Goal: Task Accomplishment & Management: Manage account settings

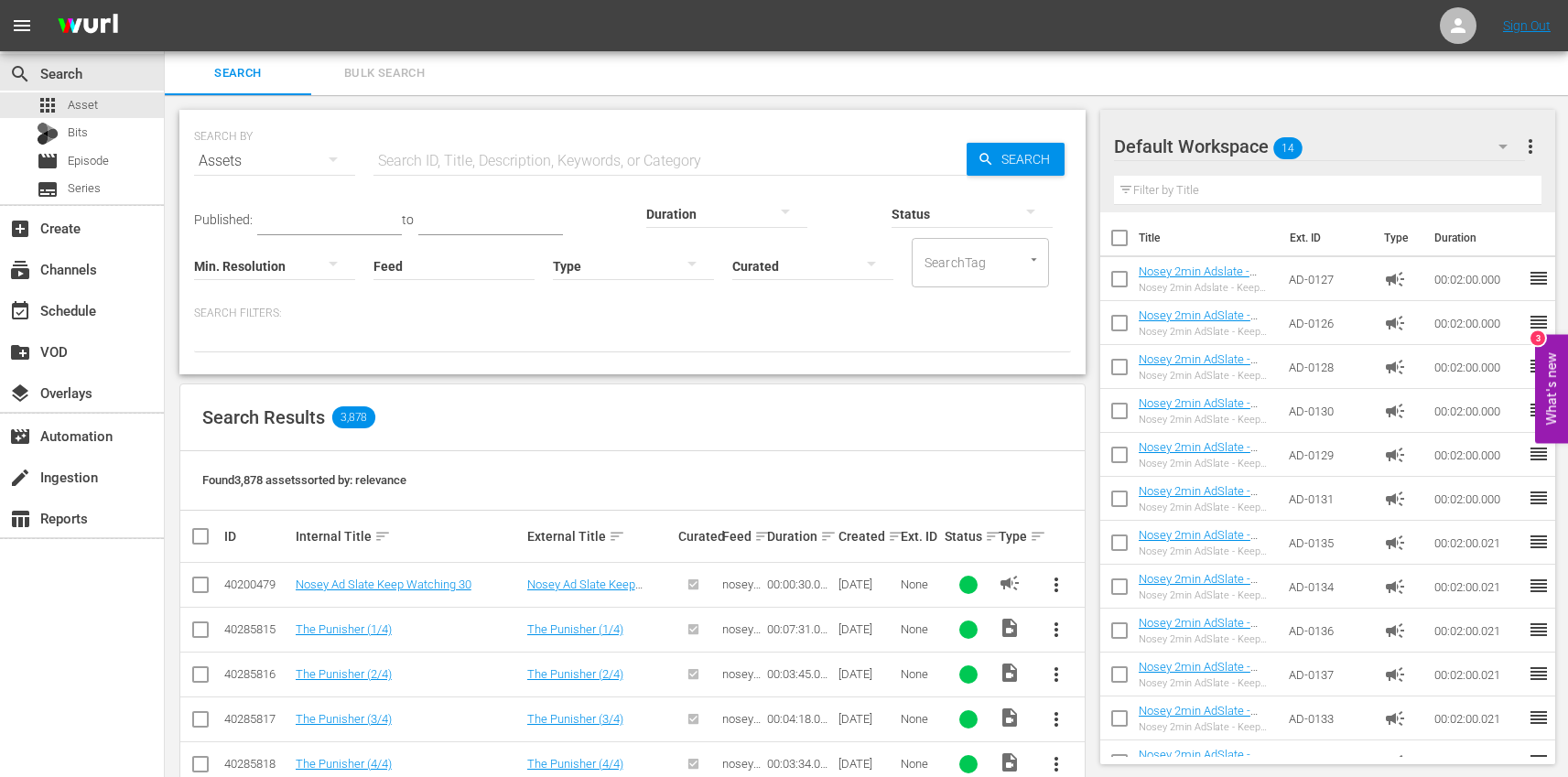
click at [478, 156] on input "text" at bounding box center [669, 161] width 593 height 44
paste input "TR-1826"
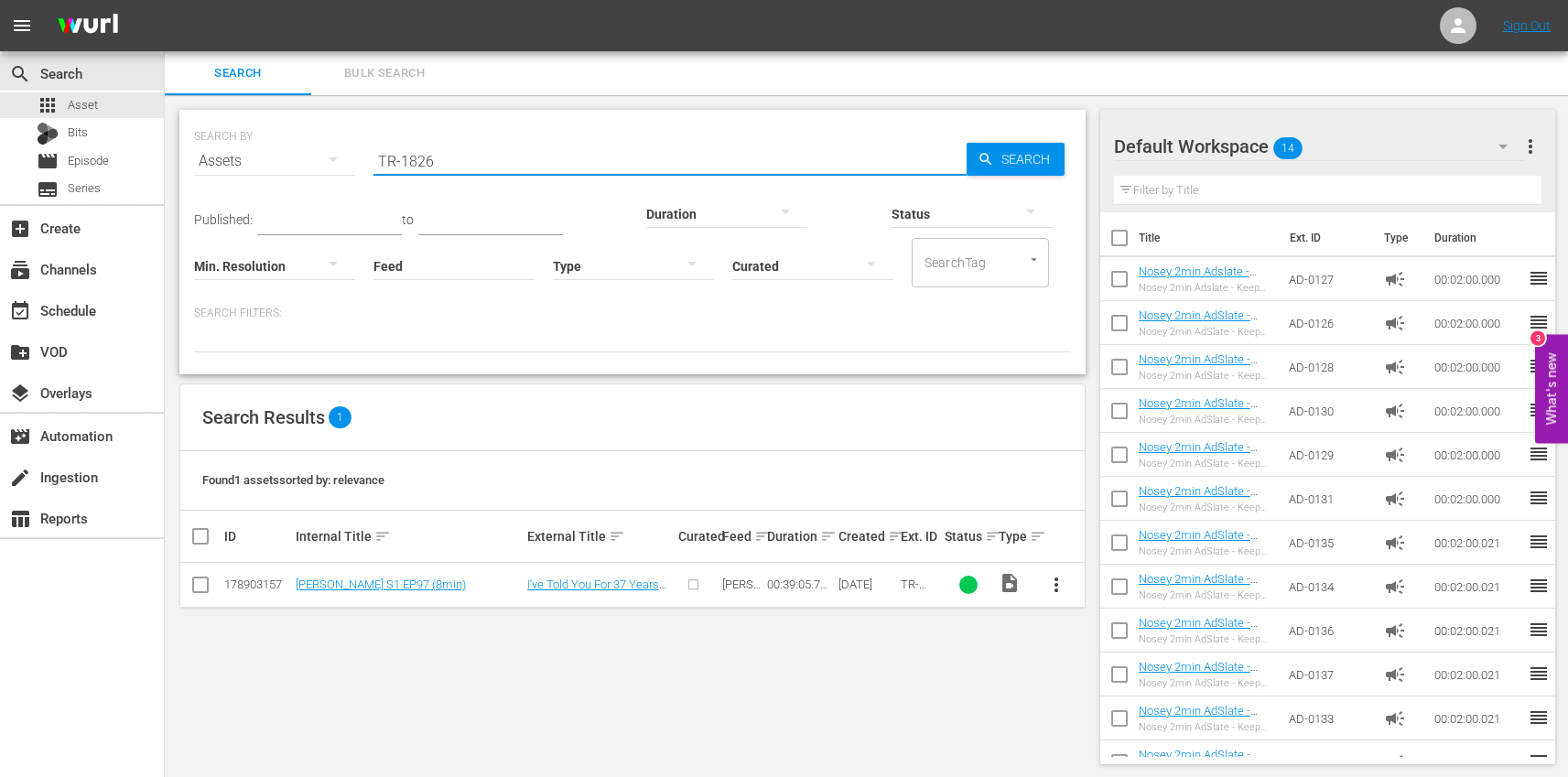
type input "TR-1826"
click at [1061, 584] on span "more_vert" at bounding box center [1056, 584] width 22 height 22
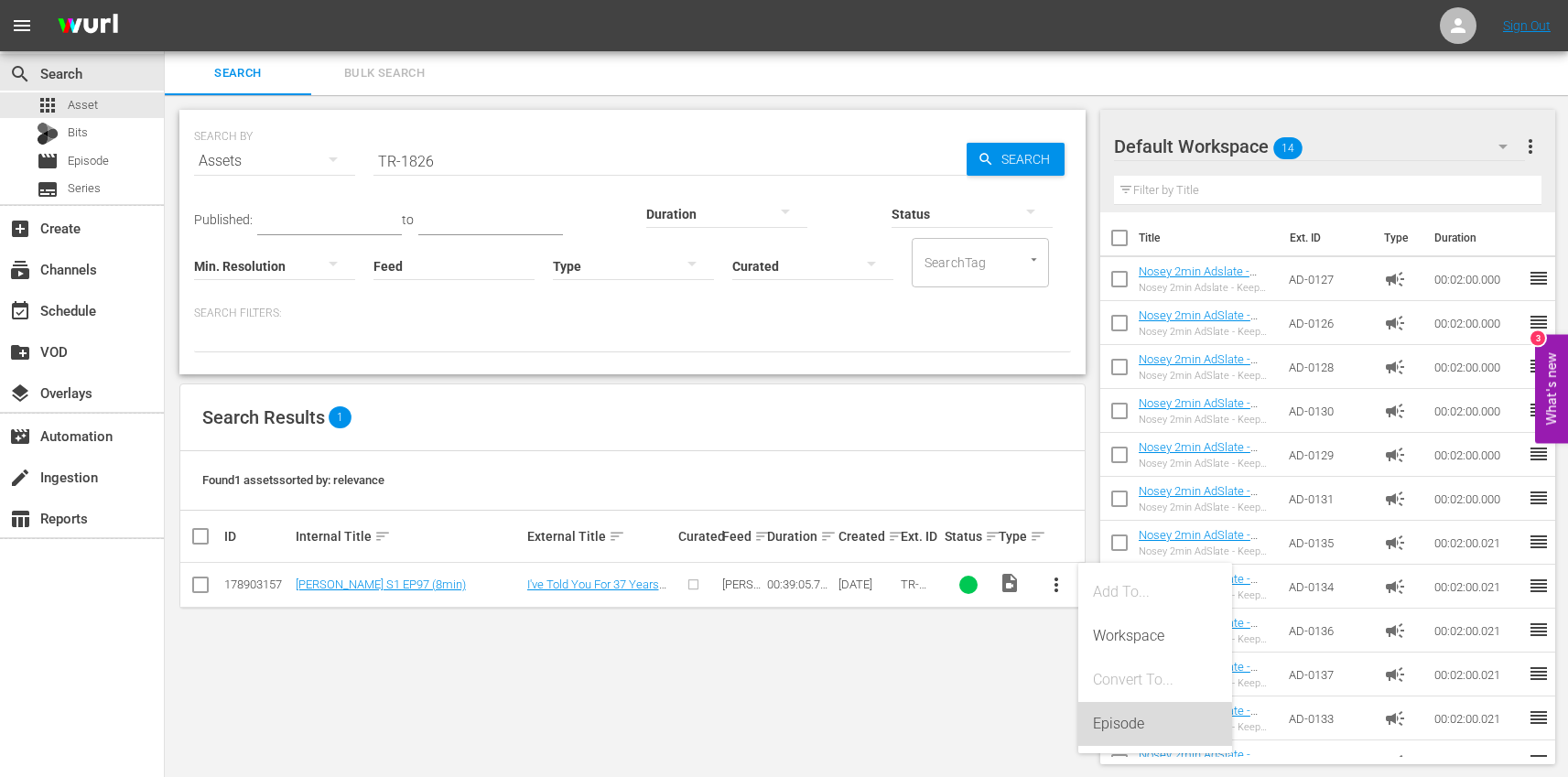
click at [1142, 730] on div "Episode" at bounding box center [1155, 723] width 124 height 44
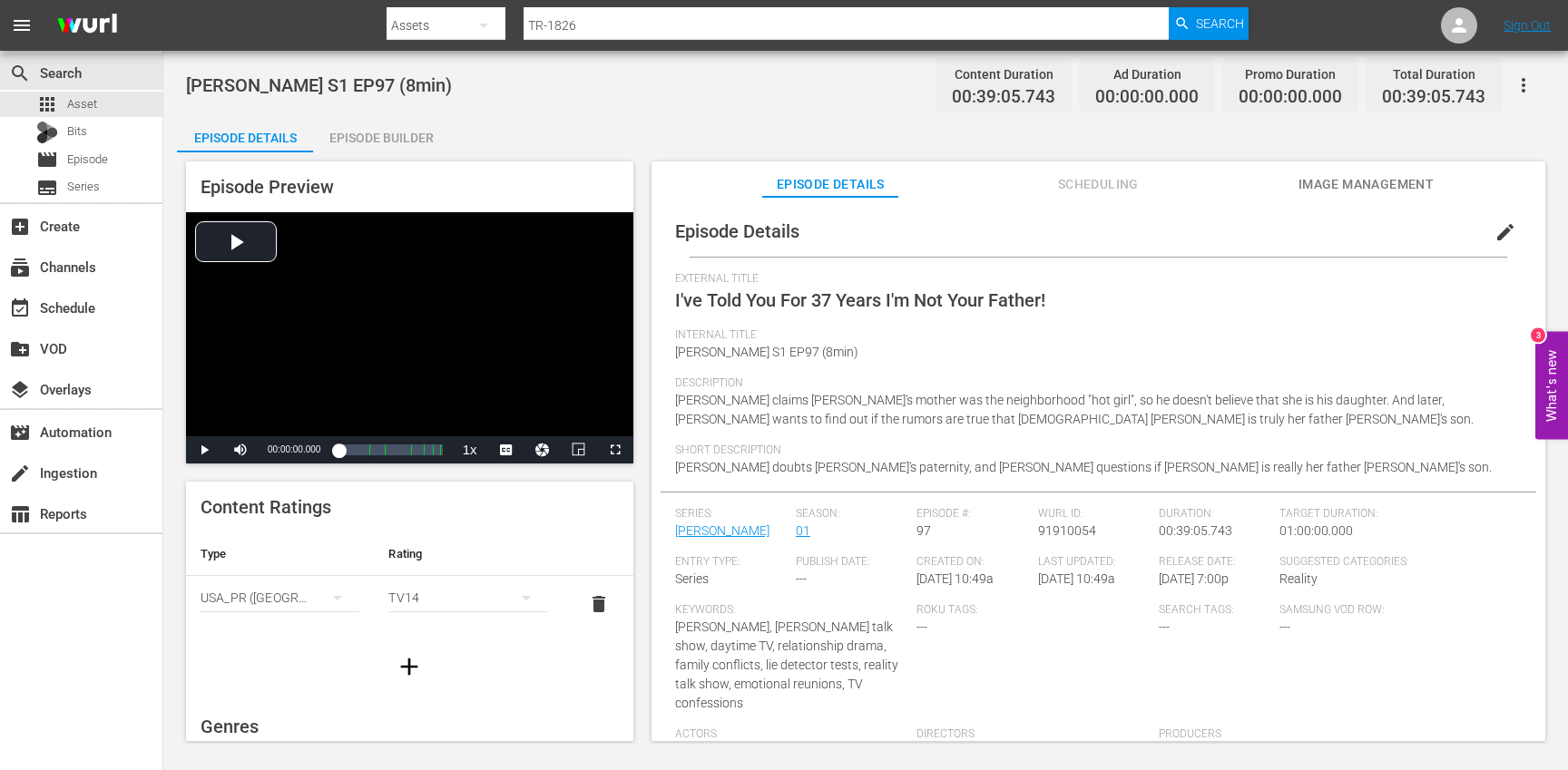
click at [1494, 234] on span "edit" at bounding box center [1505, 232] width 21 height 21
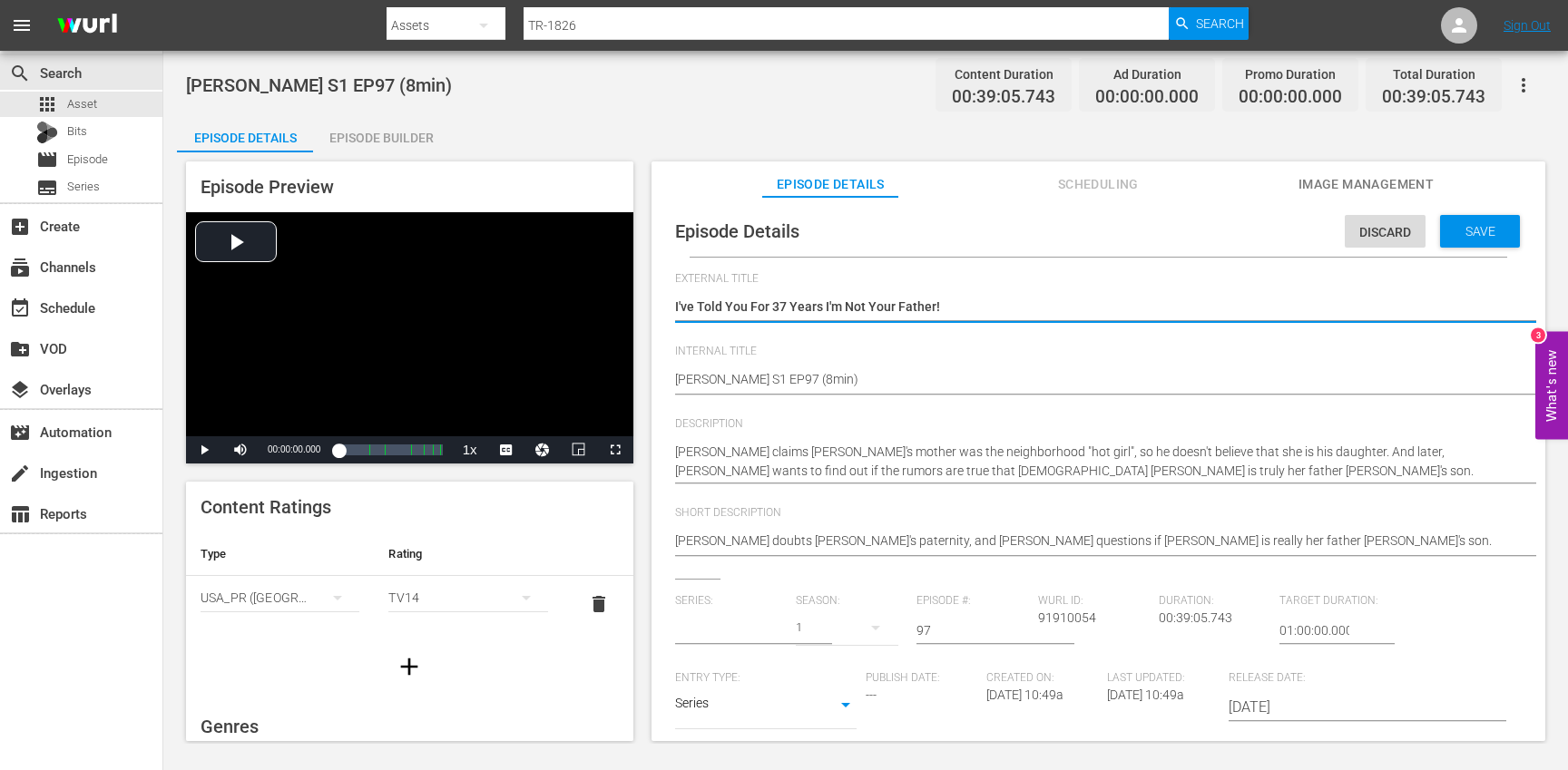
click at [726, 617] on input "text" at bounding box center [731, 629] width 112 height 44
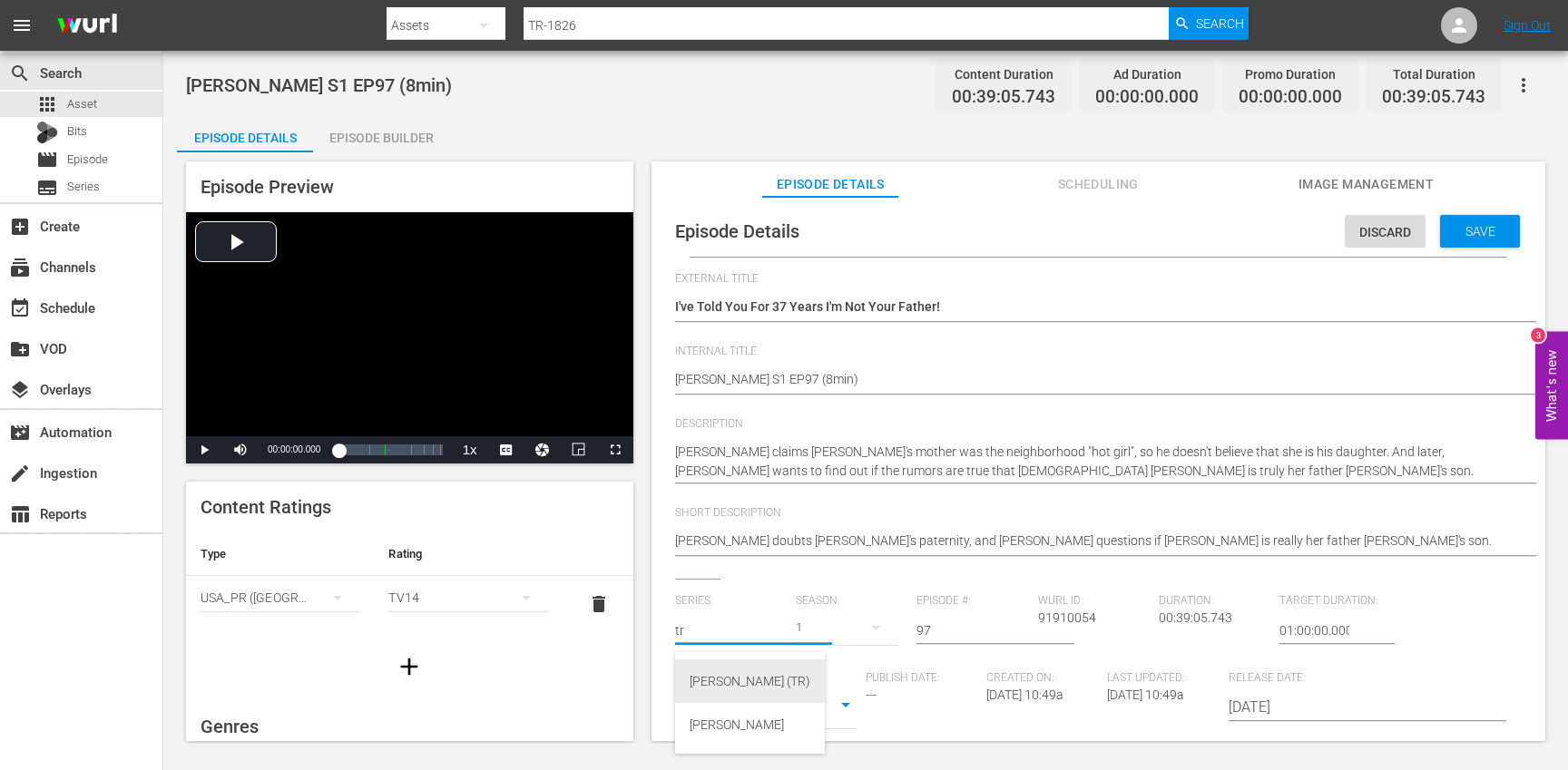
click at [731, 682] on div "[PERSON_NAME] (TR)" at bounding box center [750, 681] width 121 height 44
type input "[PERSON_NAME] (TR)"
click at [865, 623] on icon "button" at bounding box center [875, 627] width 21 height 21
drag, startPoint x: 826, startPoint y: 733, endPoint x: 1123, endPoint y: 690, distance: 300.1
click at [827, 733] on div "1" at bounding box center [819, 732] width 50 height 18
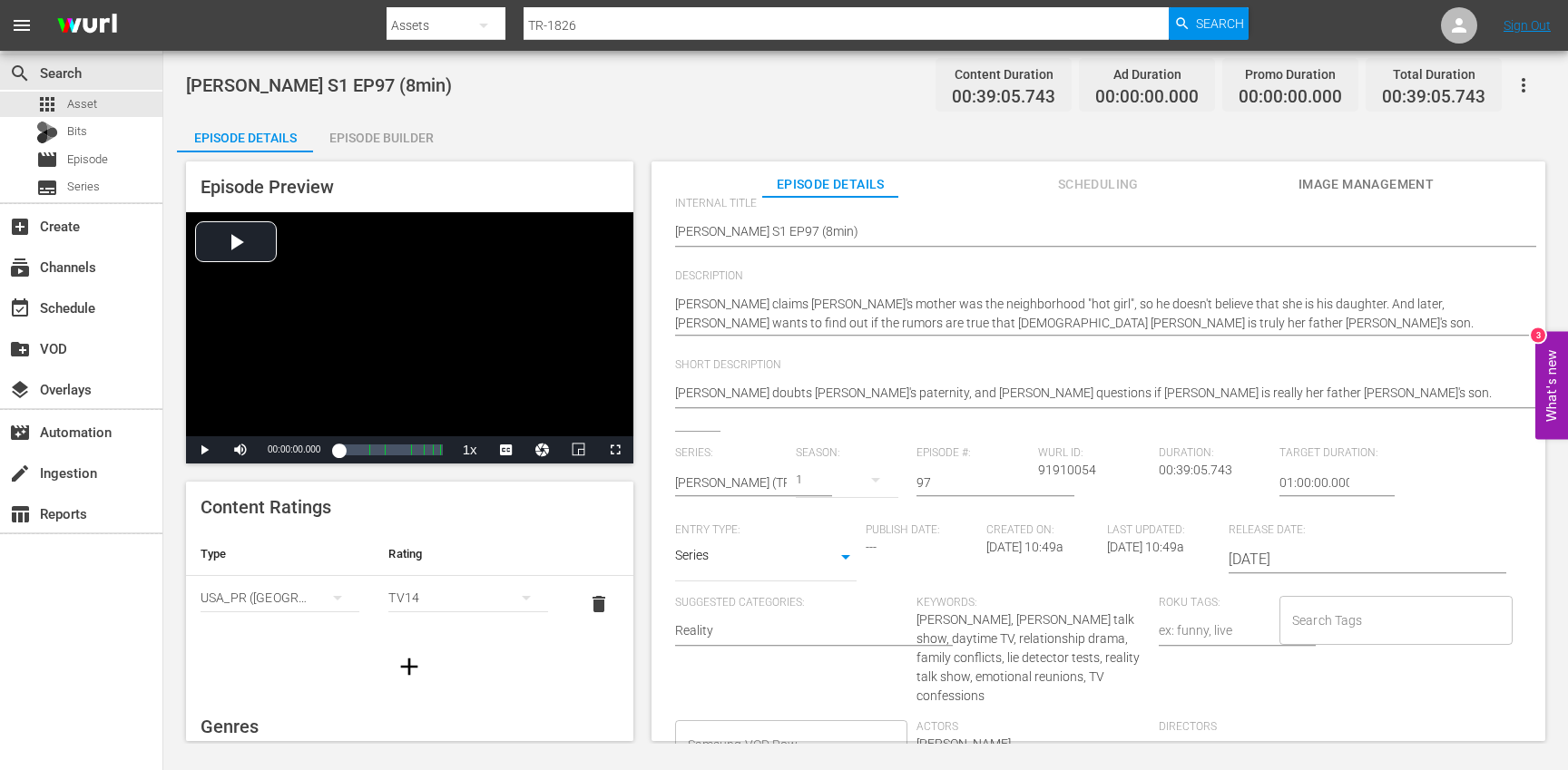
scroll to position [204, 0]
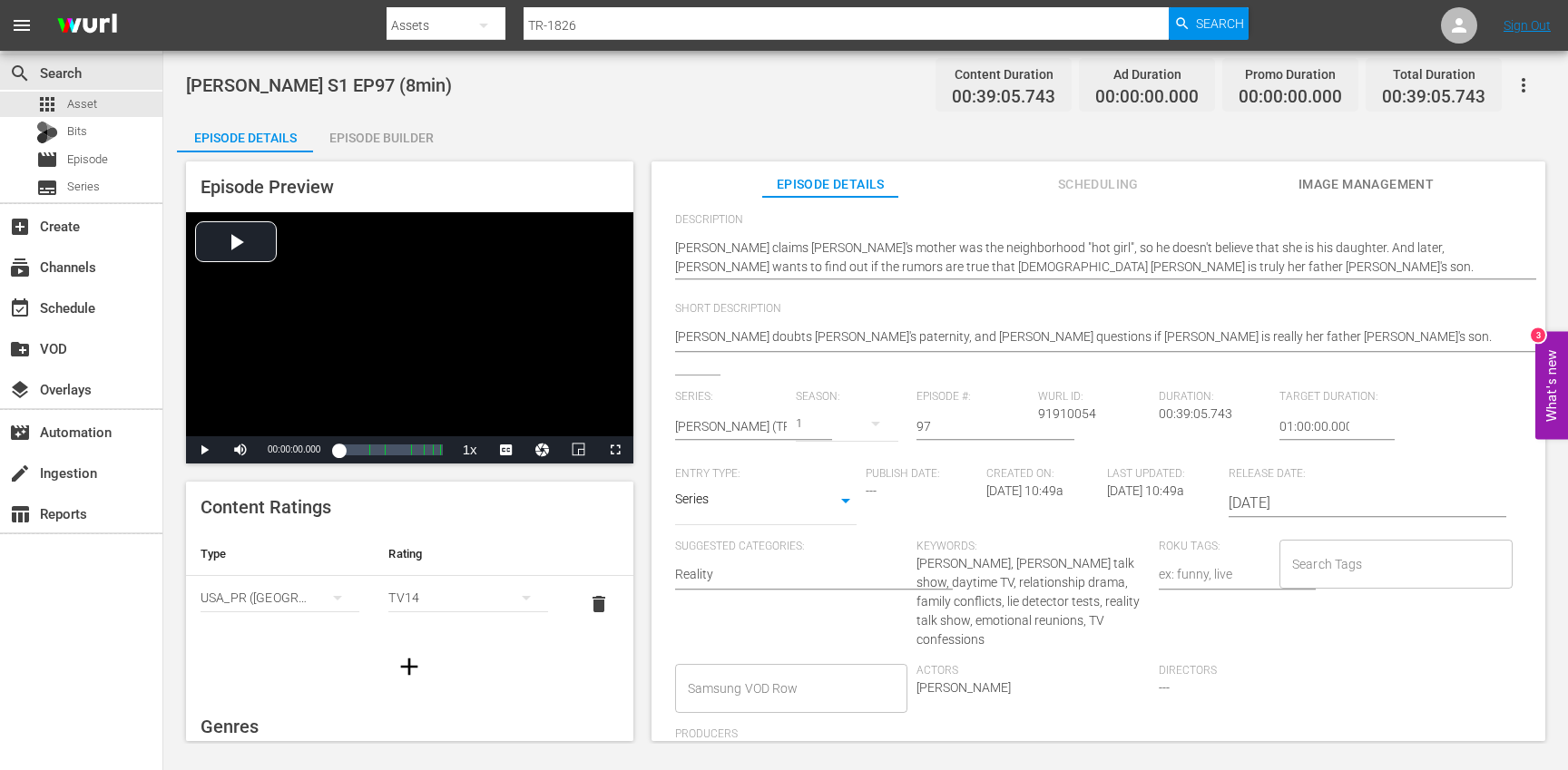
click at [1321, 575] on input "Search Tags" at bounding box center [1383, 563] width 190 height 33
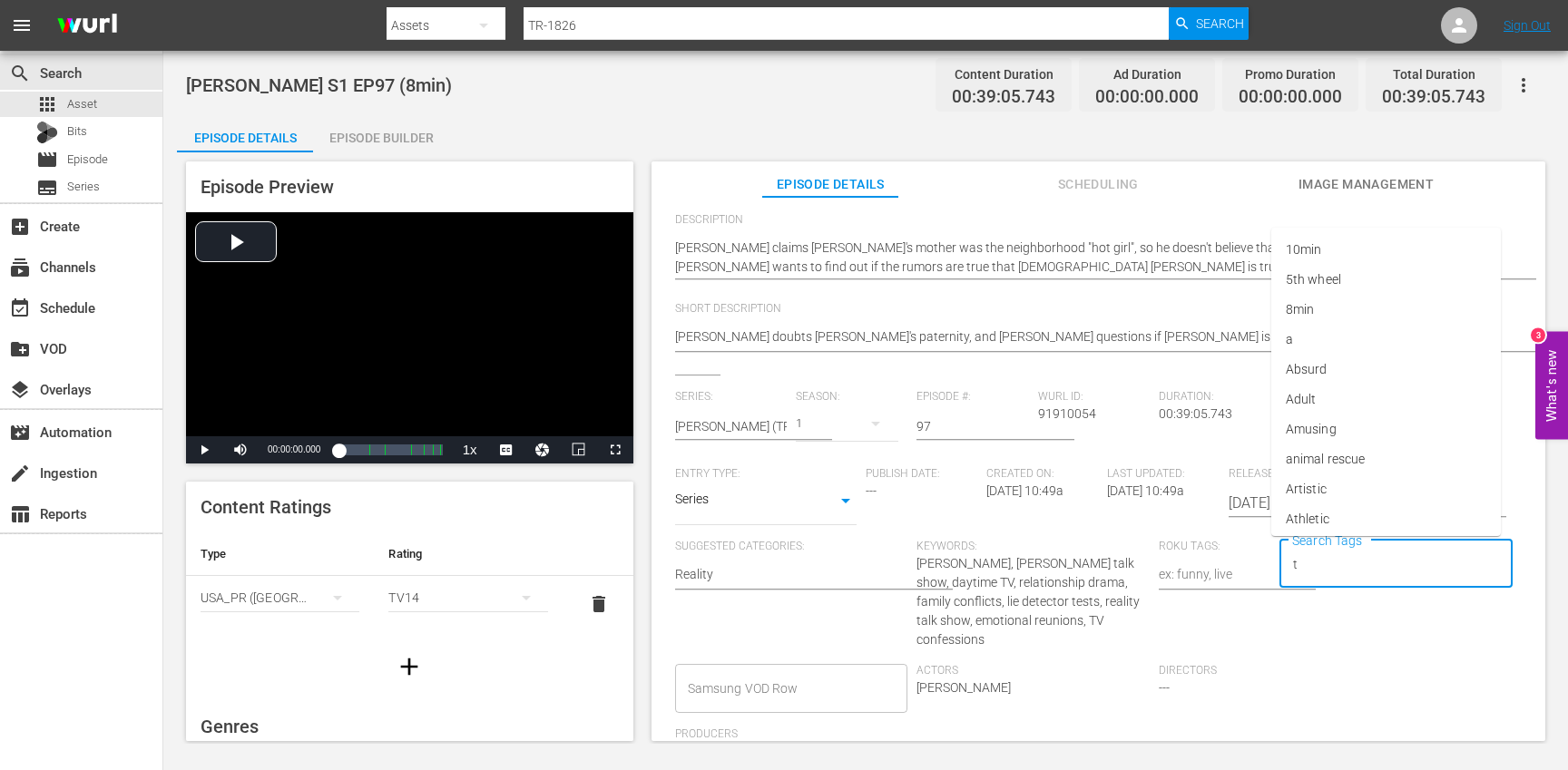
type input "tr"
click at [1321, 490] on li "[PERSON_NAME]" at bounding box center [1385, 489] width 229 height 30
type input "trc"
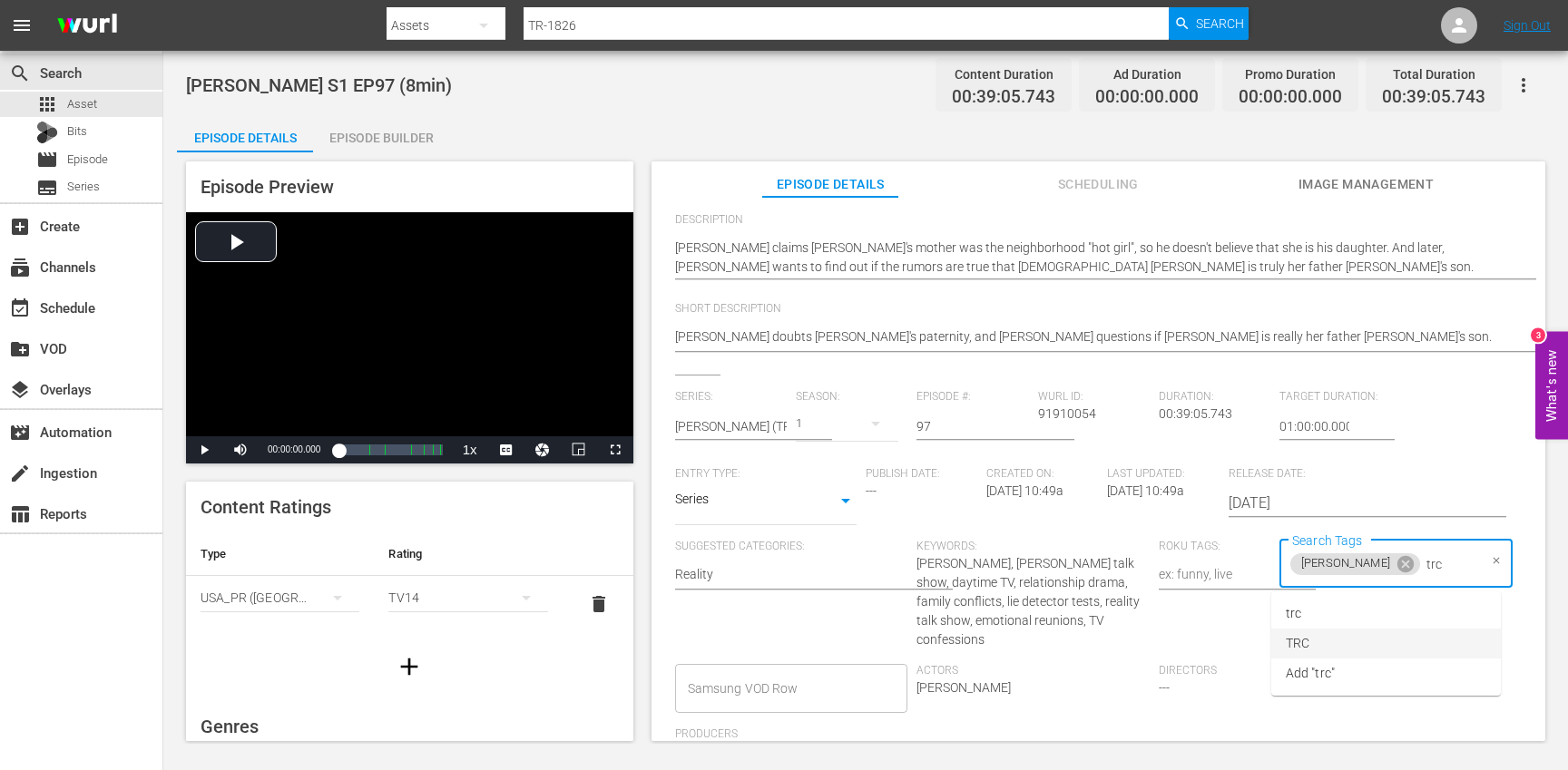
click at [1332, 637] on li "TRC" at bounding box center [1385, 643] width 229 height 30
type input "8"
click at [1327, 615] on li "8min" at bounding box center [1385, 614] width 229 height 30
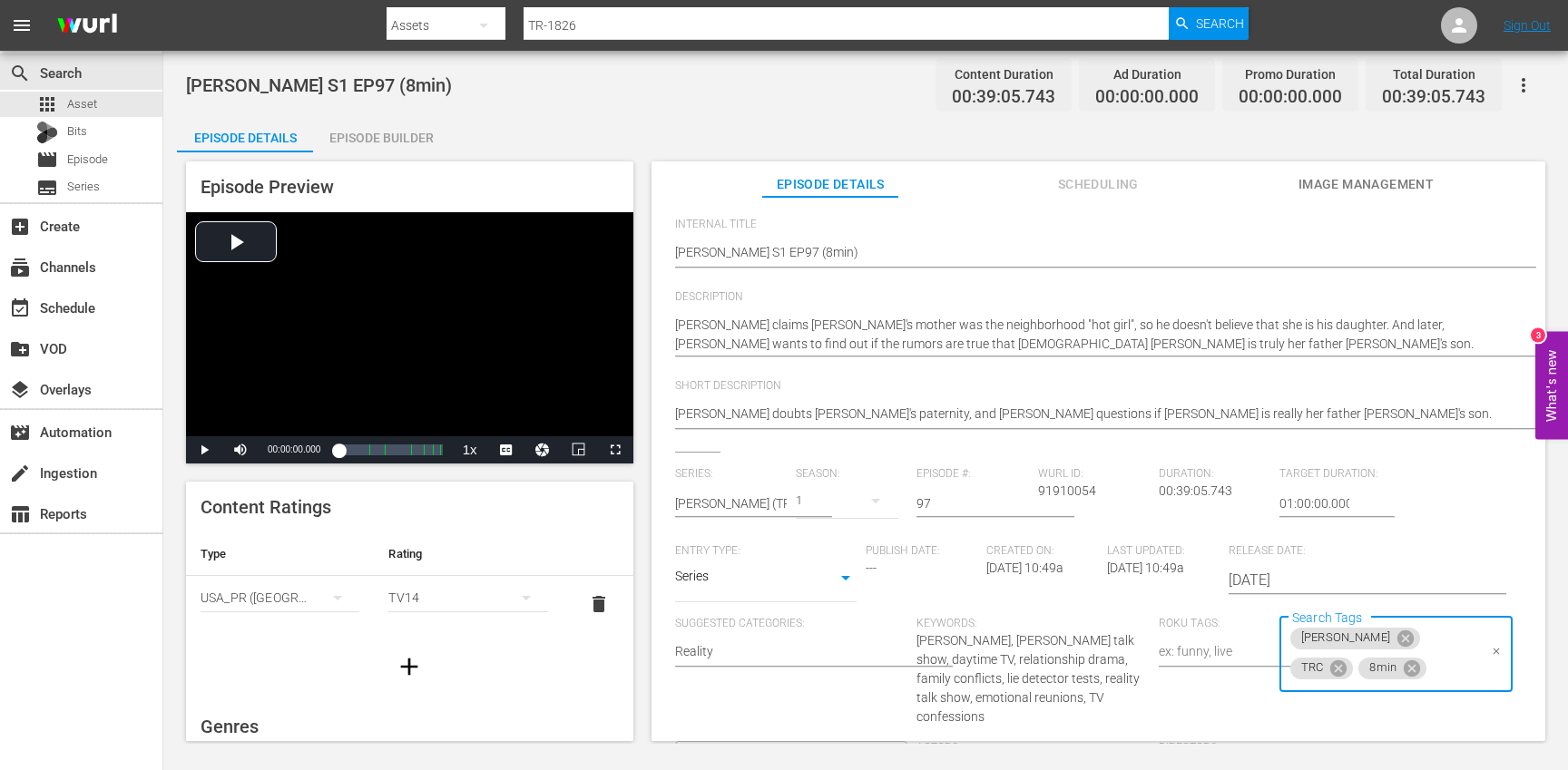
scroll to position [0, 0]
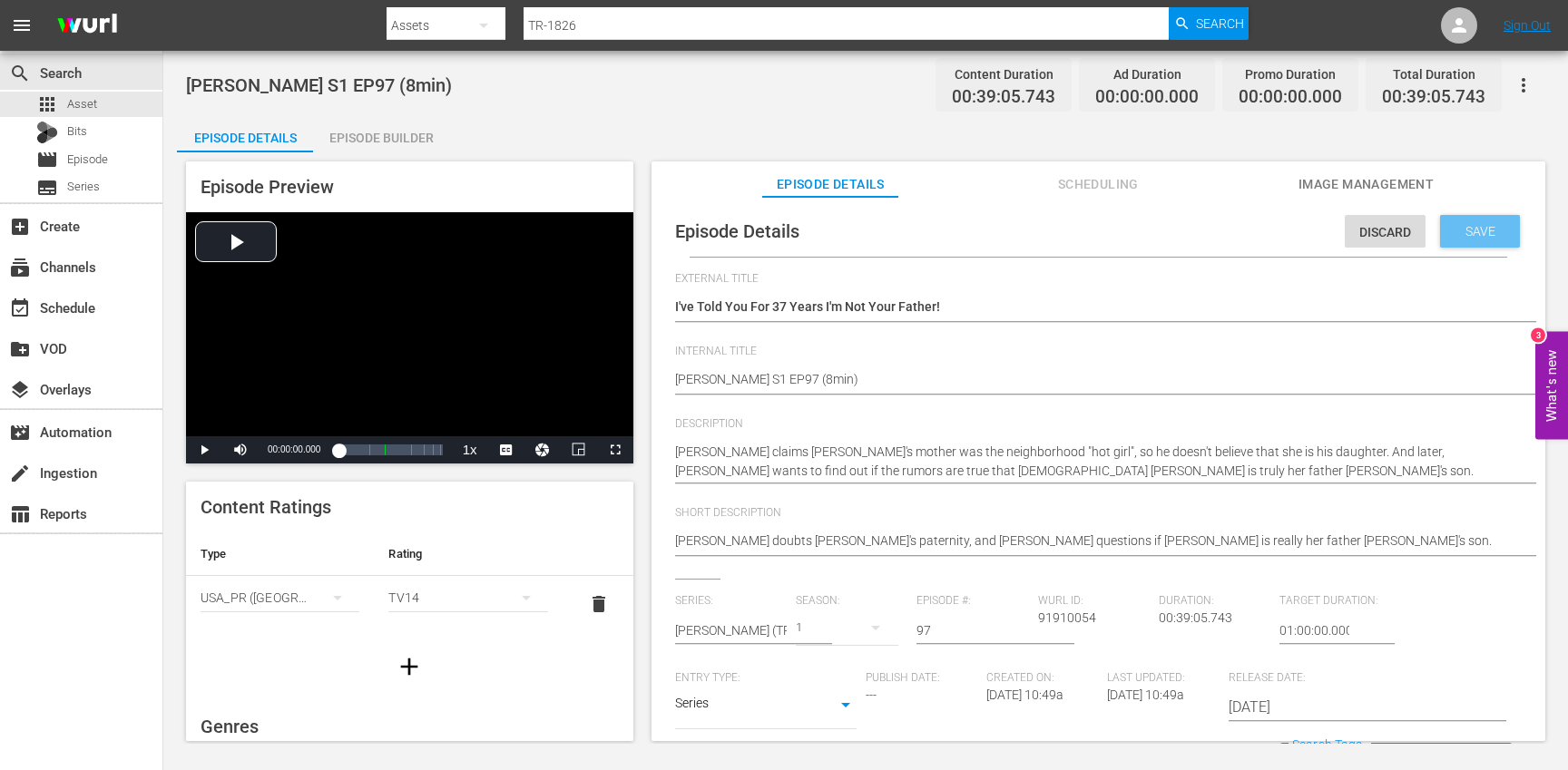
click at [1483, 236] on span "Save" at bounding box center [1479, 232] width 59 height 15
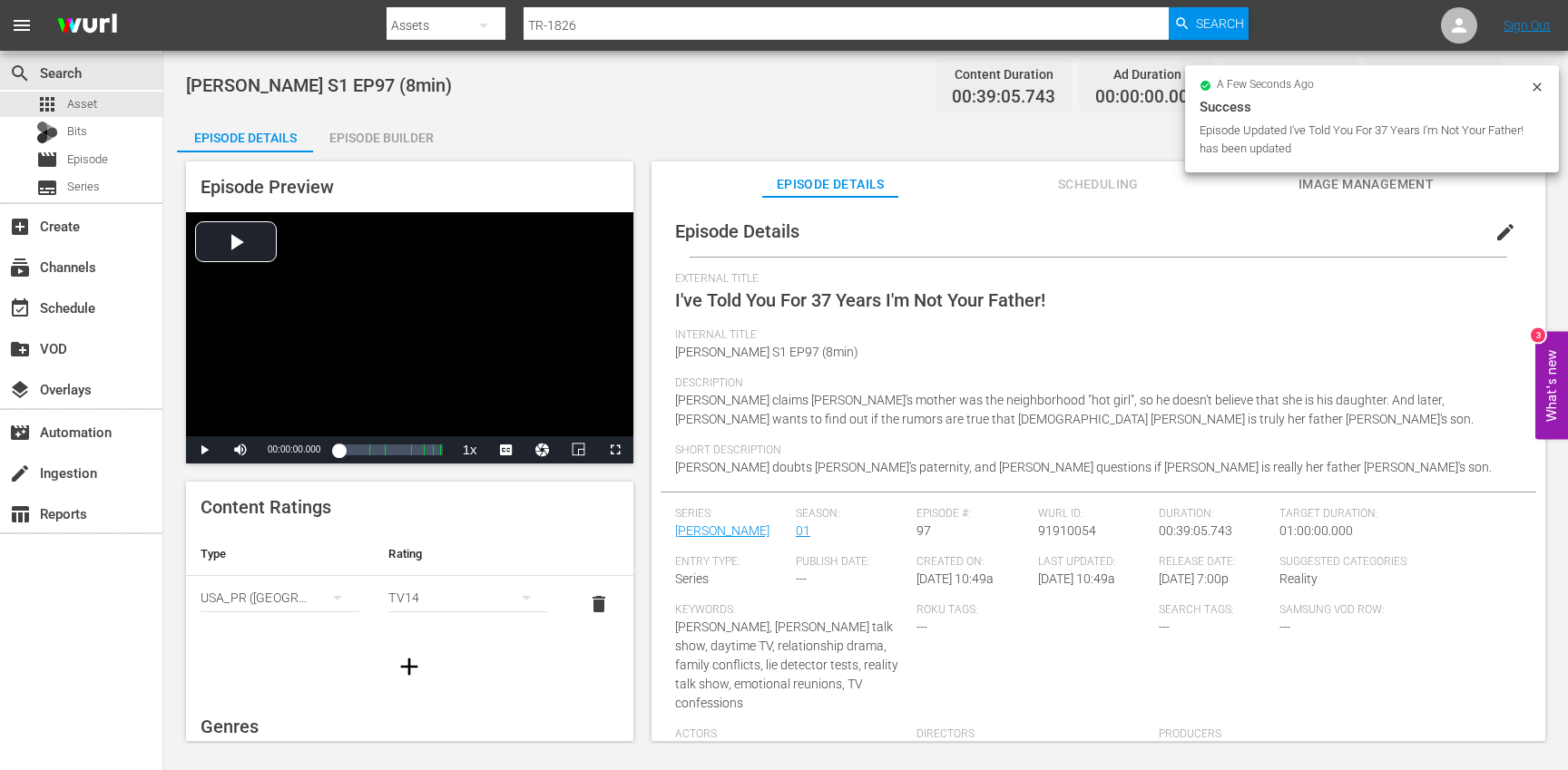
click at [404, 675] on icon "button" at bounding box center [409, 666] width 29 height 29
click at [316, 648] on button "simple table" at bounding box center [337, 654] width 44 height 44
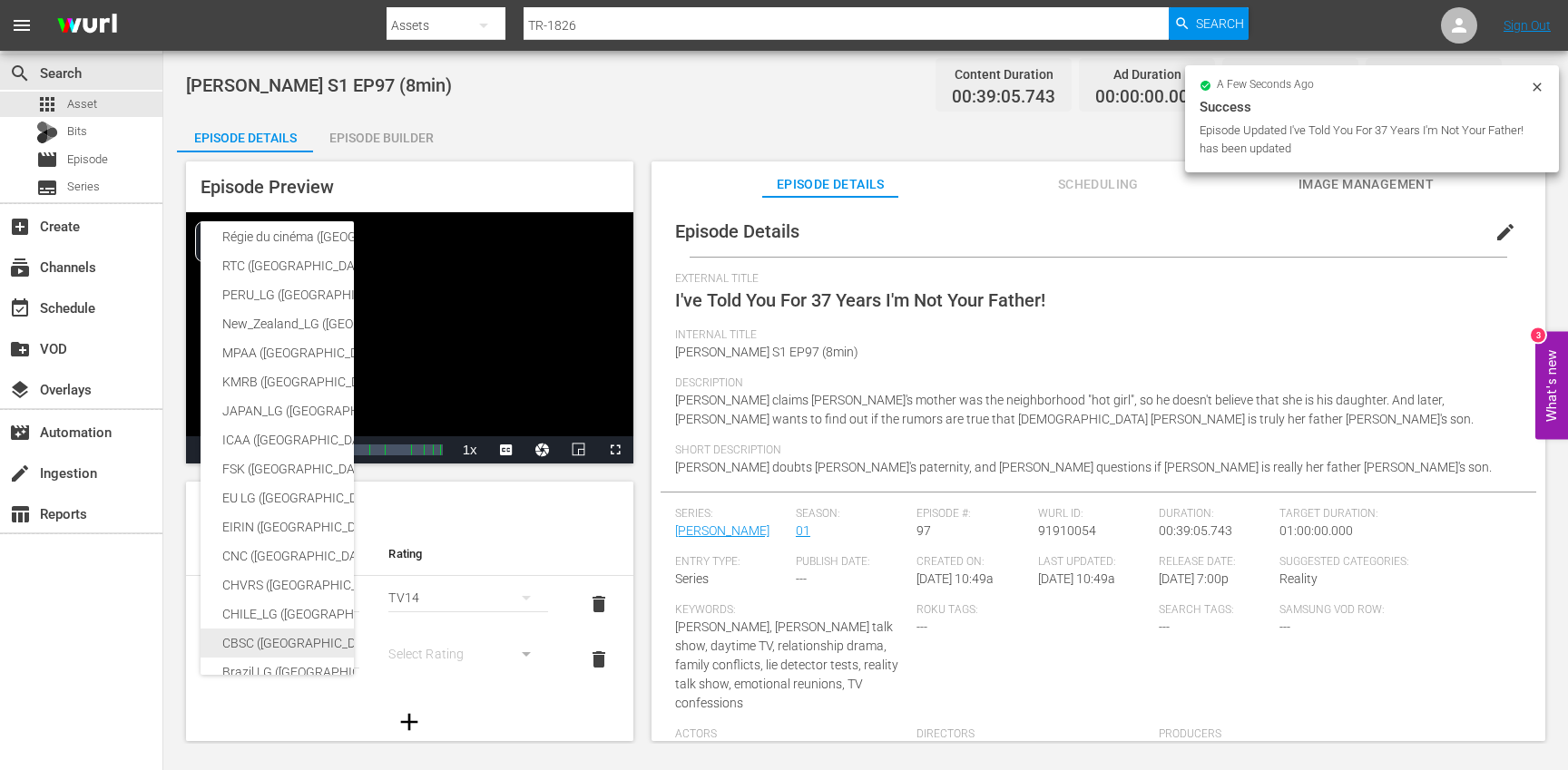
click at [293, 640] on div "CBSC ([GEOGRAPHIC_DATA])" at bounding box center [445, 642] width 445 height 29
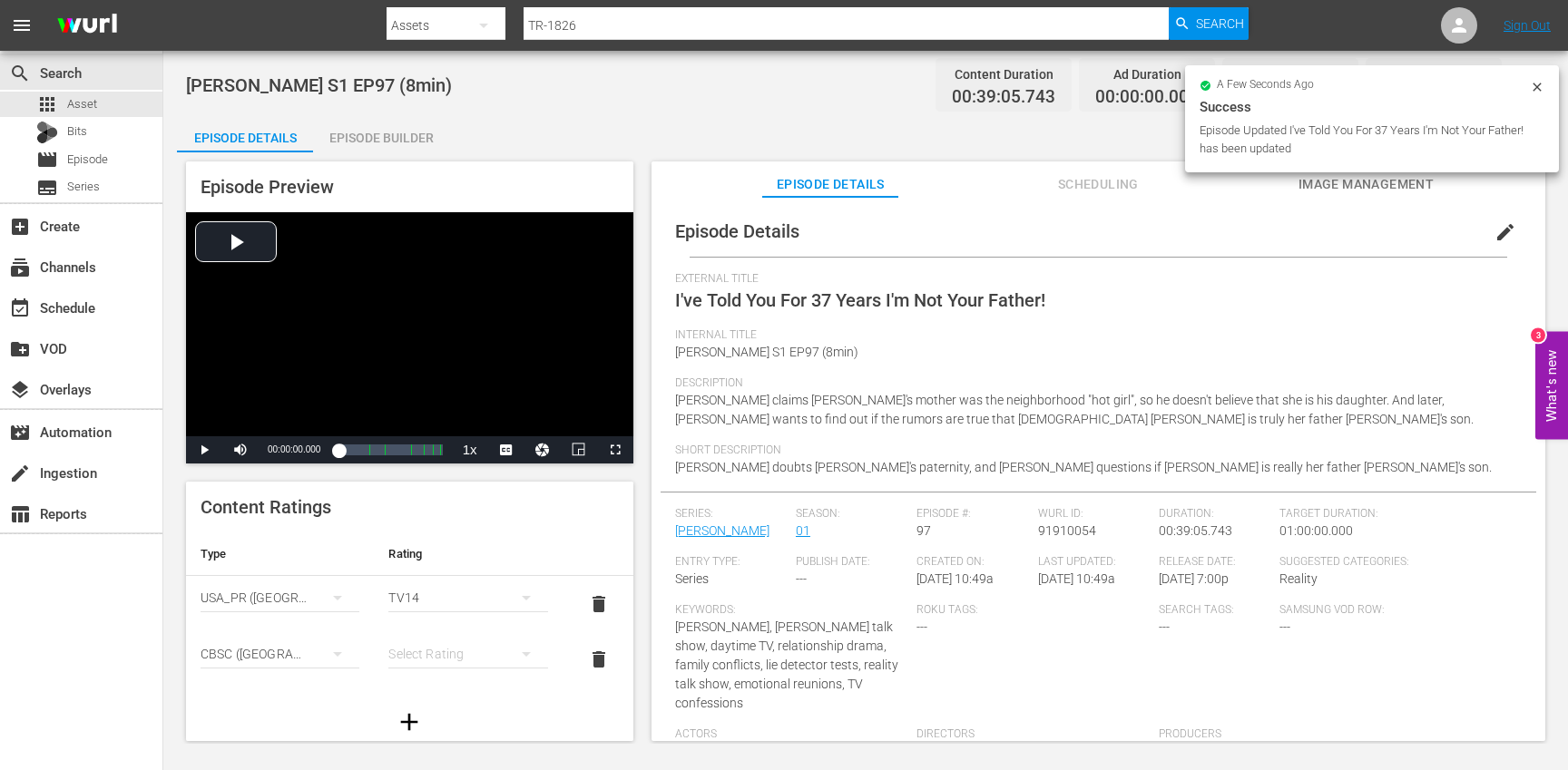
click at [440, 647] on div "SNJ (Brazil) SAMSUNG_NZ (New Zealand) SAMSUNG (Korea (the Republic of)) Régie d…" at bounding box center [784, 385] width 1568 height 770
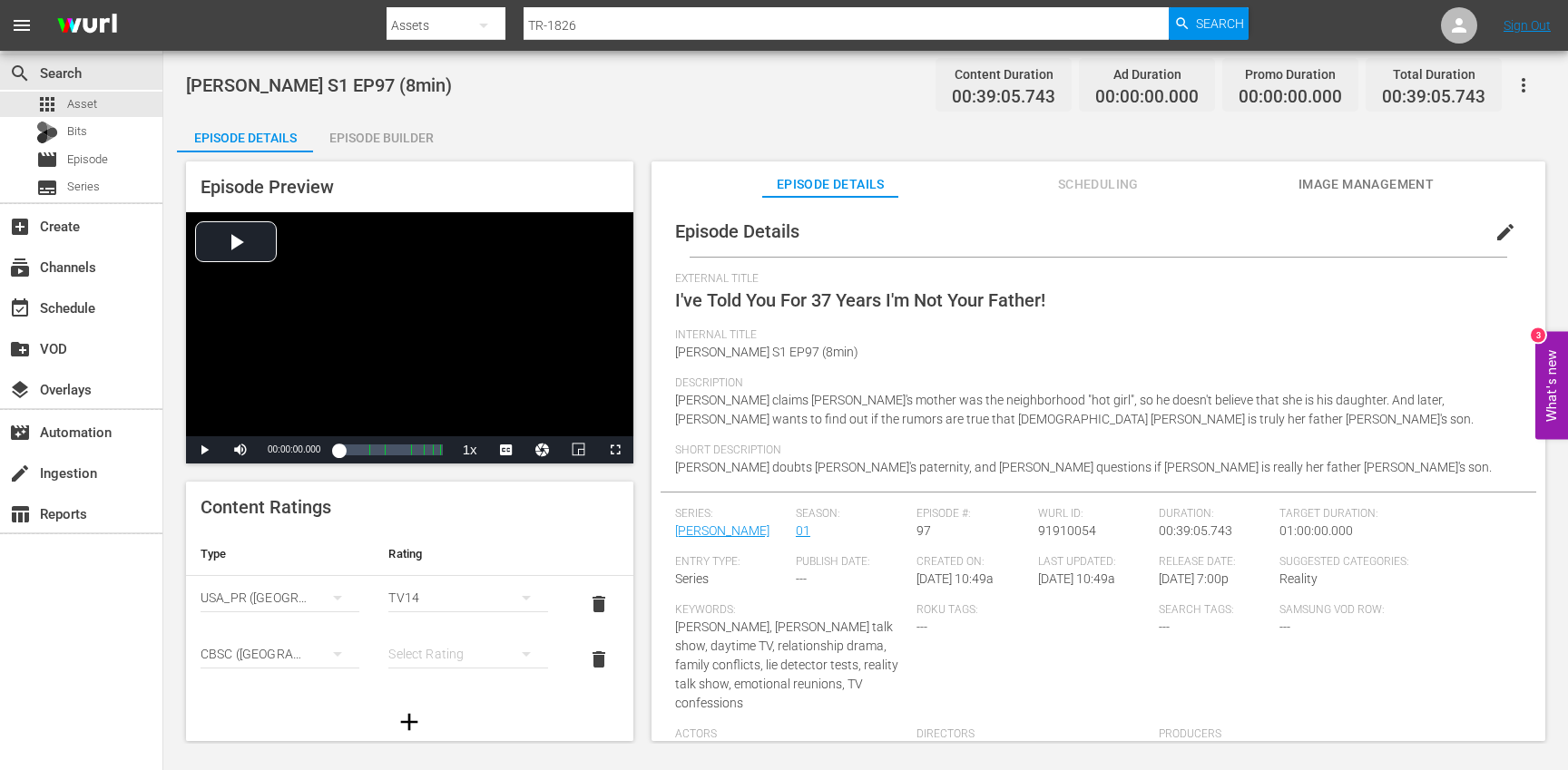
click at [443, 647] on div "simple table" at bounding box center [468, 654] width 158 height 51
click at [443, 623] on div "14+" at bounding box center [459, 616] width 110 height 29
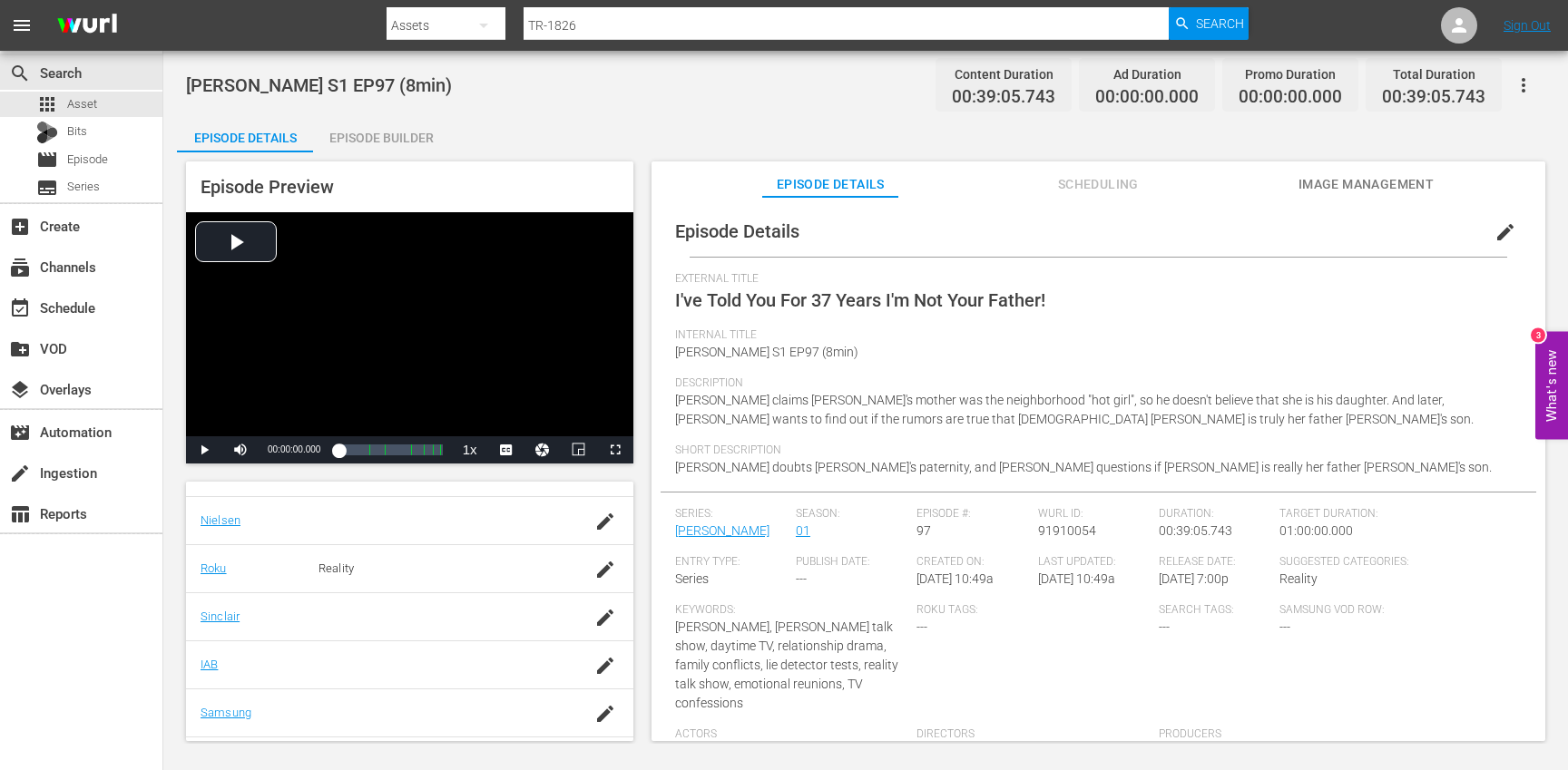
scroll to position [445, 0]
click at [598, 619] on icon "button" at bounding box center [605, 621] width 21 height 21
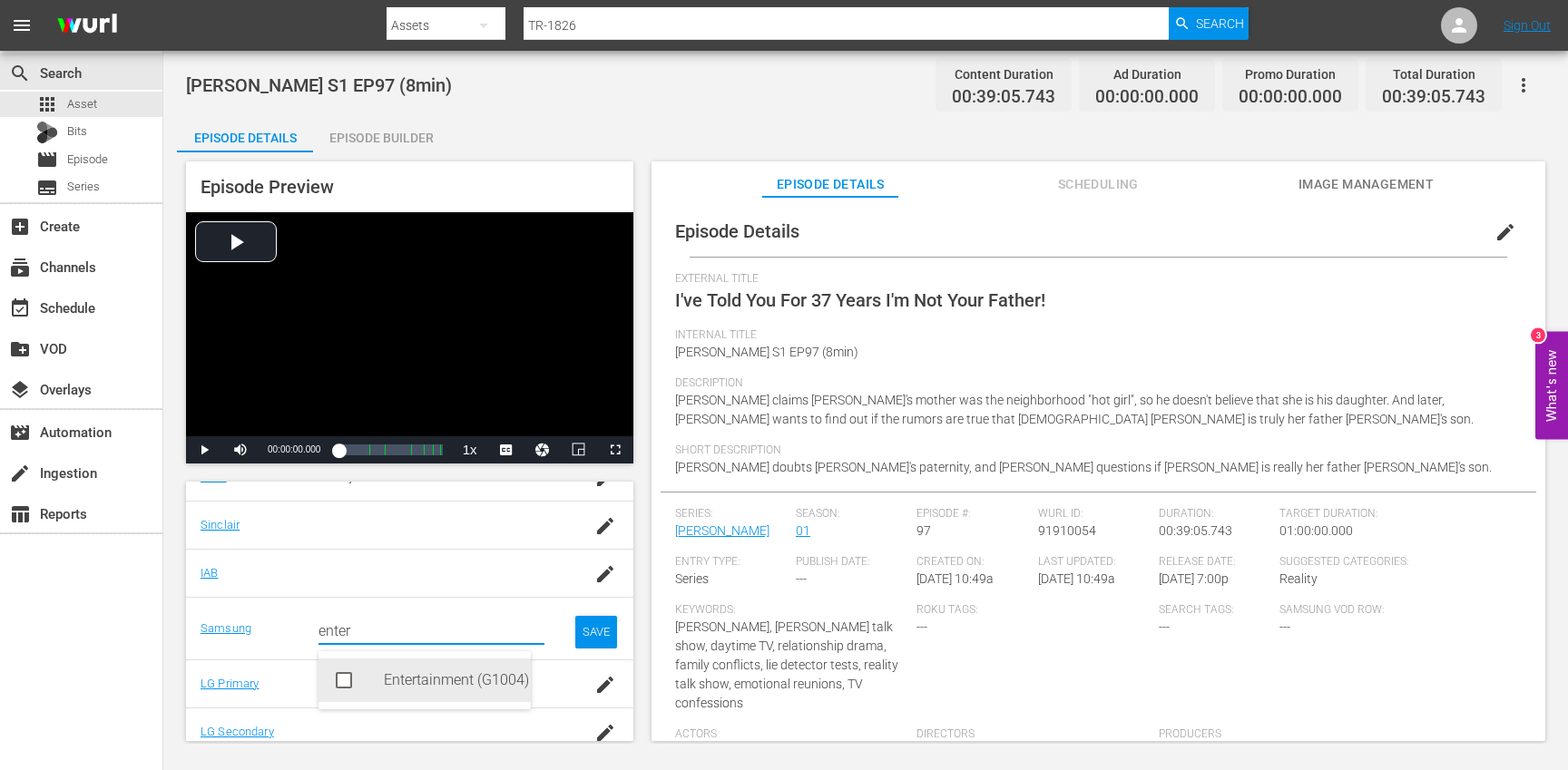
click at [416, 676] on div "Entertainment (G1004)" at bounding box center [450, 680] width 132 height 44
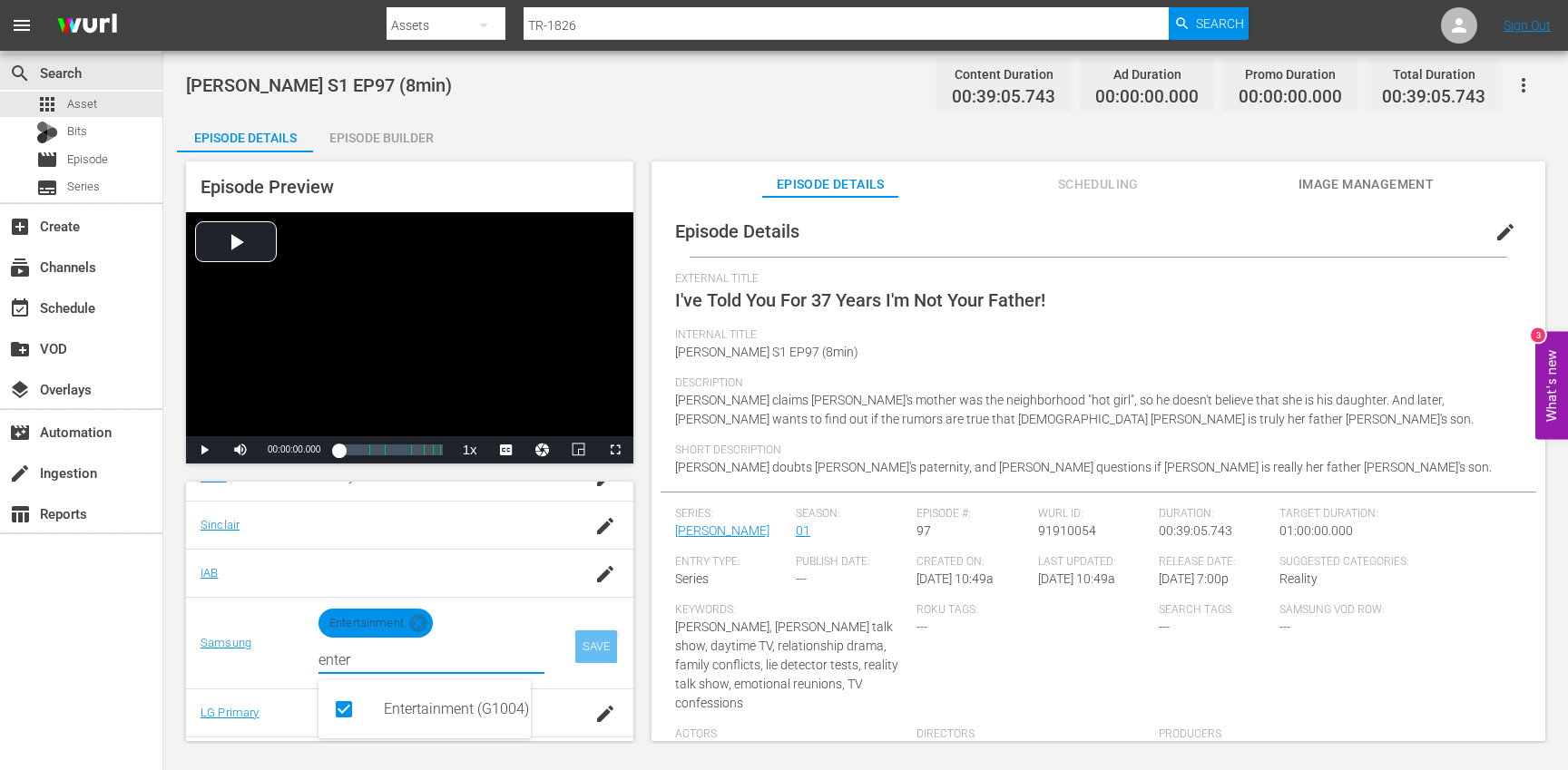
type input "enter"
click at [584, 642] on div "SAVE" at bounding box center [595, 646] width 42 height 33
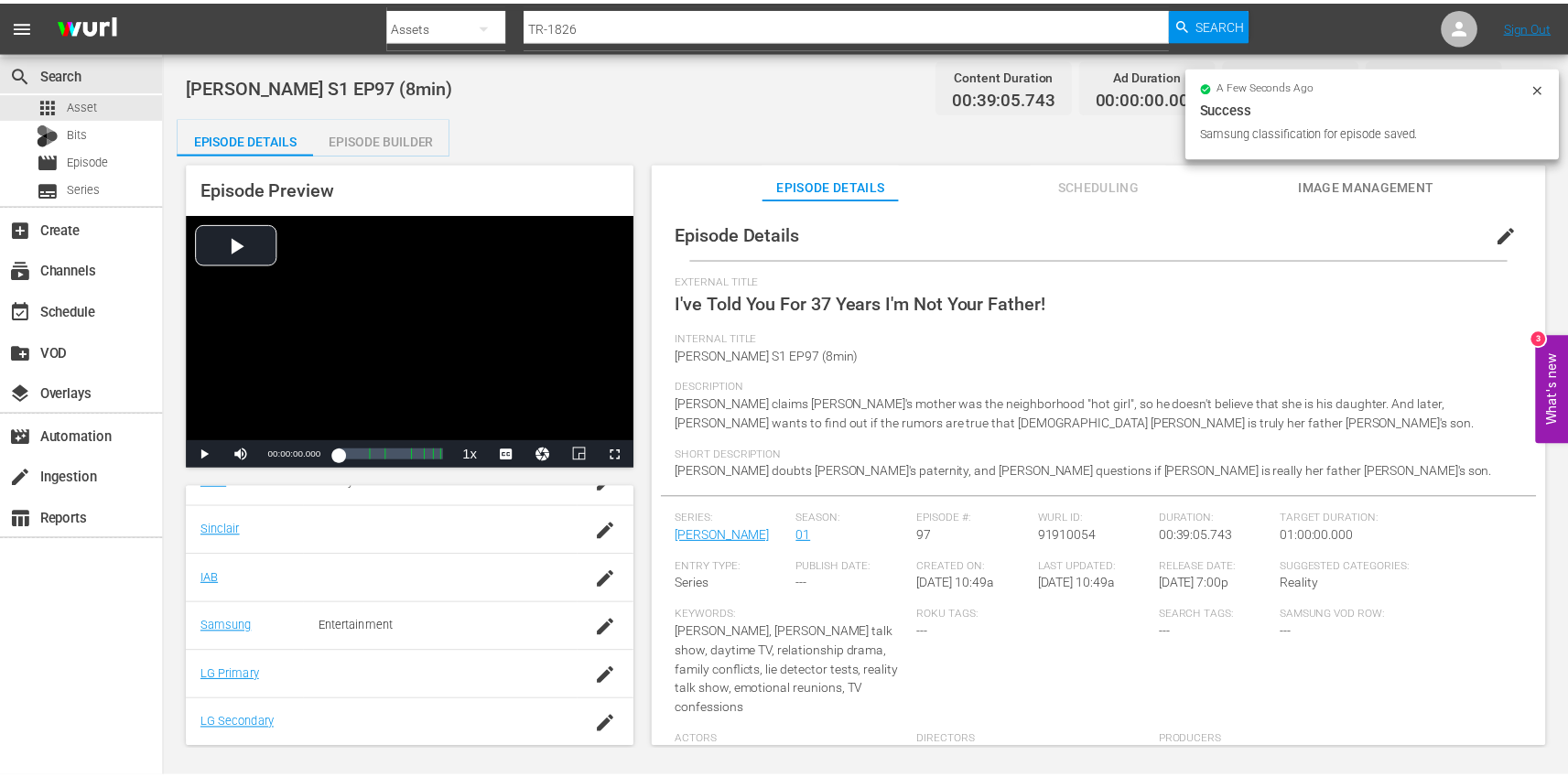
scroll to position [86, 0]
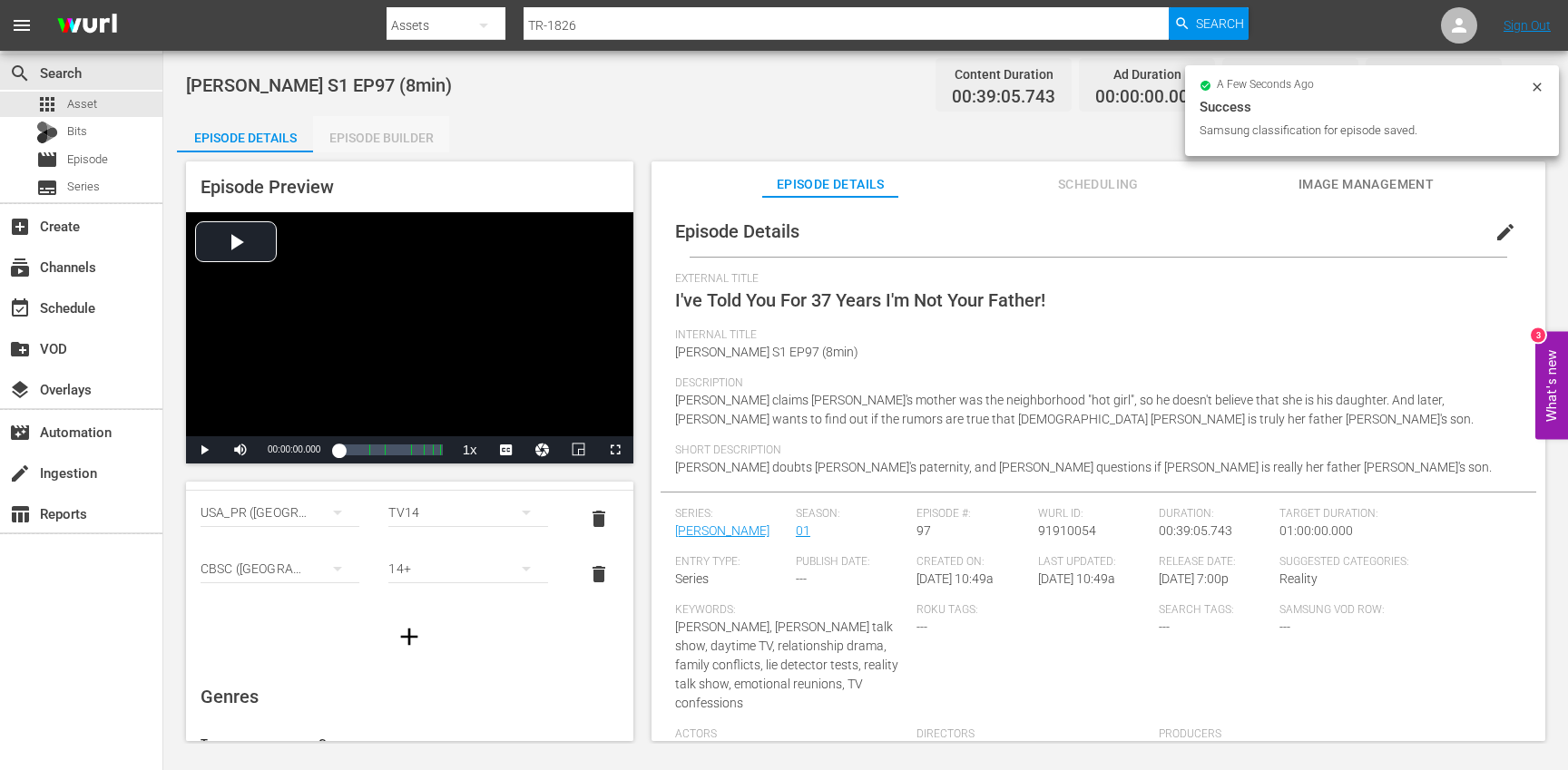
click at [391, 133] on div "Episode Builder" at bounding box center [381, 138] width 136 height 44
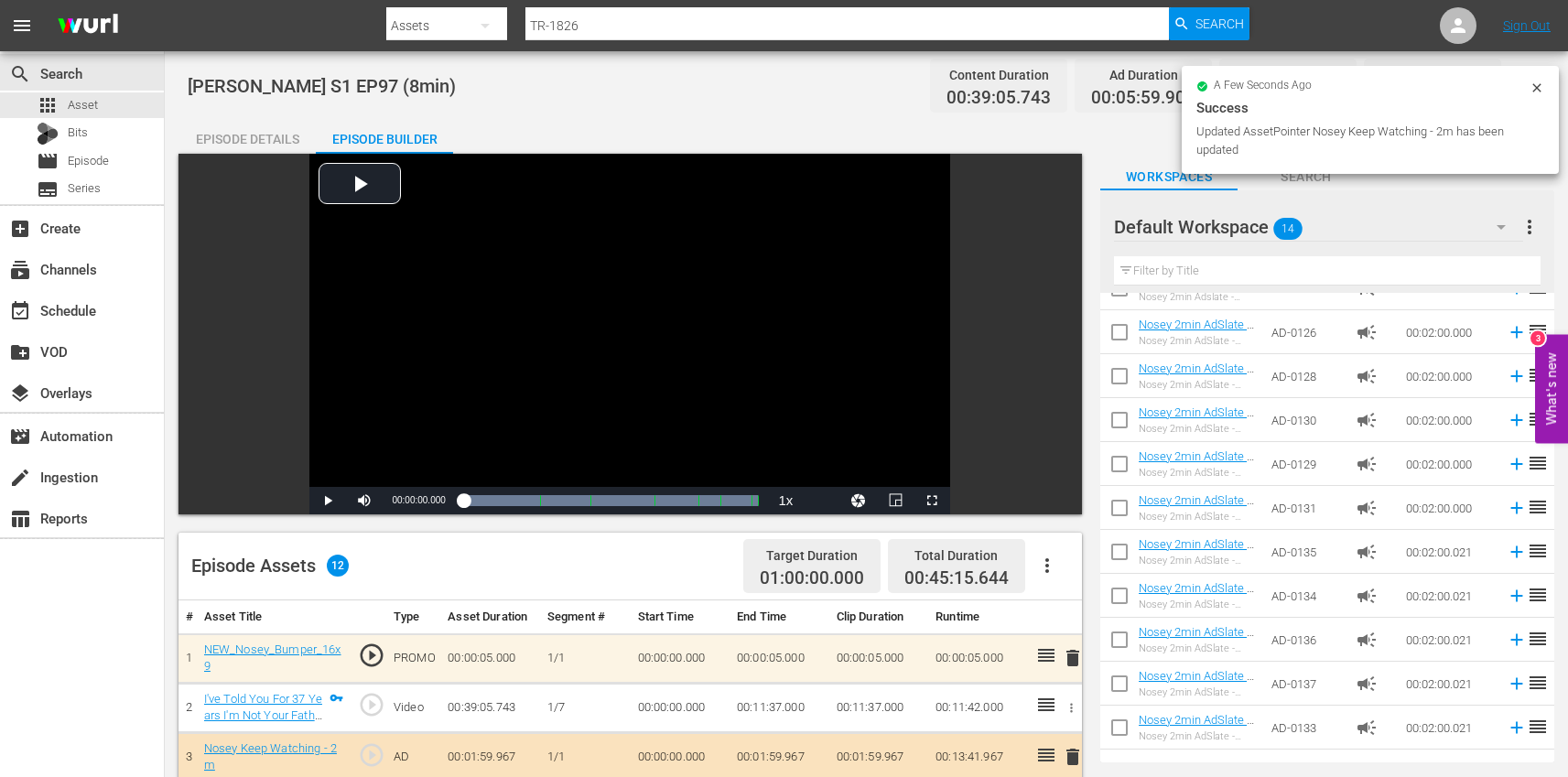
click at [266, 148] on div "Episode Details" at bounding box center [247, 139] width 137 height 44
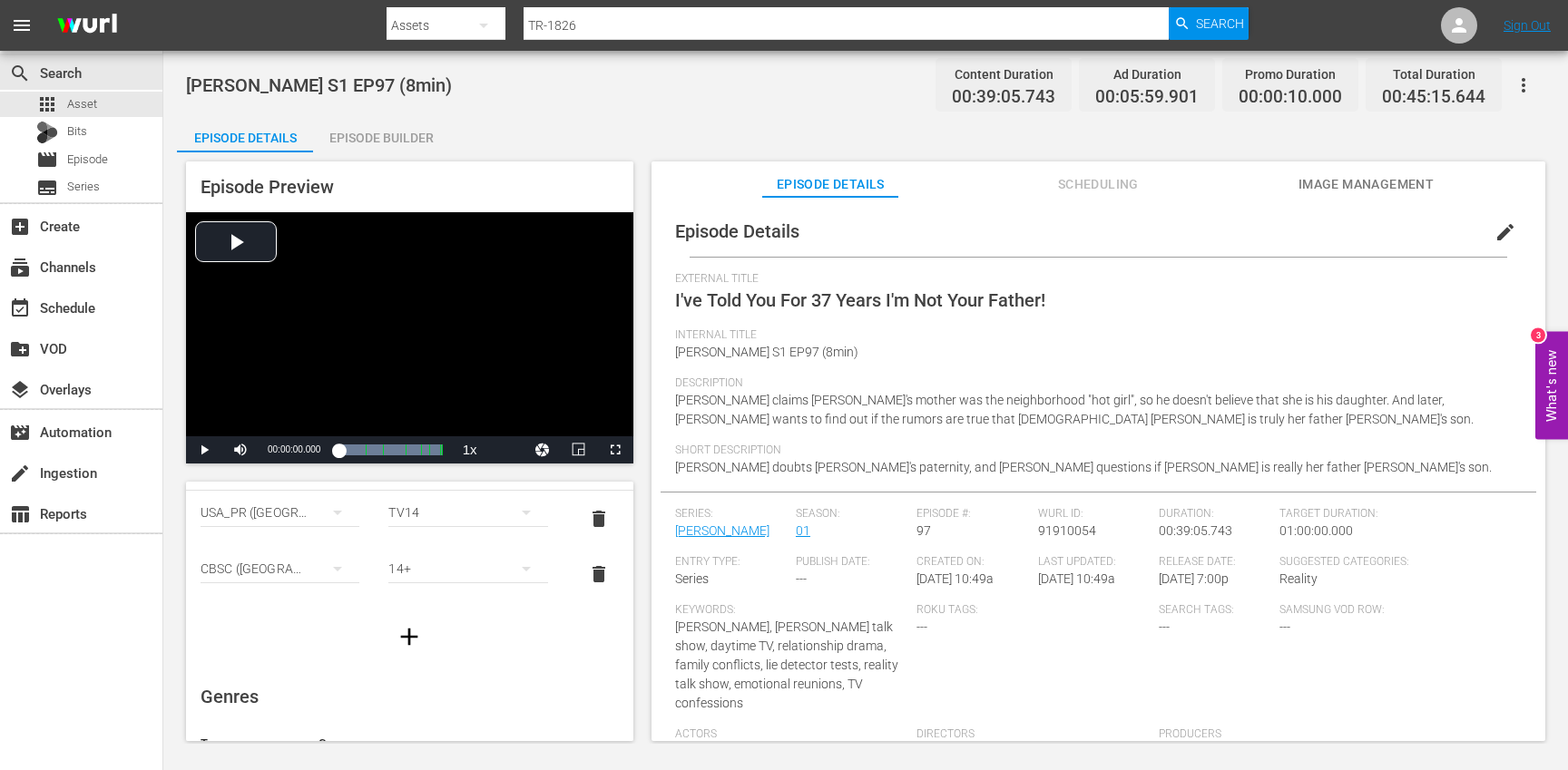
click at [1536, 83] on button "button" at bounding box center [1523, 85] width 44 height 44
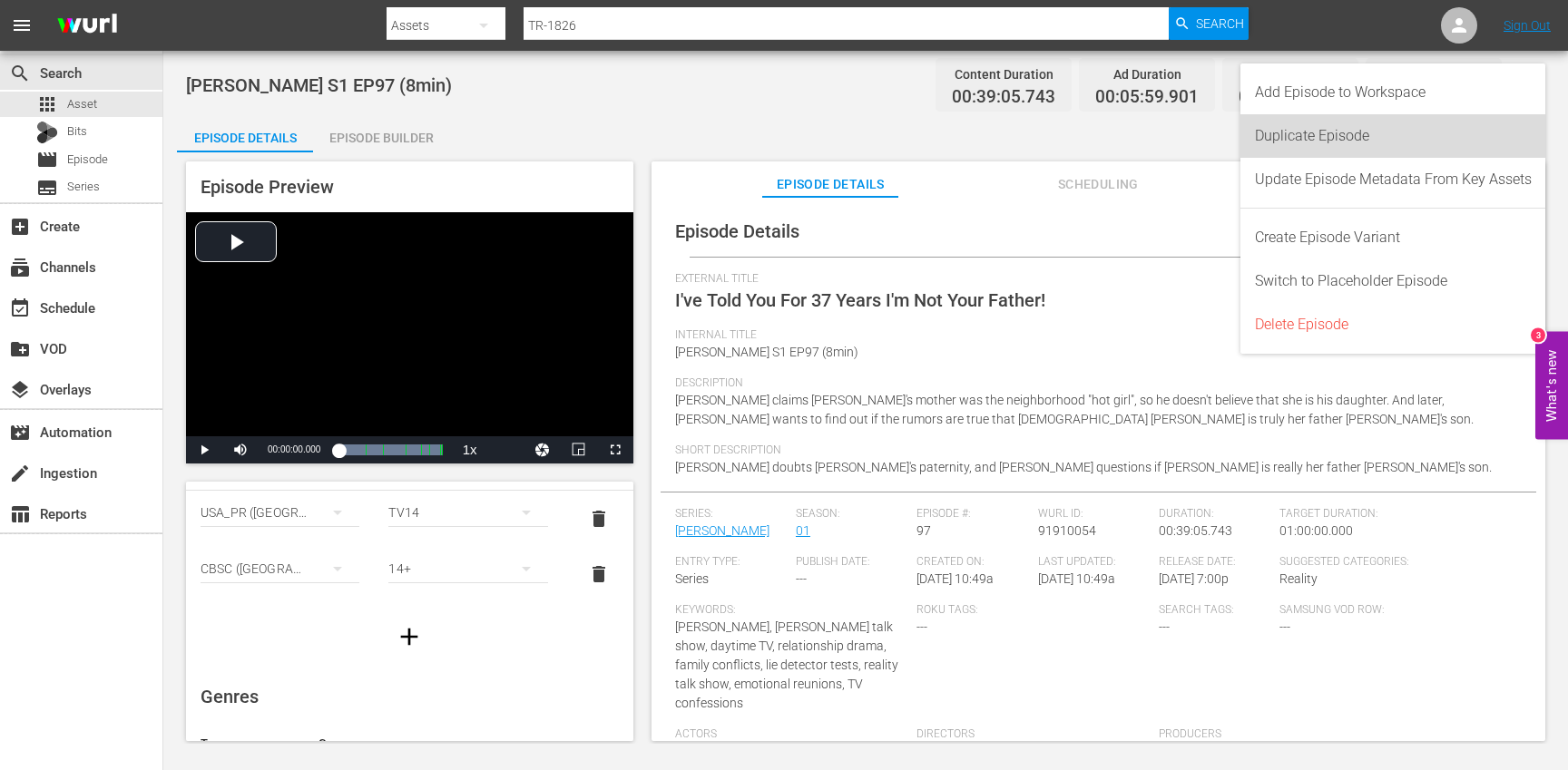
click at [1383, 136] on div "Duplicate Episode" at bounding box center [1393, 136] width 277 height 44
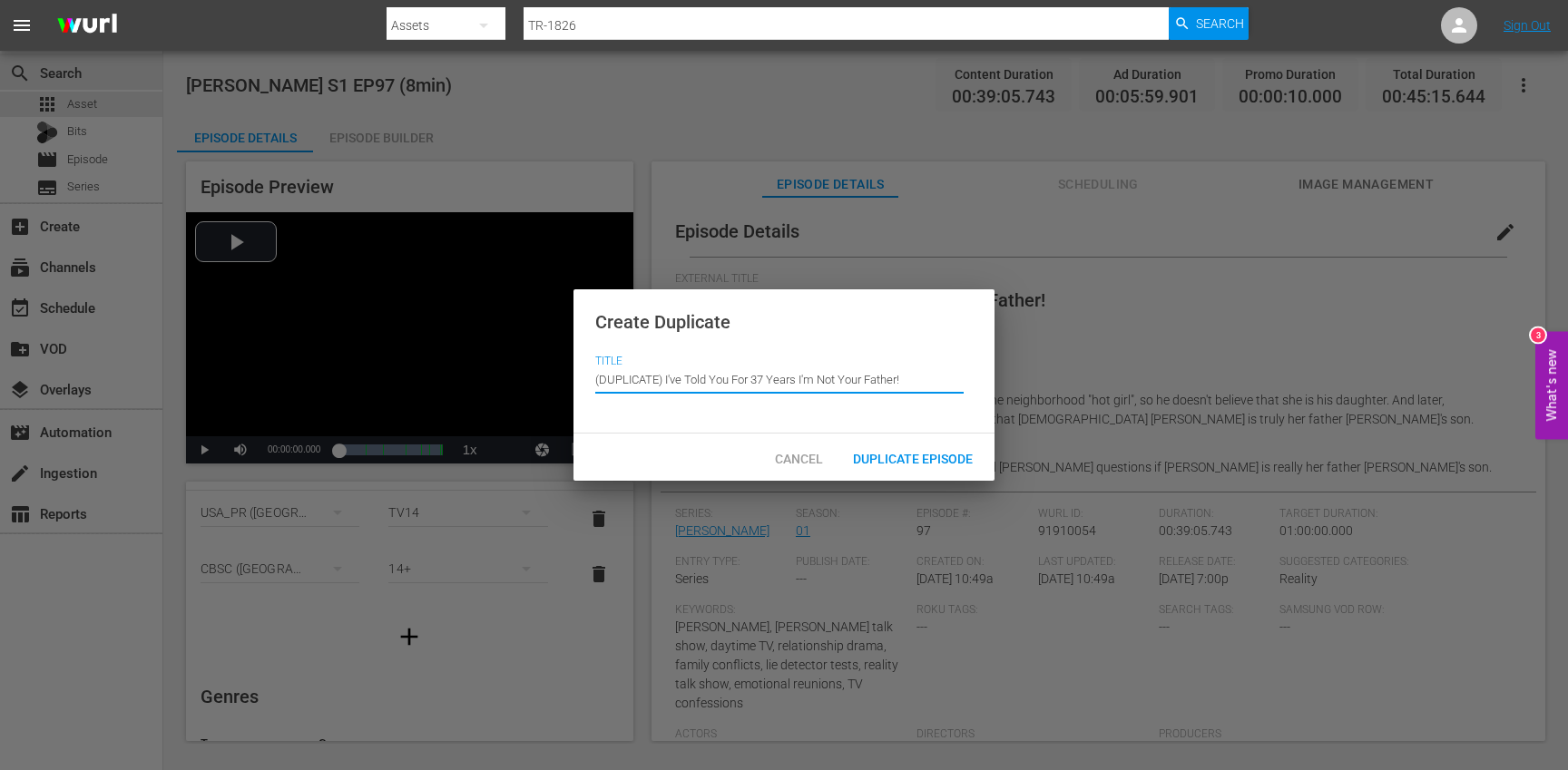
drag, startPoint x: 665, startPoint y: 379, endPoint x: 659, endPoint y: 353, distance: 26.7
click at [659, 353] on div "Create Duplicate Title Episode Title (DUPLICATE) I've Told You For 37 Years I'm…" at bounding box center [784, 362] width 421 height 145
type input "I've Told You For 37 Years I'm Not Your Father!"
click at [887, 452] on span "Duplicate Episode" at bounding box center [913, 459] width 149 height 15
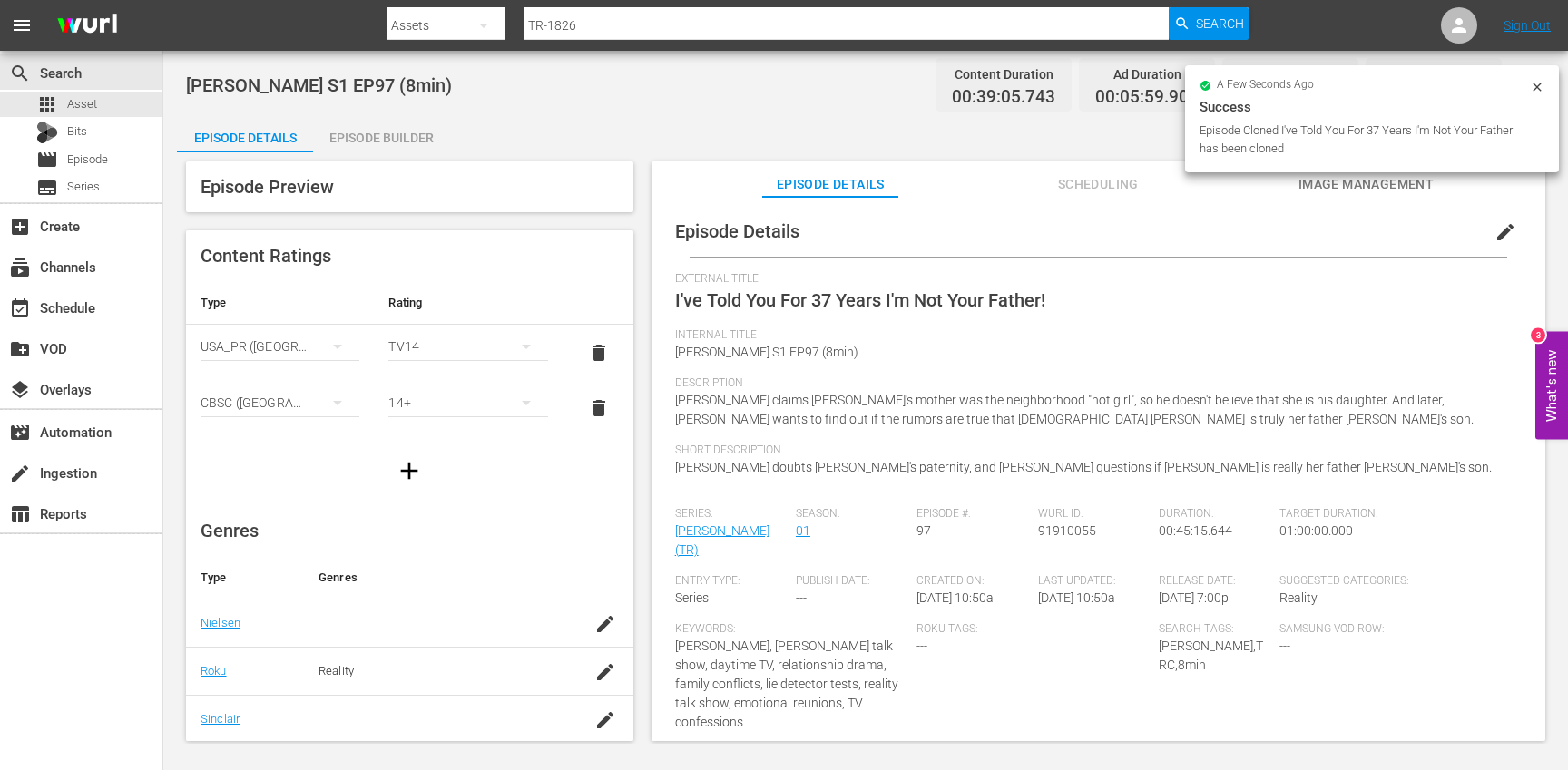
click at [1499, 231] on span "edit" at bounding box center [1505, 232] width 21 height 21
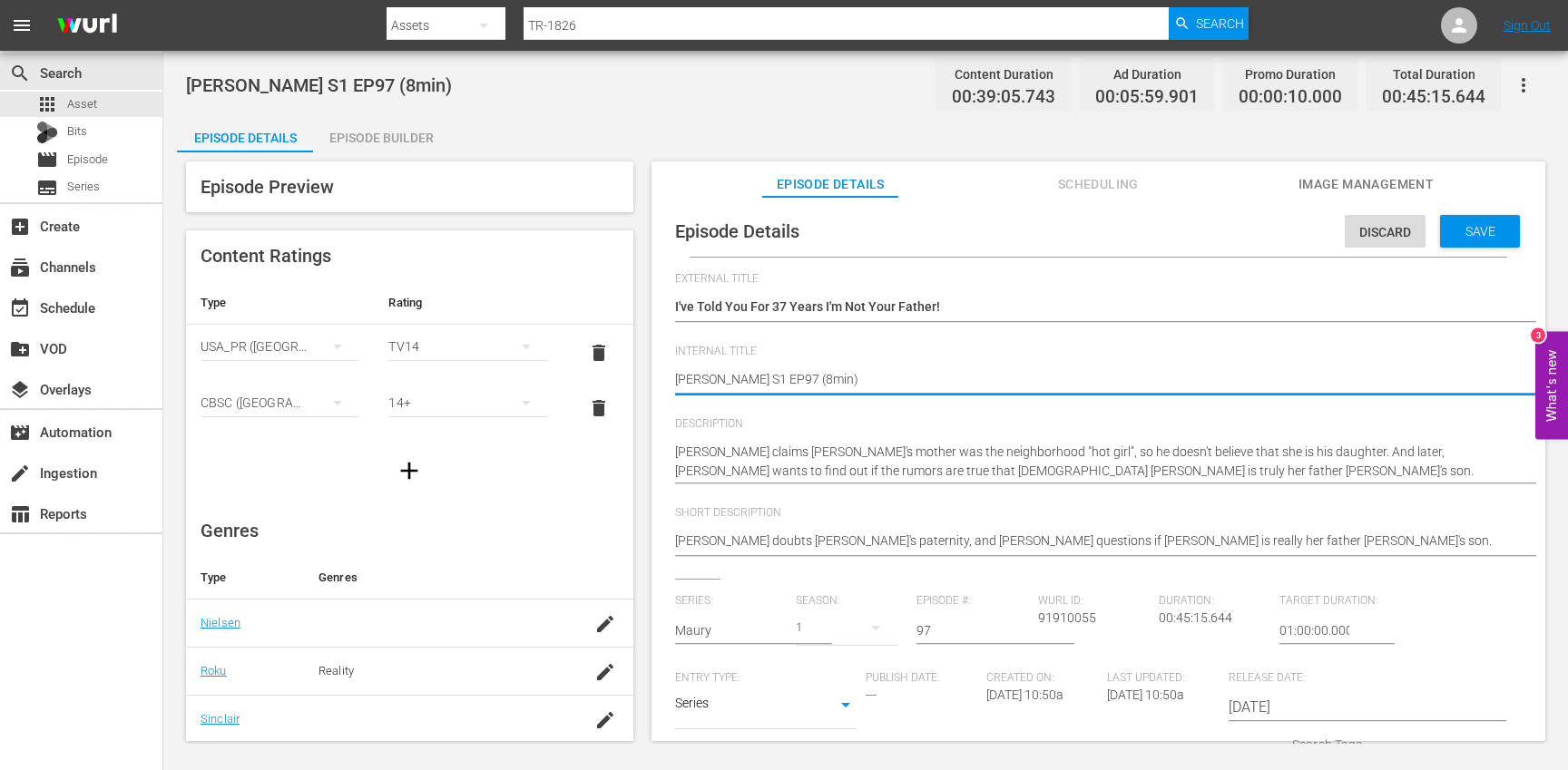
type textarea "Trisha S1 EP97 (min)"
type textarea "Trisha S1 EP97 (1min)"
type textarea "[PERSON_NAME] S1 EP97 (10min)"
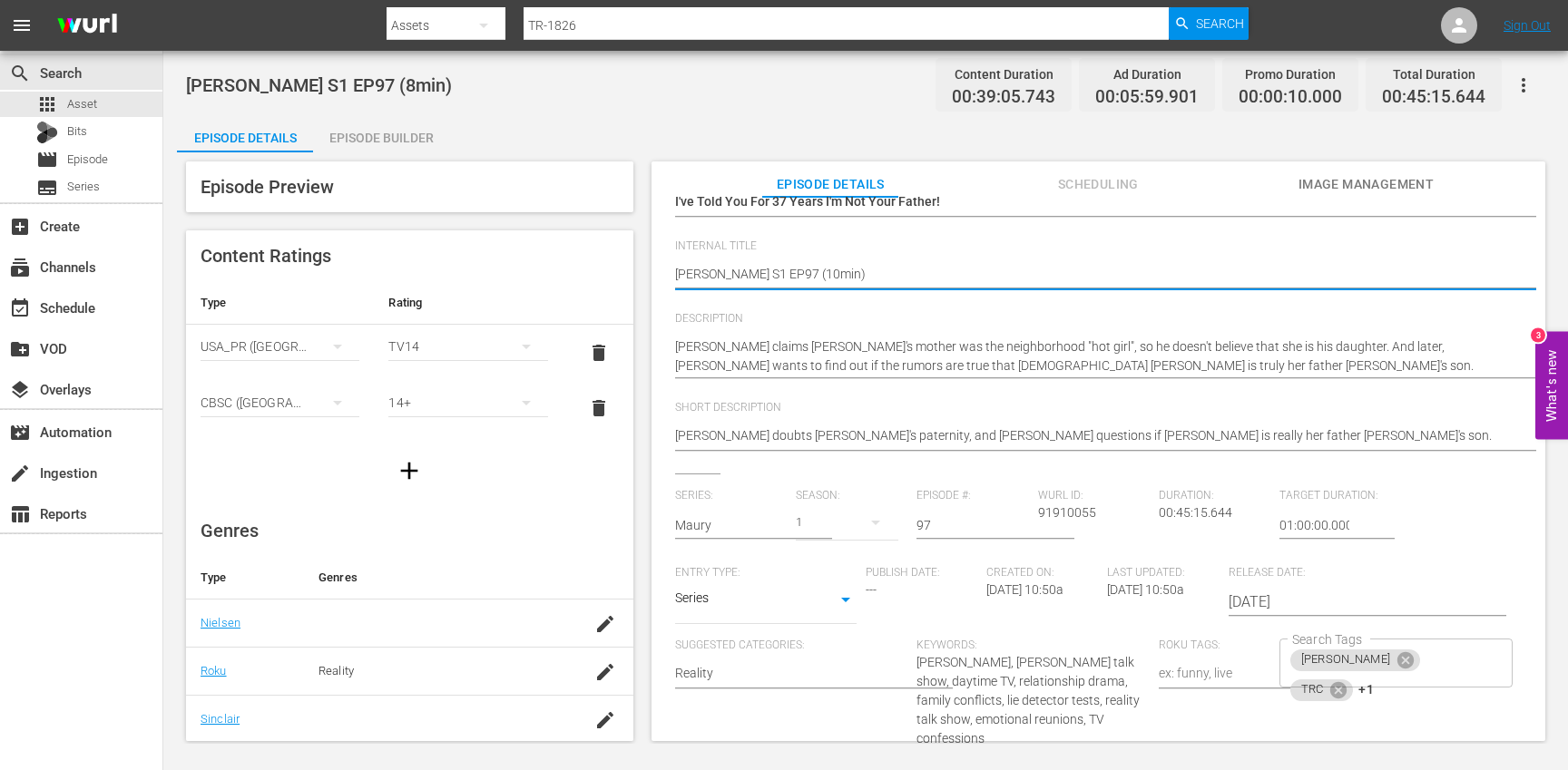
scroll to position [128, 0]
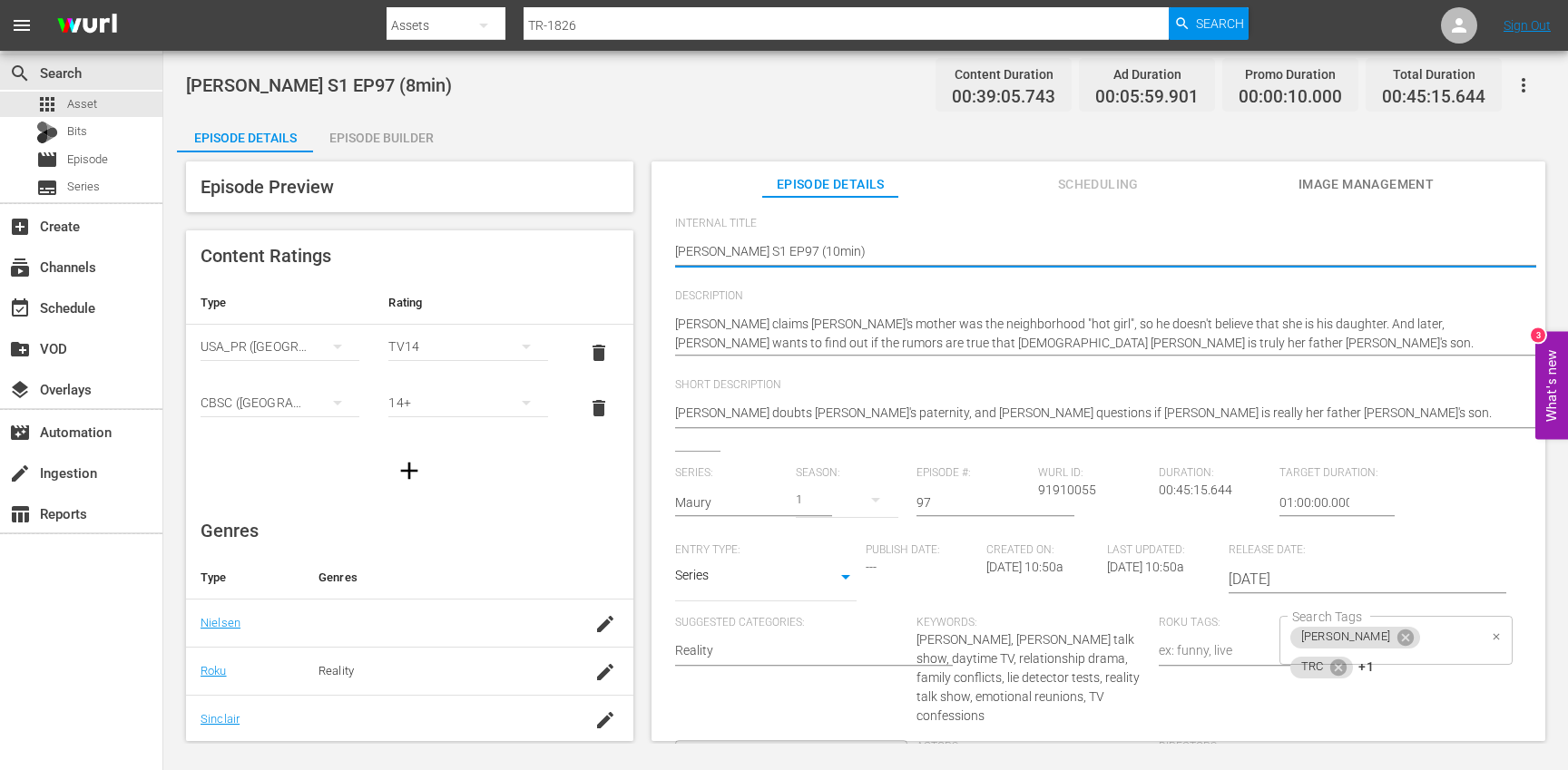
click at [1449, 637] on div "[PERSON_NAME] TRC +1 Search Tags" at bounding box center [1396, 640] width 233 height 49
type textarea "[PERSON_NAME] S1 EP97 (10min)"
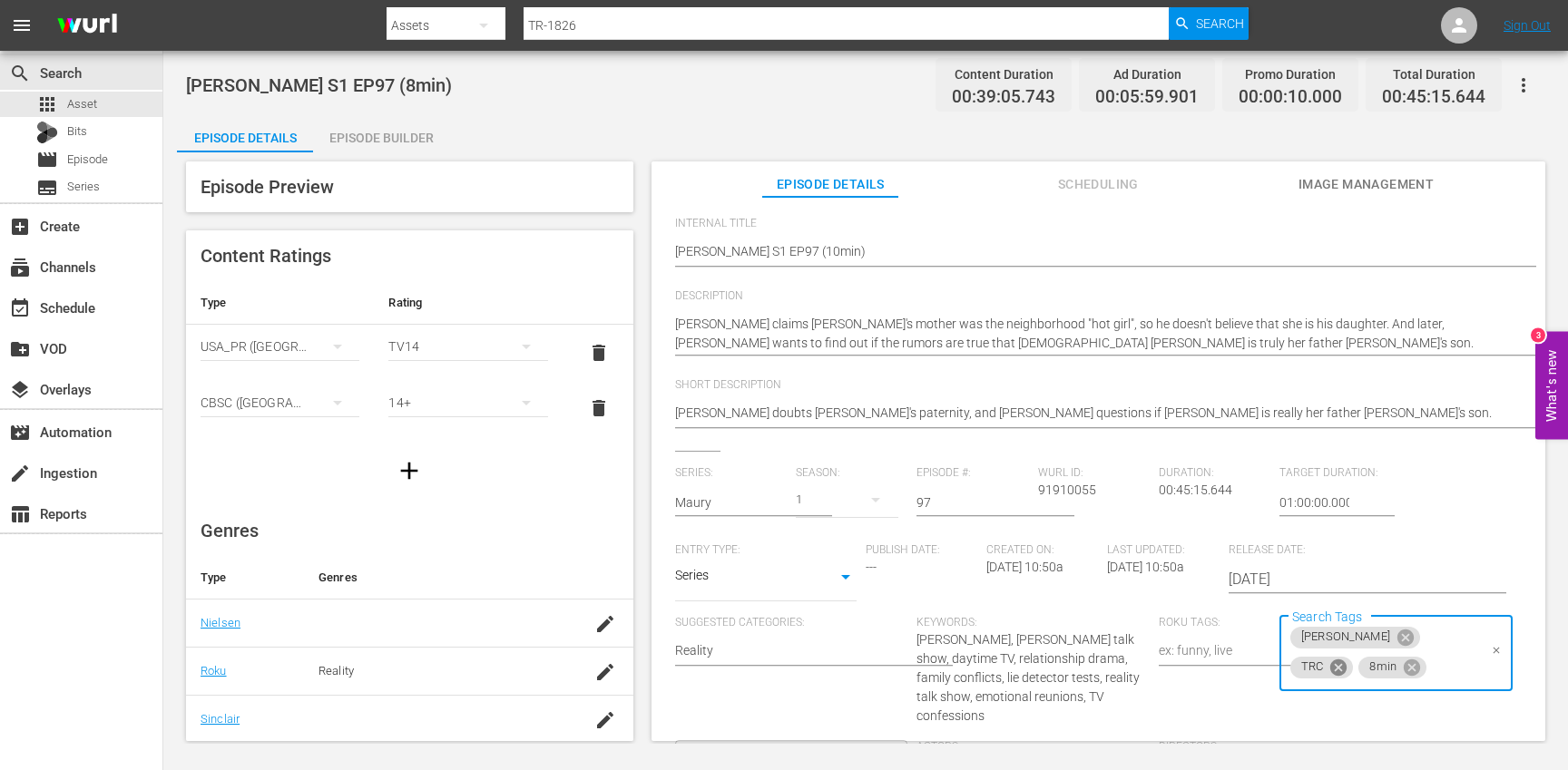
click at [1346, 658] on icon at bounding box center [1339, 667] width 17 height 17
click at [1351, 658] on icon at bounding box center [1343, 667] width 17 height 17
type input "10"
click at [1318, 692] on span "10min" at bounding box center [1303, 689] width 35 height 19
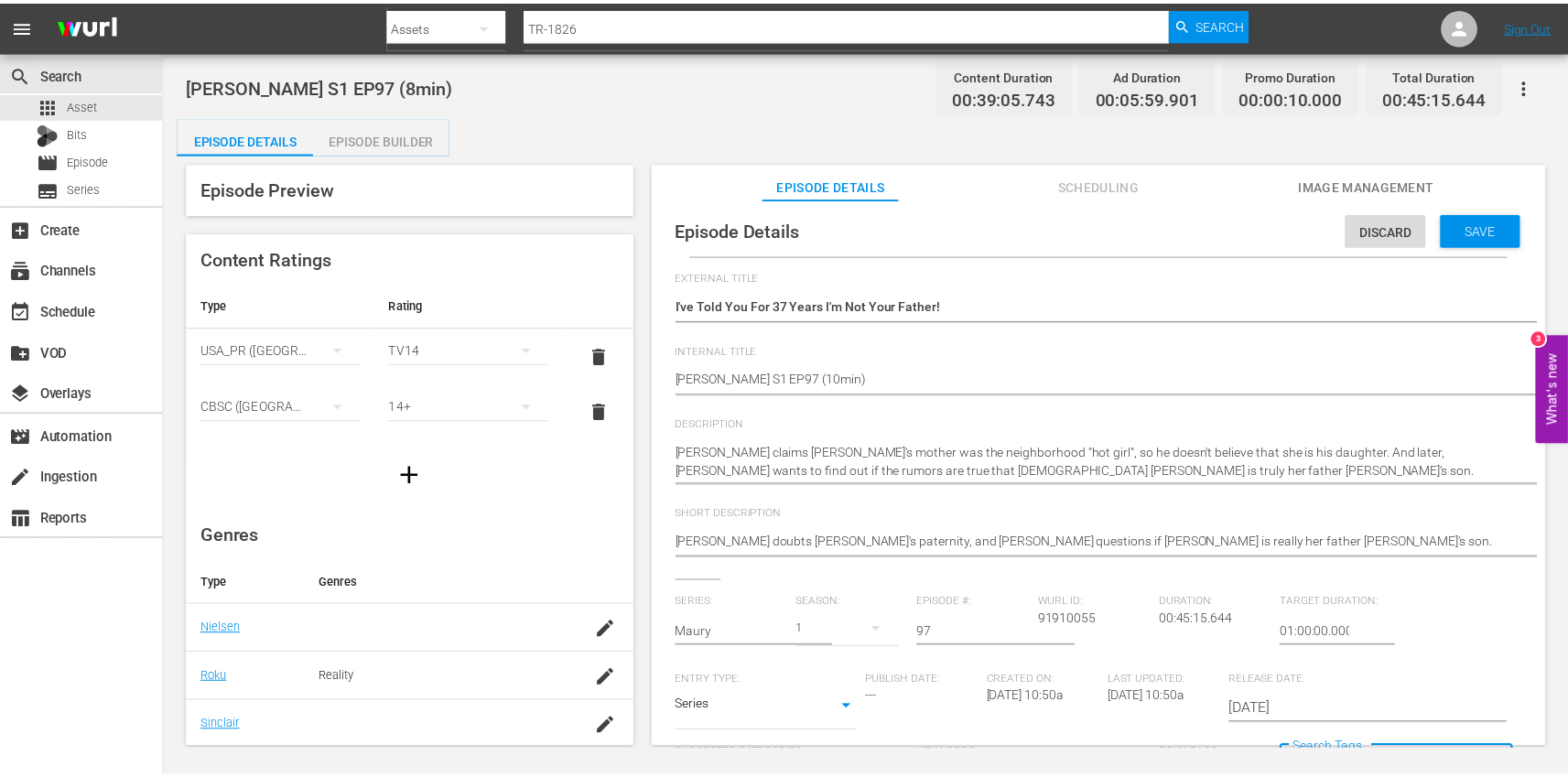
scroll to position [0, 0]
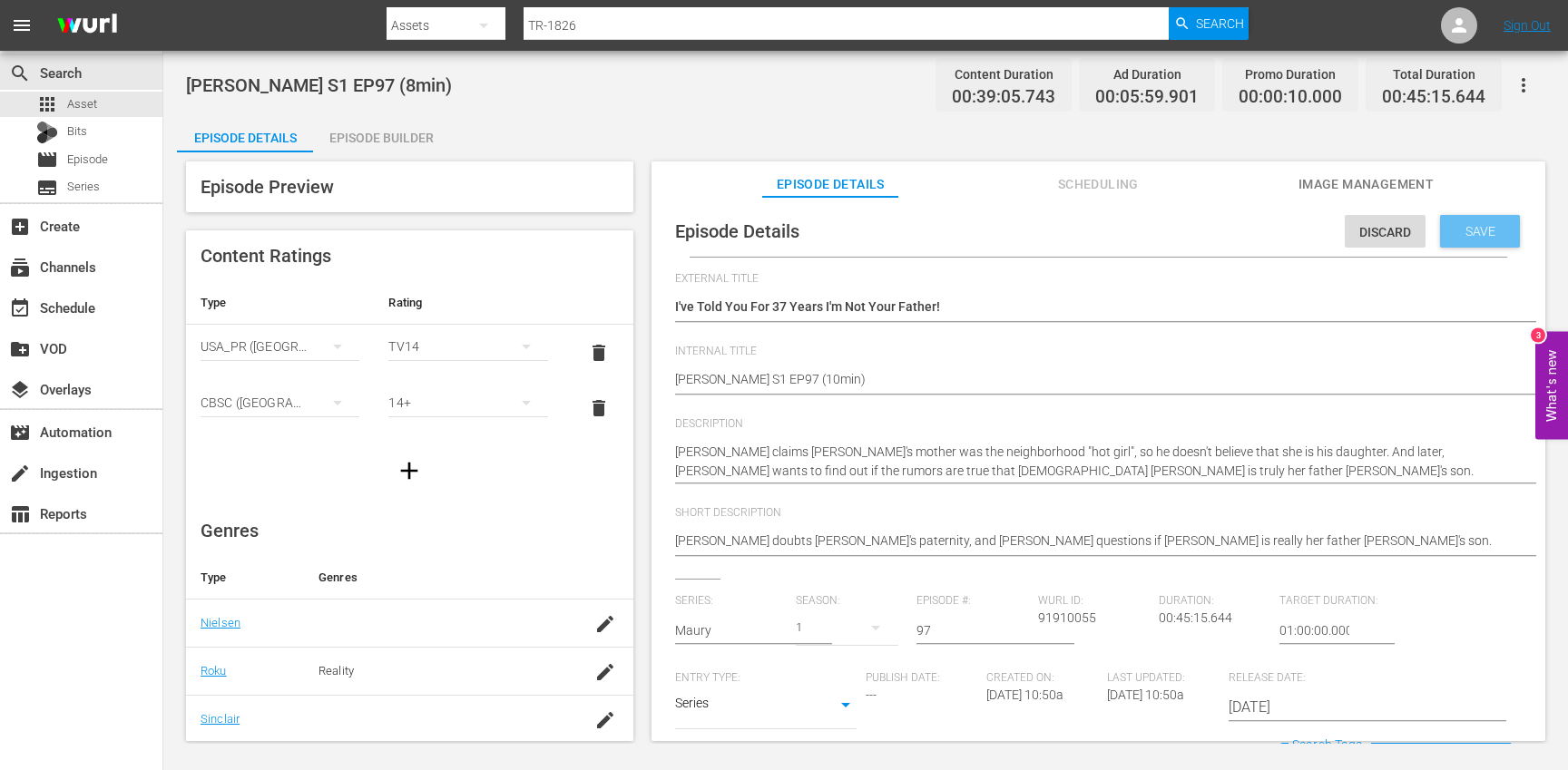
click at [1451, 229] on span "Save" at bounding box center [1479, 232] width 59 height 15
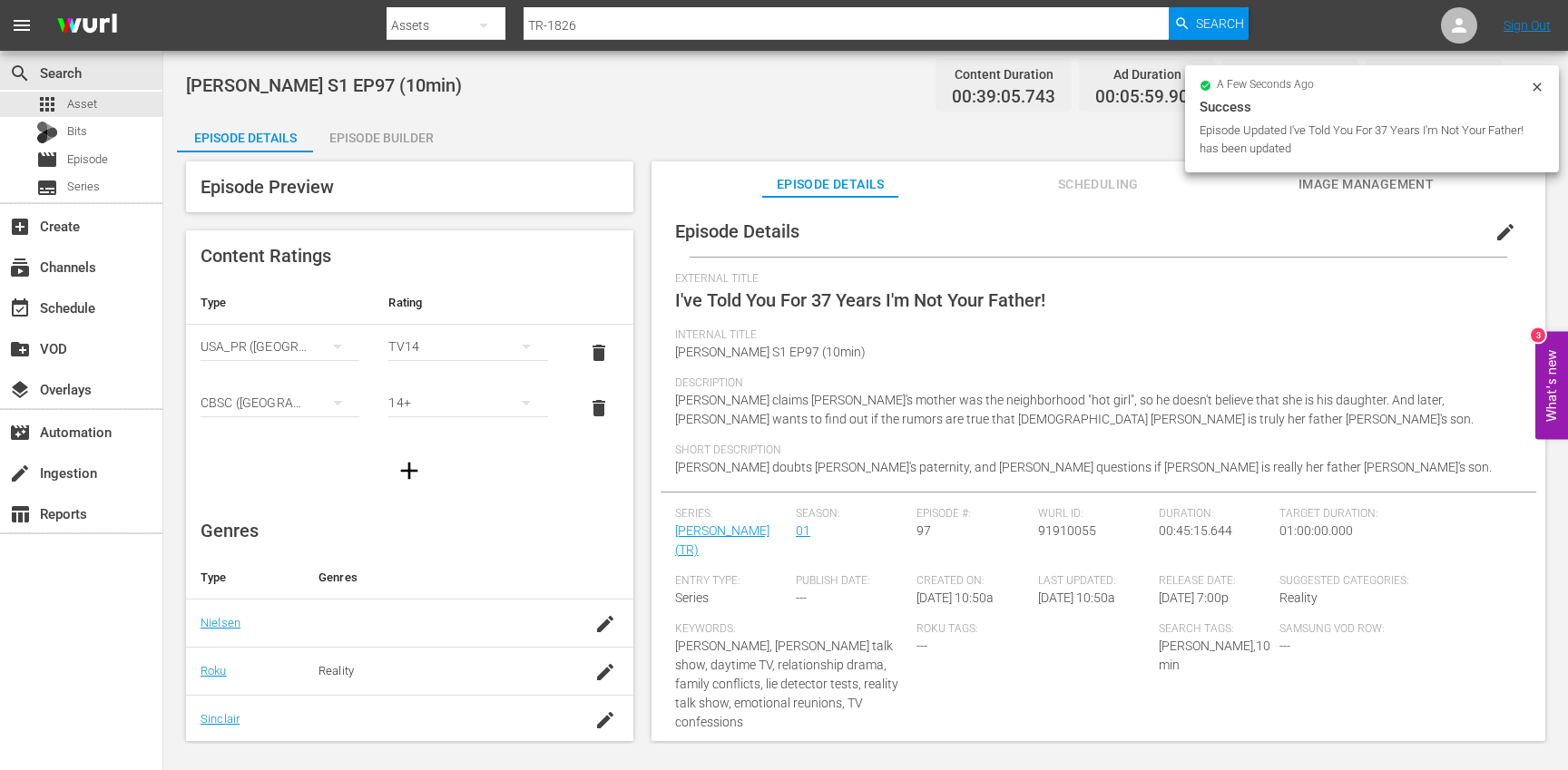
click at [389, 139] on div "Episode Builder" at bounding box center [381, 138] width 136 height 44
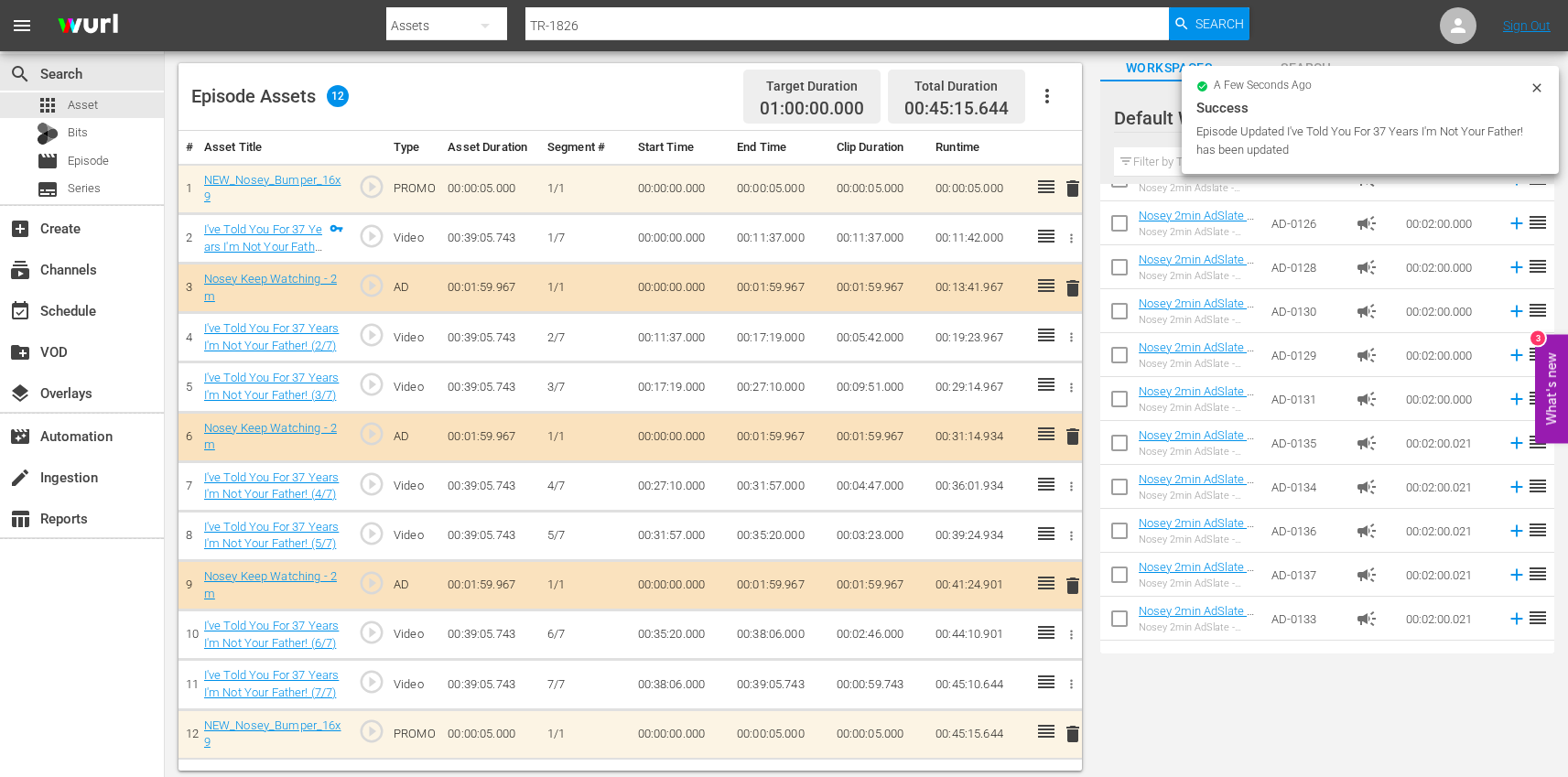
scroll to position [117, 0]
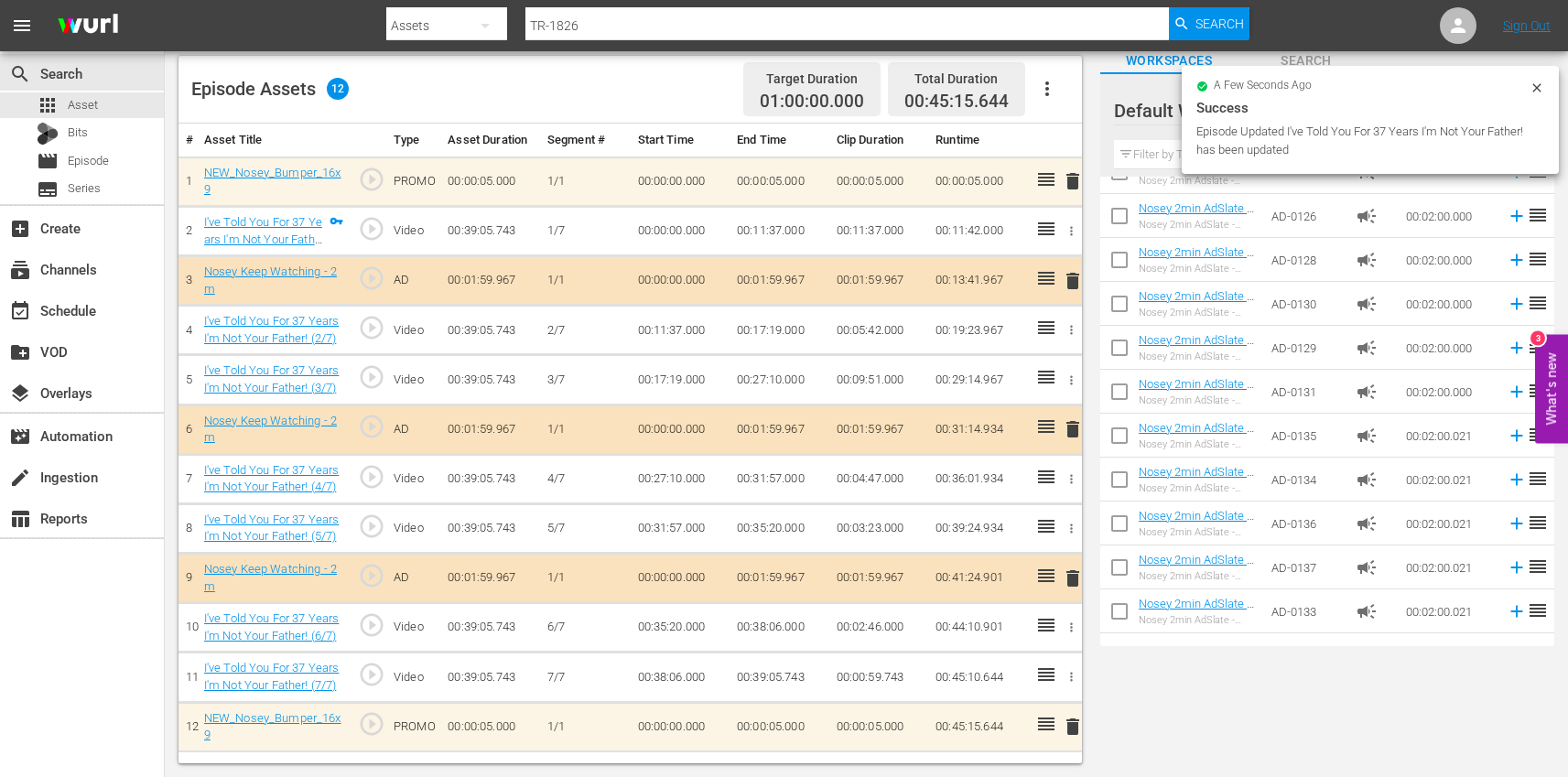
click at [1054, 70] on button "button" at bounding box center [1047, 88] width 44 height 44
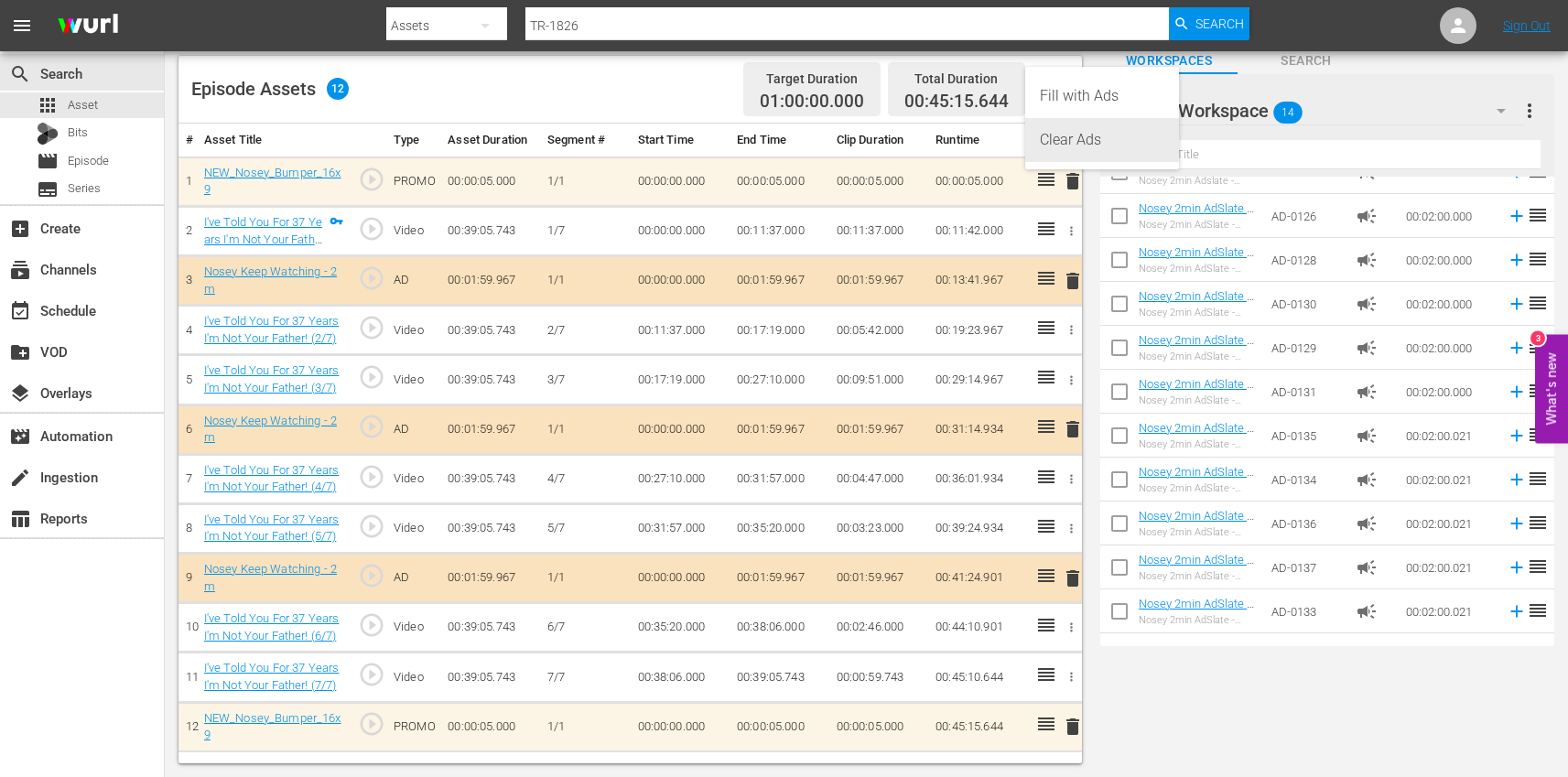
click at [1078, 142] on div "Clear Ads" at bounding box center [1102, 140] width 124 height 44
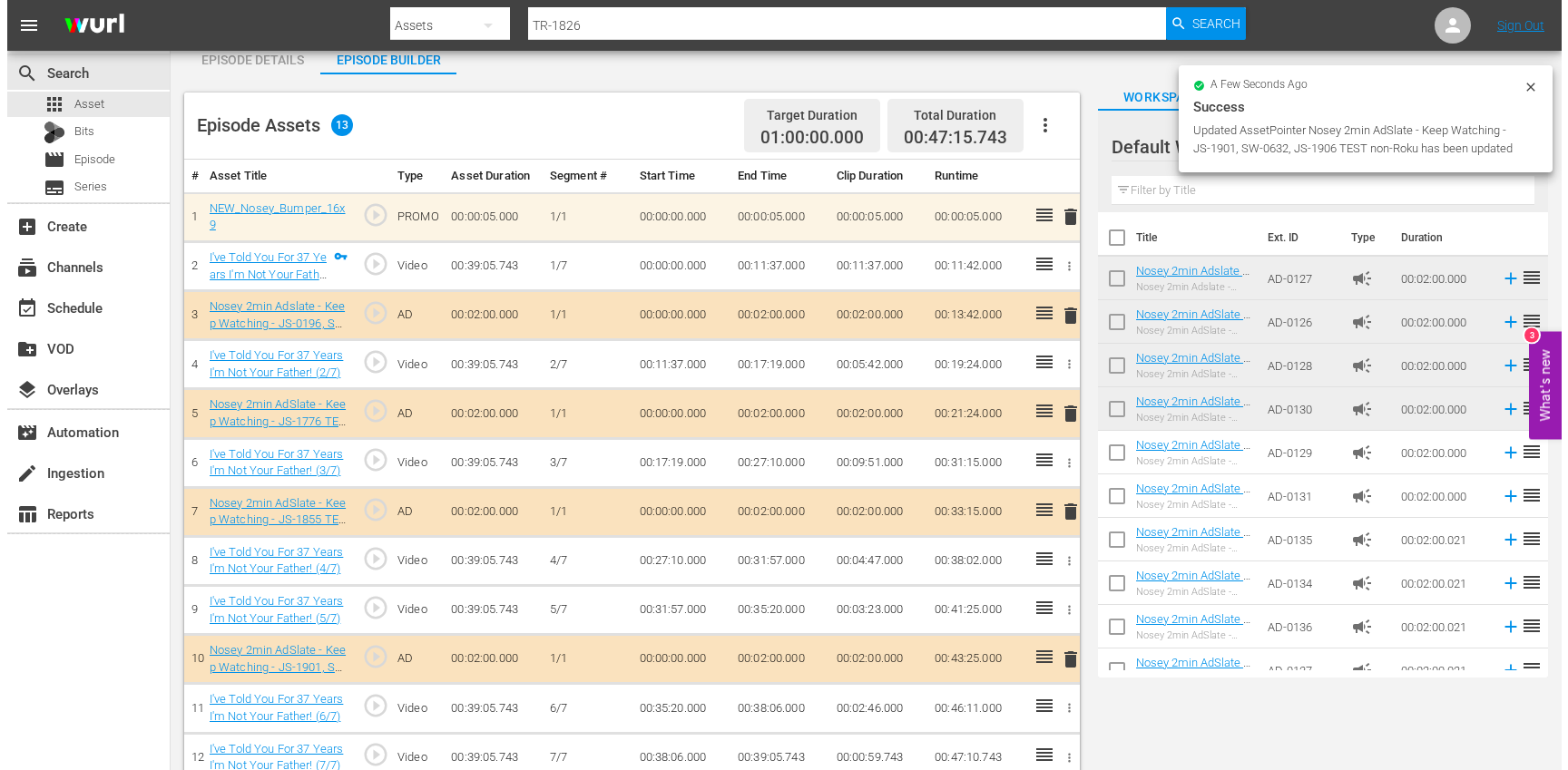
scroll to position [0, 0]
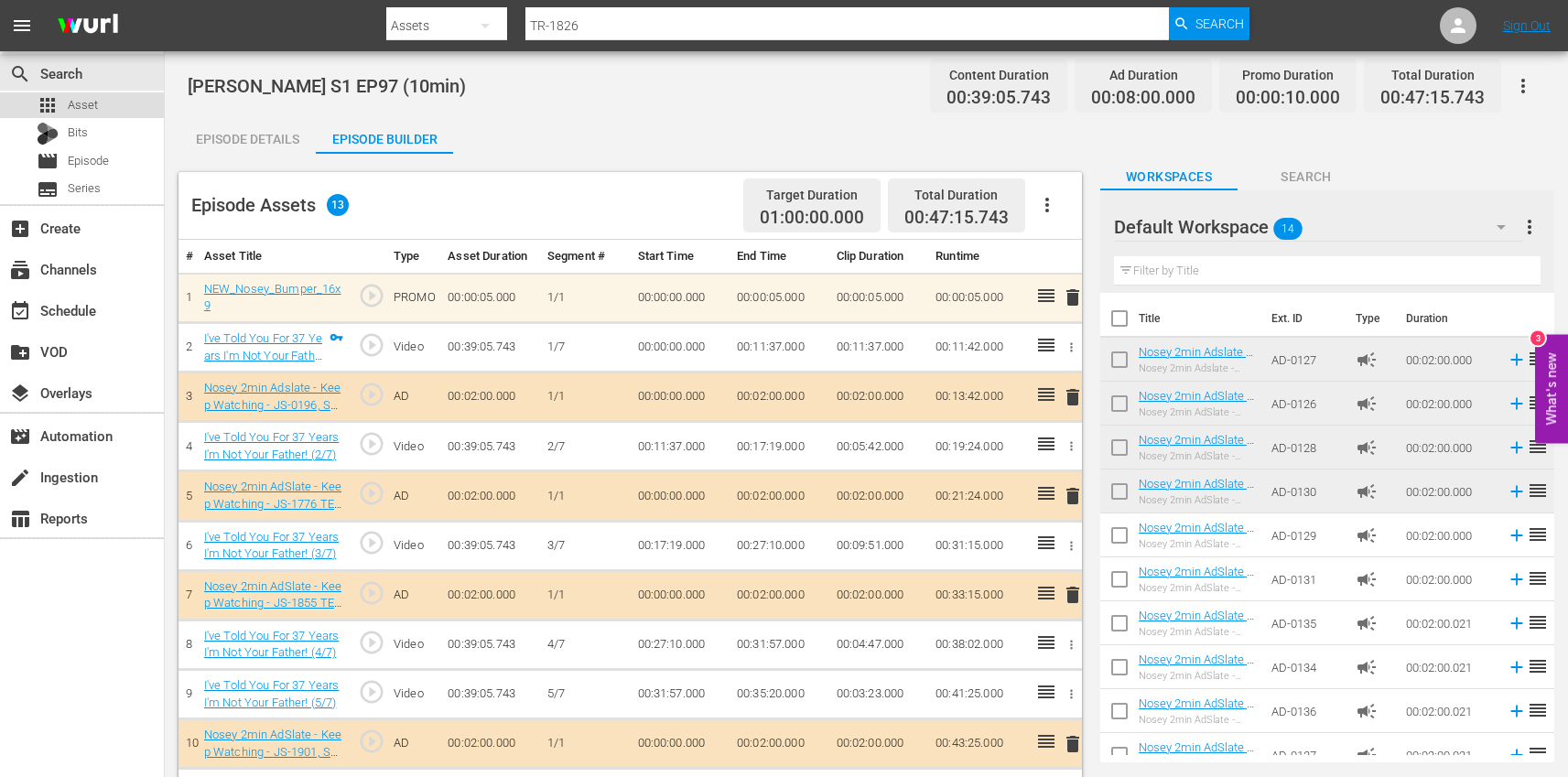
click at [120, 110] on div "apps Asset" at bounding box center [82, 104] width 164 height 25
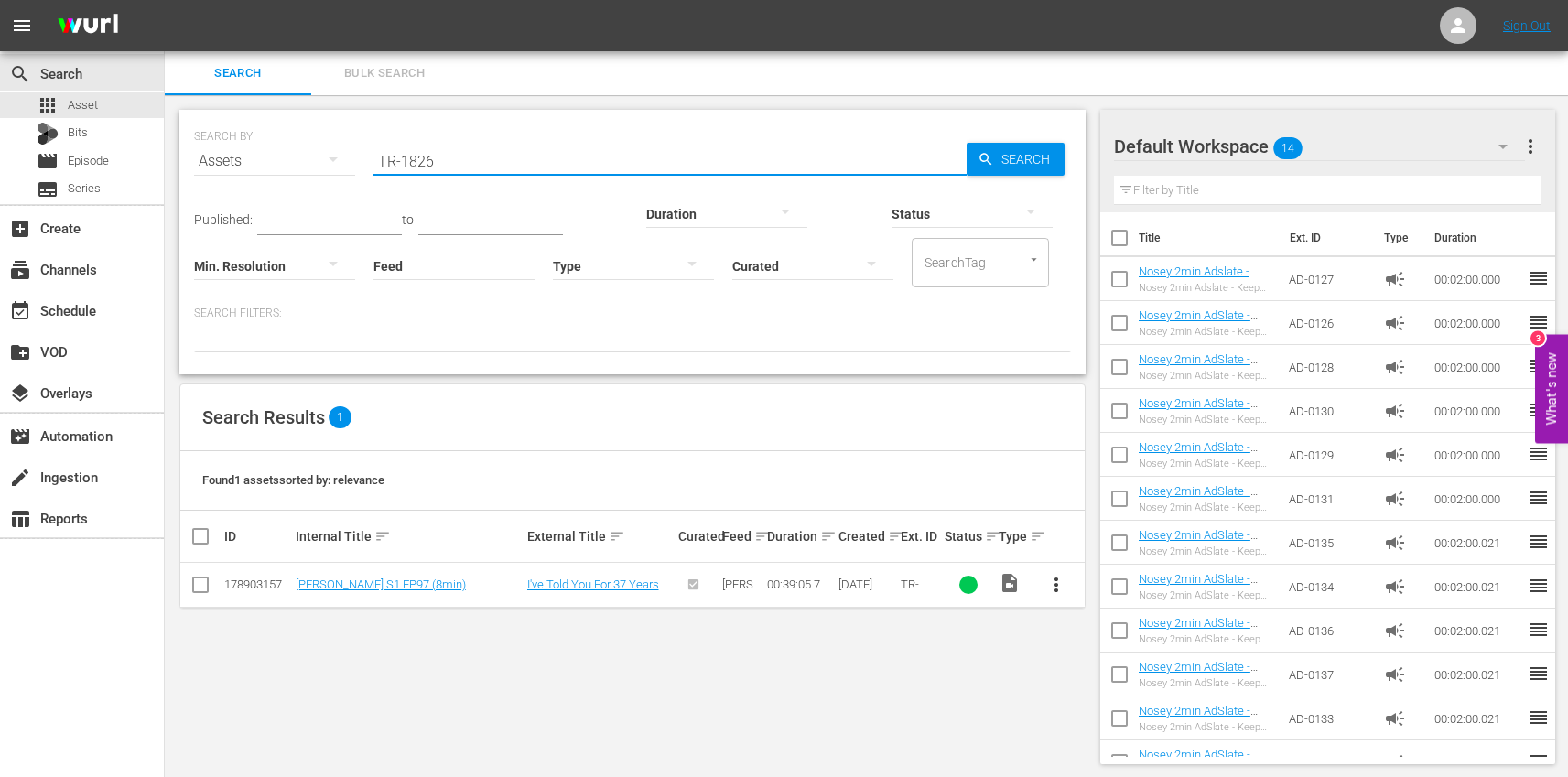
click at [563, 148] on input "TR-1826" at bounding box center [669, 161] width 593 height 44
paste input "8"
type input "TR-1828"
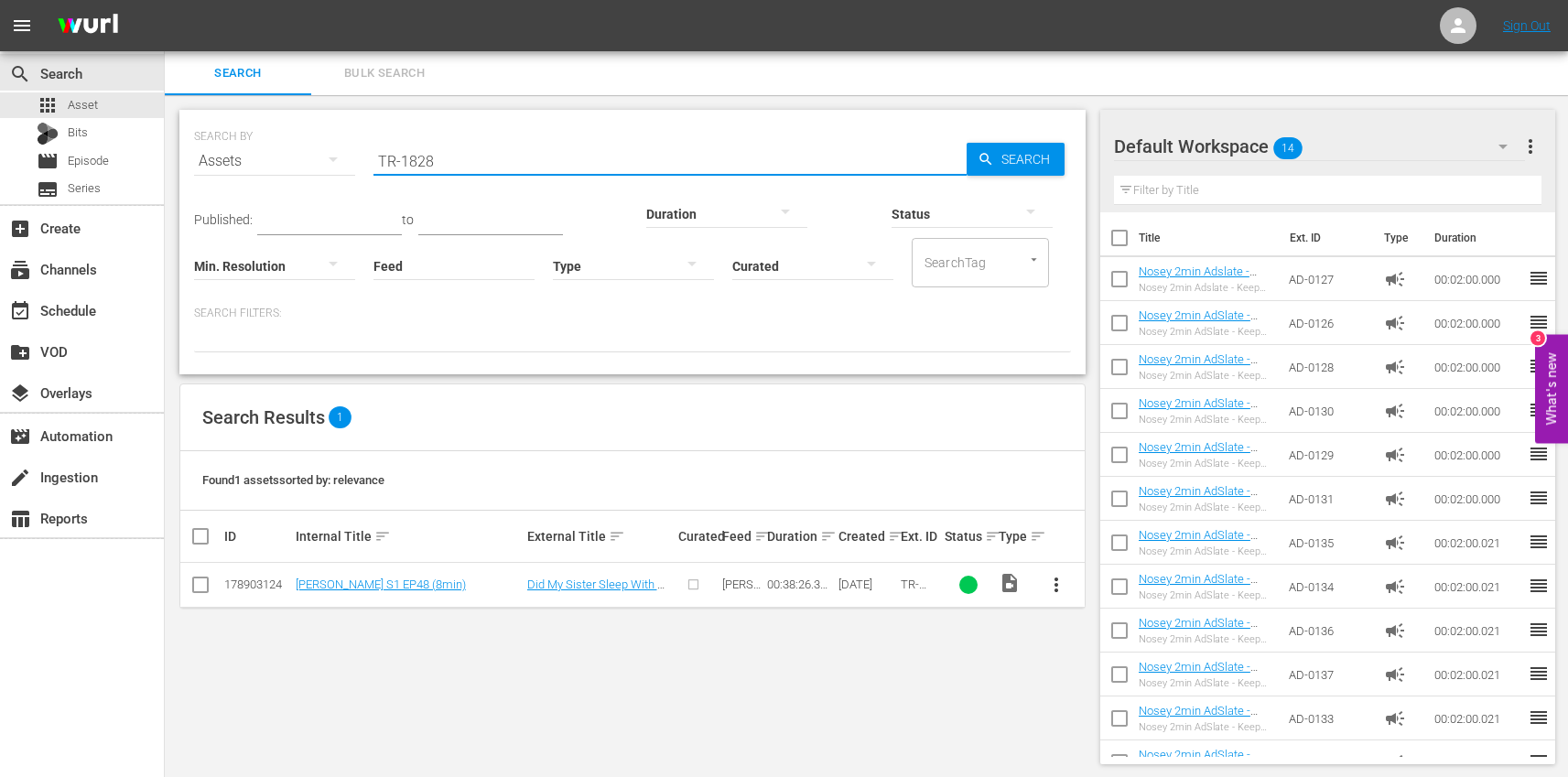
click at [1052, 581] on span "more_vert" at bounding box center [1056, 584] width 22 height 22
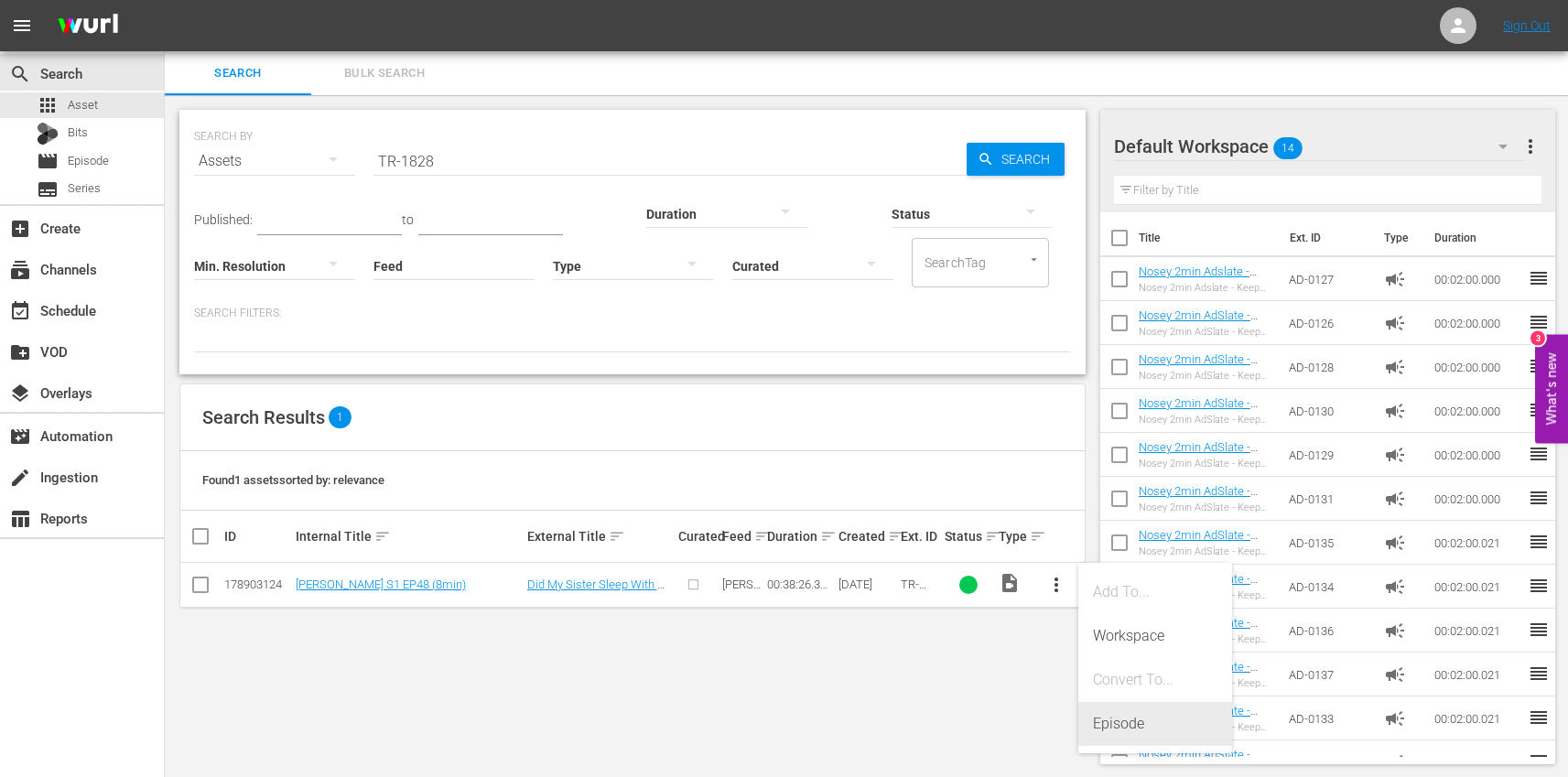
click at [1190, 725] on div "Episode" at bounding box center [1155, 723] width 124 height 44
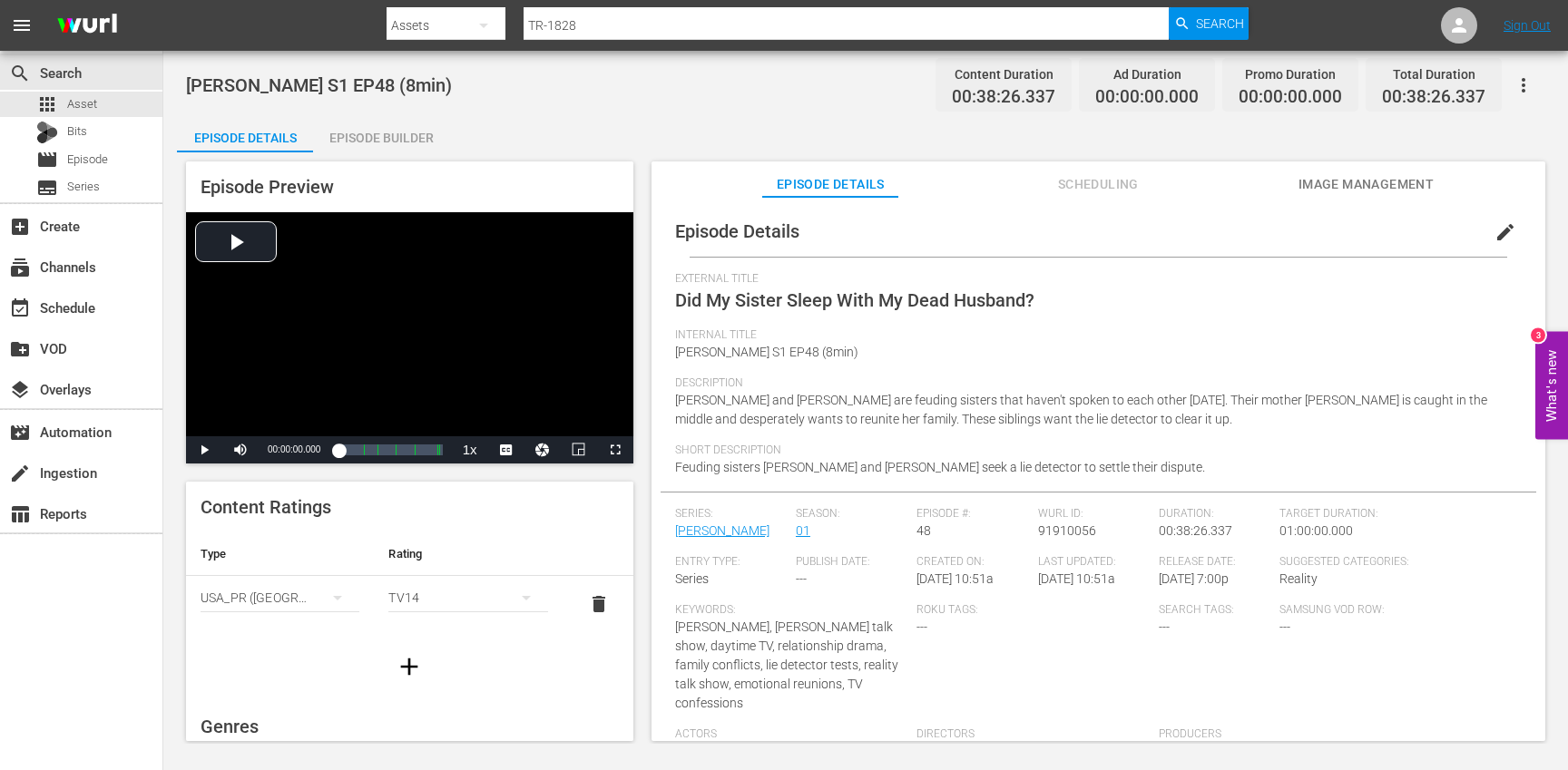
click at [1508, 224] on button "edit" at bounding box center [1505, 232] width 44 height 44
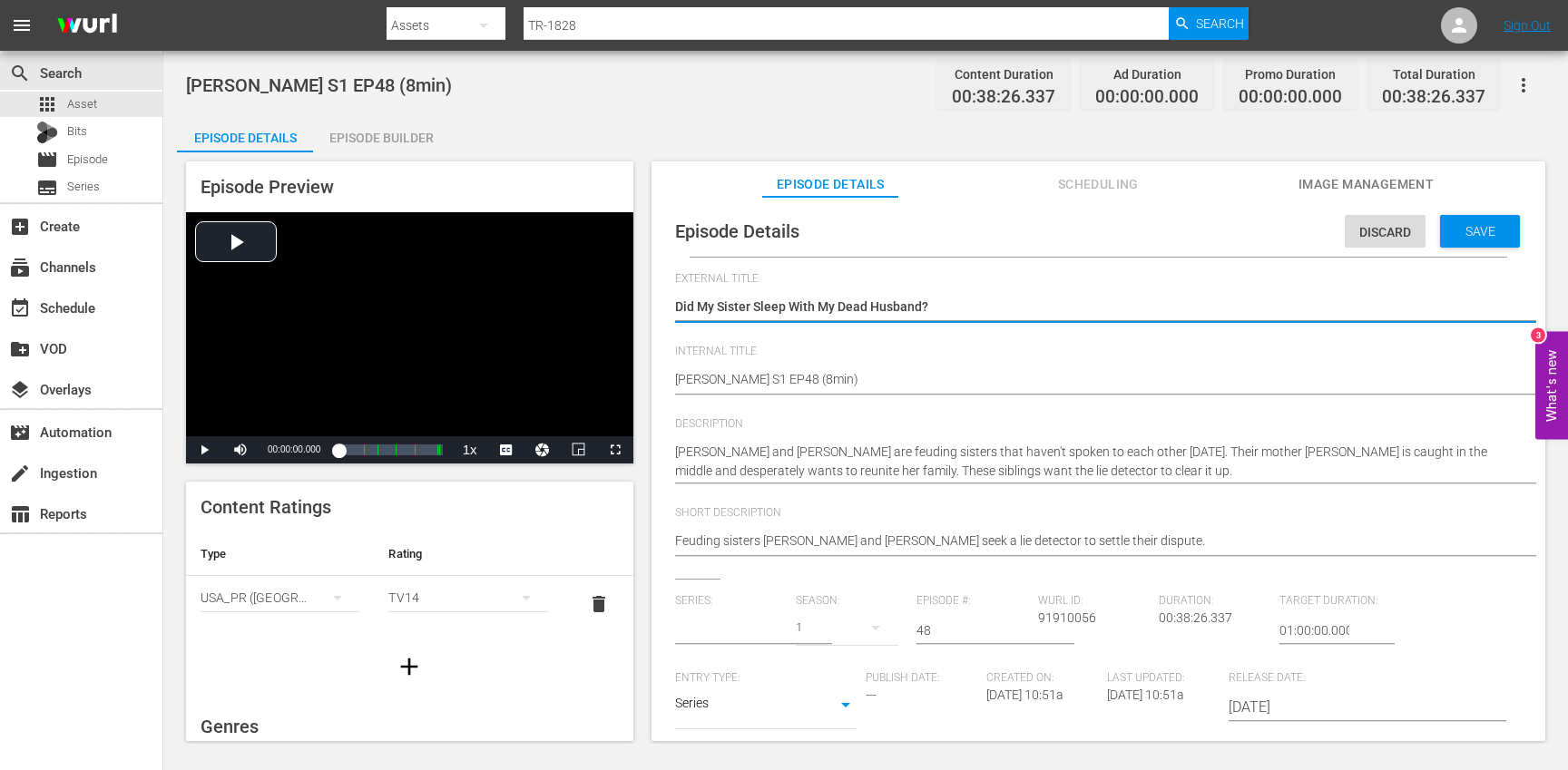
click at [715, 627] on input "text" at bounding box center [731, 629] width 112 height 44
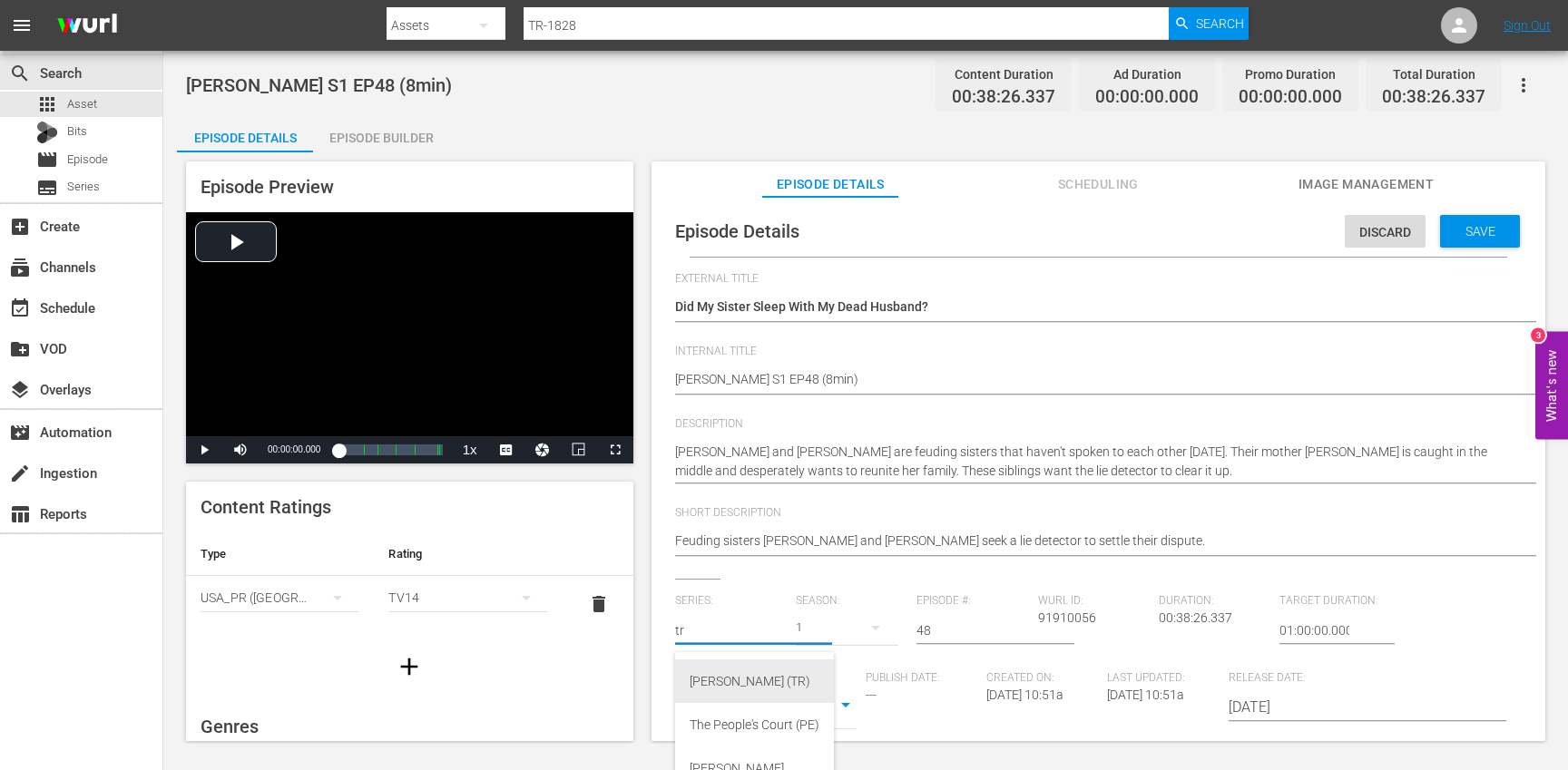
click at [705, 678] on div "[PERSON_NAME] (TR)" at bounding box center [754, 681] width 130 height 44
type input "[PERSON_NAME] (TR)"
click at [853, 630] on button "button" at bounding box center [875, 628] width 44 height 44
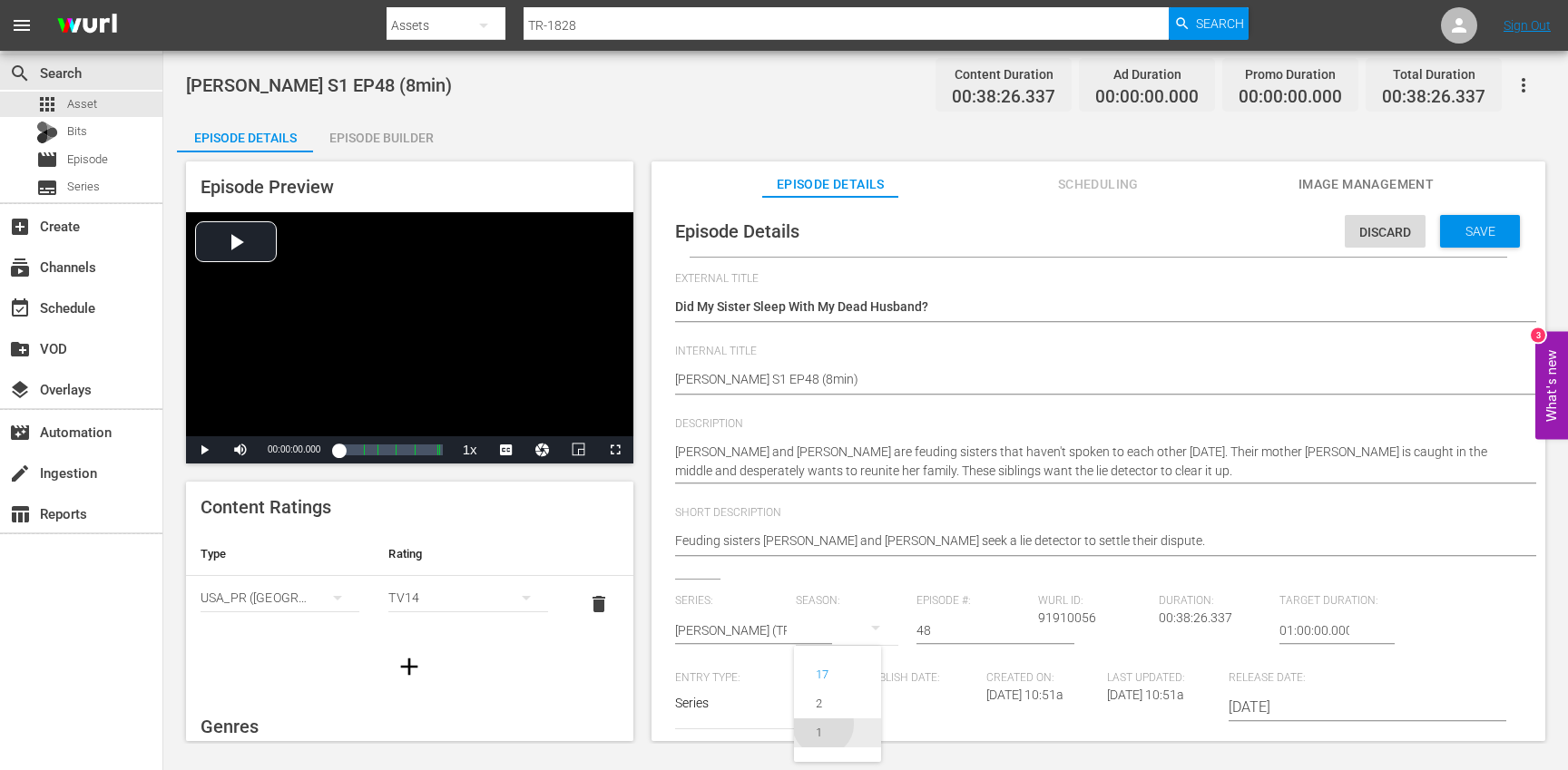
click at [823, 730] on div "1" at bounding box center [819, 732] width 50 height 18
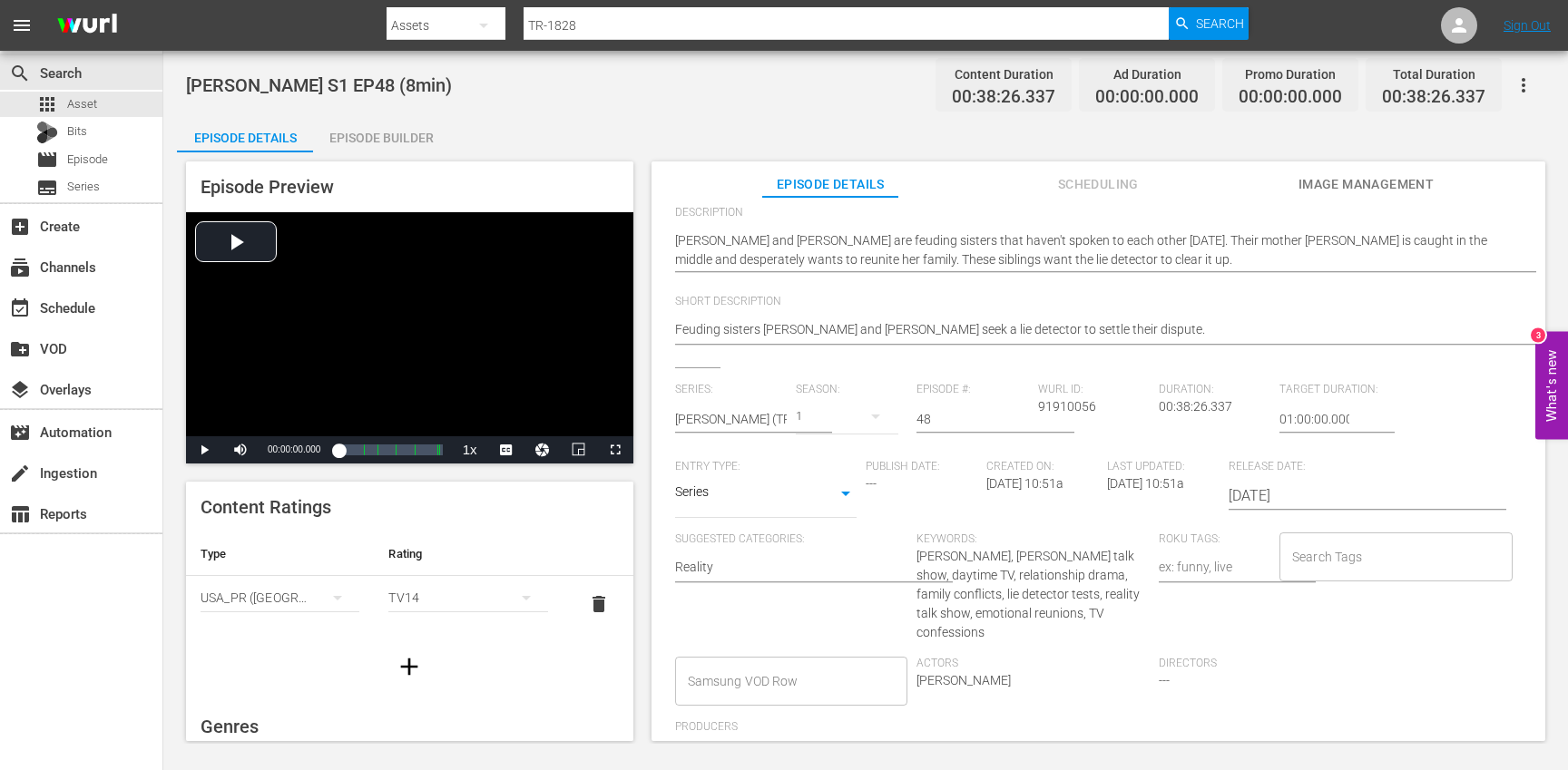
scroll to position [280, 0]
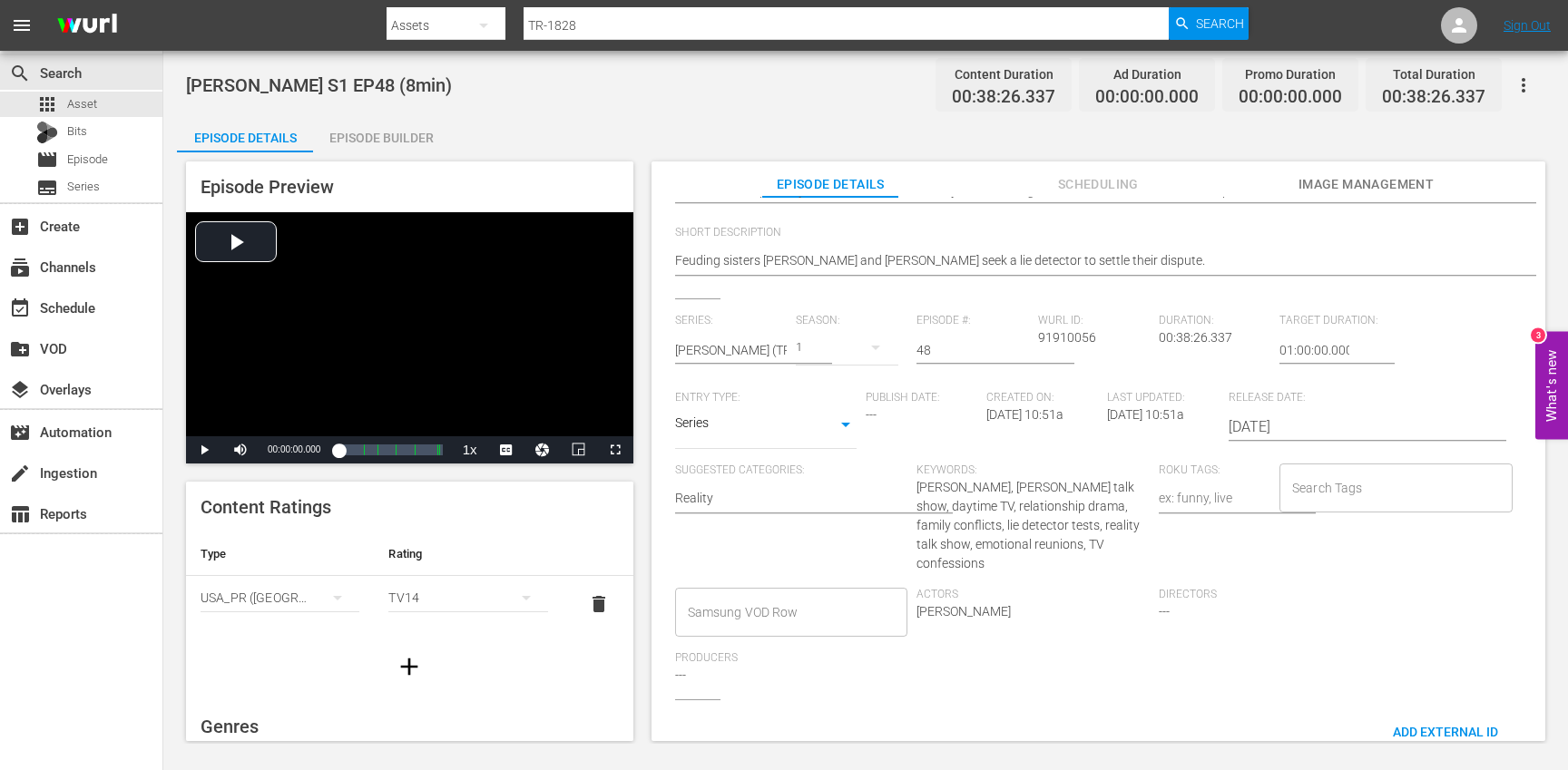
click at [1355, 510] on div "Search Tags" at bounding box center [1396, 488] width 233 height 49
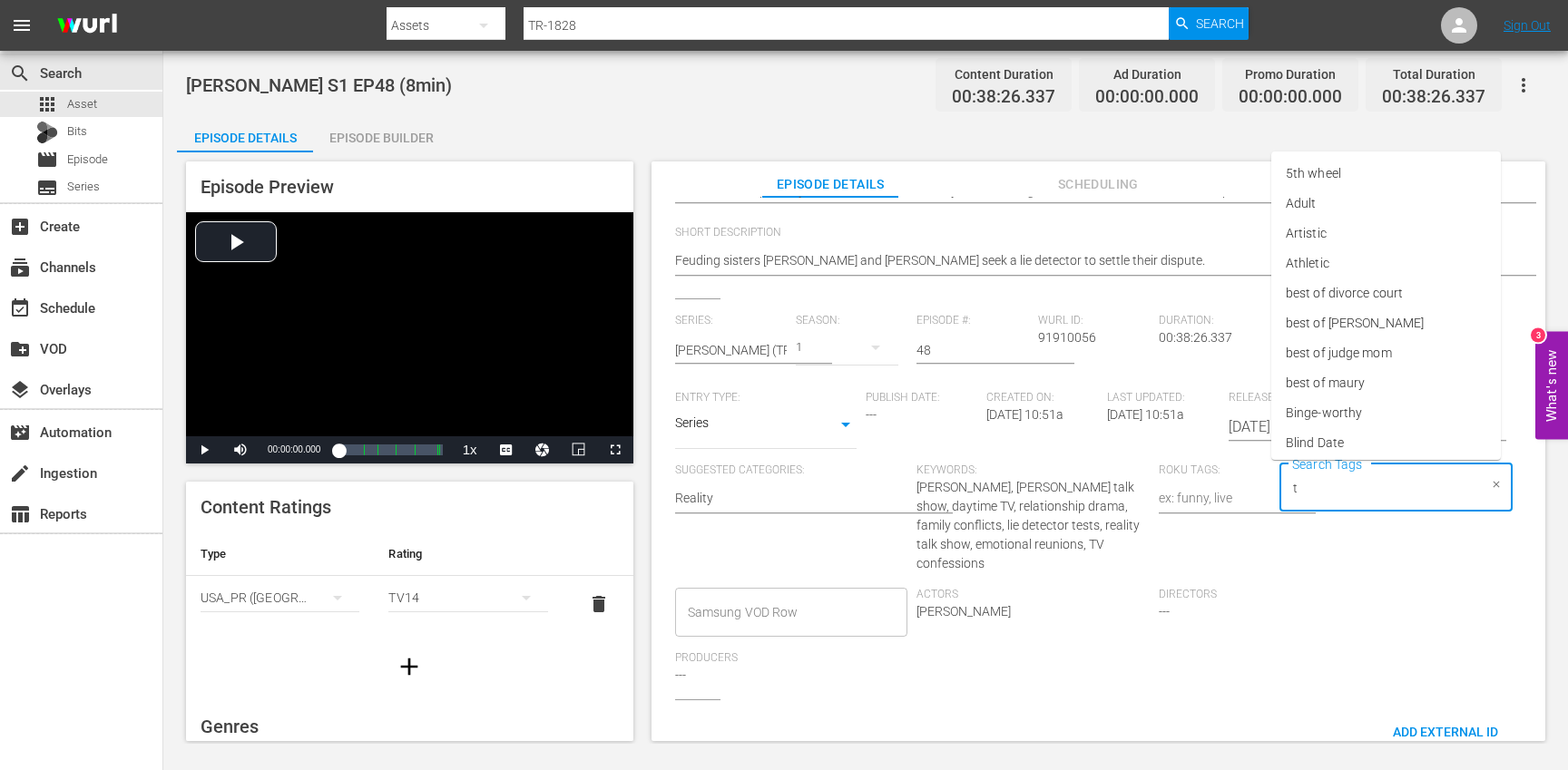
type input "tr"
click at [1377, 413] on li "[PERSON_NAME]" at bounding box center [1385, 413] width 229 height 30
type input "trc"
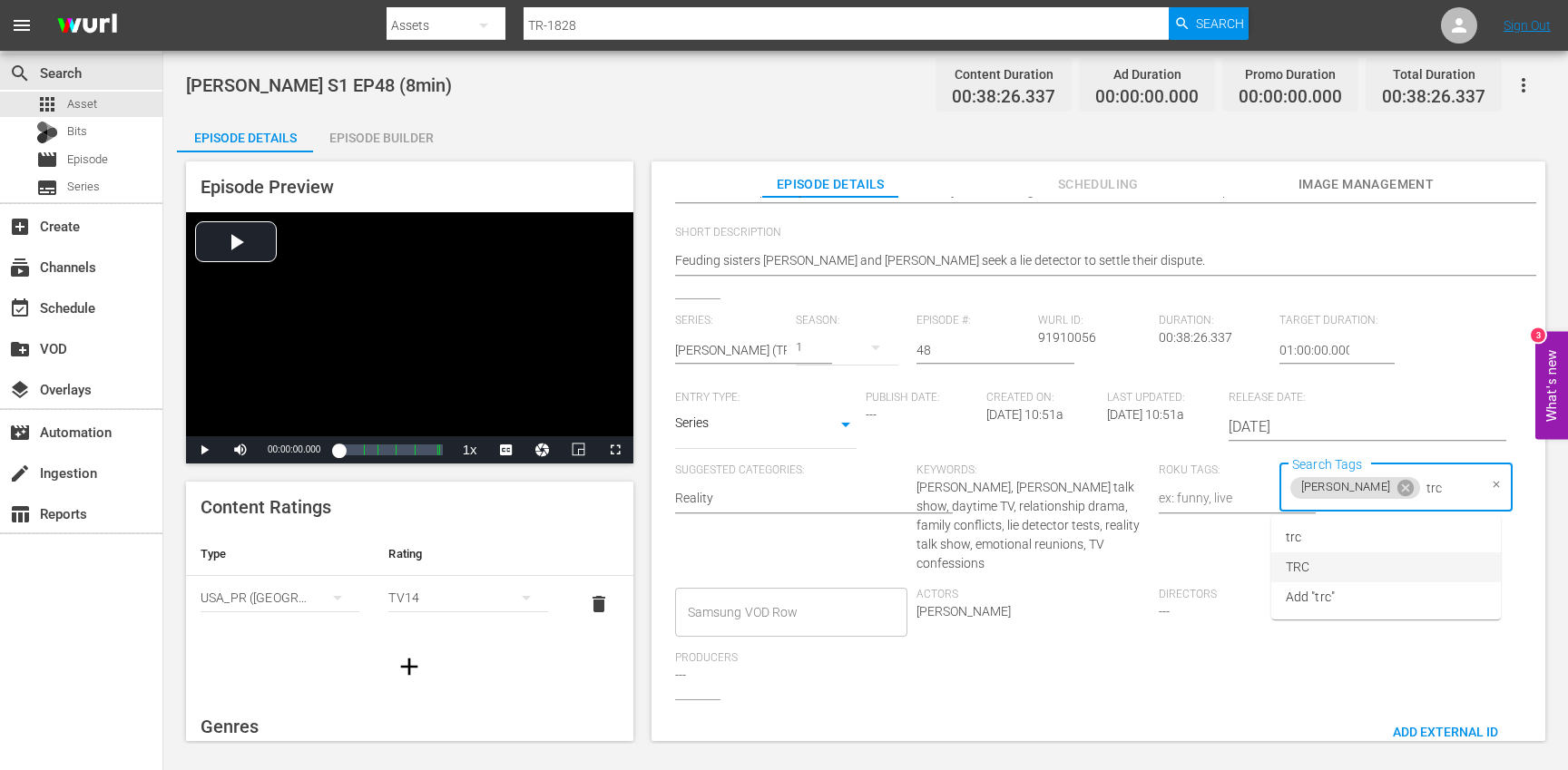
click at [1332, 564] on li "TRC" at bounding box center [1385, 567] width 229 height 30
type input "8"
click at [1322, 543] on li "8min" at bounding box center [1385, 537] width 229 height 30
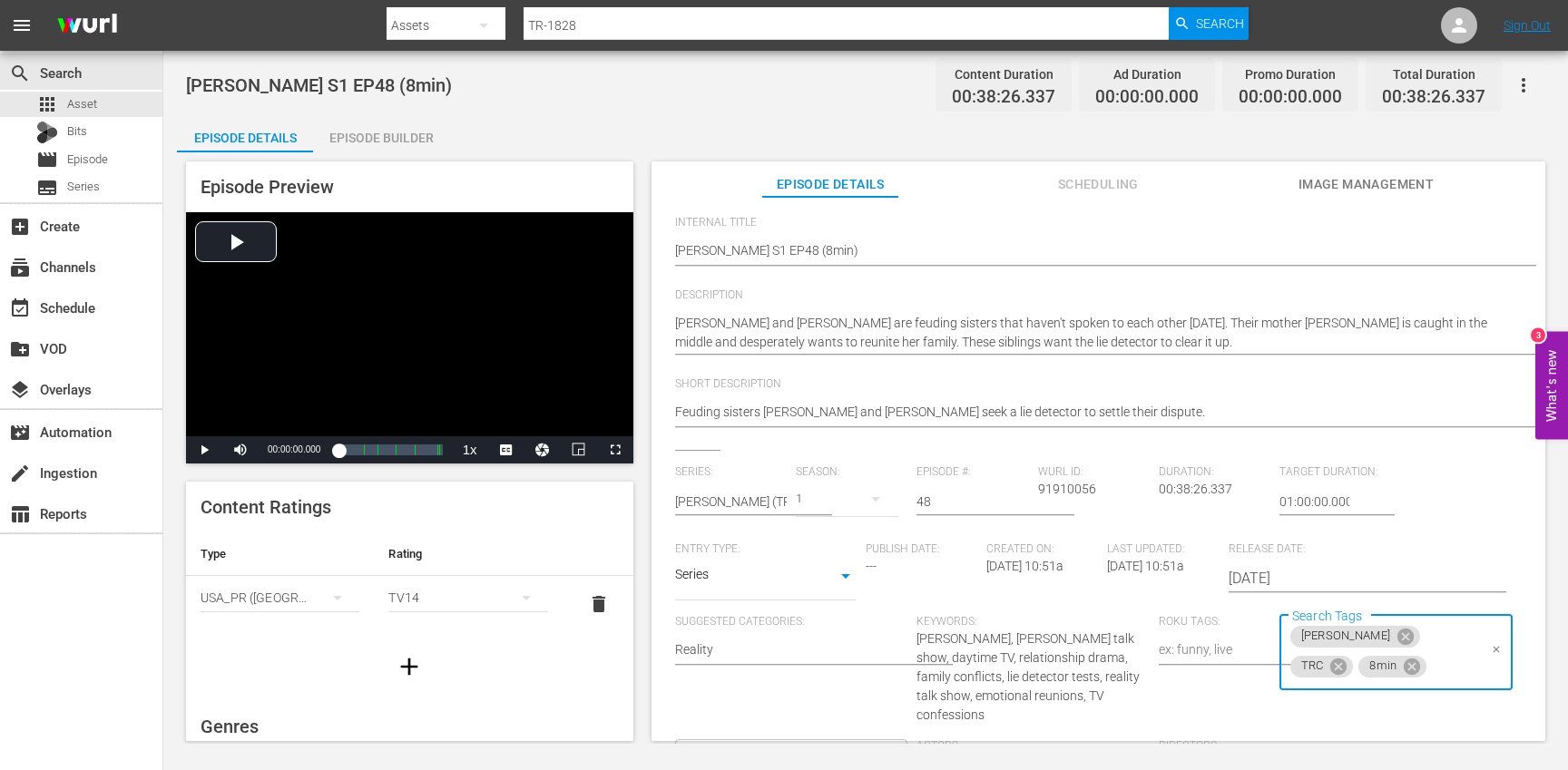
scroll to position [0, 0]
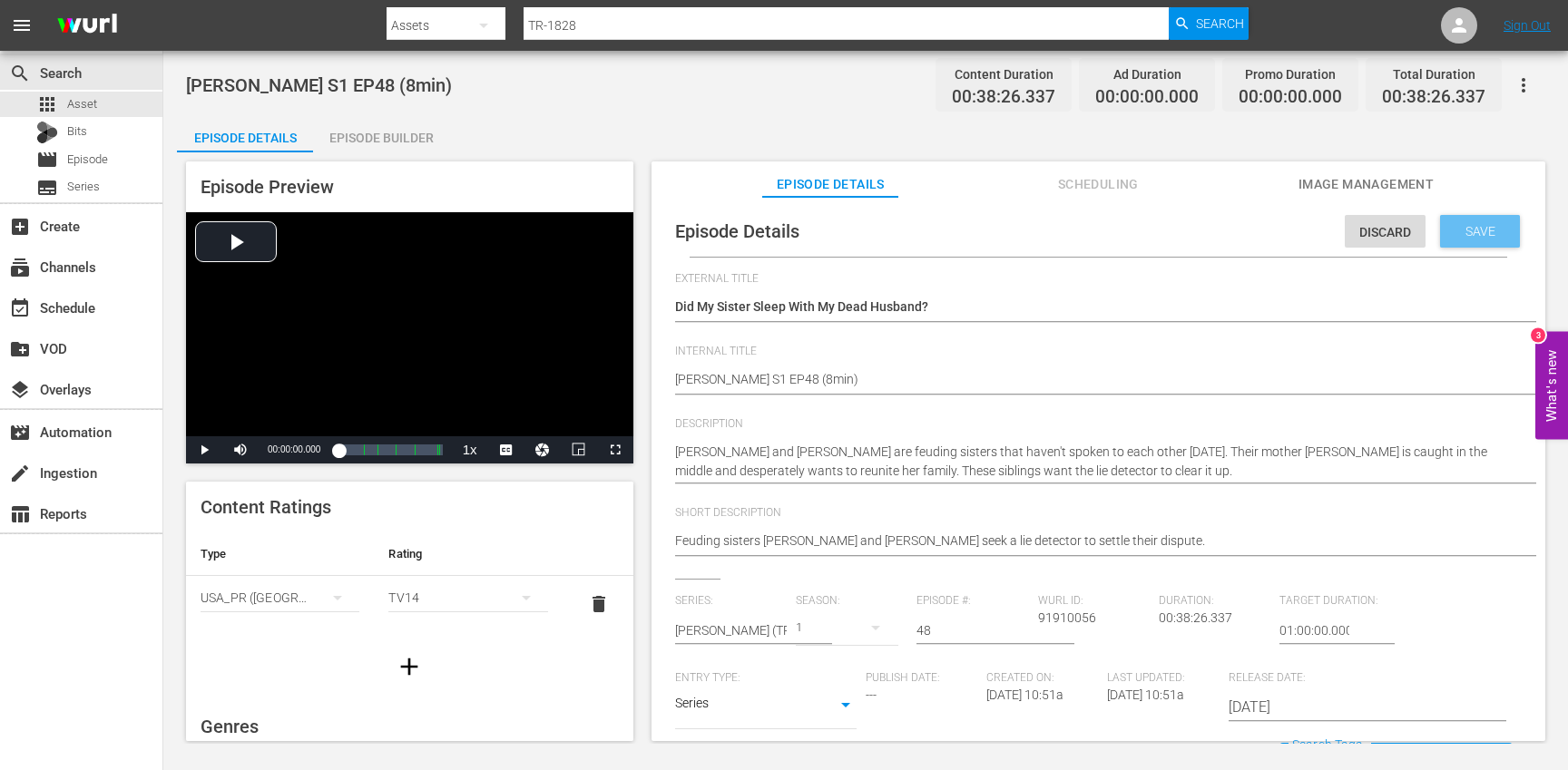
click at [1465, 232] on span "Save" at bounding box center [1479, 232] width 59 height 15
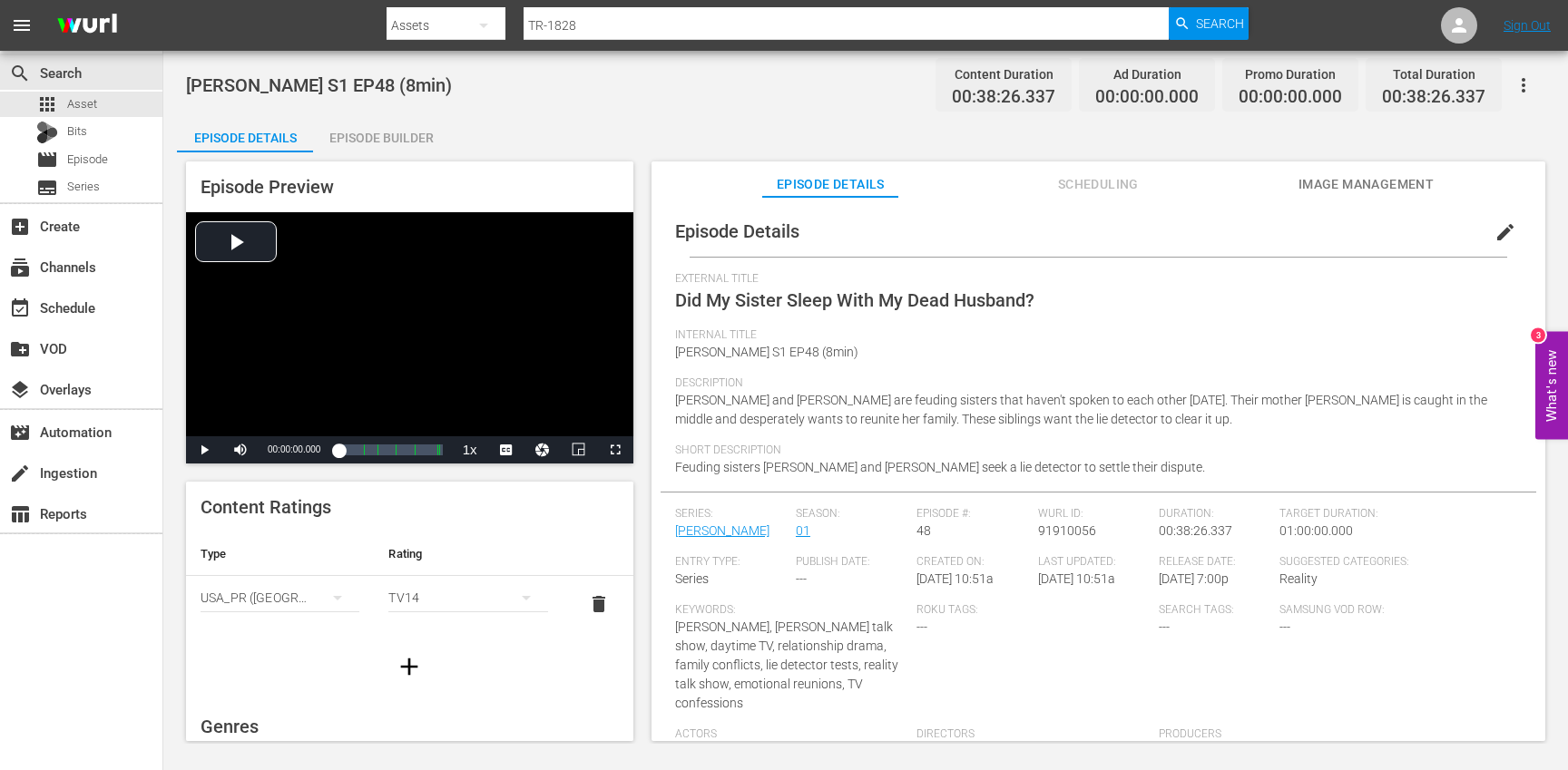
click at [402, 664] on icon "button" at bounding box center [409, 666] width 18 height 18
click at [295, 657] on div "simple table" at bounding box center [280, 654] width 158 height 51
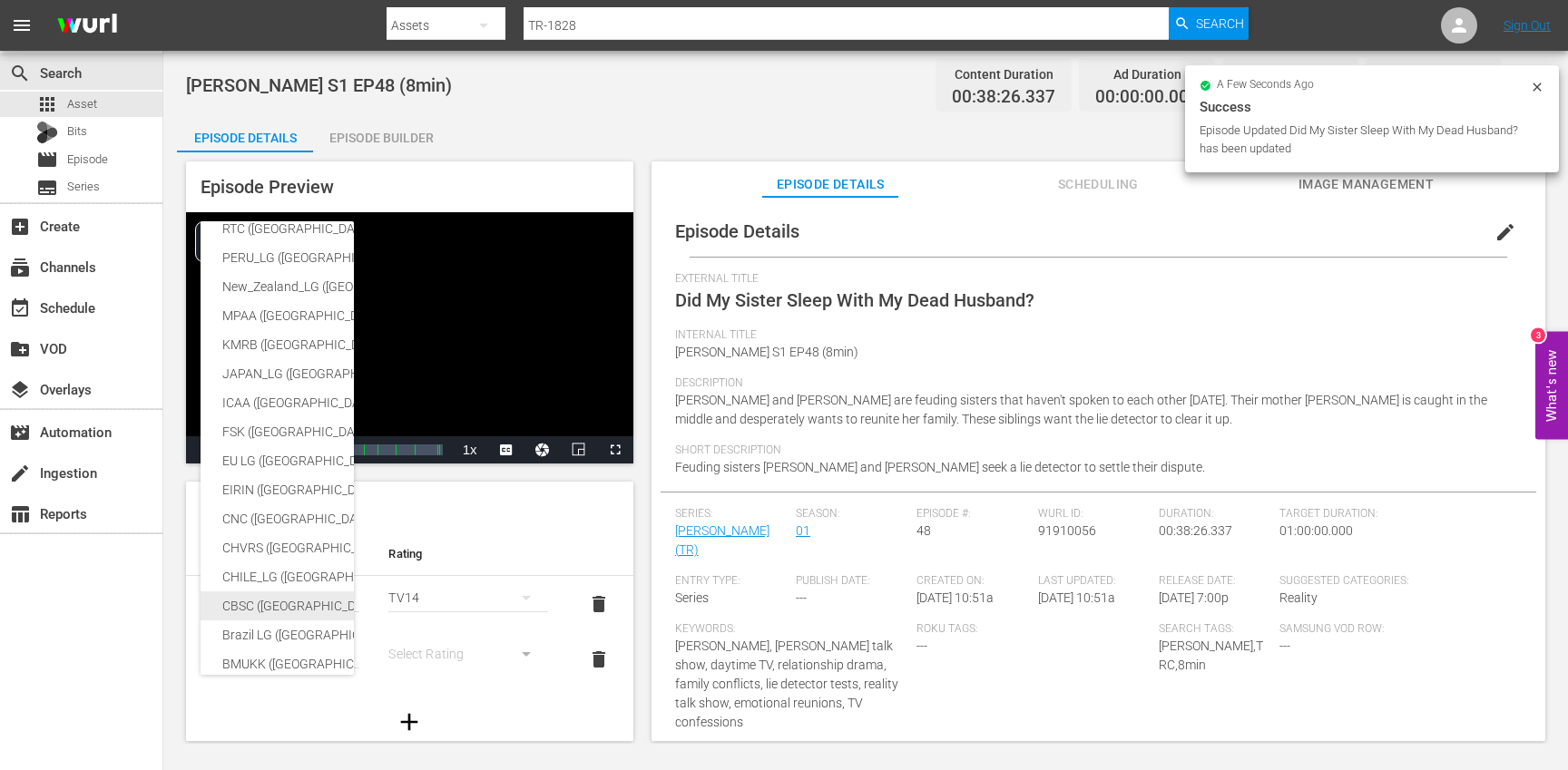
click at [284, 606] on div "CBSC ([GEOGRAPHIC_DATA])" at bounding box center [445, 605] width 445 height 29
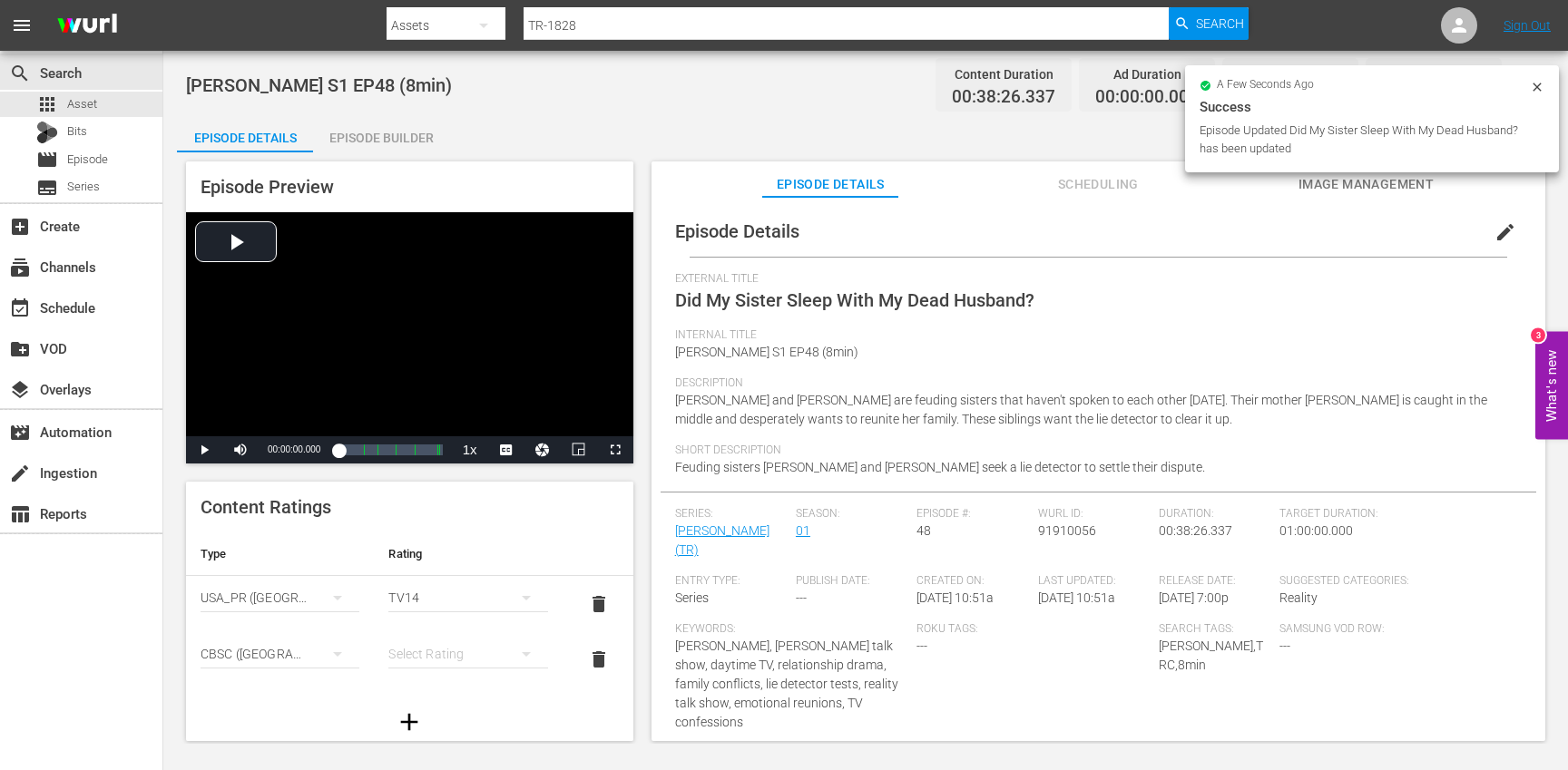
click at [423, 643] on div "SNJ (Brazil) SAMSUNG_NZ (New Zealand) SAMSUNG (Korea (the Republic of)) Régie d…" at bounding box center [784, 385] width 1568 height 770
click at [424, 644] on div "simple table" at bounding box center [468, 654] width 158 height 51
click at [421, 620] on div "14+" at bounding box center [459, 616] width 110 height 29
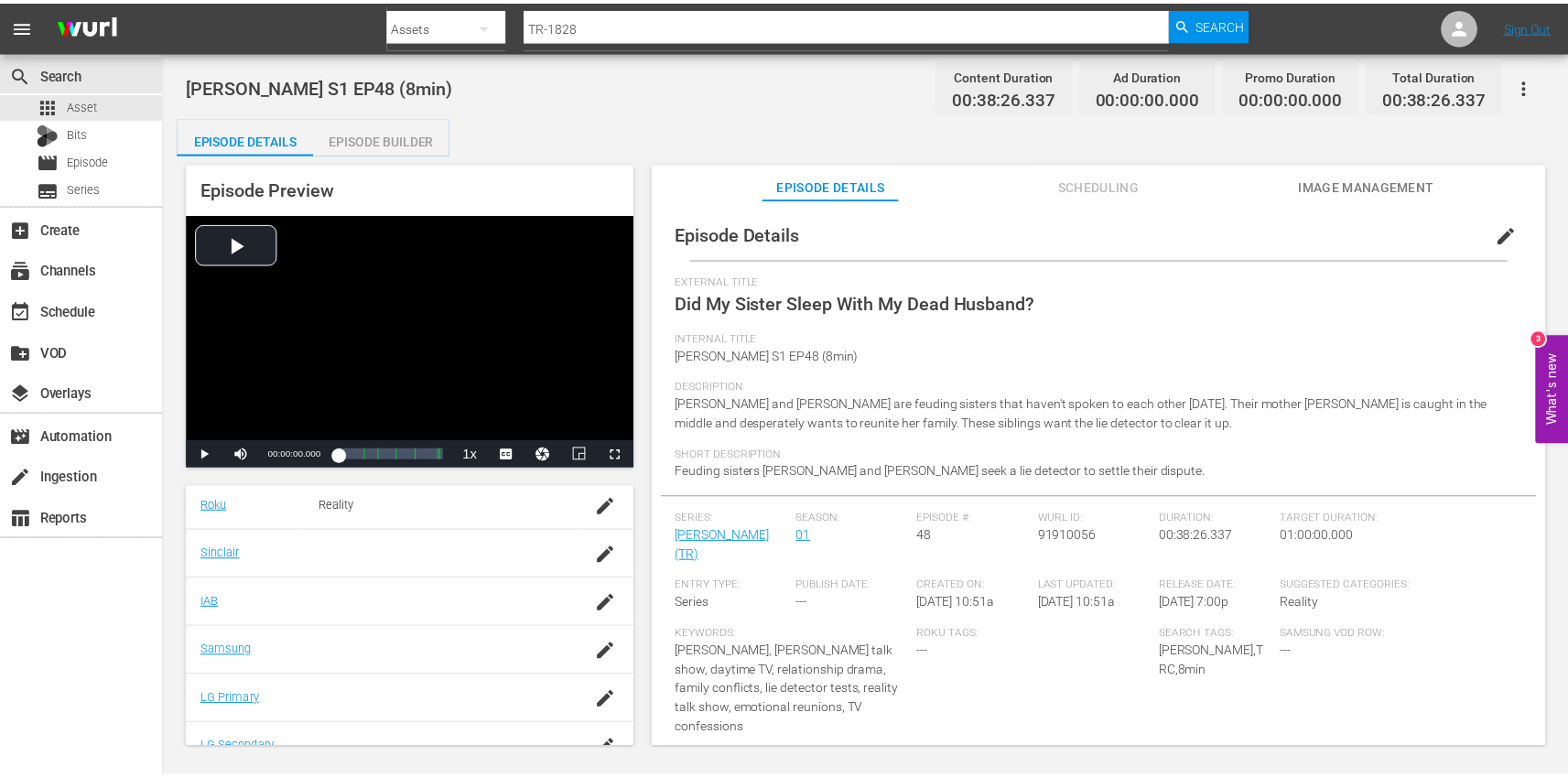
scroll to position [449, 0]
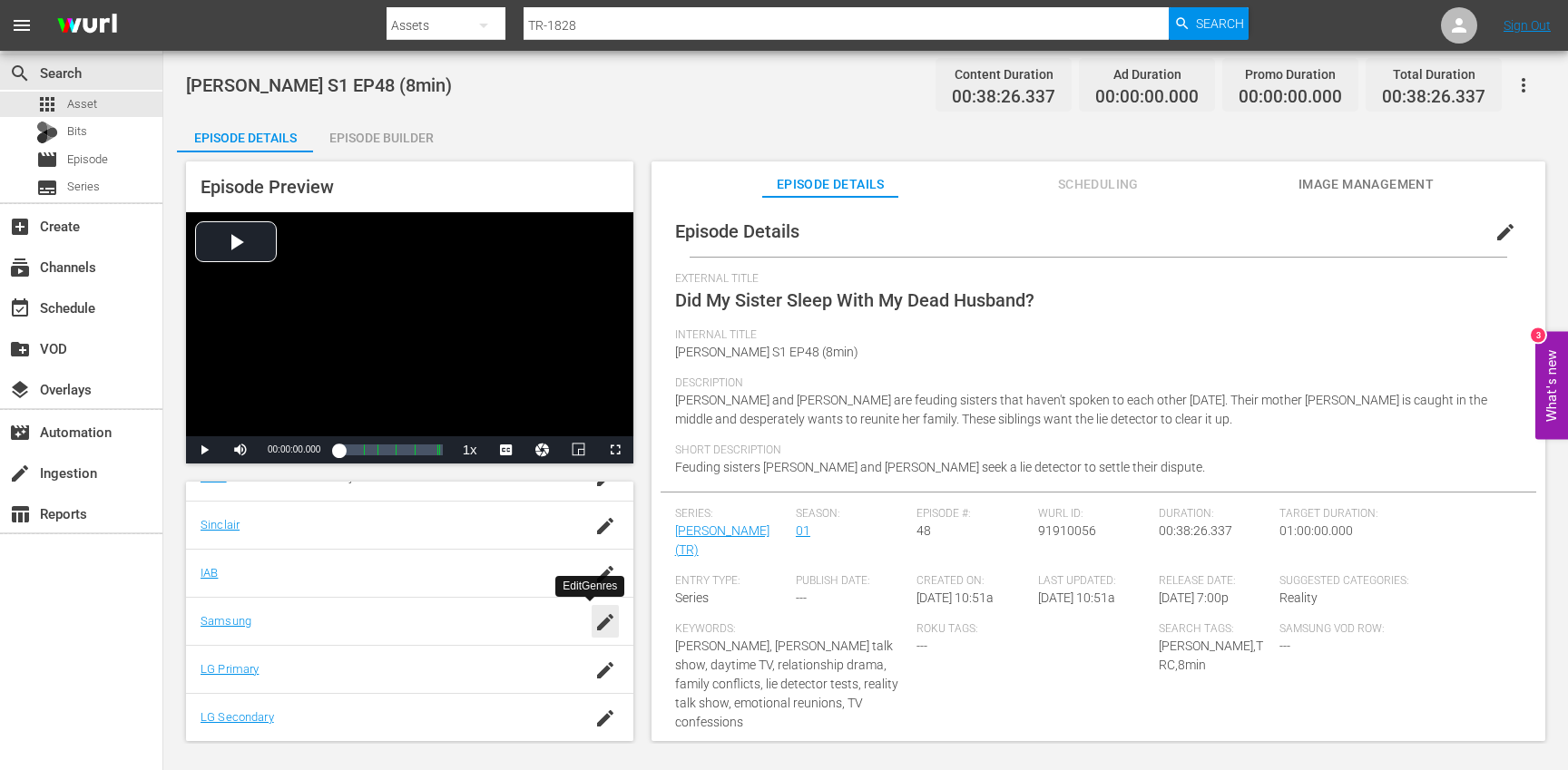
click at [594, 620] on icon "button" at bounding box center [605, 621] width 21 height 21
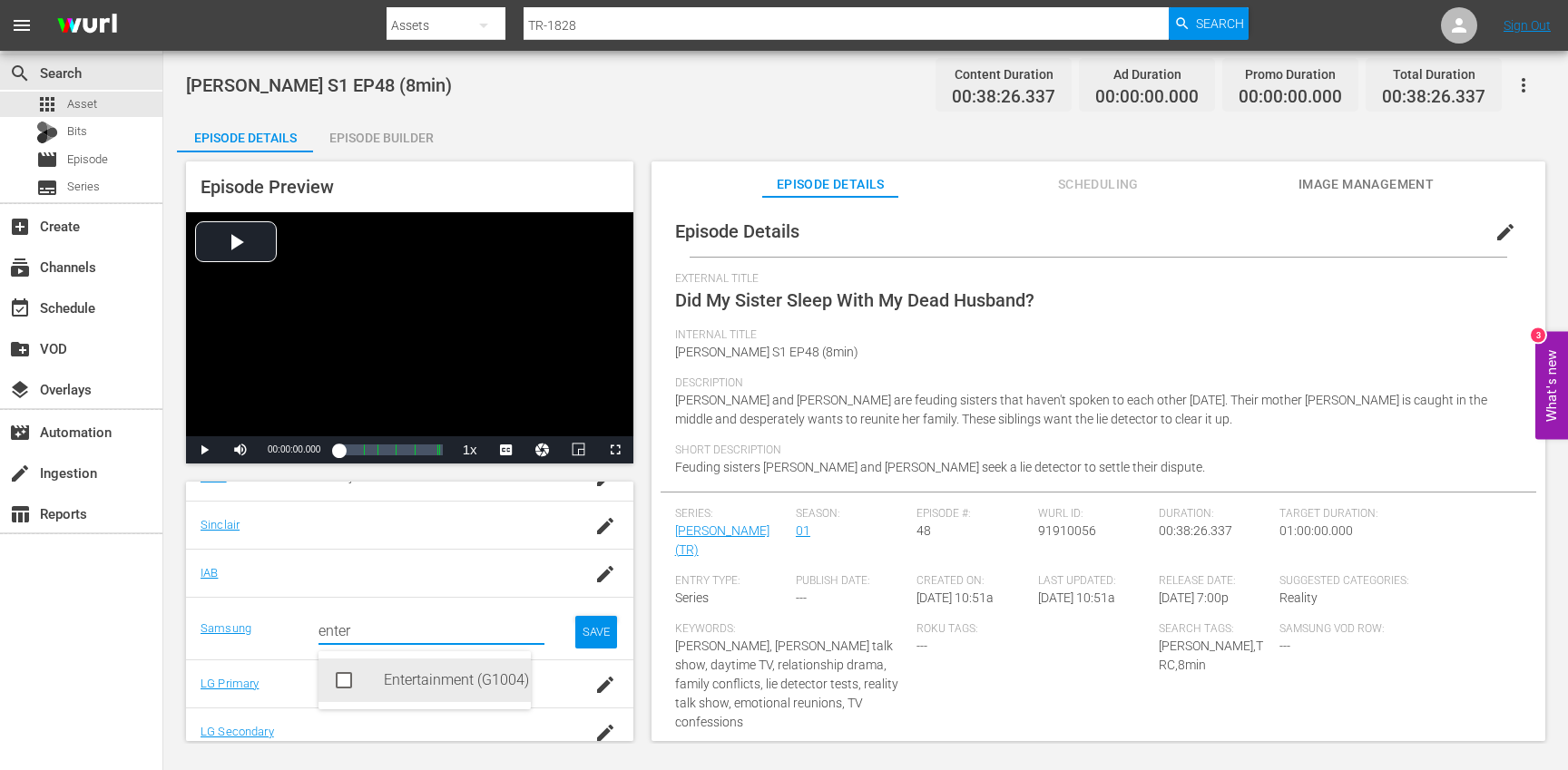
click at [429, 681] on div "Entertainment (G1004)" at bounding box center [450, 680] width 132 height 44
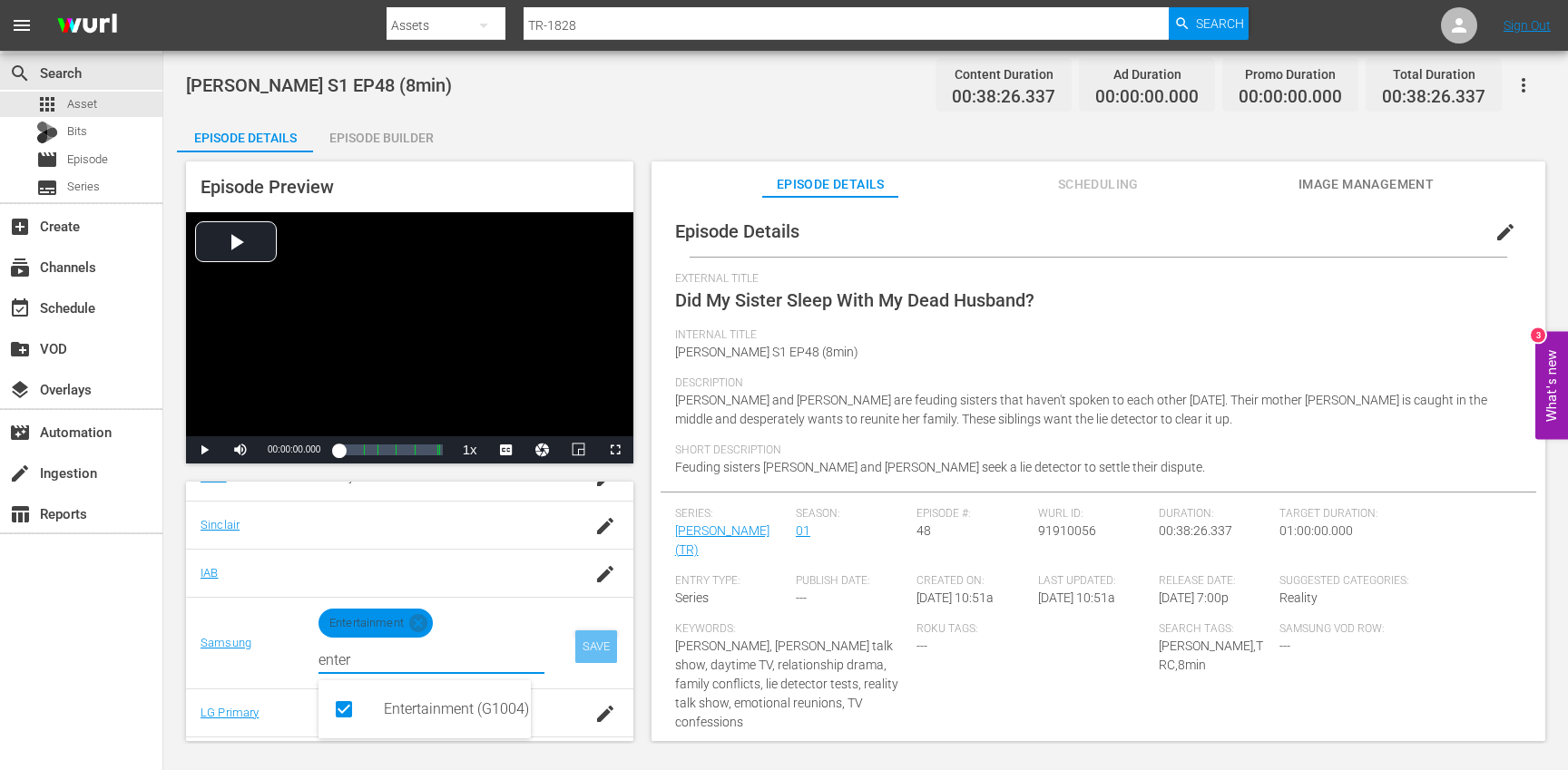
type input "enter"
click at [575, 655] on div "SAVE" at bounding box center [595, 646] width 42 height 33
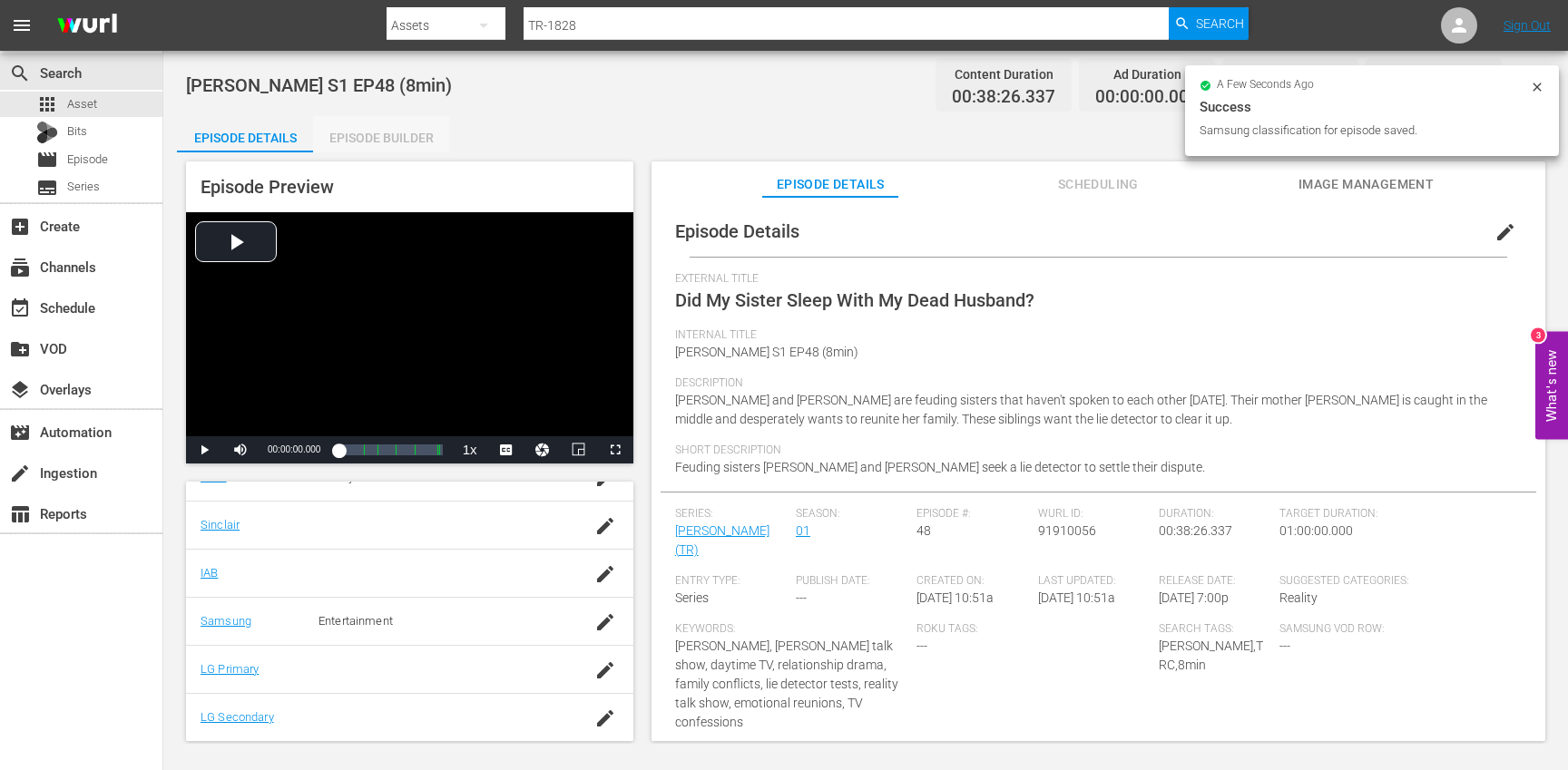
click at [381, 129] on div "Episode Builder" at bounding box center [381, 138] width 136 height 44
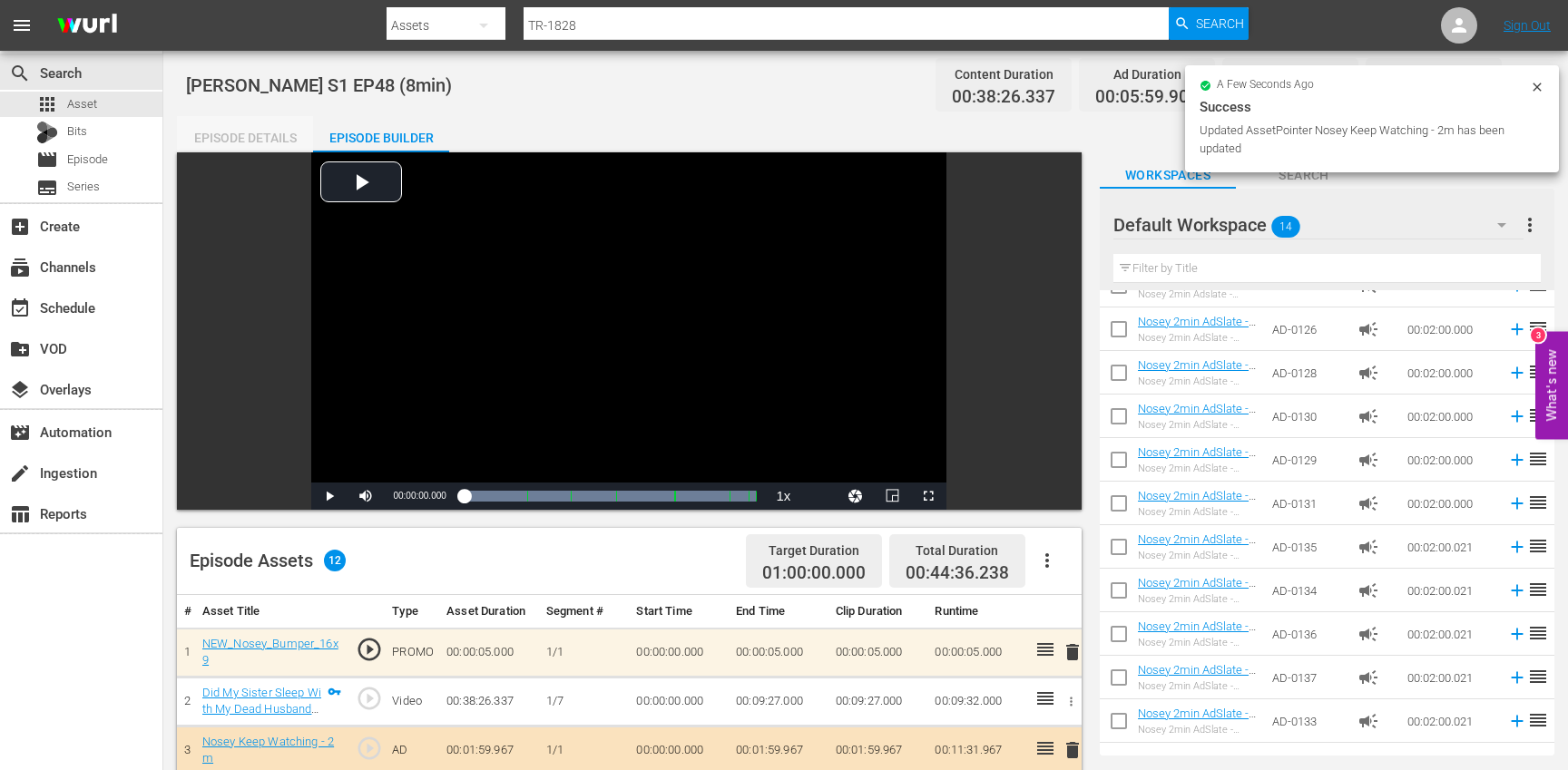
click at [229, 133] on div "Episode Details" at bounding box center [245, 138] width 136 height 44
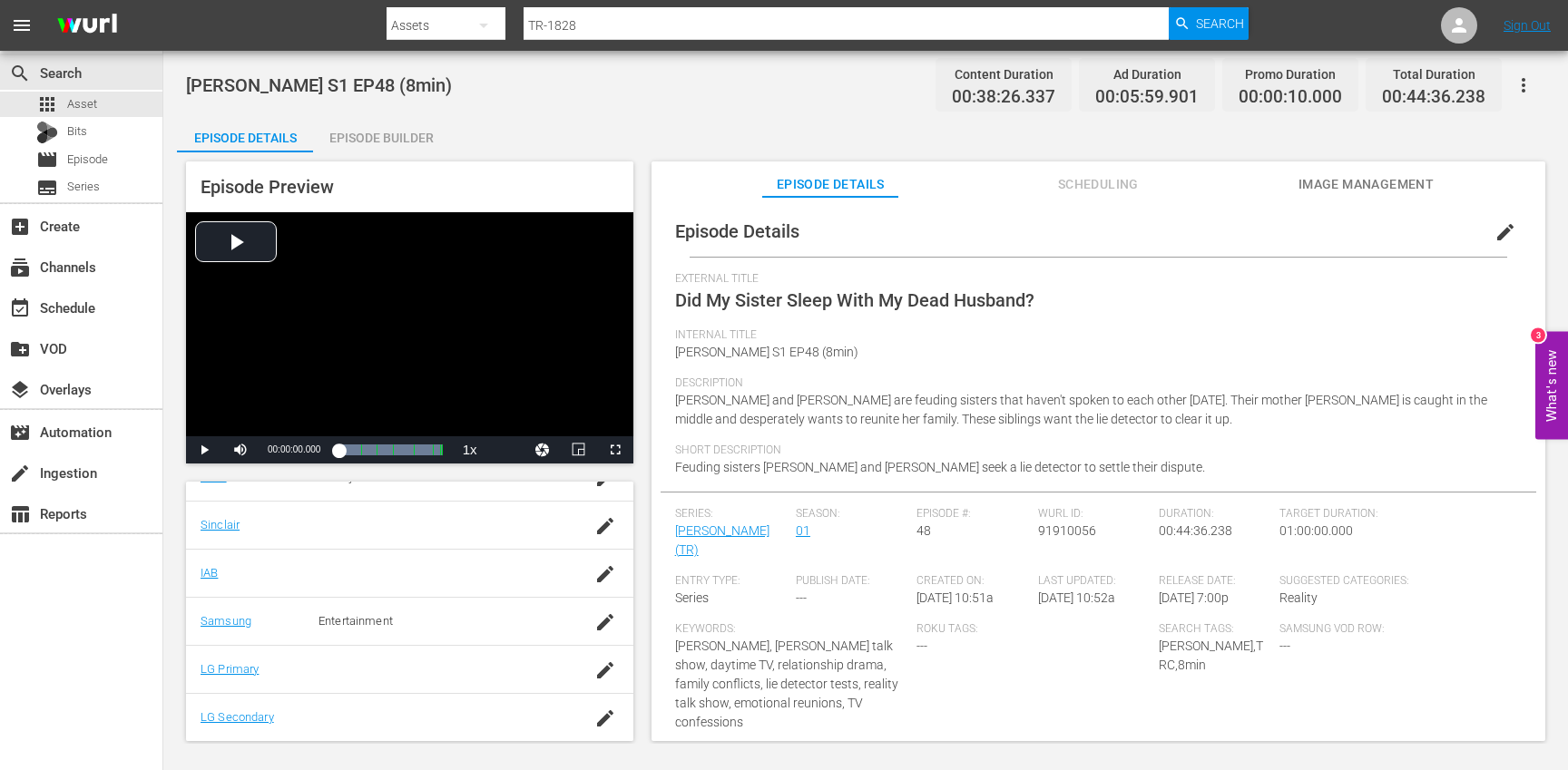
click at [1534, 84] on icon "button" at bounding box center [1523, 85] width 21 height 21
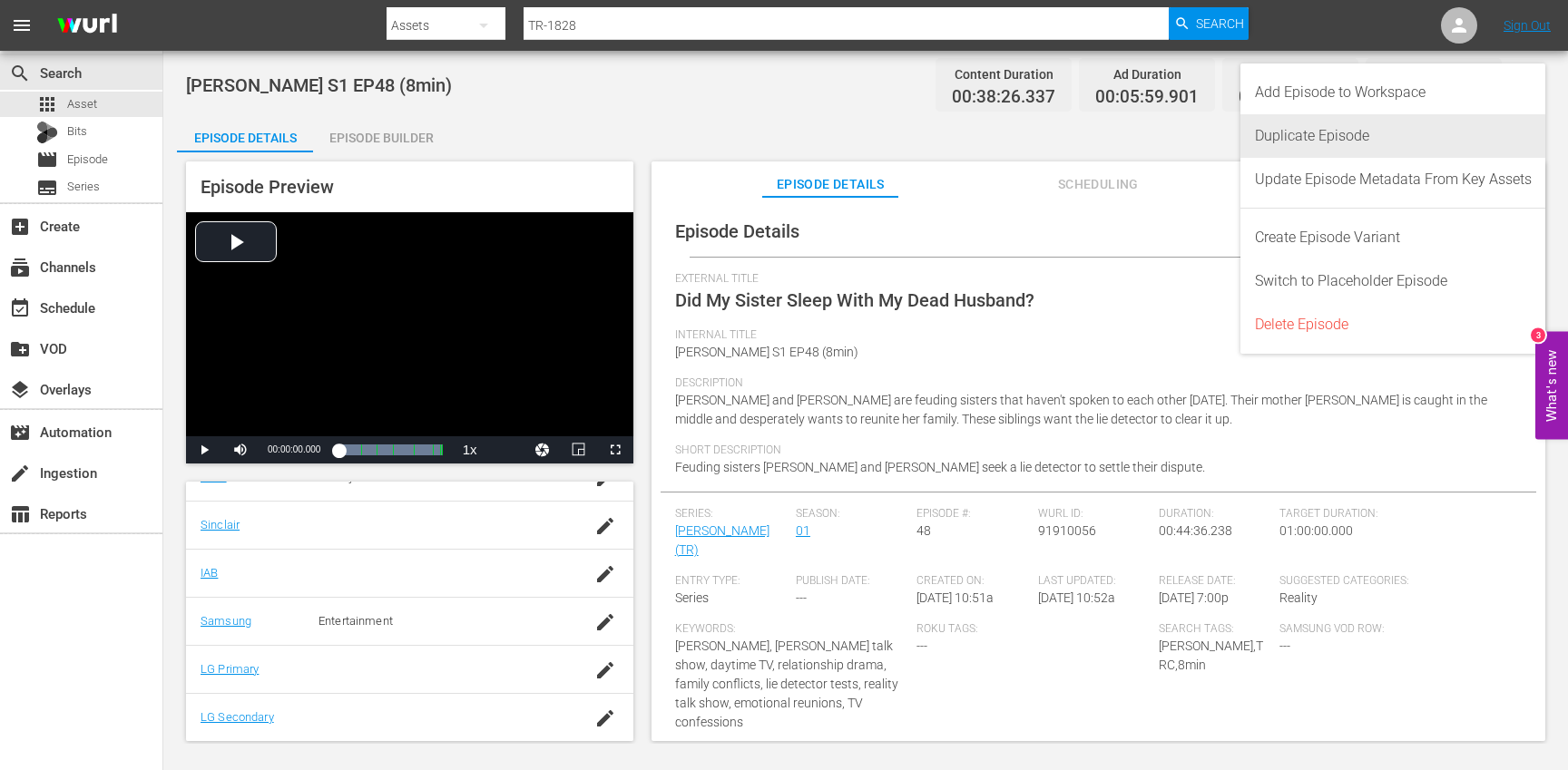
click at [1367, 150] on div "Duplicate Episode" at bounding box center [1393, 136] width 277 height 44
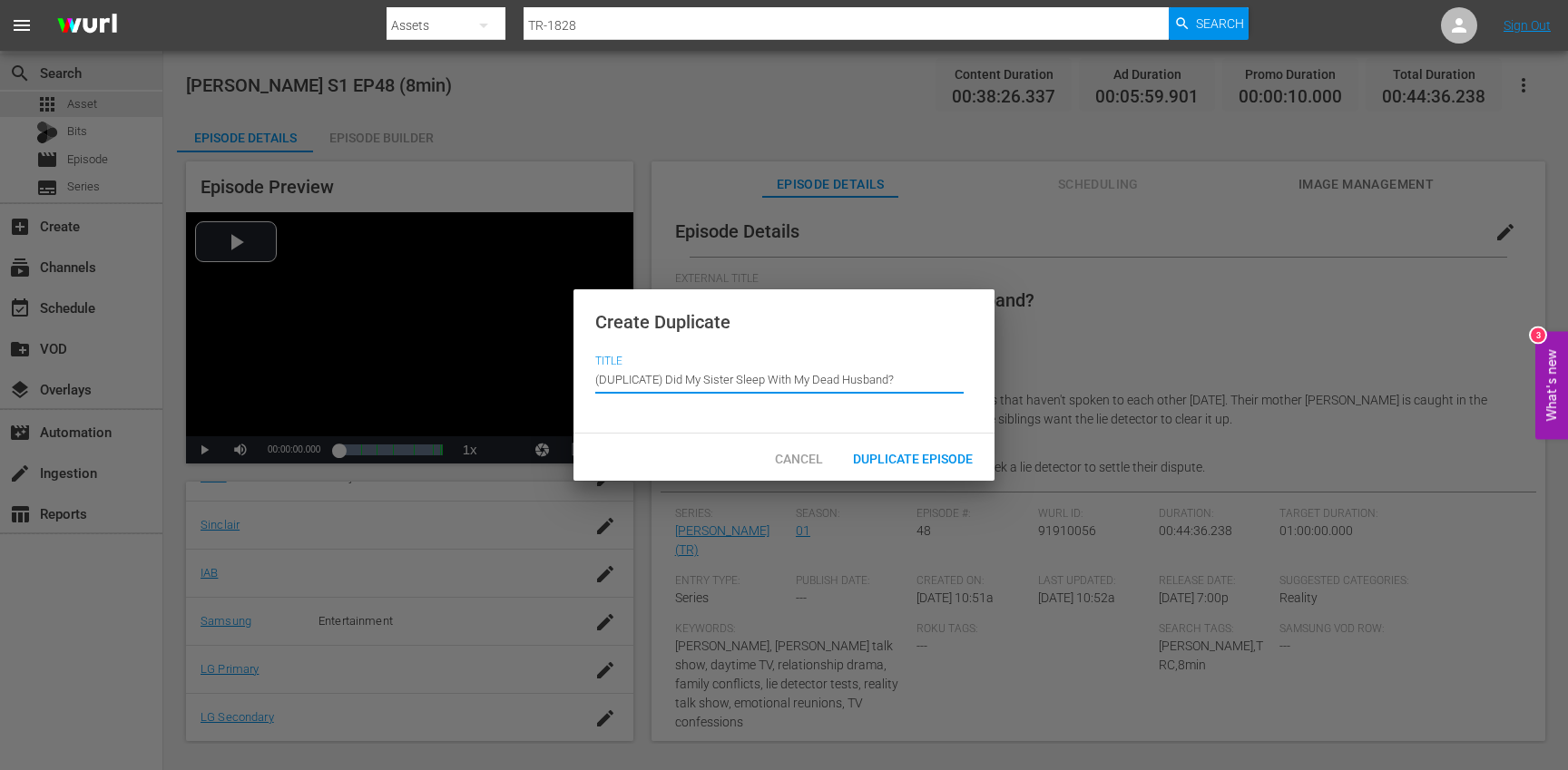
drag, startPoint x: 668, startPoint y: 377, endPoint x: 593, endPoint y: 321, distance: 93.6
click at [593, 321] on div "Create Duplicate Title Episode Title (DUPLICATE) Did My Sister Sleep With My De…" at bounding box center [784, 362] width 421 height 145
type input "Did My Sister Sleep With My Dead Husband?"
click at [922, 453] on span "Duplicate Episode" at bounding box center [913, 459] width 149 height 15
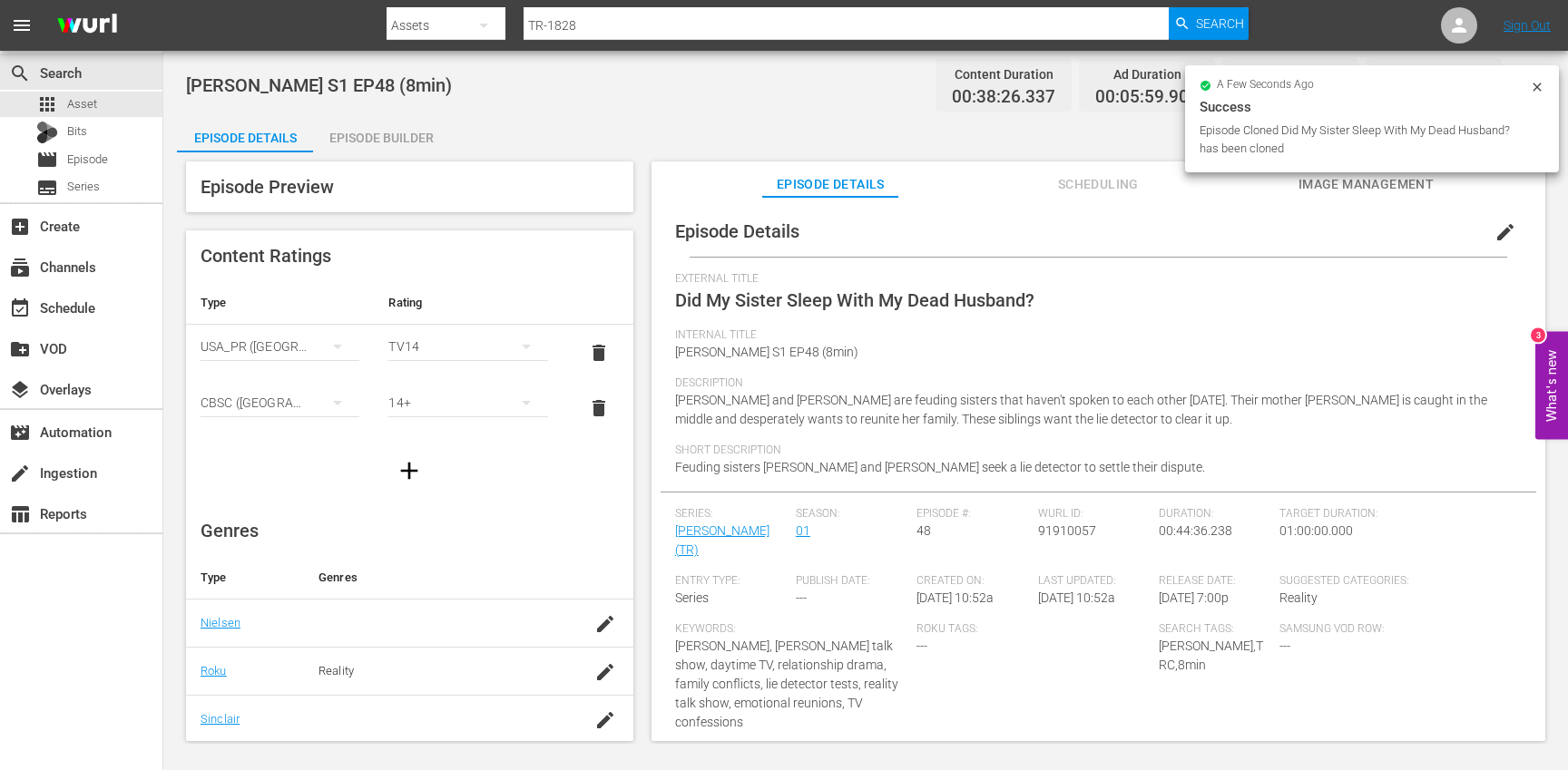
click at [1494, 226] on span "edit" at bounding box center [1505, 232] width 21 height 21
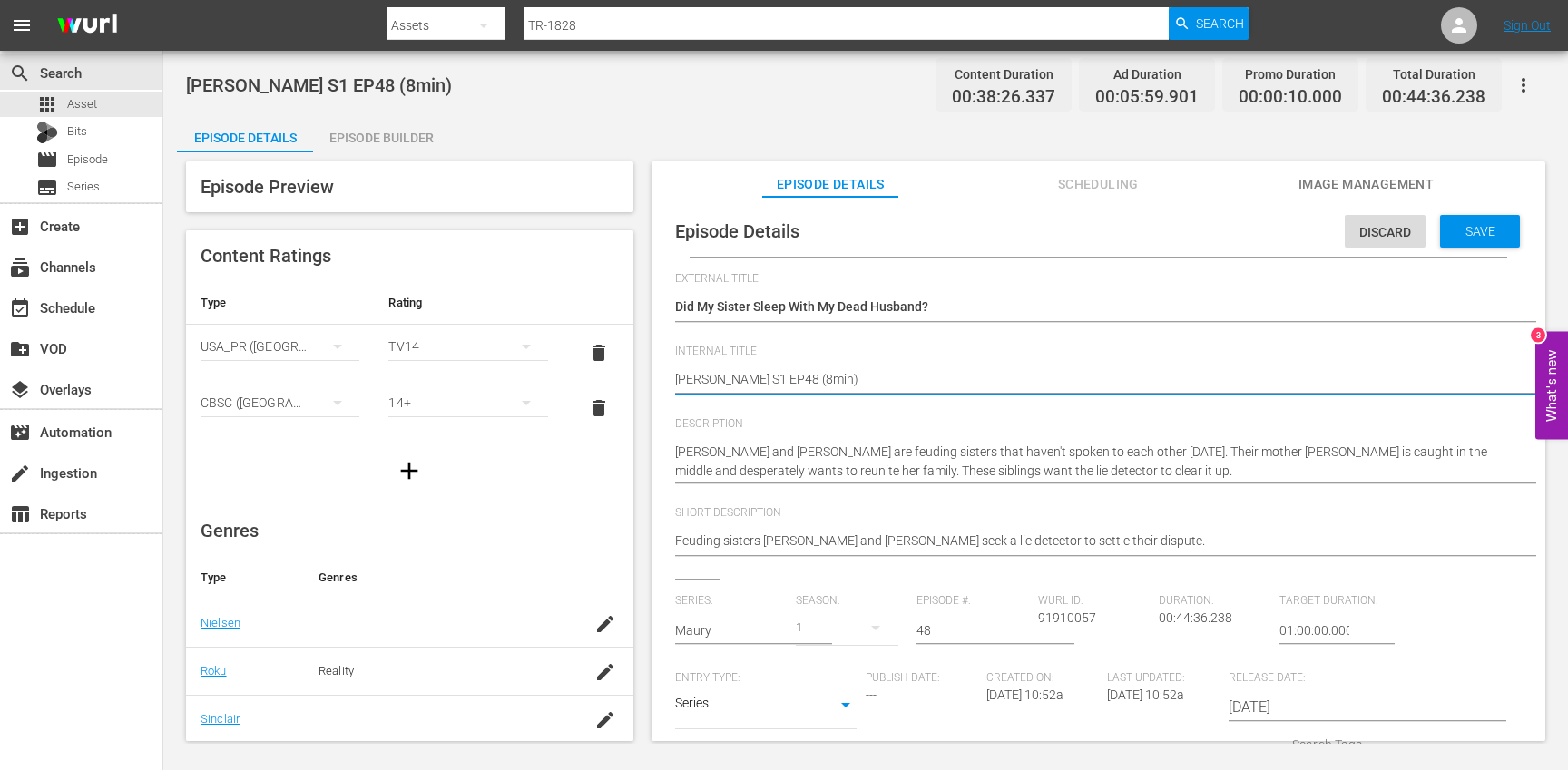
type textarea "Trisha S1 EP48 (min)"
type textarea "Trisha S1 EP48 (1min)"
type textarea "[PERSON_NAME] S1 EP48 (10min)"
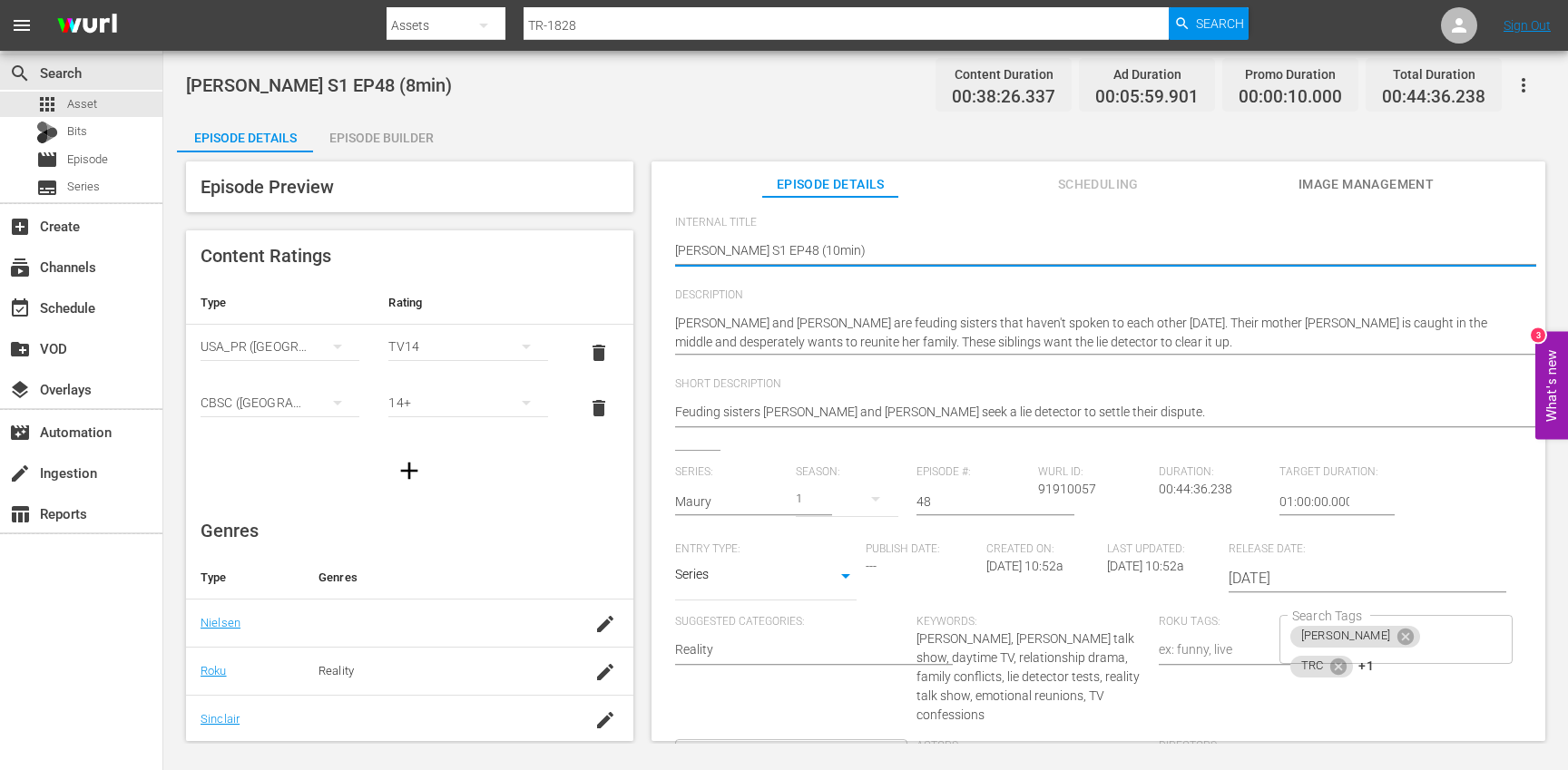
scroll to position [159, 0]
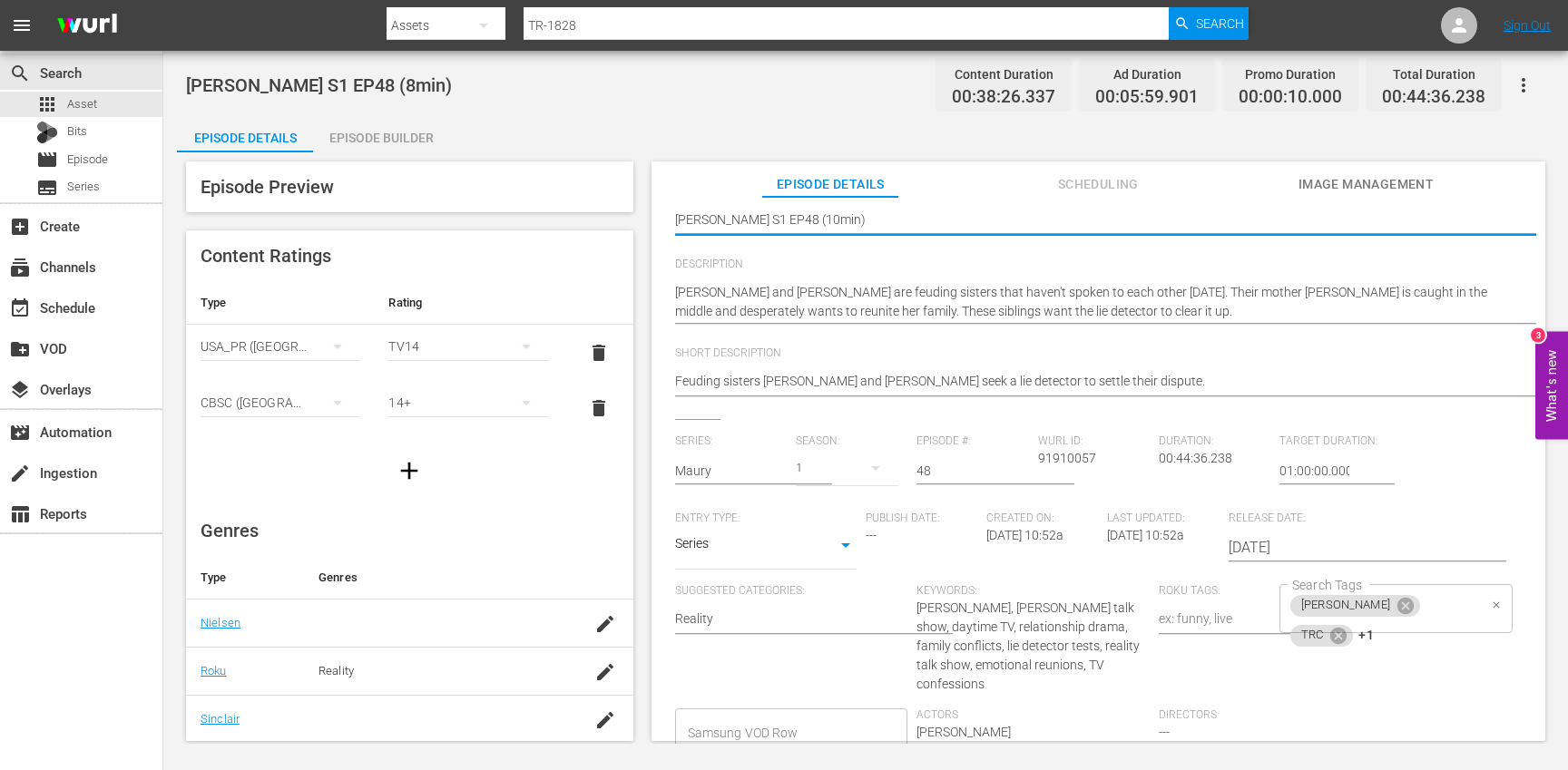
click at [1466, 615] on div "[PERSON_NAME] TRC +1 Search Tags" at bounding box center [1396, 608] width 233 height 49
type textarea "[PERSON_NAME] S1 EP48 (10min)"
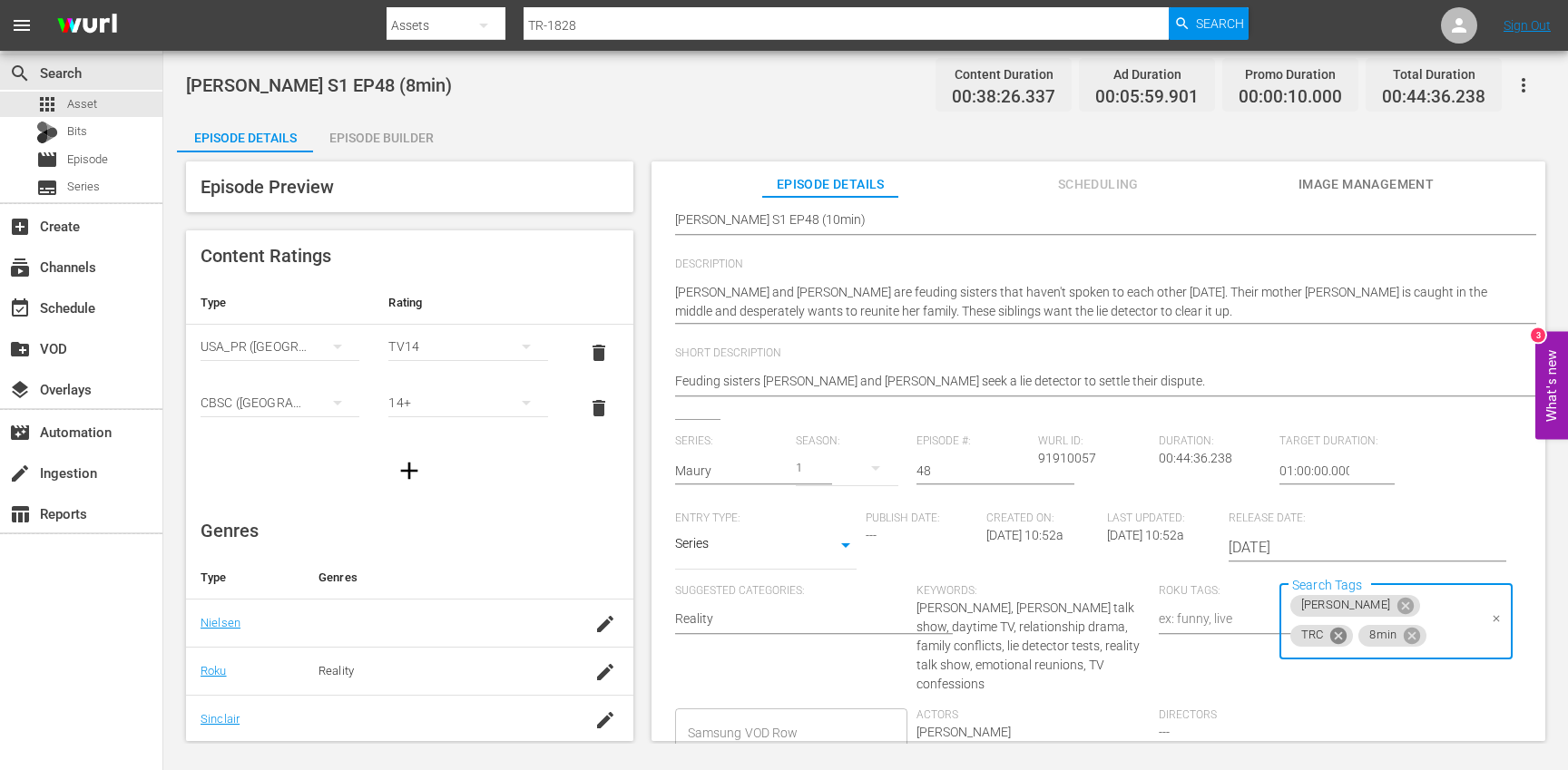
click at [1346, 627] on icon at bounding box center [1339, 635] width 17 height 17
click at [1354, 626] on icon at bounding box center [1343, 635] width 20 height 20
type input "10"
click at [1381, 649] on li "10min" at bounding box center [1385, 658] width 229 height 30
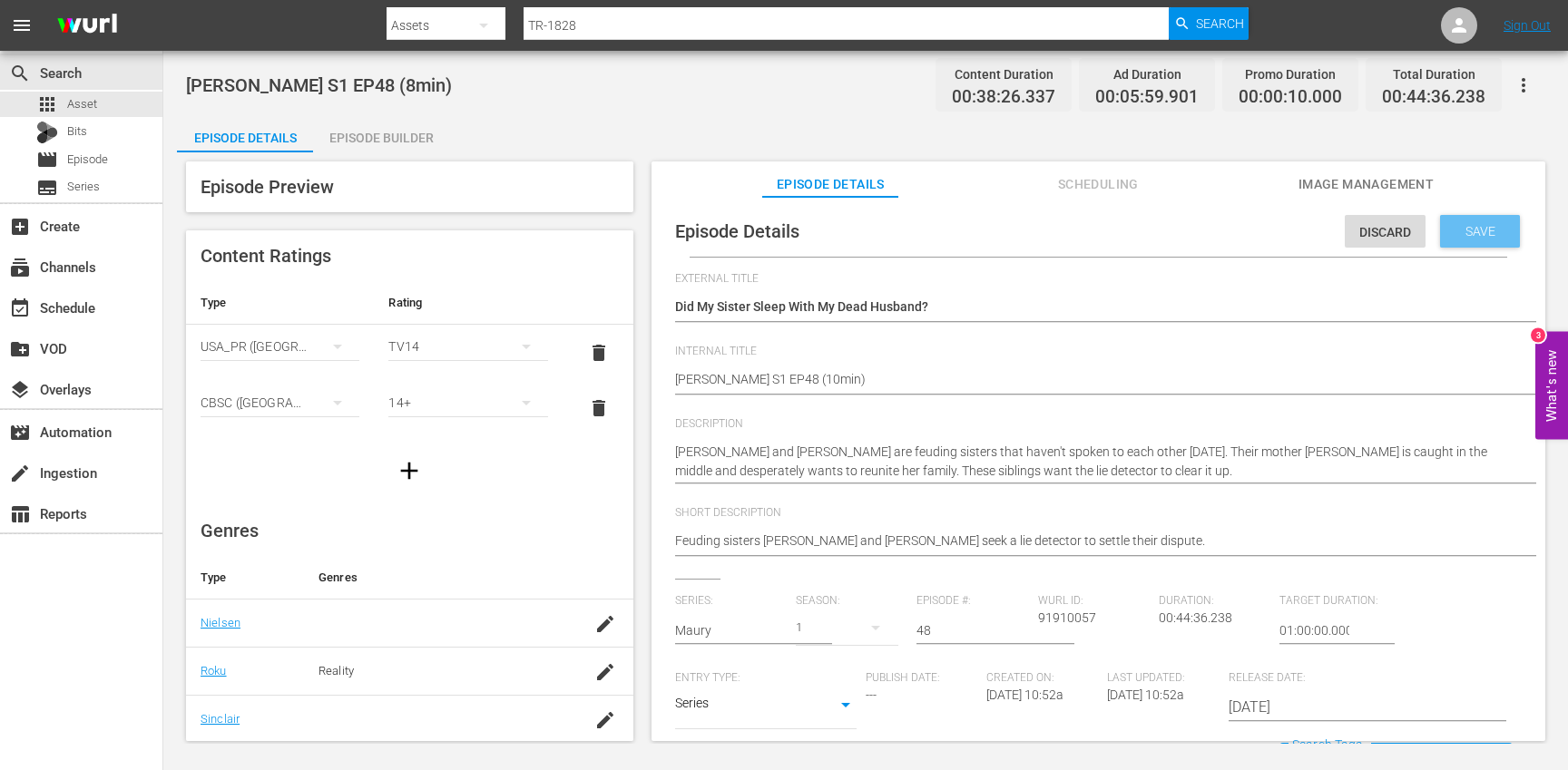
click at [1455, 233] on span "Save" at bounding box center [1479, 232] width 59 height 15
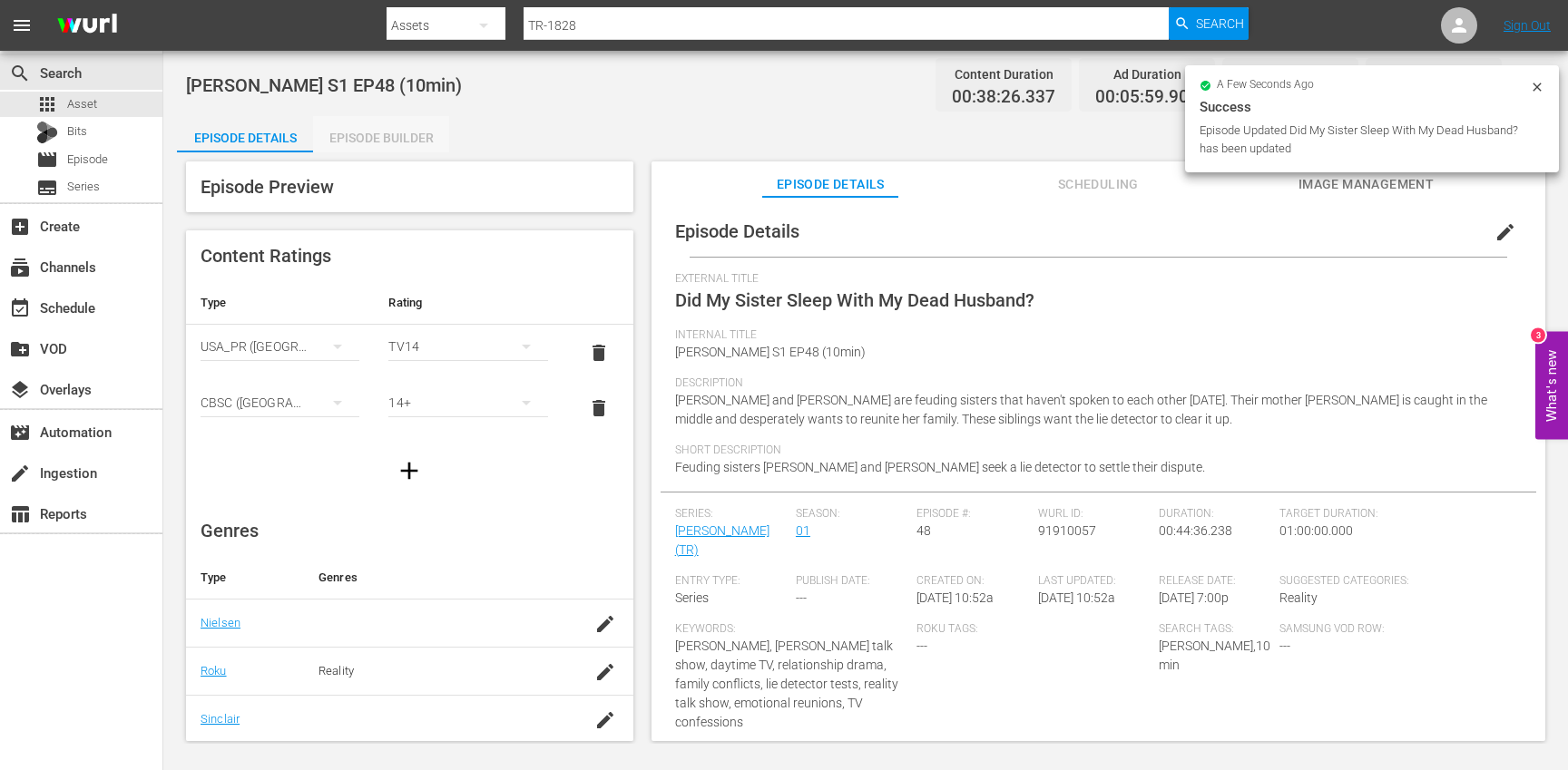
click at [379, 128] on div "Episode Builder" at bounding box center [381, 138] width 136 height 44
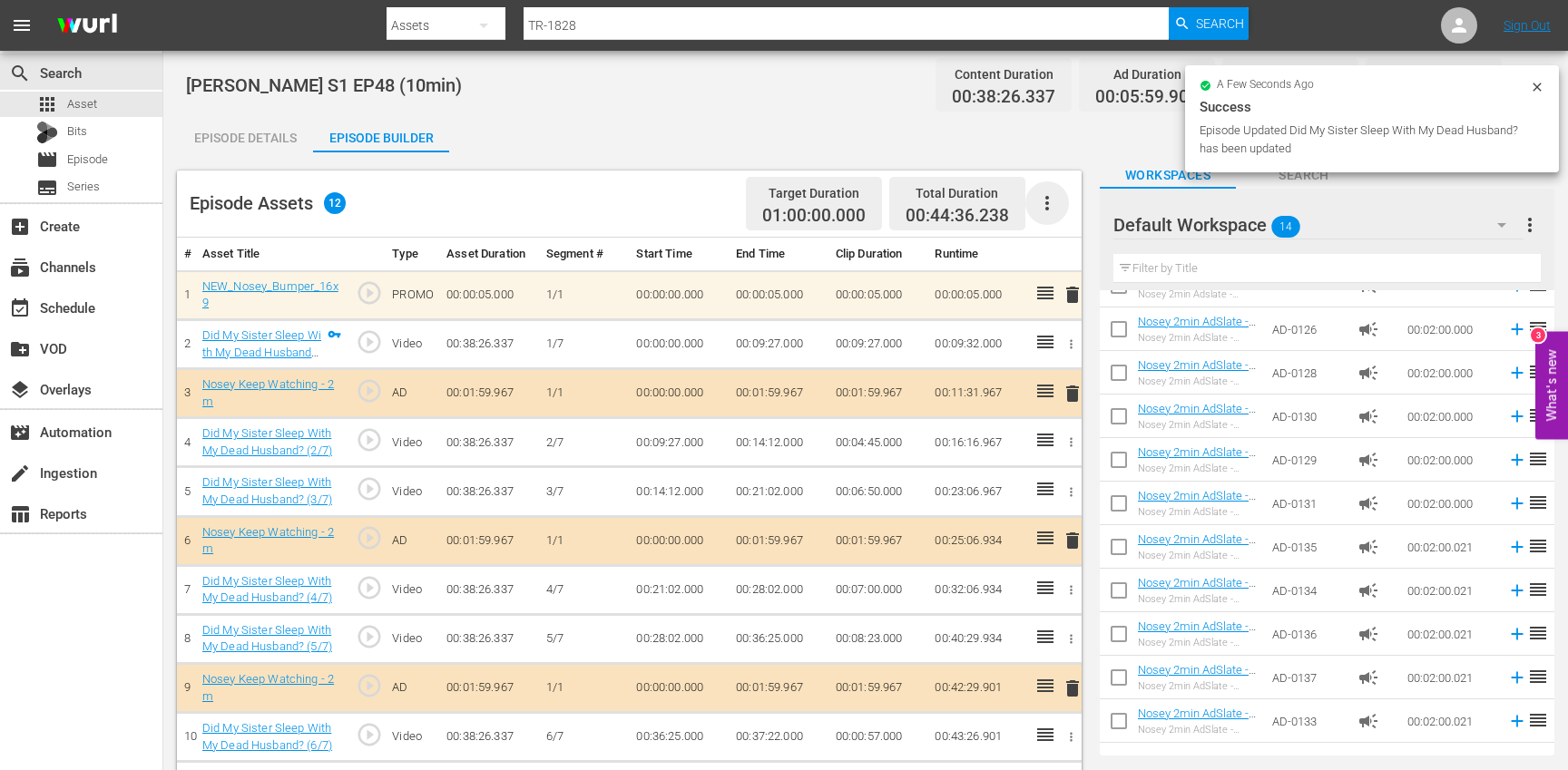
click at [1050, 212] on icon "button" at bounding box center [1046, 202] width 21 height 21
click at [1063, 257] on div "Clear Ads" at bounding box center [1101, 253] width 123 height 44
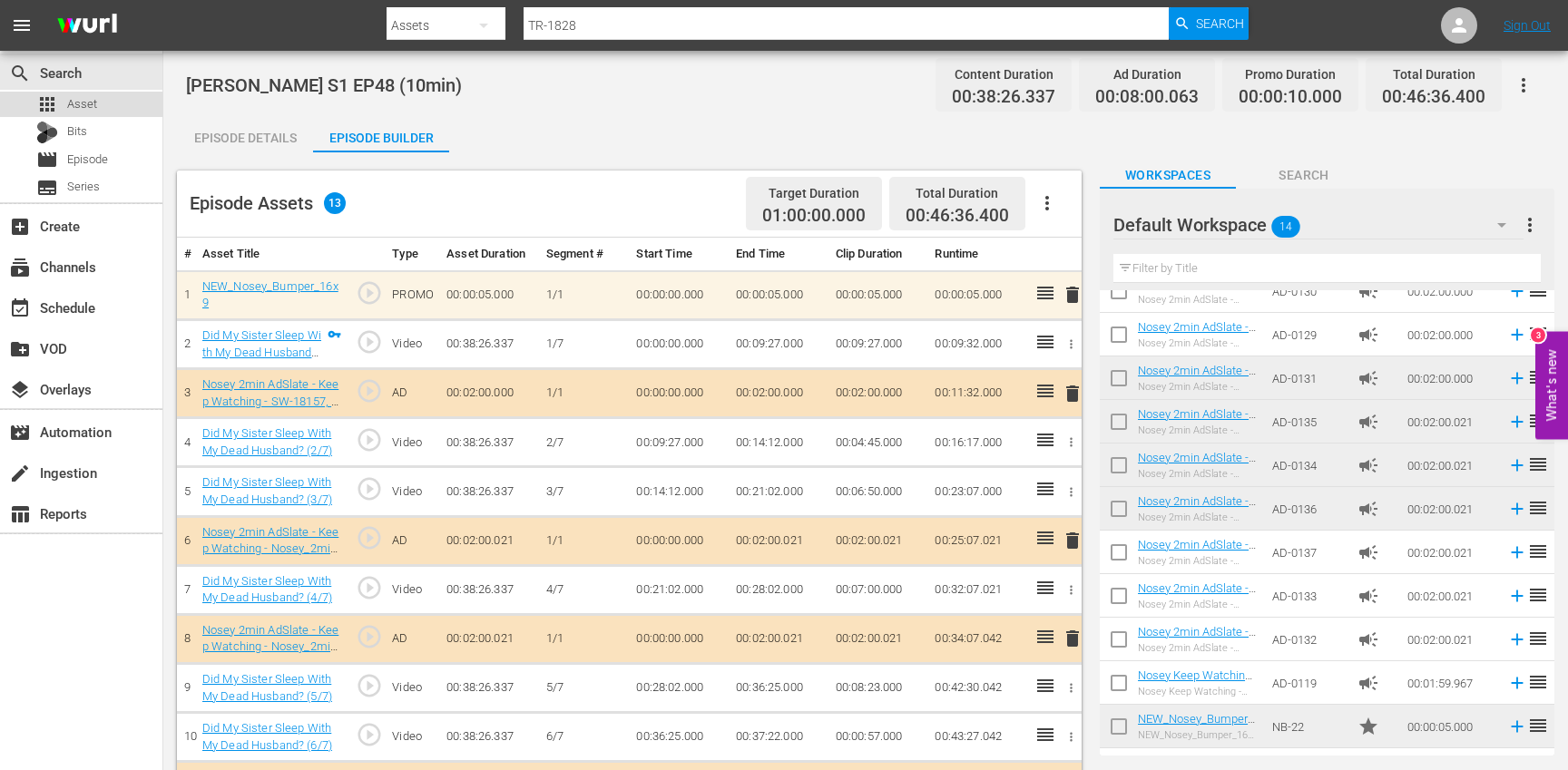
click at [132, 101] on div "apps Asset" at bounding box center [81, 103] width 162 height 25
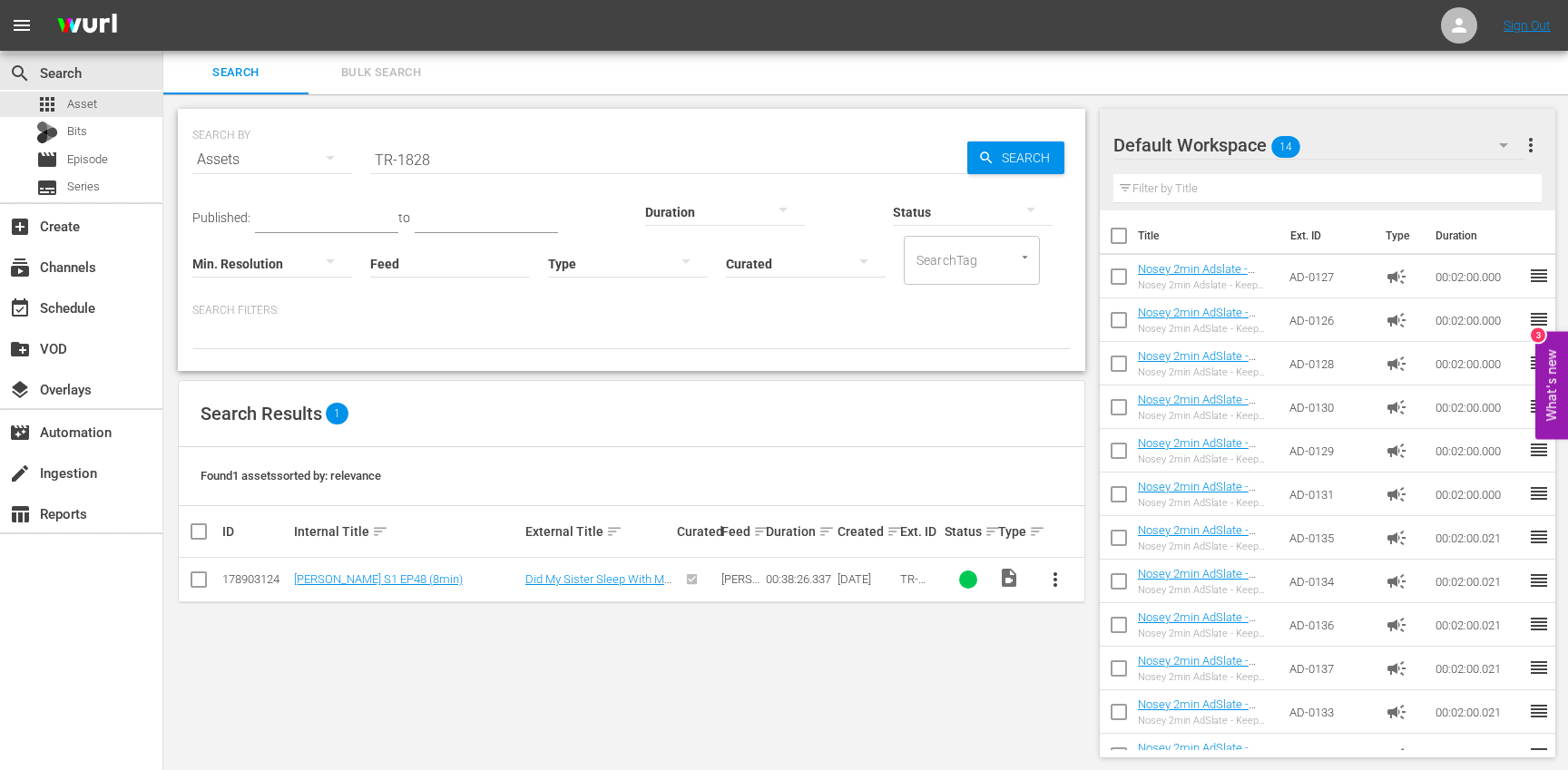
click at [497, 158] on input "TR-1828" at bounding box center [668, 159] width 597 height 44
paste input "30"
type input "TR-1830"
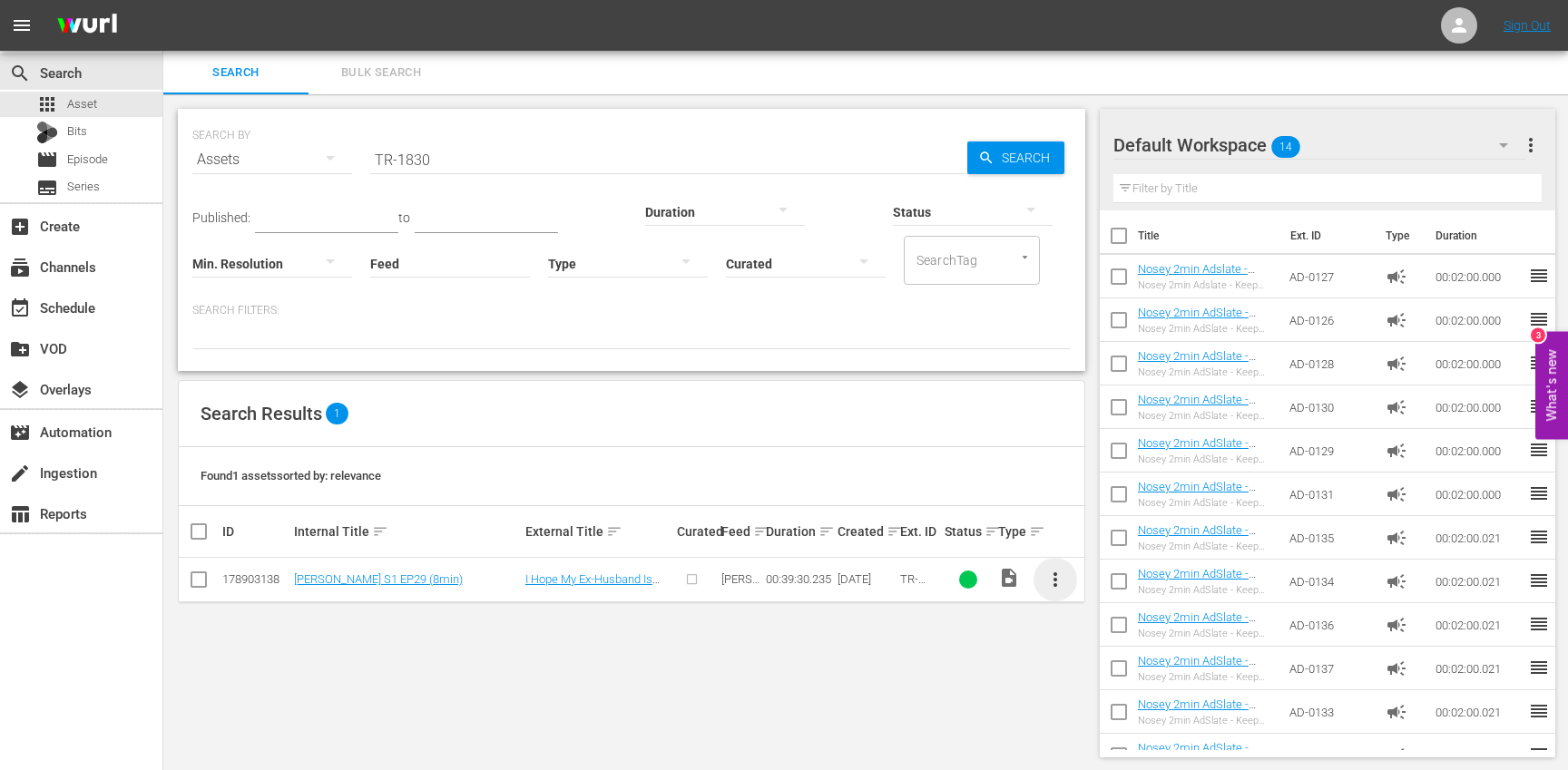
click at [1057, 580] on span "more_vert" at bounding box center [1055, 579] width 21 height 21
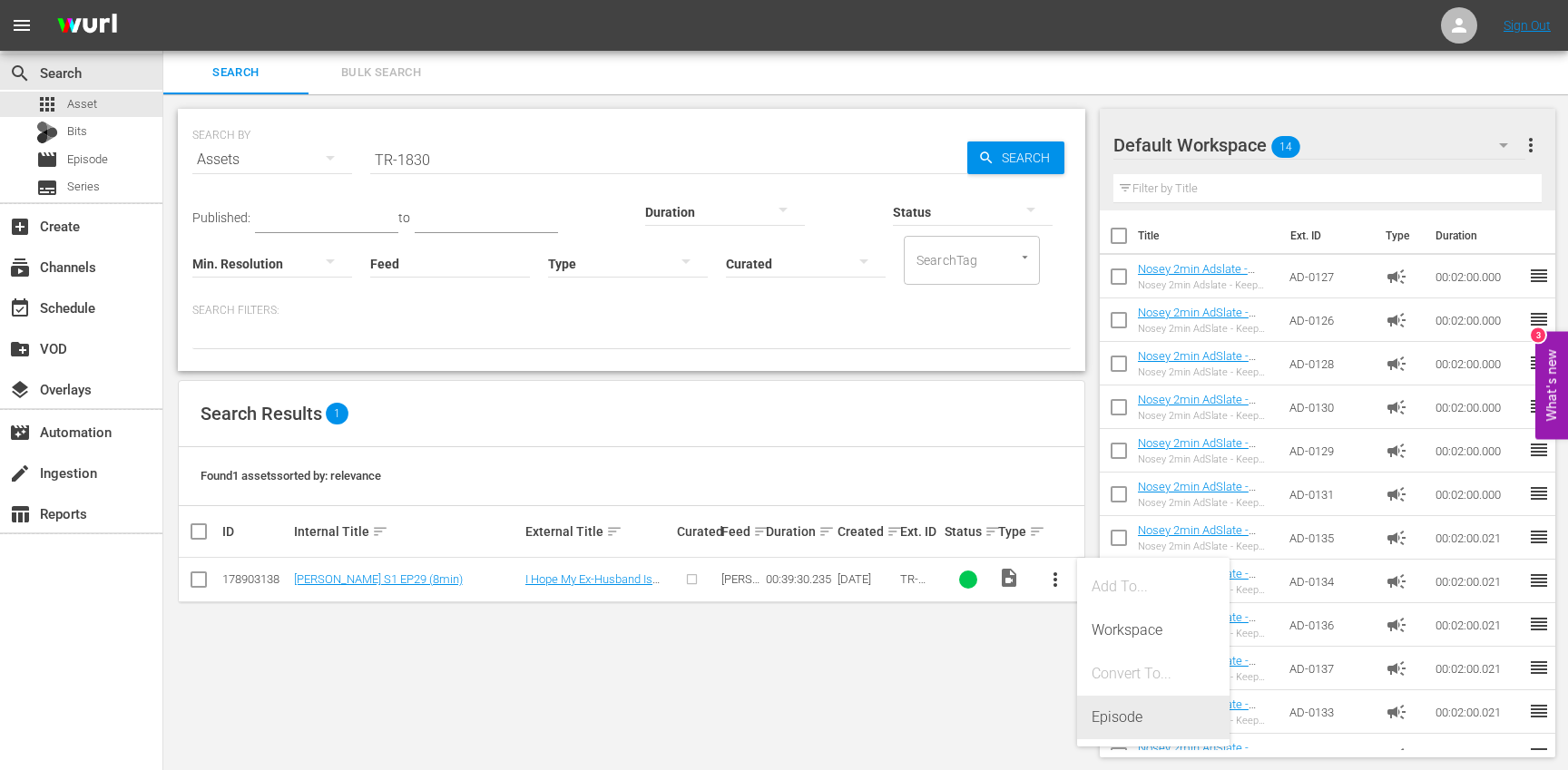
click at [1164, 721] on div "Episode" at bounding box center [1153, 717] width 123 height 44
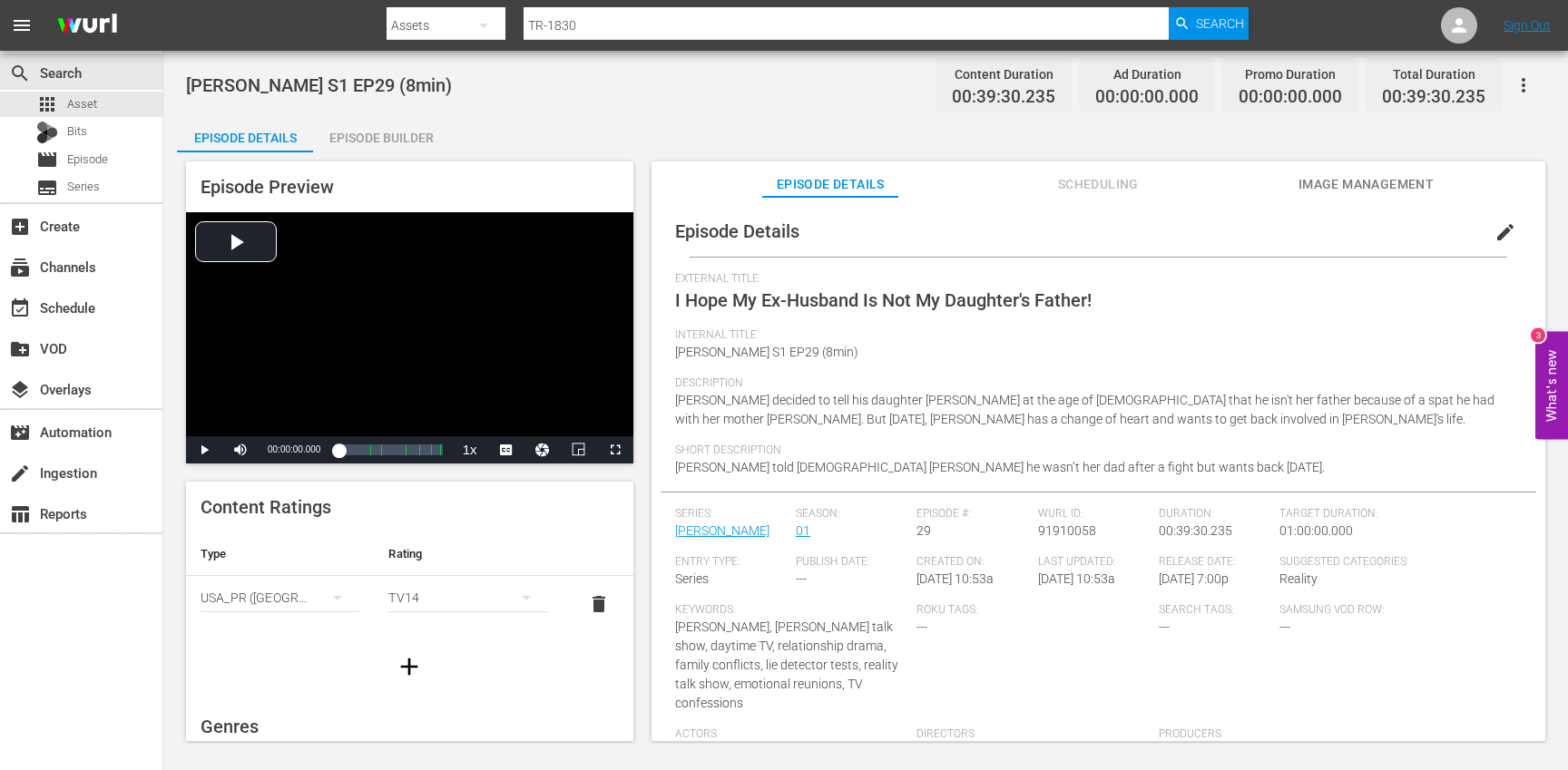
click at [1494, 227] on span "edit" at bounding box center [1505, 232] width 21 height 21
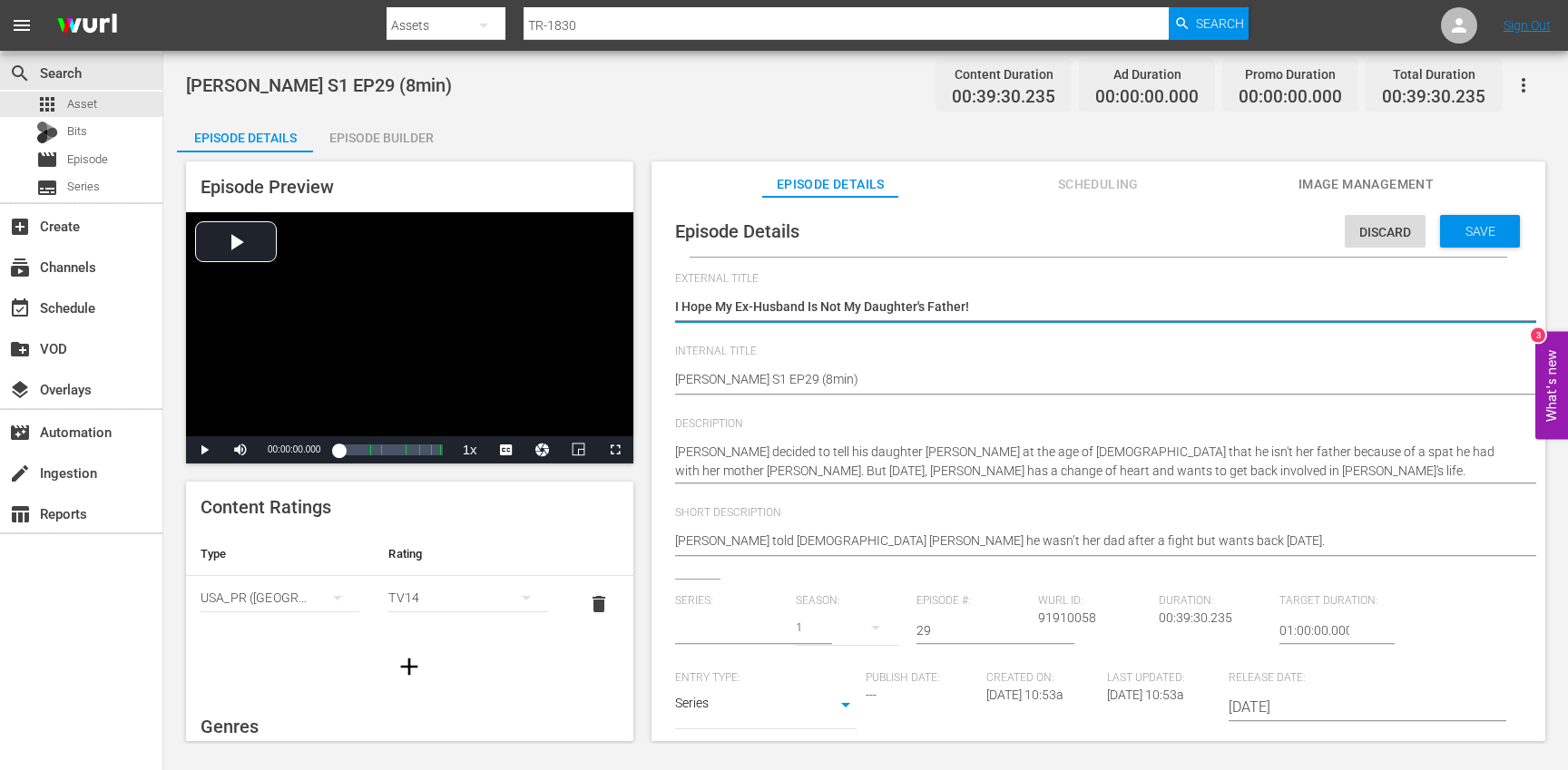
click at [710, 625] on input "text" at bounding box center [731, 629] width 112 height 44
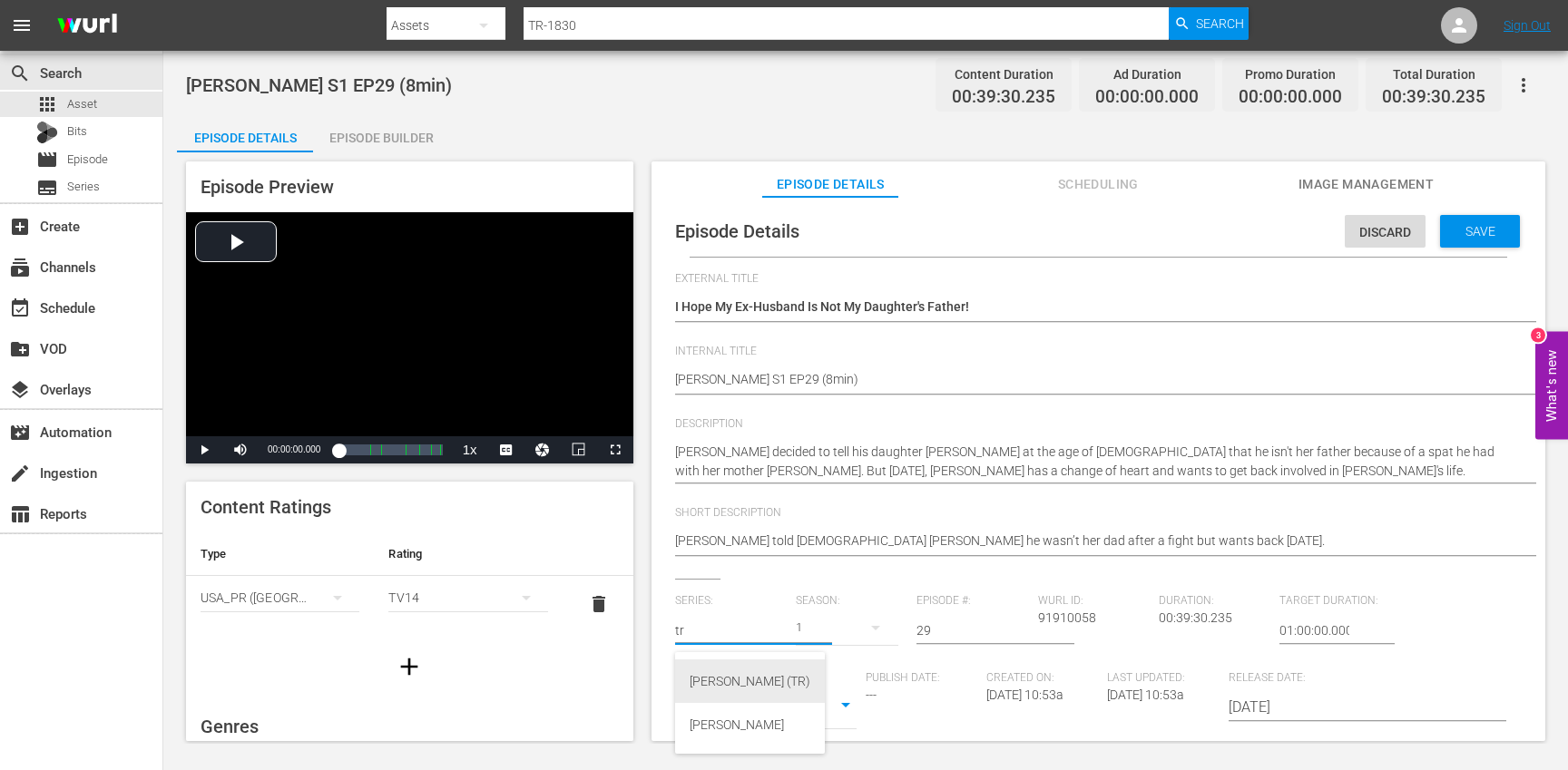
click at [742, 675] on div "[PERSON_NAME] (TR)" at bounding box center [750, 681] width 121 height 44
type input "[PERSON_NAME] (TR)"
click at [845, 631] on div "17" at bounding box center [847, 628] width 102 height 51
click at [829, 730] on div "1" at bounding box center [819, 732] width 50 height 18
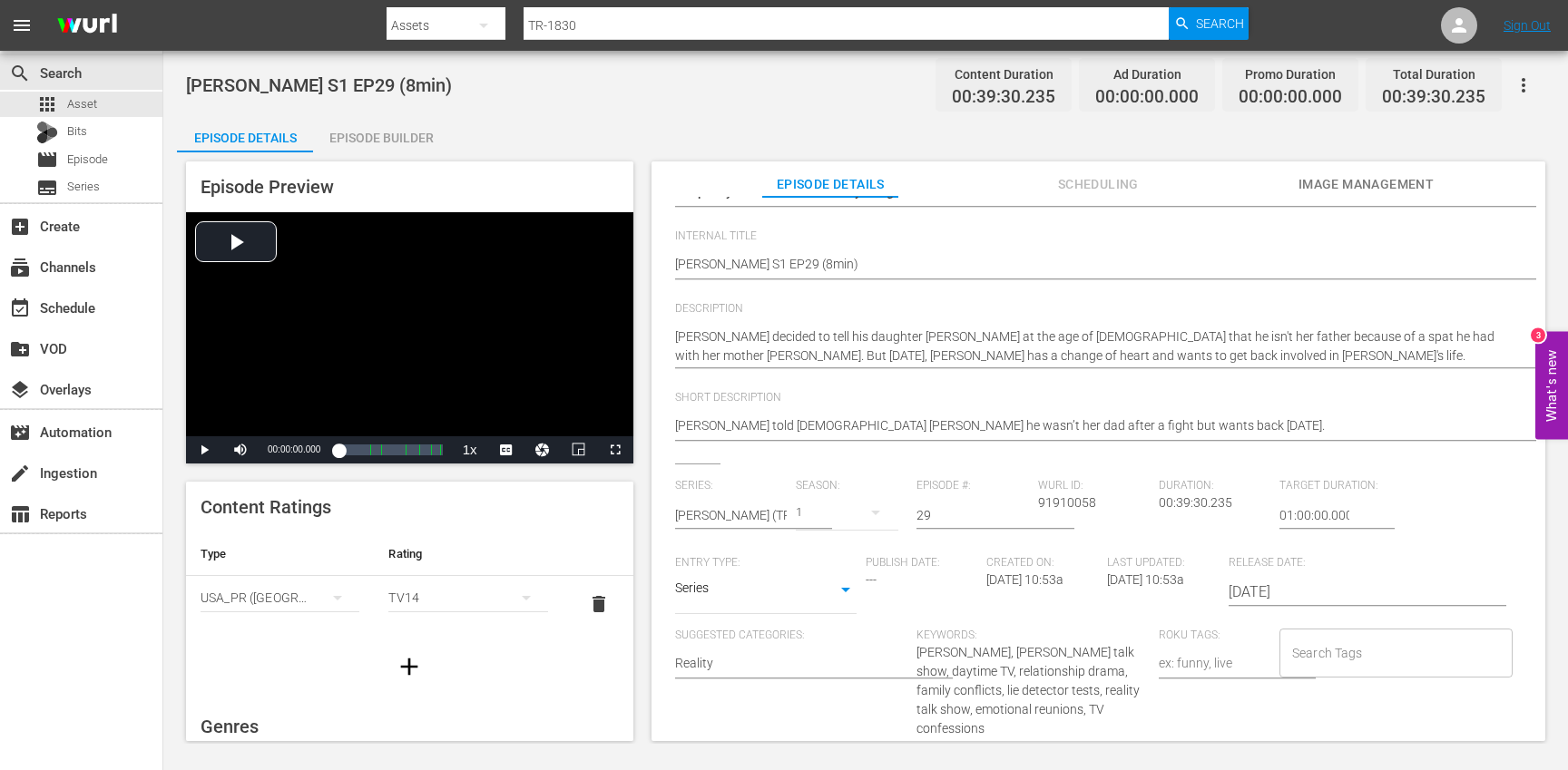
scroll to position [118, 0]
click at [1359, 651] on input "Search Tags" at bounding box center [1383, 650] width 190 height 33
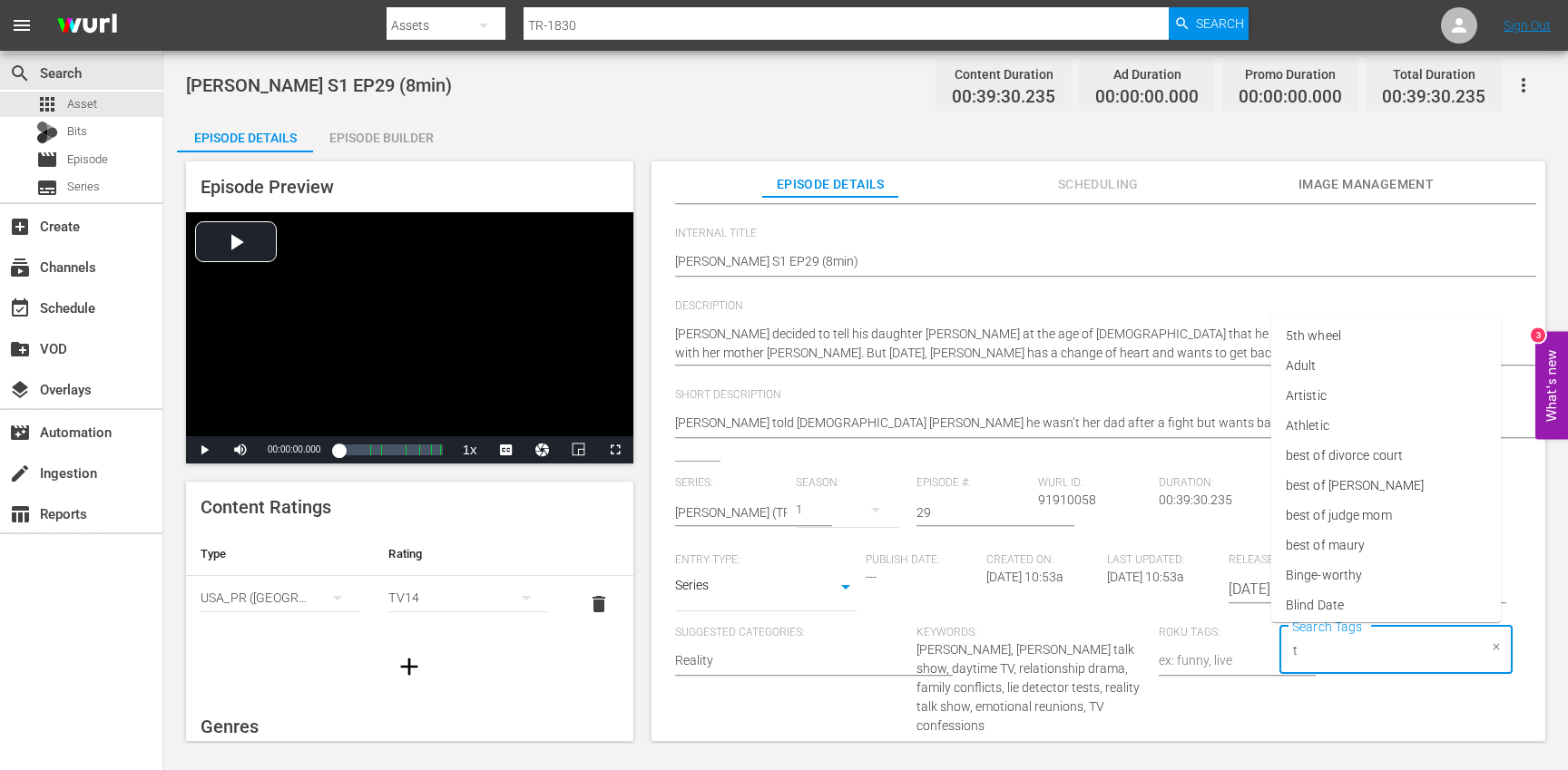
type input "tr"
click at [1329, 585] on li "[PERSON_NAME]" at bounding box center [1385, 575] width 229 height 30
type input "trc"
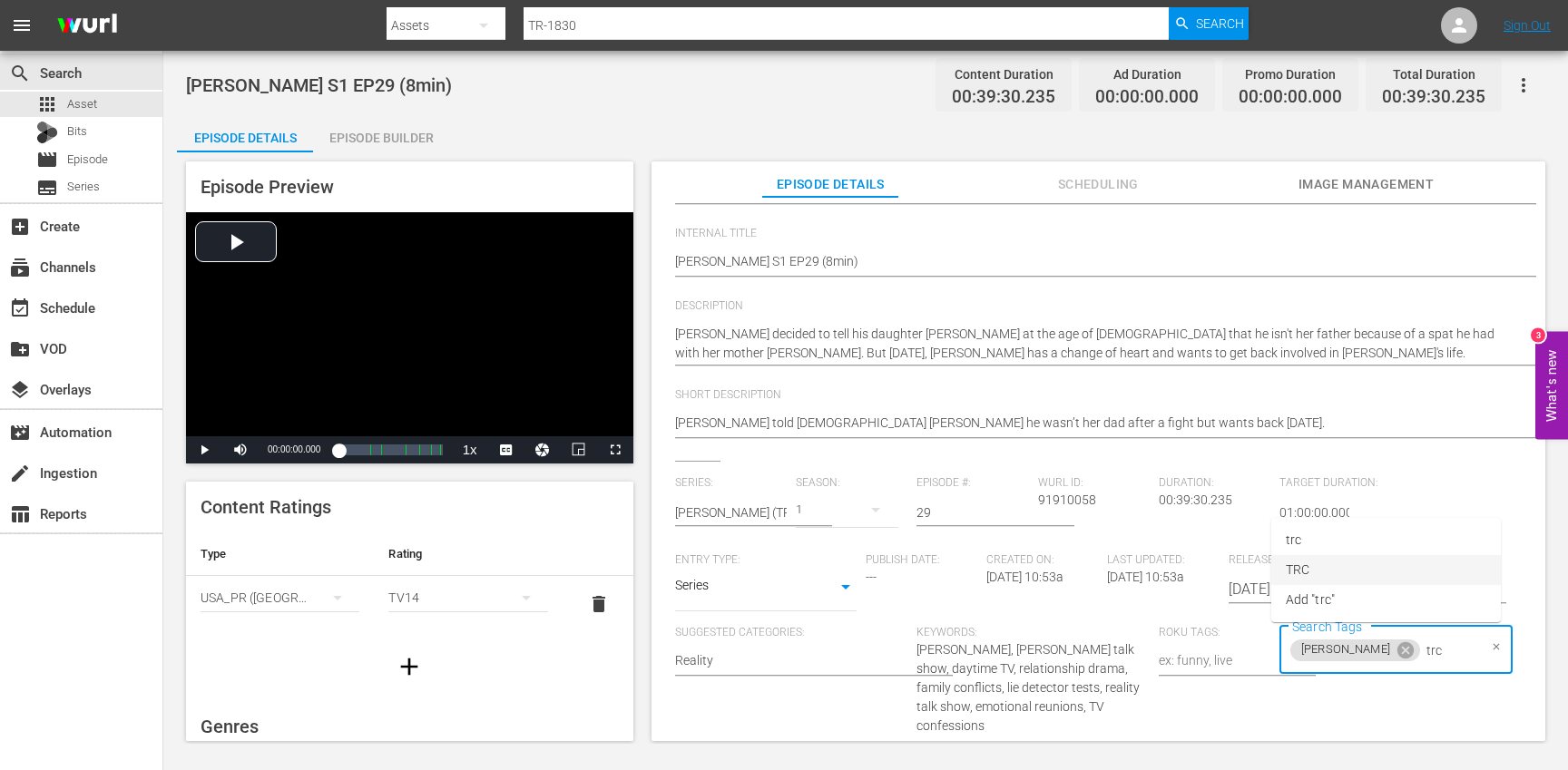
click at [1325, 567] on li "TRC" at bounding box center [1385, 570] width 229 height 30
type input "8"
click at [1330, 694] on li "8min" at bounding box center [1385, 699] width 229 height 30
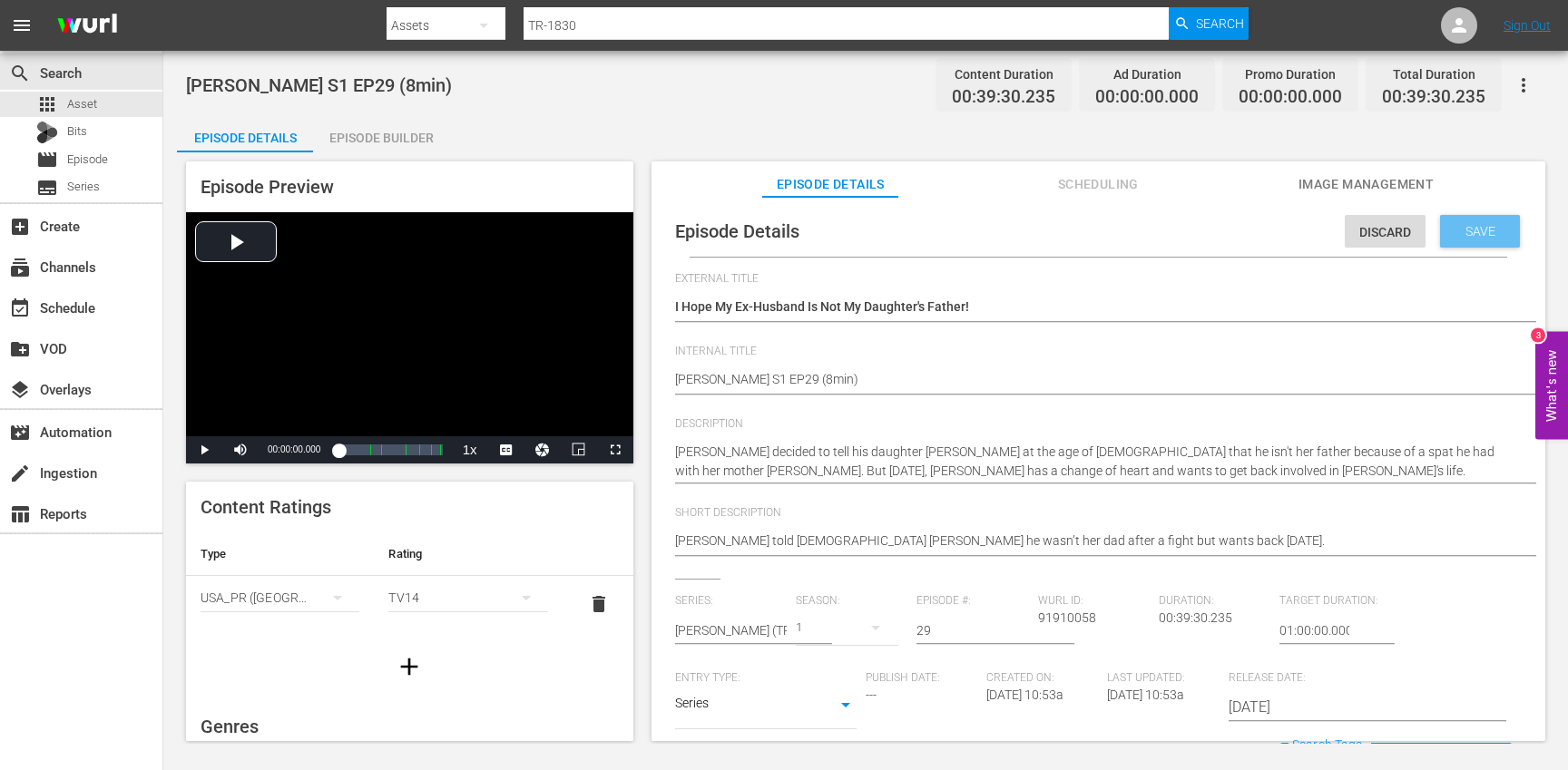
click at [1457, 222] on div "Save" at bounding box center [1480, 231] width 80 height 33
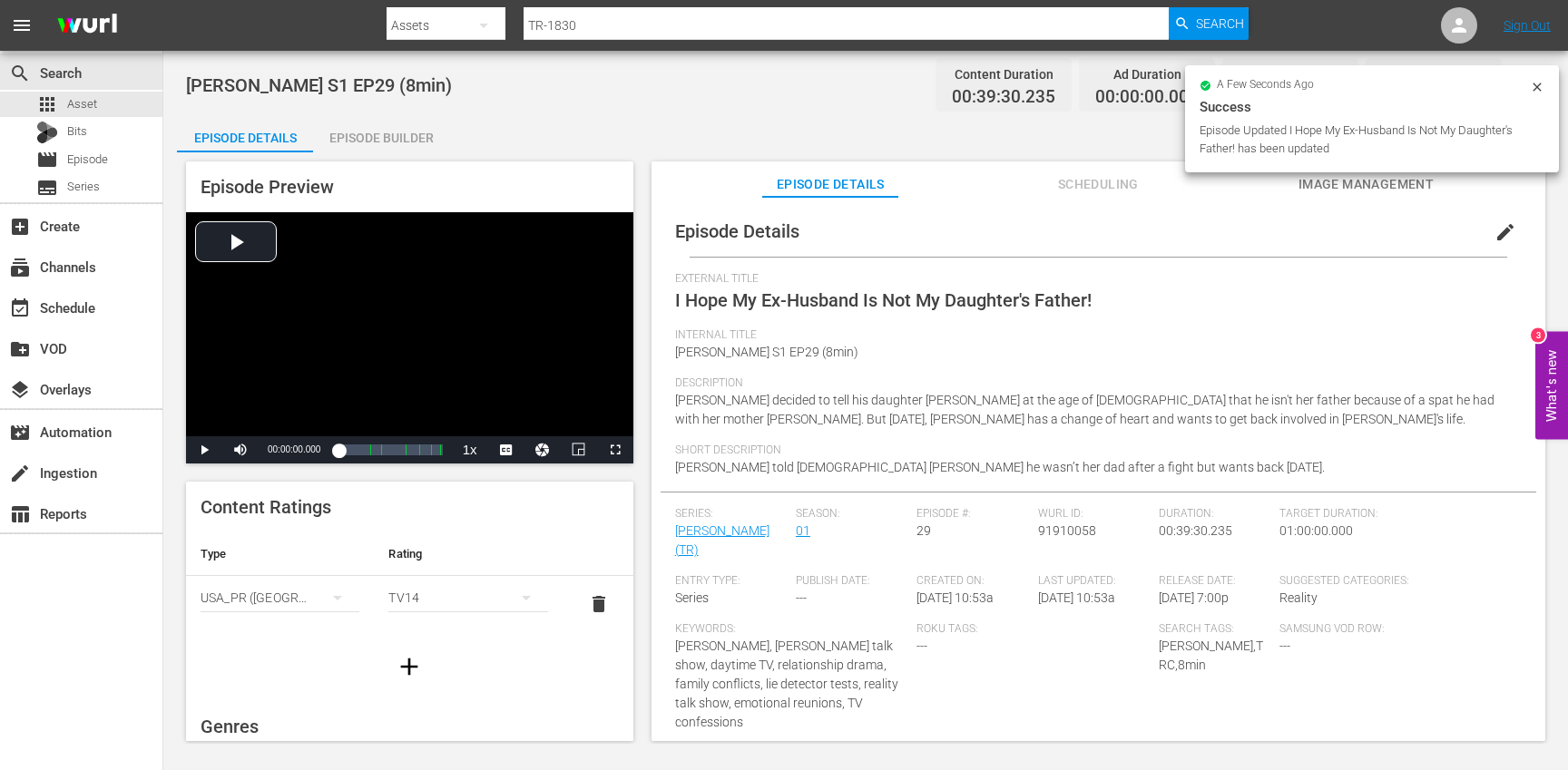
click at [409, 661] on icon "button" at bounding box center [409, 666] width 18 height 18
click at [283, 654] on div "simple table" at bounding box center [280, 654] width 158 height 51
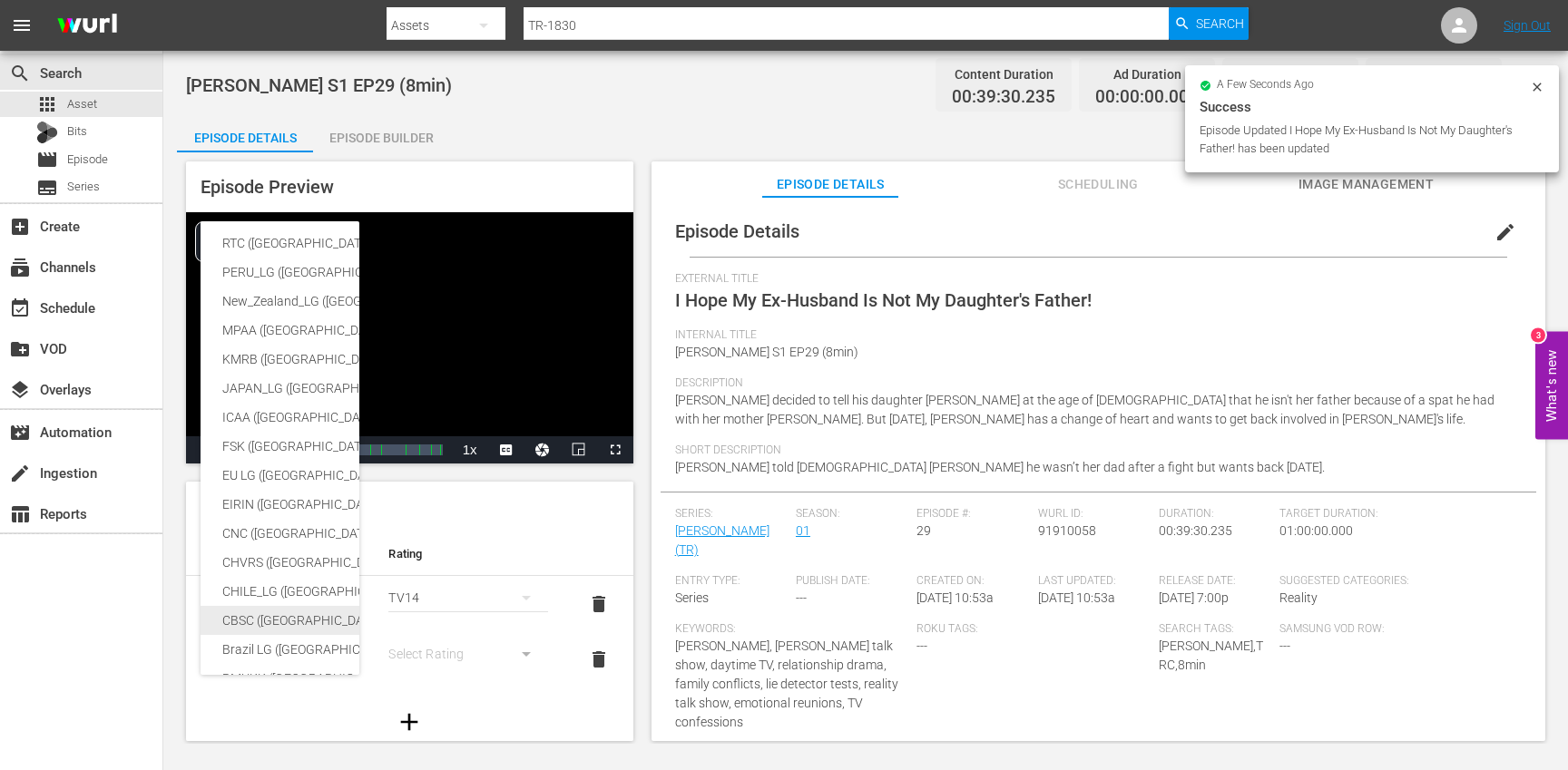
click at [274, 626] on div "CBSC ([GEOGRAPHIC_DATA])" at bounding box center [445, 620] width 445 height 29
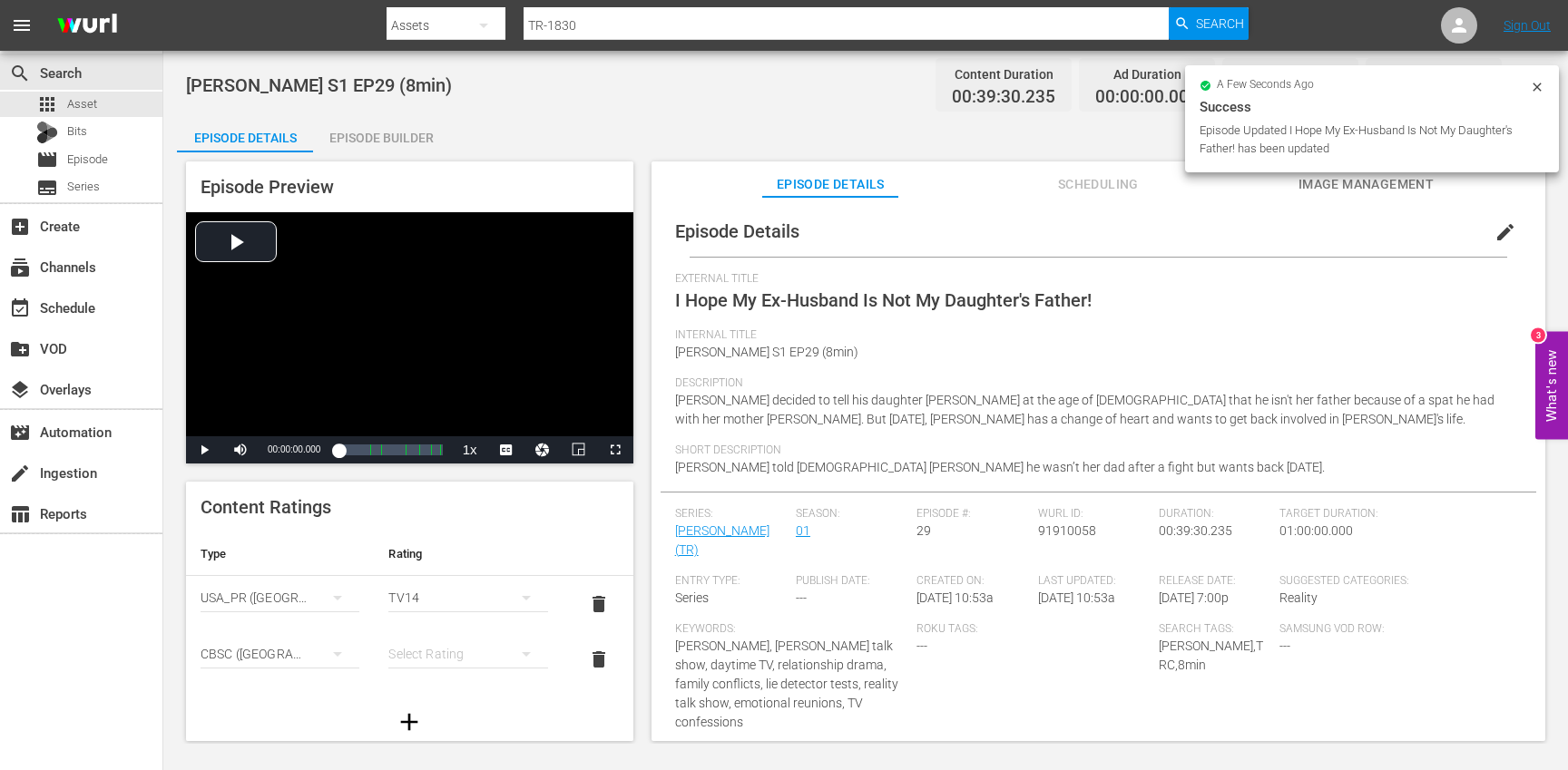
scroll to position [295, 0]
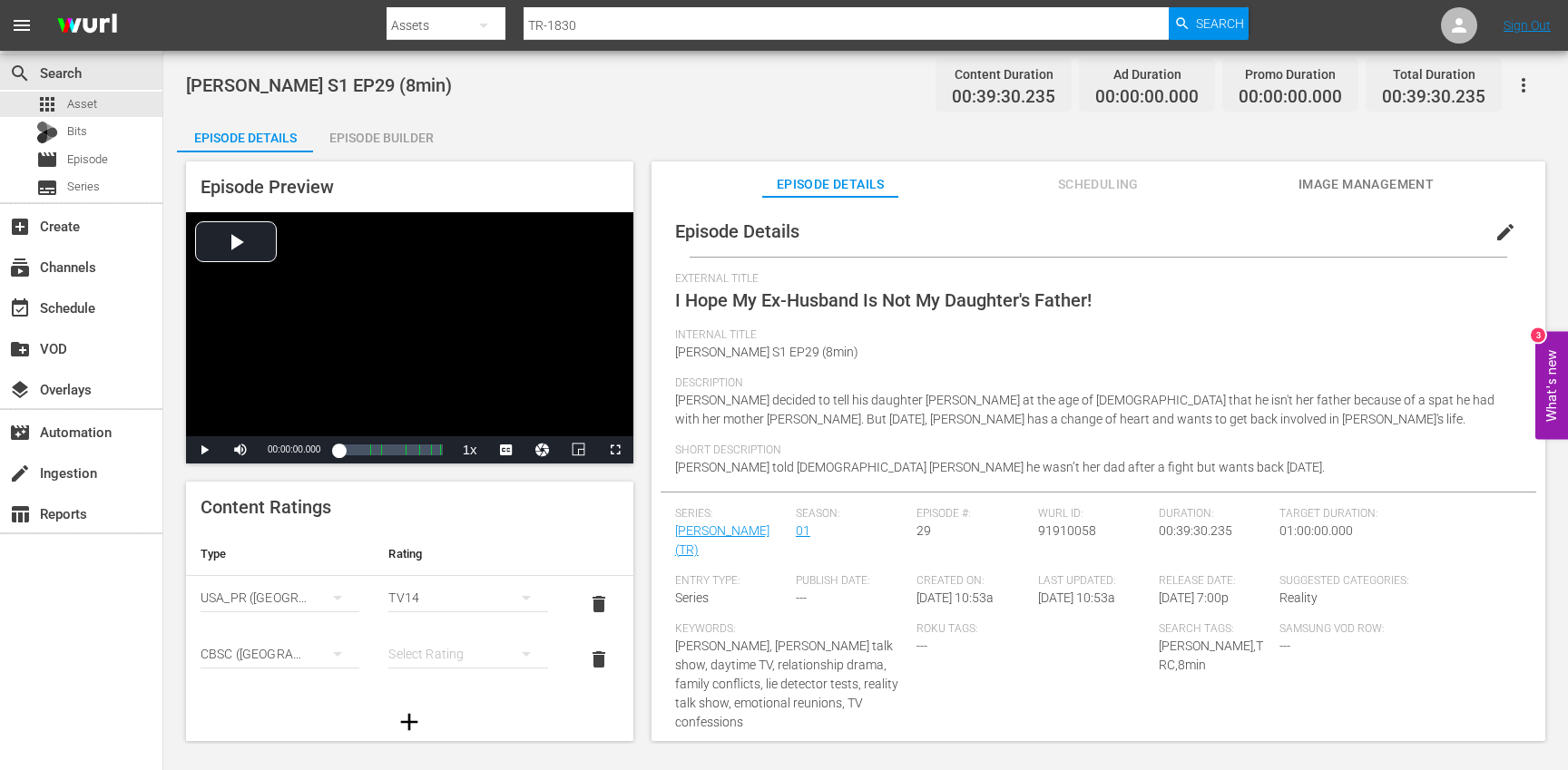
click at [456, 653] on div "simple table" at bounding box center [468, 654] width 158 height 51
click at [444, 622] on div "14+" at bounding box center [468, 616] width 116 height 29
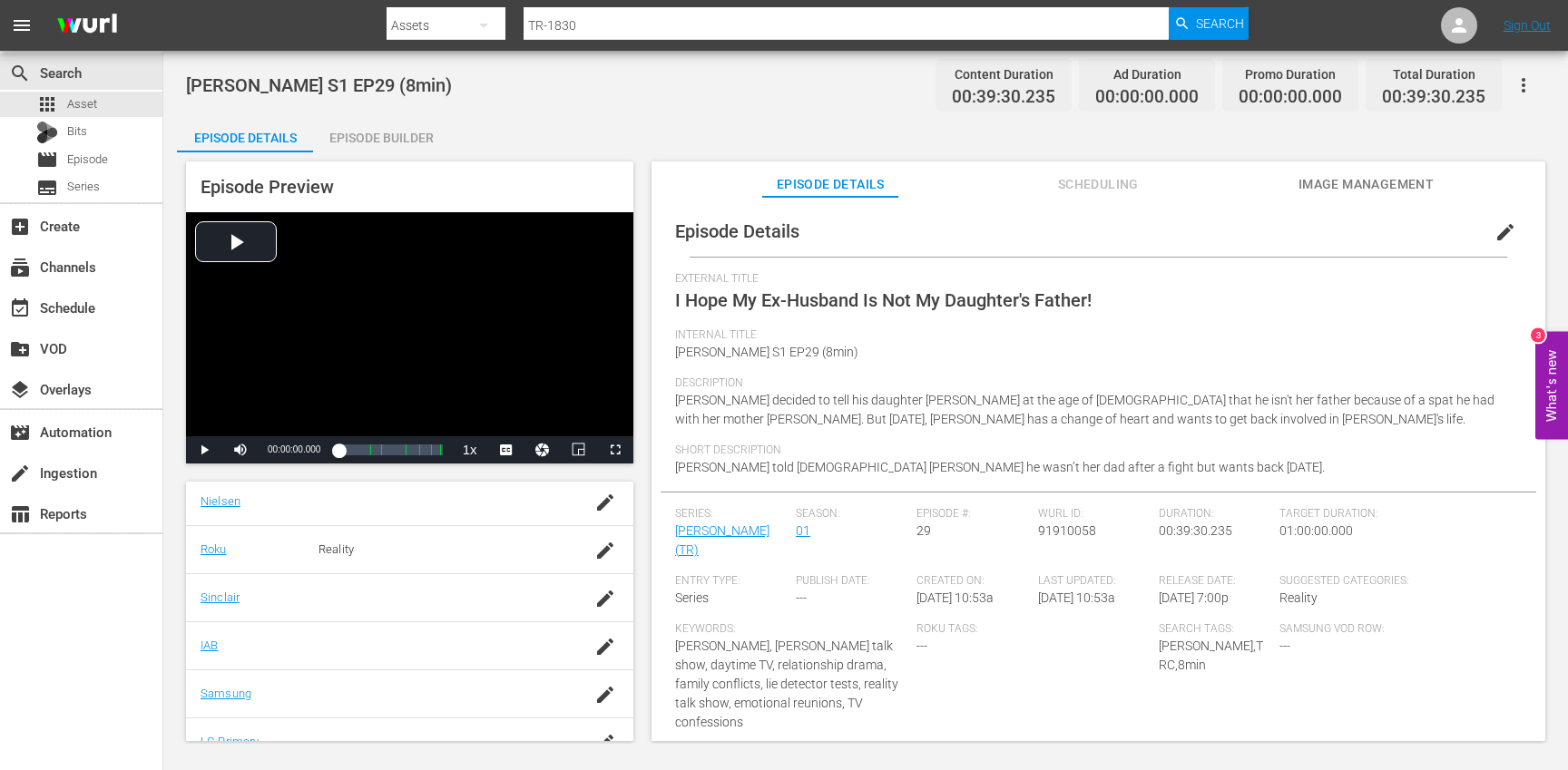
scroll to position [399, 0]
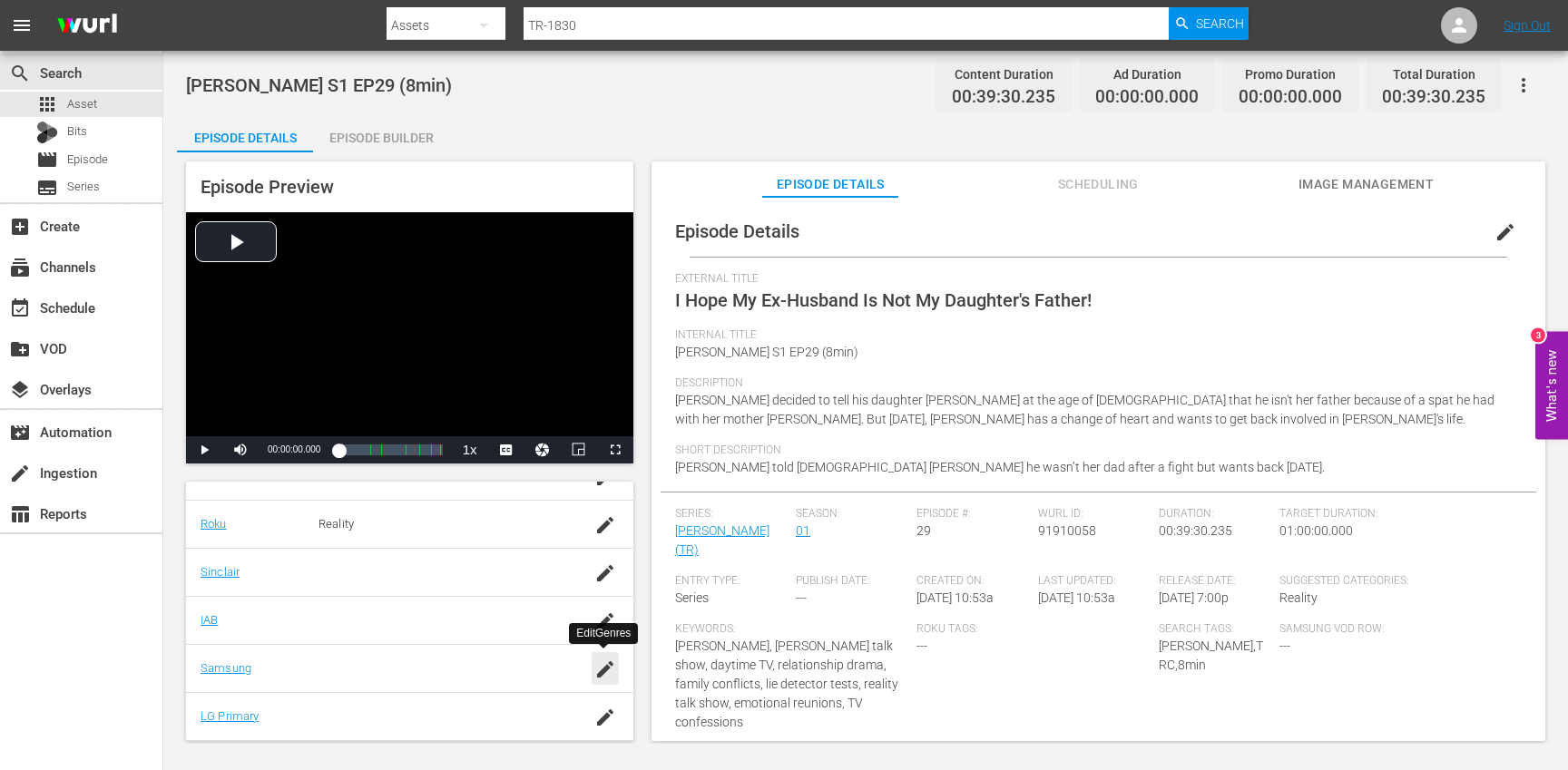
click at [602, 670] on icon "button" at bounding box center [606, 669] width 17 height 17
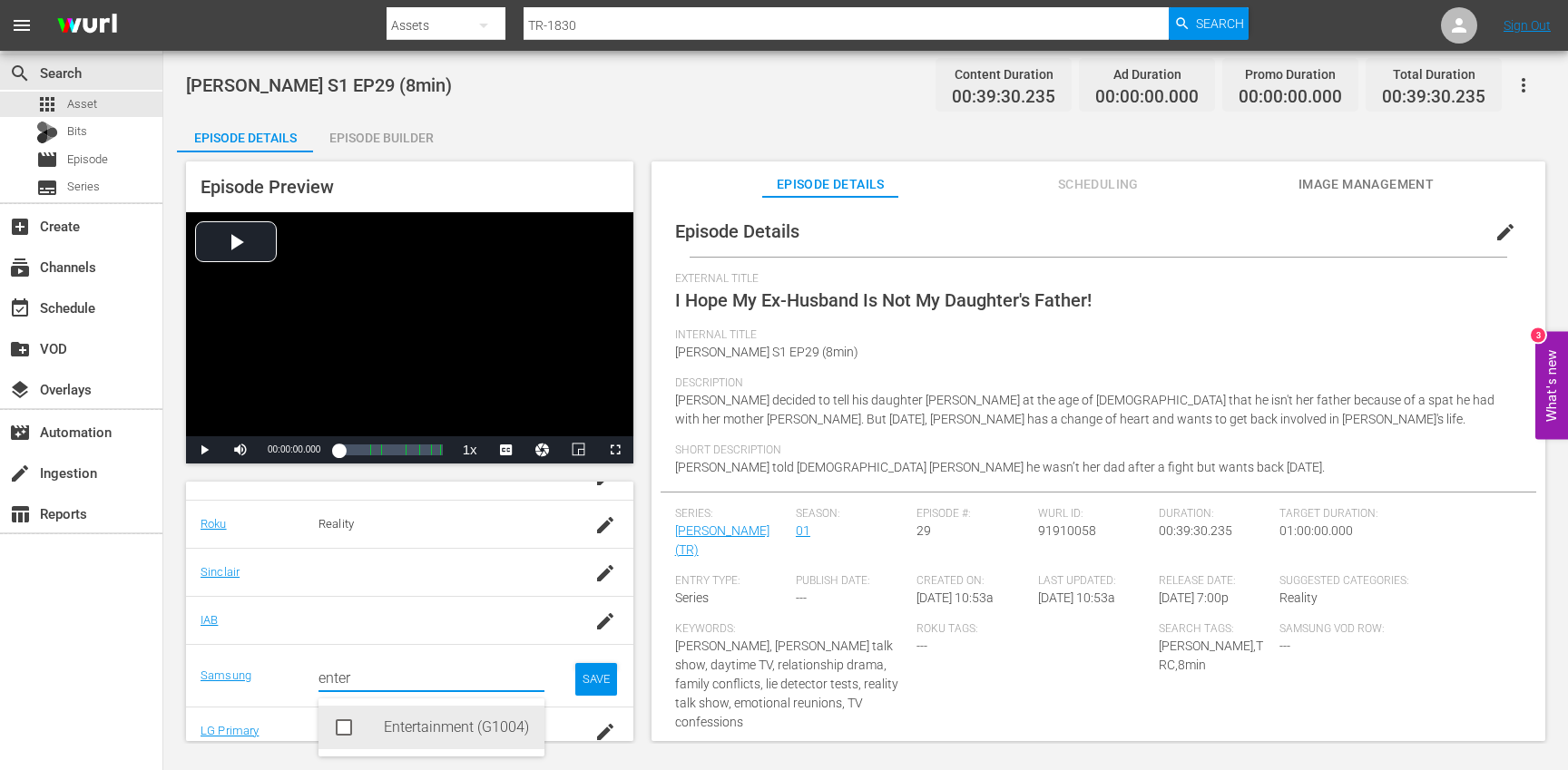
click at [462, 714] on div "Entertainment (G1004)" at bounding box center [457, 727] width 146 height 44
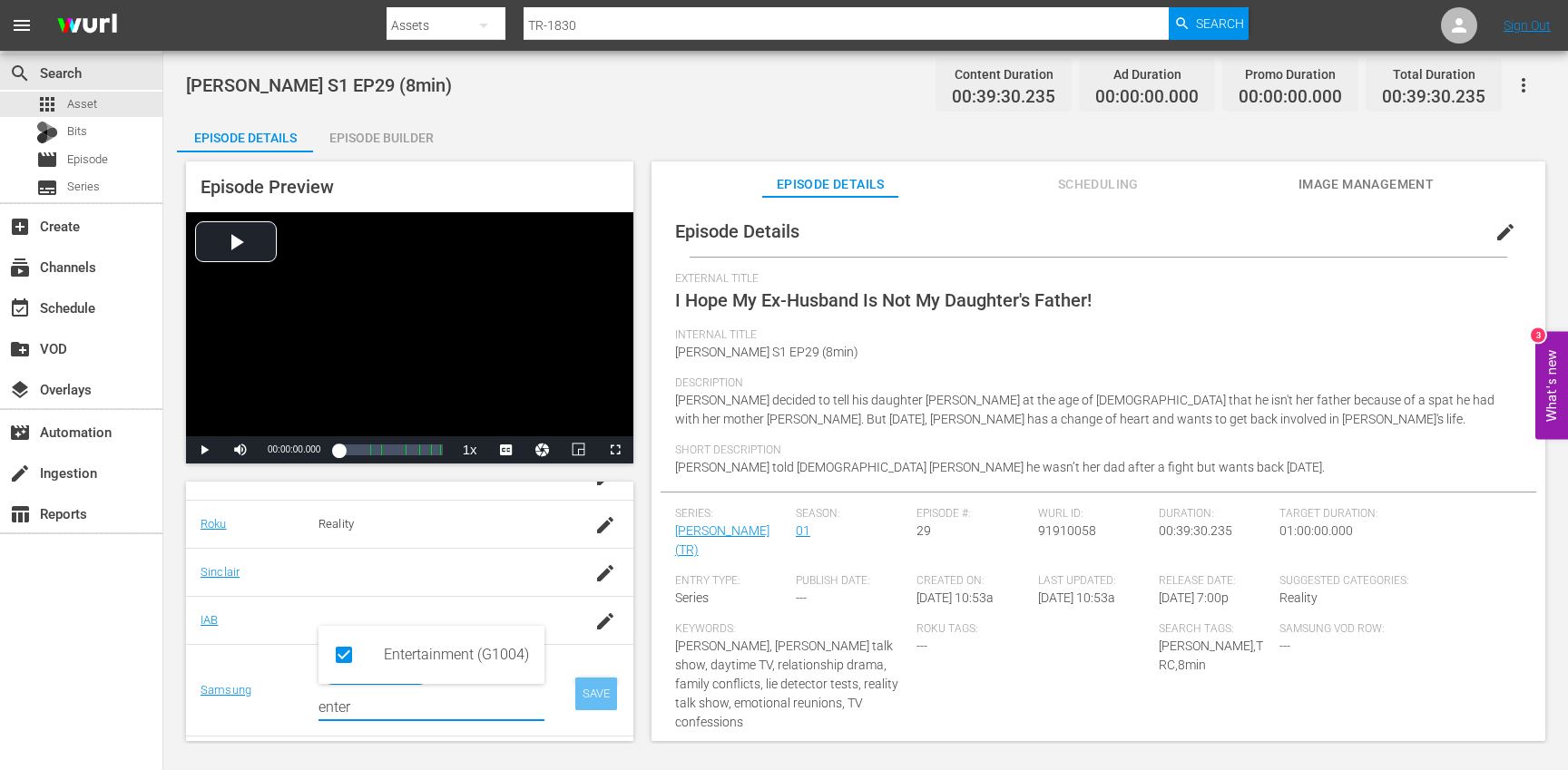
type input "enter"
click at [595, 693] on div "SAVE" at bounding box center [595, 694] width 42 height 33
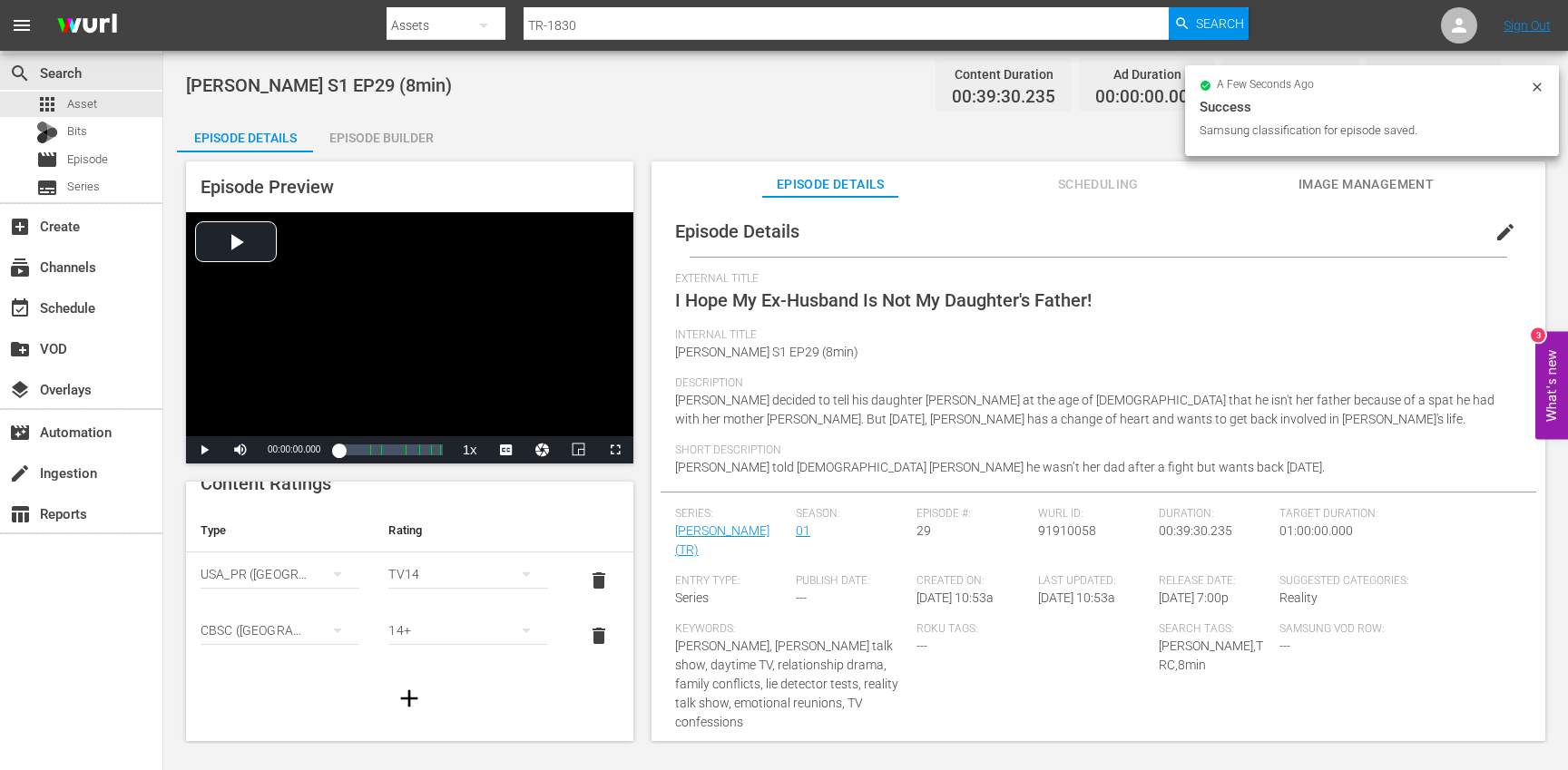
scroll to position [0, 0]
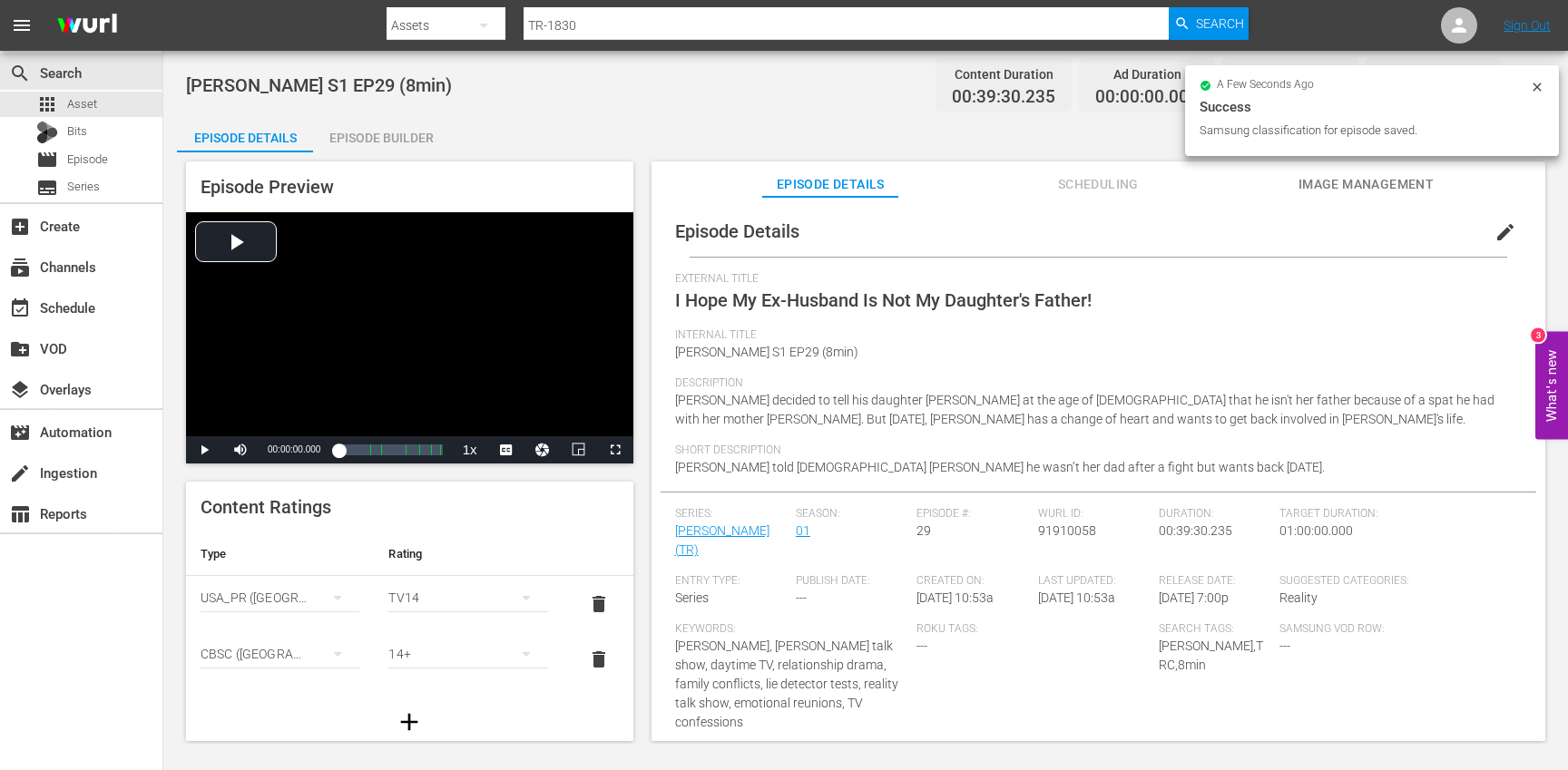
click at [400, 128] on div "Episode Builder" at bounding box center [381, 138] width 136 height 44
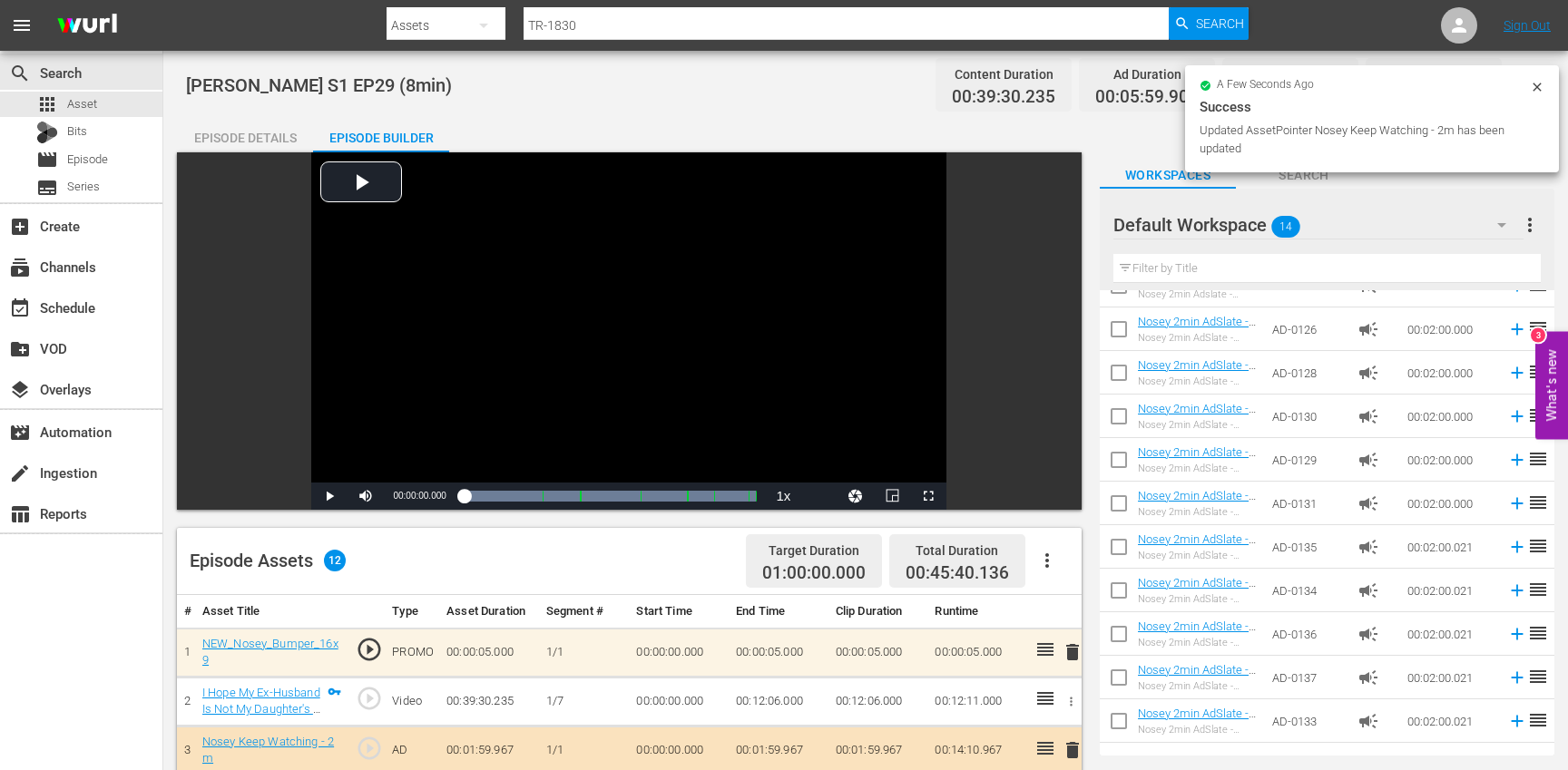
click at [252, 137] on div "Episode Details" at bounding box center [245, 138] width 136 height 44
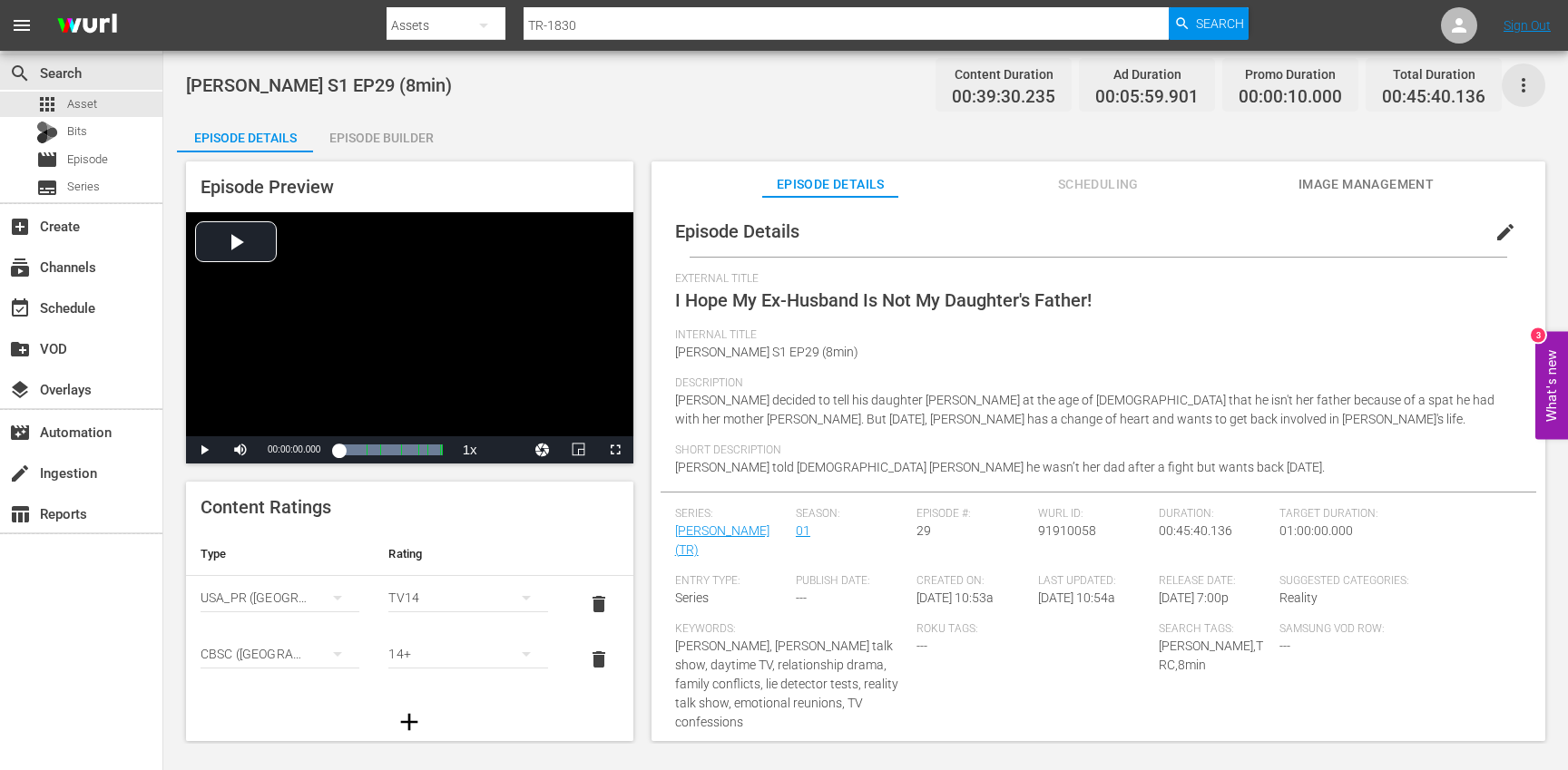
click at [1532, 86] on icon "button" at bounding box center [1523, 85] width 21 height 21
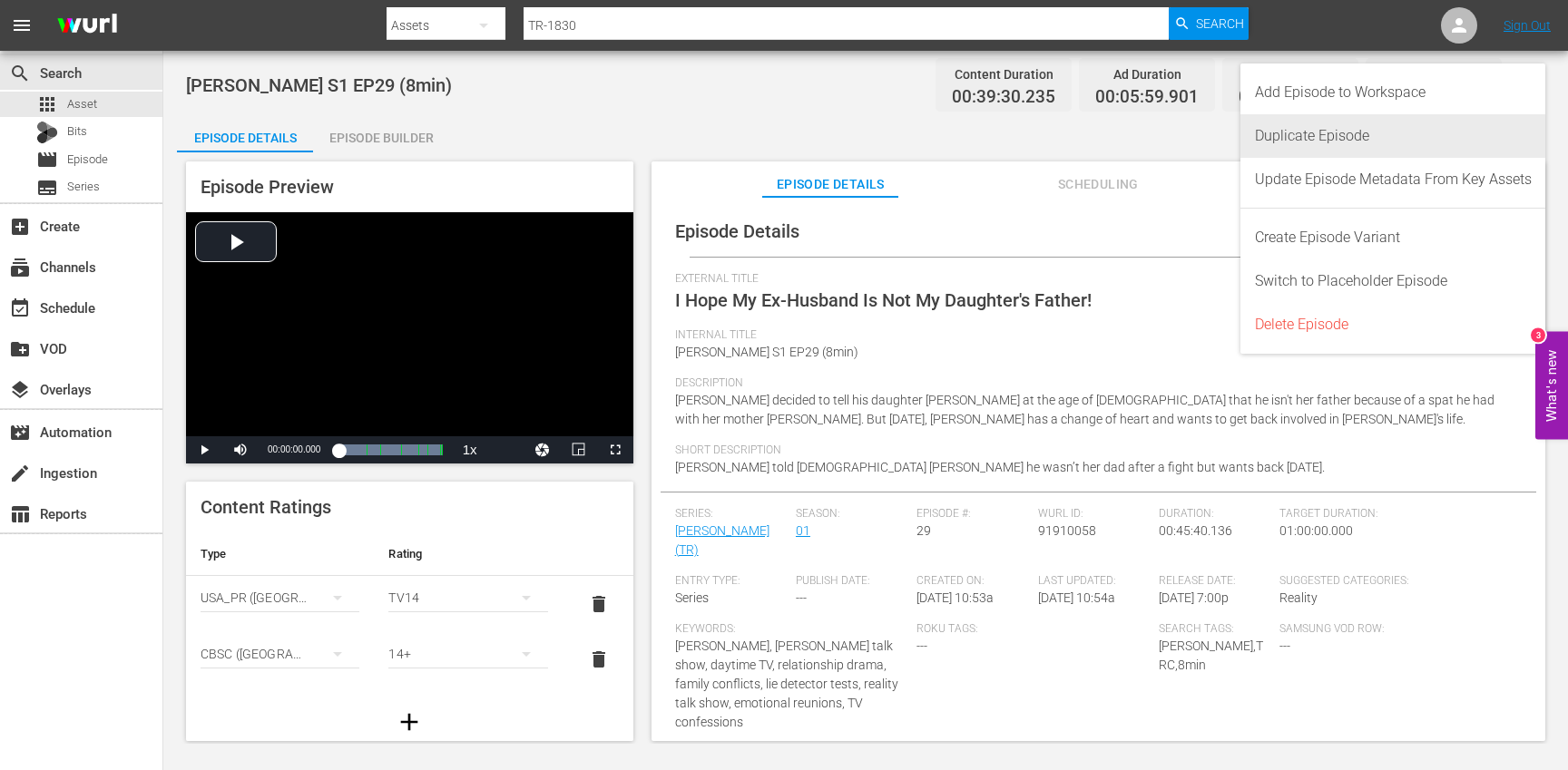
click at [1388, 130] on div "Duplicate Episode" at bounding box center [1393, 136] width 277 height 44
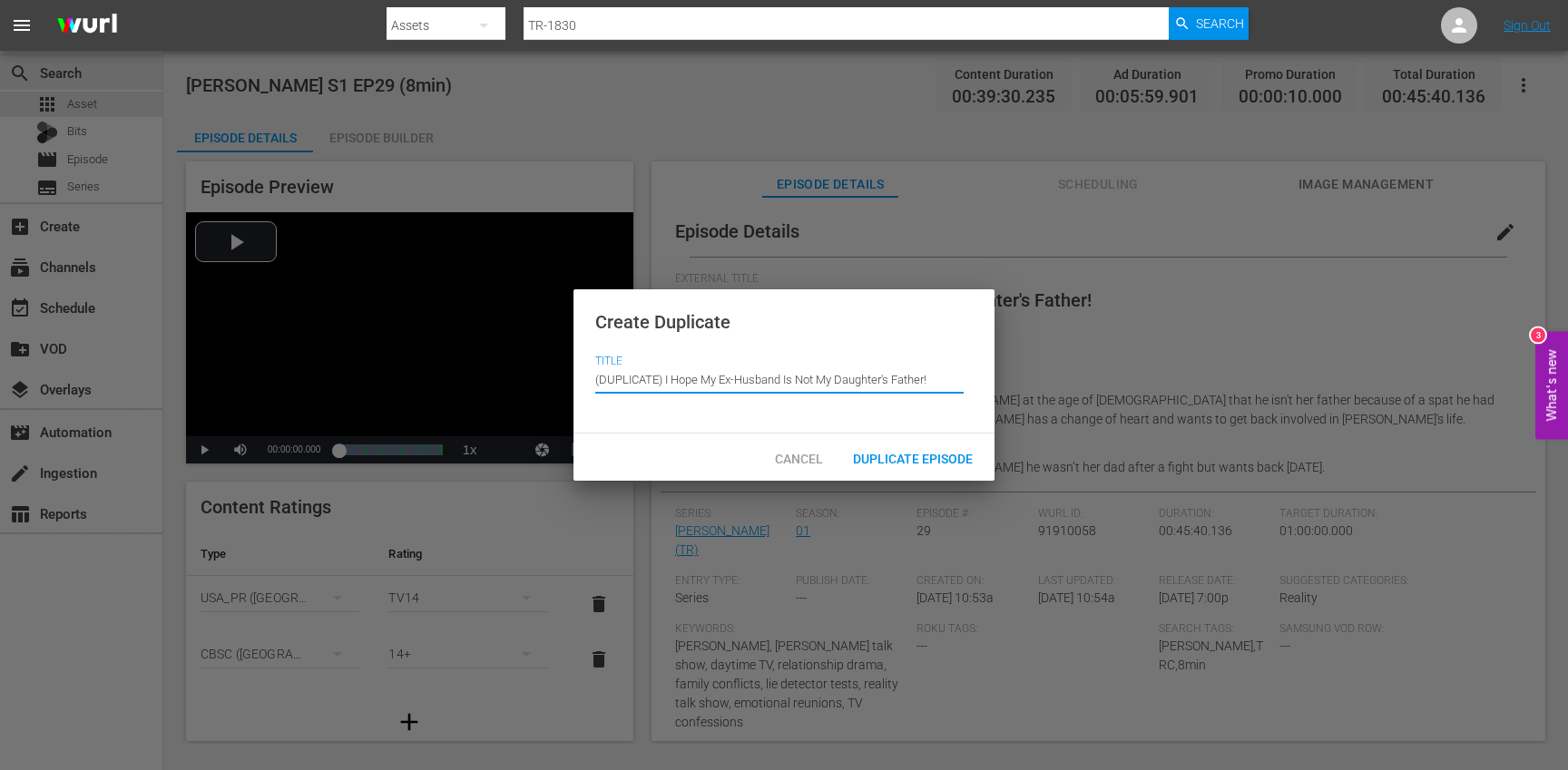
drag, startPoint x: 666, startPoint y: 382, endPoint x: 637, endPoint y: 358, distance: 37.6
click at [637, 358] on input "(DUPLICATE) I Hope My Ex-Husband Is Not My Daughter's Father!" at bounding box center [779, 379] width 368 height 44
type input "I Hope My Ex-Husband Is Not My Daughter's Father!"
click at [888, 455] on span "Duplicate Episode" at bounding box center [913, 459] width 149 height 15
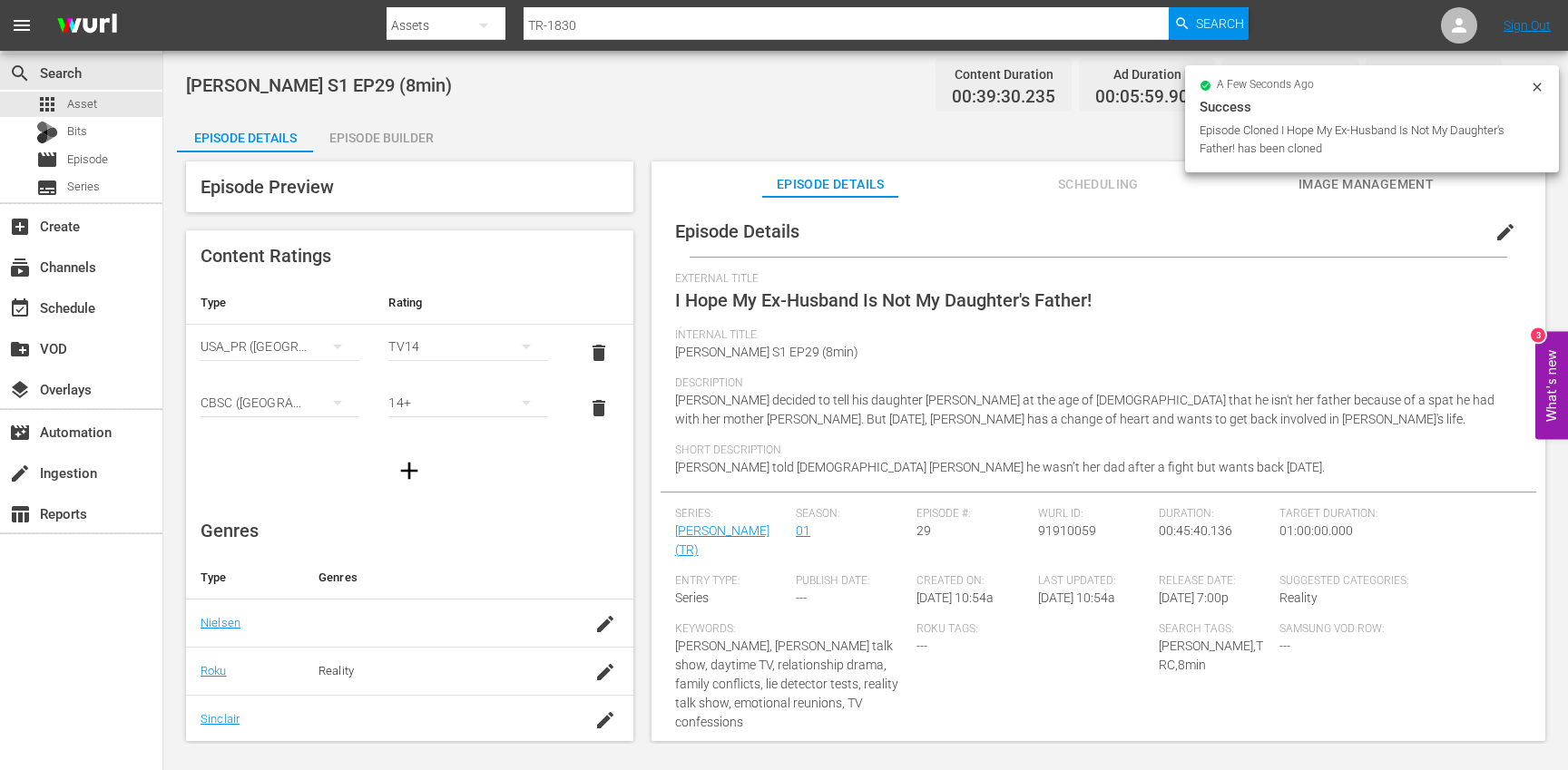
click at [1494, 229] on span "edit" at bounding box center [1505, 232] width 21 height 21
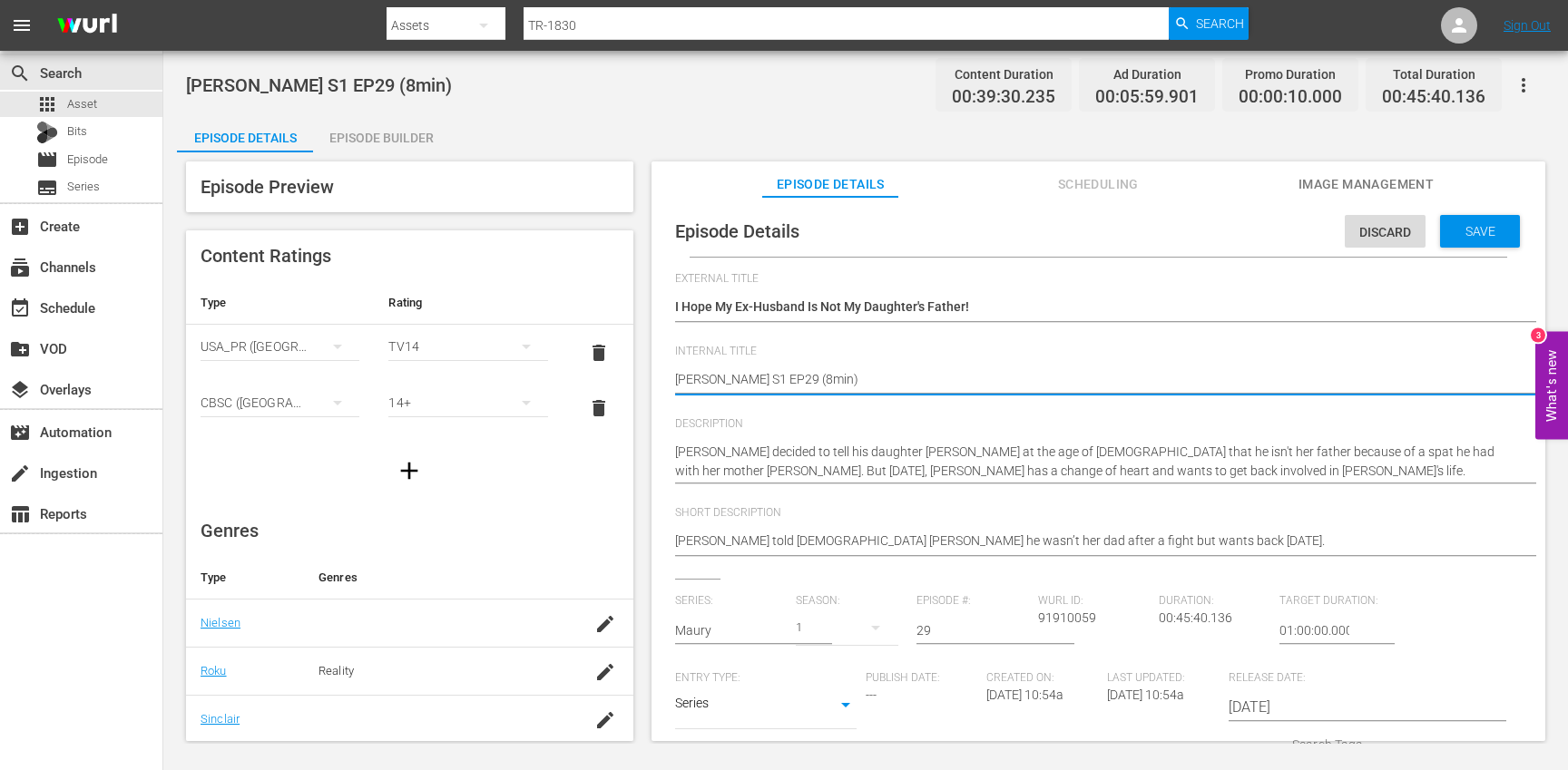
type textarea "Trisha S1 EP29 (min)"
type textarea "Trisha S1 EP29 (1min)"
type textarea "[PERSON_NAME] S1 EP29 (10min)"
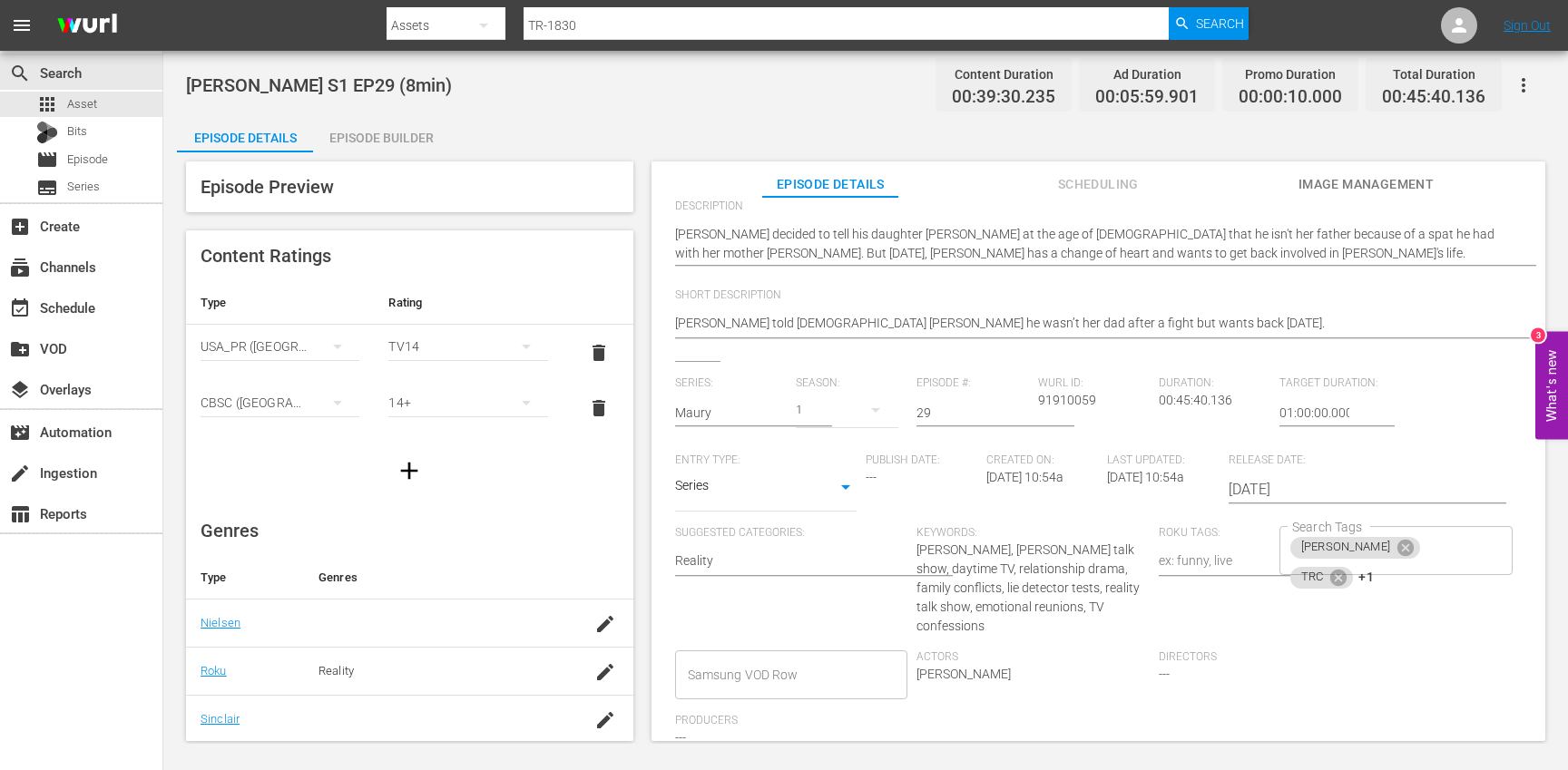
scroll to position [250, 0]
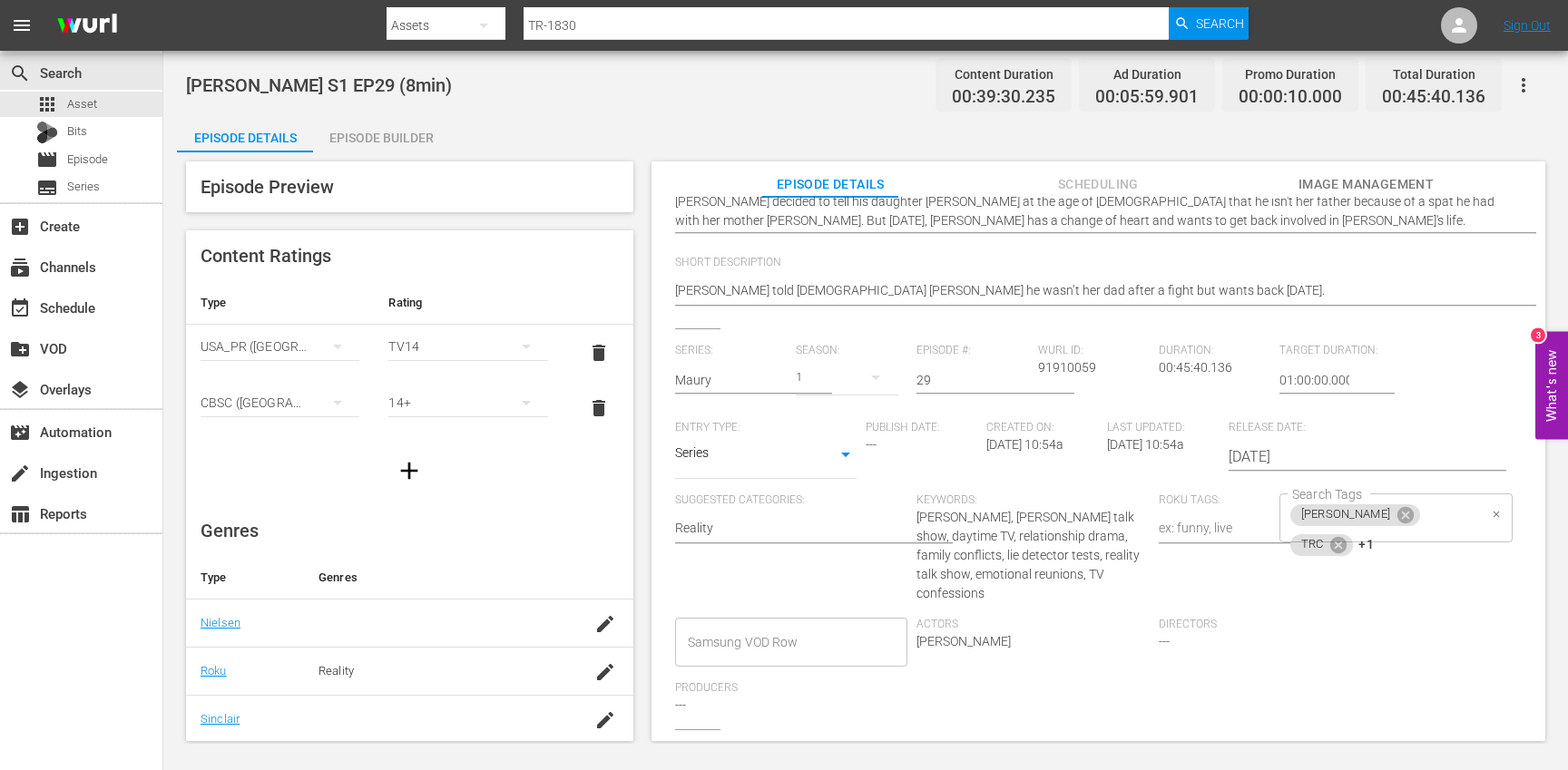
type textarea "[PERSON_NAME] S1 EP29 (10min)"
click at [1460, 530] on input "Search Tags" at bounding box center [1426, 545] width 101 height 33
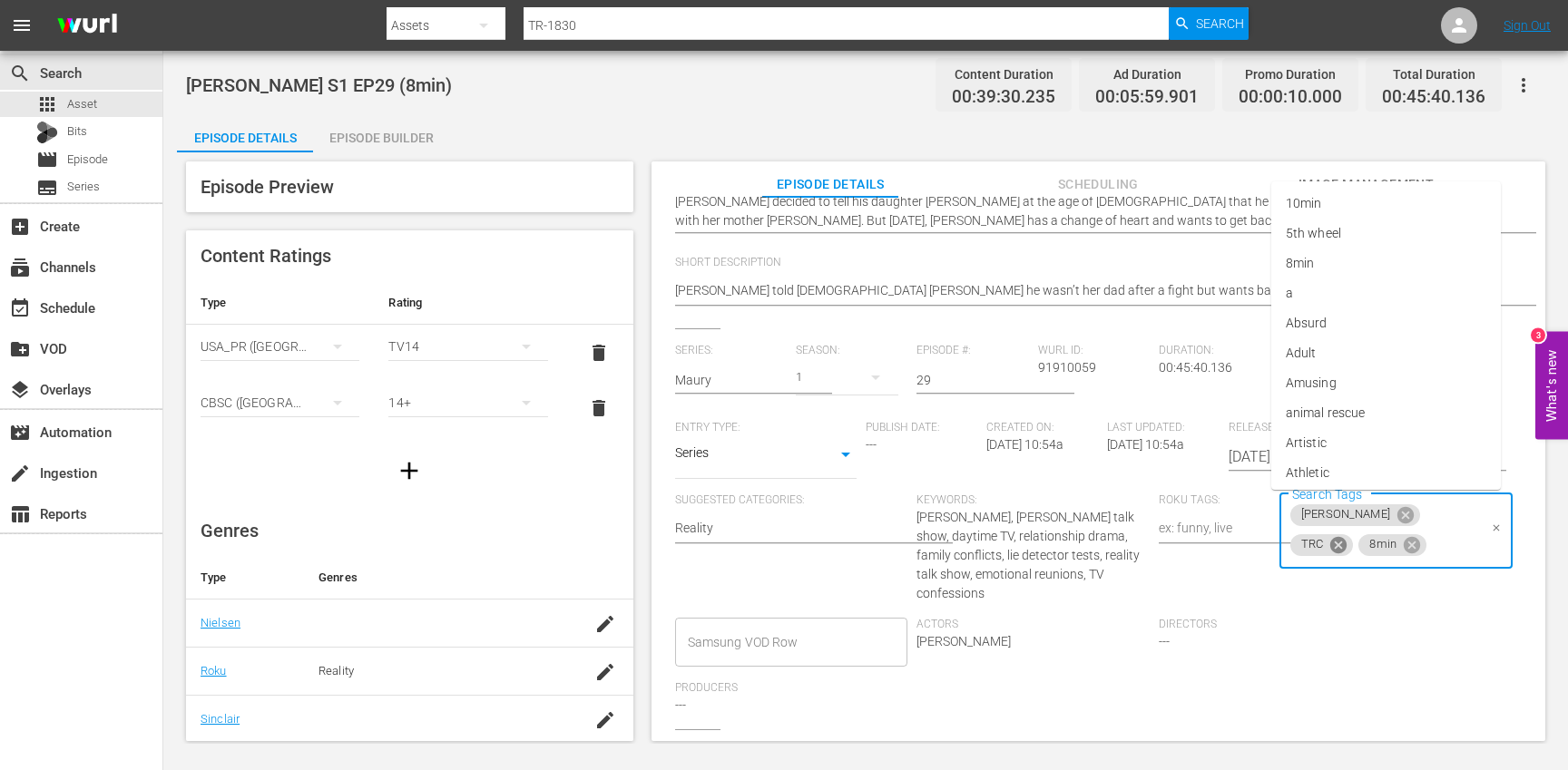
click at [1346, 536] on icon at bounding box center [1339, 545] width 17 height 17
click at [1351, 536] on icon at bounding box center [1343, 545] width 17 height 17
type input "10"
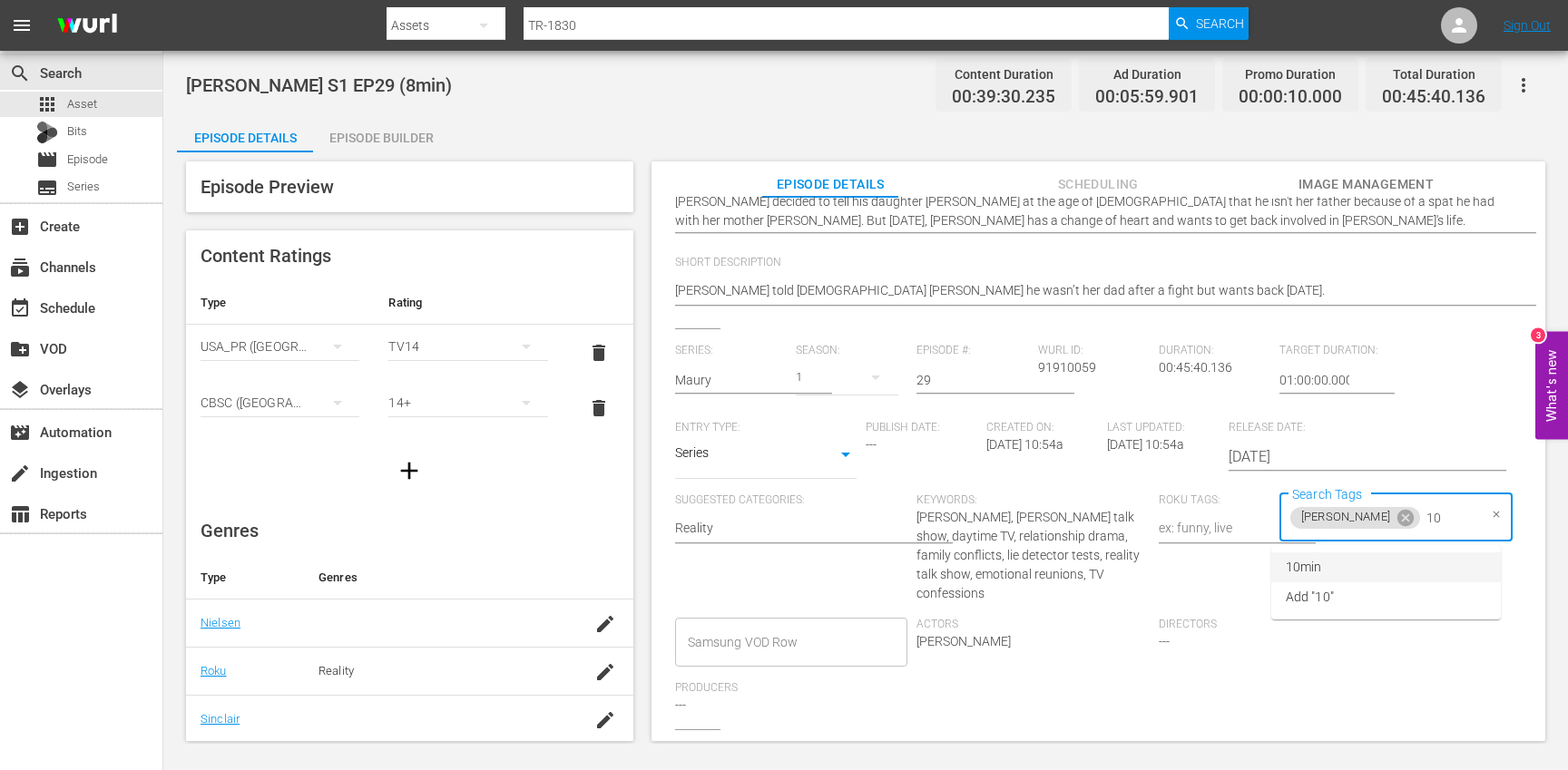
click at [1365, 563] on li "10min" at bounding box center [1385, 567] width 229 height 30
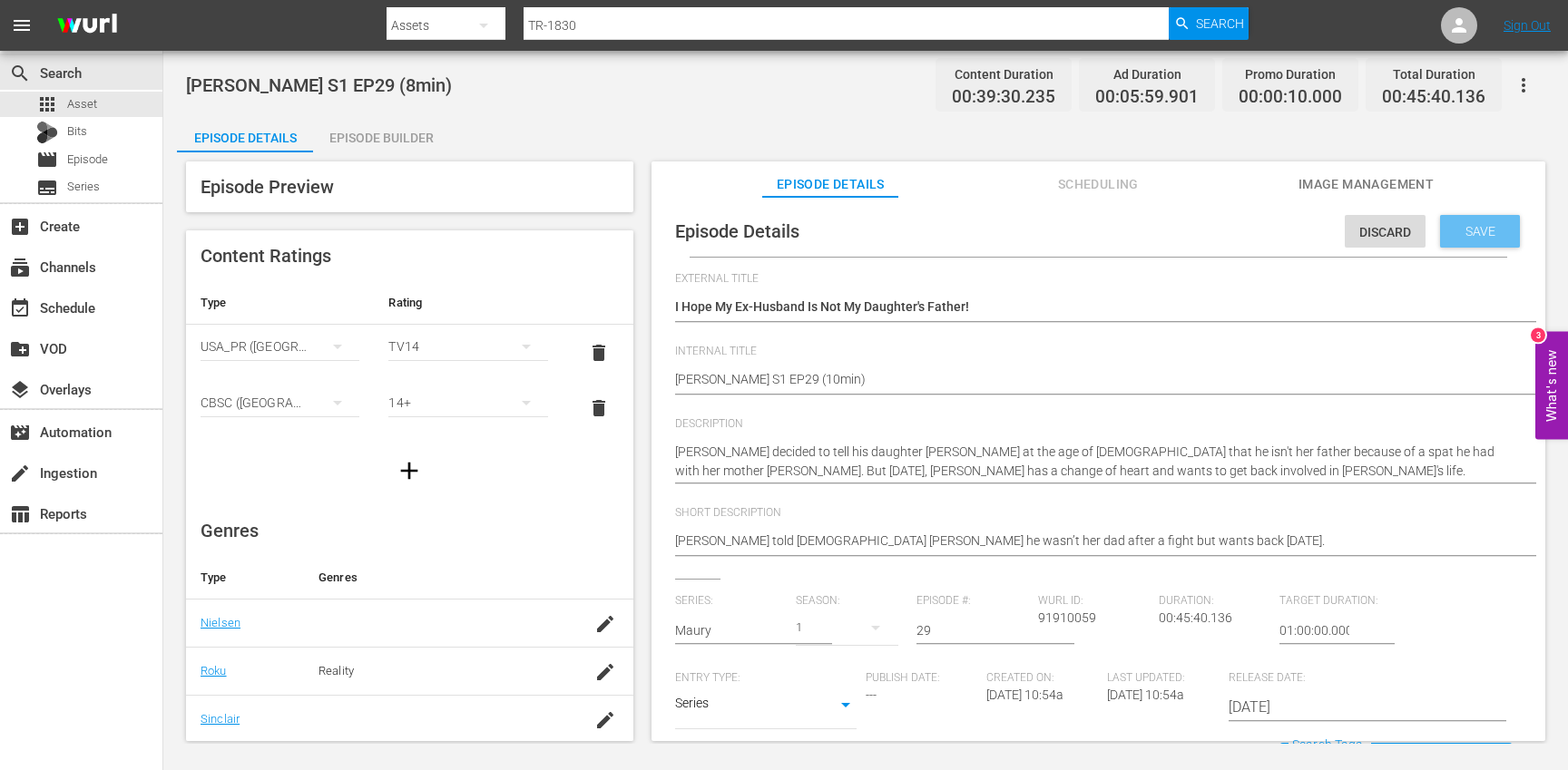
click at [1454, 240] on div "Save" at bounding box center [1480, 231] width 80 height 33
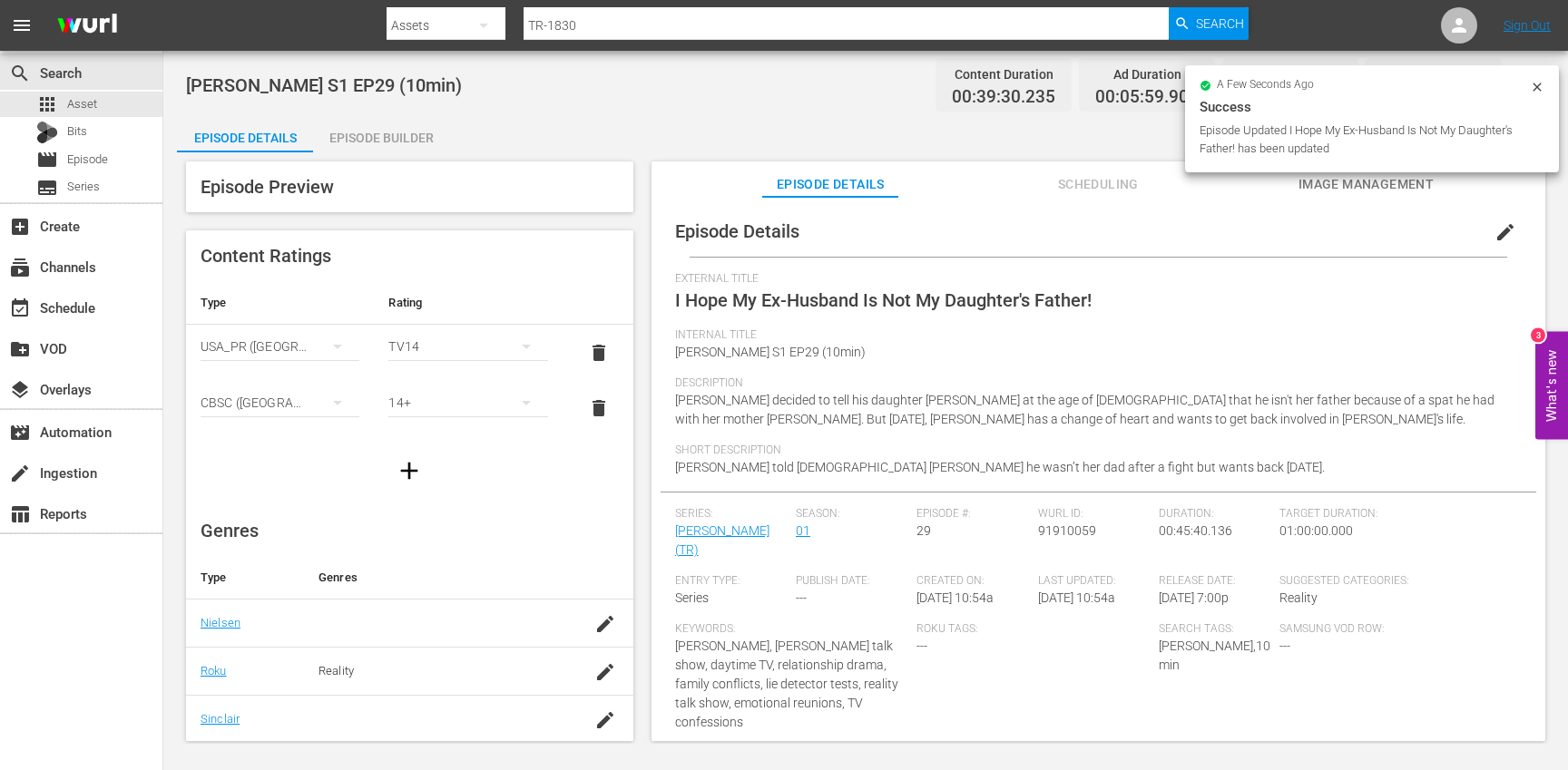
click at [383, 136] on div "Episode Builder" at bounding box center [381, 138] width 136 height 44
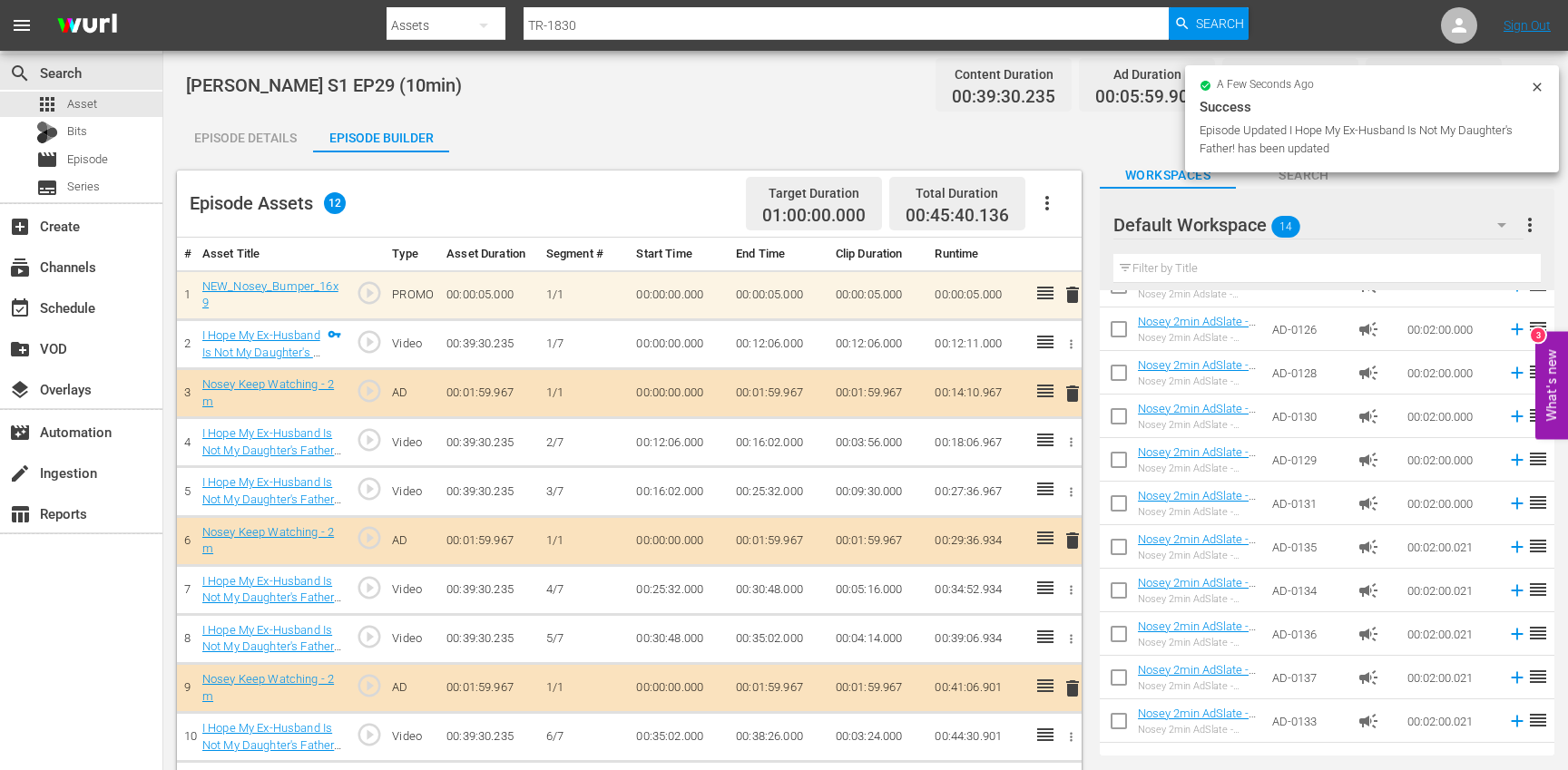
scroll to position [23, 0]
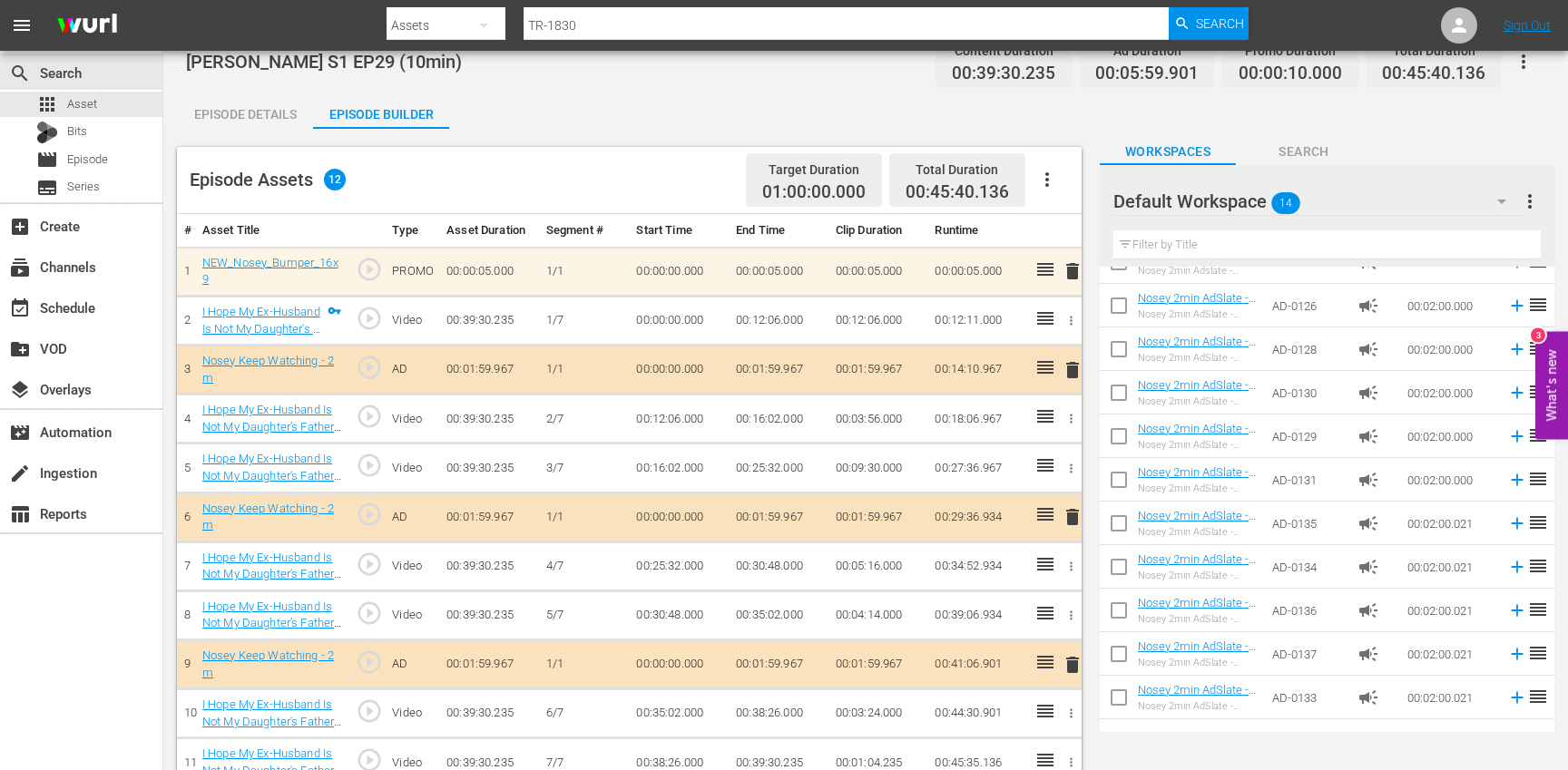
click at [1049, 174] on icon "button" at bounding box center [1046, 179] width 21 height 21
click at [1076, 236] on div "Clear Ads" at bounding box center [1101, 230] width 123 height 44
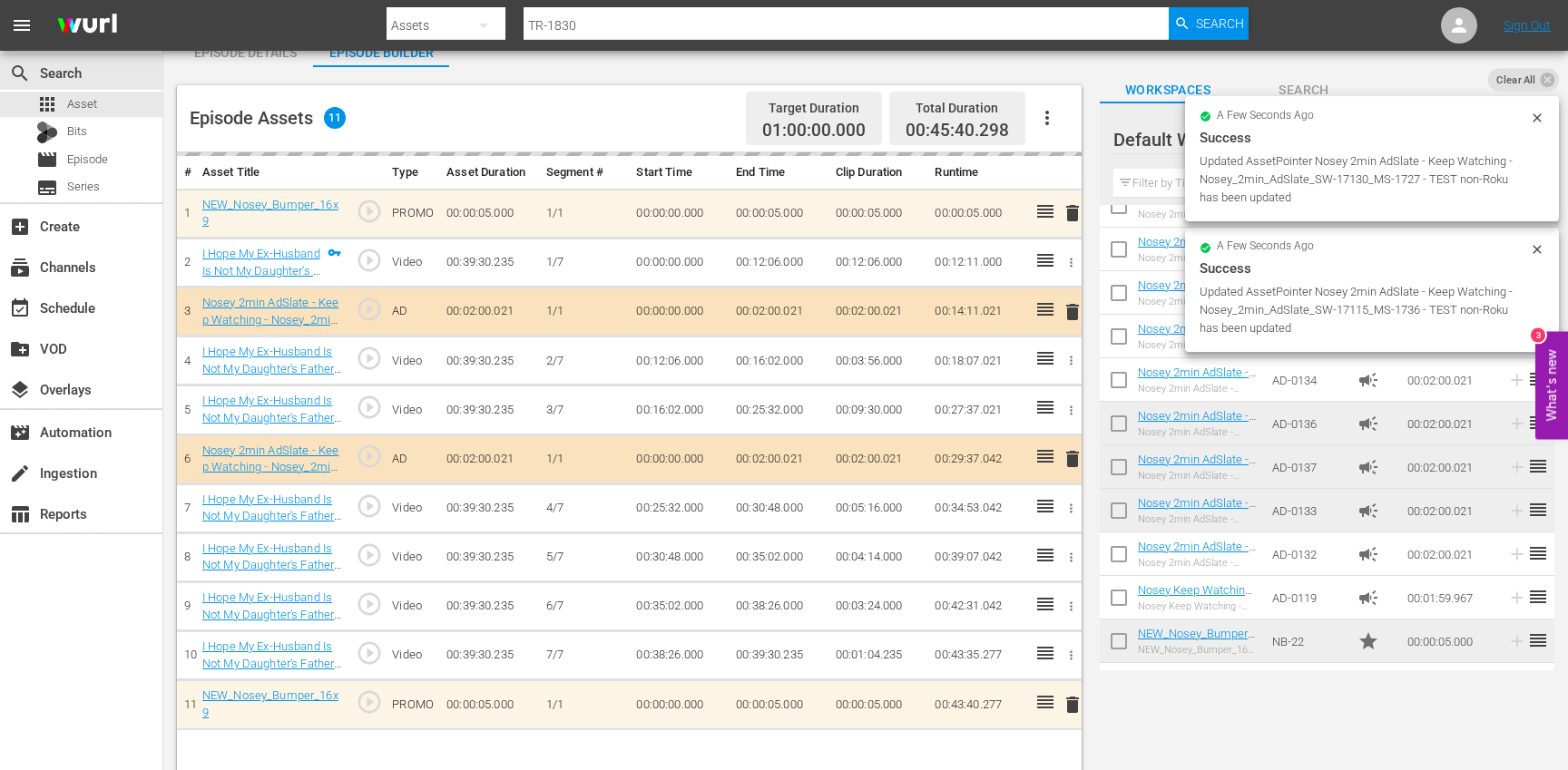
scroll to position [115, 0]
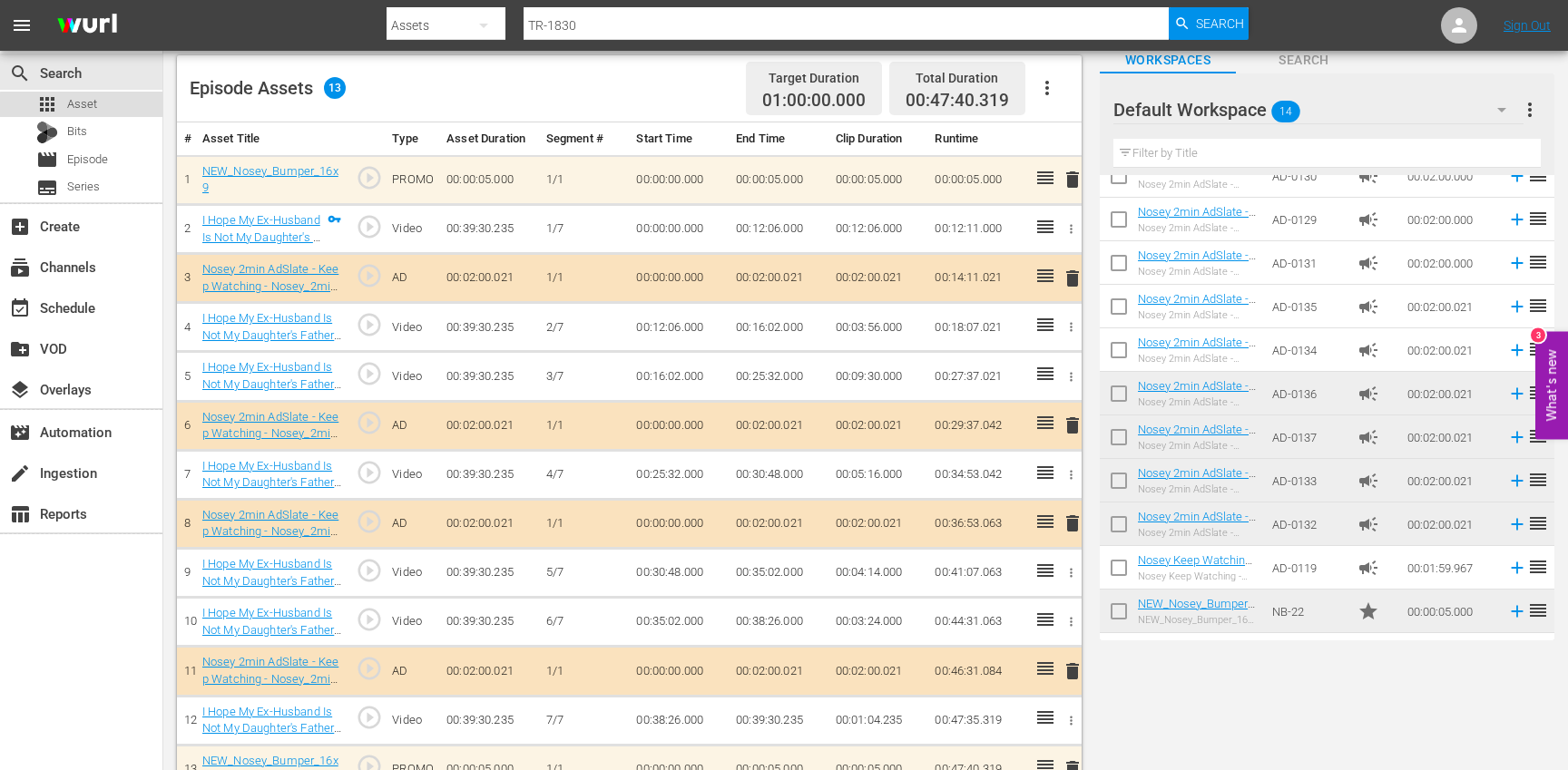
click at [119, 104] on div "apps Asset" at bounding box center [81, 103] width 162 height 25
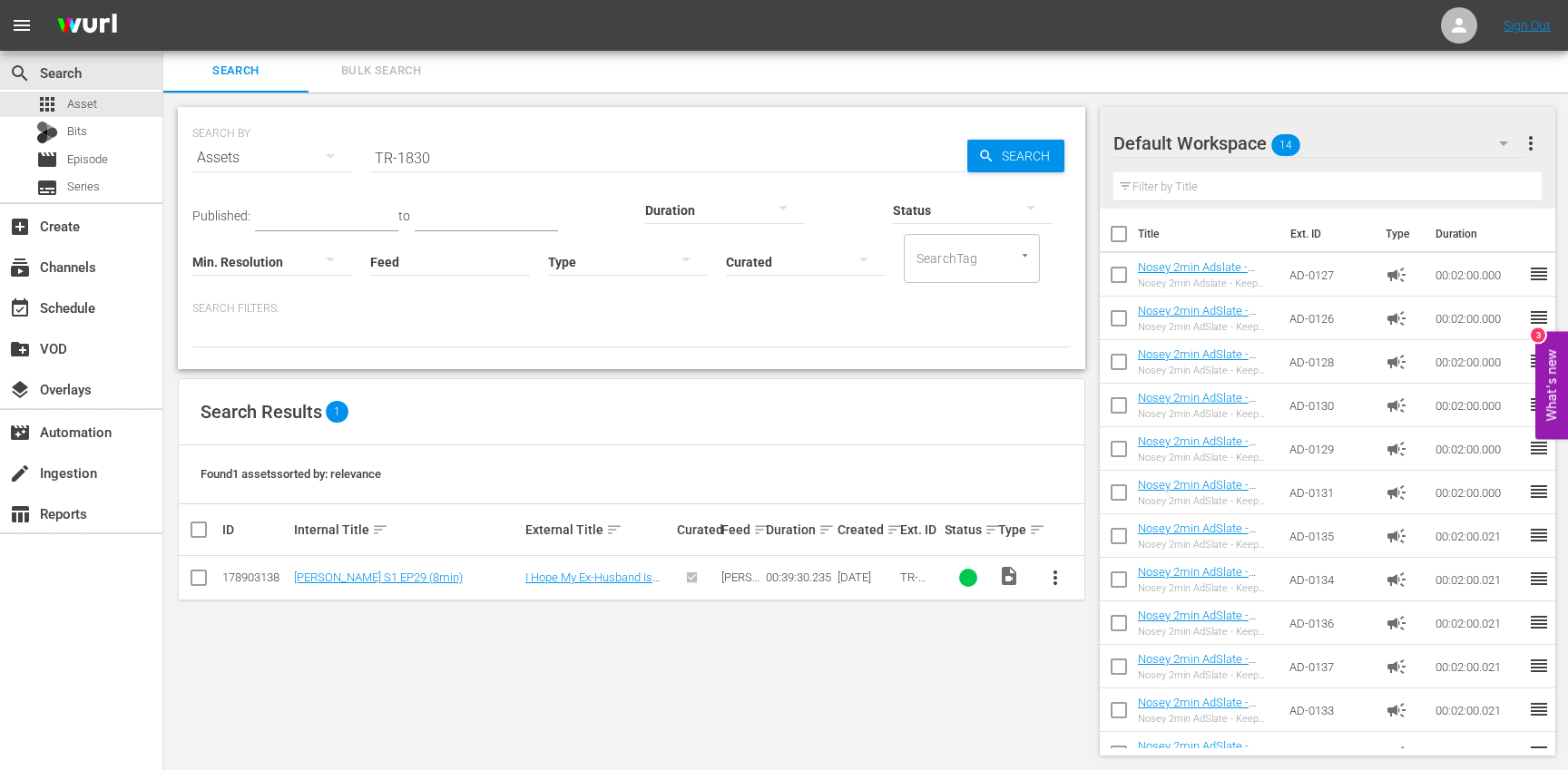
click at [485, 161] on input "TR-1830" at bounding box center [668, 157] width 597 height 44
paste input "3"
type input "TR-1833"
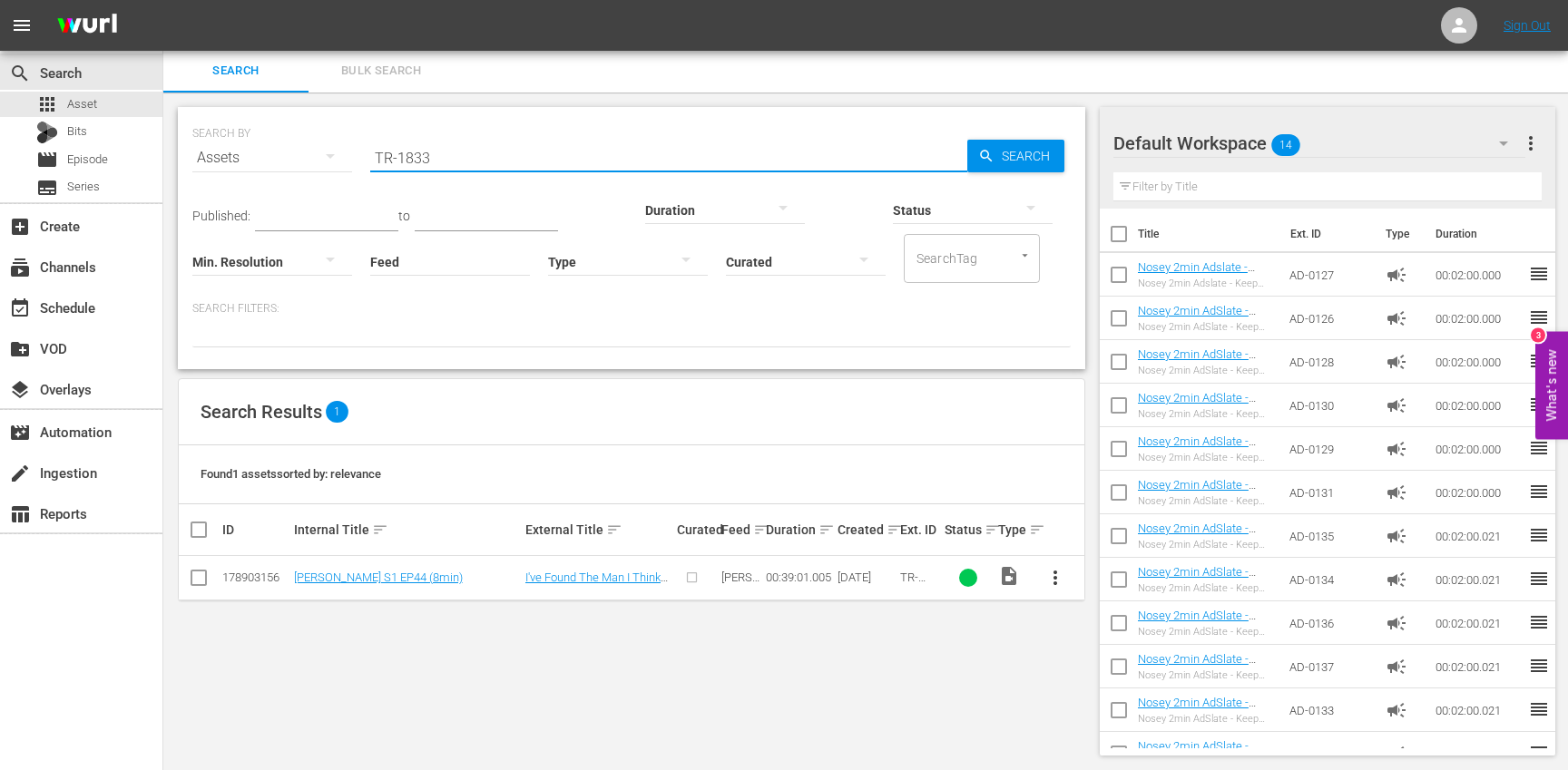
click at [1054, 580] on span "more_vert" at bounding box center [1055, 577] width 21 height 21
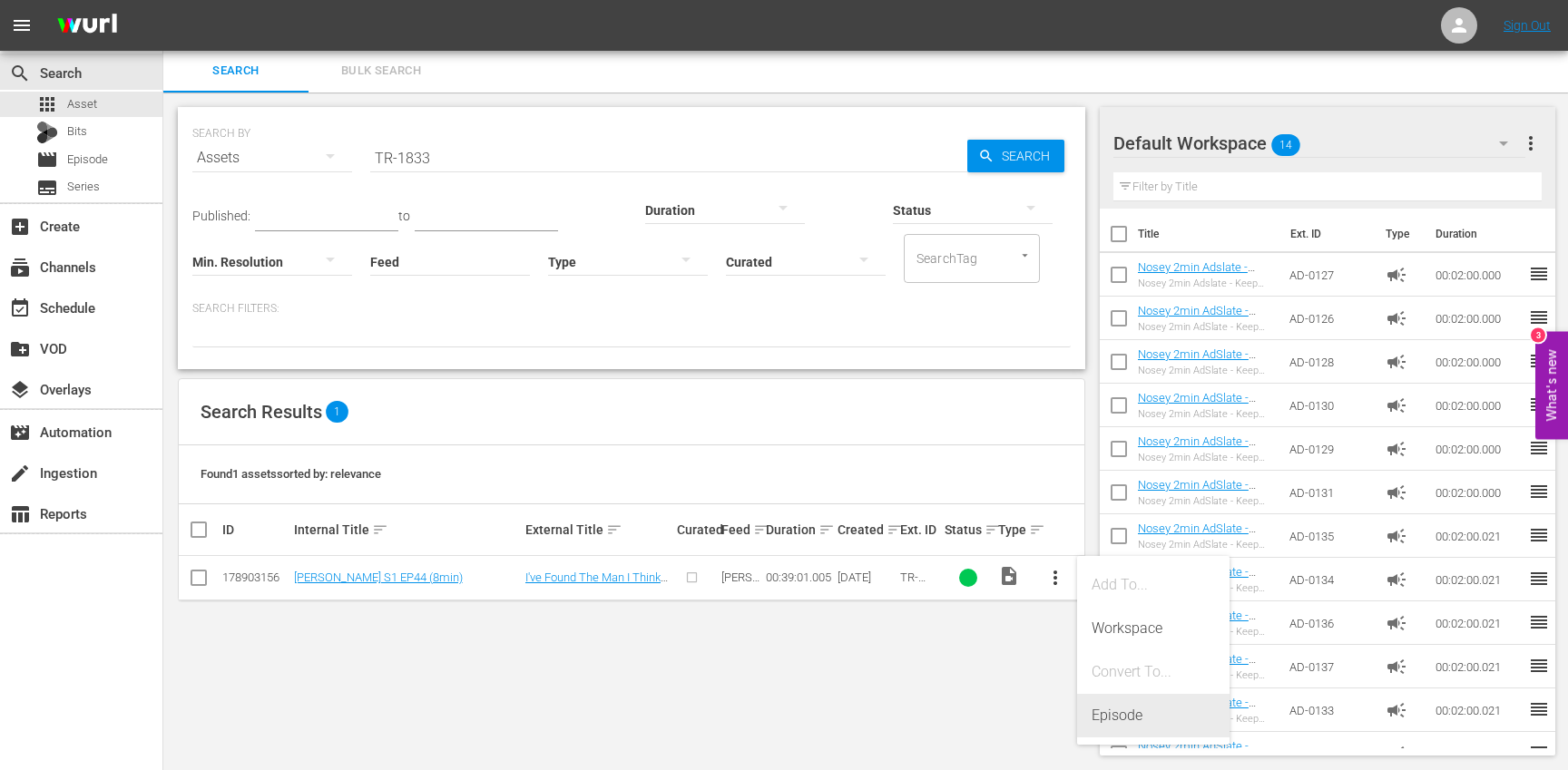
click at [1135, 703] on div "Episode" at bounding box center [1153, 715] width 123 height 44
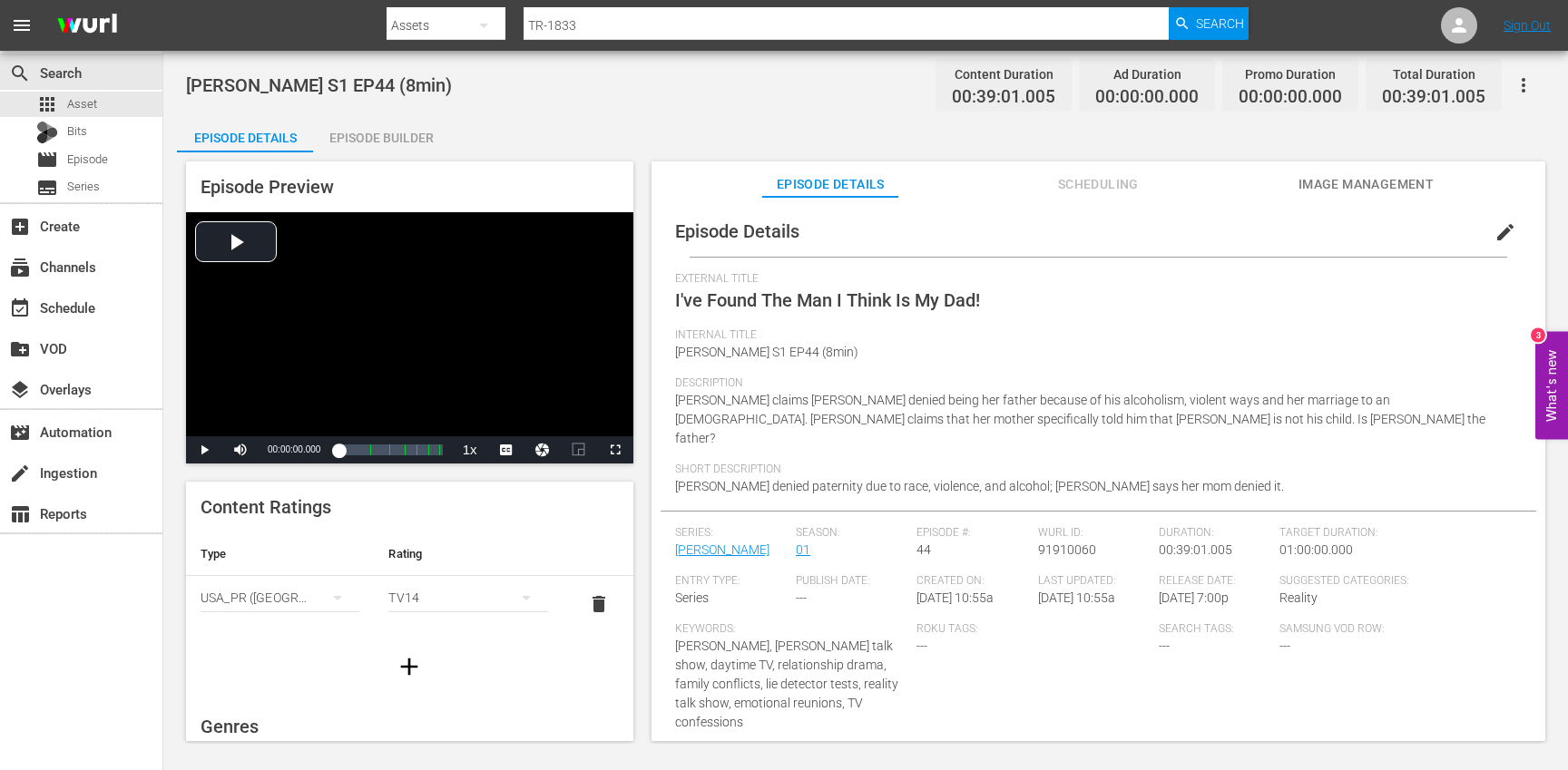
click at [1495, 238] on span "edit" at bounding box center [1505, 232] width 21 height 21
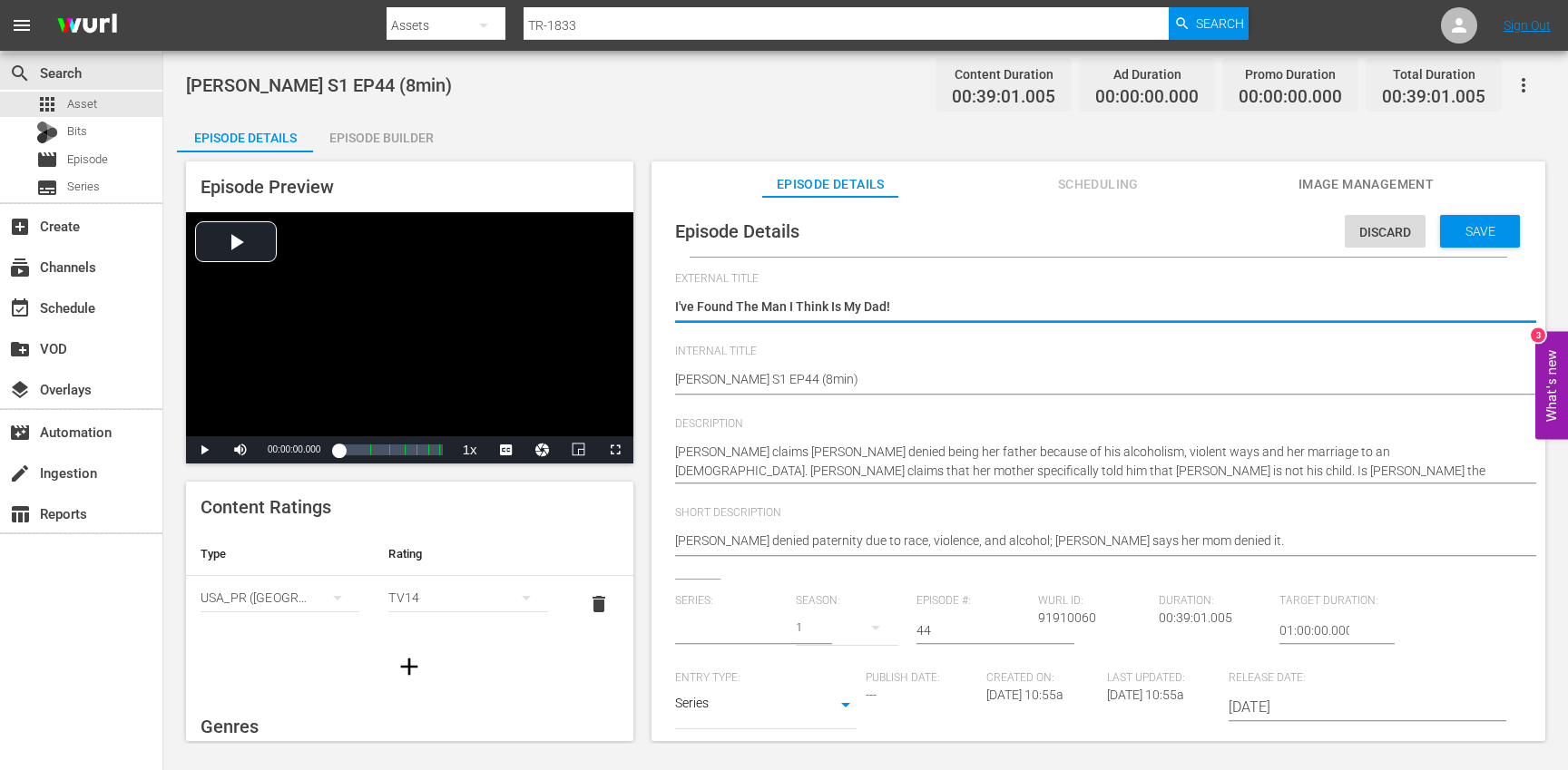
click at [708, 639] on input "text" at bounding box center [731, 629] width 112 height 44
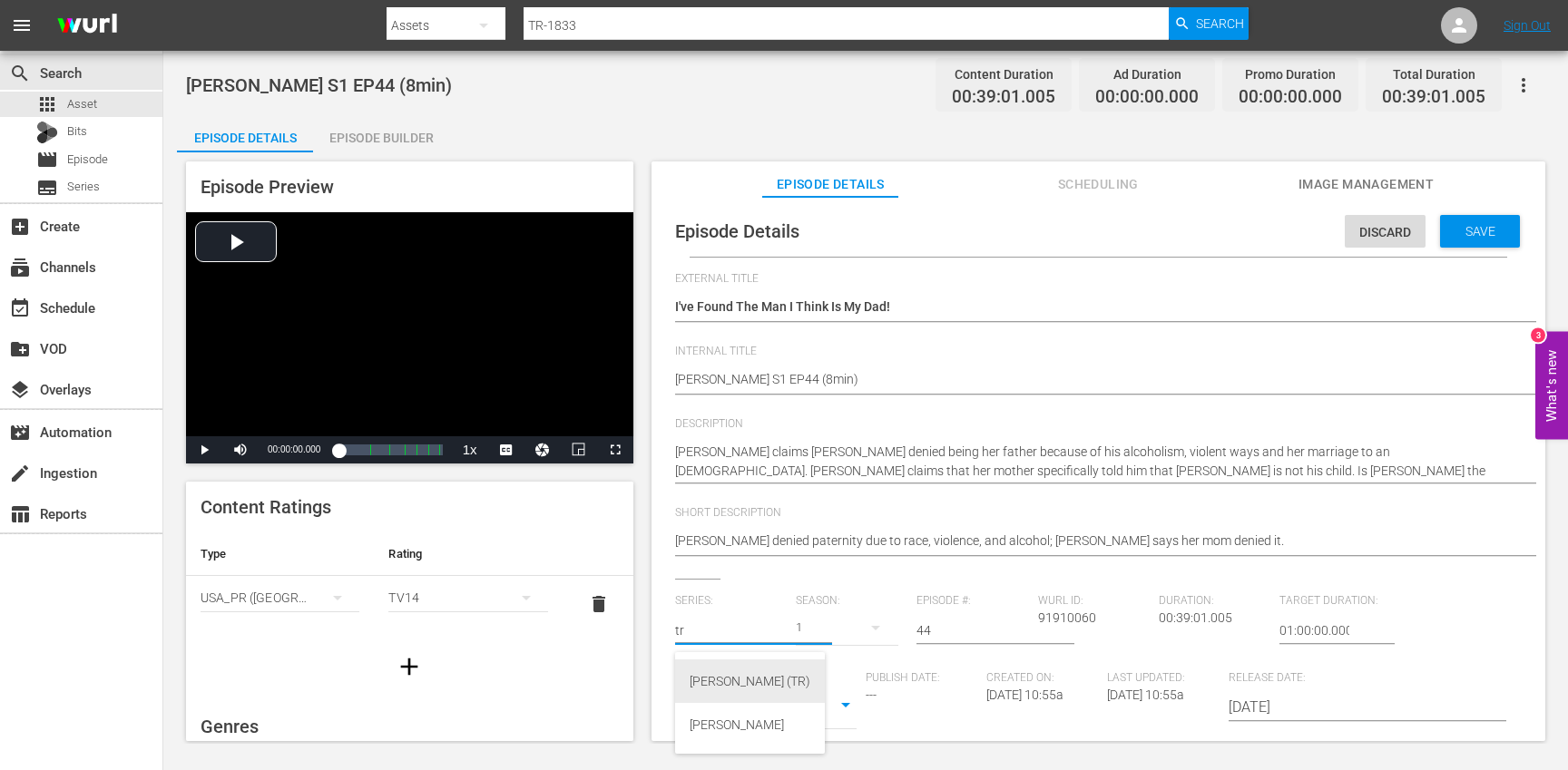
click at [731, 677] on div "[PERSON_NAME] (TR)" at bounding box center [750, 681] width 121 height 44
type input "[PERSON_NAME] (TR)"
click at [853, 631] on button "button" at bounding box center [875, 628] width 44 height 44
click at [836, 726] on div "1" at bounding box center [819, 732] width 50 height 18
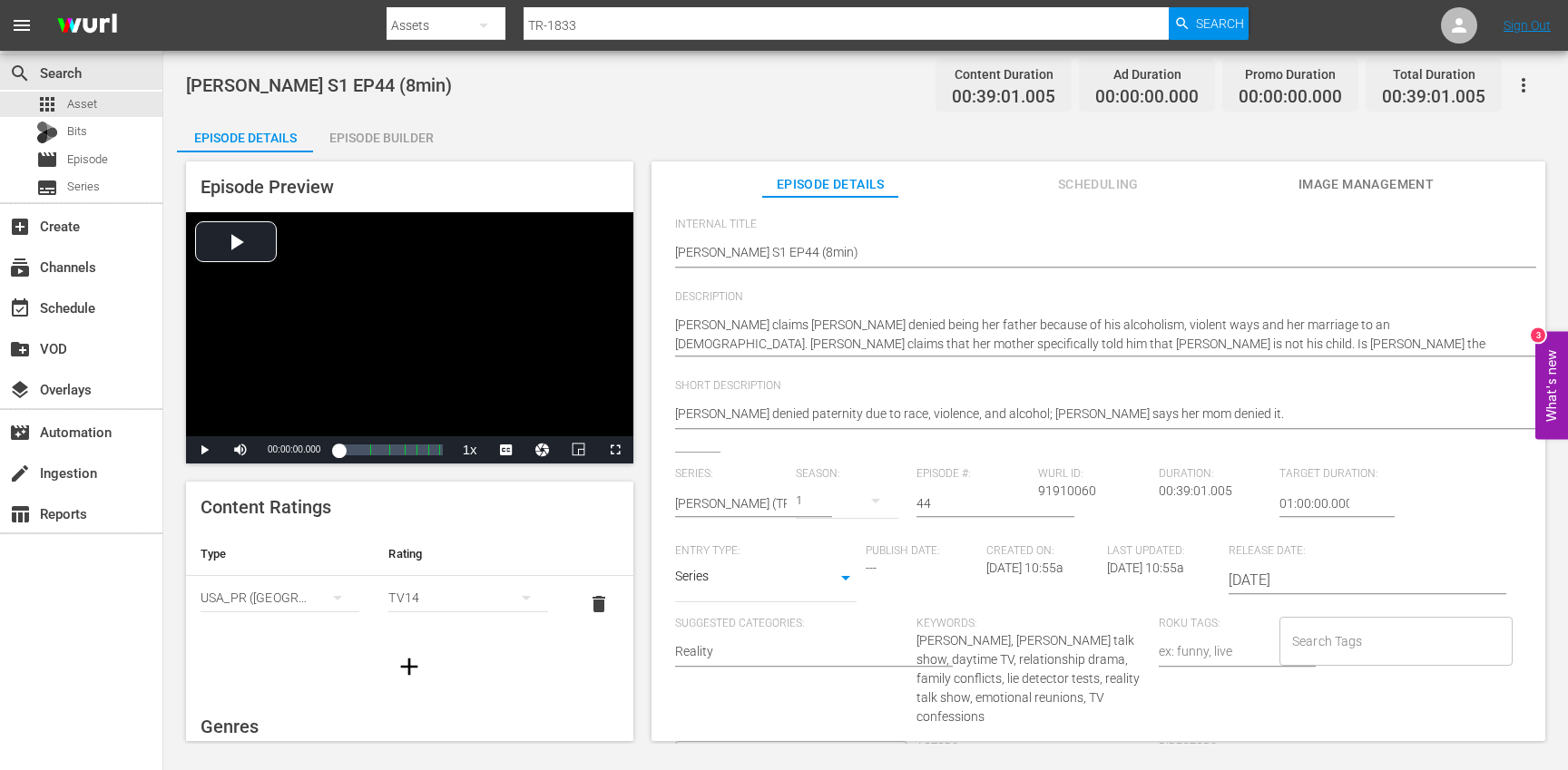
scroll to position [209, 0]
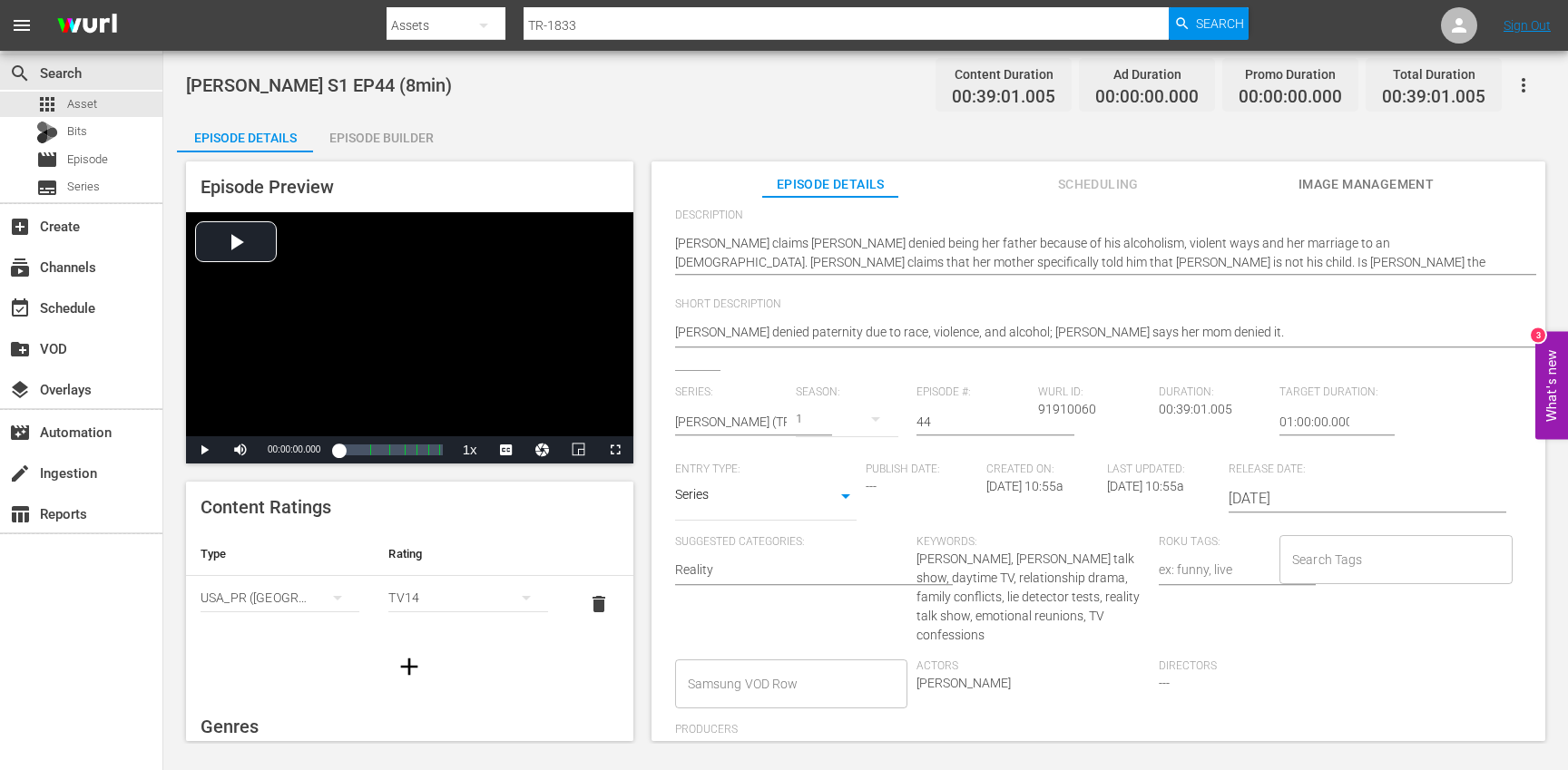
click at [1343, 564] on input "Search Tags" at bounding box center [1383, 559] width 190 height 33
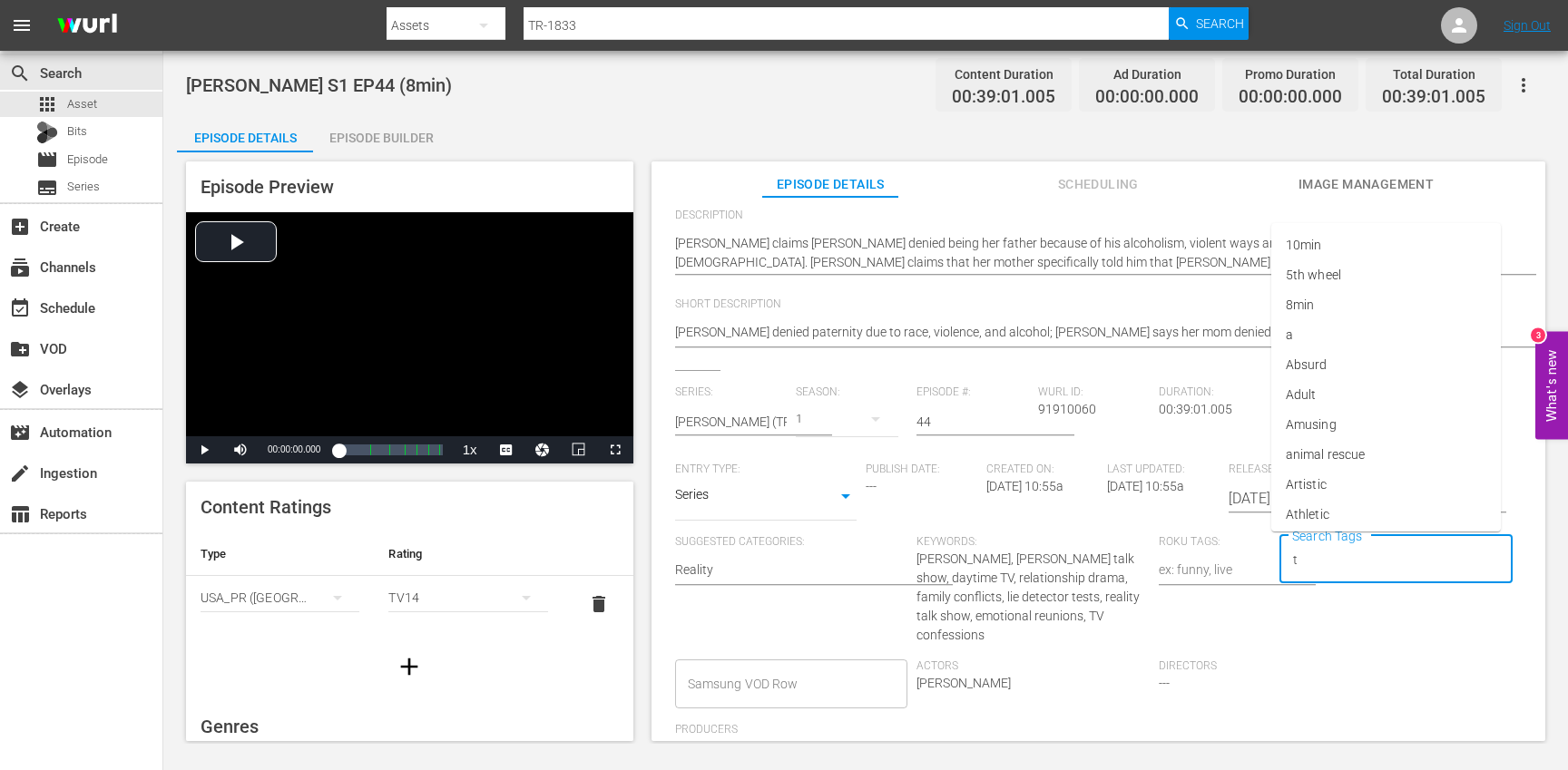
type input "tr"
click at [1320, 498] on li "[PERSON_NAME]" at bounding box center [1385, 484] width 229 height 30
type input "trc"
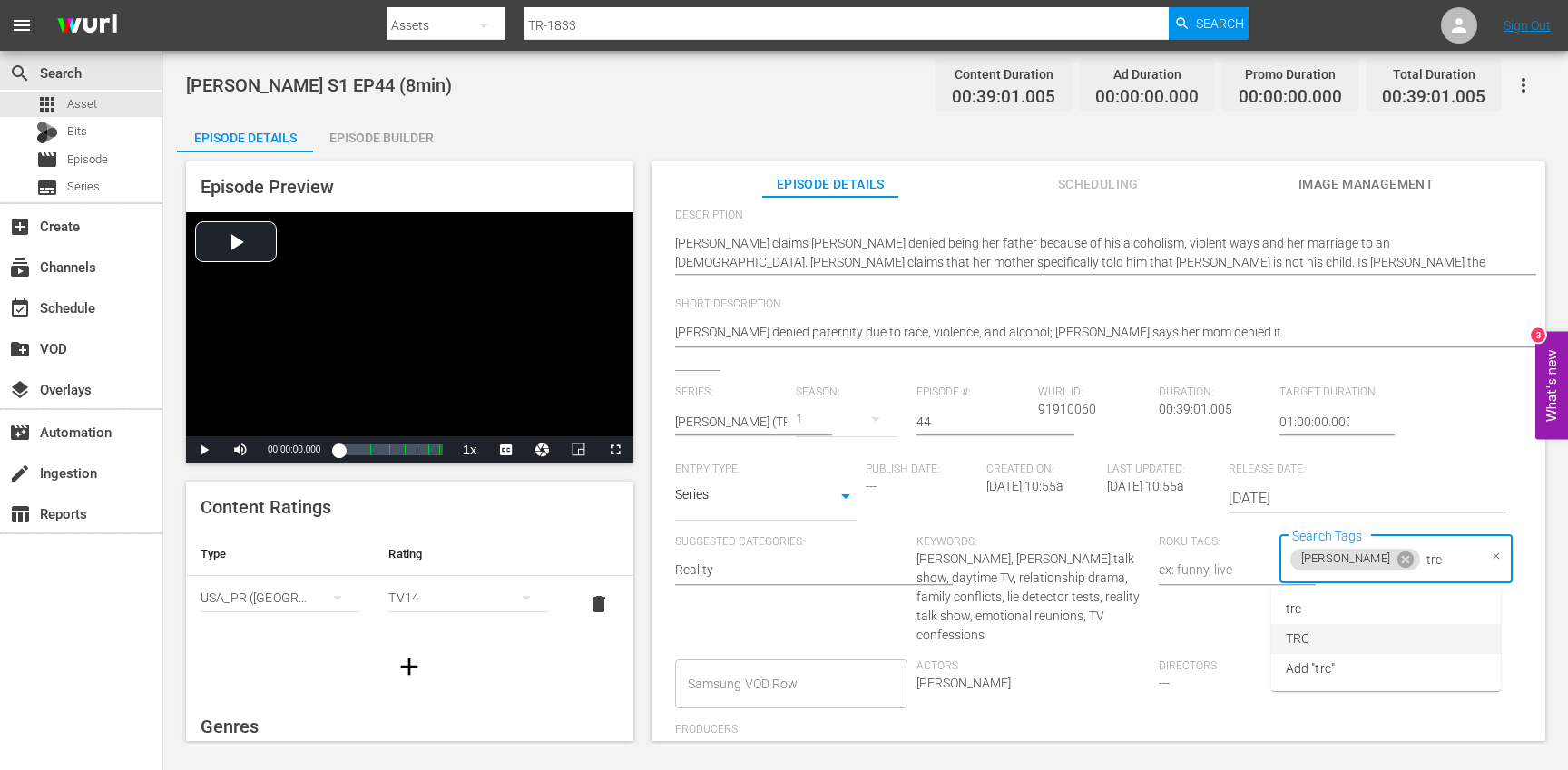
click at [1341, 640] on li "TRC" at bounding box center [1385, 639] width 229 height 30
type input "8"
click at [1312, 613] on span "8min" at bounding box center [1300, 609] width 28 height 19
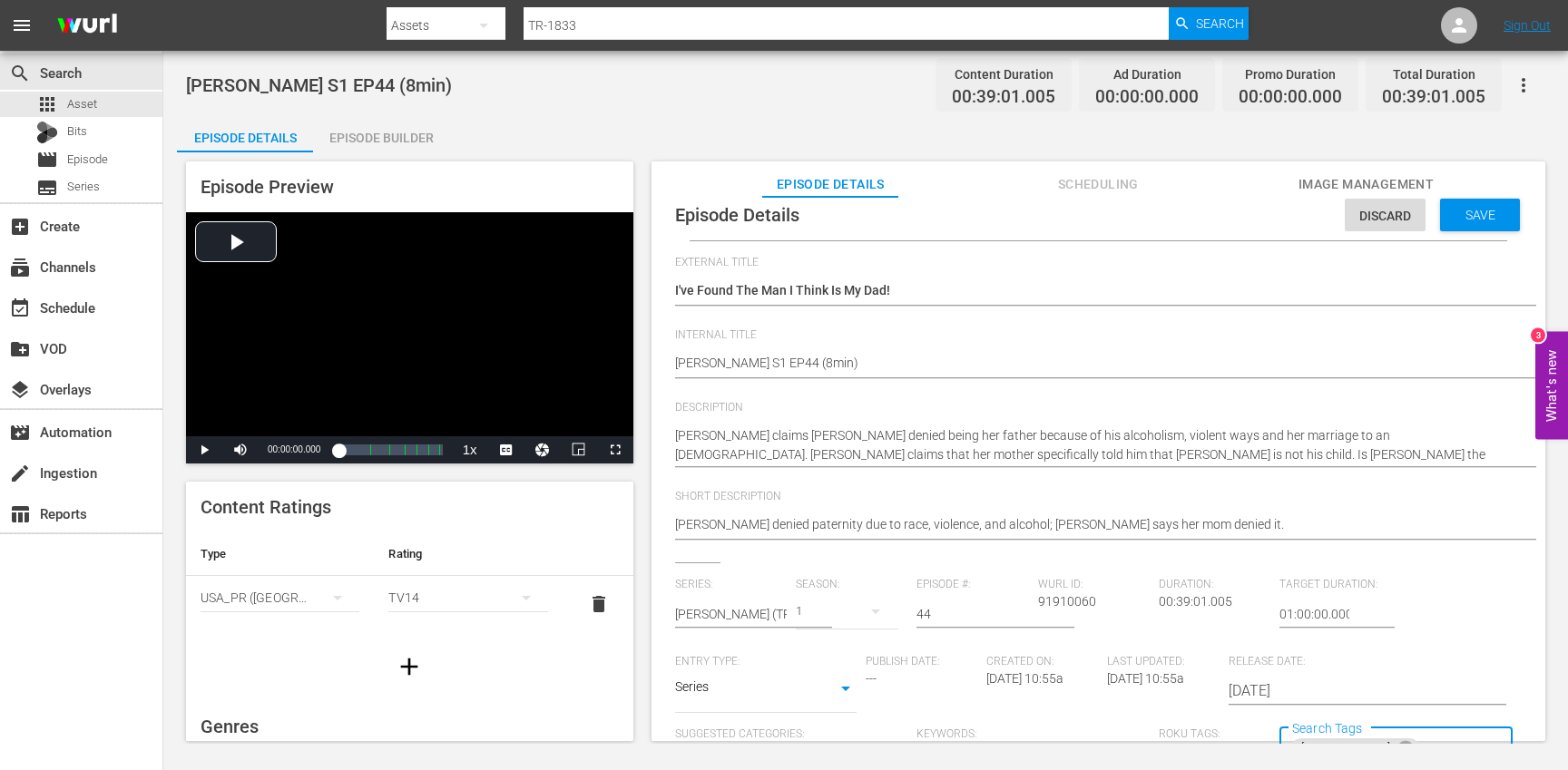
scroll to position [0, 0]
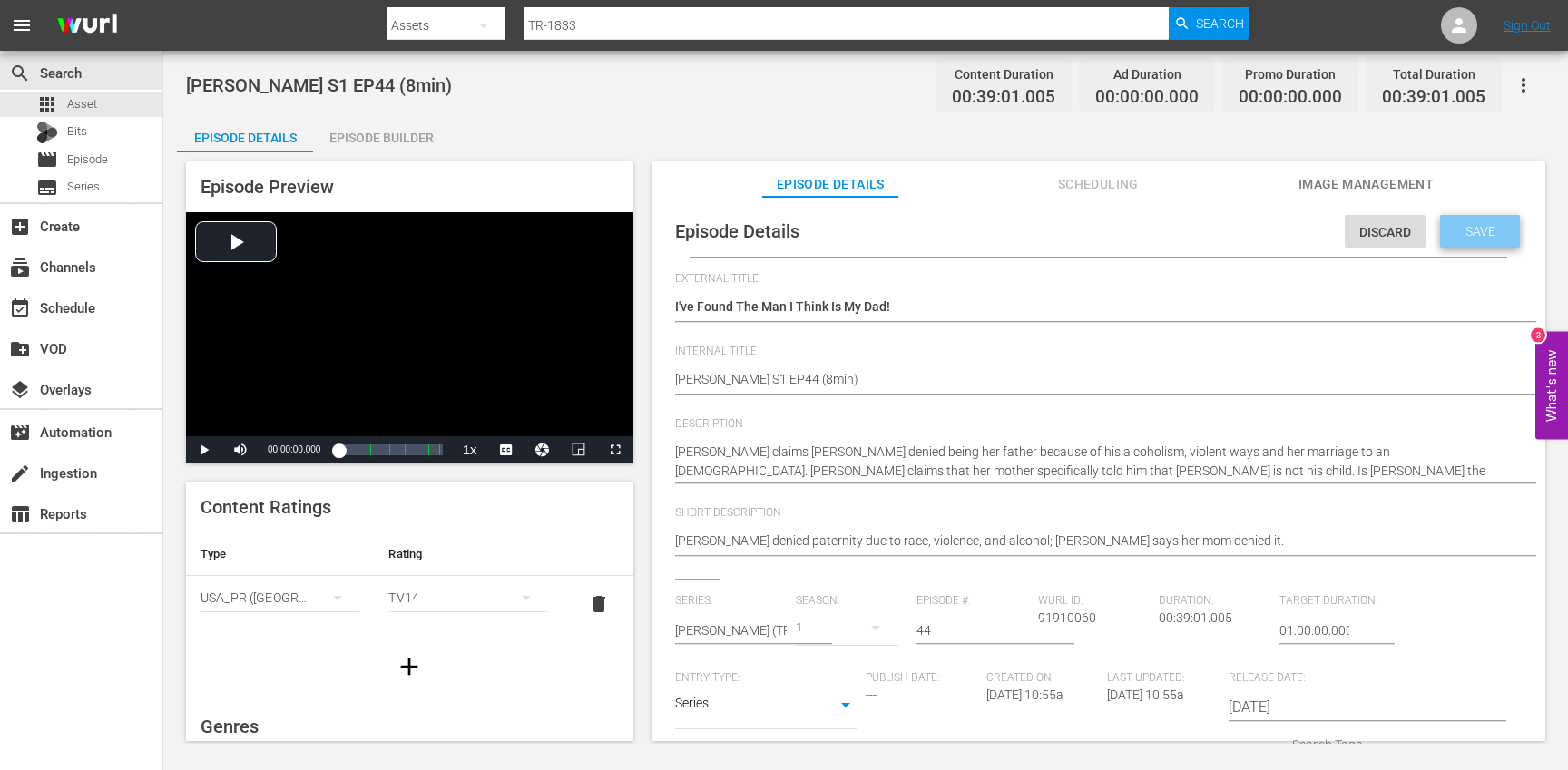
click at [1466, 237] on span "Save" at bounding box center [1479, 232] width 59 height 15
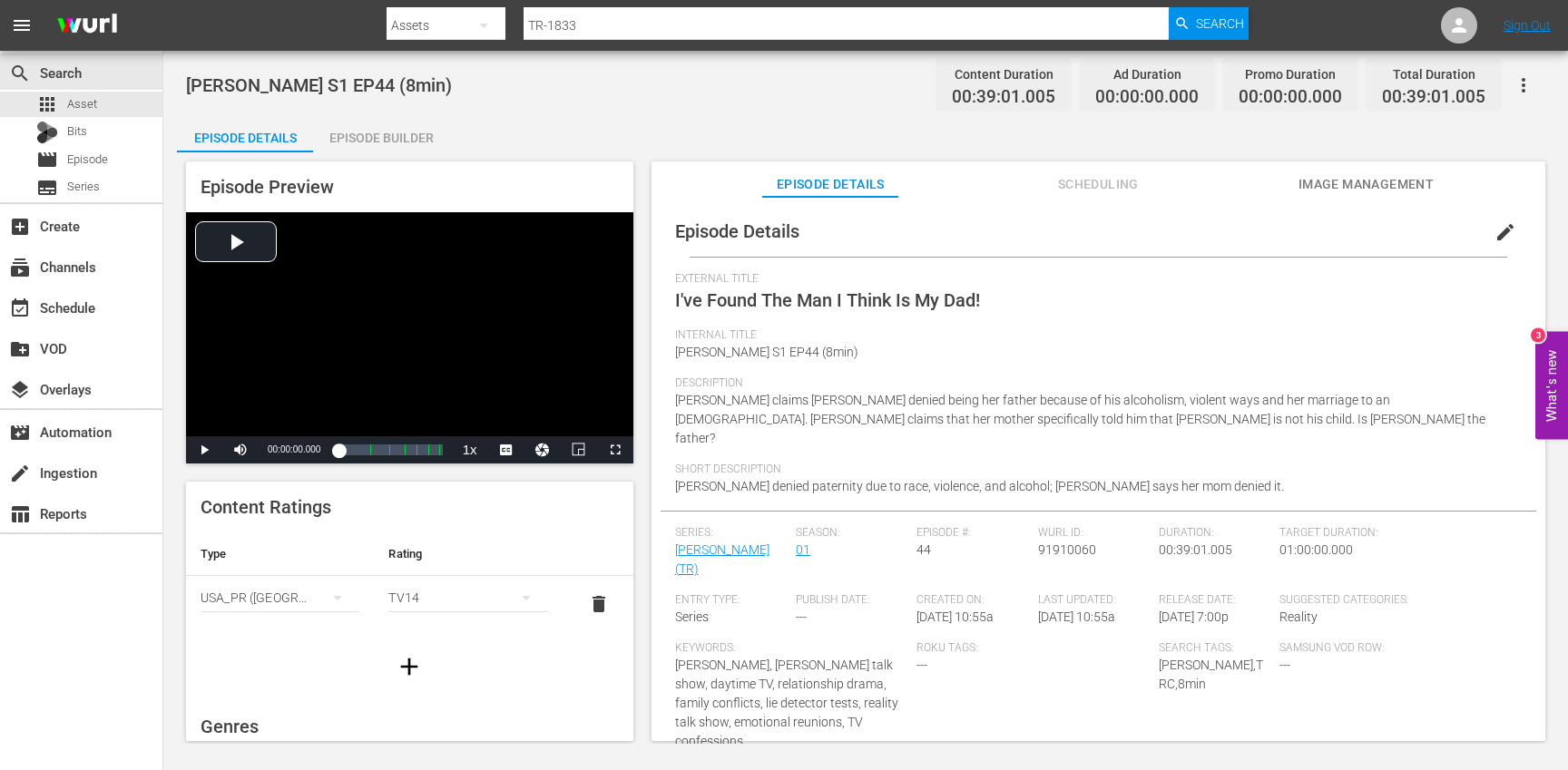
click at [422, 655] on icon "button" at bounding box center [409, 666] width 29 height 29
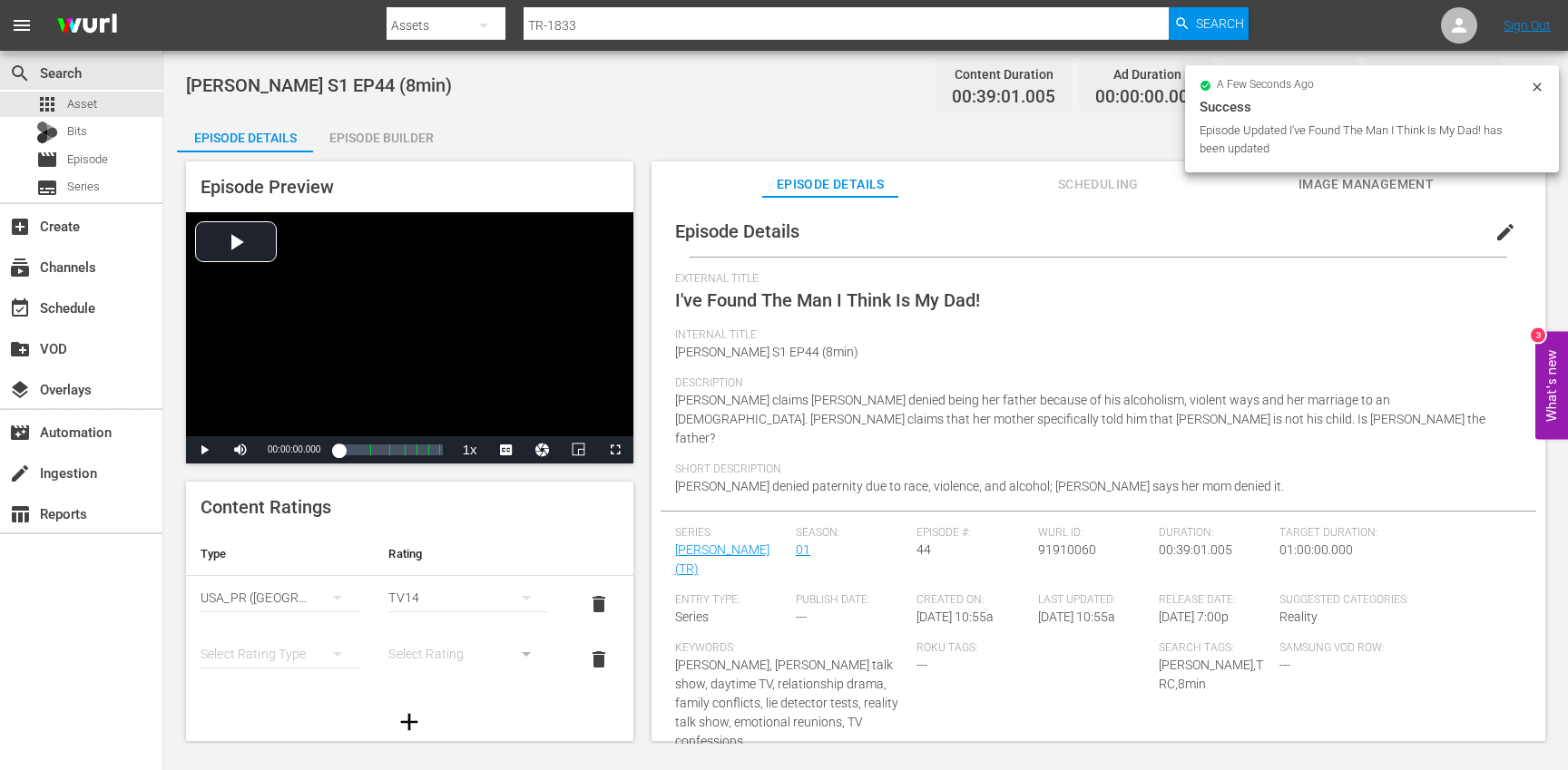
click at [302, 657] on div "simple table" at bounding box center [280, 654] width 158 height 51
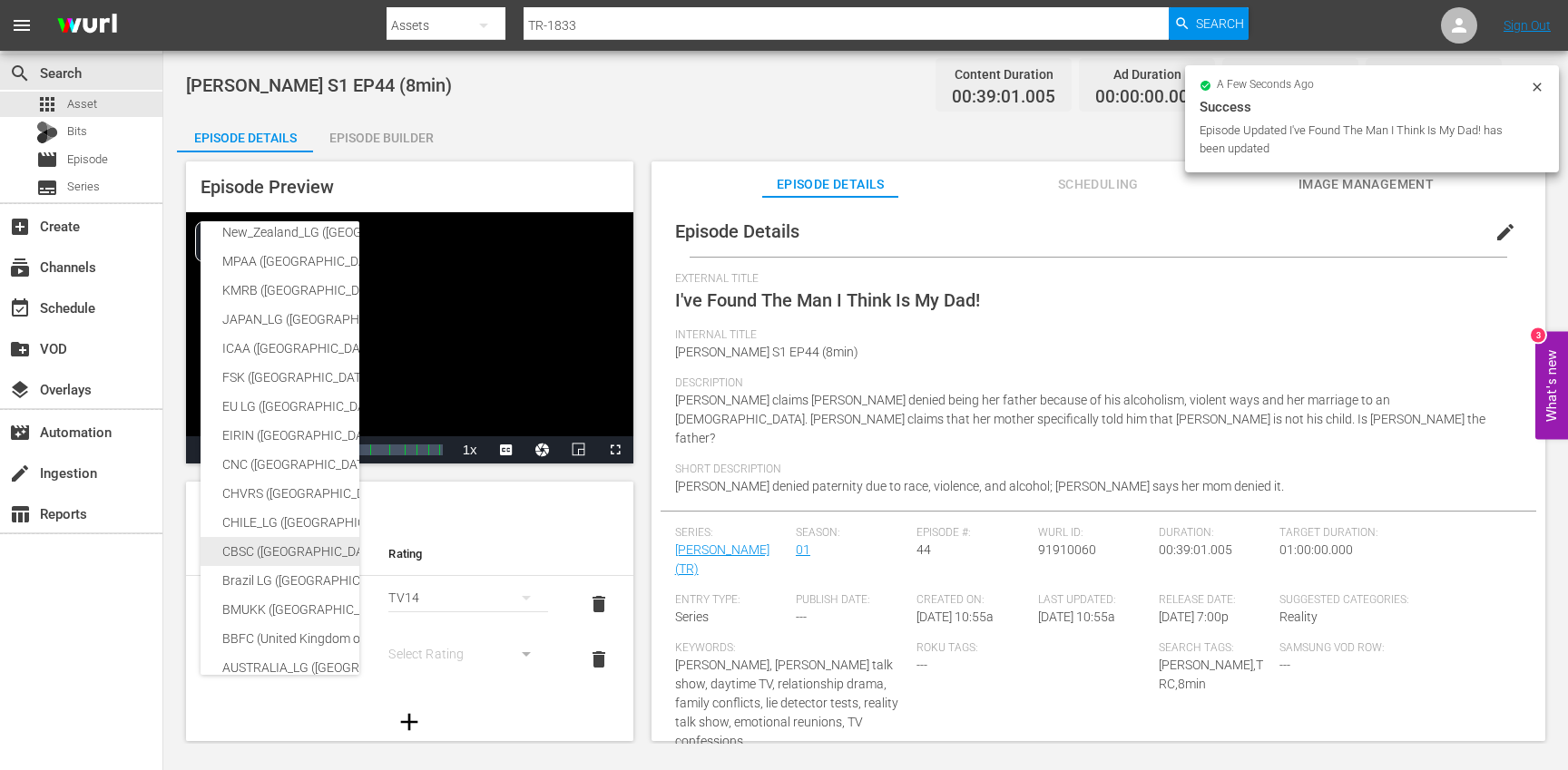
click at [283, 547] on div "CBSC ([GEOGRAPHIC_DATA])" at bounding box center [445, 551] width 445 height 29
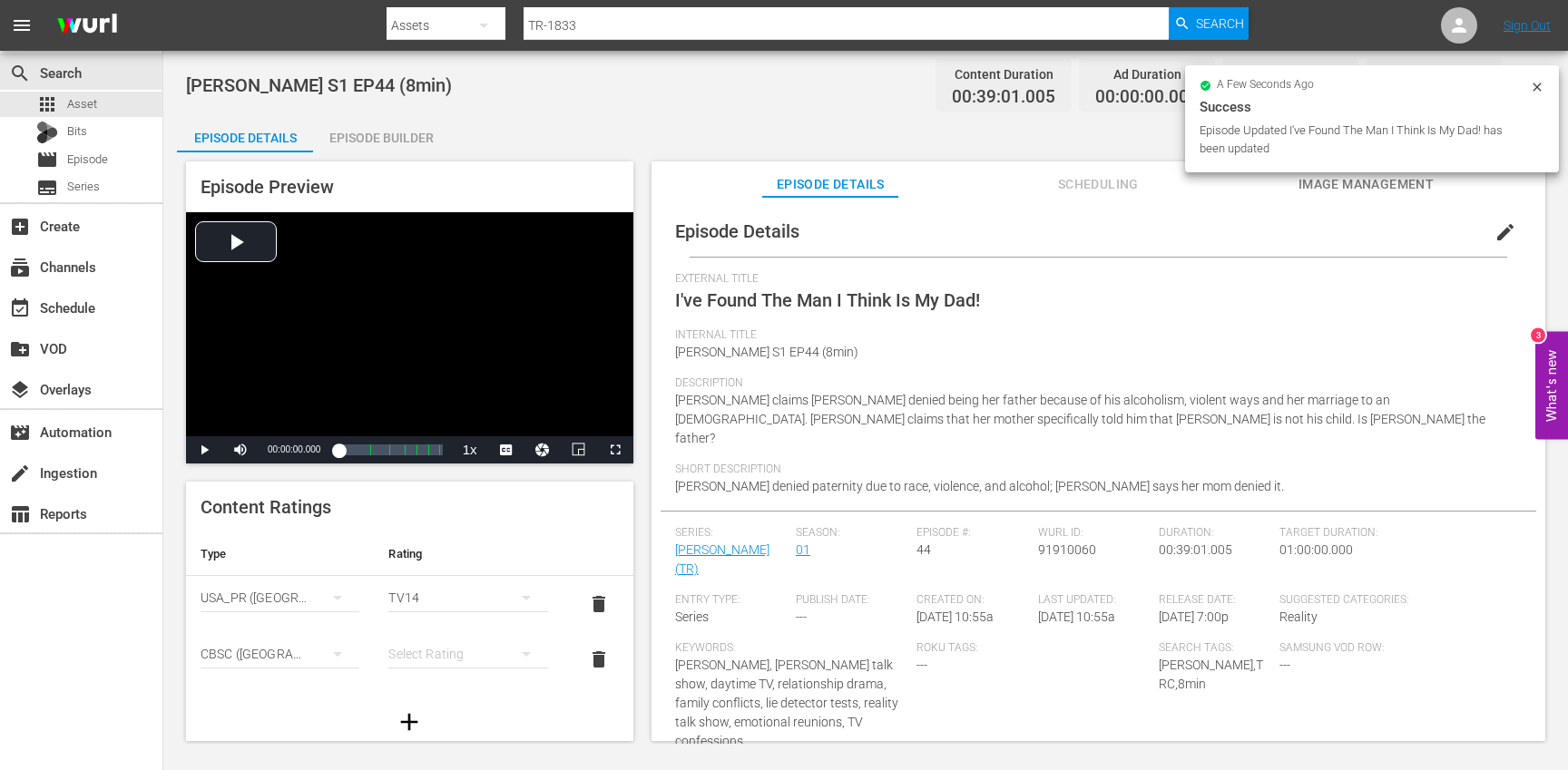
scroll to position [295, 0]
click at [453, 647] on div "simple table" at bounding box center [468, 654] width 158 height 51
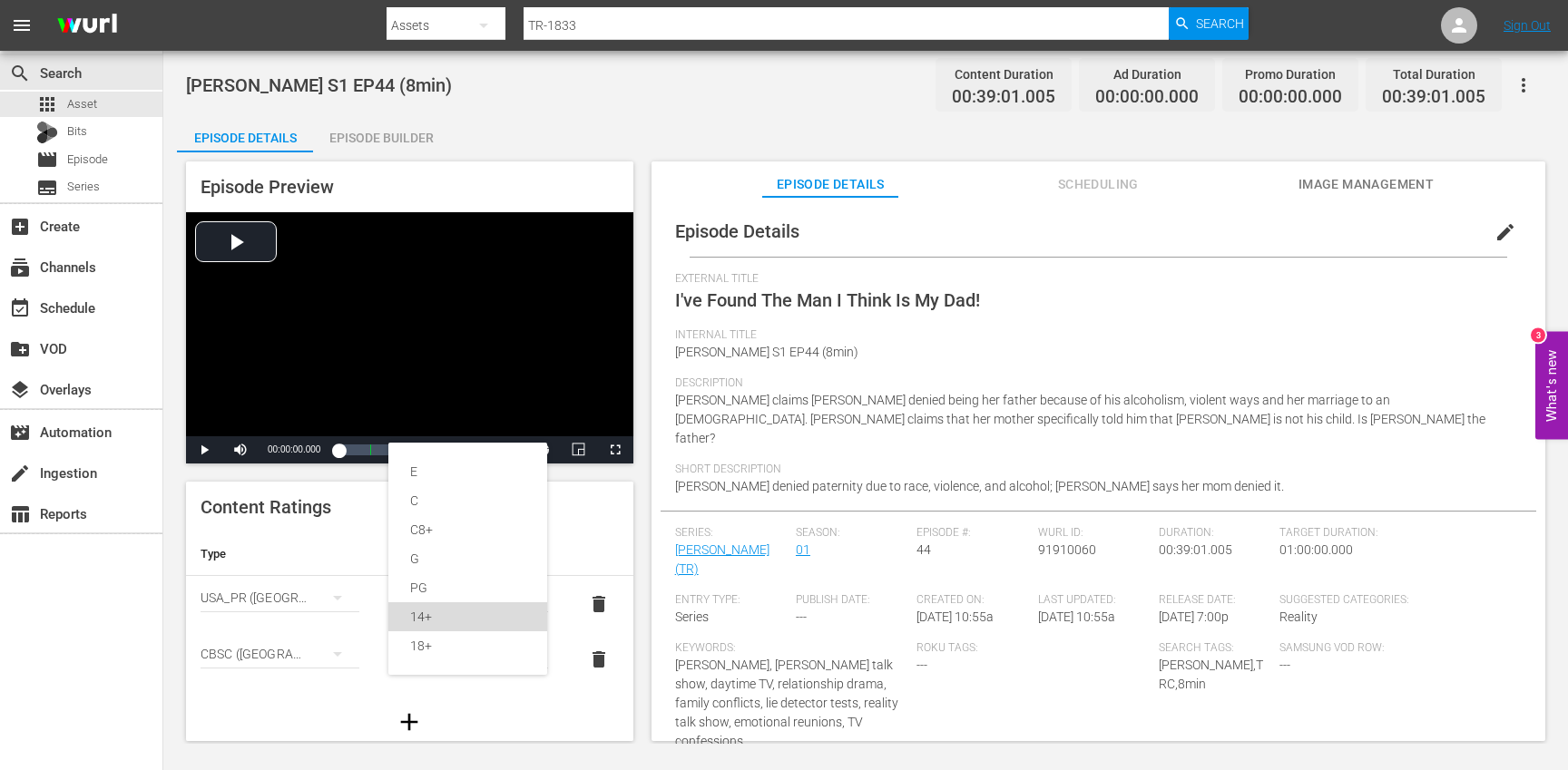
click at [451, 615] on div "14+" at bounding box center [468, 616] width 116 height 29
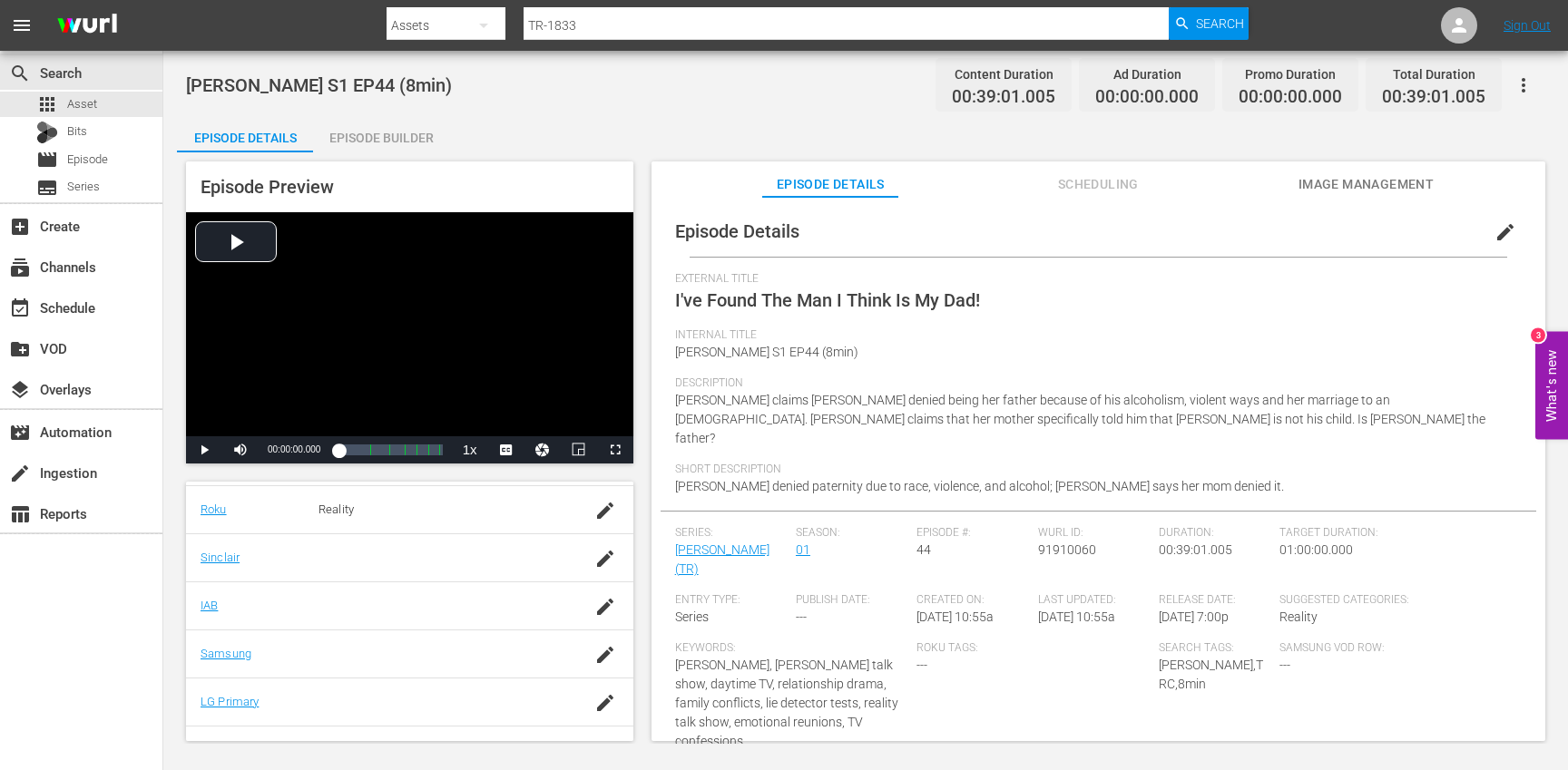
scroll to position [445, 0]
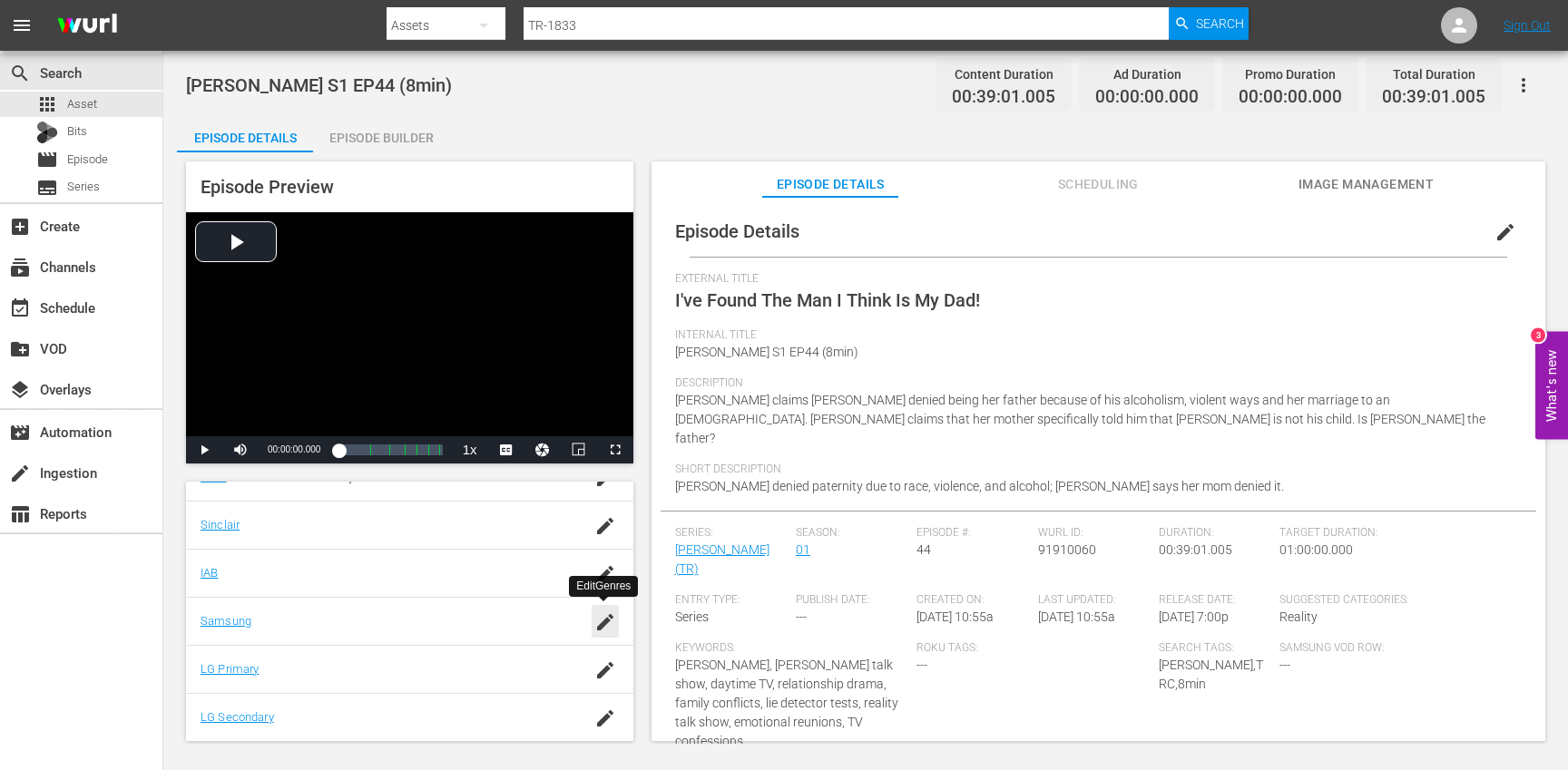
click at [602, 623] on icon "button" at bounding box center [606, 622] width 17 height 17
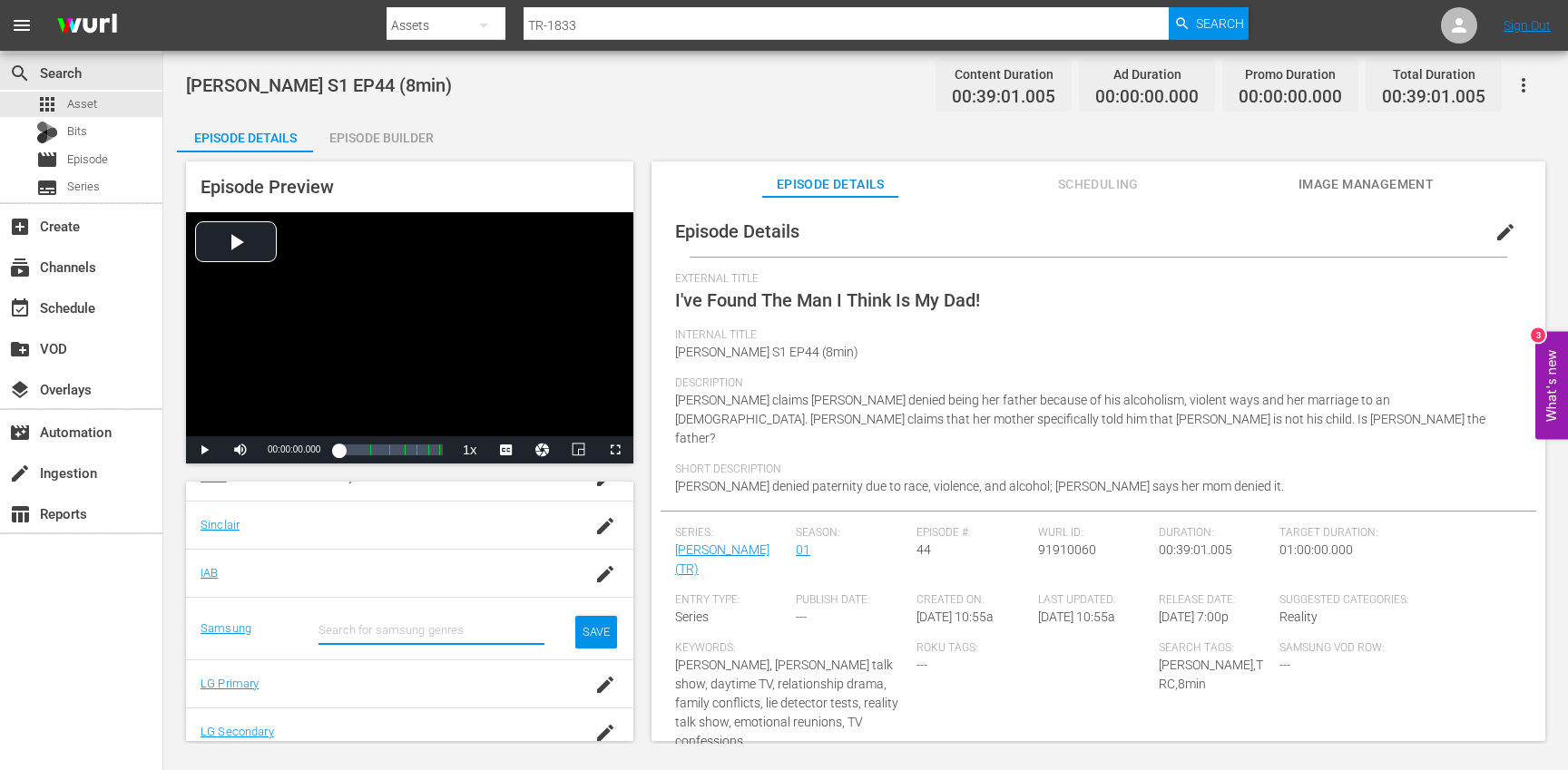
type input "s"
click at [450, 684] on div "Entertainment (G1004)" at bounding box center [457, 680] width 146 height 44
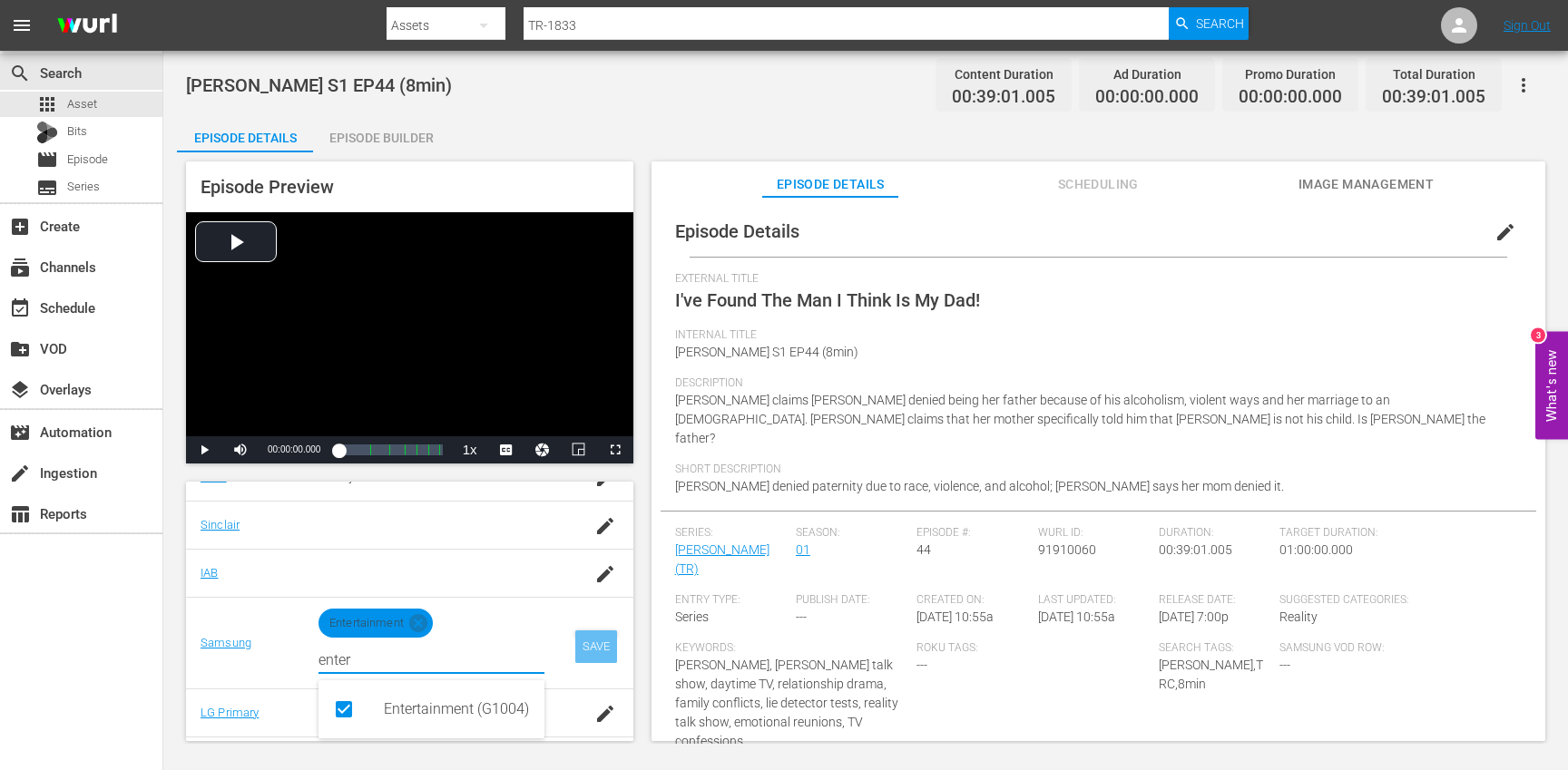
type input "enter"
click at [599, 648] on div "SAVE" at bounding box center [595, 646] width 42 height 33
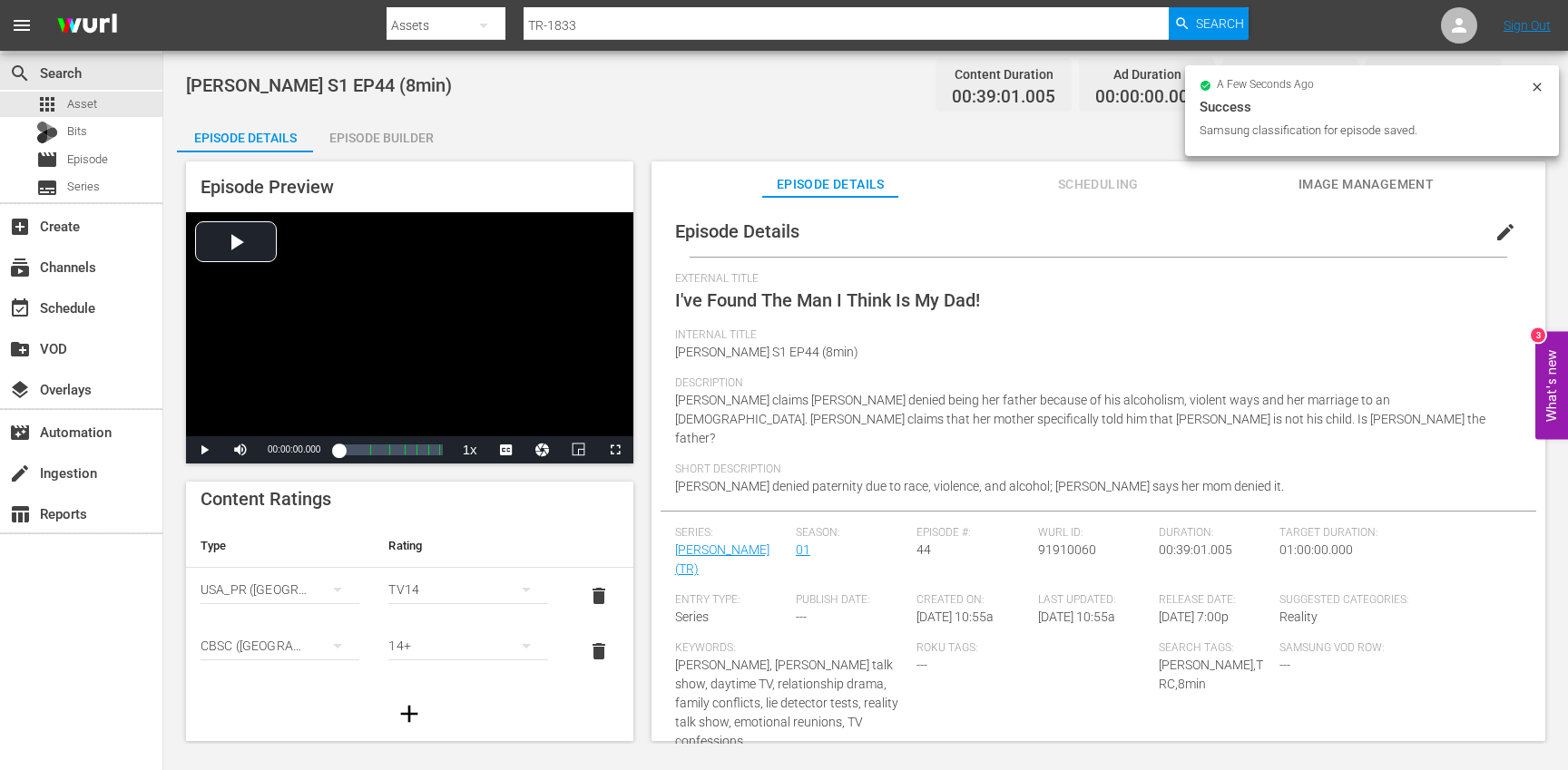
scroll to position [0, 0]
click at [370, 128] on div "Episode Builder" at bounding box center [381, 138] width 136 height 44
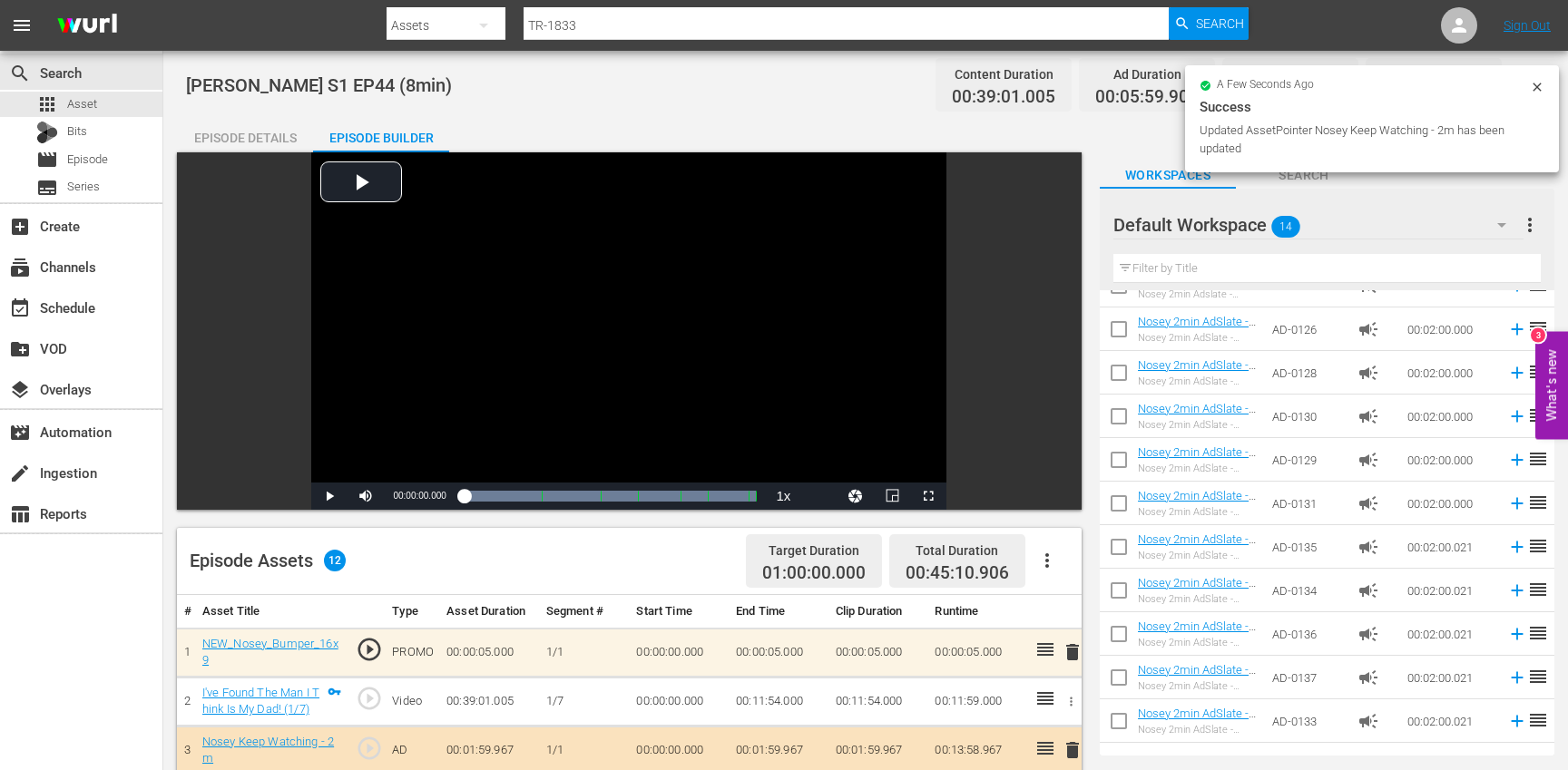
click at [246, 131] on div "Episode Details" at bounding box center [245, 138] width 136 height 44
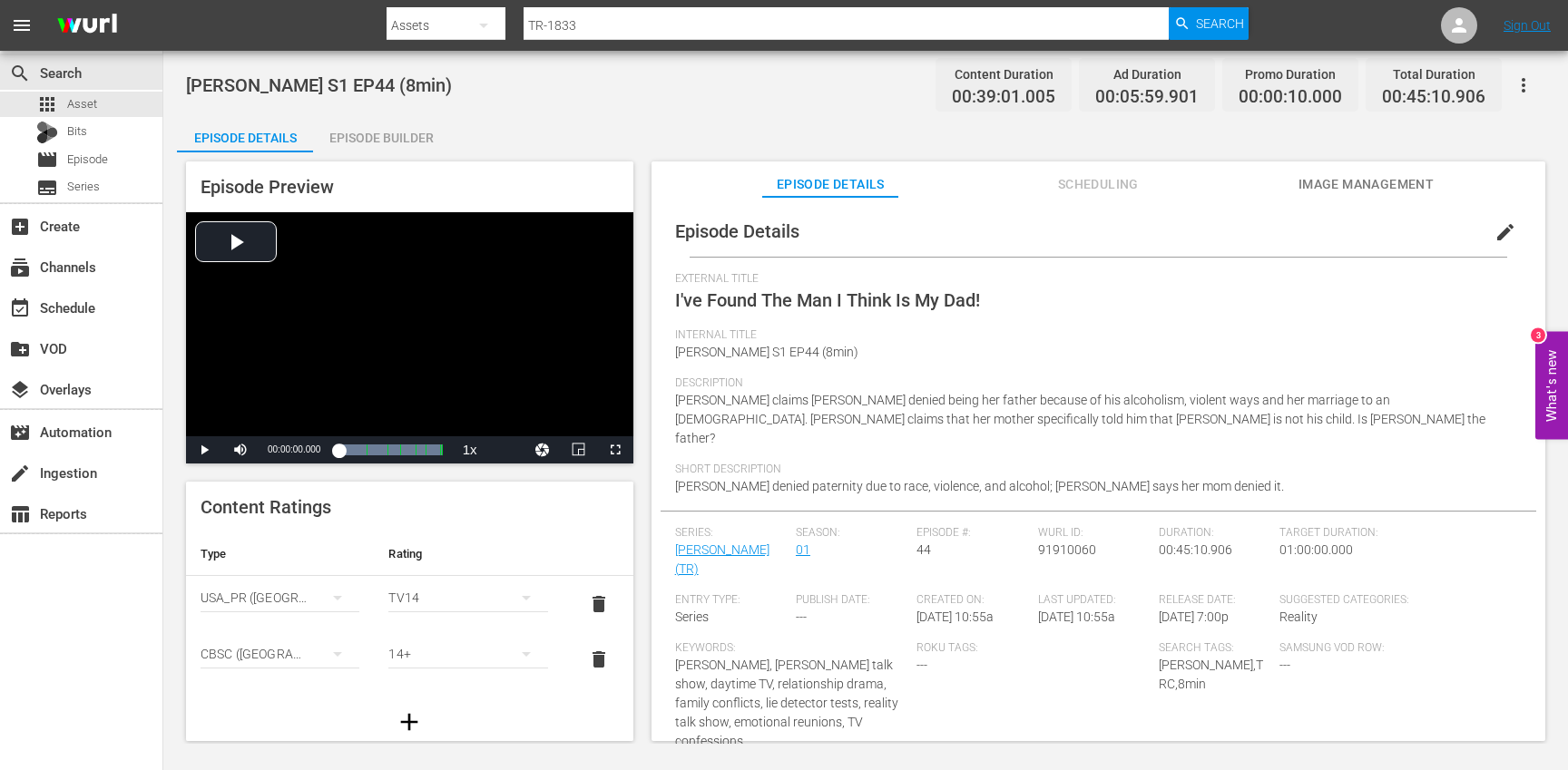
click at [1535, 87] on button "button" at bounding box center [1523, 85] width 44 height 44
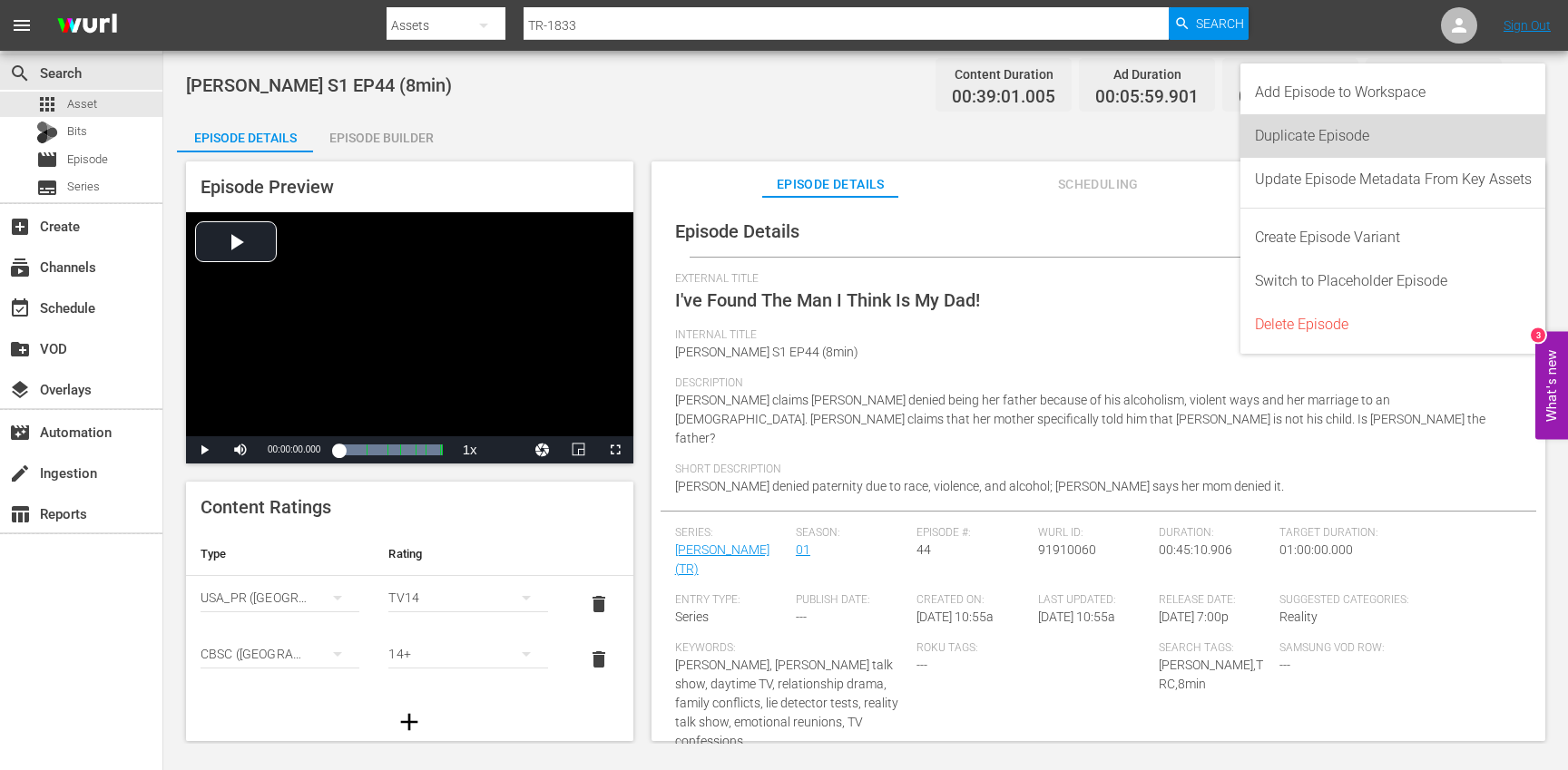
click at [1408, 142] on div "Duplicate Episode" at bounding box center [1393, 136] width 277 height 44
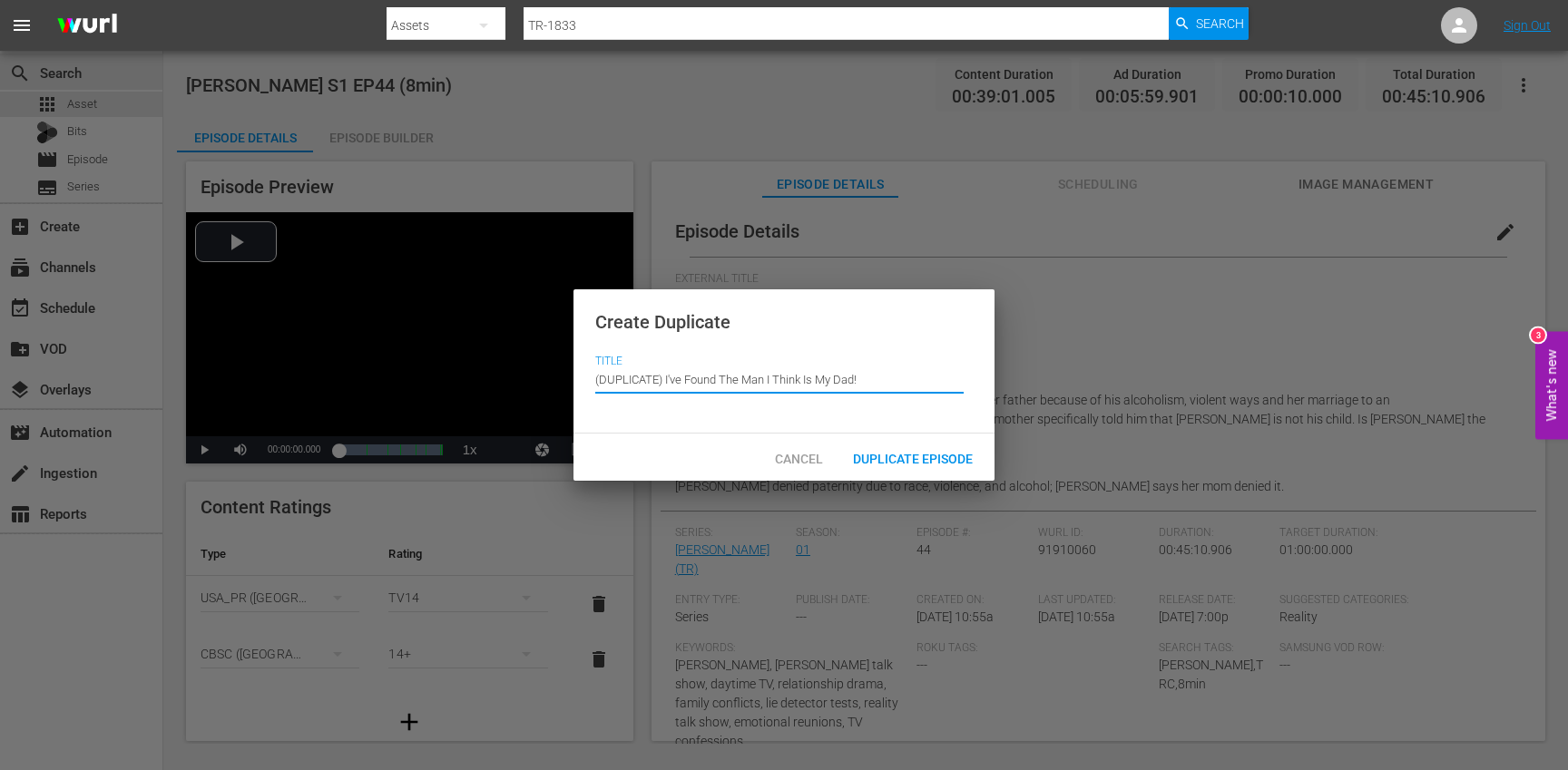
drag, startPoint x: 667, startPoint y: 383, endPoint x: 635, endPoint y: 350, distance: 46.0
click at [635, 350] on div "Create Duplicate Title Episode Title (DUPLICATE) I've Found The Man I Think Is …" at bounding box center [784, 362] width 421 height 145
type input "I've Found The Man I Think Is My Dad!"
click at [907, 466] on span "Duplicate Episode" at bounding box center [913, 459] width 149 height 15
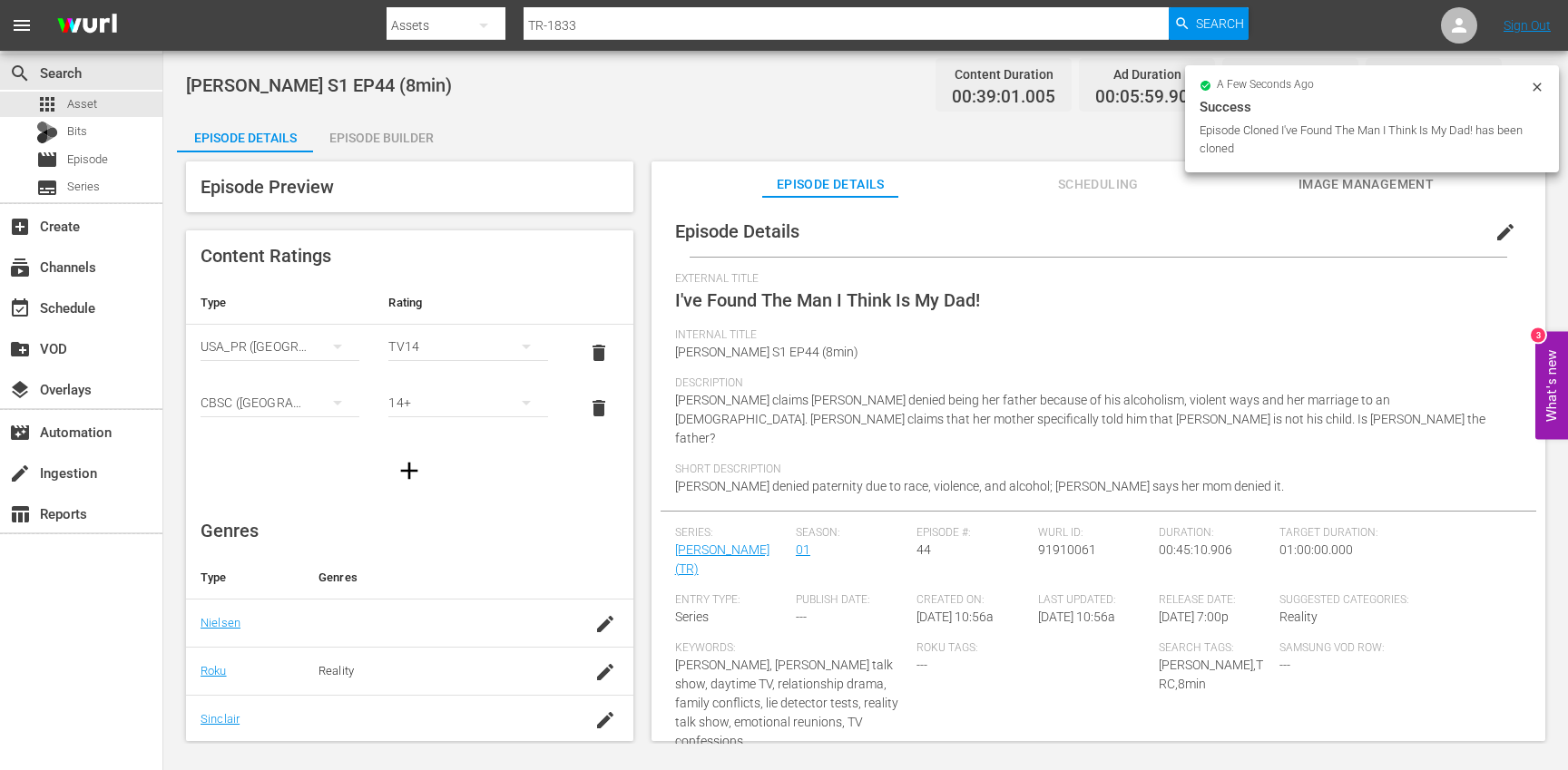
click at [1494, 233] on span "edit" at bounding box center [1505, 232] width 21 height 21
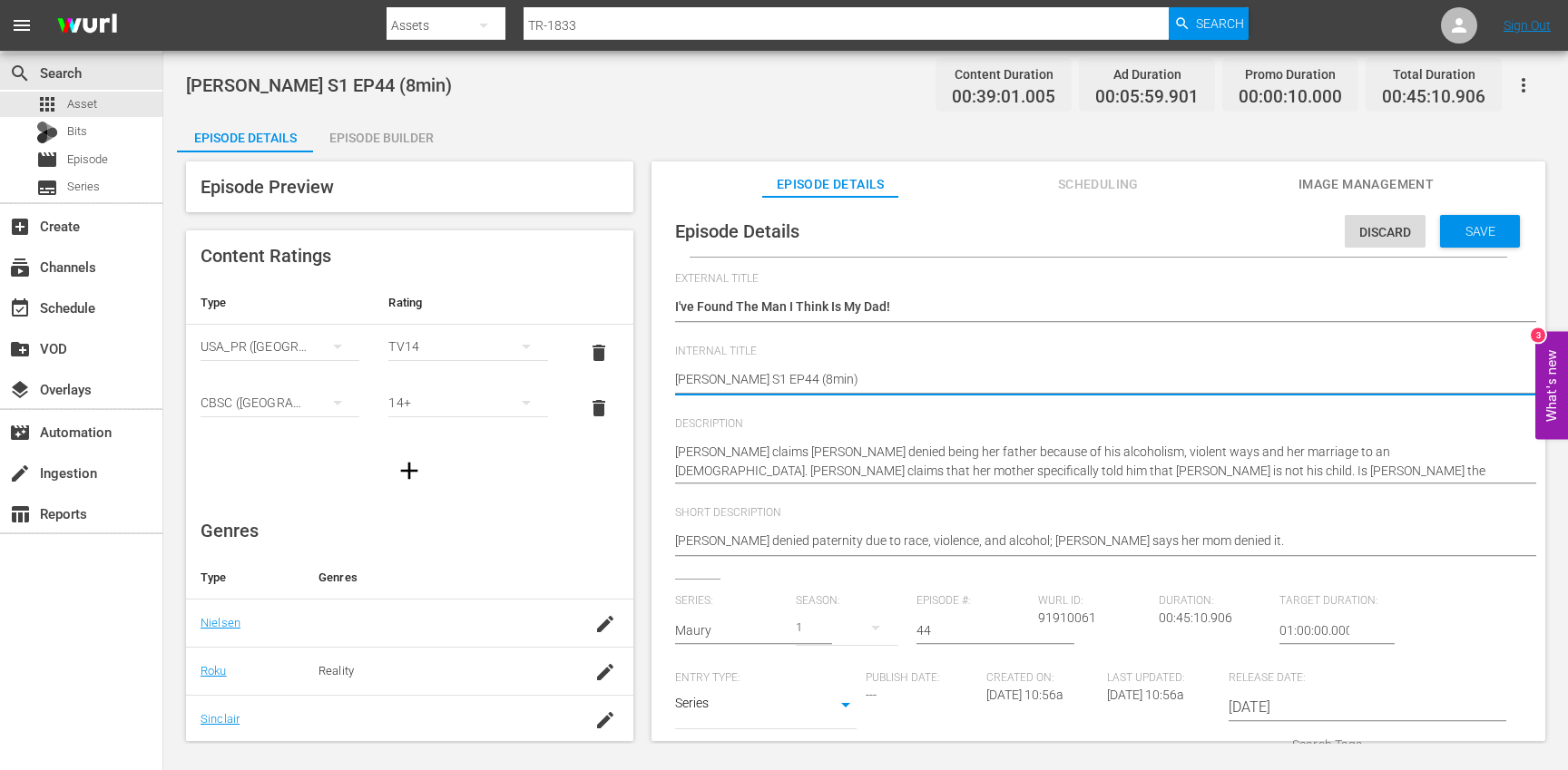
type textarea "Trisha S1 EP44 (min)"
type textarea "Trisha S1 EP44 (1min)"
type textarea "[PERSON_NAME] S1 EP44 (10min)"
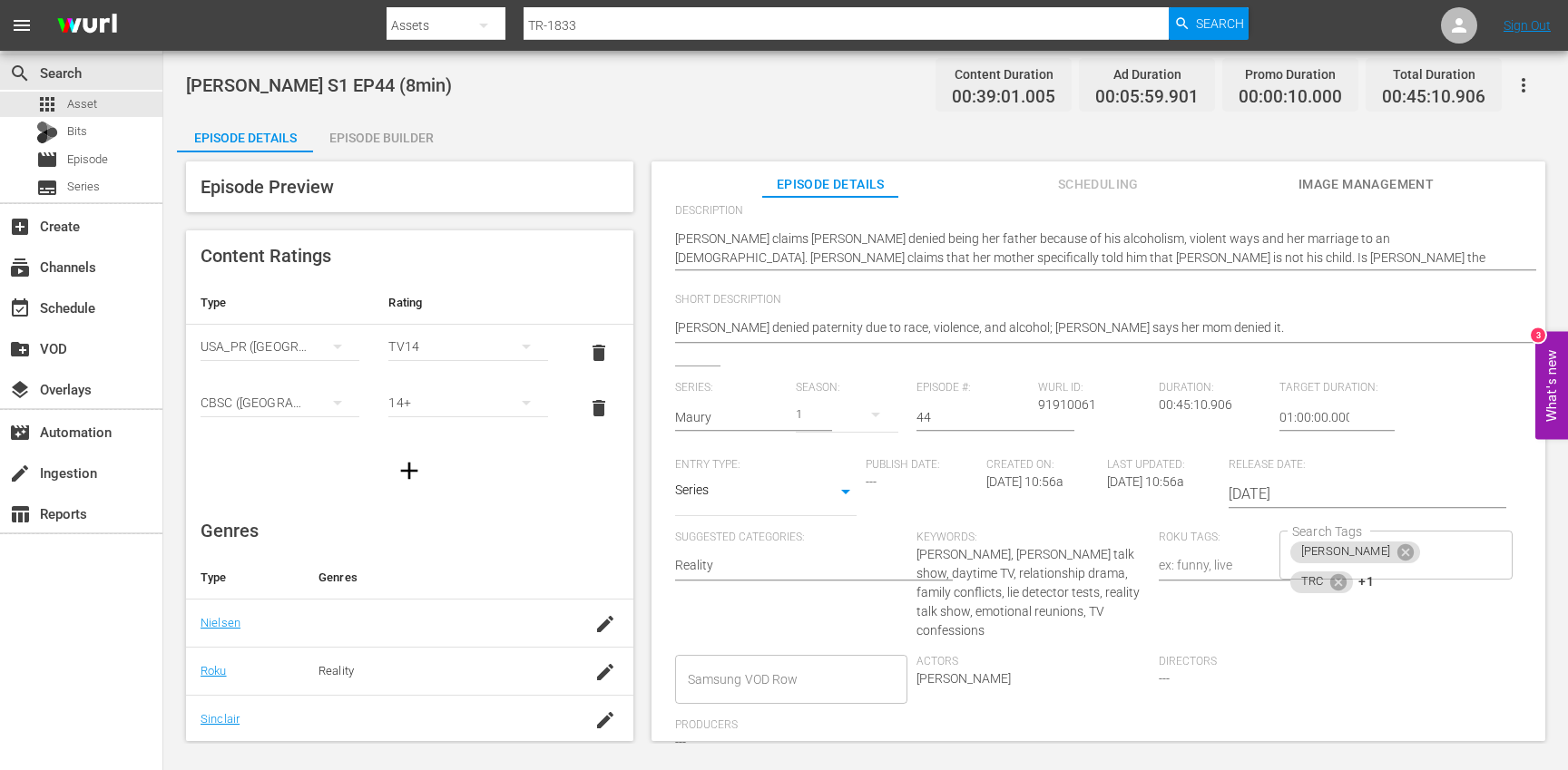
scroll to position [241, 0]
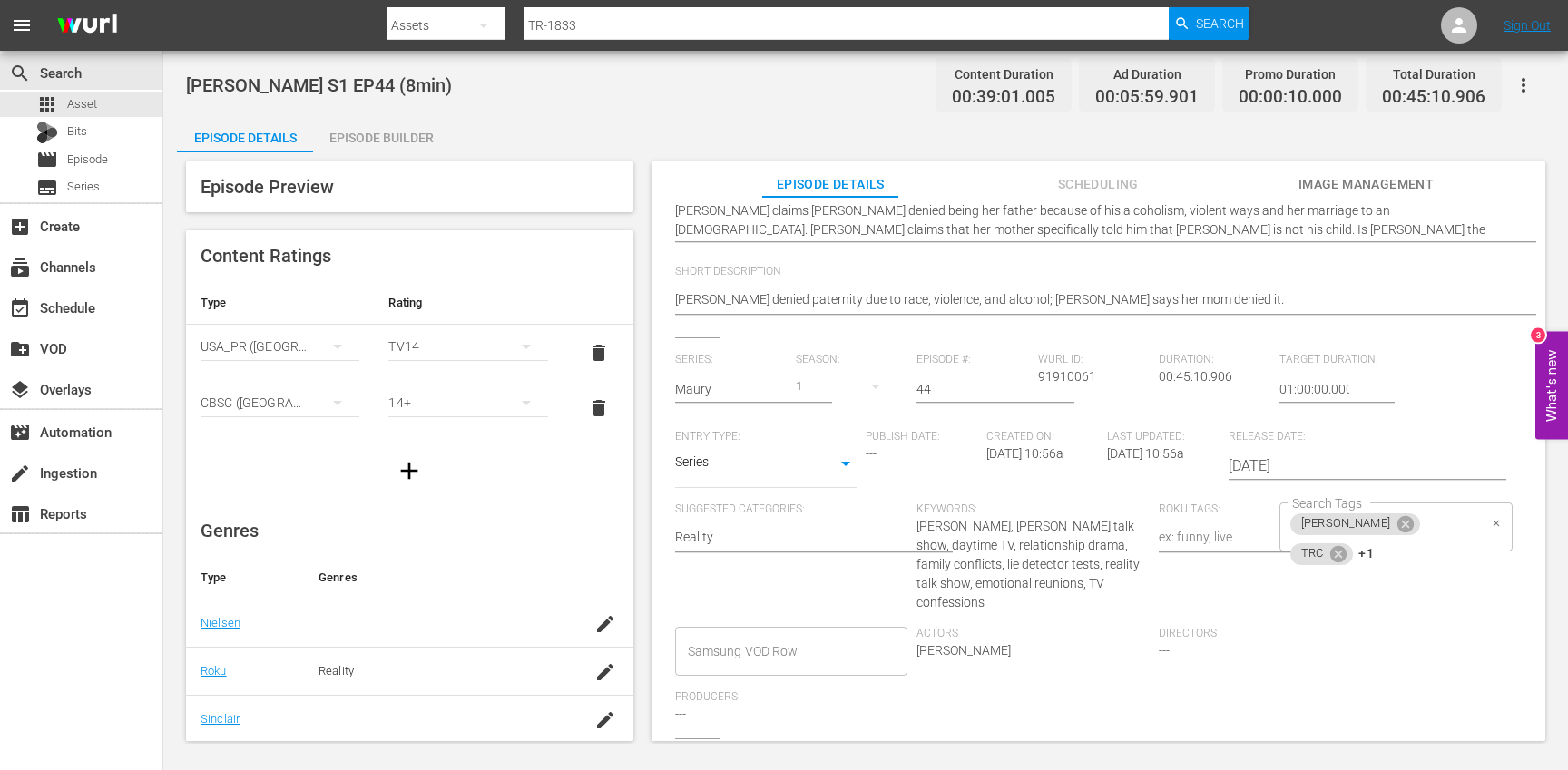
click at [1462, 529] on div "[PERSON_NAME] TRC +1 Search Tags" at bounding box center [1396, 527] width 233 height 49
type textarea "[PERSON_NAME] S1 EP44 (10min)"
click at [1346, 545] on icon at bounding box center [1339, 553] width 17 height 17
click at [1351, 545] on icon at bounding box center [1343, 553] width 17 height 17
type input "10"
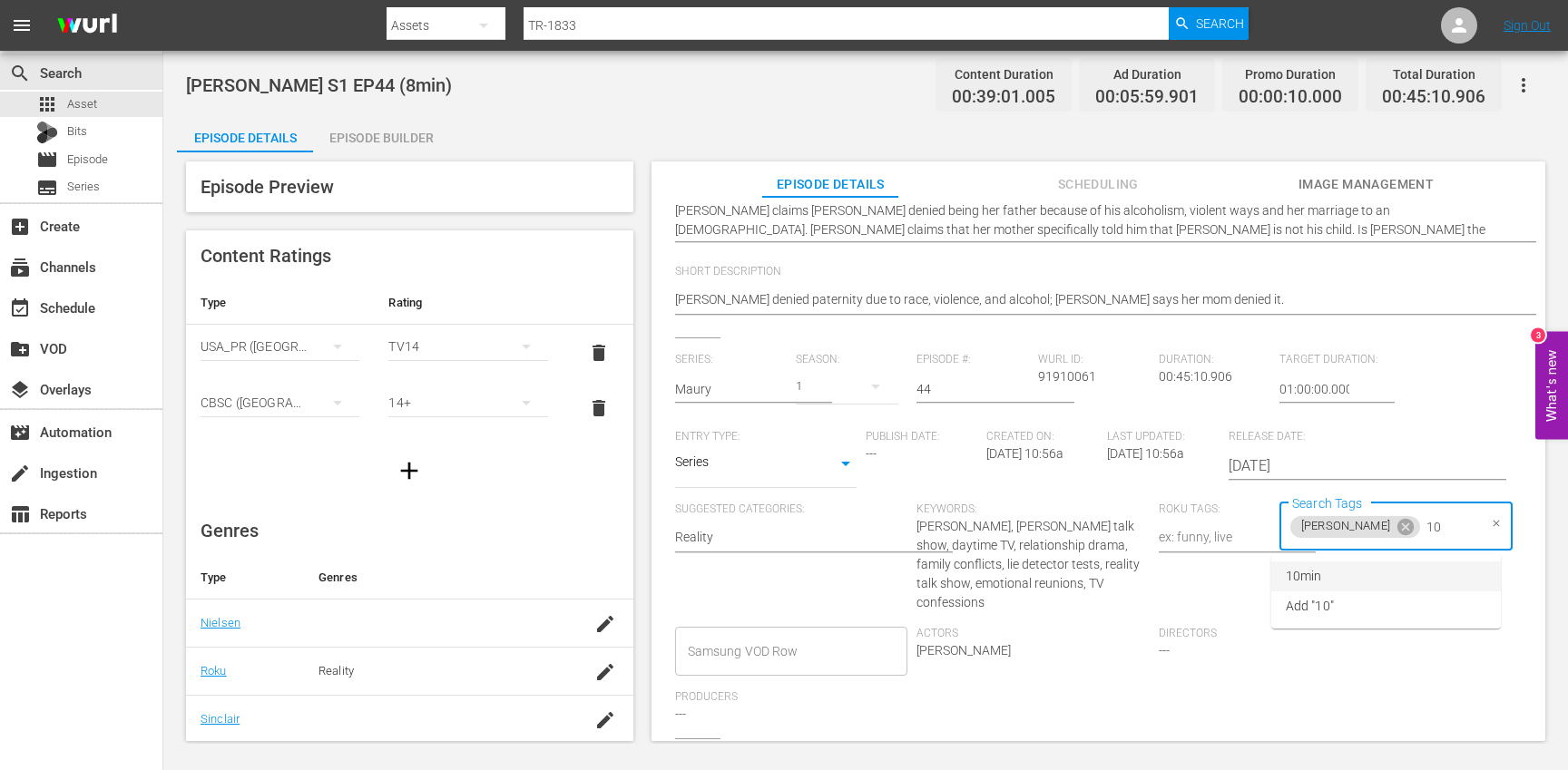
click at [1370, 567] on li "10min" at bounding box center [1385, 576] width 229 height 30
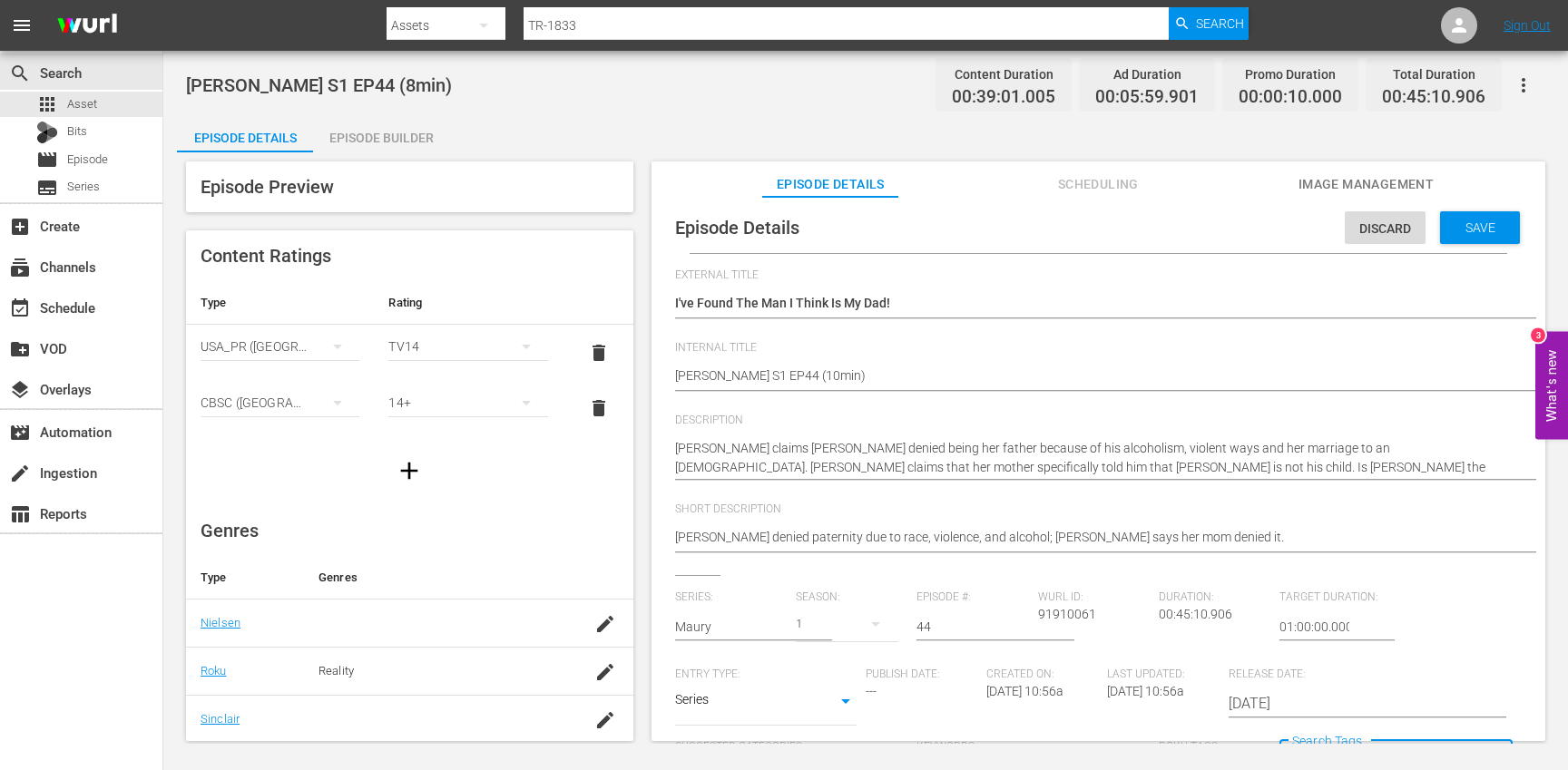
scroll to position [0, 0]
click at [1461, 226] on span "Save" at bounding box center [1479, 232] width 59 height 15
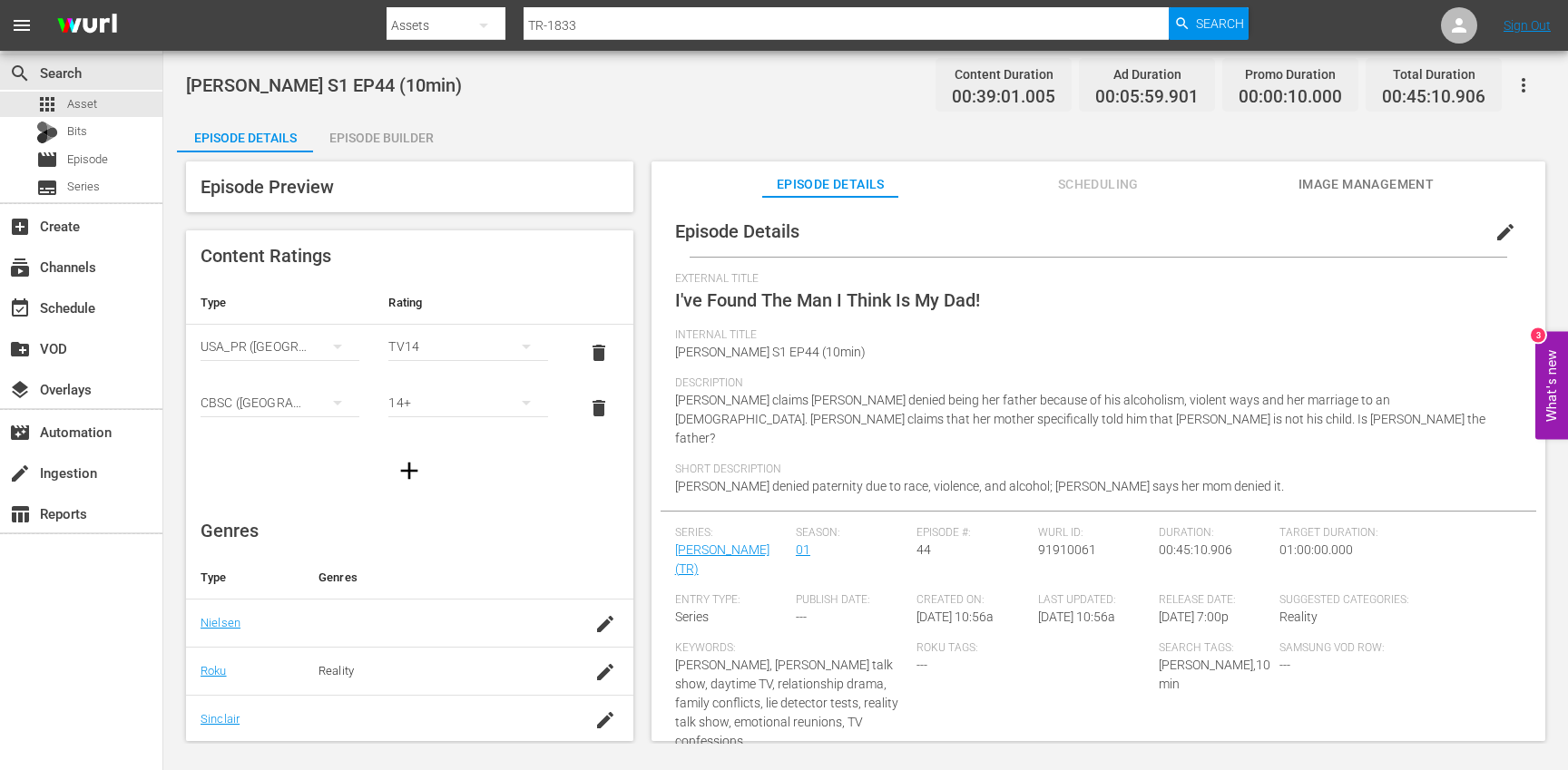
click at [393, 137] on div "Episode Builder" at bounding box center [381, 138] width 136 height 44
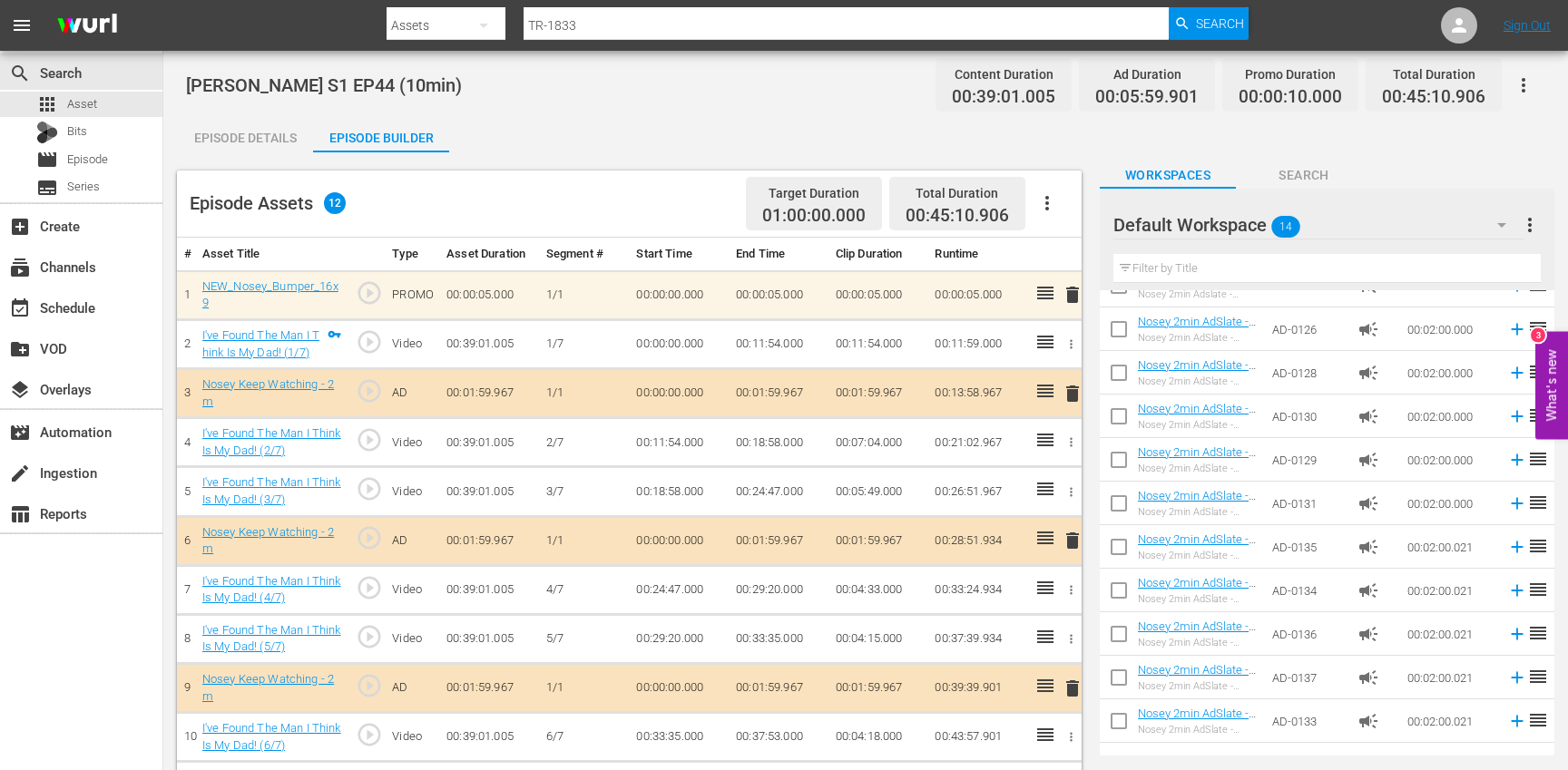
click at [1057, 199] on icon "button" at bounding box center [1046, 202] width 21 height 21
click at [1075, 257] on div "Clear Ads" at bounding box center [1101, 253] width 123 height 44
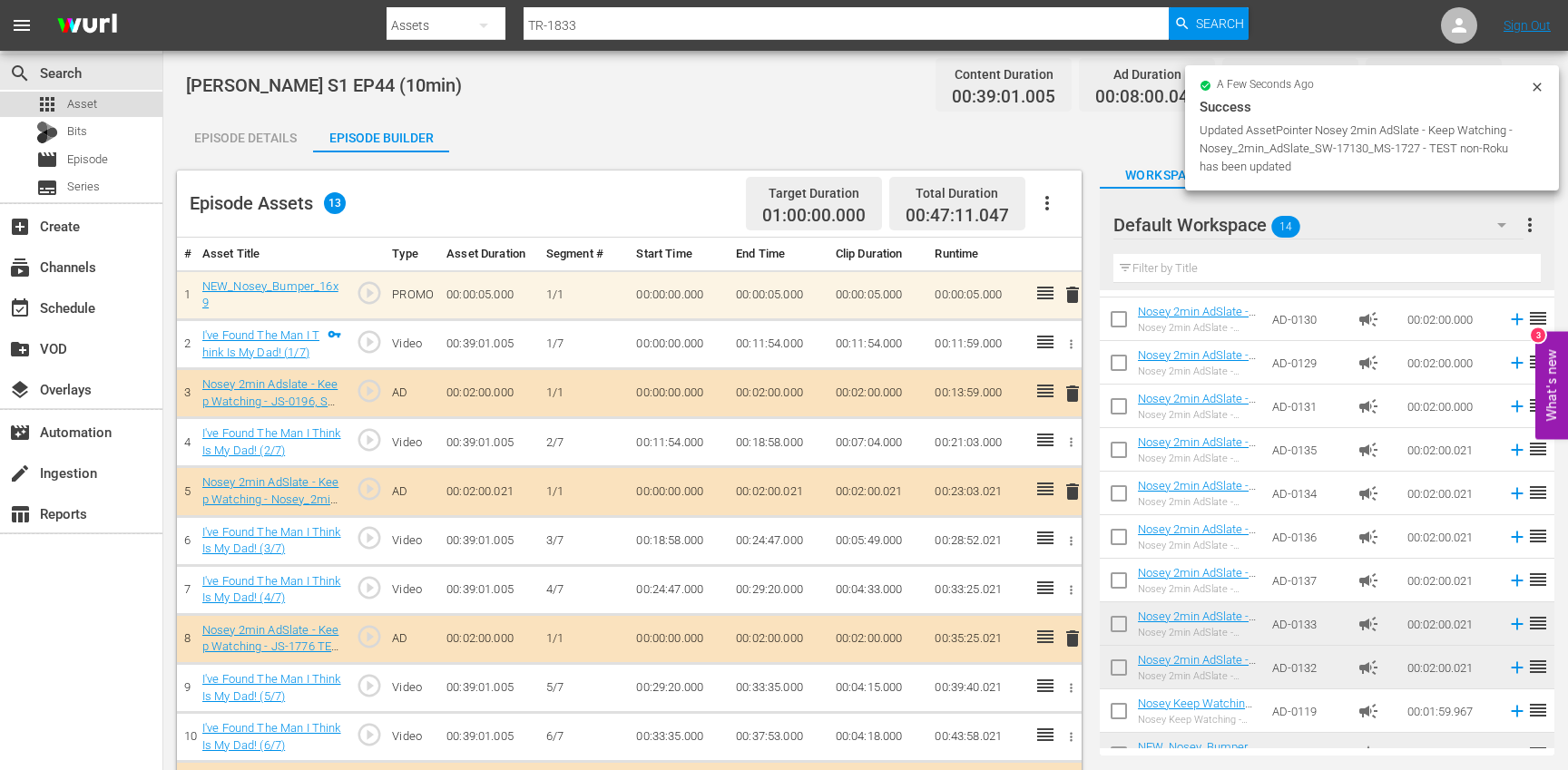
click at [126, 102] on div "apps Asset" at bounding box center [81, 103] width 162 height 25
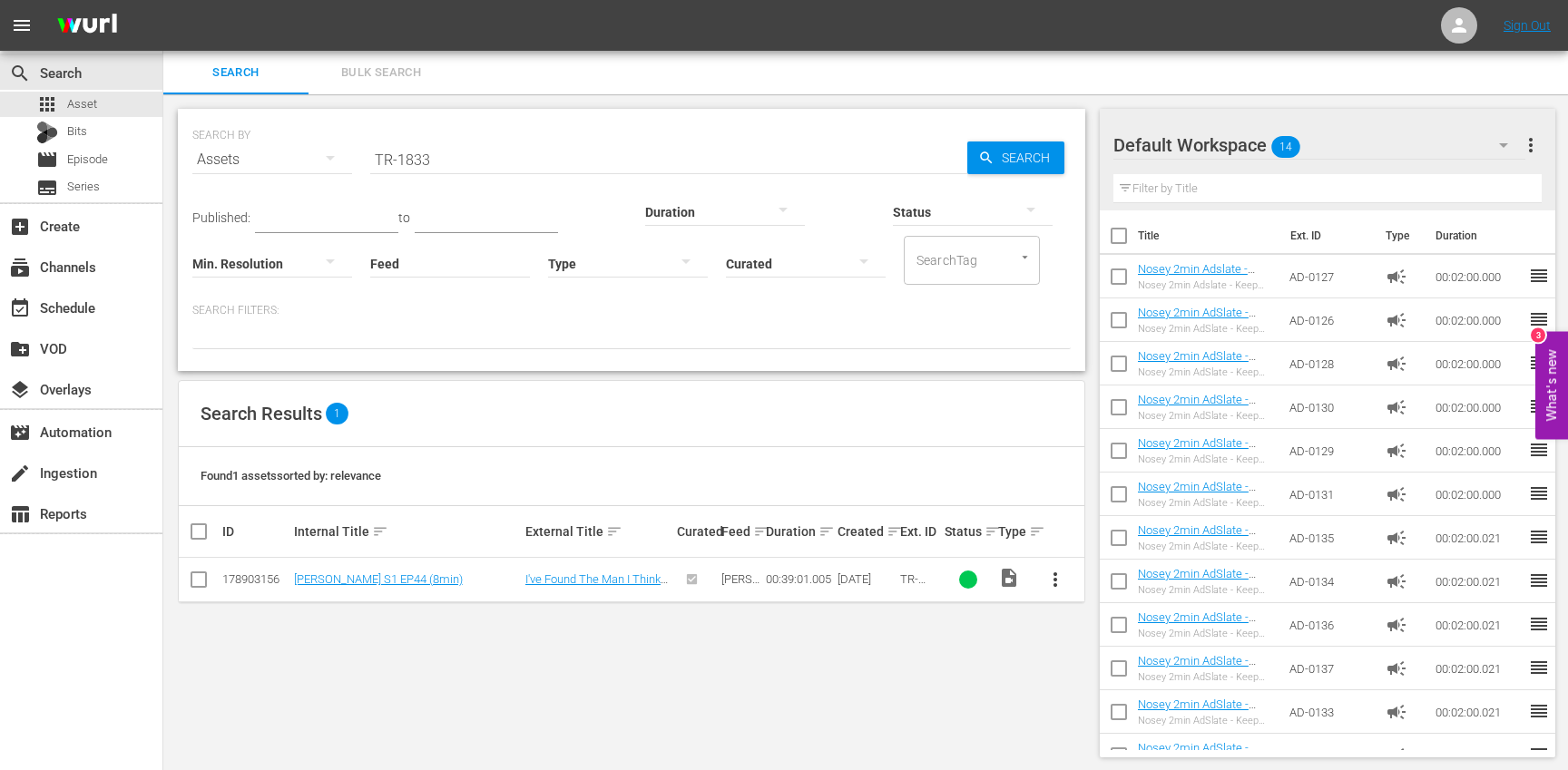
click at [486, 160] on input "TR-1833" at bounding box center [668, 159] width 597 height 44
paste input "4"
type input "TR-1834"
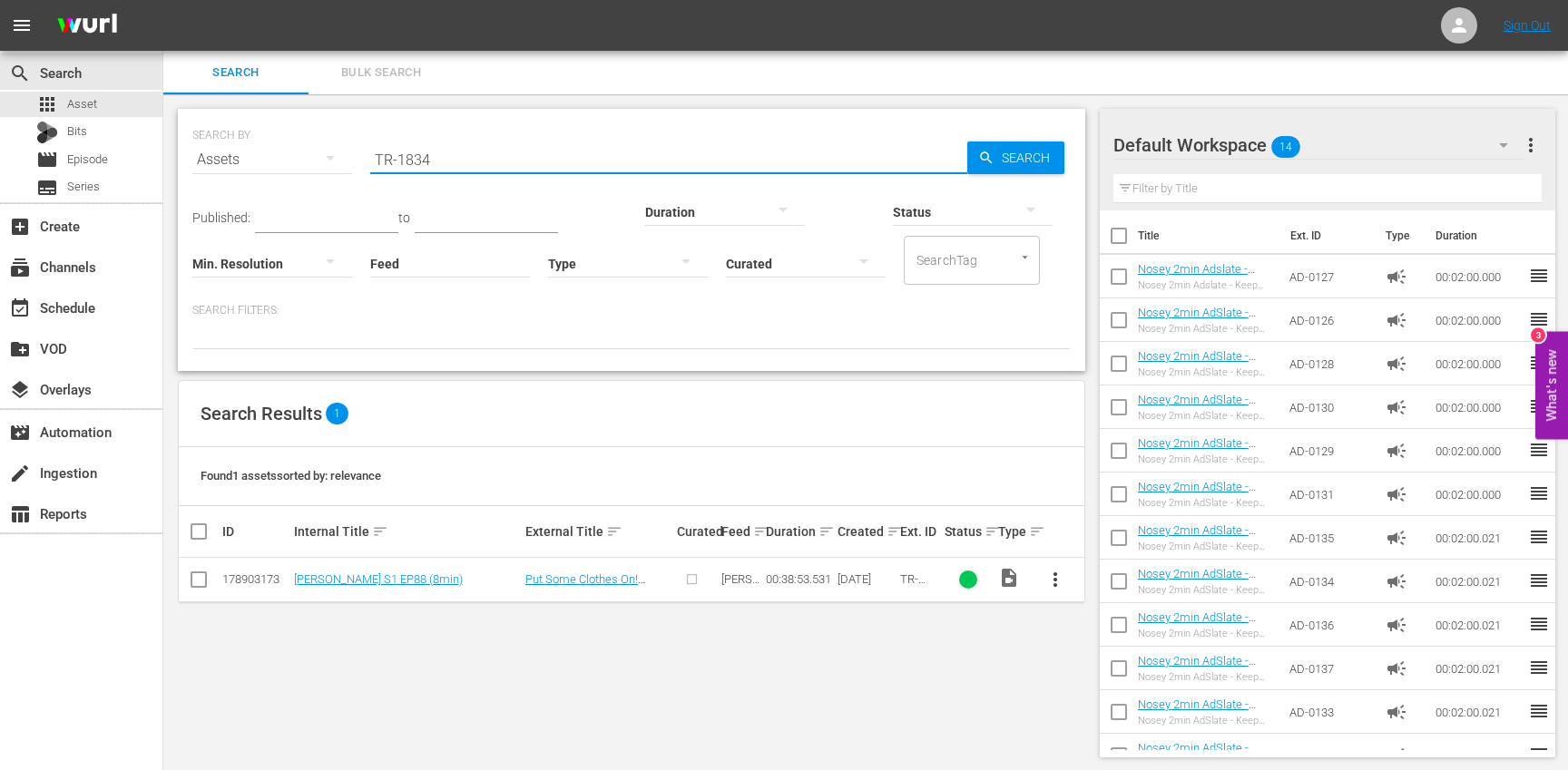
click at [1050, 586] on span "more_vert" at bounding box center [1055, 579] width 21 height 21
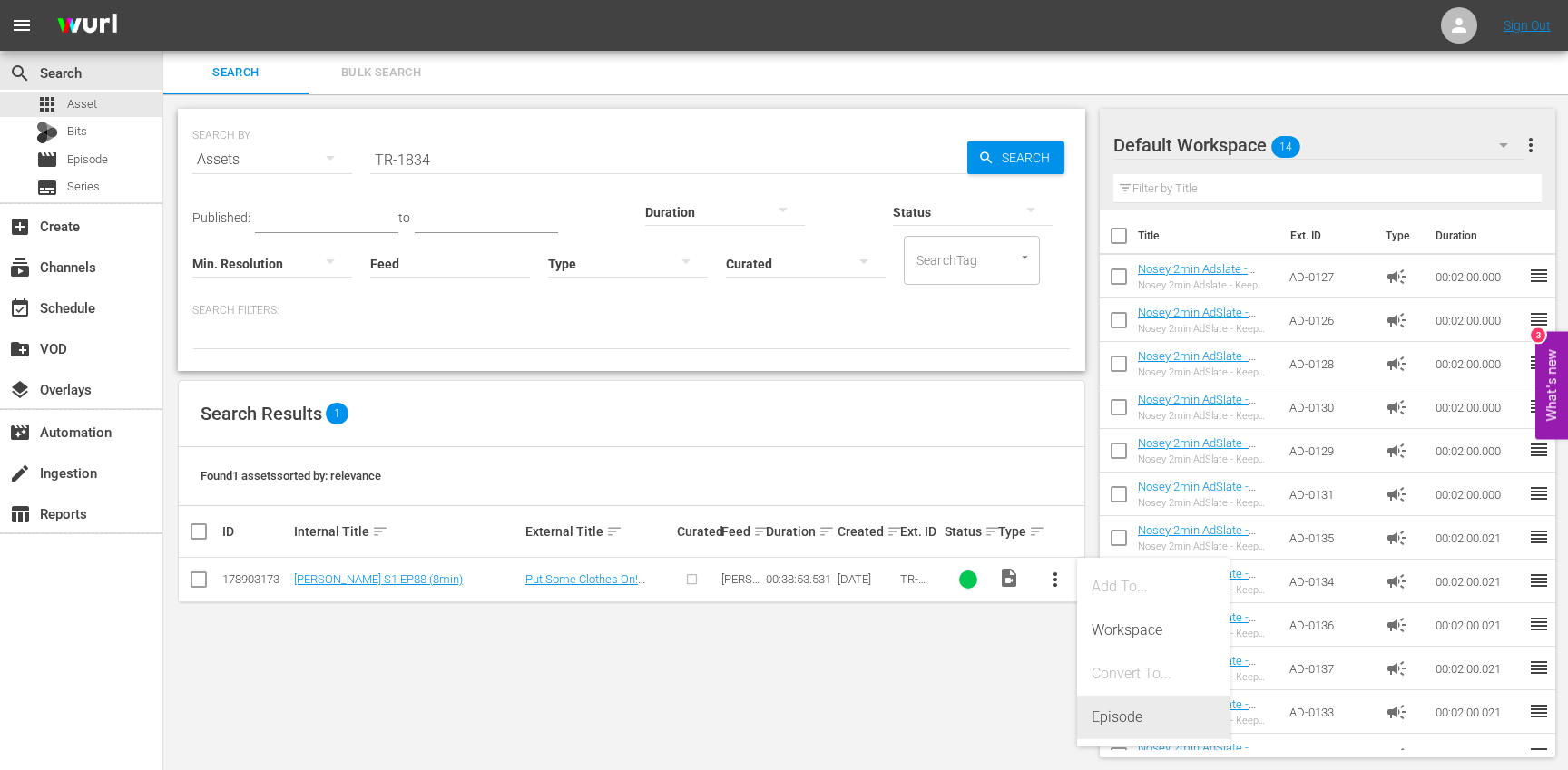
click at [1149, 709] on div "Episode" at bounding box center [1153, 717] width 123 height 44
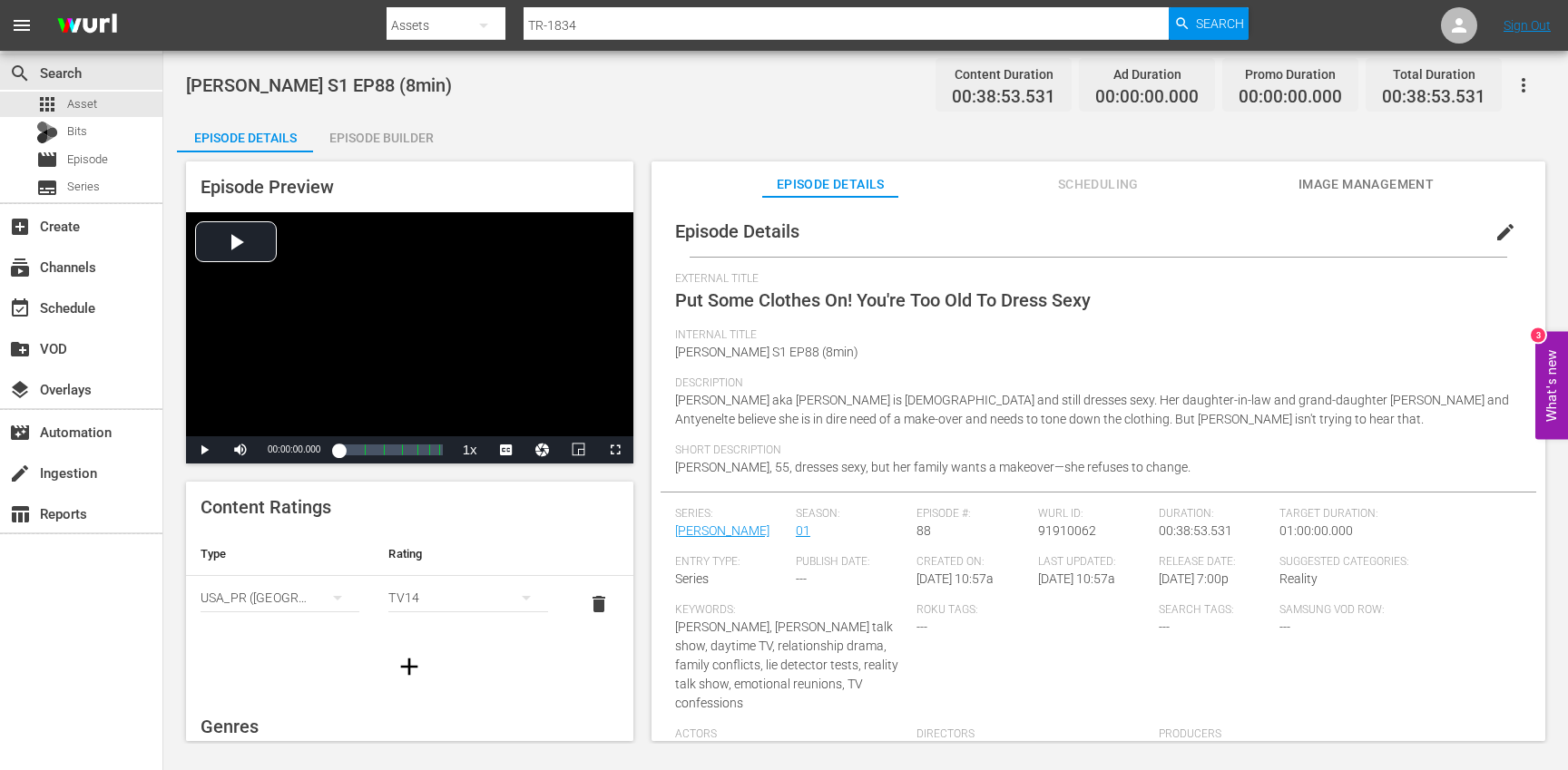
click at [1494, 239] on span "edit" at bounding box center [1505, 232] width 21 height 21
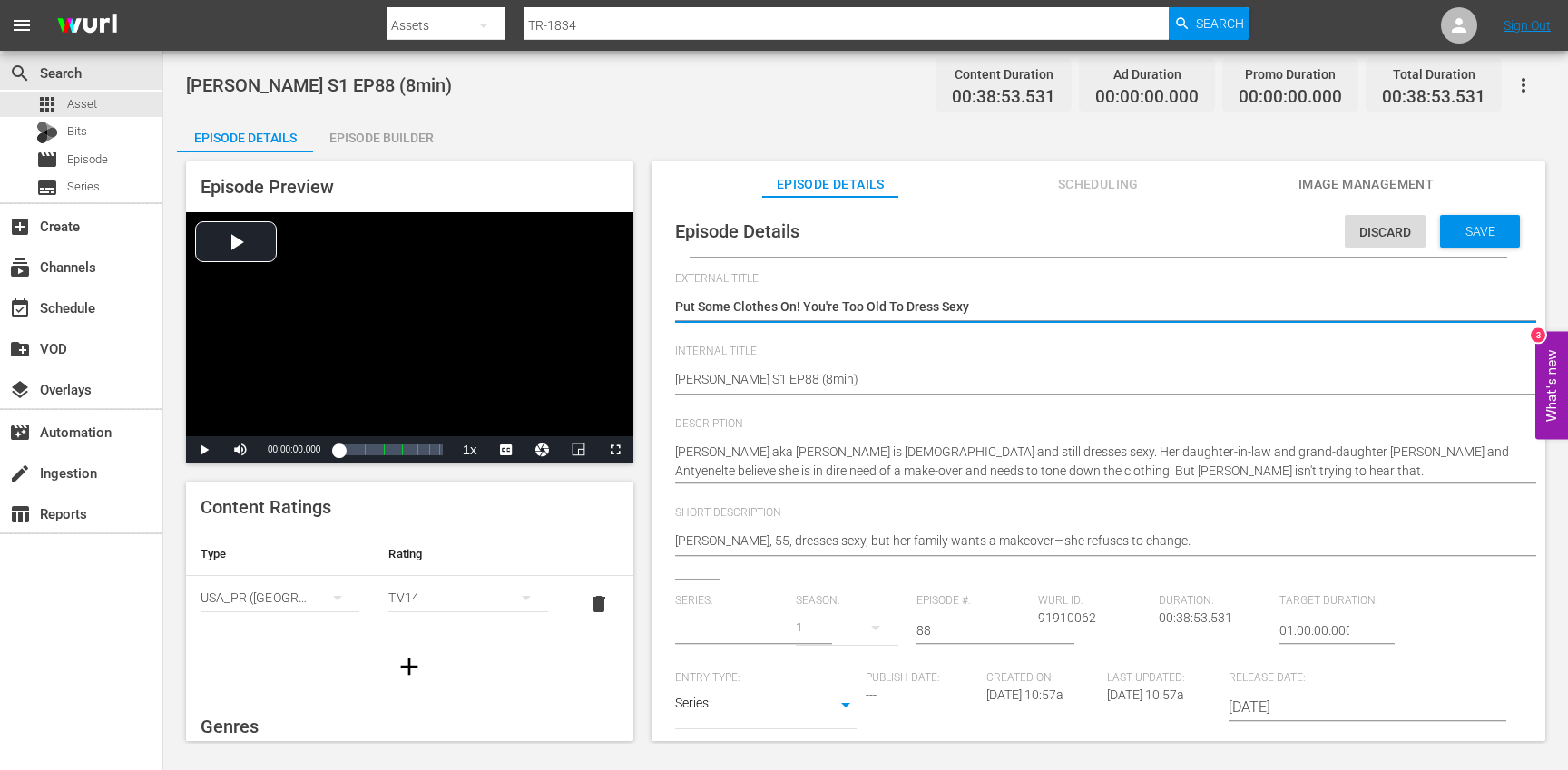
click at [725, 633] on input "text" at bounding box center [731, 629] width 112 height 44
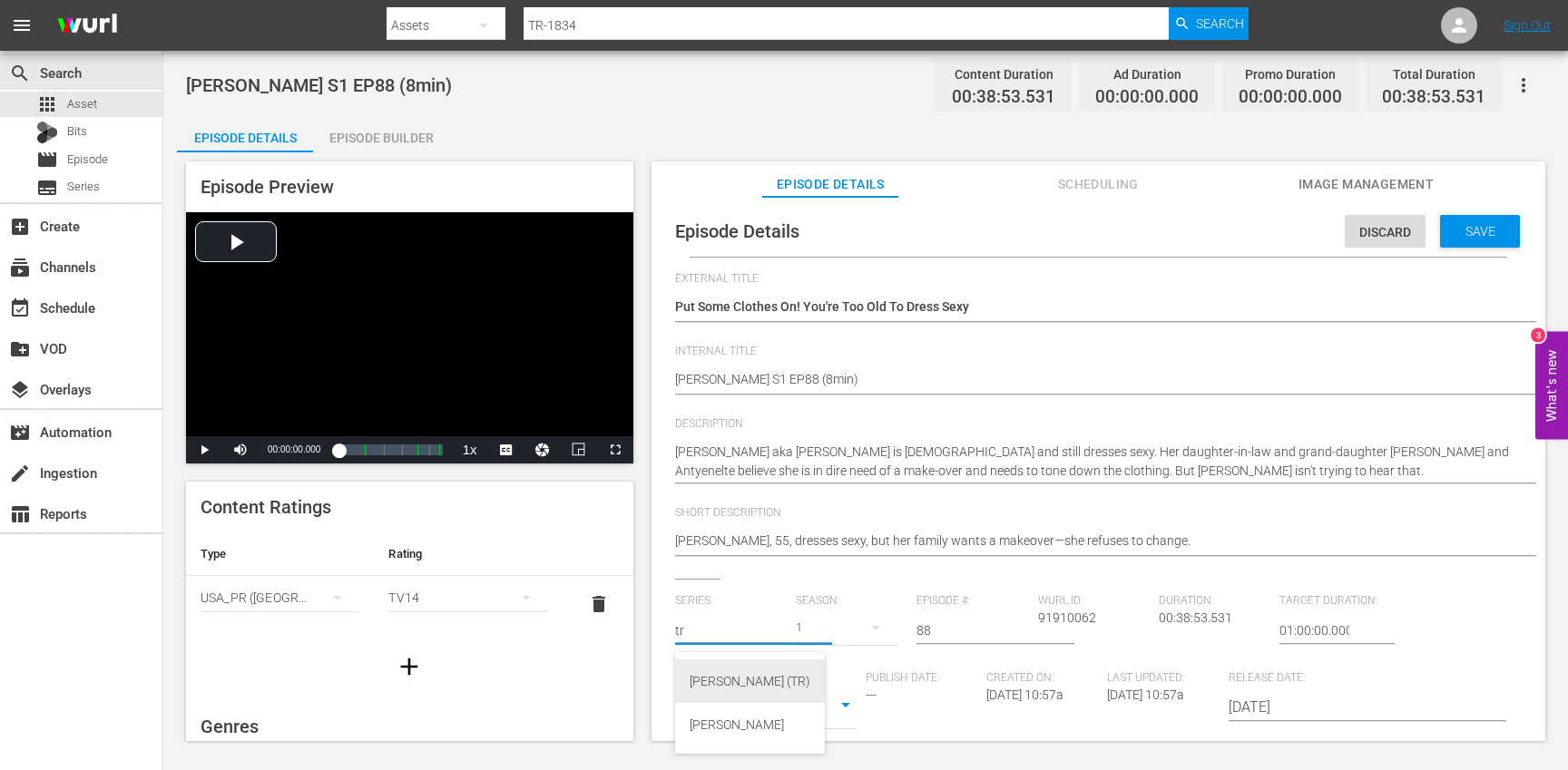
click at [751, 670] on div "[PERSON_NAME] (TR)" at bounding box center [750, 681] width 150 height 44
type input "[PERSON_NAME] (TR)"
click at [854, 627] on button "button" at bounding box center [875, 628] width 44 height 44
click at [839, 731] on div "1" at bounding box center [819, 732] width 50 height 18
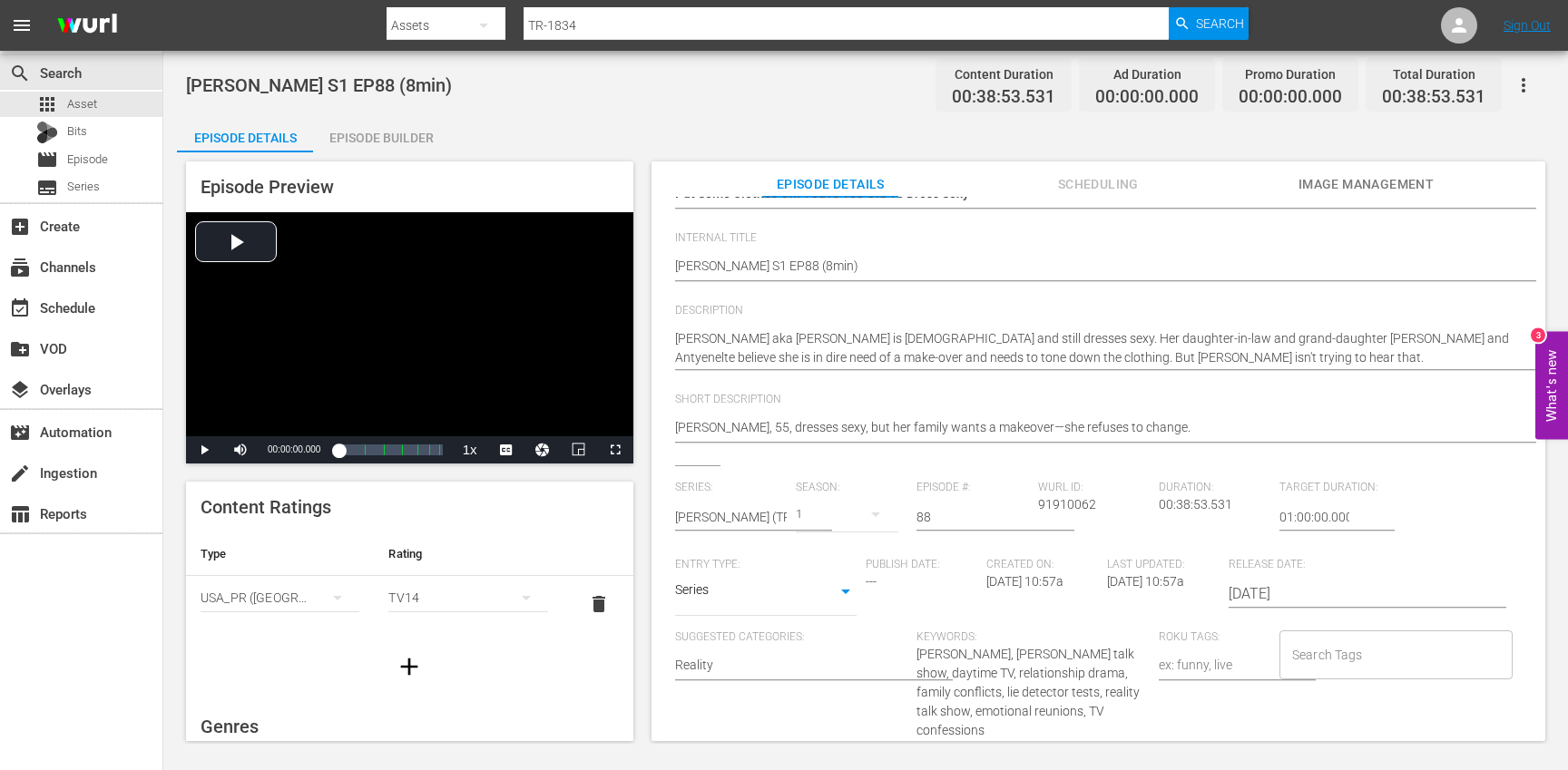
scroll to position [123, 0]
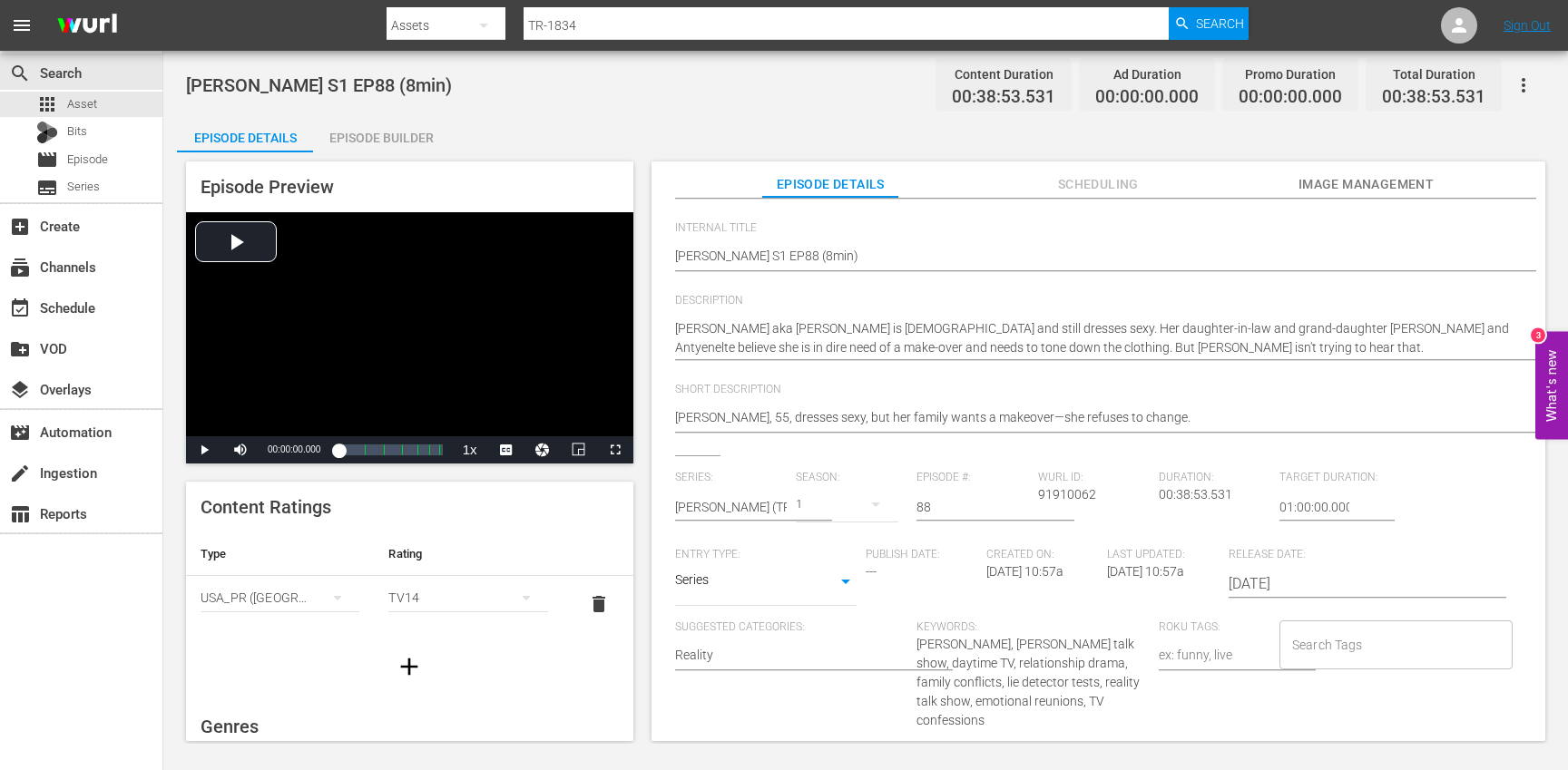
click at [1336, 653] on input "Search Tags" at bounding box center [1383, 644] width 190 height 33
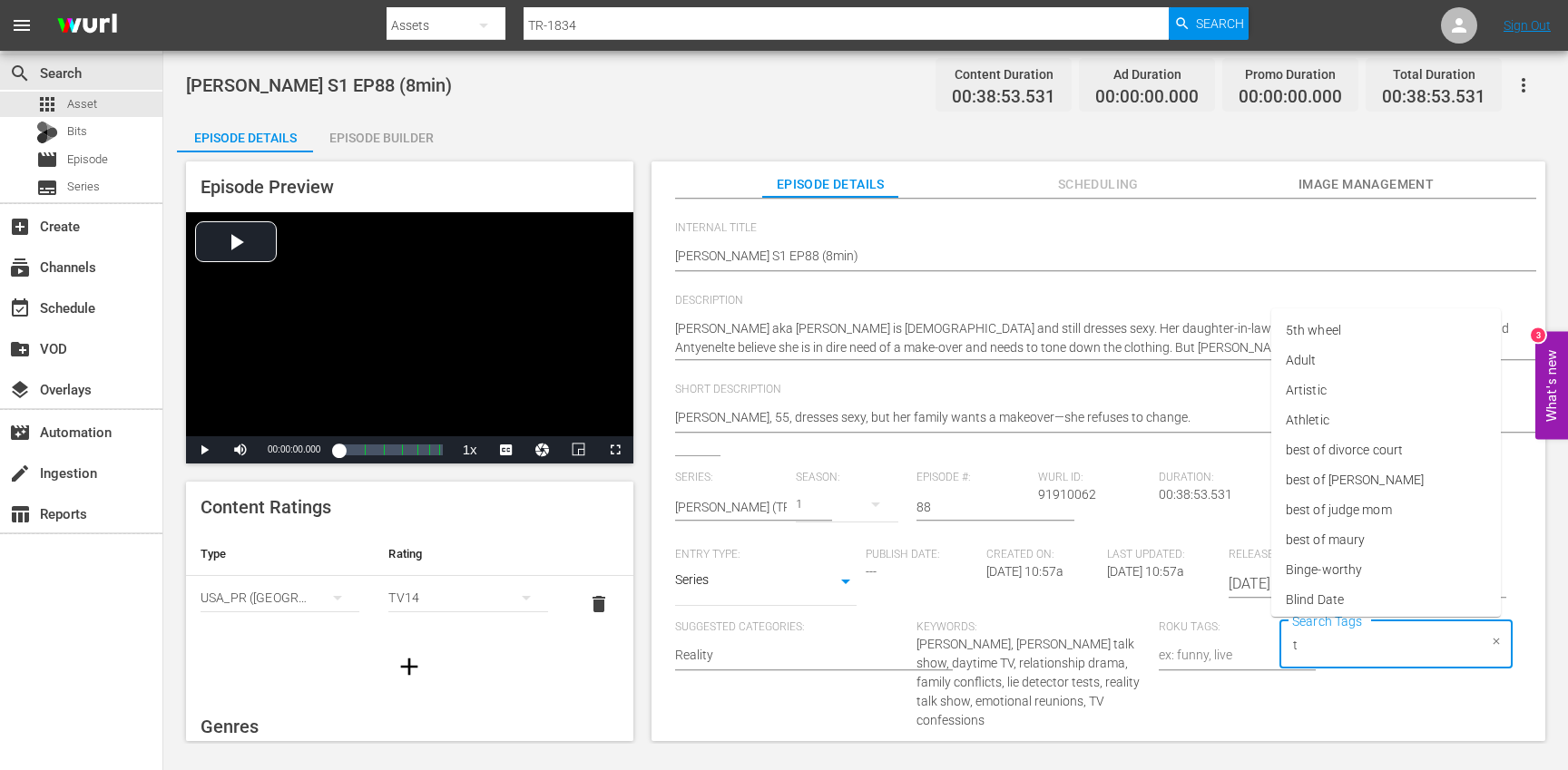
type input "tr"
click at [1341, 568] on li "[PERSON_NAME]" at bounding box center [1385, 570] width 229 height 30
type input "trc"
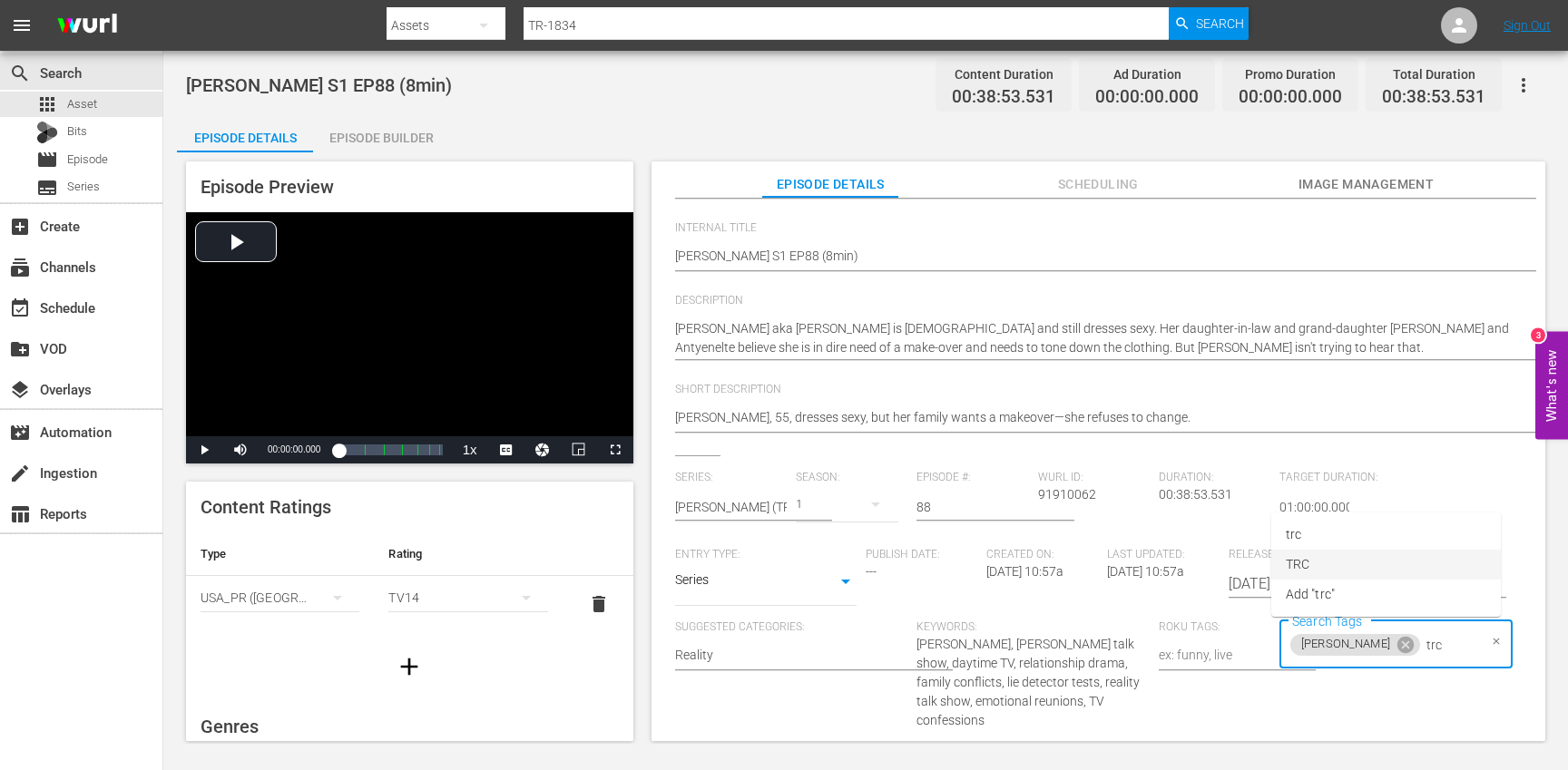
click at [1329, 553] on li "TRC" at bounding box center [1385, 564] width 229 height 30
type input "8"
click at [1323, 693] on li "8min" at bounding box center [1385, 694] width 229 height 30
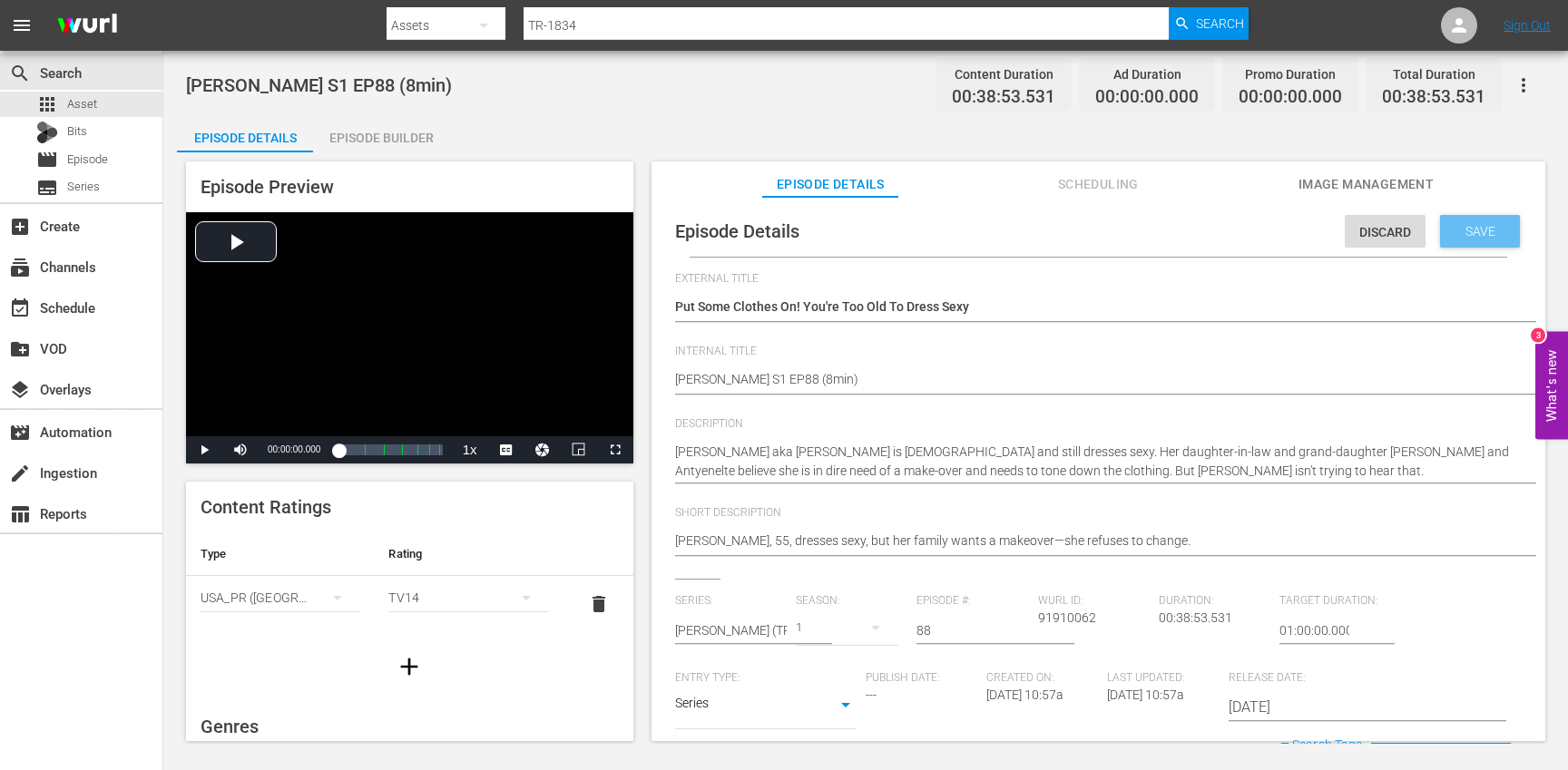
click at [1462, 236] on span "Save" at bounding box center [1479, 232] width 59 height 15
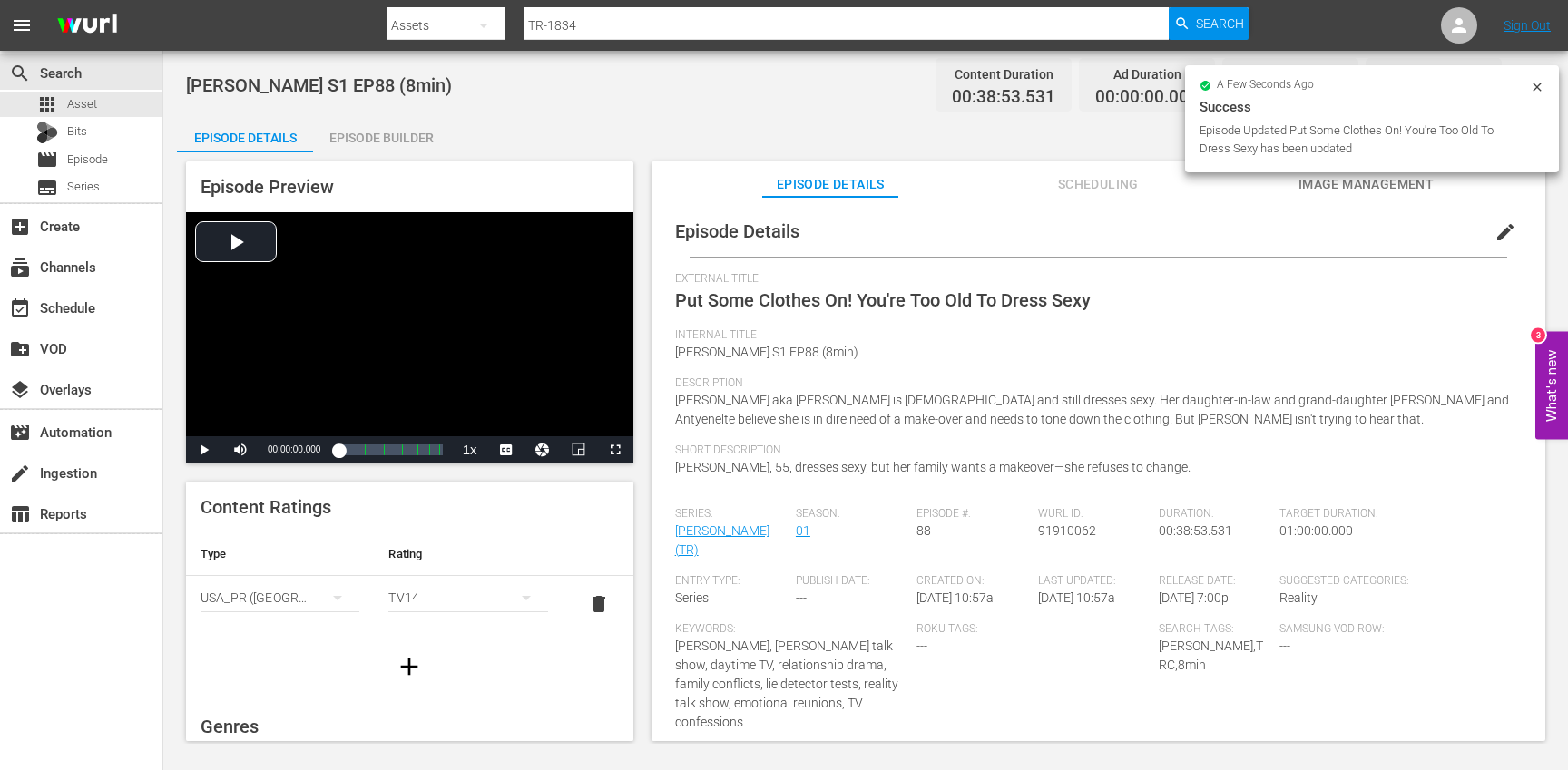
click at [416, 663] on icon "button" at bounding box center [409, 666] width 29 height 29
click at [272, 664] on div "simple table" at bounding box center [280, 654] width 158 height 51
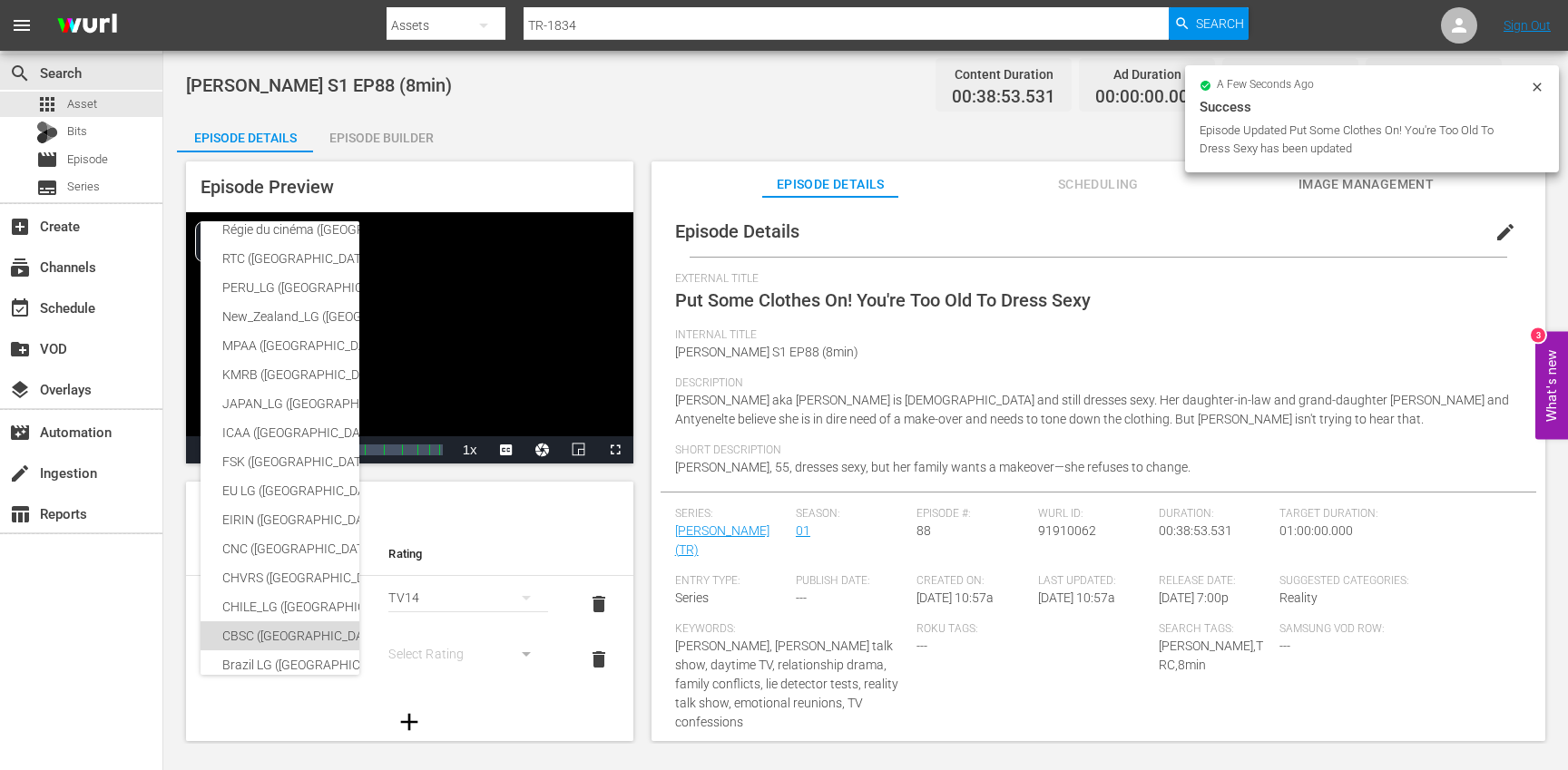
click at [263, 636] on div "CBSC ([GEOGRAPHIC_DATA])" at bounding box center [445, 635] width 445 height 29
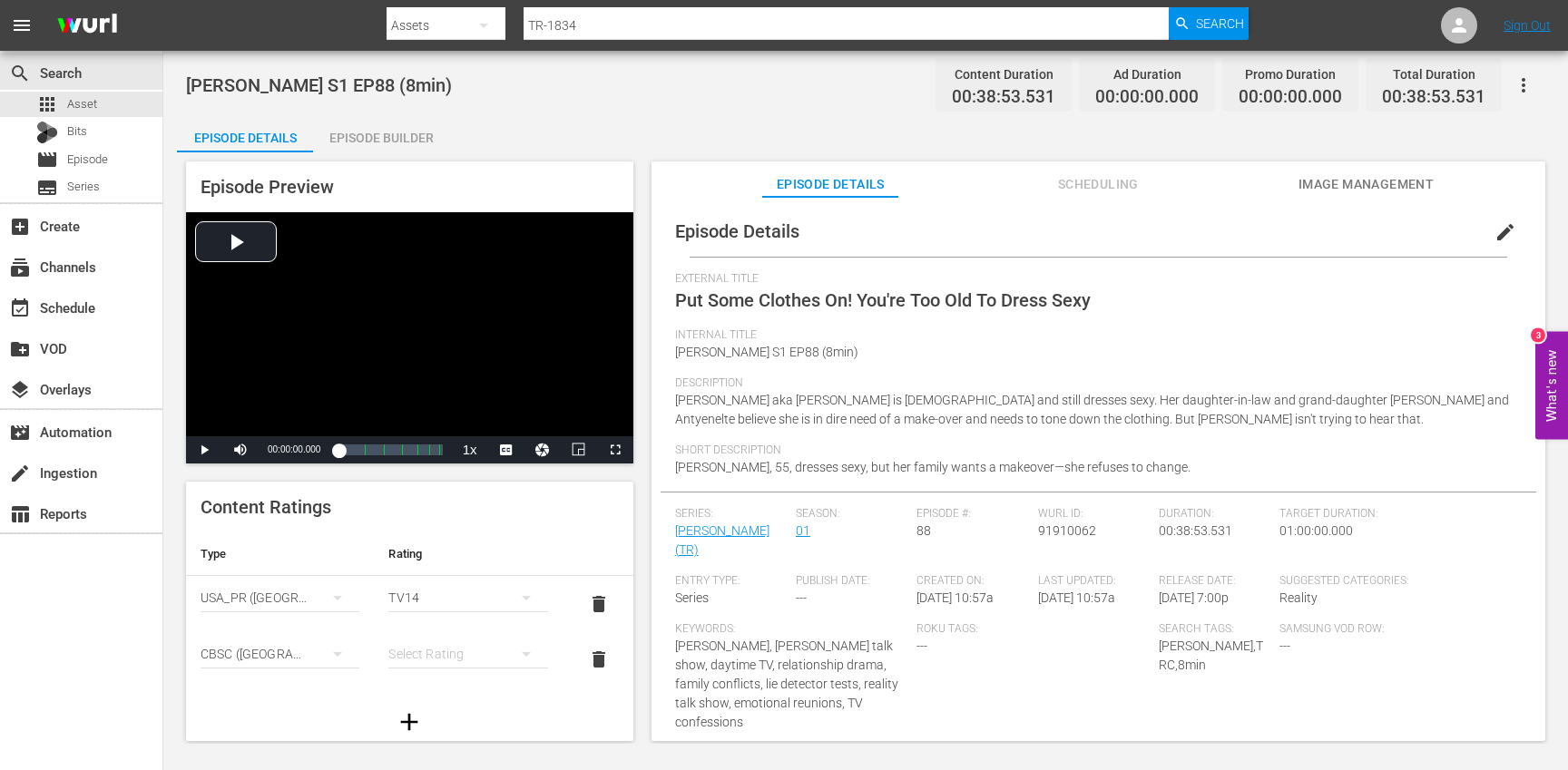
click at [457, 654] on div "simple table" at bounding box center [468, 654] width 158 height 51
click at [444, 613] on div "14+" at bounding box center [468, 616] width 116 height 29
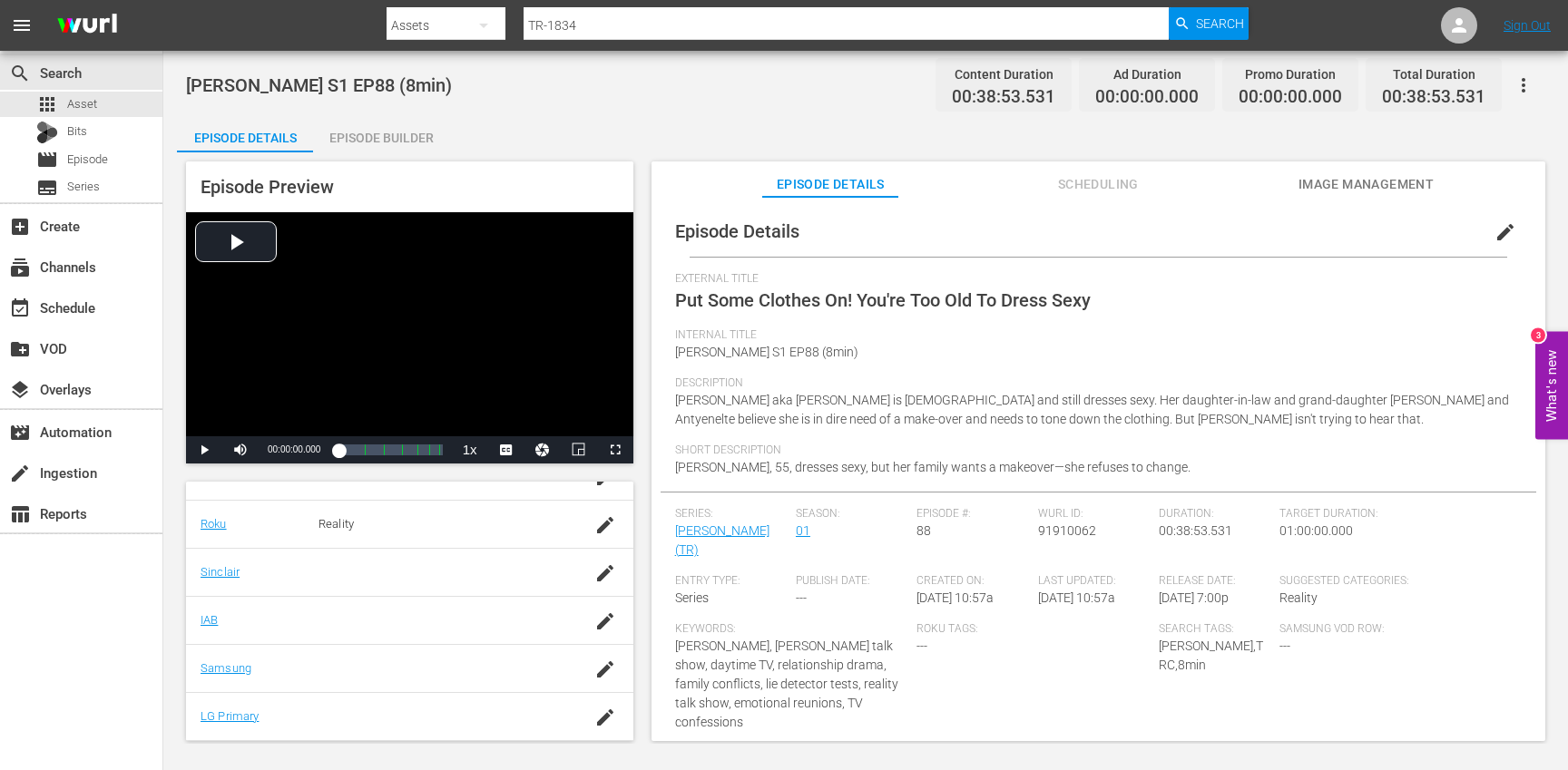
scroll to position [399, 0]
click at [599, 671] on icon "button" at bounding box center [606, 669] width 17 height 17
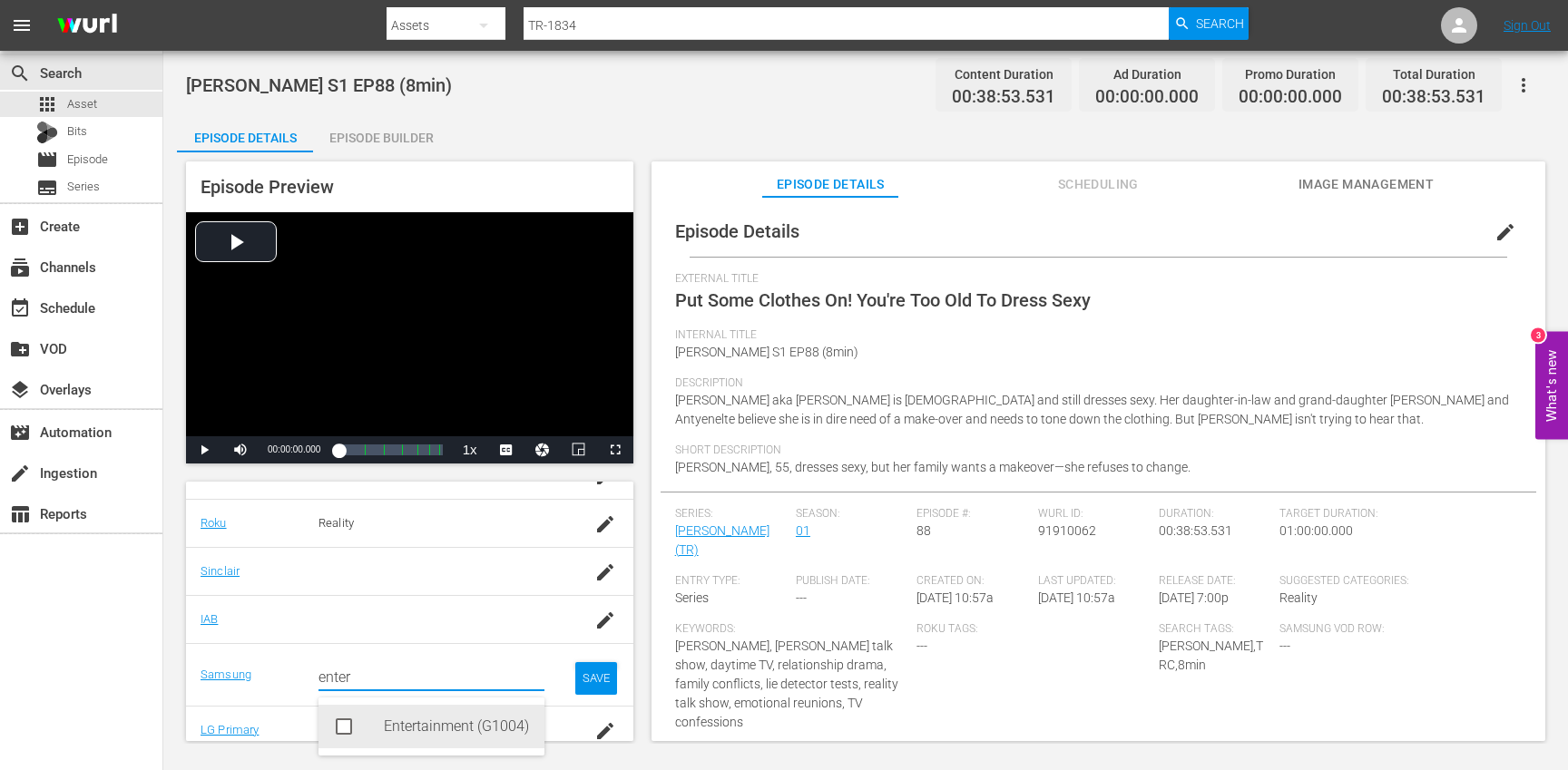
click at [469, 725] on div "Entertainment (G1004)" at bounding box center [457, 726] width 146 height 44
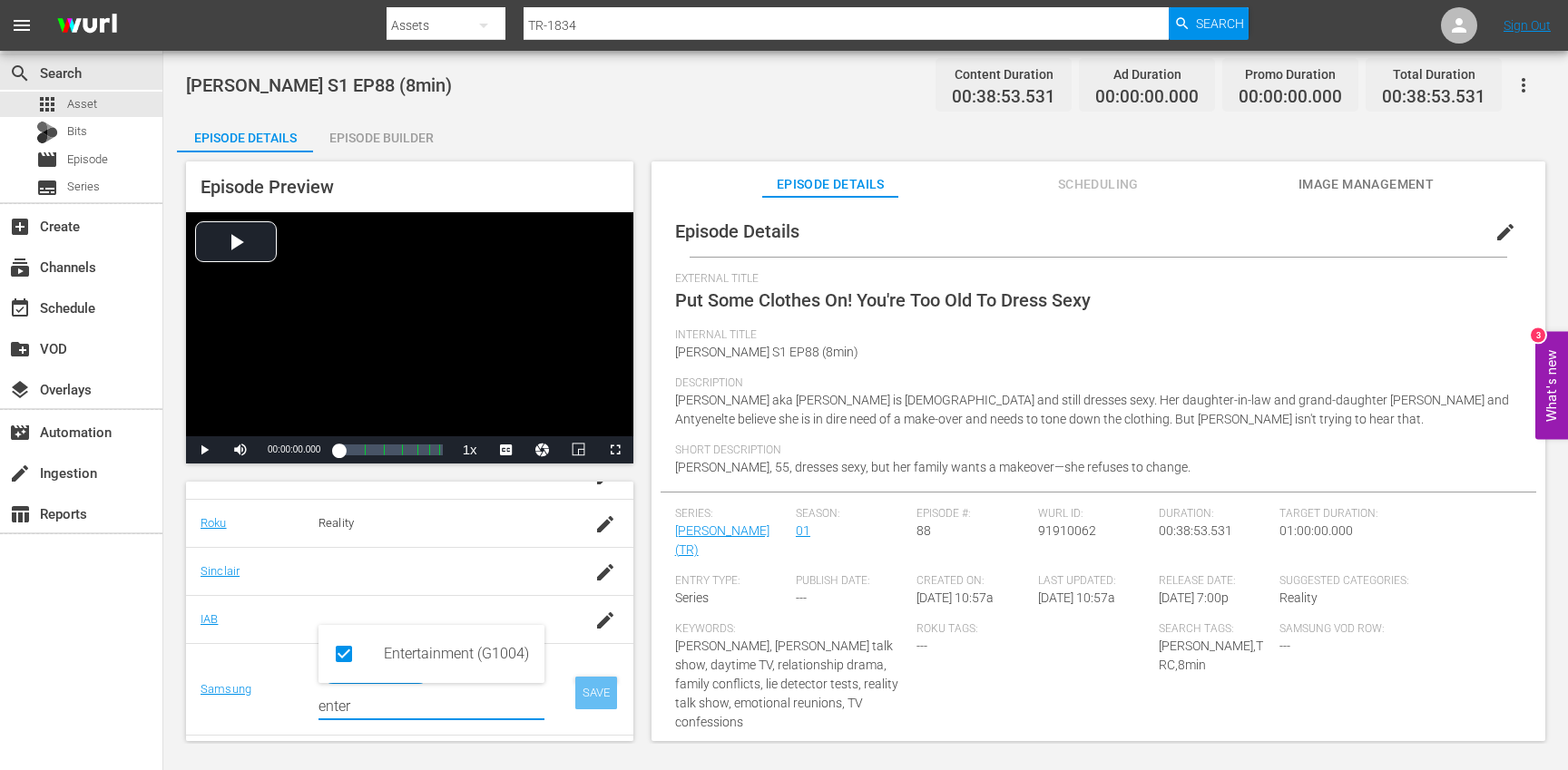
type input "enter"
click at [607, 696] on div "SAVE" at bounding box center [595, 693] width 42 height 33
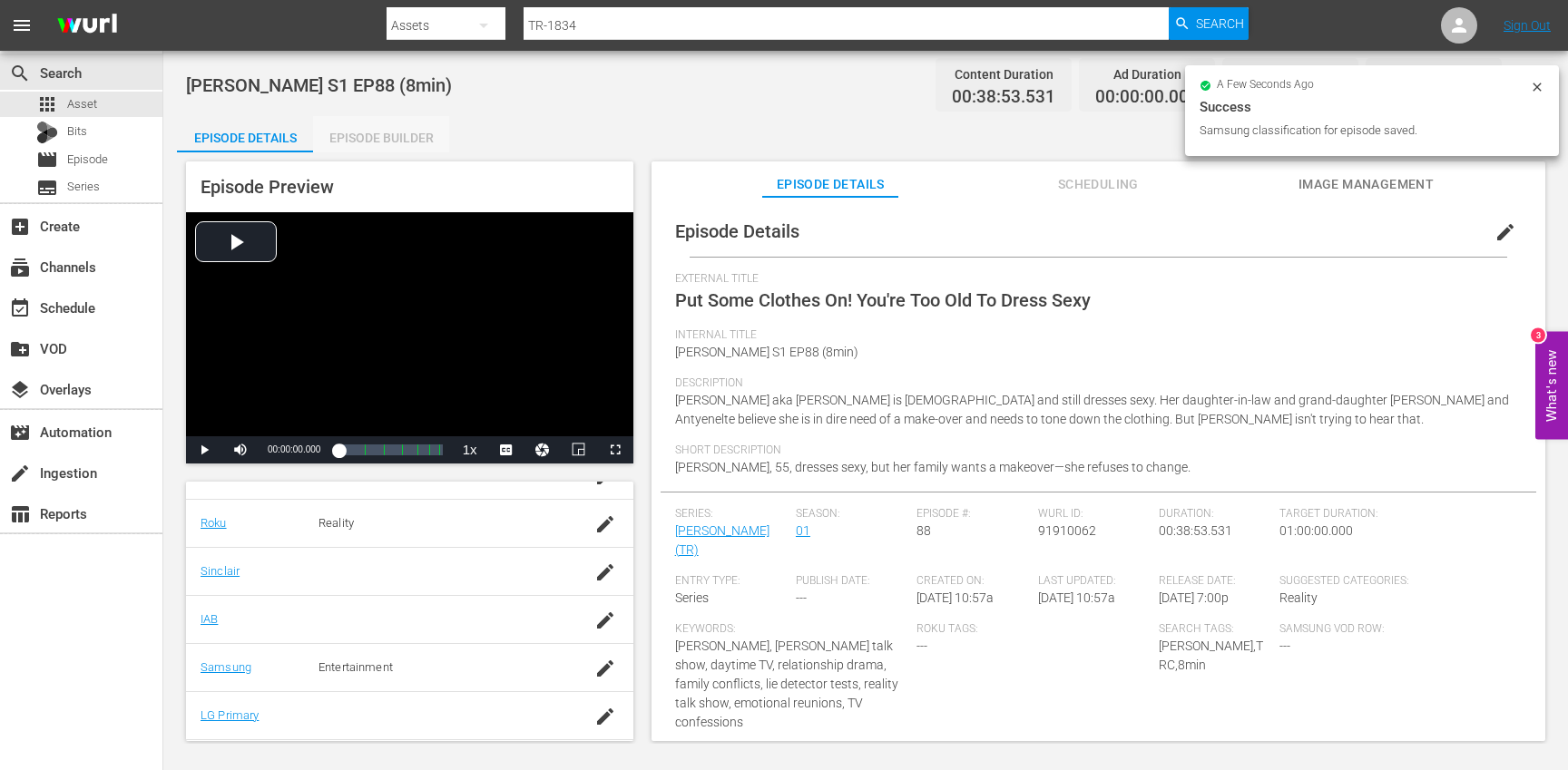
click at [402, 120] on div "Episode Builder" at bounding box center [381, 138] width 136 height 44
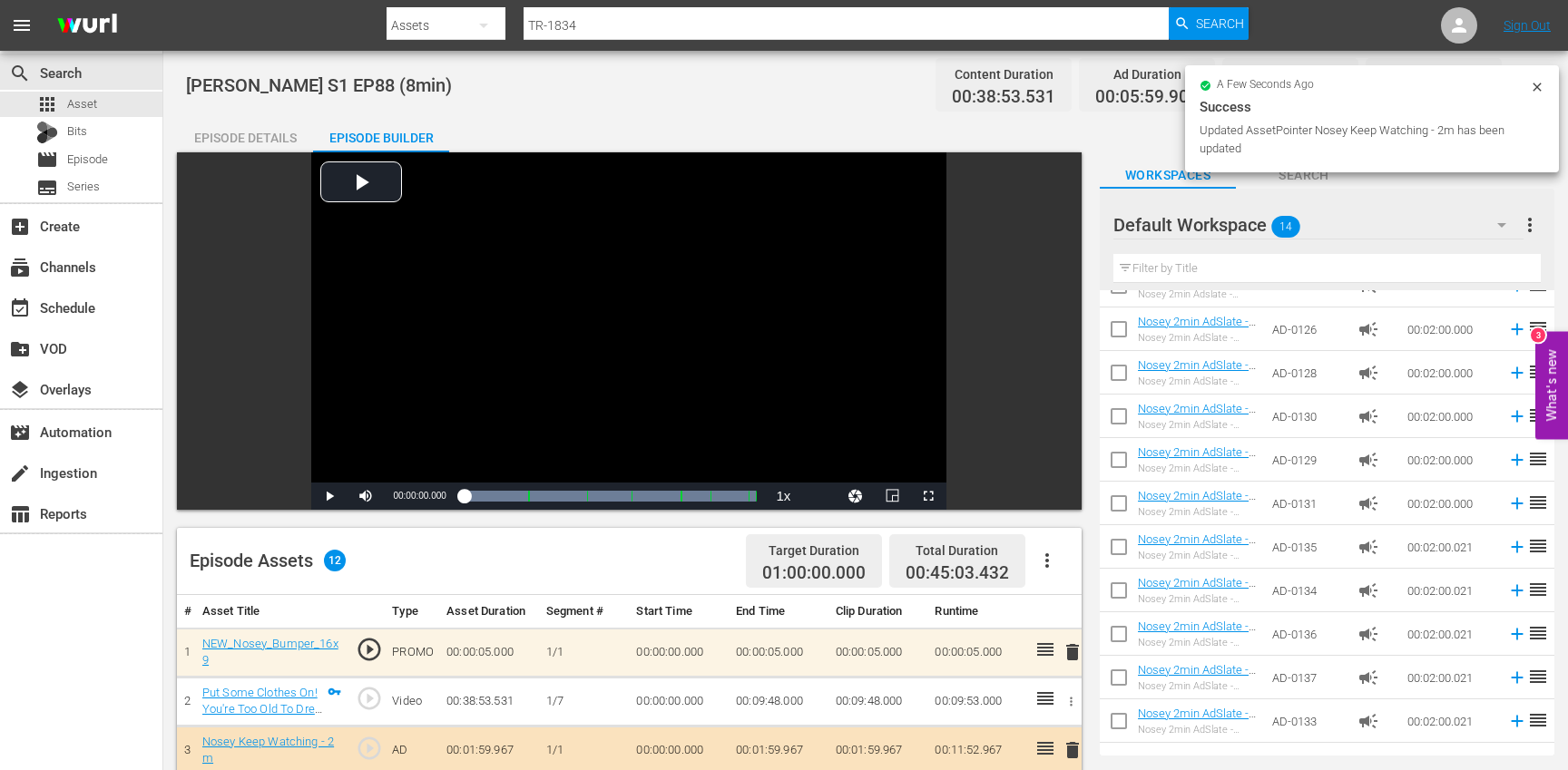
click at [263, 137] on div "Episode Details" at bounding box center [245, 138] width 136 height 44
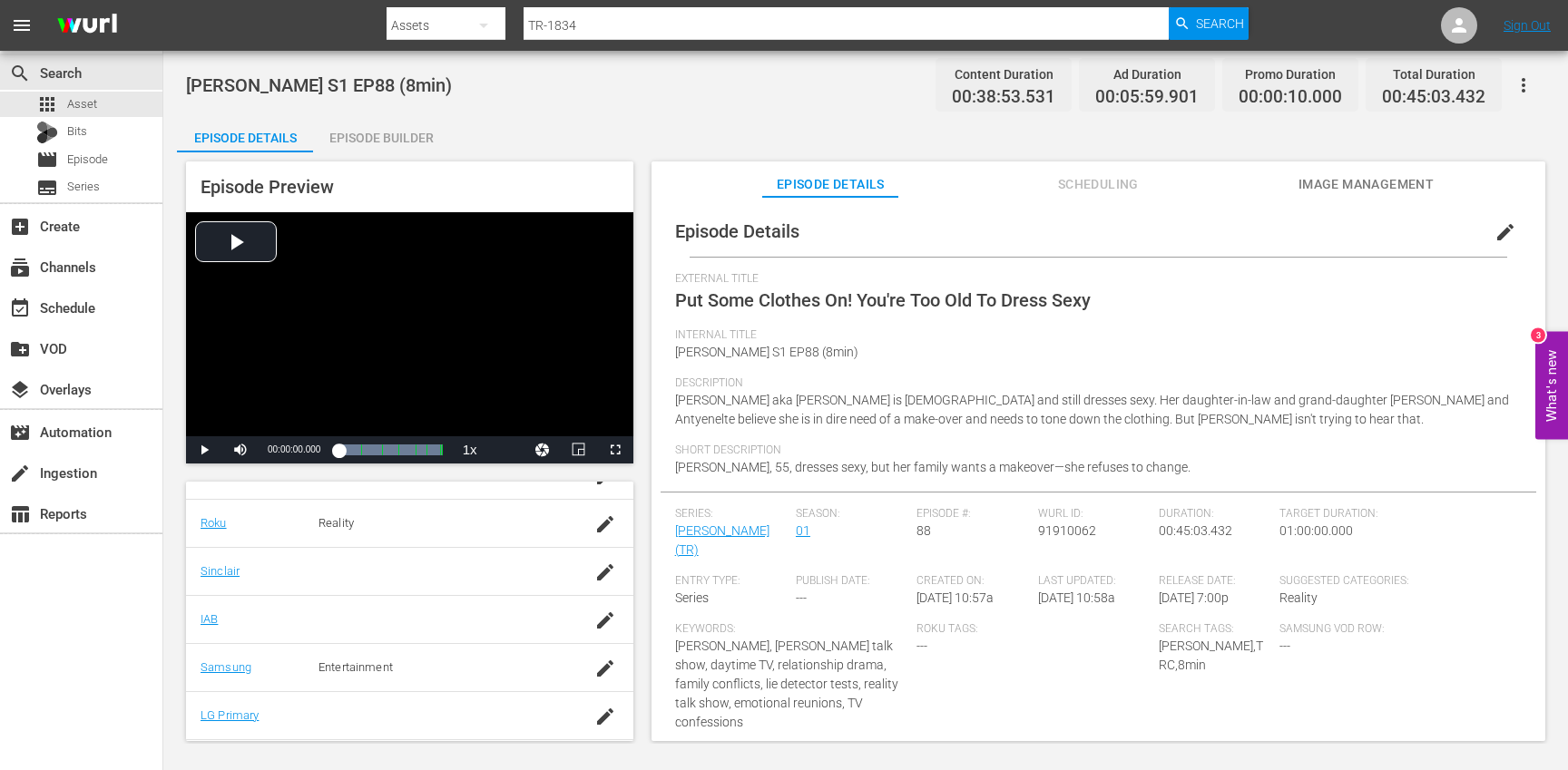
click at [1536, 88] on button "button" at bounding box center [1523, 85] width 44 height 44
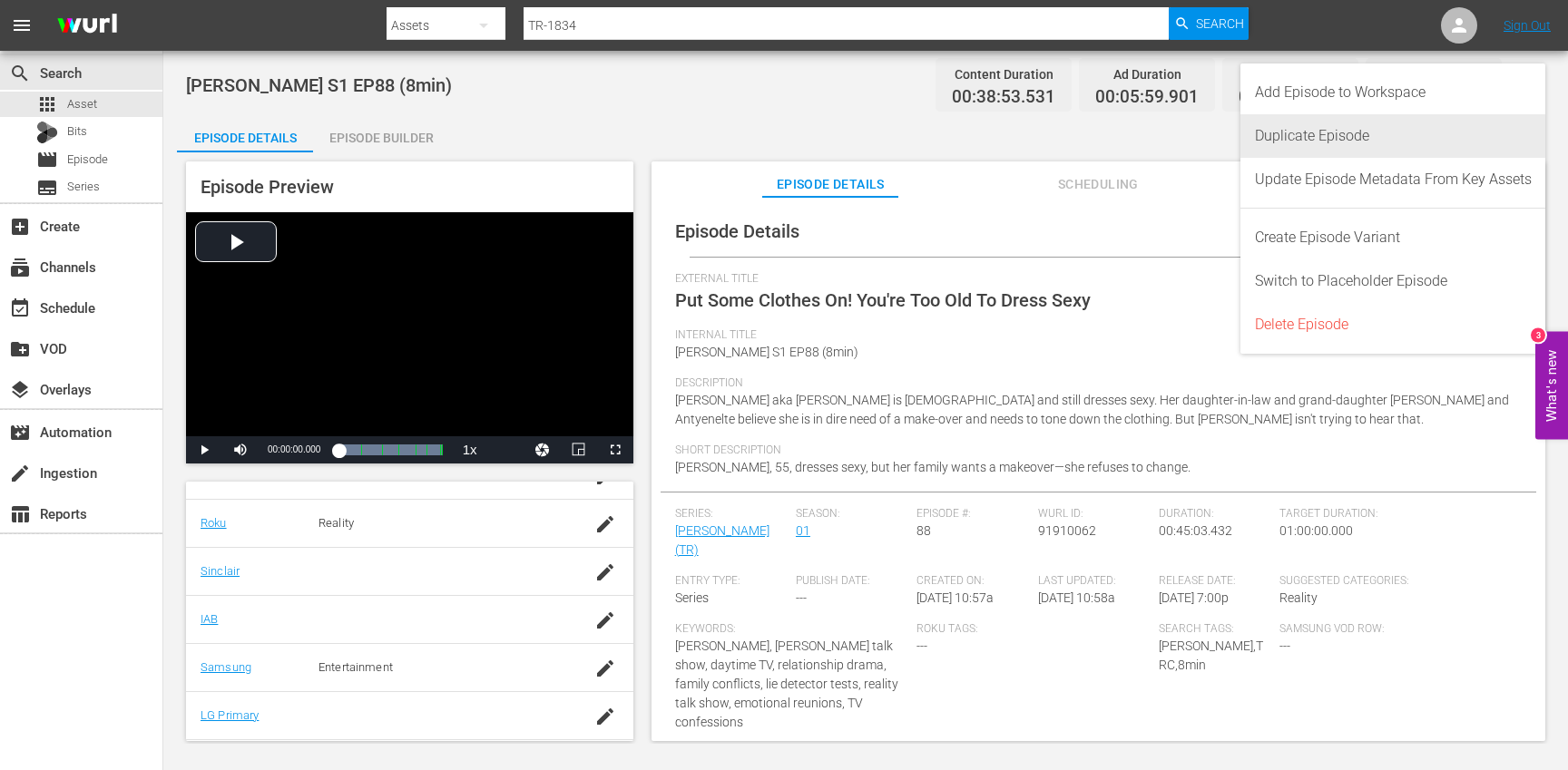
click at [1396, 128] on div "Duplicate Episode" at bounding box center [1393, 136] width 277 height 44
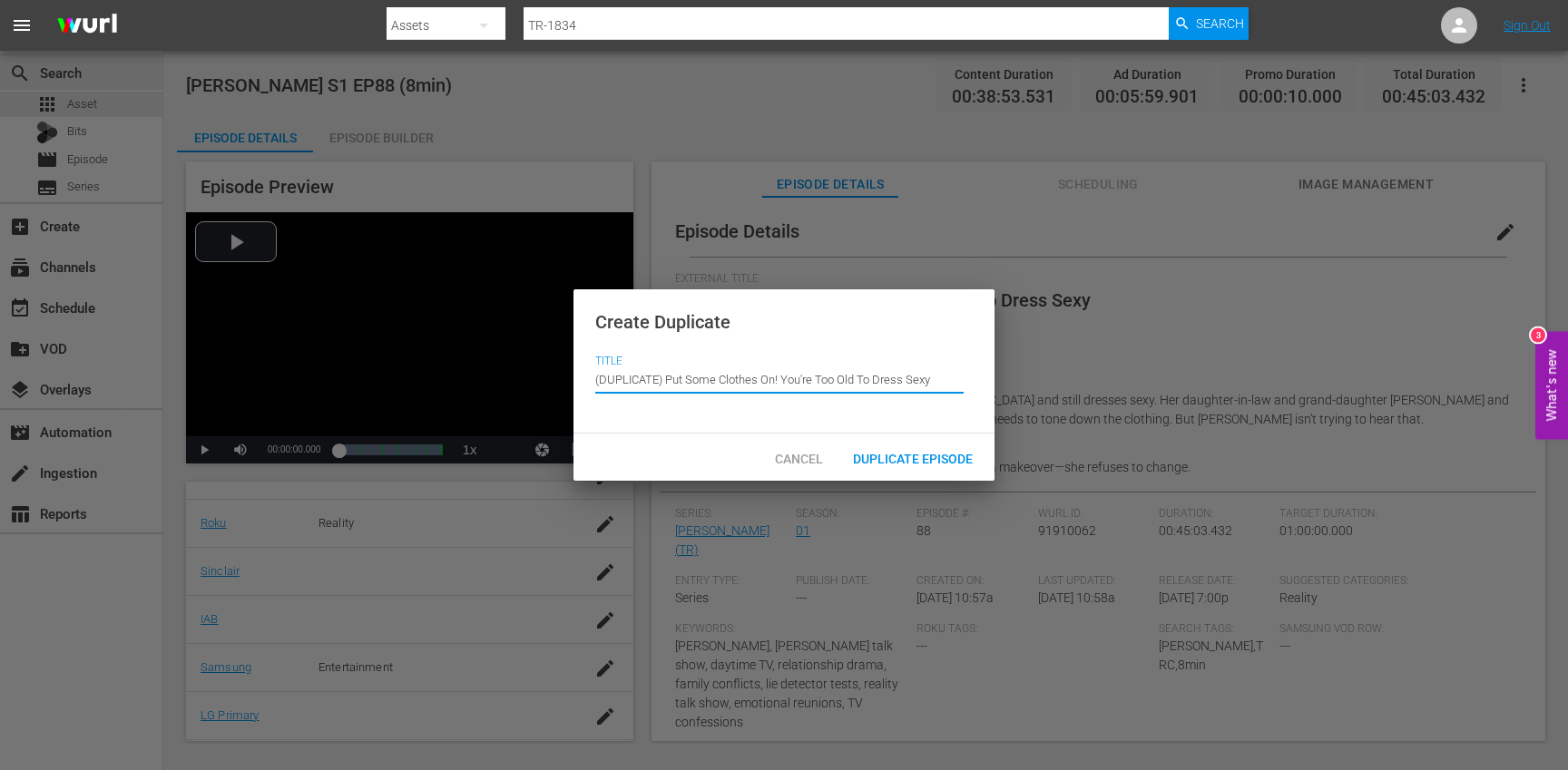
drag, startPoint x: 666, startPoint y: 382, endPoint x: 642, endPoint y: 345, distance: 44.1
click at [642, 345] on div "Create Duplicate Title Episode Title (DUPLICATE) Put Some Clothes On! You're To…" at bounding box center [784, 362] width 421 height 145
type input "Put Some Clothes On! You're Too Old To Dress Sexy"
click at [854, 452] on span "Duplicate Episode" at bounding box center [913, 459] width 149 height 15
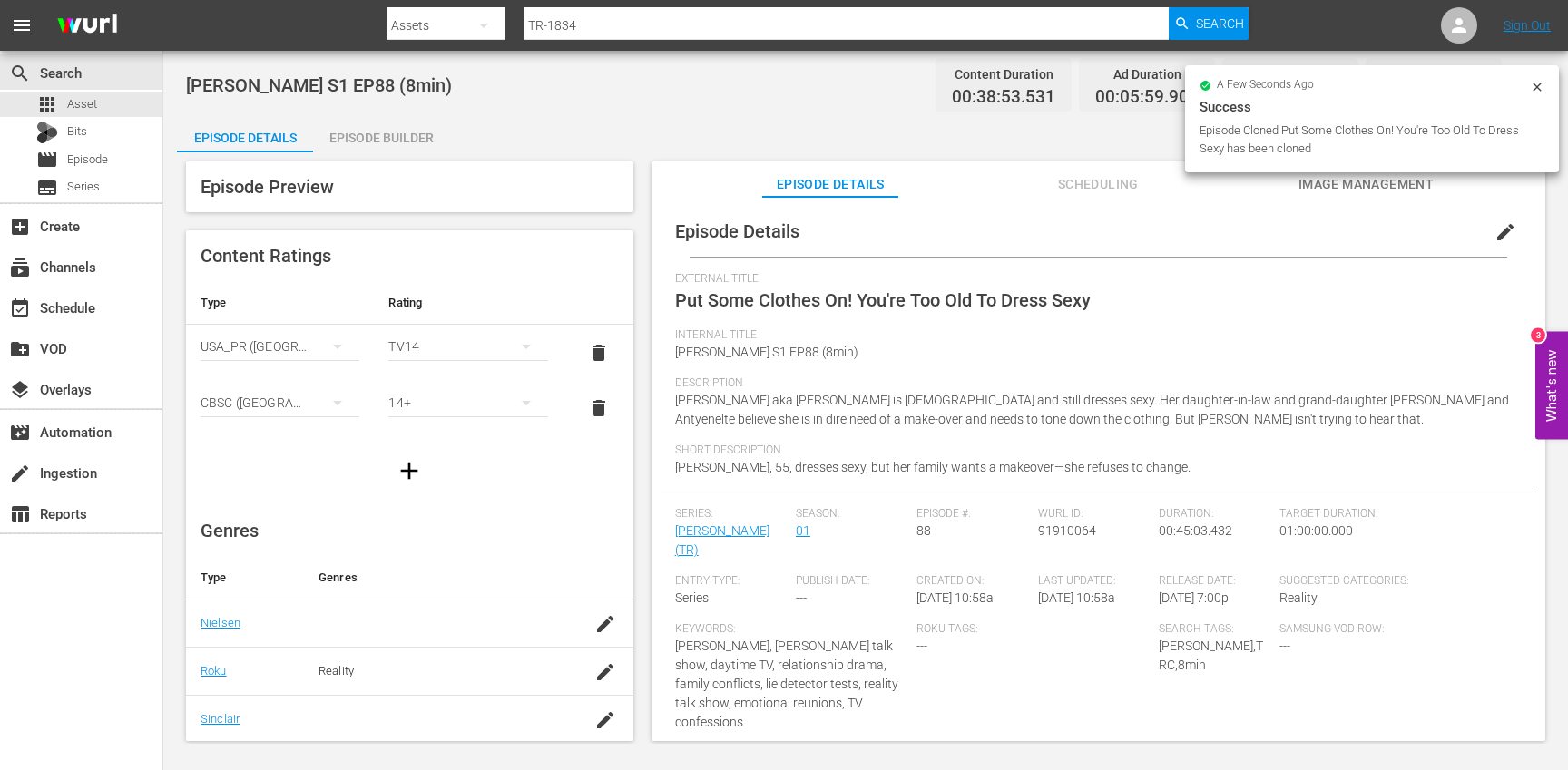
click at [1494, 235] on span "edit" at bounding box center [1505, 232] width 21 height 21
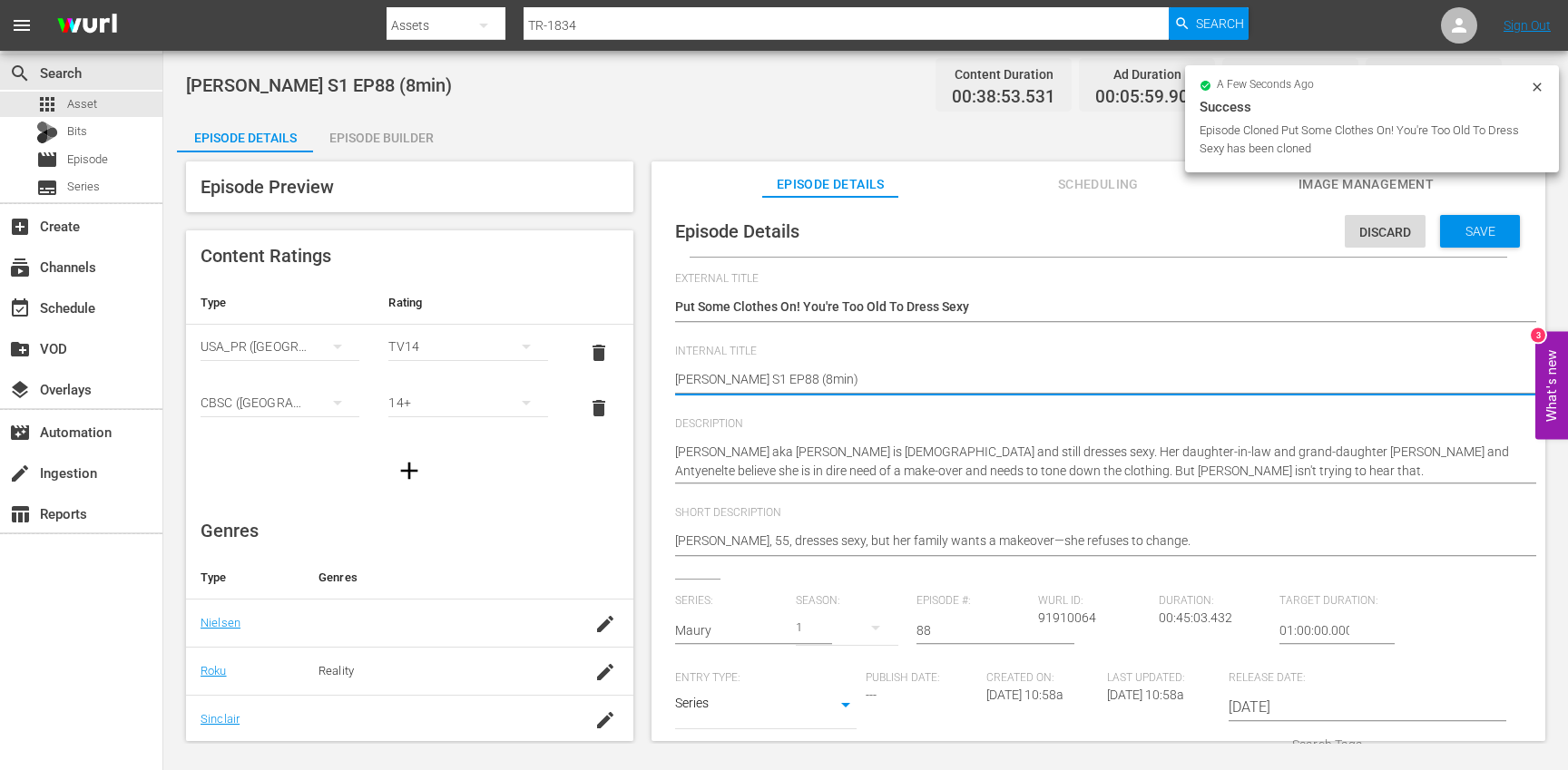
type textarea "Trisha S1 EP88 (min)"
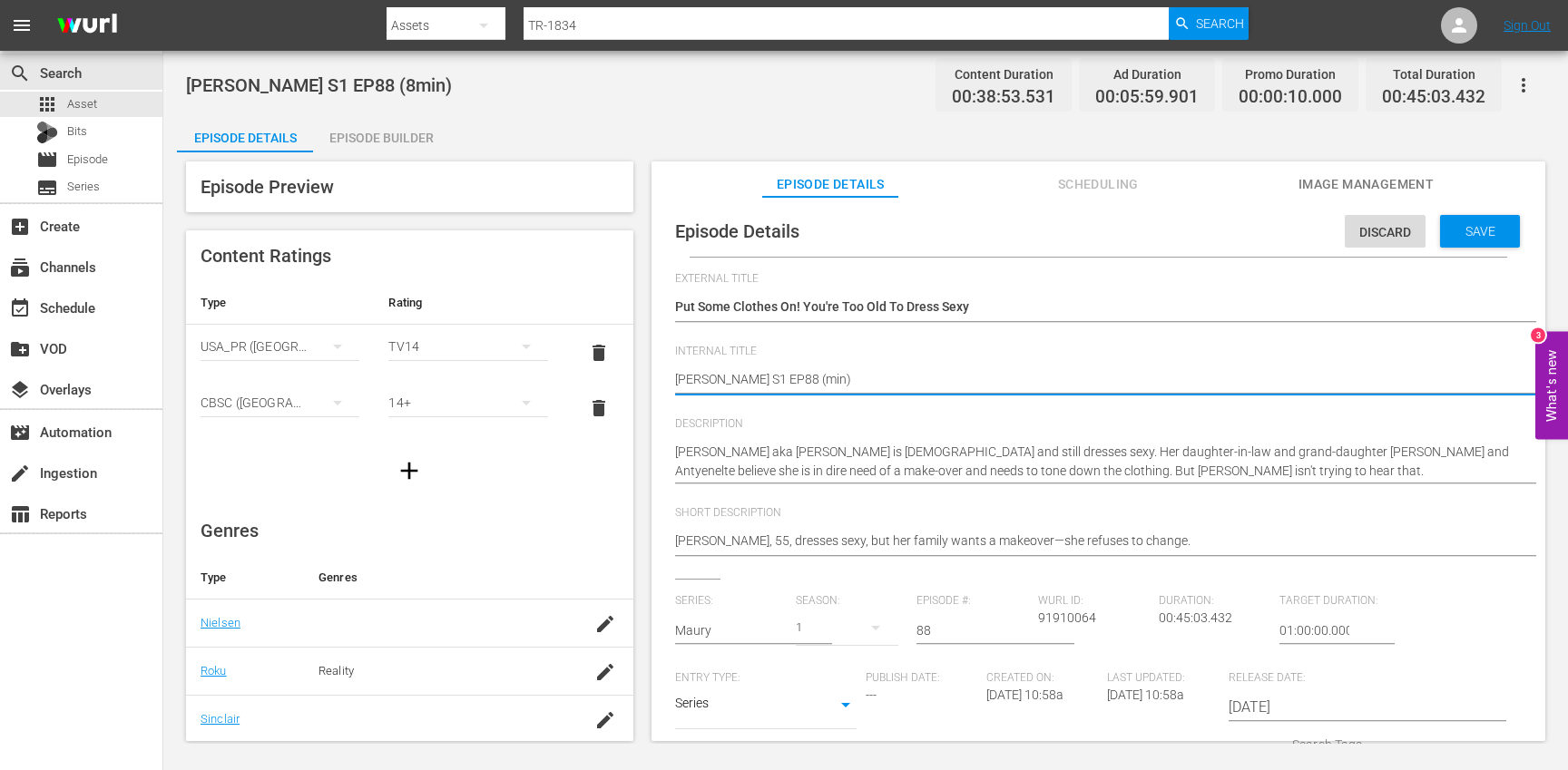
type textarea "Trisha S1 EP88 (1min)"
type textarea "[PERSON_NAME] S1 EP88 (10min)"
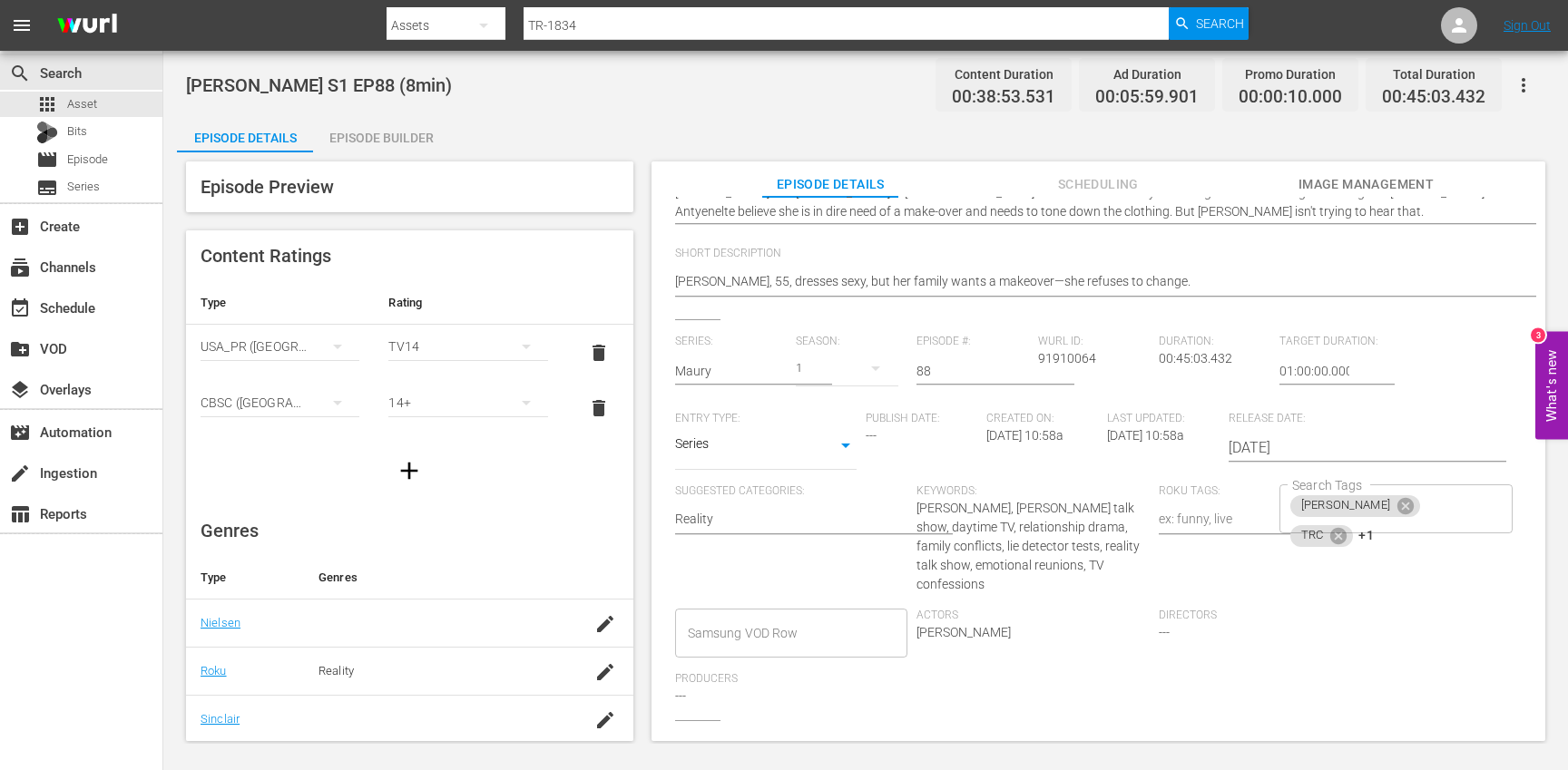
scroll to position [280, 0]
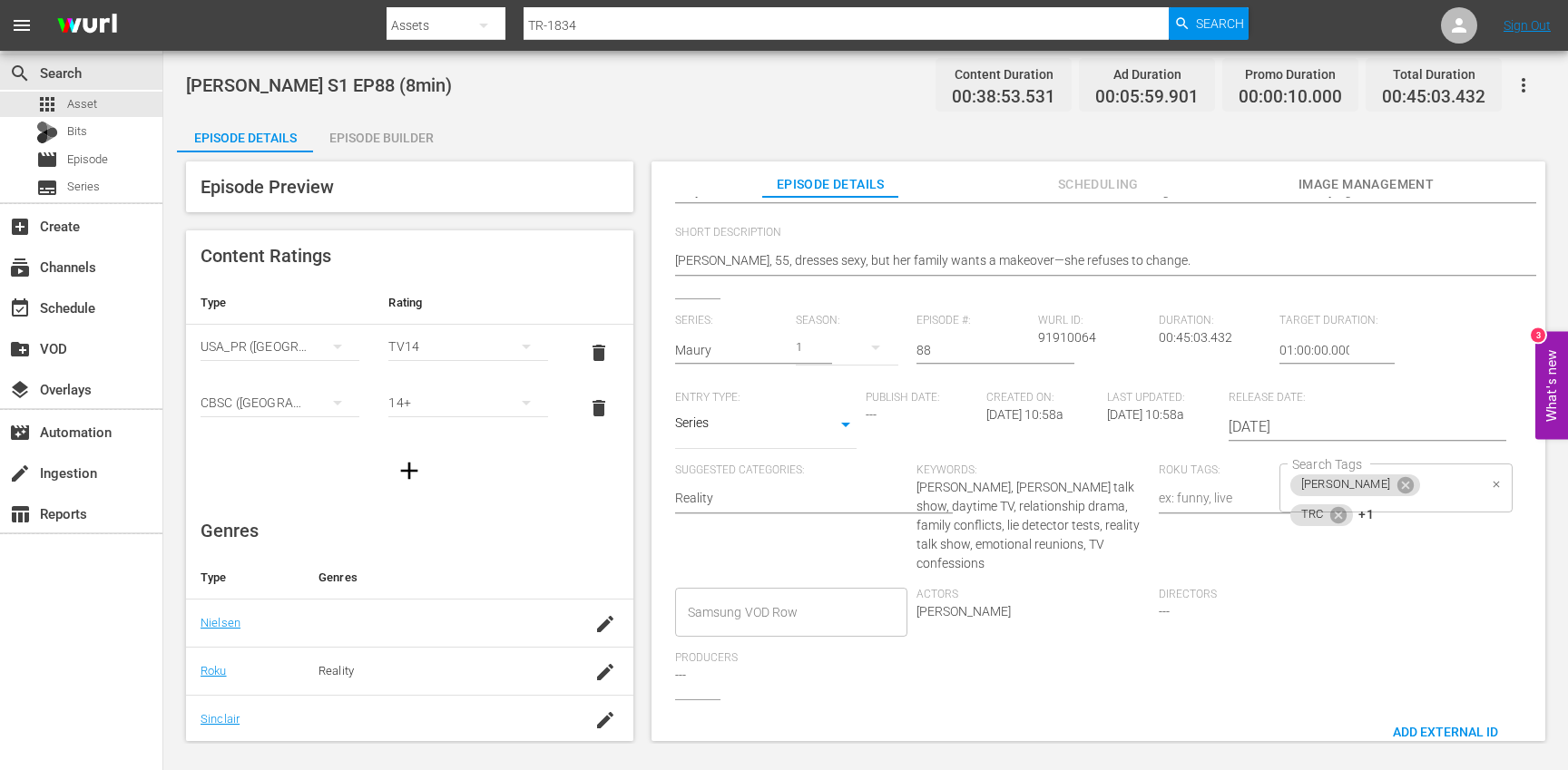
click at [1435, 493] on div "[PERSON_NAME] TRC +1 Search Tags" at bounding box center [1396, 488] width 233 height 49
type textarea "[PERSON_NAME] S1 EP88 (10min)"
click at [1348, 505] on icon at bounding box center [1338, 514] width 20 height 20
click at [1351, 506] on icon at bounding box center [1343, 514] width 17 height 17
type input "10"
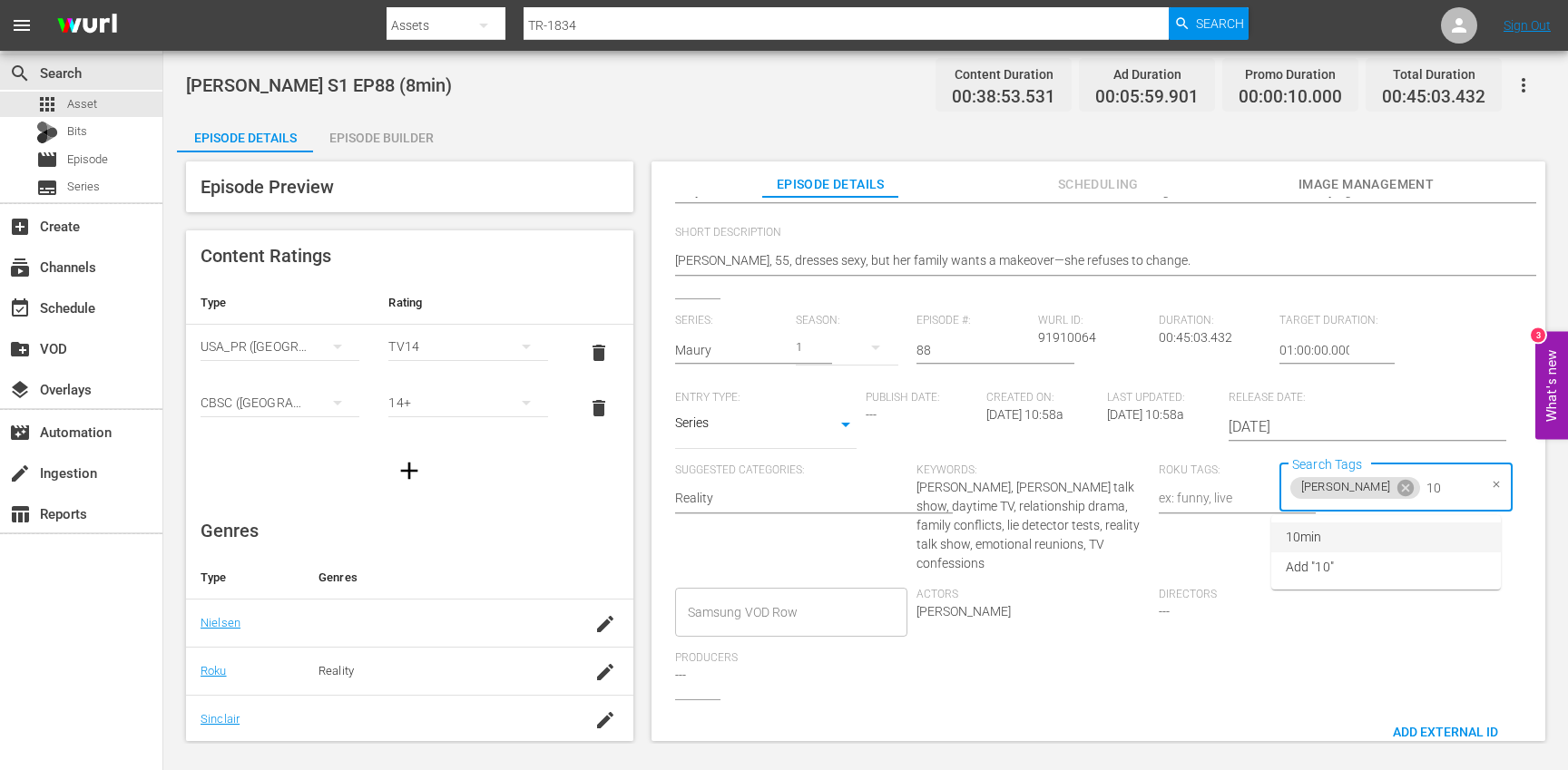
click at [1373, 534] on li "10min" at bounding box center [1385, 537] width 229 height 30
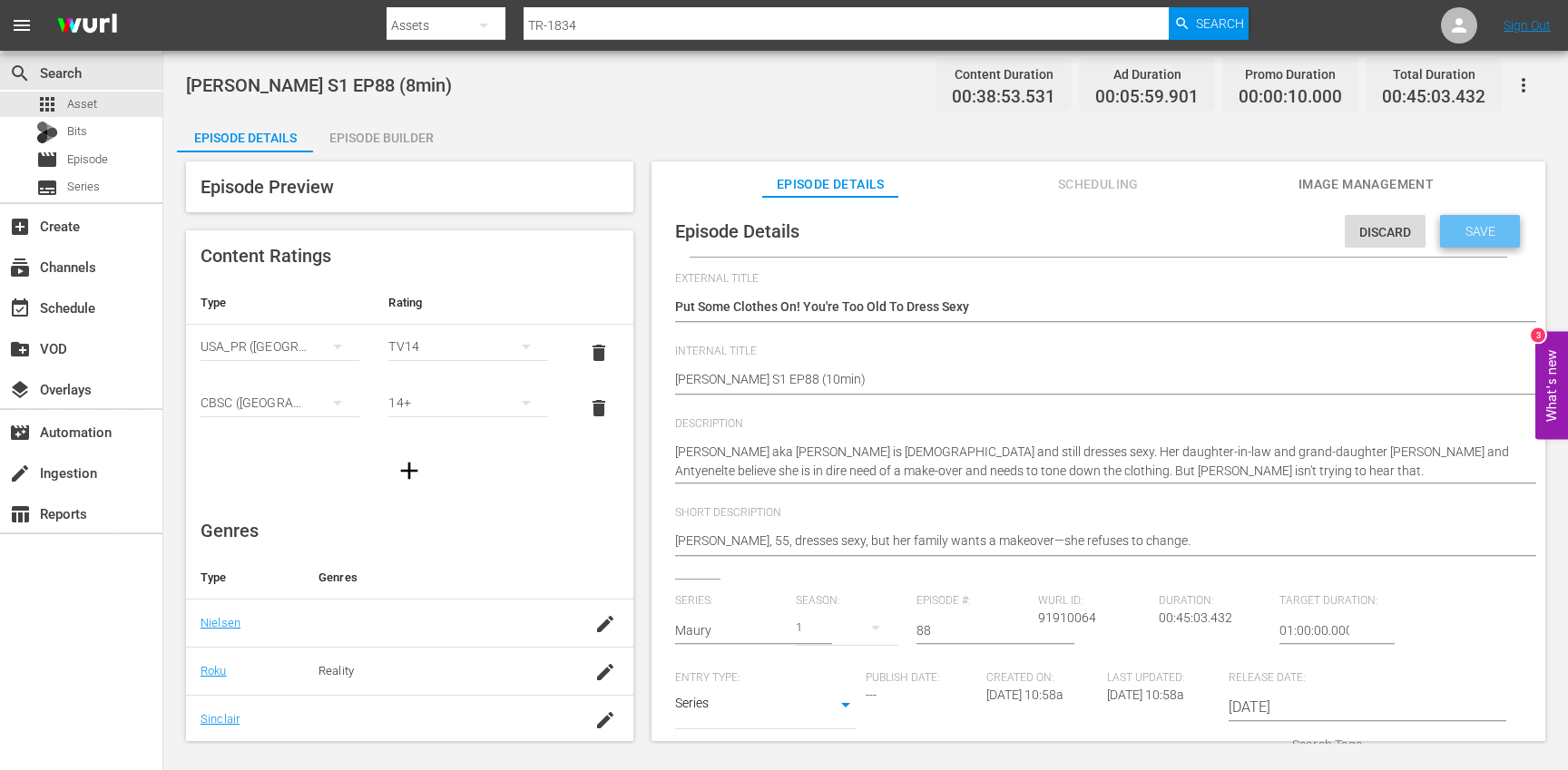
click at [1476, 225] on span "Save" at bounding box center [1479, 232] width 59 height 15
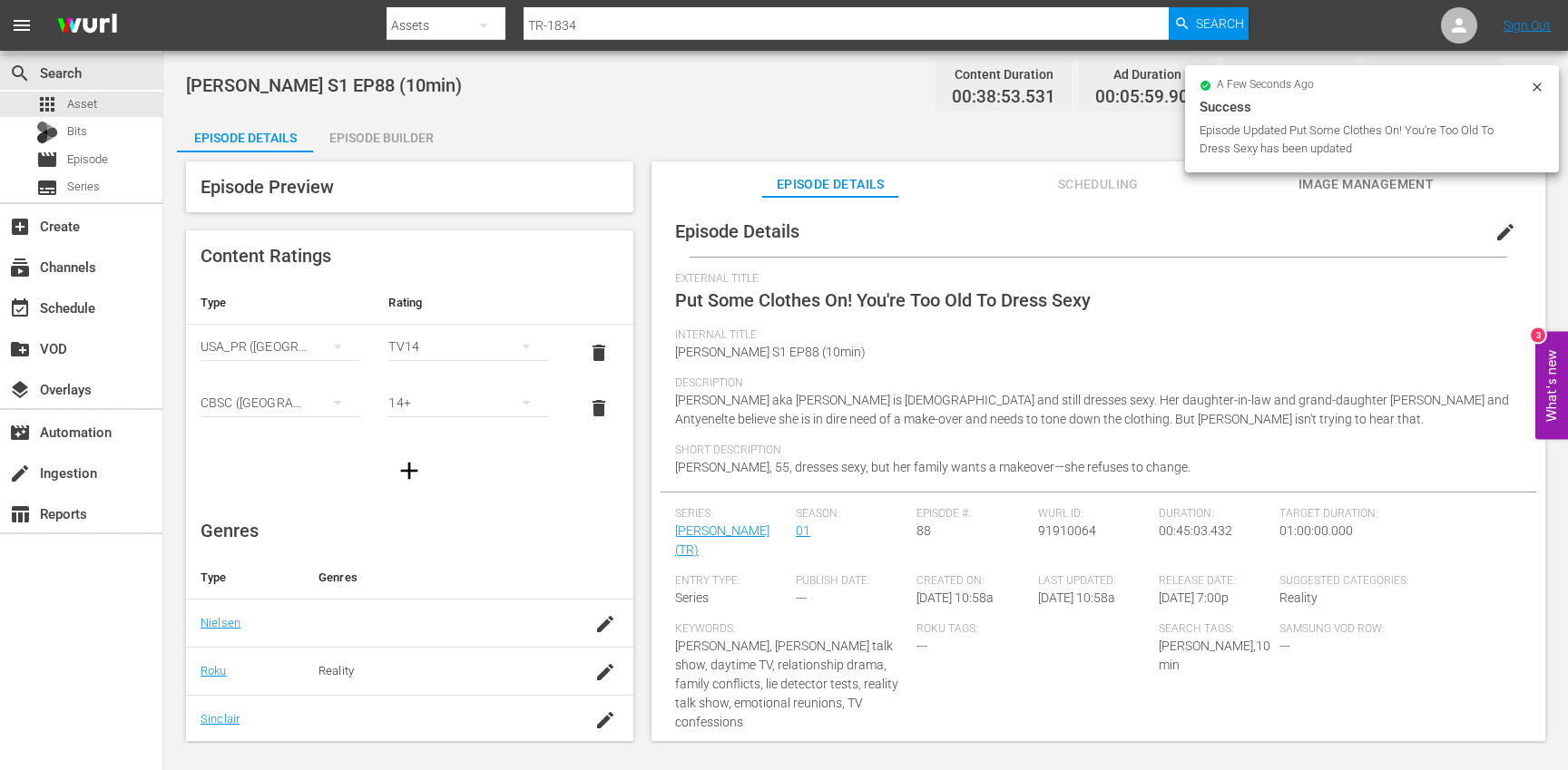
click at [390, 132] on div "Episode Builder" at bounding box center [381, 138] width 136 height 44
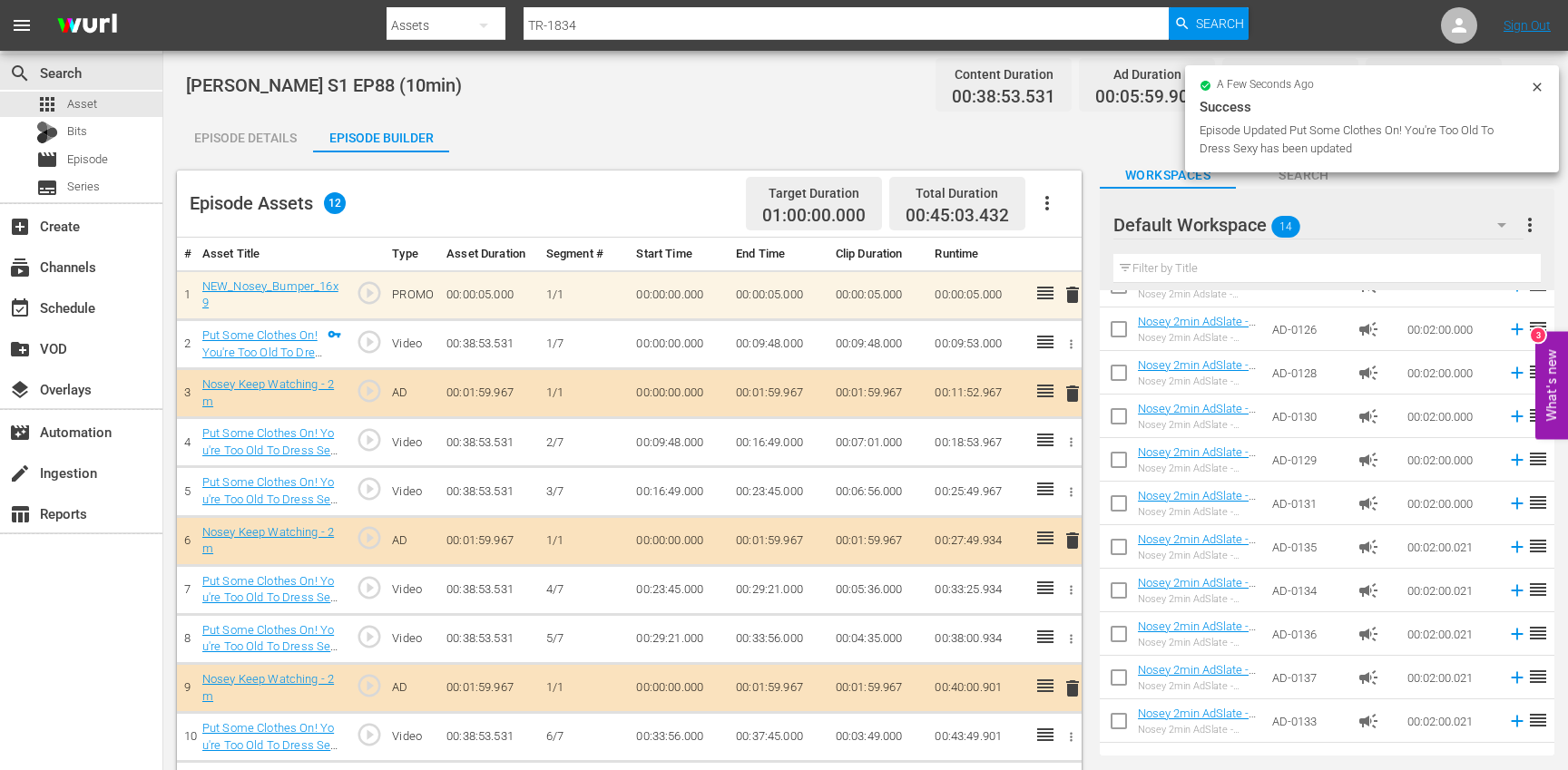
click at [1050, 208] on icon "button" at bounding box center [1046, 202] width 21 height 21
click at [1068, 257] on div "Clear Ads" at bounding box center [1101, 253] width 123 height 44
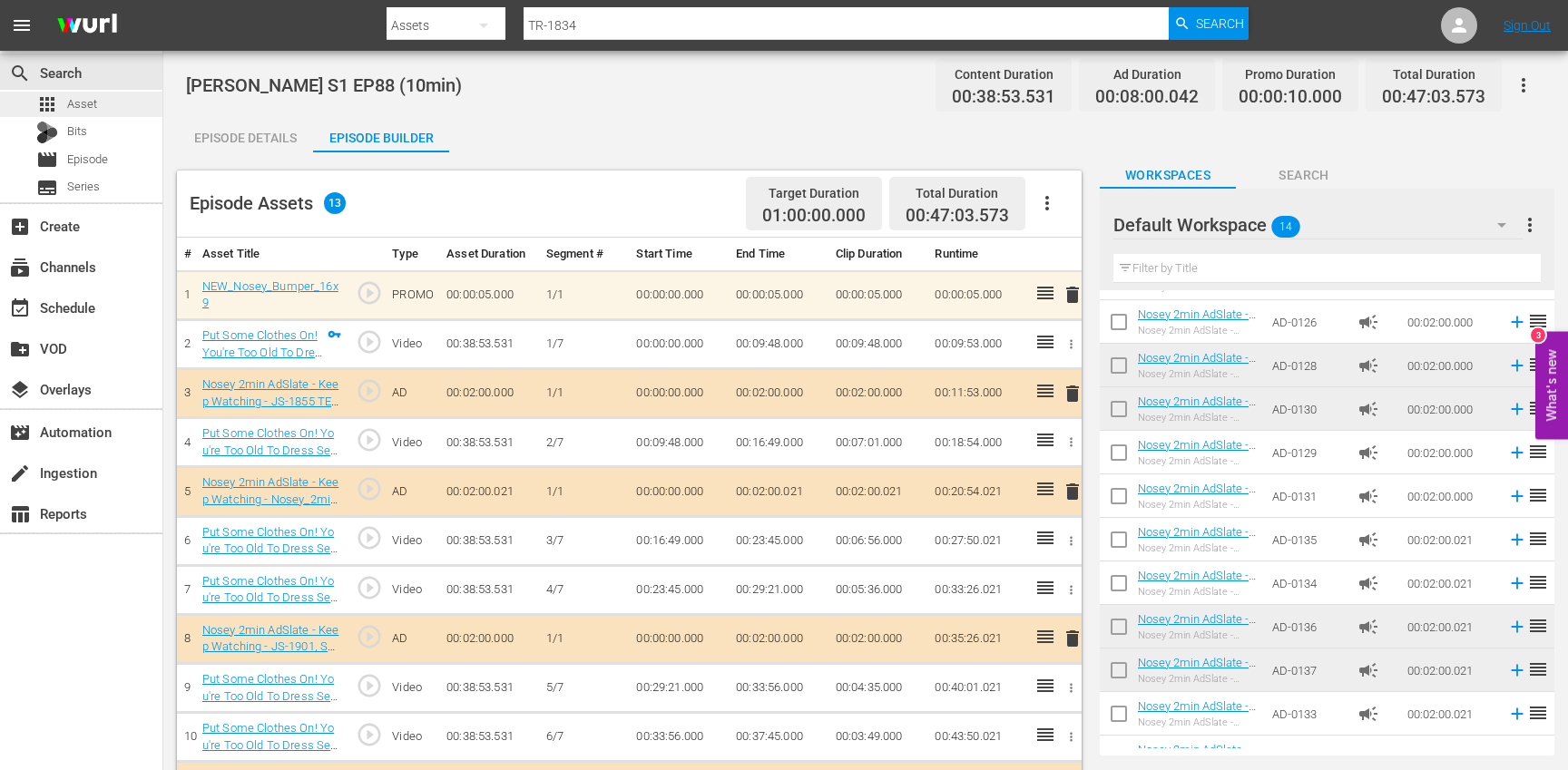
click at [127, 104] on div "apps Asset" at bounding box center [81, 103] width 162 height 25
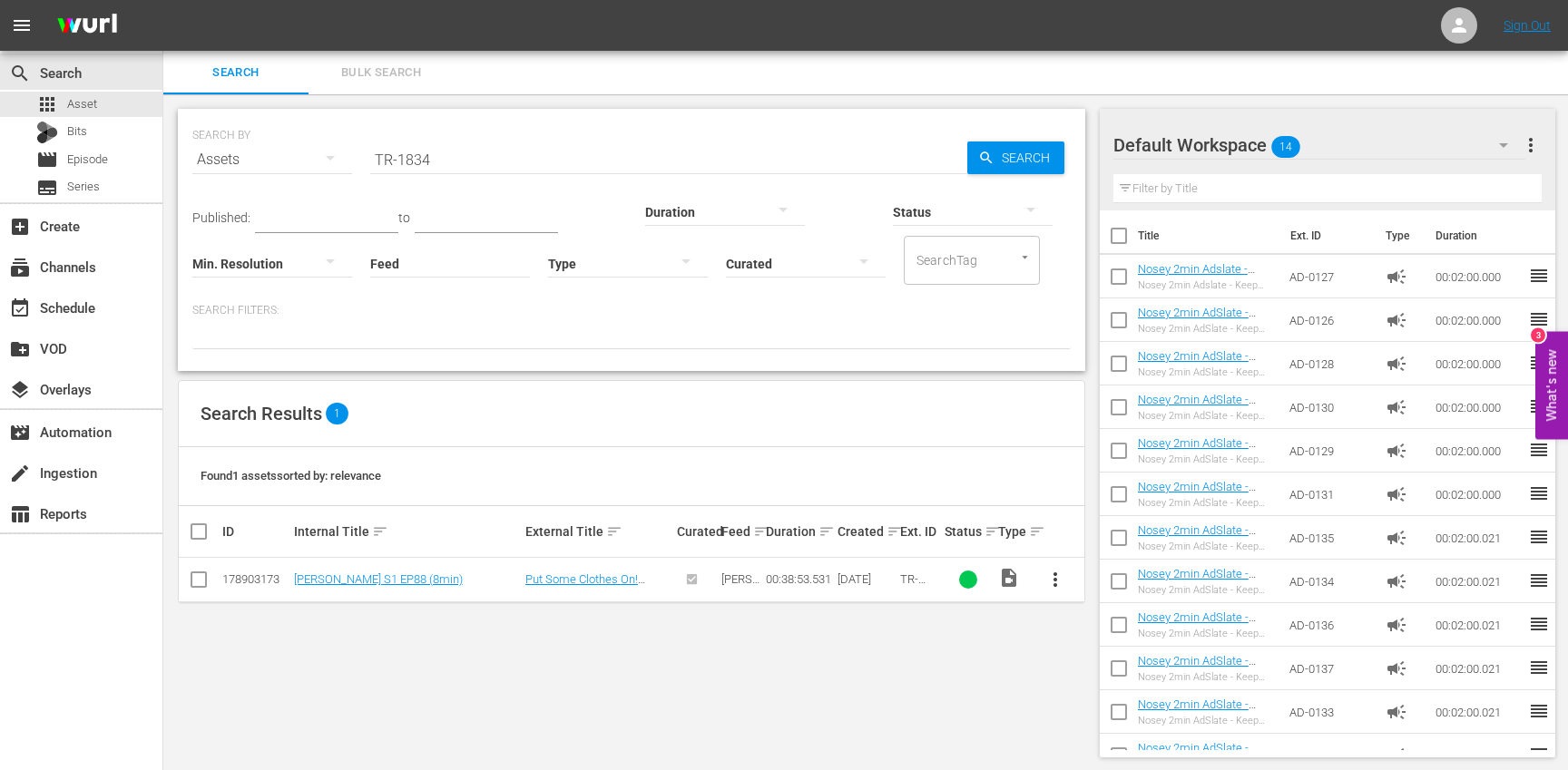
click at [474, 162] on input "TR-1834" at bounding box center [668, 159] width 597 height 44
paste input "5"
type input "TR-1835"
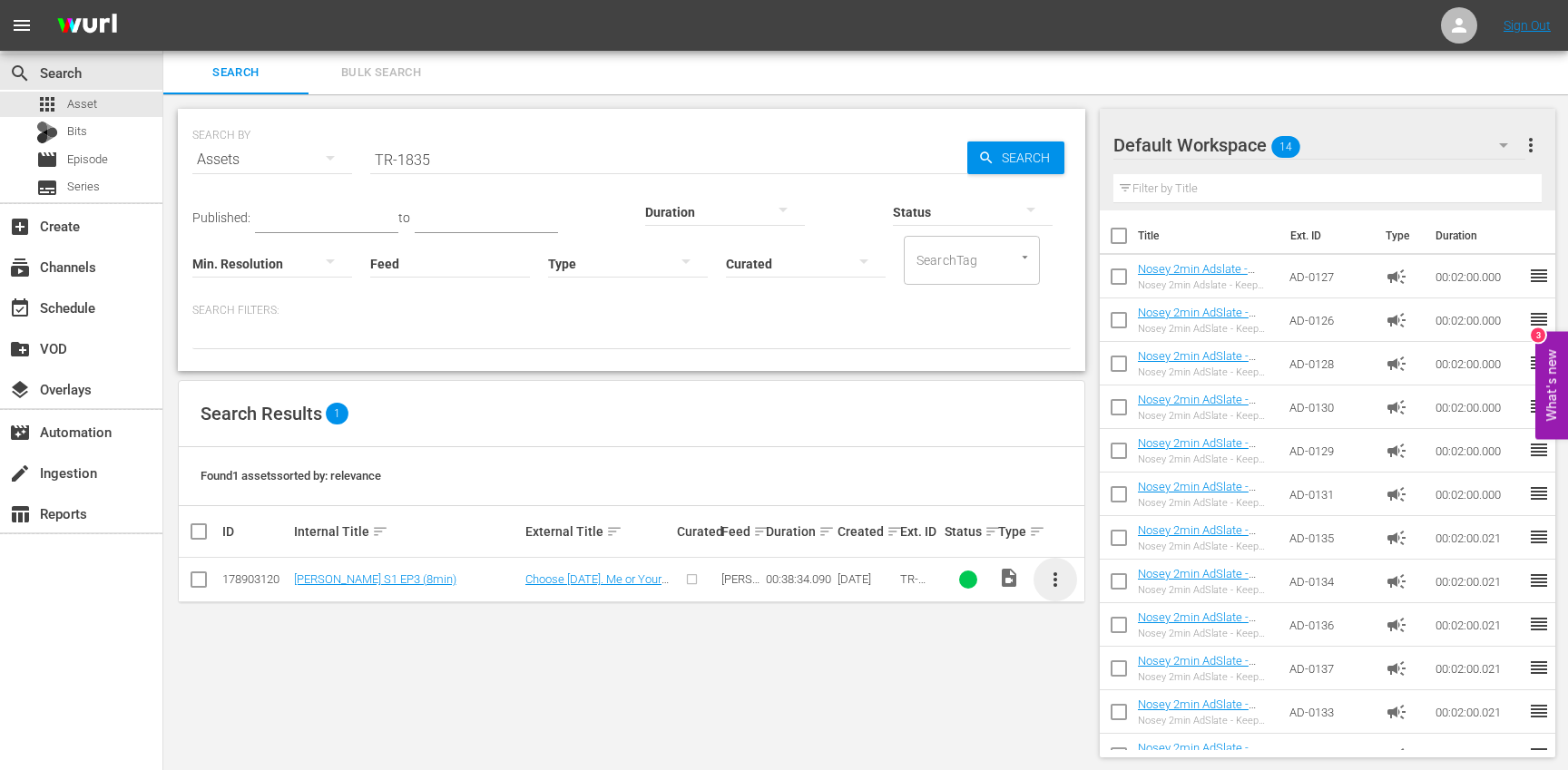
click at [1051, 572] on span "more_vert" at bounding box center [1055, 579] width 21 height 21
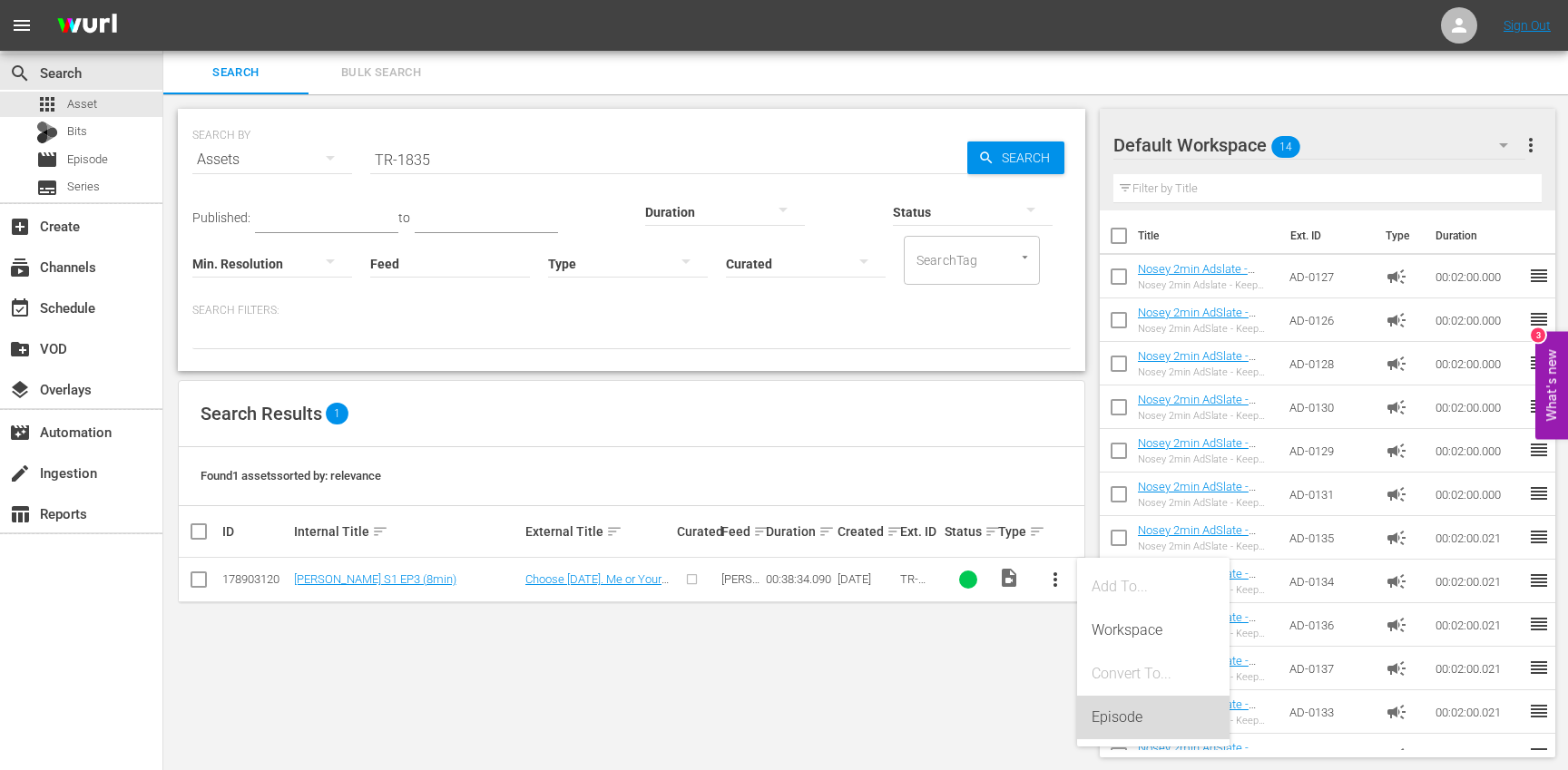
click at [1106, 718] on div "Episode" at bounding box center [1153, 717] width 123 height 44
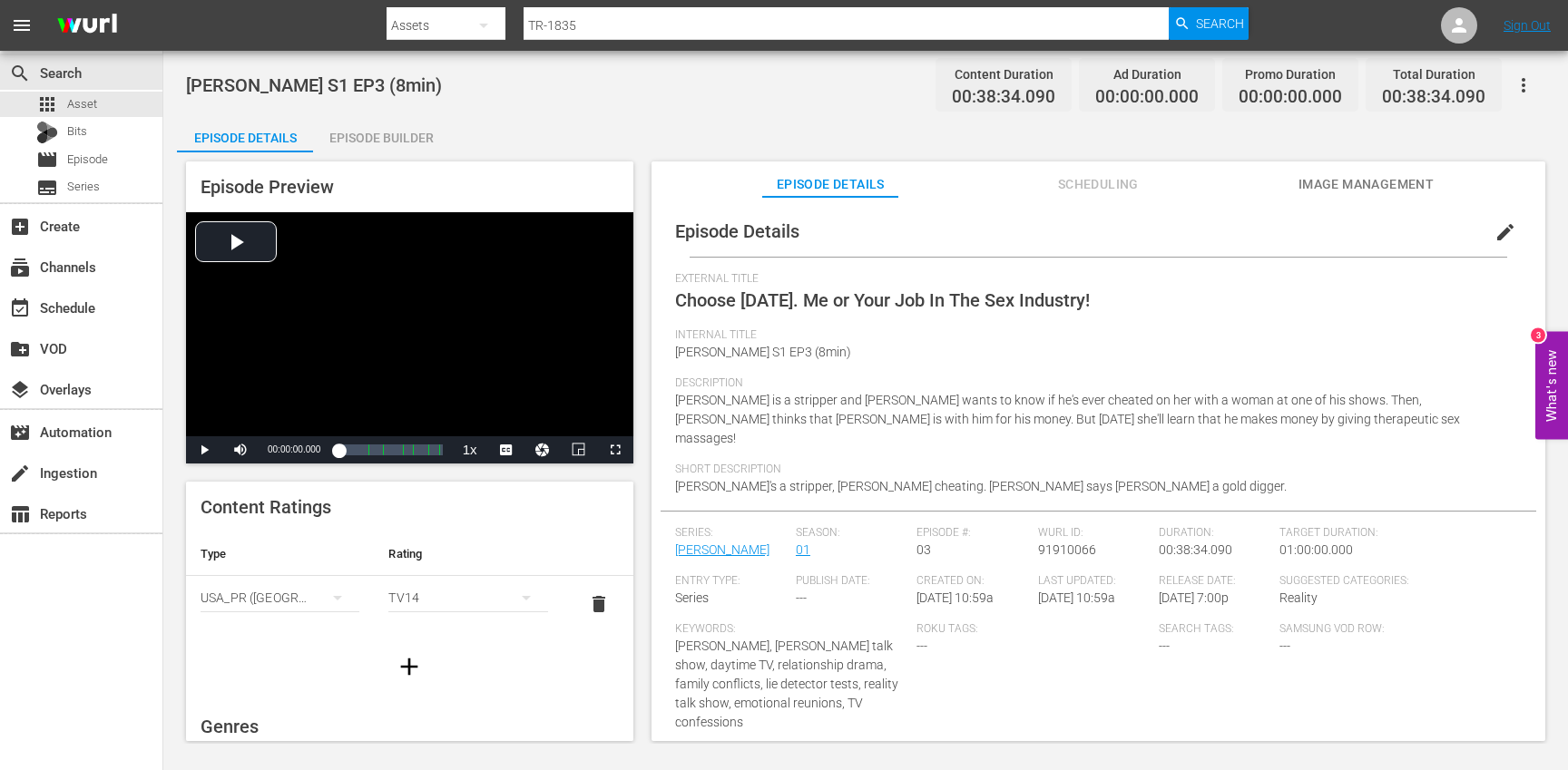
click at [1494, 232] on span "edit" at bounding box center [1505, 232] width 21 height 21
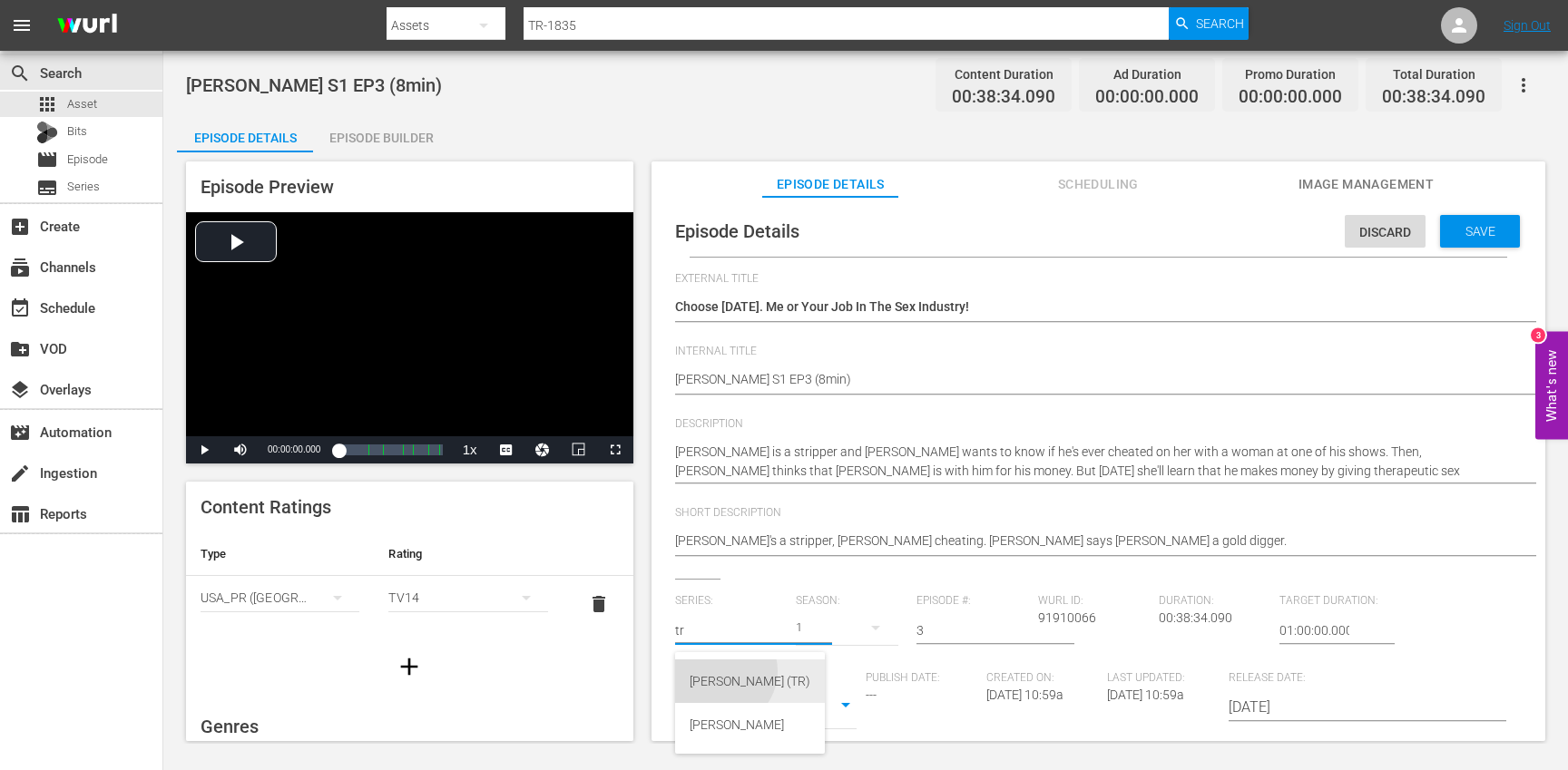
click at [721, 671] on div "[PERSON_NAME] (TR)" at bounding box center [750, 681] width 121 height 44
type input "[PERSON_NAME] (TR)"
click at [850, 630] on div "17" at bounding box center [847, 628] width 102 height 51
click at [829, 726] on div "1" at bounding box center [819, 732] width 50 height 18
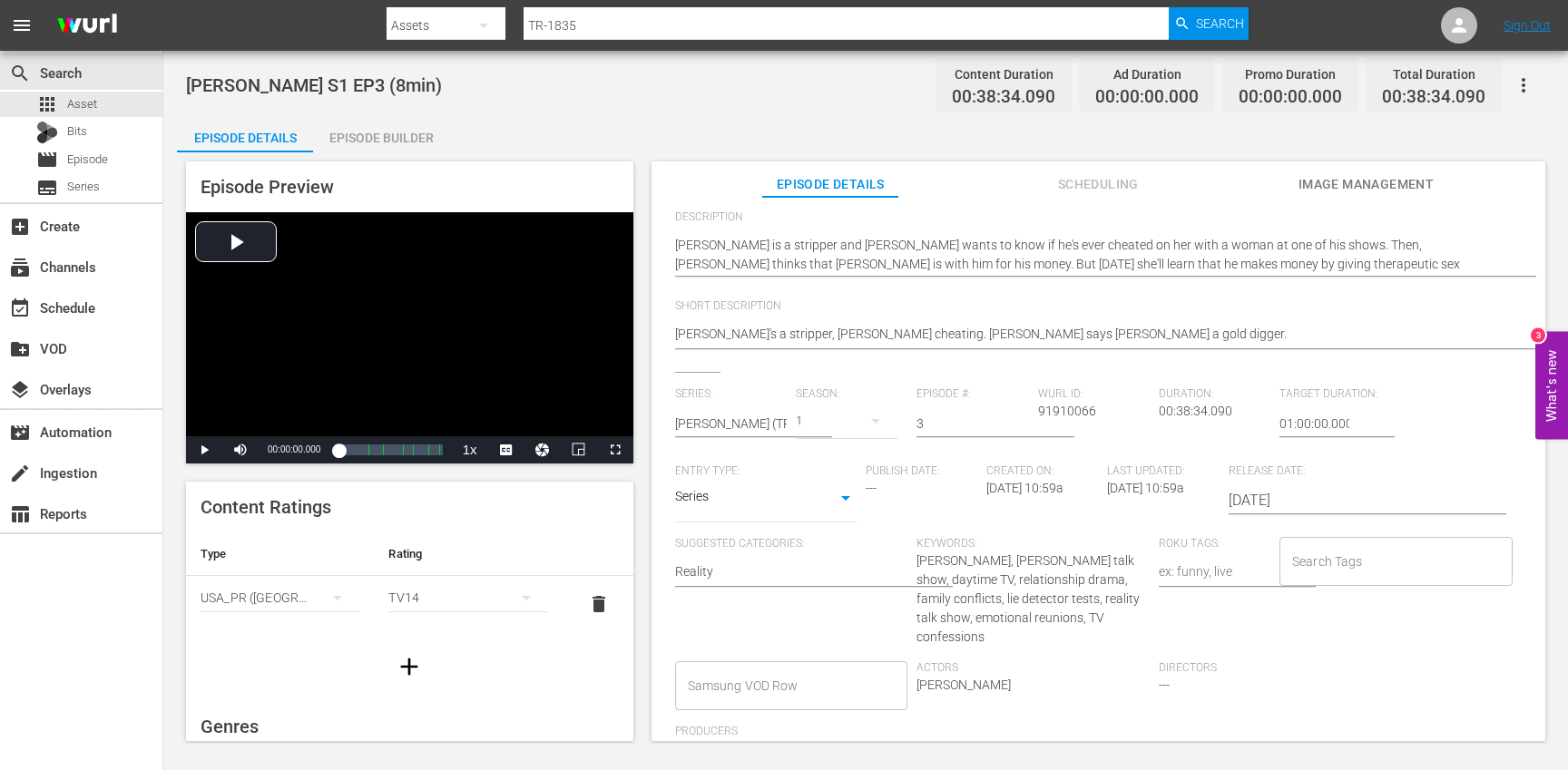
scroll to position [209, 0]
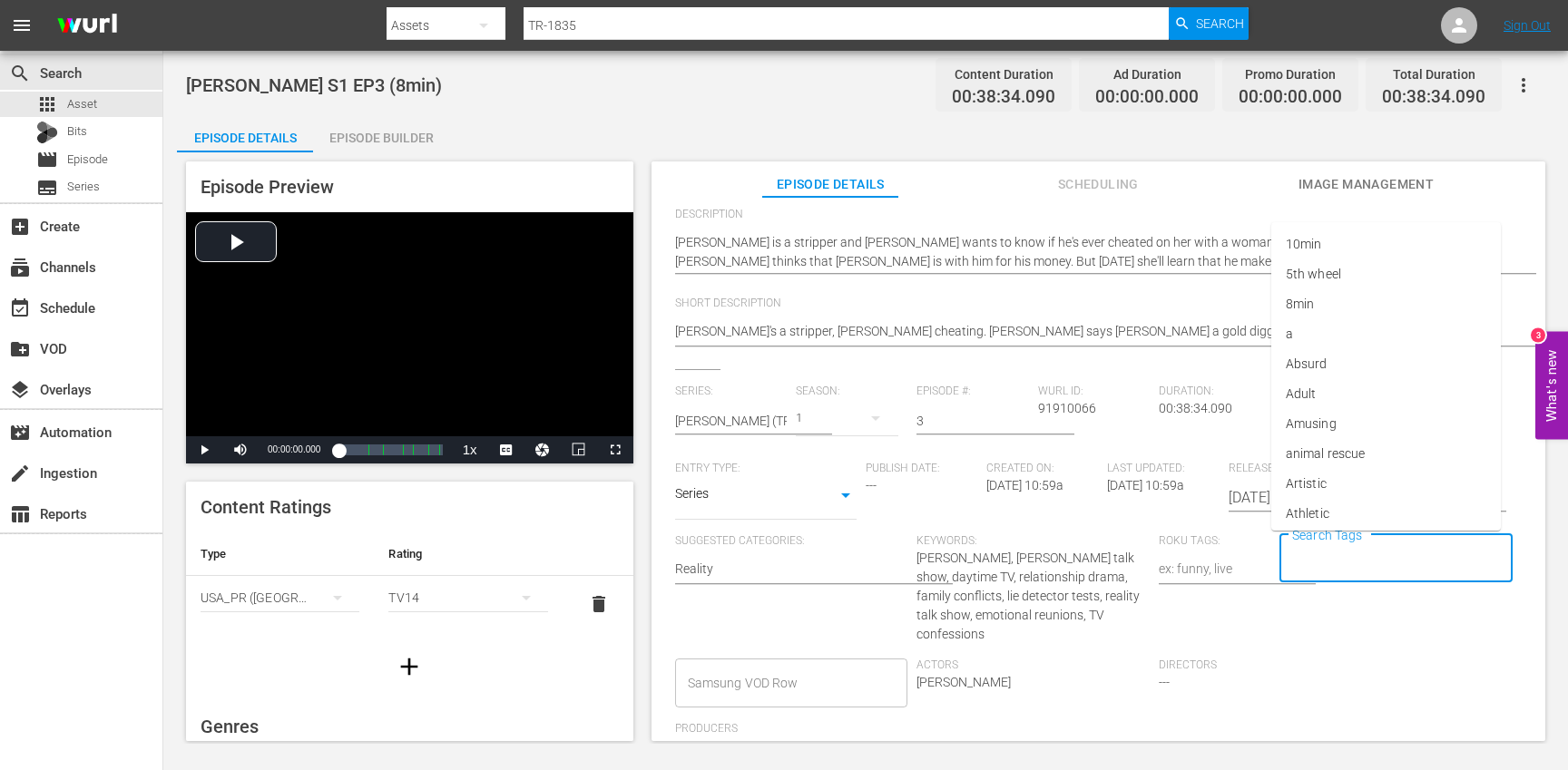
click at [1307, 571] on input "Search Tags" at bounding box center [1383, 558] width 190 height 33
type input "tr"
click at [1326, 491] on li "[PERSON_NAME]" at bounding box center [1385, 484] width 229 height 30
type input "trc"
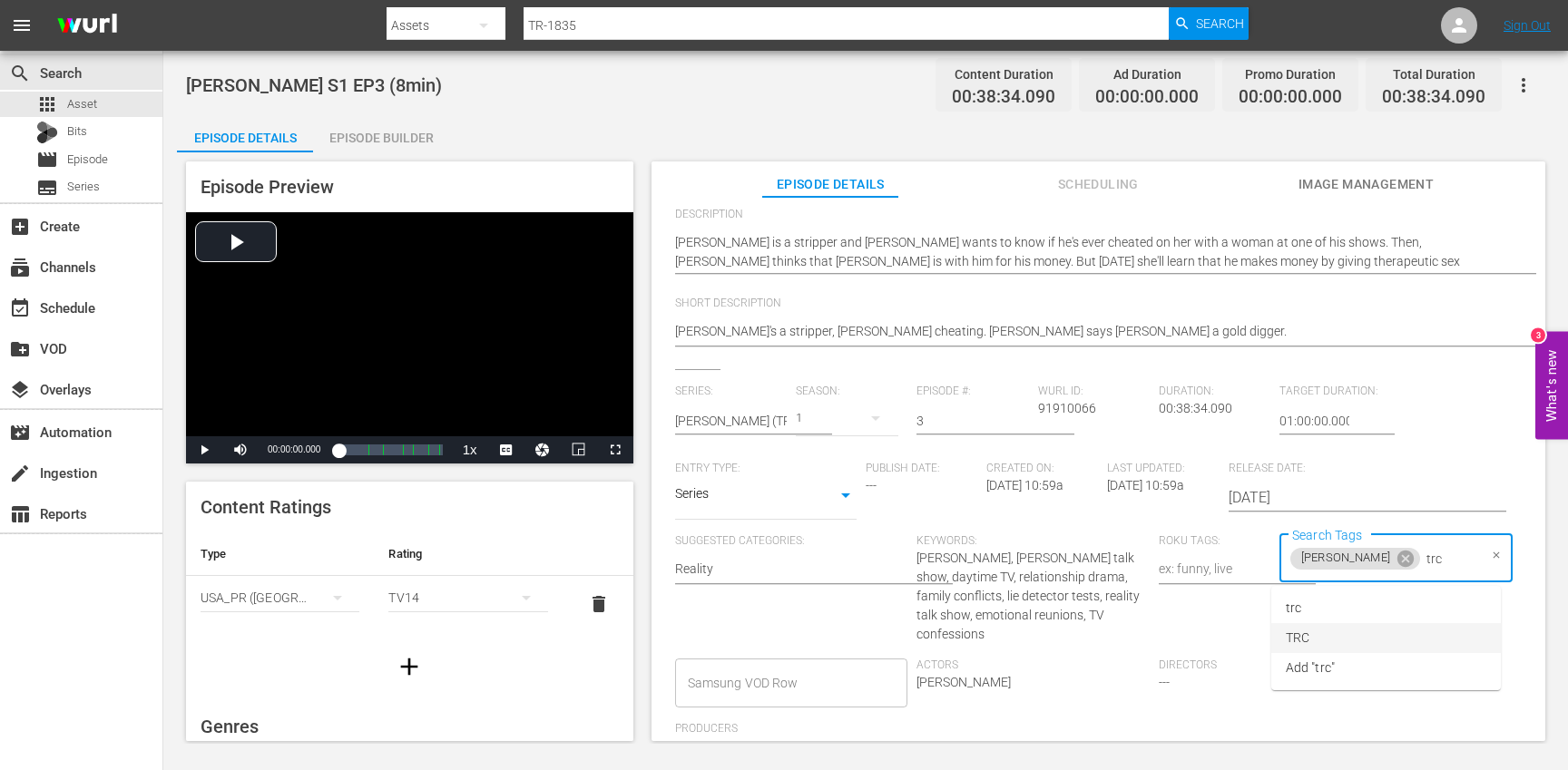
click at [1318, 637] on li "TRC" at bounding box center [1385, 638] width 229 height 30
type input "8"
click at [1314, 608] on li "8min" at bounding box center [1385, 608] width 229 height 30
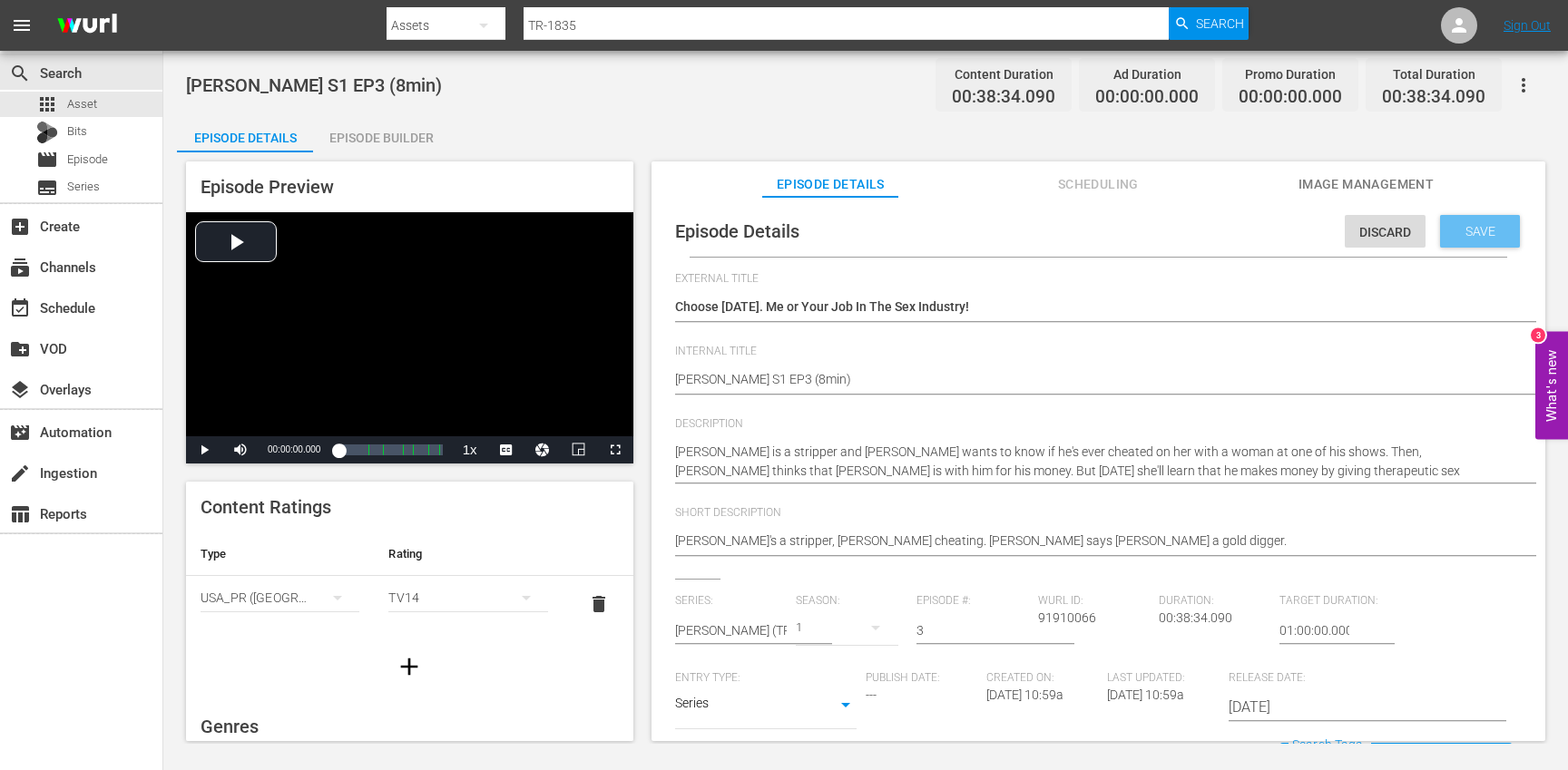
click at [1459, 240] on div "Save" at bounding box center [1480, 231] width 80 height 33
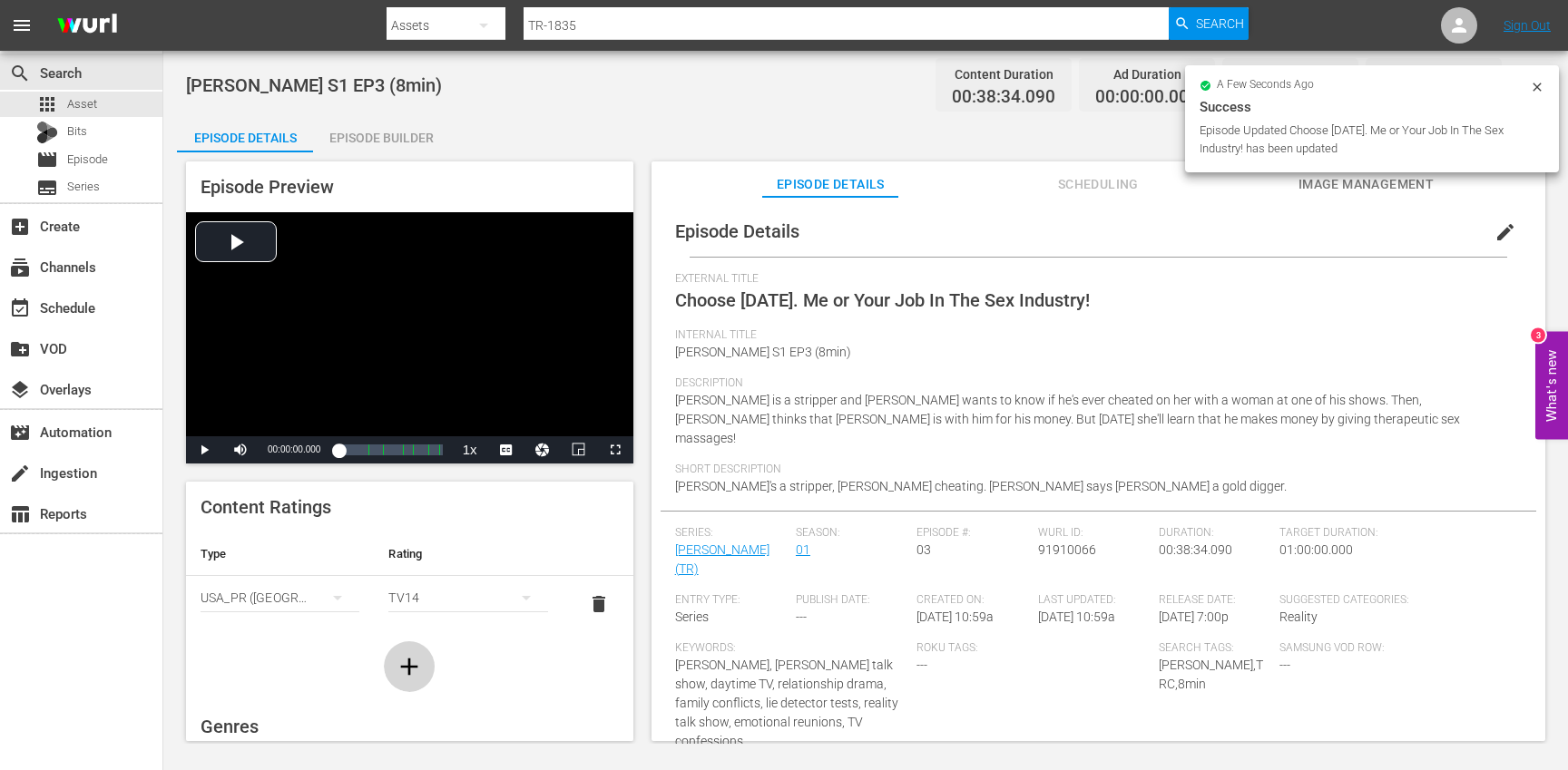
click at [416, 656] on icon "button" at bounding box center [409, 666] width 29 height 29
click at [283, 654] on div "simple table" at bounding box center [280, 654] width 158 height 51
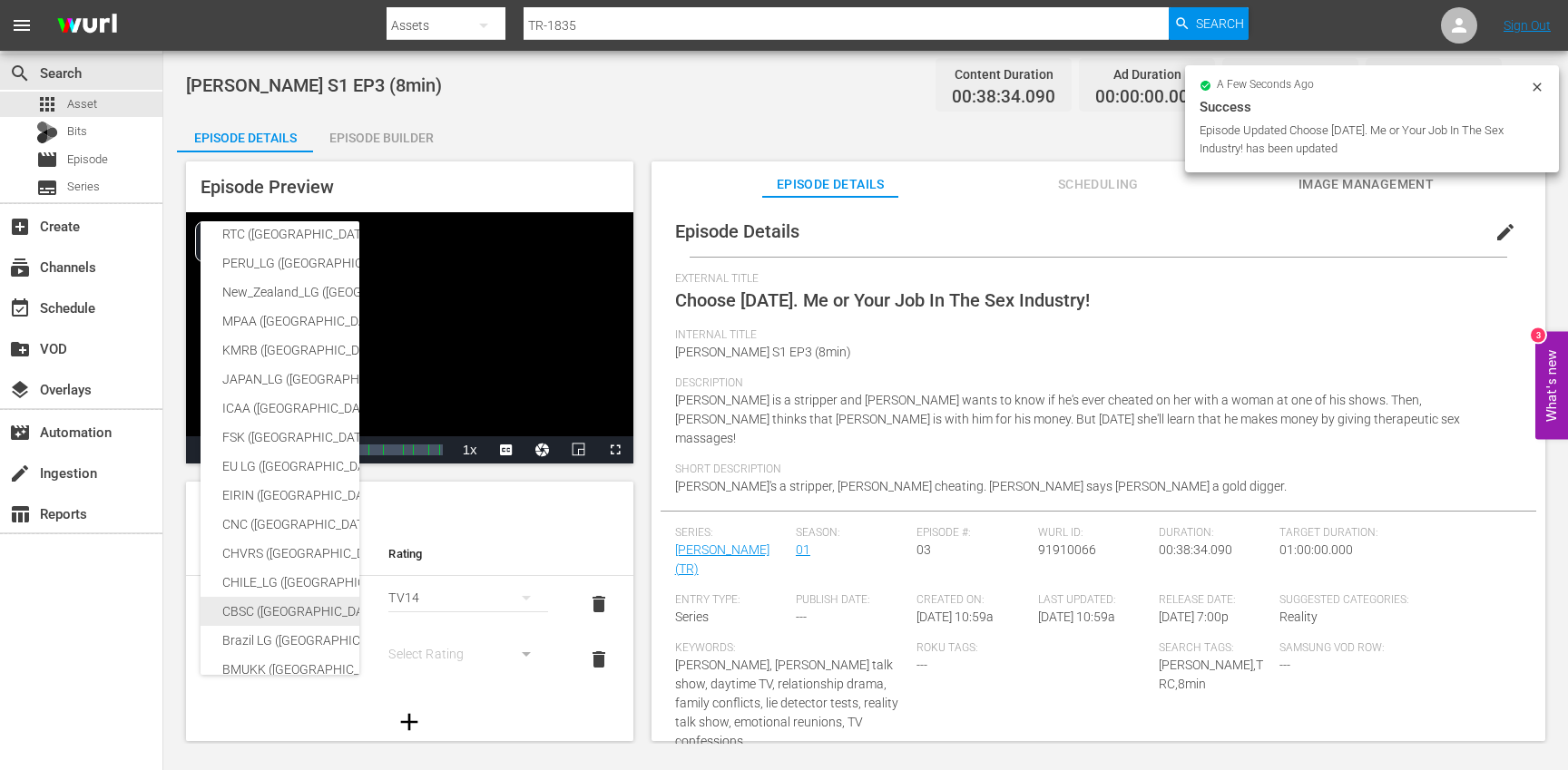
click at [267, 608] on div "CBSC ([GEOGRAPHIC_DATA])" at bounding box center [445, 611] width 445 height 29
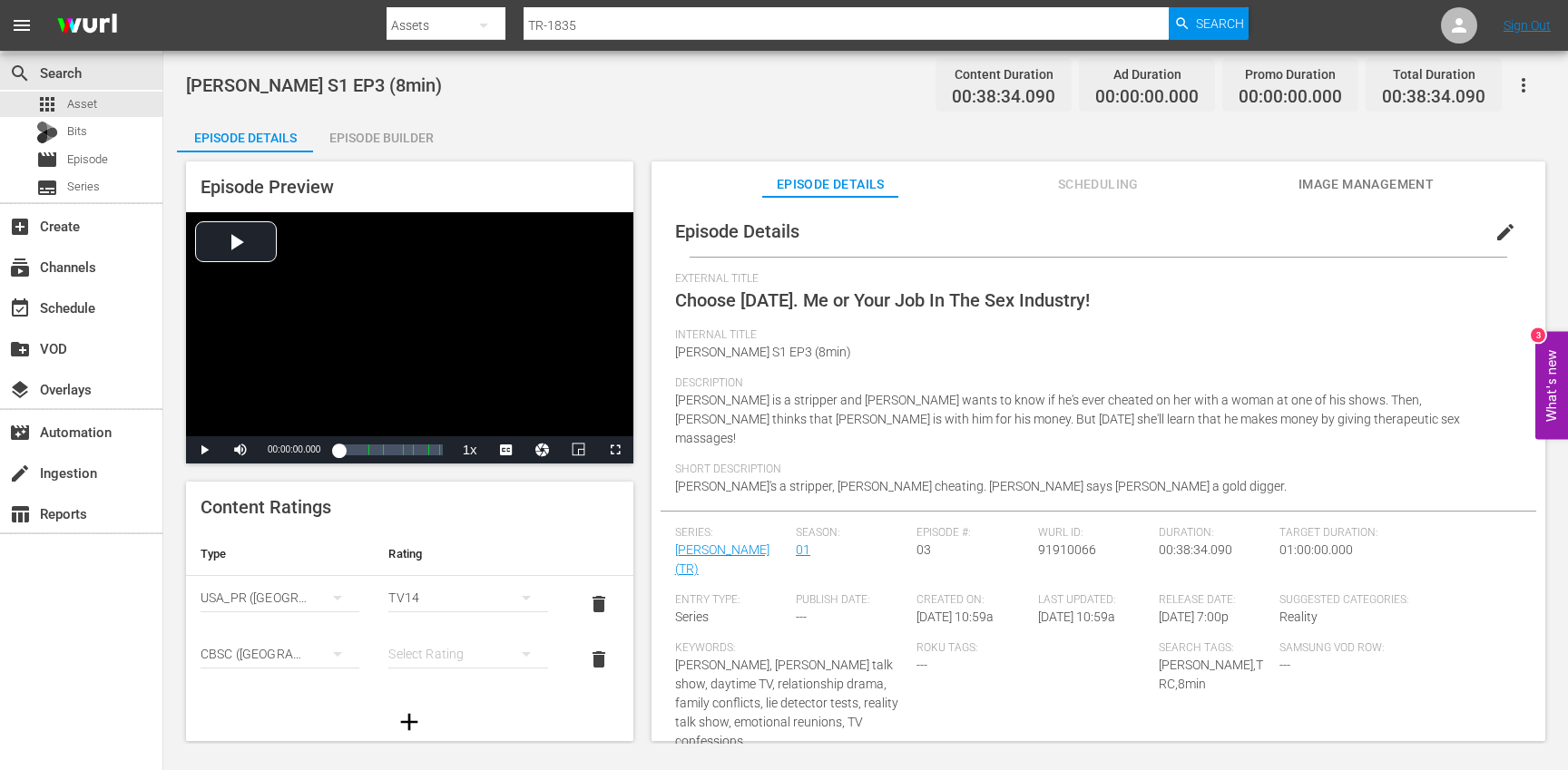
click at [445, 652] on div "simple table" at bounding box center [468, 654] width 158 height 51
click at [434, 616] on div "14+" at bounding box center [468, 616] width 116 height 29
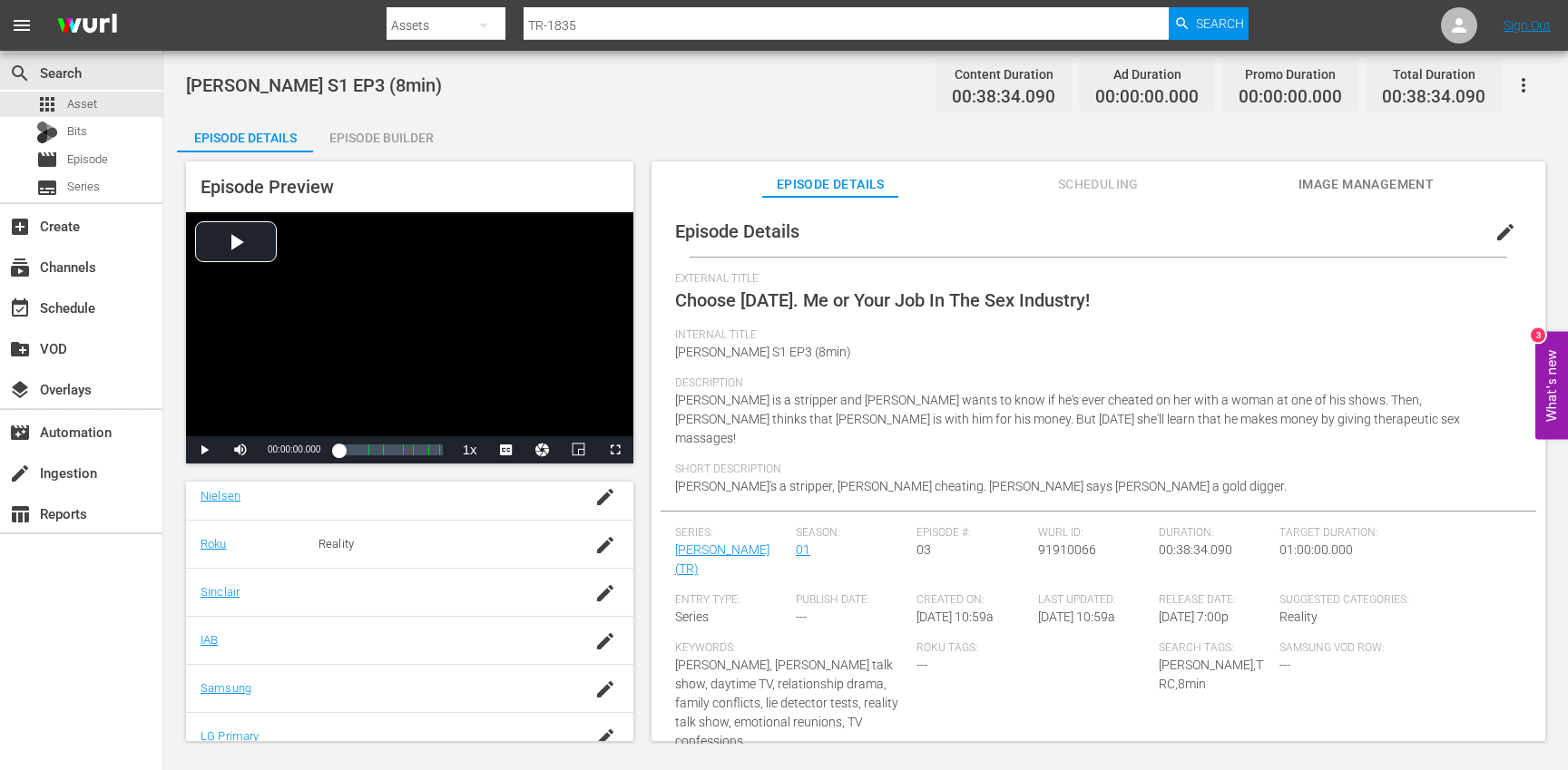
scroll to position [407, 0]
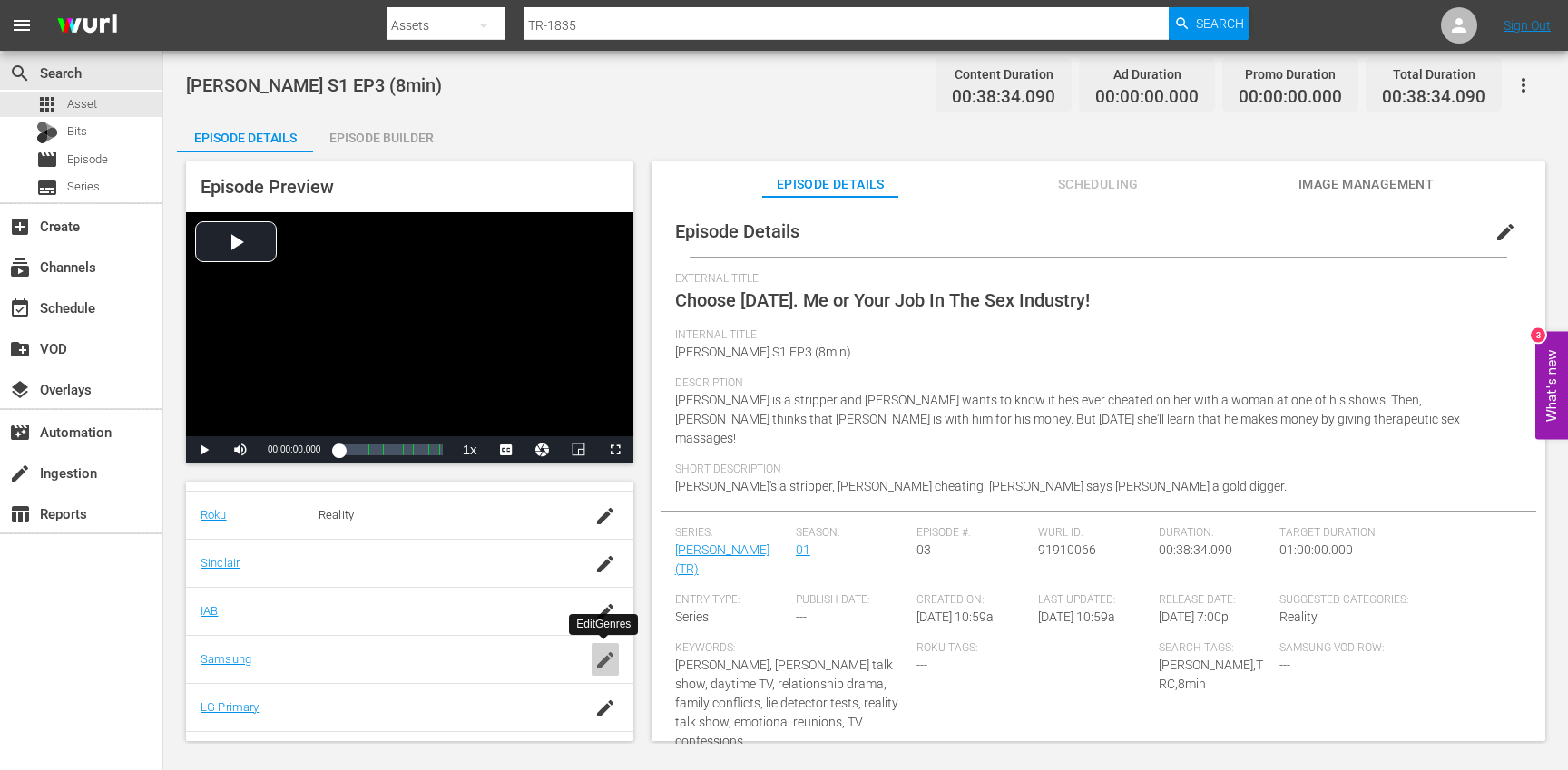
click at [603, 668] on icon "button" at bounding box center [605, 659] width 21 height 21
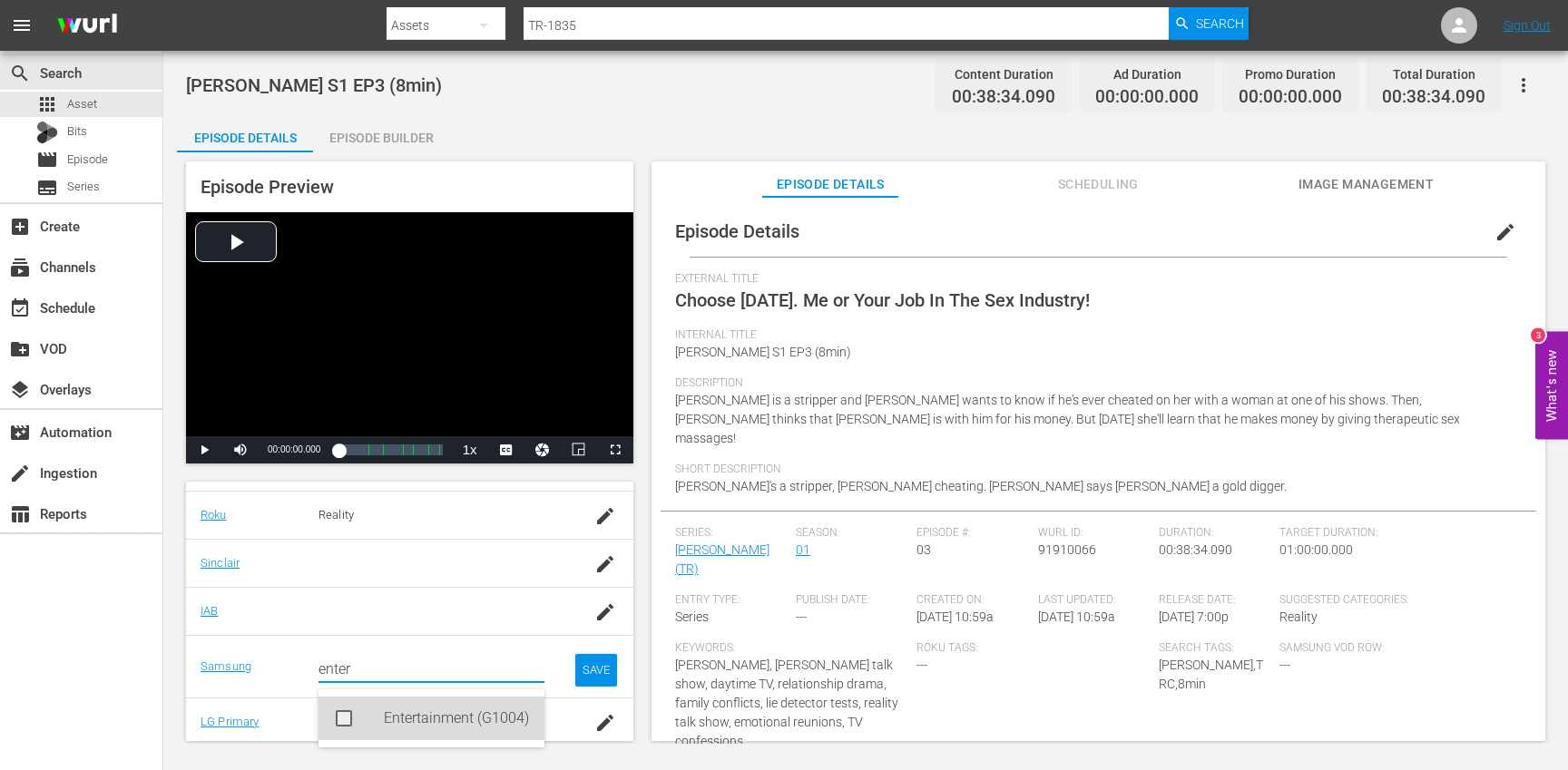
click at [435, 714] on div "Entertainment (G1004)" at bounding box center [457, 718] width 146 height 44
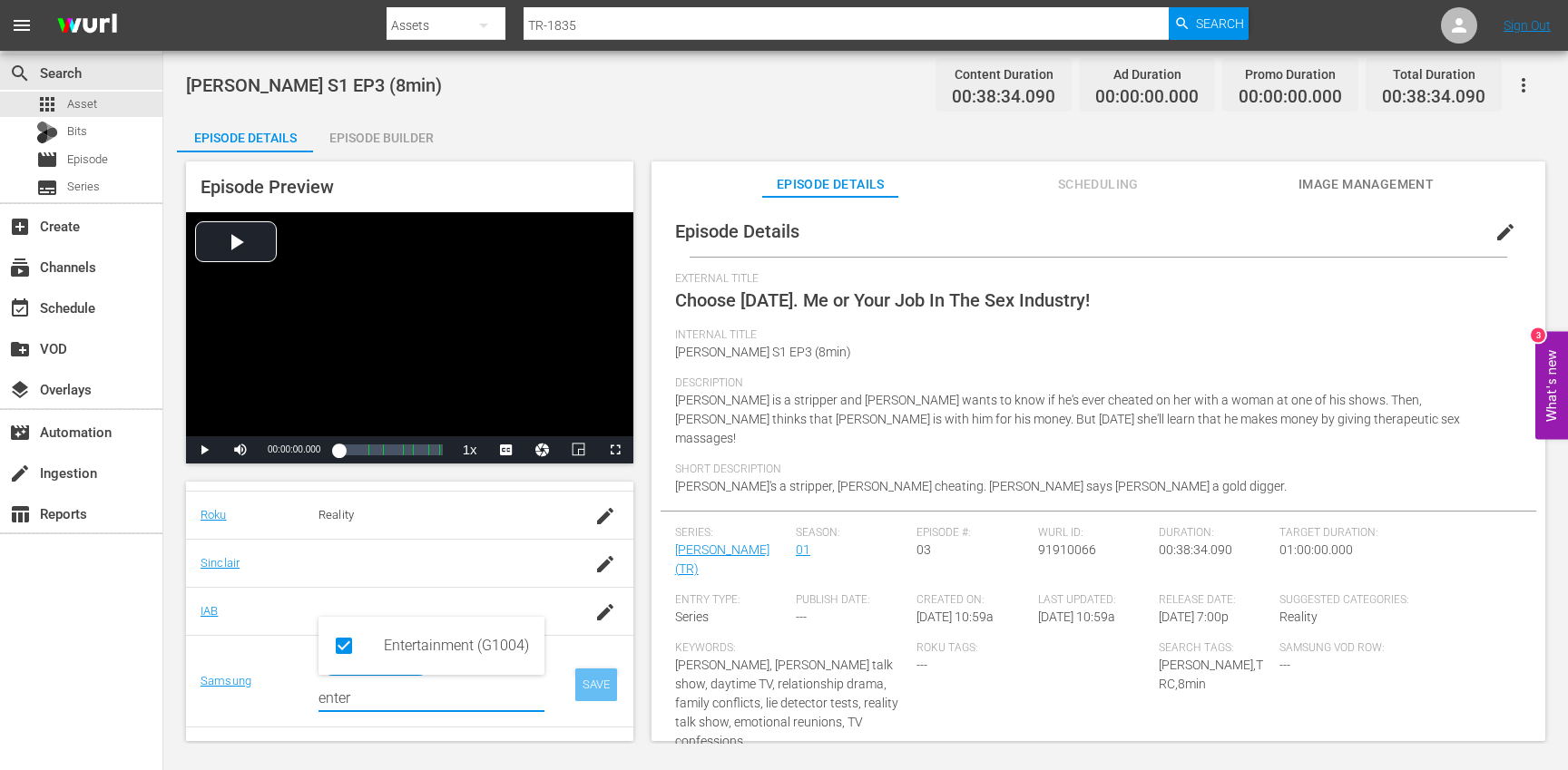
type input "enter"
click at [595, 684] on div "SAVE" at bounding box center [595, 684] width 42 height 33
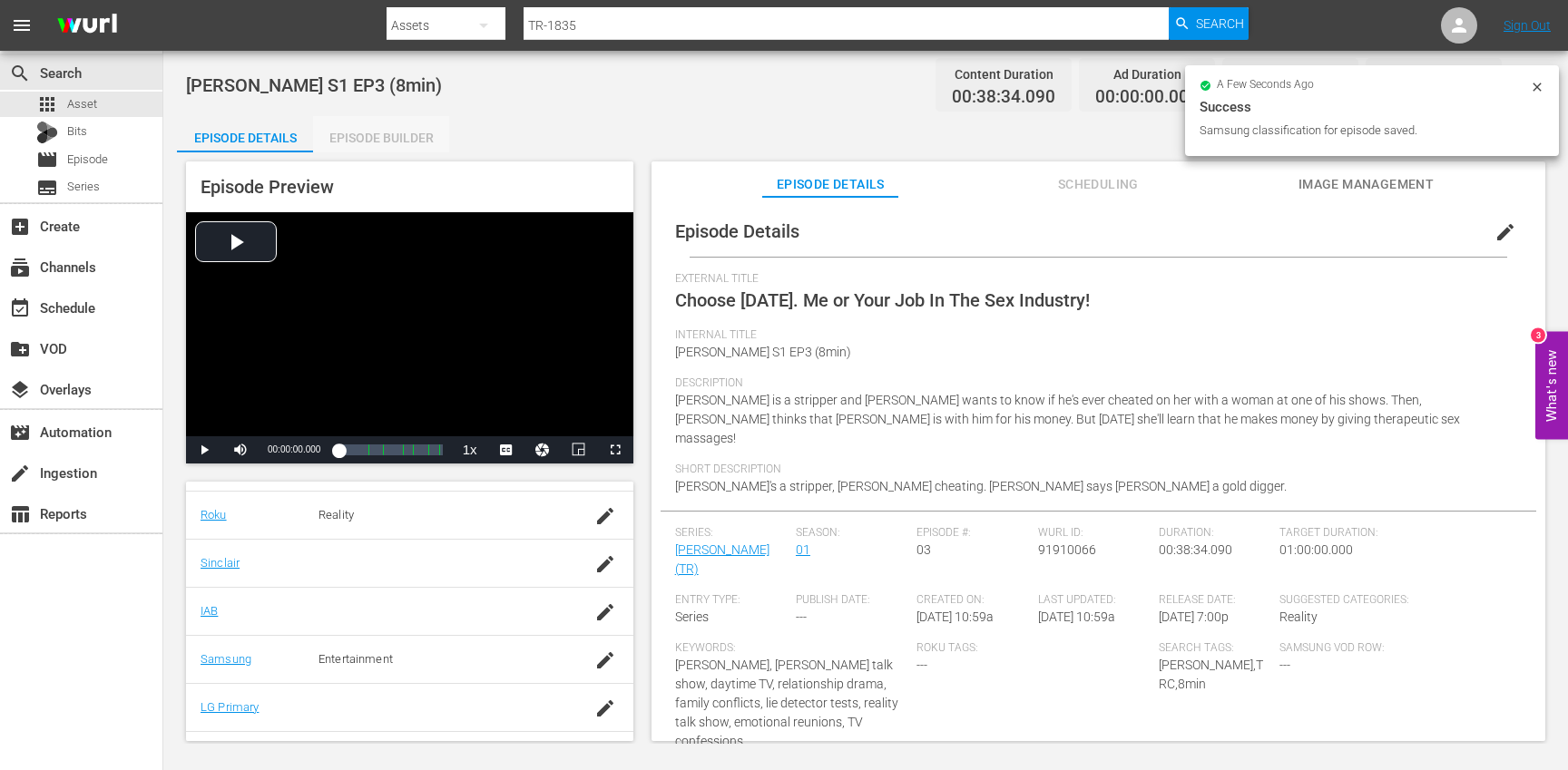
click at [390, 136] on div "Episode Builder" at bounding box center [381, 138] width 136 height 44
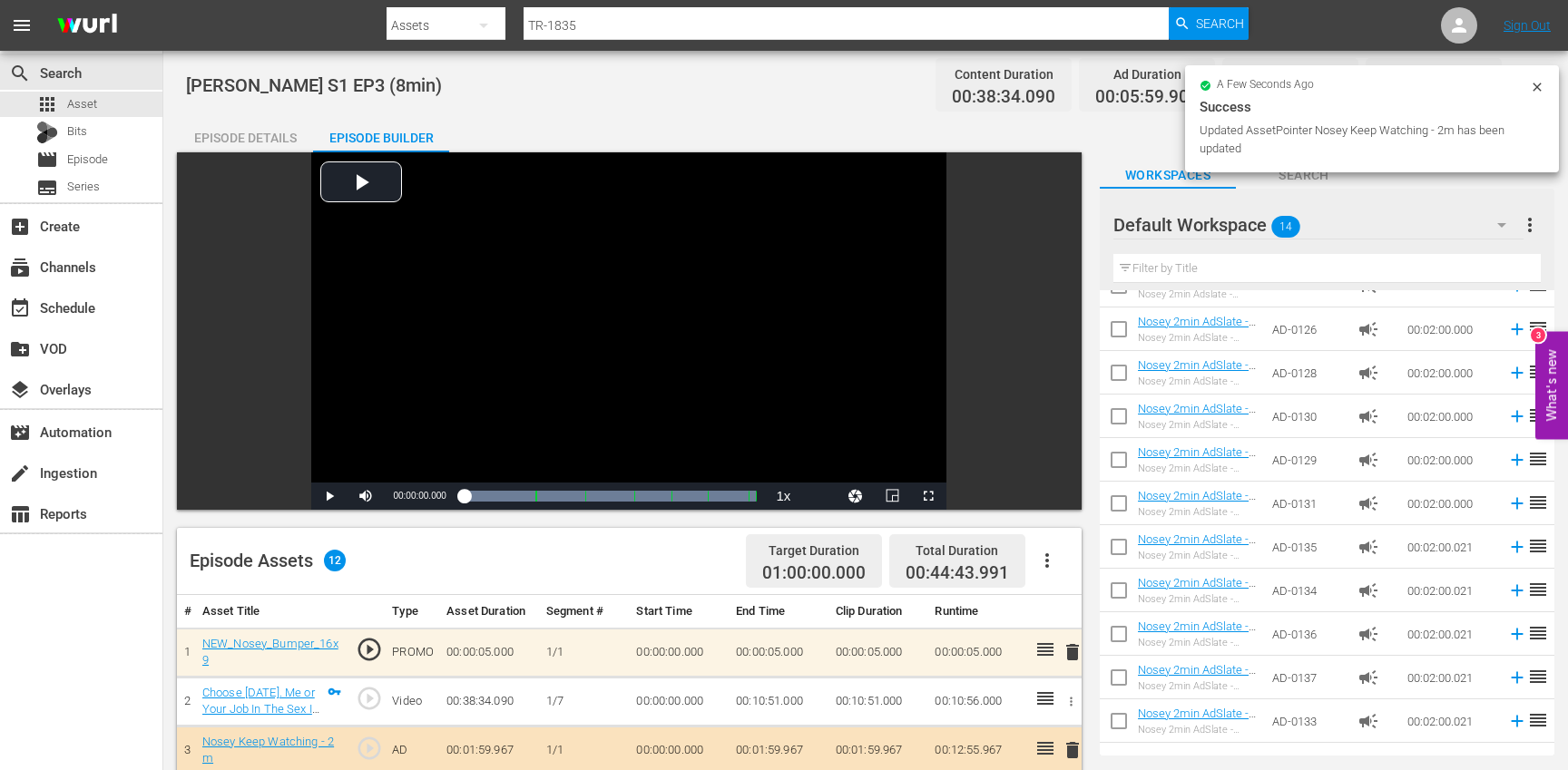
click at [286, 134] on div "Episode Details" at bounding box center [245, 138] width 136 height 44
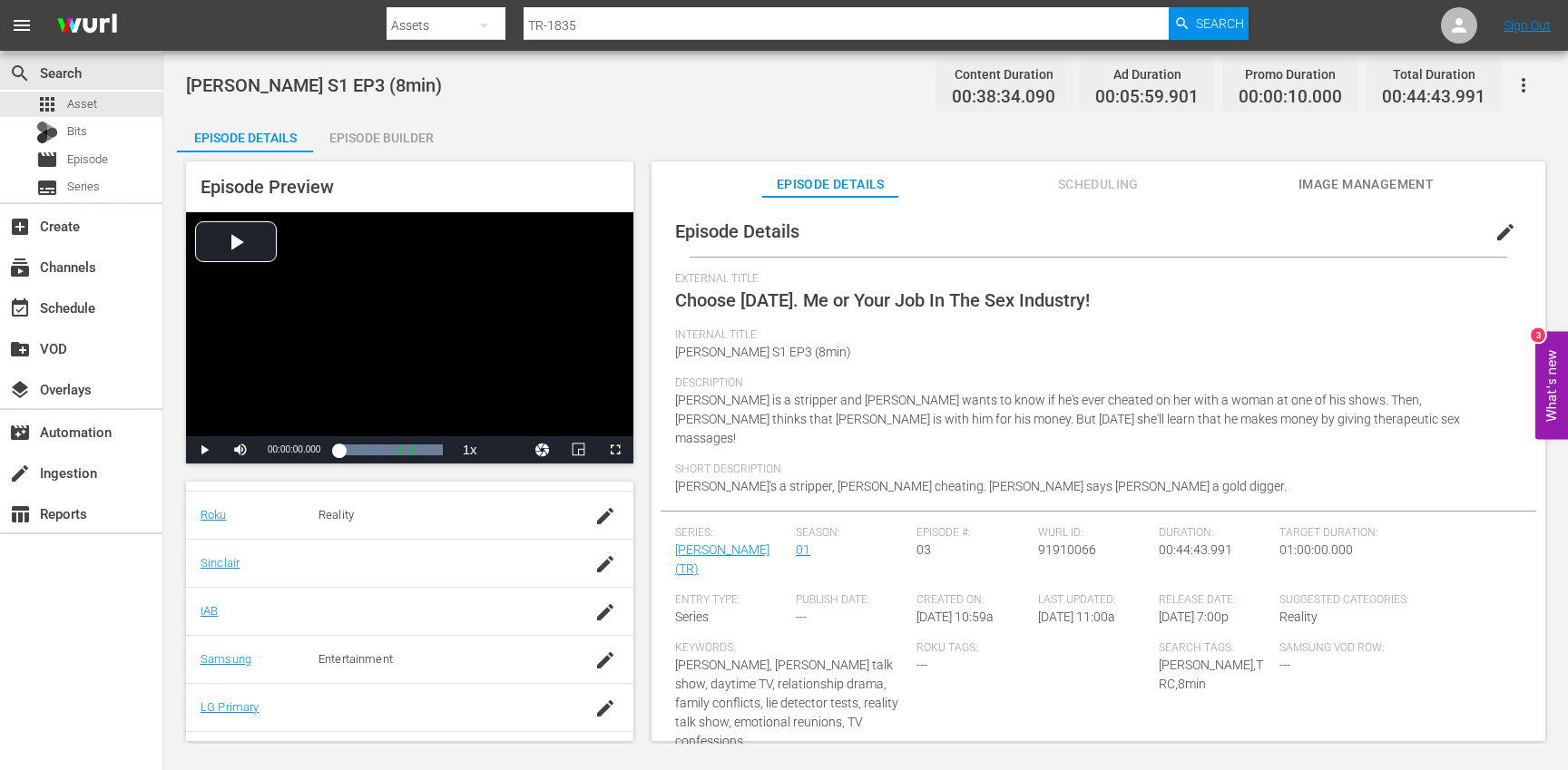
click at [1538, 85] on button "button" at bounding box center [1523, 85] width 44 height 44
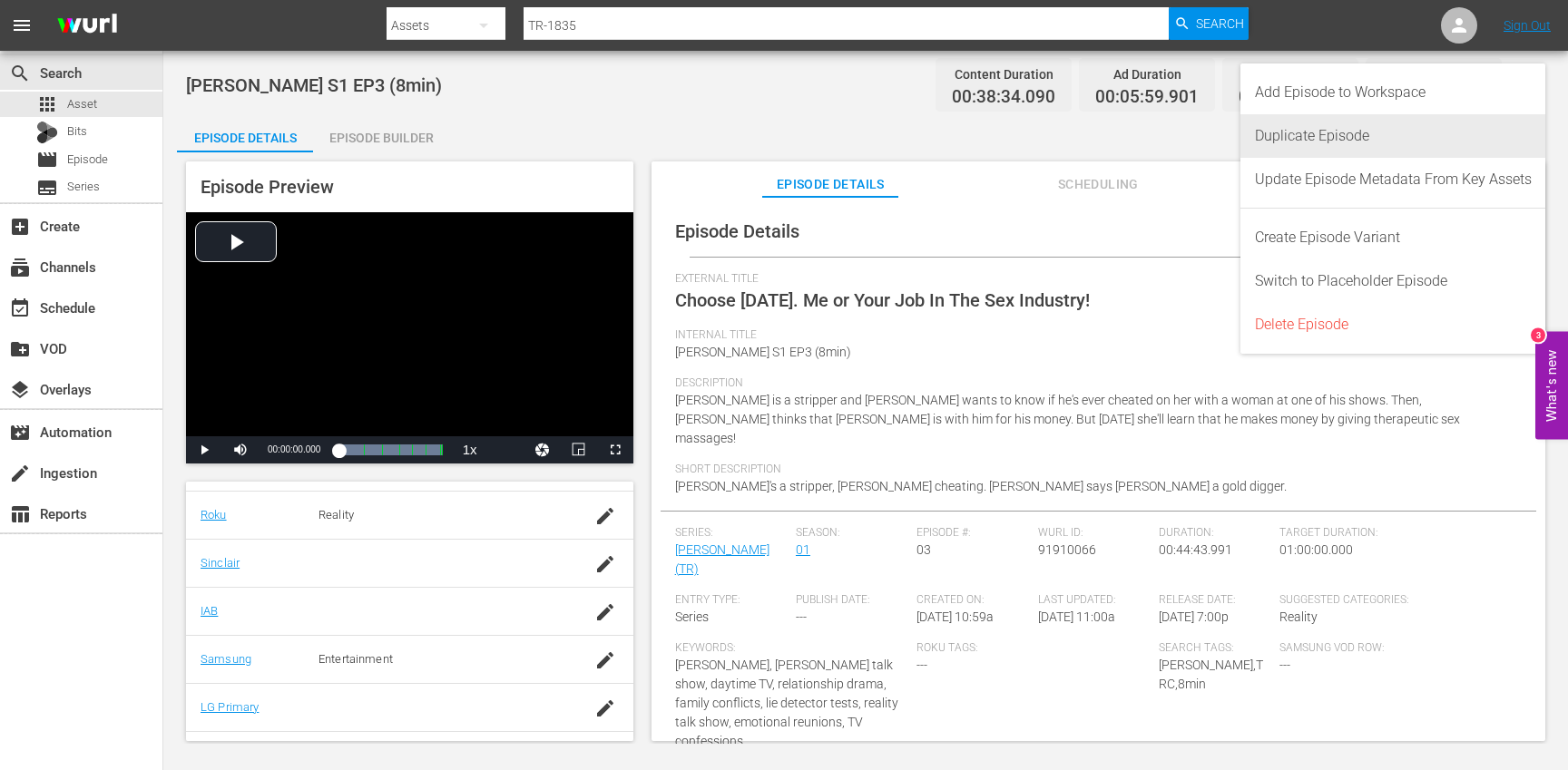
click at [1410, 137] on div "Duplicate Episode" at bounding box center [1393, 136] width 277 height 44
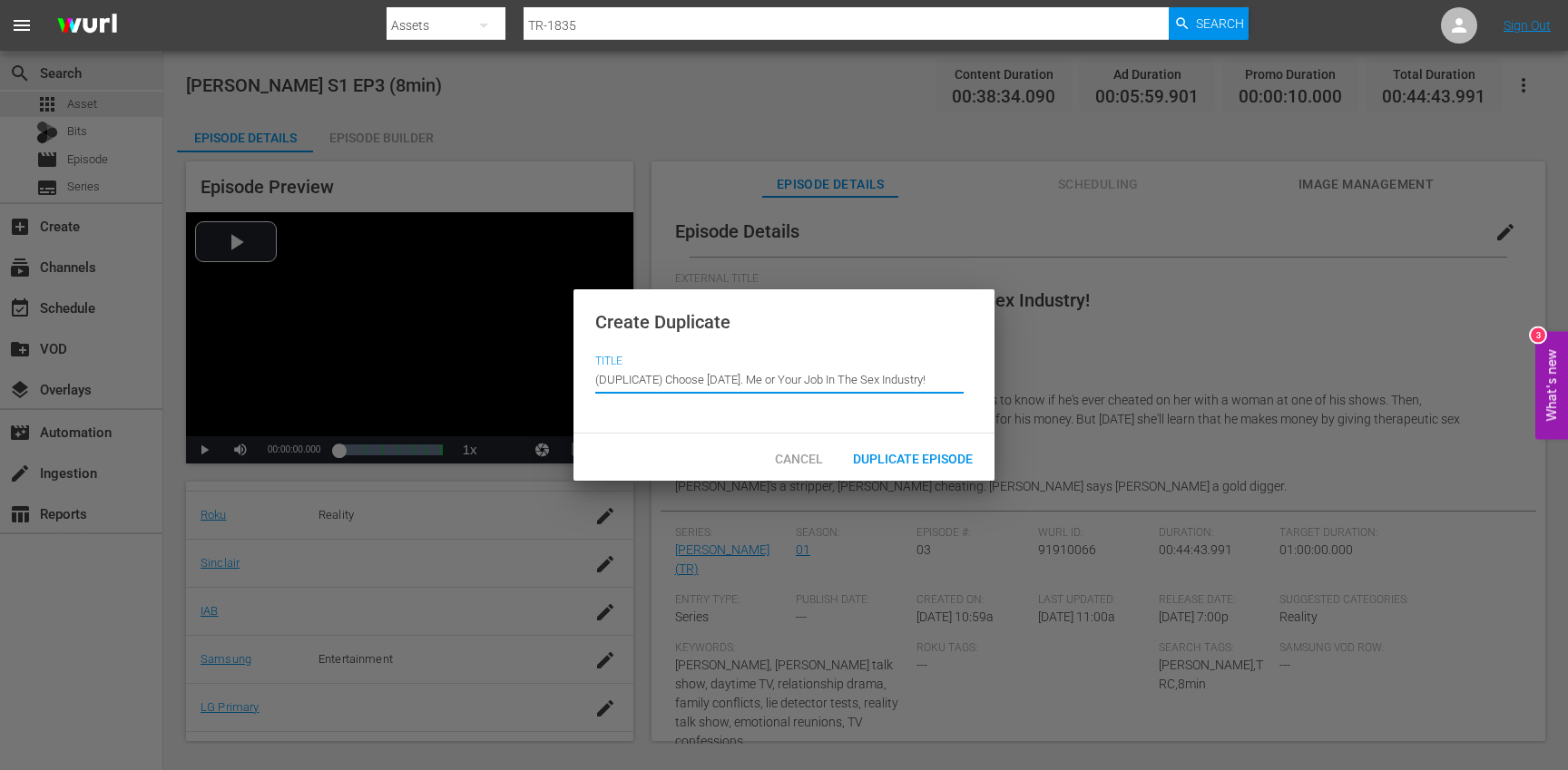
drag, startPoint x: 667, startPoint y: 381, endPoint x: 634, endPoint y: 336, distance: 55.8
click at [634, 336] on div "Create Duplicate Title Episode Title (DUPLICATE) Choose Today. Me or Your Job I…" at bounding box center [784, 362] width 421 height 145
type input "Choose [DATE]. Me or Your Job In The Sex Industry!"
click at [853, 454] on span "Duplicate Episode" at bounding box center [913, 459] width 149 height 15
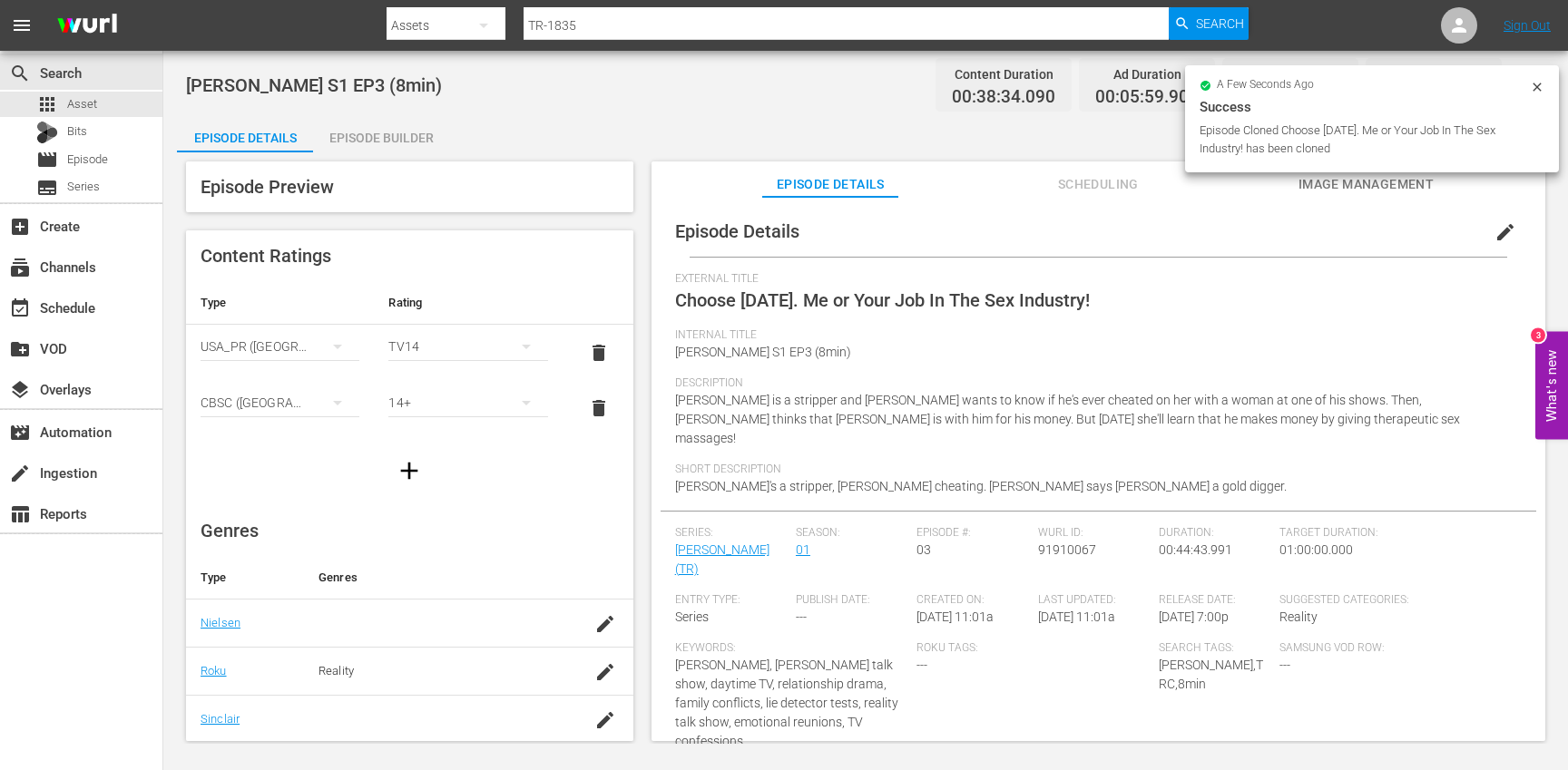
click at [1495, 236] on span "edit" at bounding box center [1505, 232] width 21 height 21
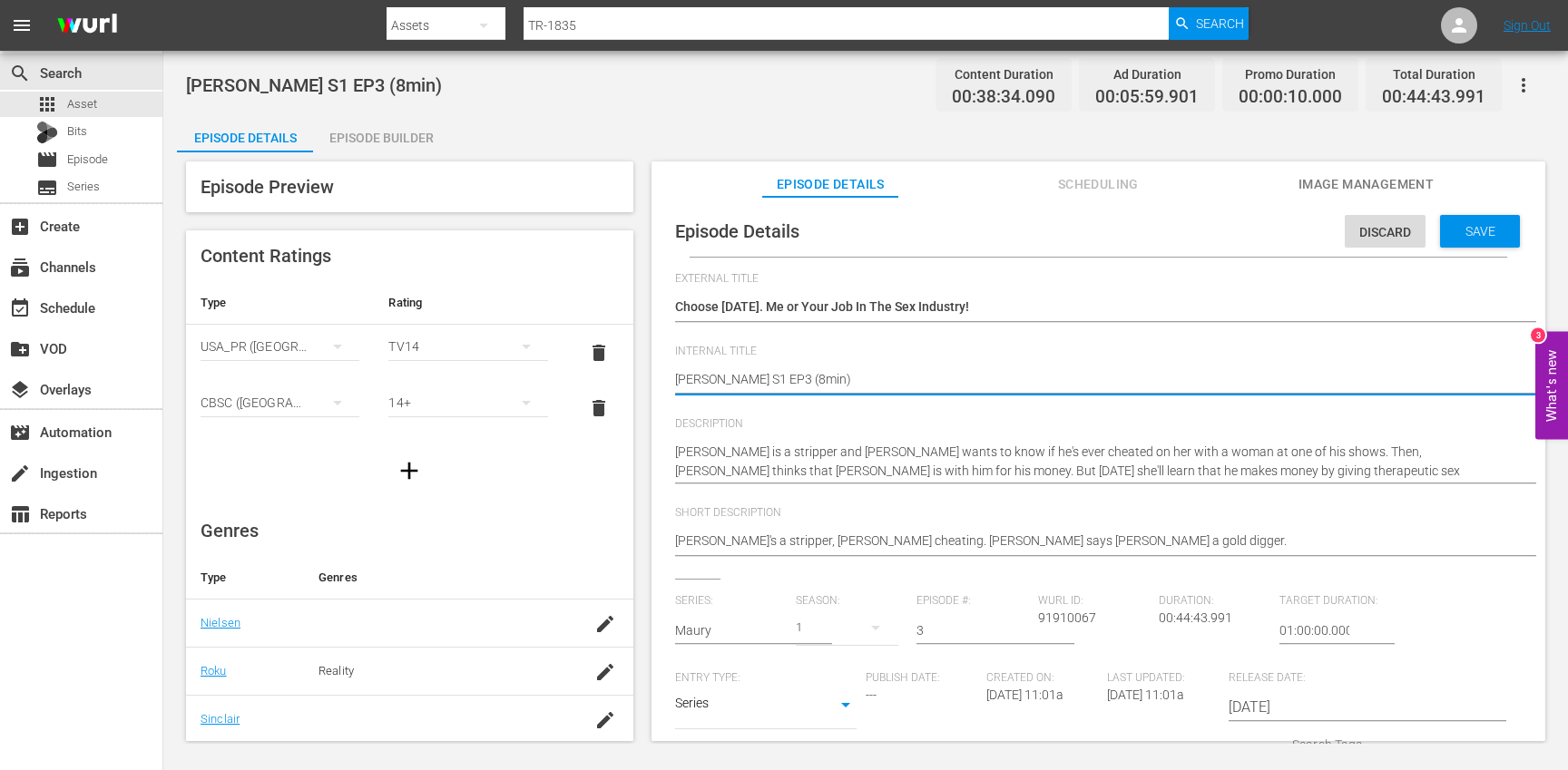
type textarea "Trisha S1 EP3 (min)"
type textarea "Trisha S1 EP3 (1min)"
type textarea "[PERSON_NAME] S1 EP3 (10min)"
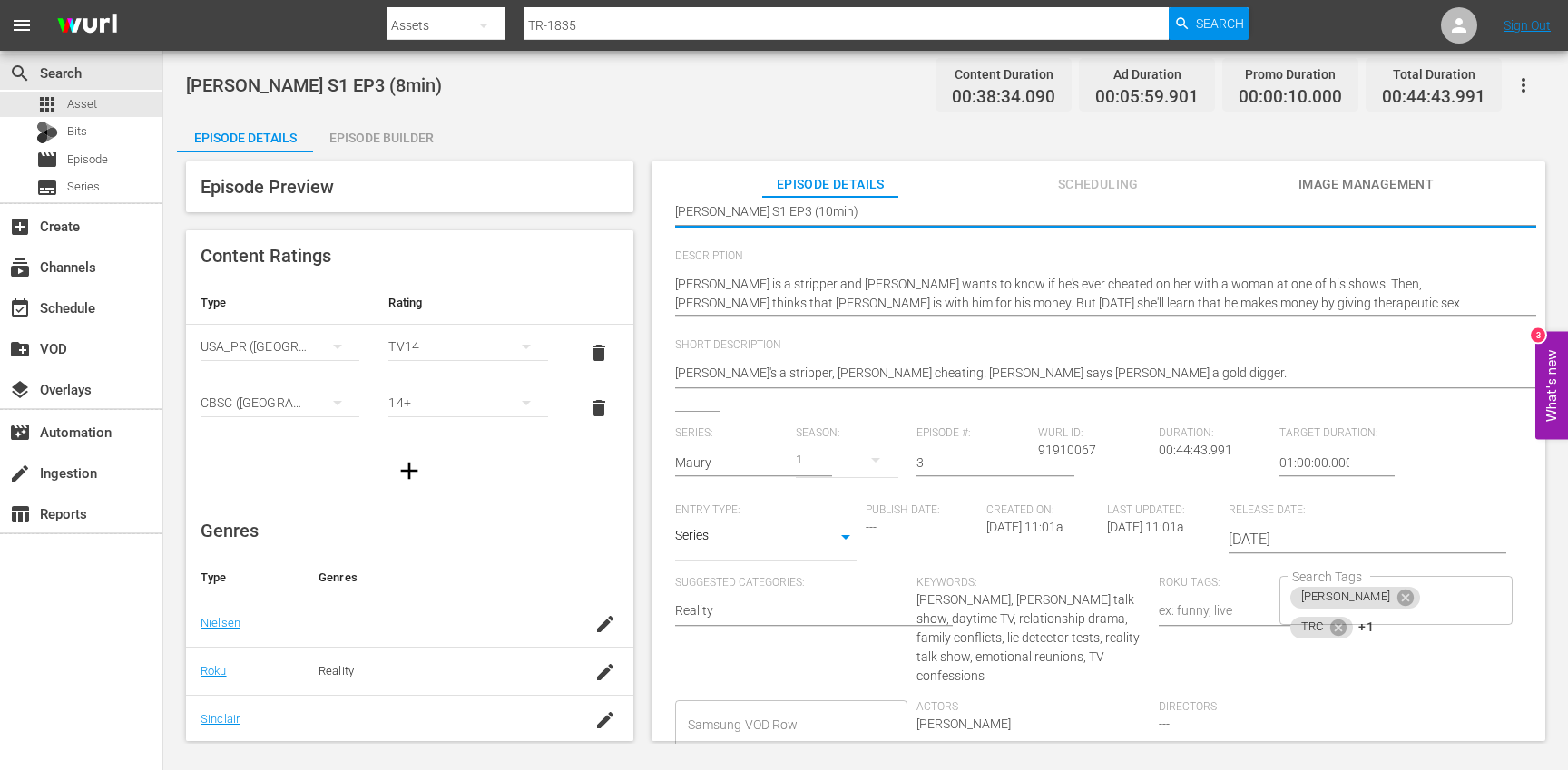
scroll to position [213, 0]
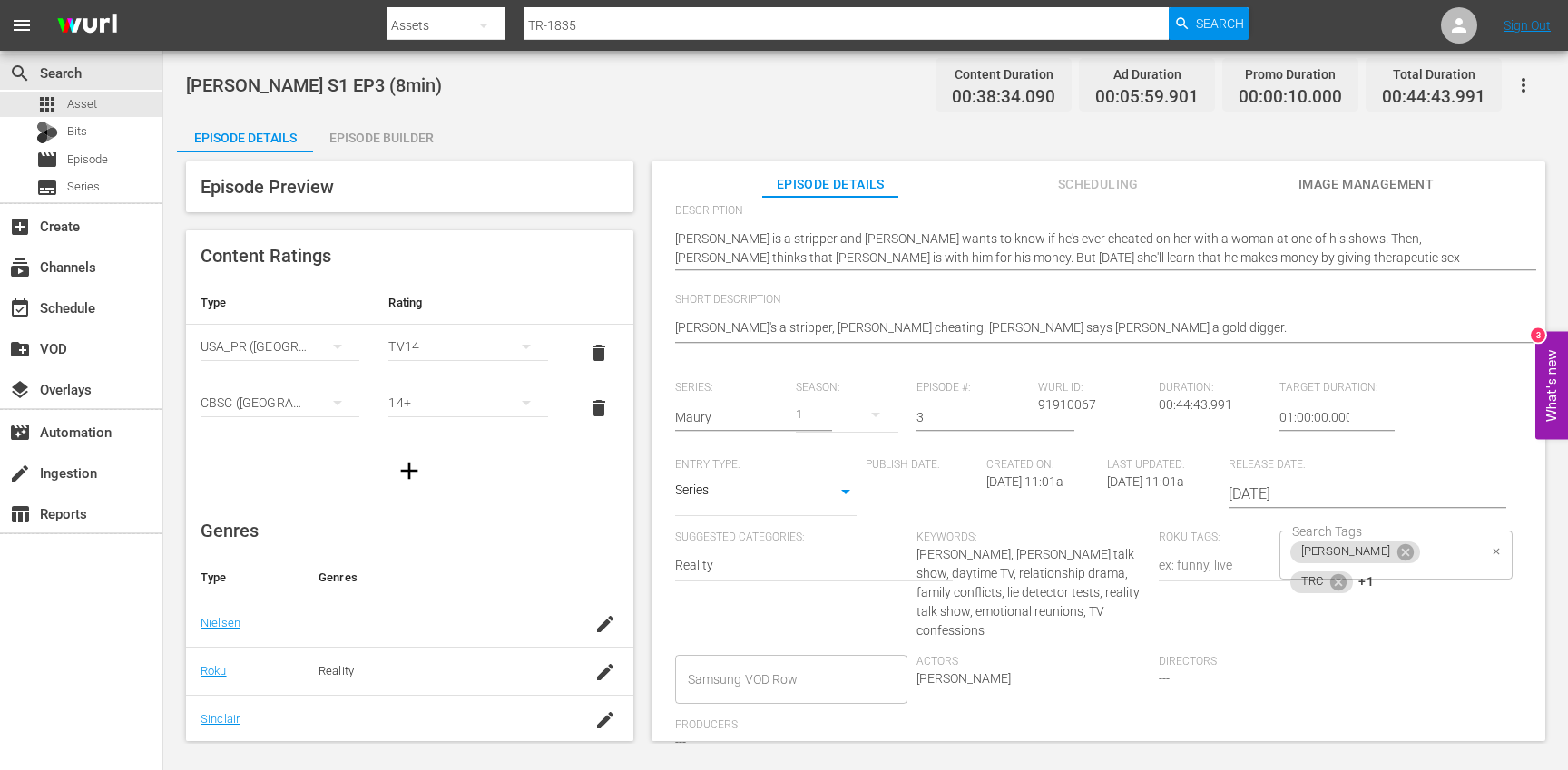
type textarea "[PERSON_NAME] S1 EP3 (10min)"
click at [1444, 570] on input "Search Tags" at bounding box center [1426, 582] width 101 height 33
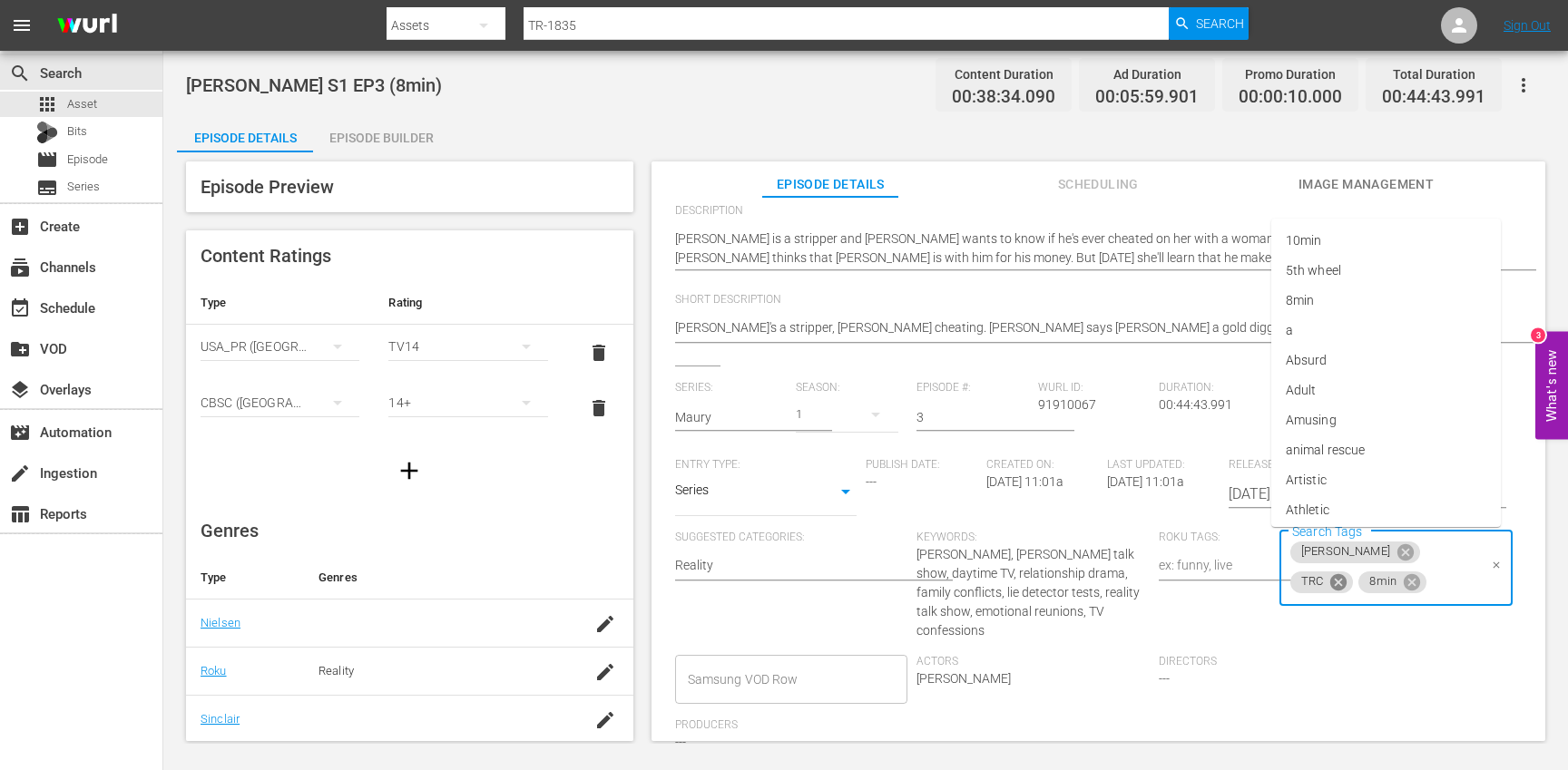
click at [1346, 574] on icon at bounding box center [1339, 582] width 17 height 17
click at [1354, 573] on icon at bounding box center [1343, 582] width 20 height 20
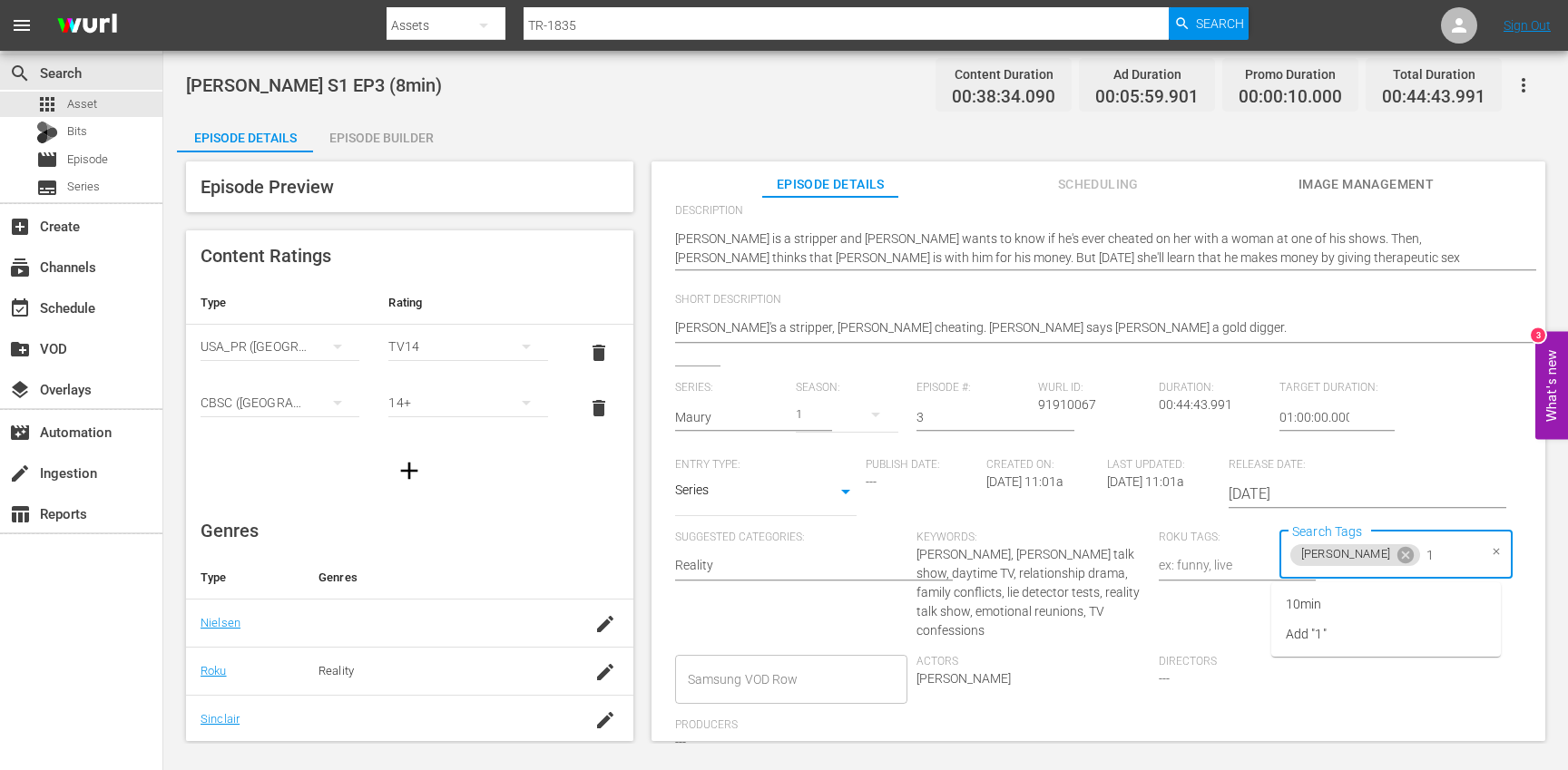
type input "10"
click at [1384, 601] on li "10min" at bounding box center [1385, 604] width 229 height 30
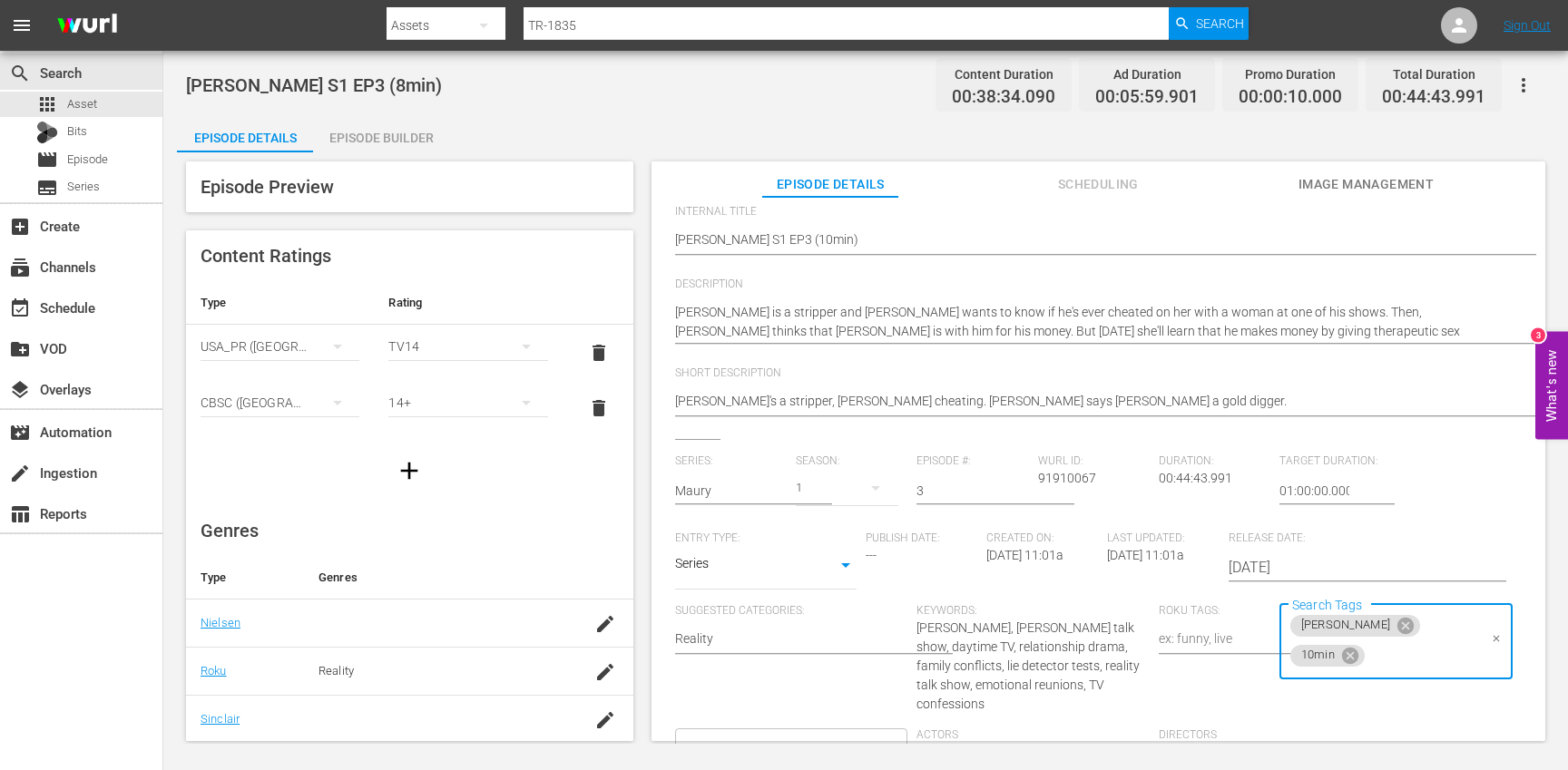
scroll to position [0, 0]
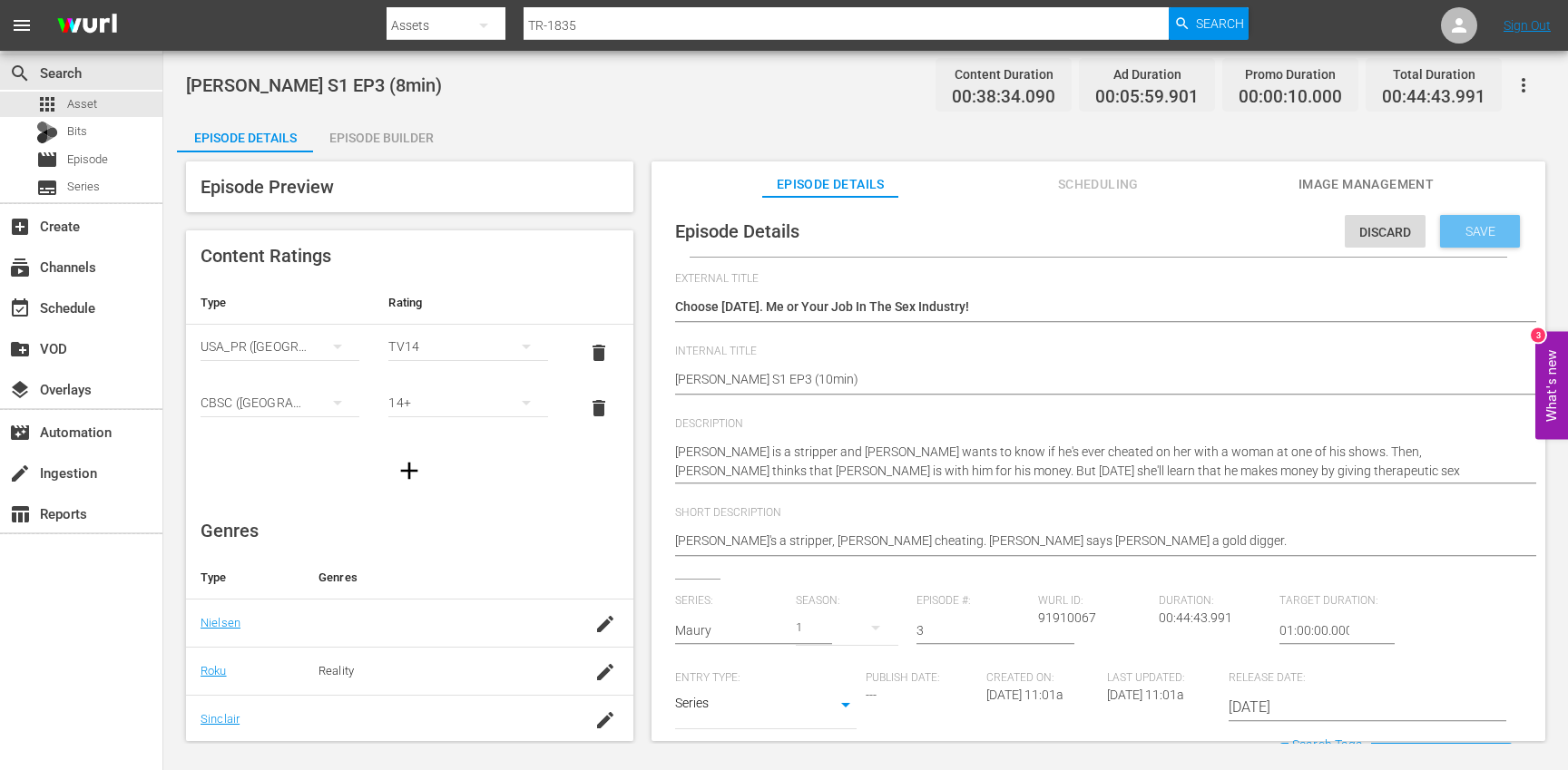
click at [1463, 245] on div "Save" at bounding box center [1480, 231] width 80 height 33
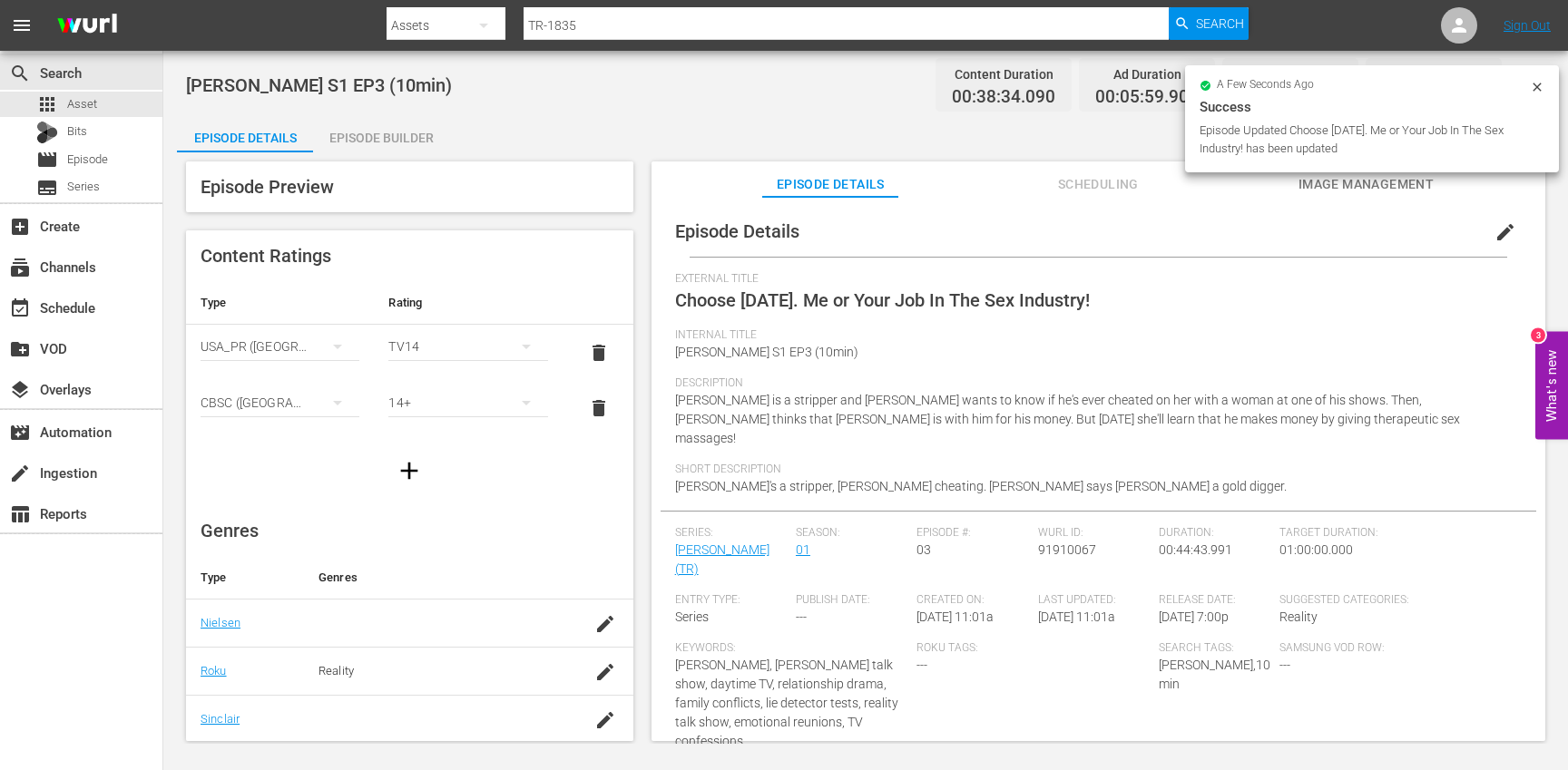
click at [403, 142] on div "Episode Builder" at bounding box center [381, 138] width 136 height 44
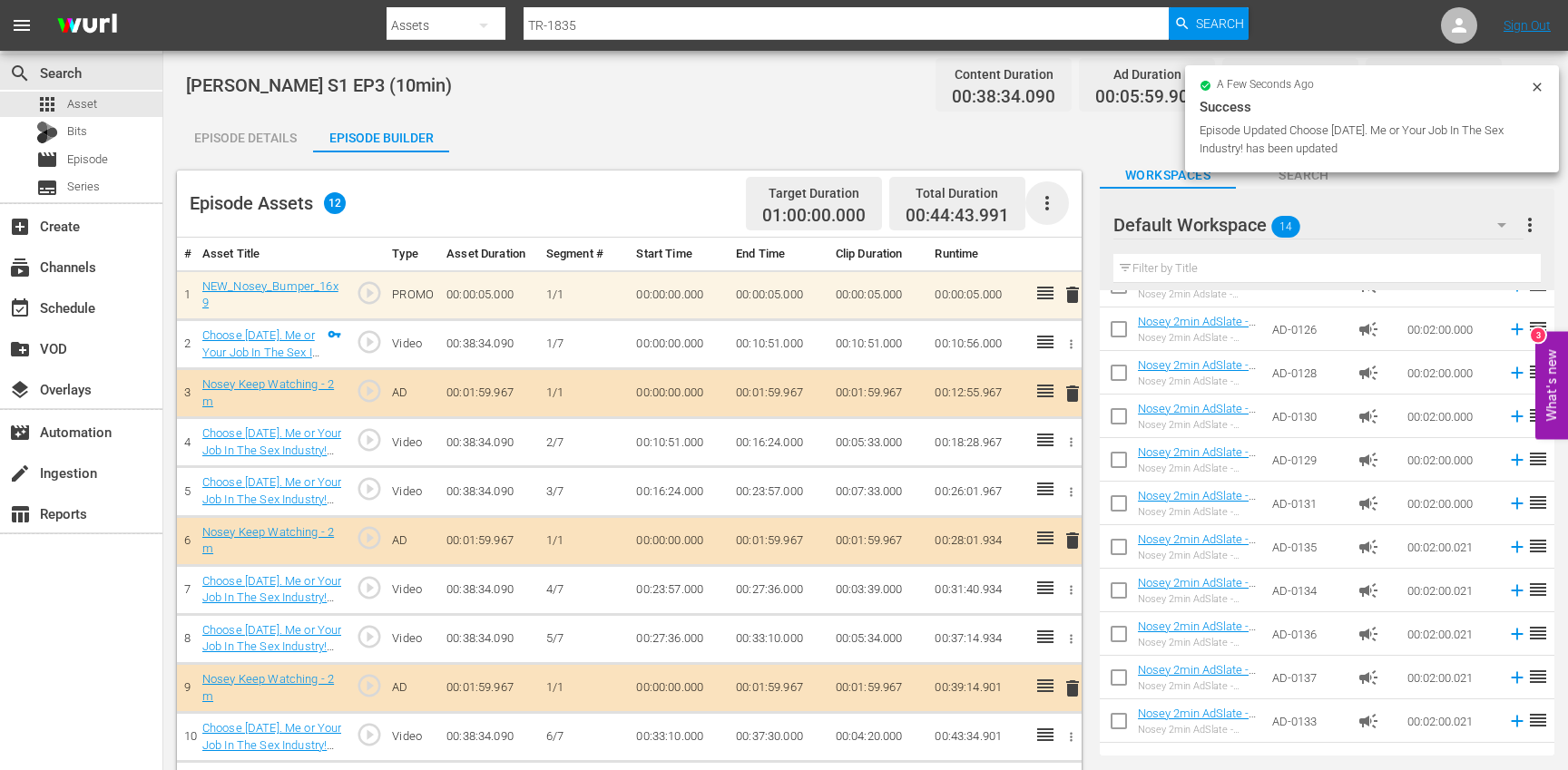
click at [1057, 202] on icon "button" at bounding box center [1046, 202] width 21 height 21
click at [1071, 258] on div "Clear Ads" at bounding box center [1101, 253] width 123 height 44
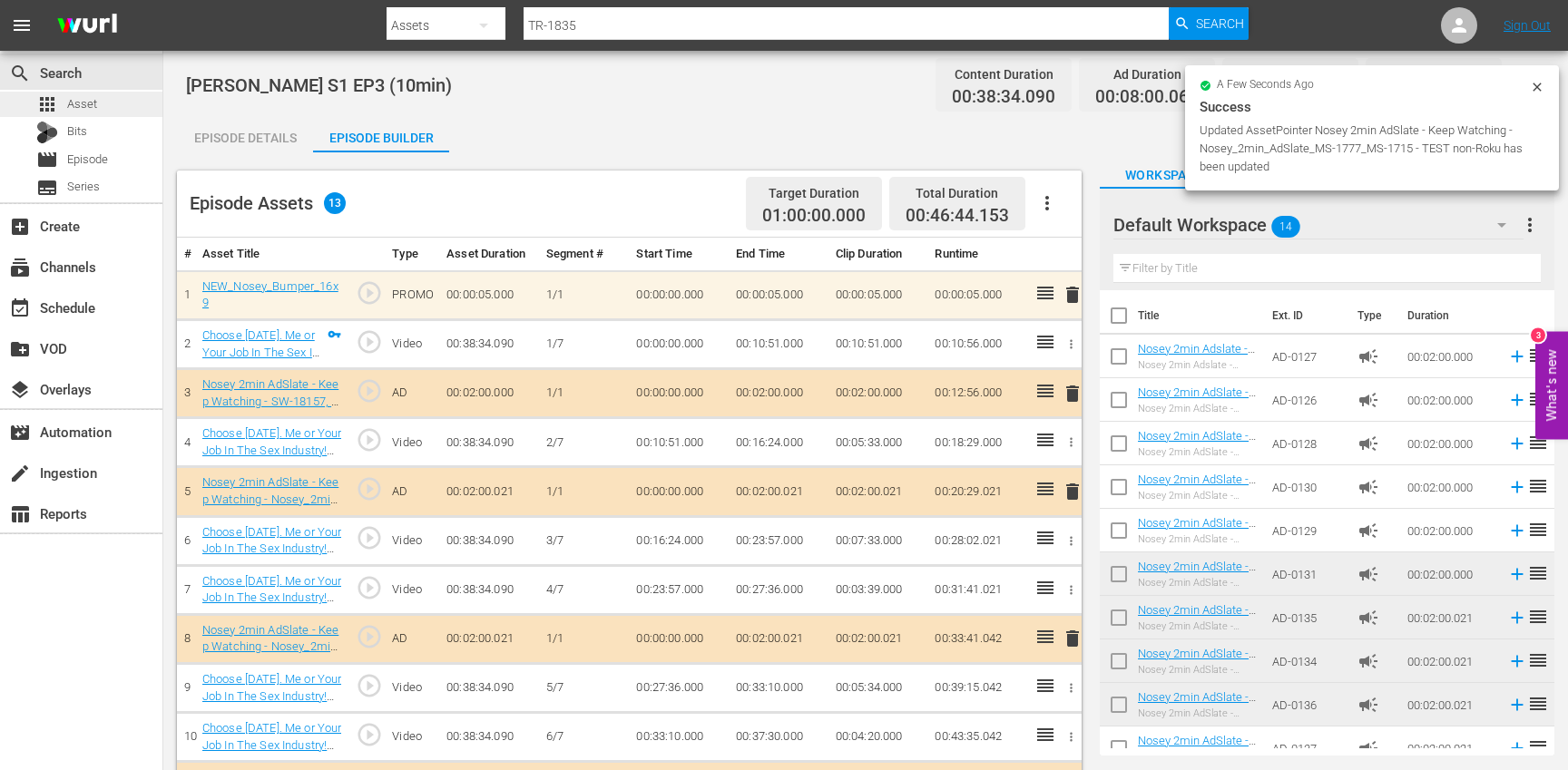
click at [134, 106] on div "apps Asset" at bounding box center [81, 103] width 162 height 25
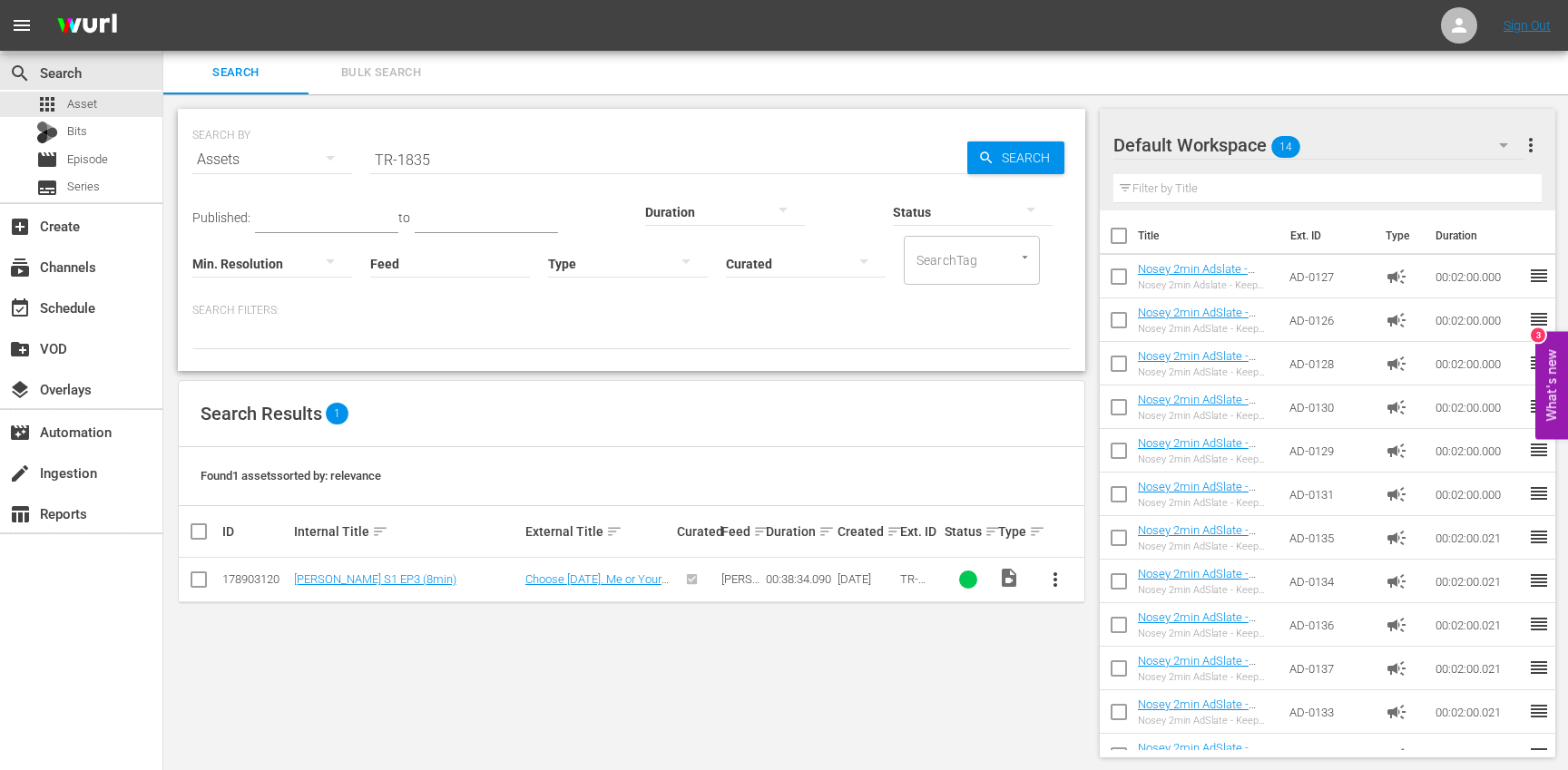
click at [480, 157] on input "TR-1835" at bounding box center [668, 159] width 597 height 44
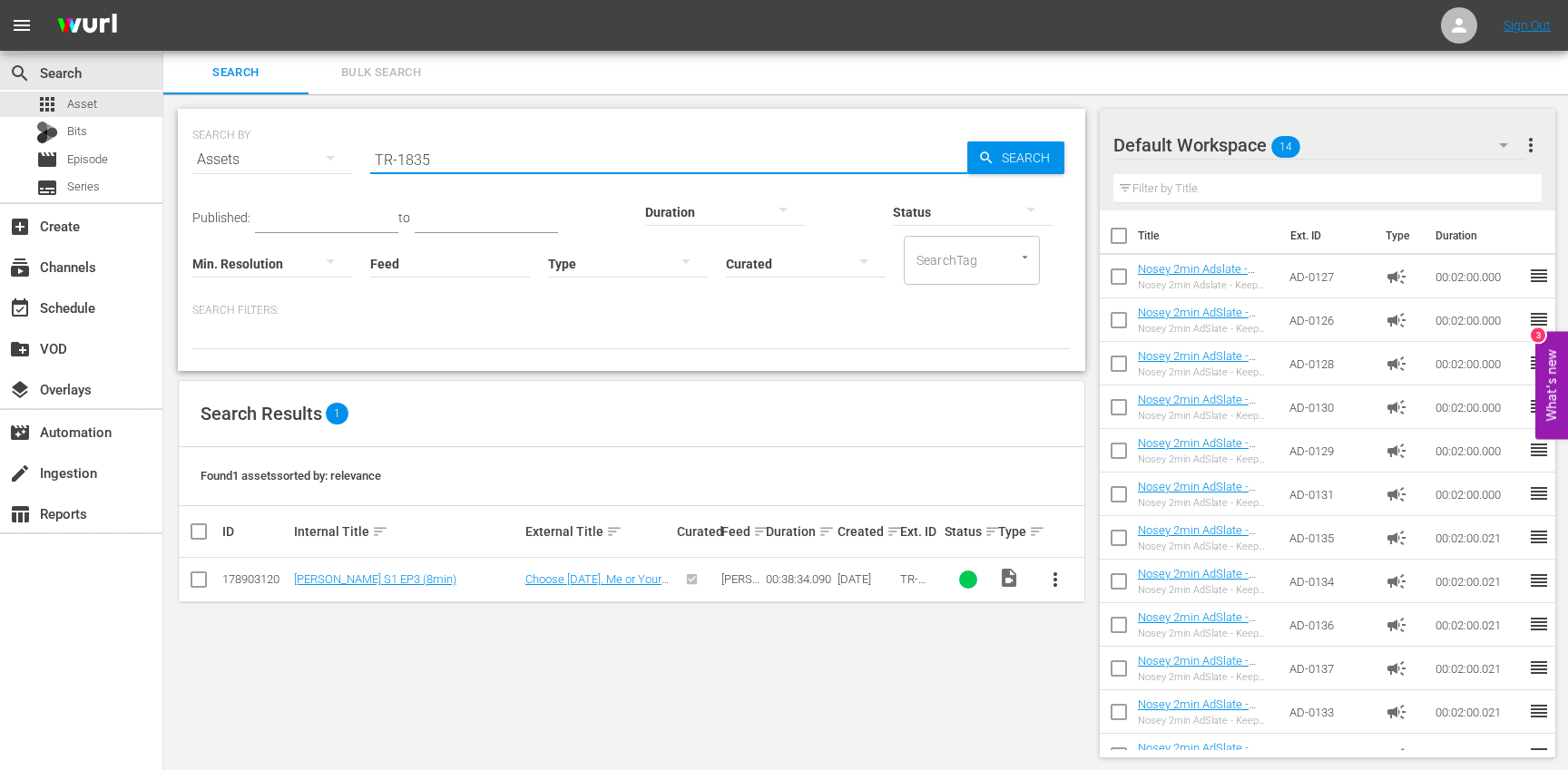
paste input "6"
type input "TR-1836"
click at [1059, 579] on span "more_vert" at bounding box center [1055, 579] width 21 height 21
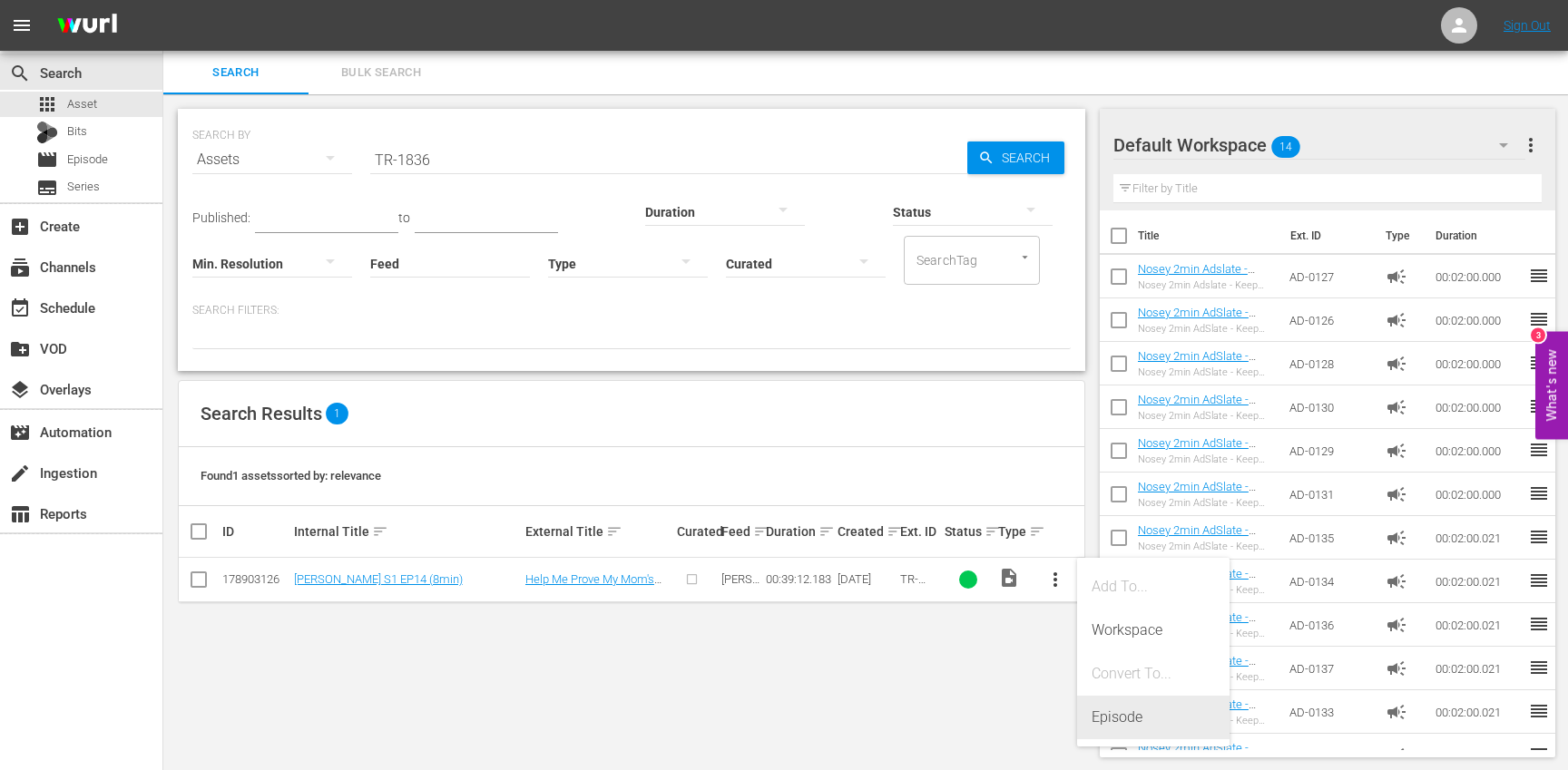
click at [1143, 723] on div "Episode" at bounding box center [1153, 717] width 123 height 44
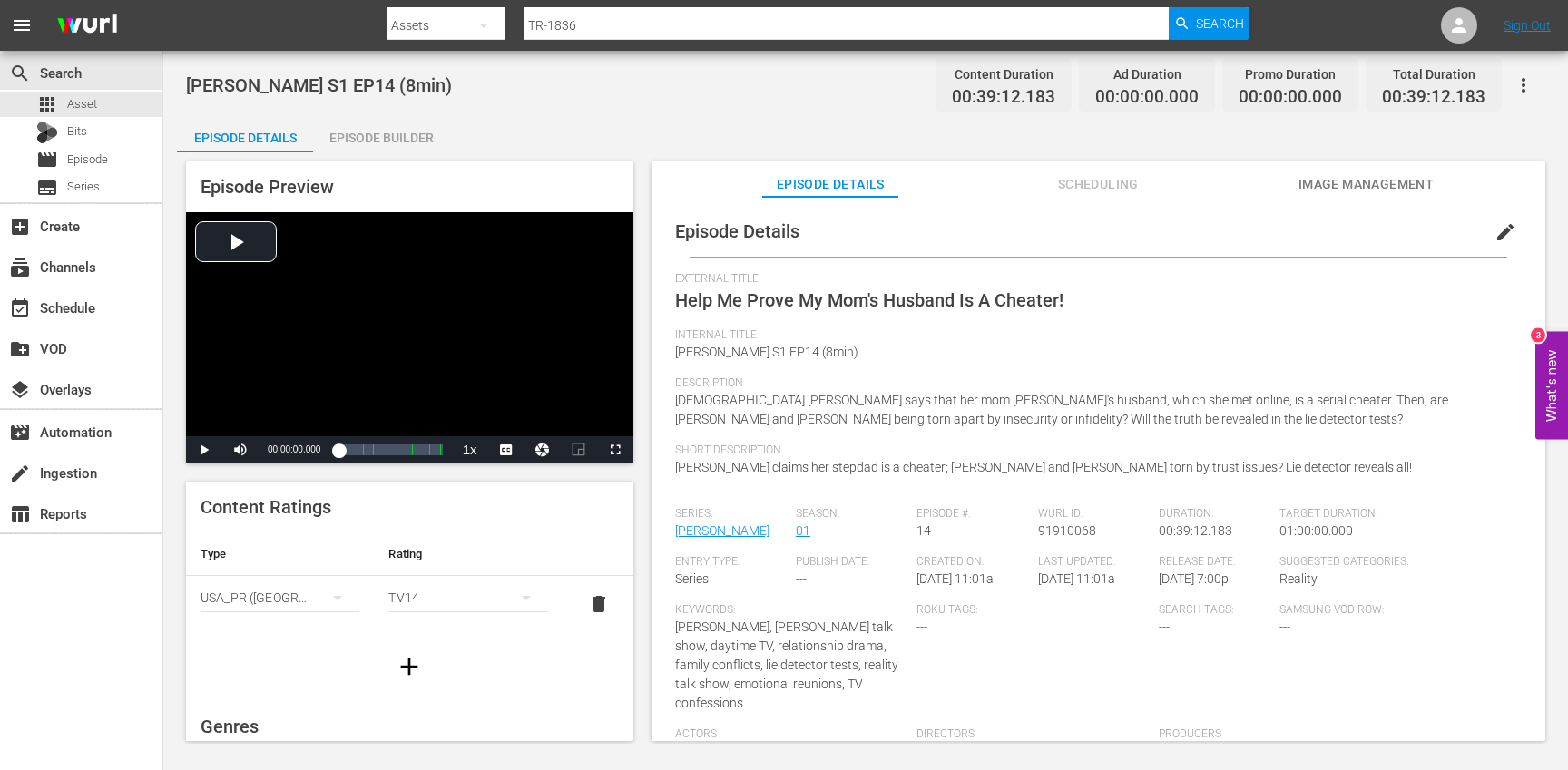
click at [1494, 223] on span "edit" at bounding box center [1505, 232] width 21 height 21
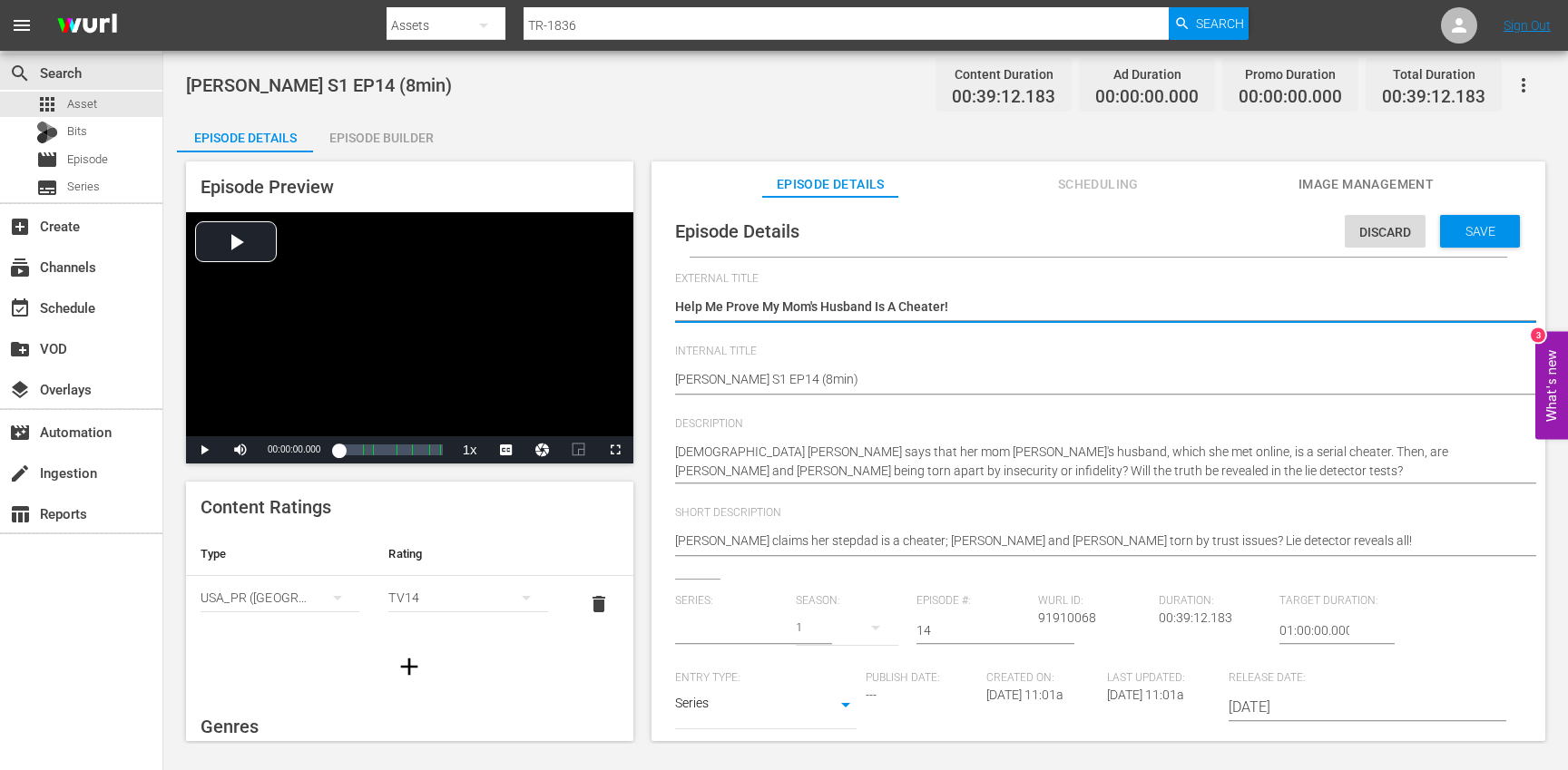
click at [700, 624] on input "text" at bounding box center [731, 629] width 112 height 44
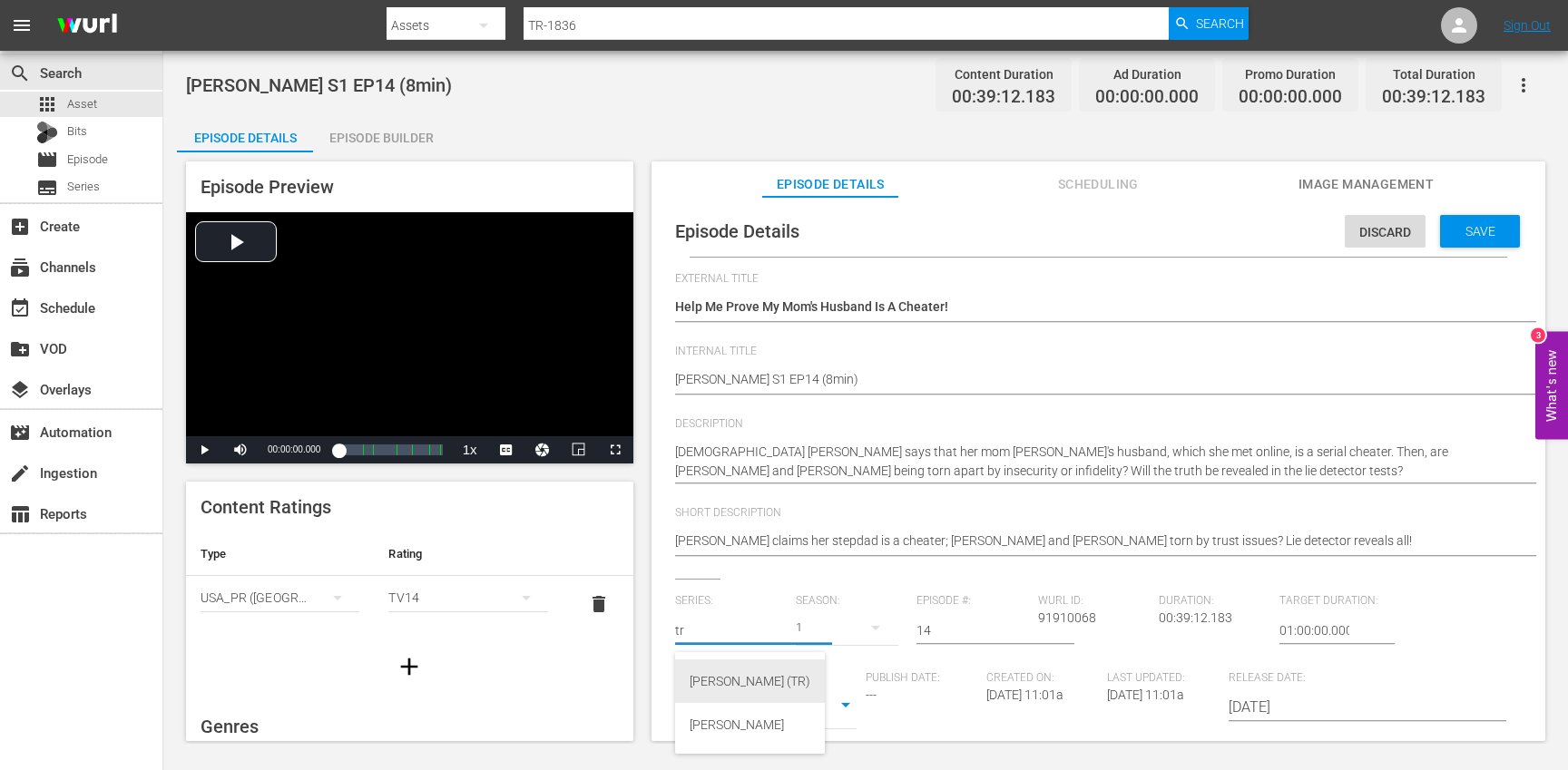
click at [710, 673] on div "[PERSON_NAME] (TR)" at bounding box center [750, 681] width 121 height 44
type input "[PERSON_NAME] (TR)"
click at [833, 627] on div "17" at bounding box center [847, 628] width 102 height 51
click at [829, 729] on div "1" at bounding box center [819, 732] width 50 height 18
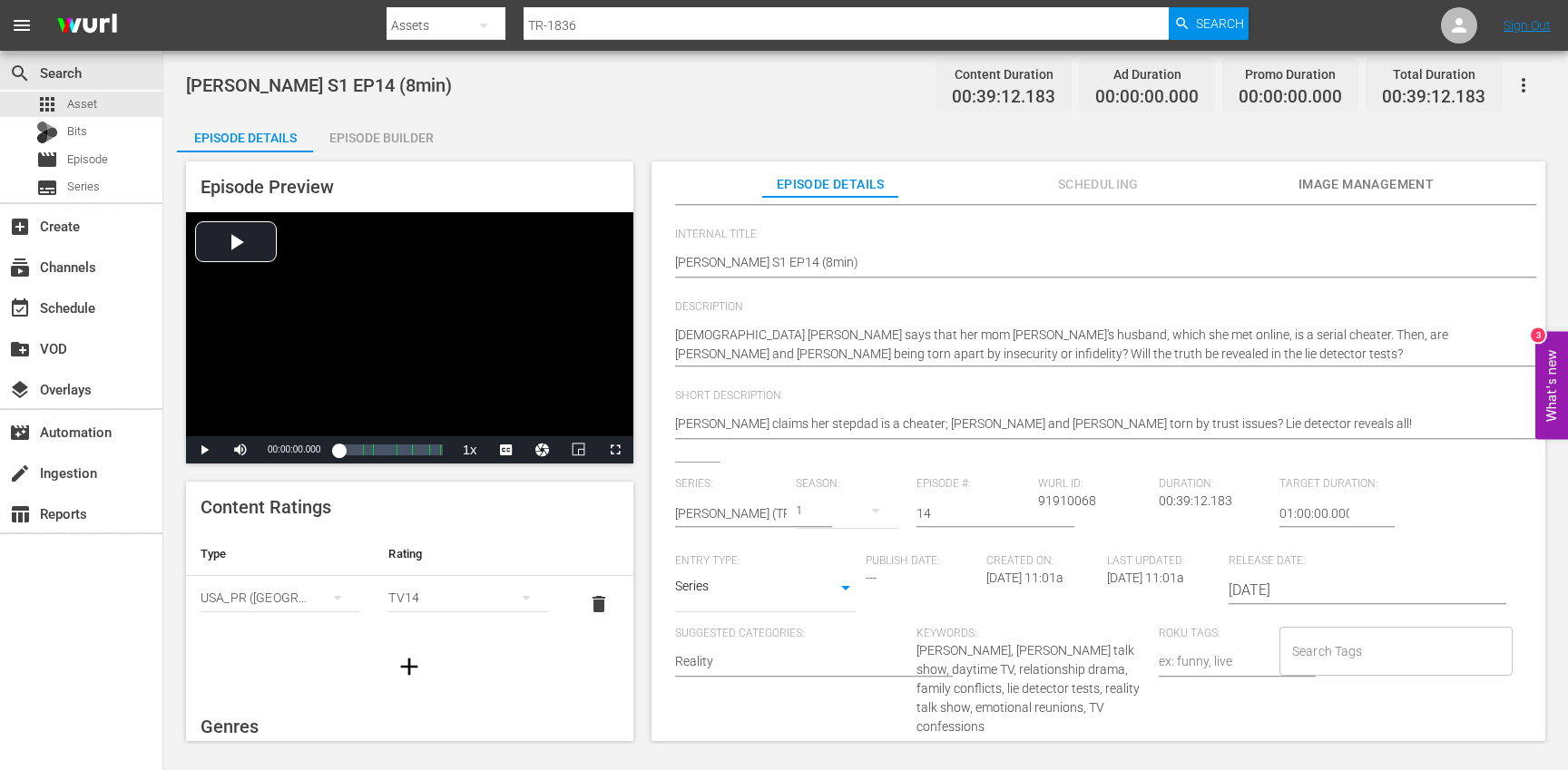
scroll to position [153, 0]
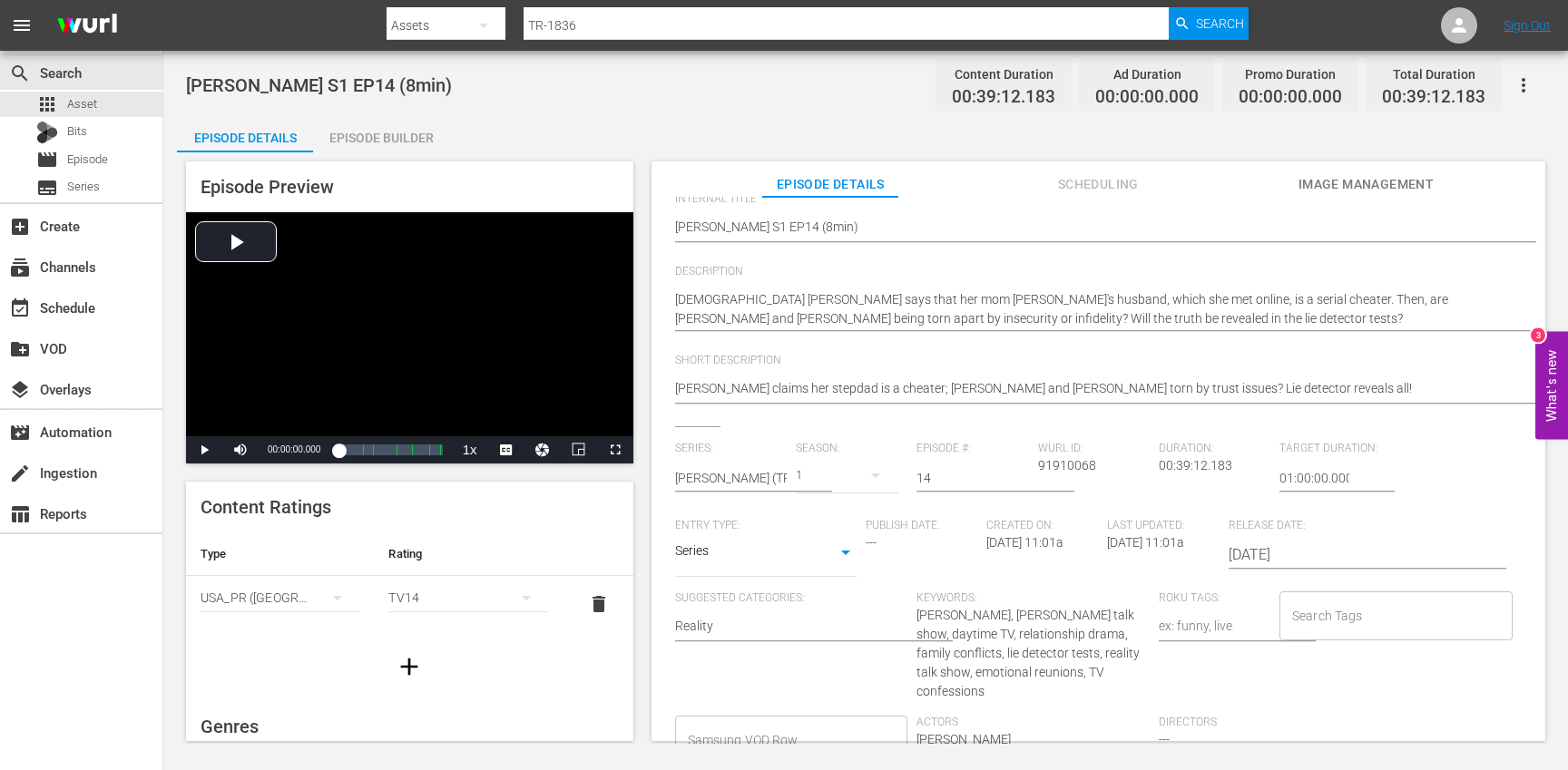
click at [1357, 618] on input "Search Tags" at bounding box center [1383, 615] width 190 height 33
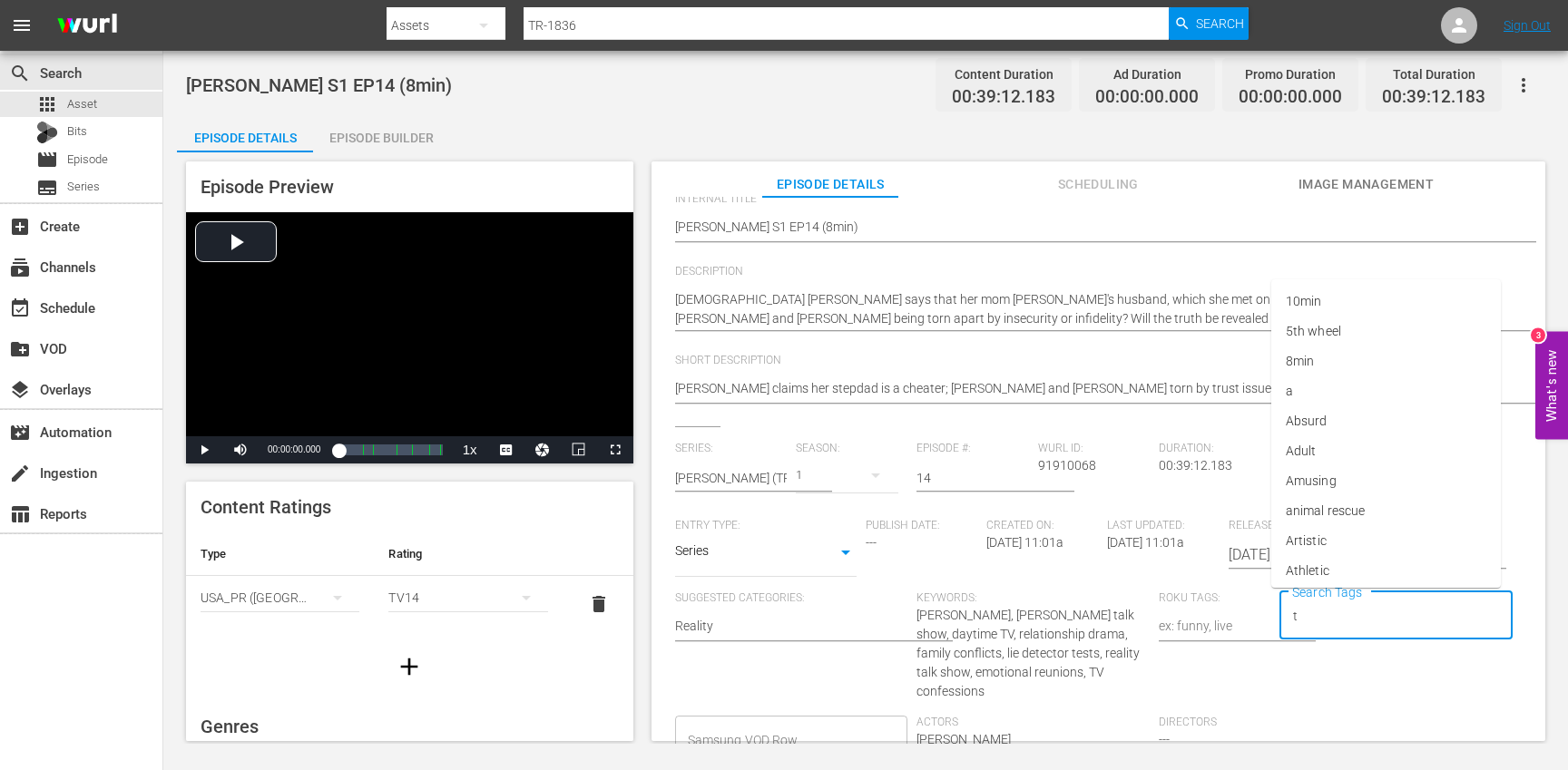
type input "tr"
click at [1322, 547] on li "[PERSON_NAME]" at bounding box center [1385, 541] width 229 height 30
type input "trc"
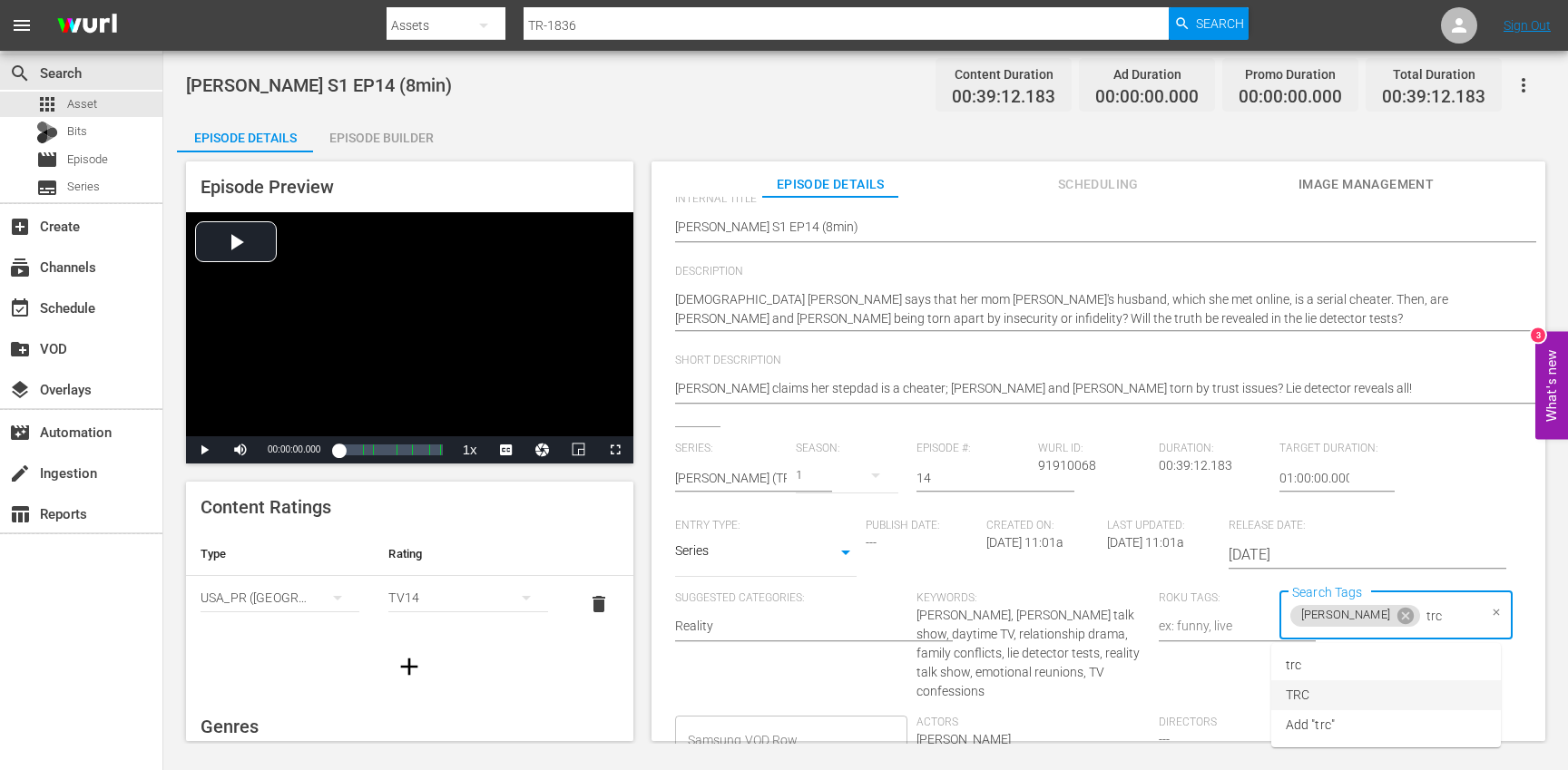
click at [1320, 691] on li "TRC" at bounding box center [1385, 695] width 229 height 30
type input "8"
click at [1302, 666] on span "8min" at bounding box center [1300, 665] width 28 height 19
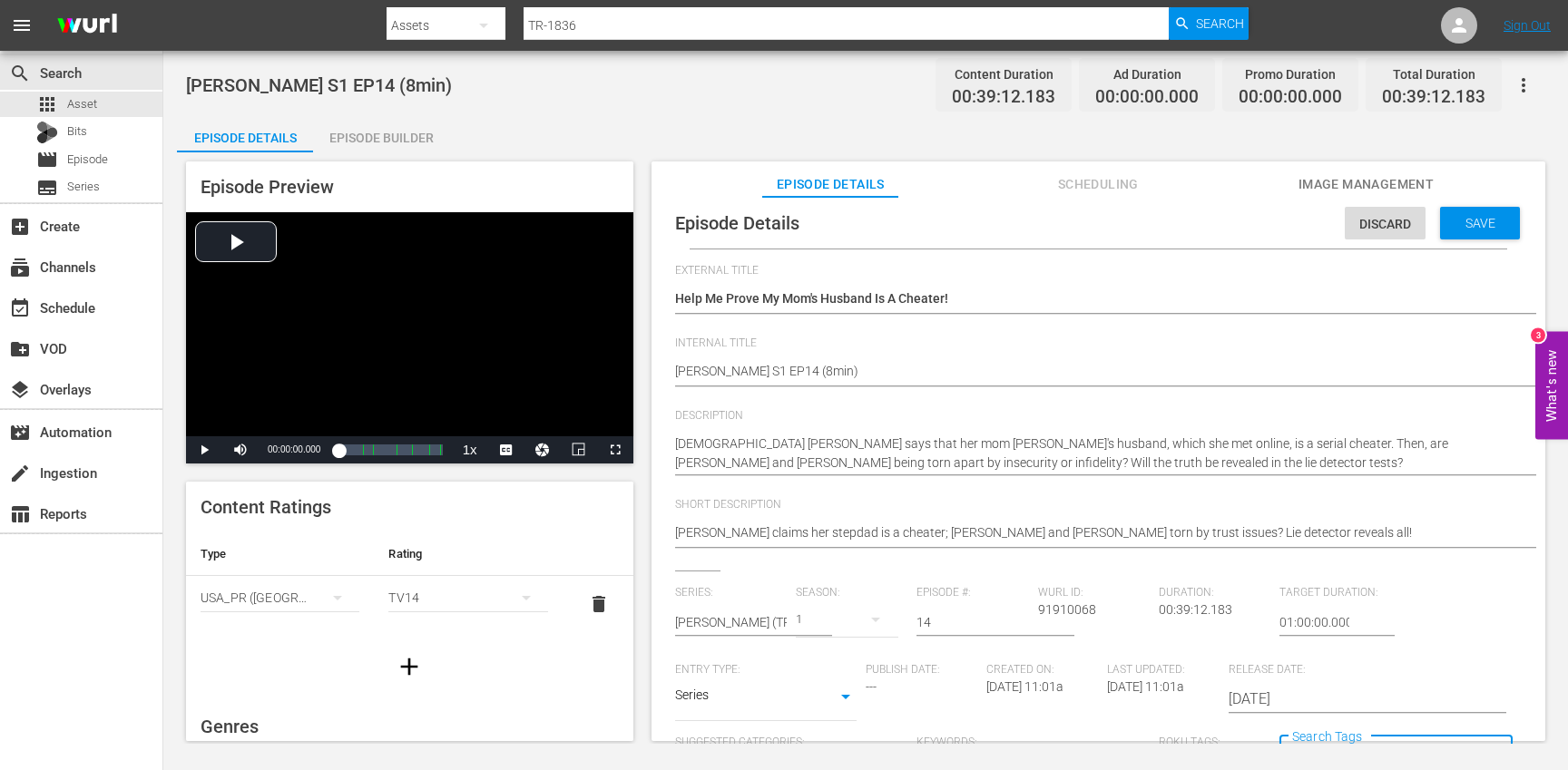
scroll to position [0, 0]
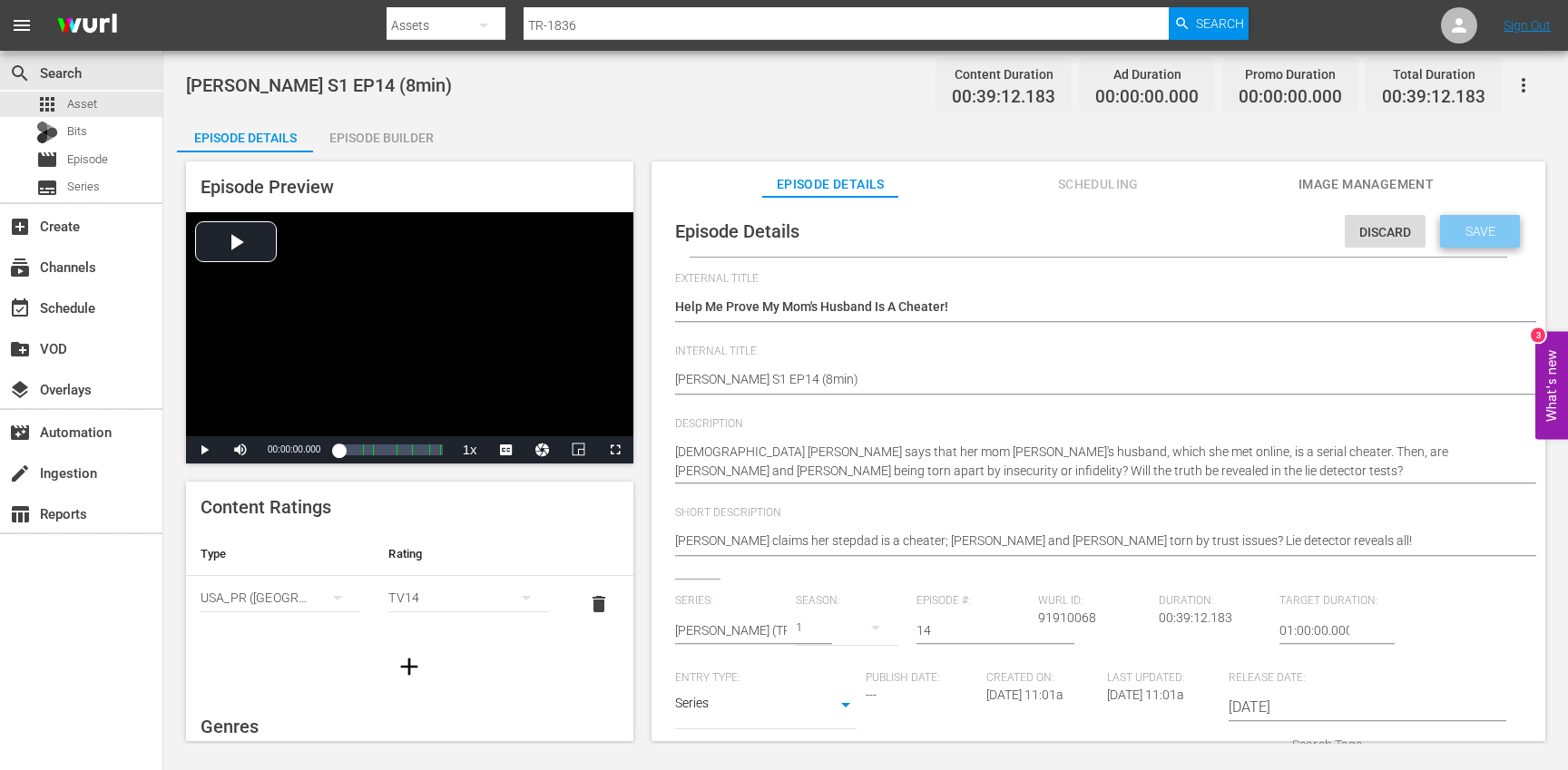
click at [1462, 235] on span "Save" at bounding box center [1479, 232] width 59 height 15
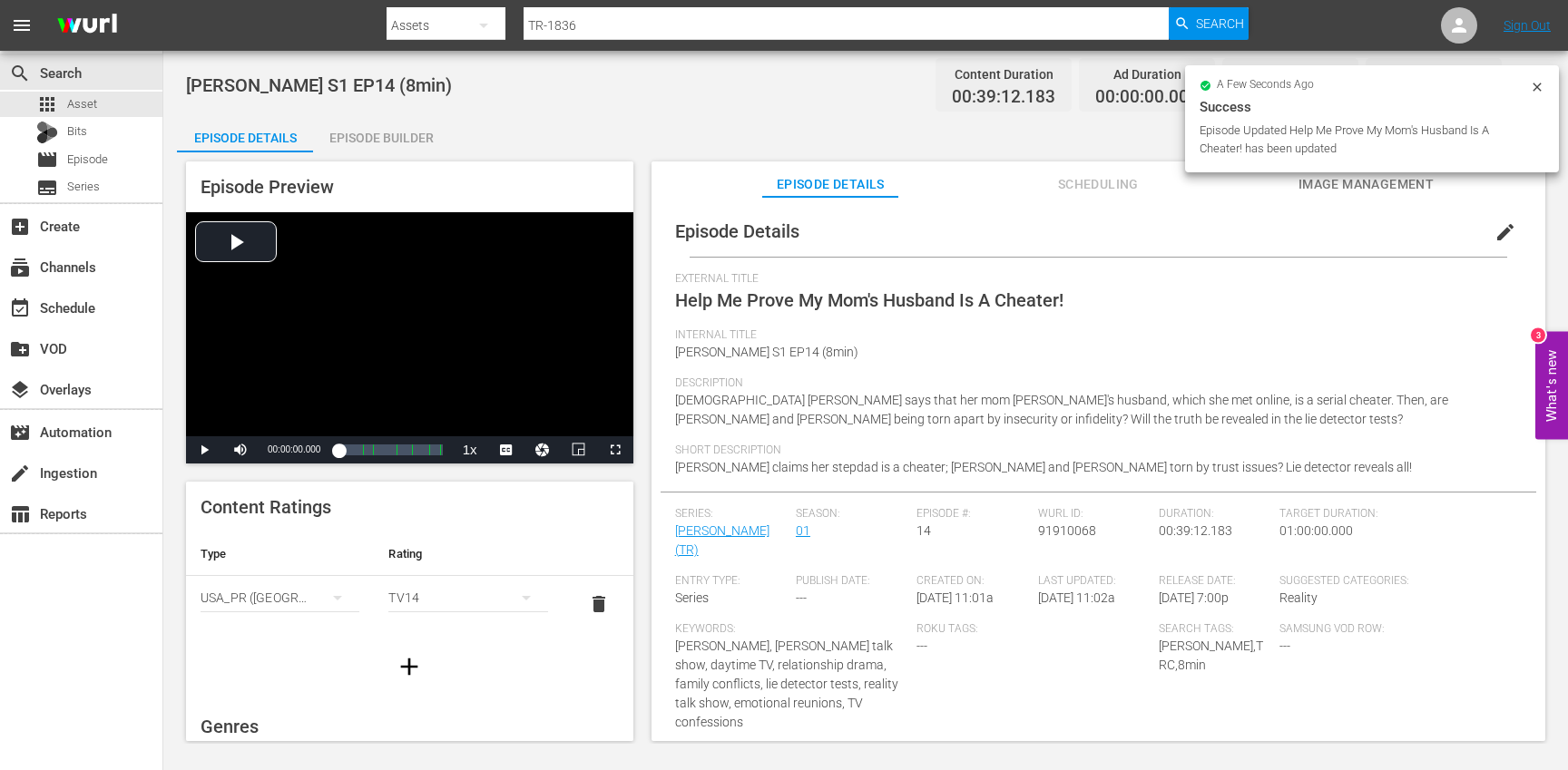
click at [410, 648] on button "button" at bounding box center [409, 667] width 51 height 51
click at [286, 652] on div "simple table" at bounding box center [280, 654] width 158 height 51
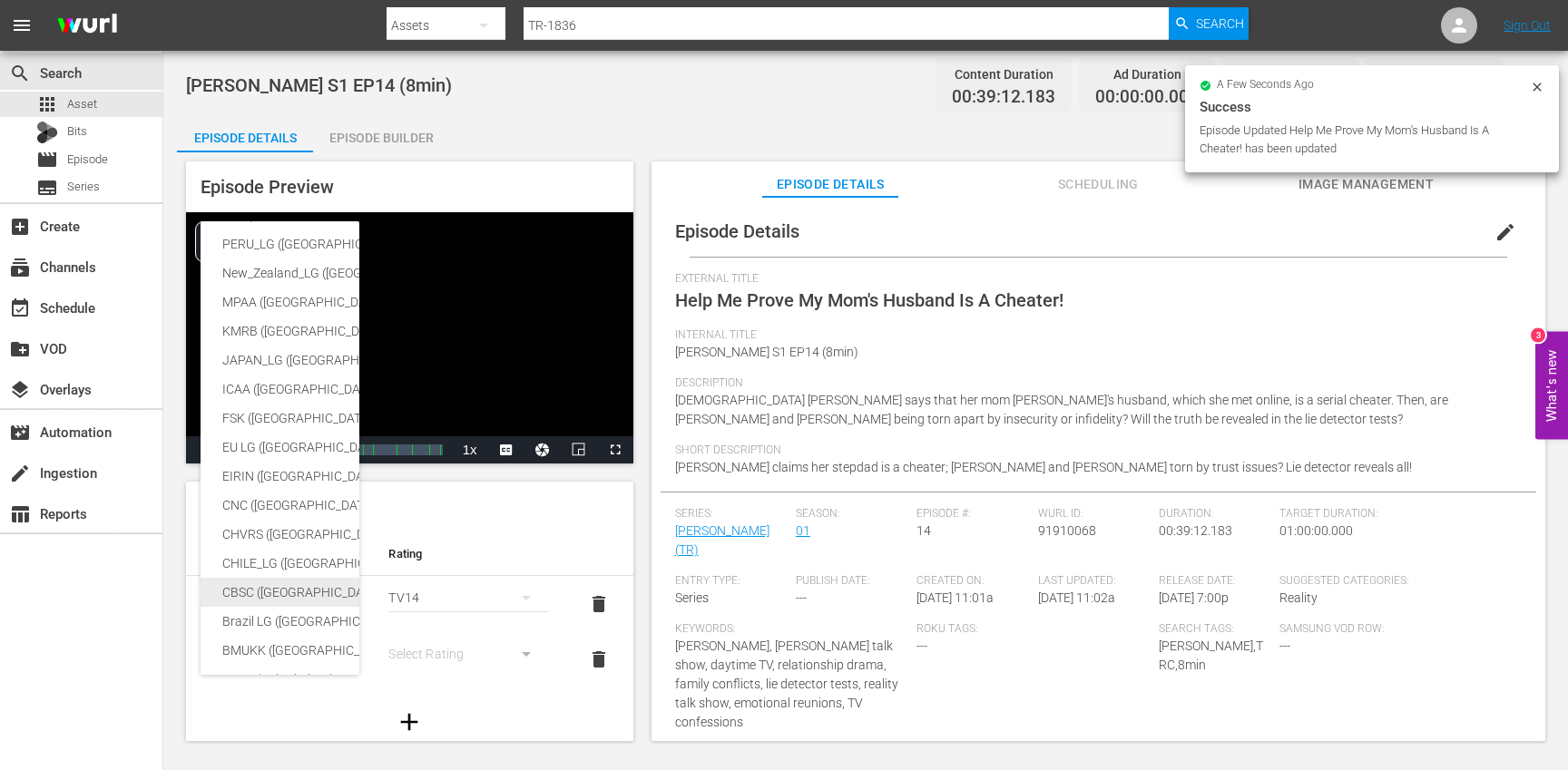
click at [265, 594] on div "CBSC ([GEOGRAPHIC_DATA])" at bounding box center [445, 591] width 445 height 29
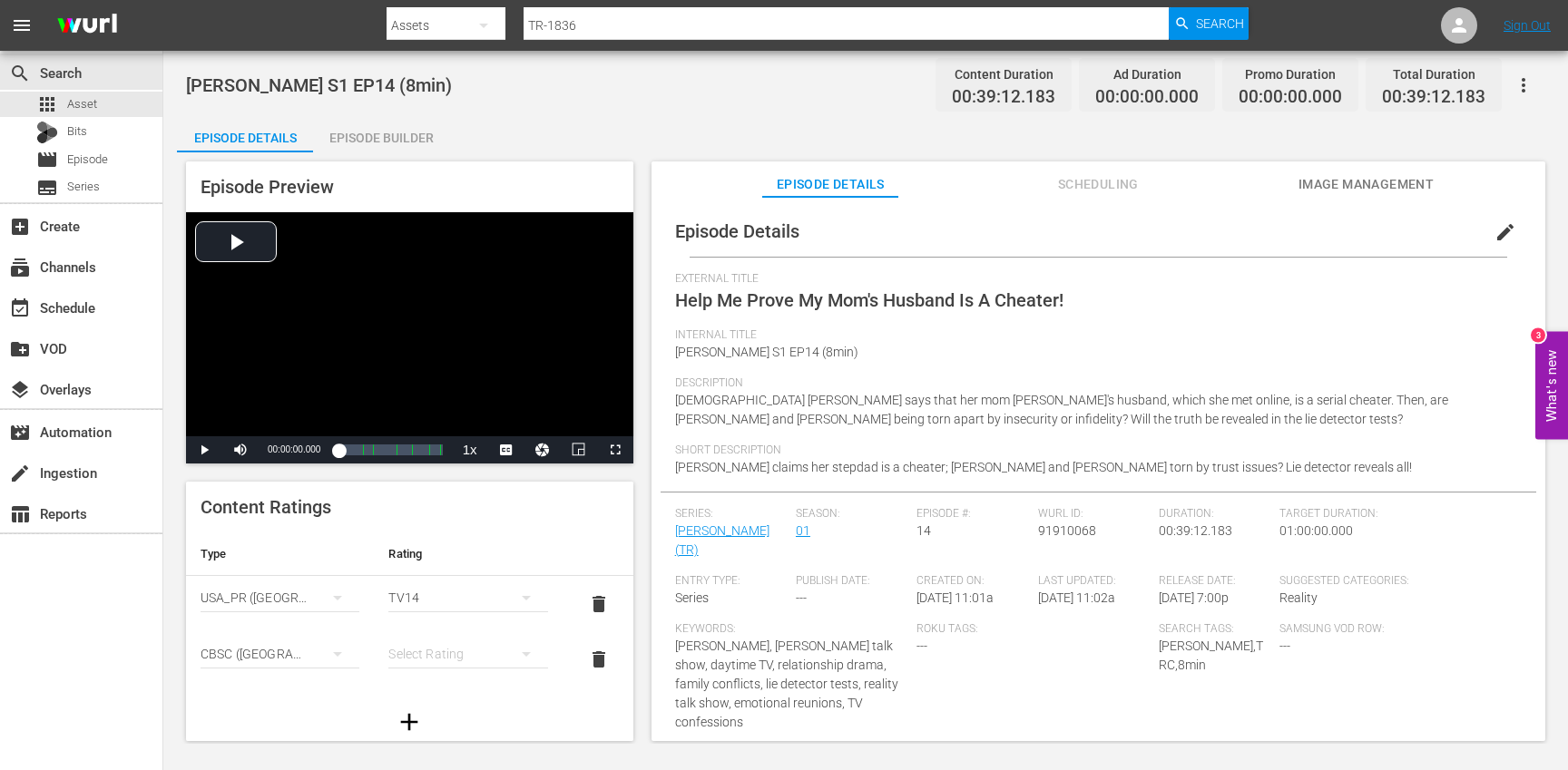
click at [447, 657] on div "simple table" at bounding box center [468, 654] width 158 height 51
click at [443, 617] on div "14+" at bounding box center [468, 616] width 116 height 29
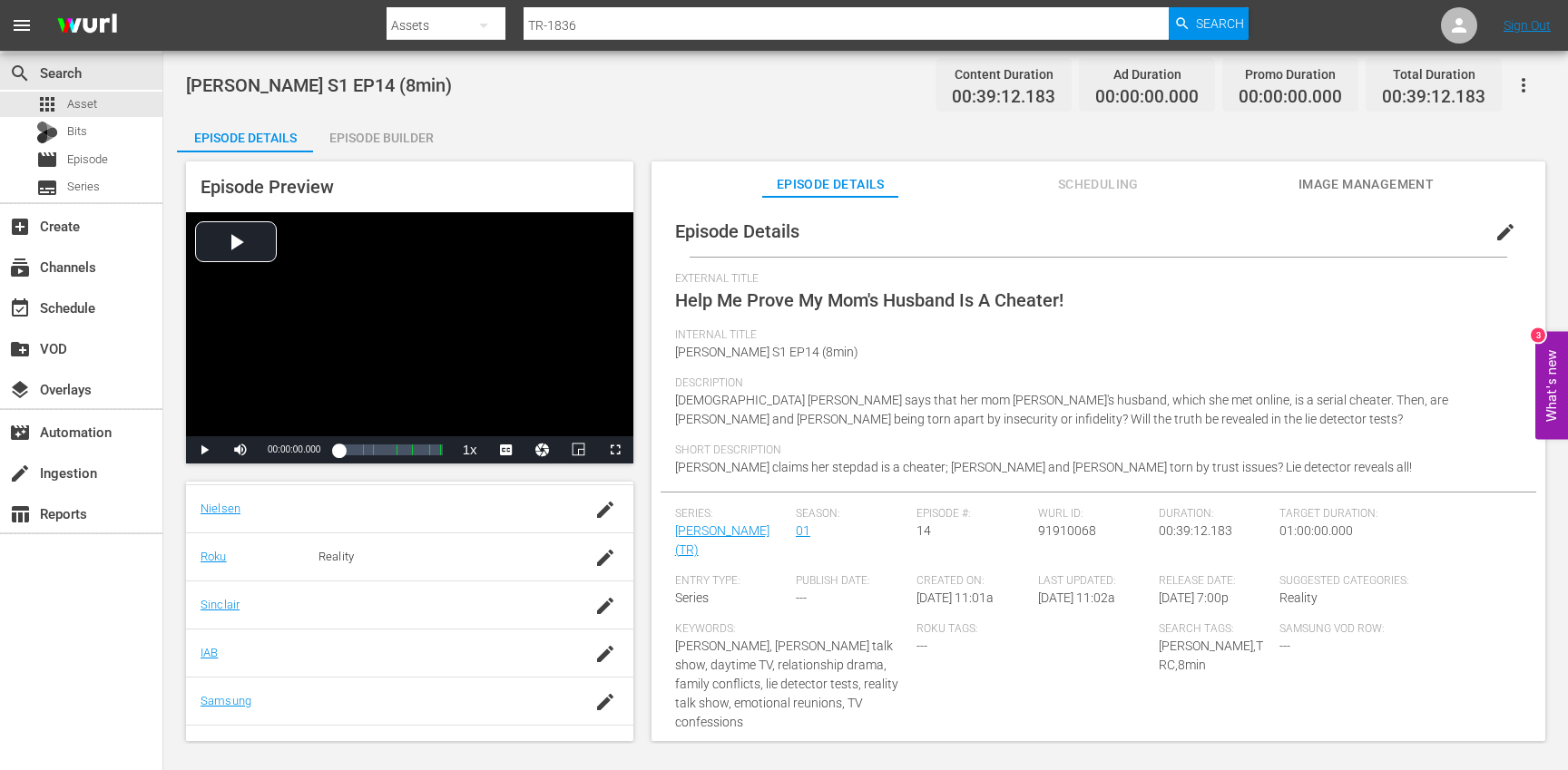
scroll to position [373, 0]
click at [601, 692] on icon "button" at bounding box center [605, 693] width 21 height 21
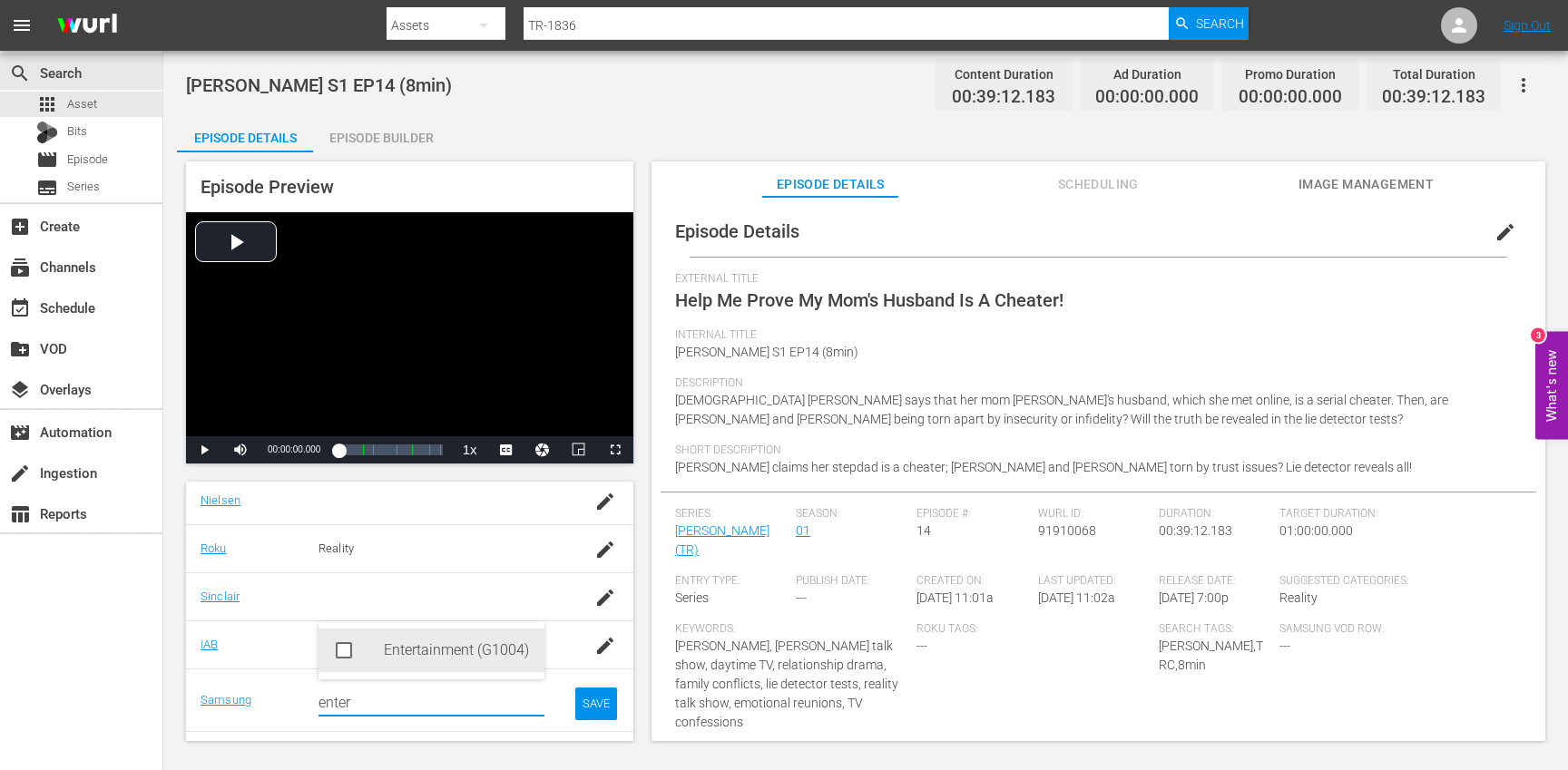
click at [421, 643] on div "Entertainment (G1004)" at bounding box center [457, 650] width 146 height 44
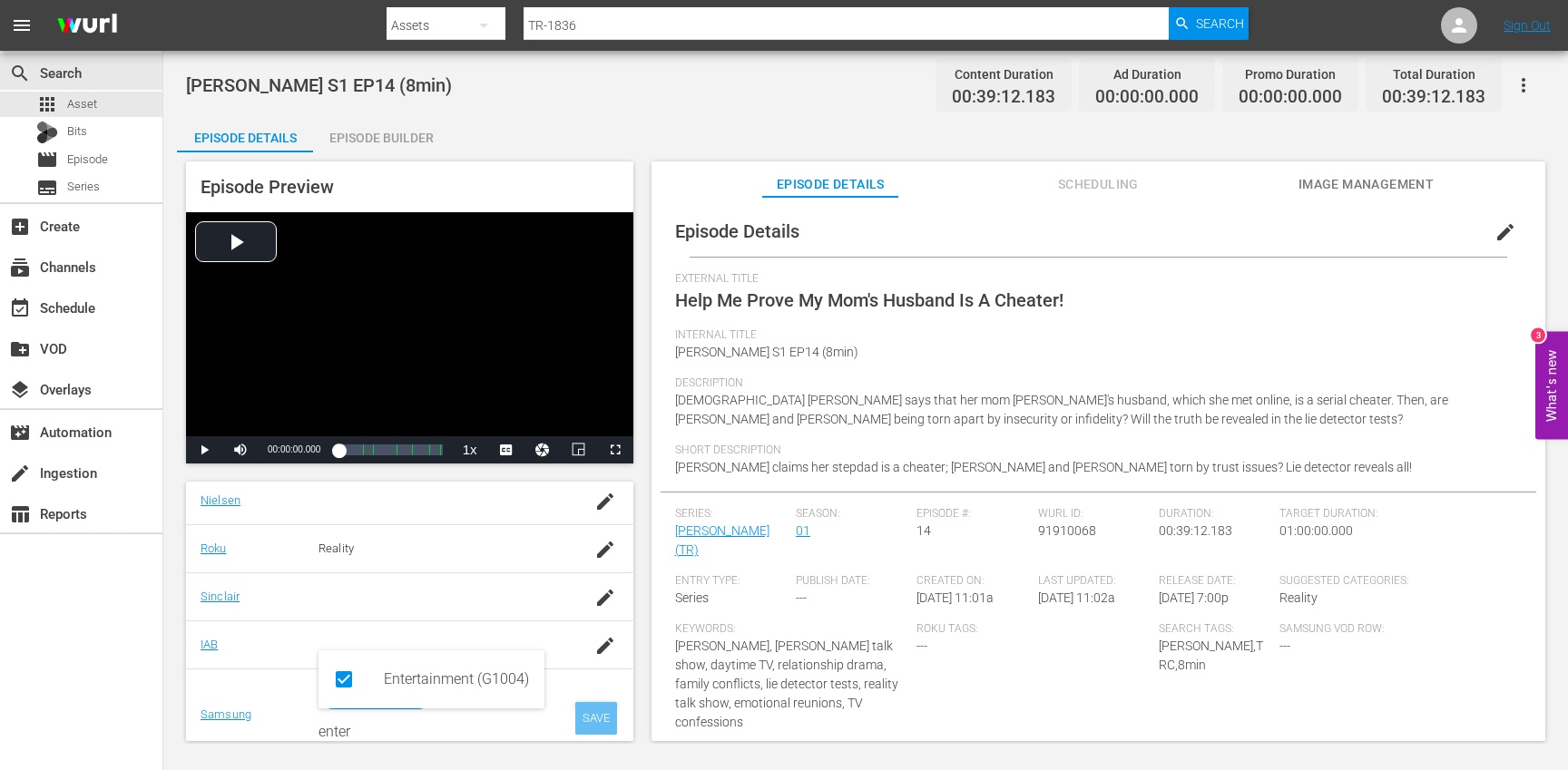
type input "enter"
click at [604, 722] on div "SAVE" at bounding box center [595, 718] width 42 height 33
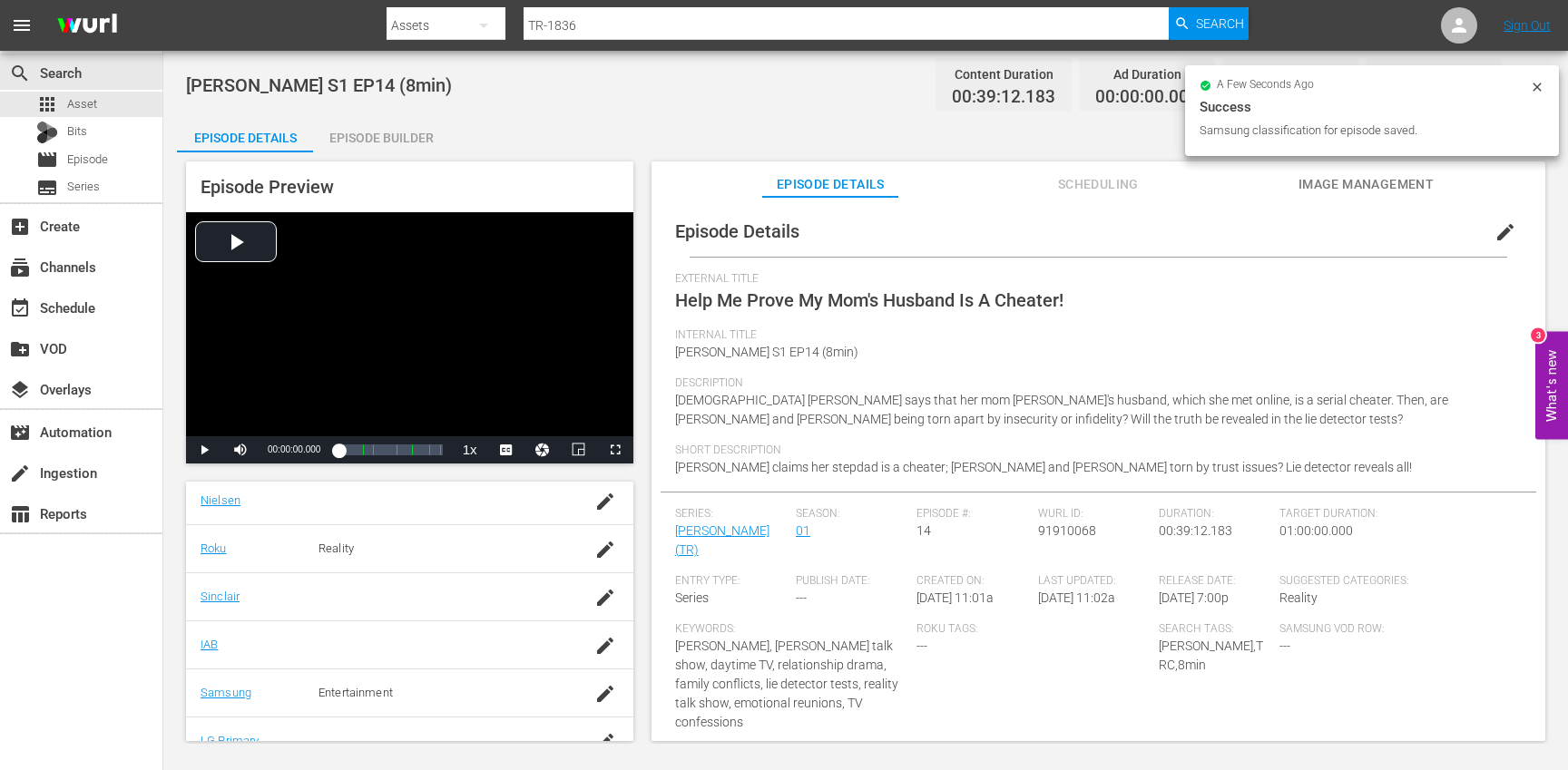
scroll to position [0, 0]
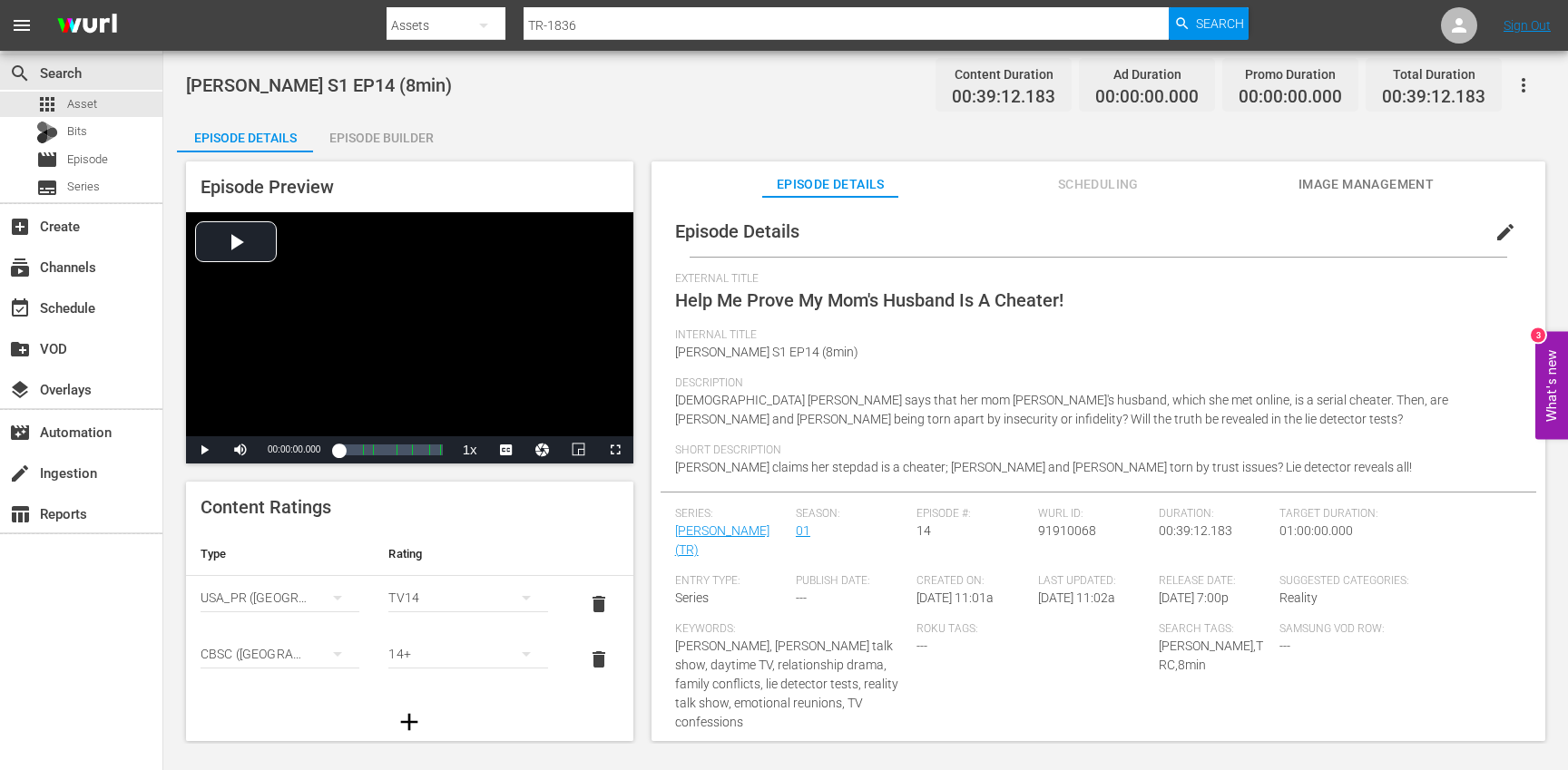
click at [388, 134] on div "Episode Builder" at bounding box center [381, 138] width 136 height 44
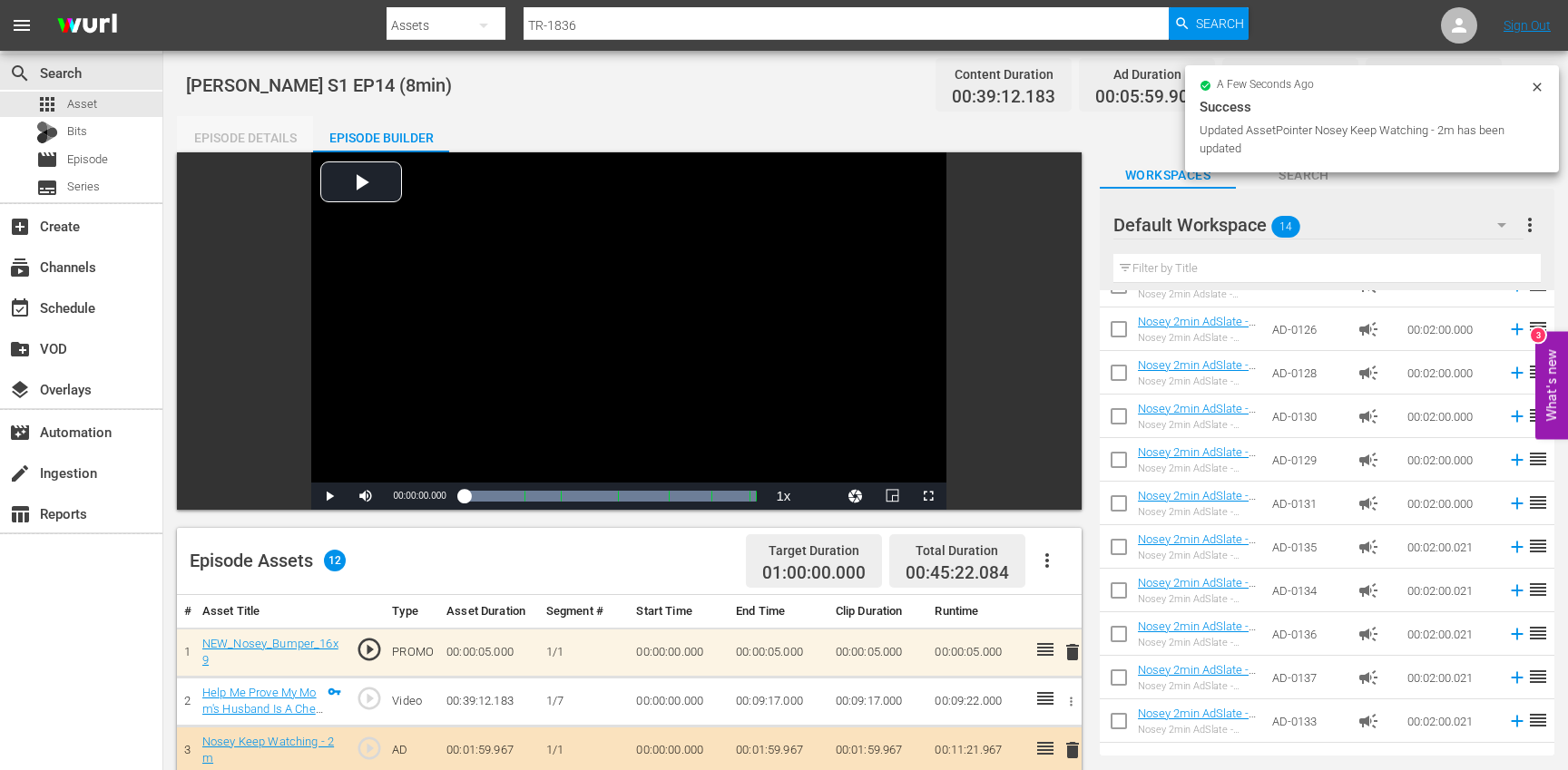
click at [233, 128] on div "Episode Details" at bounding box center [245, 138] width 136 height 44
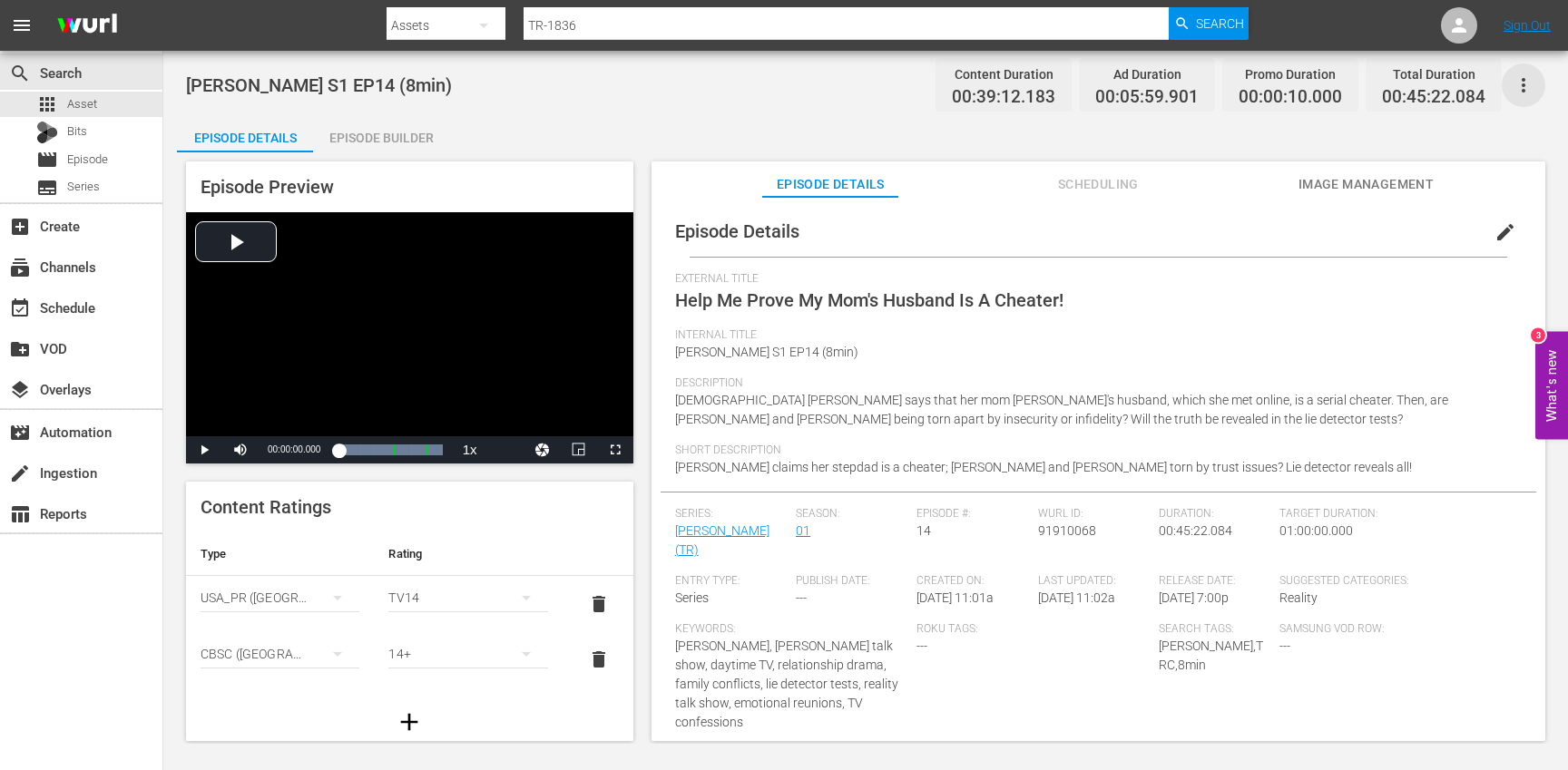
click at [1529, 83] on icon "button" at bounding box center [1523, 85] width 21 height 21
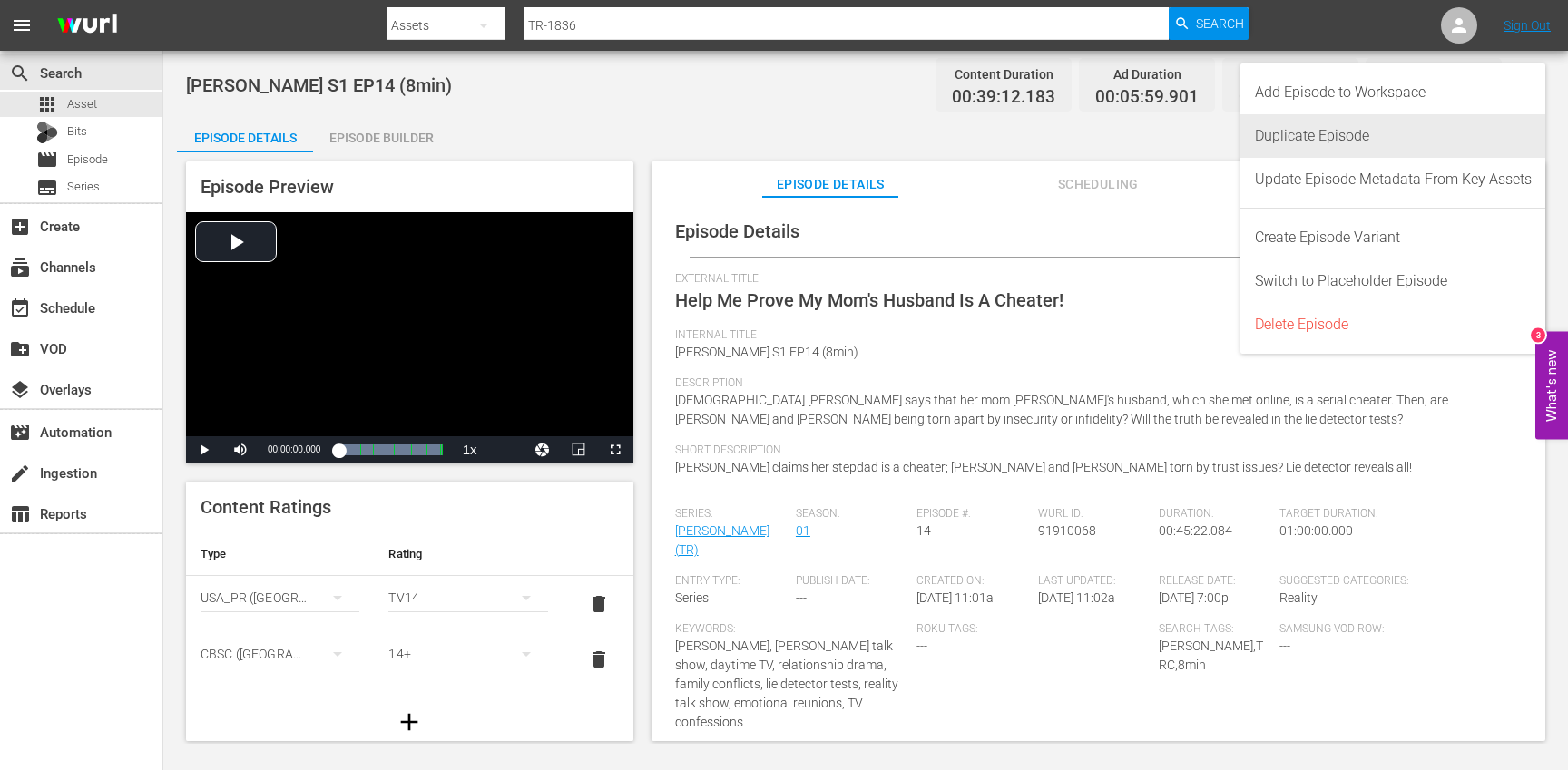
click at [1359, 149] on div "Duplicate Episode" at bounding box center [1393, 136] width 277 height 44
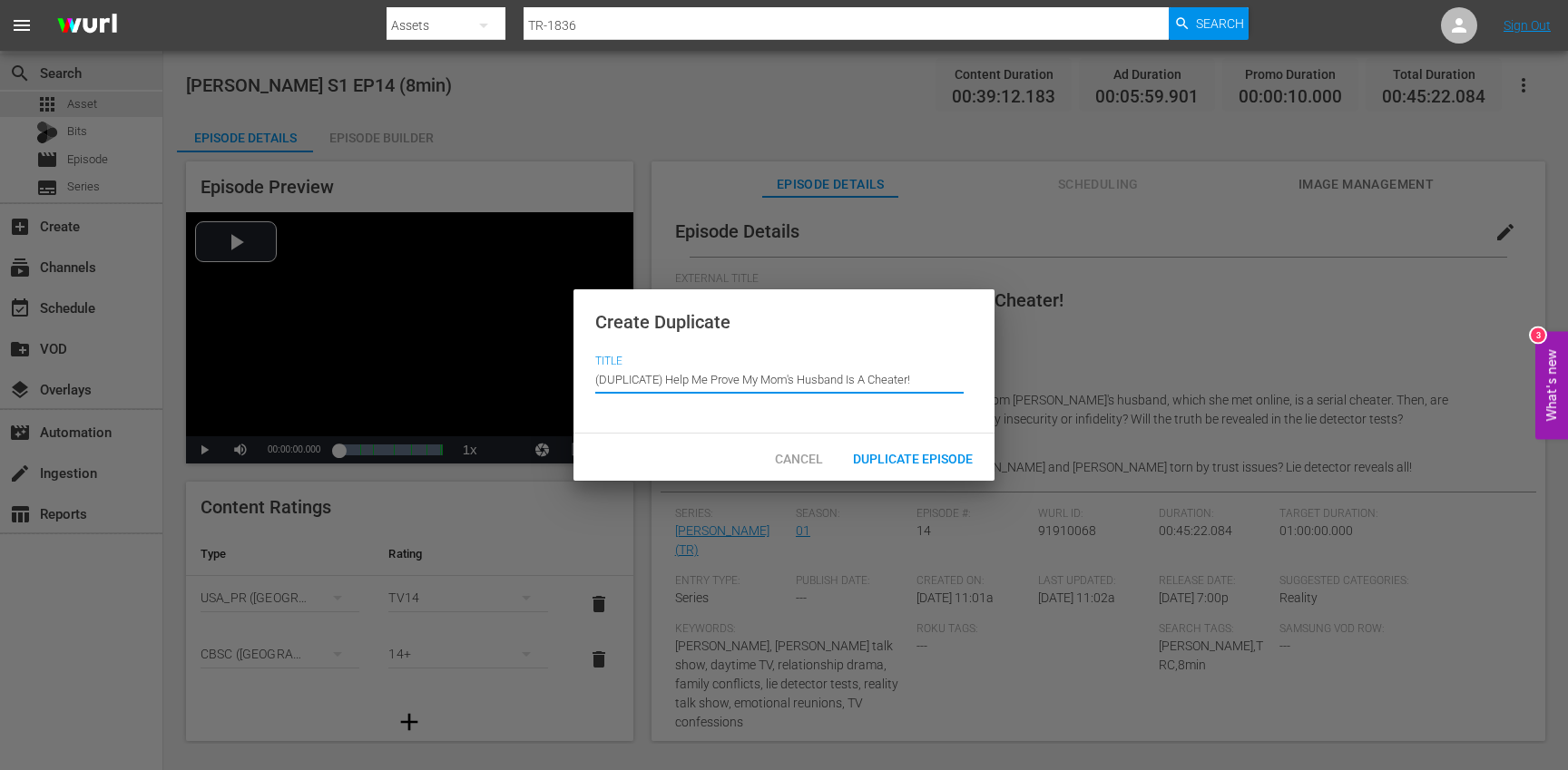
drag, startPoint x: 667, startPoint y: 381, endPoint x: 620, endPoint y: 333, distance: 67.2
click at [620, 333] on div "Create Duplicate Title Episode Title (DUPLICATE) Help Me Prove My Mom's Husband…" at bounding box center [784, 362] width 421 height 145
type input "Help Me Prove My Mom's Husband Is A Cheater!"
click at [881, 464] on span "Duplicate Episode" at bounding box center [913, 459] width 149 height 15
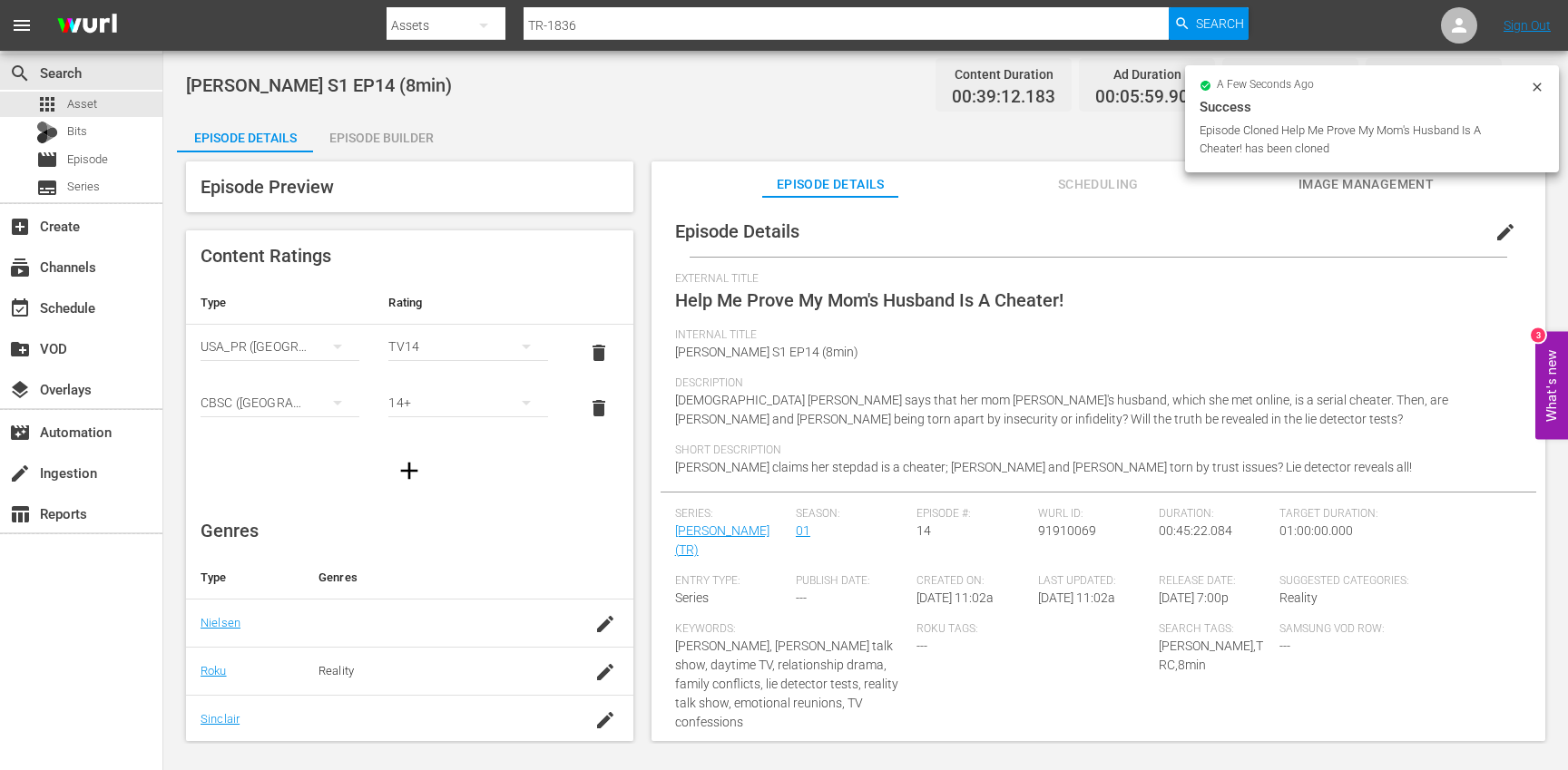
click at [1494, 231] on span "edit" at bounding box center [1505, 232] width 21 height 21
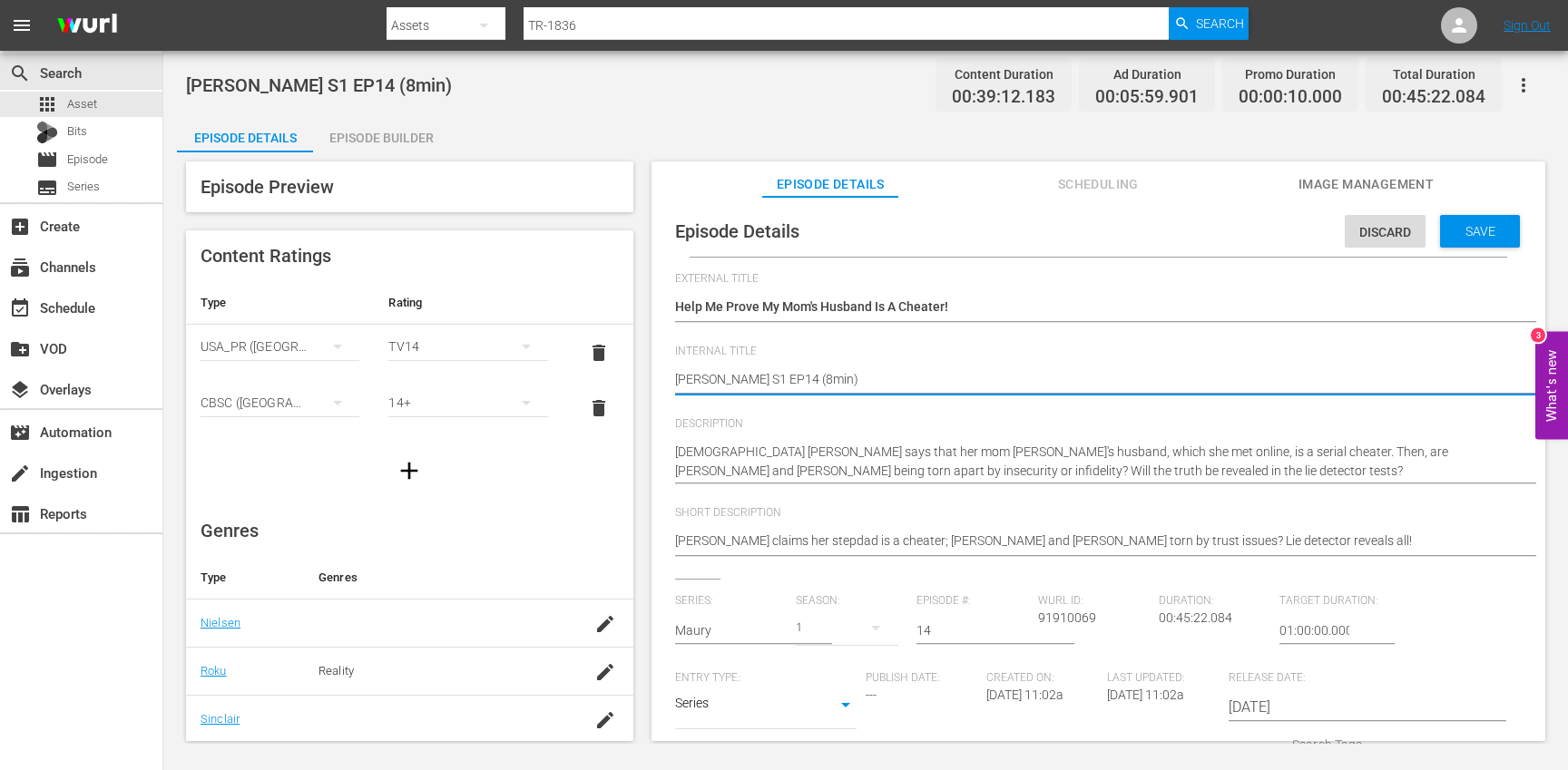
type textarea "Trisha S1 EP14 (min)"
type textarea "Trisha S1 EP14 (1min)"
type textarea "[PERSON_NAME] S1 EP14 (10min)"
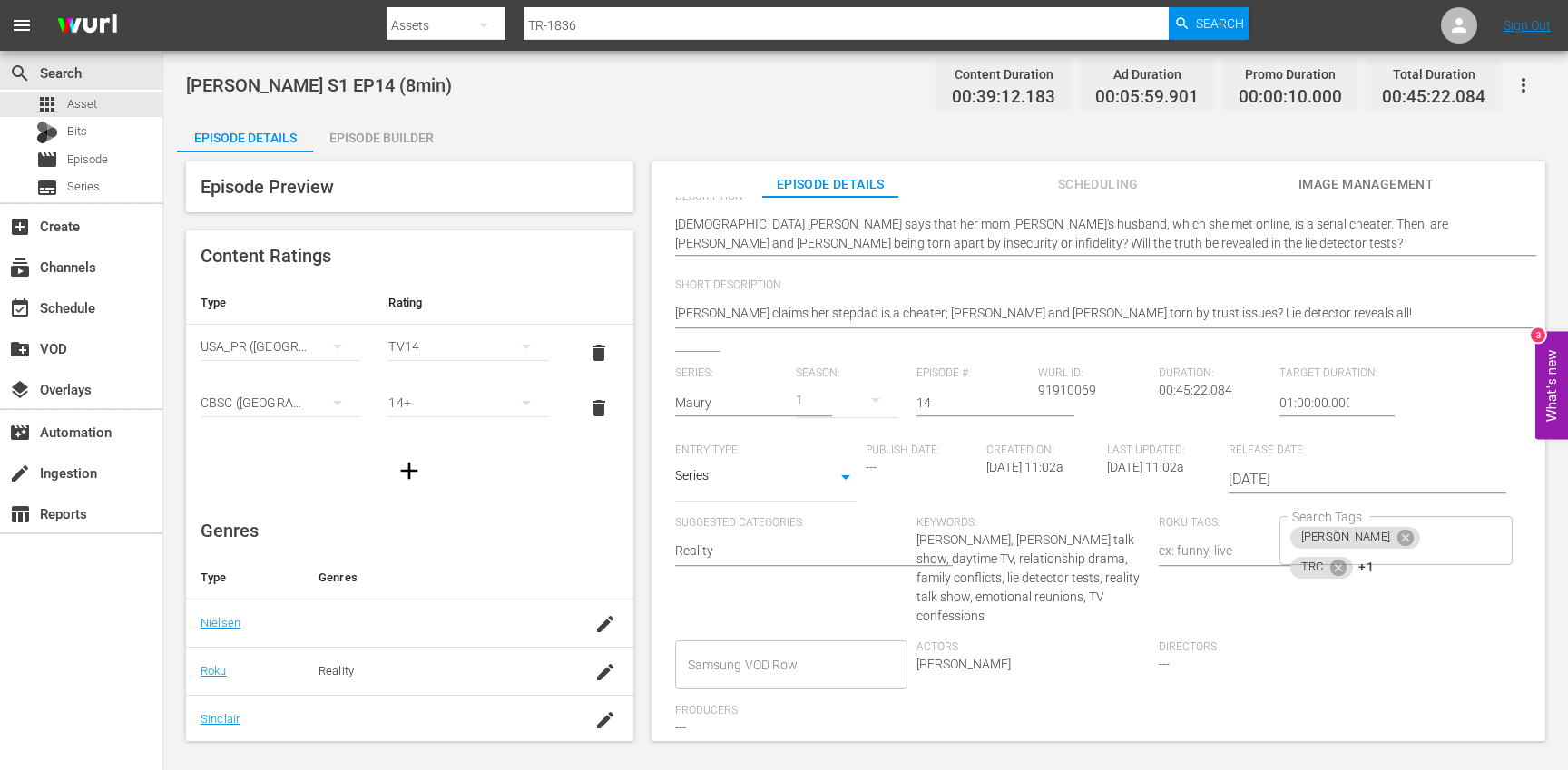
scroll to position [228, 0]
click at [1373, 559] on span "+1" at bounding box center [1366, 566] width 15 height 16
type textarea "[PERSON_NAME] S1 EP14 (10min)"
click at [1348, 557] on icon at bounding box center [1338, 566] width 20 height 20
click at [1351, 558] on icon at bounding box center [1343, 566] width 17 height 17
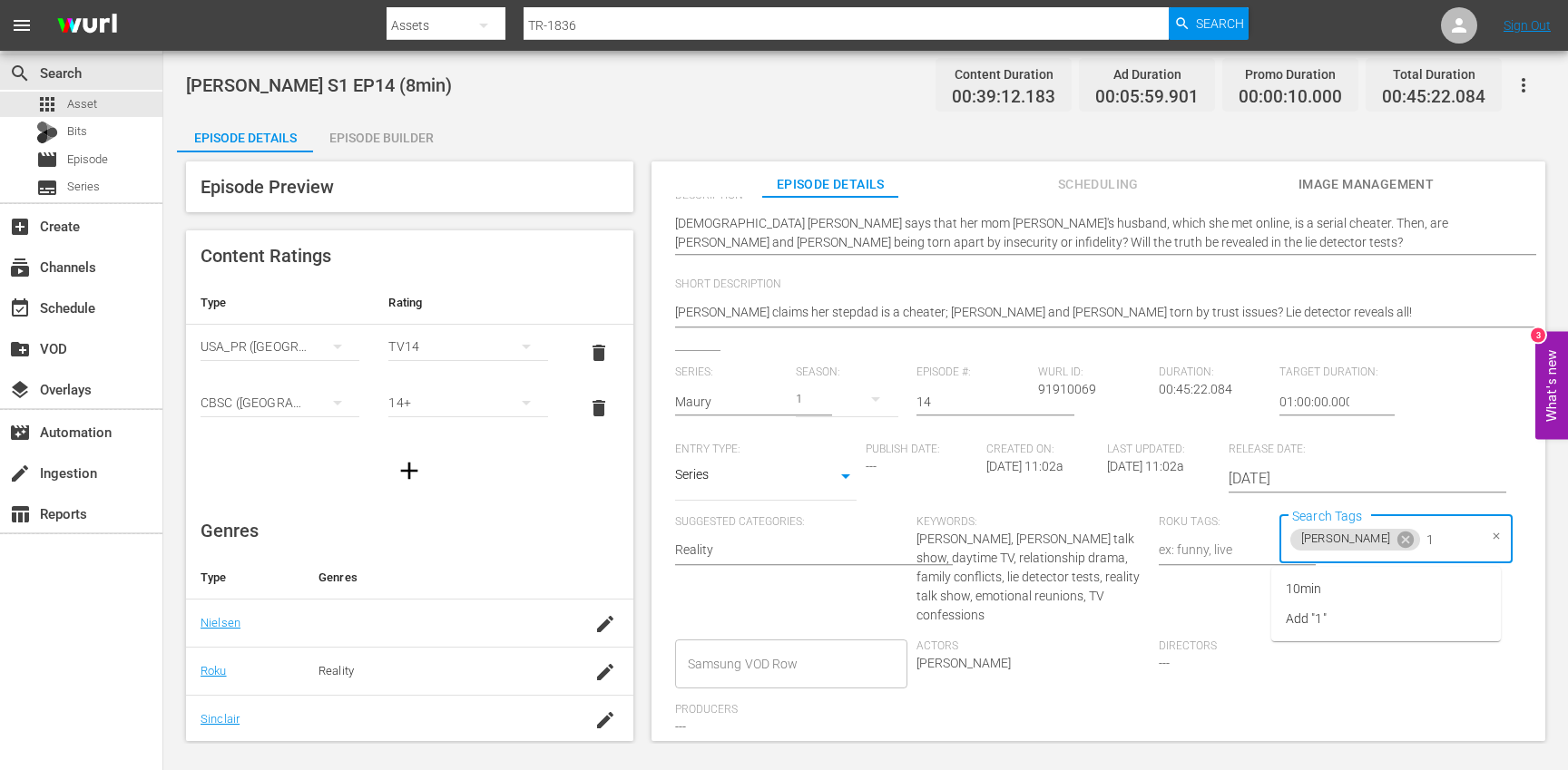
type input "10"
click at [1376, 584] on li "10min" at bounding box center [1385, 588] width 229 height 30
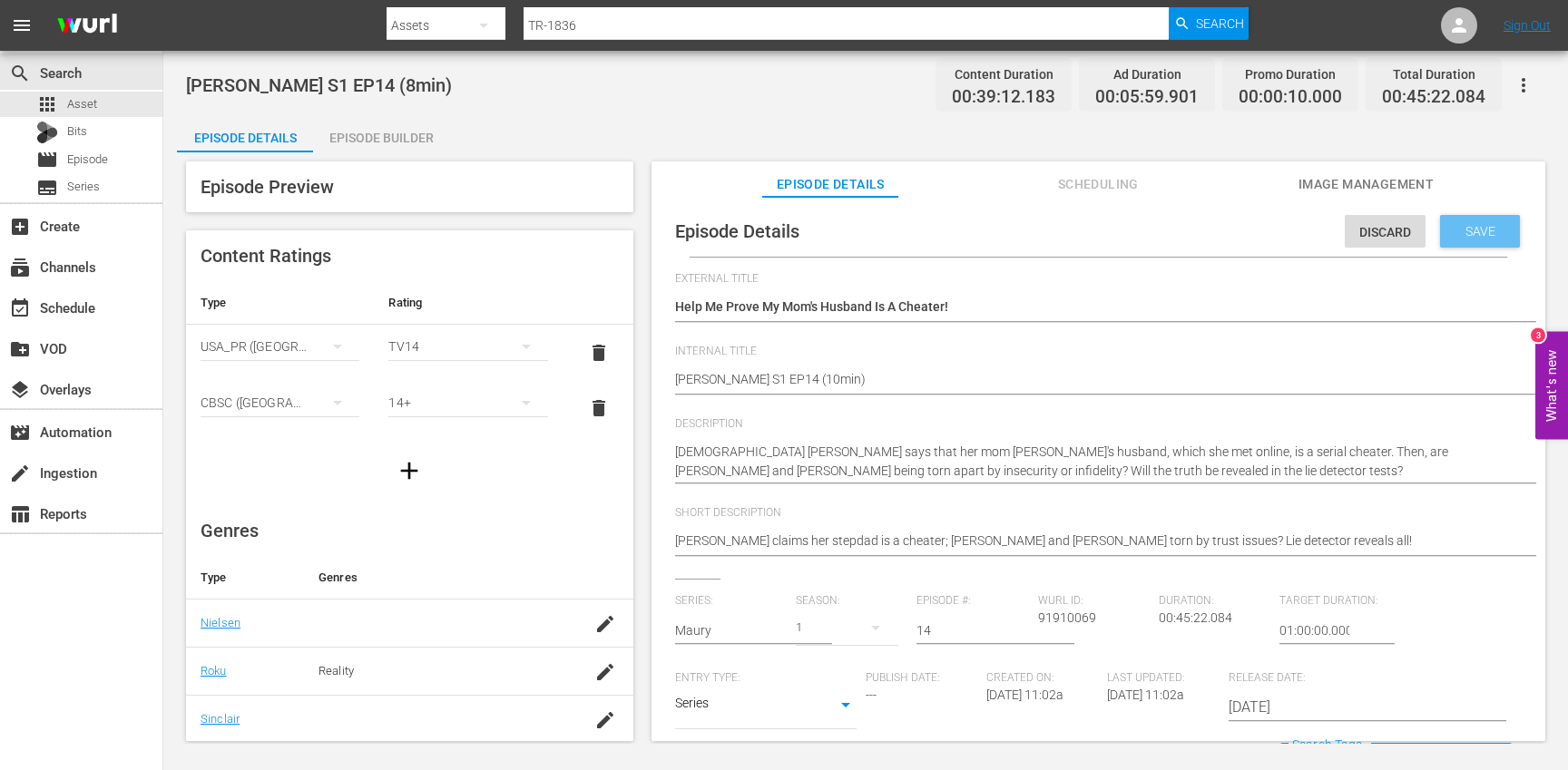
click at [1460, 231] on span "Save" at bounding box center [1479, 232] width 59 height 15
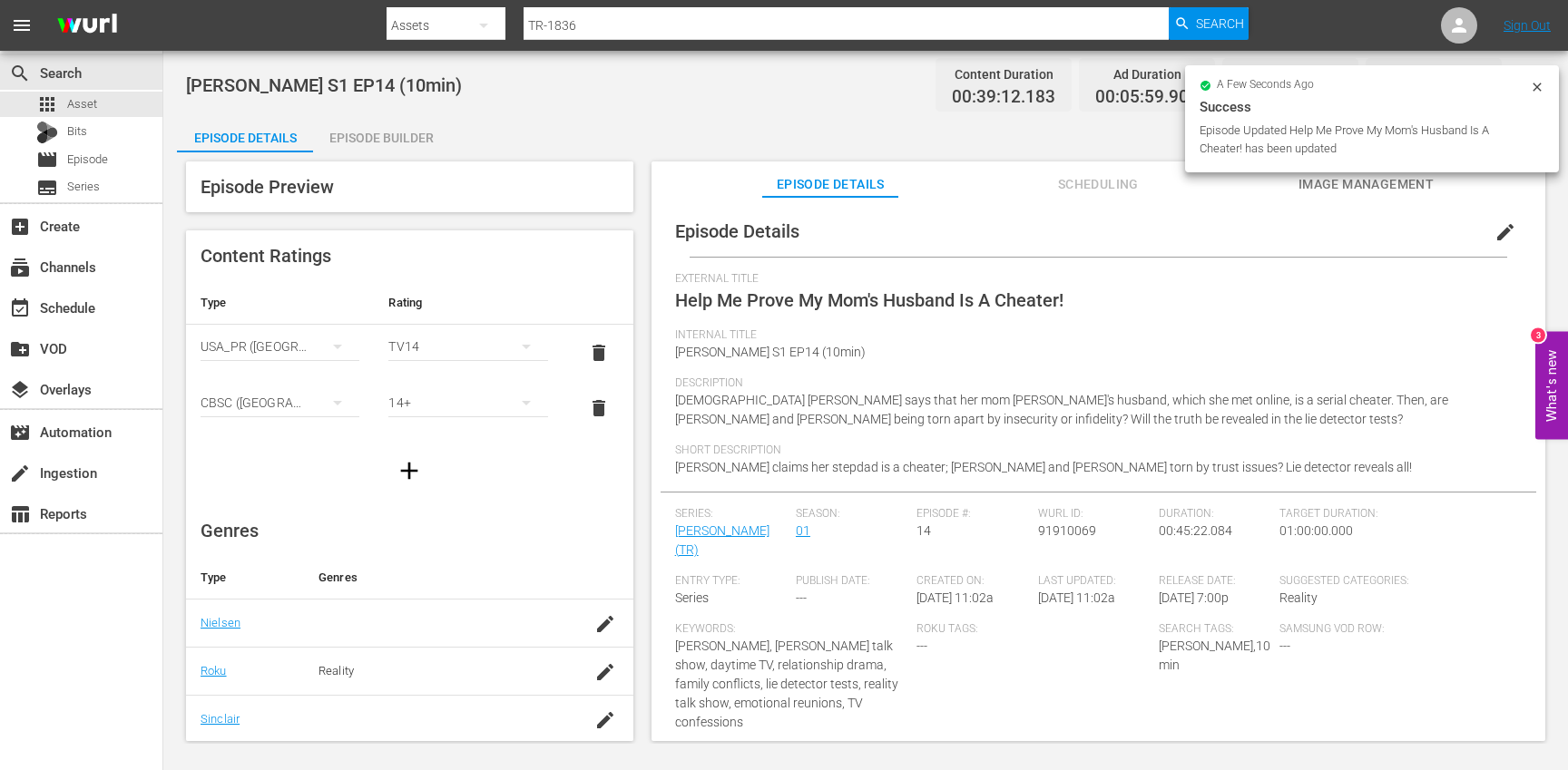
click at [390, 149] on div "Episode Builder" at bounding box center [381, 138] width 136 height 44
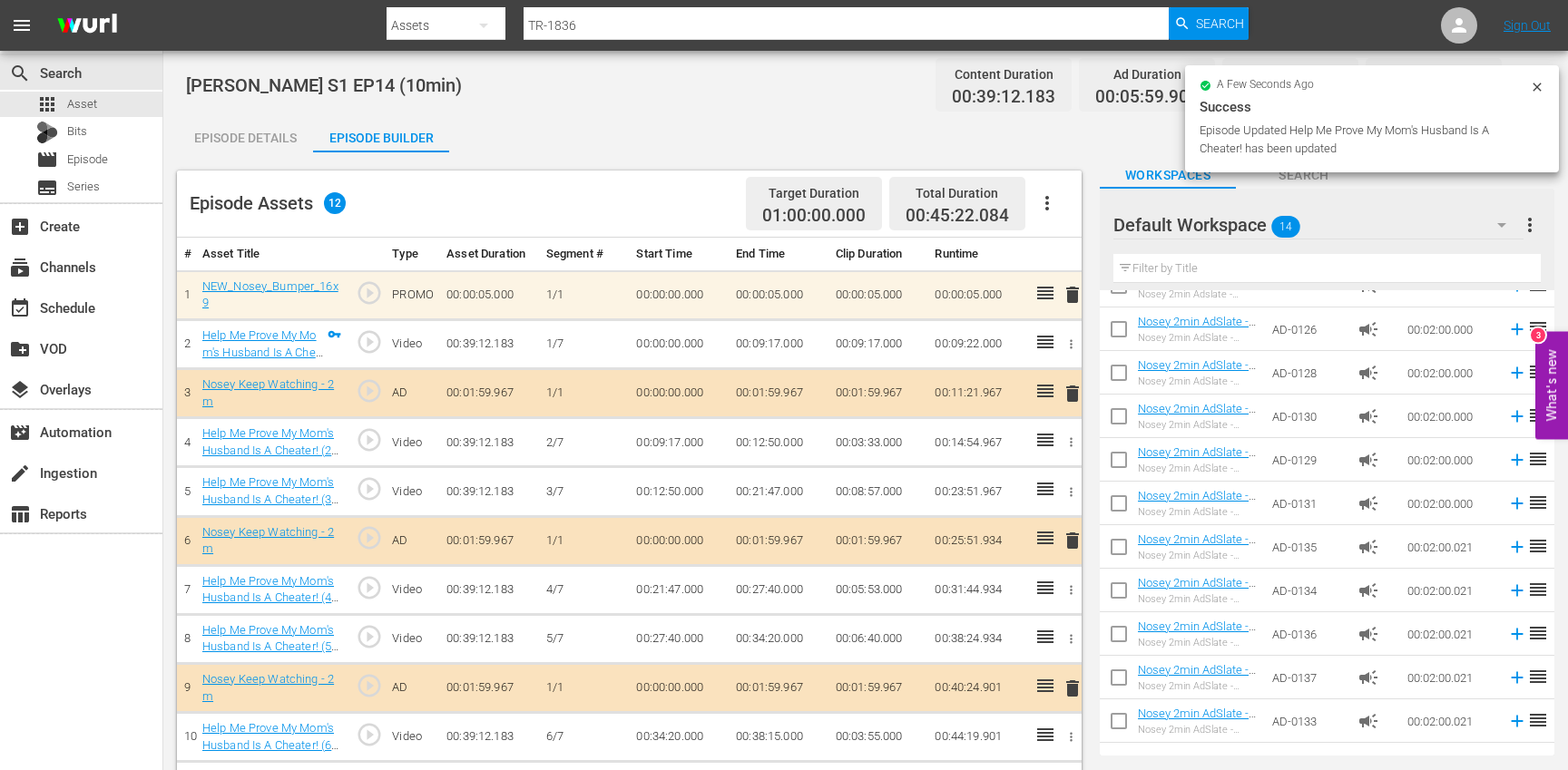
click at [1052, 209] on icon "button" at bounding box center [1046, 202] width 21 height 21
click at [1057, 262] on div "Clear Ads" at bounding box center [1101, 253] width 123 height 44
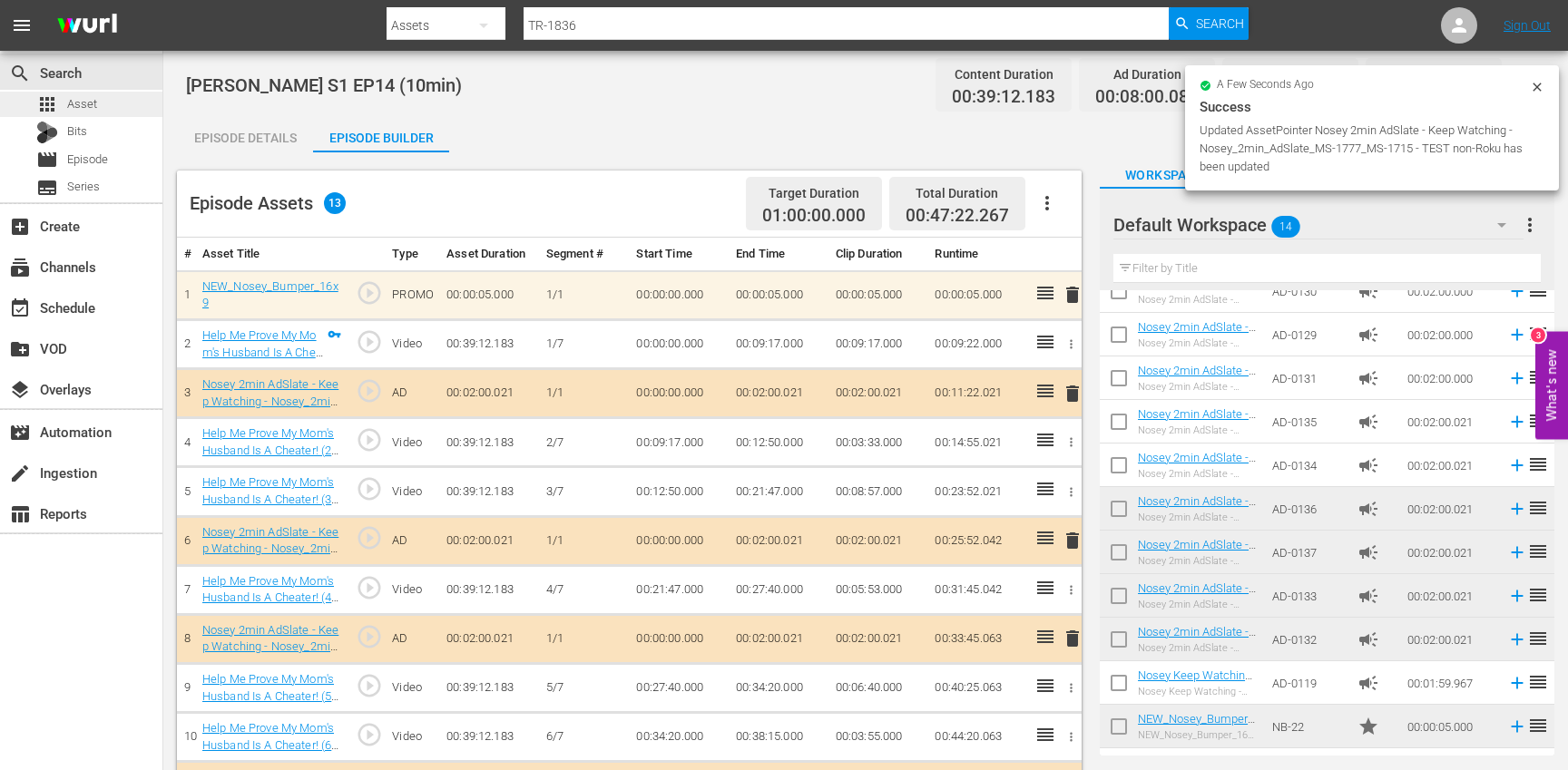
click at [122, 100] on div "apps Asset" at bounding box center [81, 103] width 162 height 25
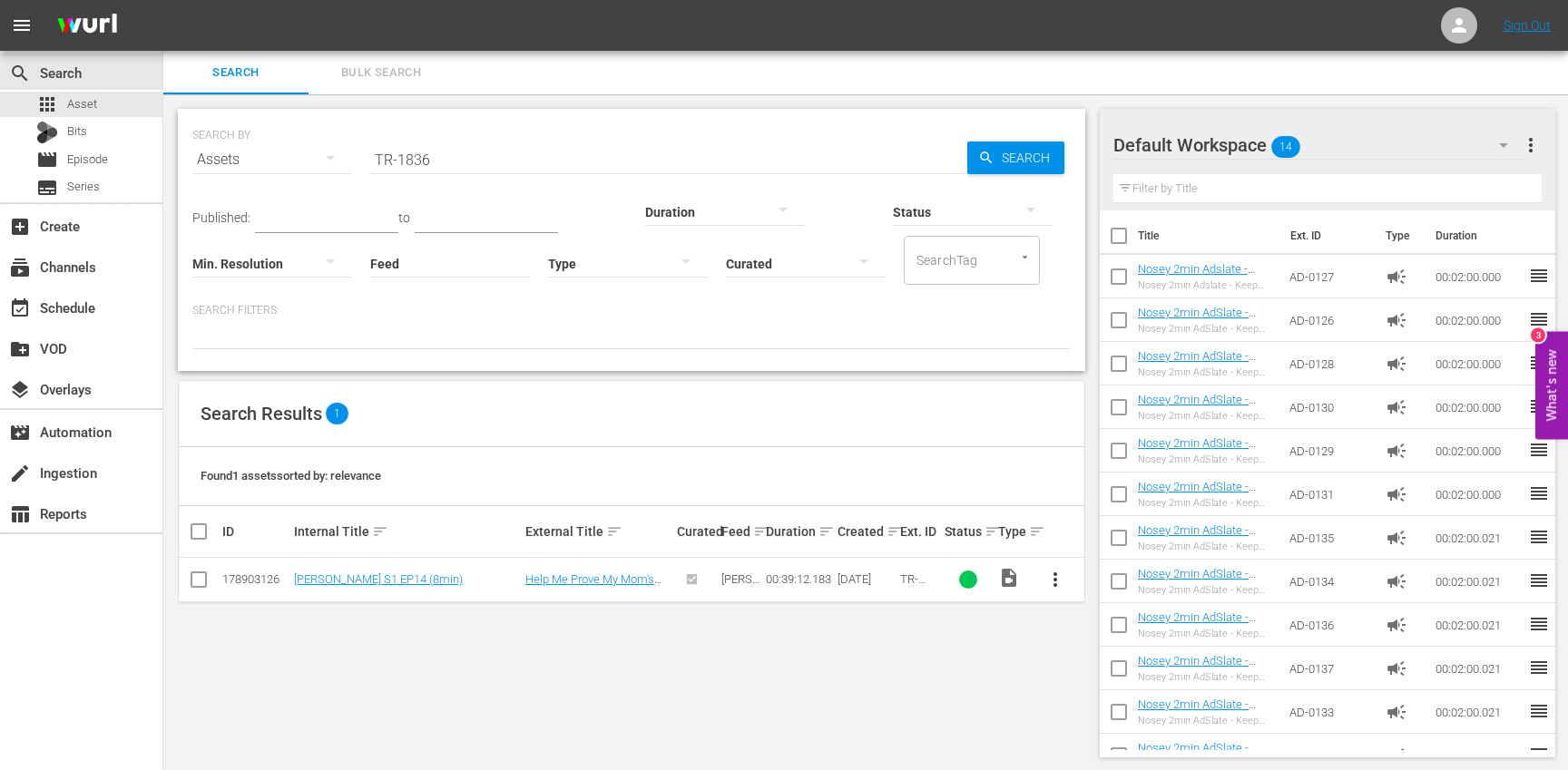
click at [484, 162] on input "TR-1836" at bounding box center [668, 159] width 597 height 44
paste input "7"
type input "TR-1837"
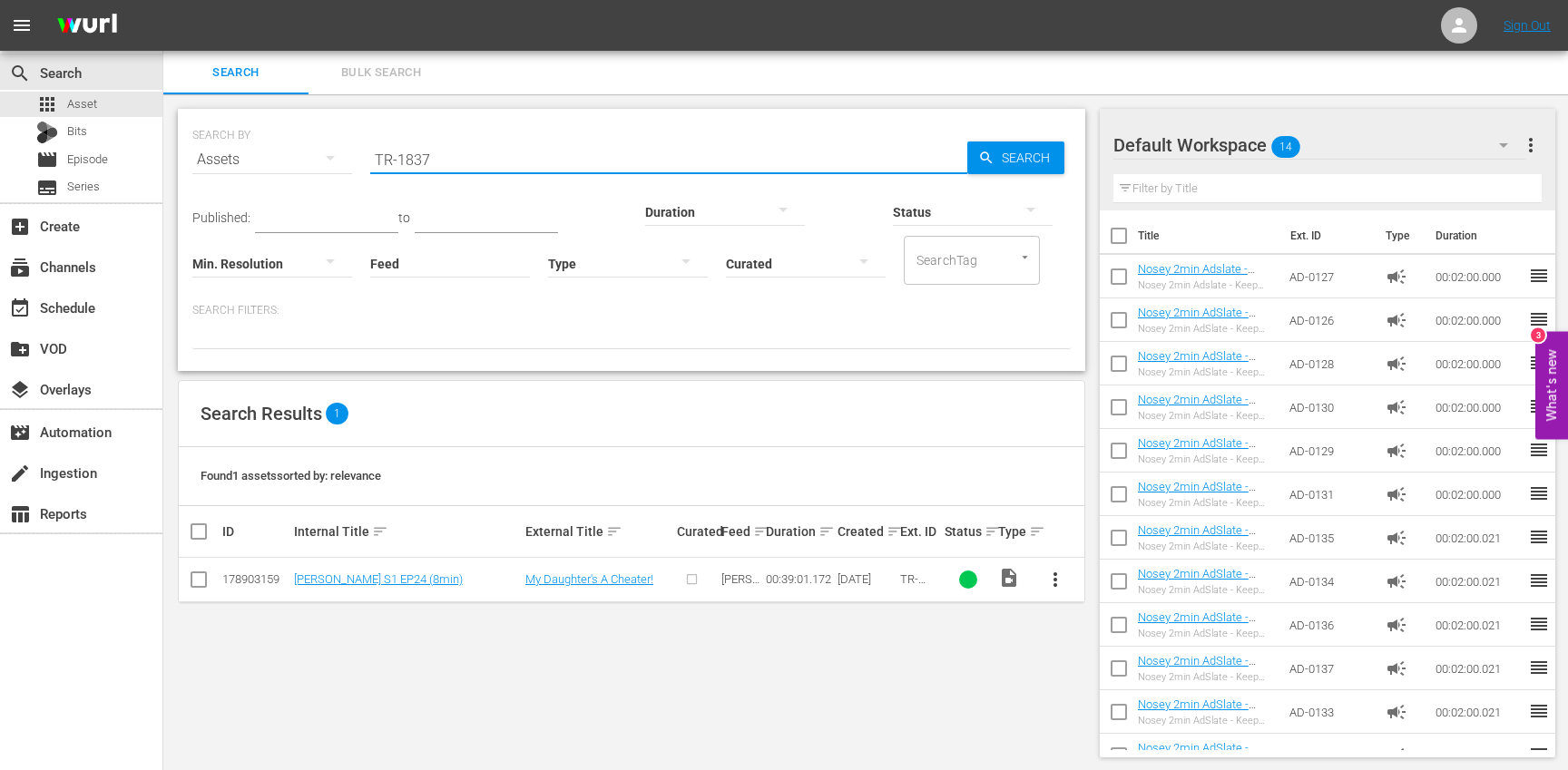
click at [1054, 584] on span "more_vert" at bounding box center [1055, 579] width 21 height 21
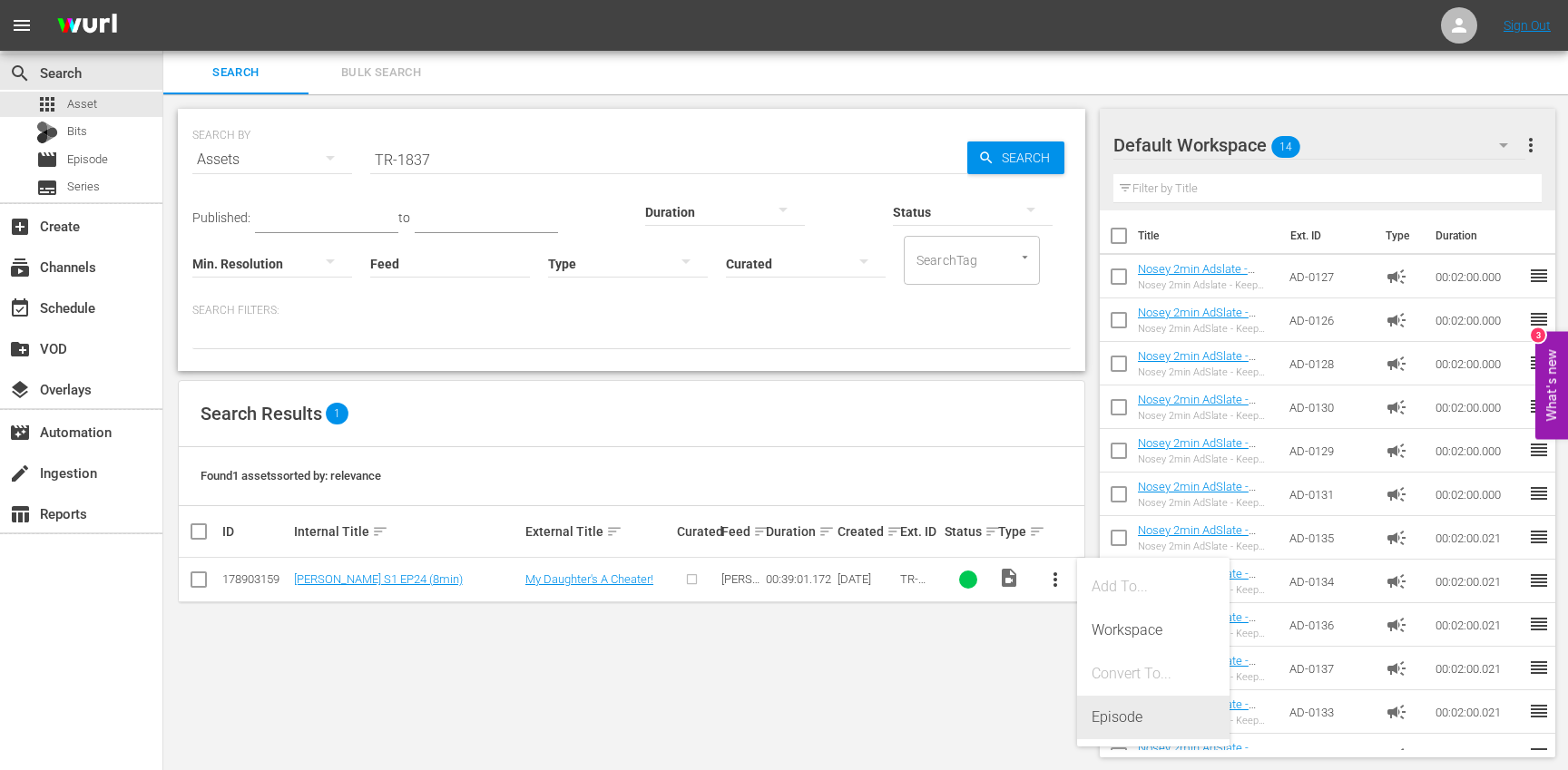
click at [1117, 715] on div "Episode" at bounding box center [1153, 717] width 123 height 44
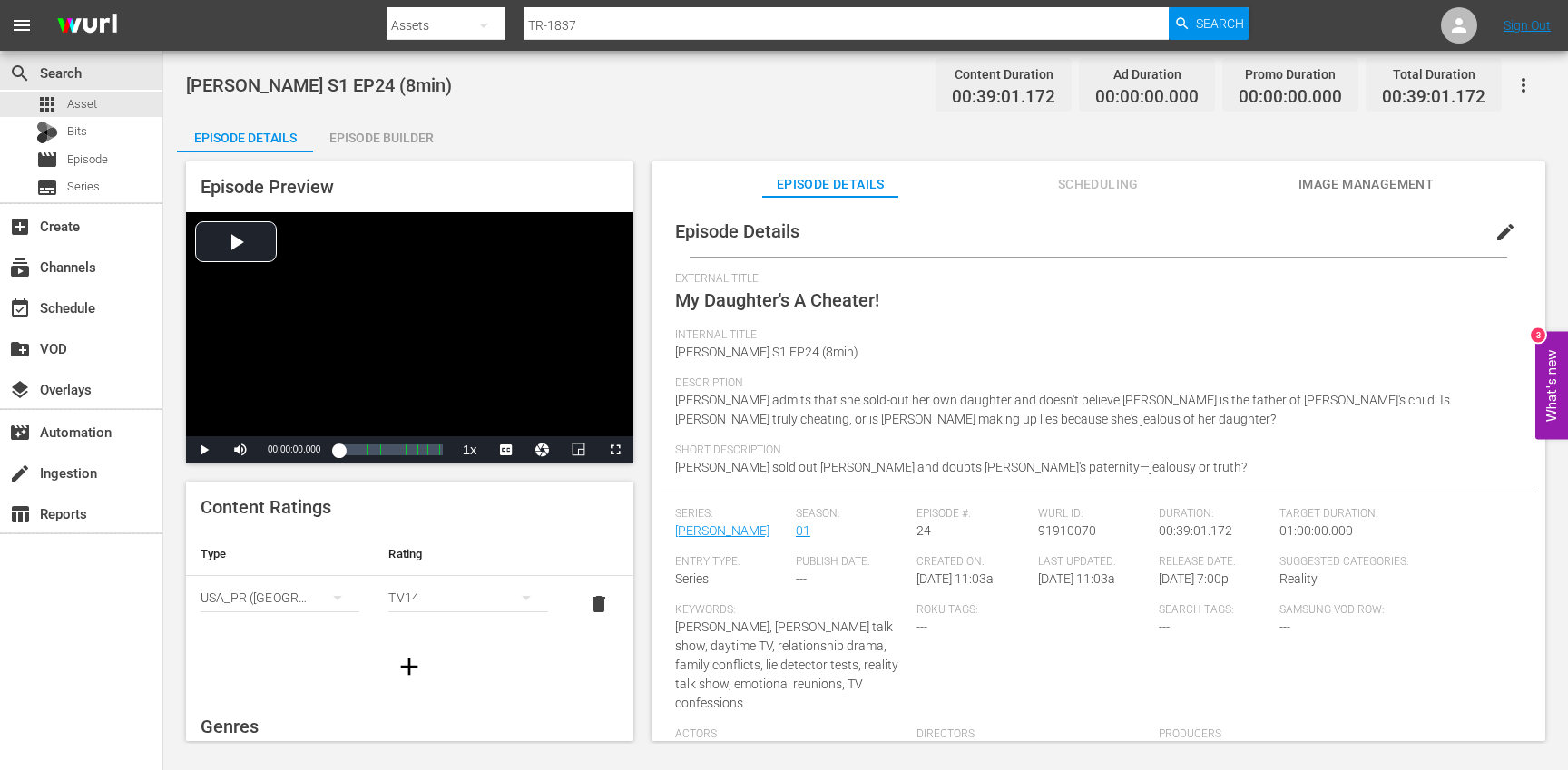
click at [1492, 246] on button "edit" at bounding box center [1505, 232] width 44 height 44
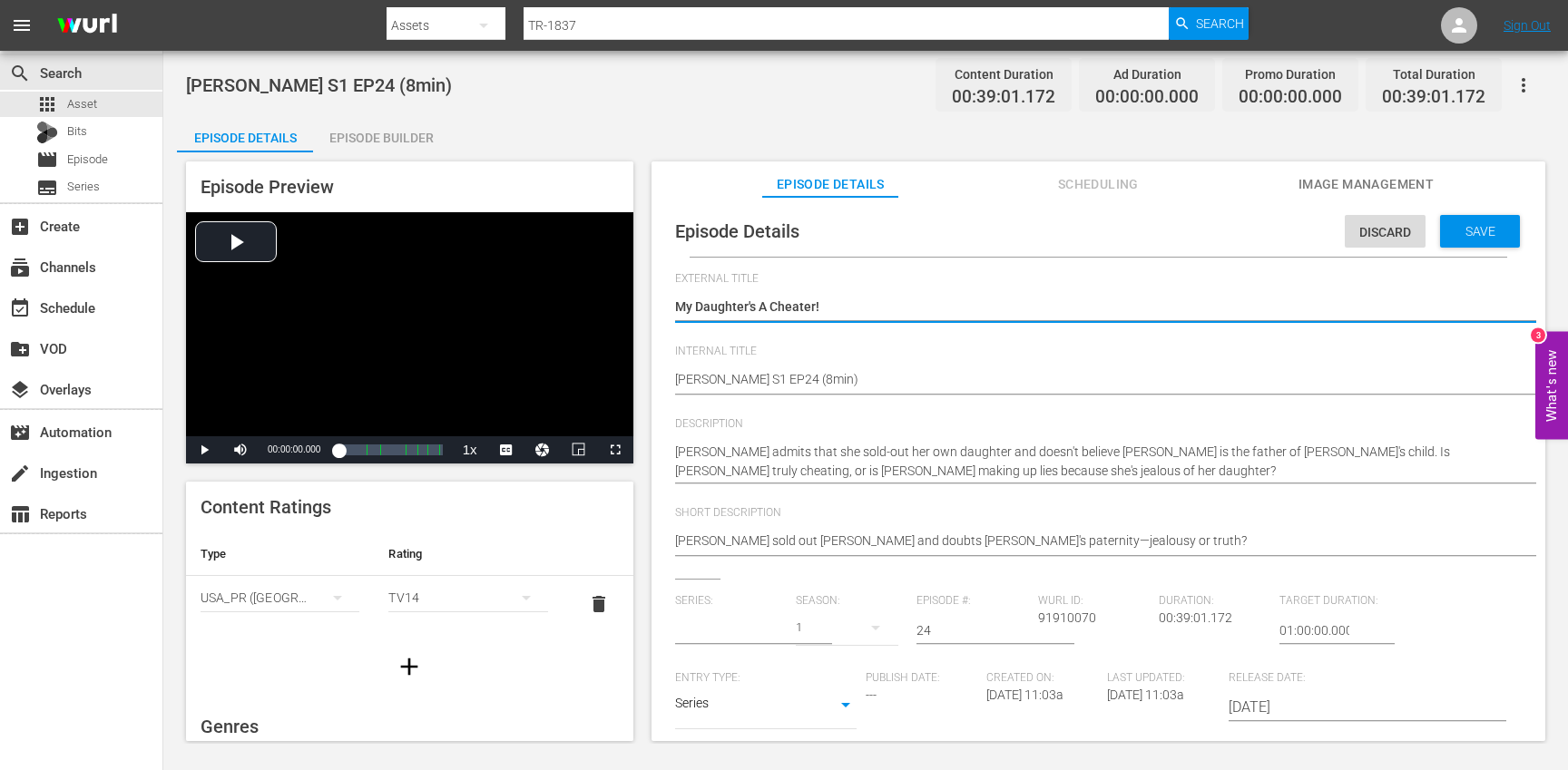
click at [728, 628] on input "text" at bounding box center [731, 629] width 112 height 44
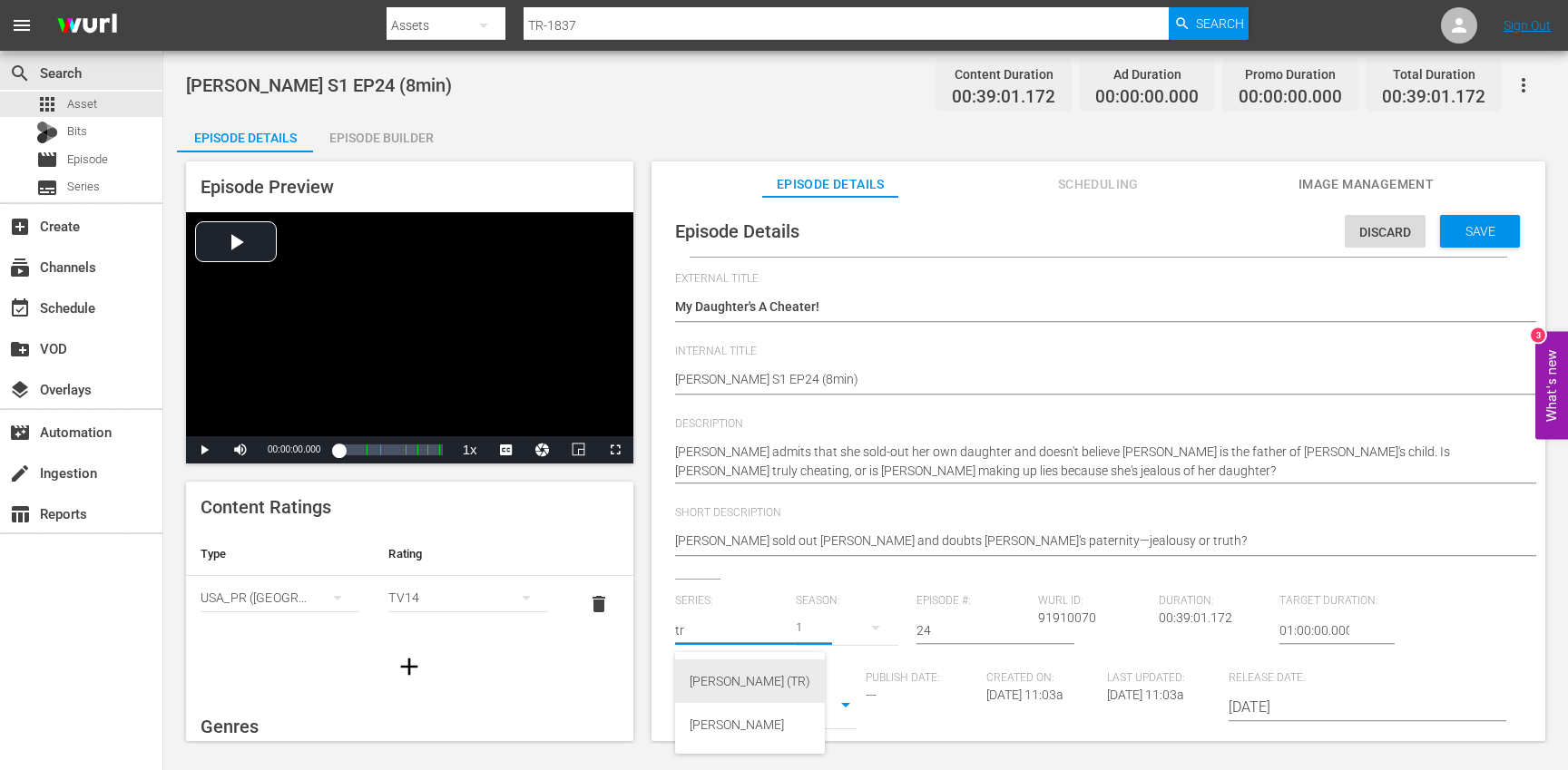
click at [719, 683] on div "[PERSON_NAME] (TR)" at bounding box center [750, 681] width 121 height 44
type input "[PERSON_NAME] (TR)"
click at [851, 630] on div "17" at bounding box center [847, 628] width 102 height 51
click at [839, 729] on div "1" at bounding box center [819, 732] width 50 height 18
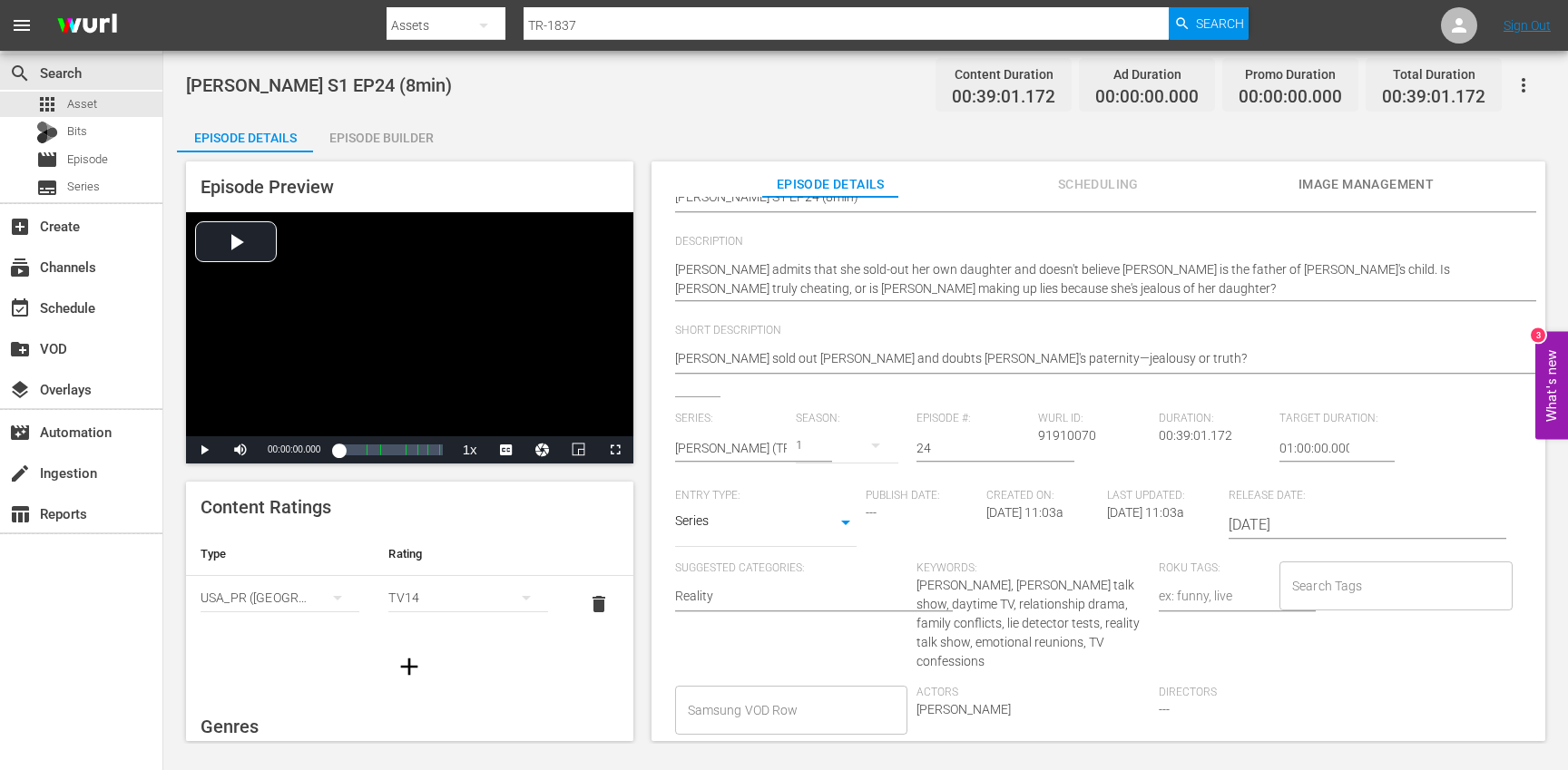
scroll to position [196, 0]
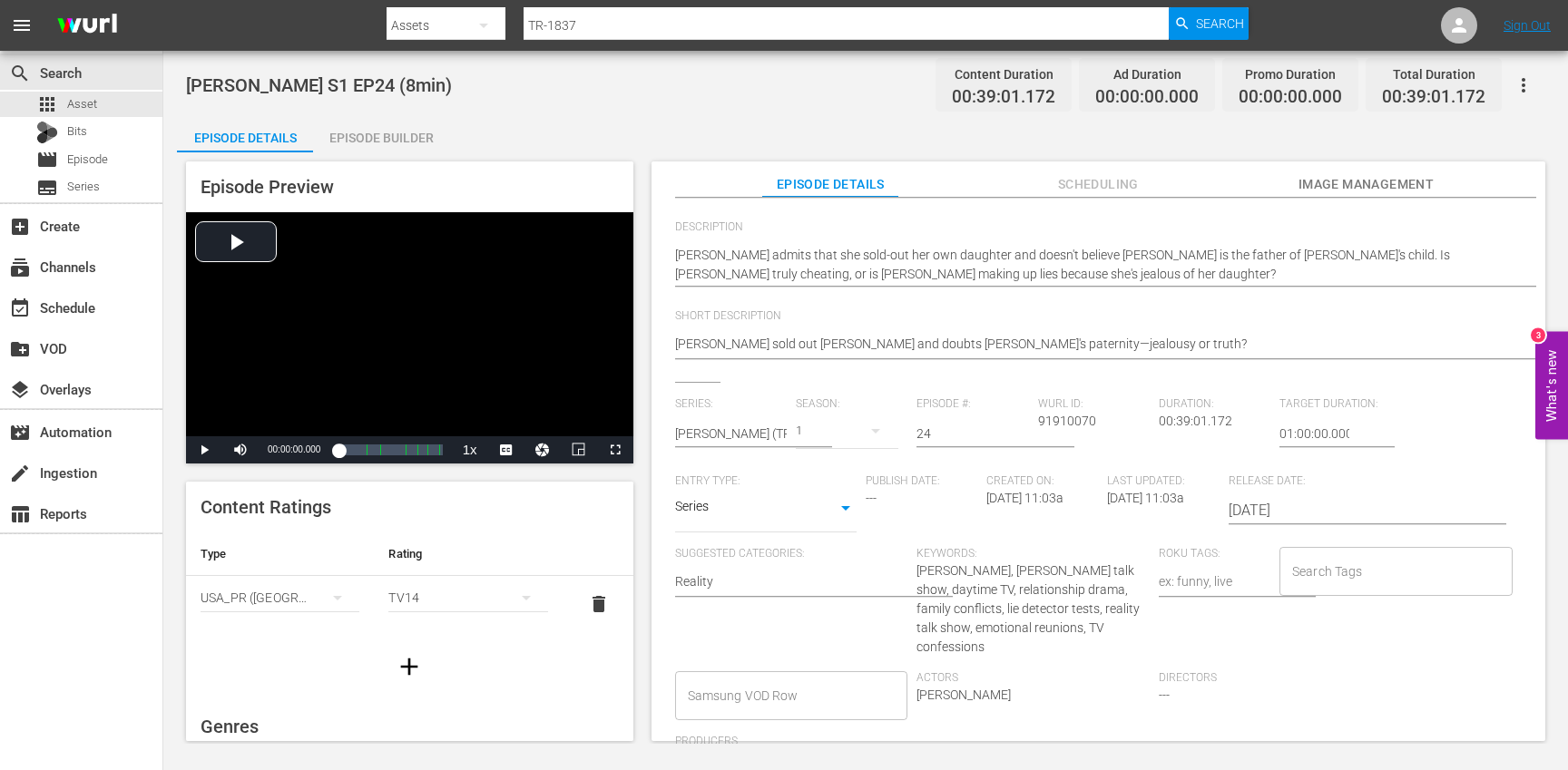
click at [1319, 578] on input "Search Tags" at bounding box center [1383, 571] width 190 height 33
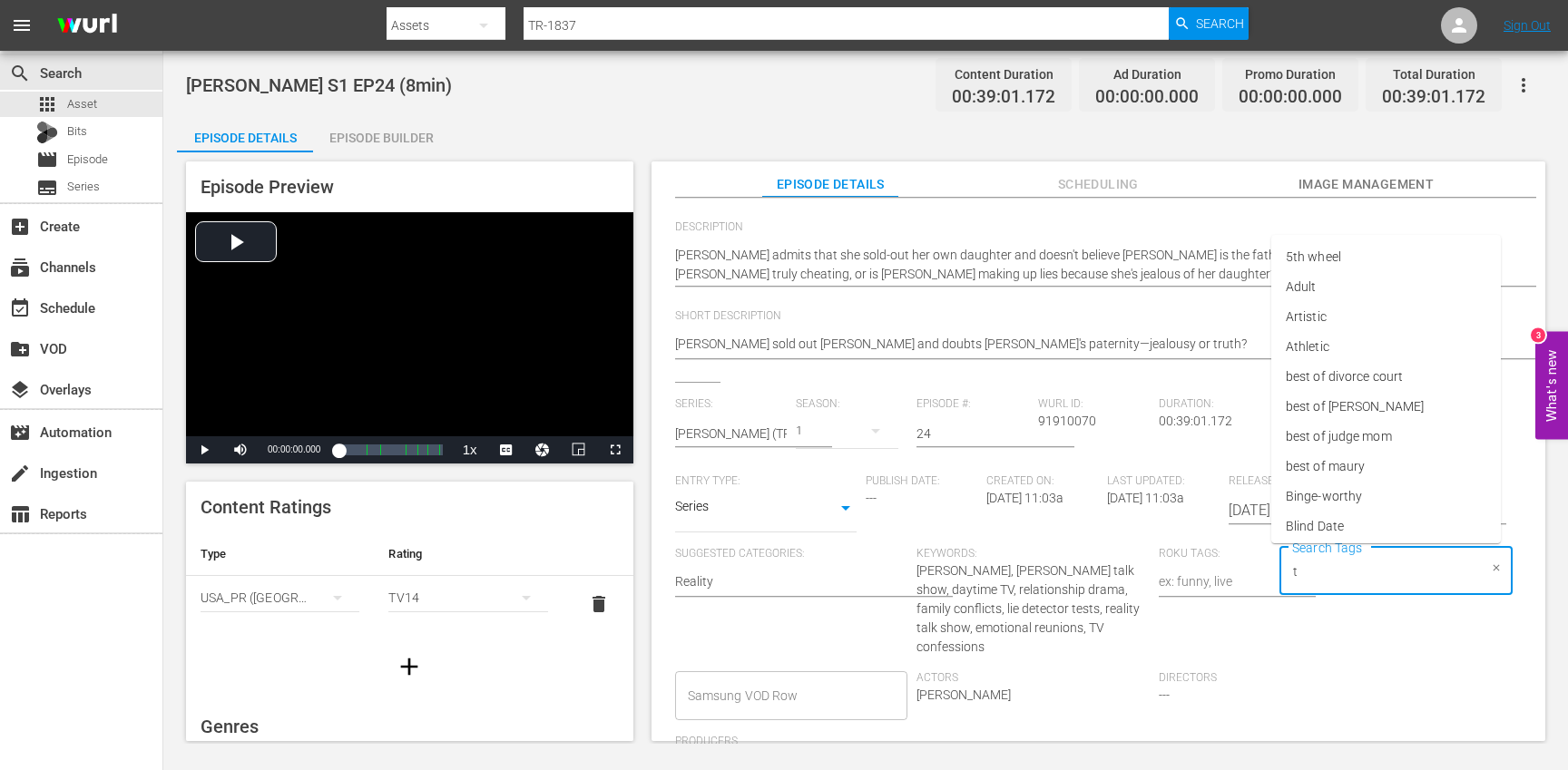
type input "tr"
click at [1329, 509] on li "[PERSON_NAME]" at bounding box center [1385, 496] width 229 height 30
type input "trc"
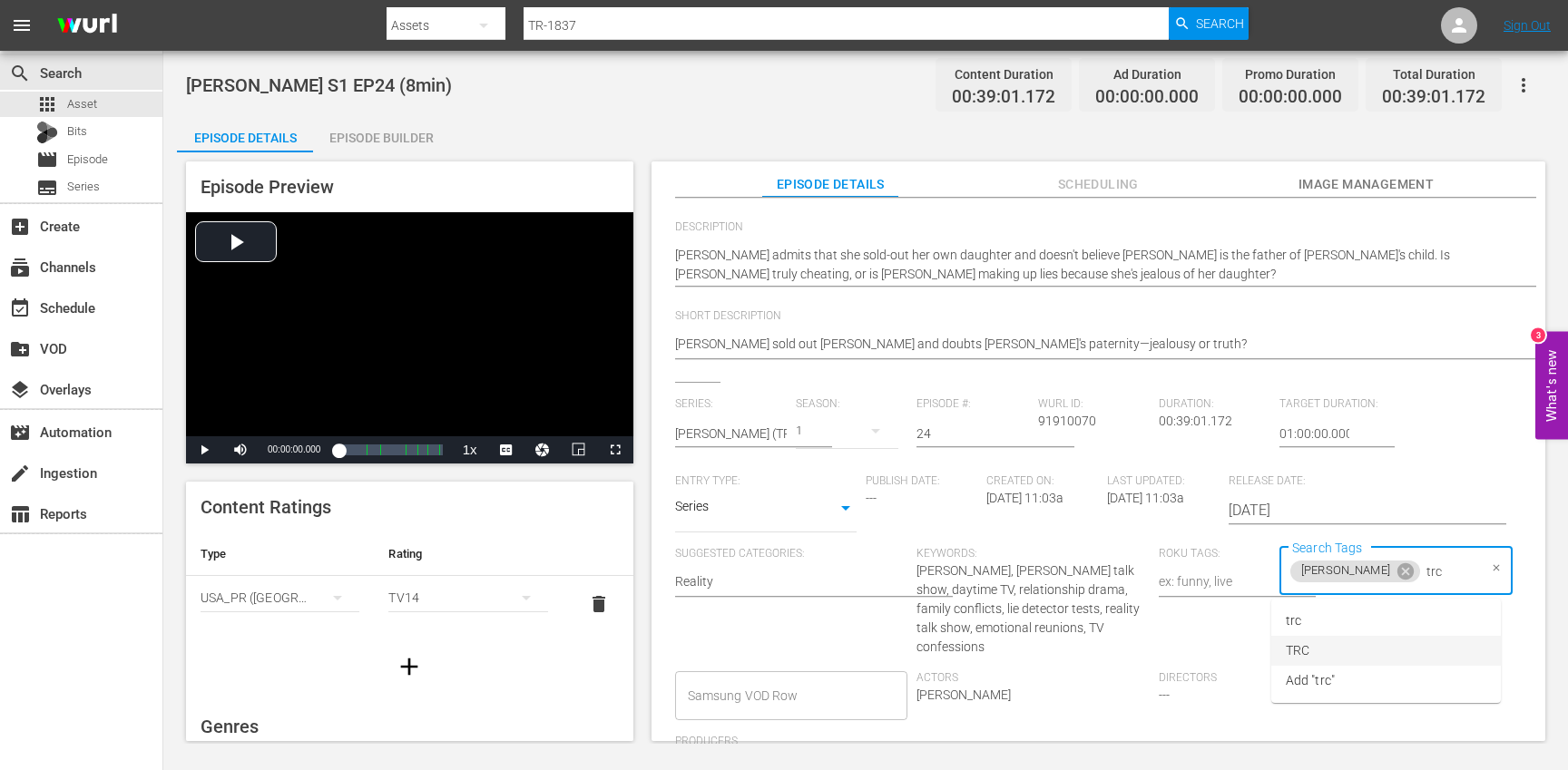
click at [1311, 658] on li "TRC" at bounding box center [1385, 651] width 229 height 30
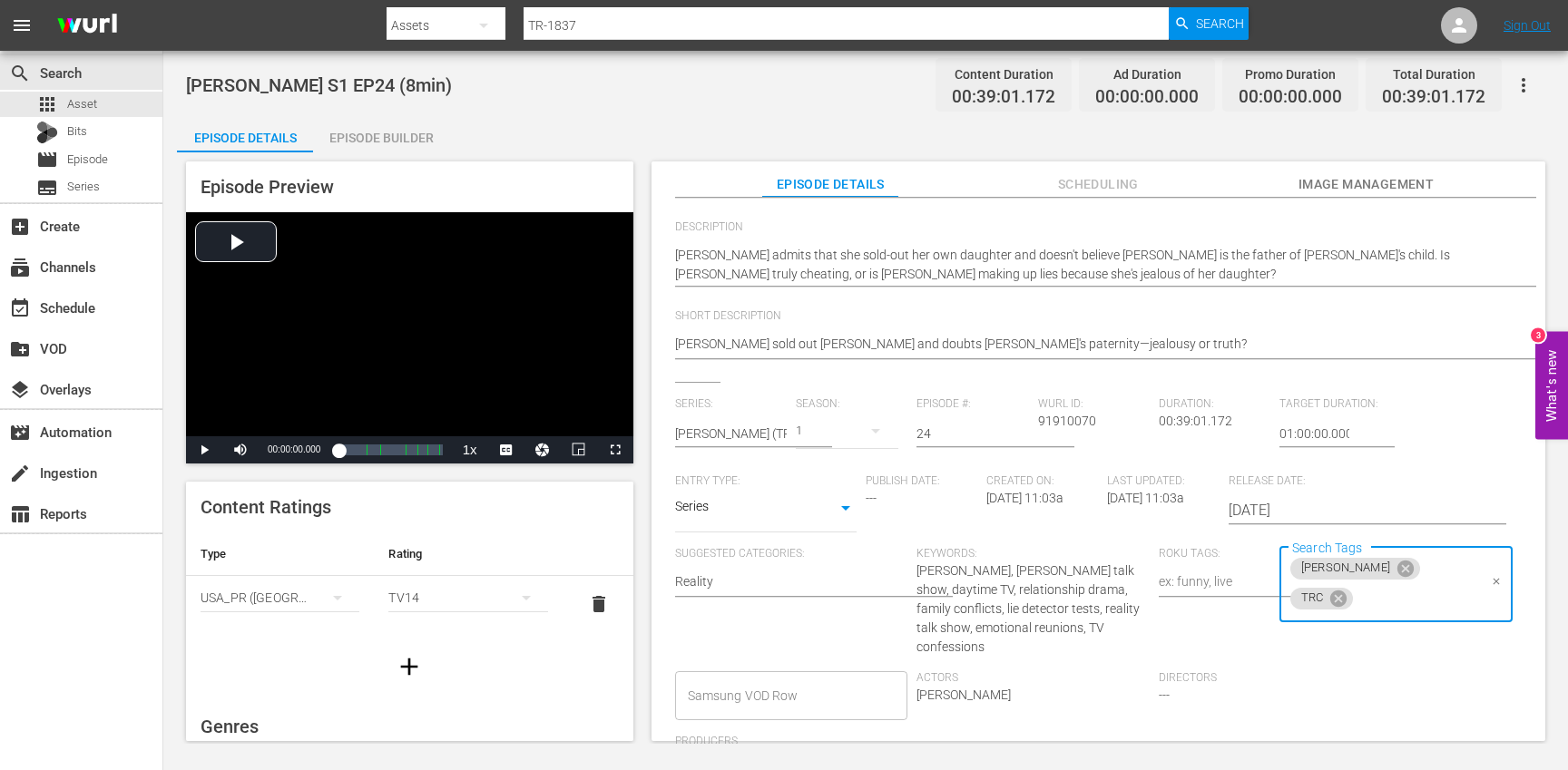
type input "8"
click at [1305, 621] on span "8min" at bounding box center [1300, 620] width 28 height 19
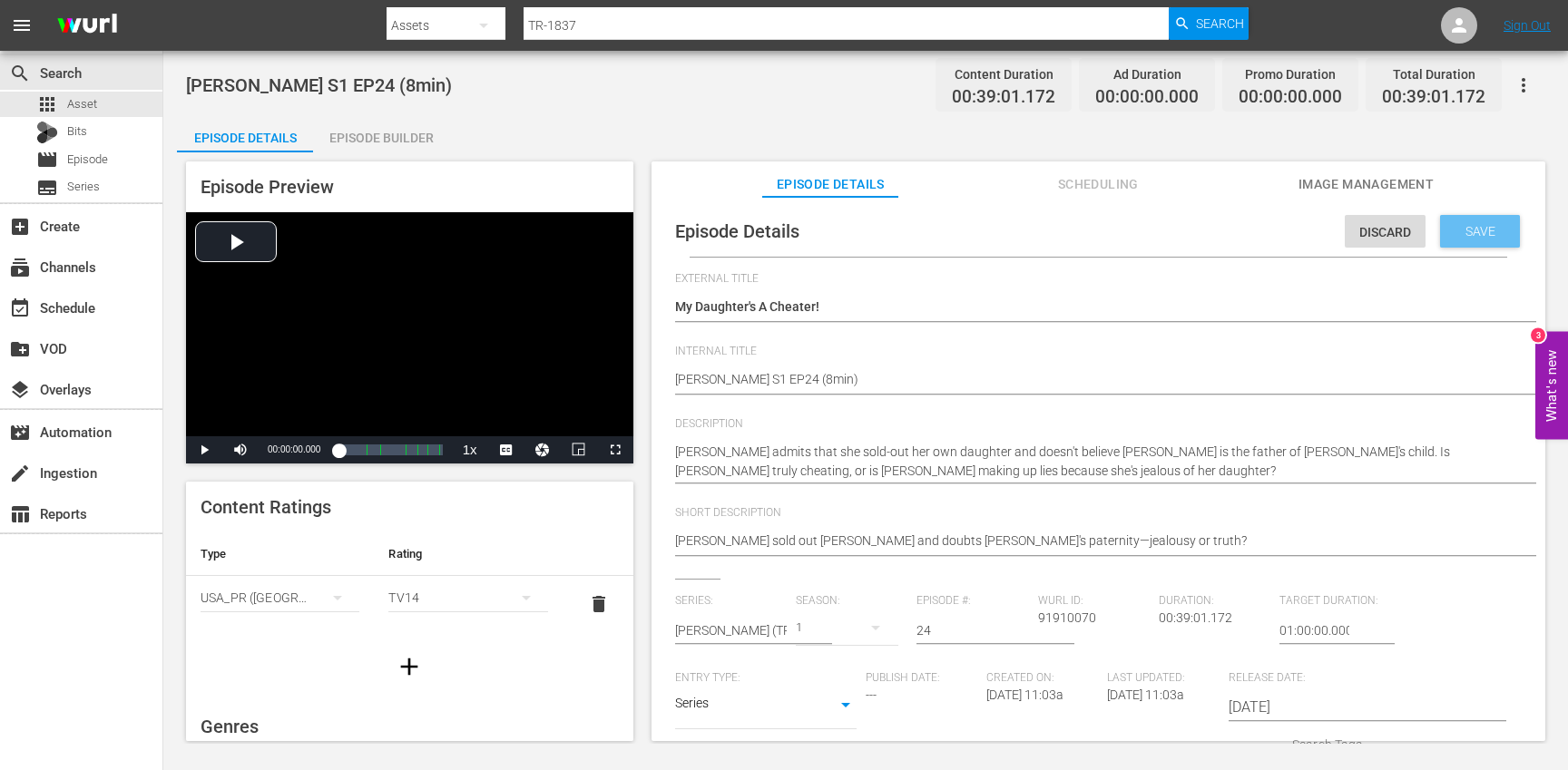
click at [1478, 237] on span "Save" at bounding box center [1479, 232] width 59 height 15
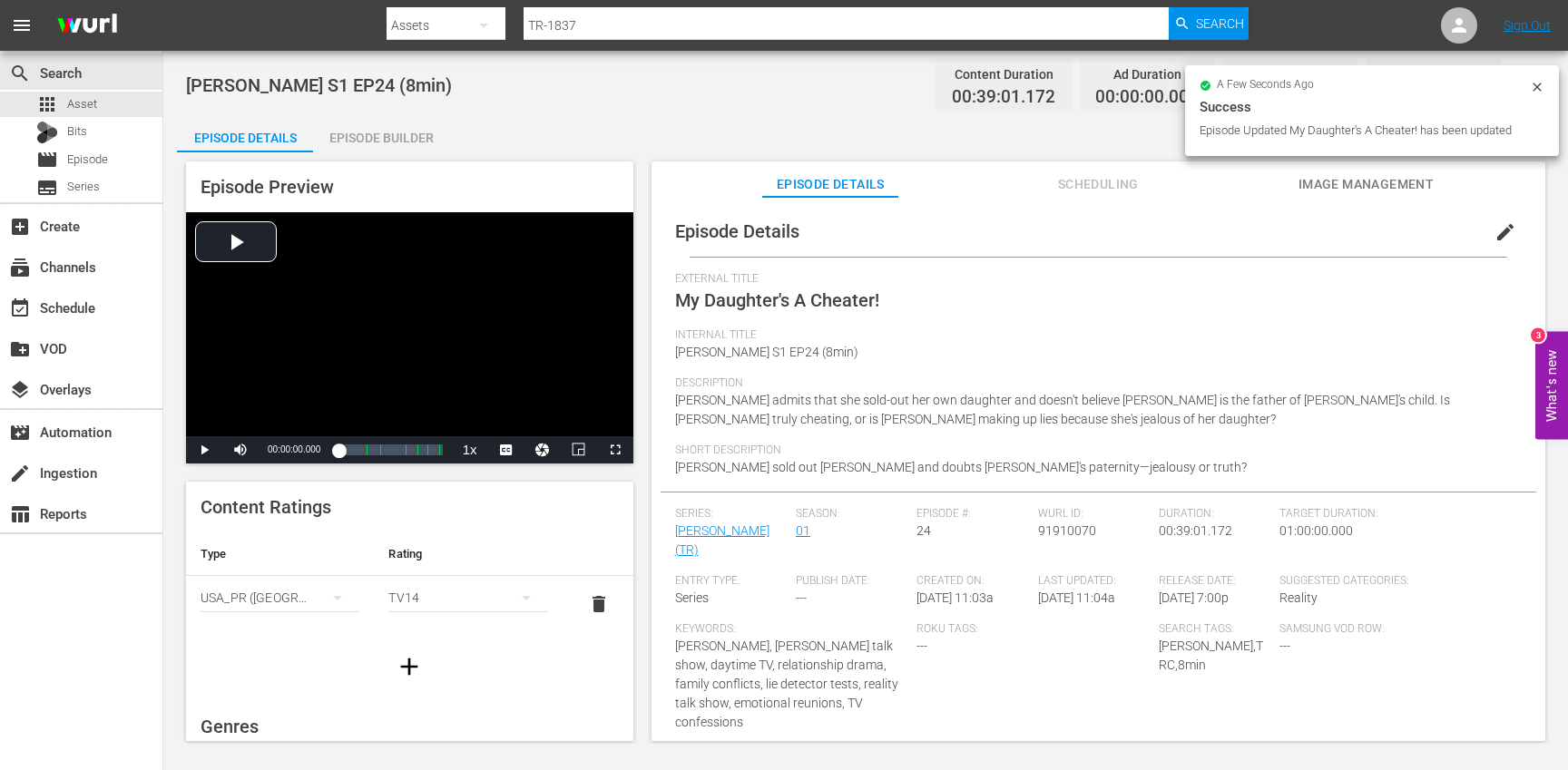
click at [401, 666] on icon "button" at bounding box center [409, 666] width 18 height 18
click at [262, 642] on div "simple table" at bounding box center [280, 654] width 158 height 51
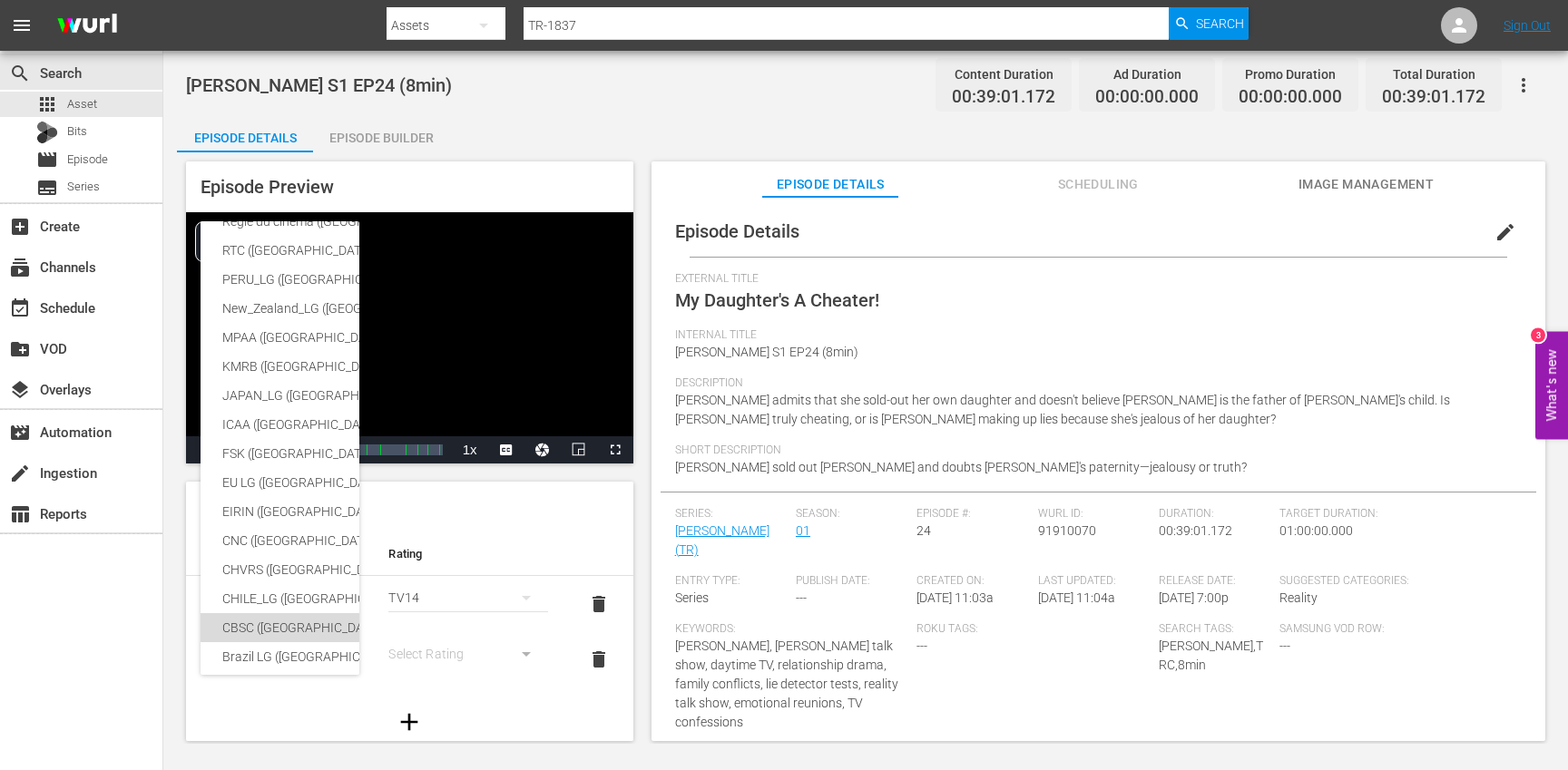
click at [289, 622] on div "CBSC ([GEOGRAPHIC_DATA])" at bounding box center [445, 627] width 445 height 29
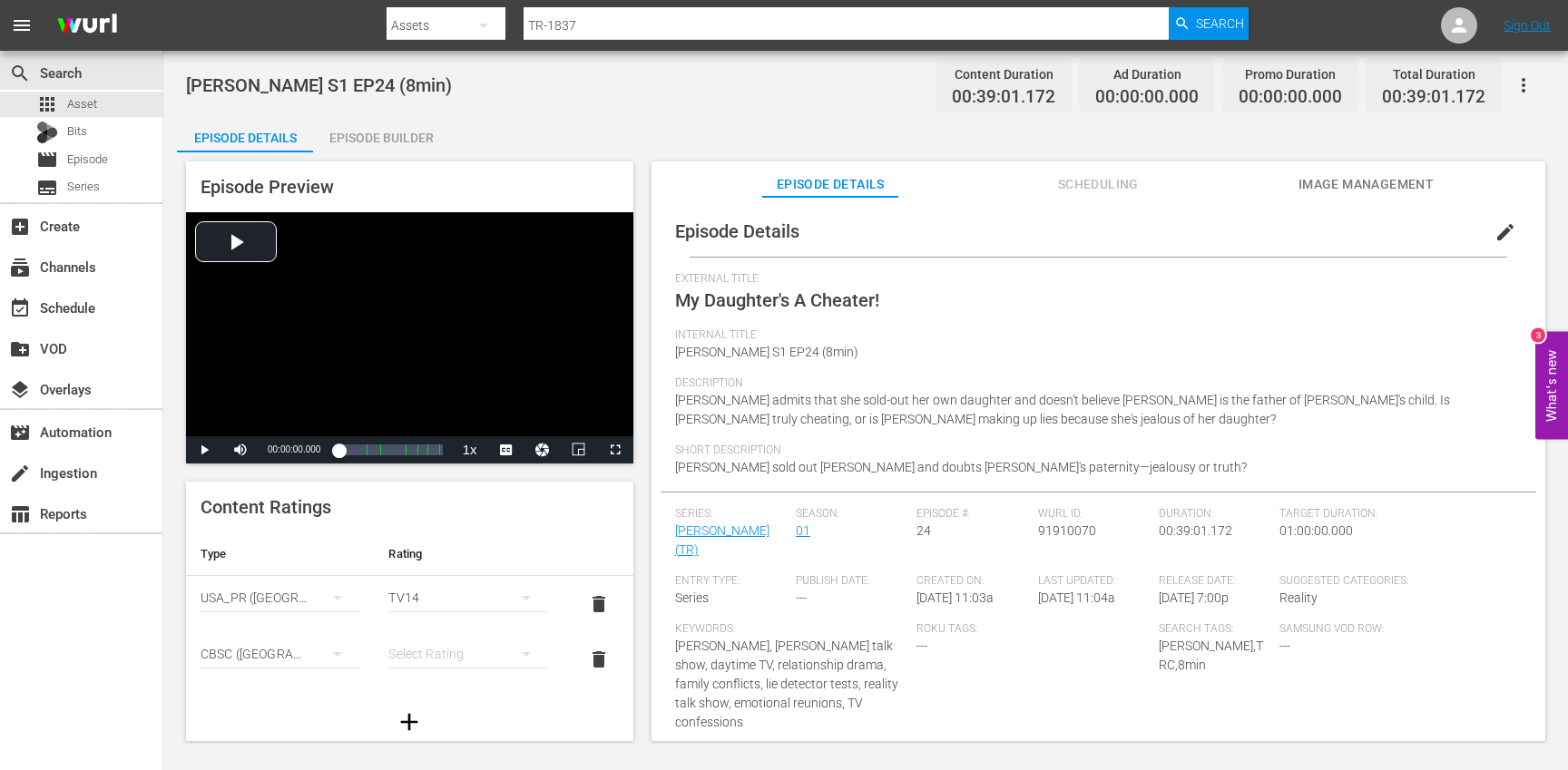
click at [446, 653] on div "simple table" at bounding box center [468, 654] width 158 height 51
click at [434, 615] on div "14+" at bounding box center [468, 616] width 116 height 29
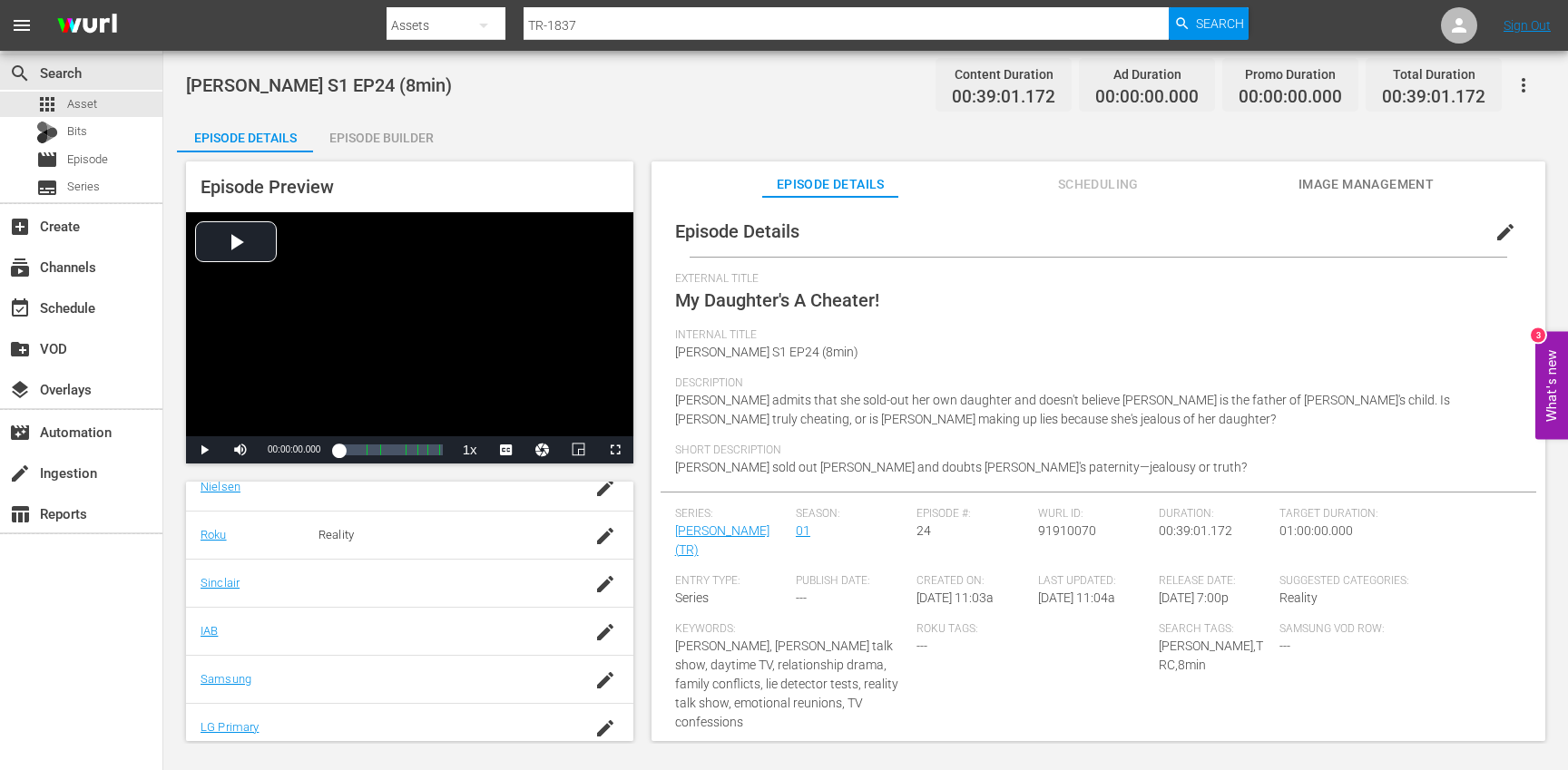
scroll to position [413, 0]
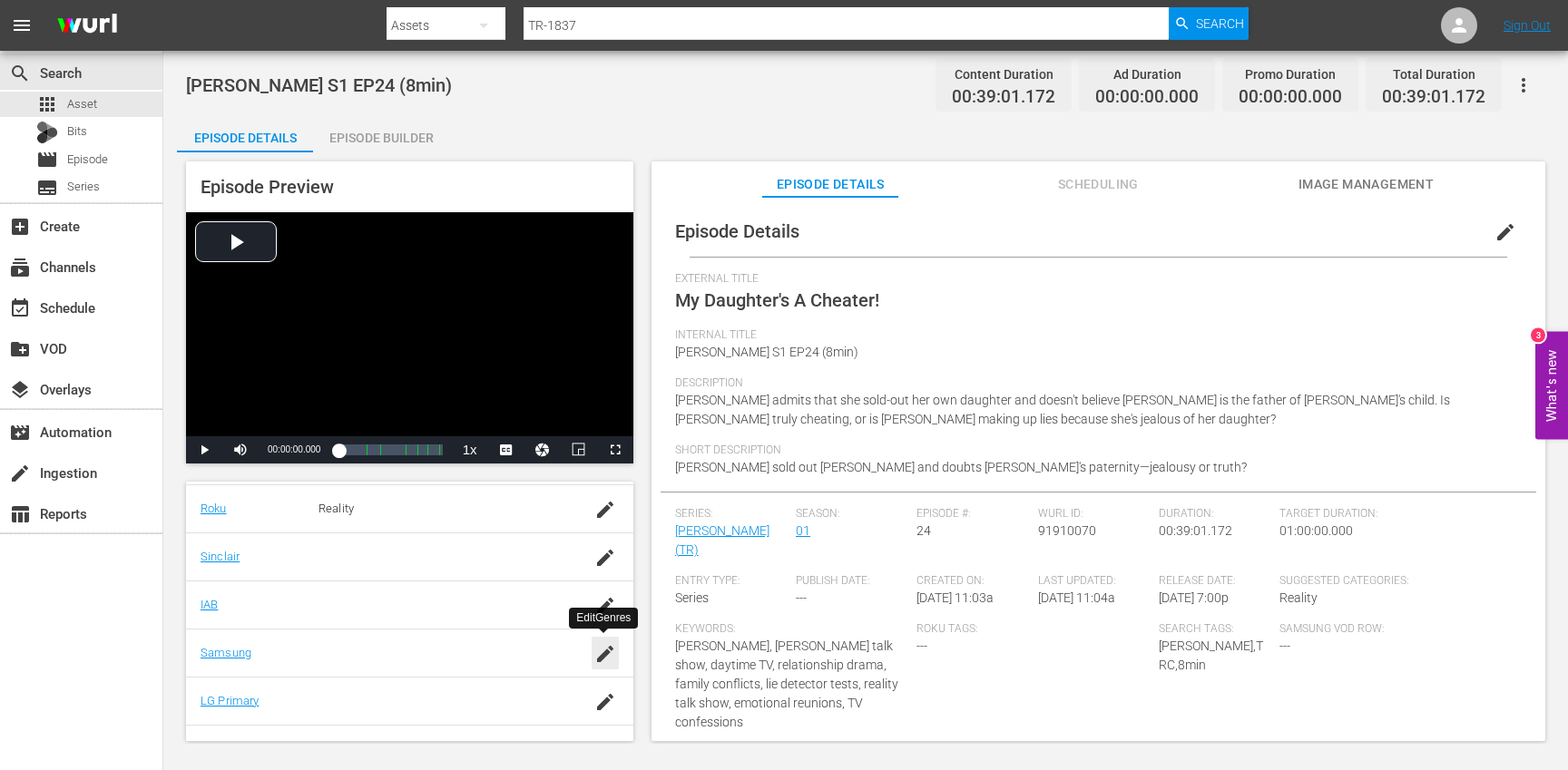
click at [608, 659] on icon "button" at bounding box center [605, 654] width 21 height 21
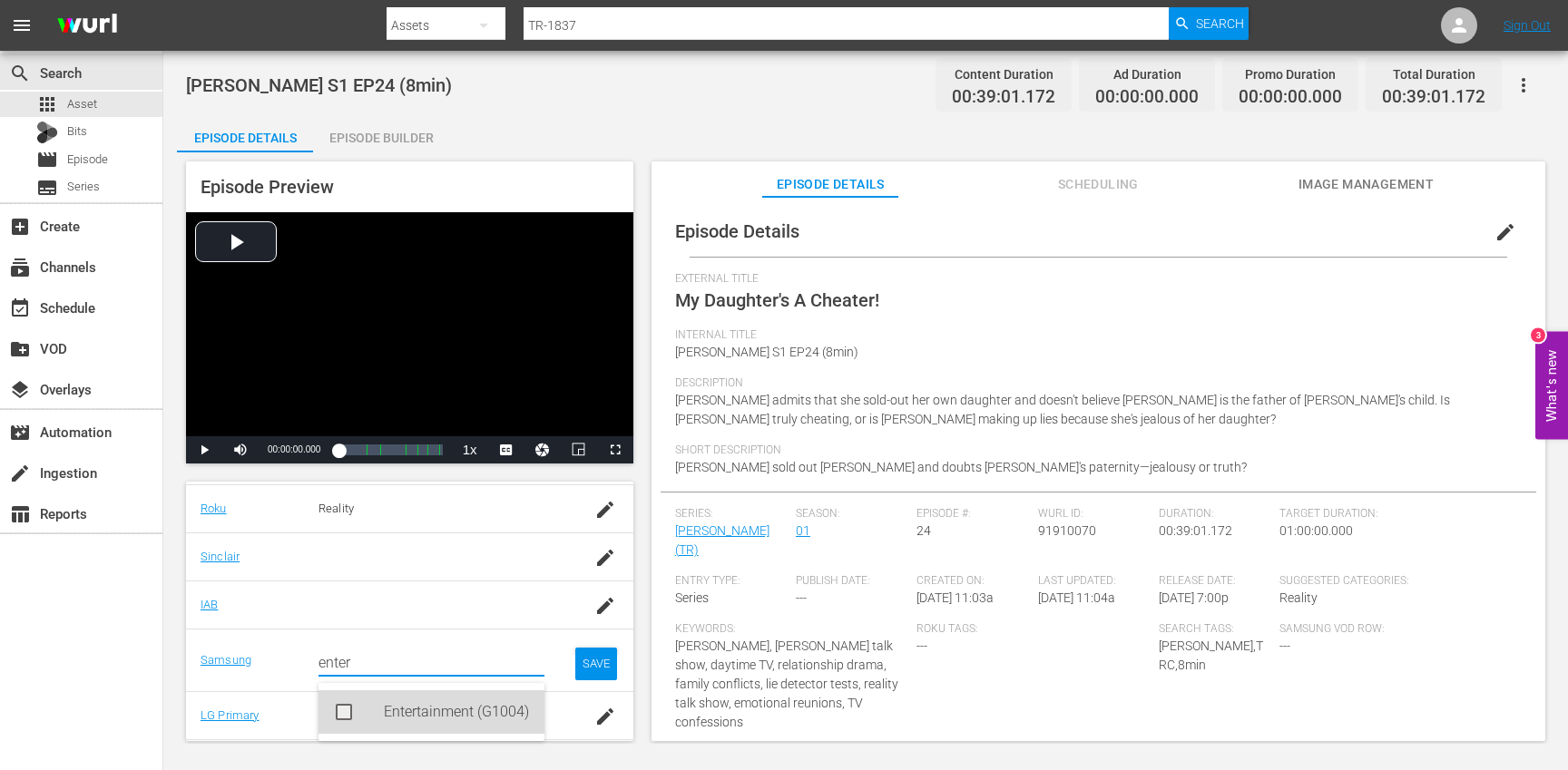
click at [470, 711] on div "Entertainment (G1004)" at bounding box center [457, 711] width 146 height 44
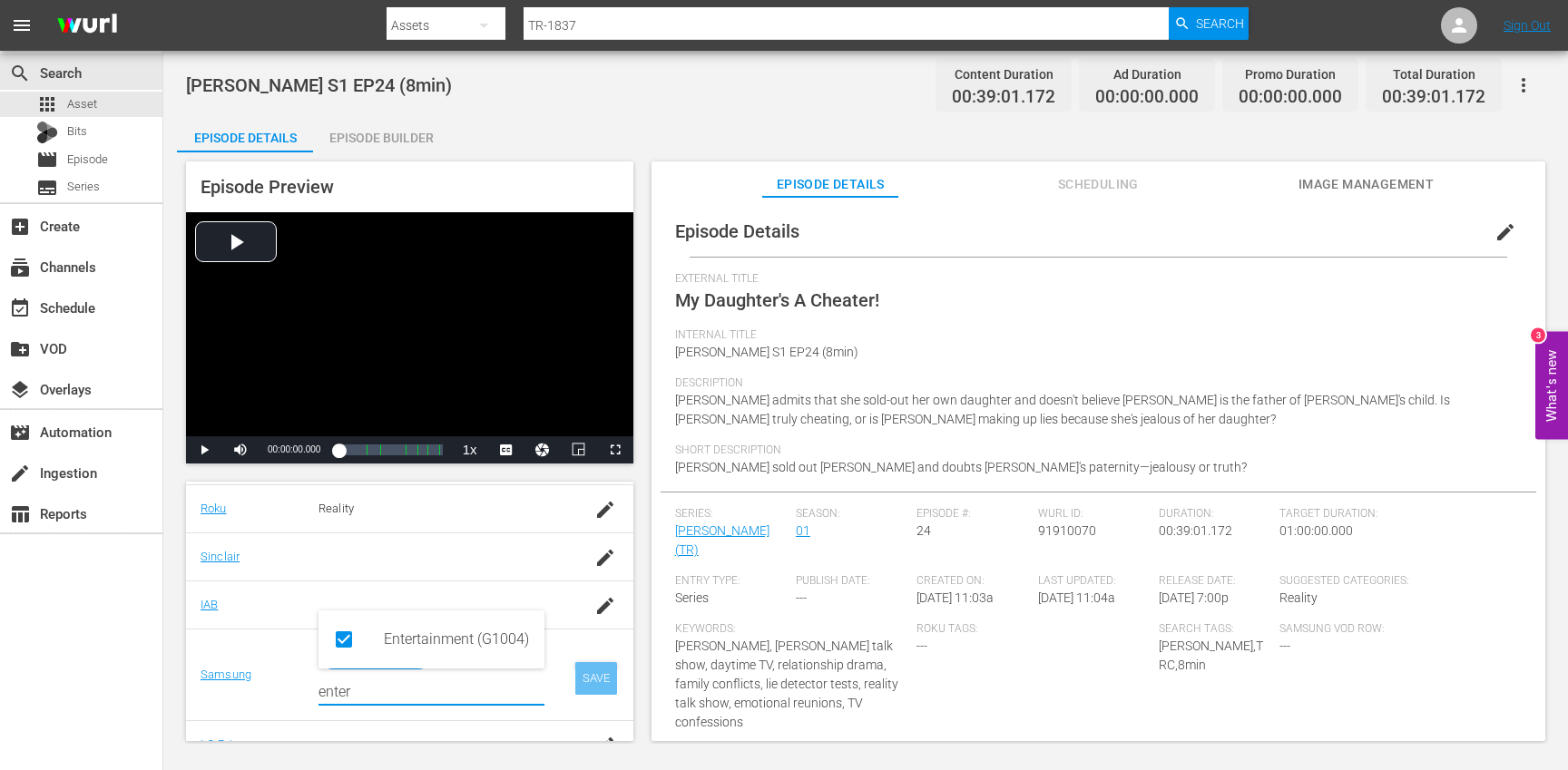
type input "enter"
click at [601, 680] on div "SAVE" at bounding box center [595, 678] width 42 height 33
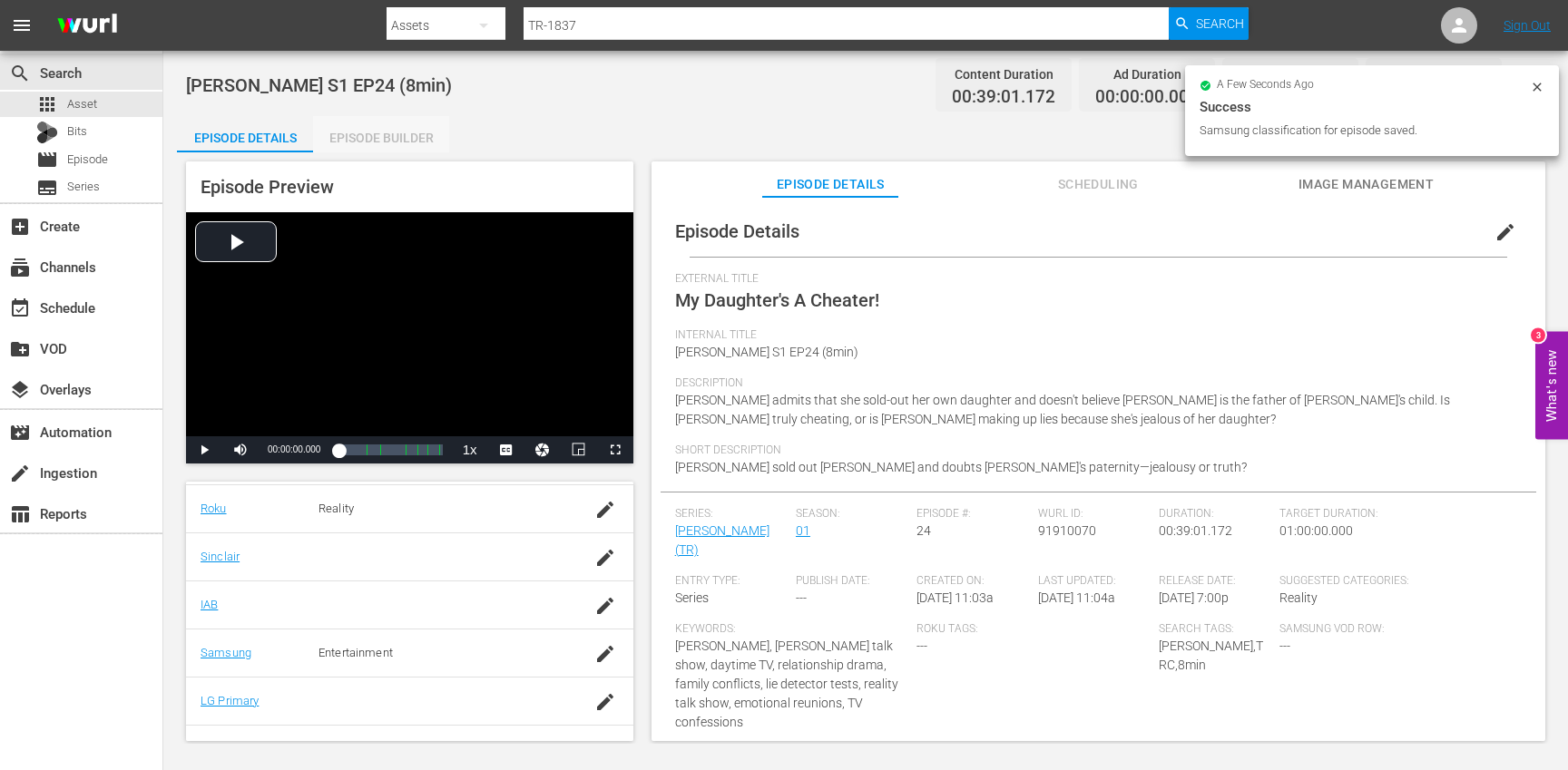
click at [402, 133] on div "Episode Builder" at bounding box center [381, 138] width 136 height 44
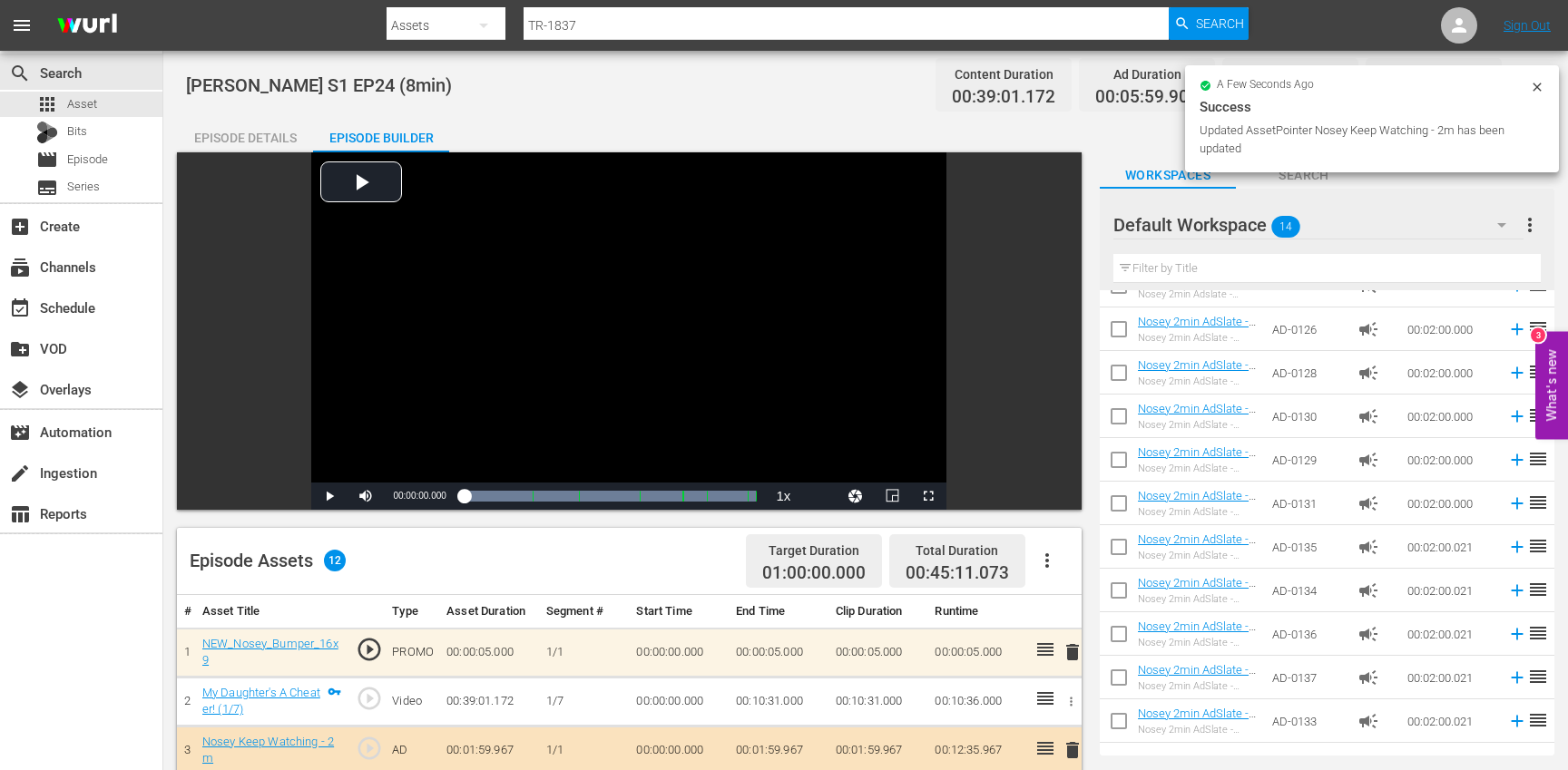
click at [261, 136] on div "Episode Details" at bounding box center [245, 138] width 136 height 44
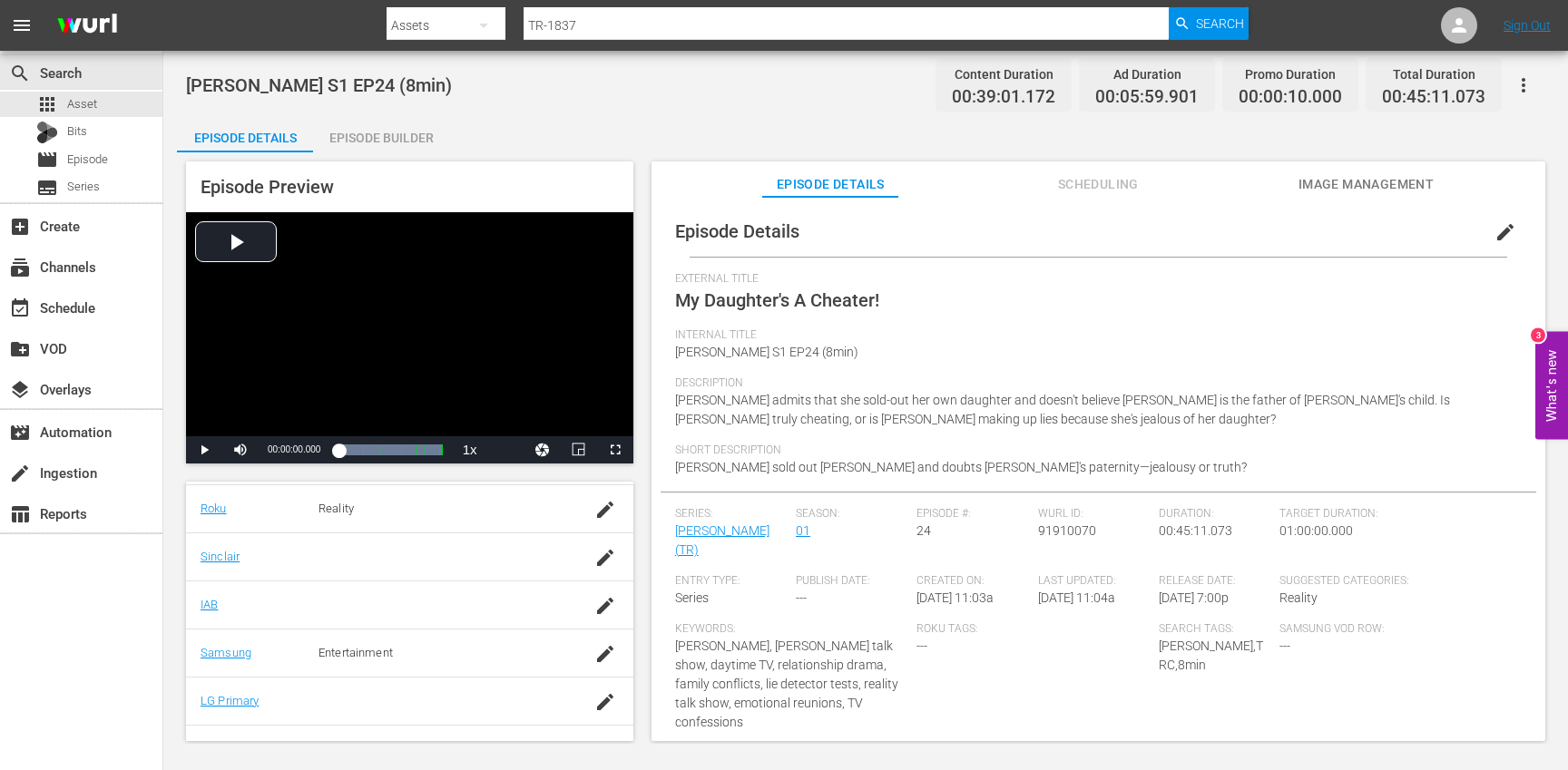
click at [1524, 86] on icon "button" at bounding box center [1523, 86] width 4 height 15
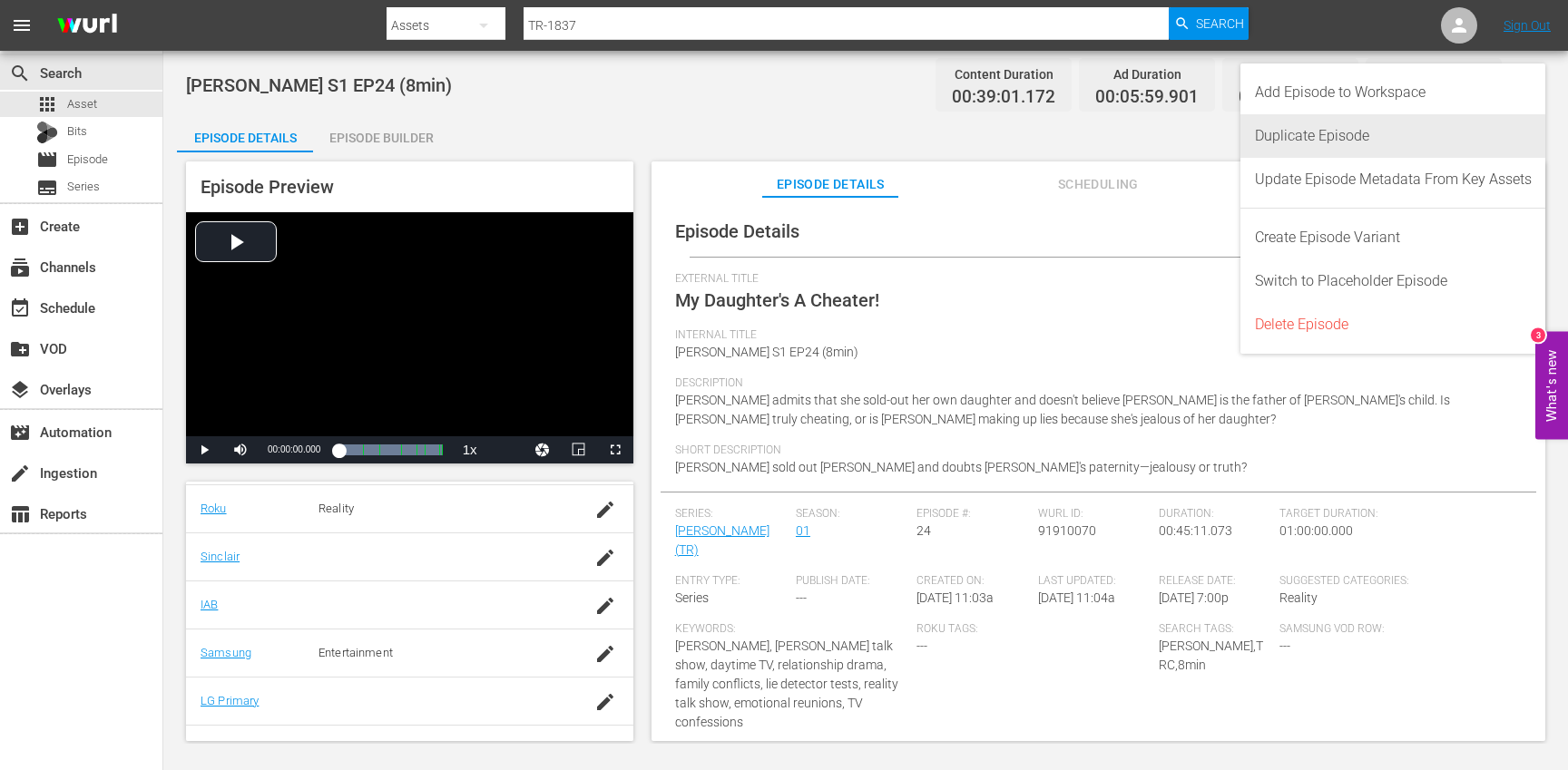
click at [1478, 135] on div "Duplicate Episode" at bounding box center [1393, 136] width 277 height 44
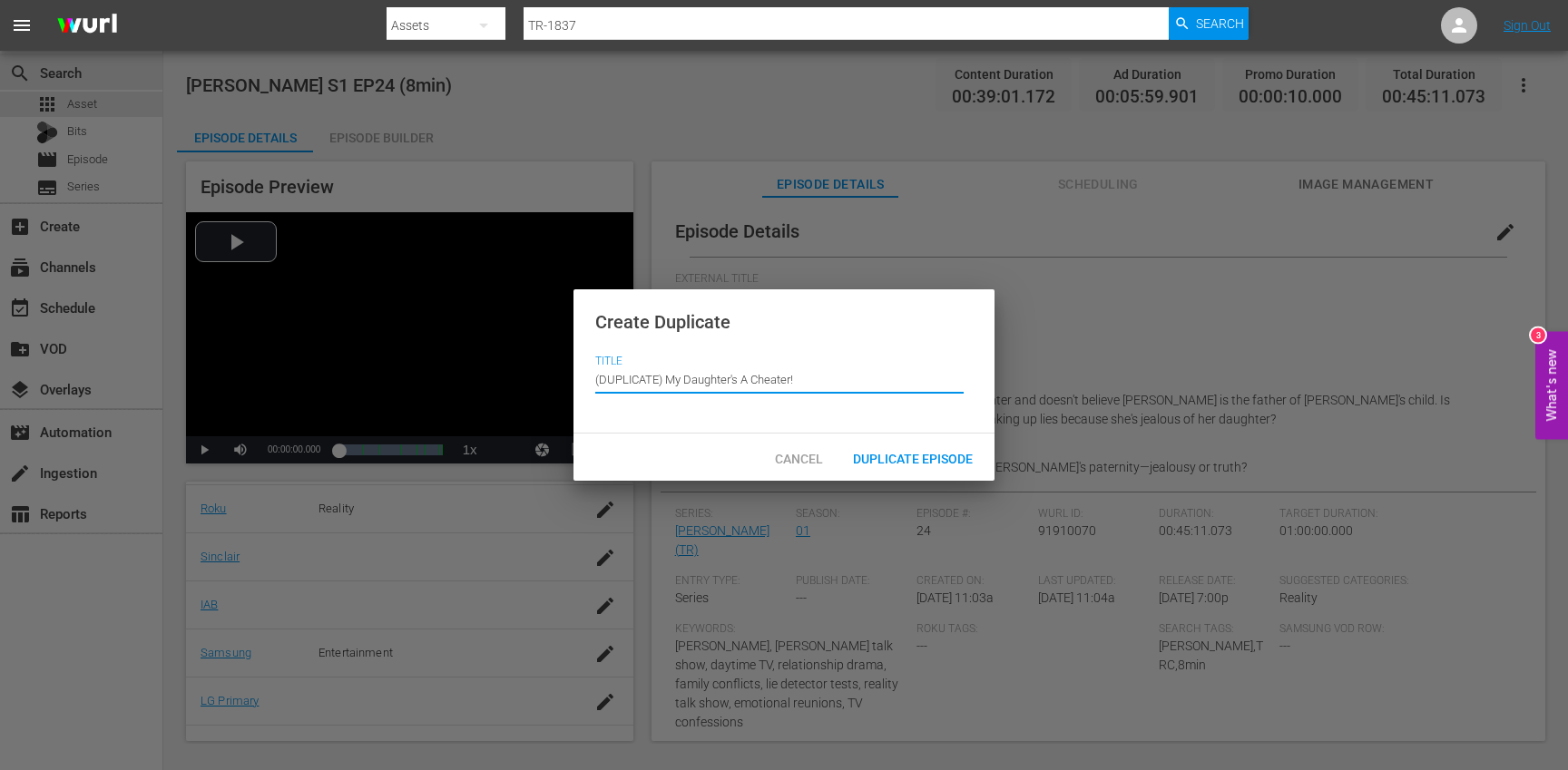
drag, startPoint x: 667, startPoint y: 379, endPoint x: 639, endPoint y: 345, distance: 44.0
click at [639, 345] on div "Create Duplicate Title Episode Title (DUPLICATE) My Daughter's A Cheater!" at bounding box center [784, 362] width 421 height 145
type input "My Daughter's A Cheater!"
click at [922, 459] on span "Duplicate Episode" at bounding box center [913, 459] width 149 height 15
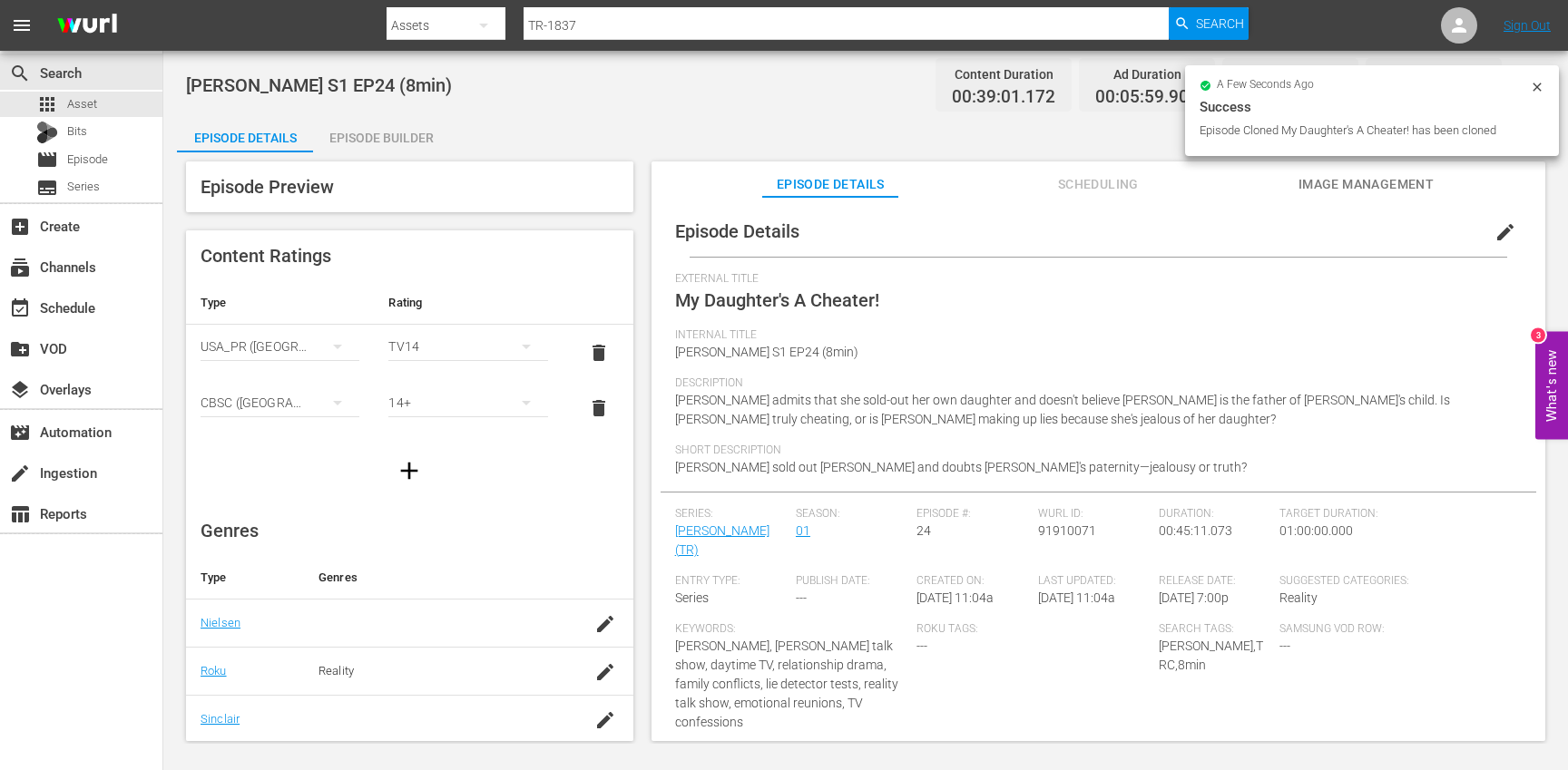
click at [1494, 236] on span "edit" at bounding box center [1505, 232] width 21 height 21
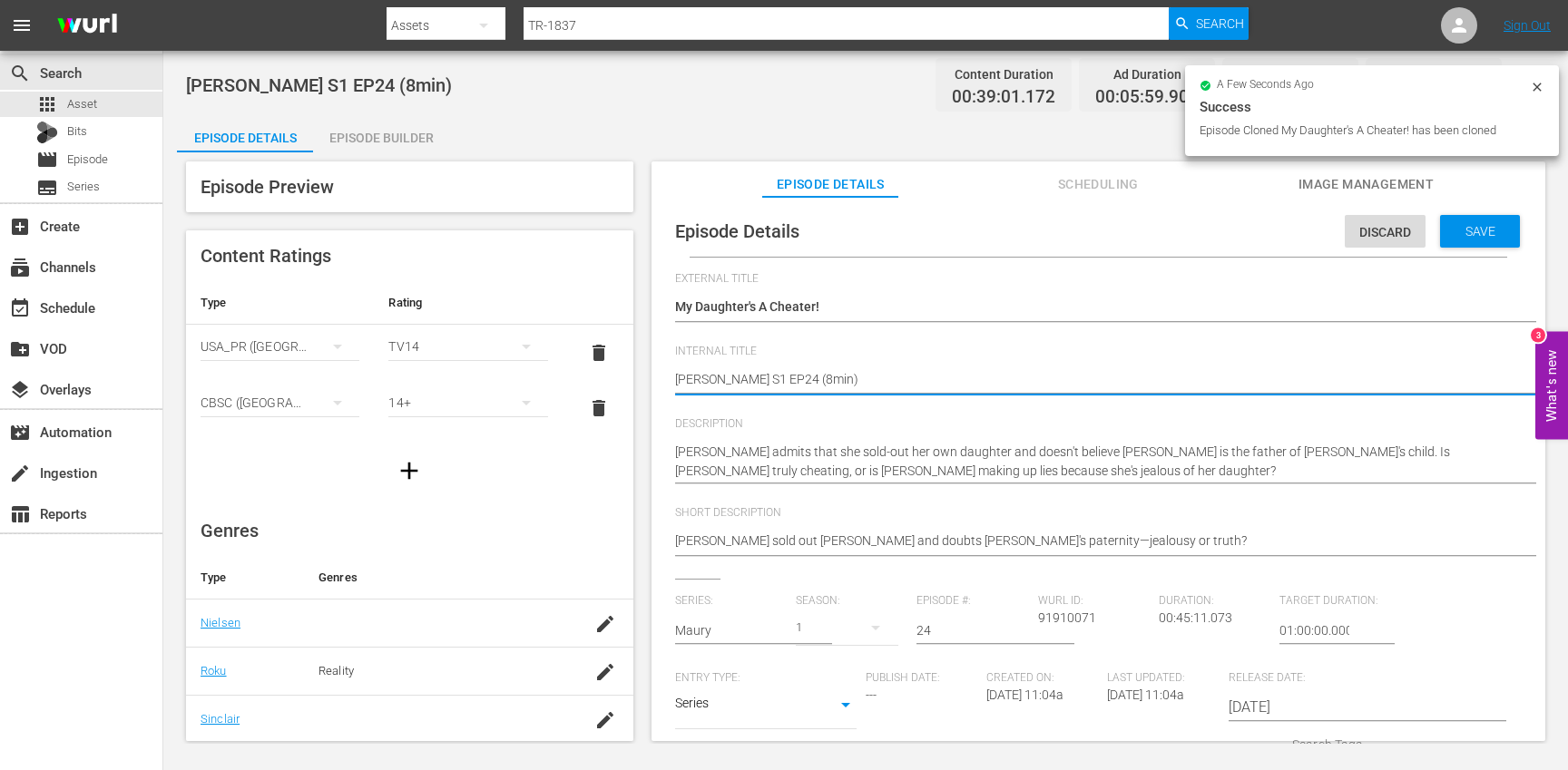
type textarea "Trisha S1 EP24 (min)"
type textarea "Trisha S1 EP24 (1min)"
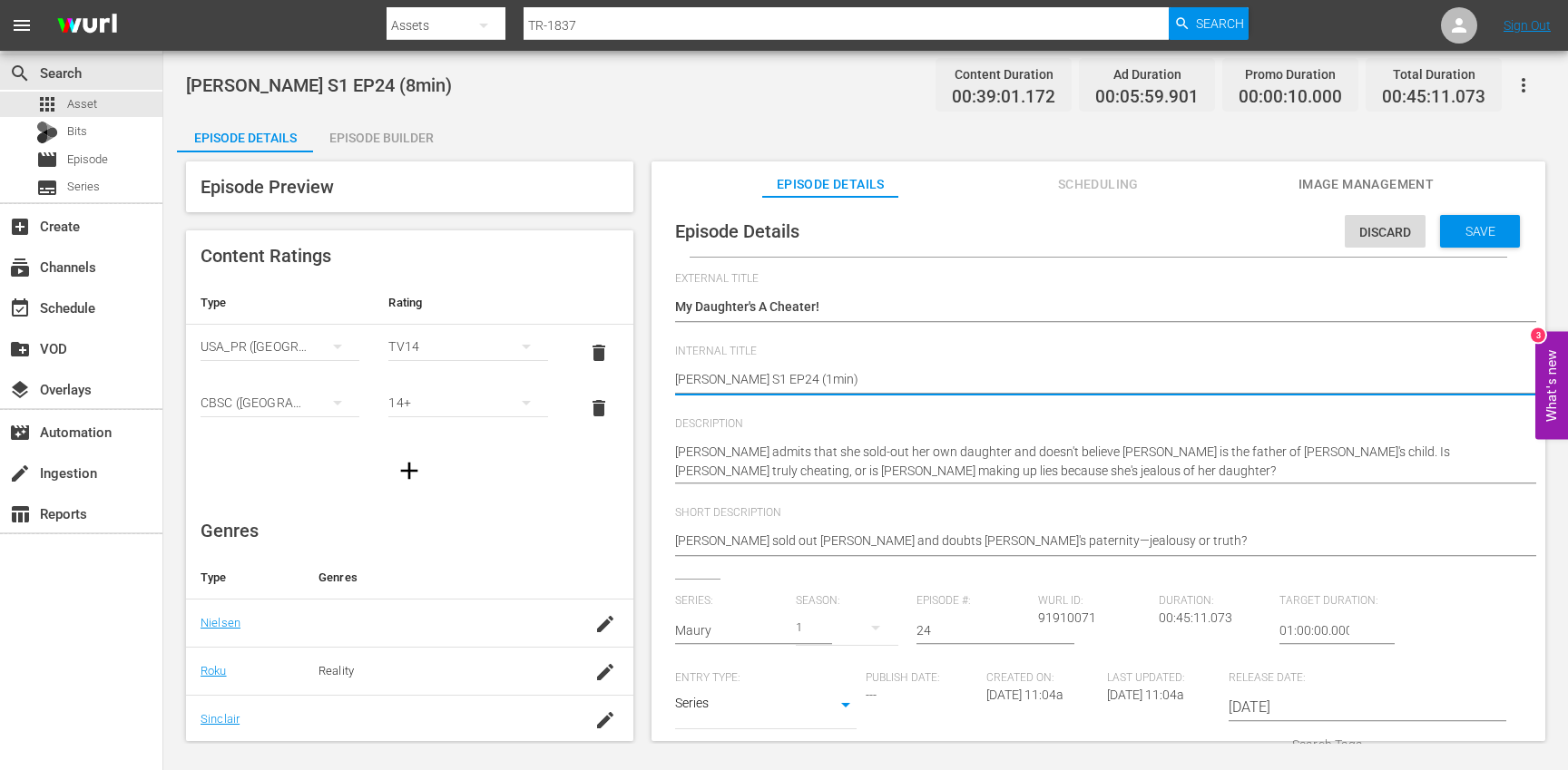
type textarea "[PERSON_NAME] S1 EP24 (10min)"
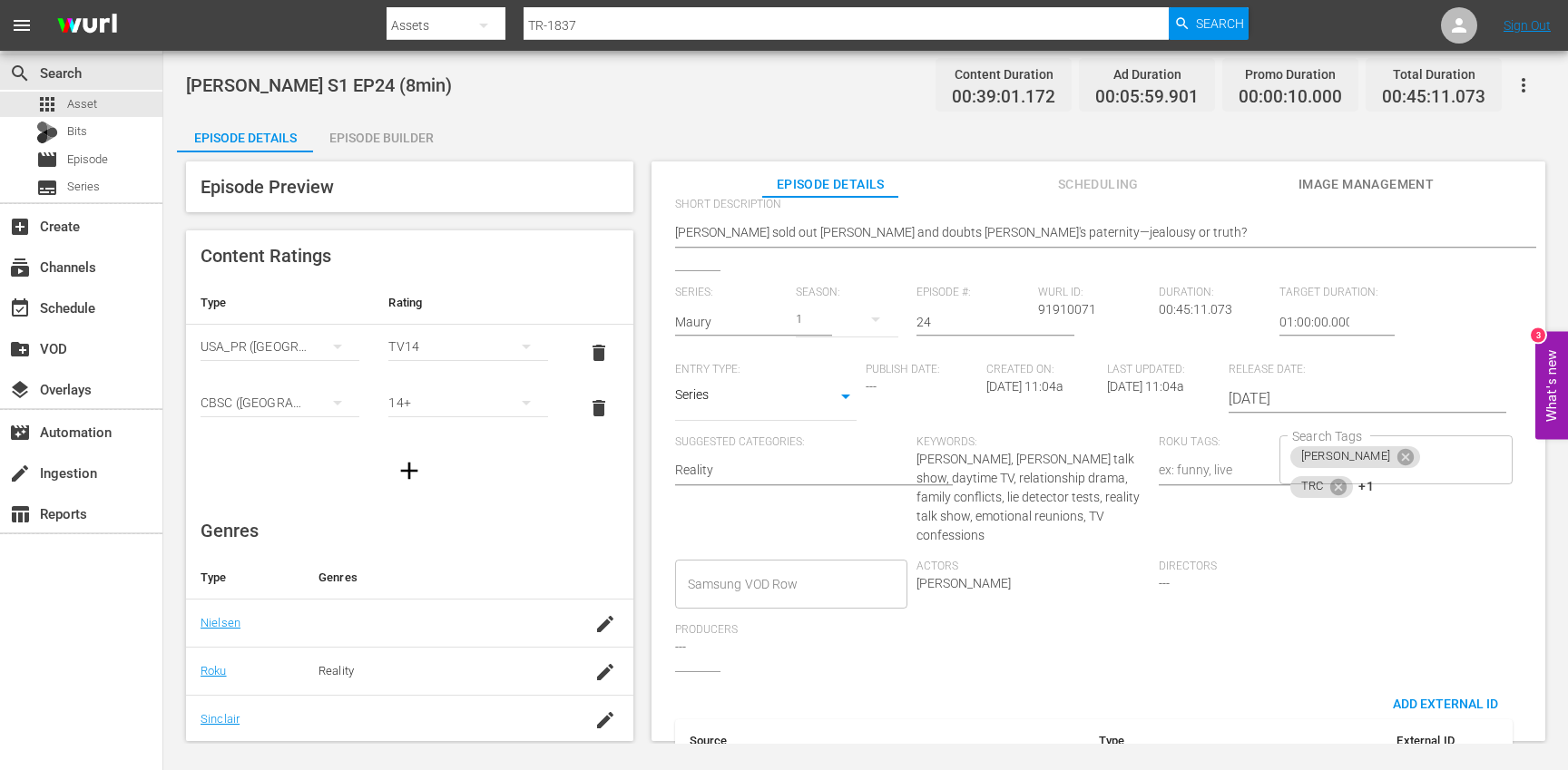
scroll to position [355, 0]
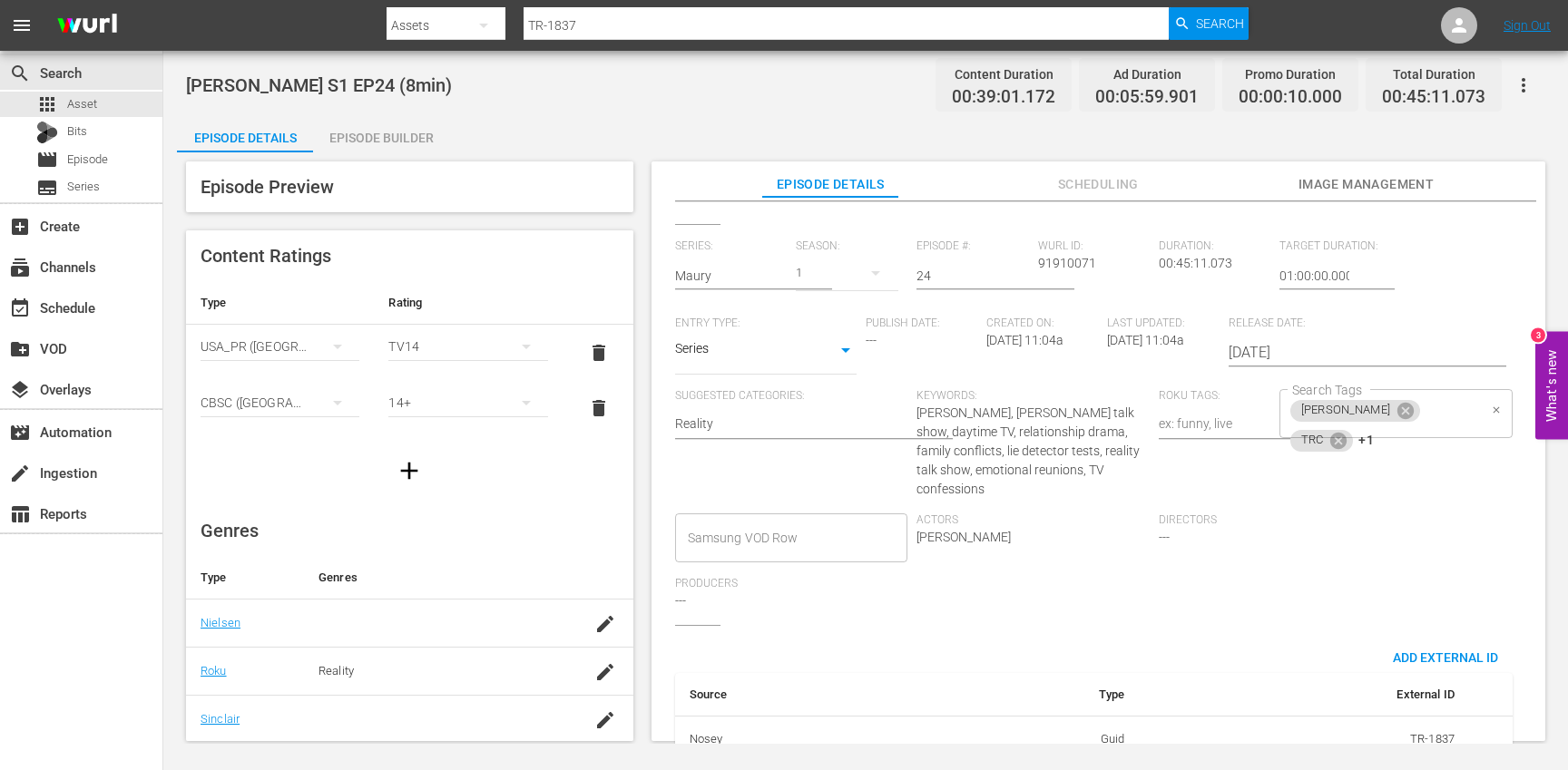
type textarea "[PERSON_NAME] S1 EP24 (10min)"
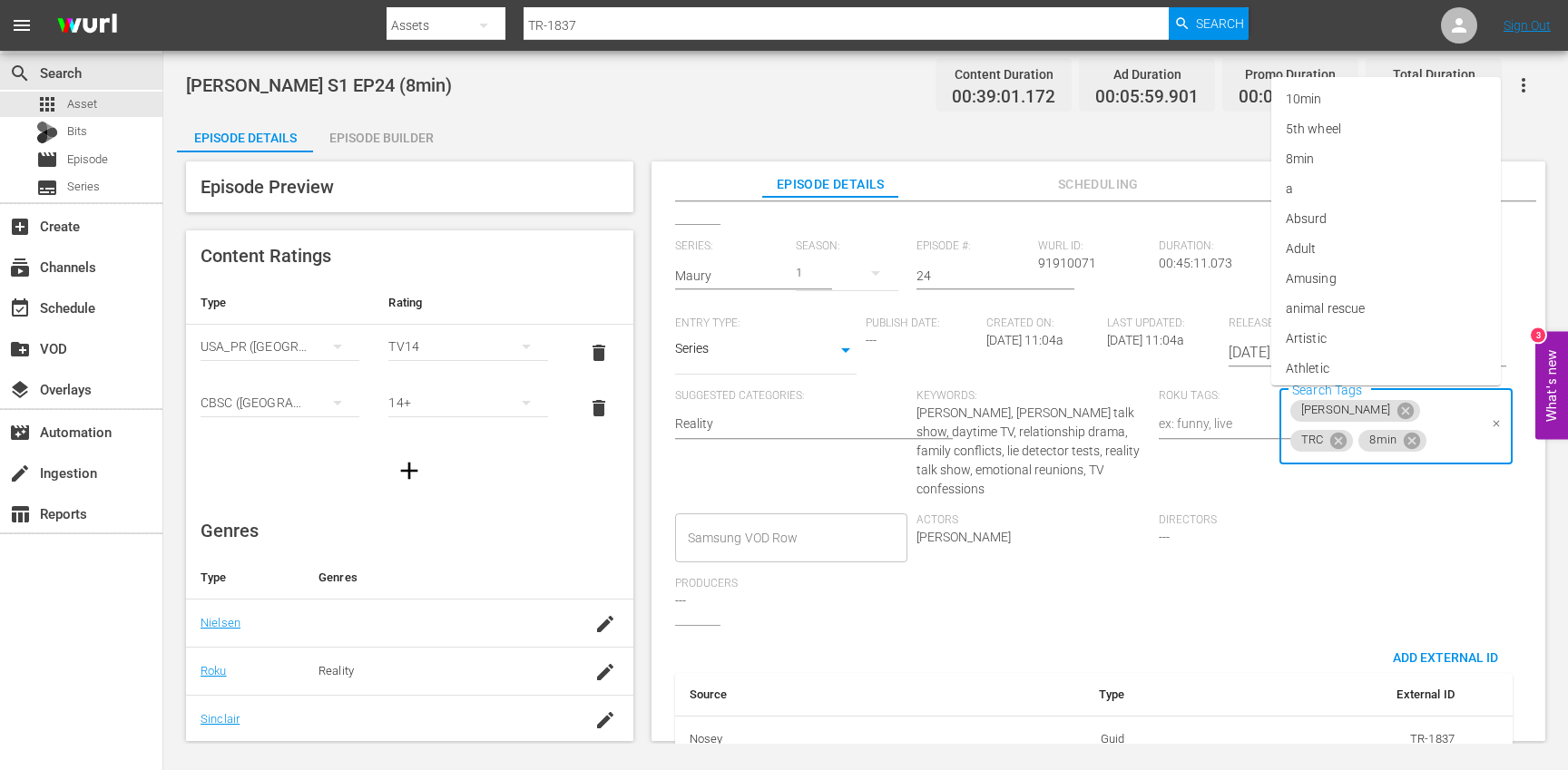
click at [1447, 425] on input "Search Tags" at bounding box center [1453, 440] width 48 height 33
click at [1346, 432] on icon at bounding box center [1339, 440] width 17 height 17
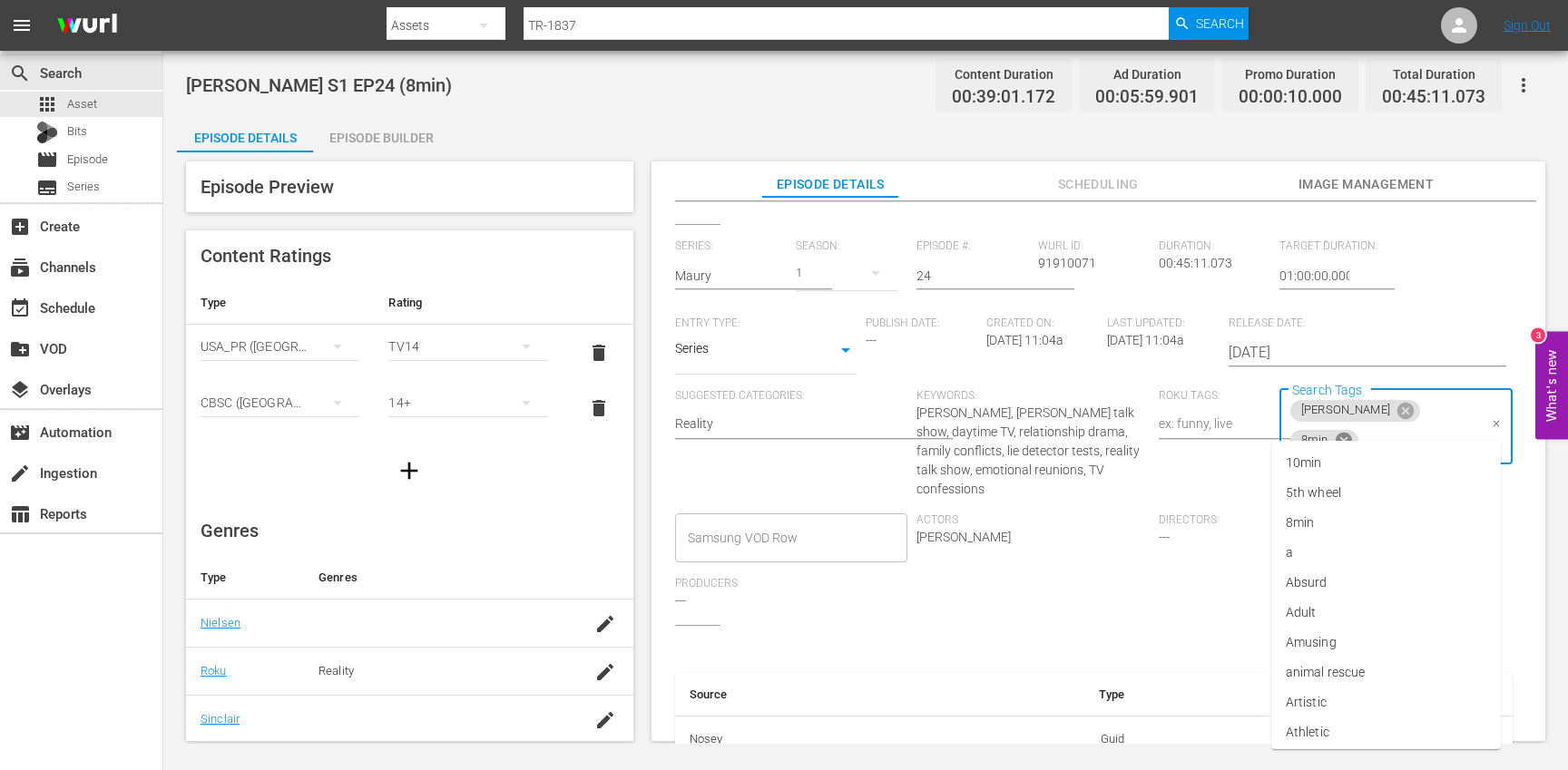
click at [1351, 432] on icon at bounding box center [1343, 440] width 17 height 17
type input "10"
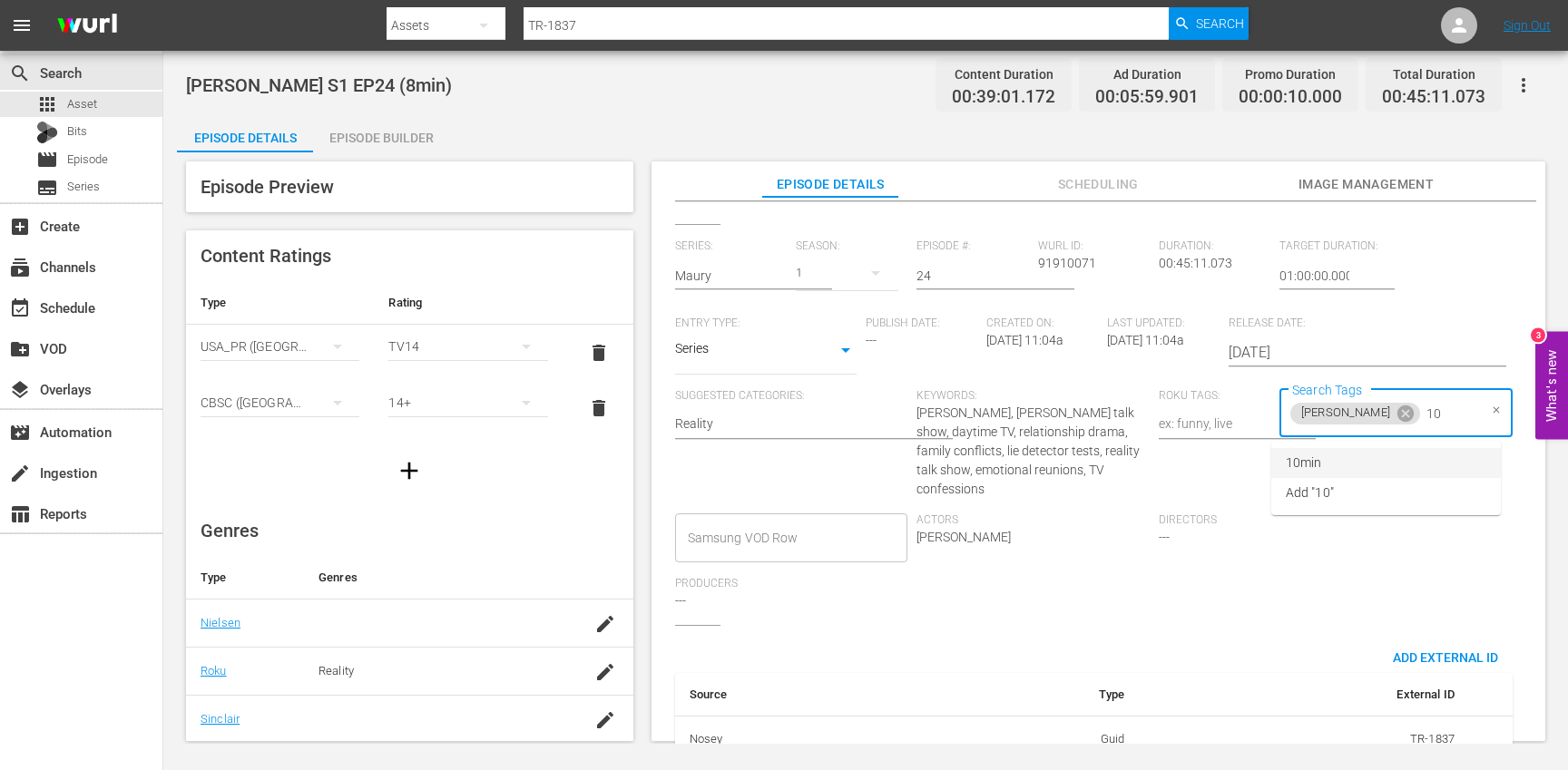
click at [1368, 460] on li "10min" at bounding box center [1385, 463] width 229 height 30
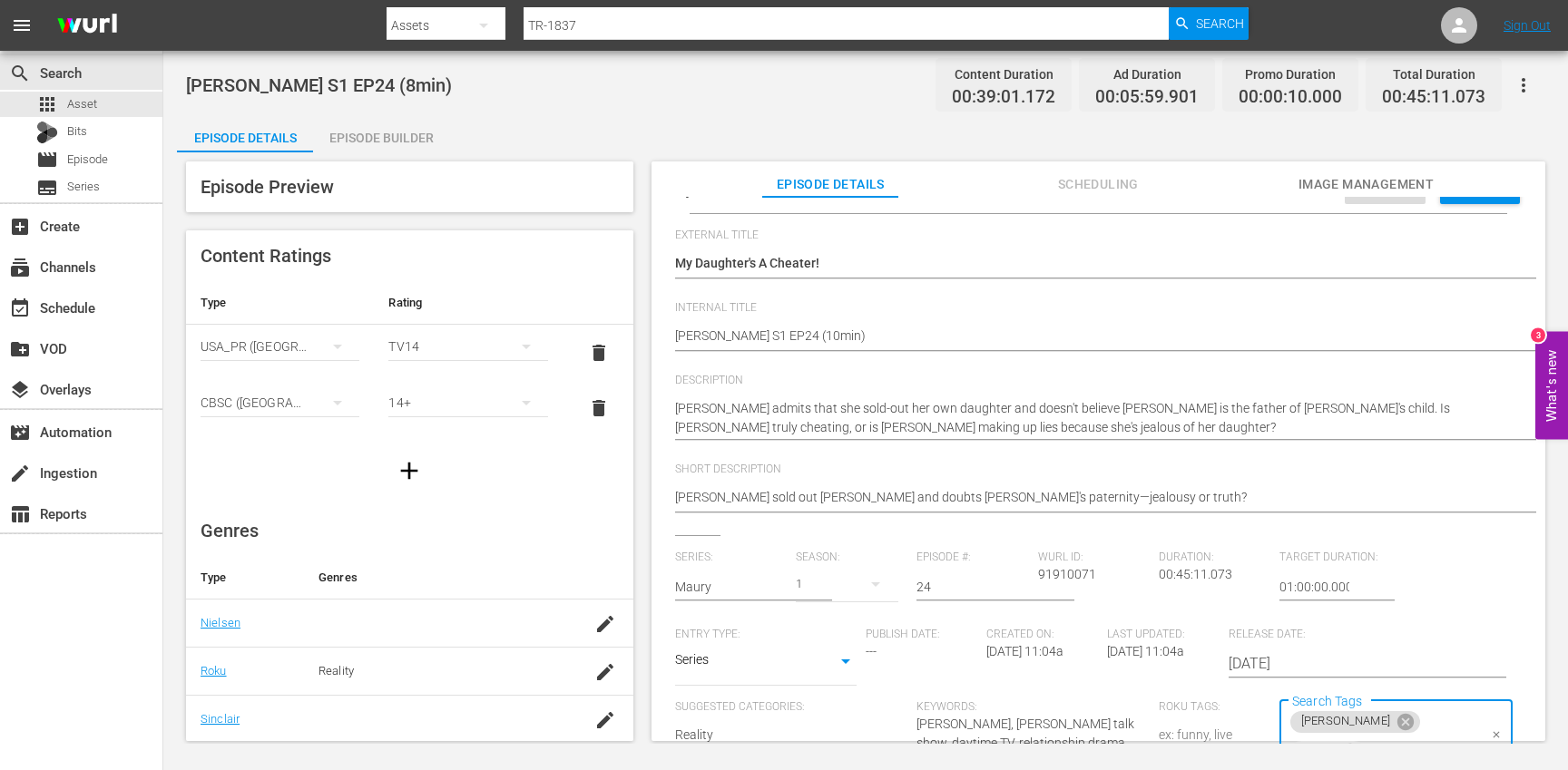
scroll to position [0, 0]
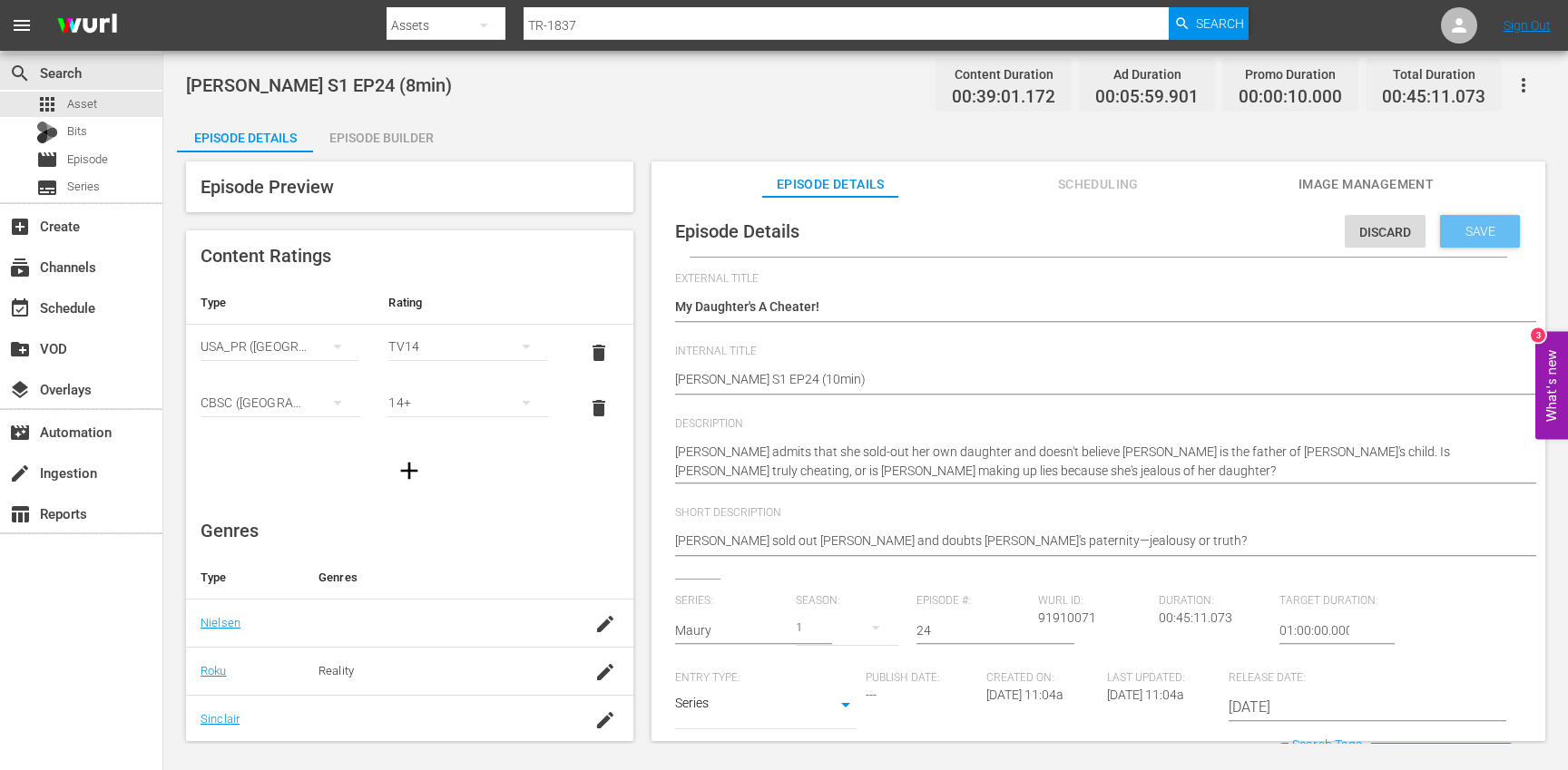
click at [1484, 236] on span "Save" at bounding box center [1479, 232] width 59 height 15
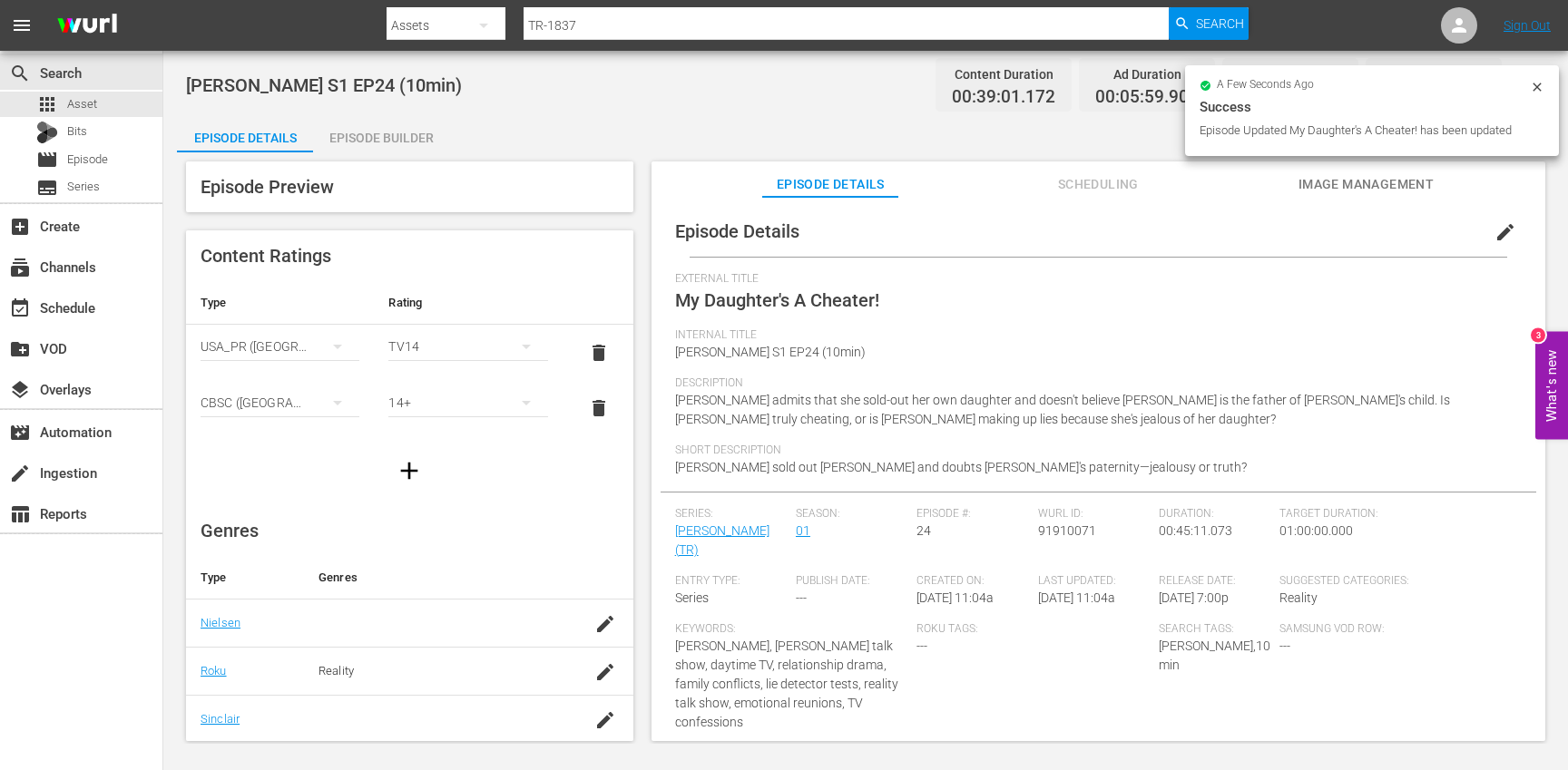
click at [423, 133] on div "Episode Builder" at bounding box center [381, 138] width 136 height 44
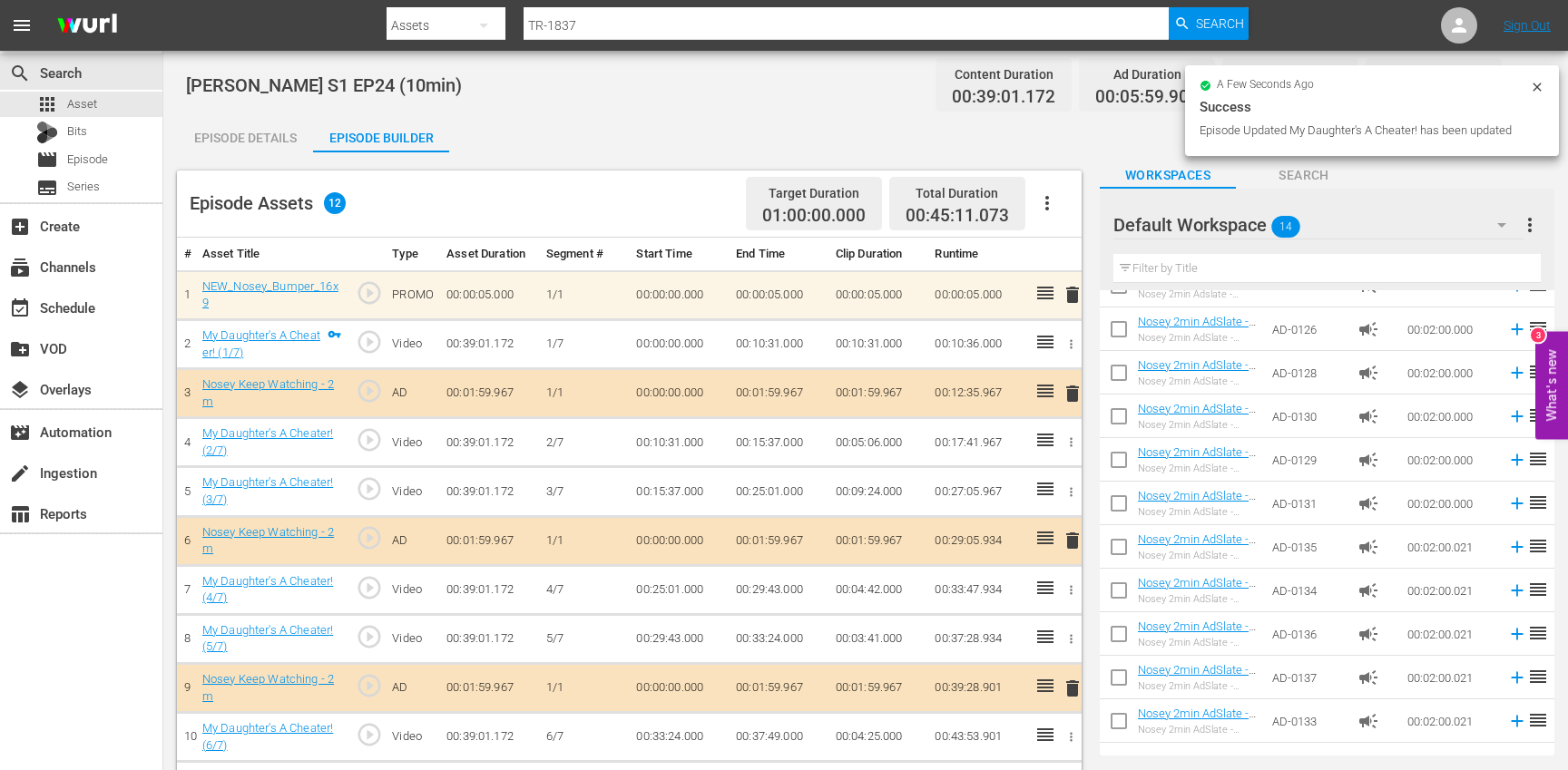
click at [1040, 205] on icon "button" at bounding box center [1046, 202] width 21 height 21
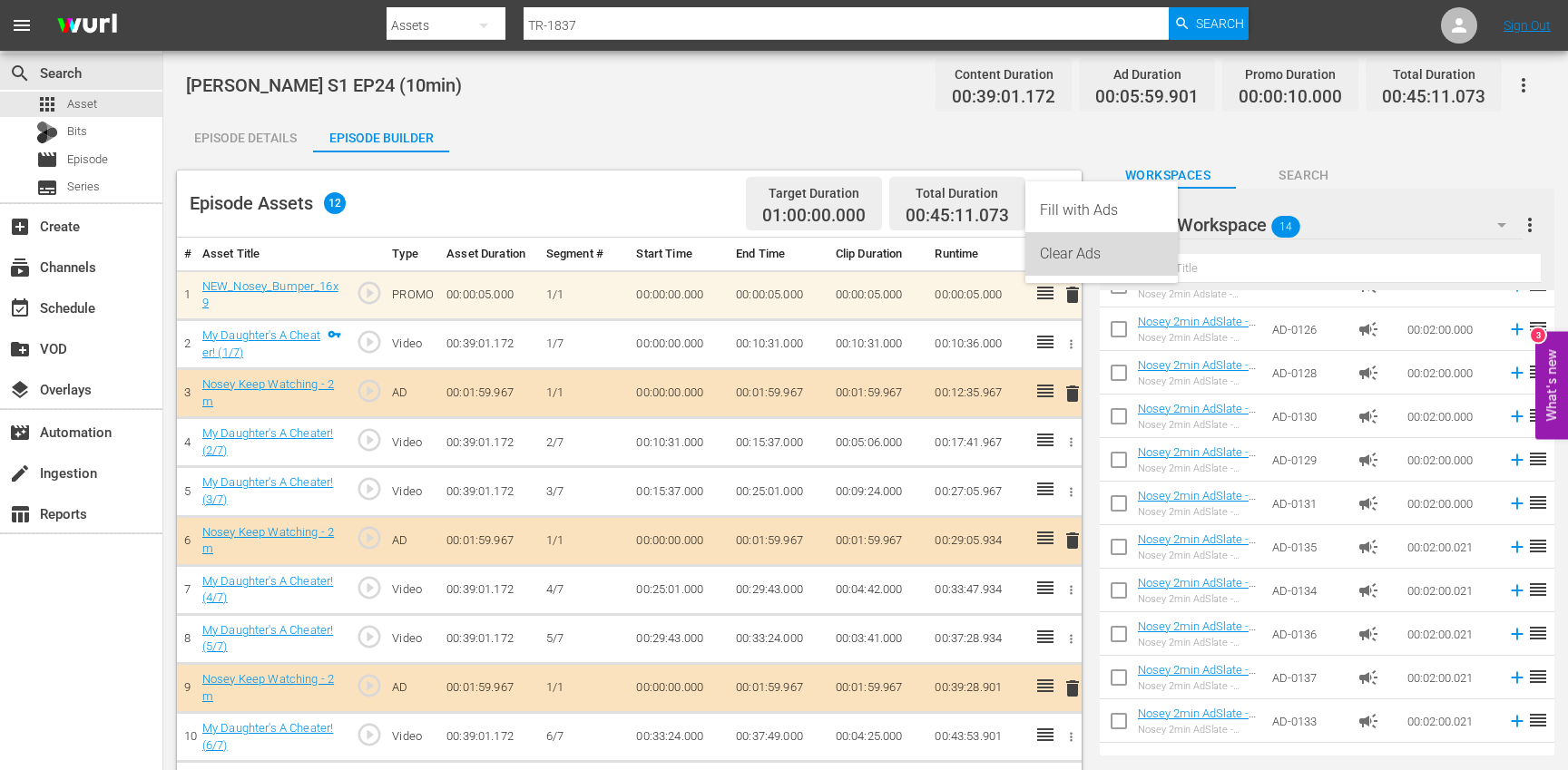
click at [1060, 250] on div "Clear Ads" at bounding box center [1101, 253] width 123 height 44
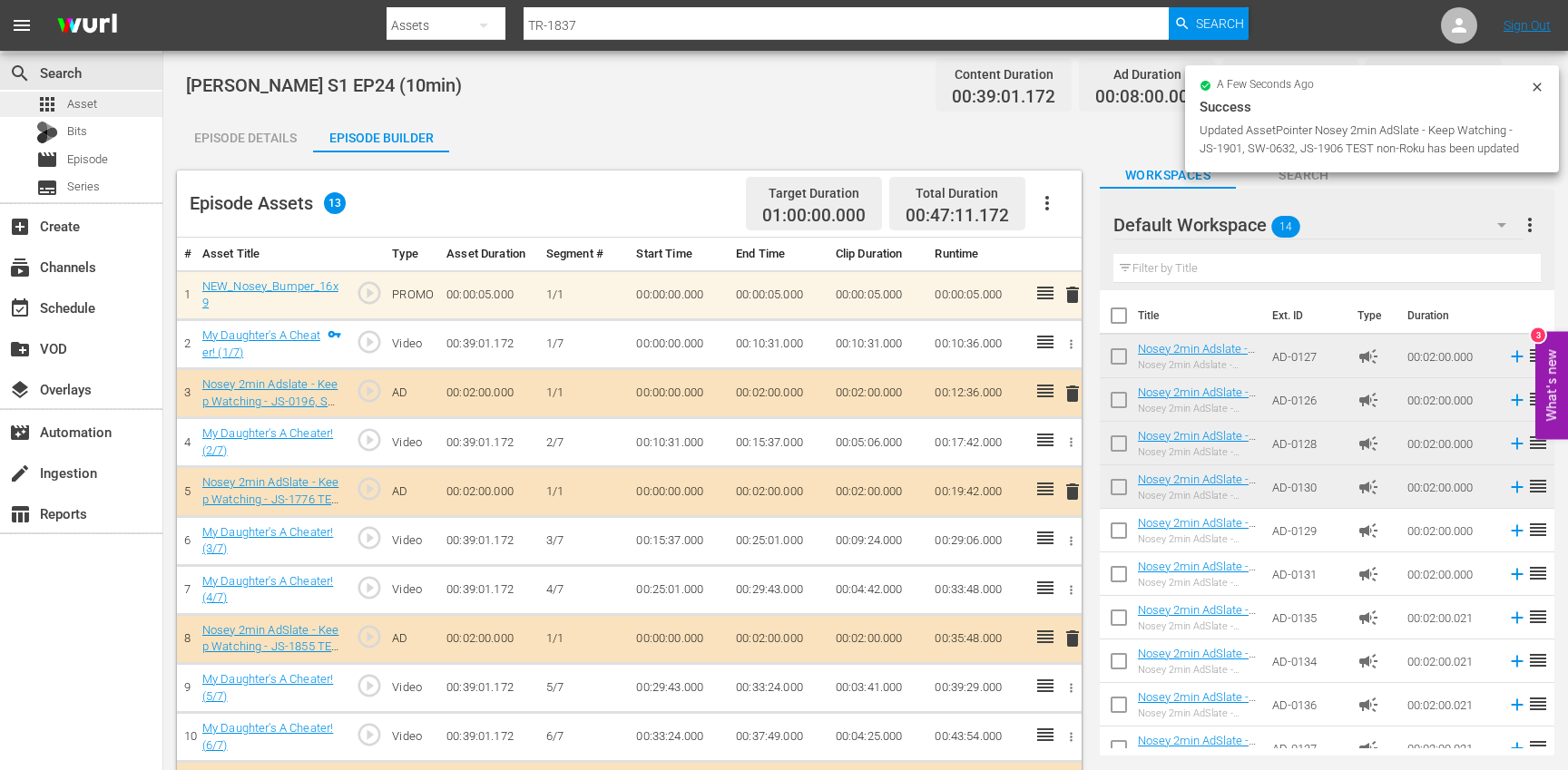
click at [128, 109] on div "apps Asset" at bounding box center [81, 103] width 162 height 25
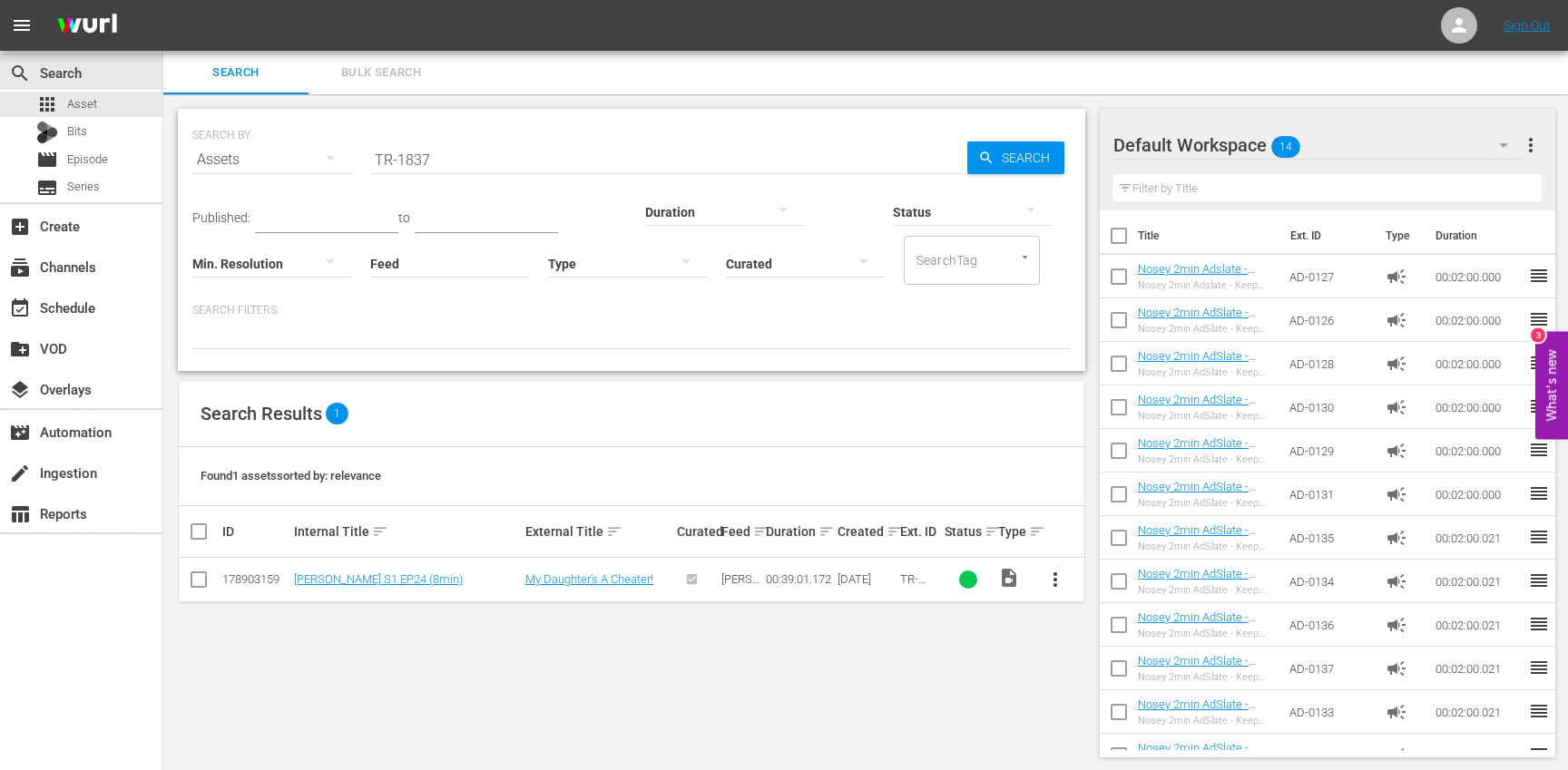
click at [468, 161] on input "TR-1837" at bounding box center [668, 159] width 597 height 44
paste input "8"
type input "TR-1838"
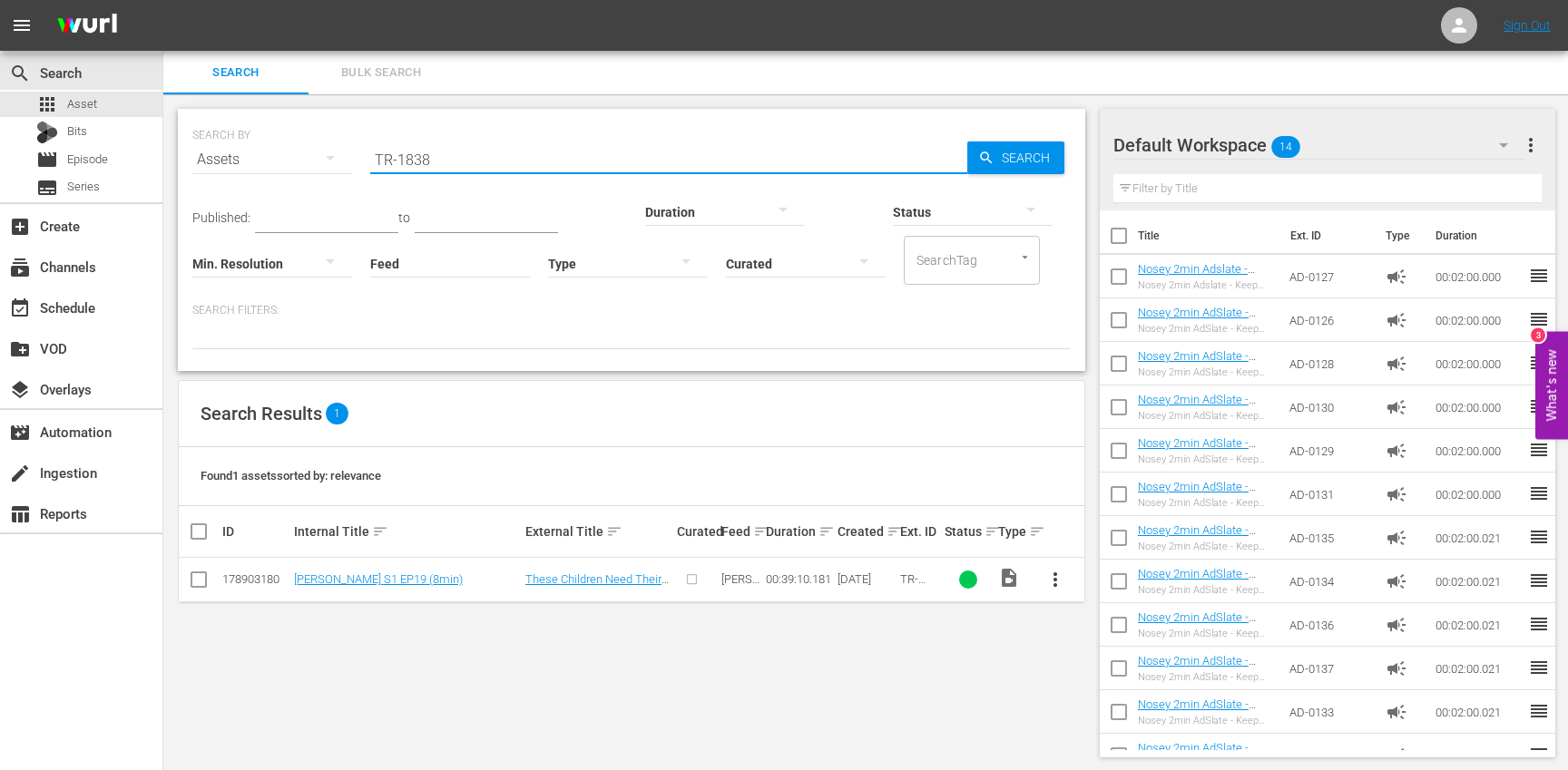
click at [1056, 580] on span "more_vert" at bounding box center [1055, 579] width 21 height 21
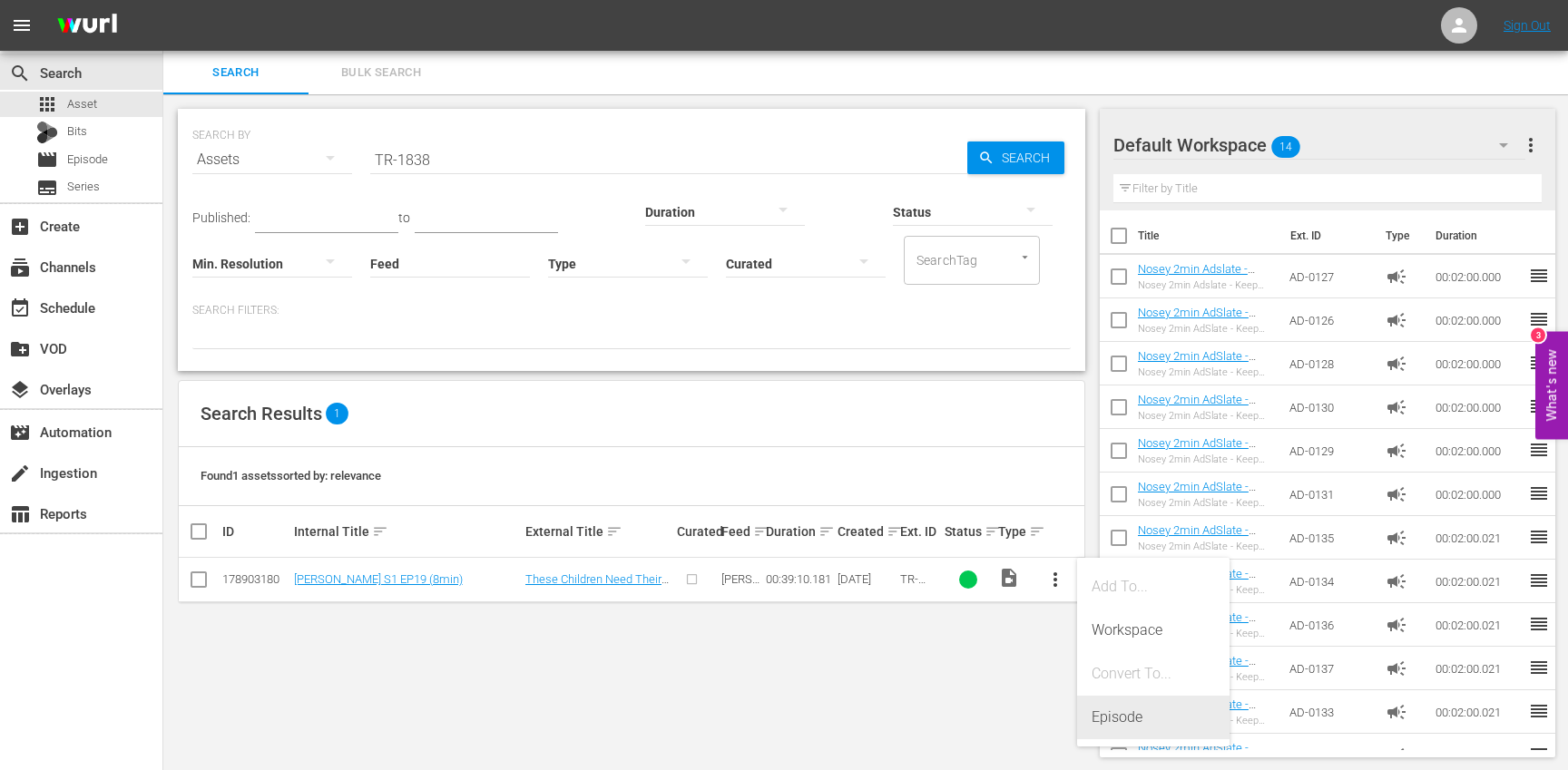
click at [1125, 732] on div "Episode" at bounding box center [1153, 717] width 123 height 44
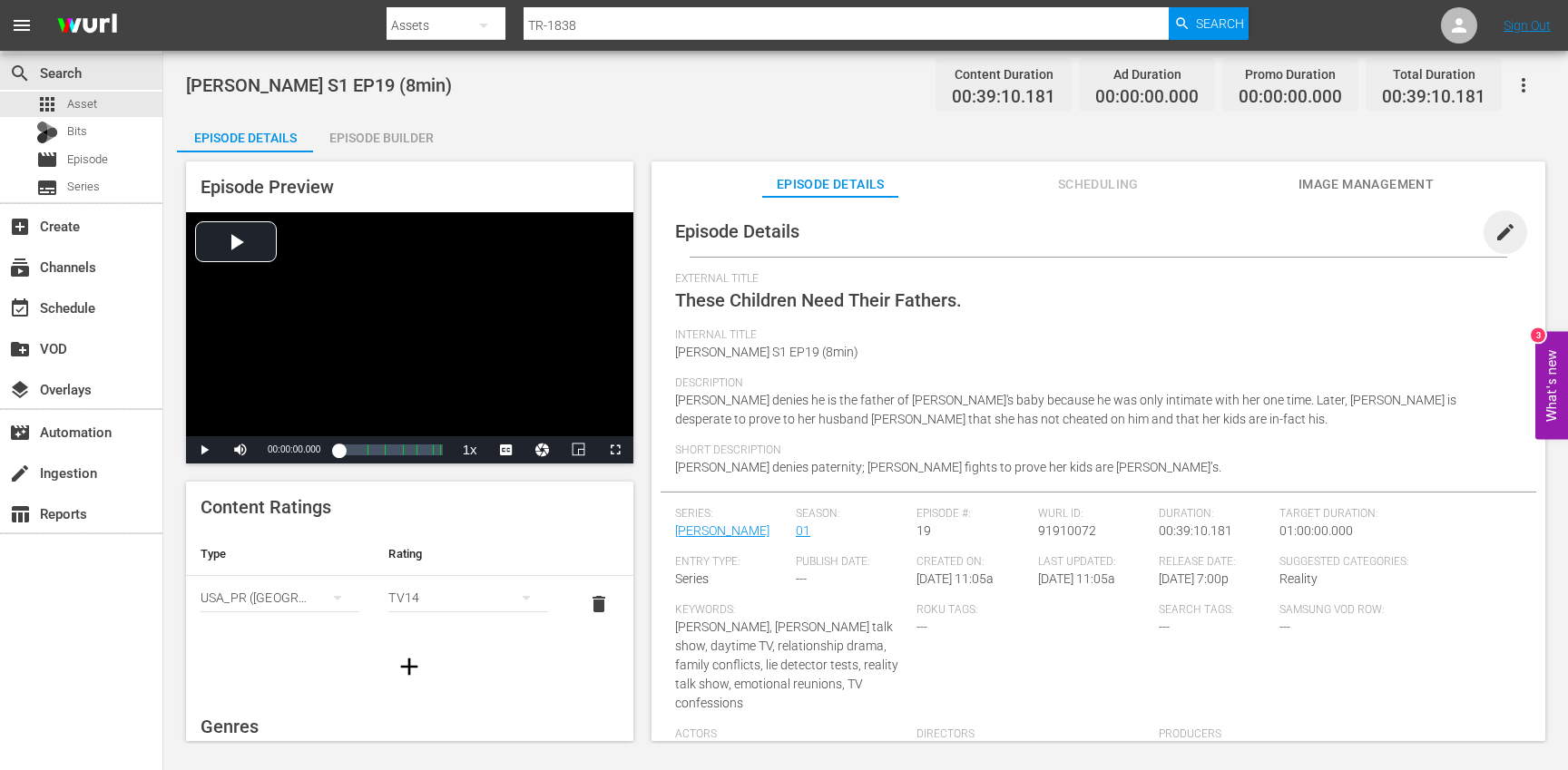
click at [1495, 226] on span "edit" at bounding box center [1505, 232] width 21 height 21
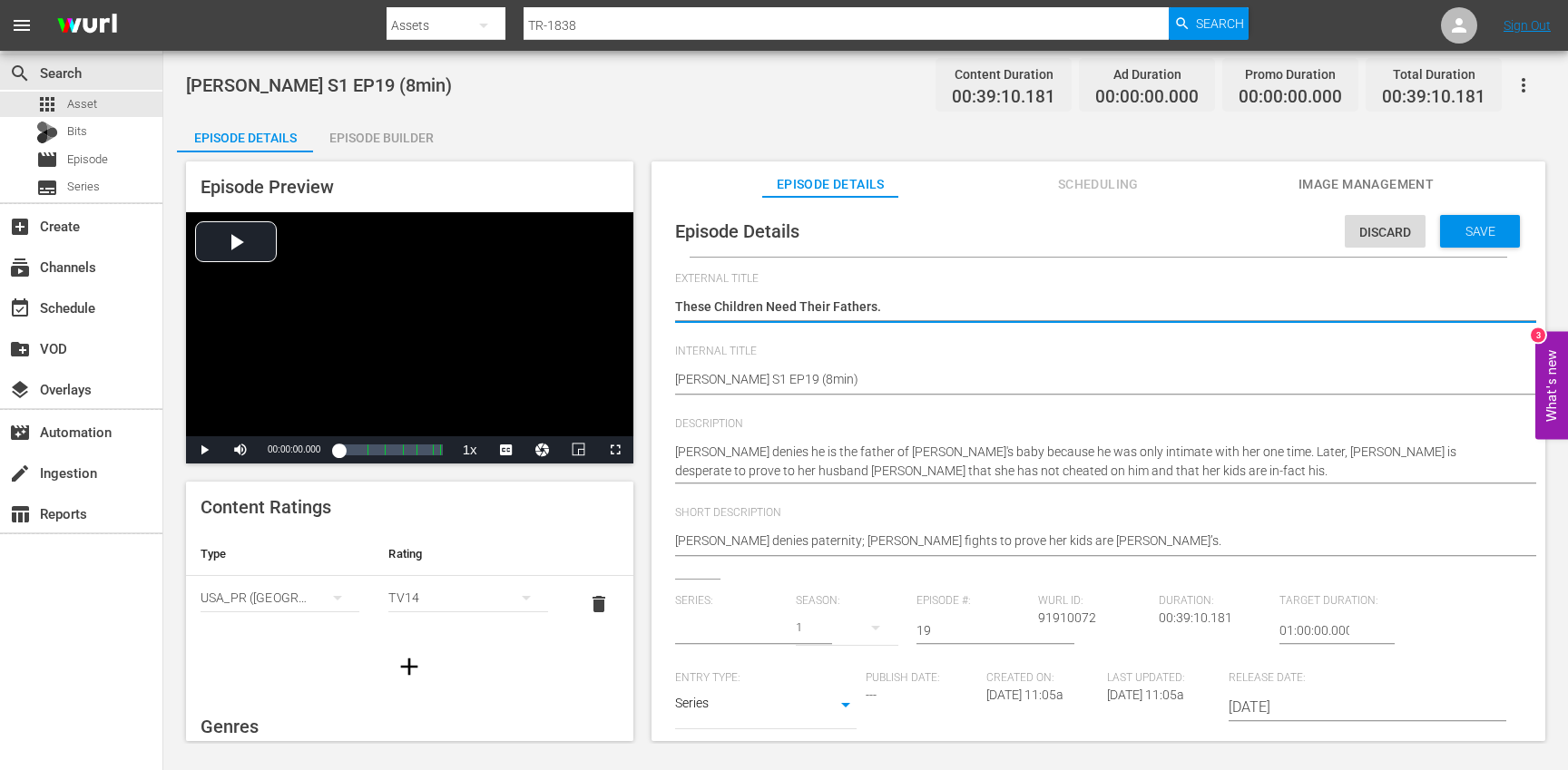
click at [698, 628] on input "text" at bounding box center [731, 629] width 112 height 44
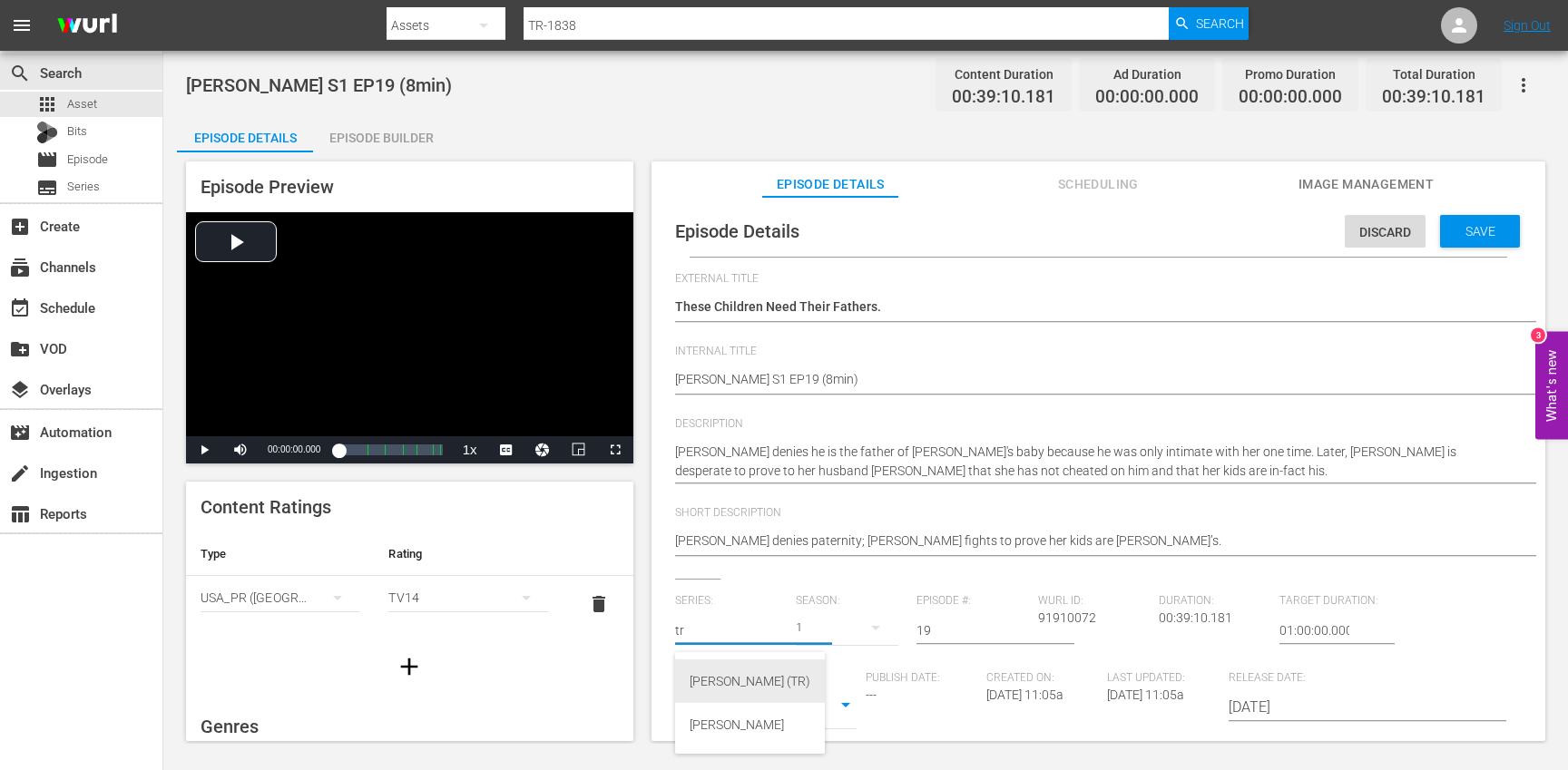
click at [721, 673] on div "[PERSON_NAME] (TR)" at bounding box center [750, 681] width 121 height 44
type input "[PERSON_NAME] (TR)"
click at [850, 626] on div "17" at bounding box center [847, 628] width 102 height 51
click at [834, 731] on div "1" at bounding box center [819, 732] width 50 height 18
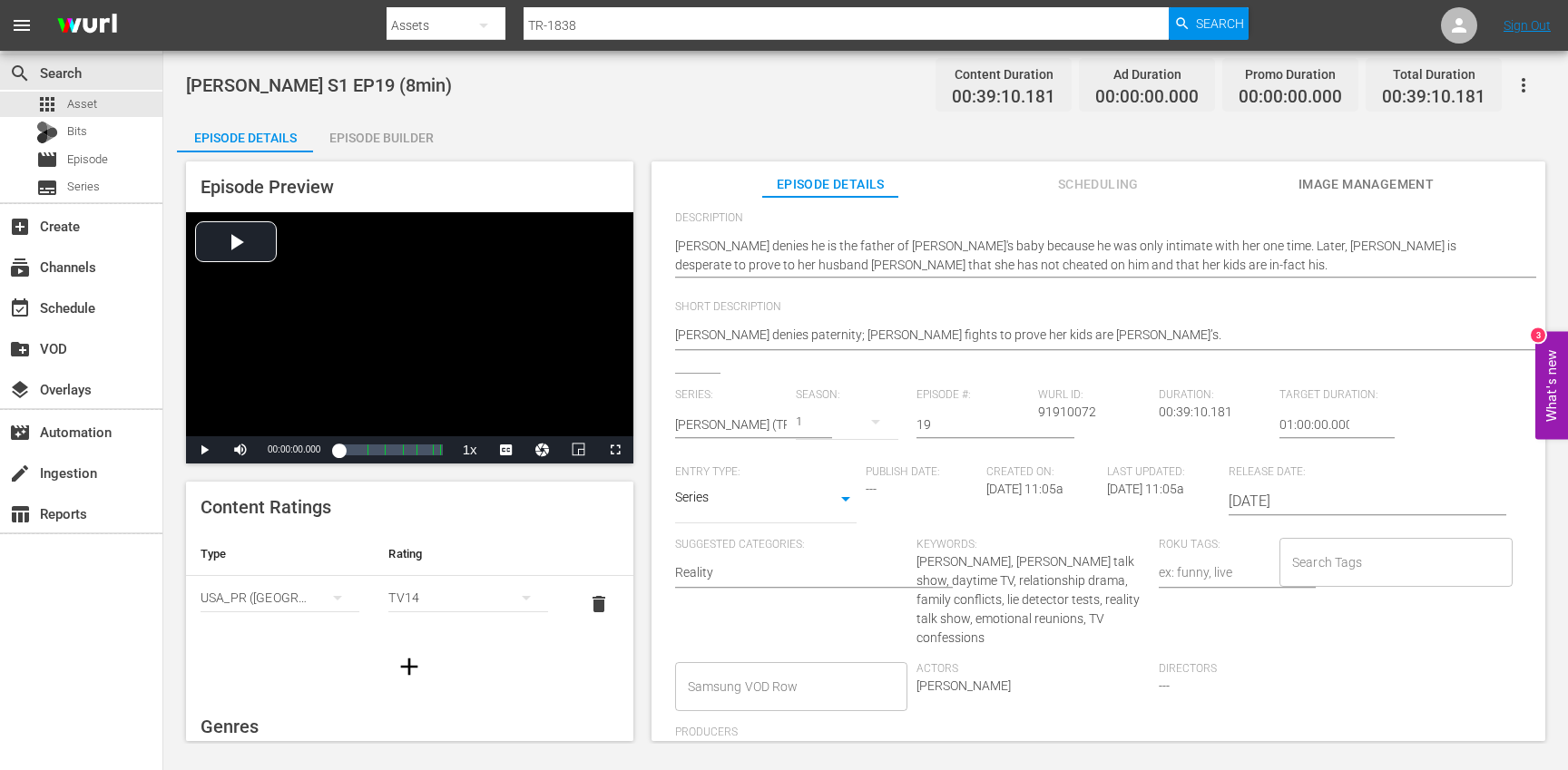
scroll to position [208, 0]
click at [1315, 575] on div "Search Tags" at bounding box center [1396, 561] width 233 height 49
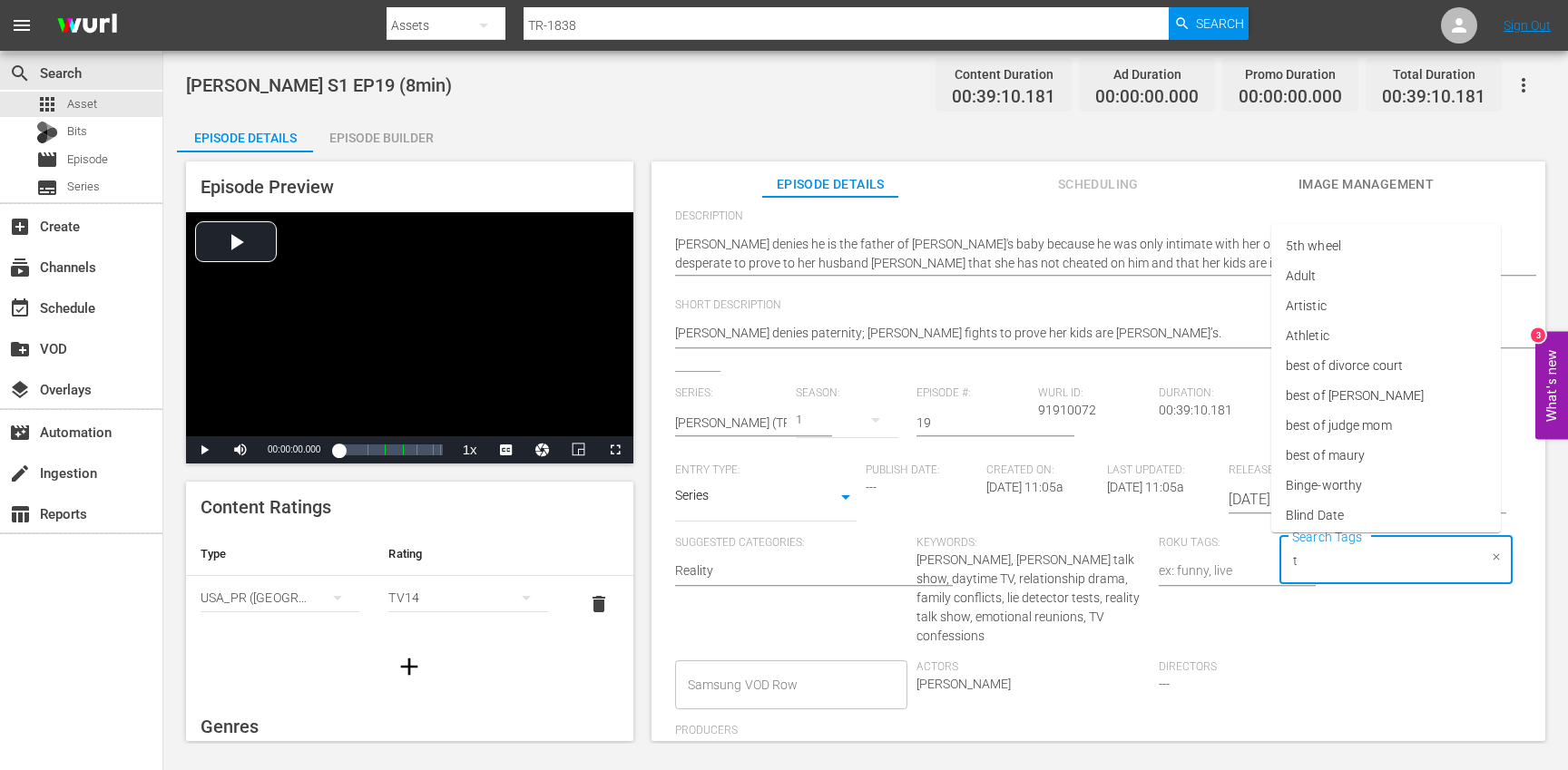
type input "tr"
click at [1310, 493] on span "[PERSON_NAME]" at bounding box center [1333, 485] width 95 height 19
type input "trc"
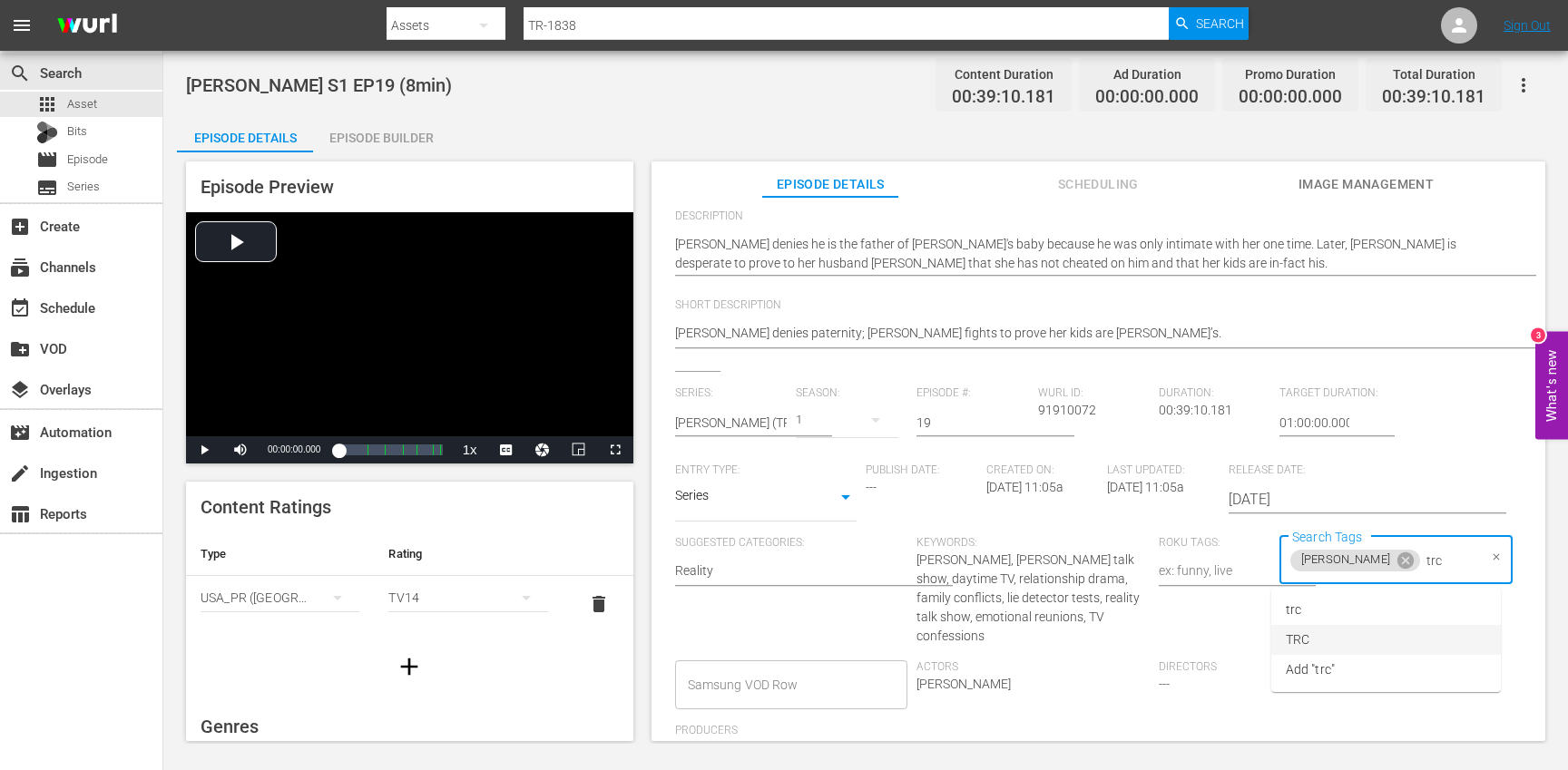
click at [1333, 652] on li "TRC" at bounding box center [1385, 640] width 229 height 30
type input "8"
click at [1303, 614] on span "8min" at bounding box center [1300, 610] width 28 height 19
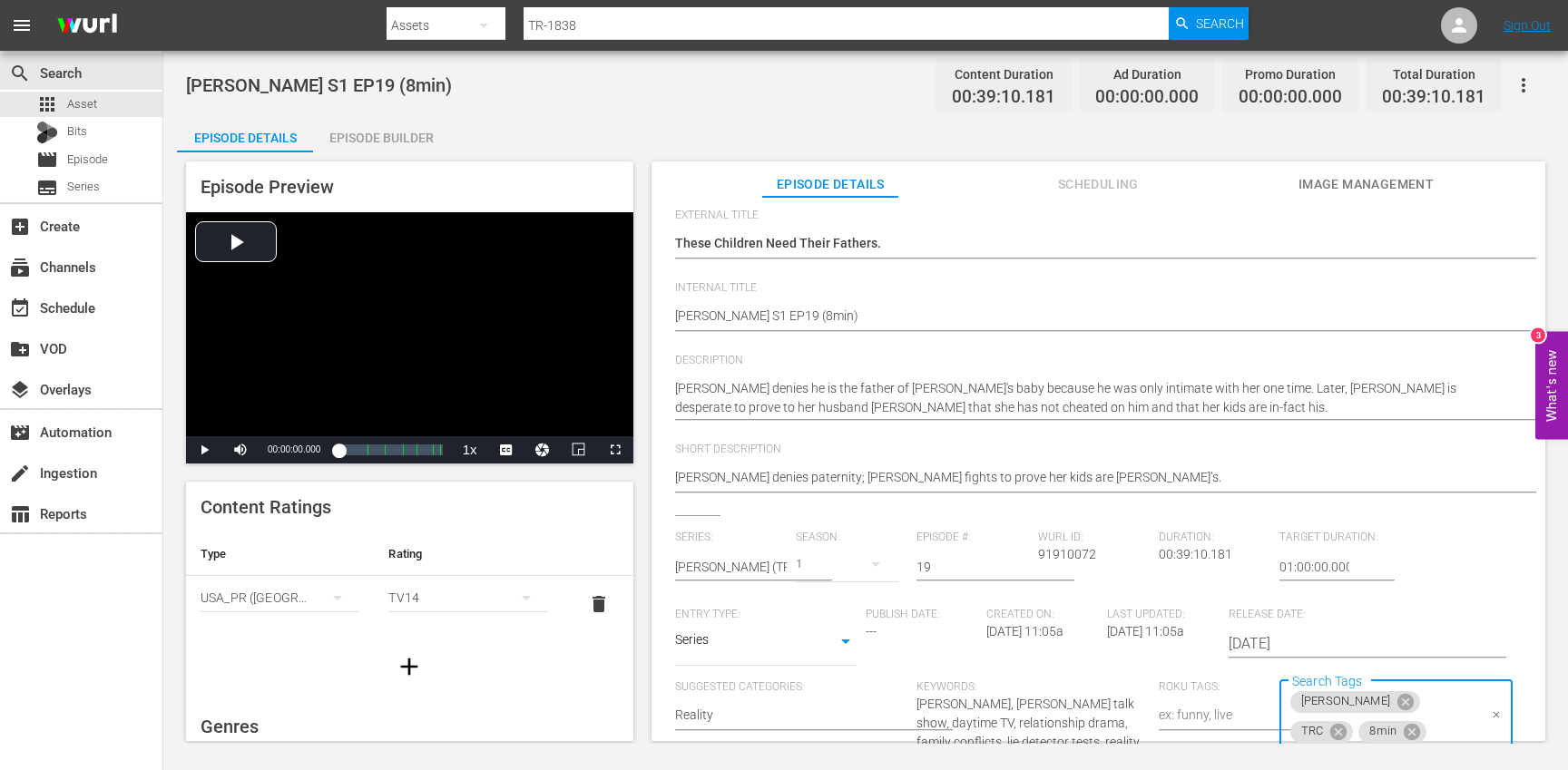
scroll to position [0, 0]
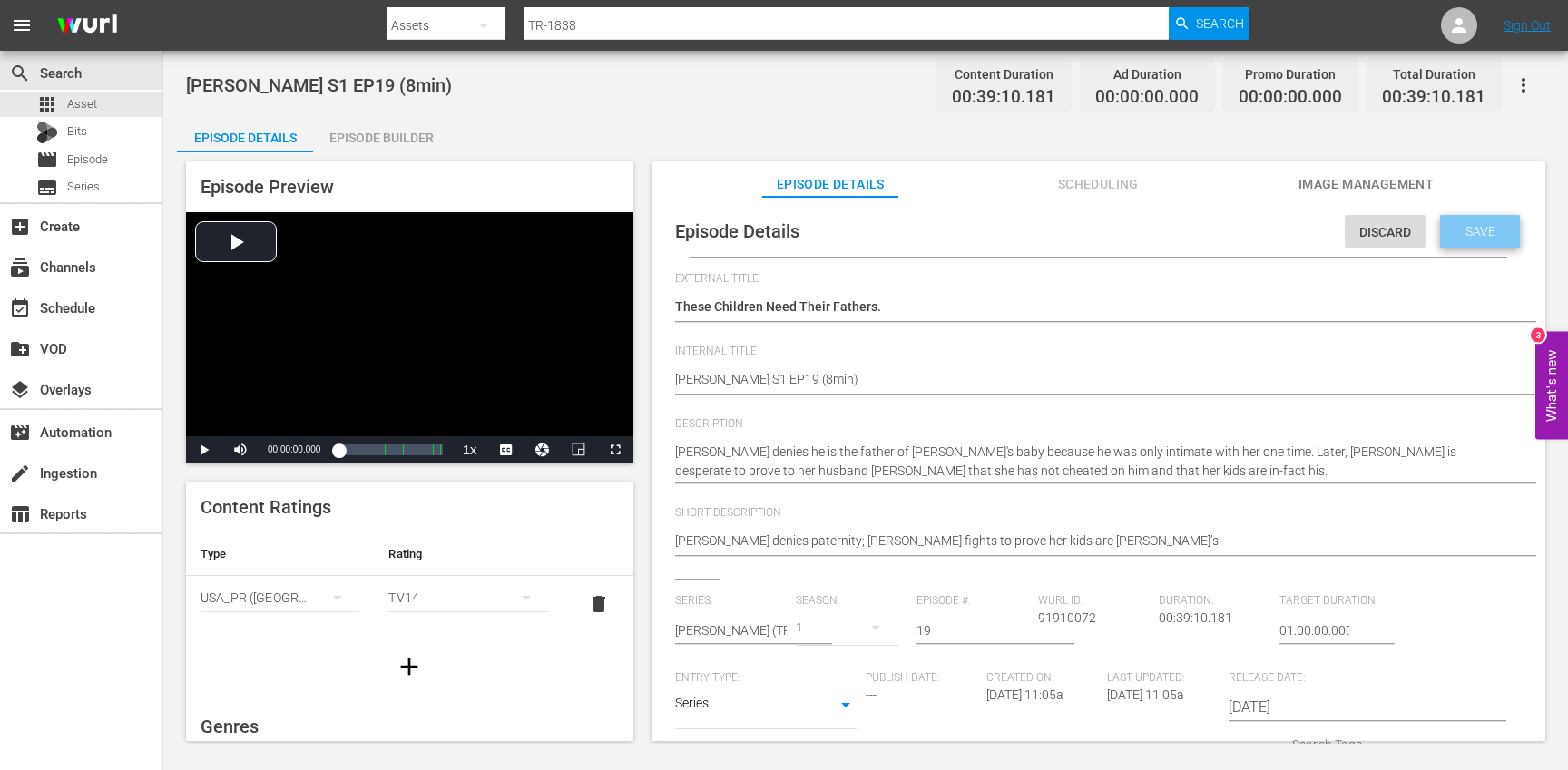
click at [1487, 225] on span "Save" at bounding box center [1479, 232] width 59 height 15
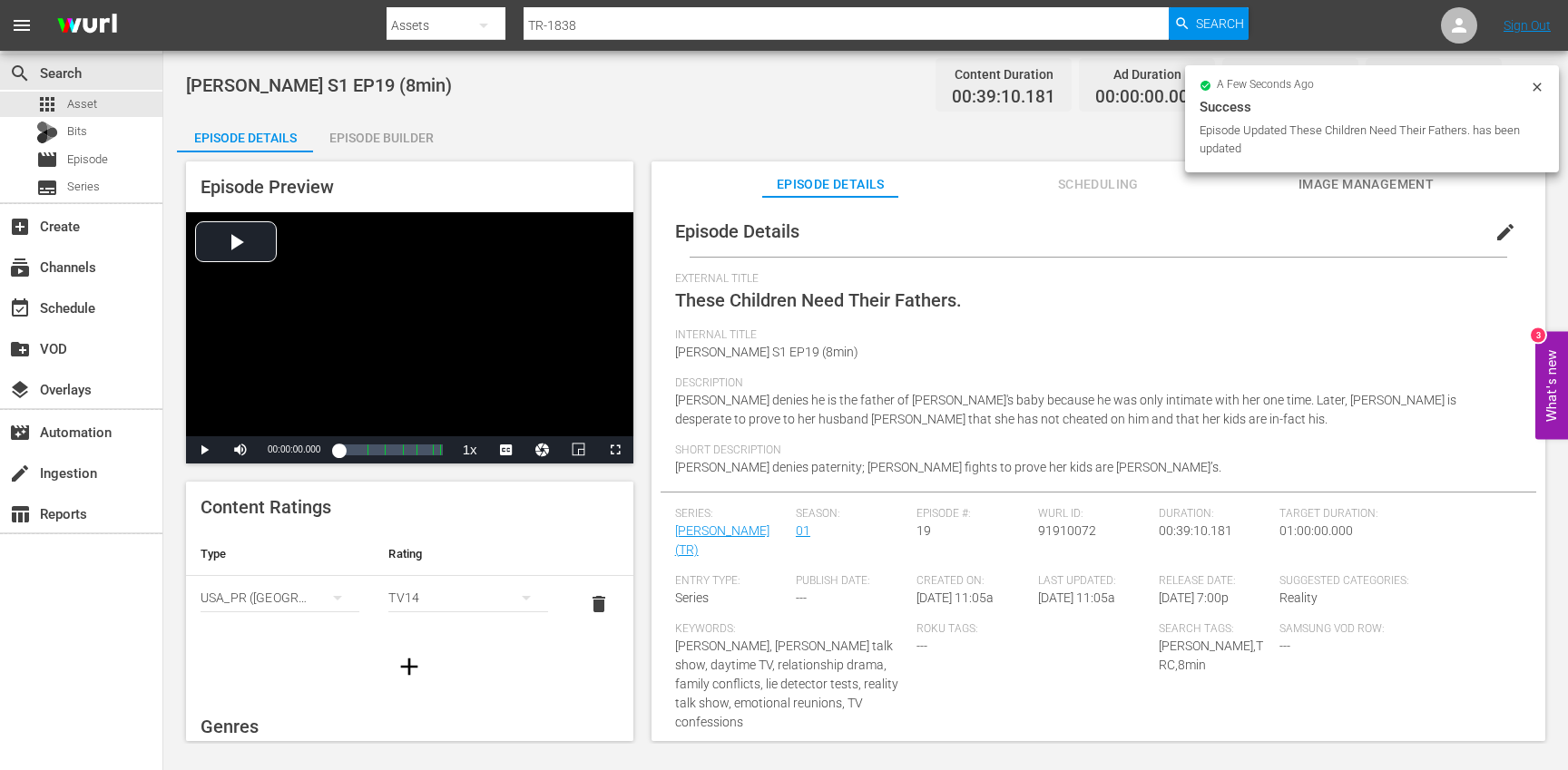
click at [400, 659] on icon "button" at bounding box center [409, 666] width 29 height 29
click at [293, 645] on div "simple table" at bounding box center [280, 654] width 158 height 51
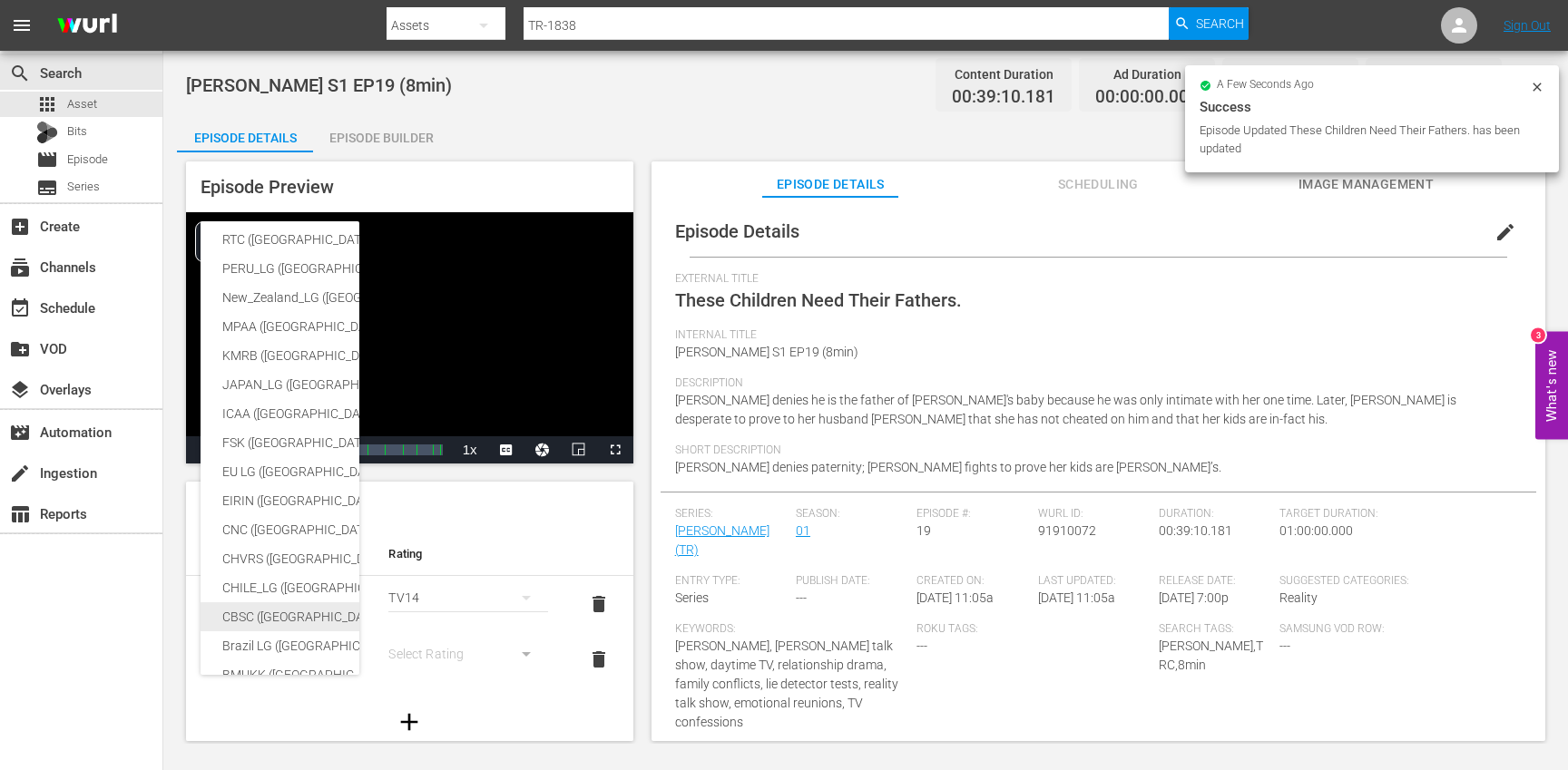
click at [273, 608] on div "CBSC ([GEOGRAPHIC_DATA])" at bounding box center [445, 616] width 445 height 29
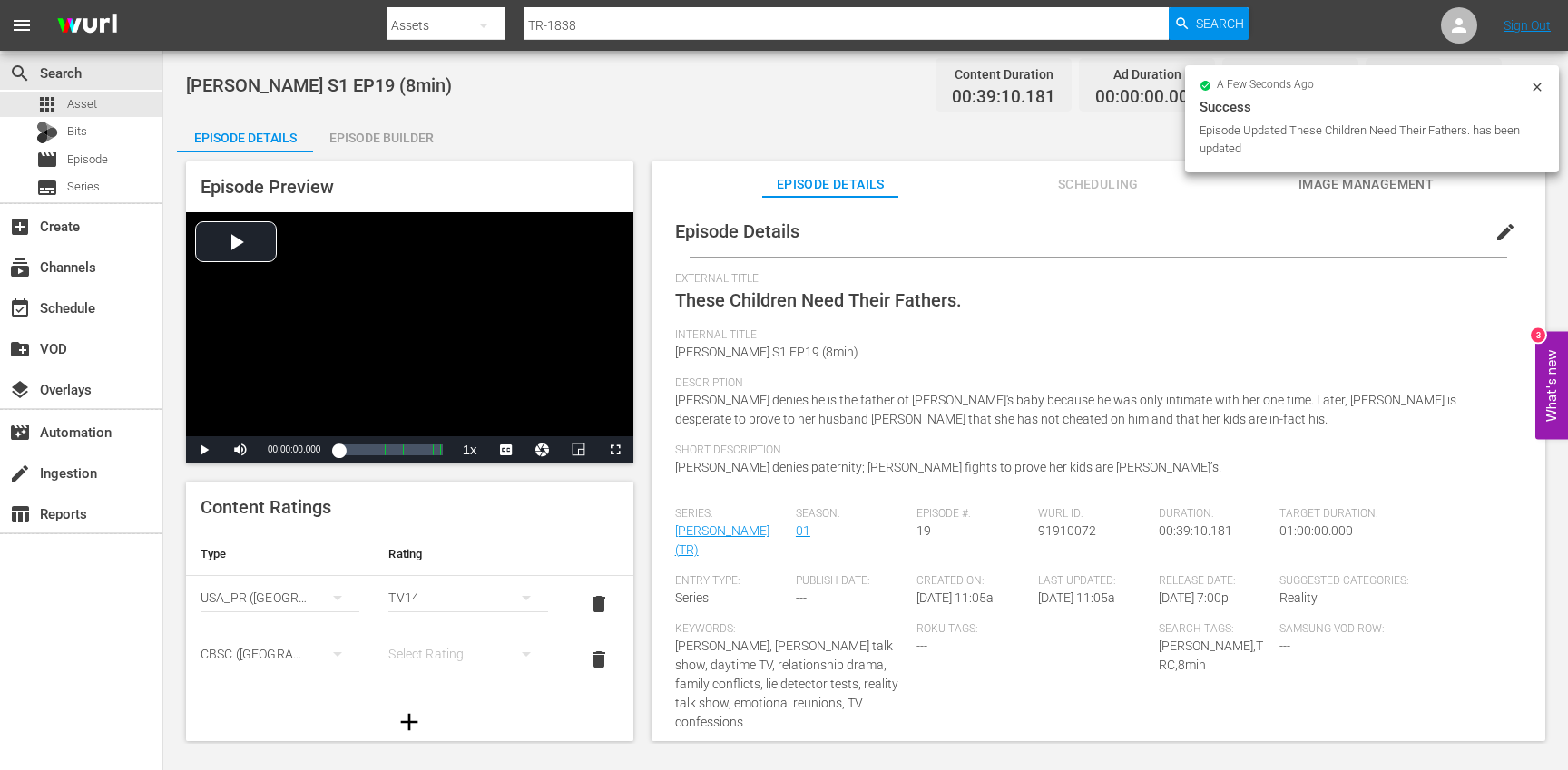
scroll to position [295, 0]
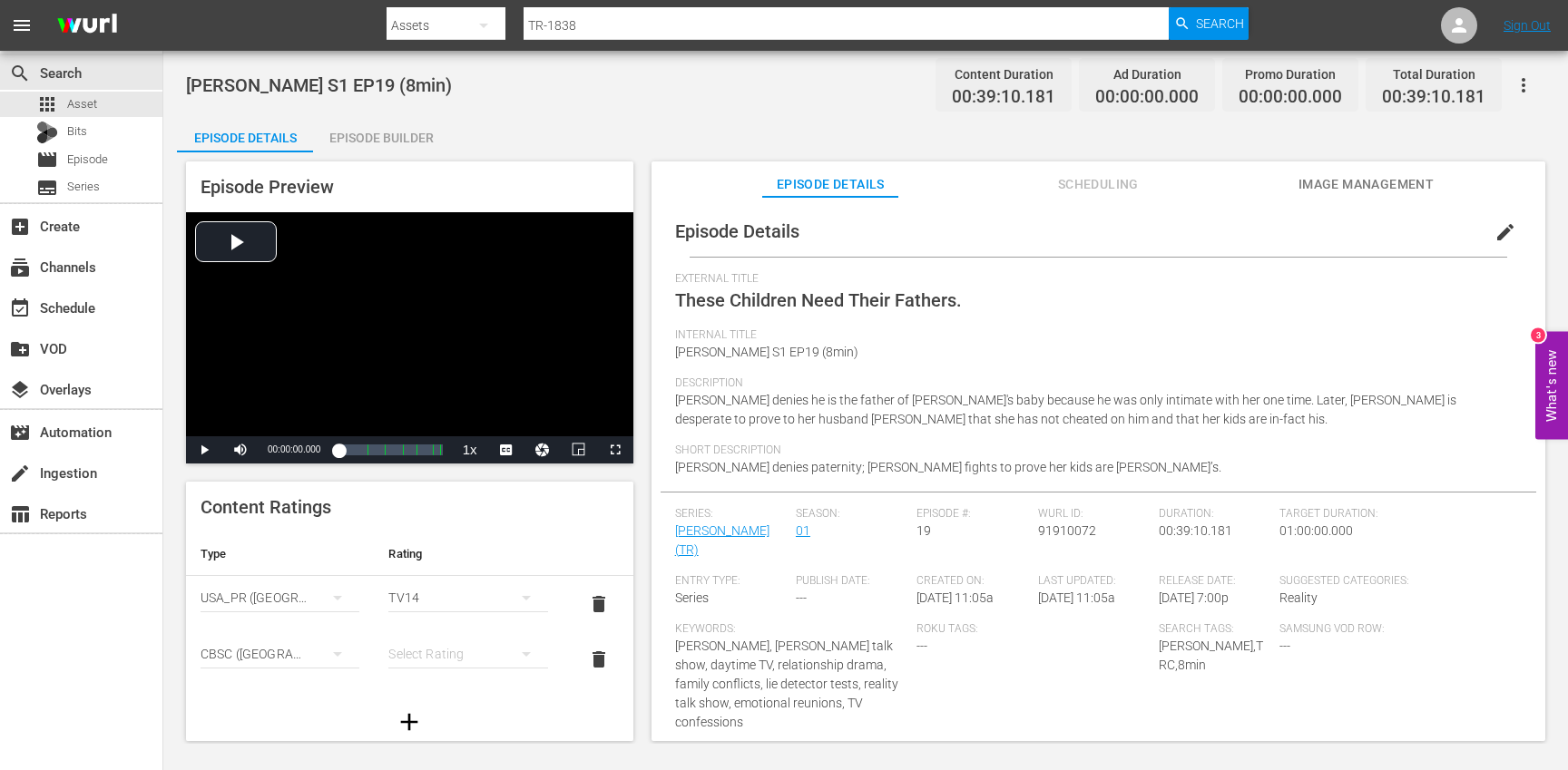
click at [434, 651] on div "simple table" at bounding box center [468, 654] width 158 height 51
click at [439, 618] on div "14+" at bounding box center [468, 616] width 116 height 29
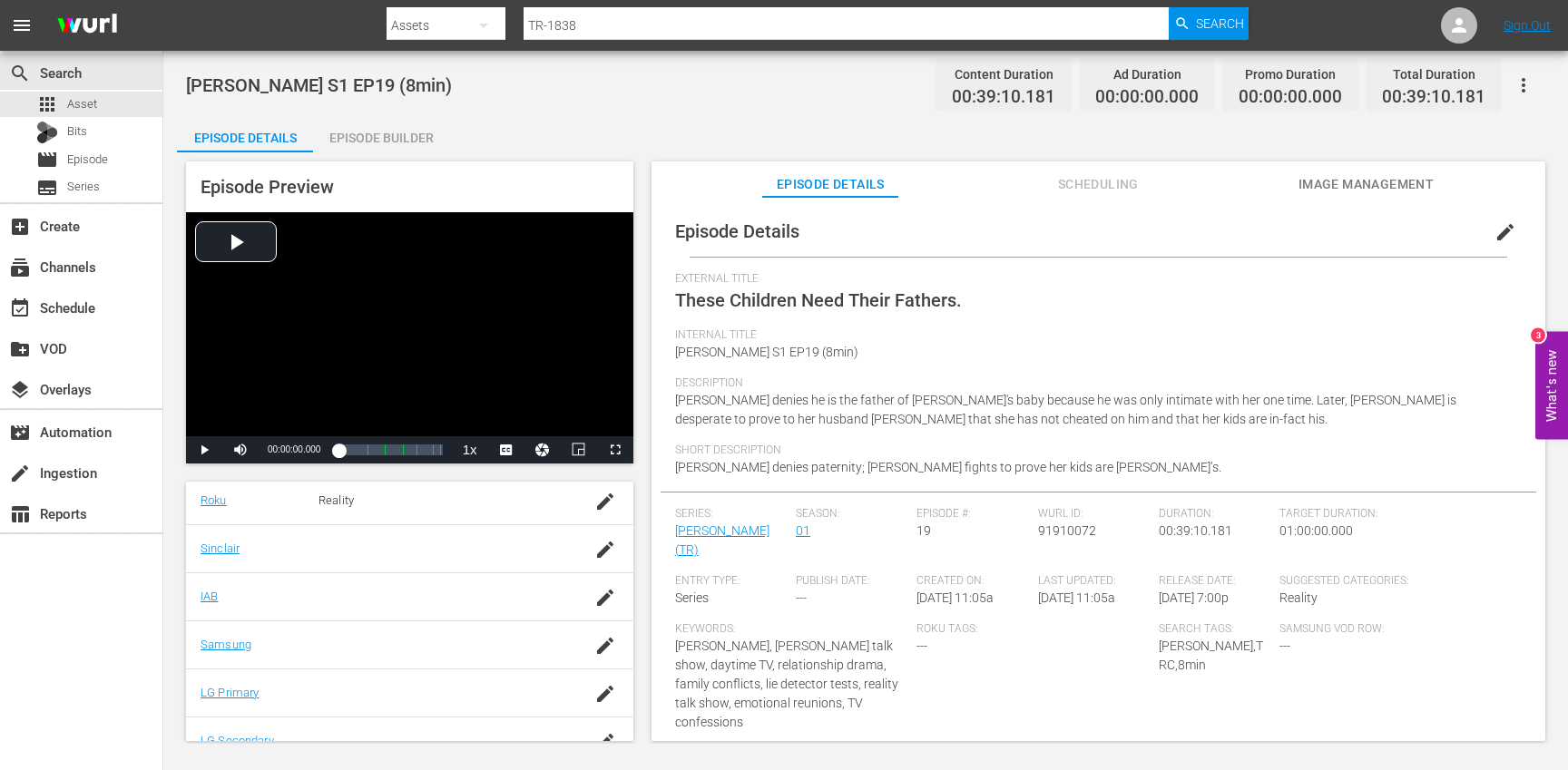
scroll to position [424, 0]
click at [592, 652] on div "button" at bounding box center [605, 642] width 27 height 33
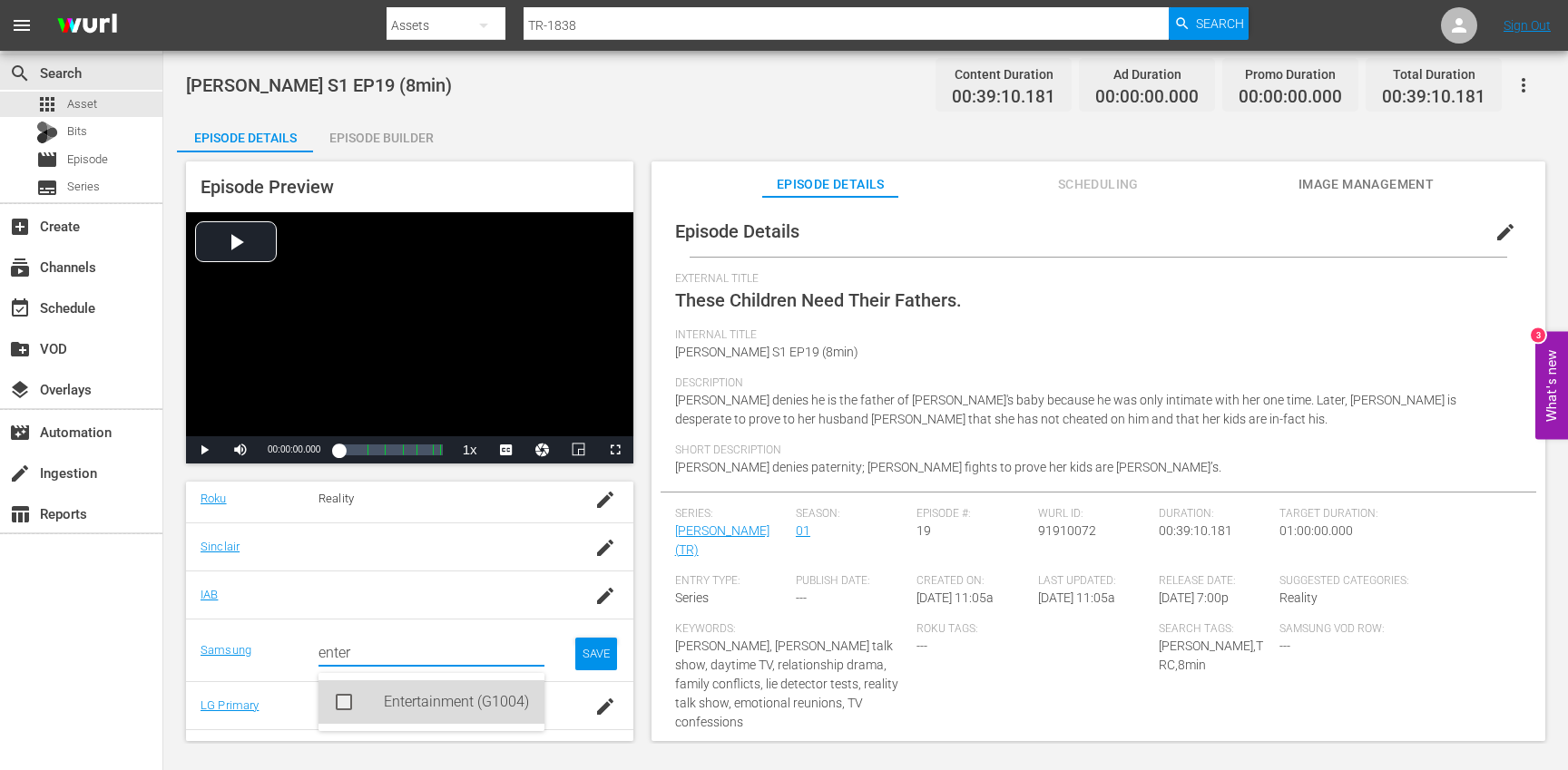
click at [449, 704] on div "Entertainment (G1004)" at bounding box center [457, 701] width 146 height 44
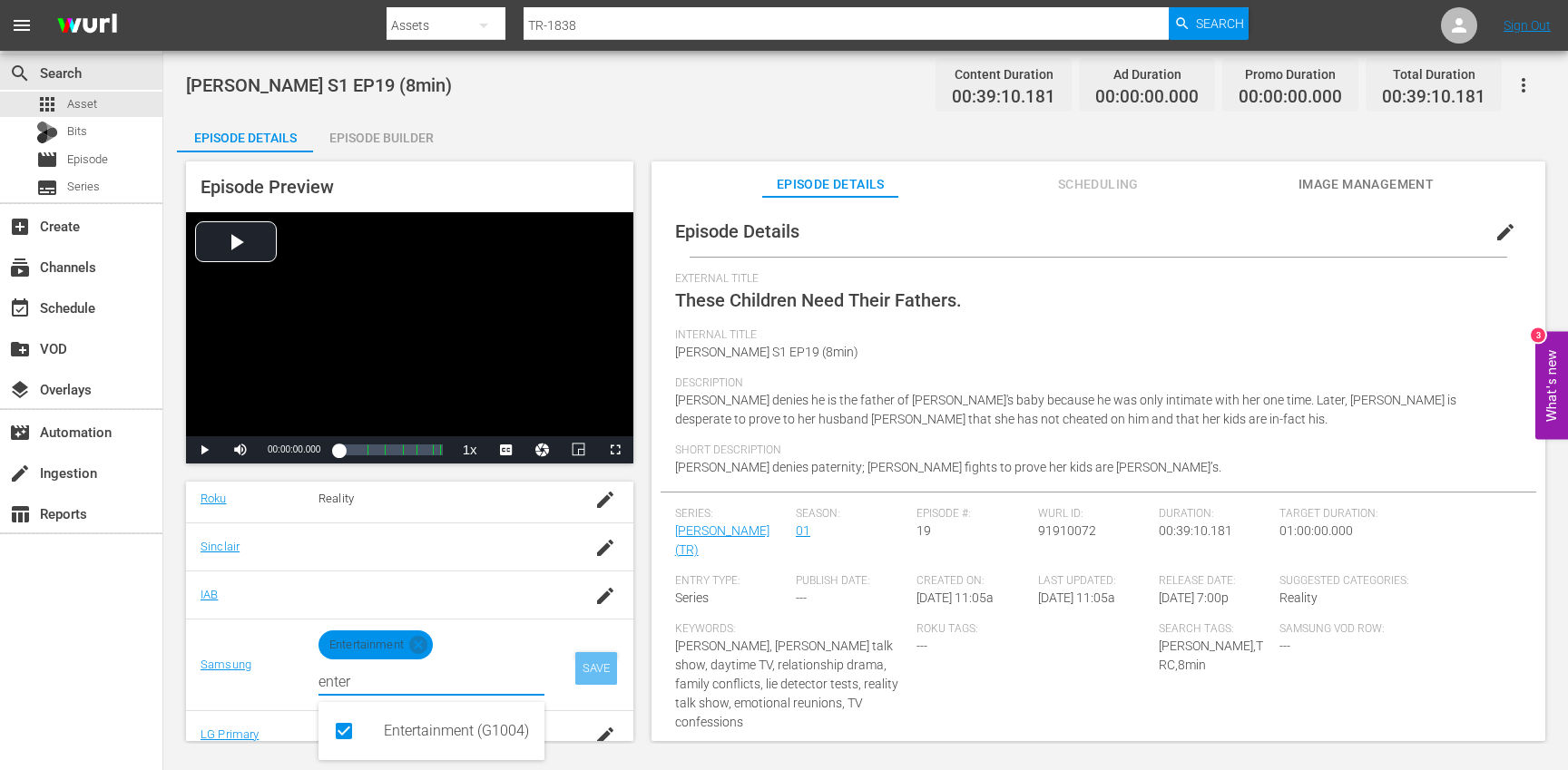
type input "enter"
click at [604, 670] on div "SAVE" at bounding box center [595, 668] width 42 height 33
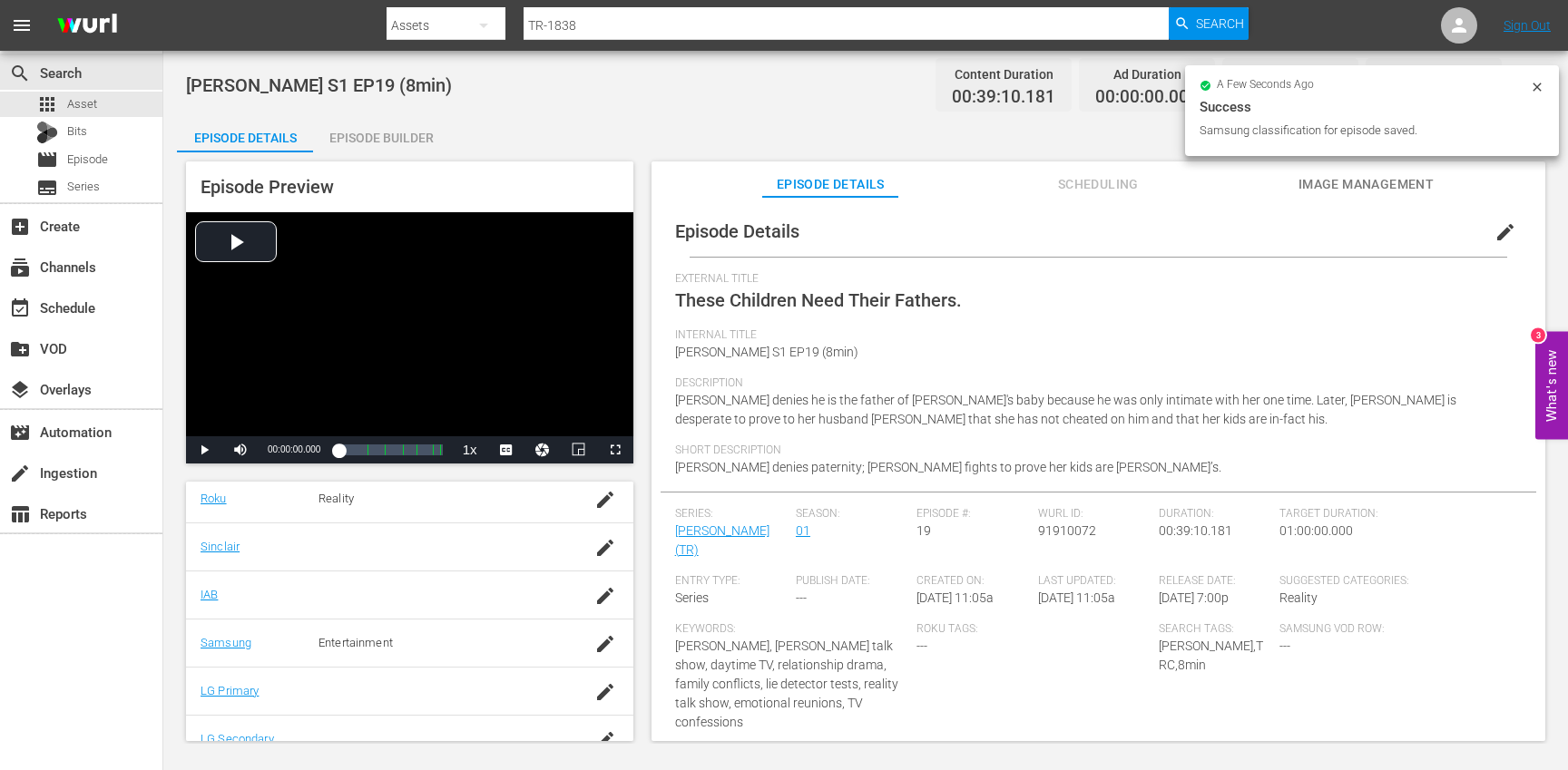
click at [400, 141] on div "Episode Builder" at bounding box center [381, 138] width 136 height 44
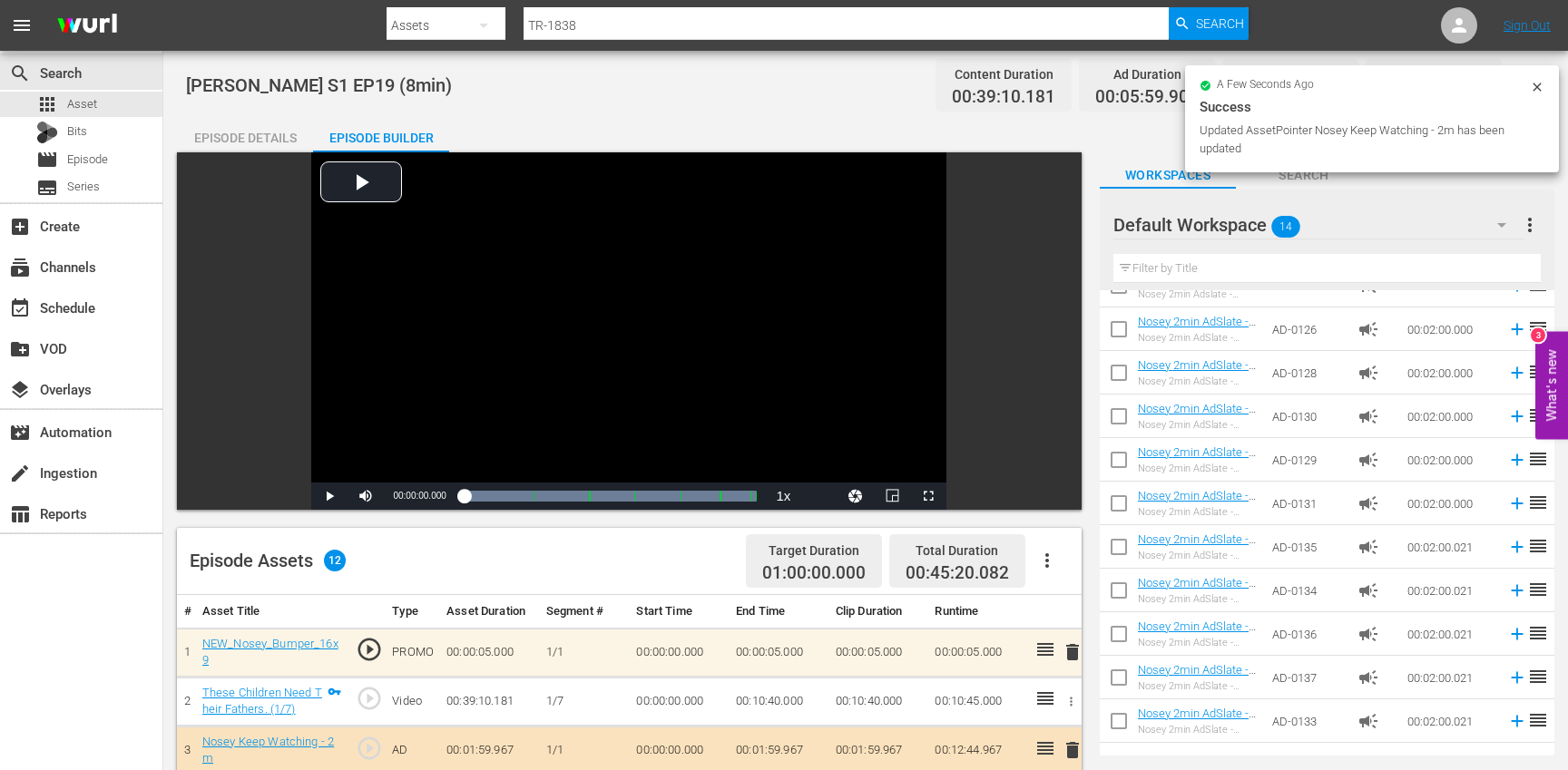
click at [256, 129] on div "Episode Details" at bounding box center [245, 138] width 136 height 44
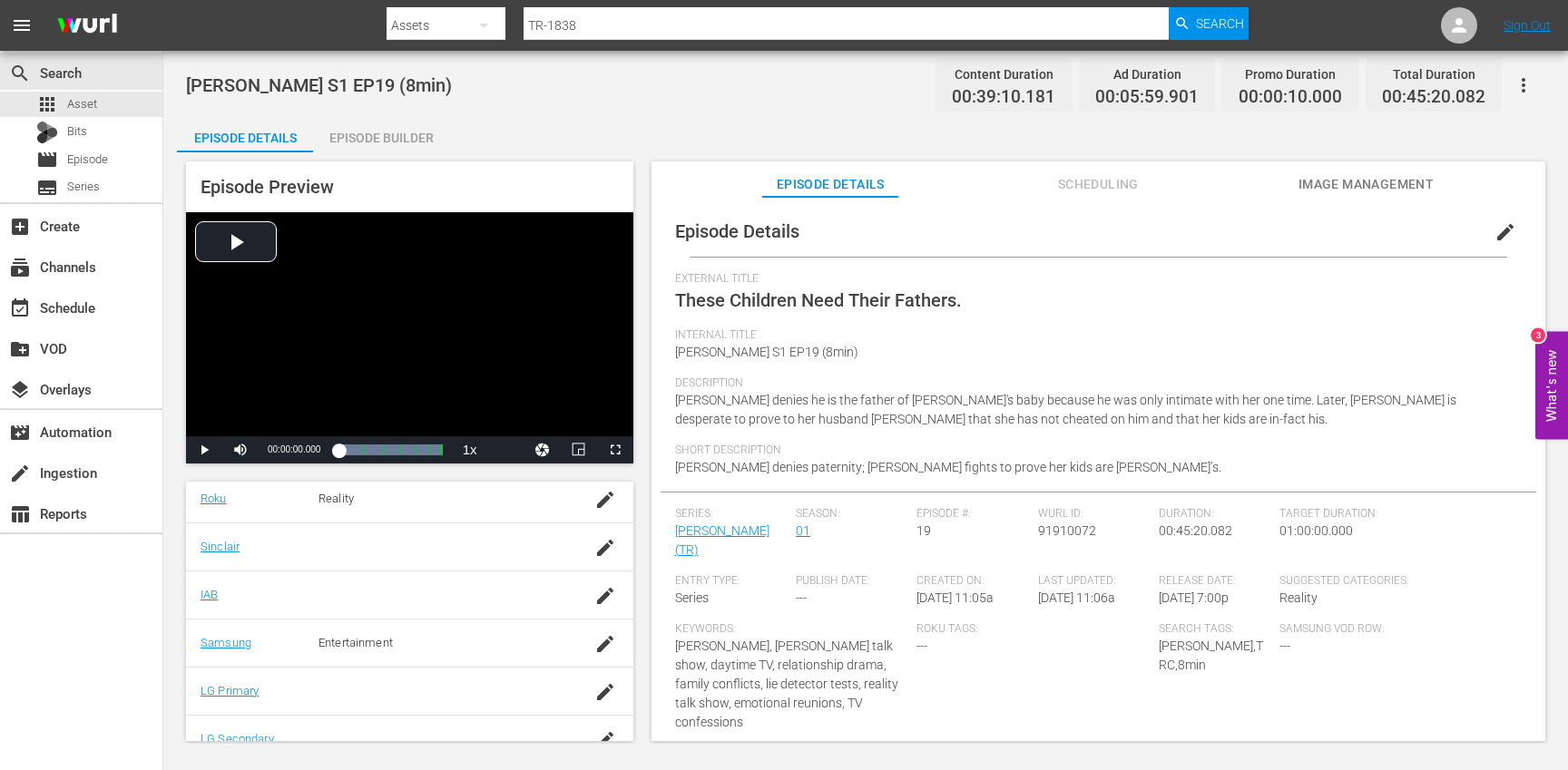
click at [1524, 84] on icon "button" at bounding box center [1523, 85] width 21 height 21
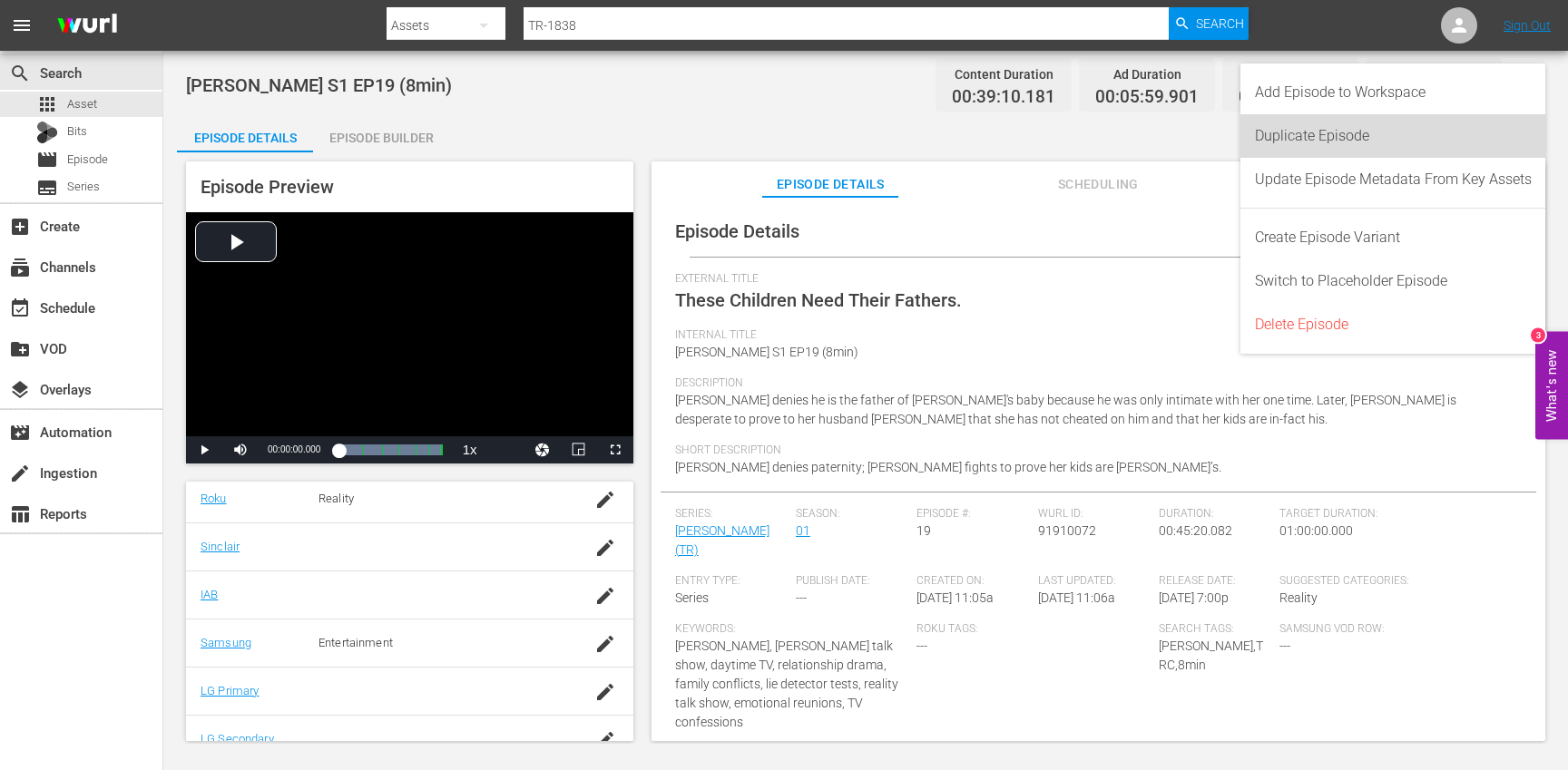
click at [1379, 142] on div "Duplicate Episode" at bounding box center [1393, 136] width 277 height 44
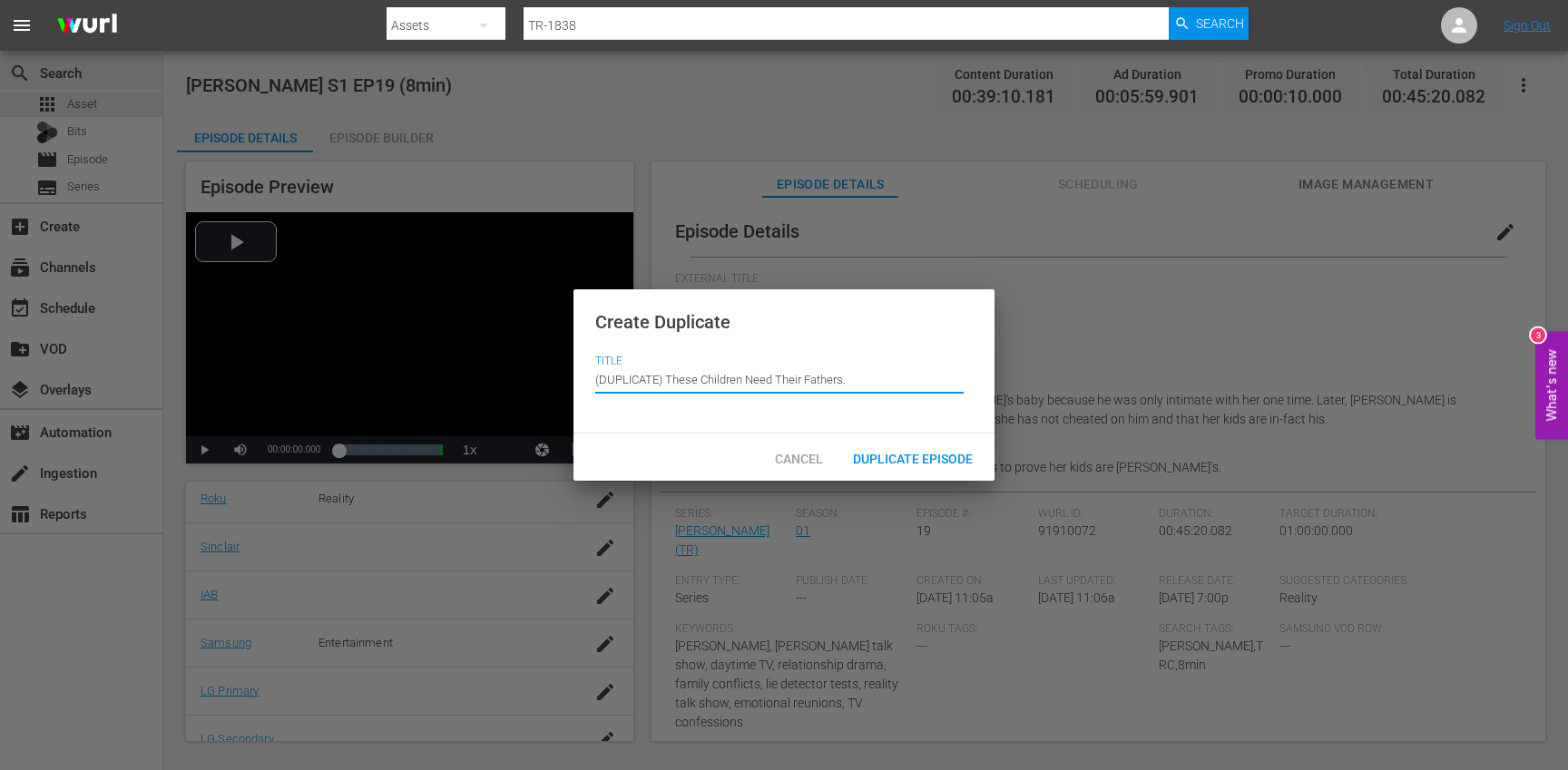
drag, startPoint x: 669, startPoint y: 379, endPoint x: 628, endPoint y: 342, distance: 55.2
click at [628, 342] on div "Create Duplicate Title Episode Title (DUPLICATE) These Children Need Their Fath…" at bounding box center [784, 362] width 421 height 145
type input "These Children Need Their Fathers."
click at [951, 463] on span "Duplicate Episode" at bounding box center [913, 459] width 149 height 15
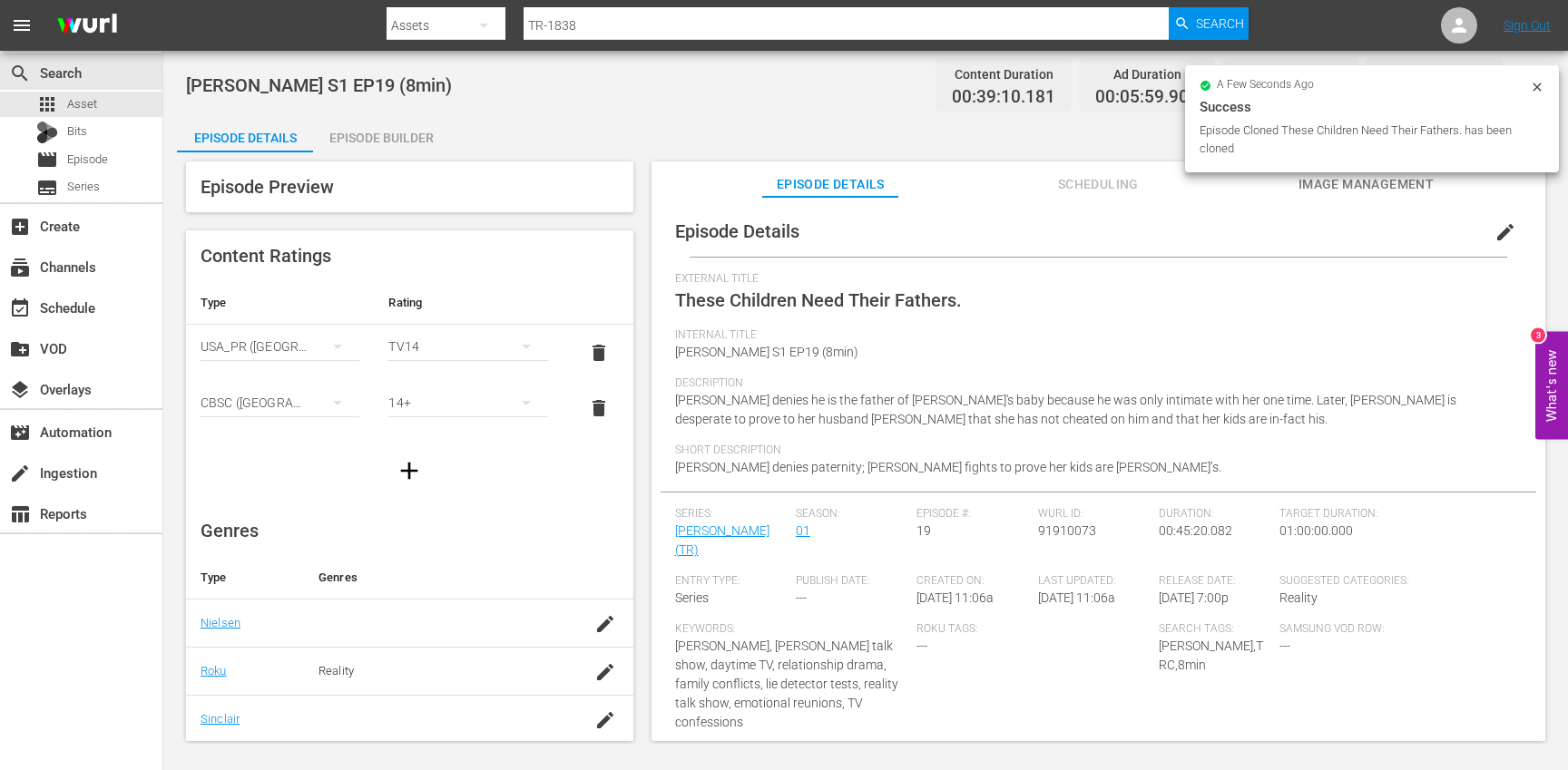
click at [1503, 235] on span "edit" at bounding box center [1505, 232] width 21 height 21
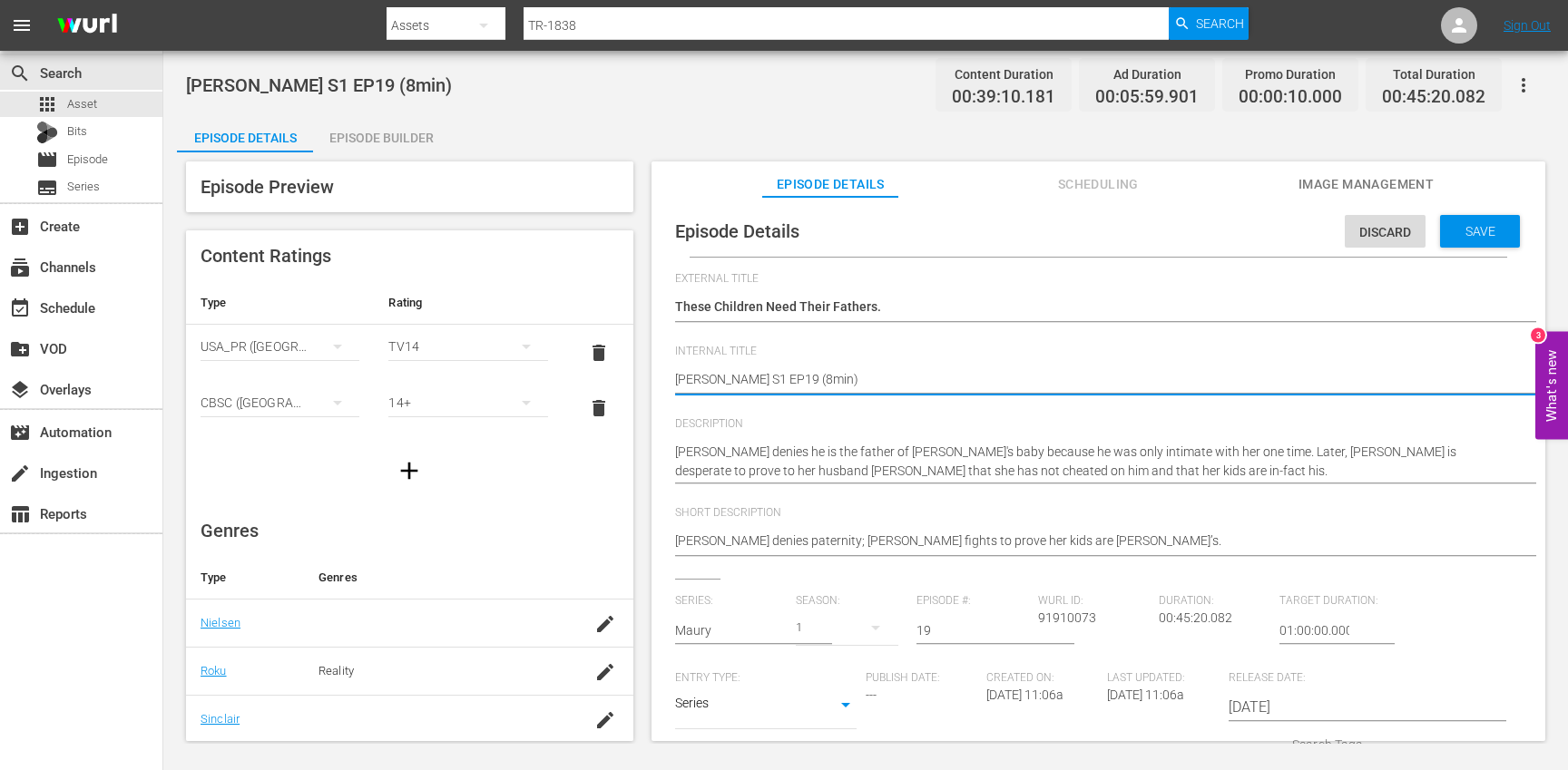
type textarea "Trisha S1 EP19 (min)"
type textarea "Trisha S1 EP19 (1min)"
type textarea "[PERSON_NAME] S1 EP19 (10min)"
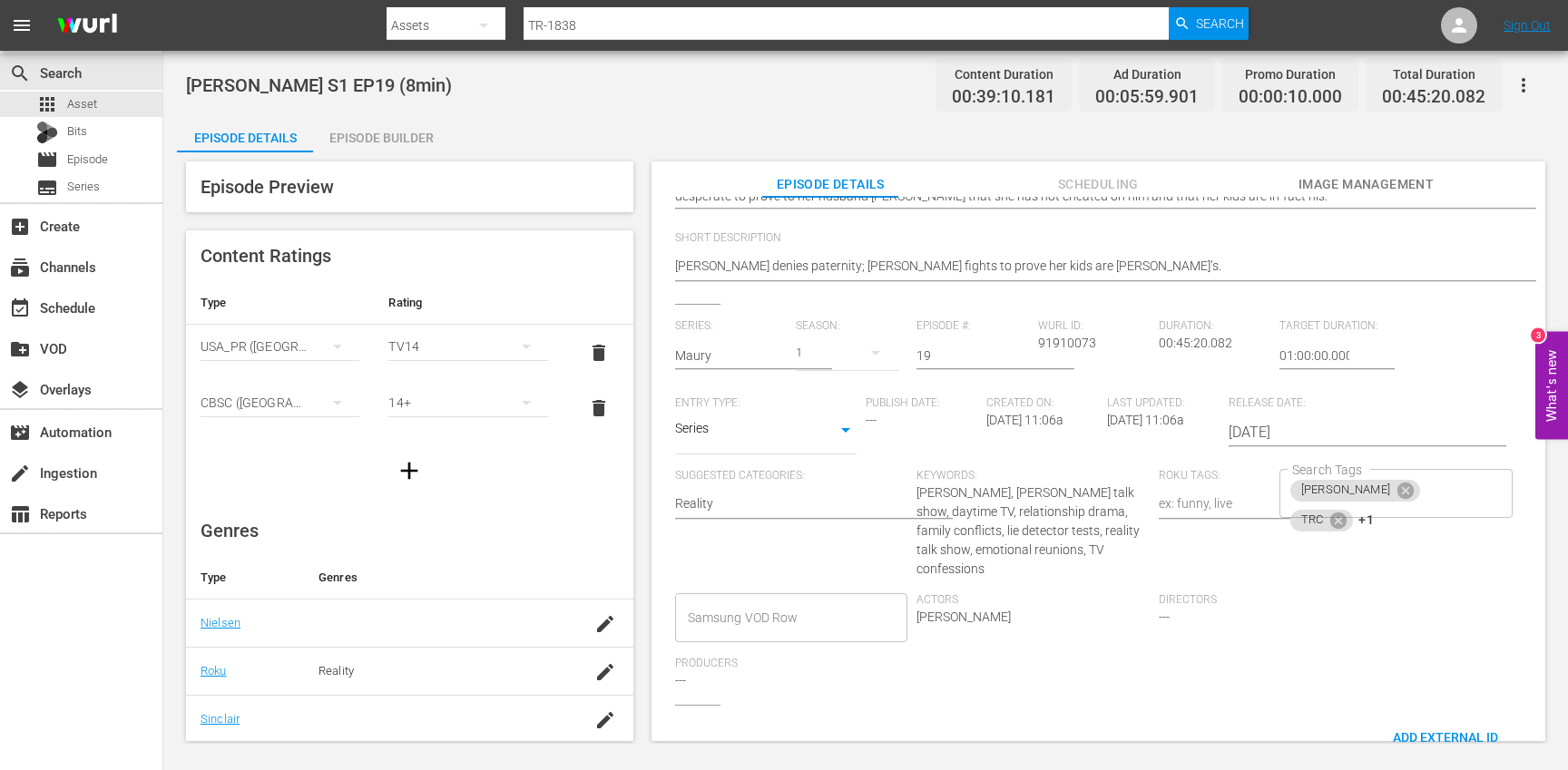
scroll to position [277, 0]
click at [1454, 491] on div "[PERSON_NAME] TRC +1 Search Tags" at bounding box center [1396, 492] width 233 height 49
type textarea "[PERSON_NAME] S1 EP19 (10min)"
click at [1348, 508] on icon at bounding box center [1338, 518] width 20 height 20
click at [1354, 508] on icon at bounding box center [1343, 518] width 20 height 20
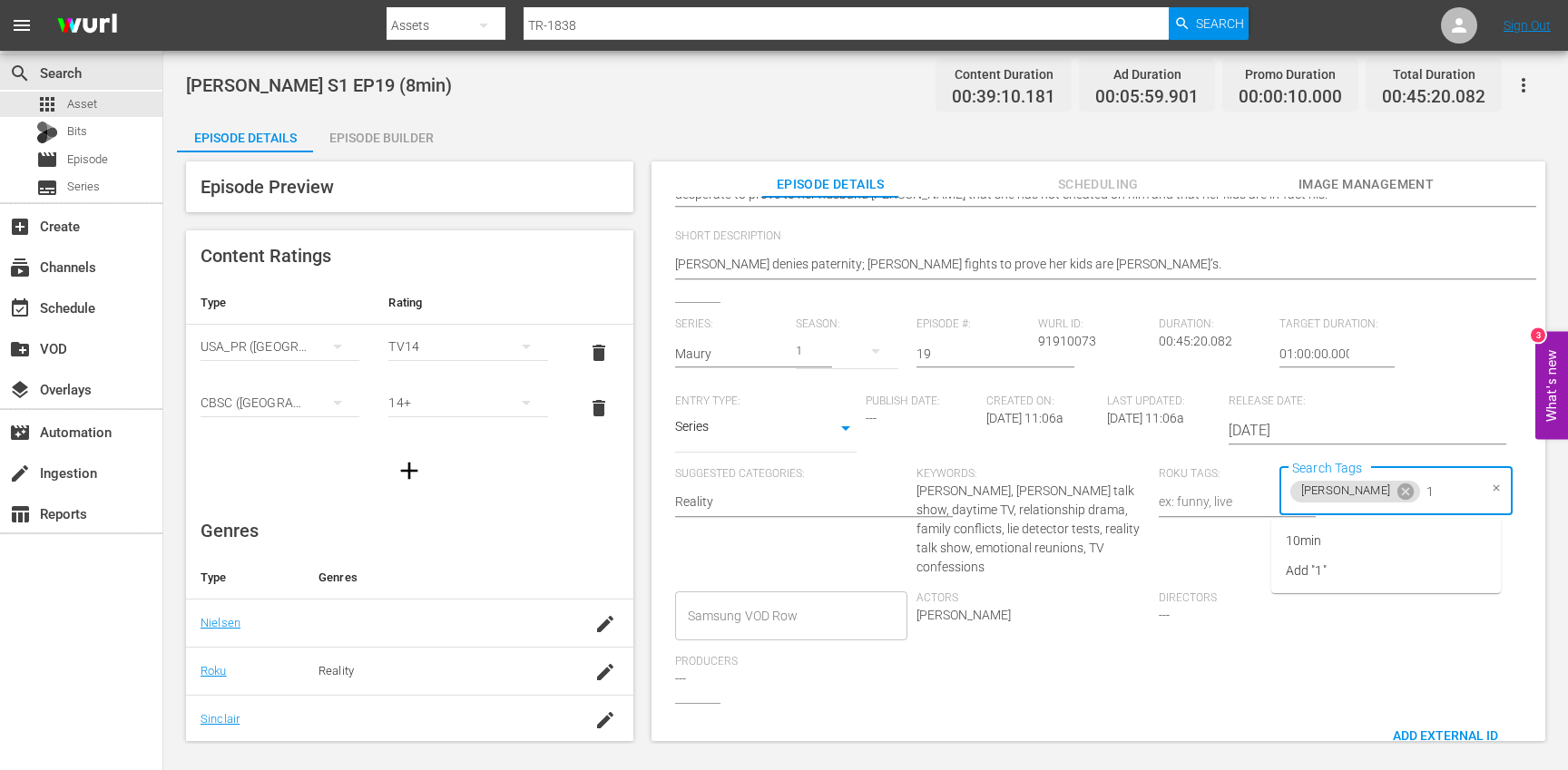
type input "10"
click at [1384, 536] on li "10min" at bounding box center [1385, 541] width 229 height 30
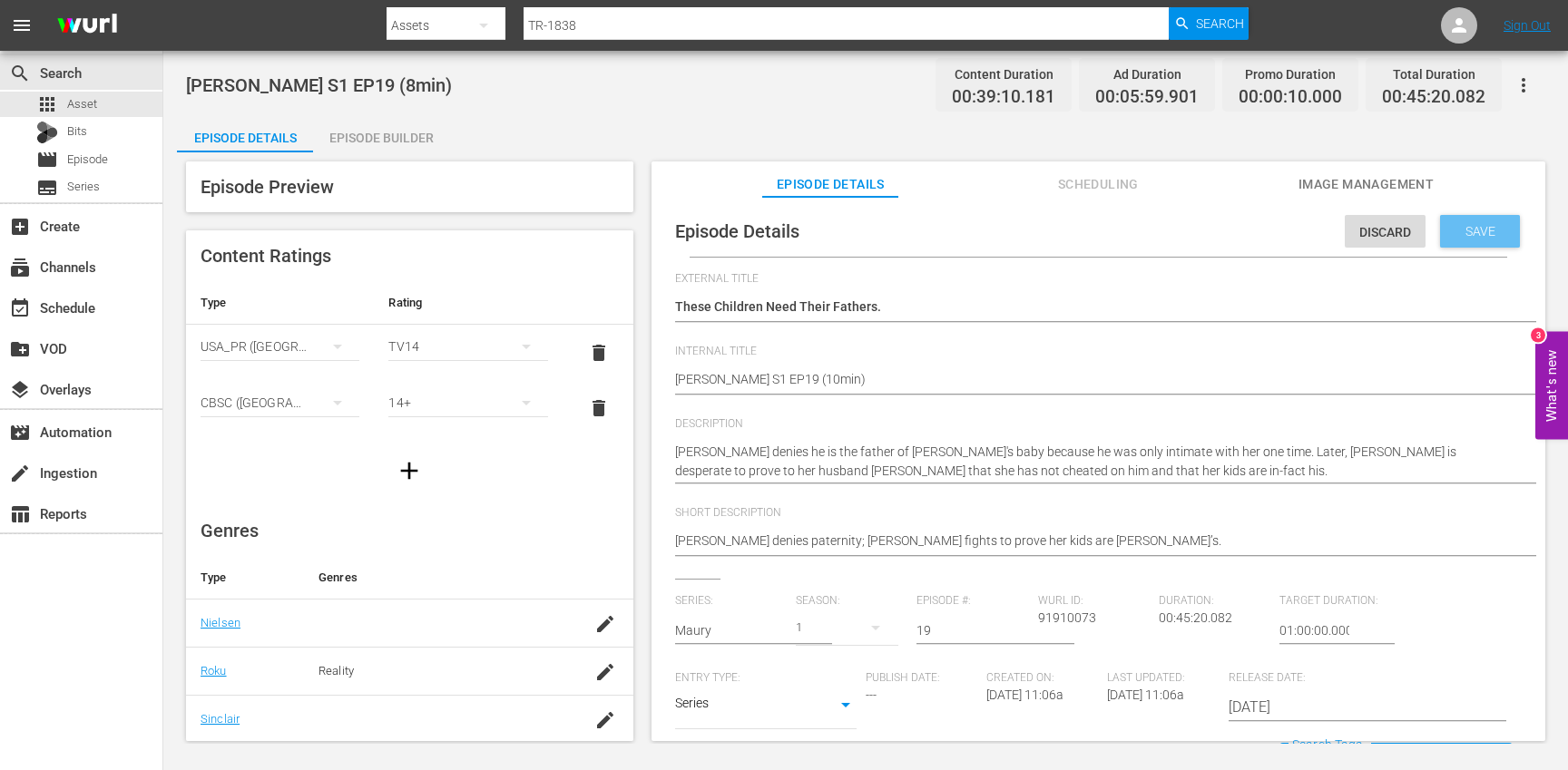
click at [1480, 229] on span "Save" at bounding box center [1479, 232] width 59 height 15
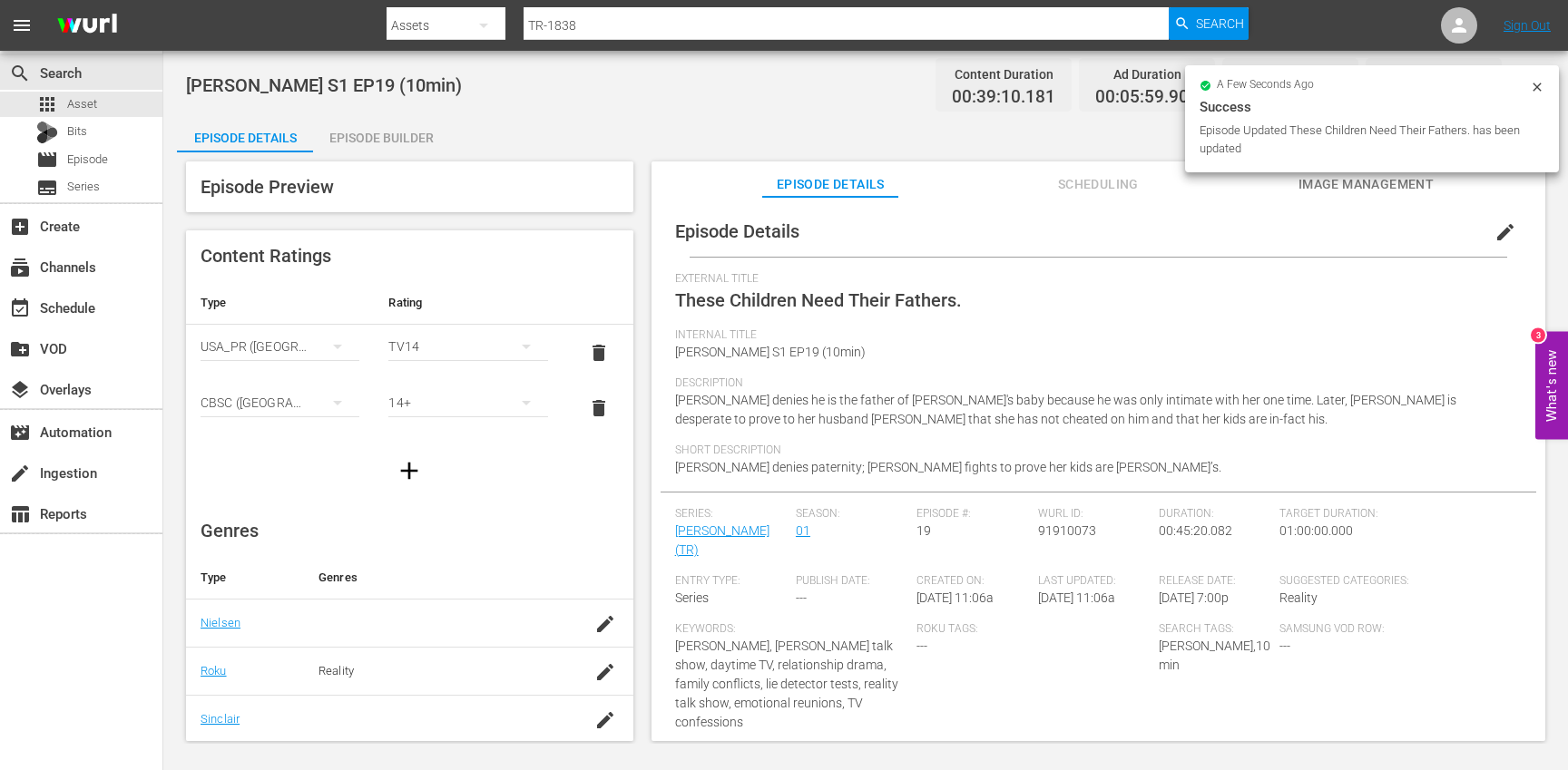
click at [358, 142] on div "Episode Builder" at bounding box center [381, 138] width 136 height 44
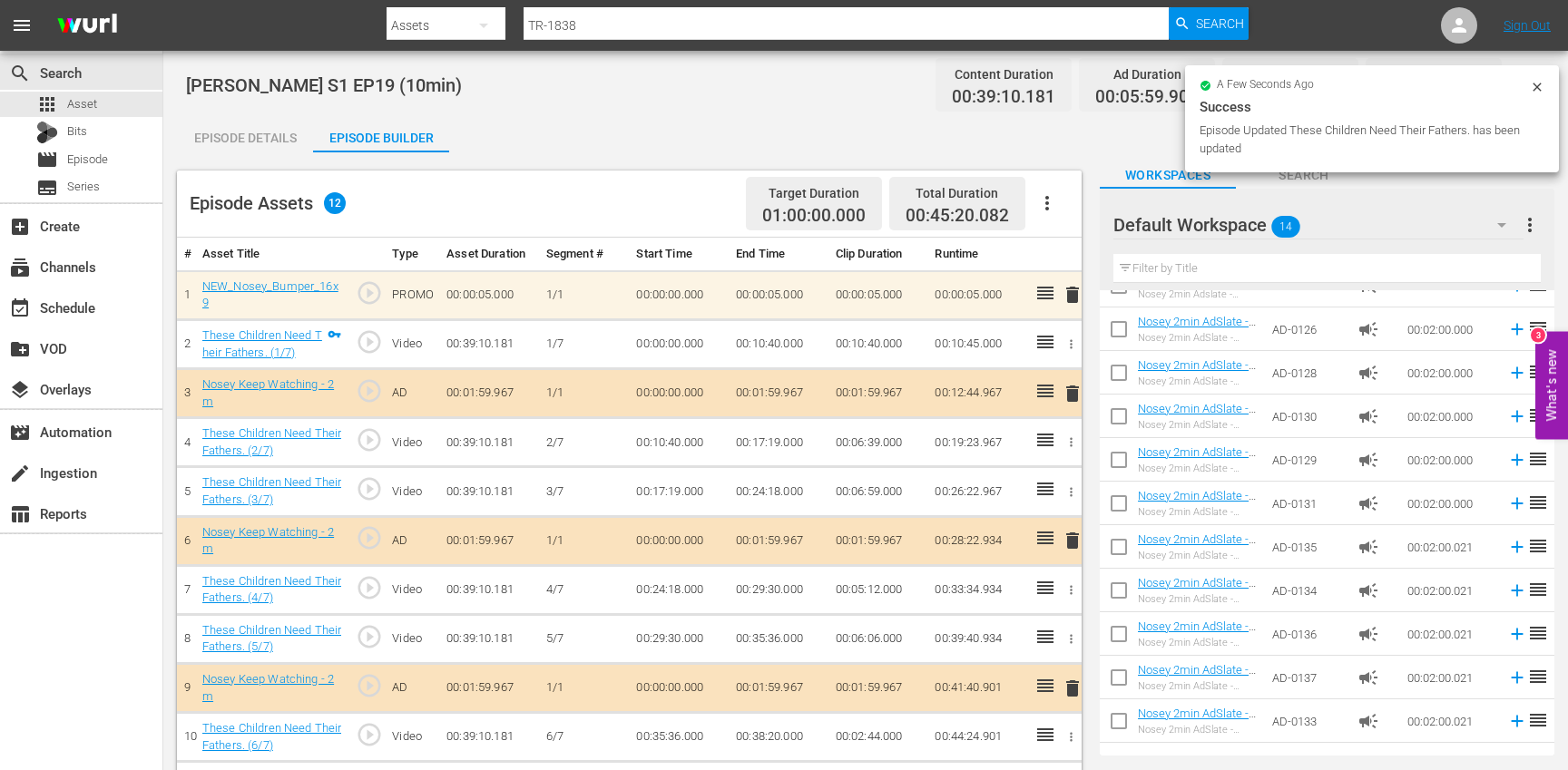
click at [1059, 193] on button "button" at bounding box center [1047, 203] width 44 height 44
click at [1054, 263] on div "Clear Ads" at bounding box center [1101, 253] width 123 height 44
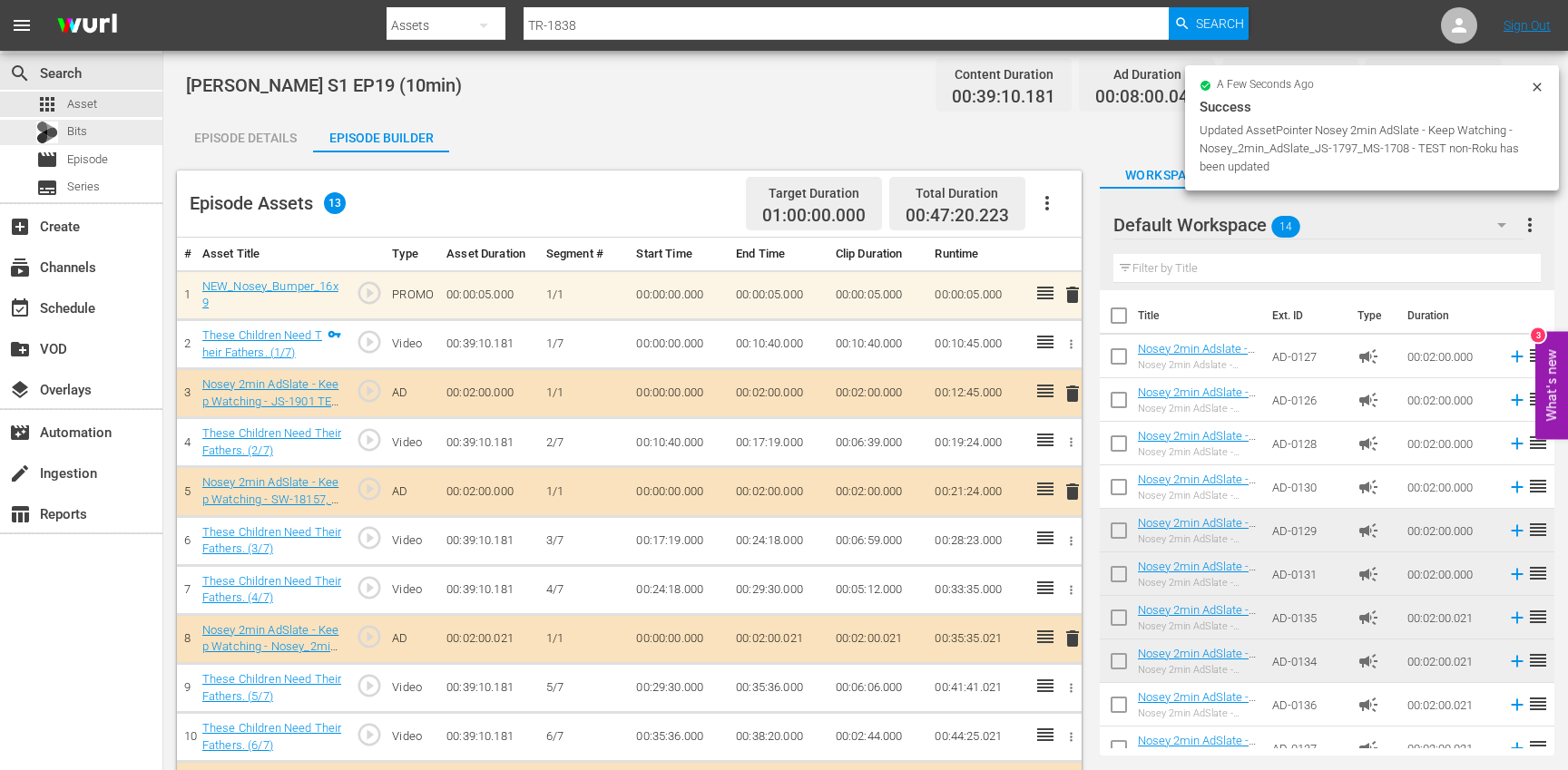
click at [130, 118] on div "apps Asset Bits movie Episode subtitles Series" at bounding box center [81, 145] width 162 height 109
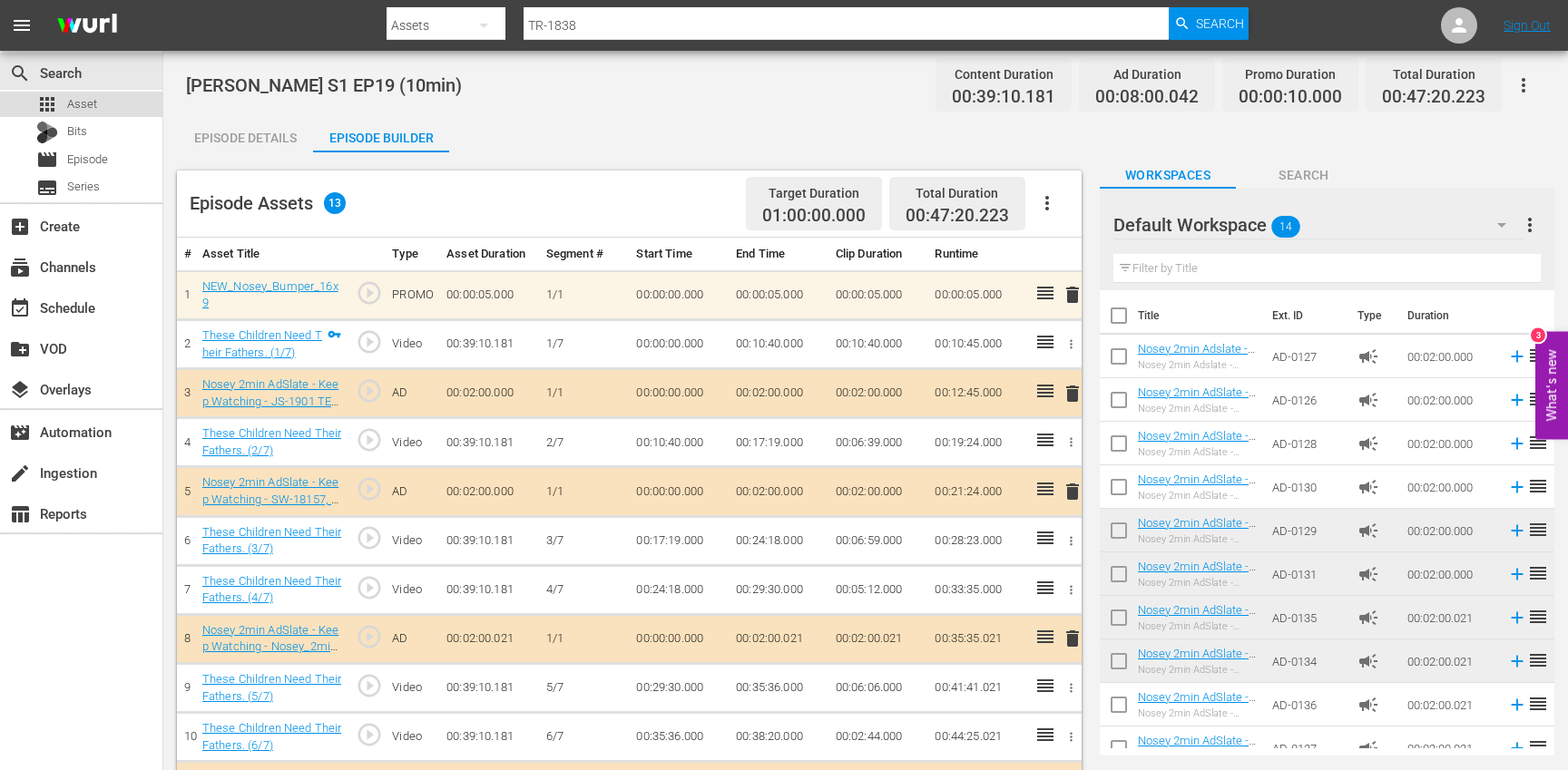
click at [104, 102] on div "apps Asset" at bounding box center [81, 103] width 162 height 25
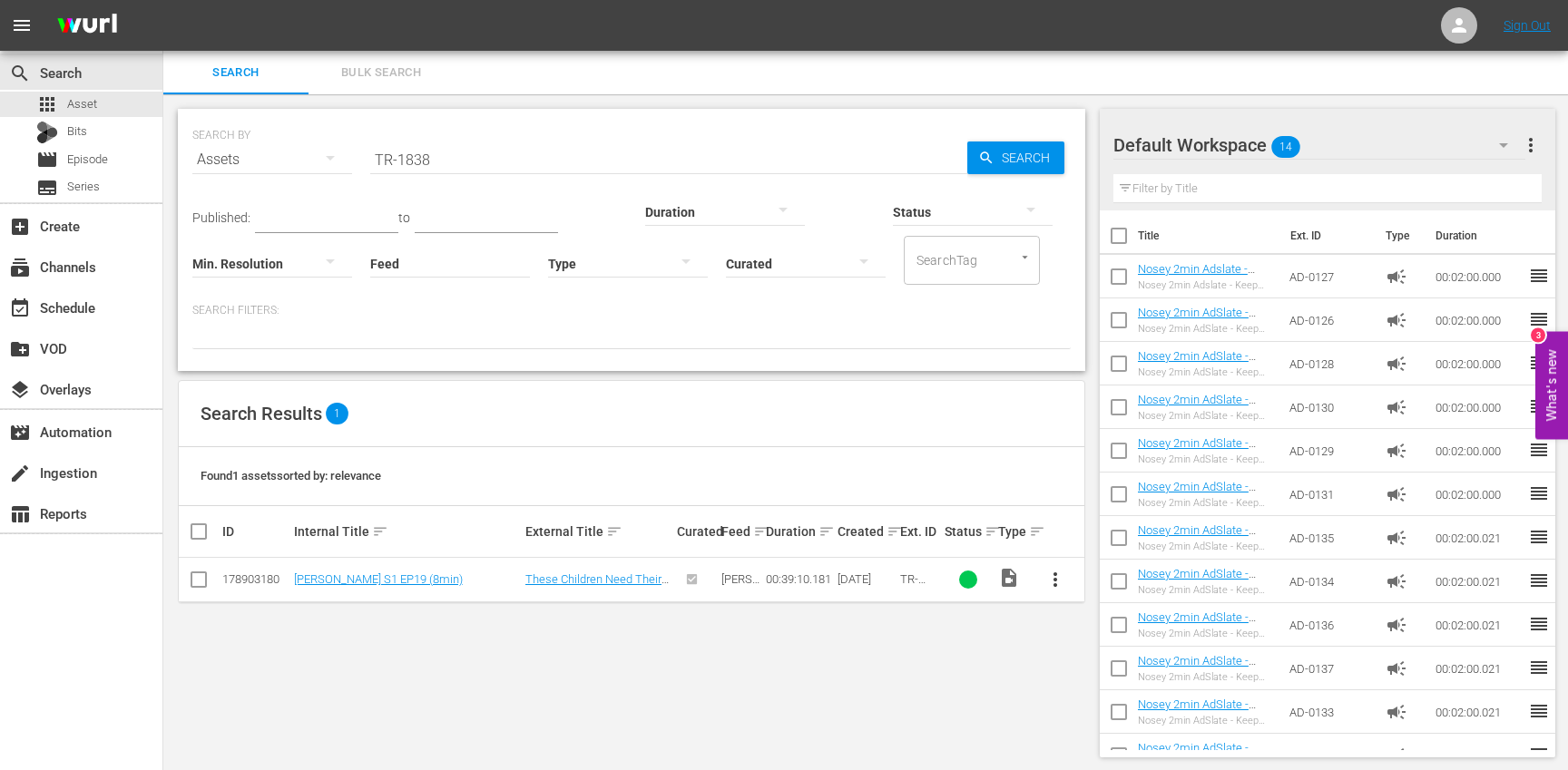
click at [460, 163] on input "TR-1838" at bounding box center [668, 159] width 597 height 44
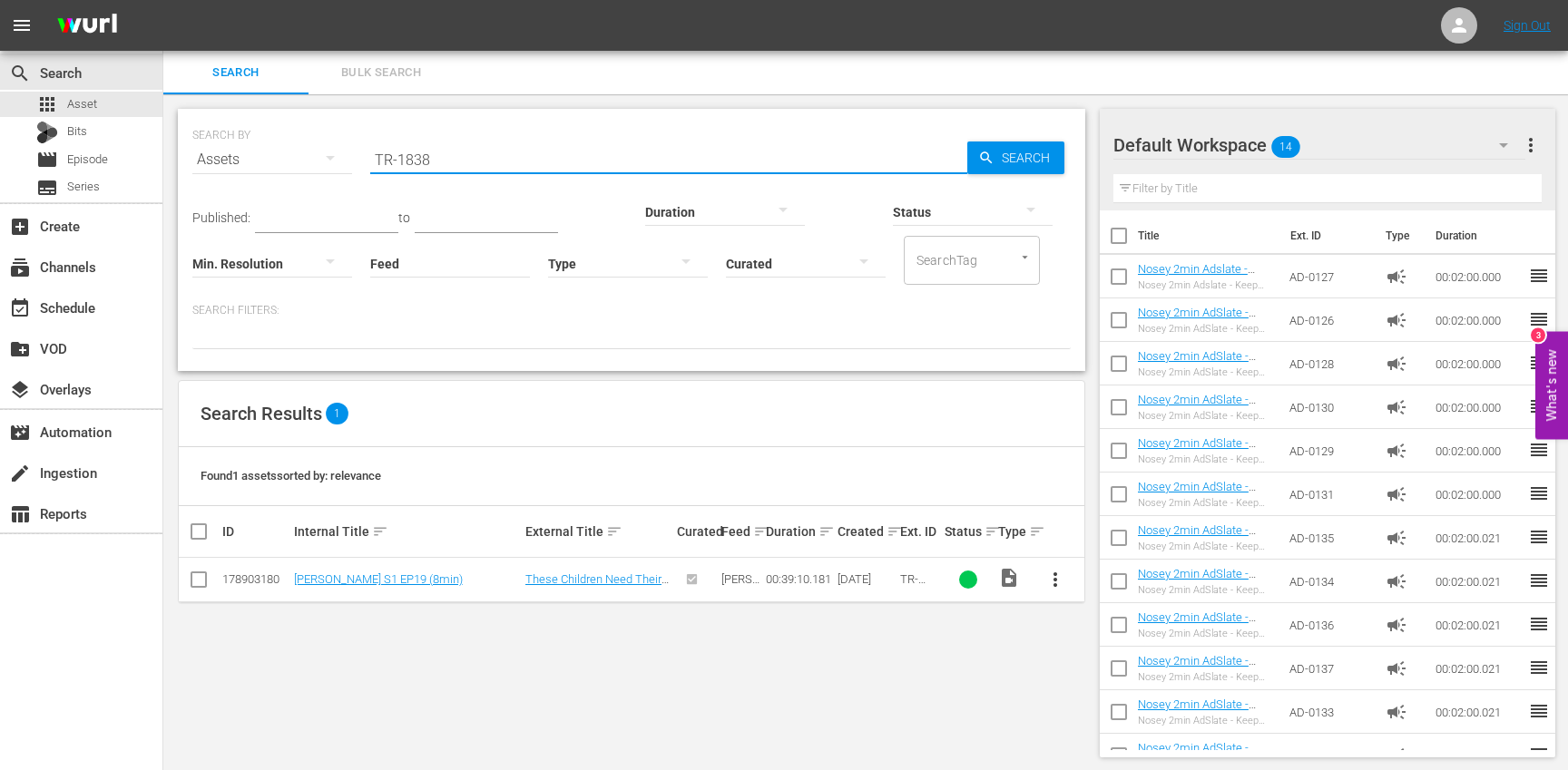
paste input "9"
type input "TR-1839"
click at [1055, 580] on span "more_vert" at bounding box center [1055, 579] width 21 height 21
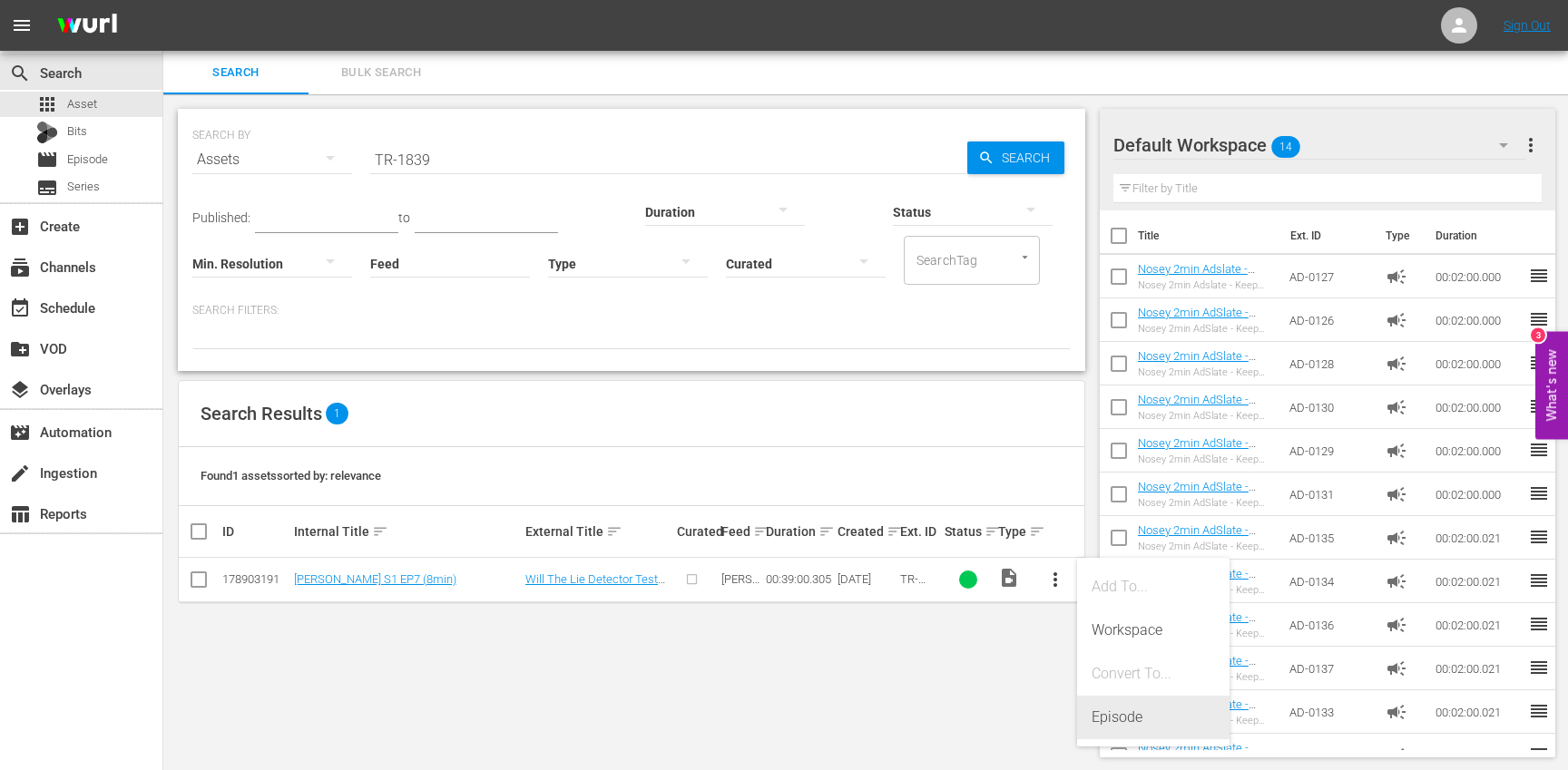
click at [1148, 713] on div "Episode" at bounding box center [1153, 717] width 123 height 44
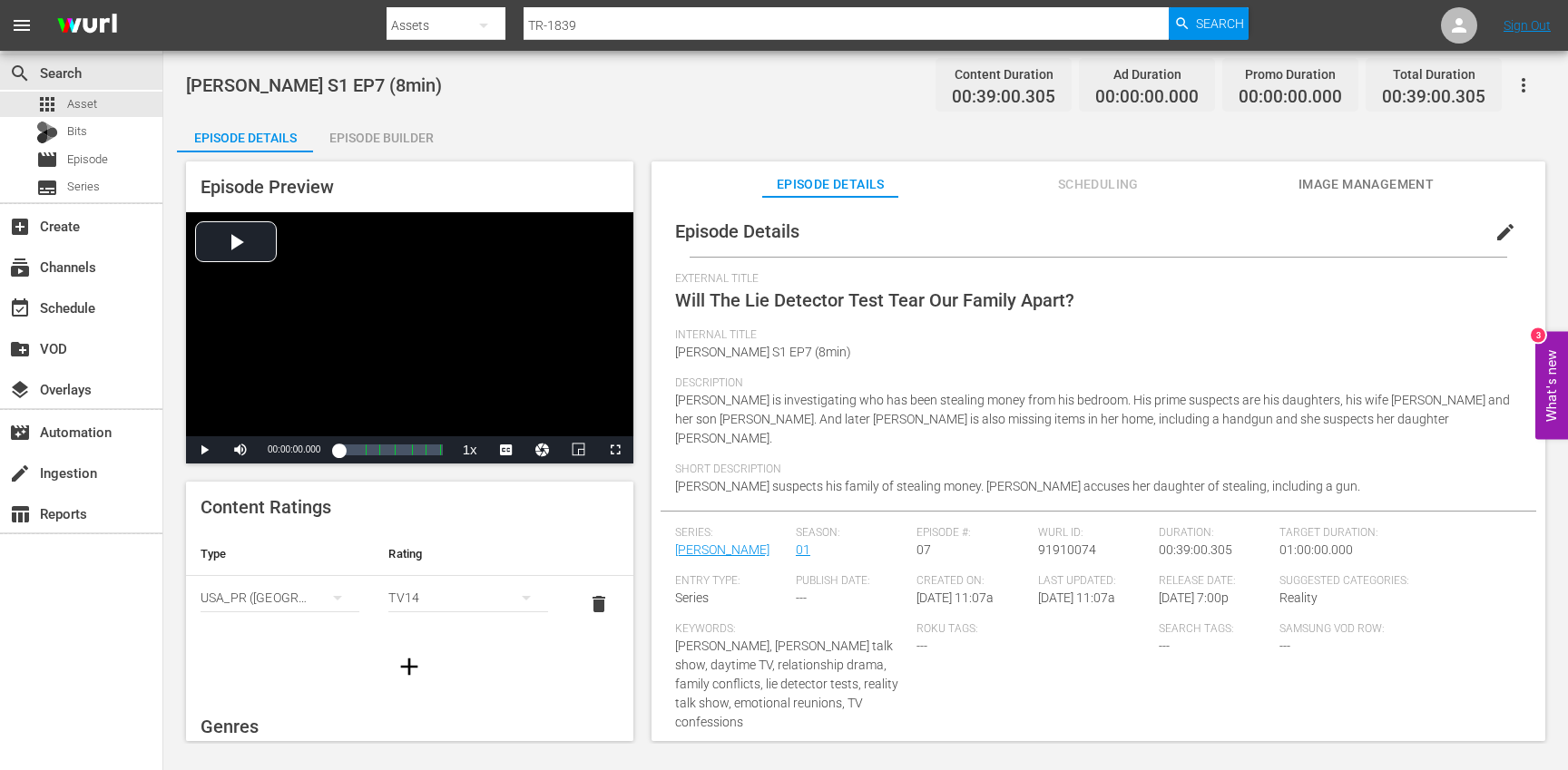
click at [1494, 238] on span "edit" at bounding box center [1505, 232] width 21 height 21
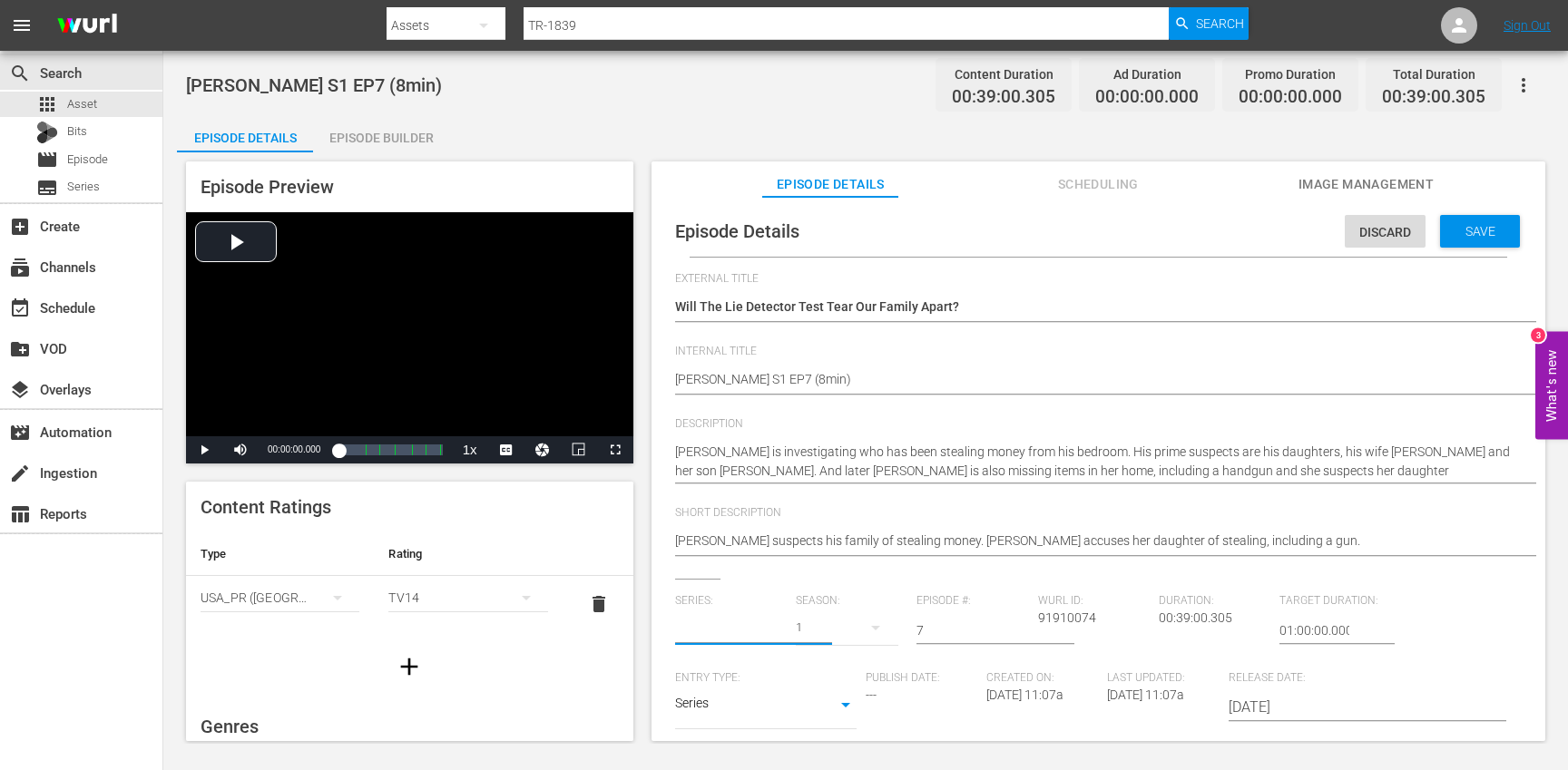
click at [721, 622] on input "text" at bounding box center [731, 629] width 112 height 44
click at [717, 686] on div "[PERSON_NAME] (TR)" at bounding box center [750, 681] width 121 height 44
type input "[PERSON_NAME] (TR)"
click at [850, 630] on div "17" at bounding box center [847, 628] width 102 height 51
click at [825, 732] on div "1" at bounding box center [819, 732] width 50 height 18
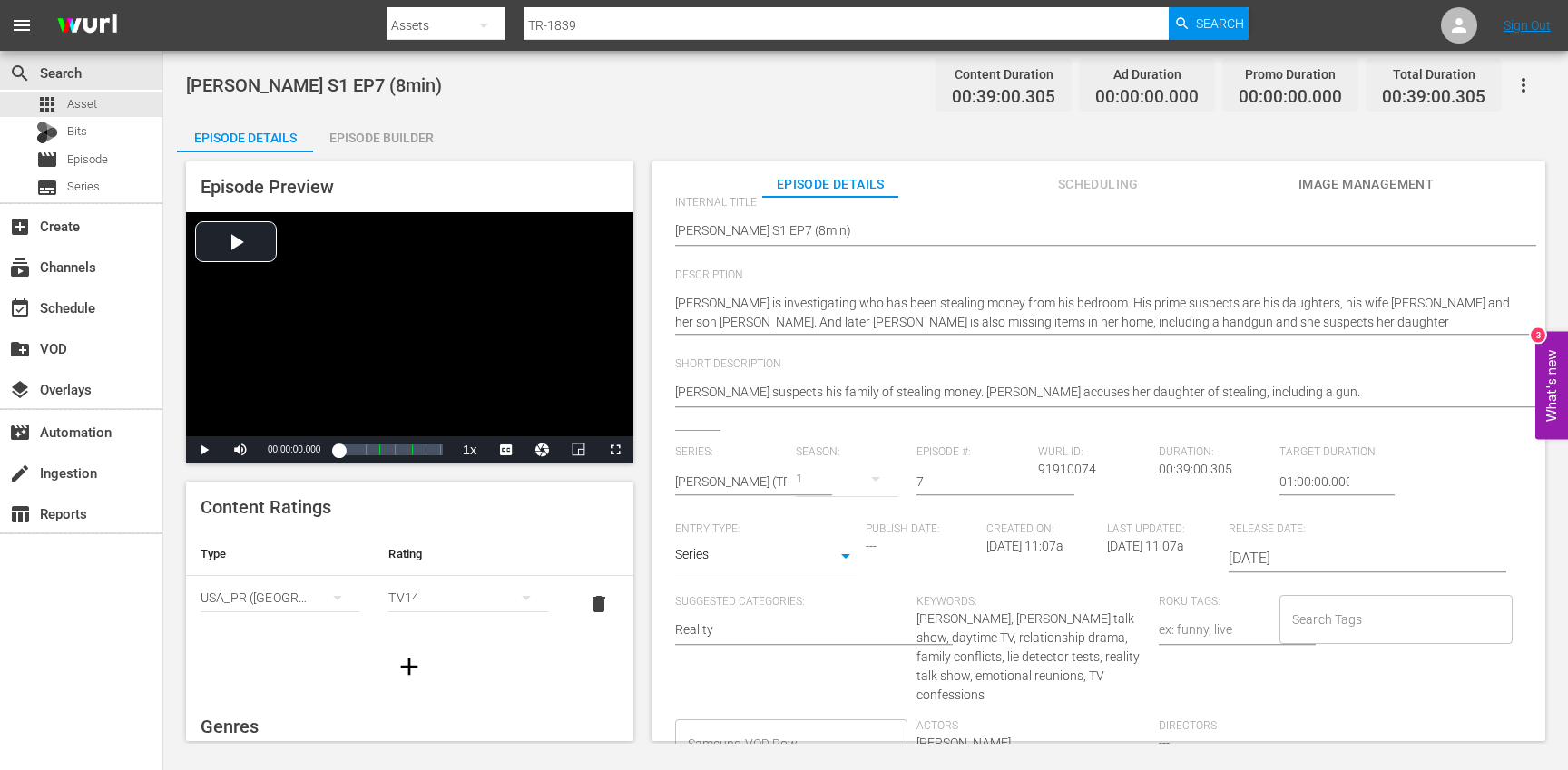
scroll to position [157, 0]
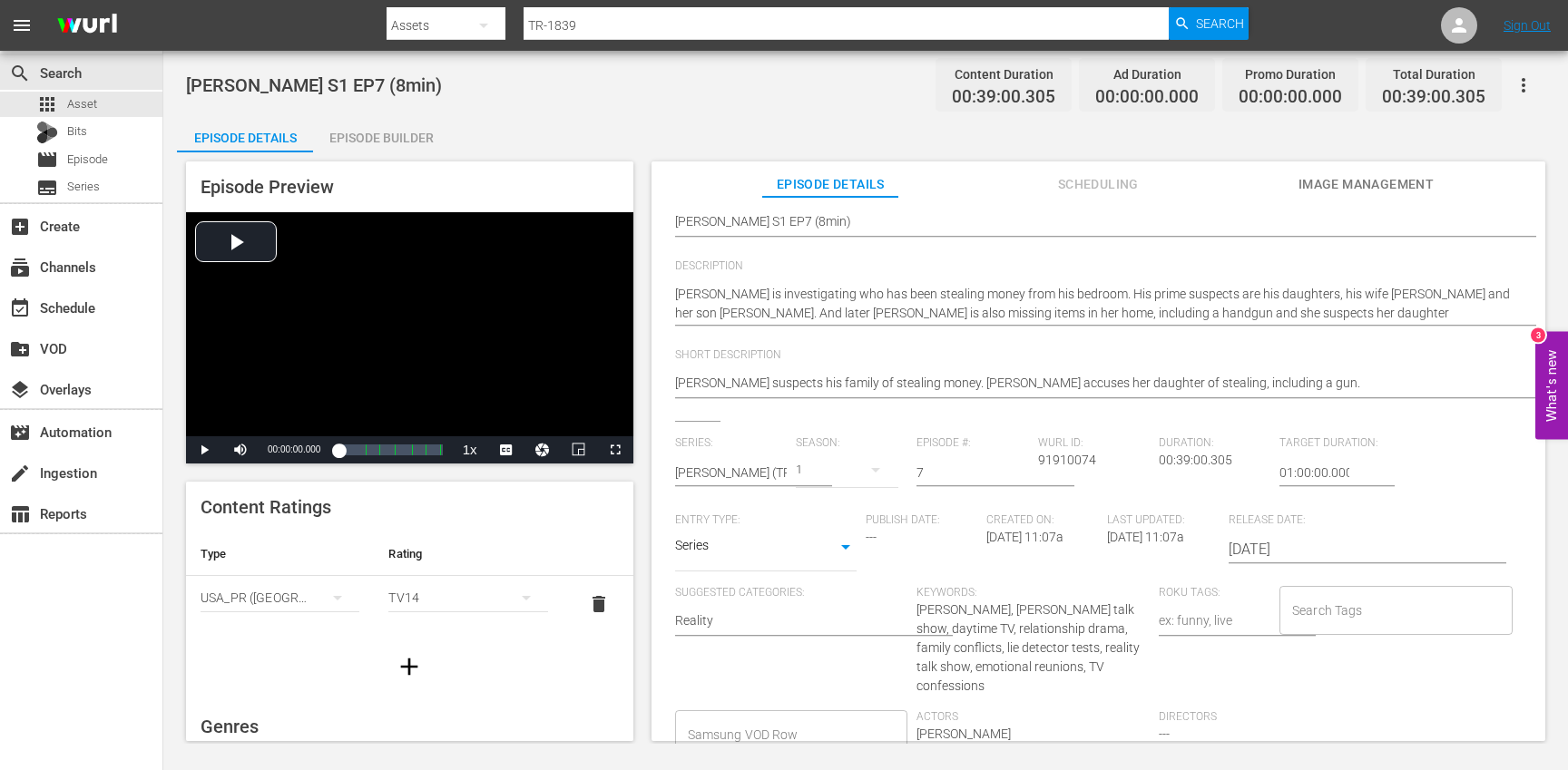
click at [1339, 628] on div "Search Tags" at bounding box center [1396, 610] width 233 height 49
type input "tr"
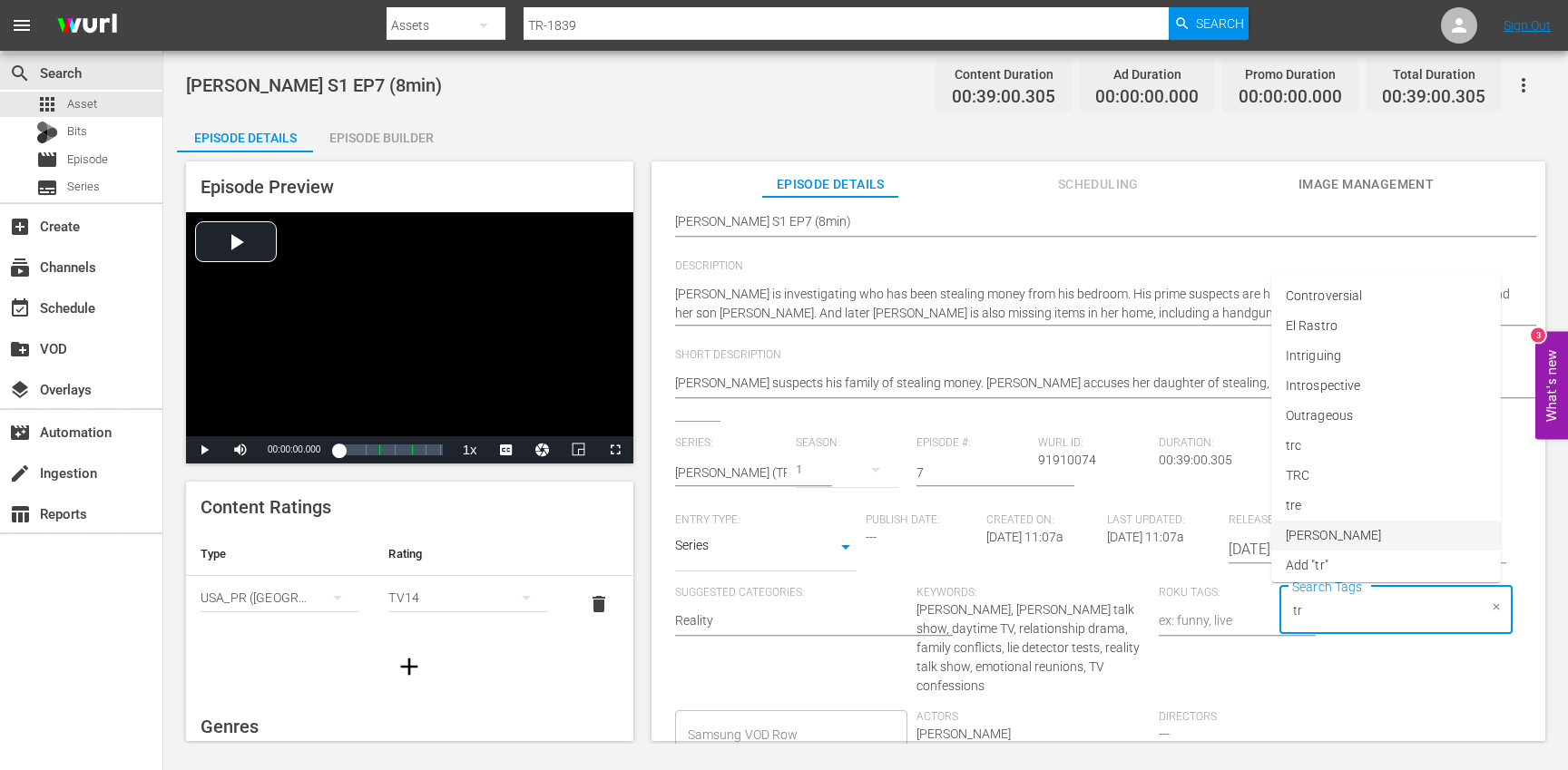
click at [1342, 546] on li "[PERSON_NAME]" at bounding box center [1385, 535] width 229 height 30
type input "trc"
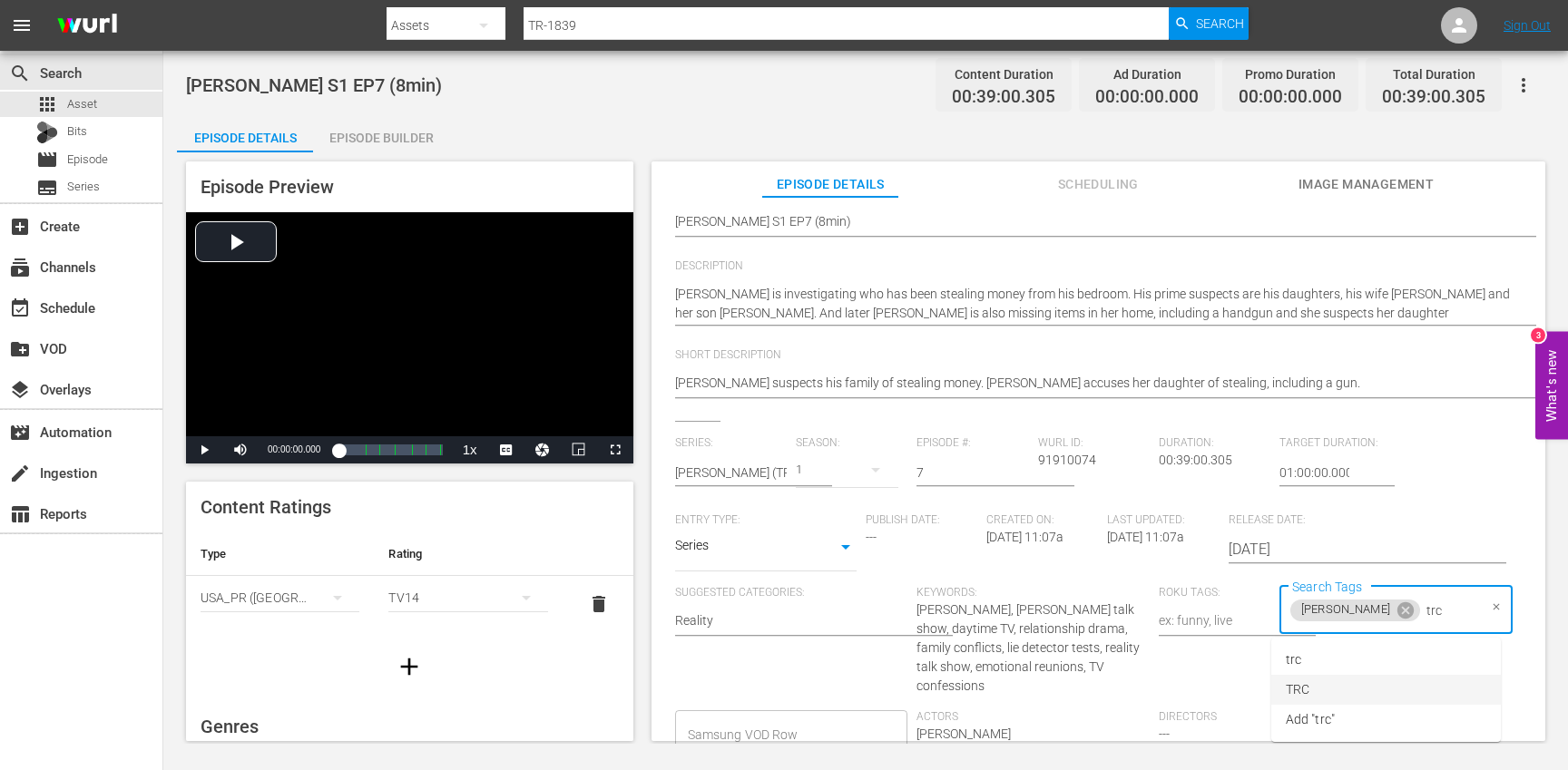
click at [1322, 681] on li "TRC" at bounding box center [1385, 690] width 229 height 30
type input "8"
click at [1316, 665] on li "8min" at bounding box center [1385, 659] width 229 height 30
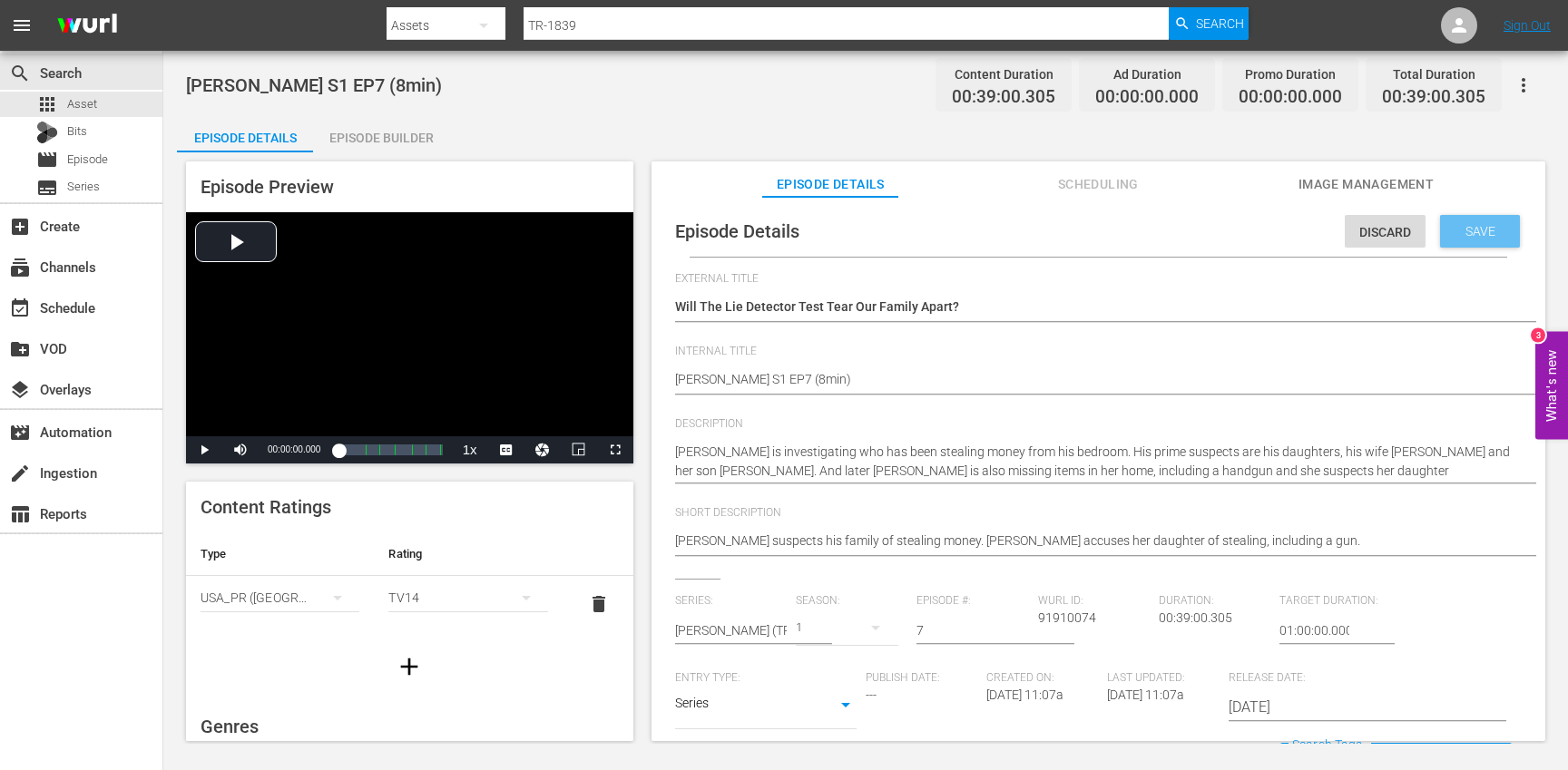
click at [1465, 239] on div "Save" at bounding box center [1480, 231] width 80 height 33
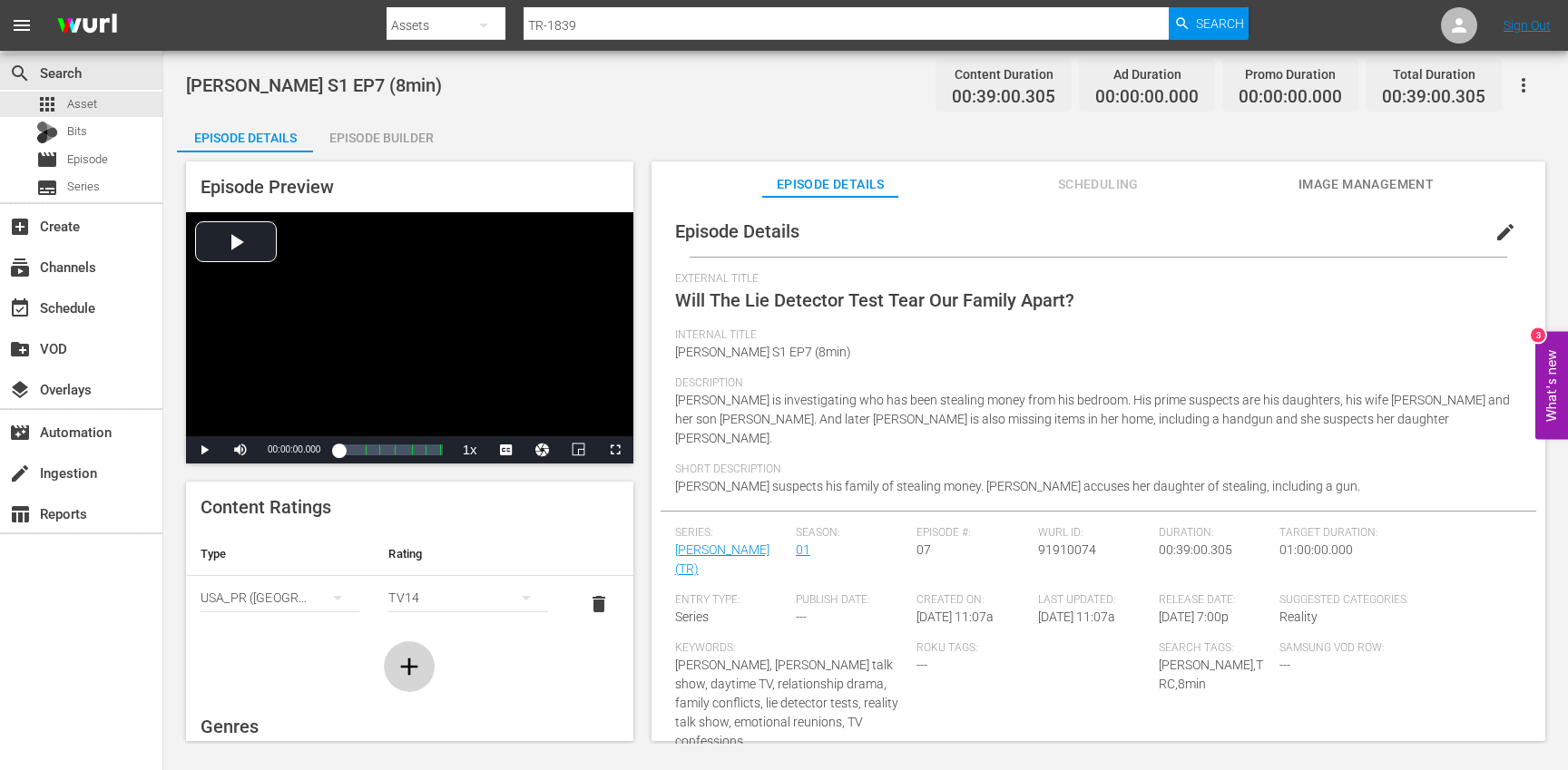
click at [409, 665] on icon "button" at bounding box center [409, 666] width 18 height 18
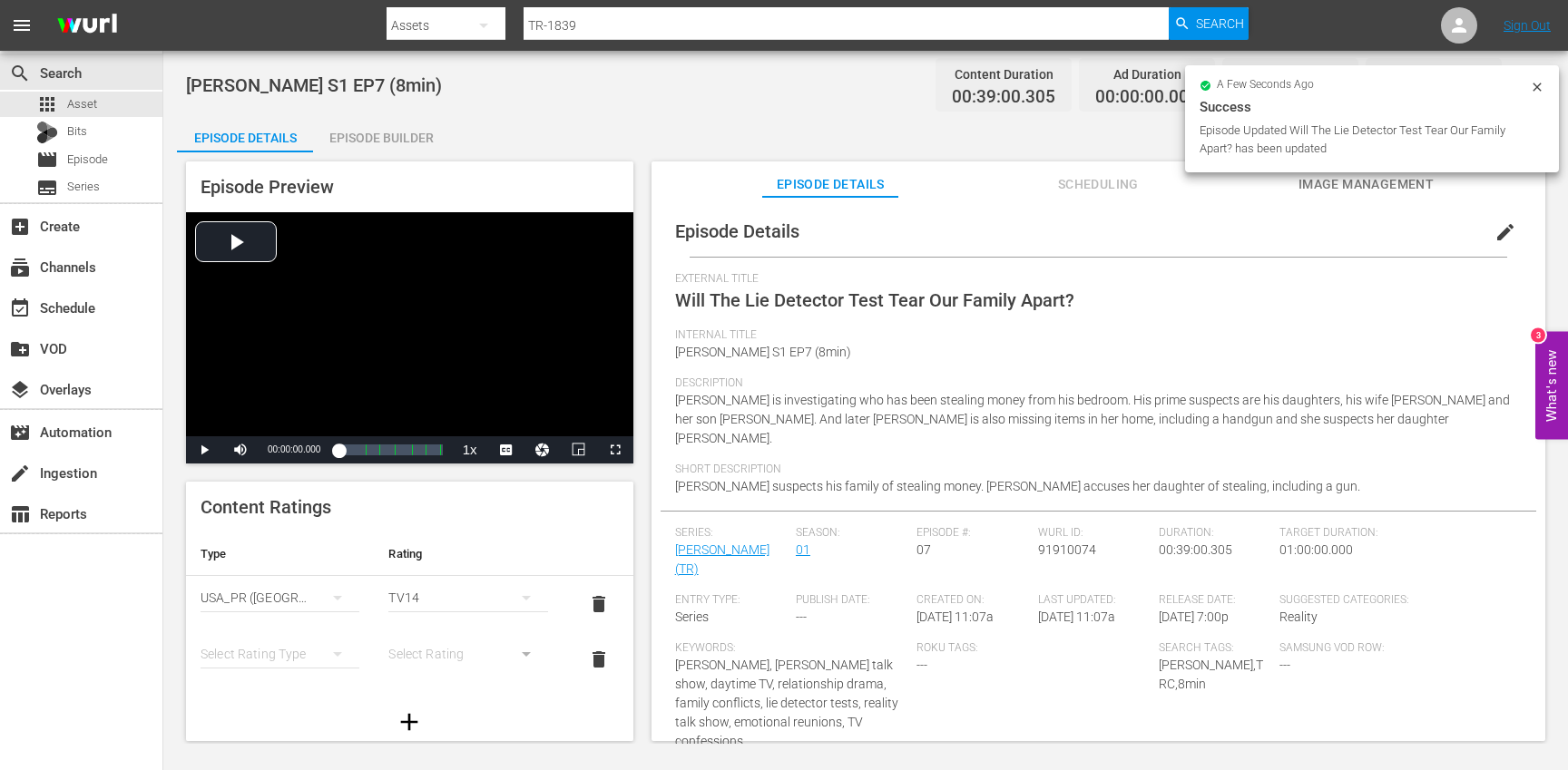
click at [281, 658] on div "simple table" at bounding box center [280, 654] width 158 height 51
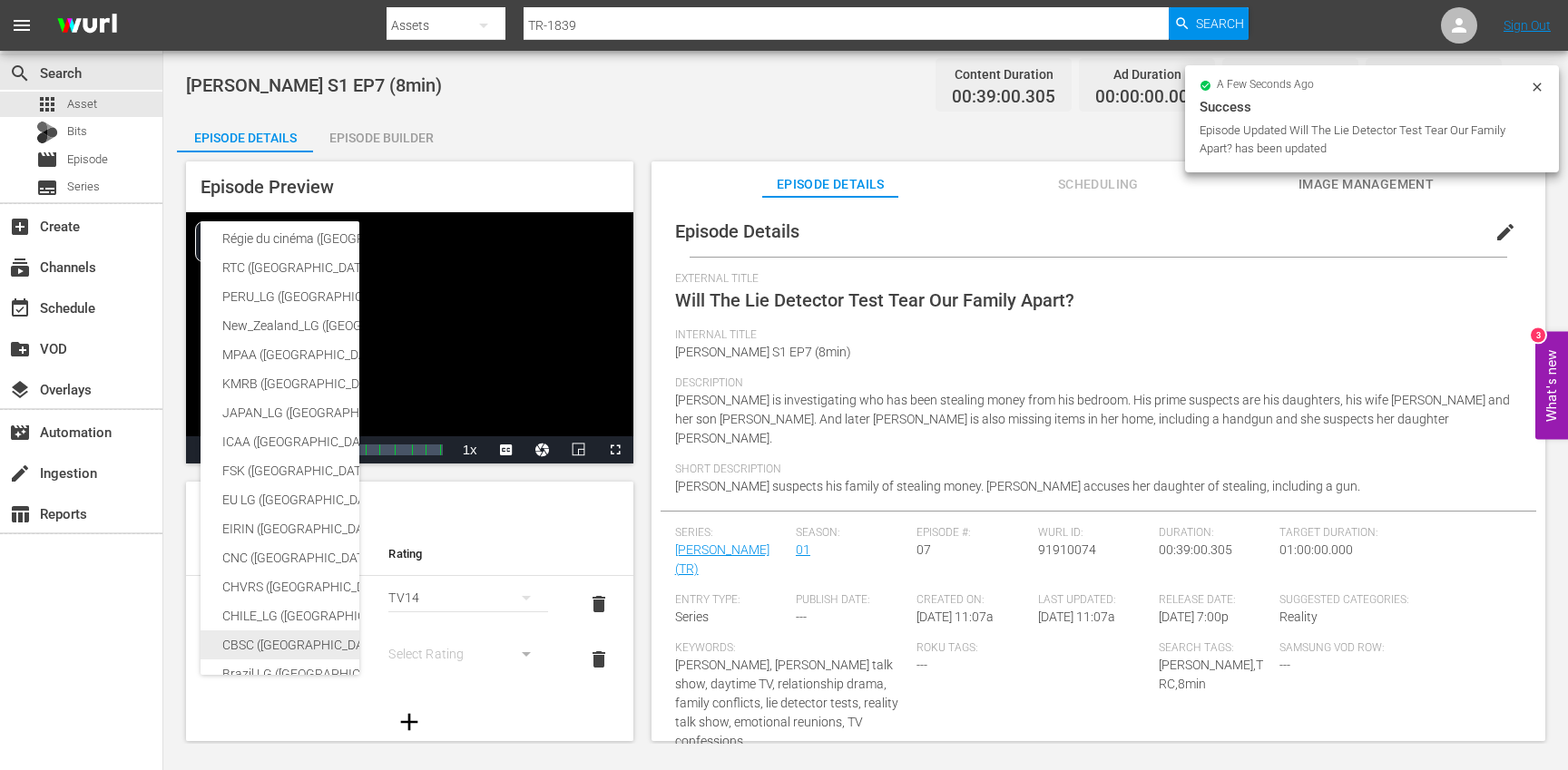
click at [284, 652] on div "CBSC ([GEOGRAPHIC_DATA])" at bounding box center [445, 644] width 445 height 29
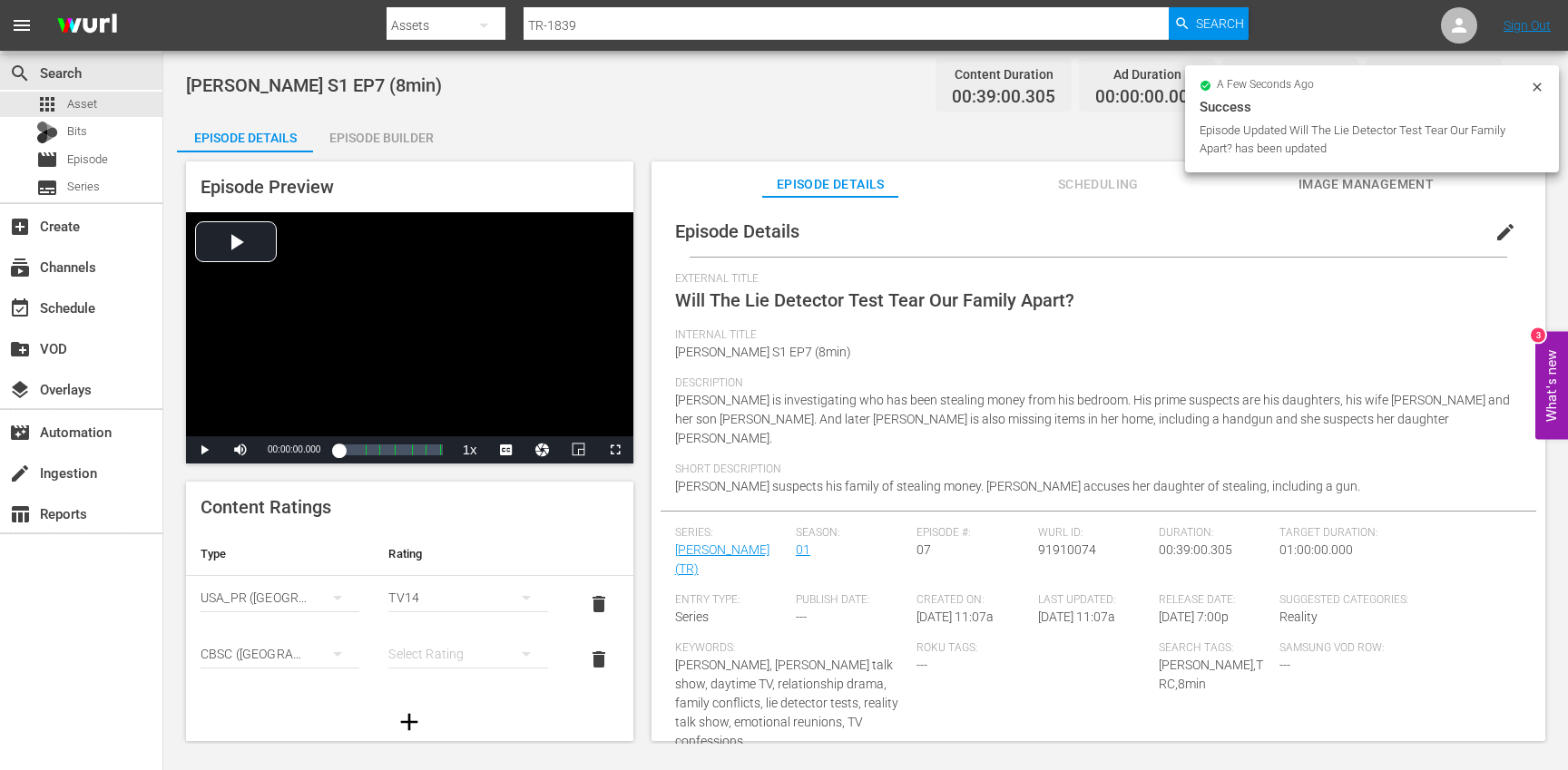
scroll to position [295, 0]
click at [445, 654] on div "SNJ (Brazil) SAMSUNG_NZ (New Zealand) SAMSUNG (Korea (the Republic of)) Régie d…" at bounding box center [784, 385] width 1568 height 770
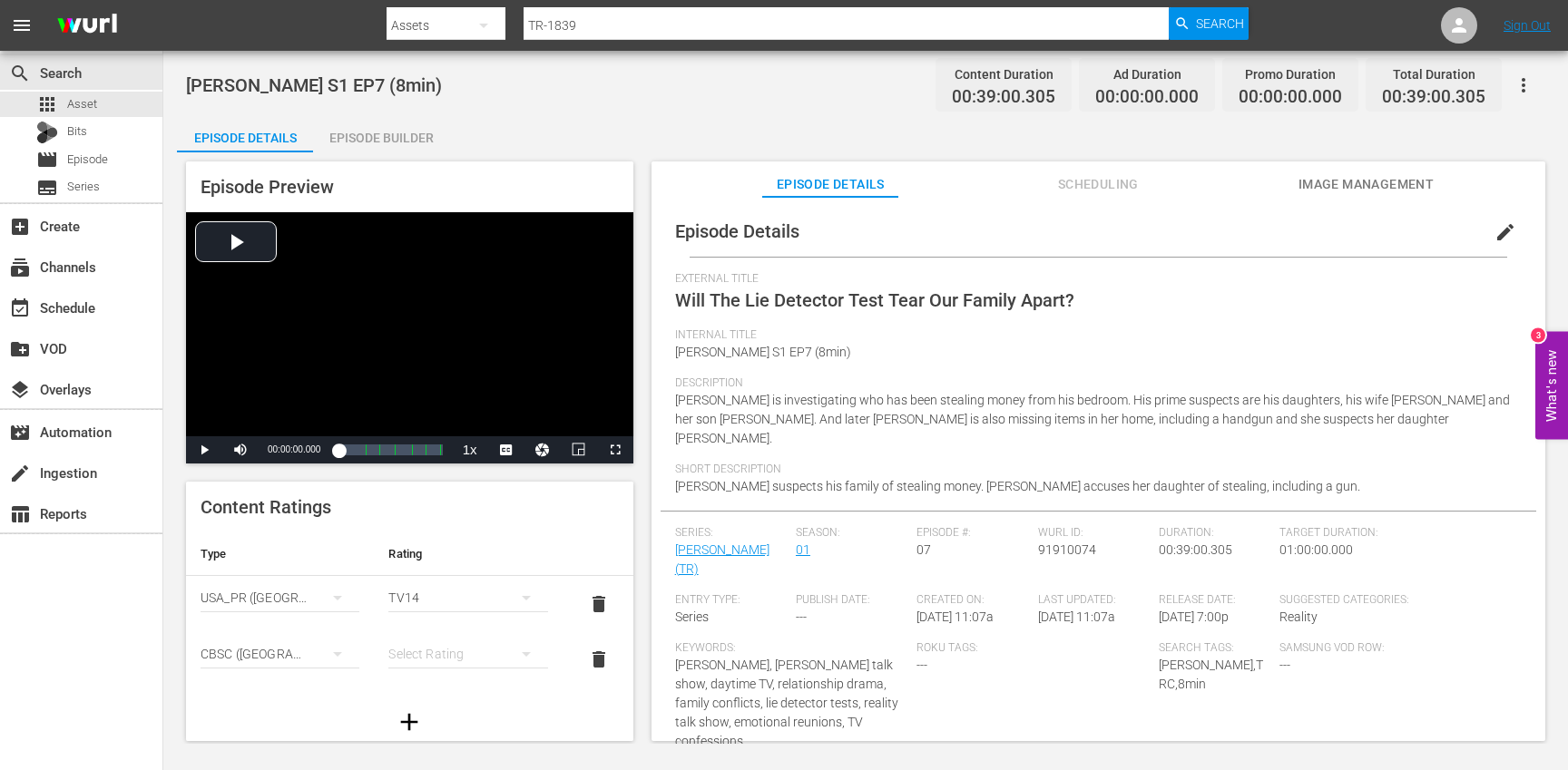
click at [445, 654] on div "simple table" at bounding box center [468, 654] width 158 height 51
click at [443, 616] on div "14+" at bounding box center [468, 616] width 116 height 29
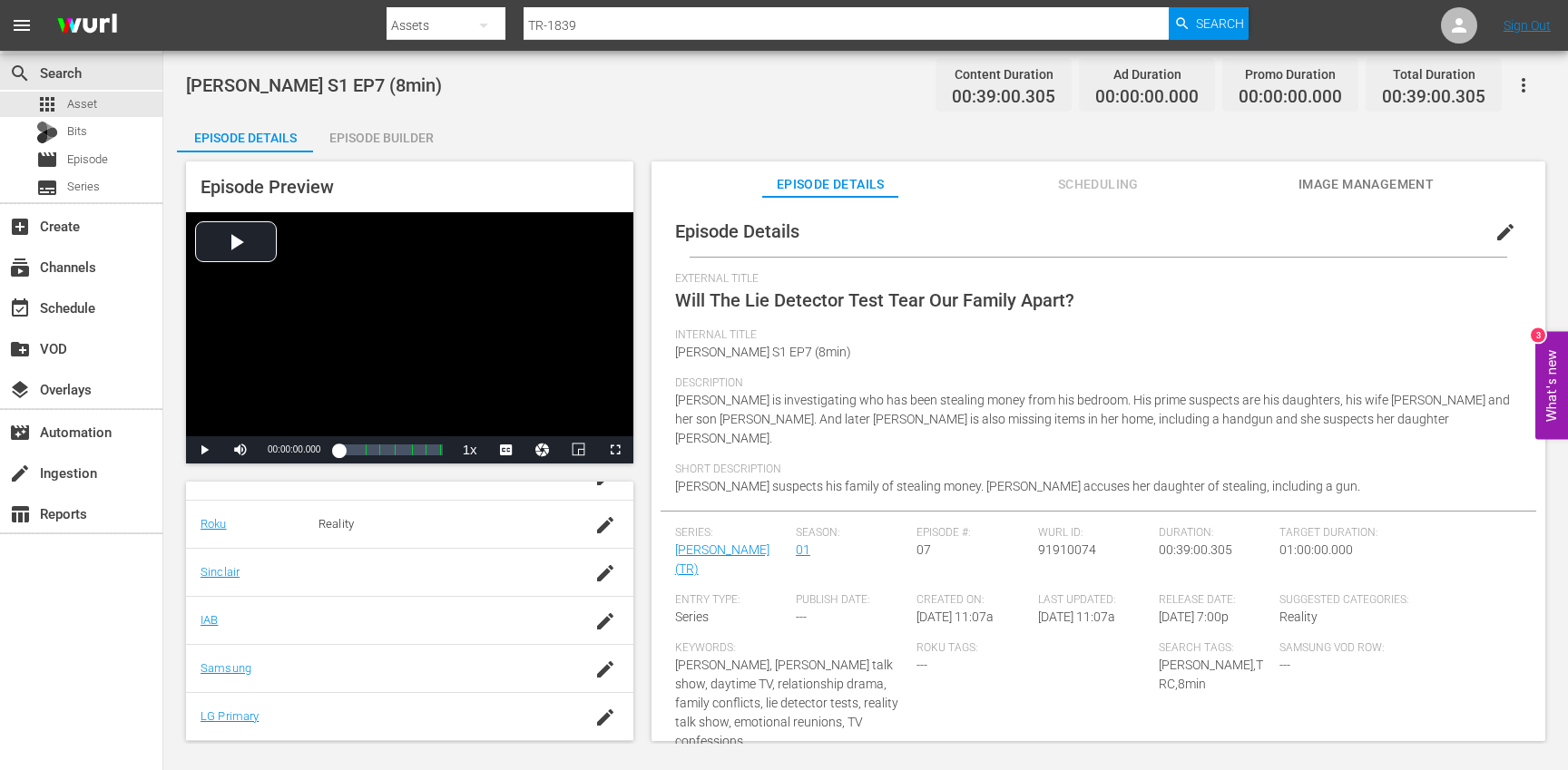
scroll to position [427, 0]
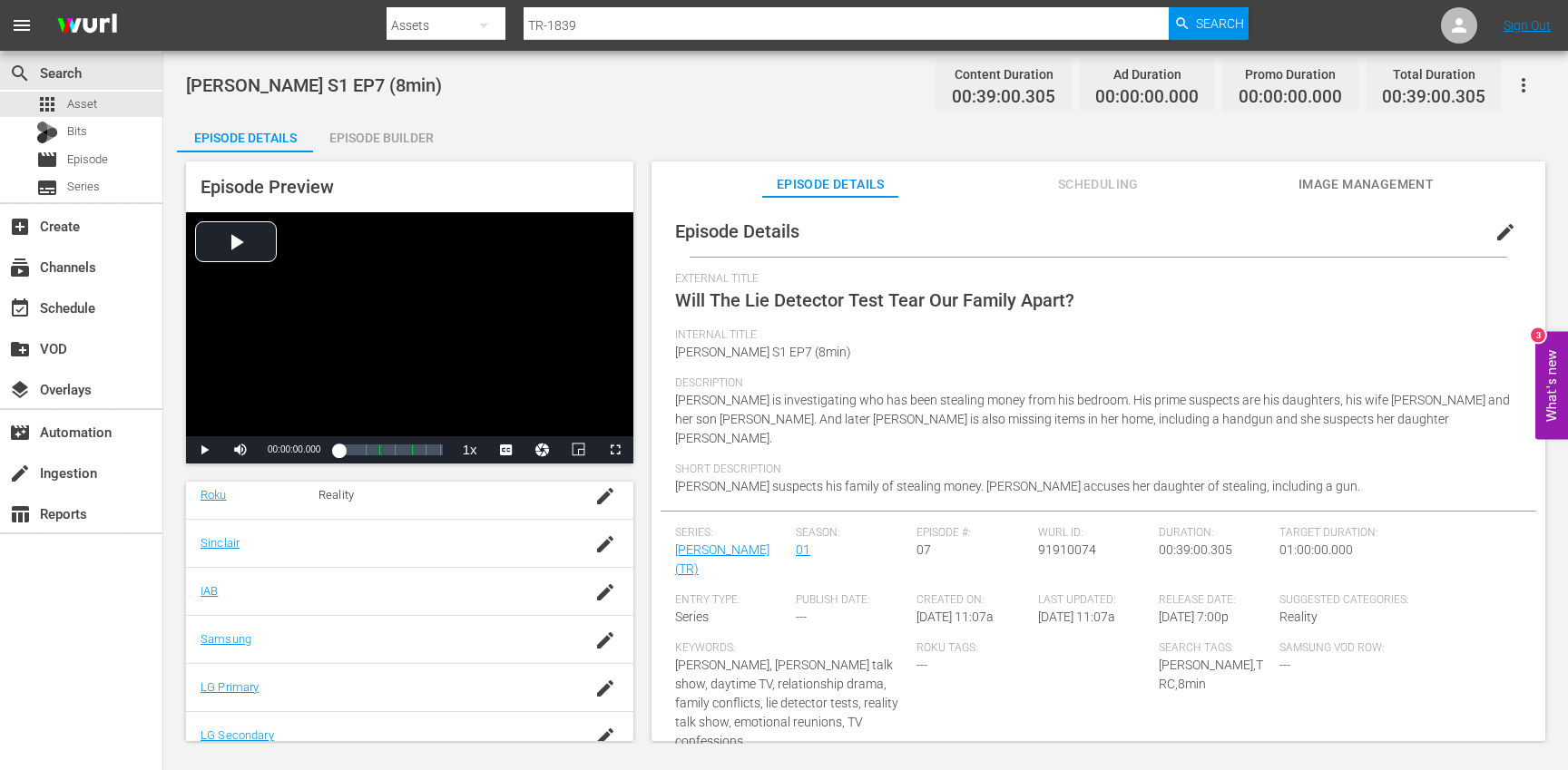
click at [596, 642] on icon "button" at bounding box center [605, 640] width 21 height 21
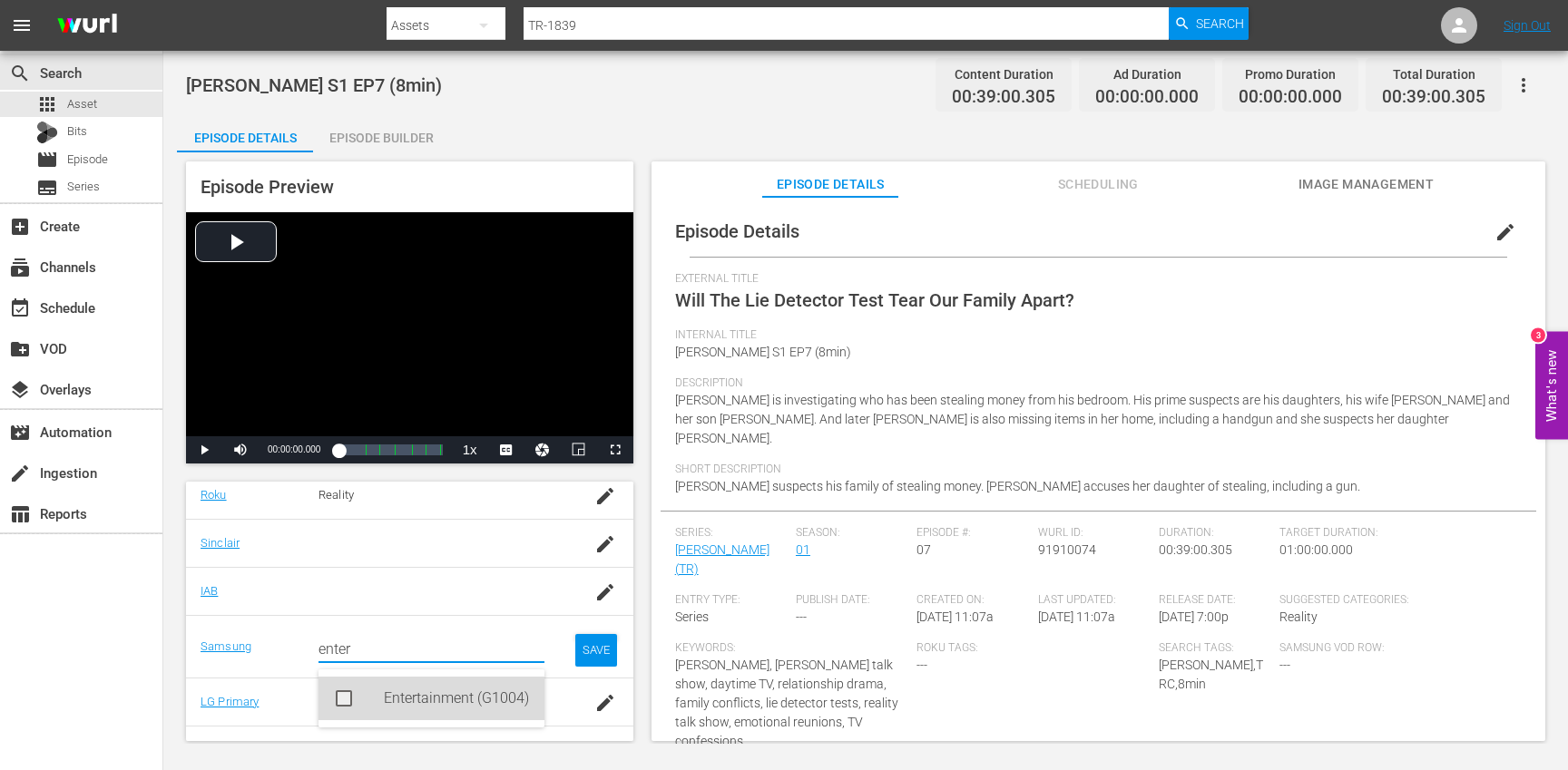
click at [444, 691] on div "Entertainment (G1004)" at bounding box center [457, 698] width 146 height 44
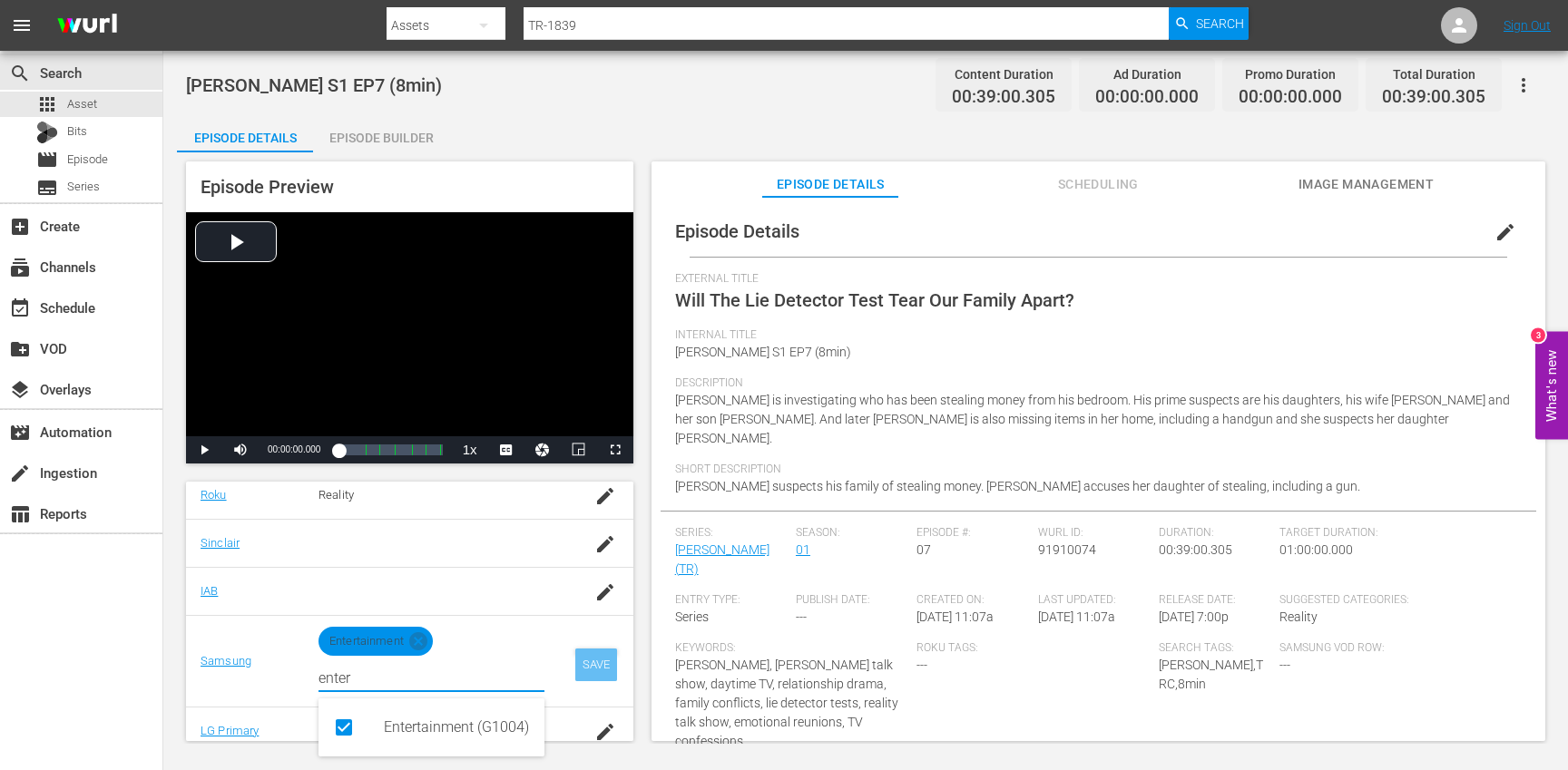
type input "enter"
click at [597, 668] on div "SAVE" at bounding box center [595, 664] width 42 height 33
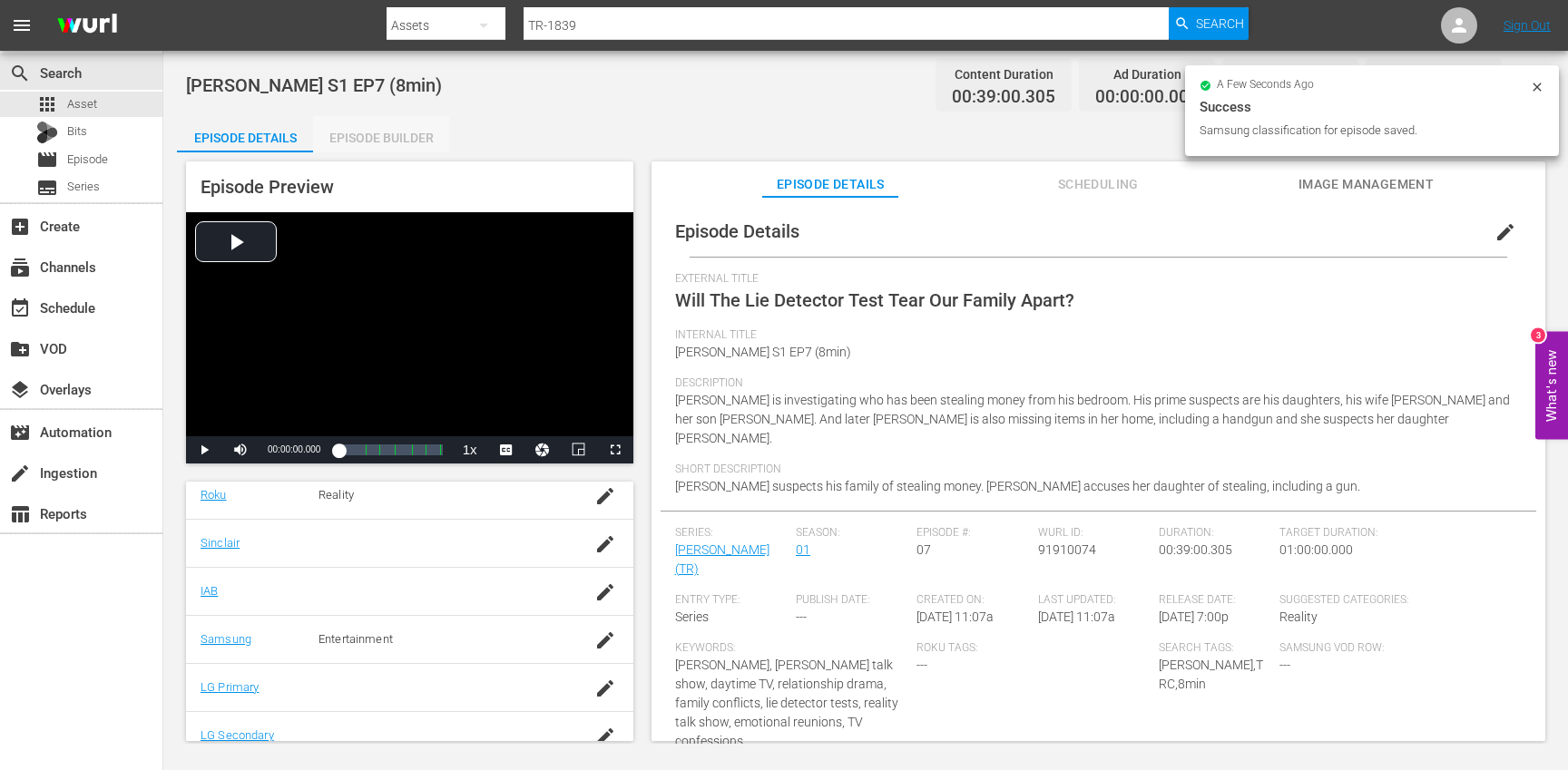
click at [389, 129] on div "Episode Builder" at bounding box center [381, 138] width 136 height 44
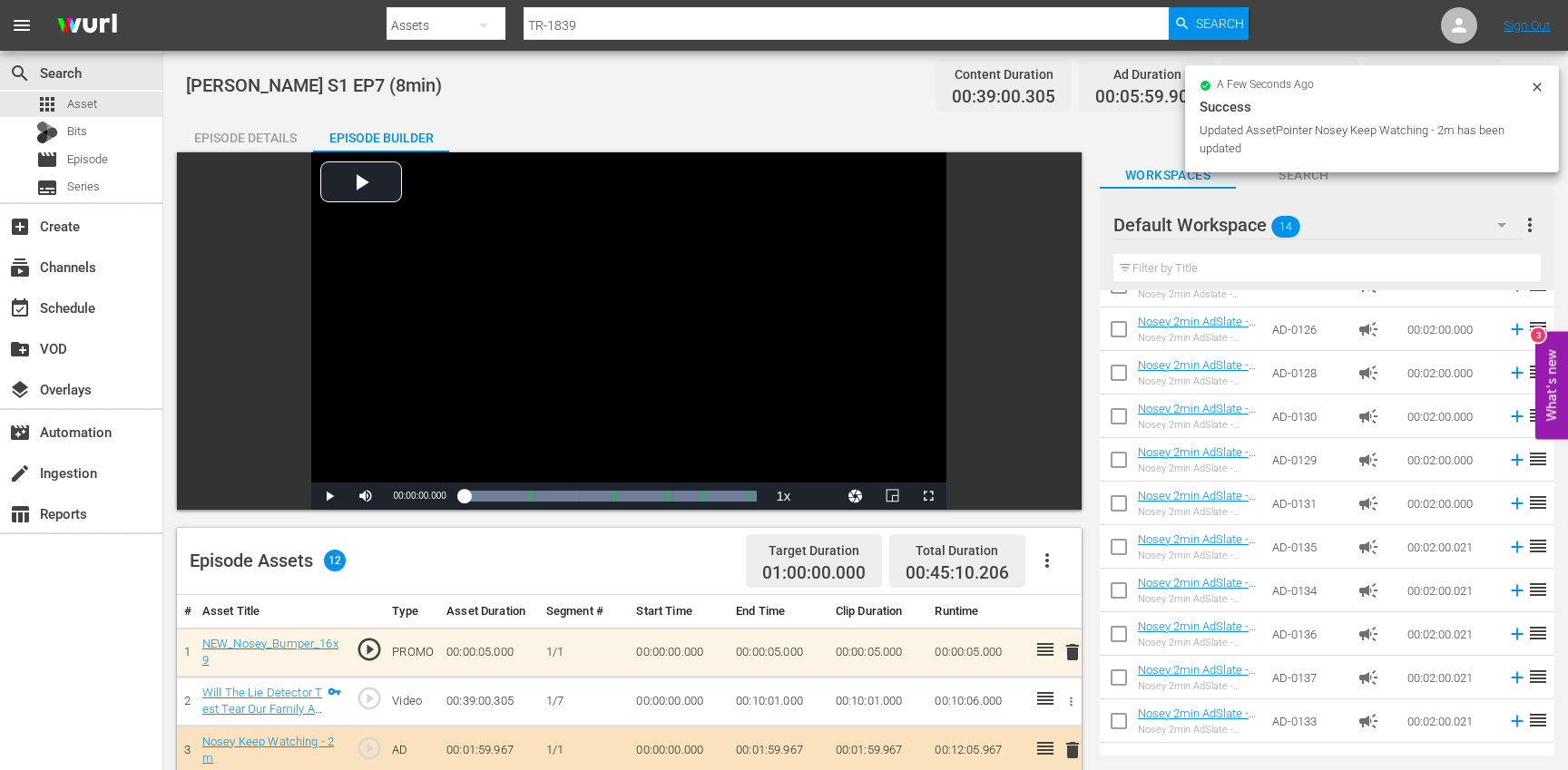
click at [247, 131] on div "Episode Details" at bounding box center [245, 138] width 136 height 44
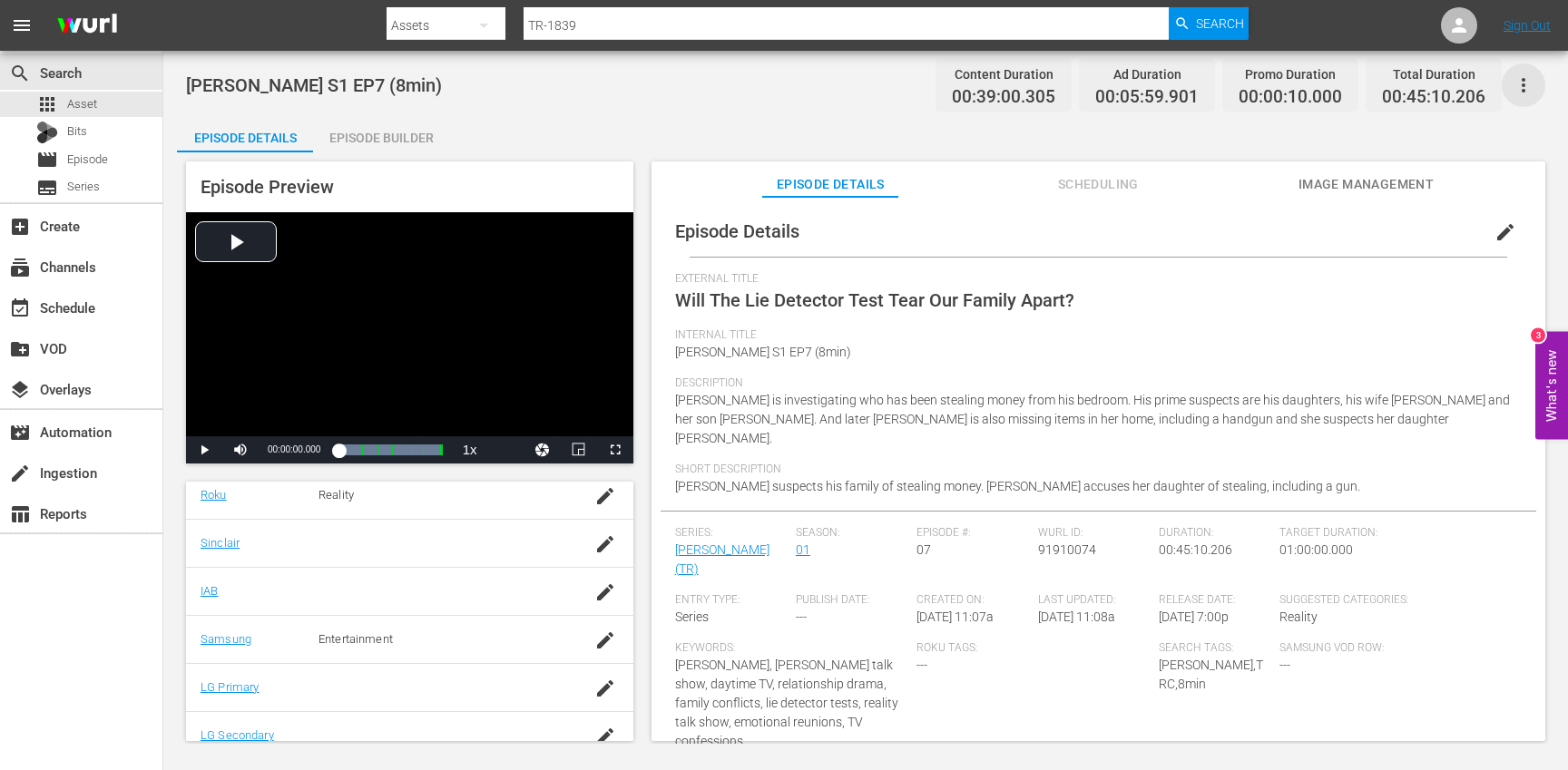
click at [1524, 87] on icon "button" at bounding box center [1523, 85] width 21 height 21
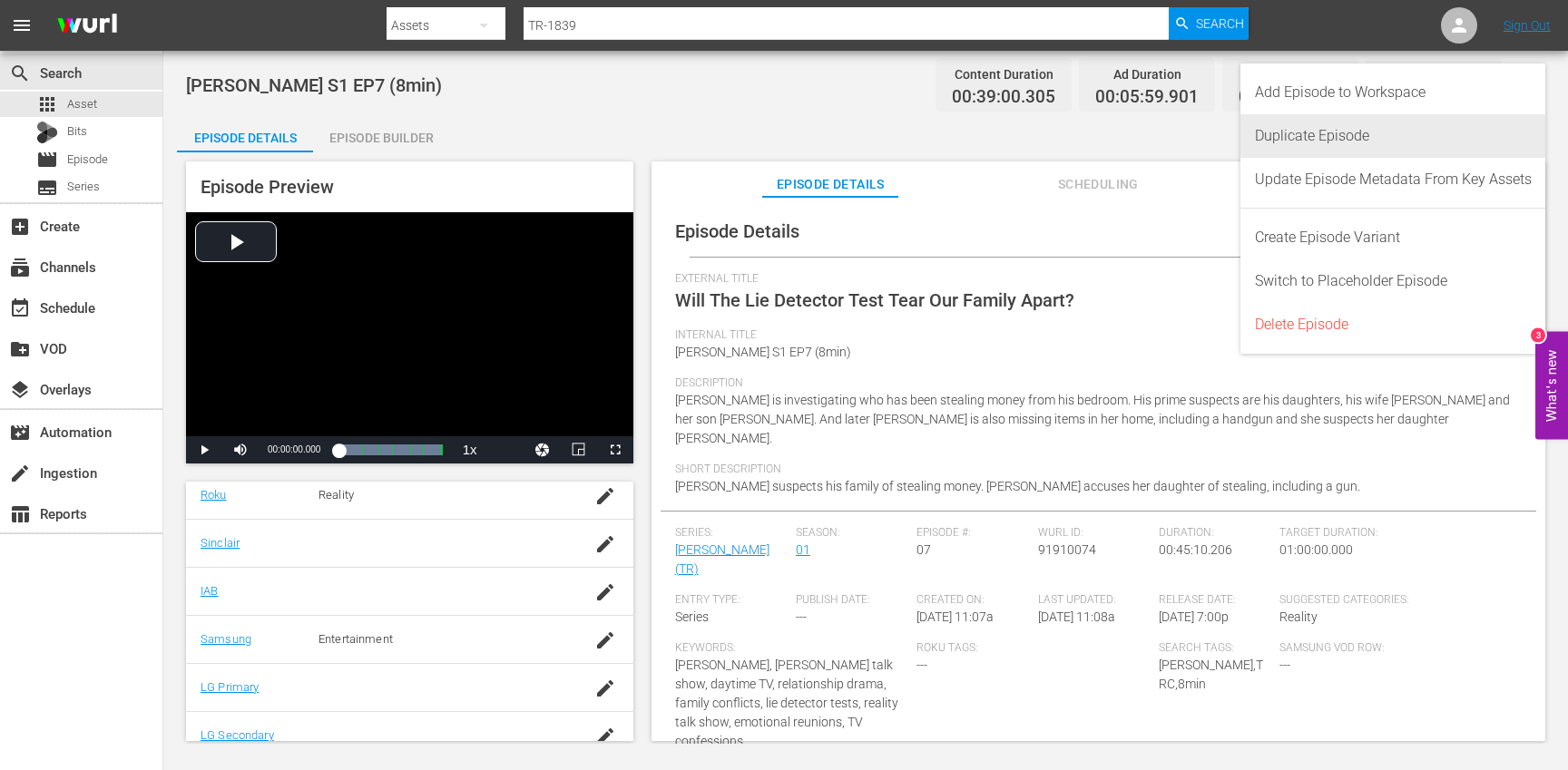
click at [1428, 122] on div "Duplicate Episode" at bounding box center [1393, 136] width 277 height 44
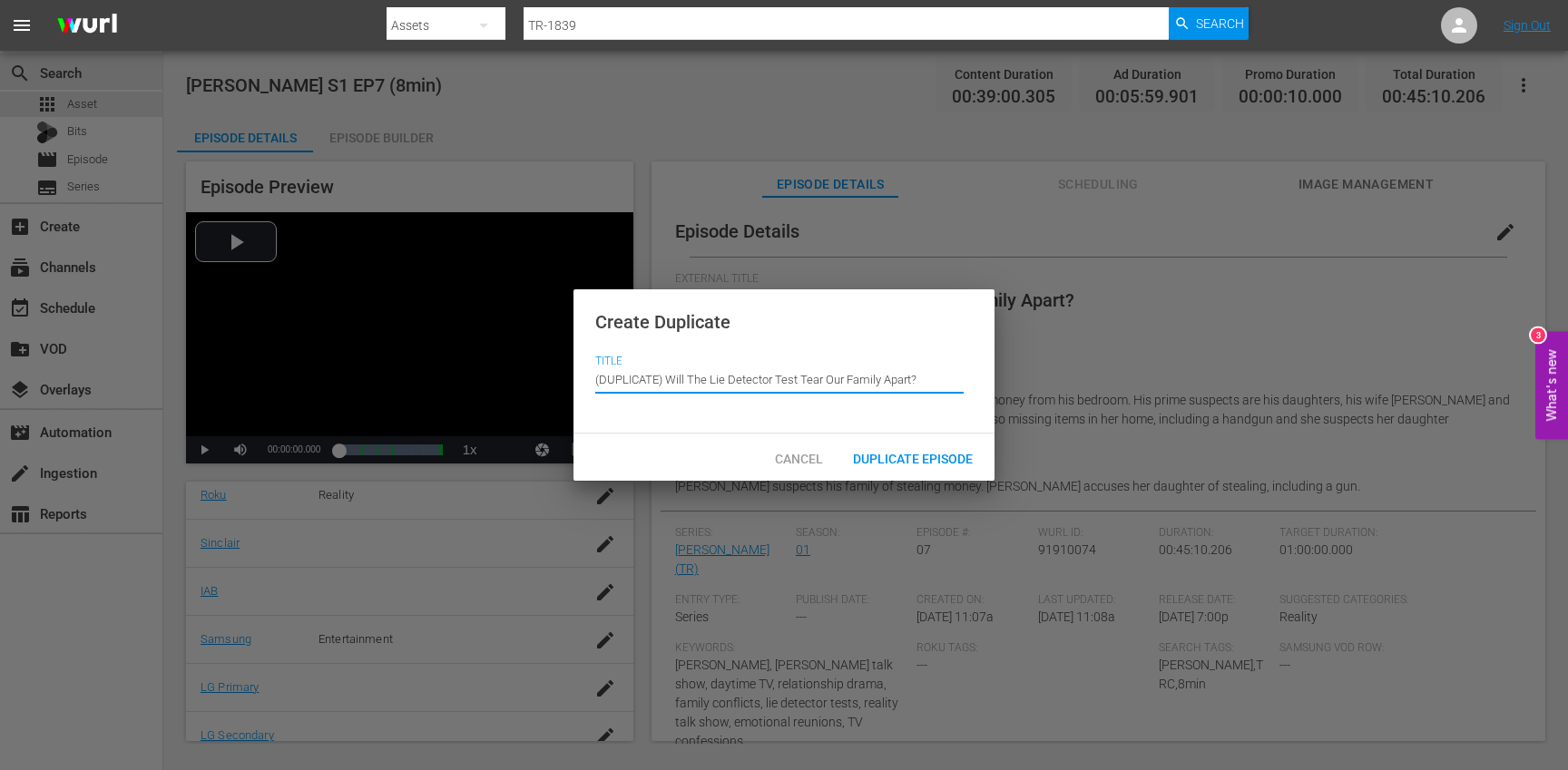
drag, startPoint x: 669, startPoint y: 382, endPoint x: 644, endPoint y: 352, distance: 39.1
click at [644, 352] on div "Create Duplicate Title Episode Title (DUPLICATE) Will The Lie Detector Test Tea…" at bounding box center [784, 362] width 421 height 145
type input "Will The Lie Detector Test Tear Our Family Apart?"
click at [935, 453] on span "Duplicate Episode" at bounding box center [913, 459] width 149 height 15
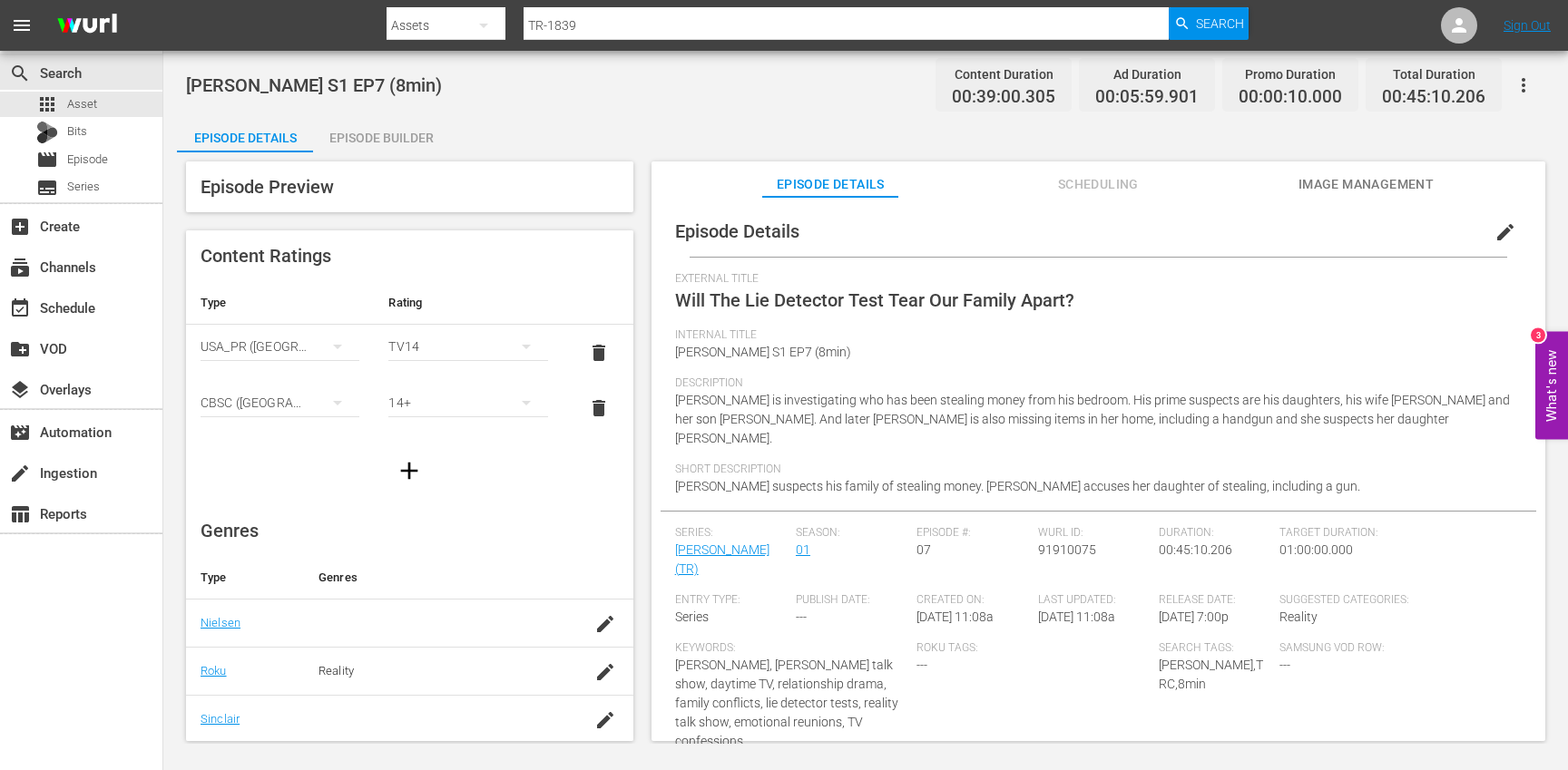
click at [1495, 236] on span "edit" at bounding box center [1505, 232] width 21 height 21
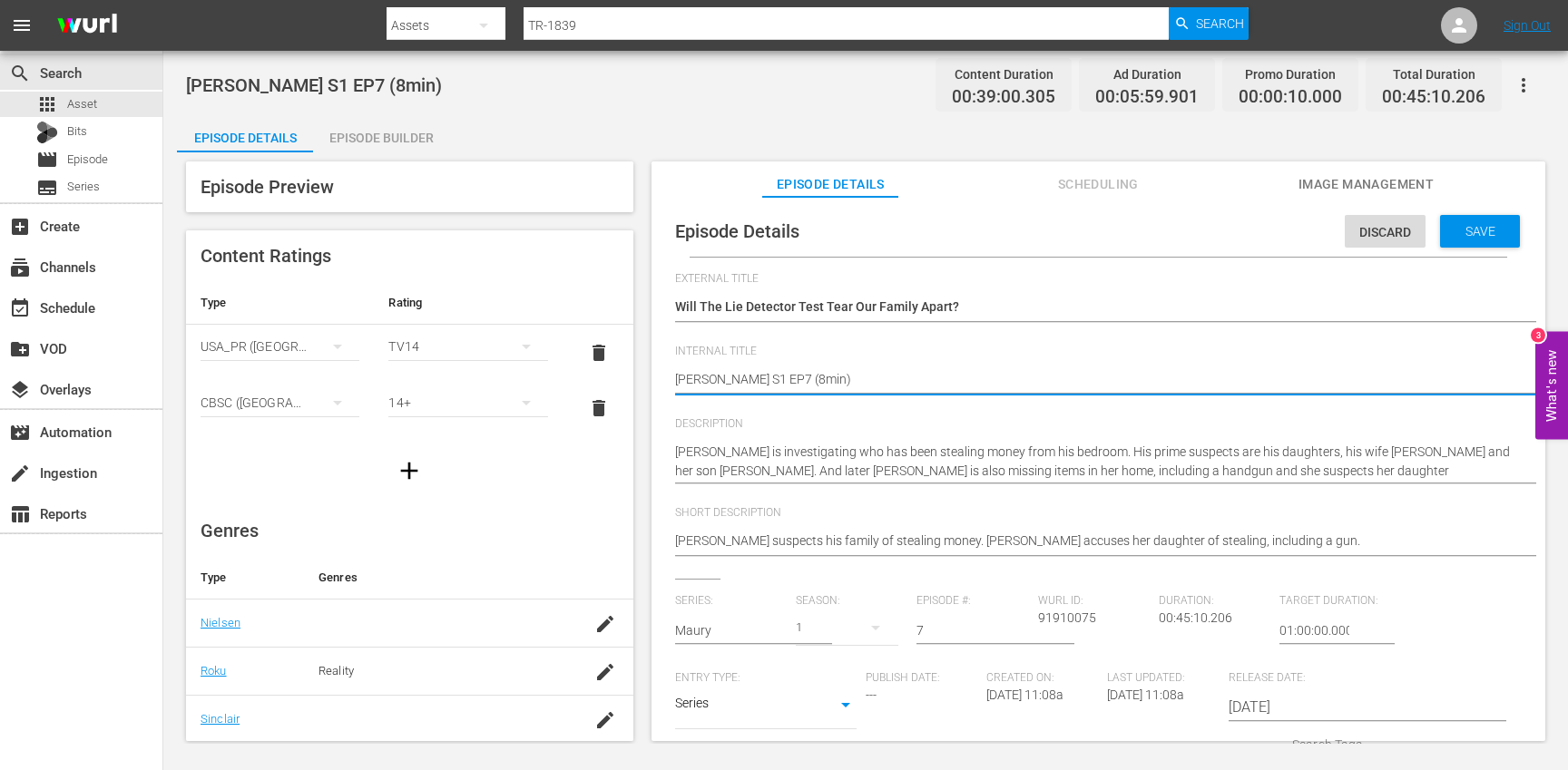
type textarea "Trisha S1 EP7 (min)"
type textarea "Trisha S1 EP7 (1min)"
type textarea "[PERSON_NAME] S1 EP7 (10min)"
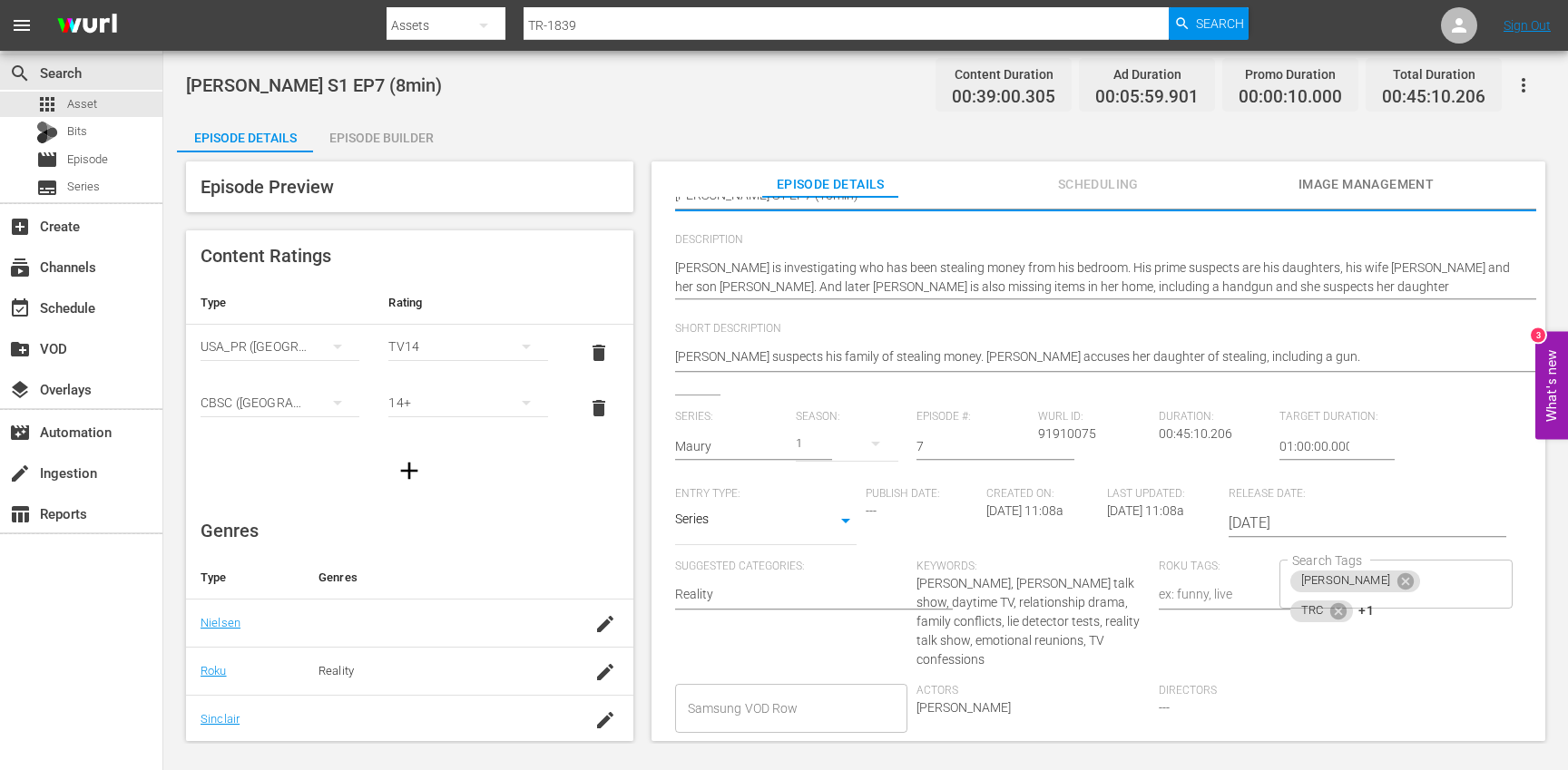
scroll to position [251, 0]
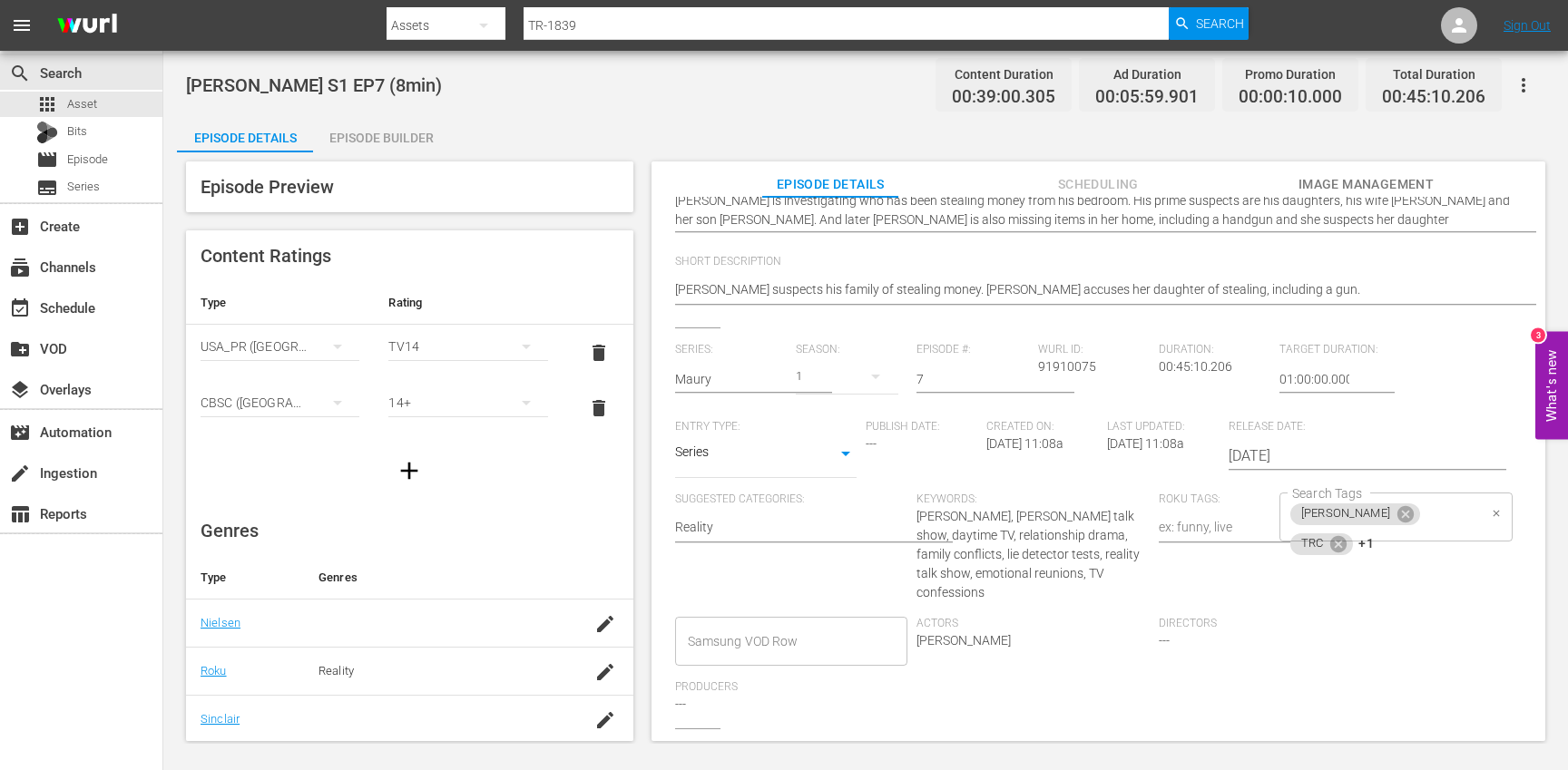
click at [1458, 513] on div "[PERSON_NAME] TRC +1 Search Tags" at bounding box center [1396, 517] width 233 height 49
type textarea "[PERSON_NAME] S1 EP7 (10min)"
click at [1346, 535] on icon at bounding box center [1339, 544] width 17 height 17
click at [1354, 534] on icon at bounding box center [1343, 544] width 20 height 20
type input "10"
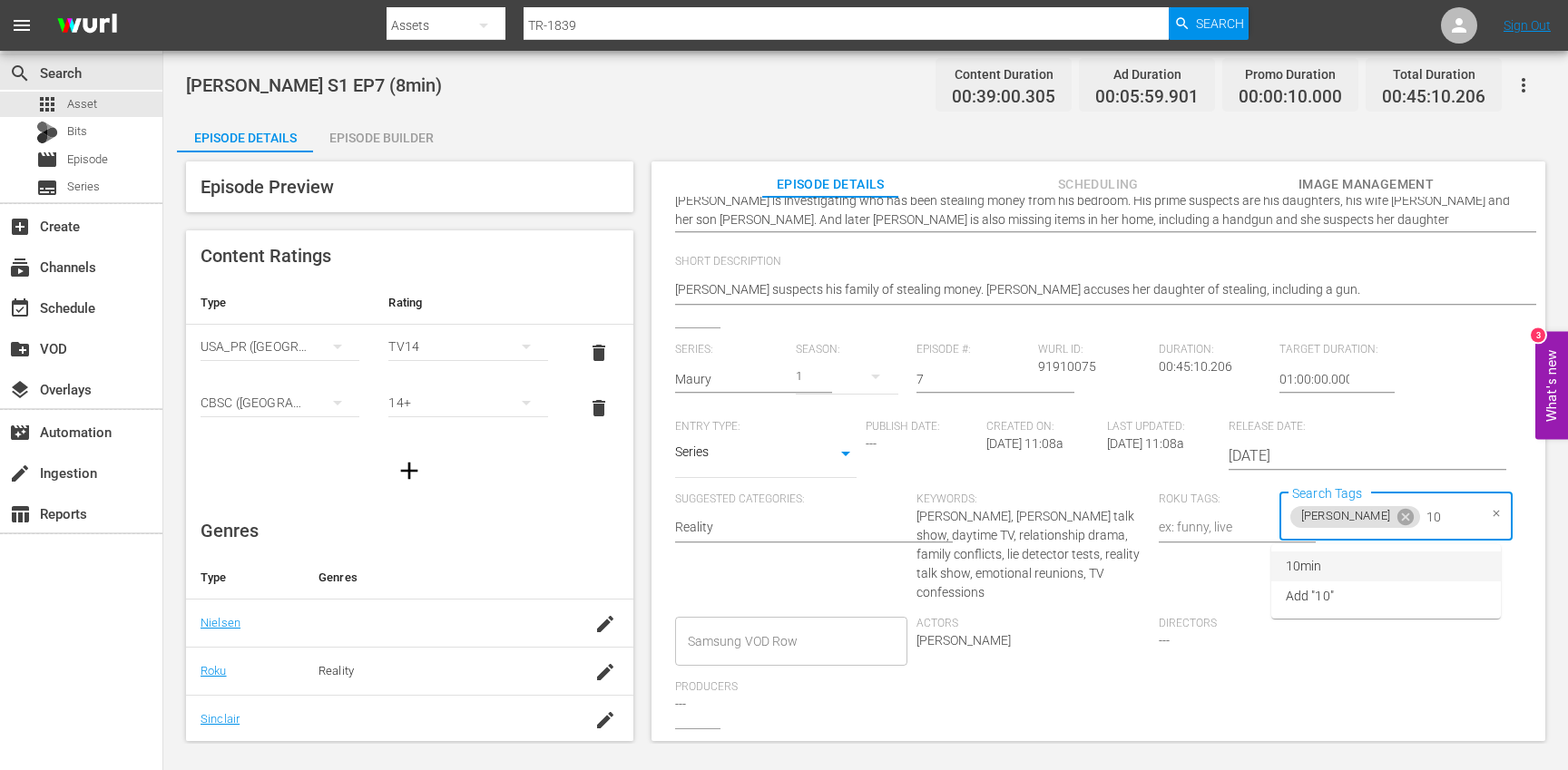
click at [1383, 564] on li "10min" at bounding box center [1385, 566] width 229 height 30
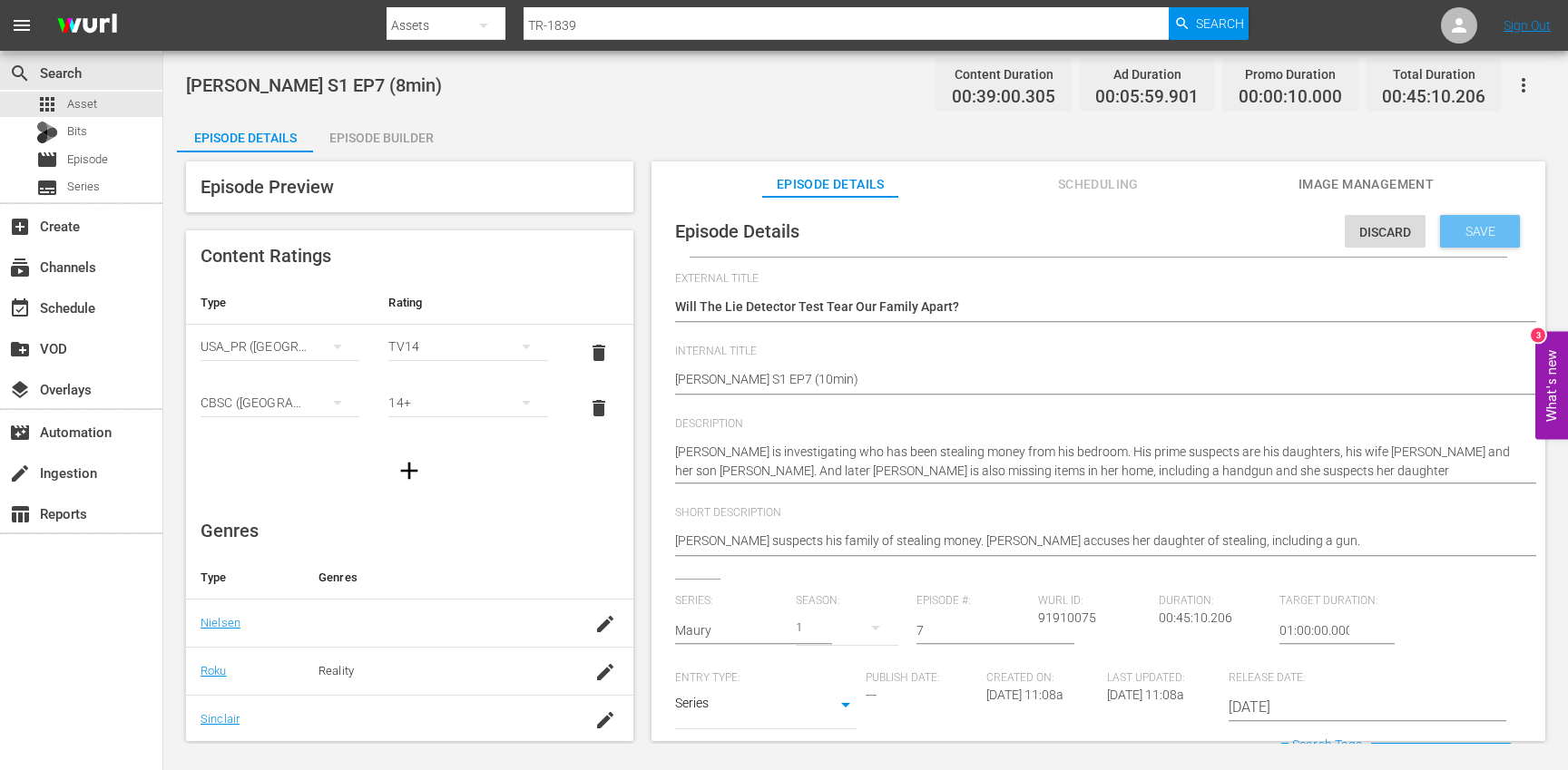
click at [1457, 223] on div "Save" at bounding box center [1480, 231] width 80 height 33
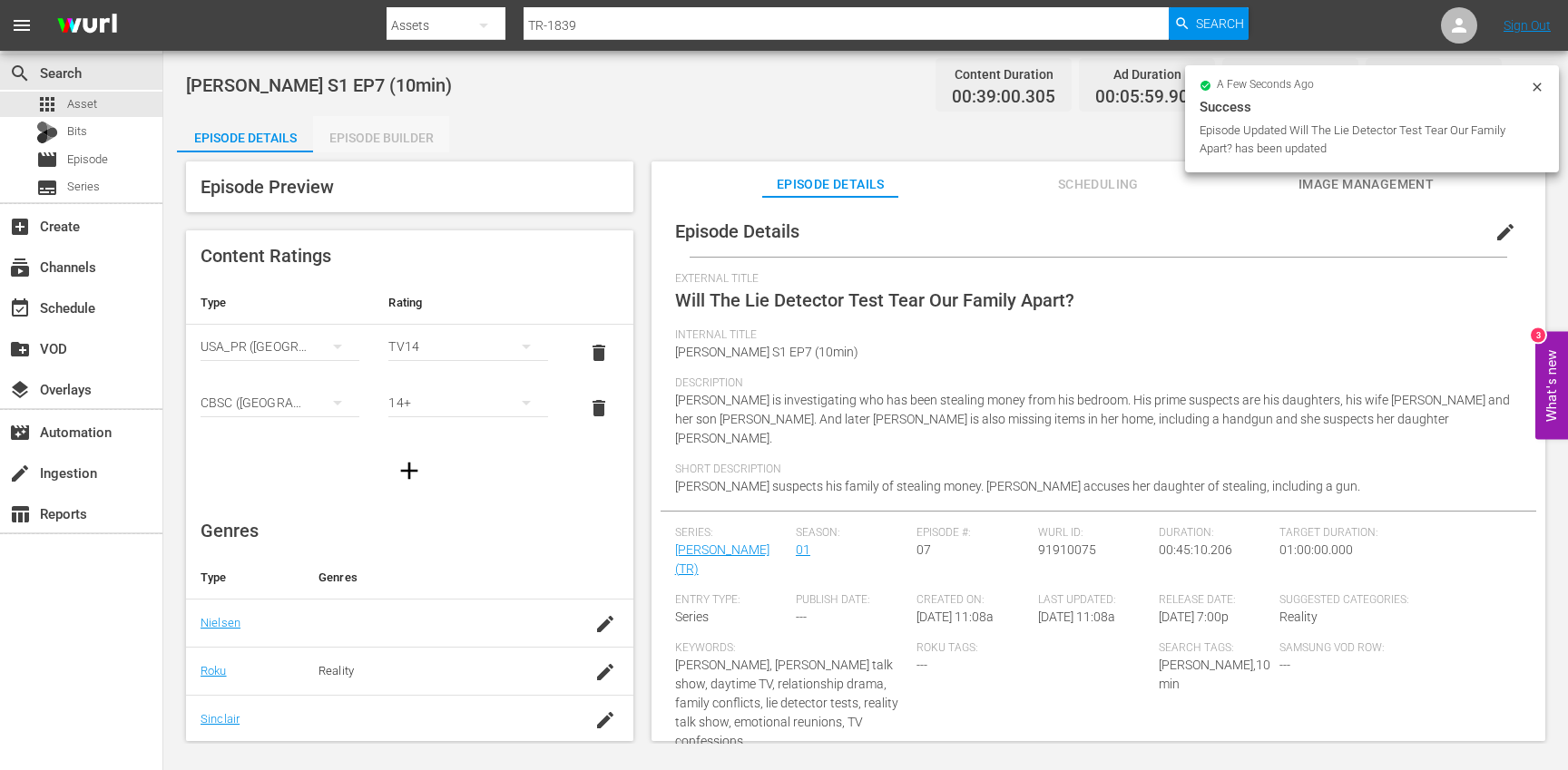
click at [398, 129] on div "Episode Builder" at bounding box center [381, 138] width 136 height 44
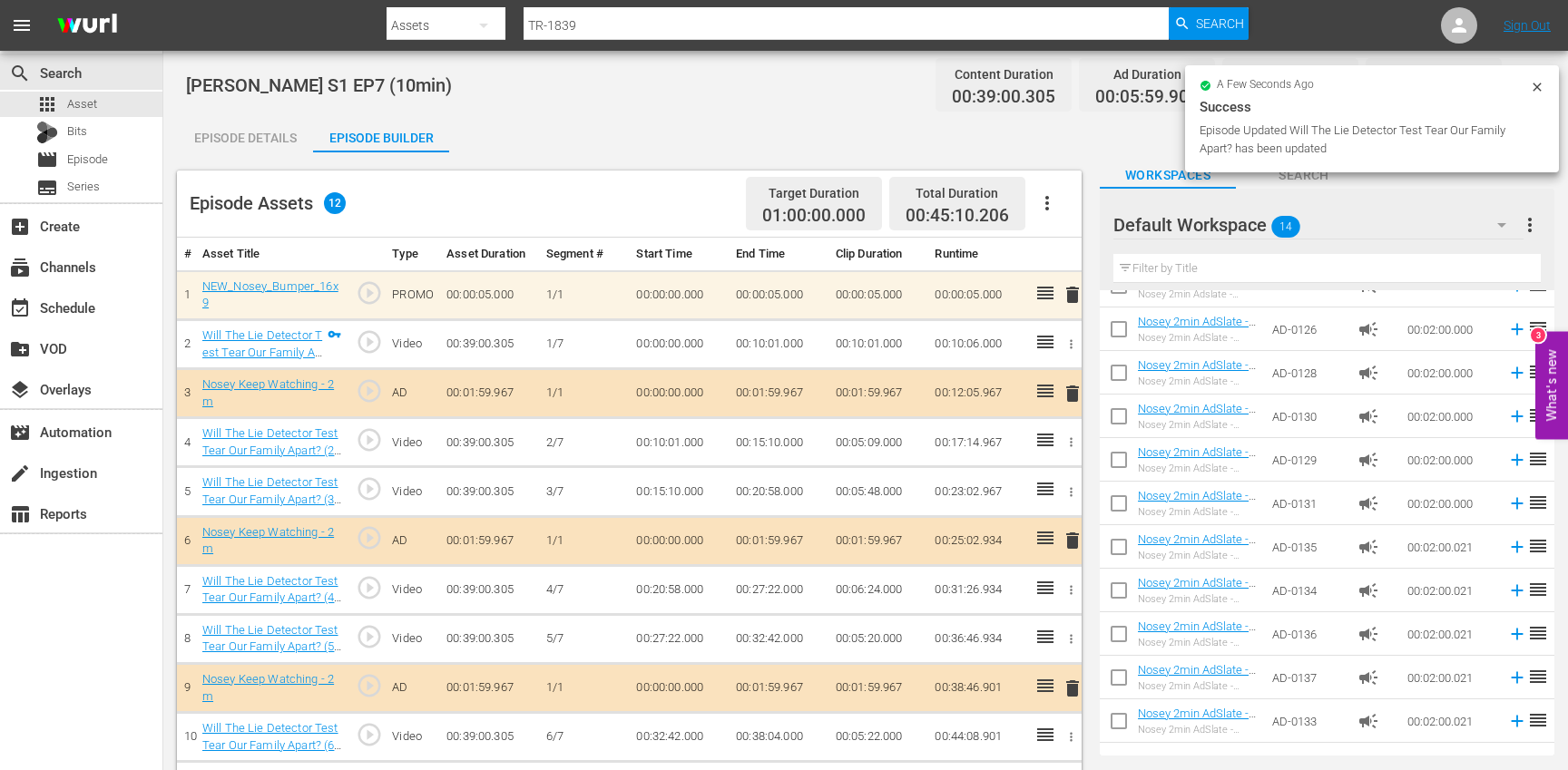
click at [1051, 195] on icon "button" at bounding box center [1046, 202] width 21 height 21
click at [1065, 260] on div "Clear Ads" at bounding box center [1101, 253] width 123 height 44
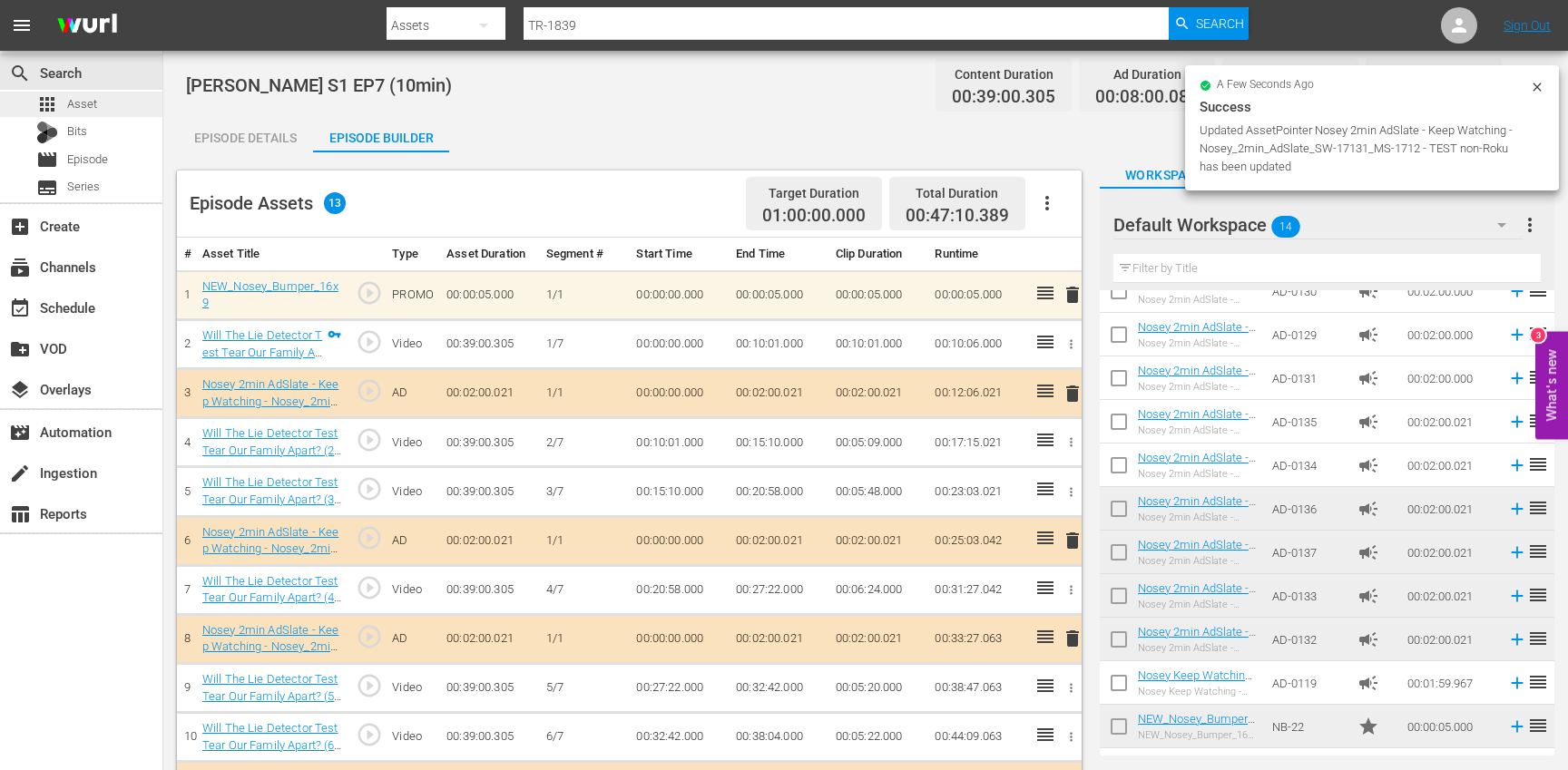
click at [138, 111] on div "apps Asset" at bounding box center [81, 103] width 162 height 25
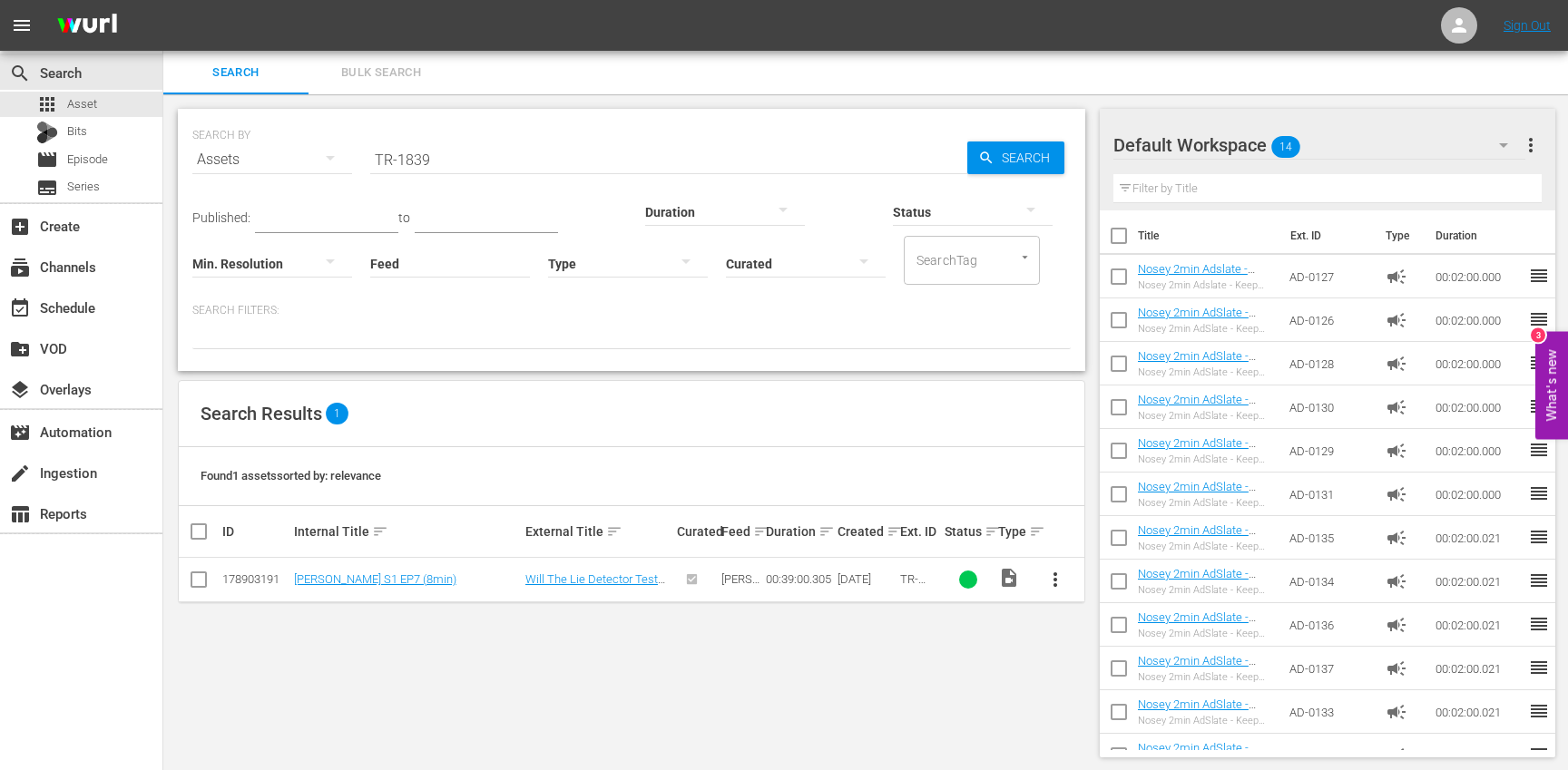
click at [1366, 148] on div "Default Workspace 14" at bounding box center [1319, 145] width 412 height 51
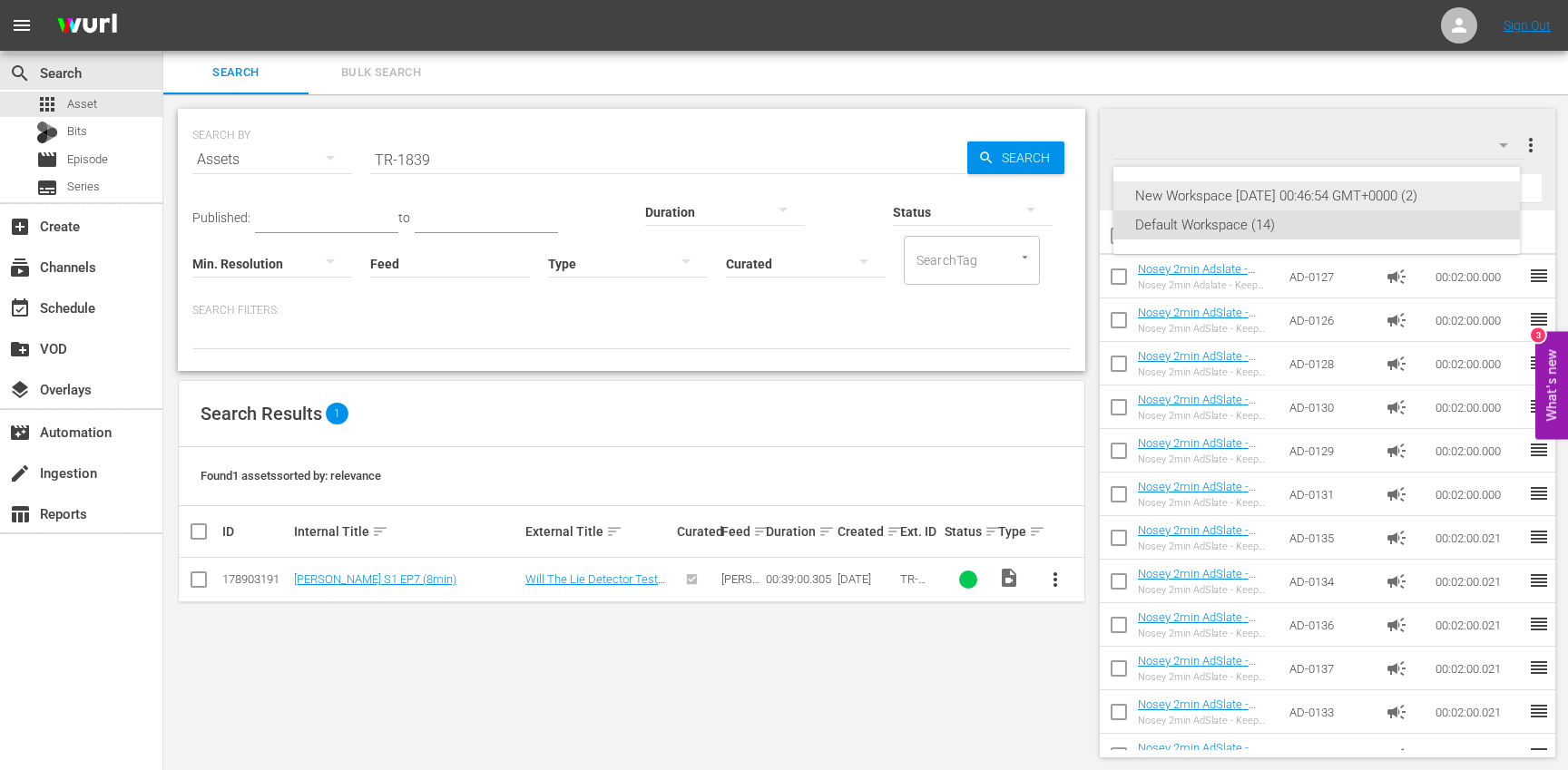
click at [1360, 190] on div "New Workspace Mon Mar 31 2025 00:46:54 GMT+0000 (2)" at bounding box center [1316, 196] width 363 height 29
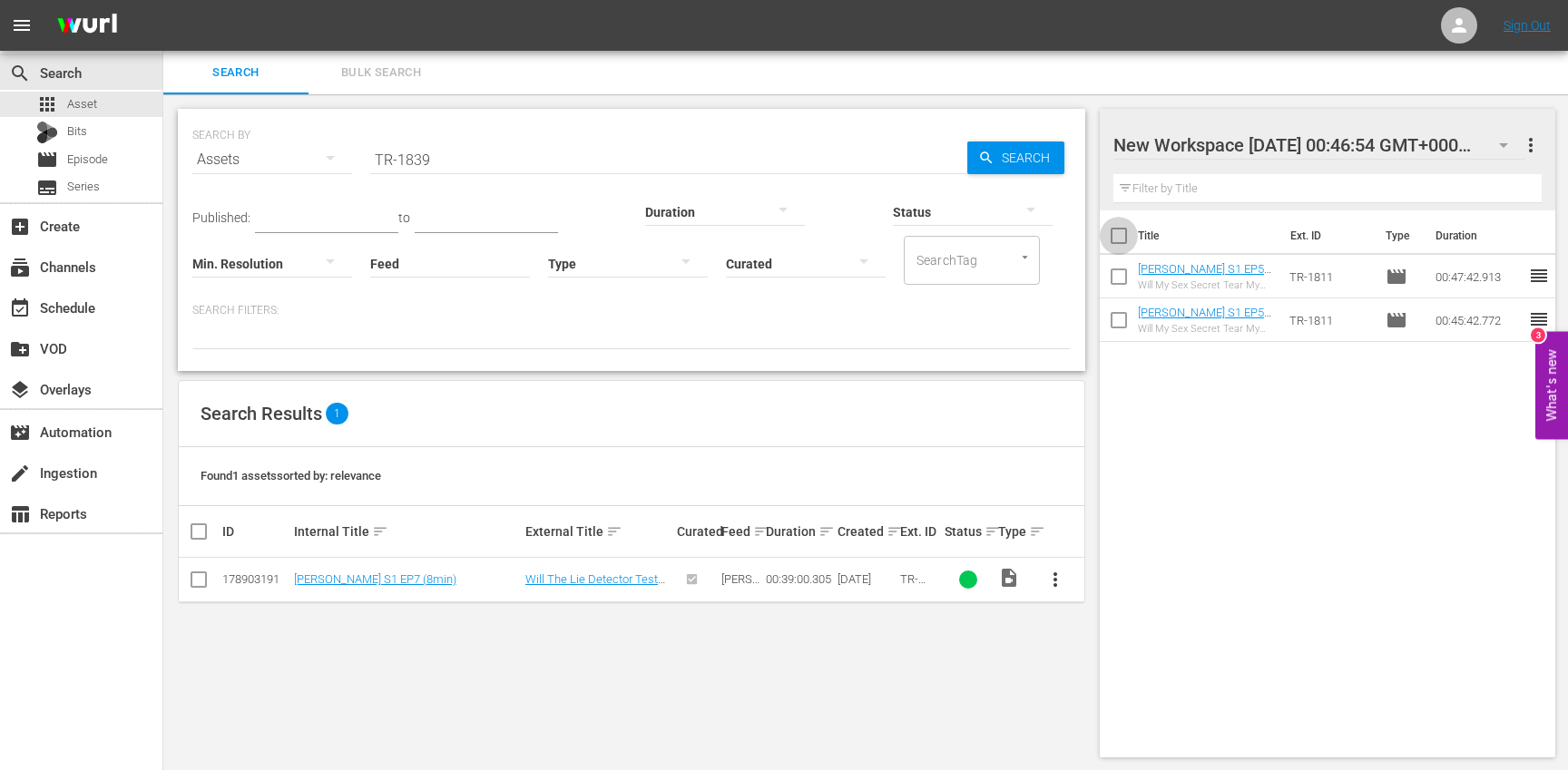
click at [1113, 237] on input "checkbox" at bounding box center [1118, 239] width 38 height 38
checkbox input "true"
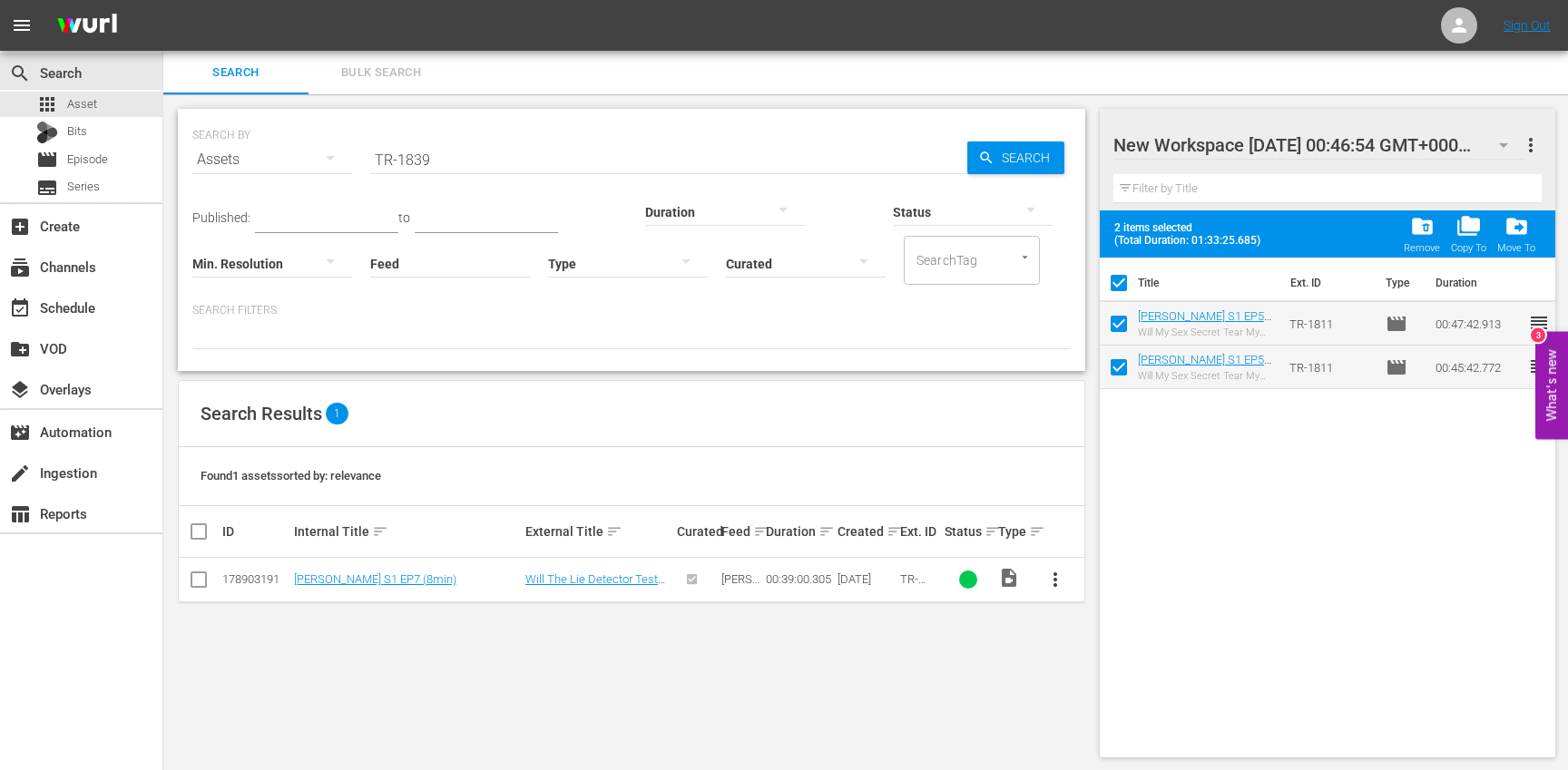
click at [1423, 236] on span "folder_delete" at bounding box center [1422, 226] width 24 height 24
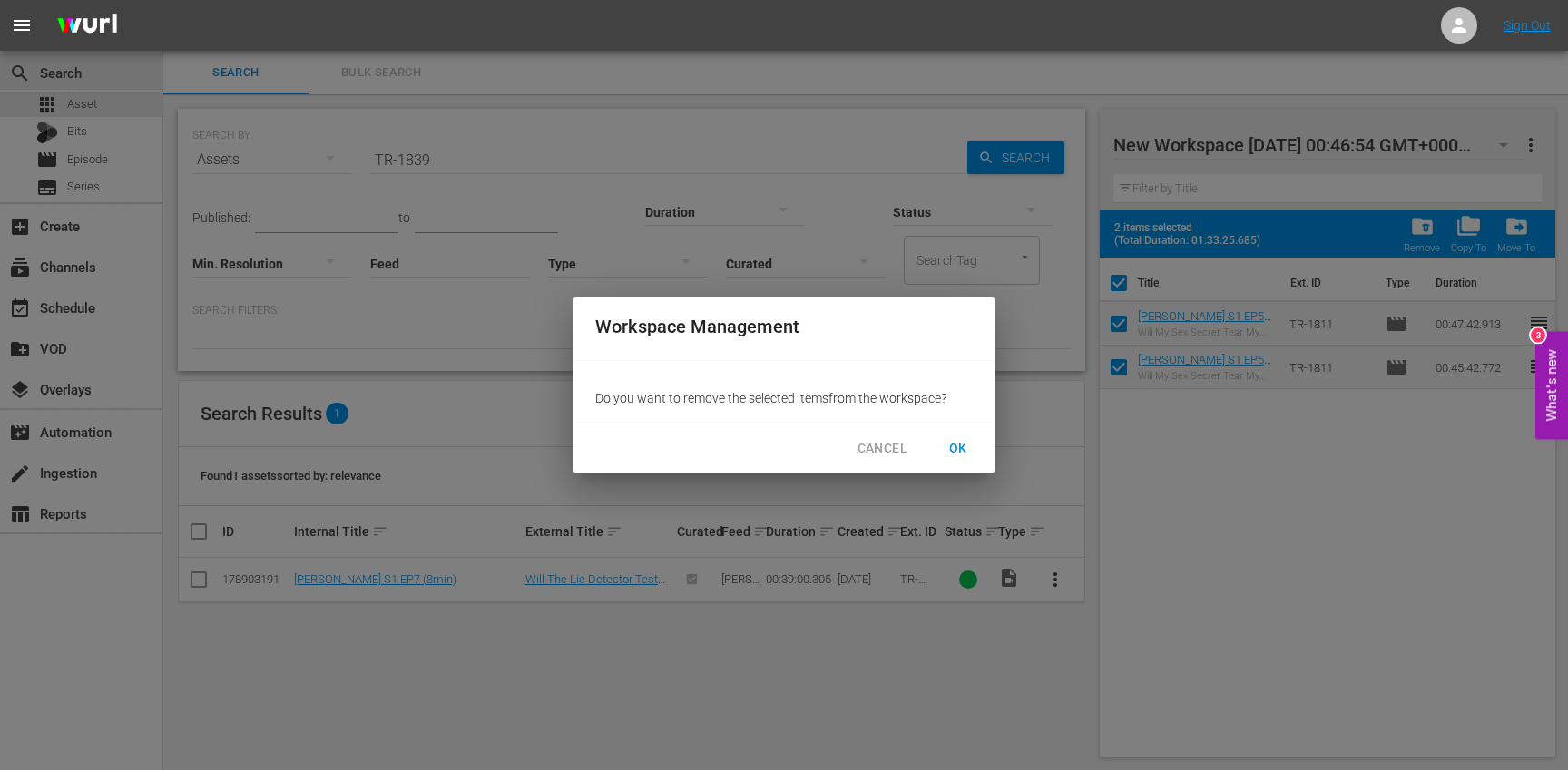
click at [974, 439] on button "OK" at bounding box center [958, 449] width 58 height 34
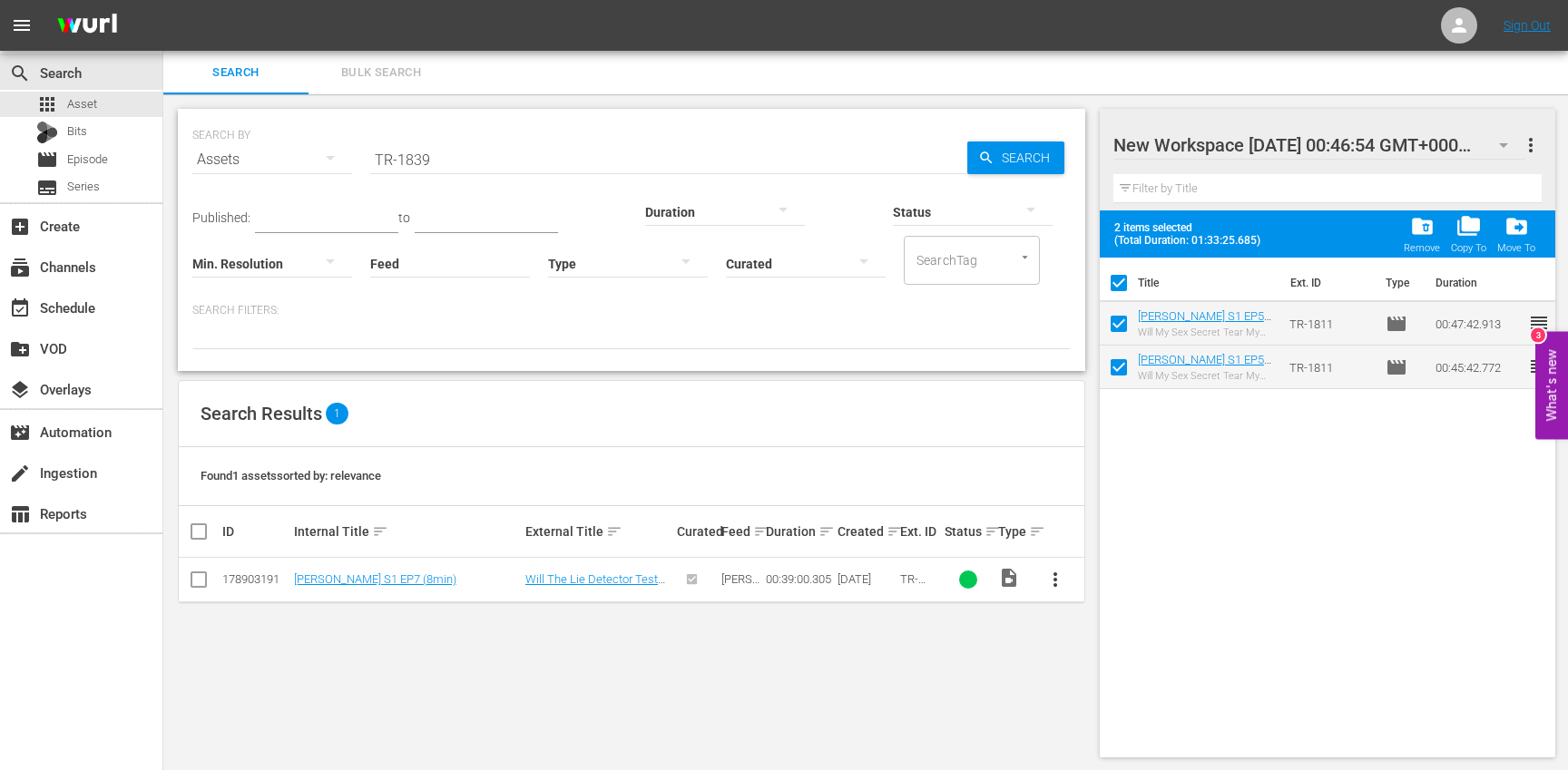
checkbox input "false"
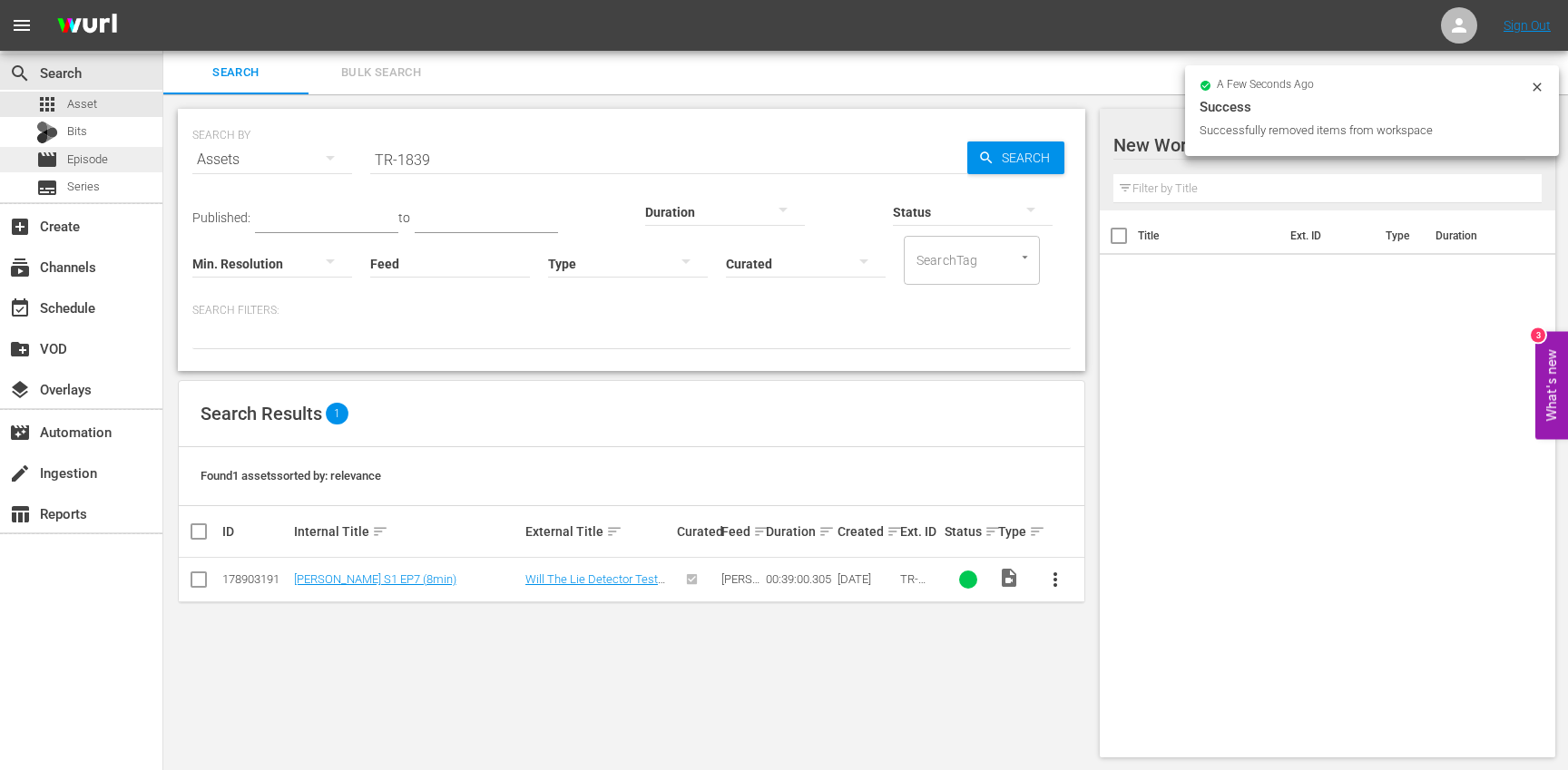
click at [117, 154] on div "movie Episode" at bounding box center [81, 159] width 162 height 25
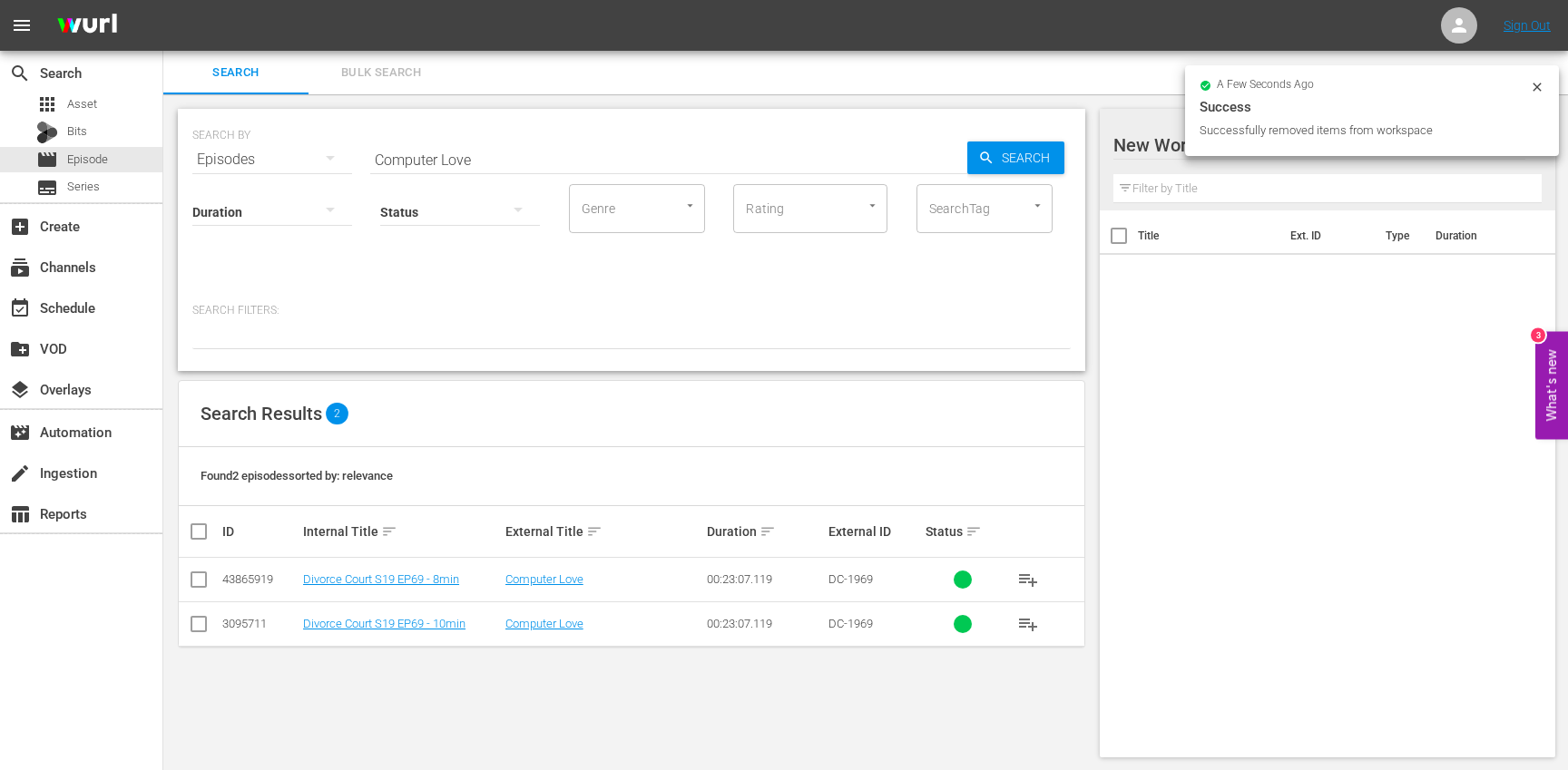
click at [382, 52] on button "Bulk Search" at bounding box center [381, 73] width 145 height 44
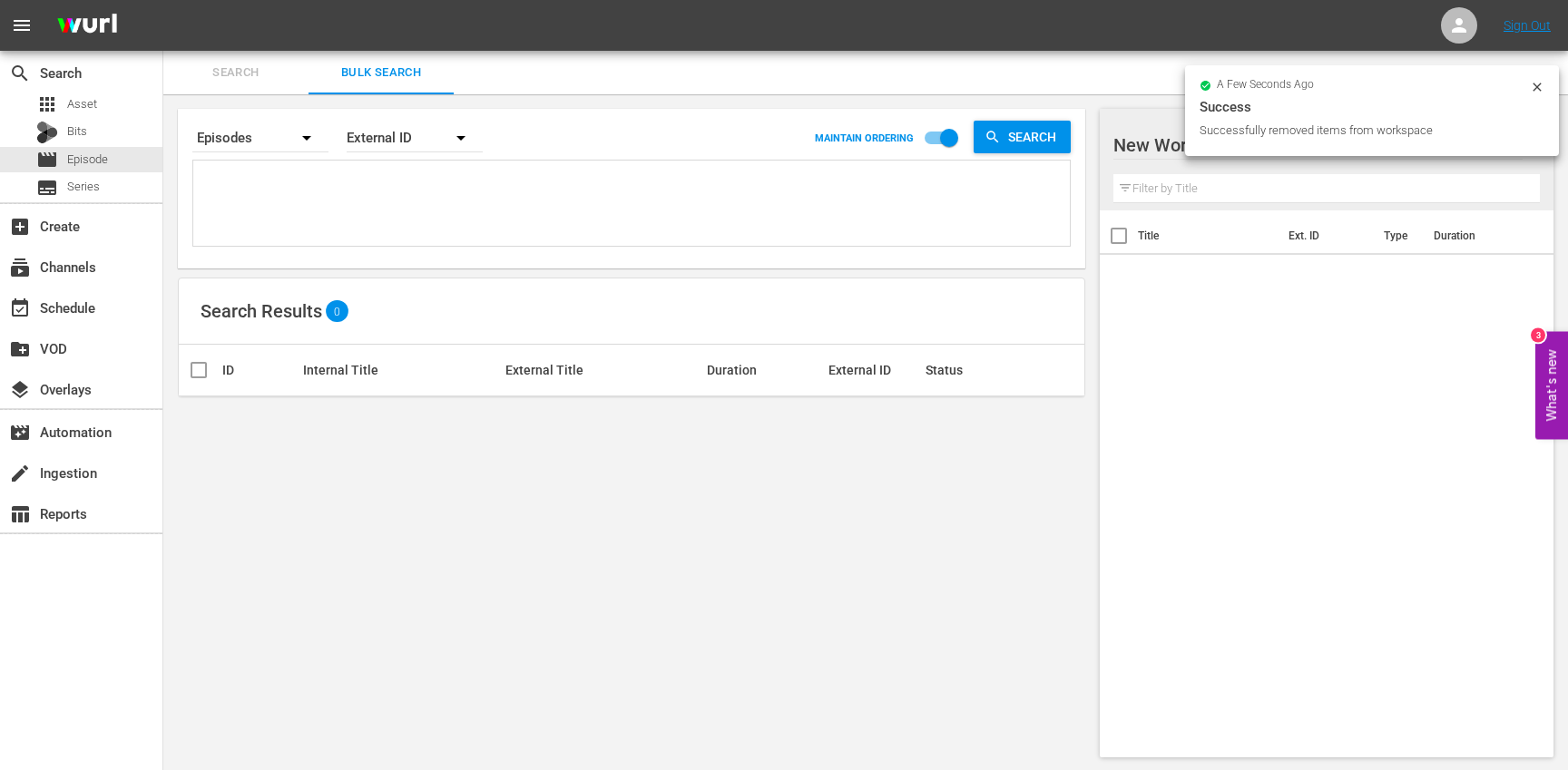
click at [333, 191] on textarea at bounding box center [634, 206] width 872 height 83
paste textarea "TR-1826 TR-1828 TR-1830 TR-1833 TR-1834 TR-1835 TR-1836 TR-1837 TR-1838 TR-1839"
type textarea "TR-1826 TR-1828 TR-1830 TR-1833 TR-1834 TR-1835 TR-1836 TR-1837 TR-1838 TR-1839"
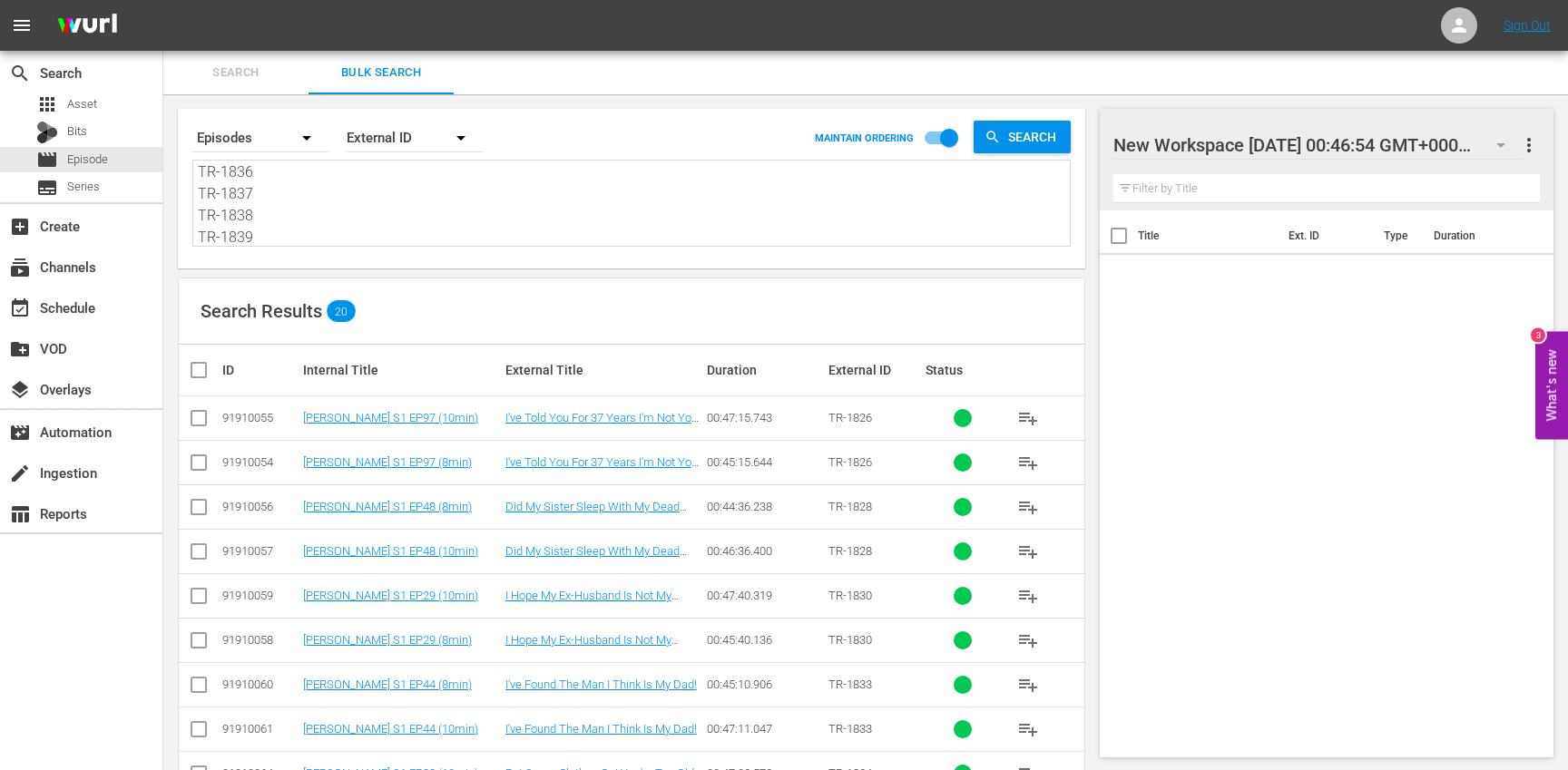
type textarea "TR-1826 TR-1828 TR-1830 TR-1833 TR-1834 TR-1835 TR-1836 TR-1837 TR-1838 TR-1839"
click at [196, 368] on input "checkbox" at bounding box center [206, 370] width 36 height 21
checkbox input "true"
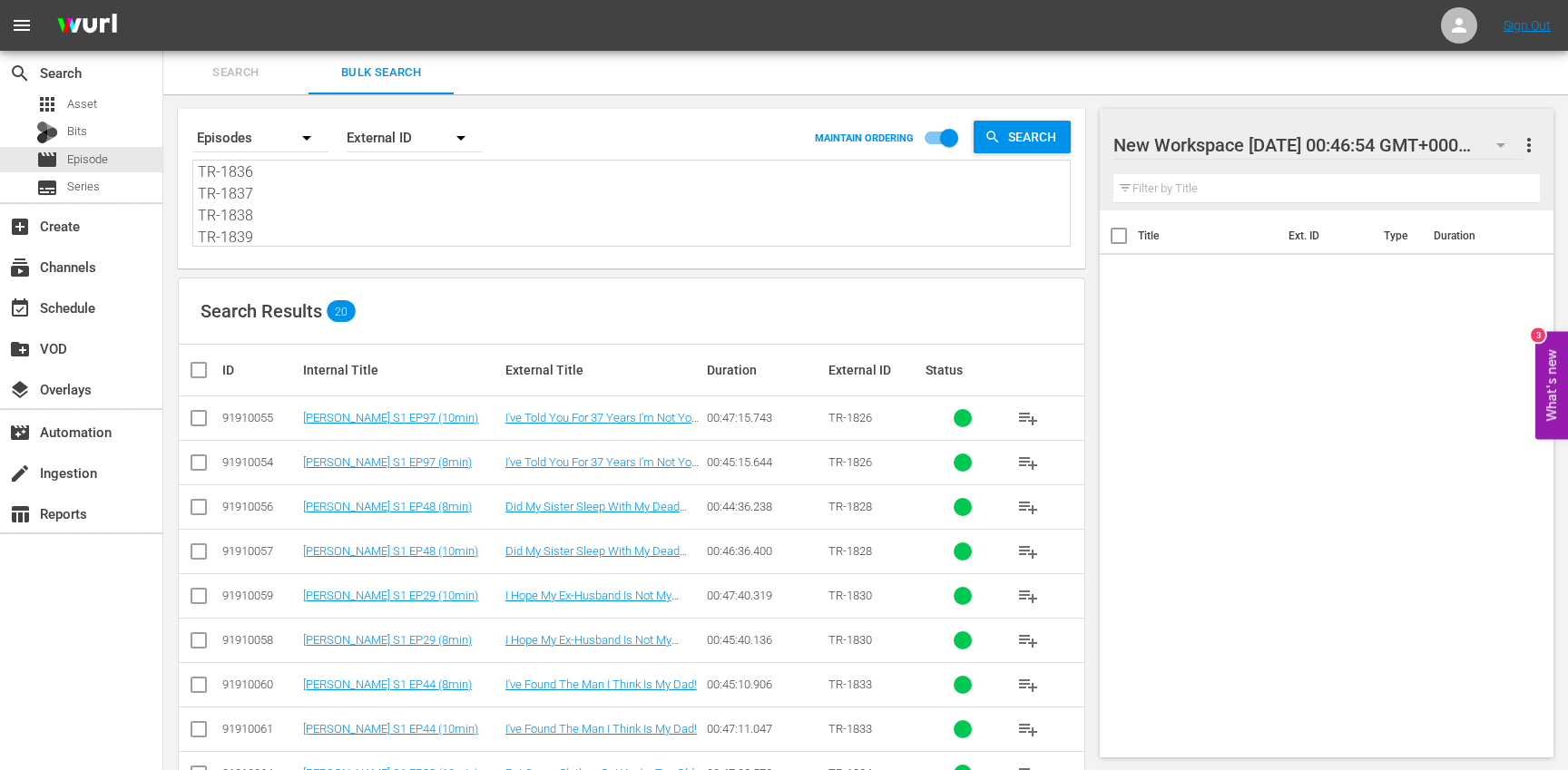
checkbox input "true"
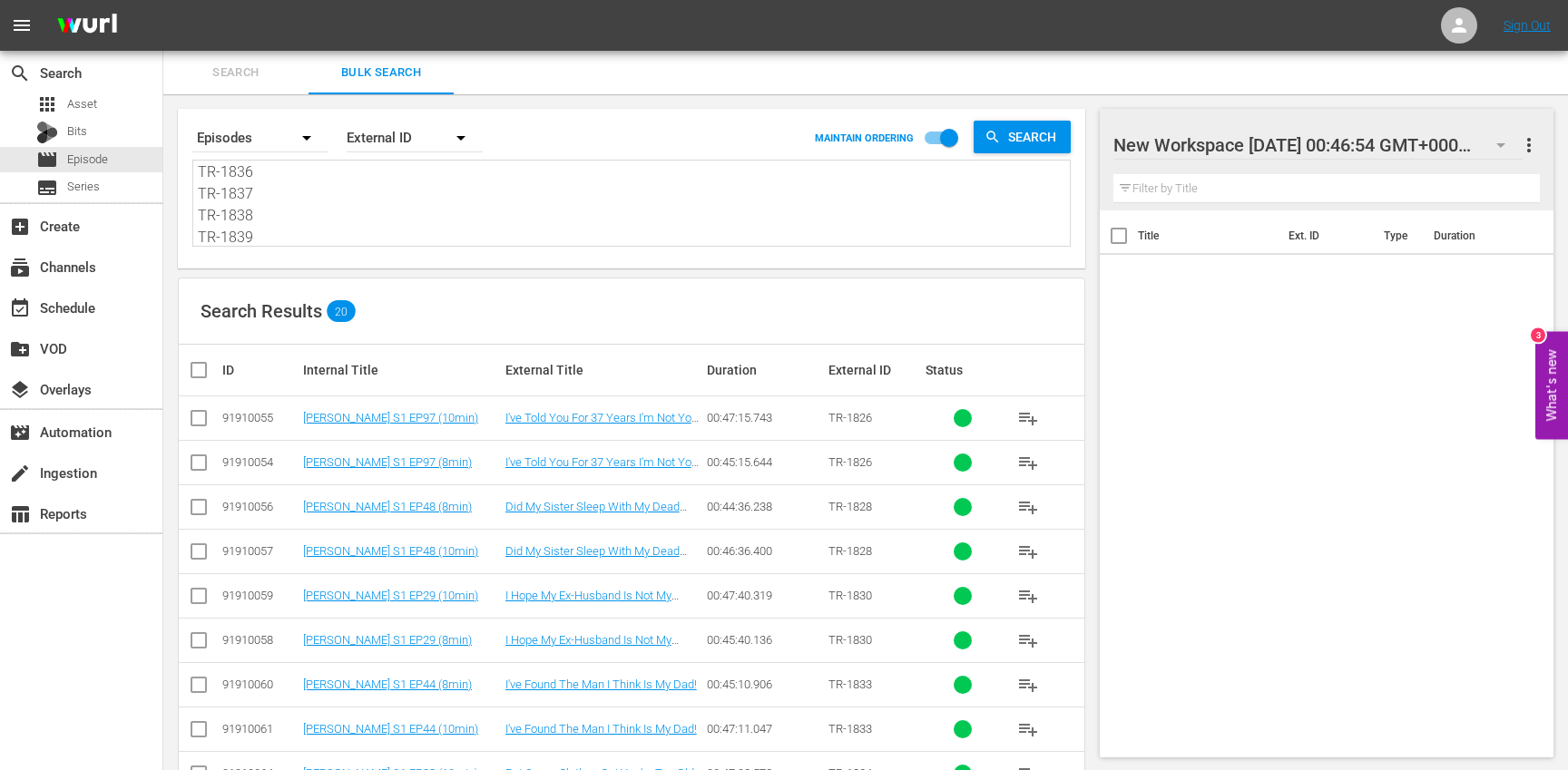
checkbox input "true"
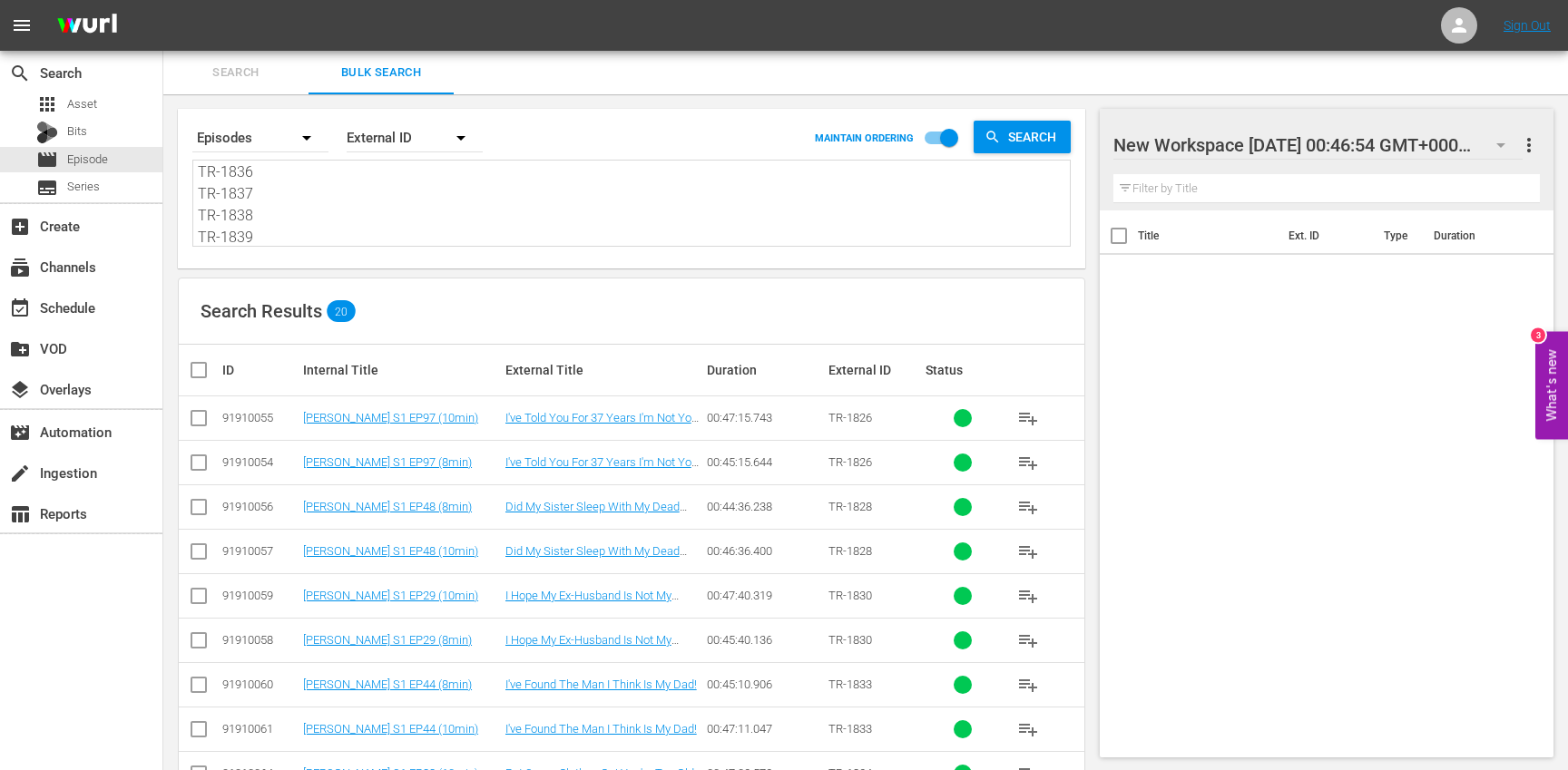
checkbox input "true"
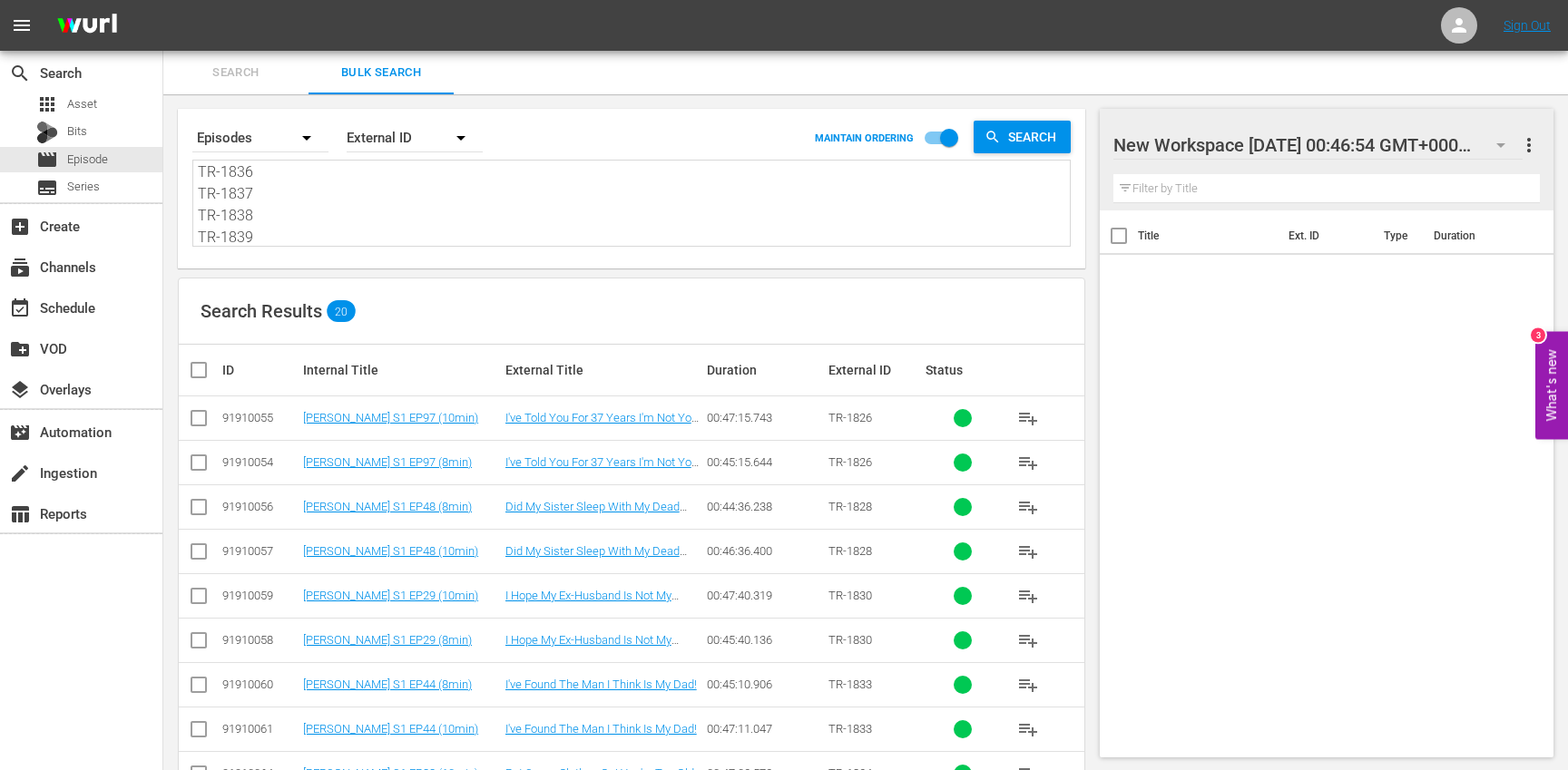
checkbox input "true"
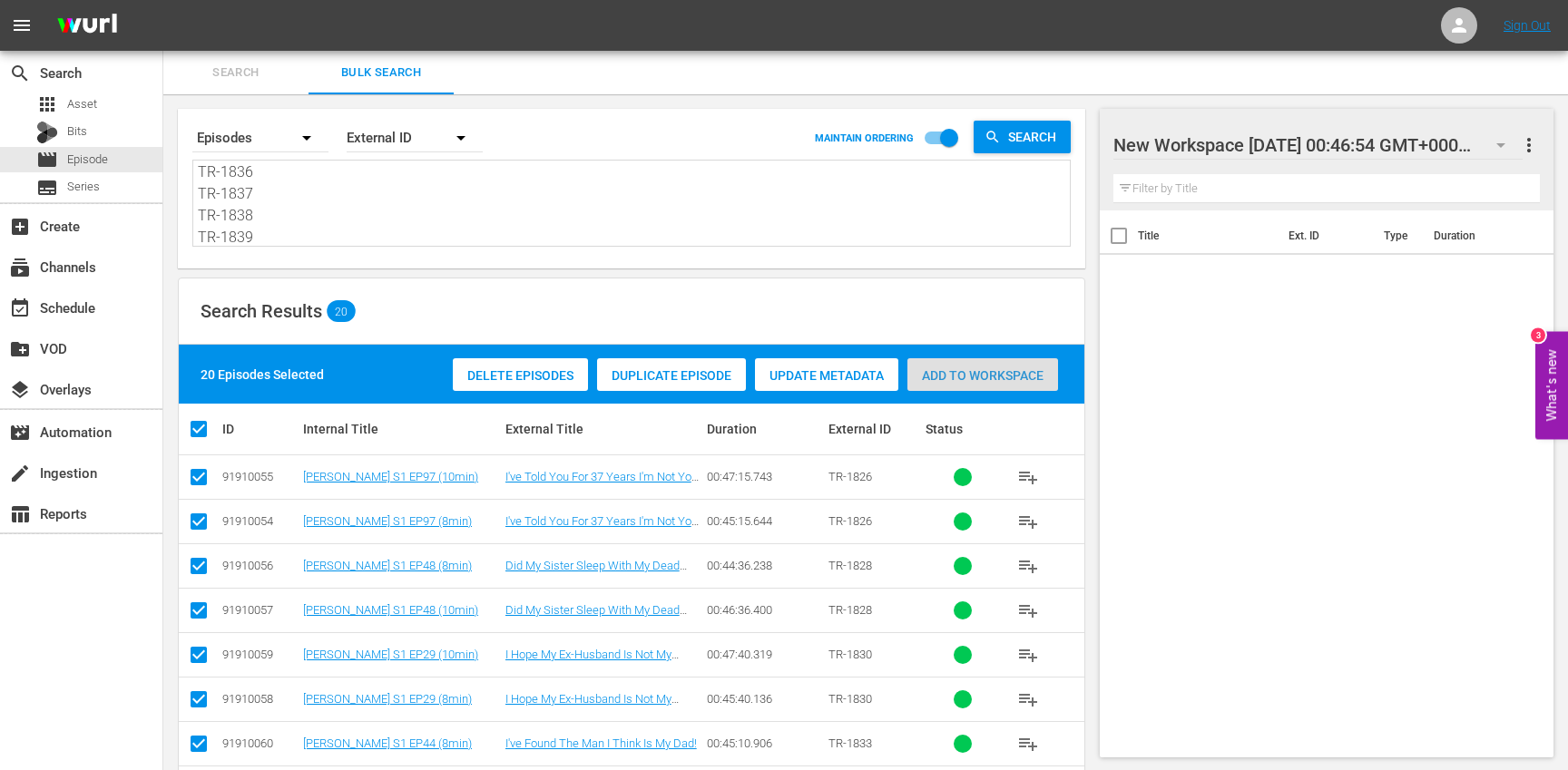
click at [1015, 377] on span "Add to Workspace" at bounding box center [983, 375] width 151 height 15
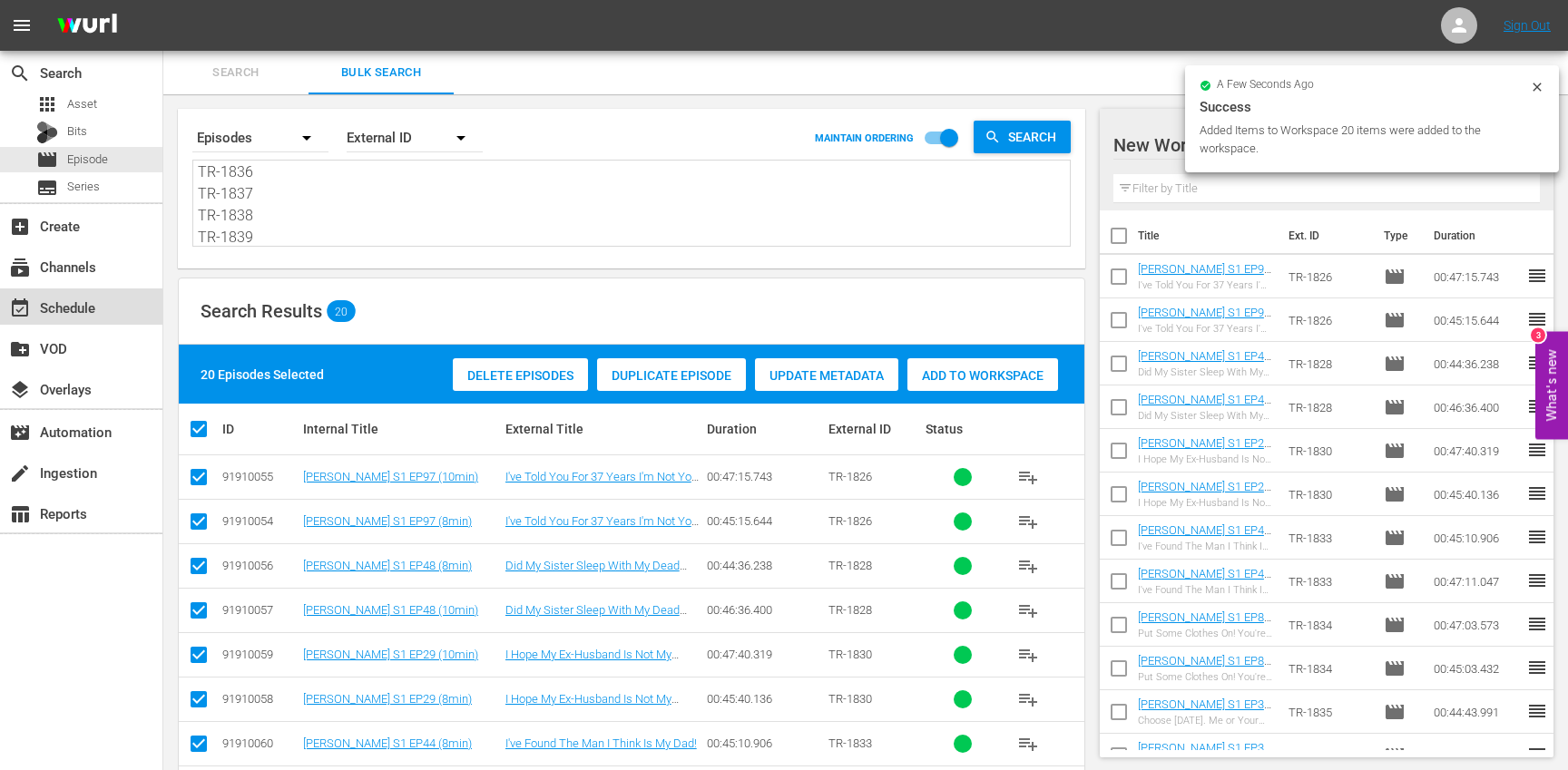
click at [119, 305] on div "event_available Schedule" at bounding box center [81, 306] width 162 height 36
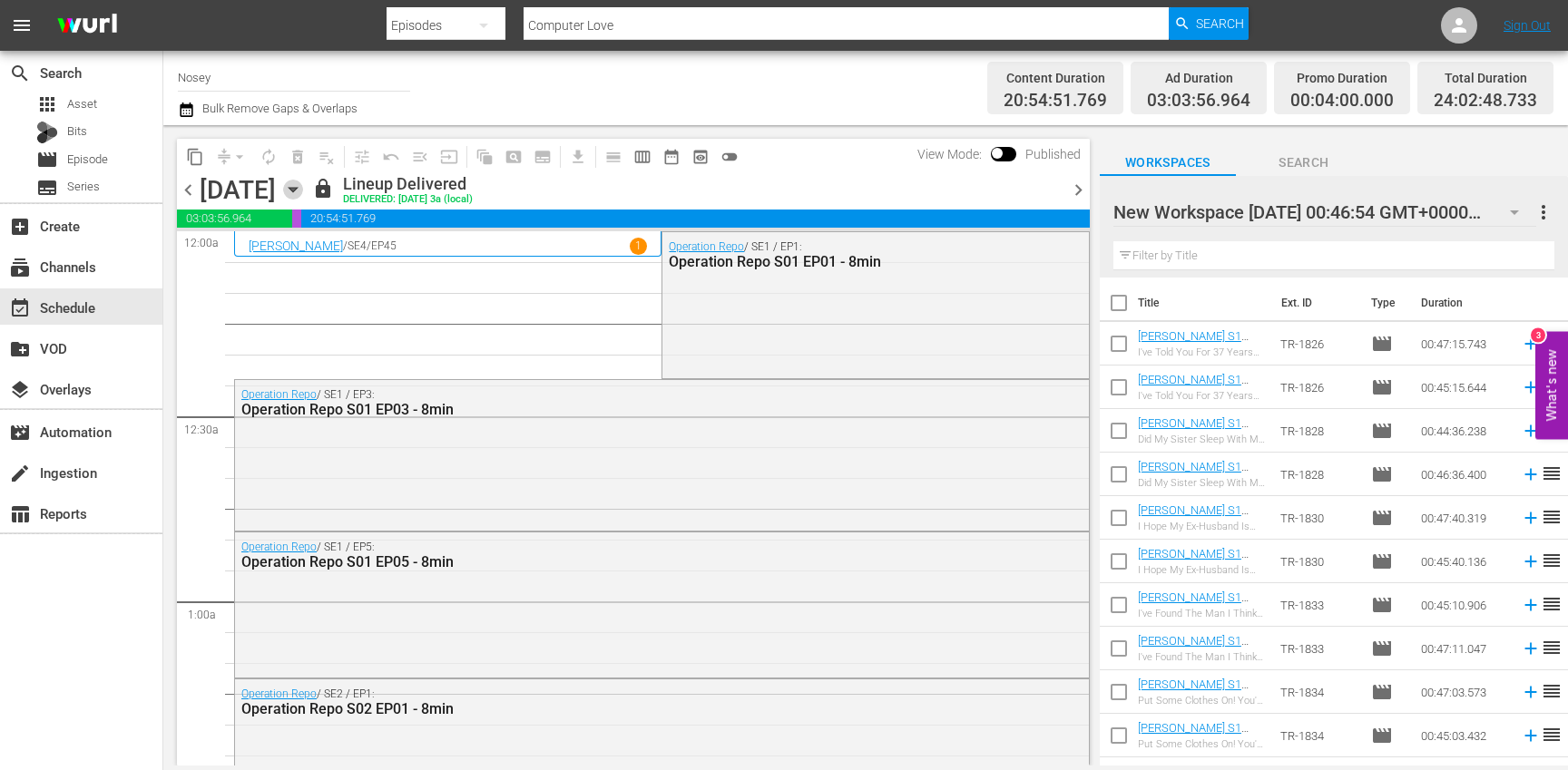
click at [303, 192] on icon "button" at bounding box center [293, 189] width 20 height 20
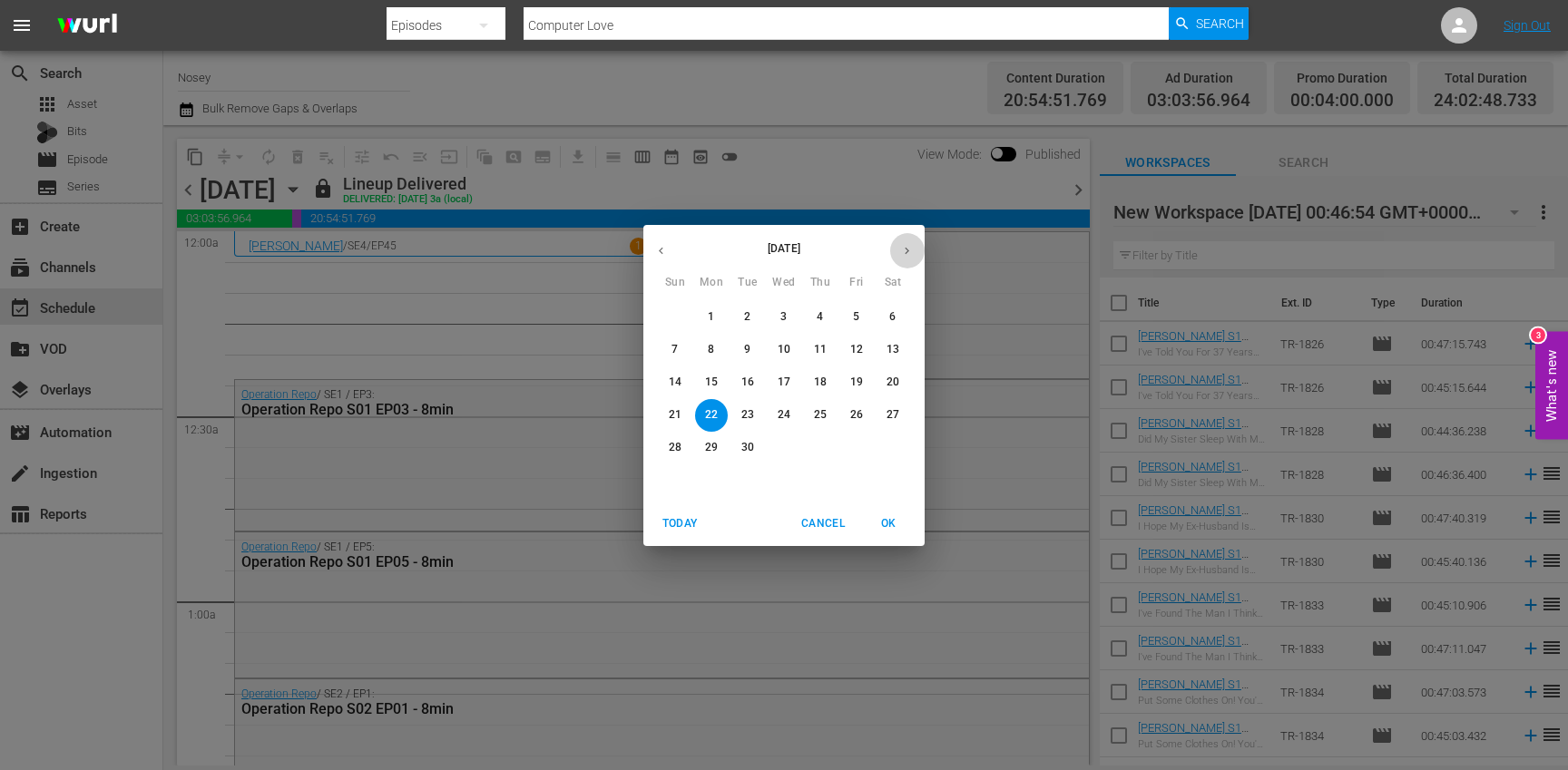
click at [906, 254] on icon "button" at bounding box center [907, 250] width 14 height 14
click at [906, 255] on icon "button" at bounding box center [907, 250] width 14 height 14
click at [782, 351] on p "10" at bounding box center [784, 349] width 13 height 16
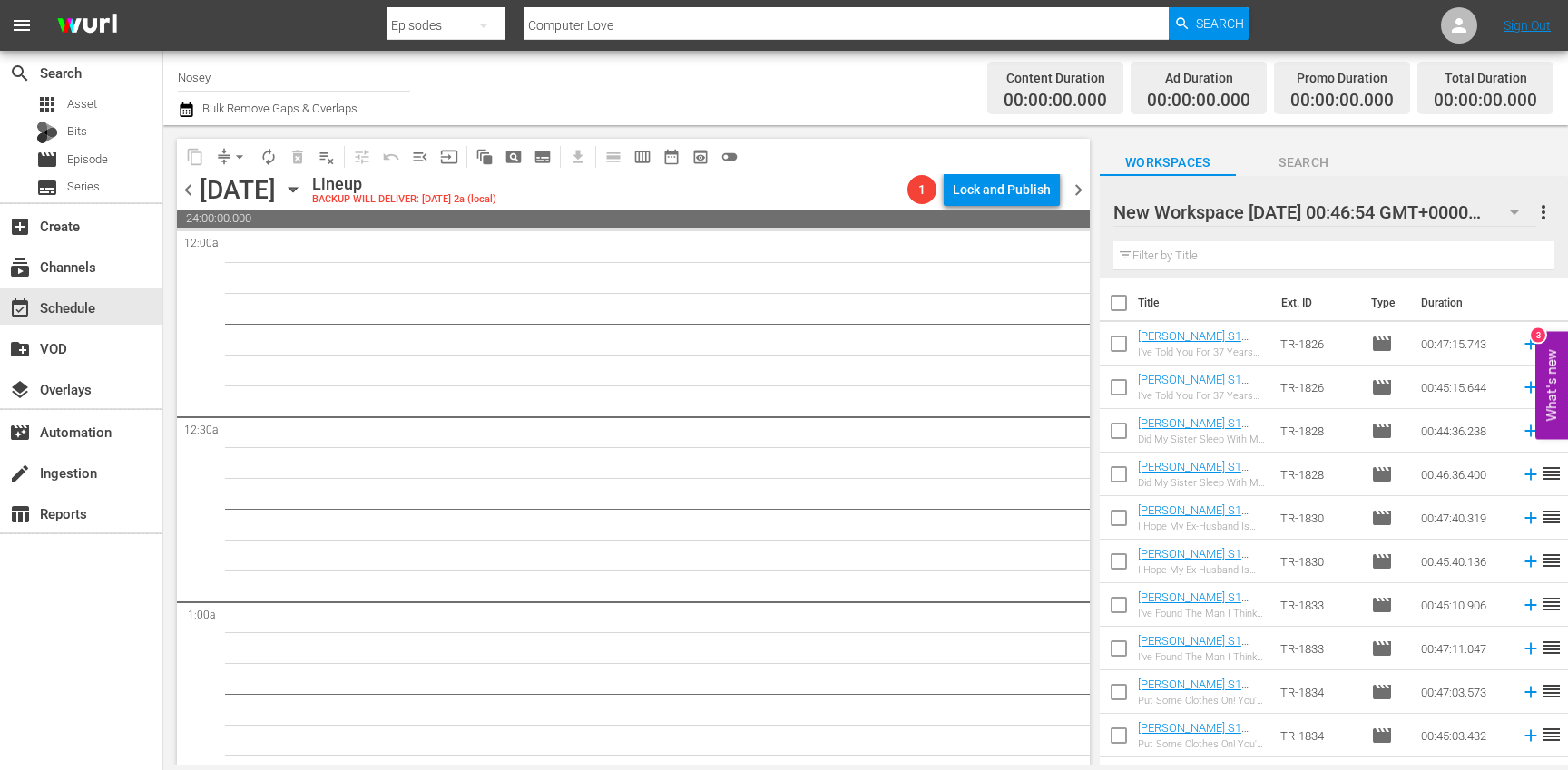
click at [1119, 300] on input "checkbox" at bounding box center [1118, 306] width 38 height 38
checkbox input "true"
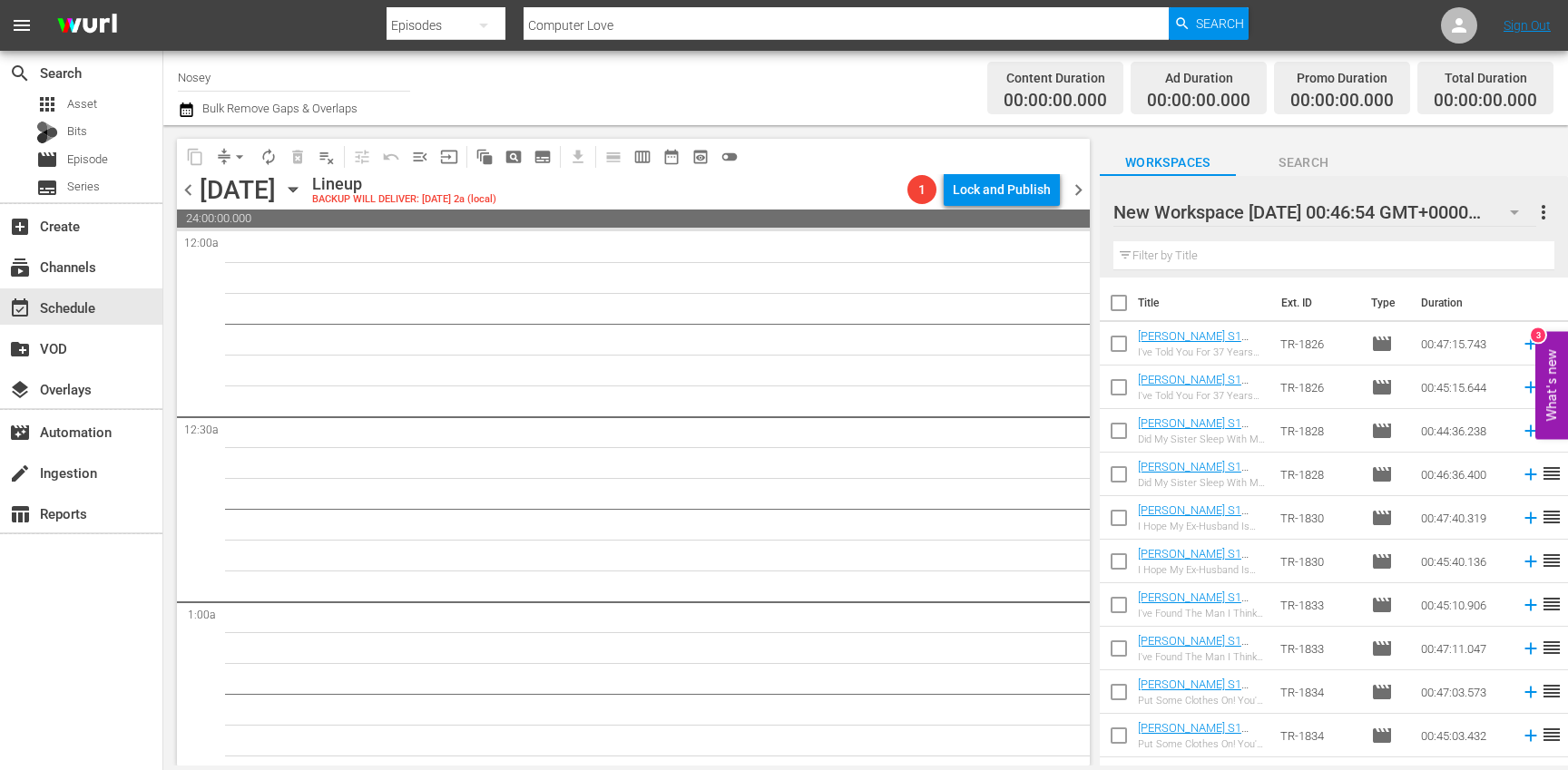
checkbox input "true"
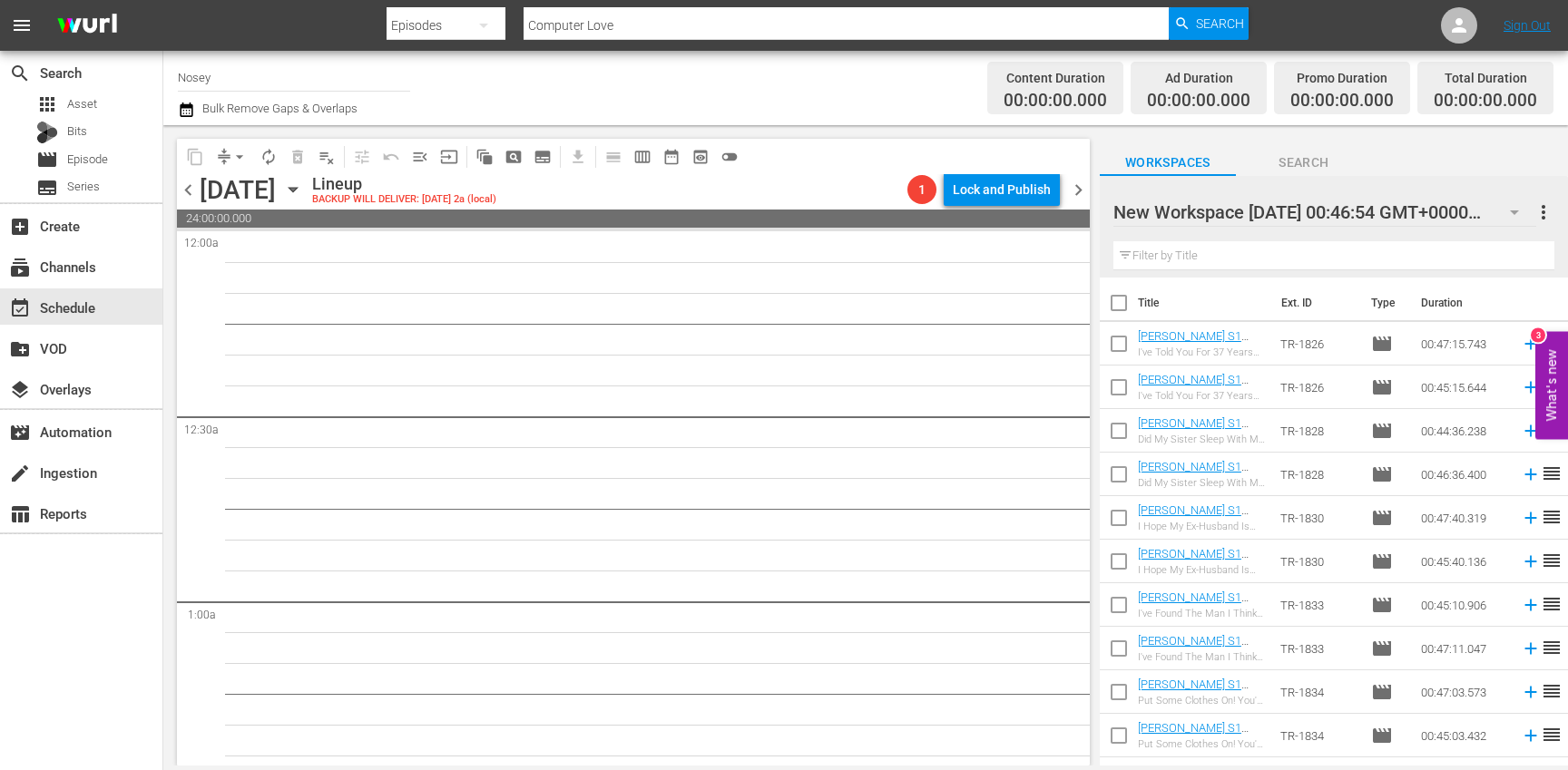
checkbox input "true"
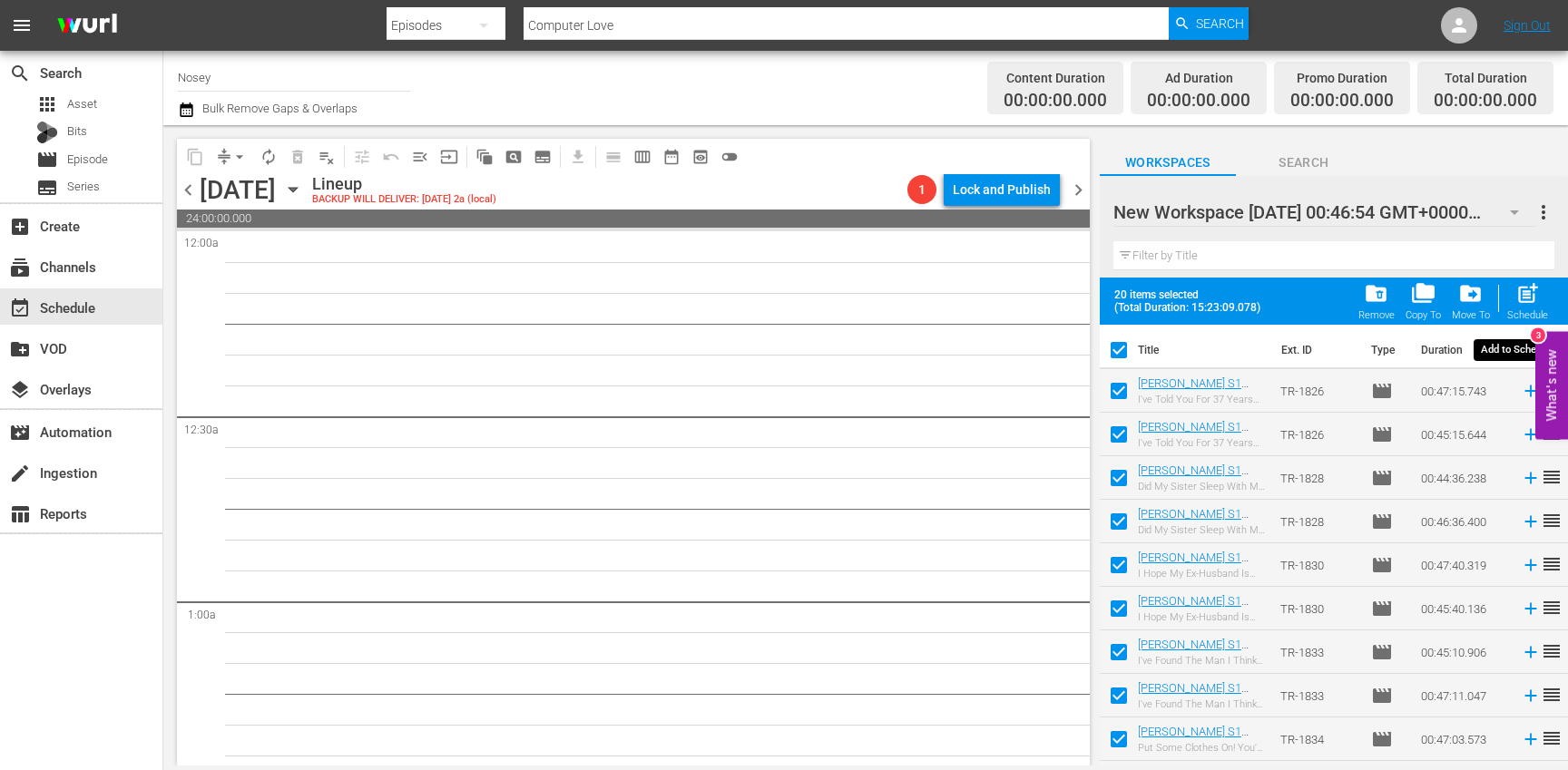
click at [1529, 295] on span "post_add" at bounding box center [1527, 293] width 24 height 24
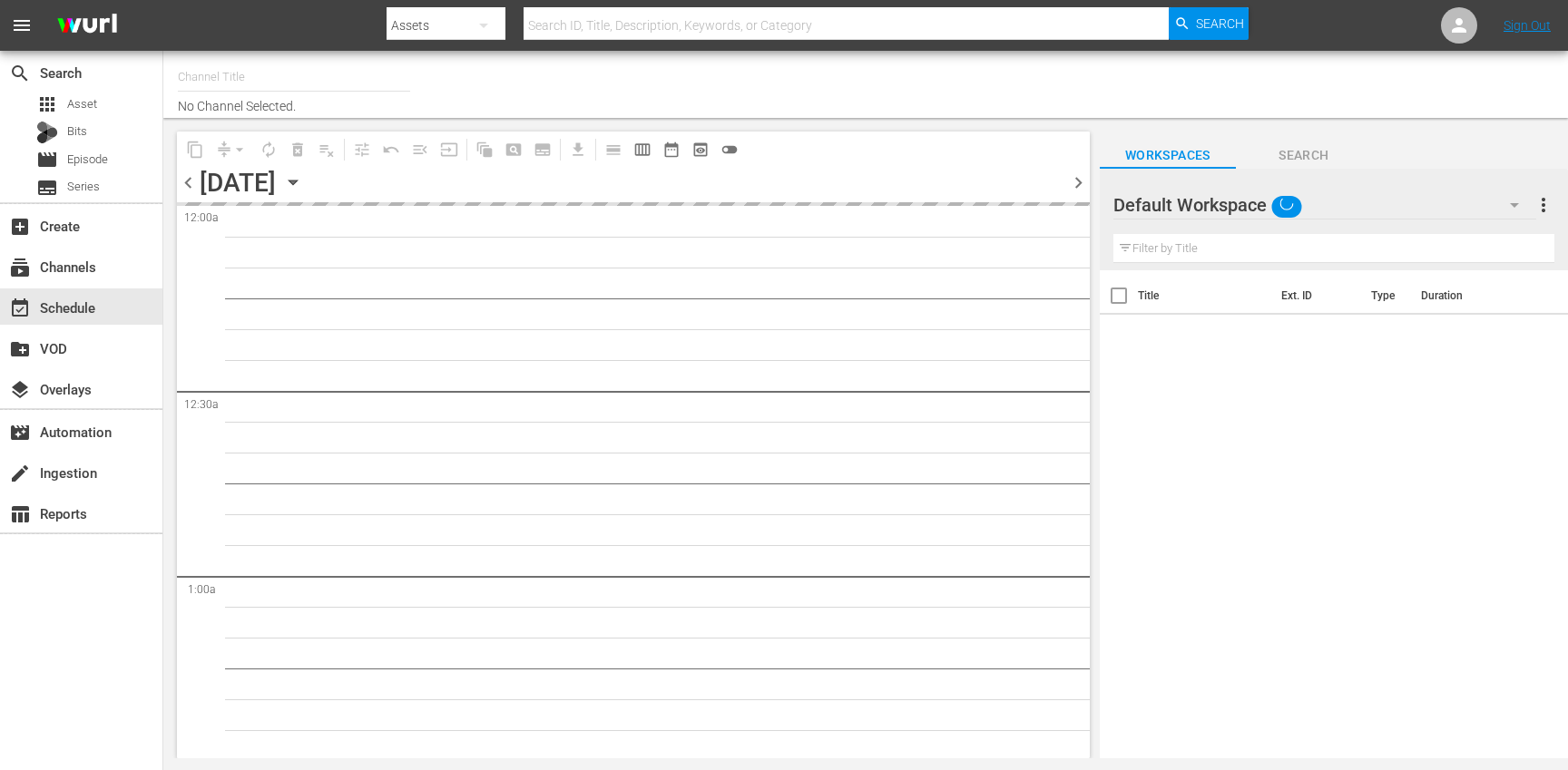
type input "Nosey (319)"
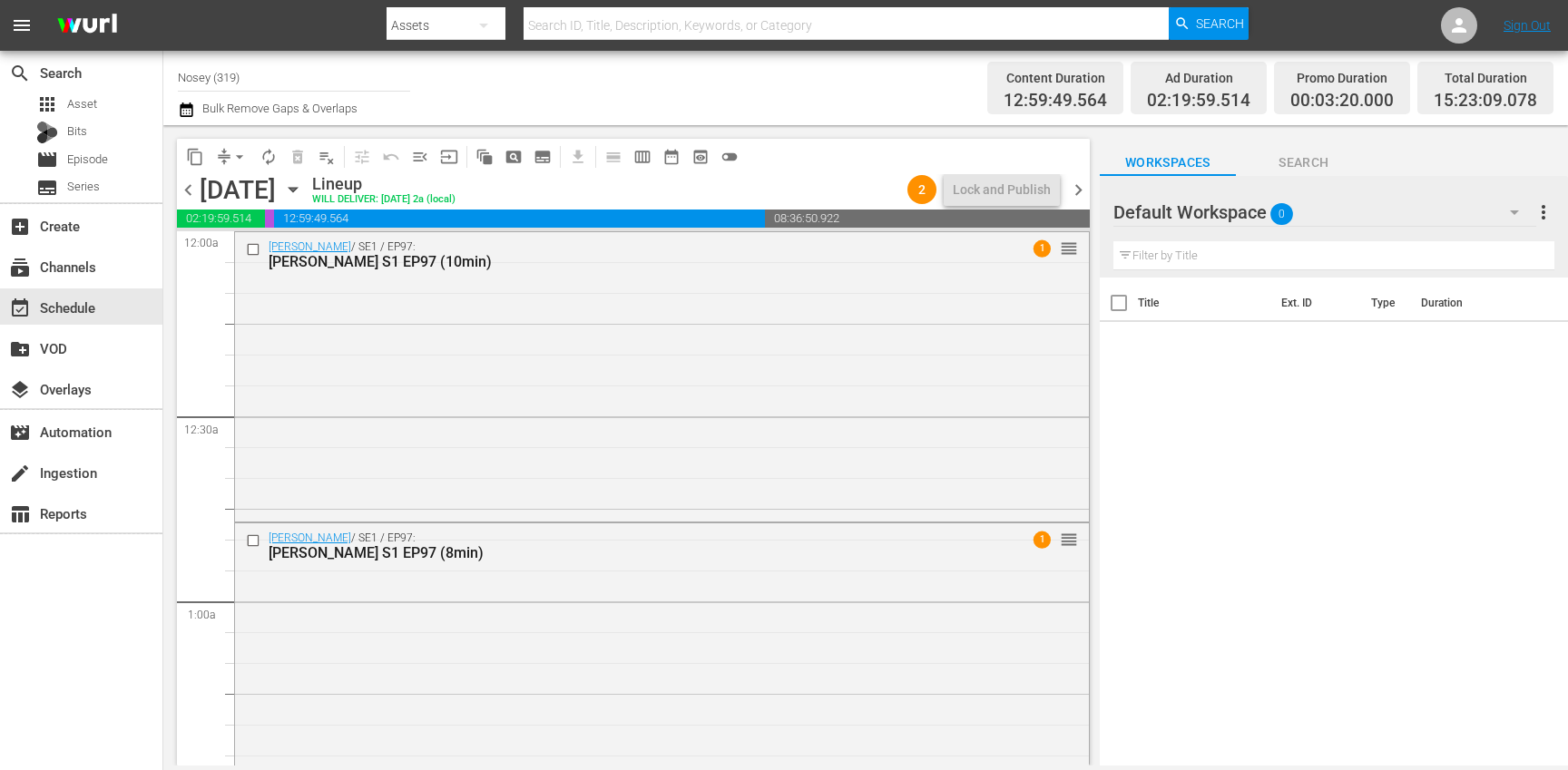
click at [1406, 203] on div "Default Workspace 0" at bounding box center [1325, 212] width 424 height 51
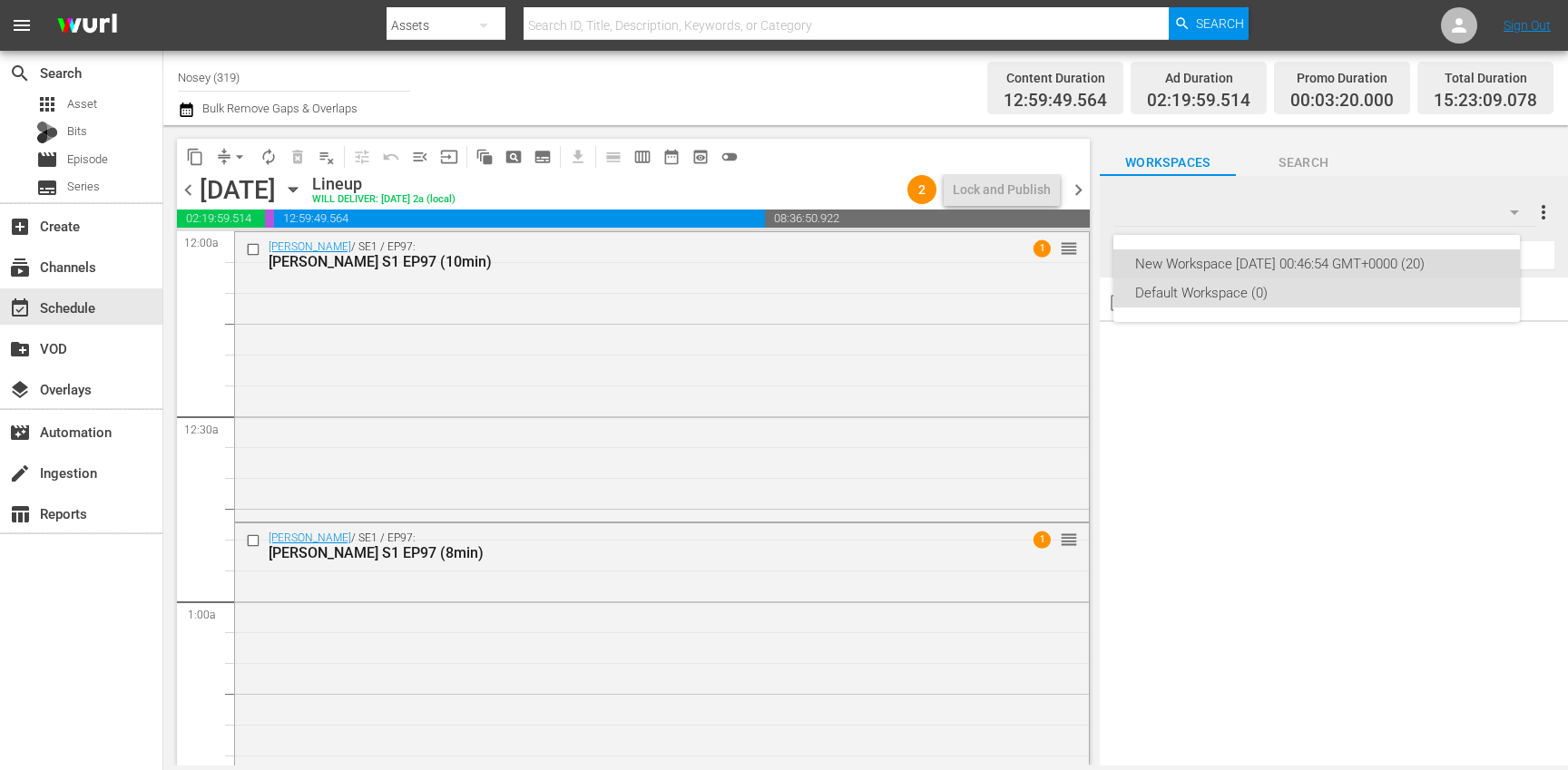
click at [1280, 255] on div "New Workspace [DATE] 00:46:54 GMT+0000 (20)" at bounding box center [1316, 263] width 363 height 29
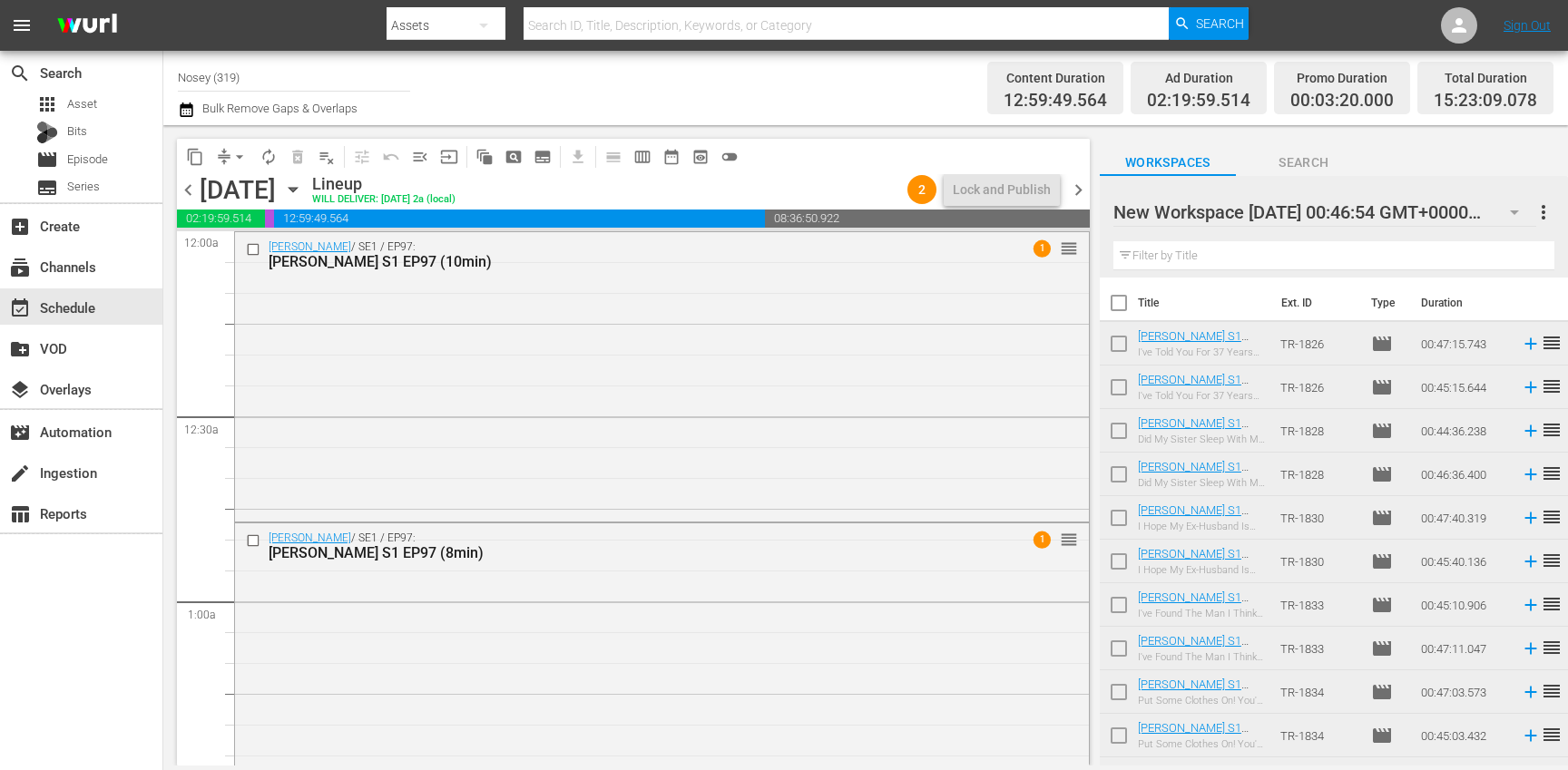
click at [1111, 310] on input "checkbox" at bounding box center [1118, 306] width 38 height 38
checkbox input "true"
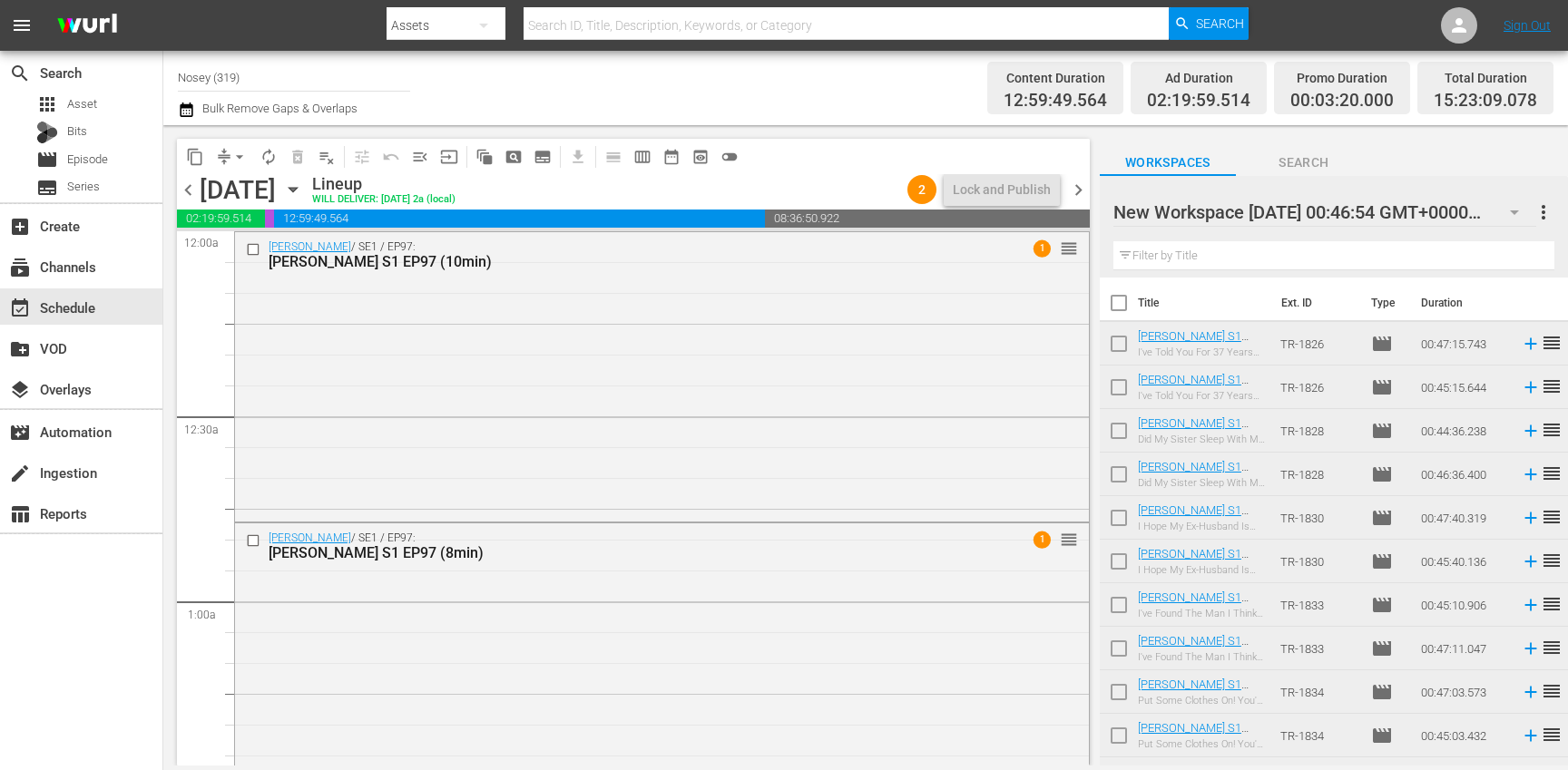
checkbox input "true"
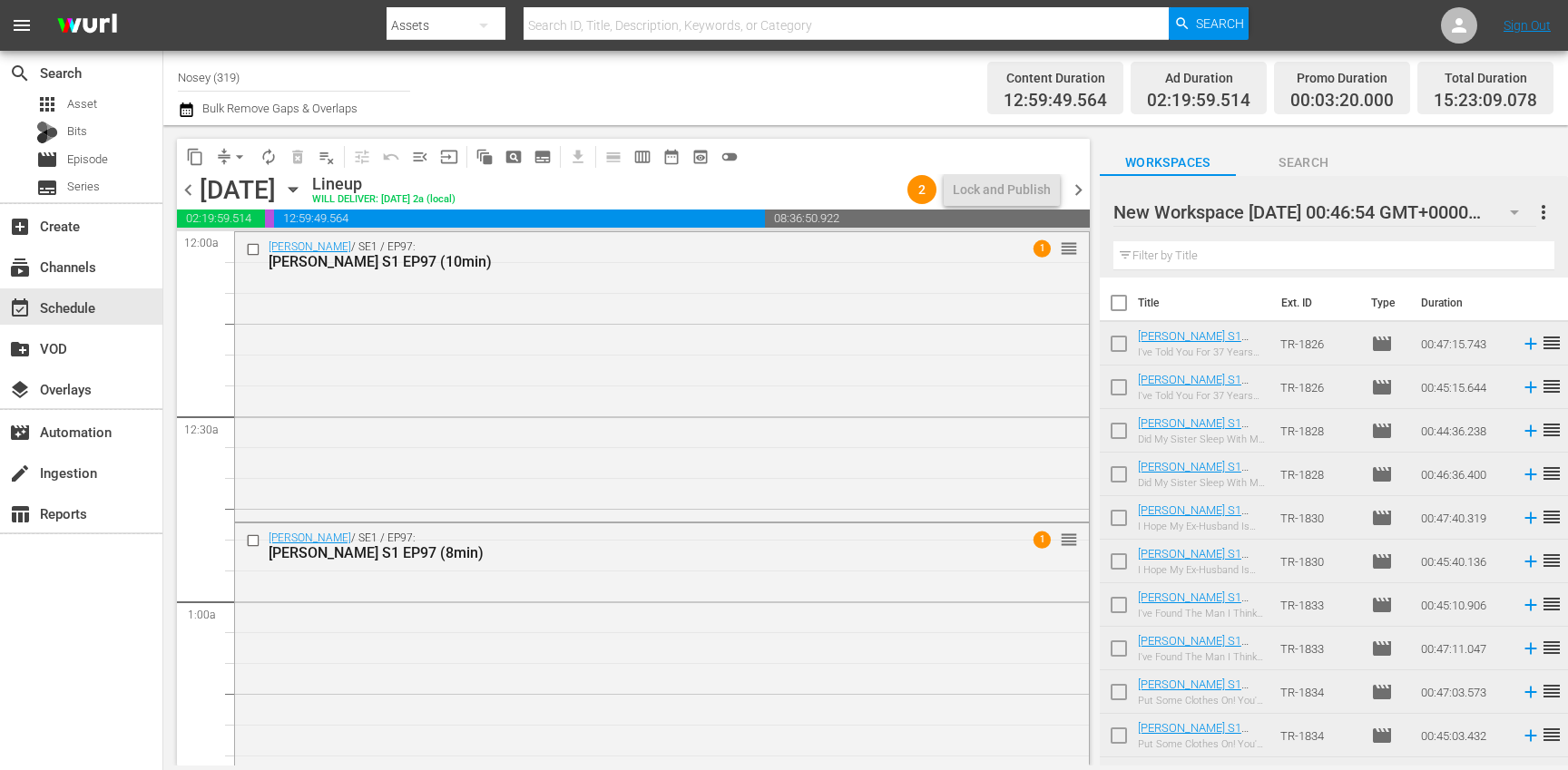
checkbox input "true"
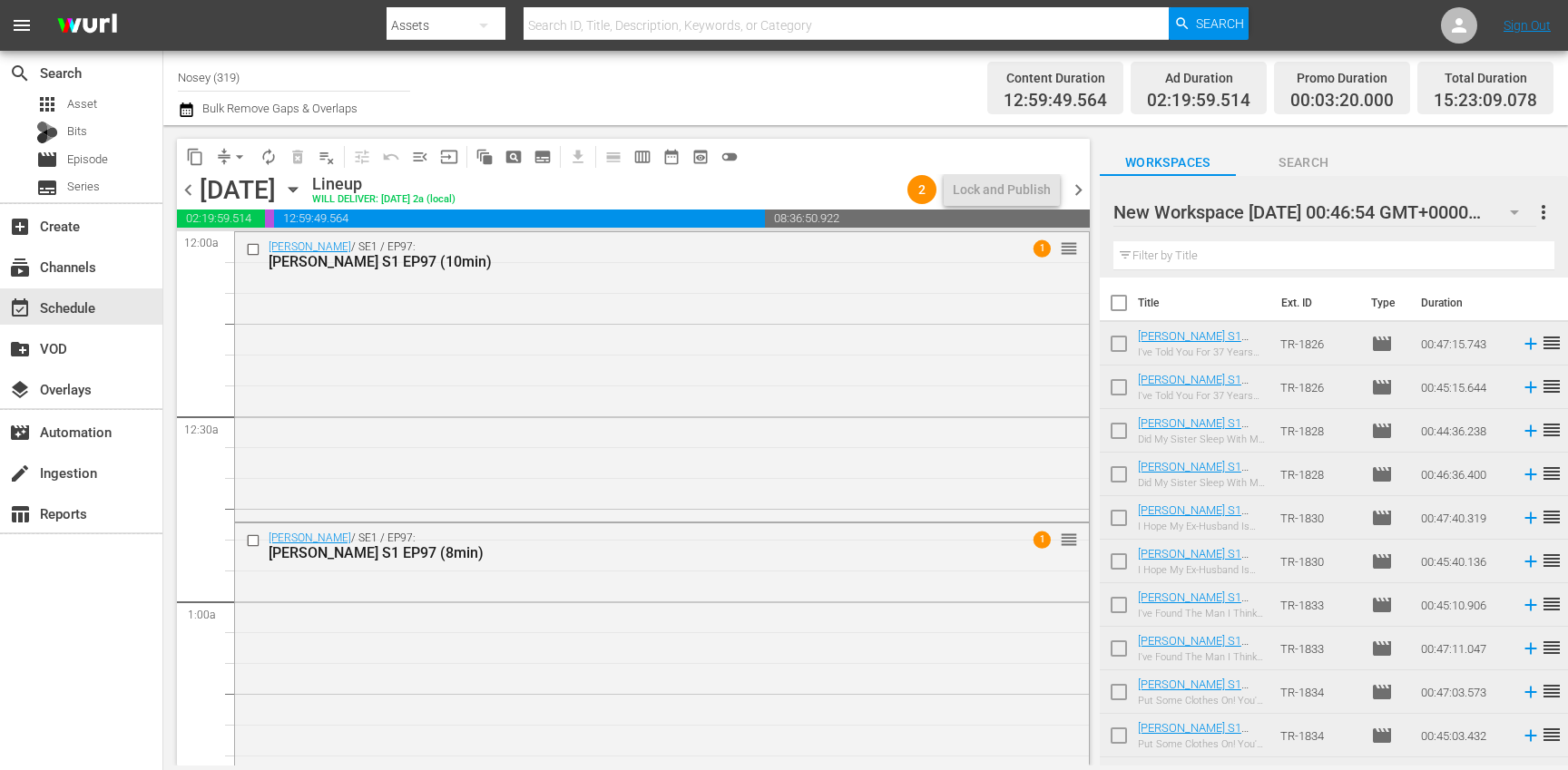
checkbox input "true"
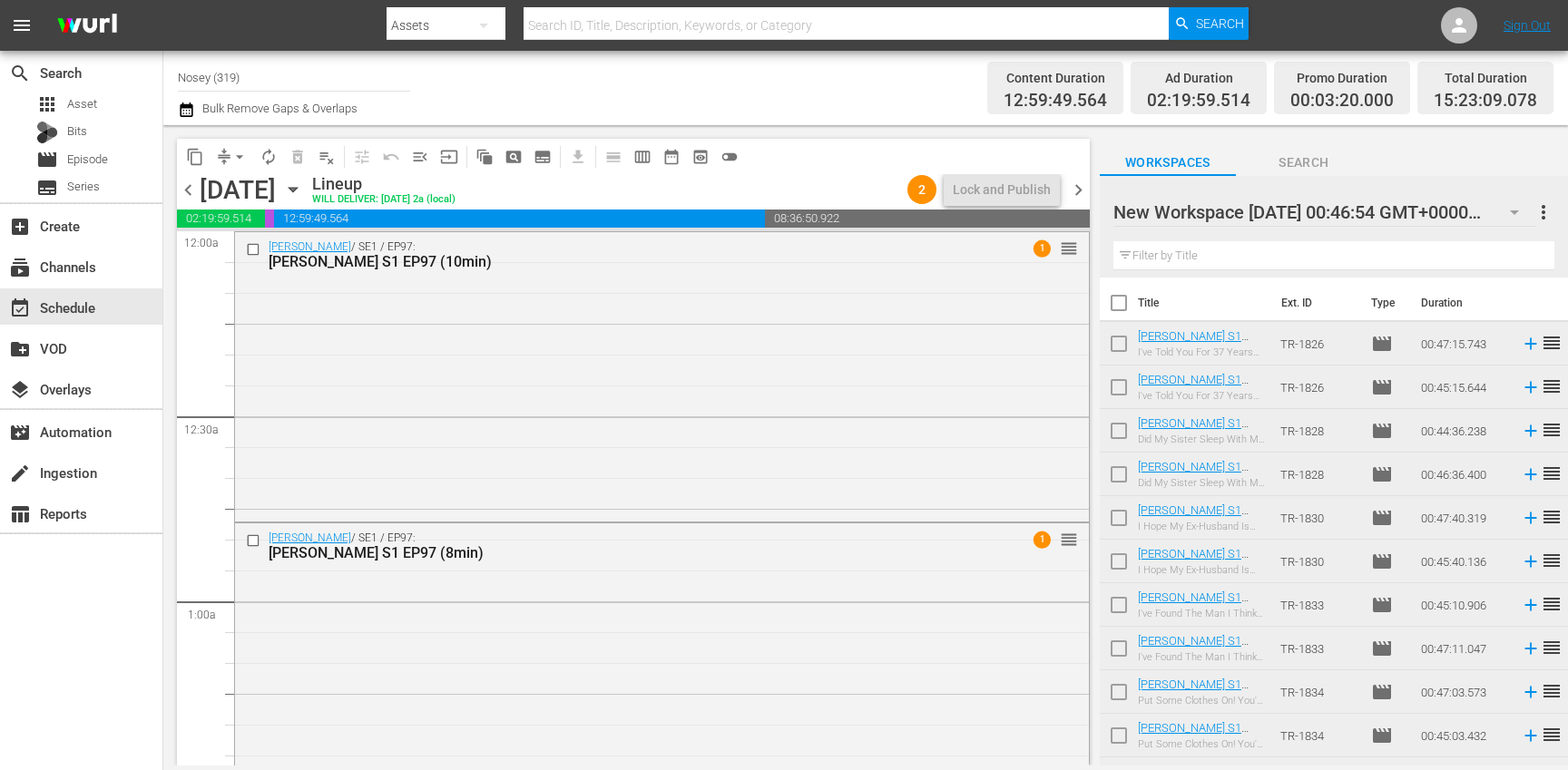
checkbox input "true"
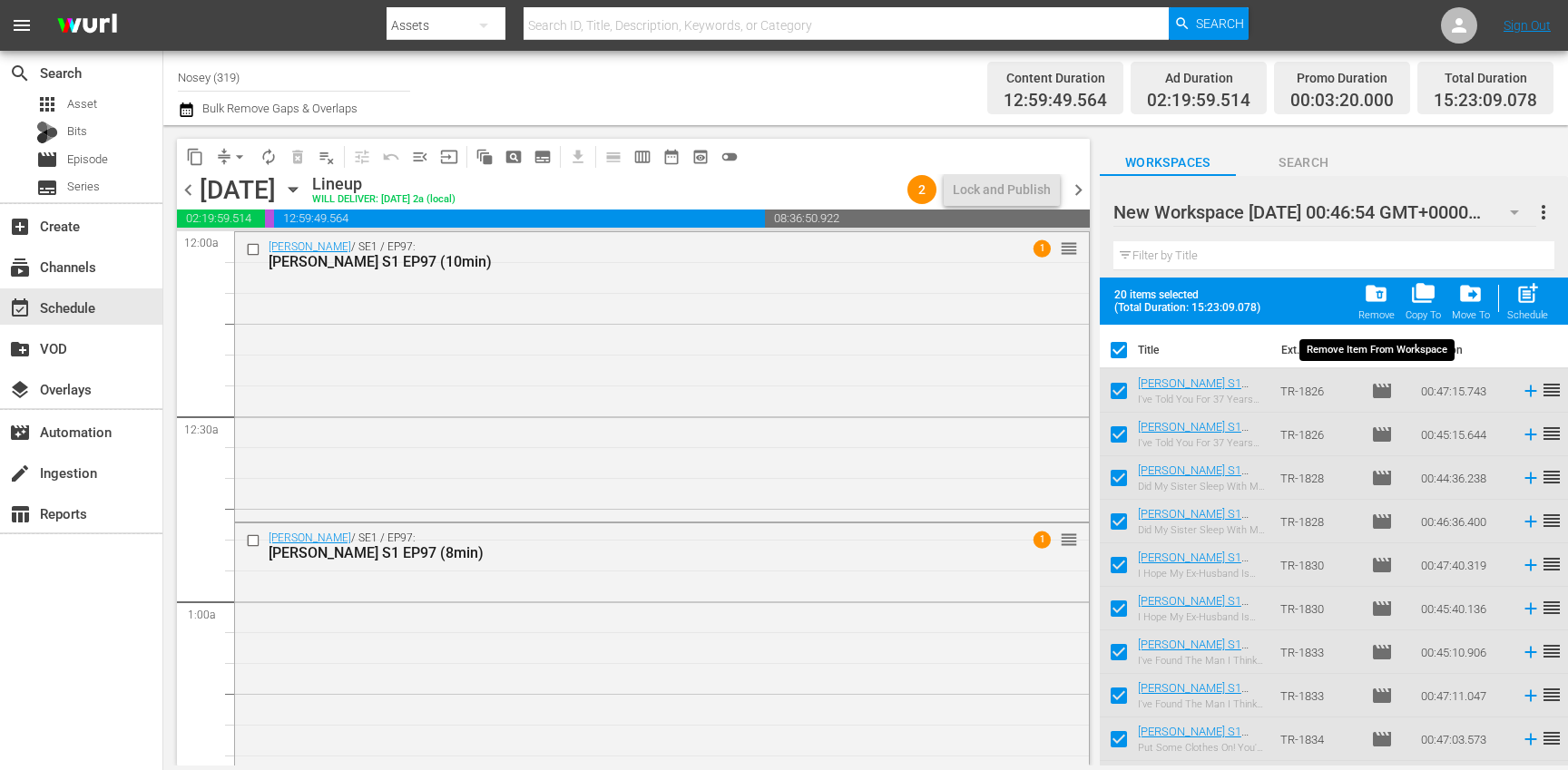
click at [1386, 290] on span "folder_delete" at bounding box center [1376, 293] width 24 height 24
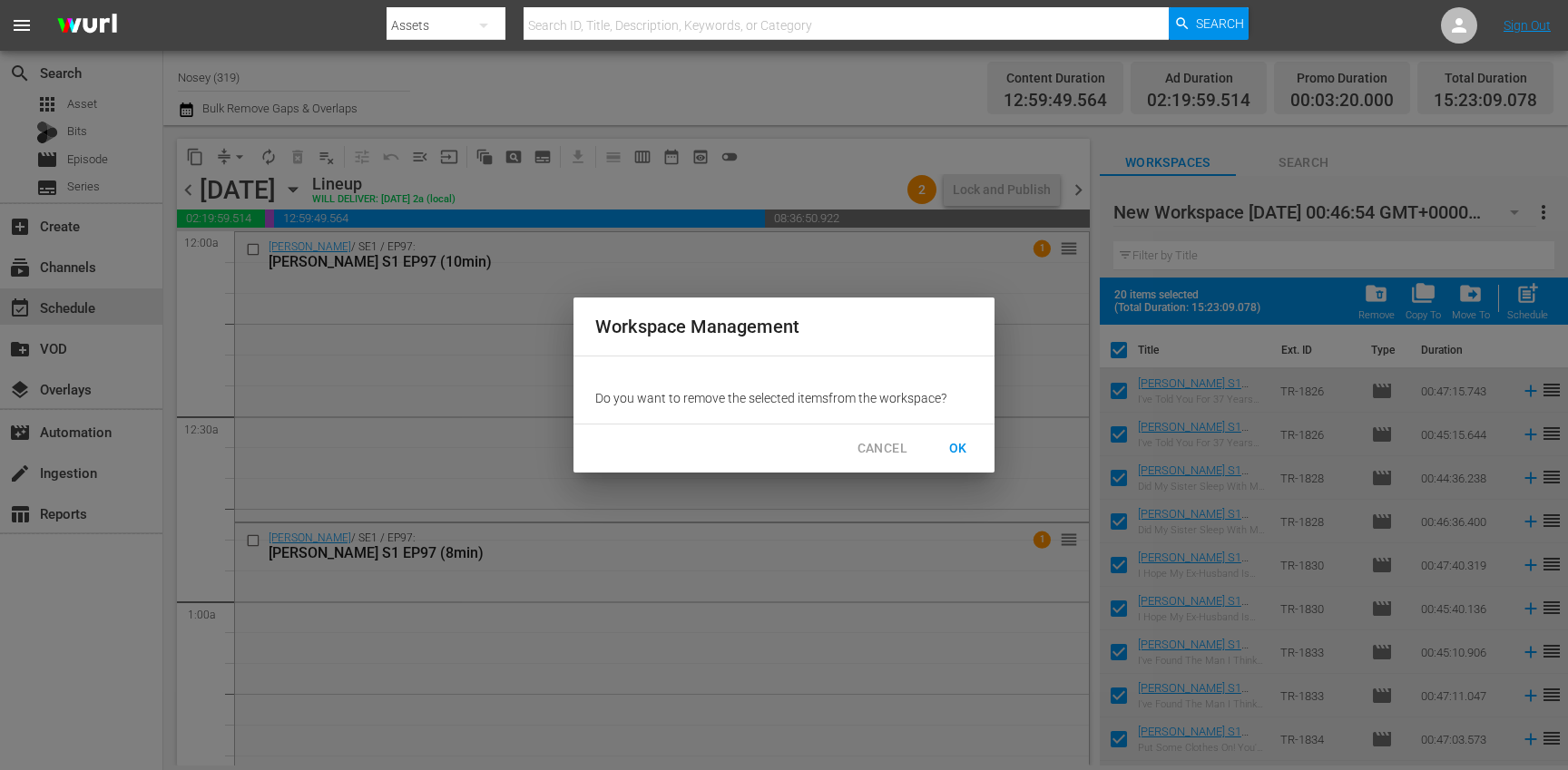
click at [950, 448] on span "OK" at bounding box center [958, 448] width 29 height 22
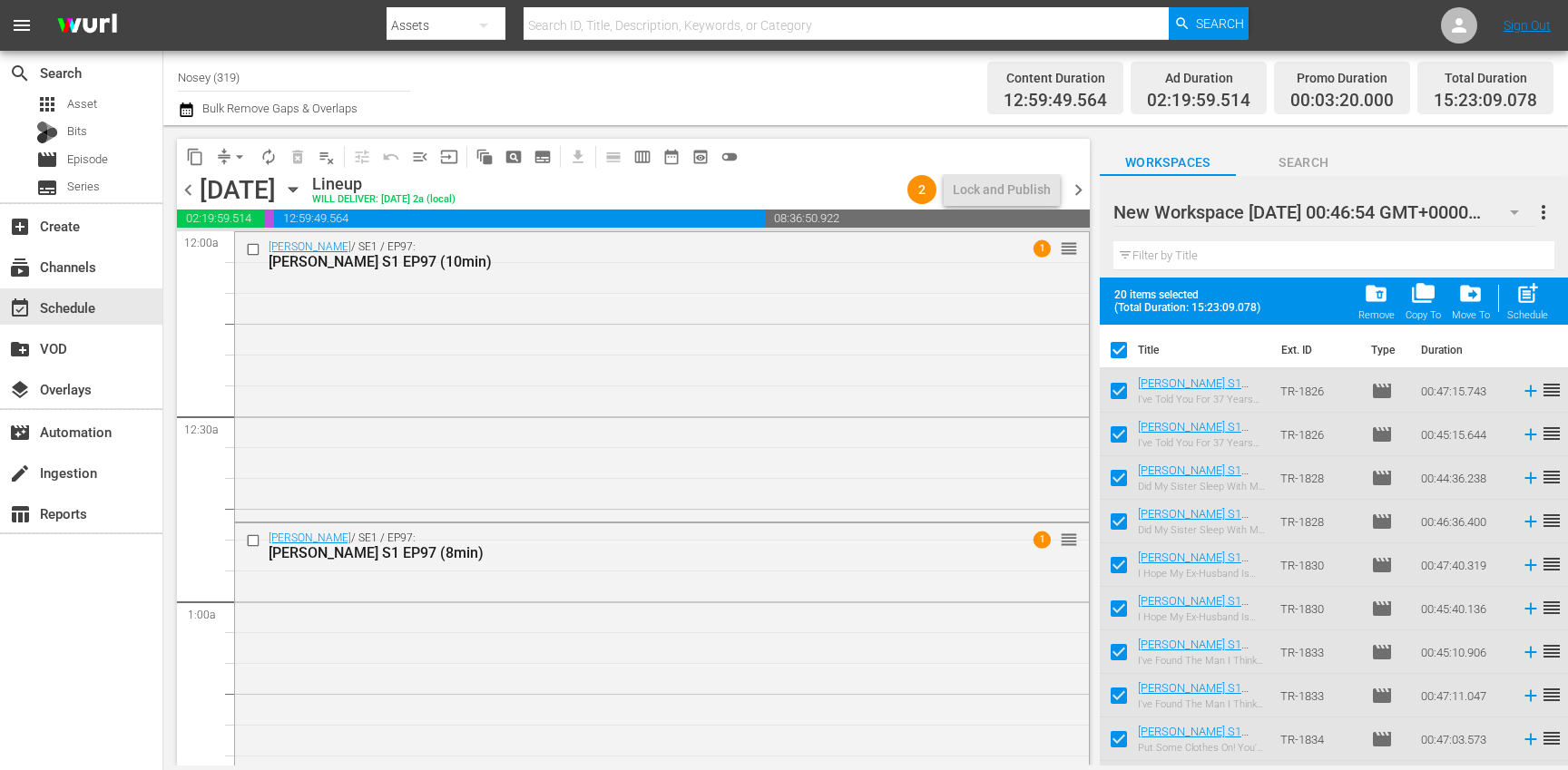
checkbox input "false"
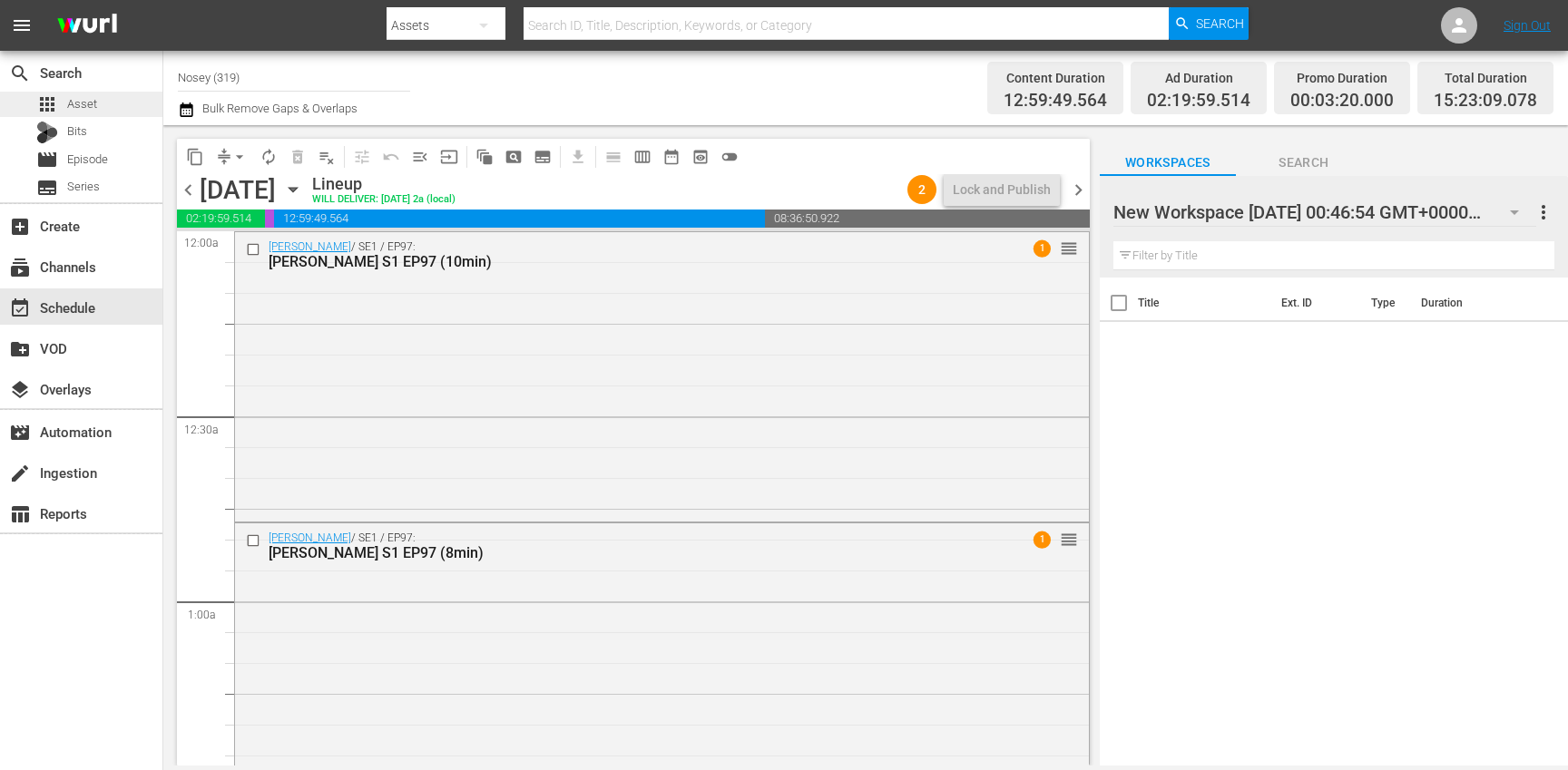
click at [116, 97] on div "apps Asset" at bounding box center [81, 103] width 162 height 25
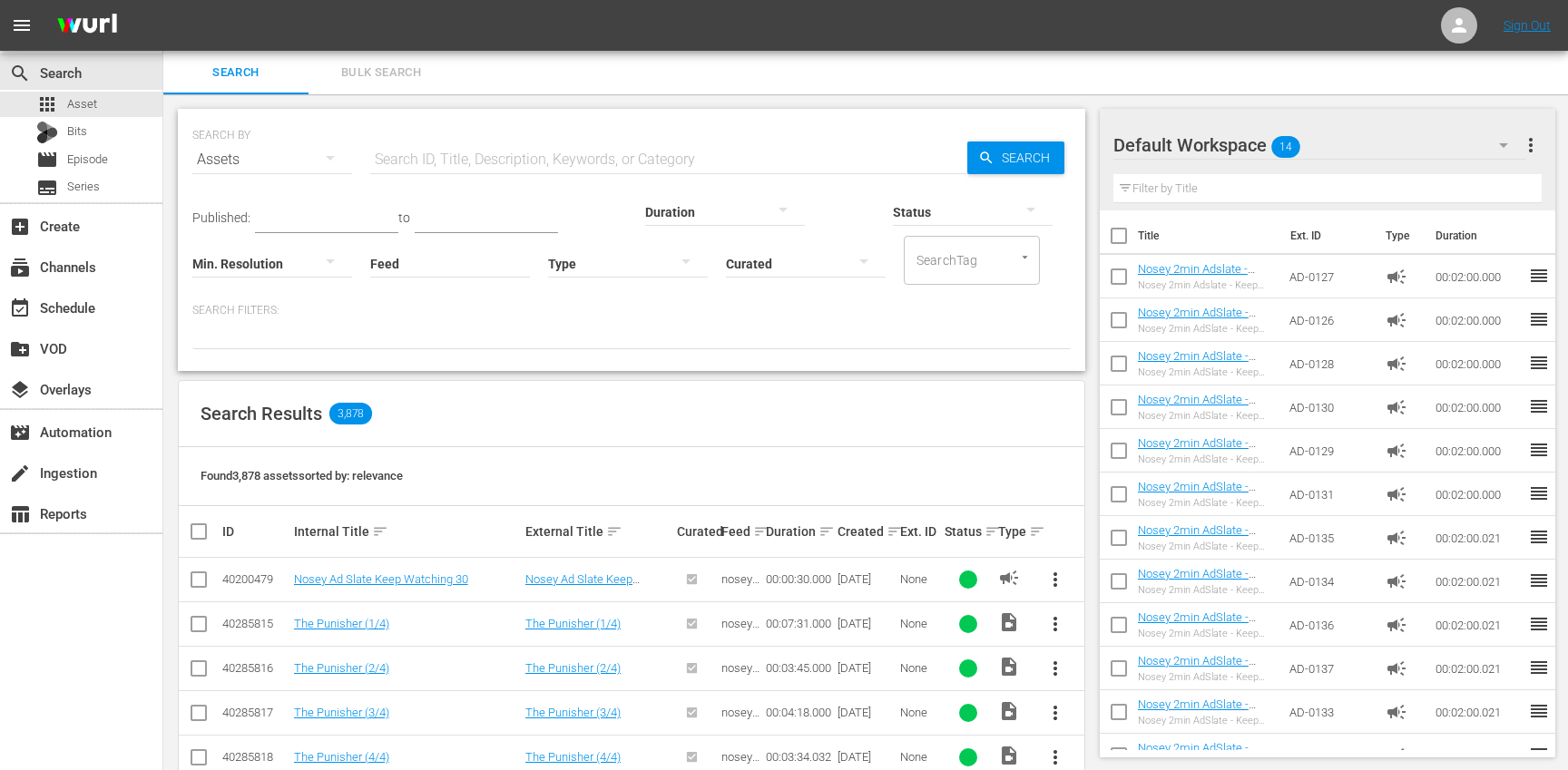
click at [490, 146] on input "text" at bounding box center [668, 159] width 597 height 44
paste input "TR-1841"
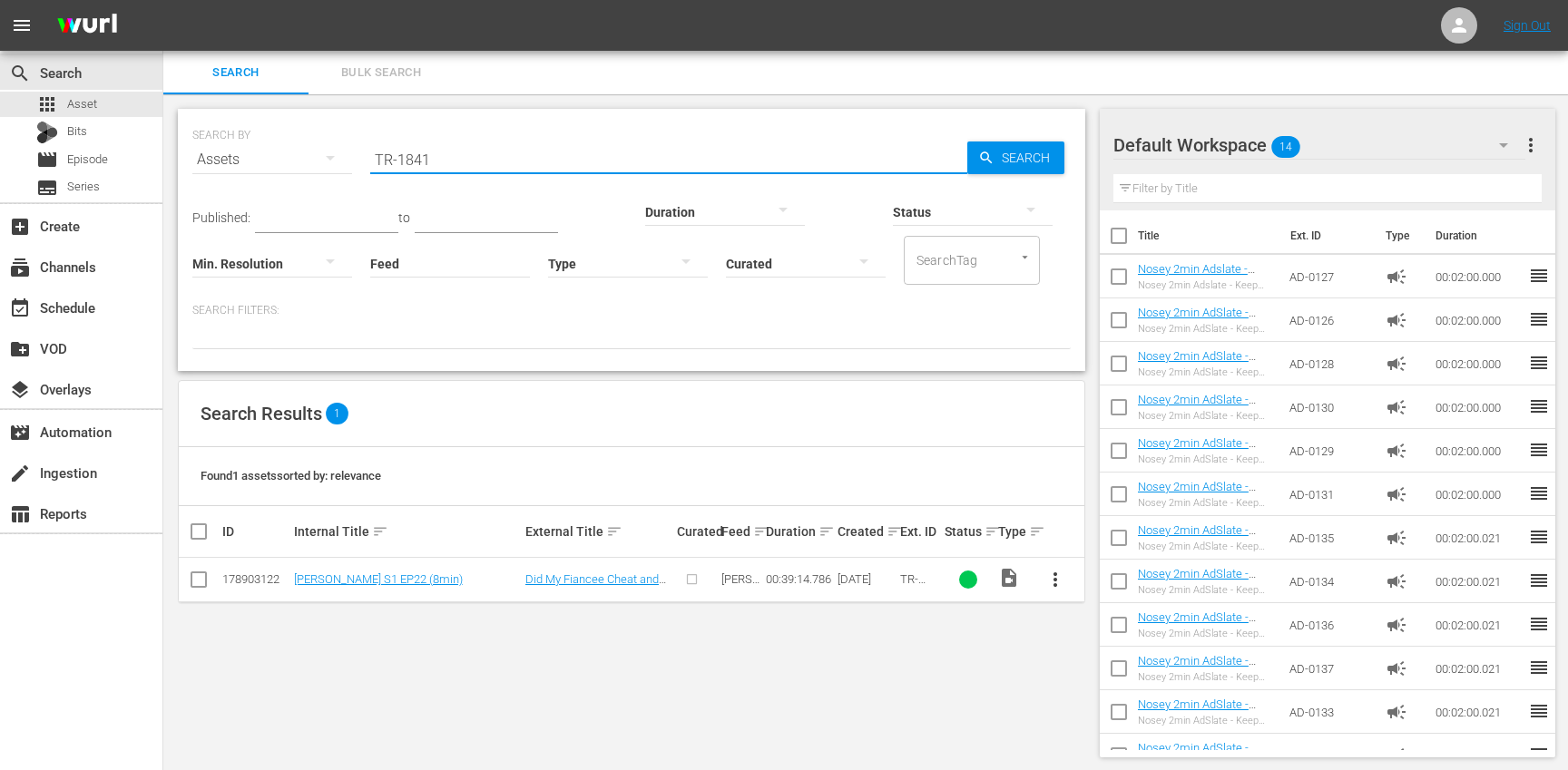
type input "TR-1841"
click at [1053, 574] on span "more_vert" at bounding box center [1055, 579] width 21 height 21
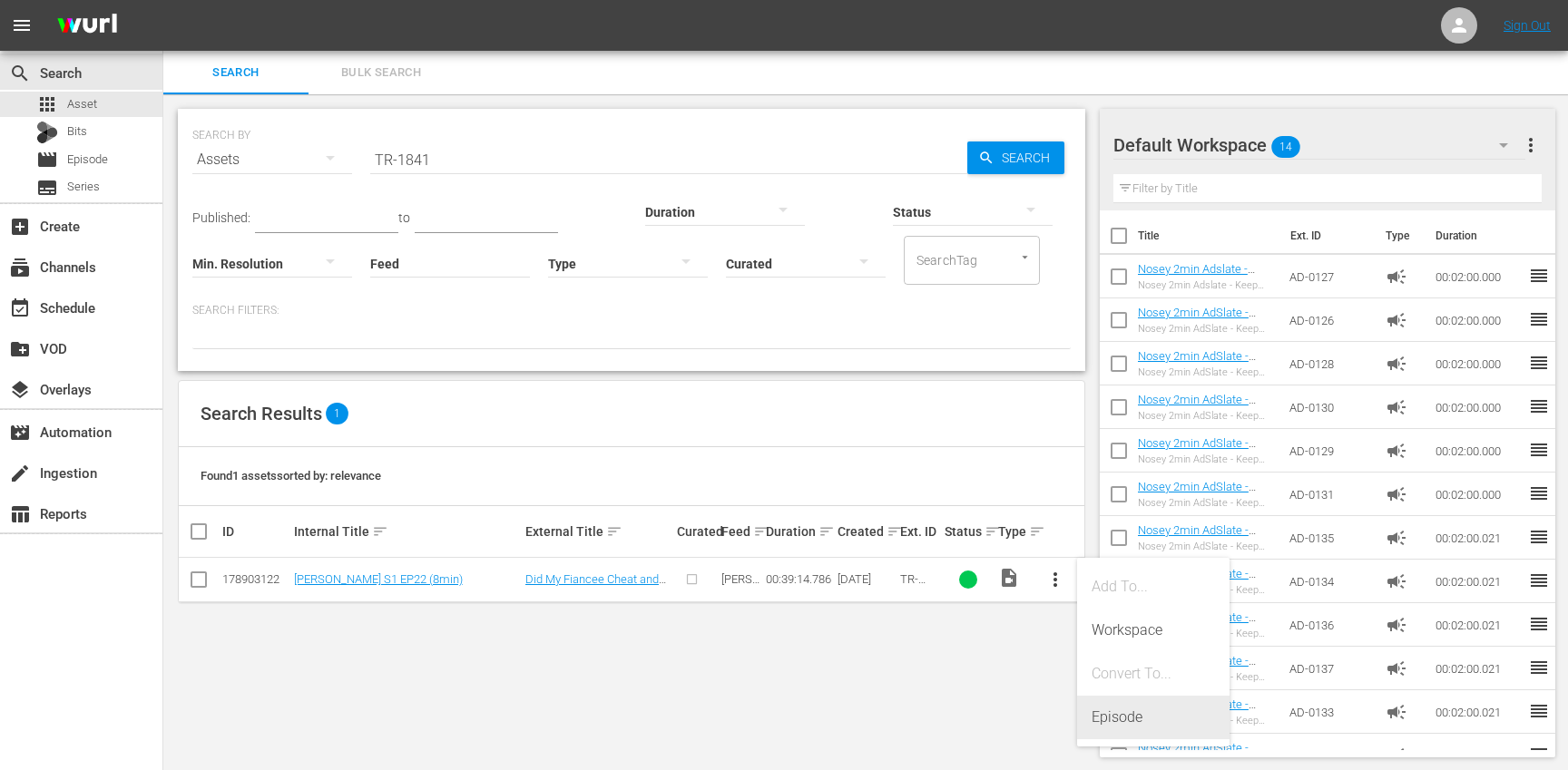
click at [1111, 710] on div "Episode" at bounding box center [1153, 717] width 123 height 44
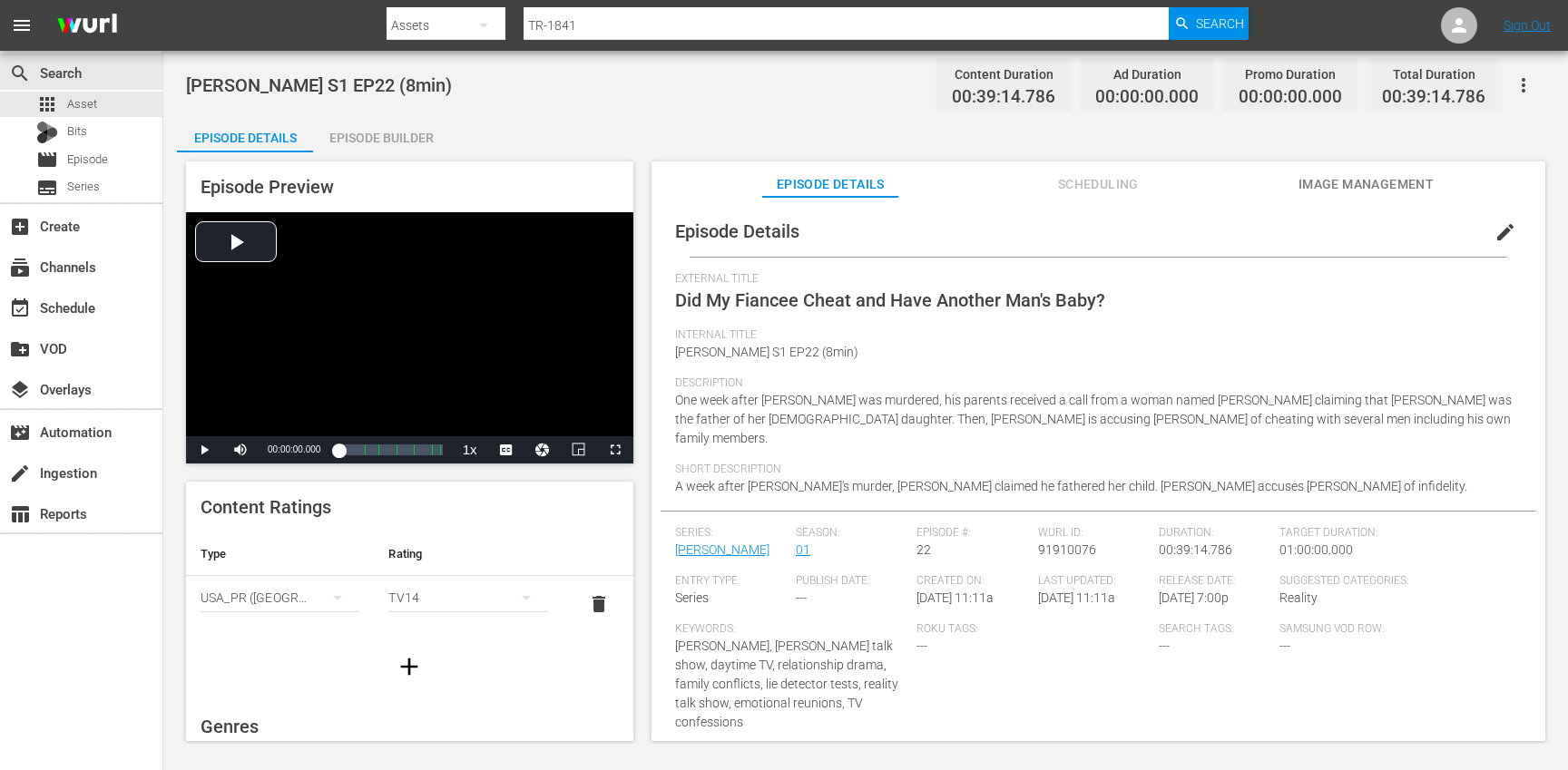
click at [1494, 232] on span "edit" at bounding box center [1505, 232] width 21 height 21
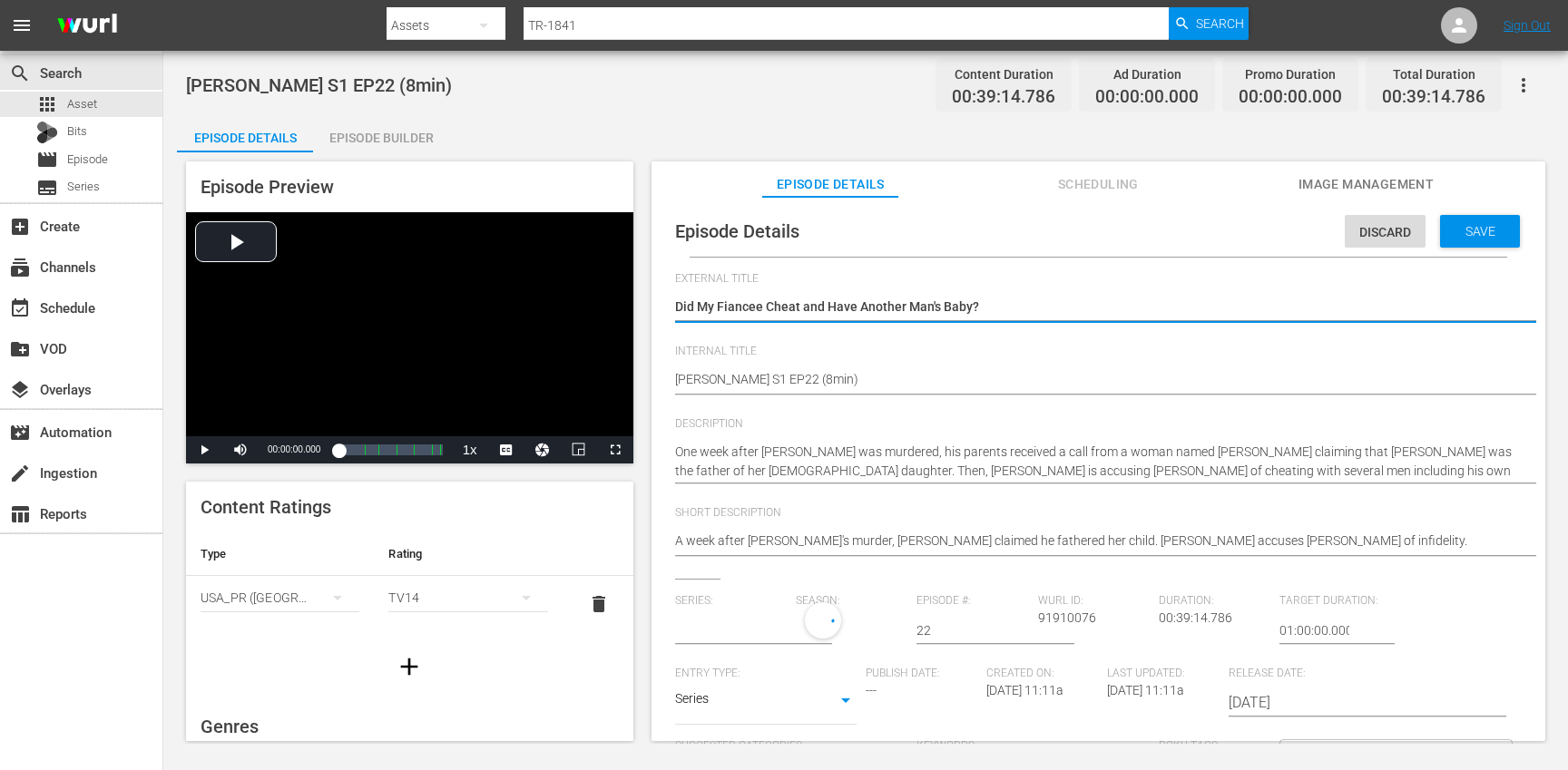
type input "[PERSON_NAME]"
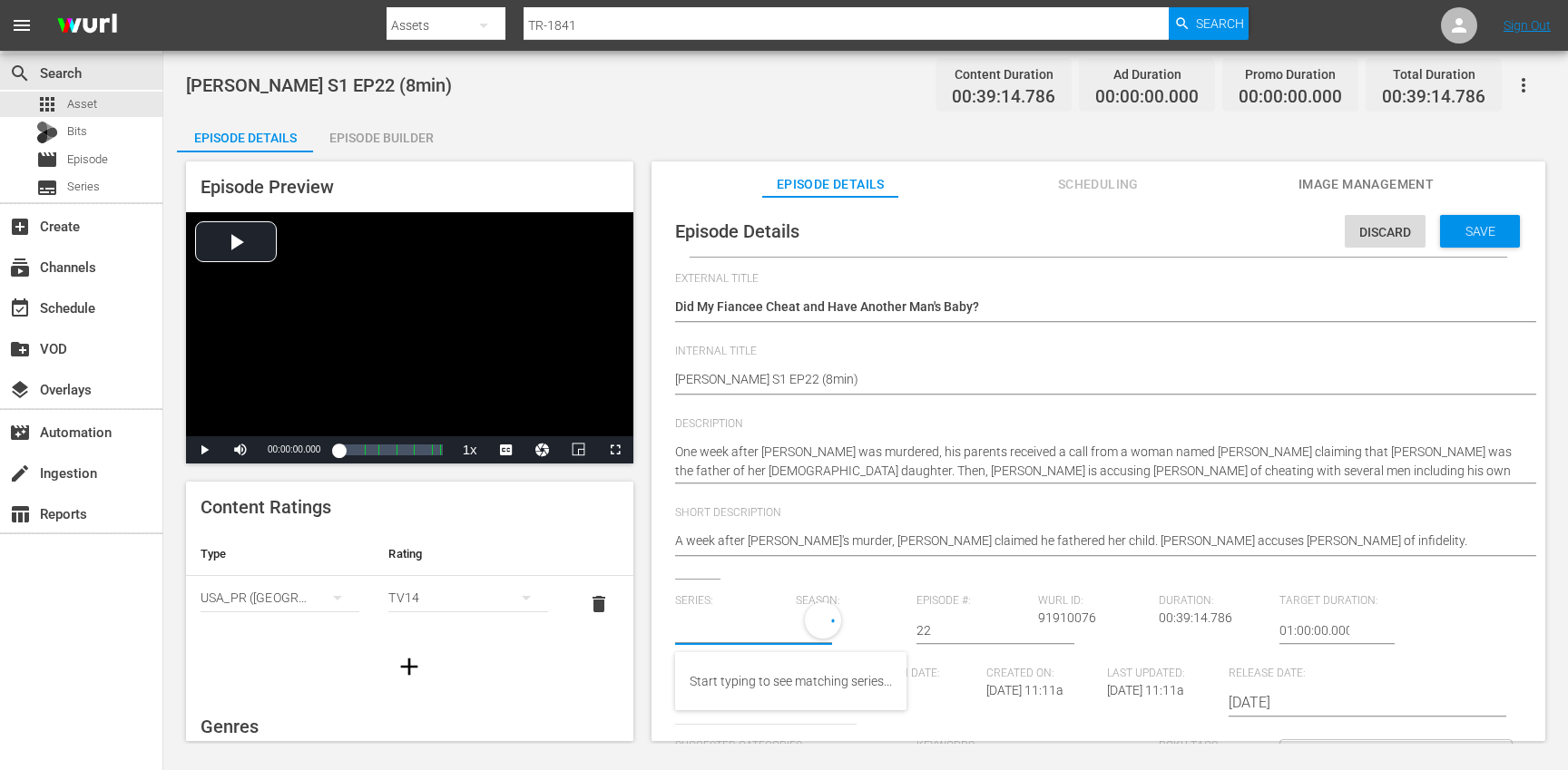
click at [720, 628] on input "text" at bounding box center [731, 629] width 112 height 44
click at [729, 686] on div "[PERSON_NAME] (TR)" at bounding box center [750, 681] width 121 height 44
type input "[PERSON_NAME] (TR)"
click at [853, 626] on button "button" at bounding box center [875, 628] width 44 height 44
click at [828, 731] on div "1" at bounding box center [819, 732] width 50 height 18
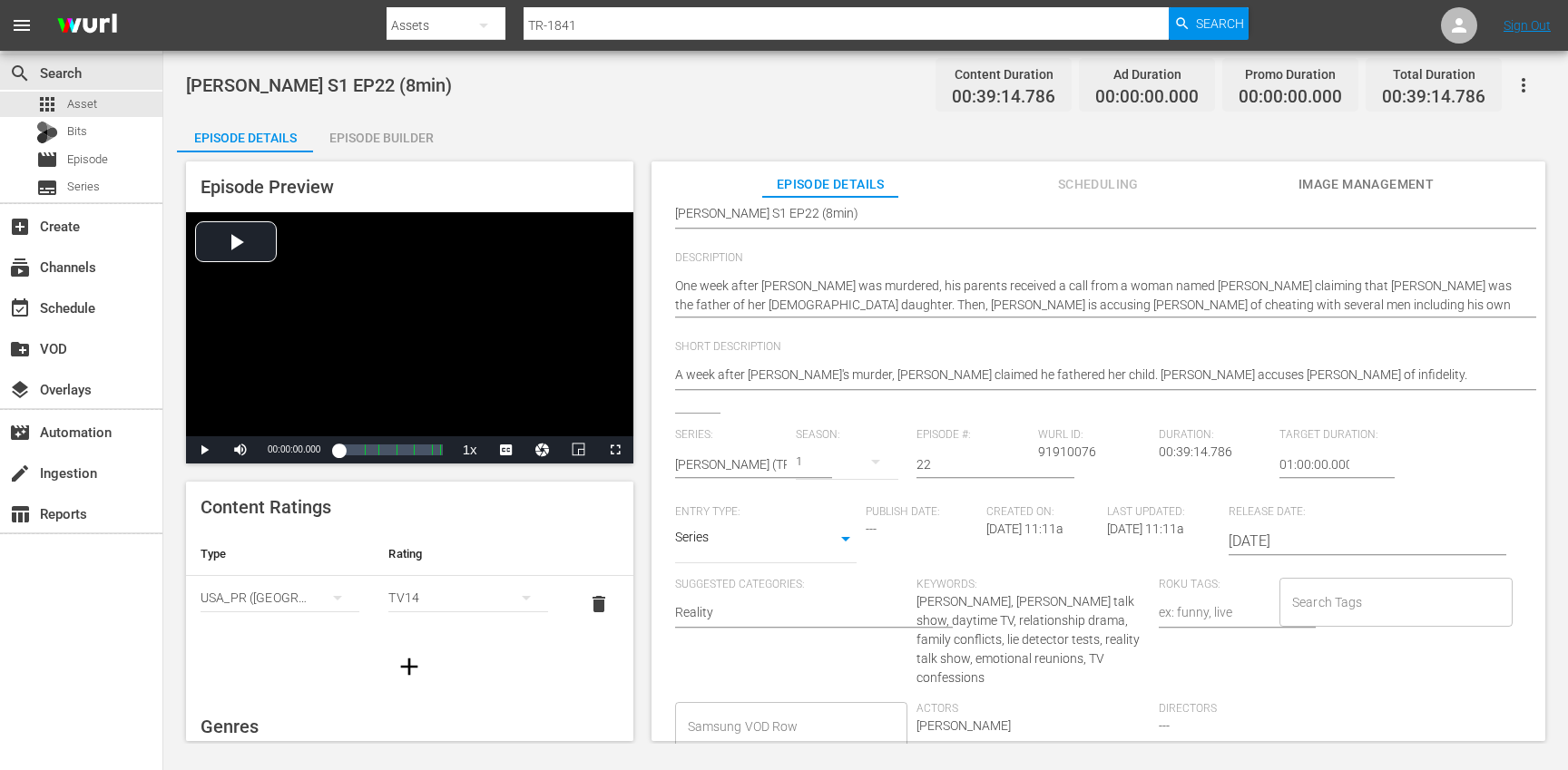
scroll to position [198, 0]
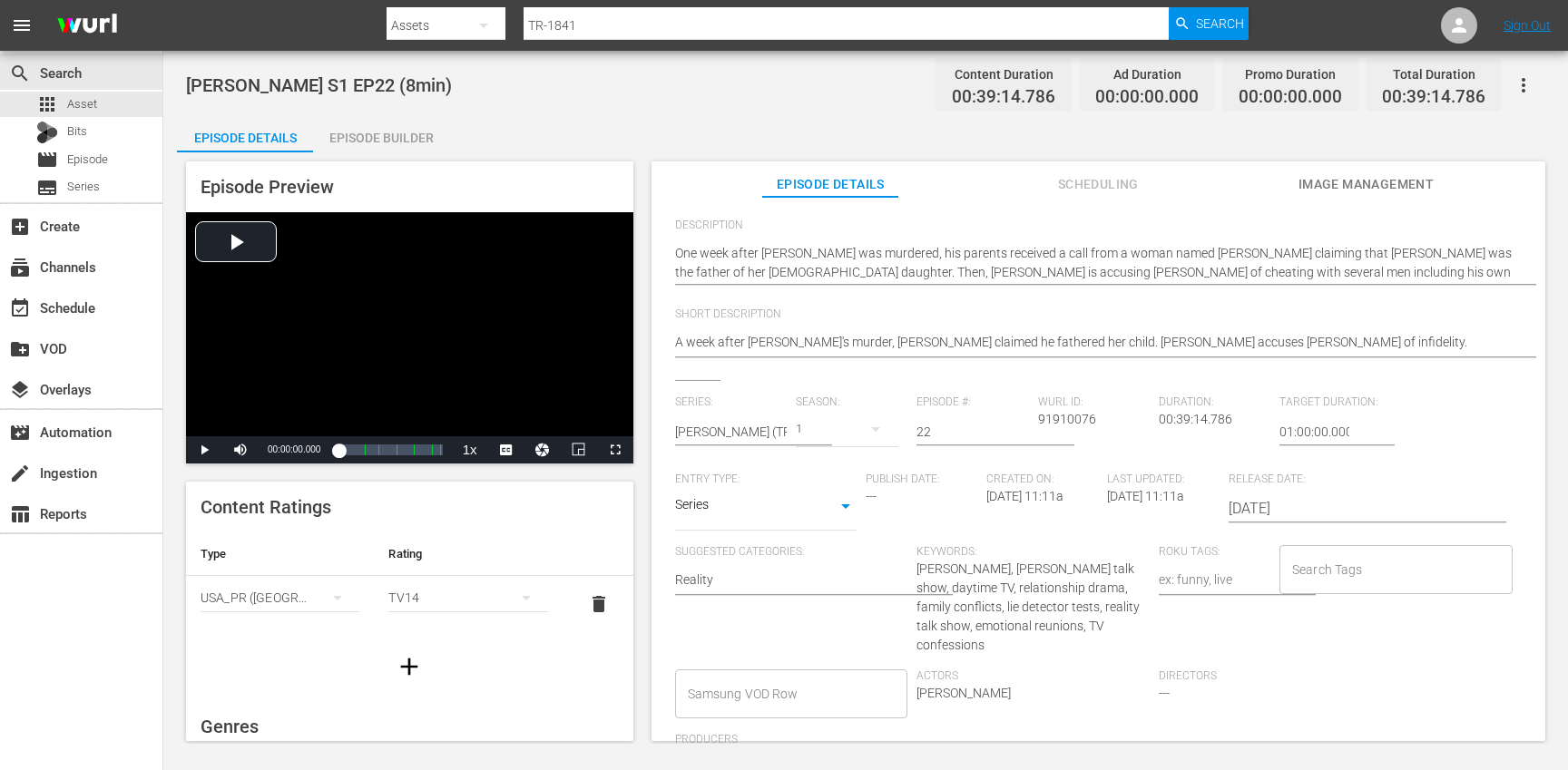
click at [1310, 573] on input "Search Tags" at bounding box center [1383, 569] width 190 height 33
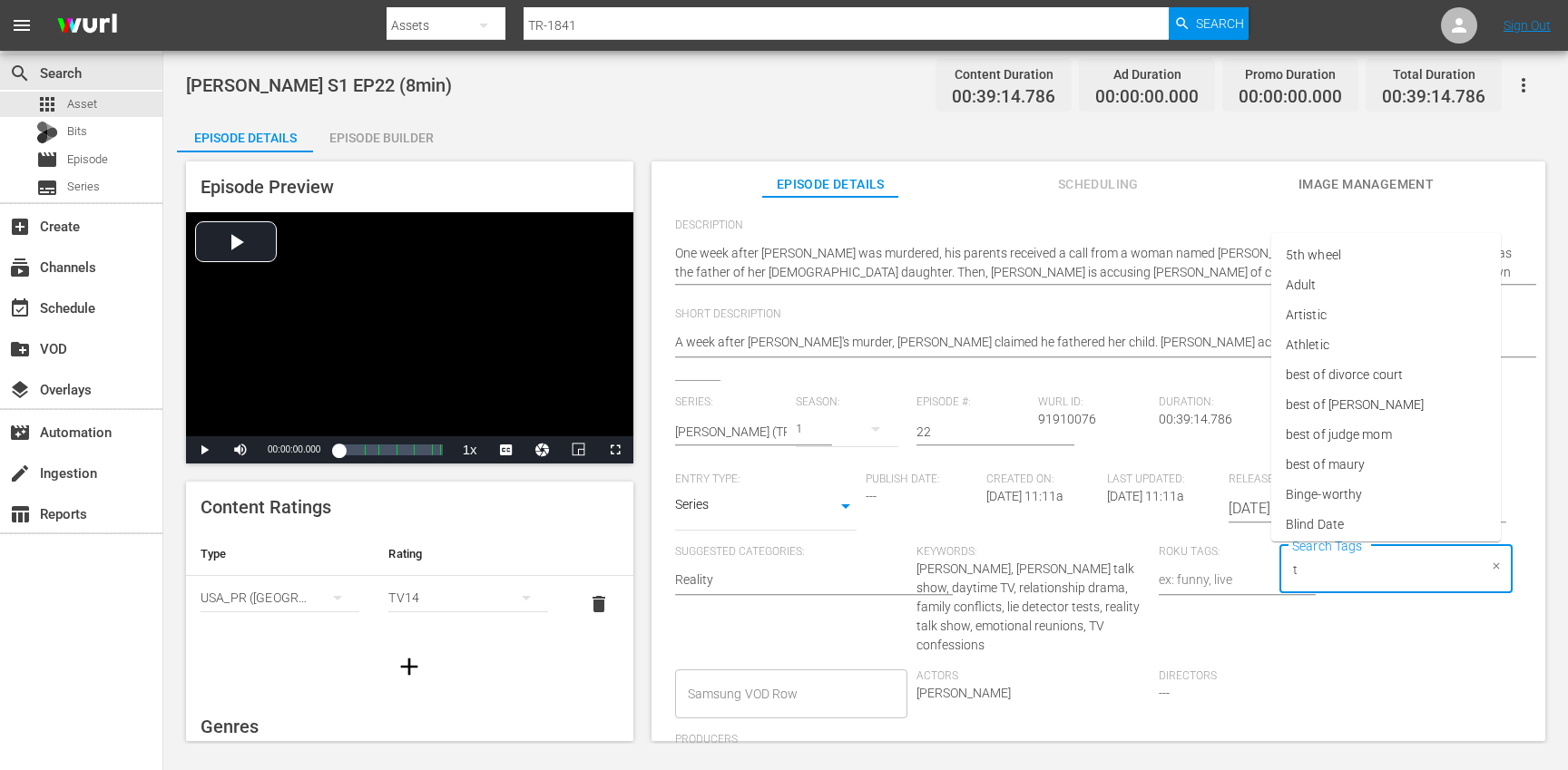
type input "tr"
click at [1314, 507] on li "[PERSON_NAME]" at bounding box center [1385, 494] width 229 height 30
type input "trc"
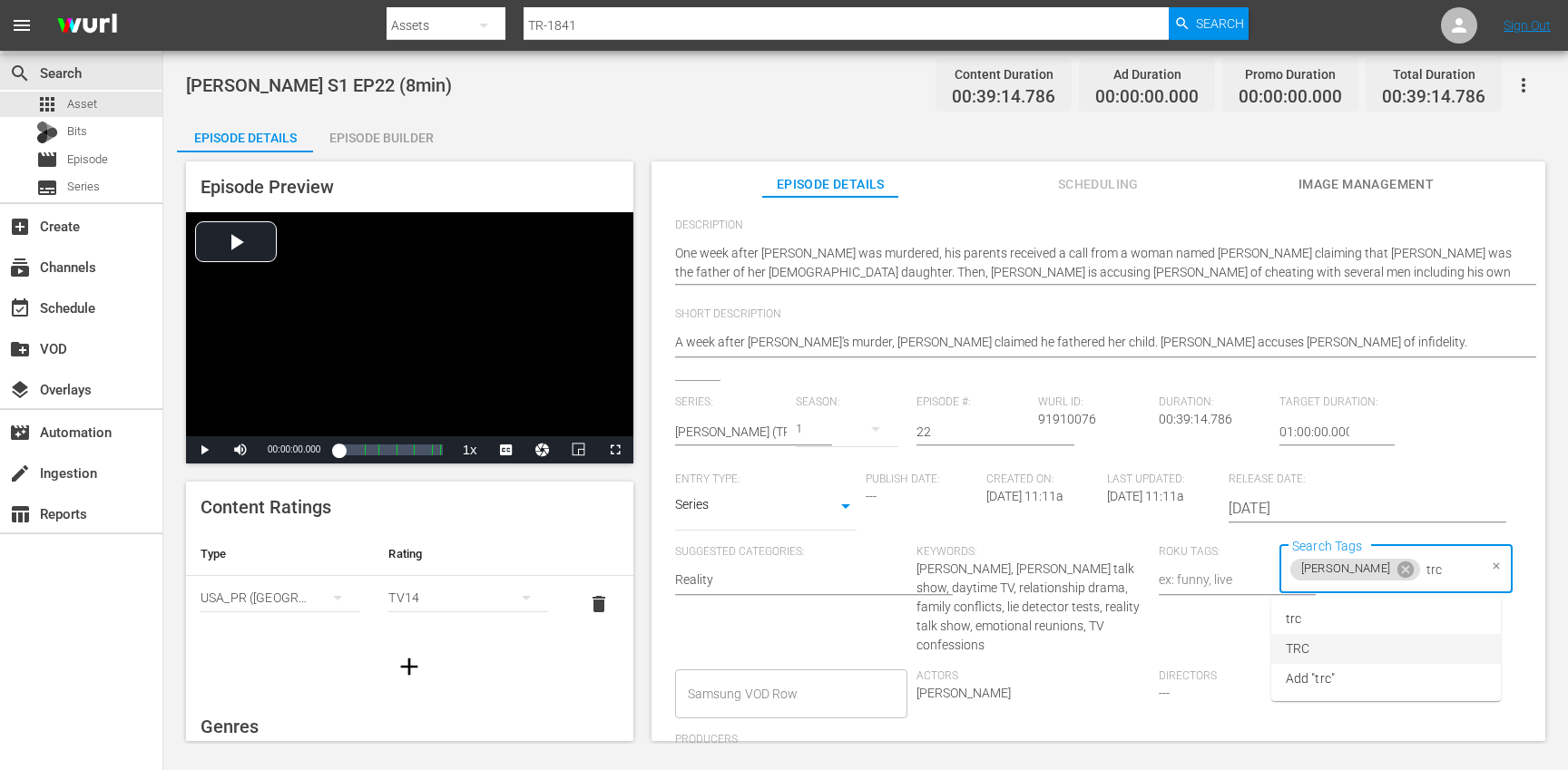
click at [1329, 649] on li "TRC" at bounding box center [1385, 649] width 229 height 30
type input "8"
click at [1323, 620] on li "8min" at bounding box center [1385, 619] width 229 height 30
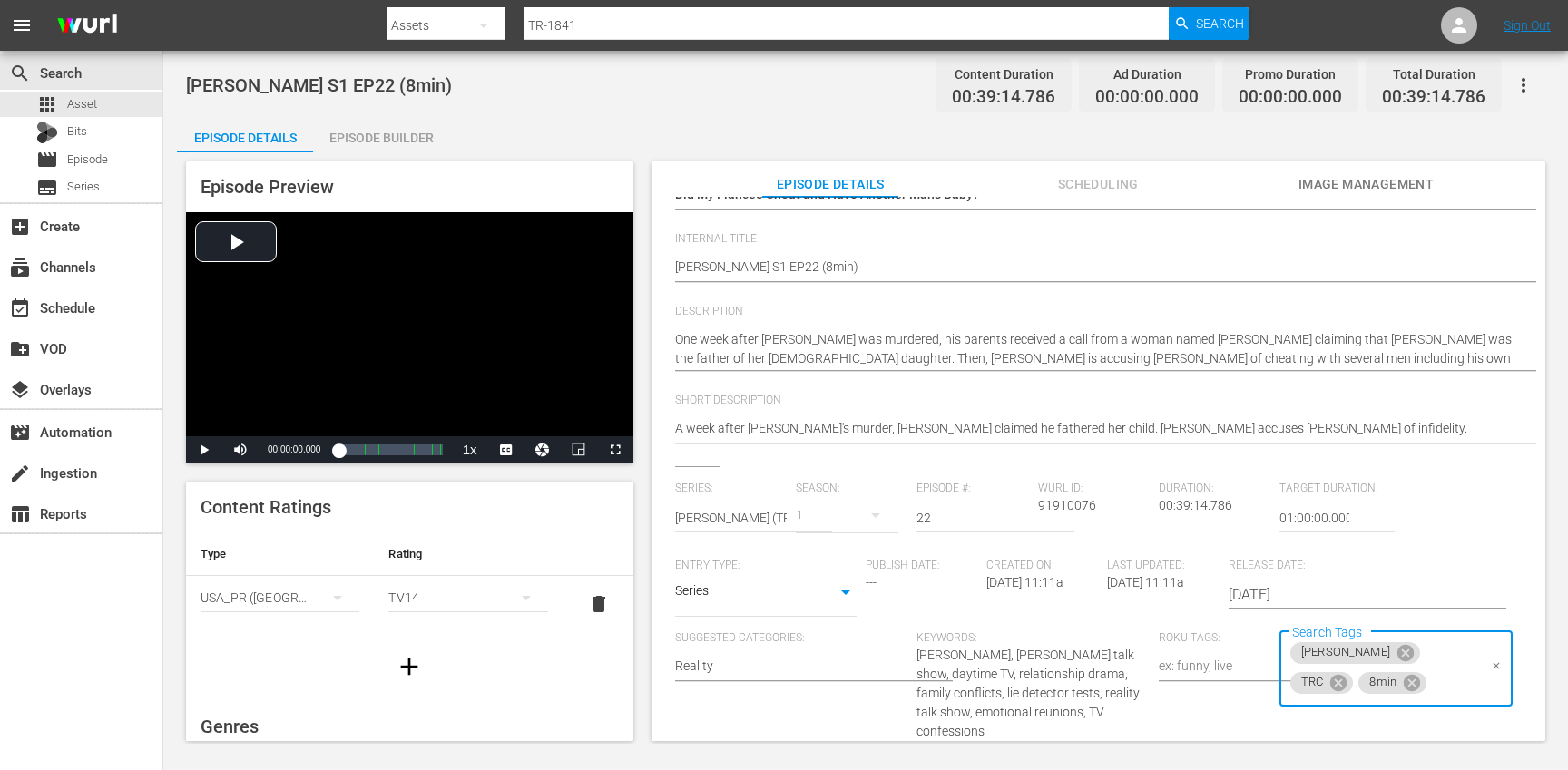
scroll to position [0, 0]
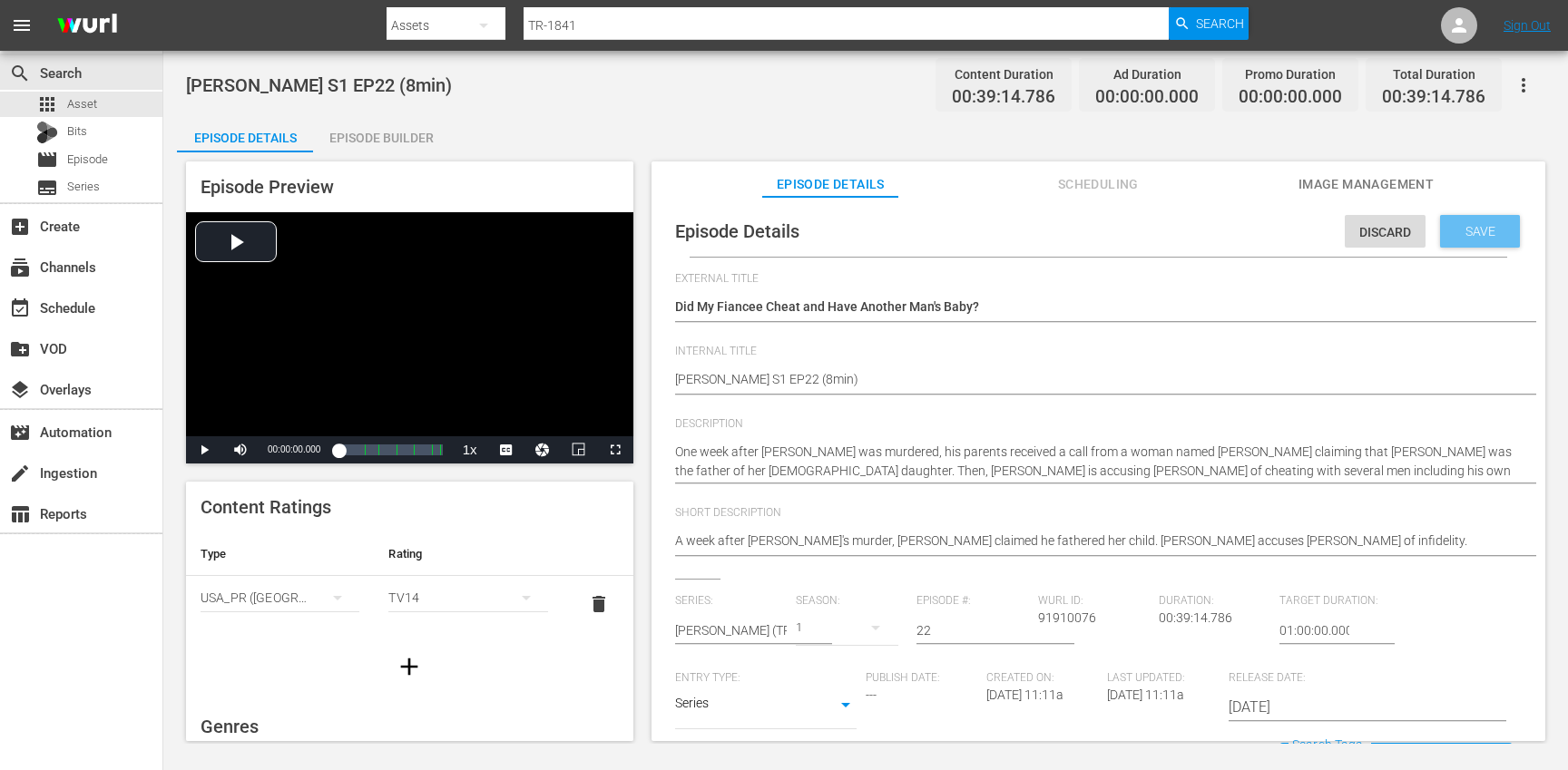
click at [1474, 232] on span "Save" at bounding box center [1479, 232] width 59 height 15
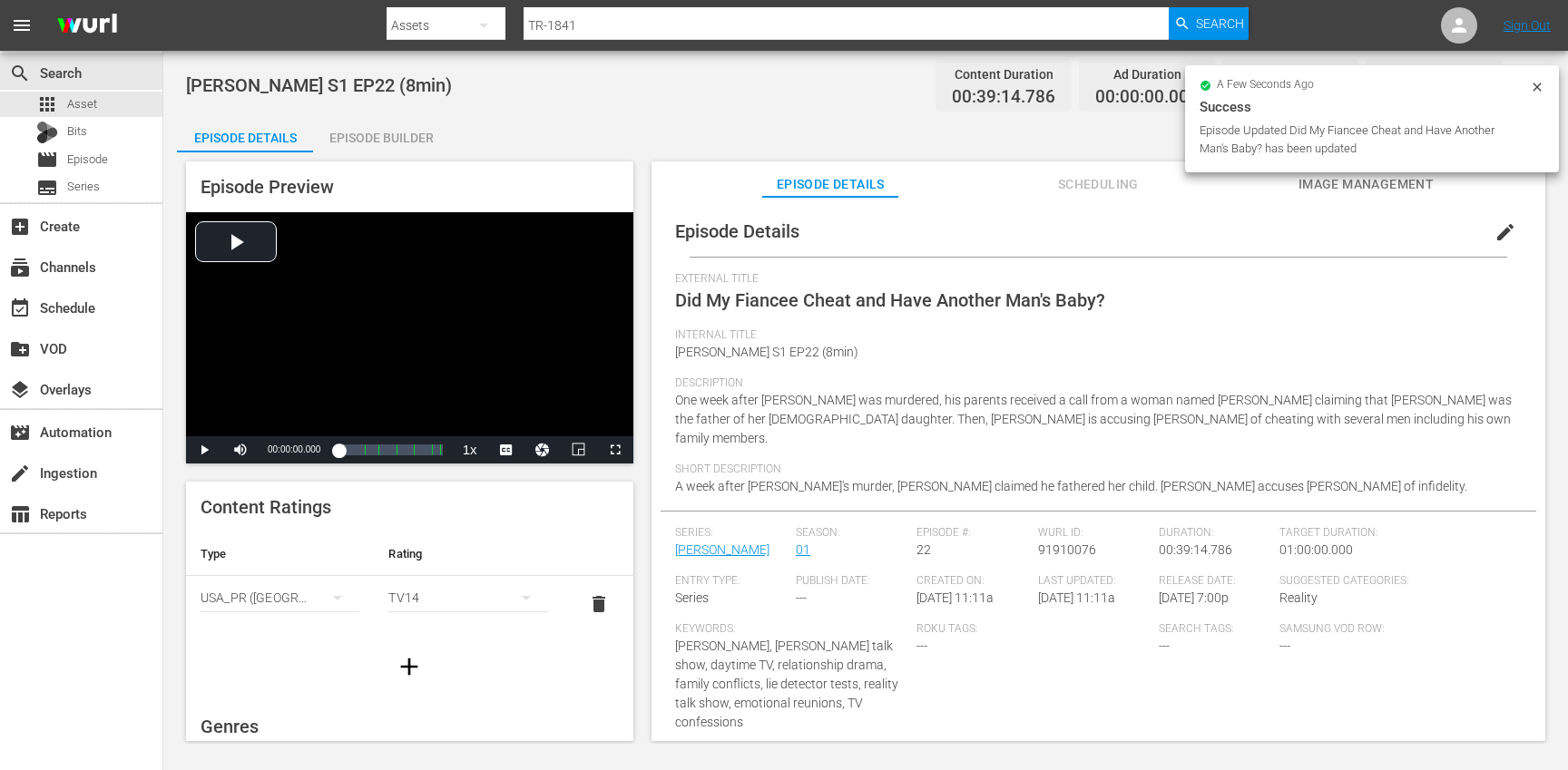
click at [397, 669] on icon "button" at bounding box center [409, 666] width 29 height 29
click at [260, 655] on div "simple table" at bounding box center [280, 654] width 158 height 51
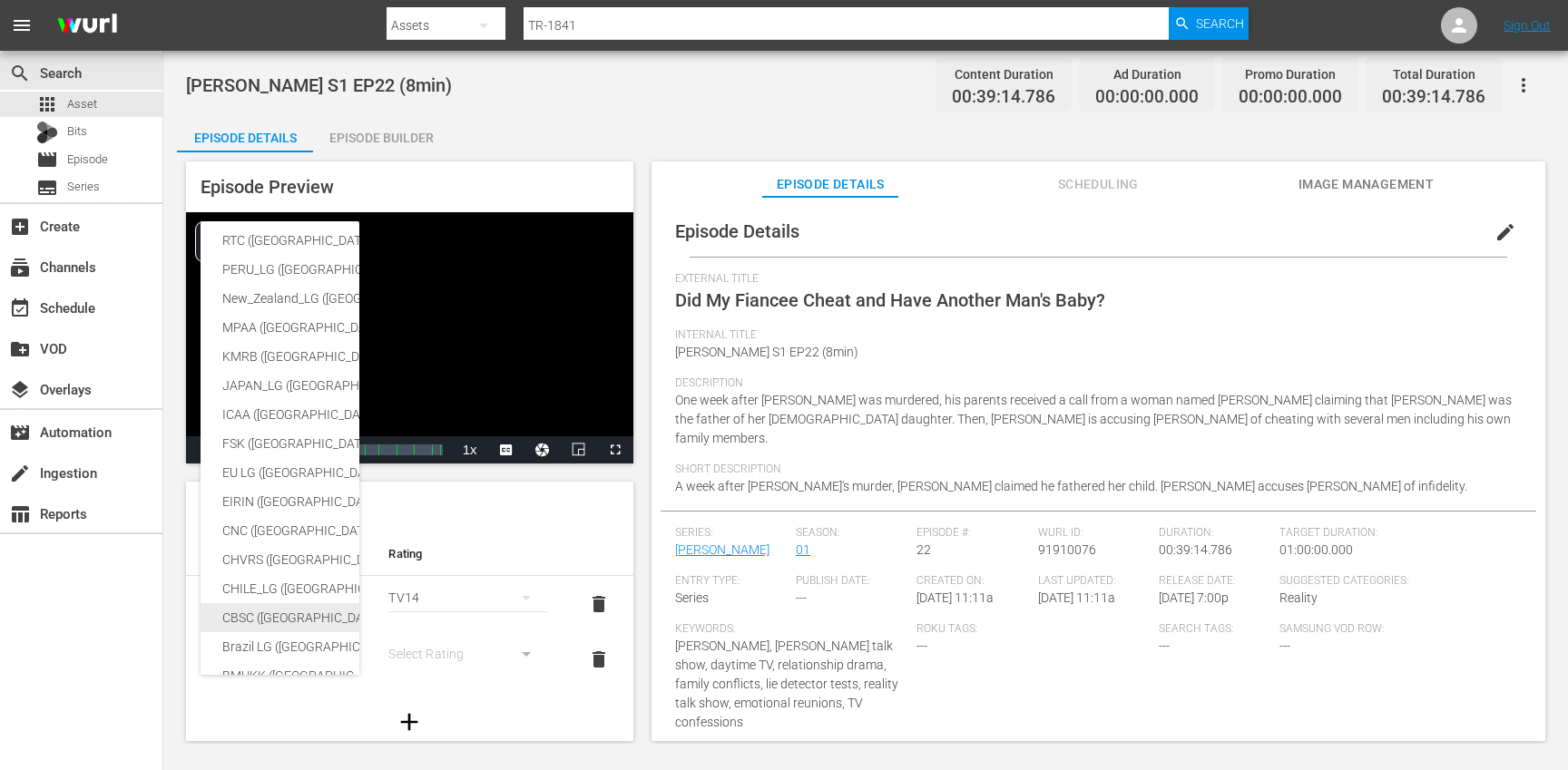
click at [263, 622] on div "CBSC ([GEOGRAPHIC_DATA])" at bounding box center [445, 617] width 445 height 29
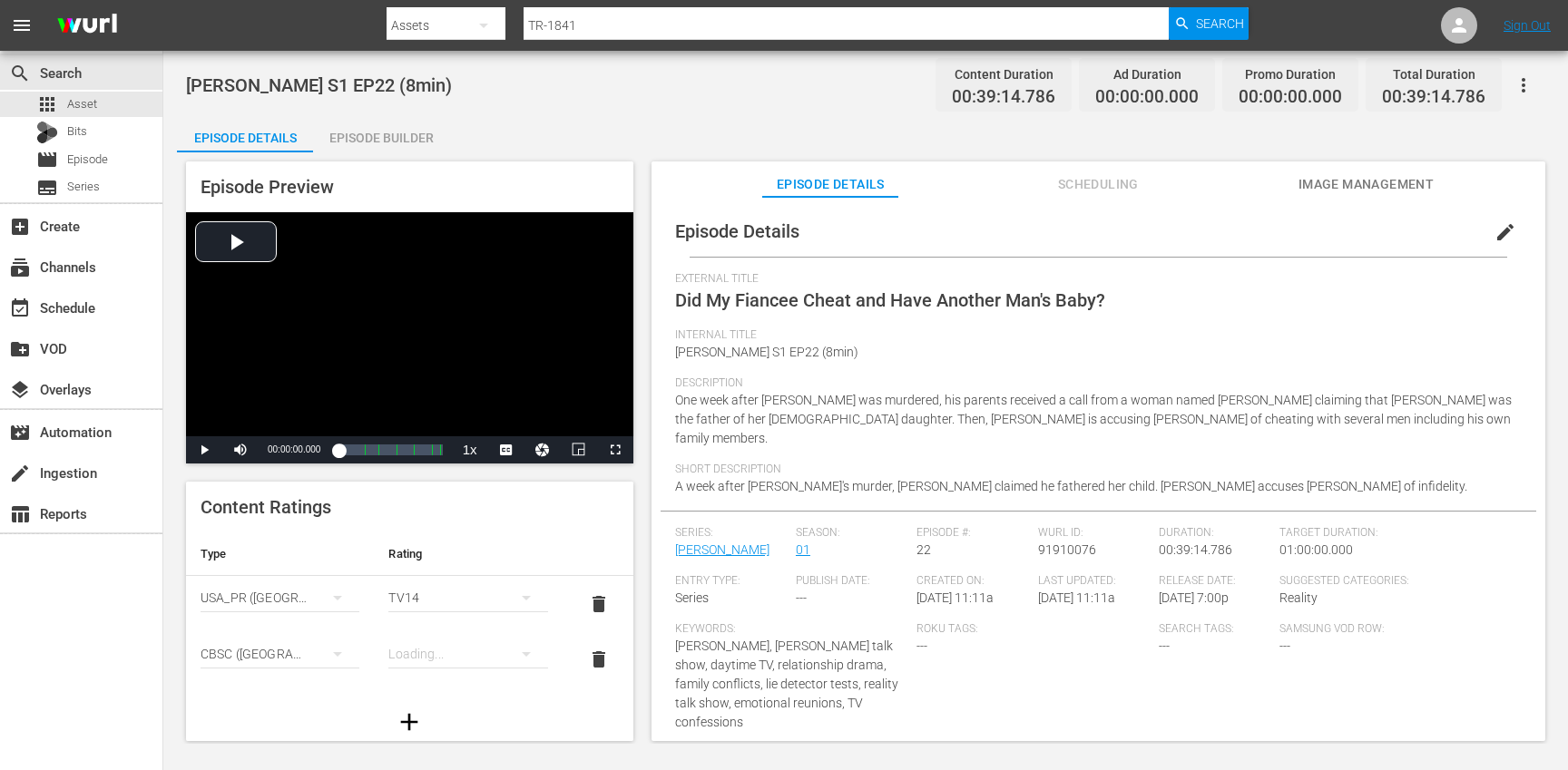
scroll to position [295, 0]
click at [463, 654] on div "simple table" at bounding box center [468, 654] width 158 height 51
click at [454, 618] on div "14+" at bounding box center [468, 616] width 116 height 29
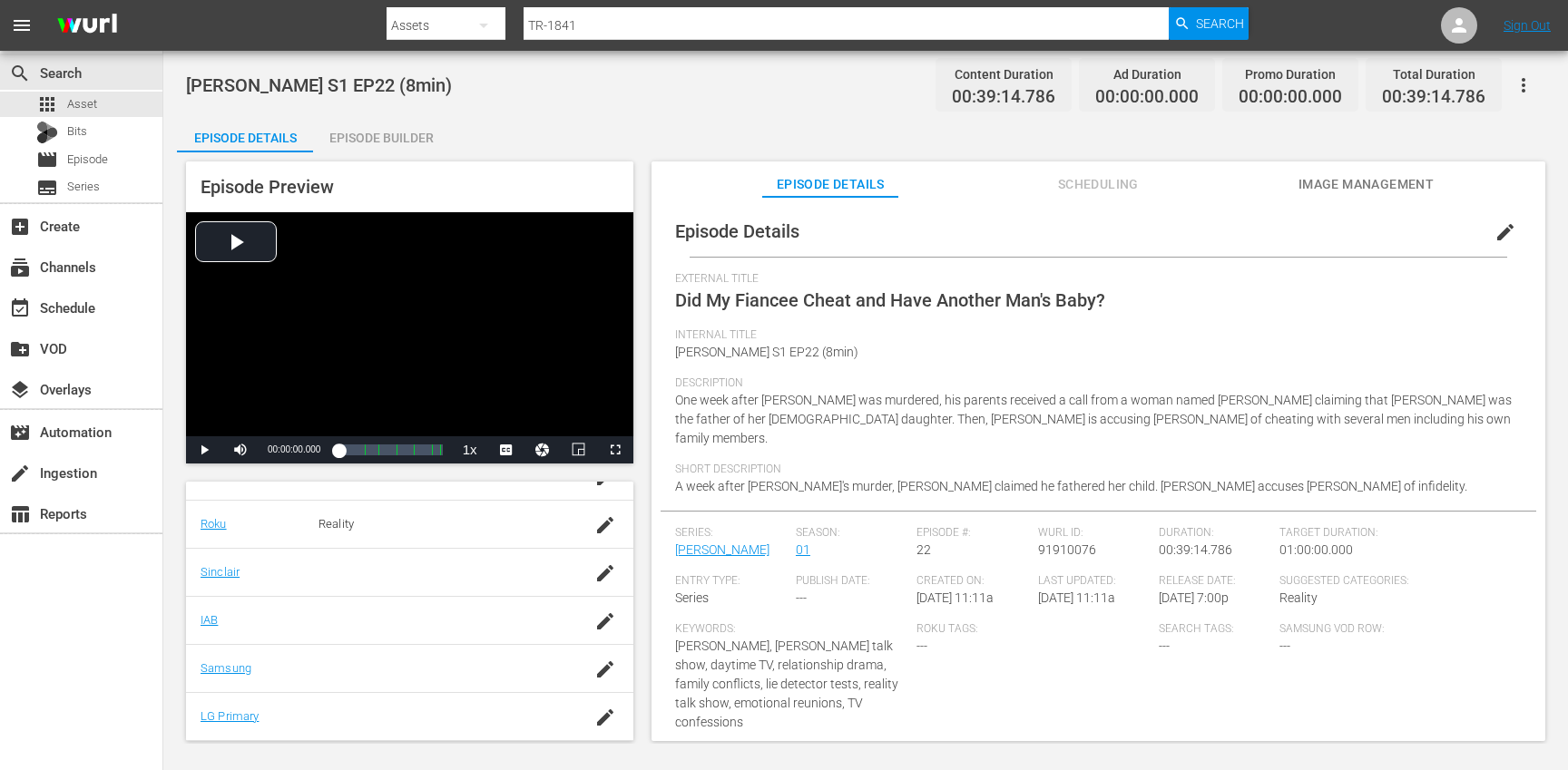
scroll to position [413, 0]
click at [607, 659] on icon "button" at bounding box center [605, 654] width 21 height 21
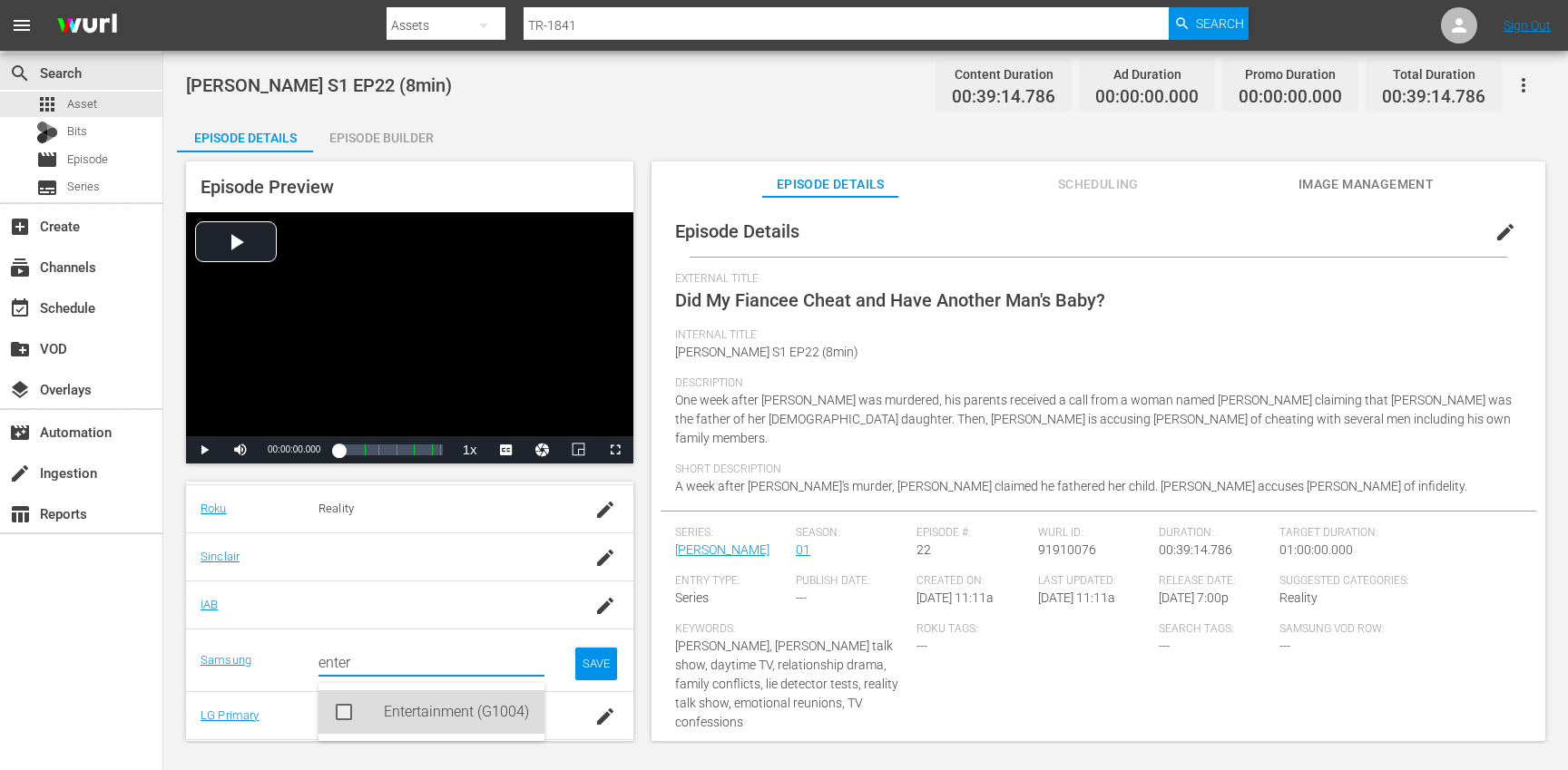
click at [430, 707] on div "Entertainment (G1004)" at bounding box center [457, 711] width 146 height 44
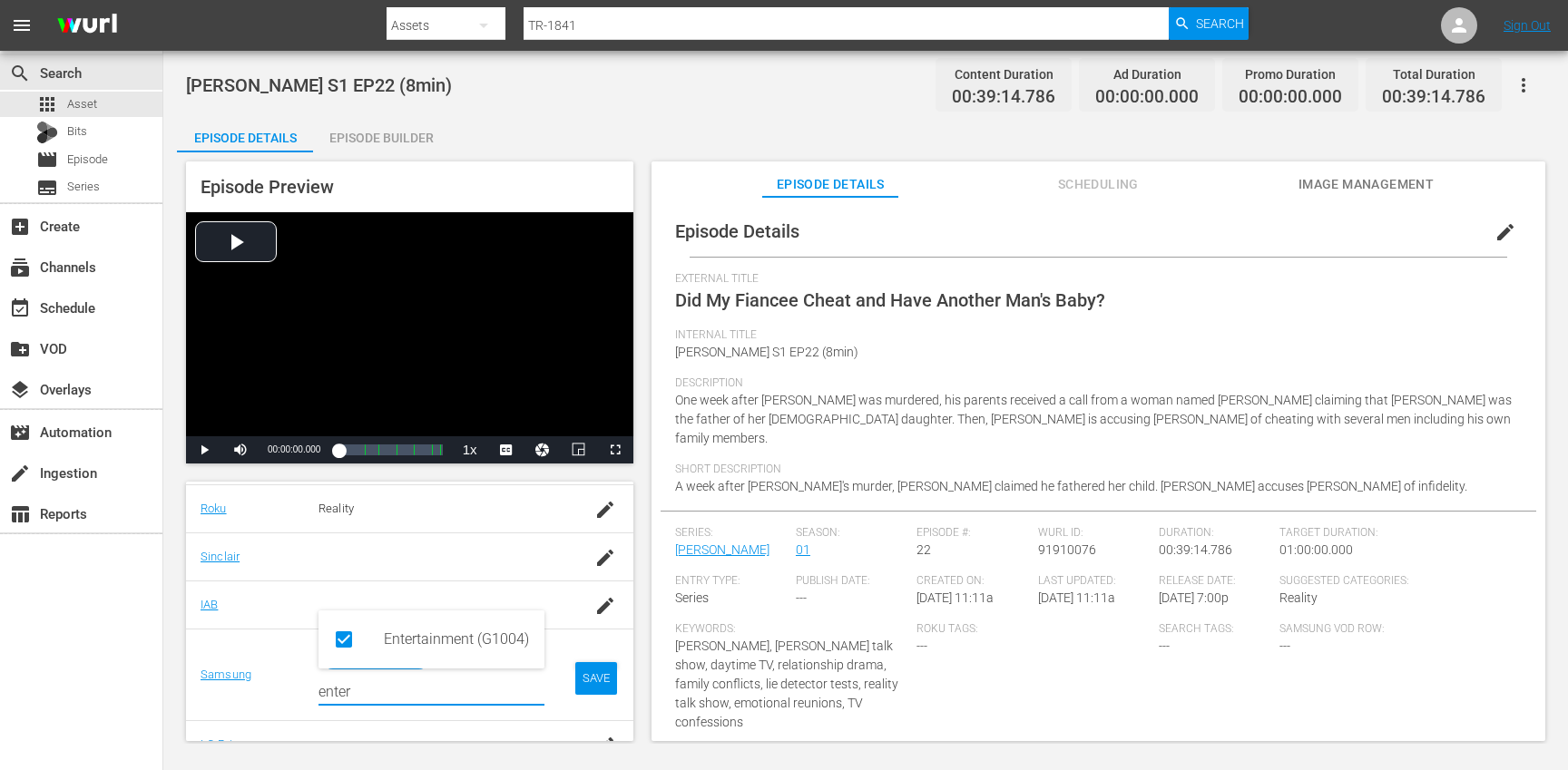
type input "enter"
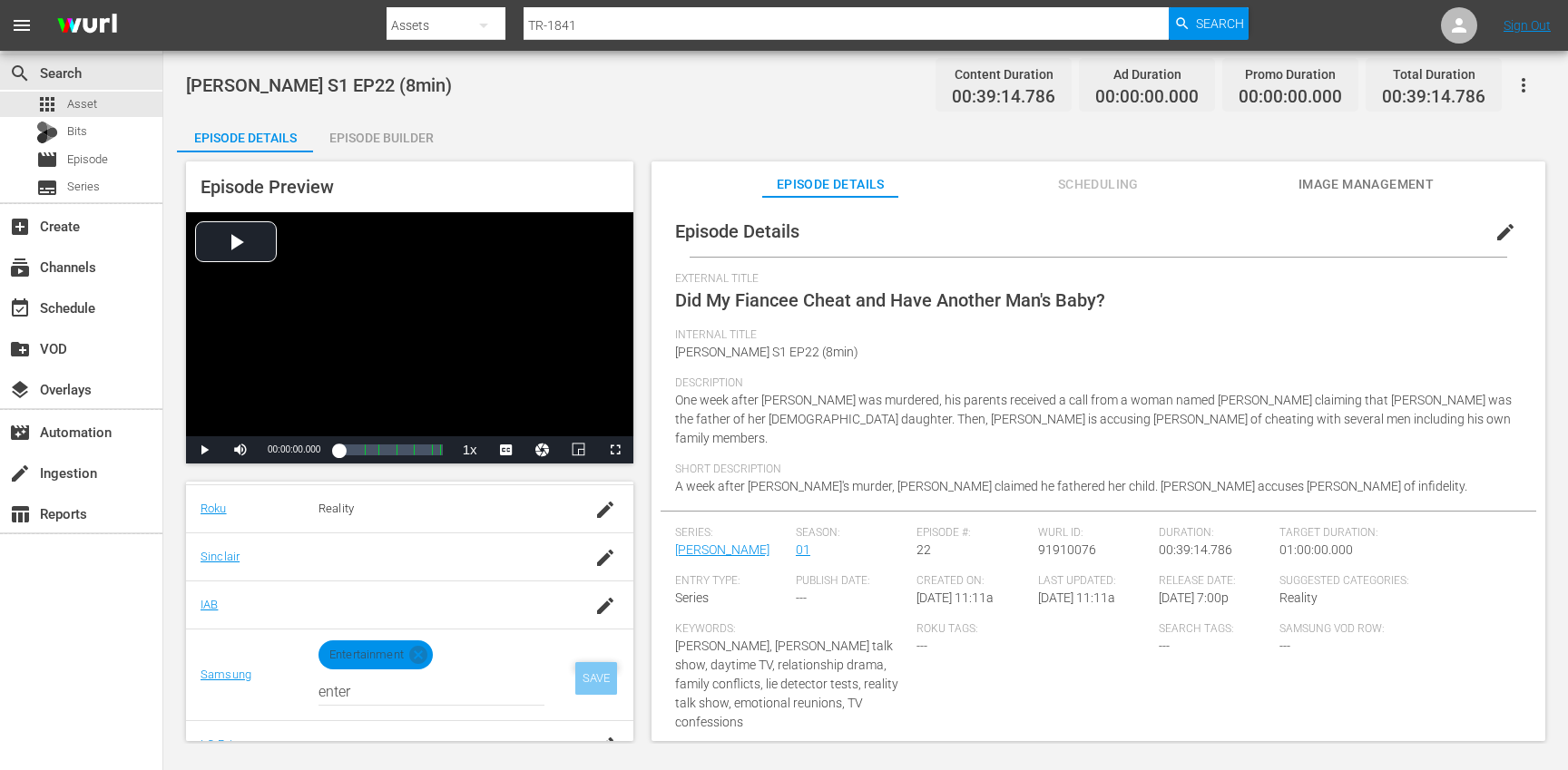
click at [593, 677] on div "SAVE" at bounding box center [595, 678] width 42 height 33
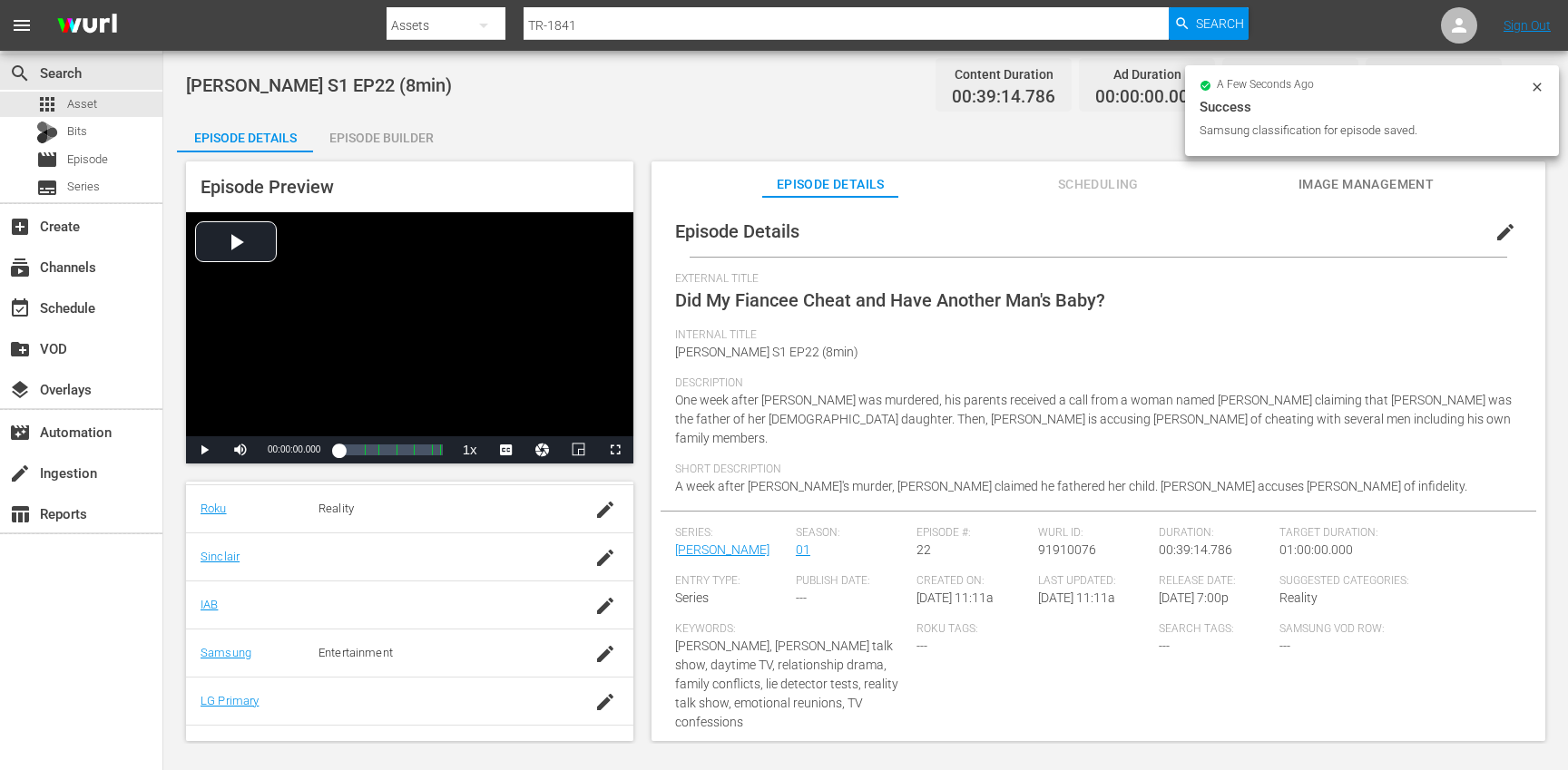
scroll to position [0, 0]
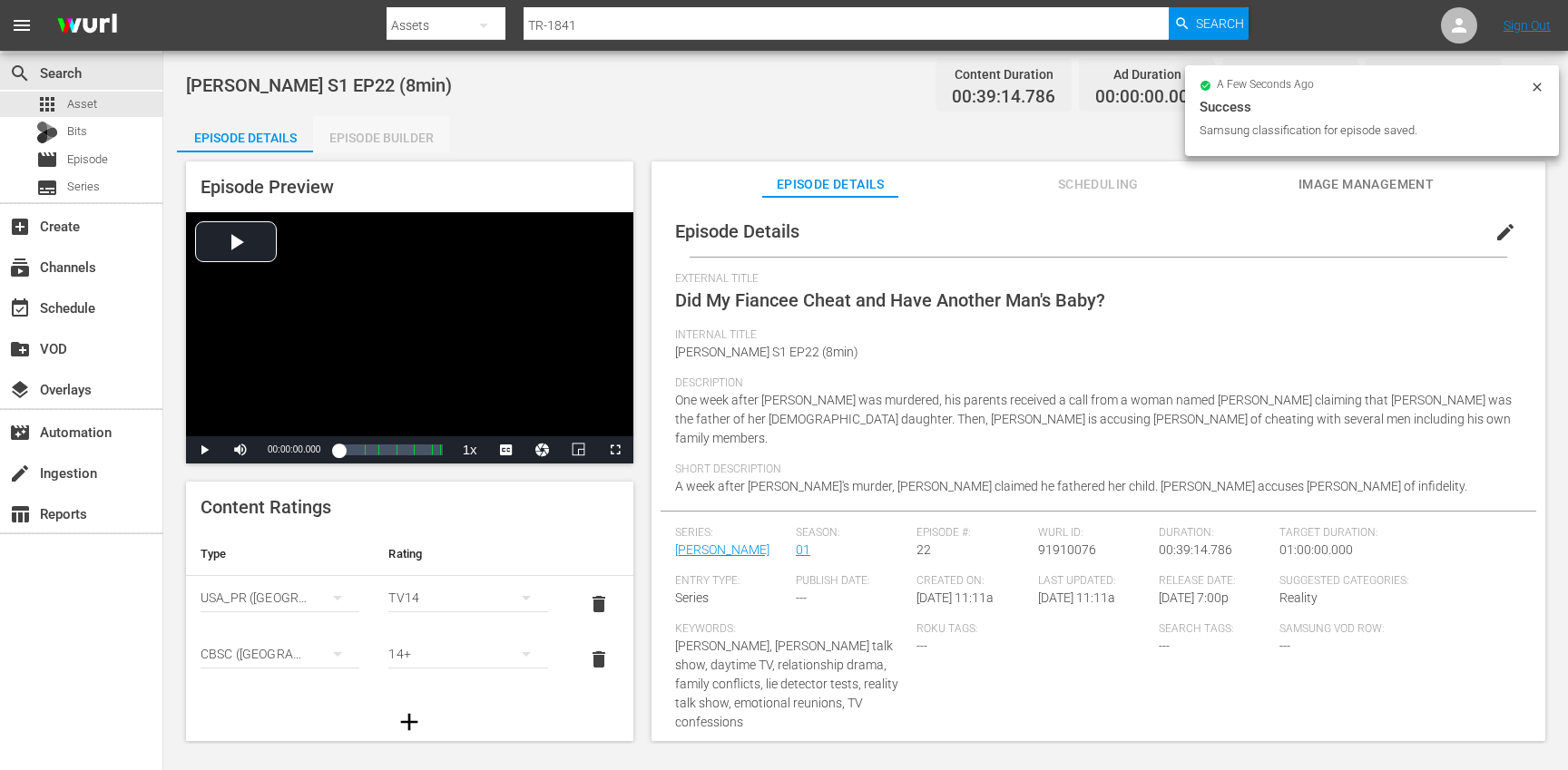
click at [370, 140] on div "Episode Builder" at bounding box center [381, 138] width 136 height 44
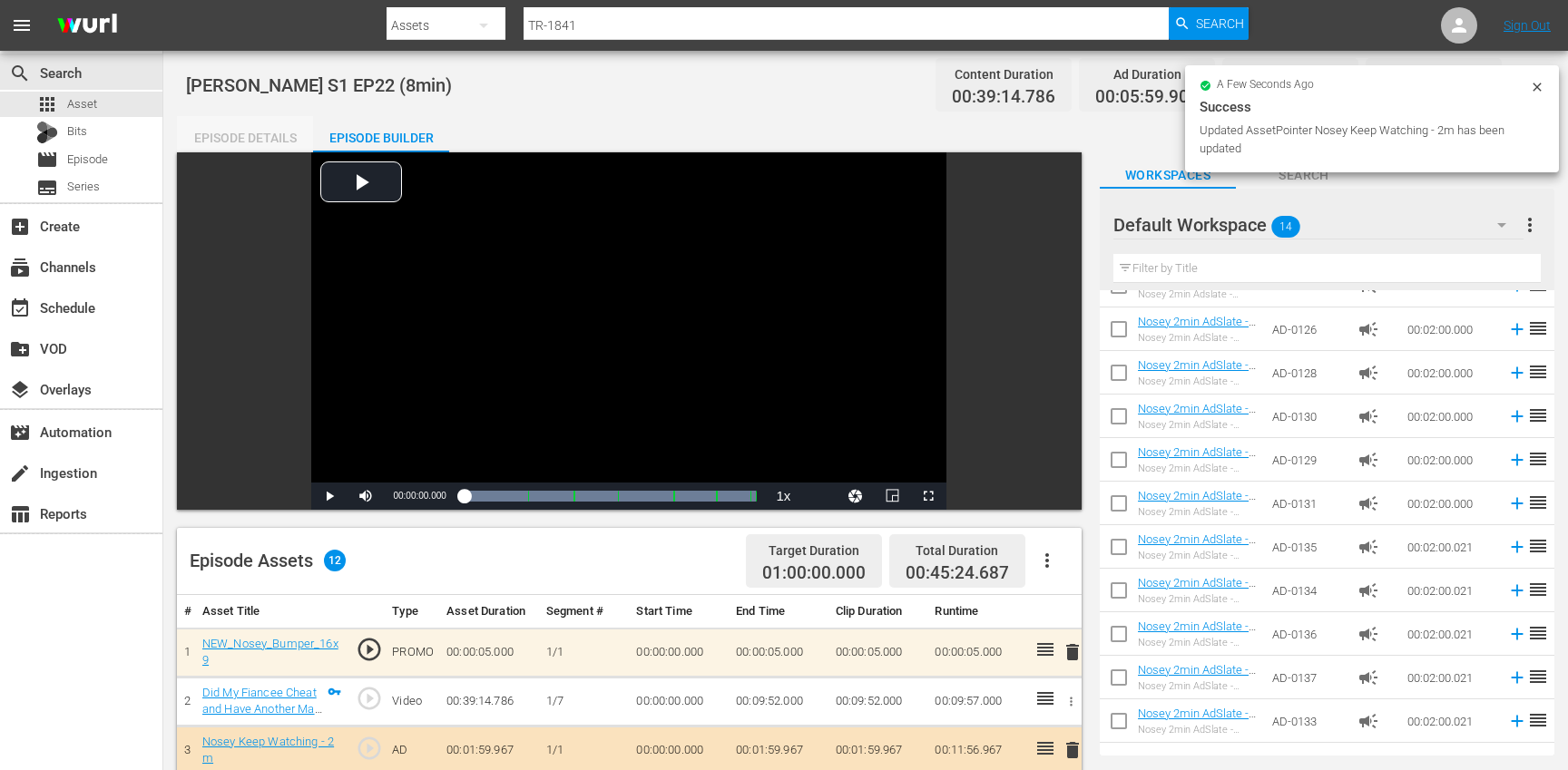
click at [226, 134] on div "Episode Details" at bounding box center [245, 138] width 136 height 44
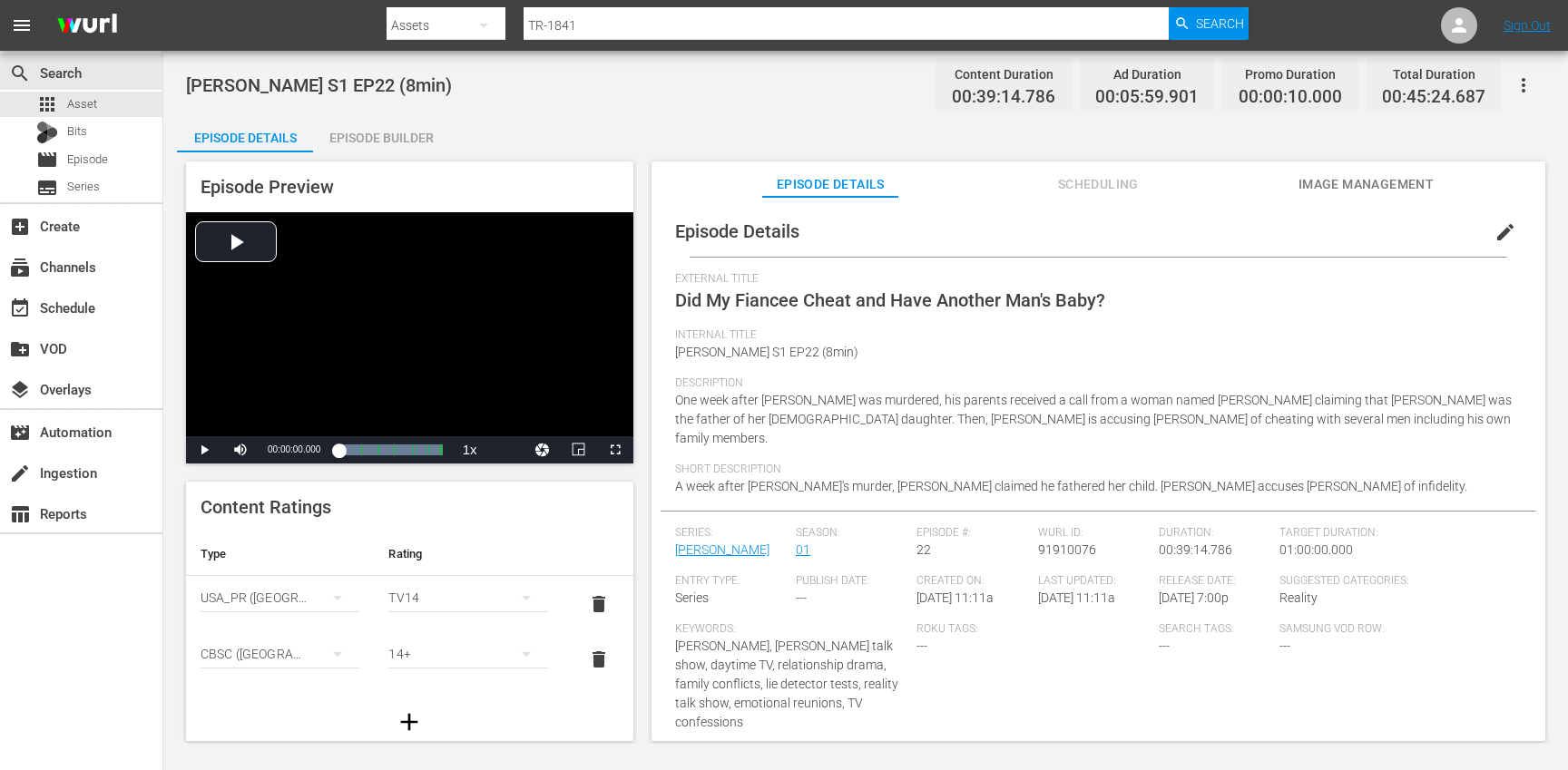
click at [1535, 82] on button "button" at bounding box center [1523, 85] width 44 height 44
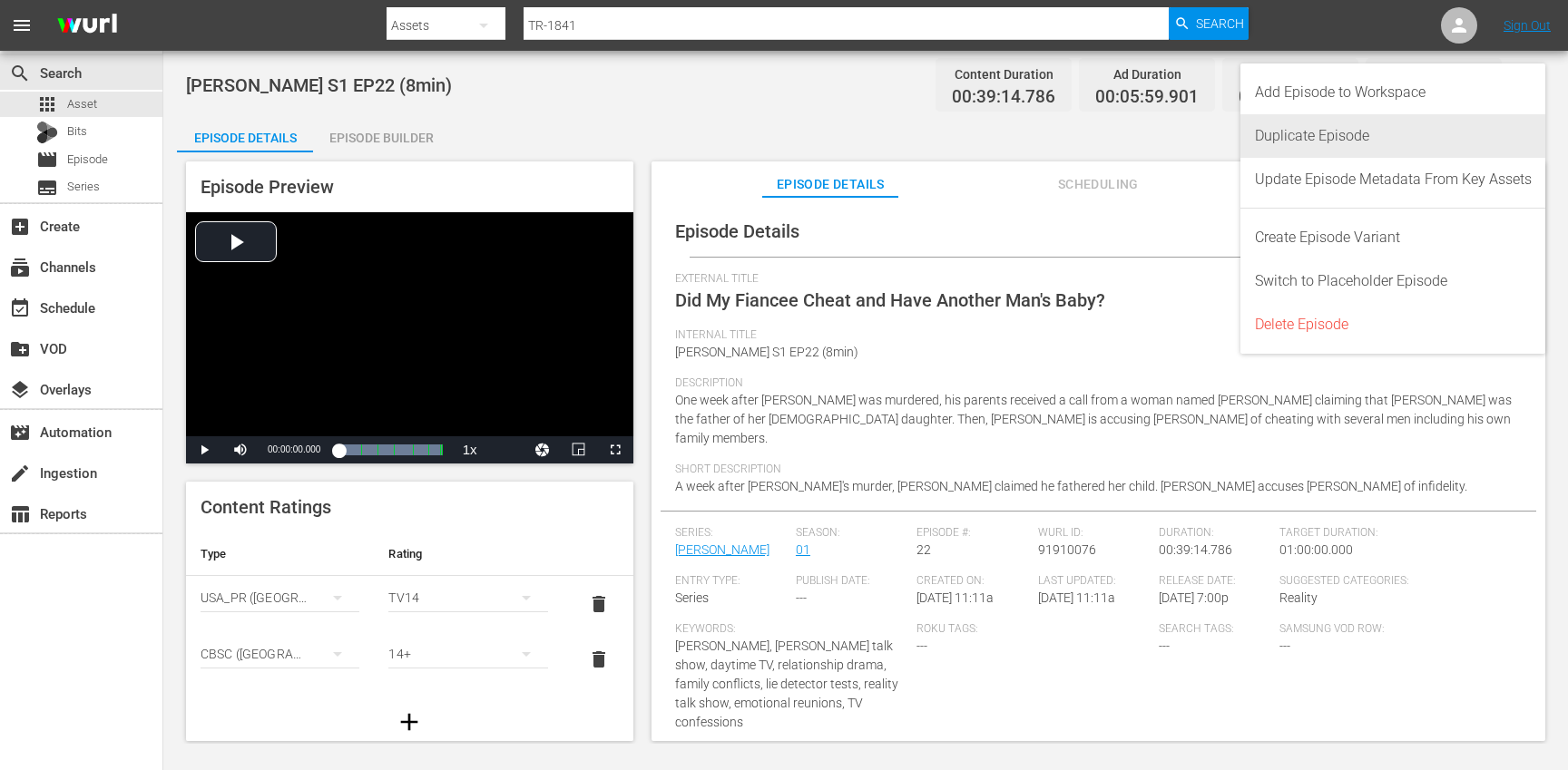
click at [1413, 138] on div "Duplicate Episode" at bounding box center [1393, 136] width 277 height 44
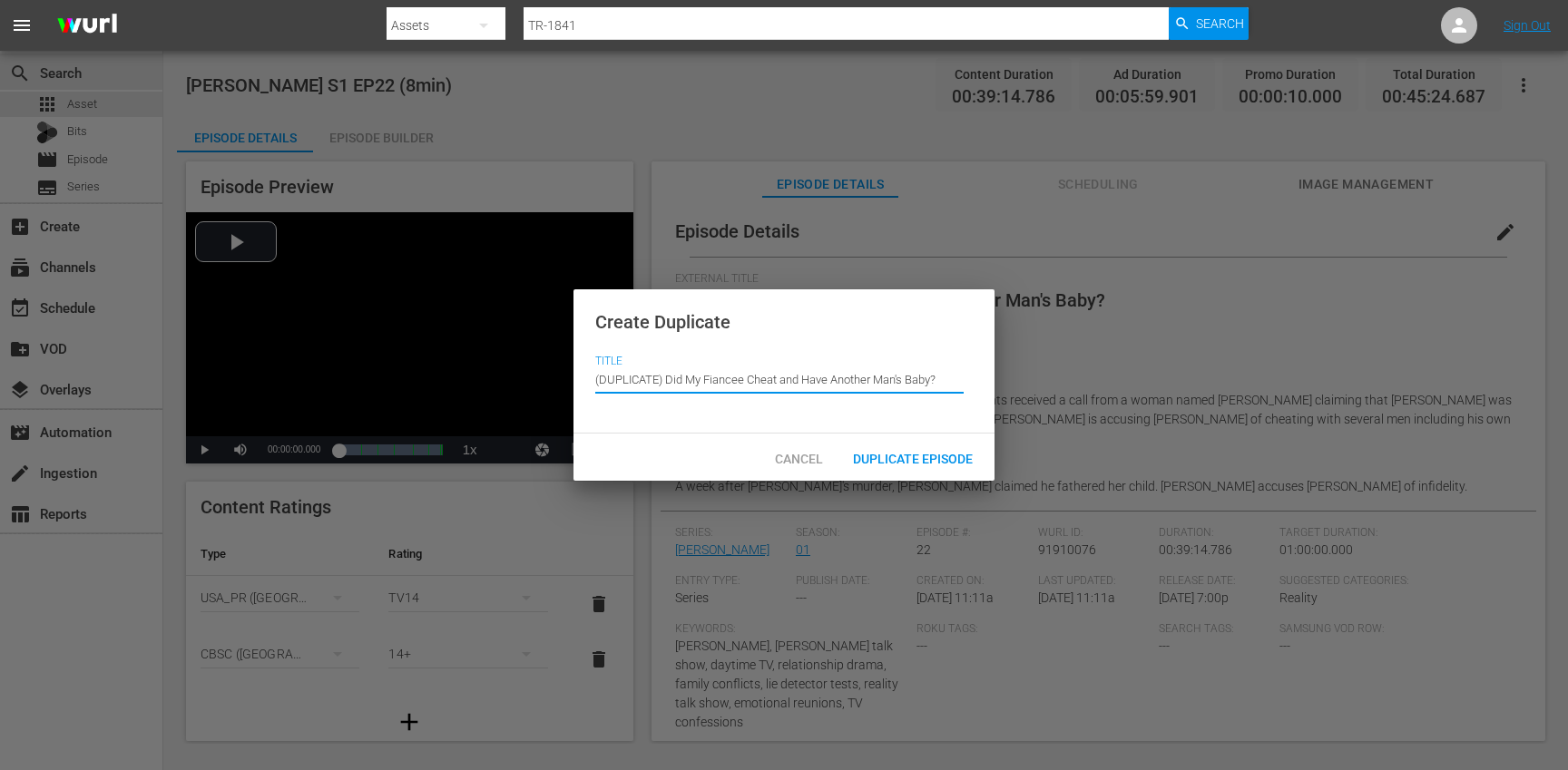
drag, startPoint x: 664, startPoint y: 382, endPoint x: 624, endPoint y: 338, distance: 59.5
click at [624, 338] on div "Create Duplicate Title Episode Title (DUPLICATE) Did My Fiancee Cheat and Have …" at bounding box center [784, 362] width 421 height 145
drag, startPoint x: 666, startPoint y: 381, endPoint x: 627, endPoint y: 331, distance: 63.4
click at [627, 331] on div "Create Duplicate Title Episode Title (DUPLICATE) Did My Fiancee Cheat and Have …" at bounding box center [784, 362] width 421 height 145
type input "Did My Fiancee Cheat and Have Another Man's Baby?"
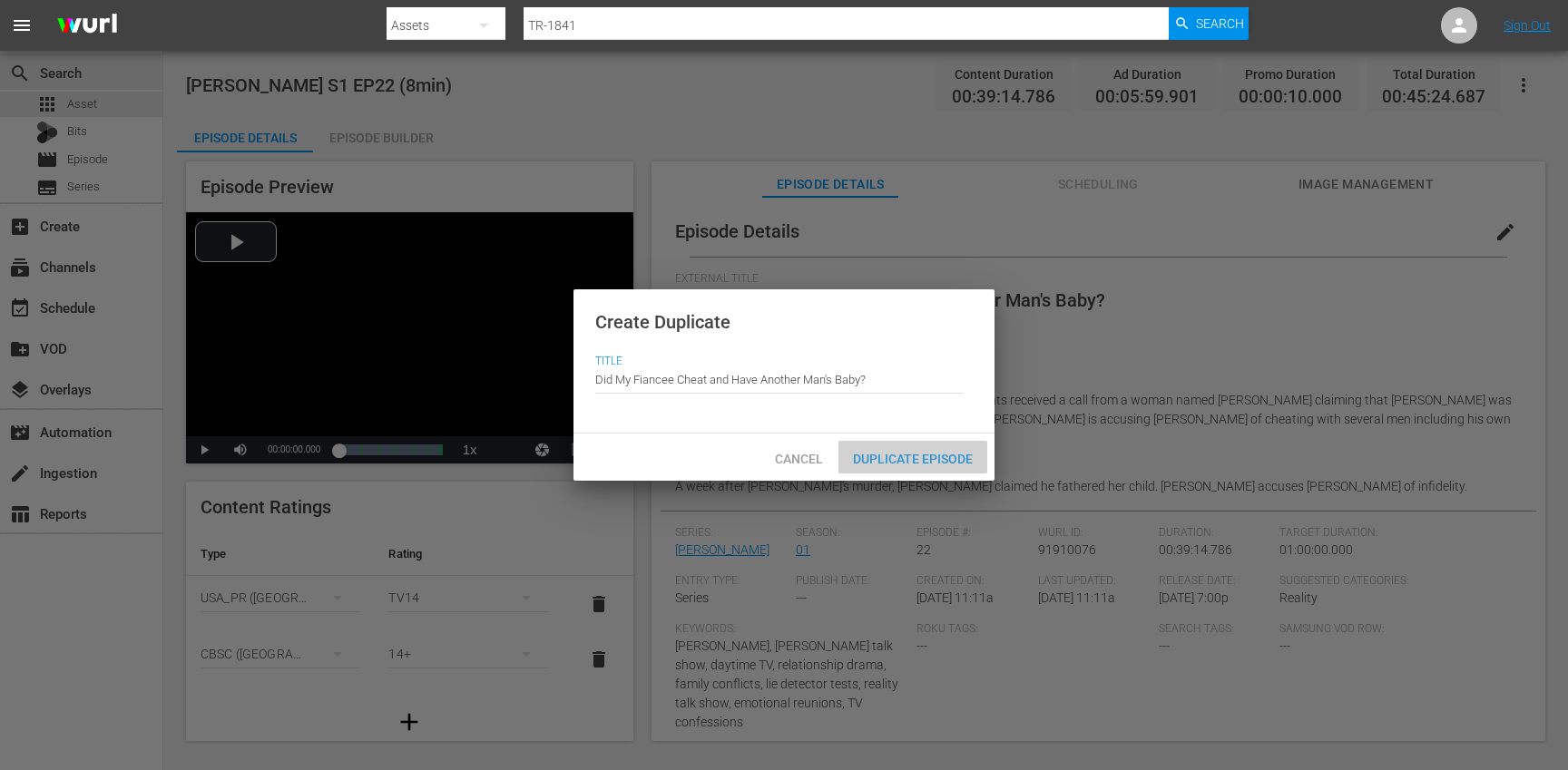
click at [863, 445] on div "Duplicate Episode" at bounding box center [913, 457] width 149 height 34
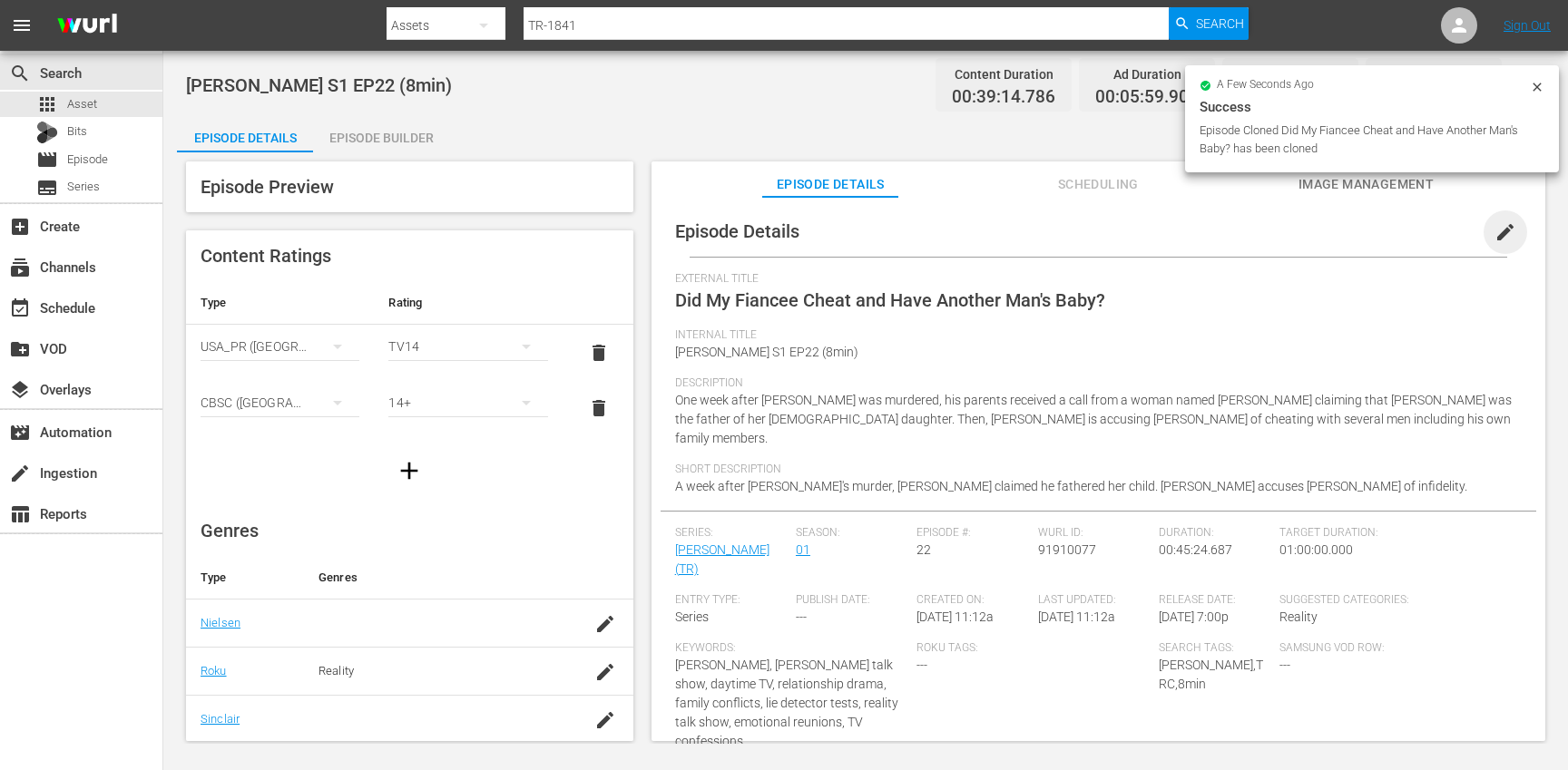
click at [1499, 229] on span "edit" at bounding box center [1505, 232] width 21 height 21
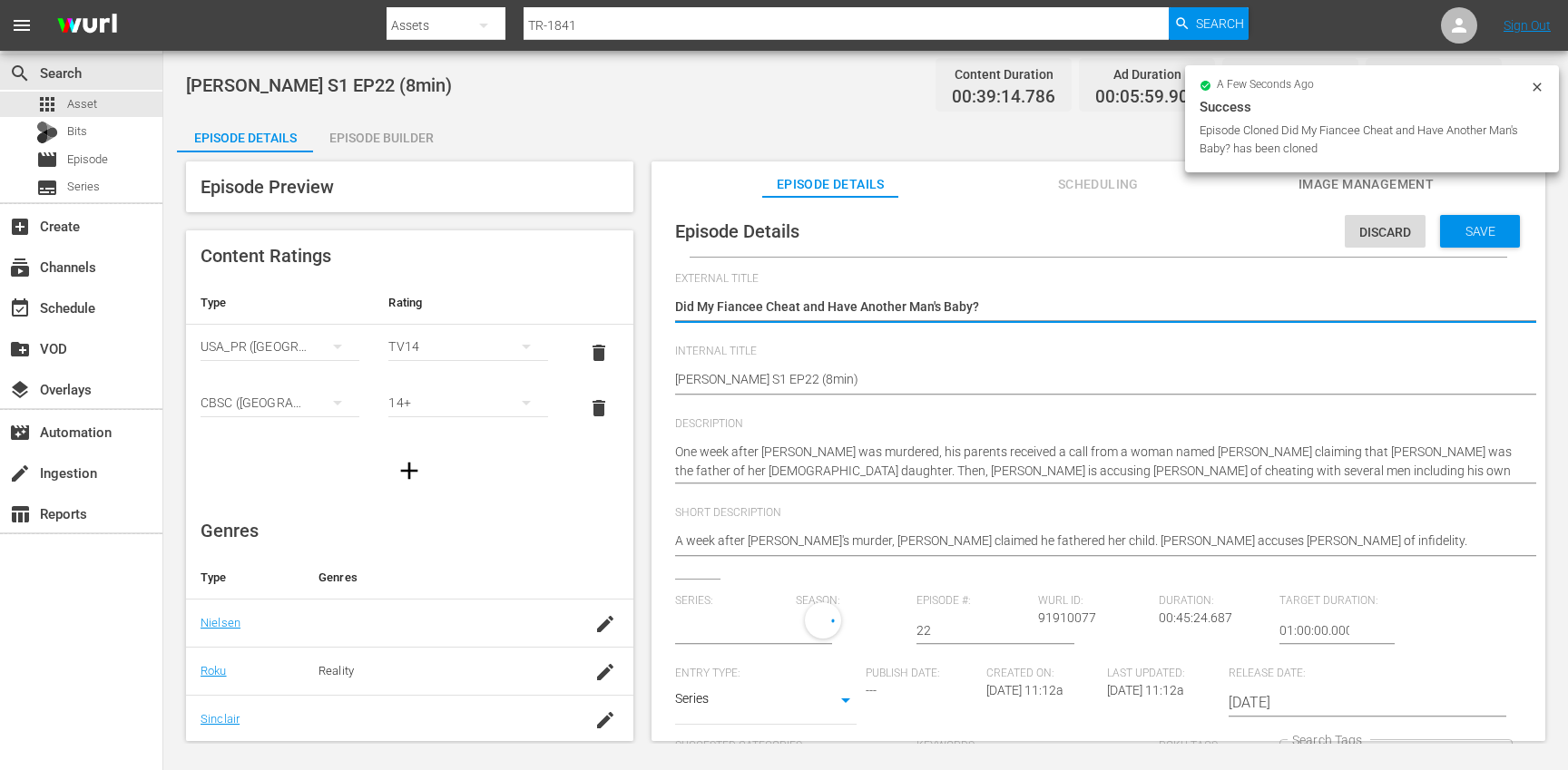
type input "[PERSON_NAME]"
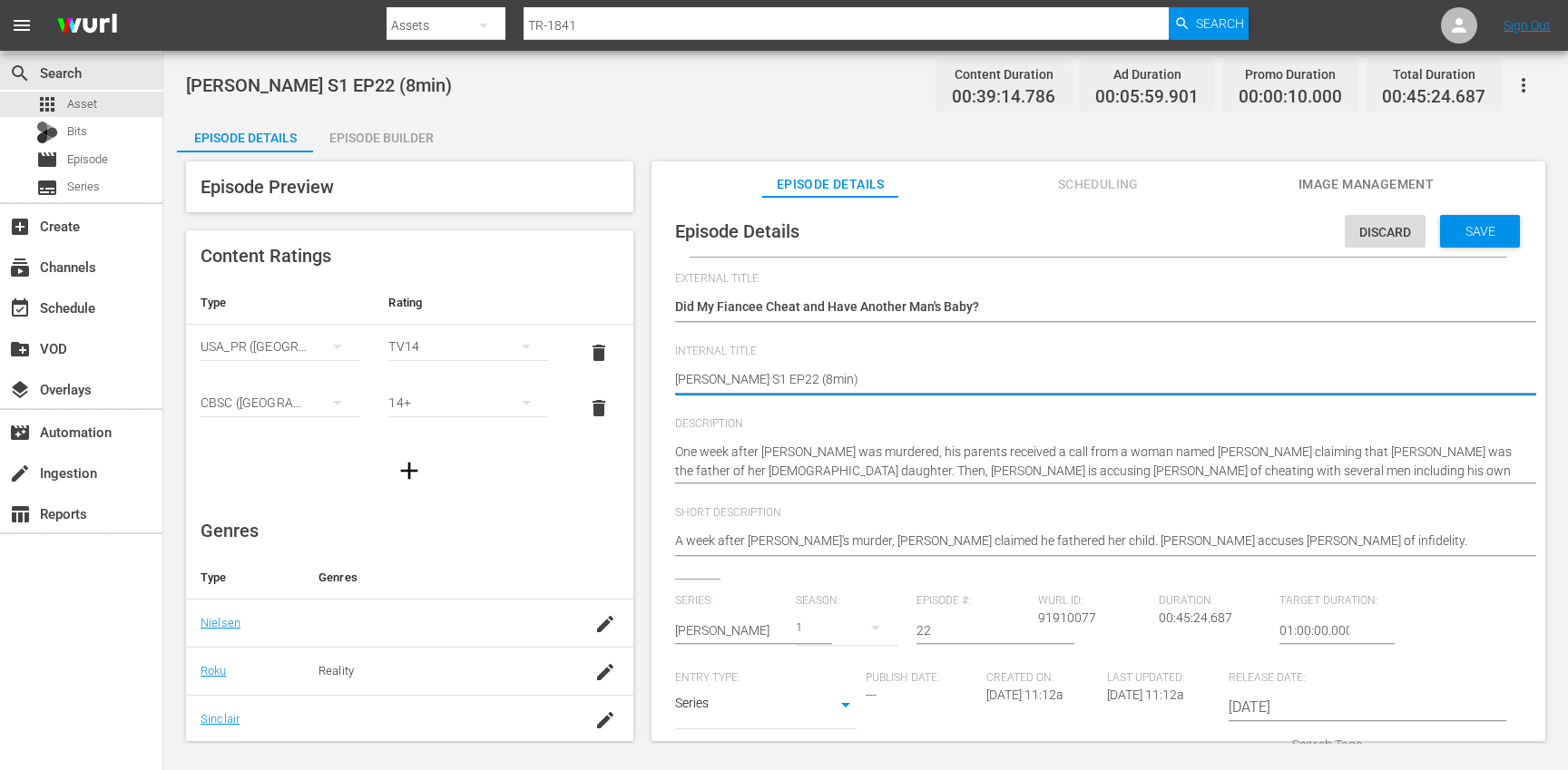
type textarea "[PERSON_NAME] S1 EP22 (min)"
type textarea "[PERSON_NAME] S1 EP22 (1min)"
type textarea "[PERSON_NAME] S1 EP22 (10min)"
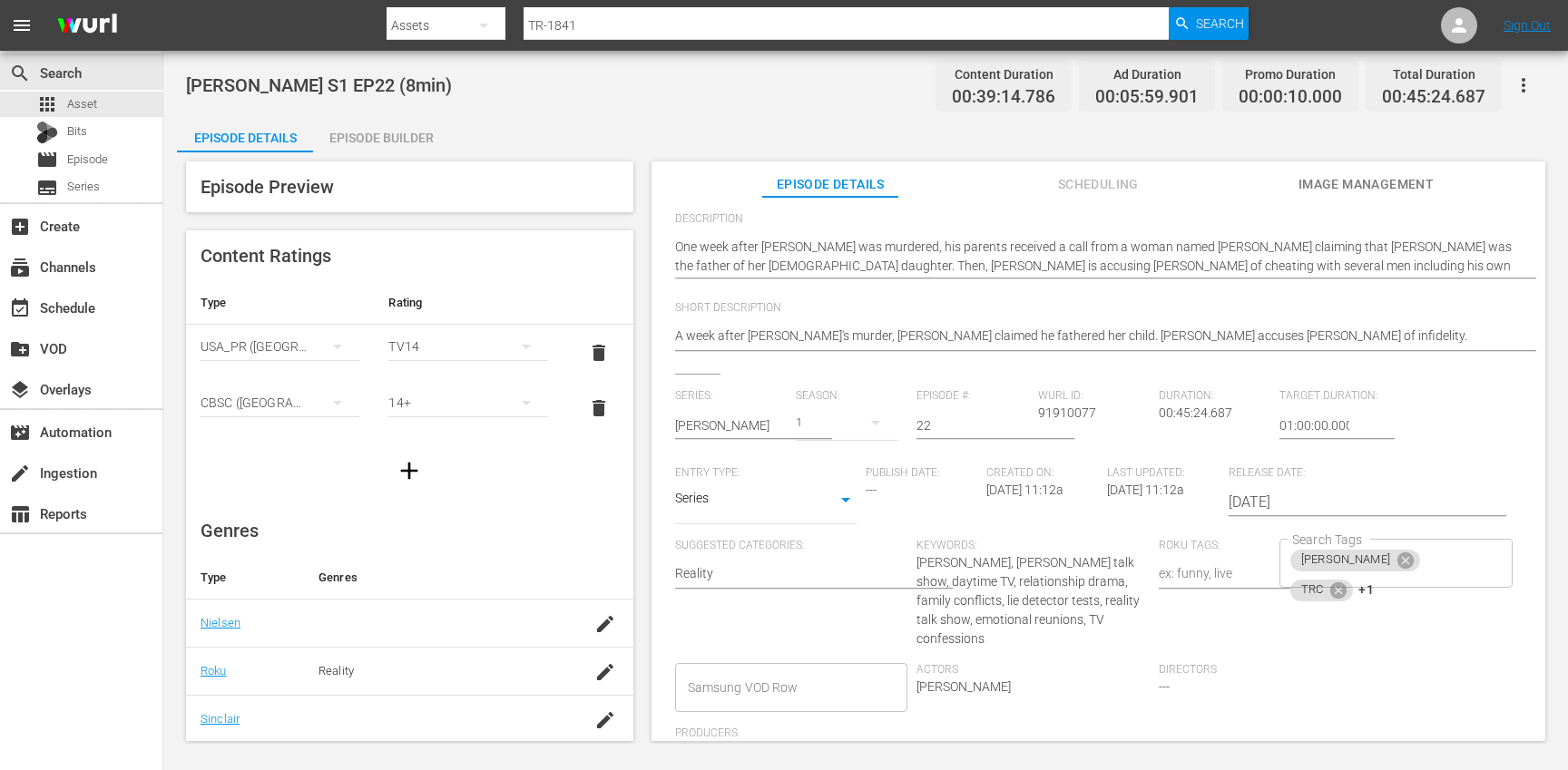
scroll to position [216, 0]
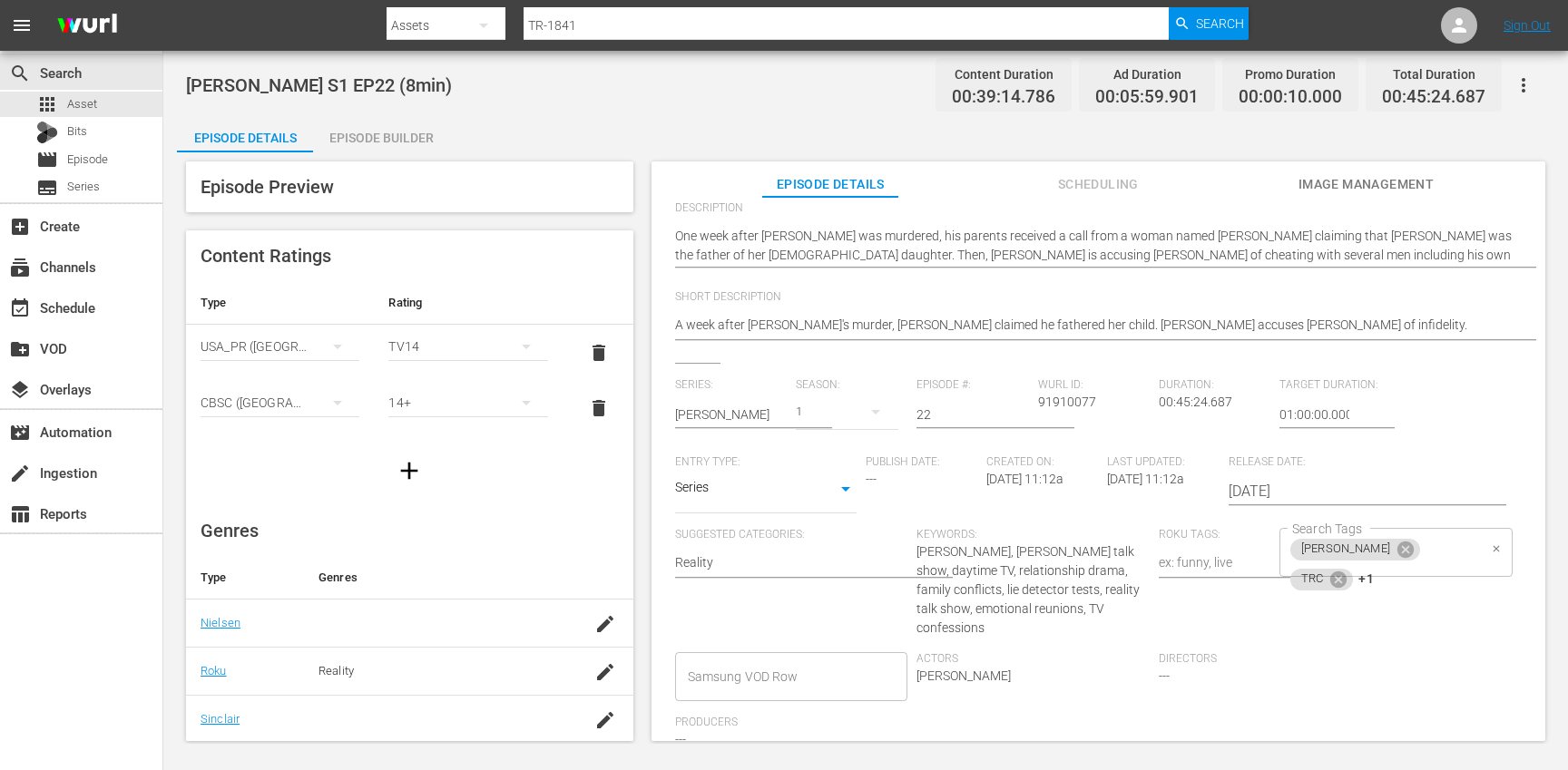
type textarea "[PERSON_NAME] S1 EP22 (10min)"
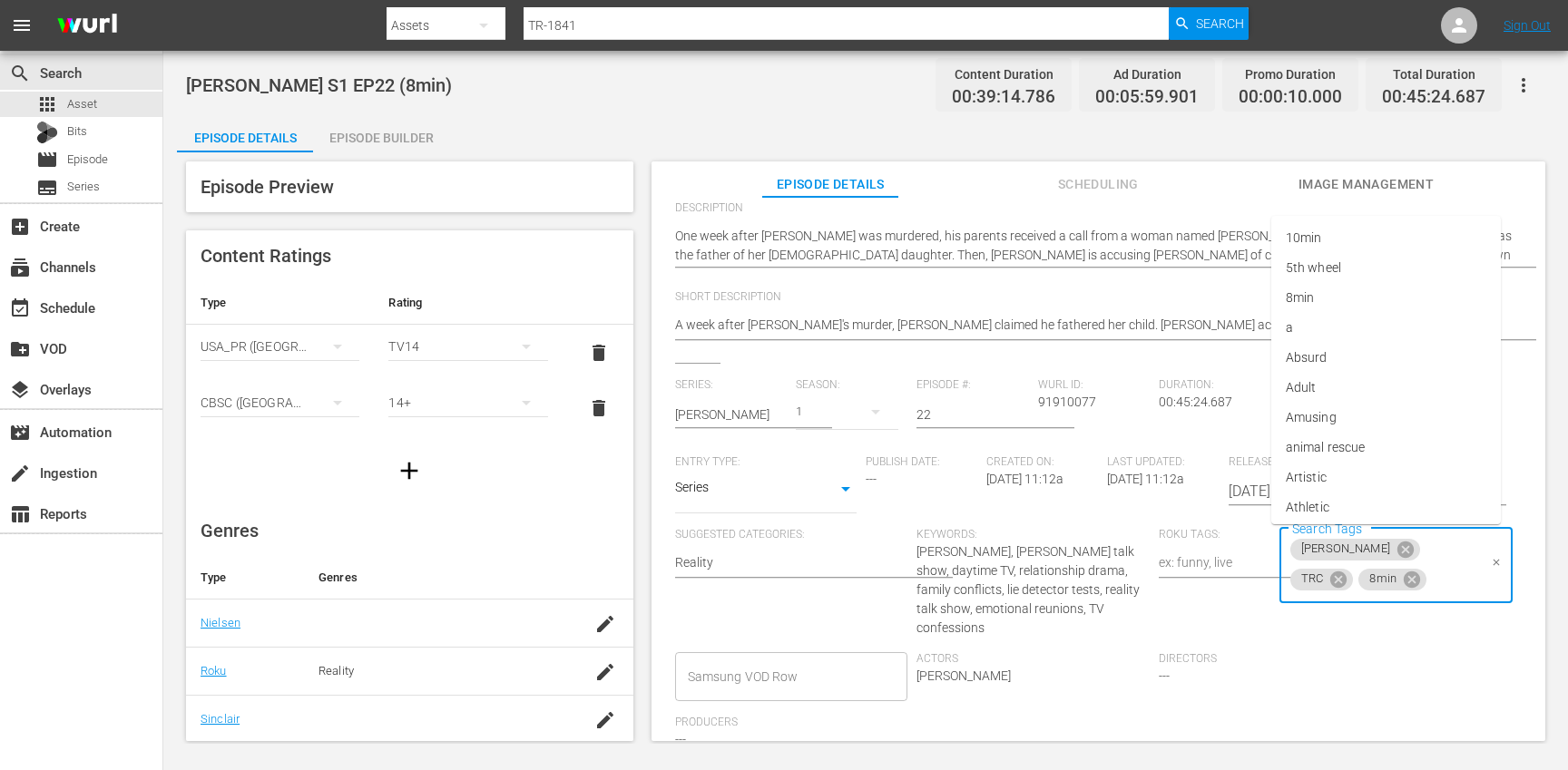
click at [1437, 566] on input "Search Tags" at bounding box center [1453, 579] width 48 height 33
click at [1346, 571] on icon at bounding box center [1339, 579] width 17 height 17
click at [1348, 570] on icon at bounding box center [1338, 579] width 20 height 20
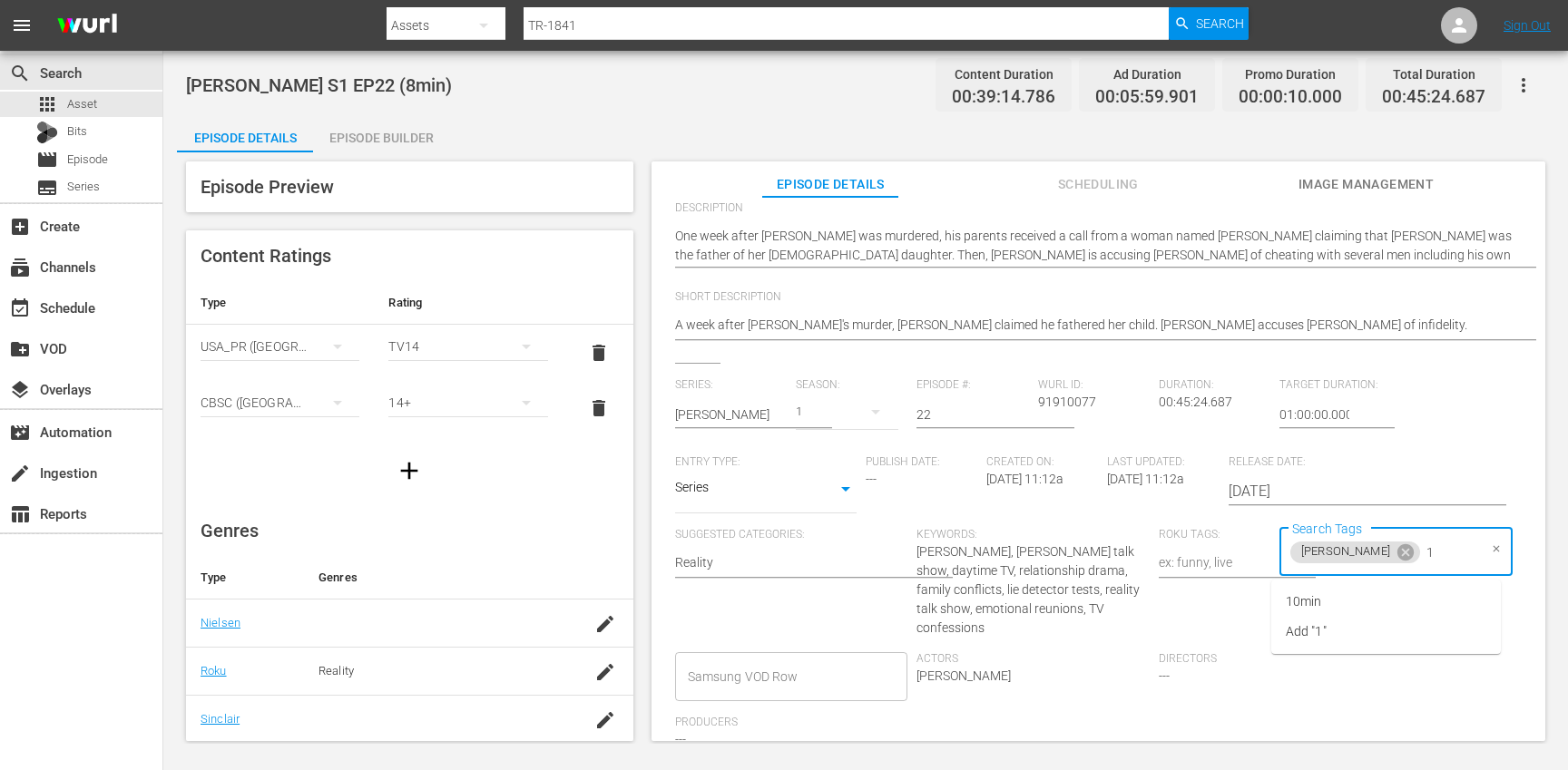
type input "10"
click at [1374, 602] on li "10min" at bounding box center [1385, 601] width 229 height 30
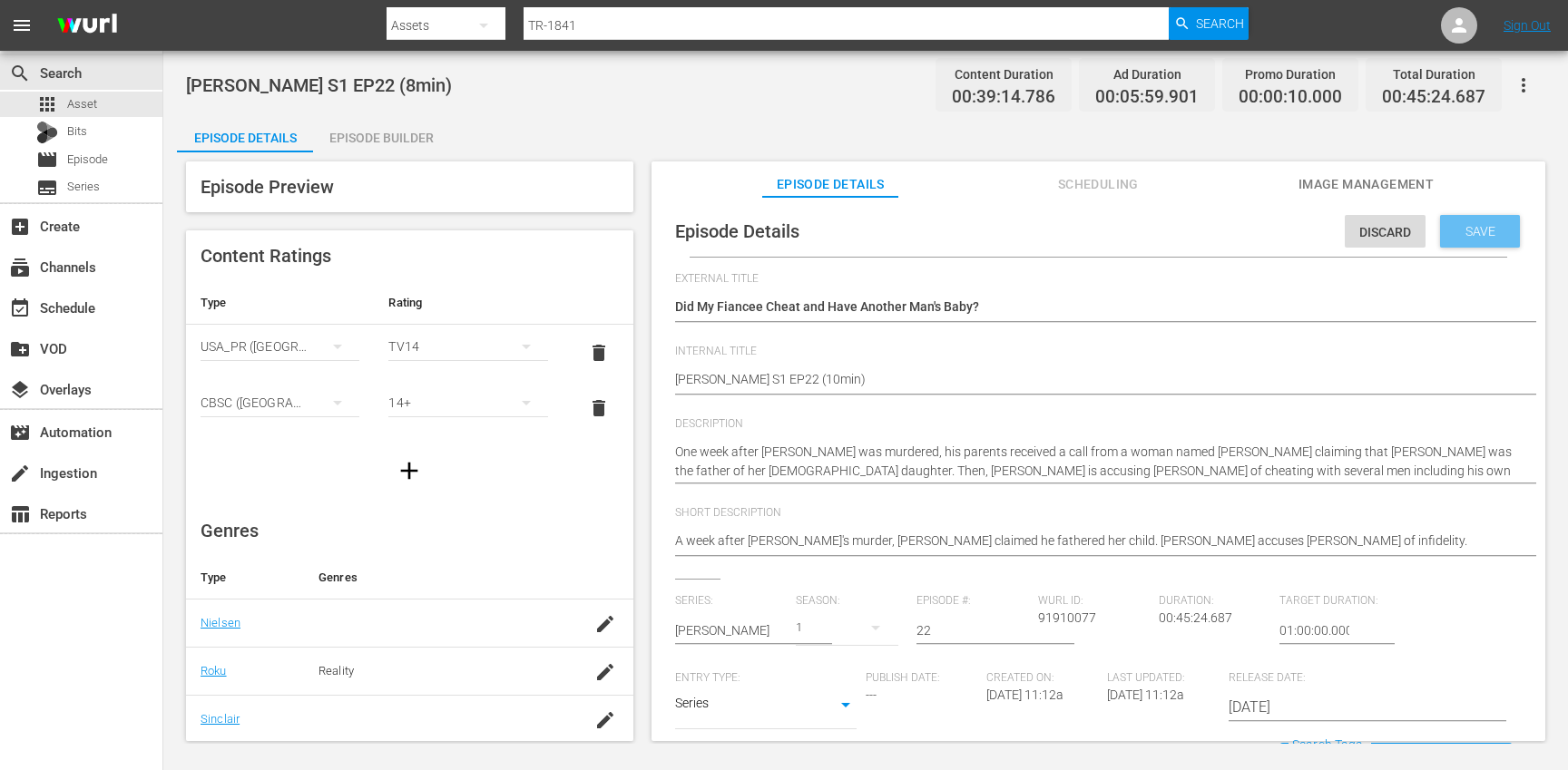
click at [1478, 231] on span "Save" at bounding box center [1479, 232] width 59 height 15
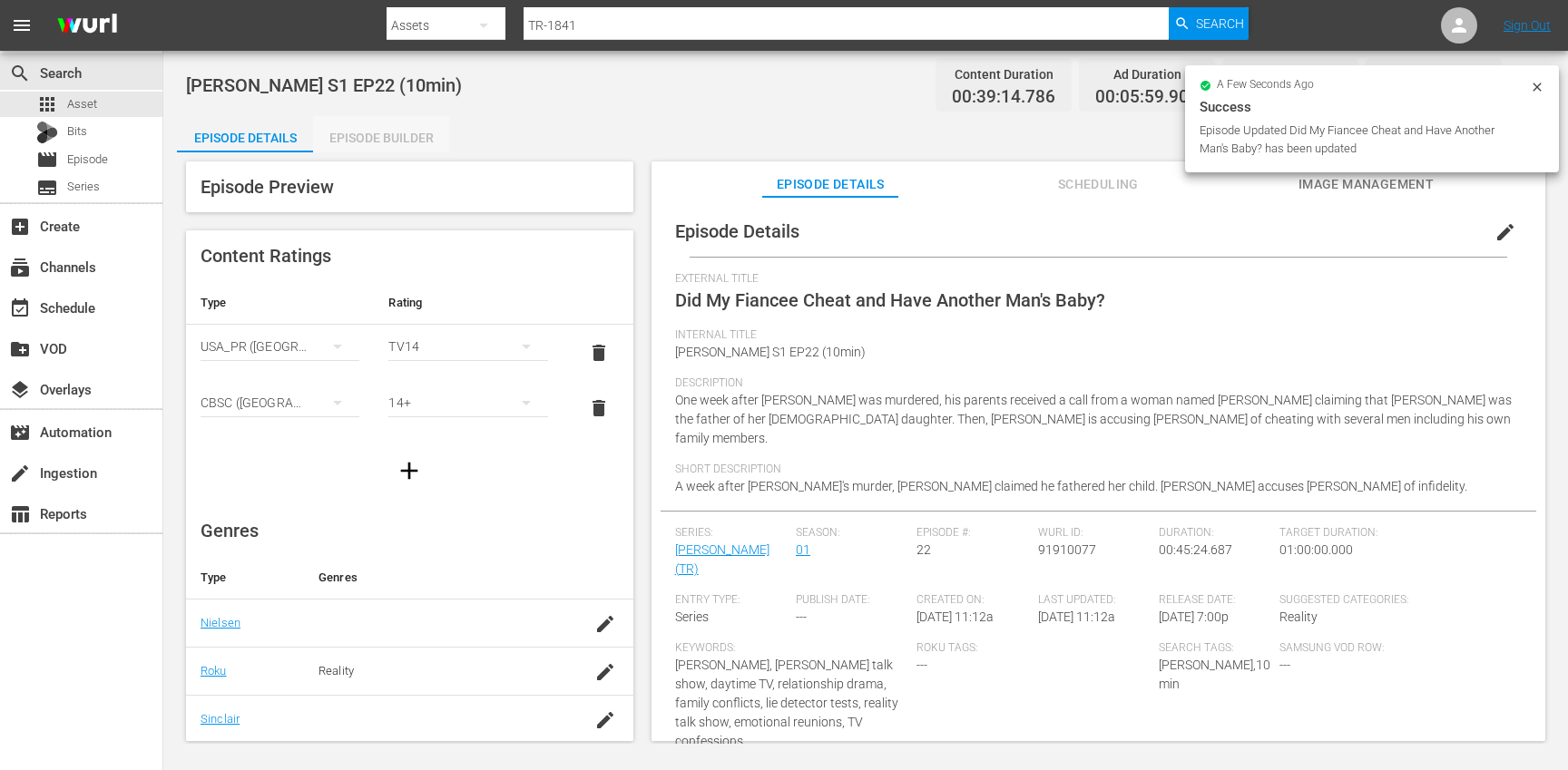
click at [422, 135] on div "Episode Builder" at bounding box center [381, 138] width 136 height 44
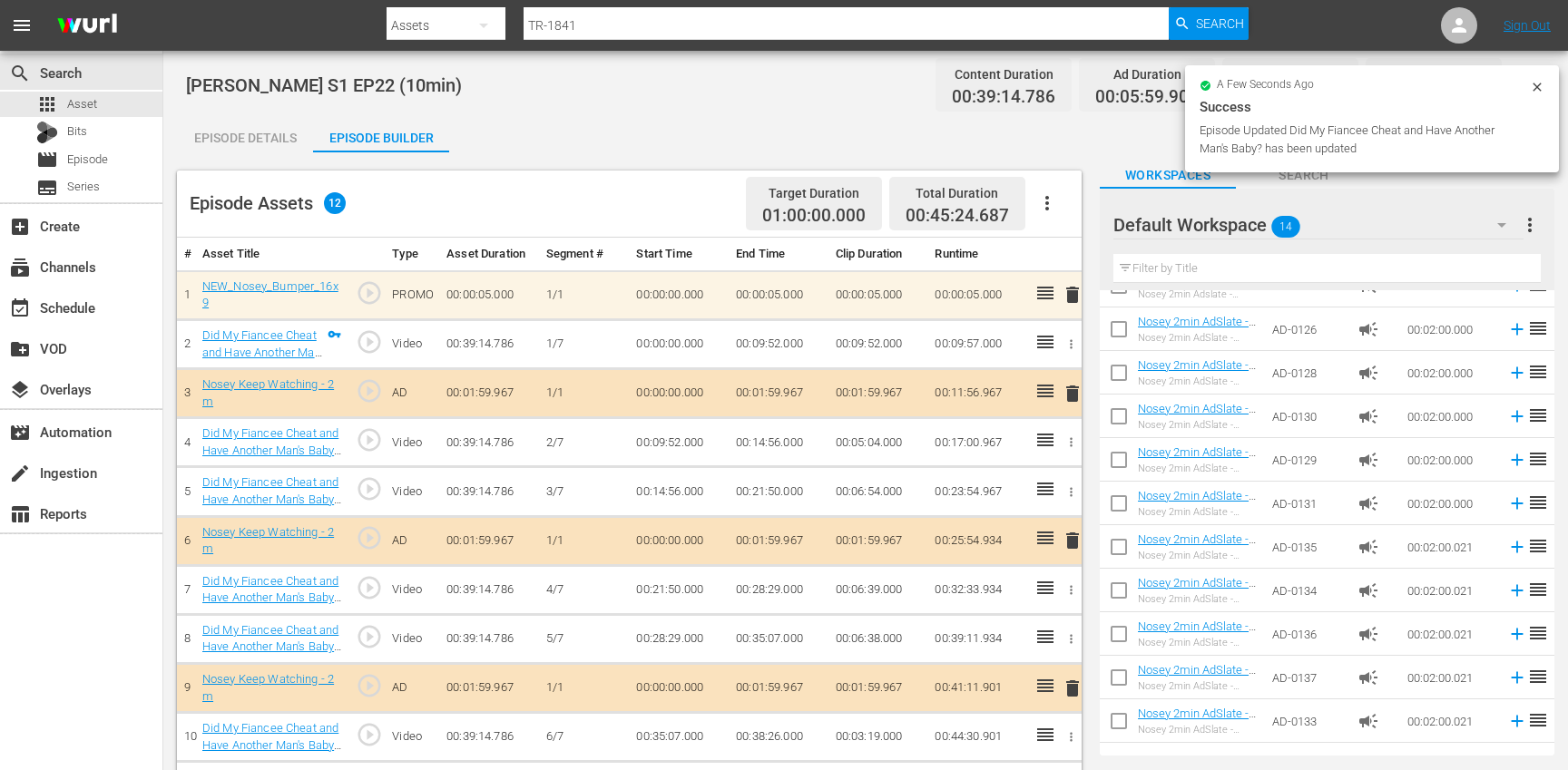
click at [1056, 204] on icon "button" at bounding box center [1046, 202] width 21 height 21
click at [1103, 260] on div "Clear Ads" at bounding box center [1101, 253] width 123 height 44
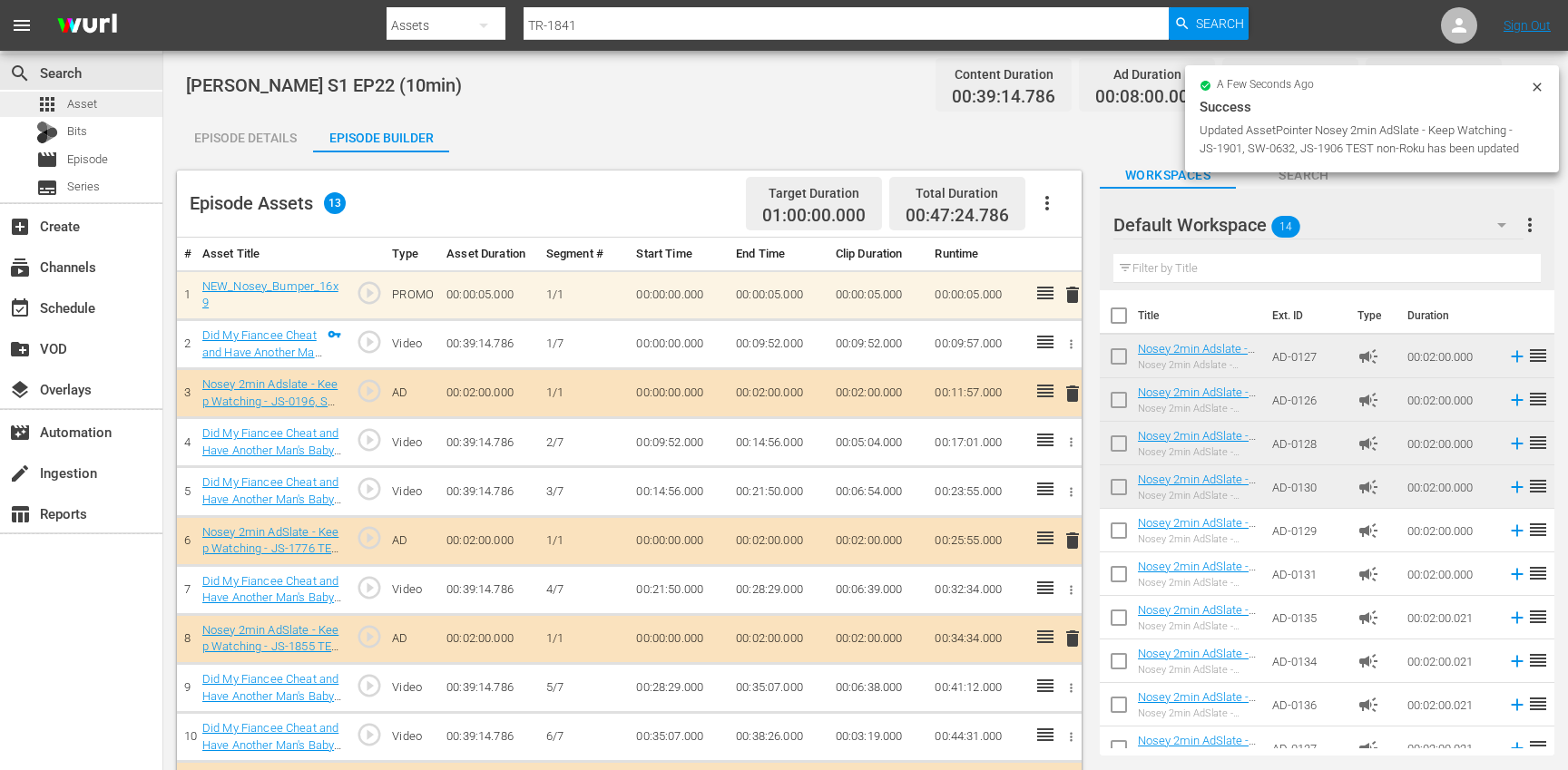
click at [131, 102] on div "apps Asset" at bounding box center [81, 103] width 162 height 25
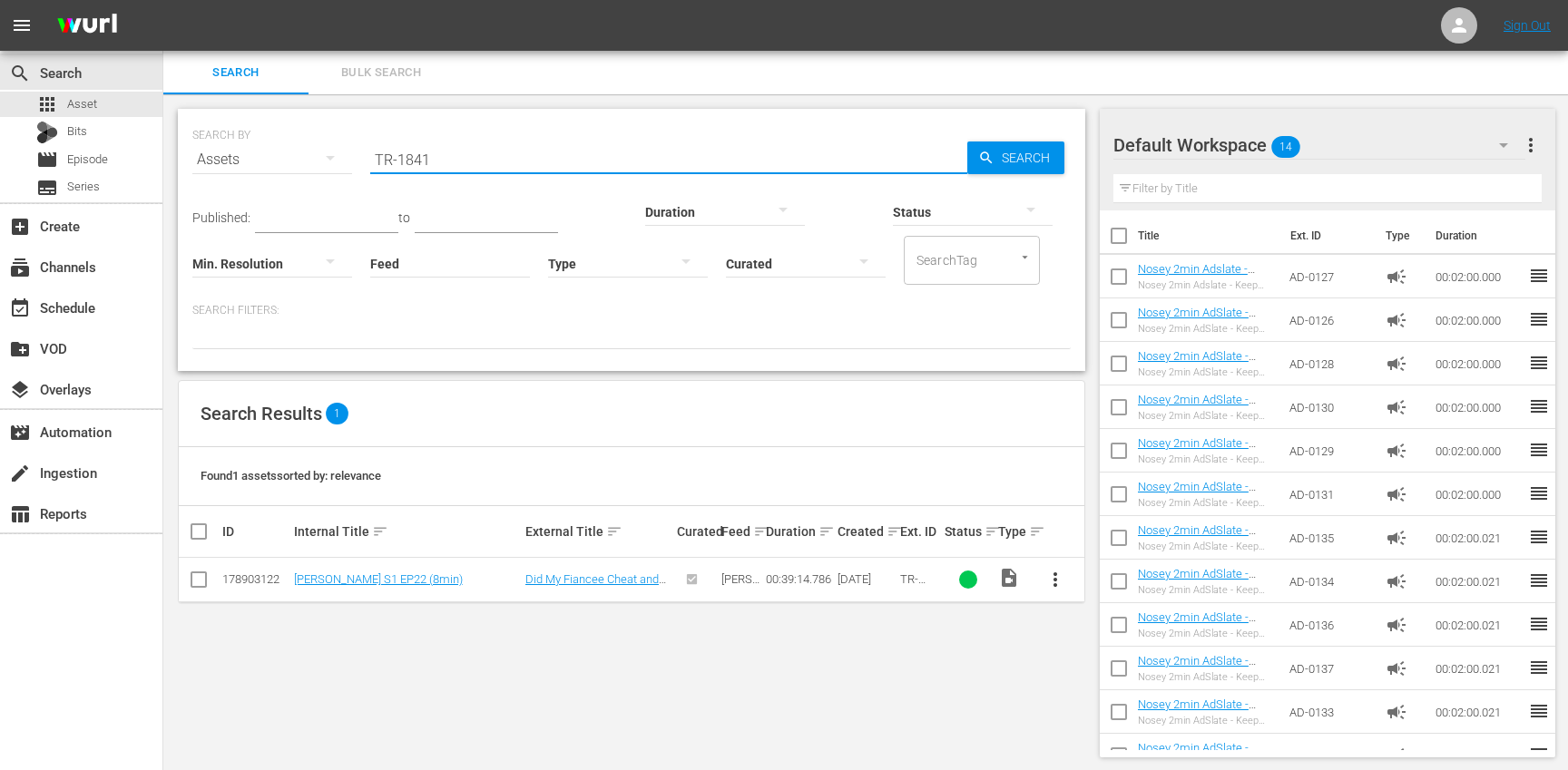
click at [459, 166] on input "TR-1841" at bounding box center [668, 159] width 597 height 44
paste input "3"
type input "TR-1843"
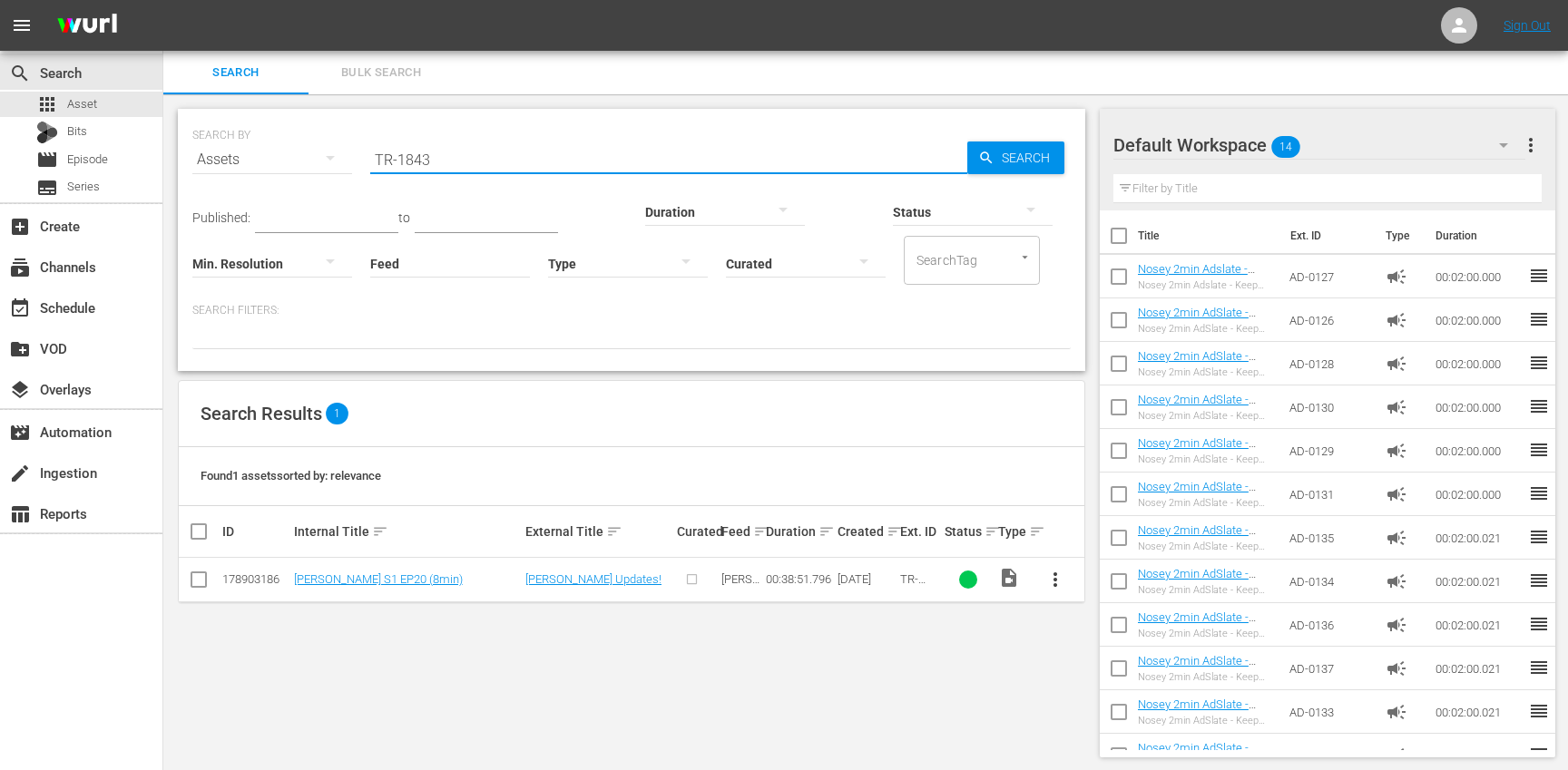
click at [1062, 575] on span "more_vert" at bounding box center [1055, 579] width 21 height 21
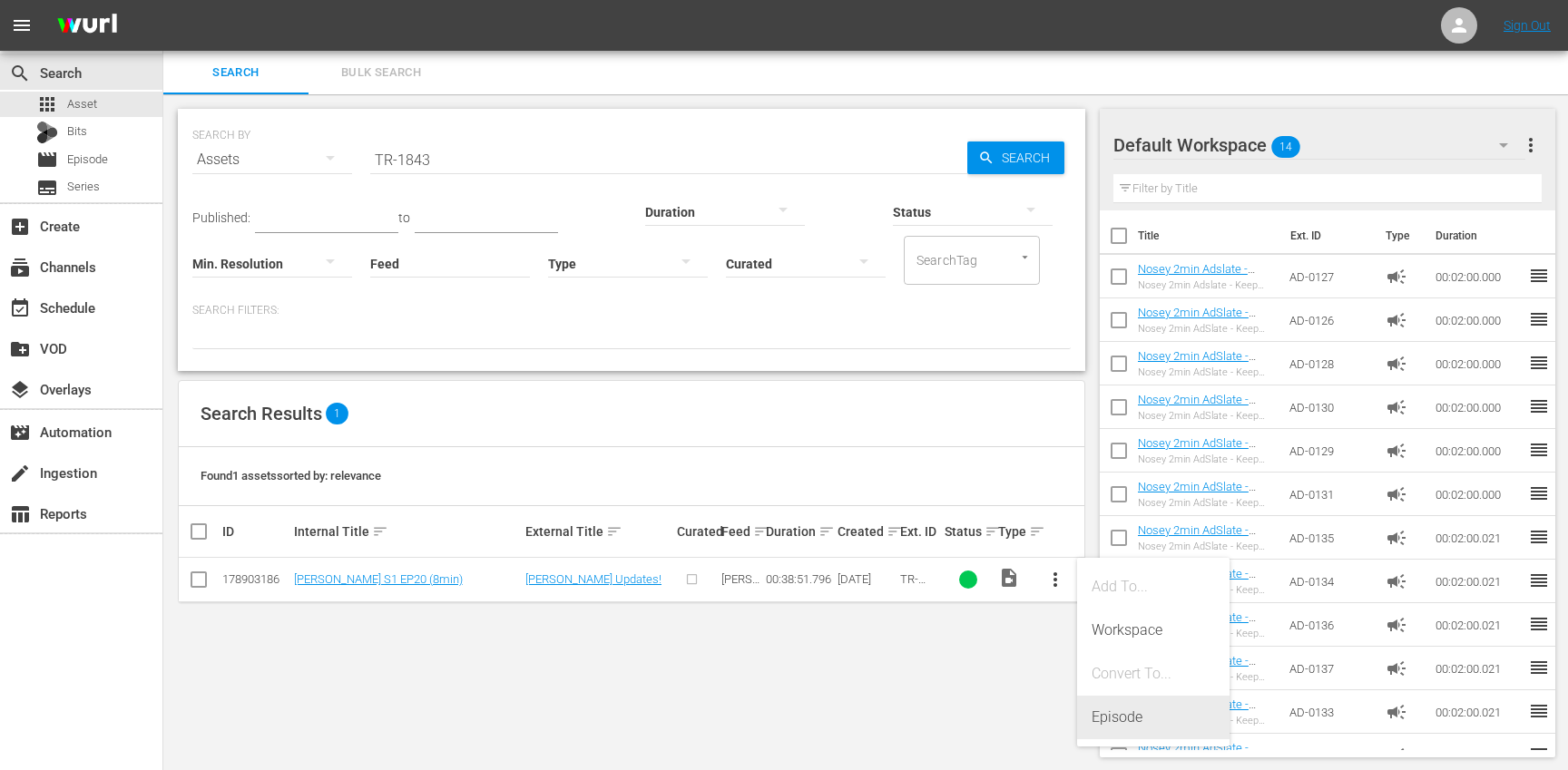
click at [1143, 729] on div "Episode" at bounding box center [1153, 717] width 123 height 44
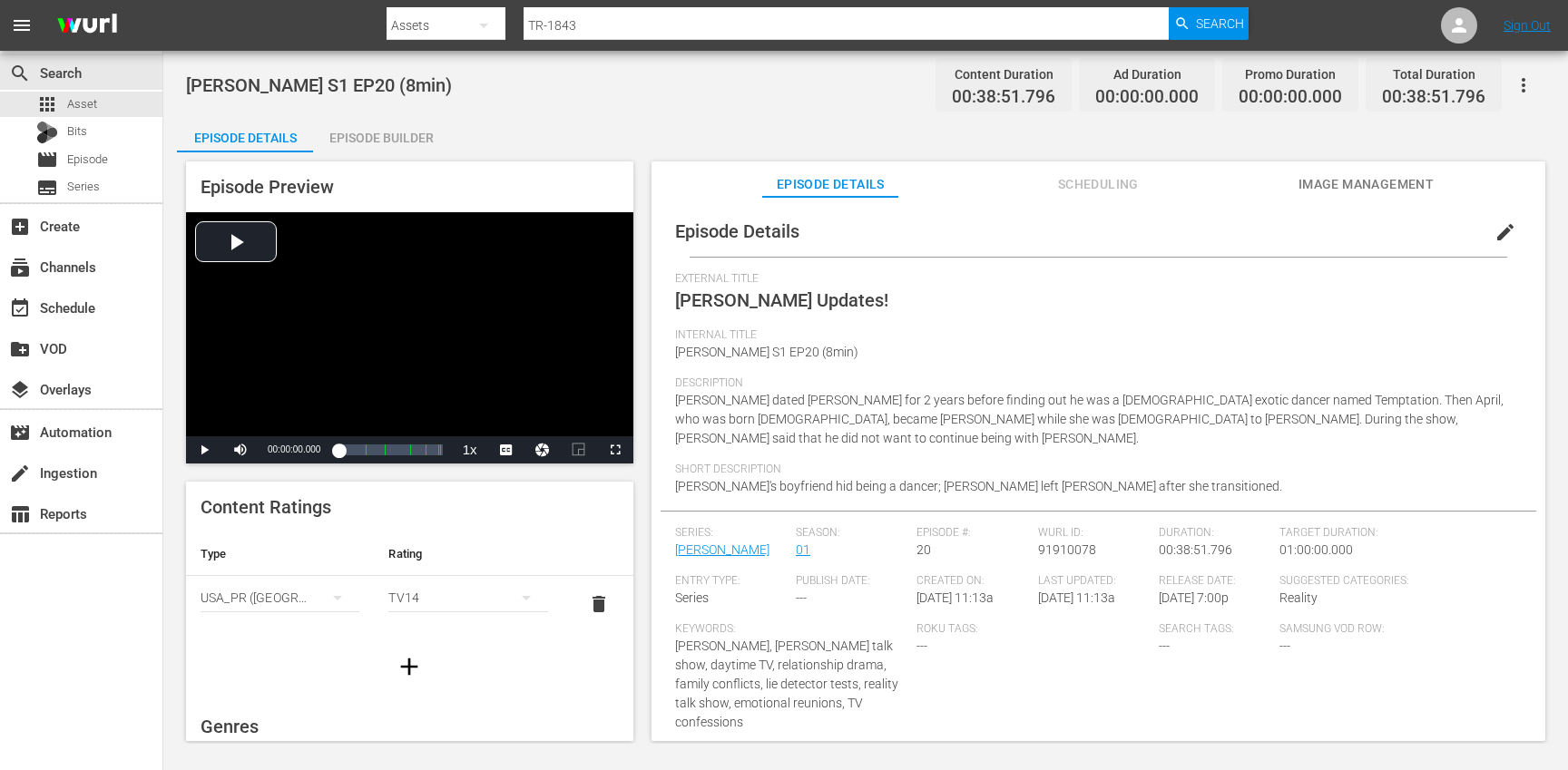
click at [1494, 234] on span "edit" at bounding box center [1505, 232] width 21 height 21
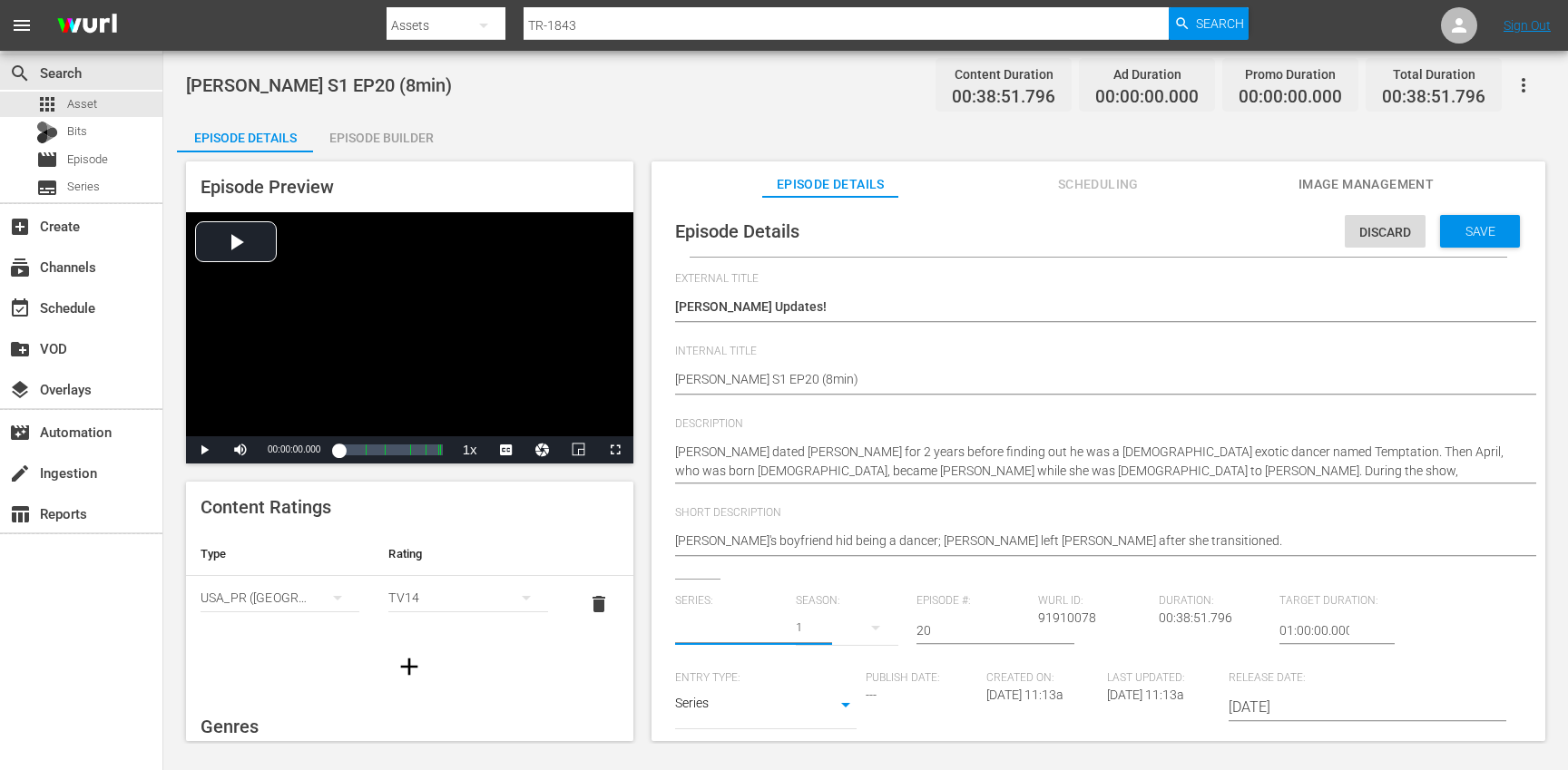
click at [707, 638] on input "text" at bounding box center [731, 629] width 112 height 44
click at [703, 678] on div "[PERSON_NAME] (TR)" at bounding box center [750, 681] width 121 height 44
type input "[PERSON_NAME] (TR)"
click at [848, 628] on div "17" at bounding box center [847, 628] width 102 height 51
click at [833, 726] on div "1" at bounding box center [819, 732] width 50 height 18
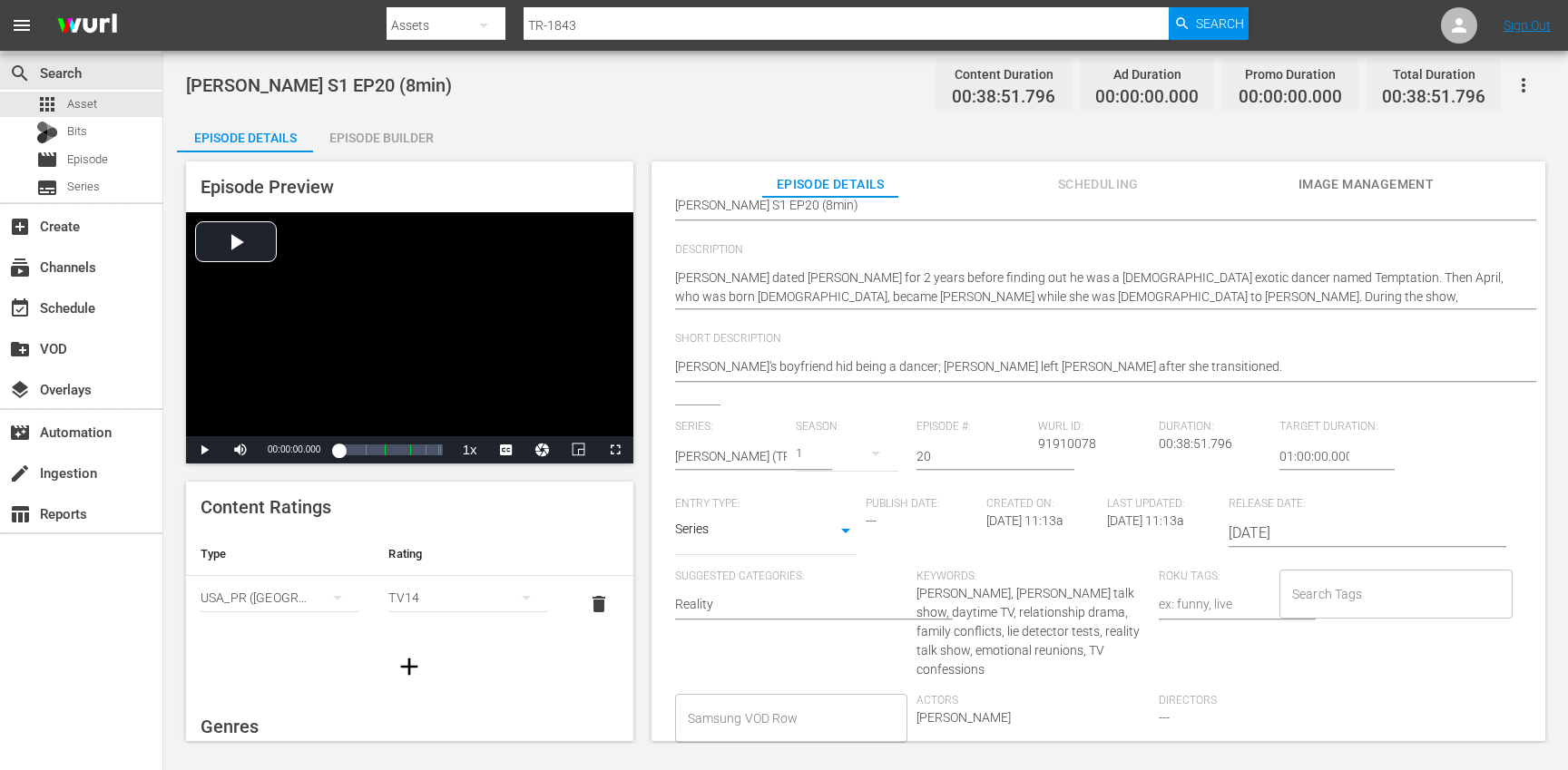
scroll to position [210, 0]
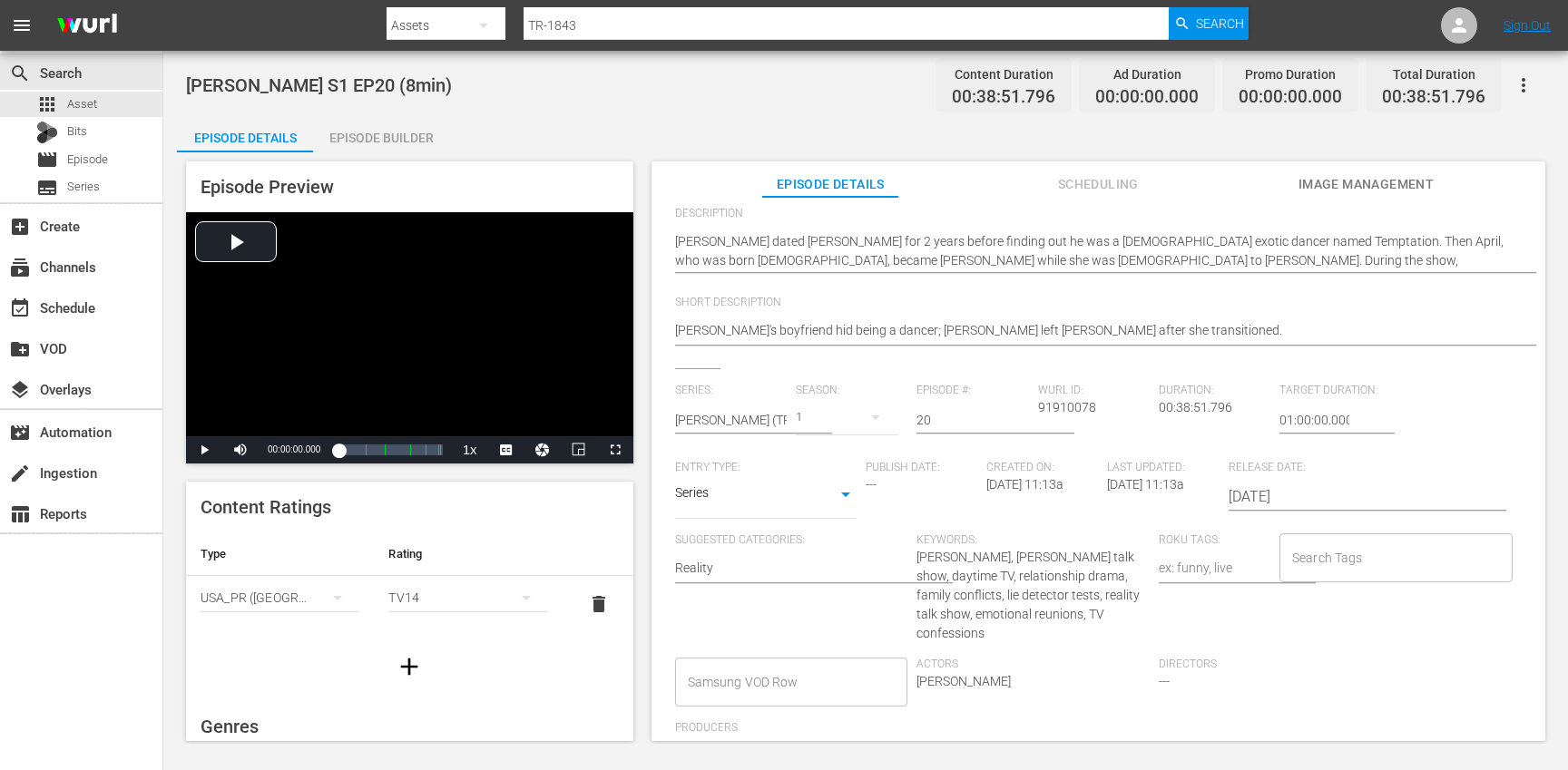
click at [1345, 563] on input "Search Tags" at bounding box center [1383, 557] width 190 height 33
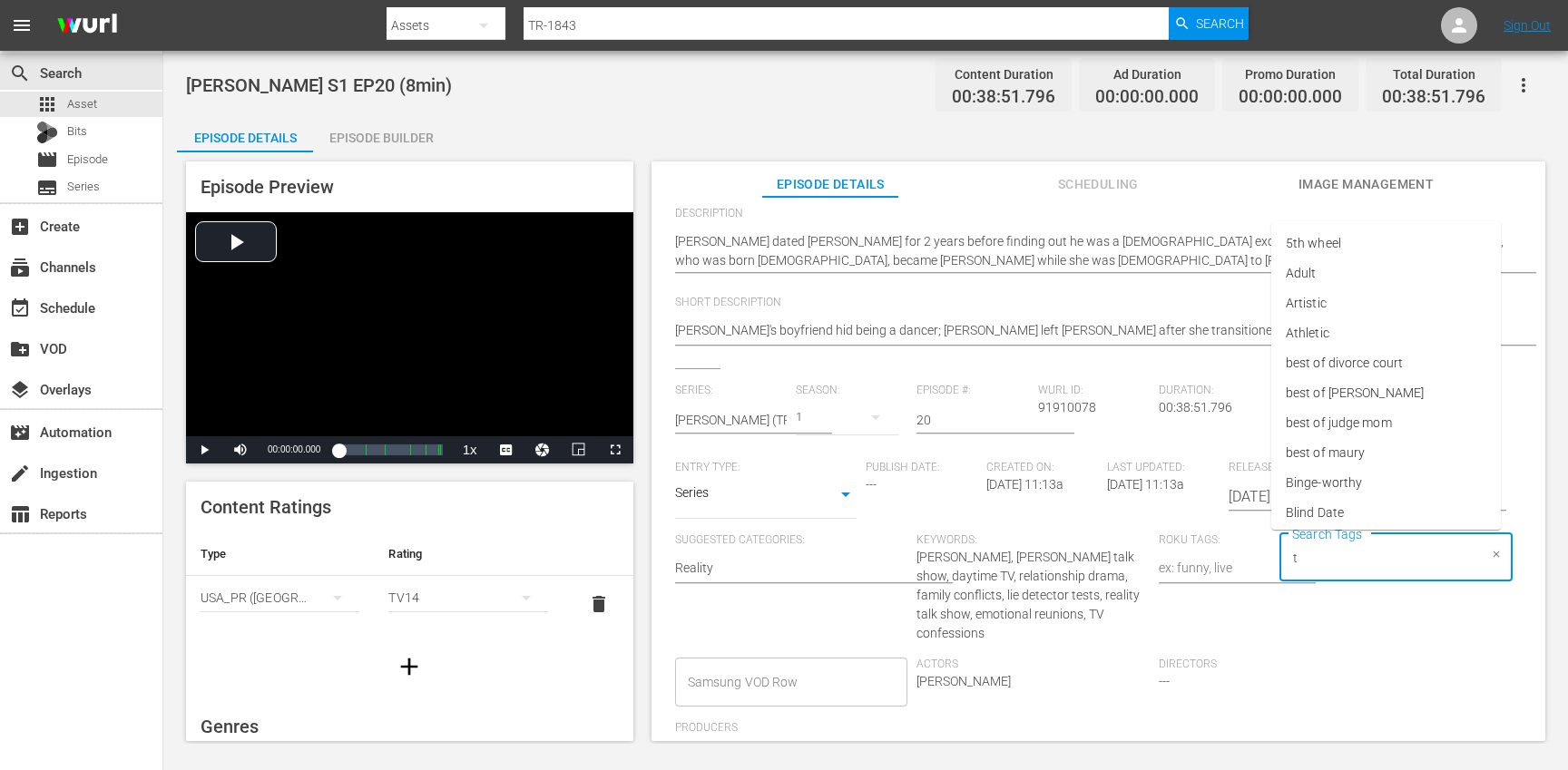
type input "tr"
click at [1325, 488] on li "[PERSON_NAME]" at bounding box center [1385, 483] width 229 height 30
type input "trc"
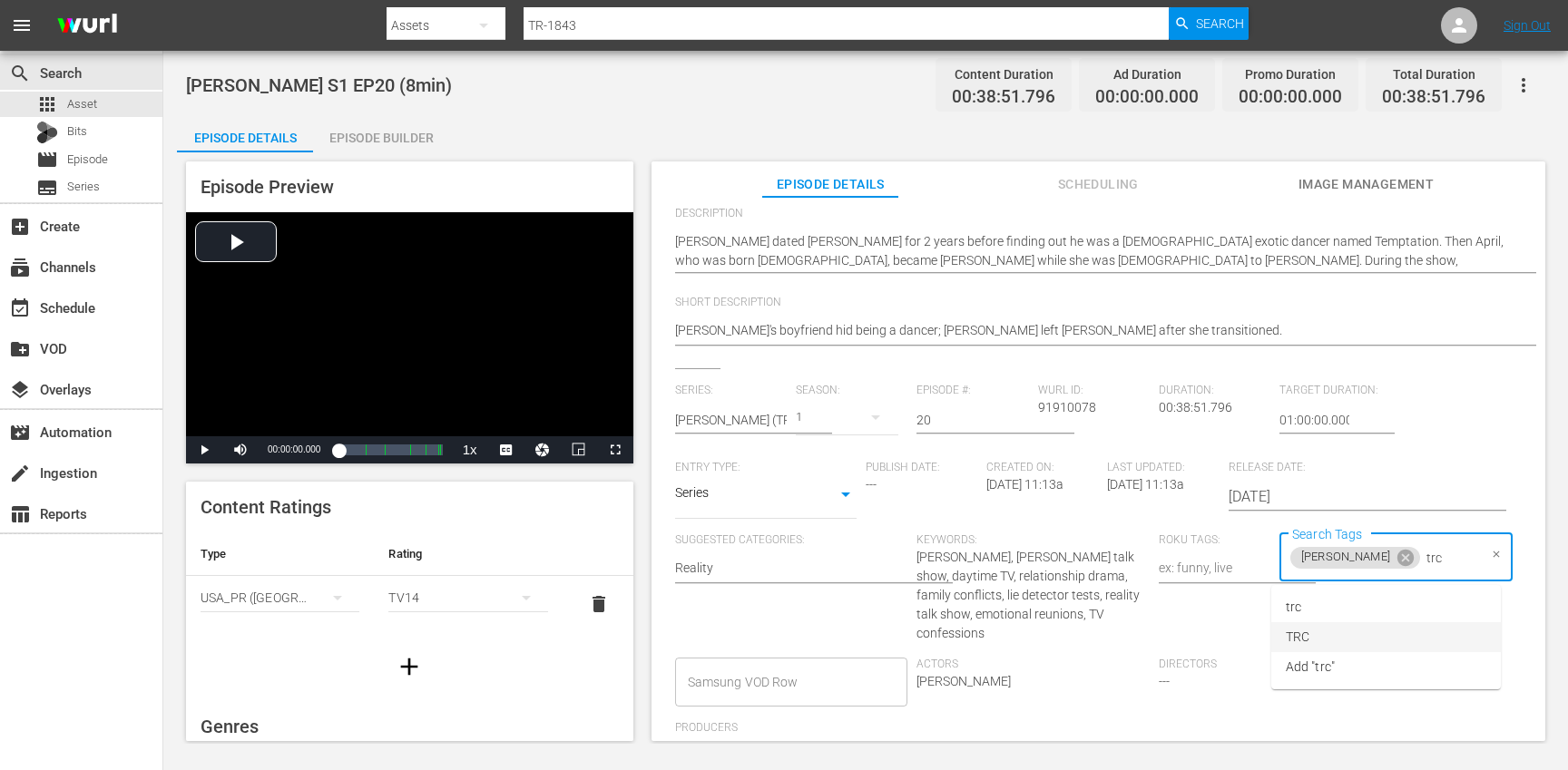
click at [1324, 640] on li "TRC" at bounding box center [1385, 637] width 229 height 30
type input "8"
click at [1319, 616] on li "8min" at bounding box center [1385, 607] width 229 height 30
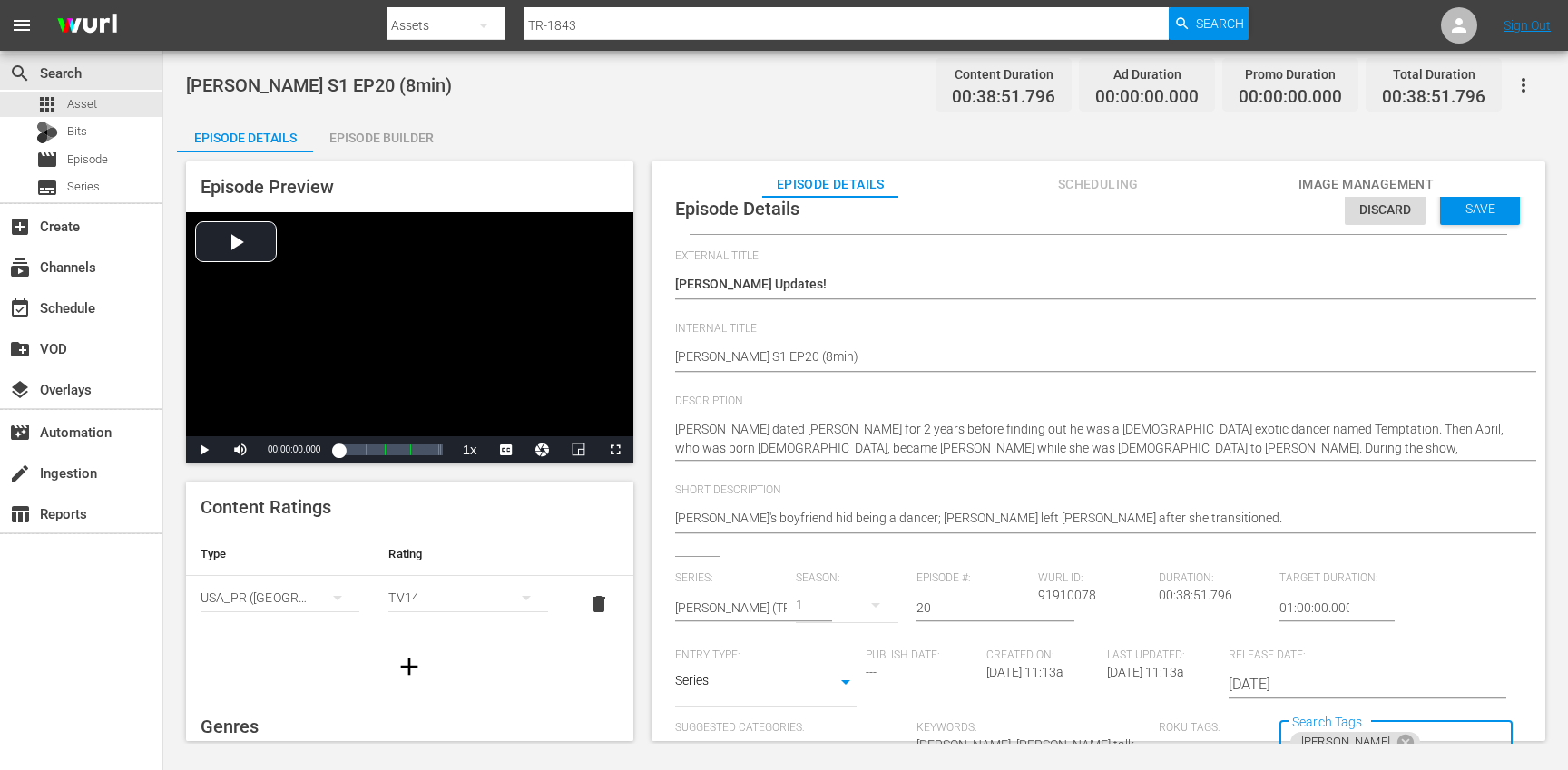
scroll to position [0, 0]
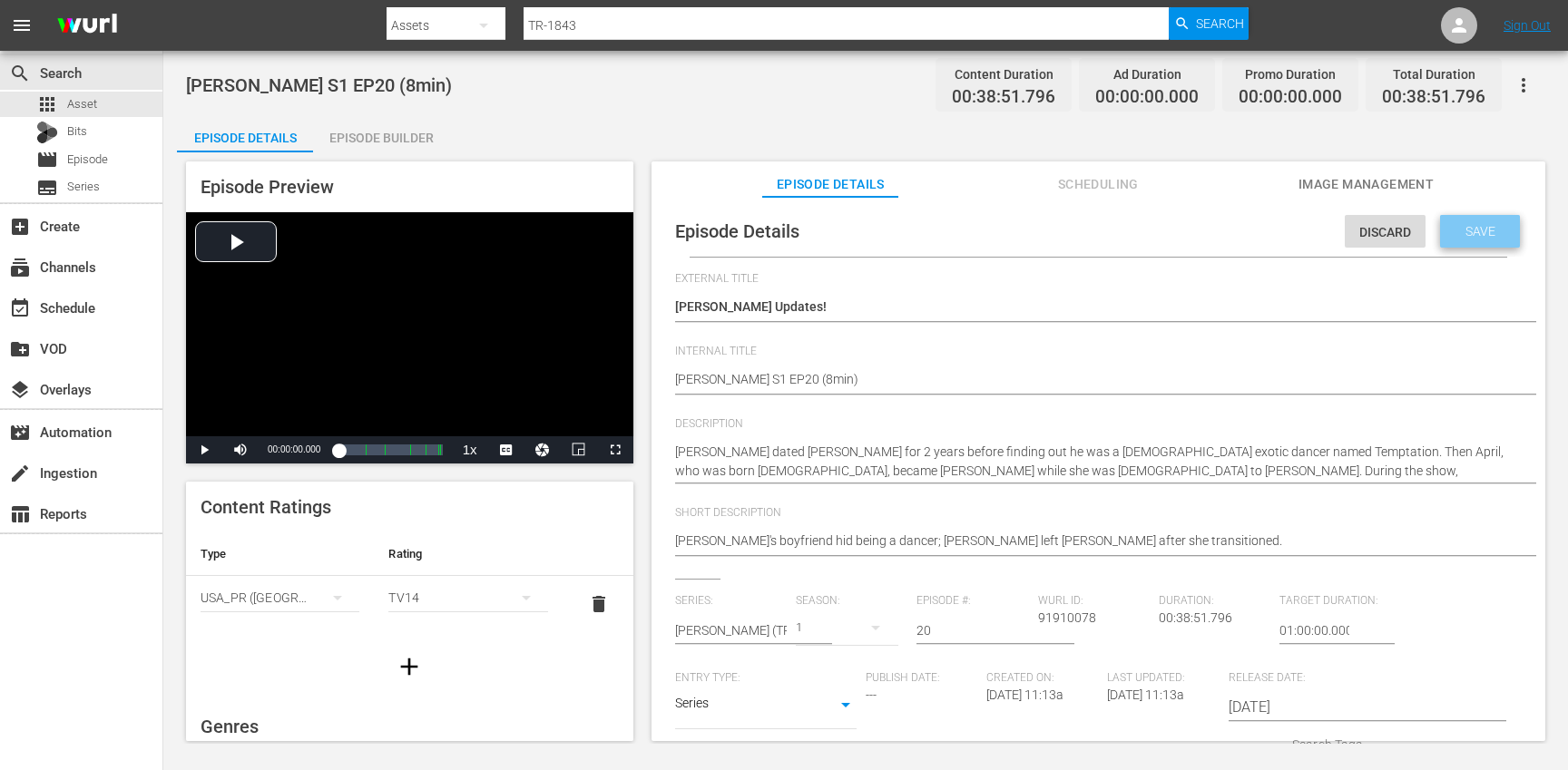
click at [1459, 234] on span "Save" at bounding box center [1479, 232] width 59 height 15
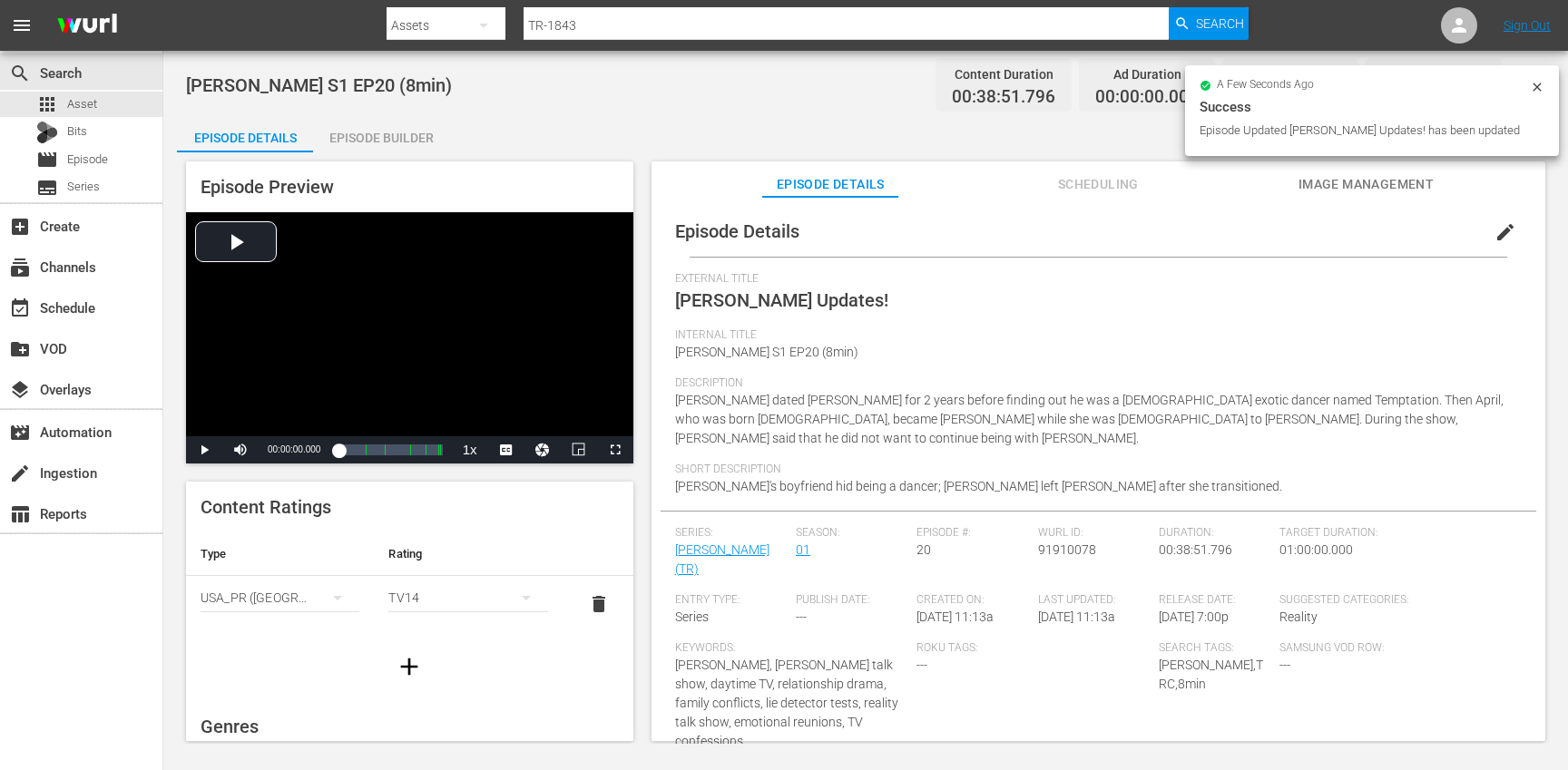
click at [412, 666] on icon "button" at bounding box center [409, 666] width 18 height 18
click at [248, 635] on div "simple table" at bounding box center [280, 654] width 158 height 51
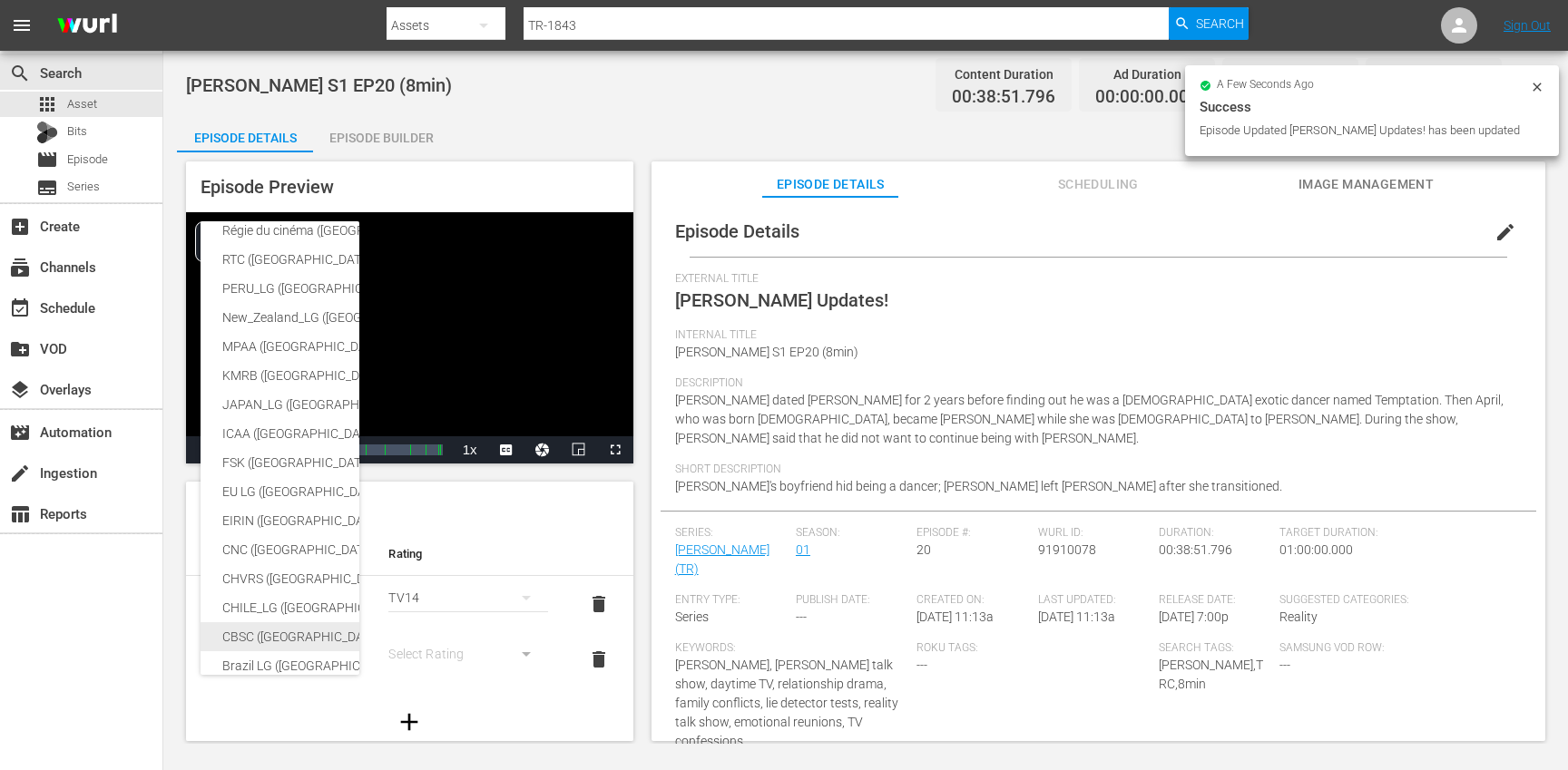
click at [266, 642] on div "CBSC ([GEOGRAPHIC_DATA])" at bounding box center [445, 636] width 445 height 29
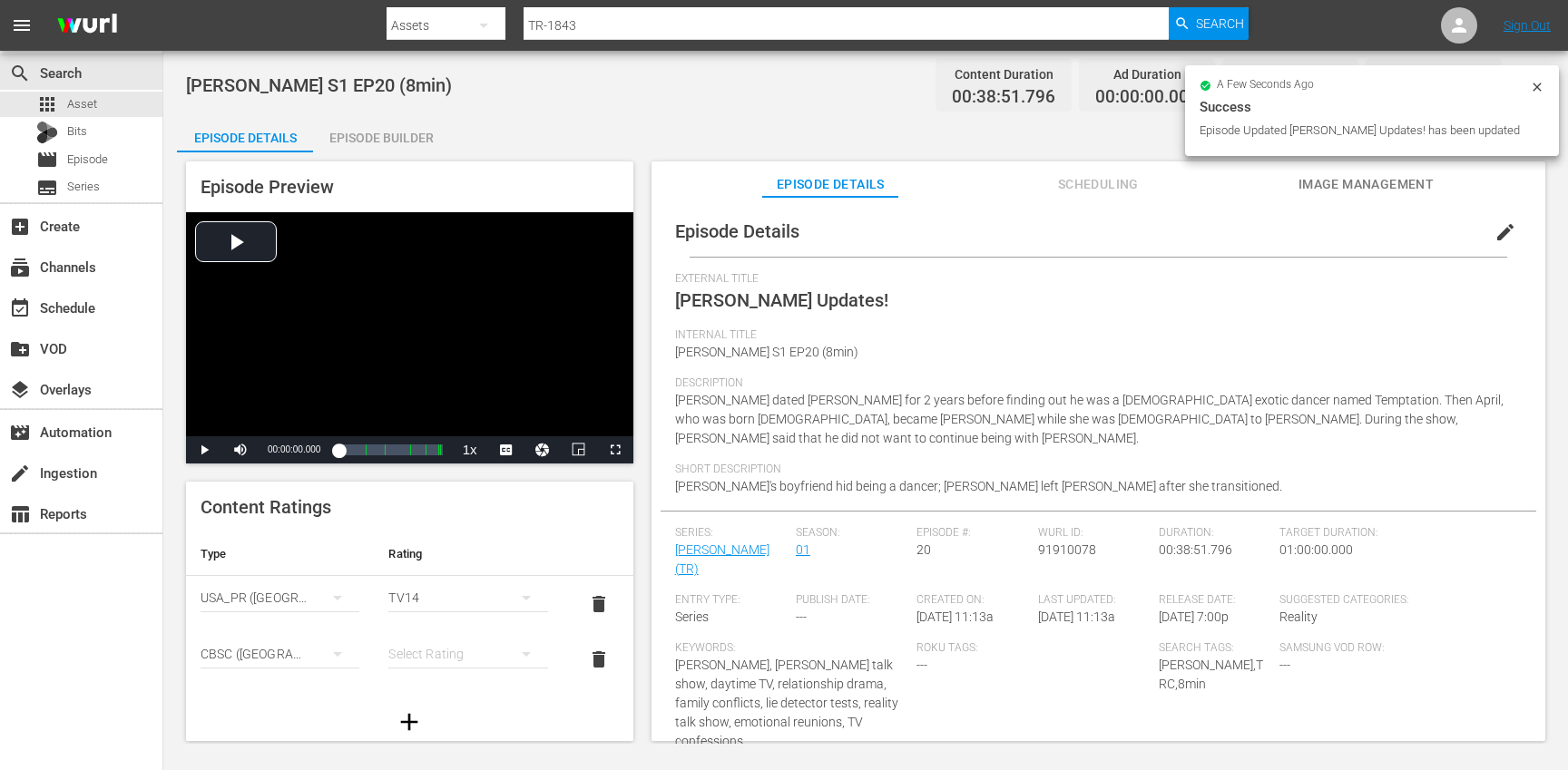
scroll to position [295, 0]
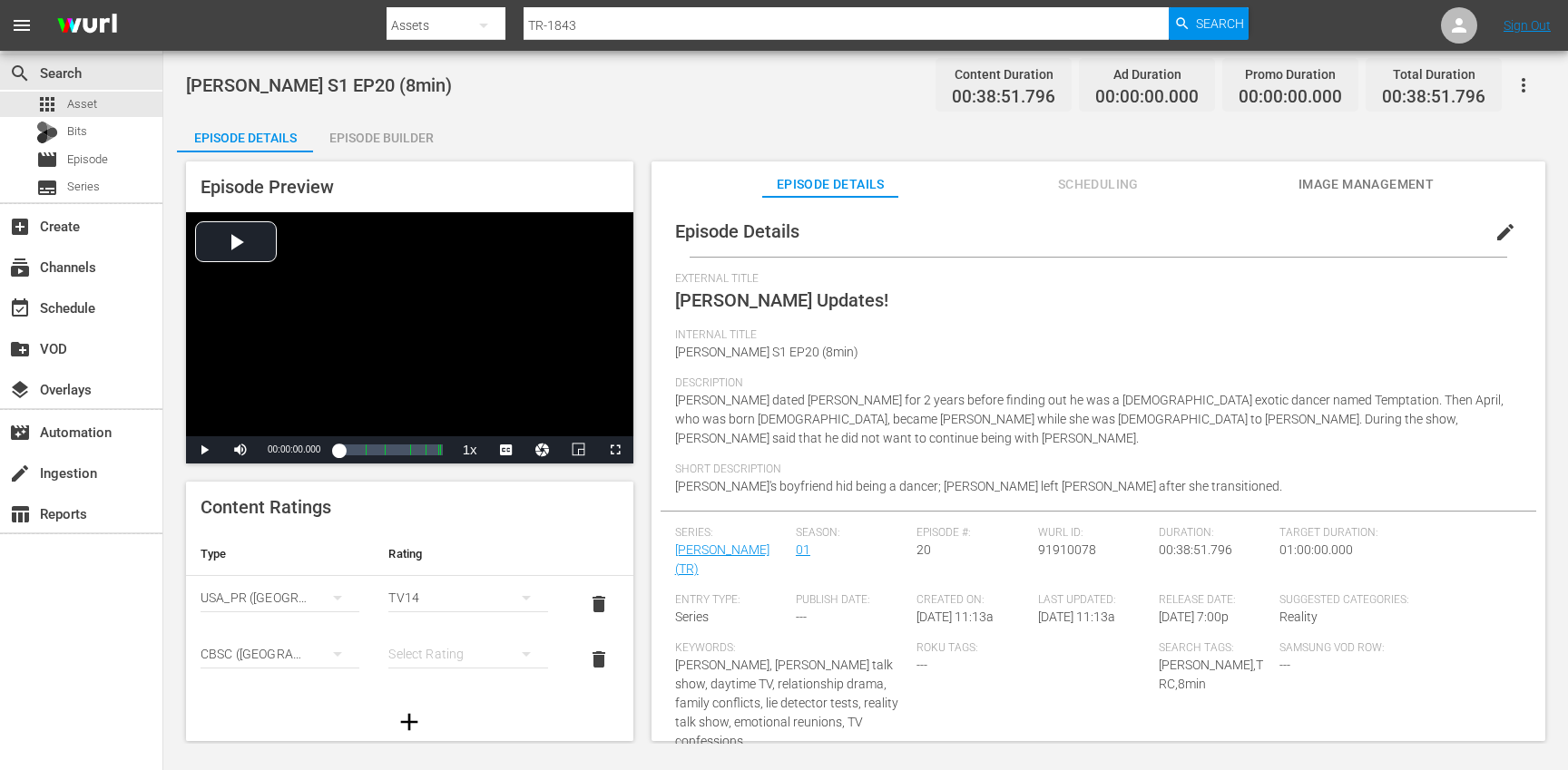
click at [446, 653] on div "simple table" at bounding box center [468, 654] width 158 height 51
click at [443, 618] on div "14+" at bounding box center [468, 616] width 116 height 29
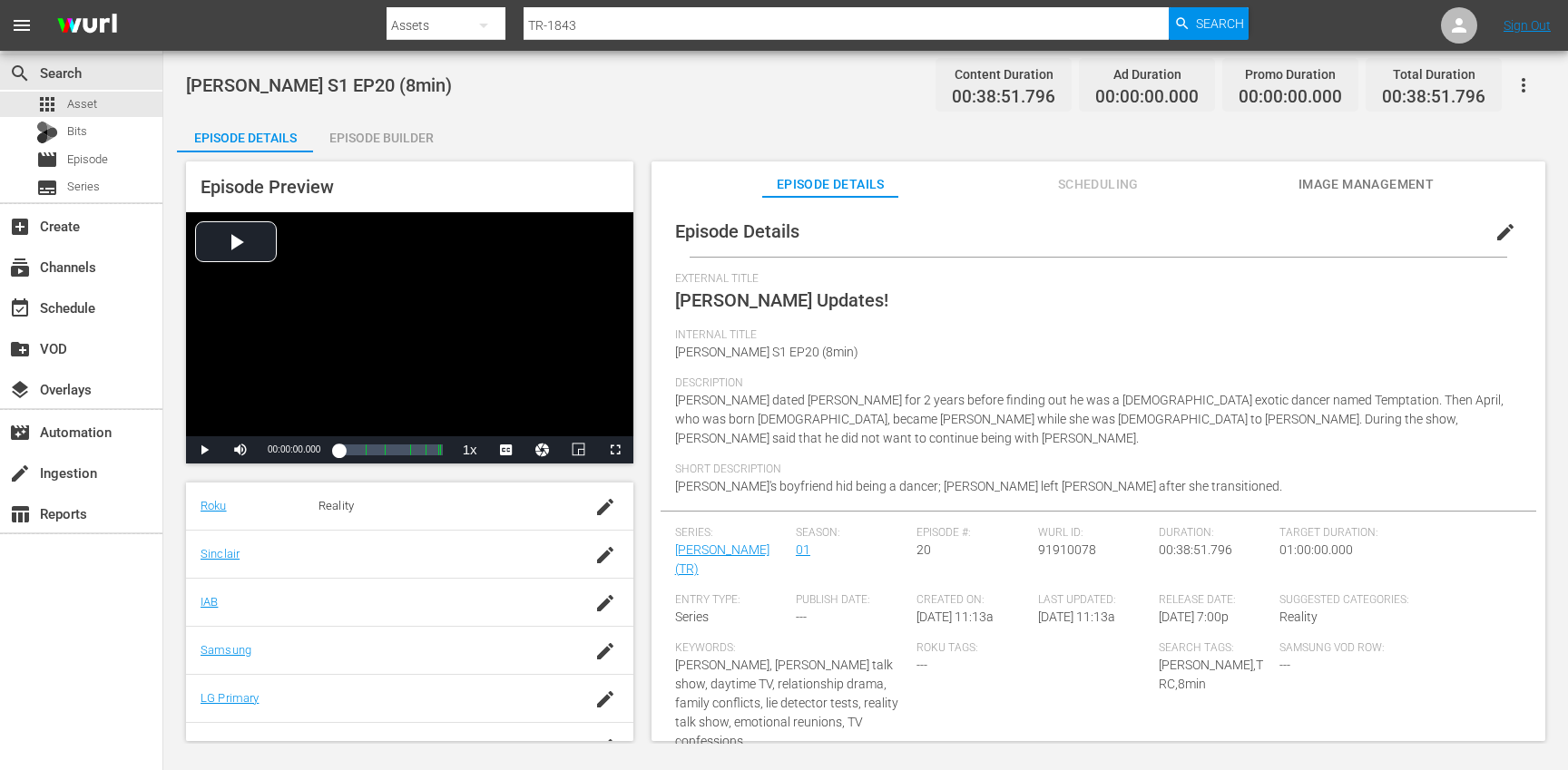
scroll to position [440, 0]
click at [595, 631] on icon "button" at bounding box center [605, 626] width 21 height 21
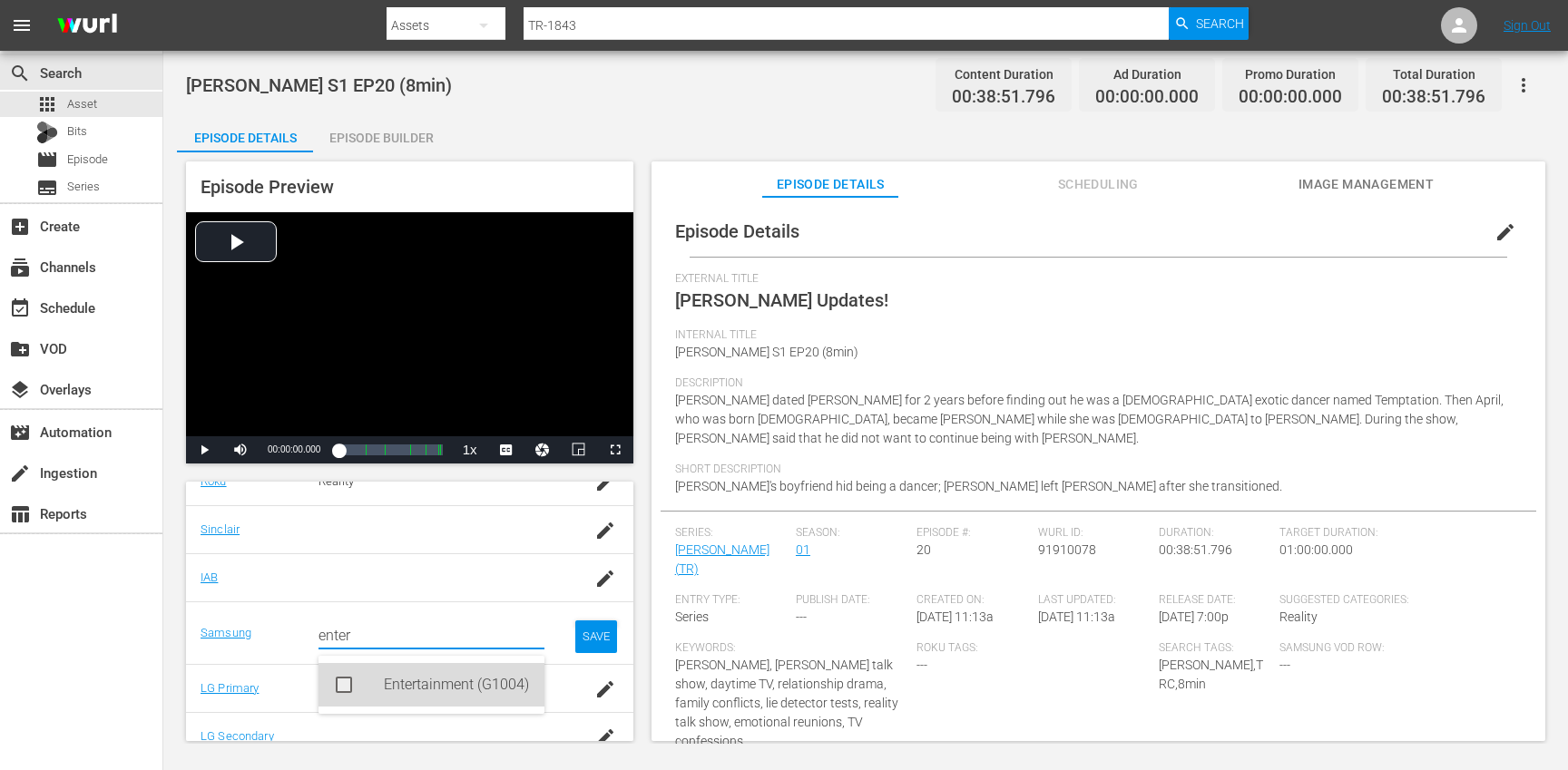
click at [459, 685] on div "Entertainment (G1004)" at bounding box center [457, 684] width 146 height 44
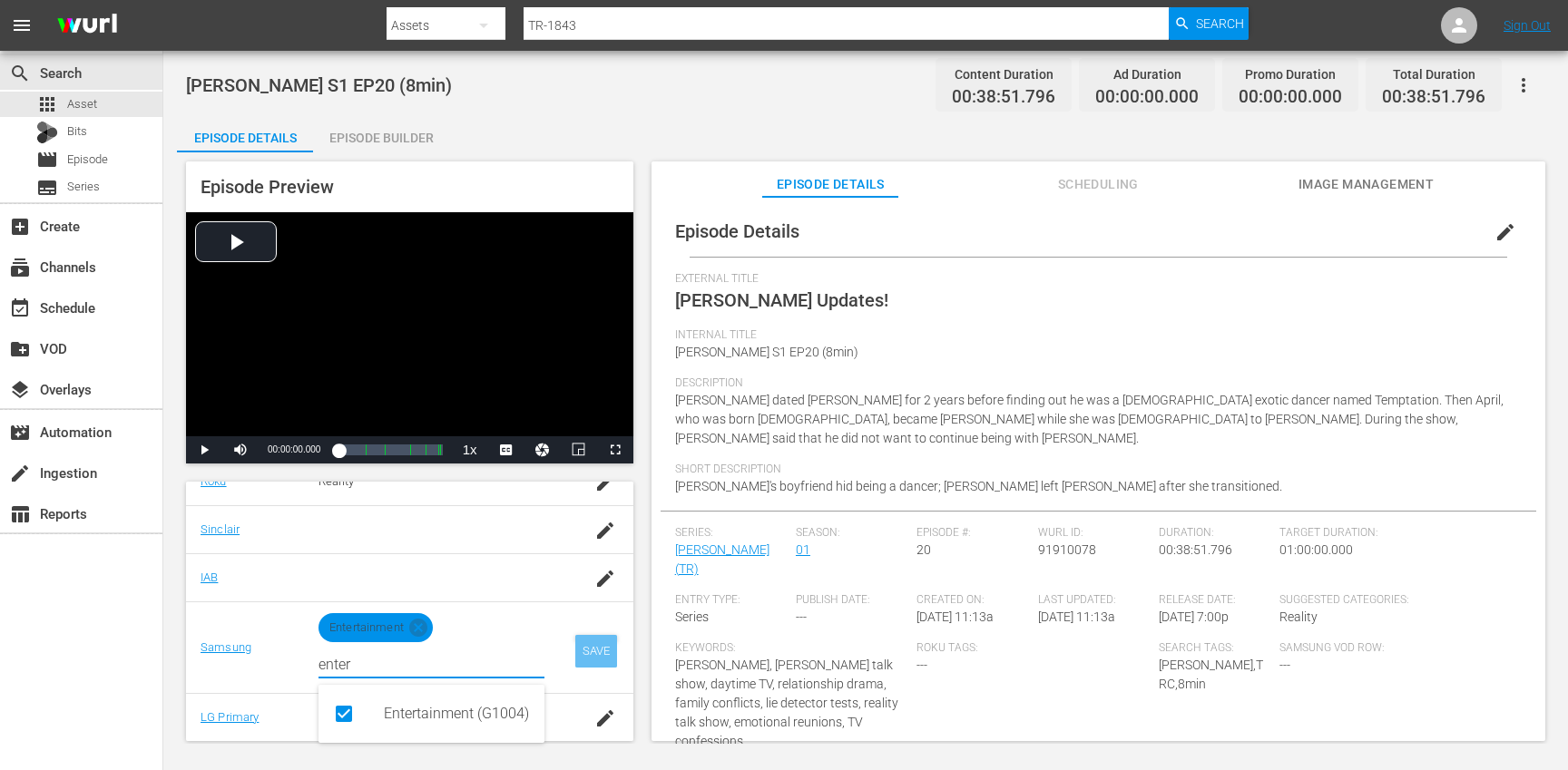
type input "enter"
click at [594, 653] on div "SAVE" at bounding box center [595, 651] width 42 height 33
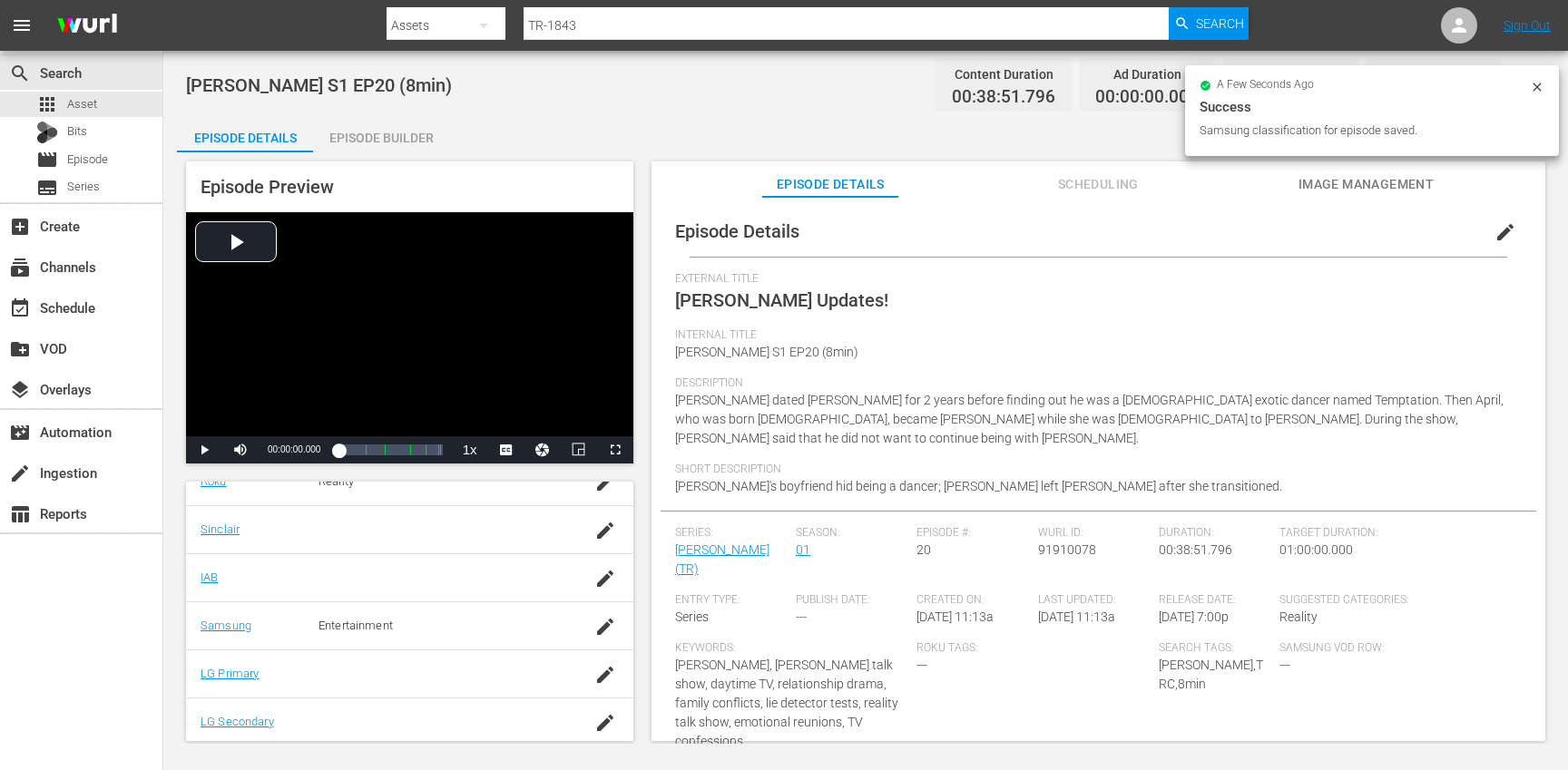
click at [389, 136] on div "Episode Builder" at bounding box center [381, 138] width 136 height 44
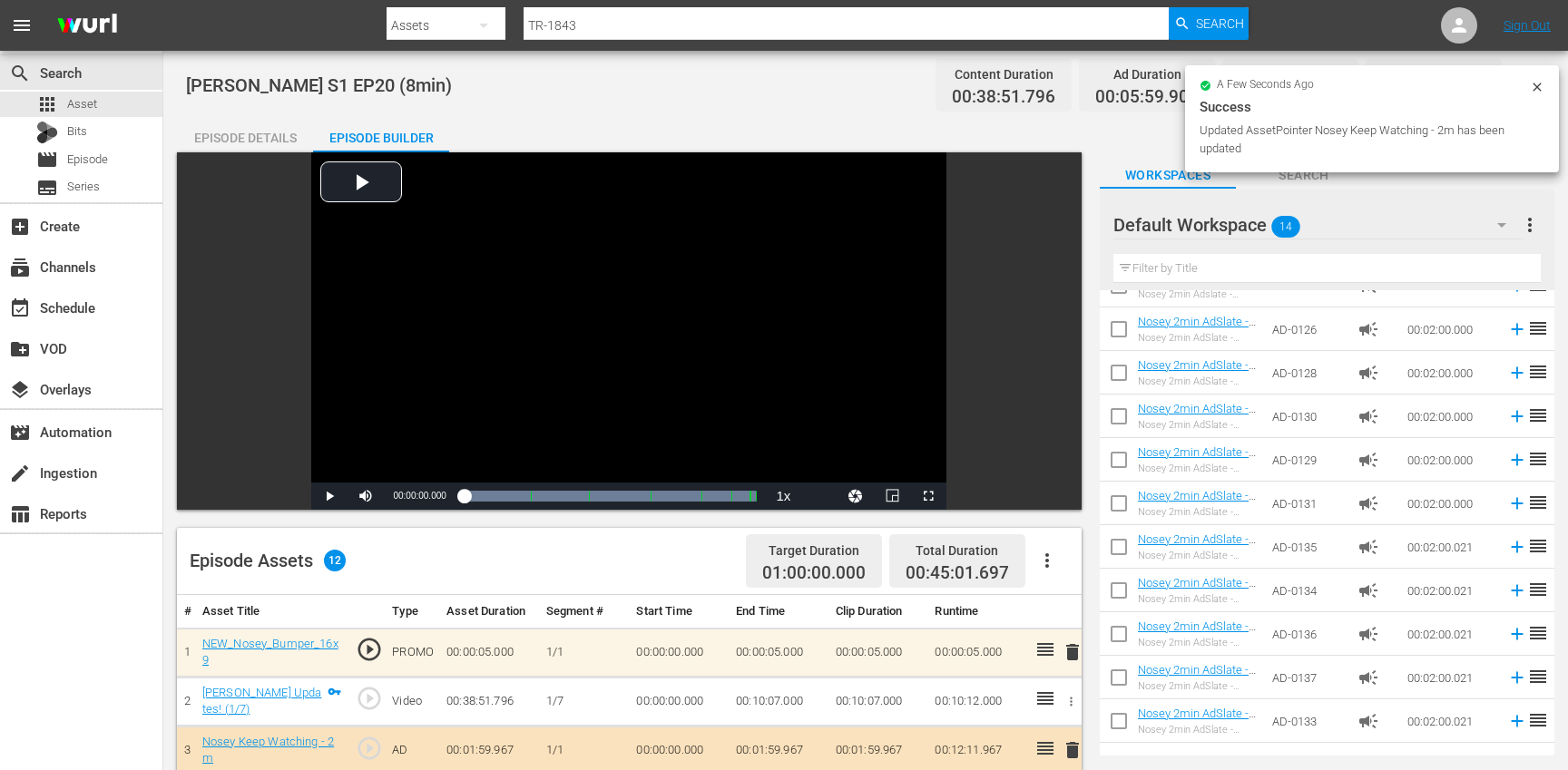
click at [259, 135] on div "Episode Details" at bounding box center [245, 138] width 136 height 44
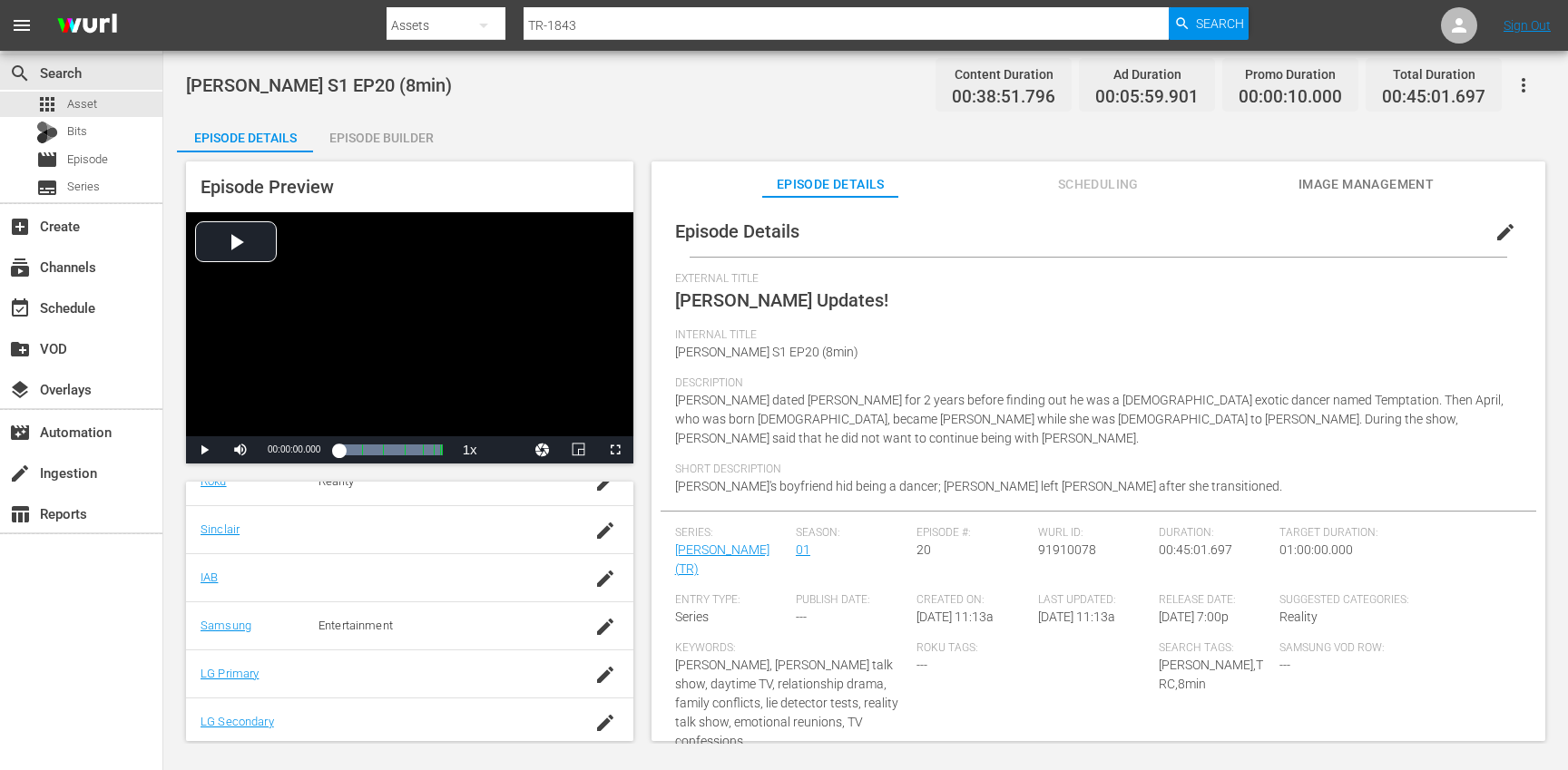
click at [1536, 82] on button "button" at bounding box center [1523, 85] width 44 height 44
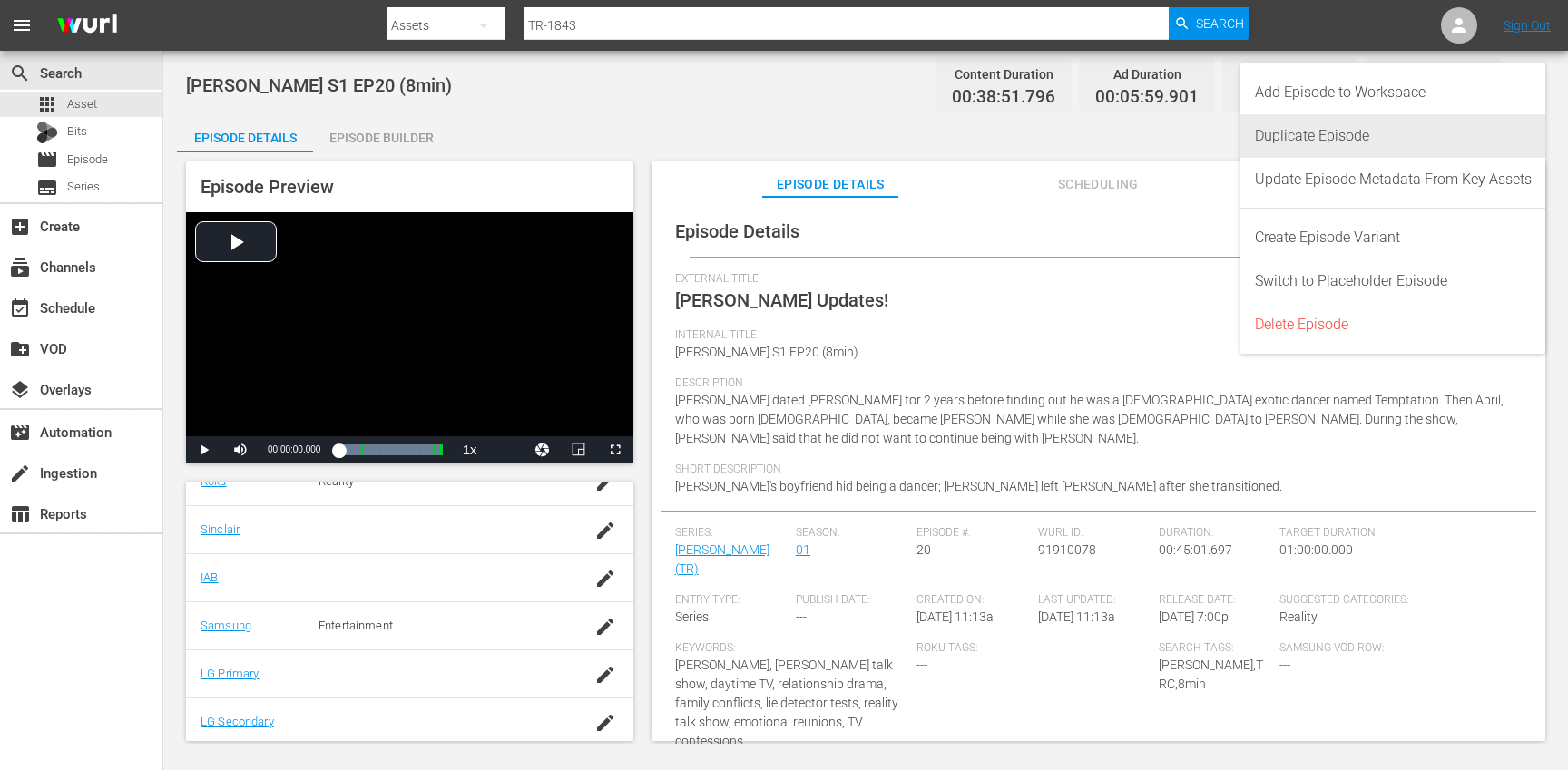
click at [1398, 129] on div "Duplicate Episode" at bounding box center [1393, 136] width 277 height 44
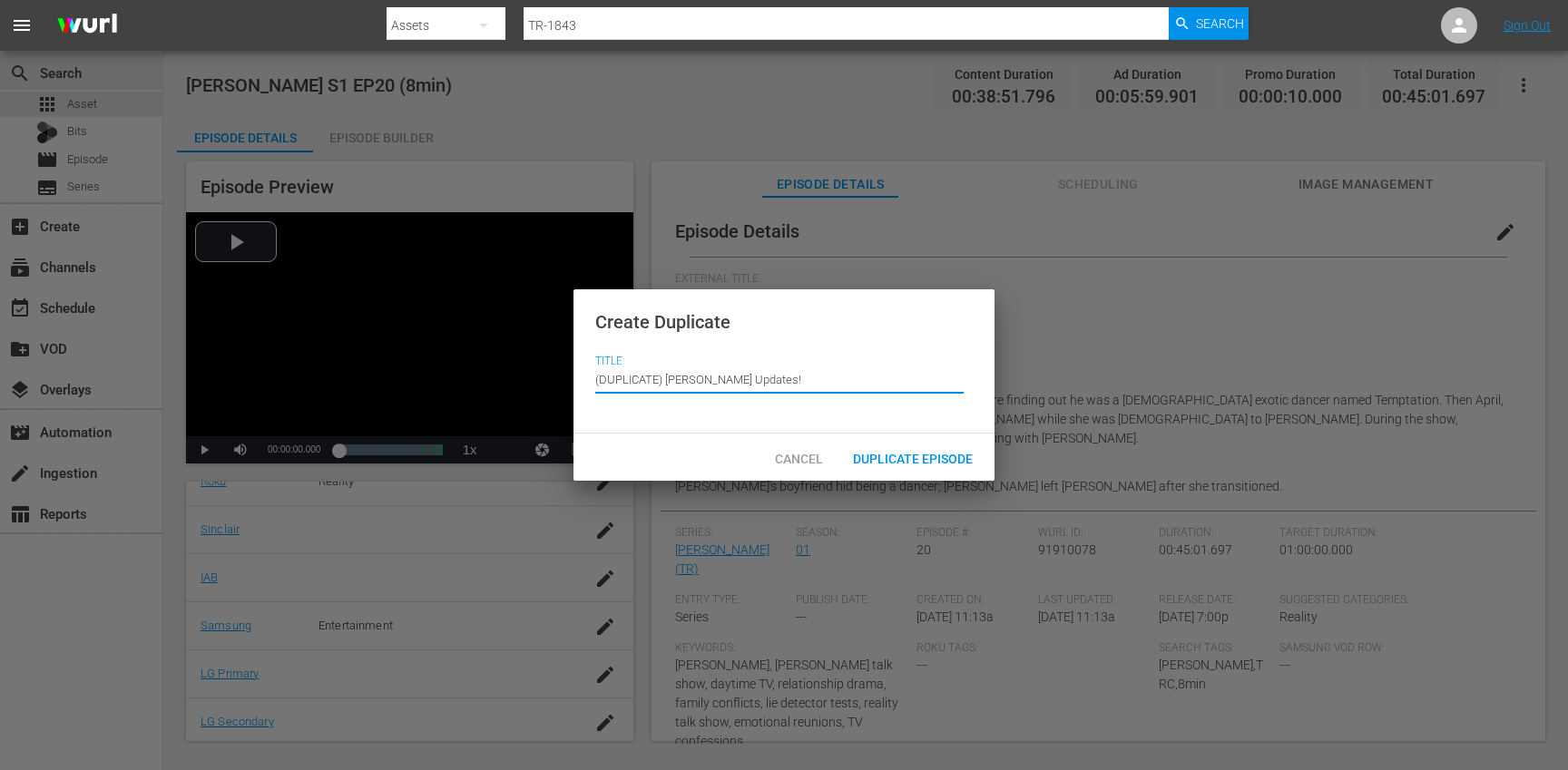
drag, startPoint x: 666, startPoint y: 379, endPoint x: 636, endPoint y: 348, distance: 43.1
click at [637, 349] on div "Create Duplicate Title Episode Title (DUPLICATE) [PERSON_NAME] Updates!" at bounding box center [784, 362] width 421 height 145
type input "[PERSON_NAME] Updates!"
click at [934, 452] on span "Duplicate Episode" at bounding box center [913, 459] width 149 height 15
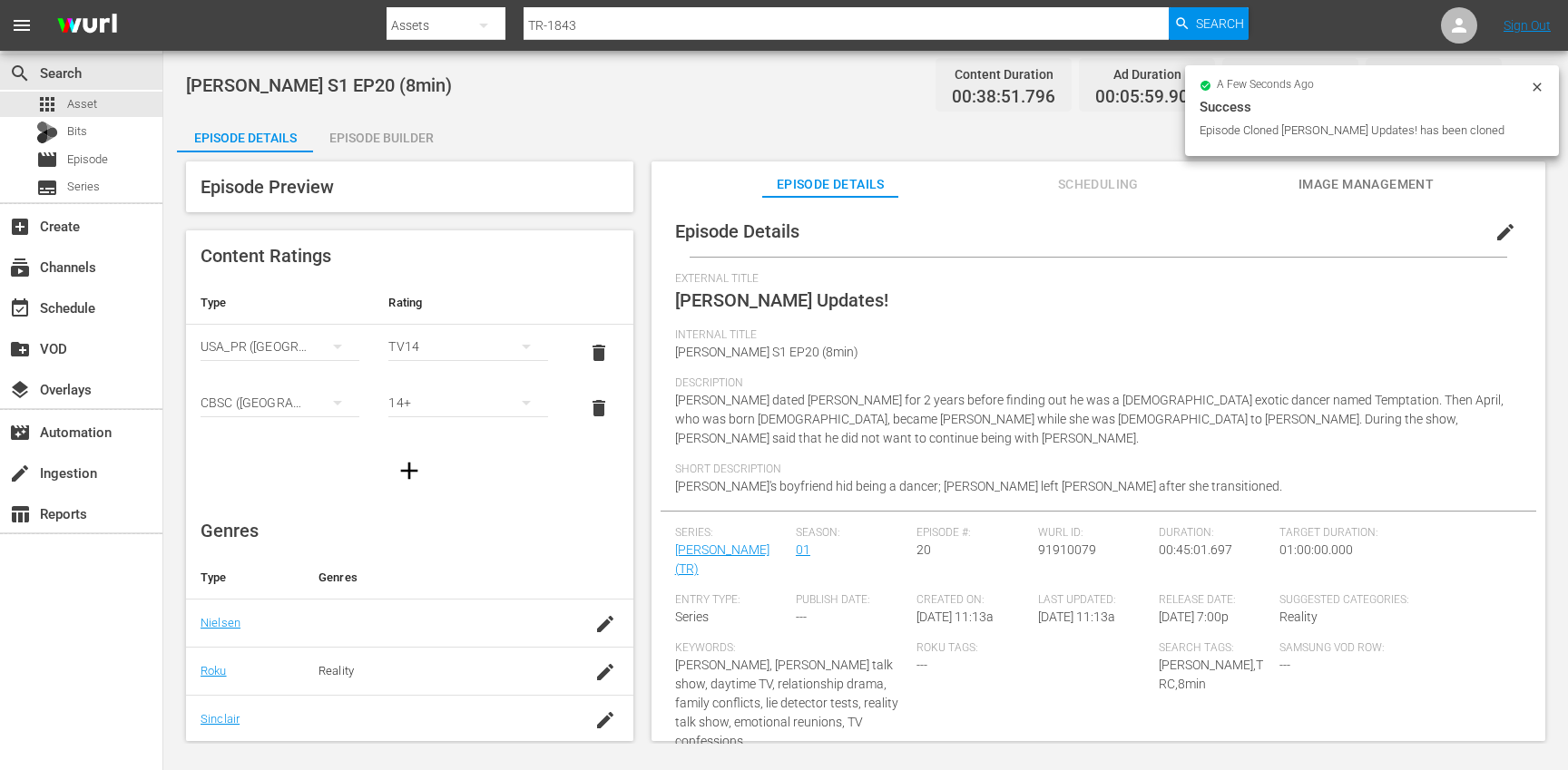
click at [1498, 241] on span "edit" at bounding box center [1505, 232] width 21 height 21
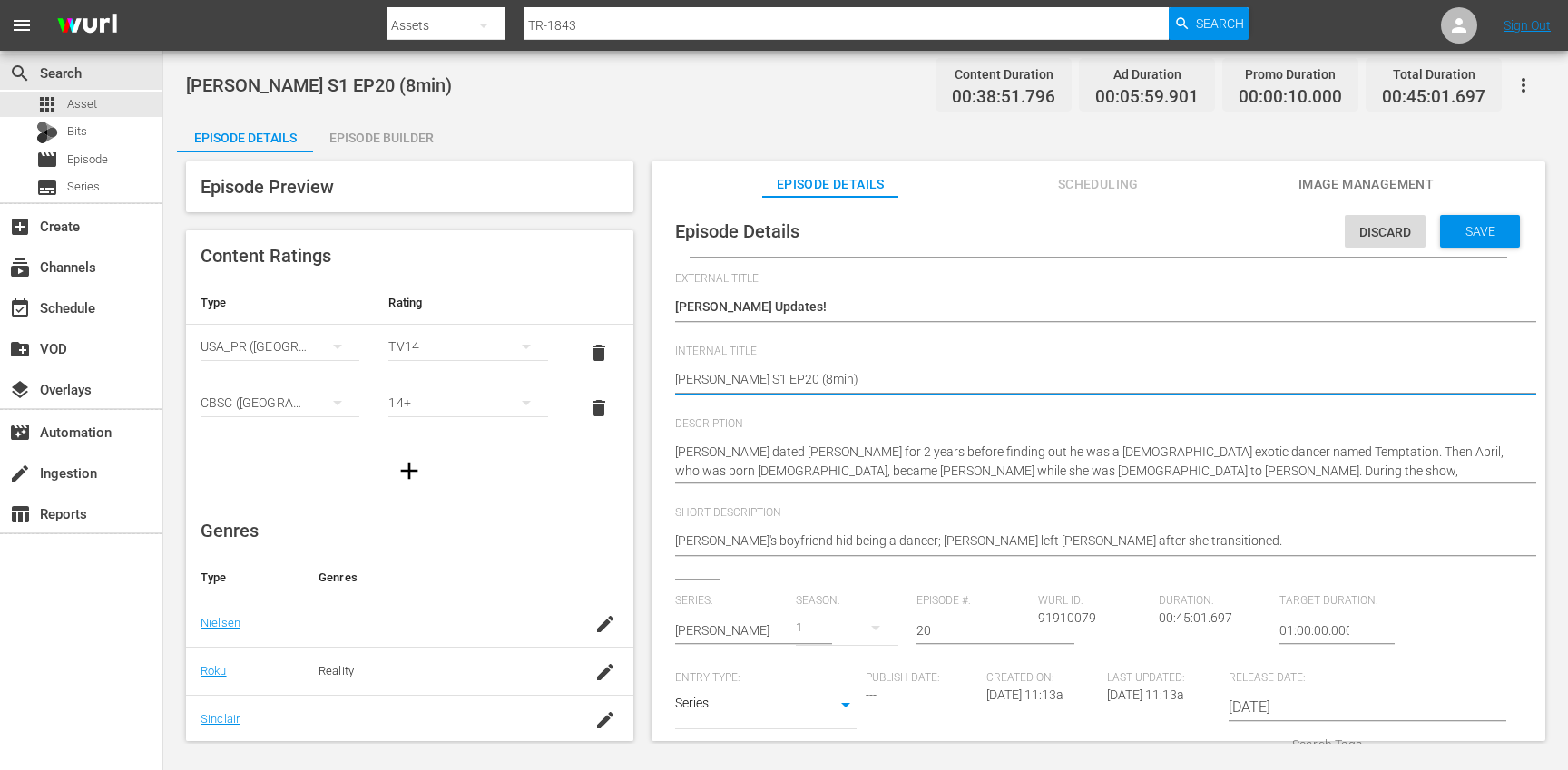
type textarea "[PERSON_NAME] S1 EP20 (min)"
type textarea "[PERSON_NAME] S1 EP20 (1min)"
type textarea "[PERSON_NAME] S1 EP20 (10min)"
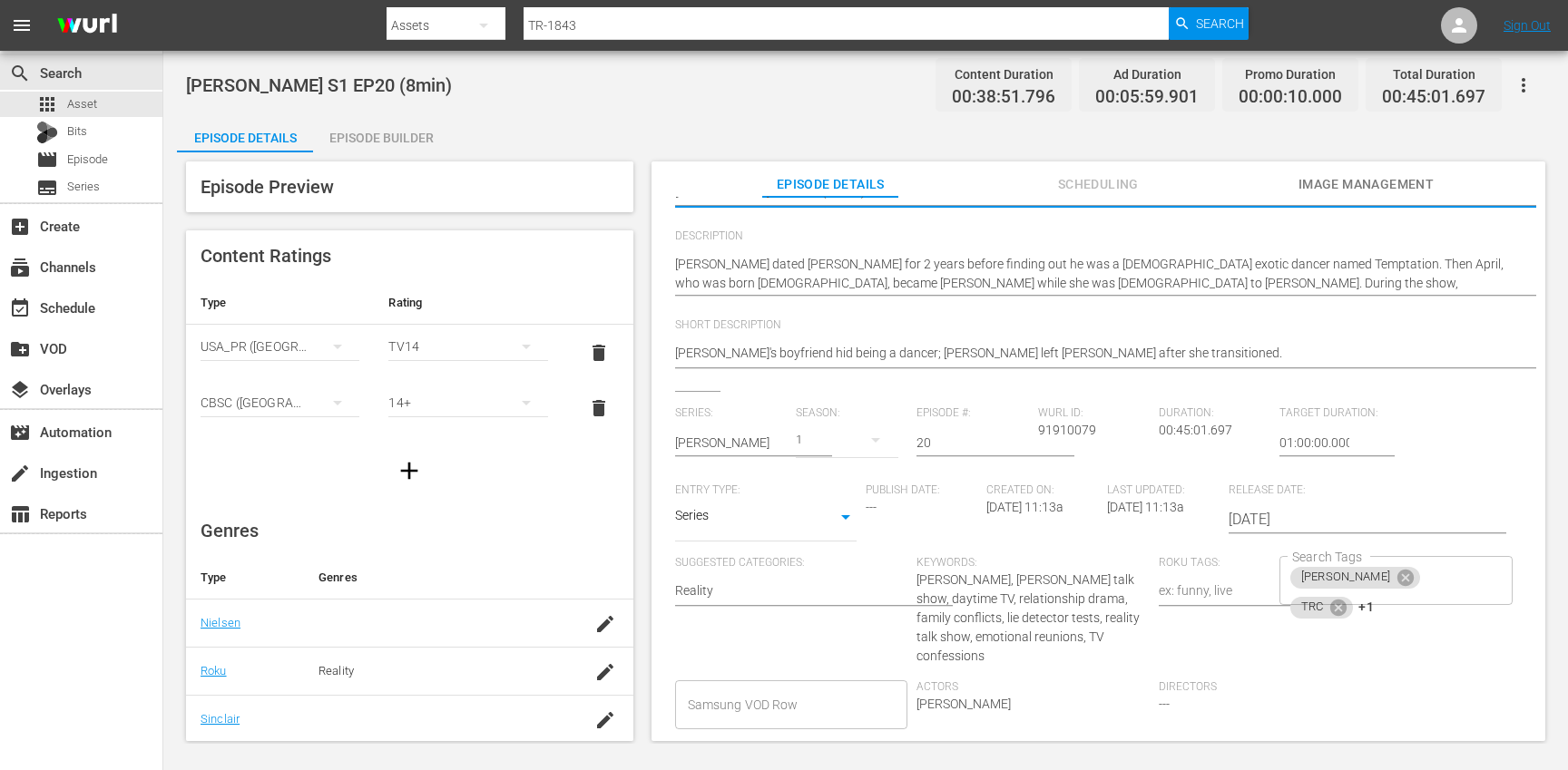
scroll to position [253, 0]
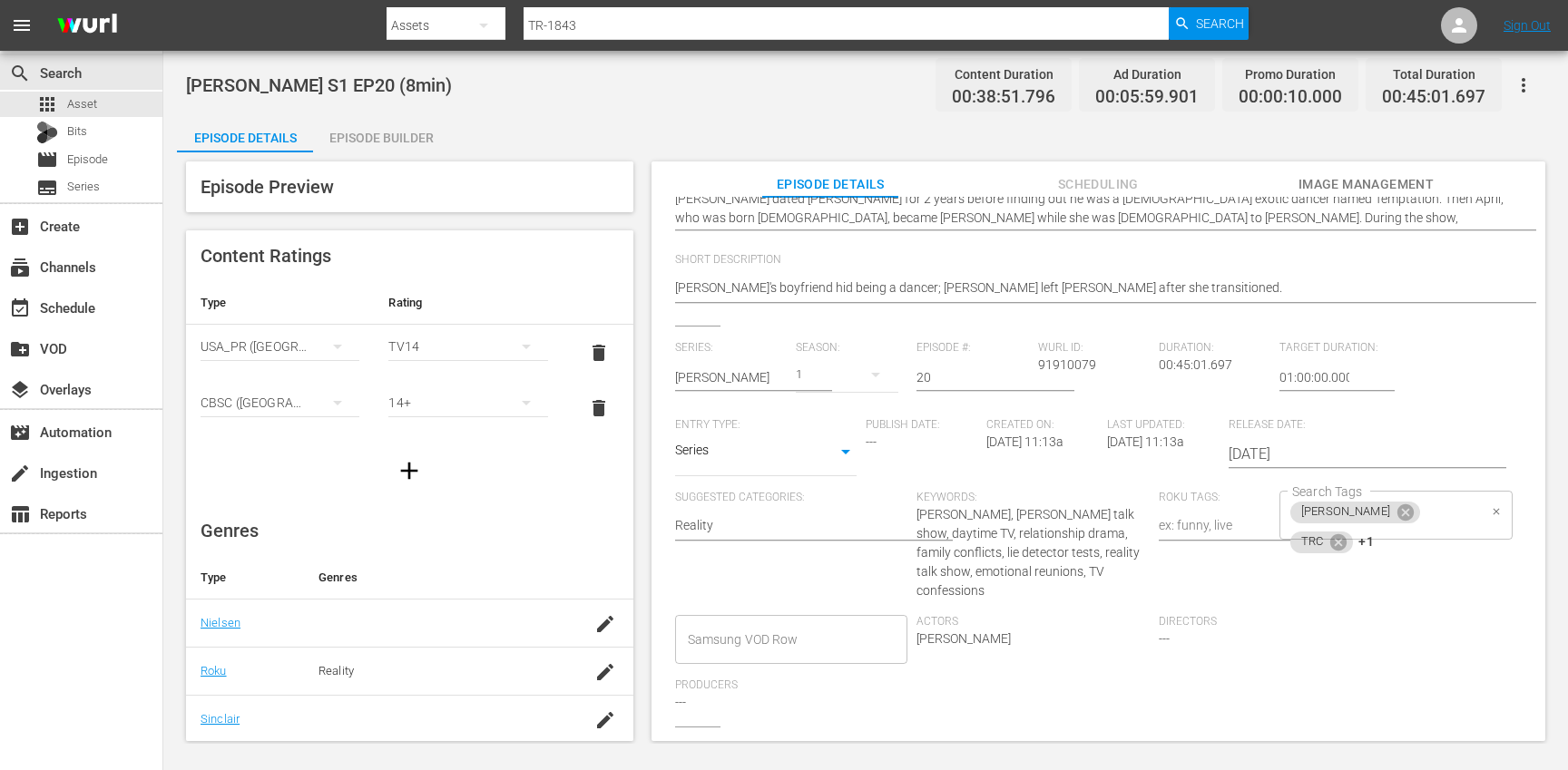
type textarea "[PERSON_NAME] S1 EP20 (10min)"
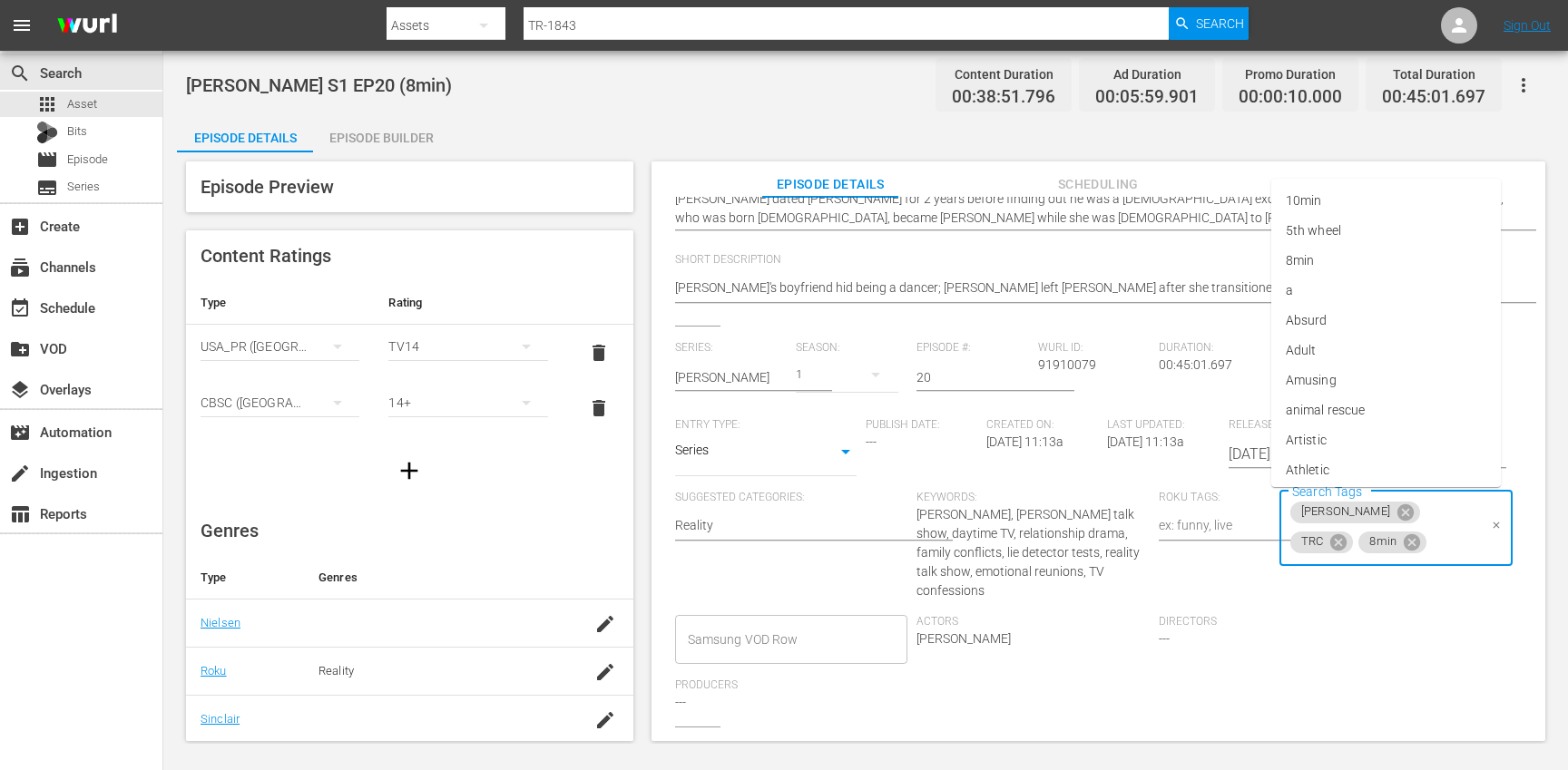
click at [1459, 528] on input "Search Tags" at bounding box center [1453, 542] width 48 height 33
click at [1346, 534] on icon at bounding box center [1339, 542] width 17 height 17
click at [1354, 533] on icon at bounding box center [1343, 542] width 20 height 20
type input "10"
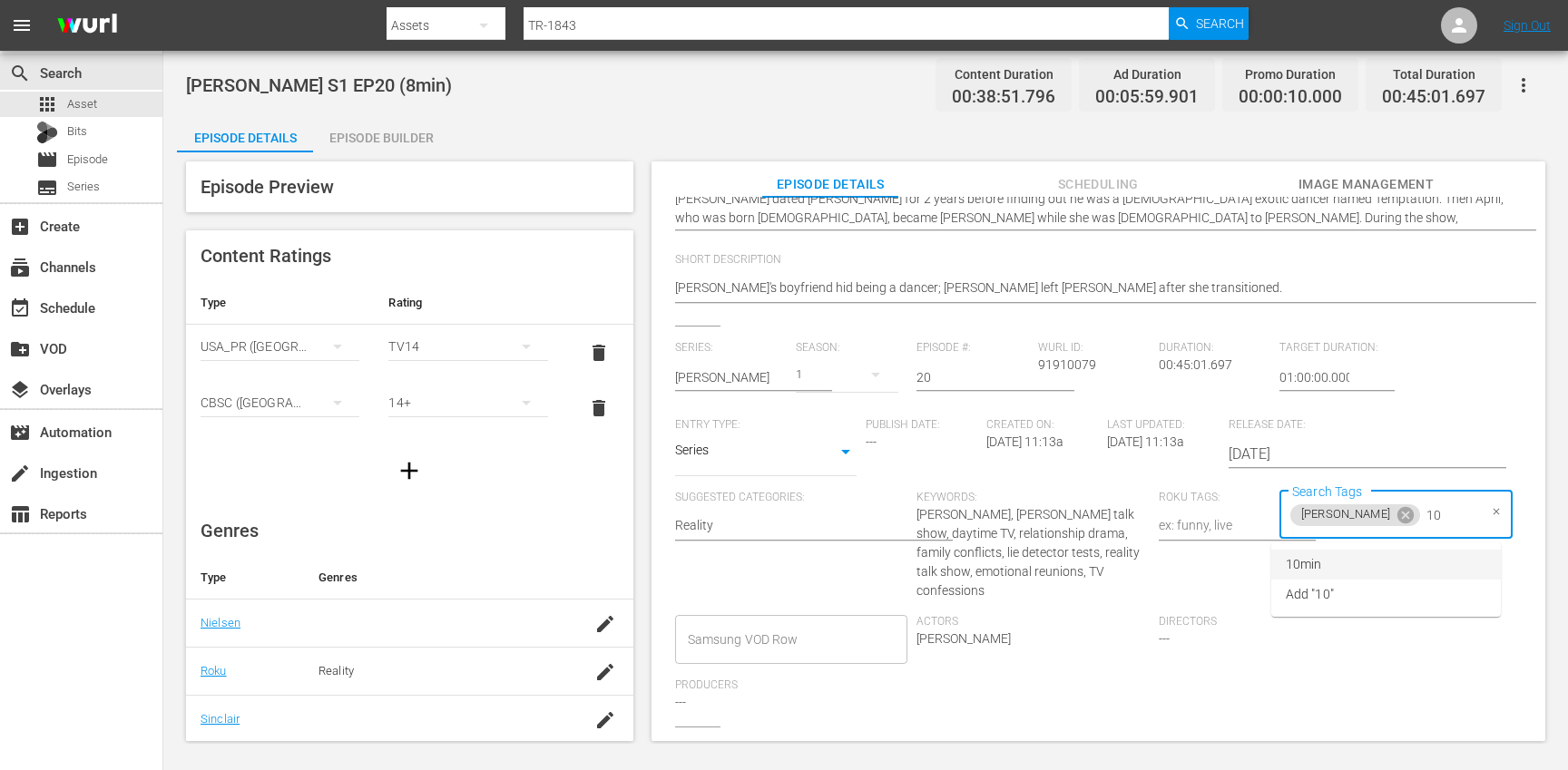
click at [1393, 564] on li "10min" at bounding box center [1385, 564] width 229 height 30
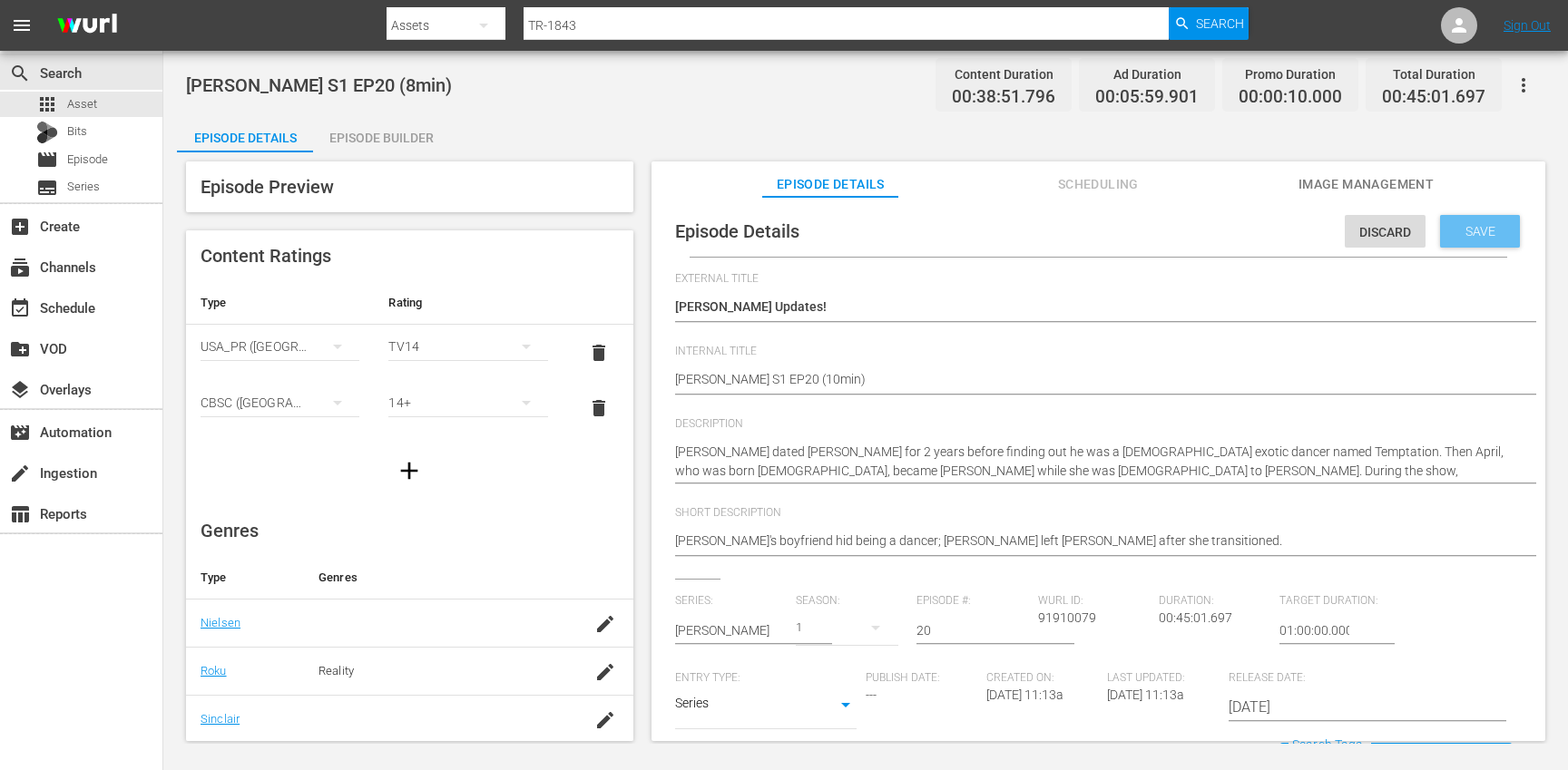
click at [1479, 232] on span "Save" at bounding box center [1479, 232] width 59 height 15
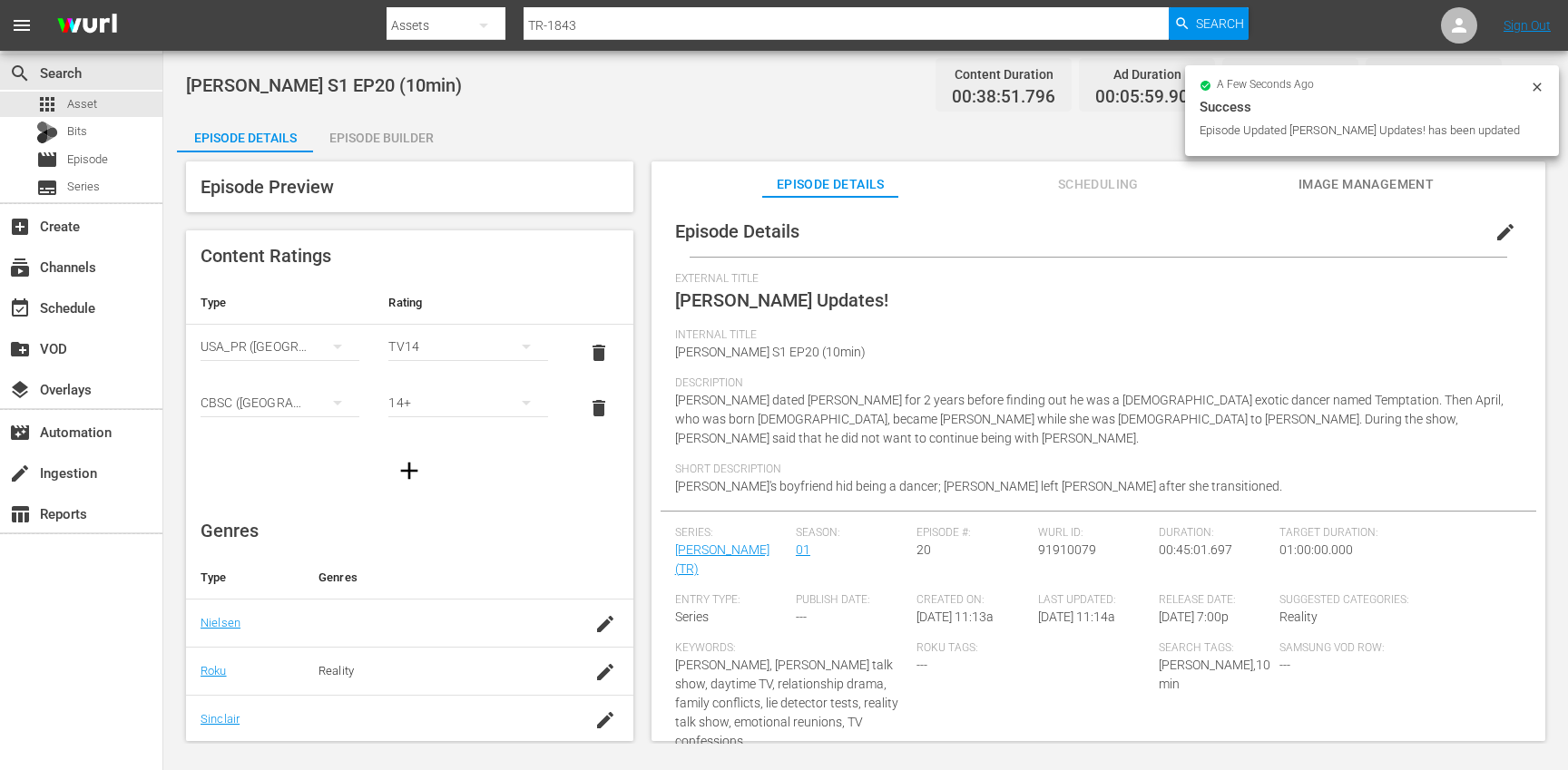
click at [402, 137] on div "Episode Builder" at bounding box center [381, 138] width 136 height 44
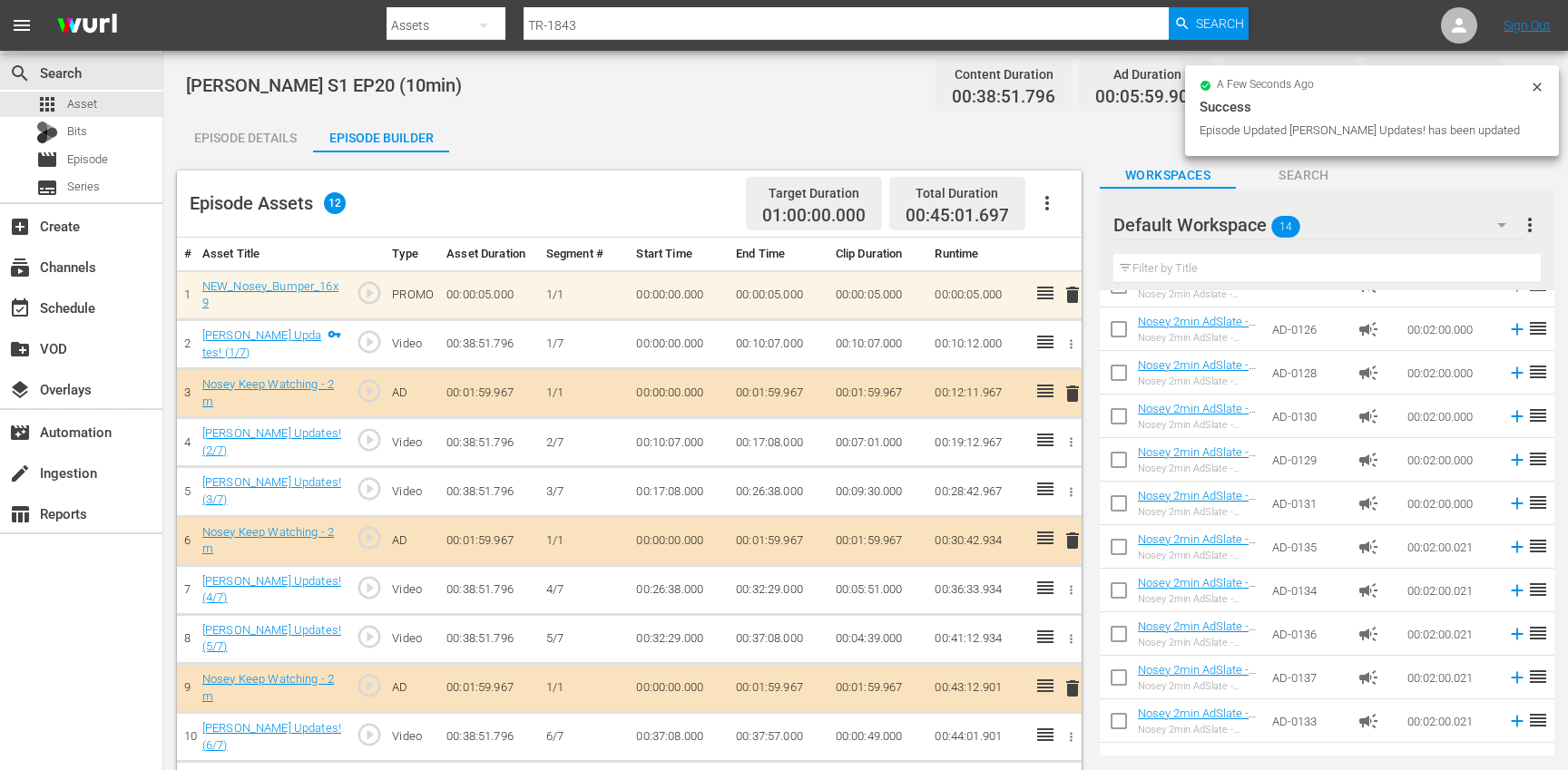
click at [1064, 191] on button "button" at bounding box center [1047, 203] width 44 height 44
click at [1064, 261] on div "Clear Ads" at bounding box center [1101, 253] width 123 height 44
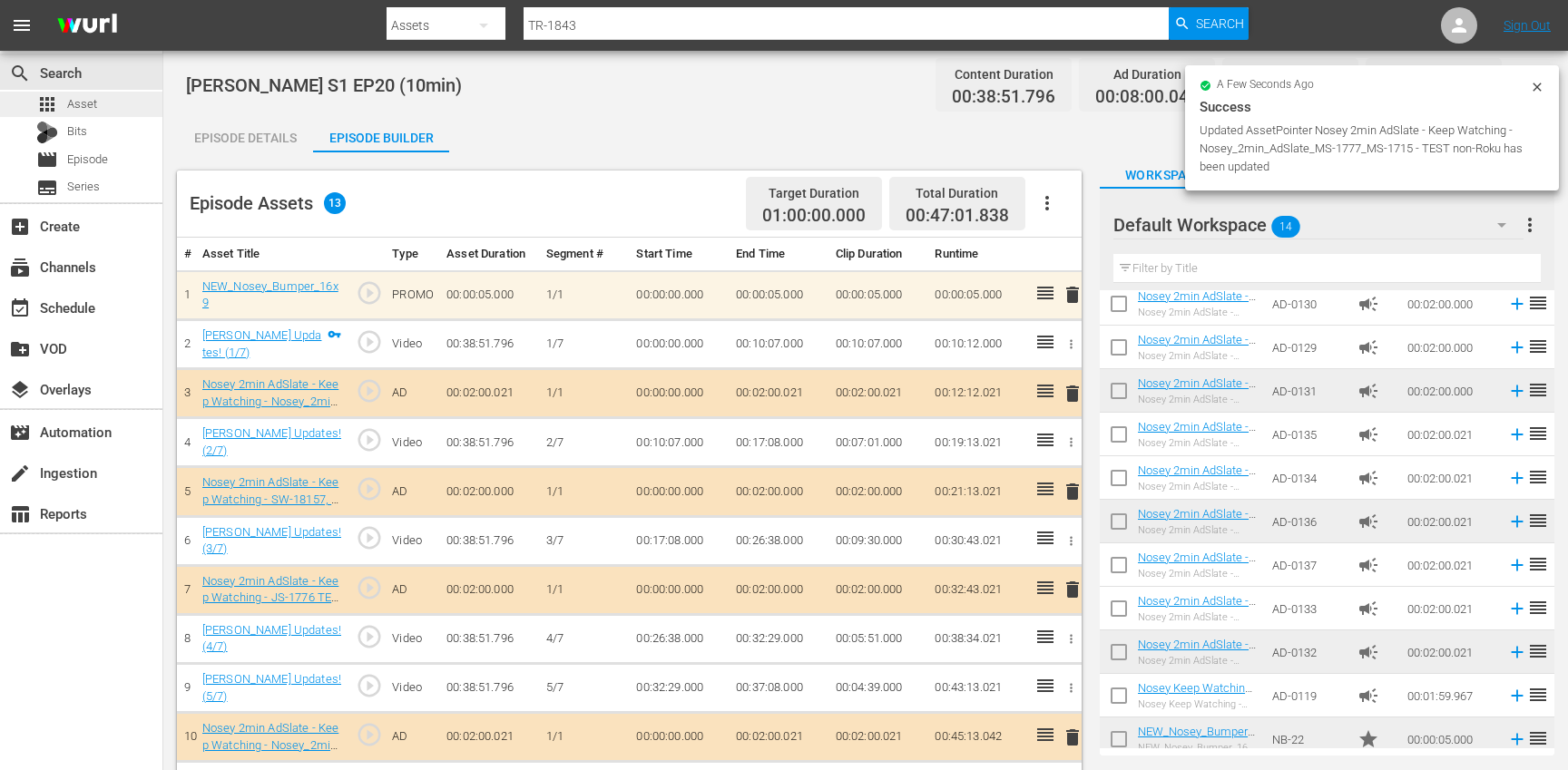
click at [127, 107] on div "apps Asset" at bounding box center [81, 103] width 162 height 25
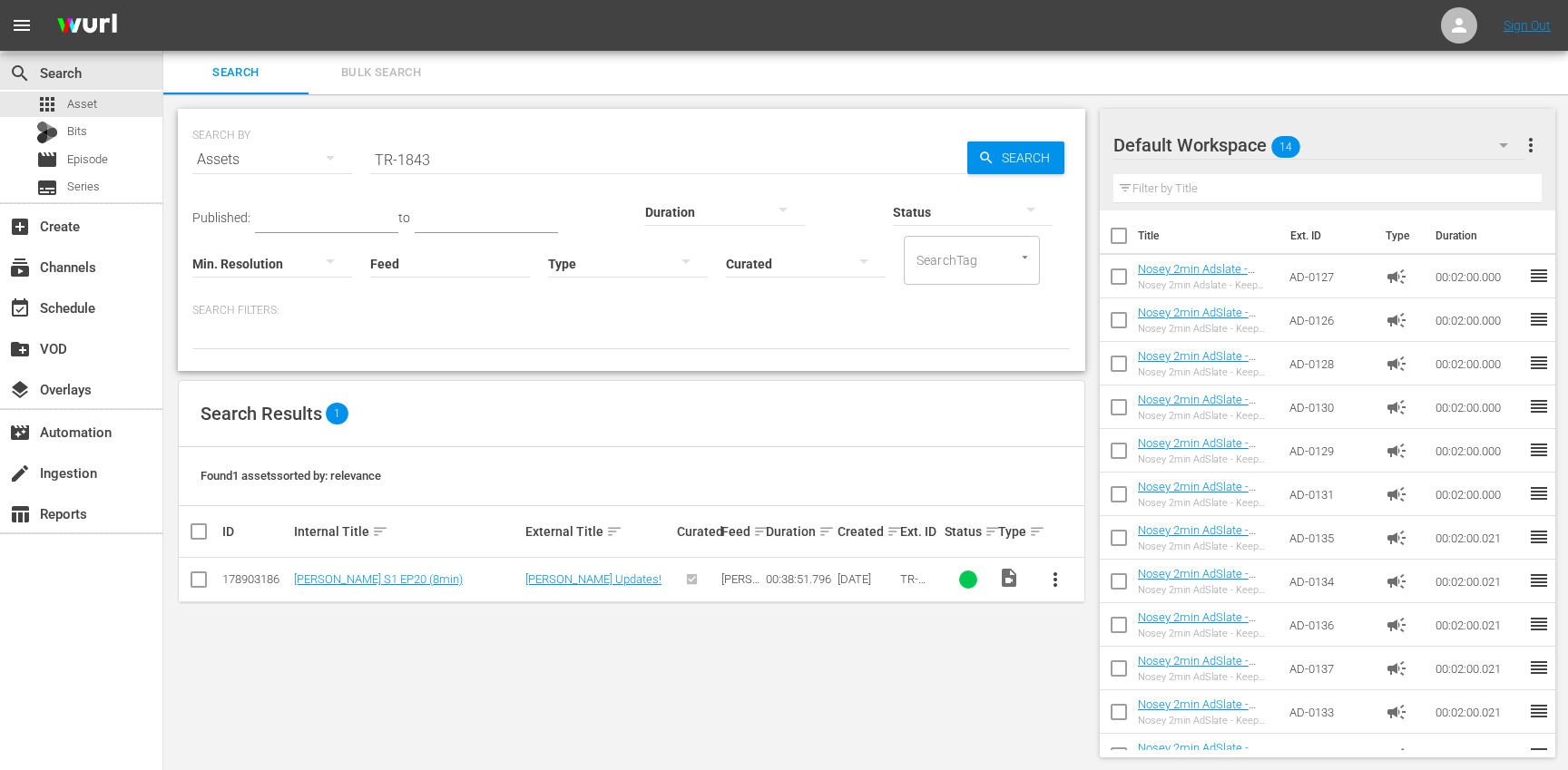
click at [468, 154] on input "TR-1843" at bounding box center [668, 159] width 597 height 44
paste input "4"
type input "TR-1844"
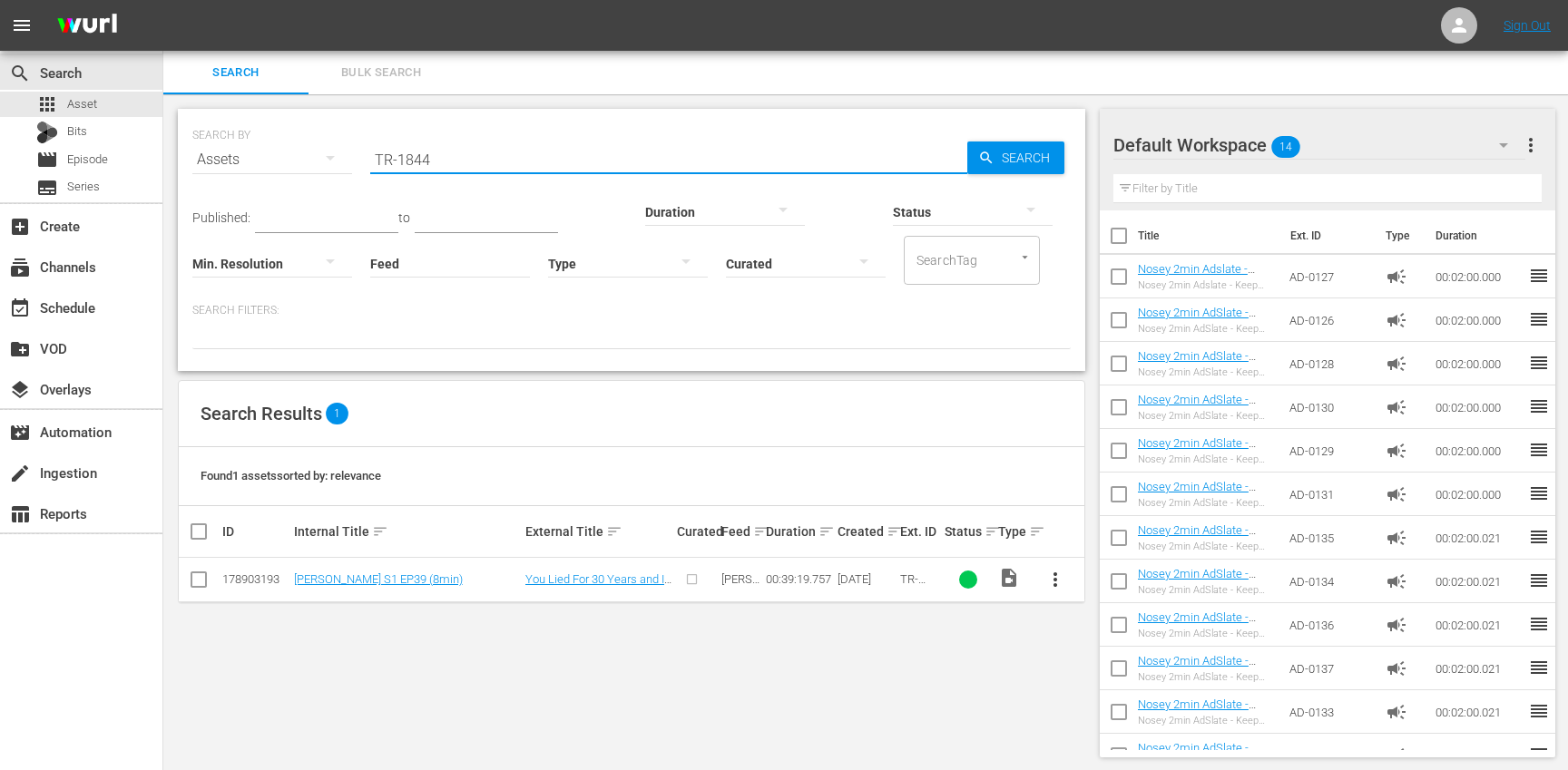
click at [1060, 577] on span "more_vert" at bounding box center [1055, 579] width 21 height 21
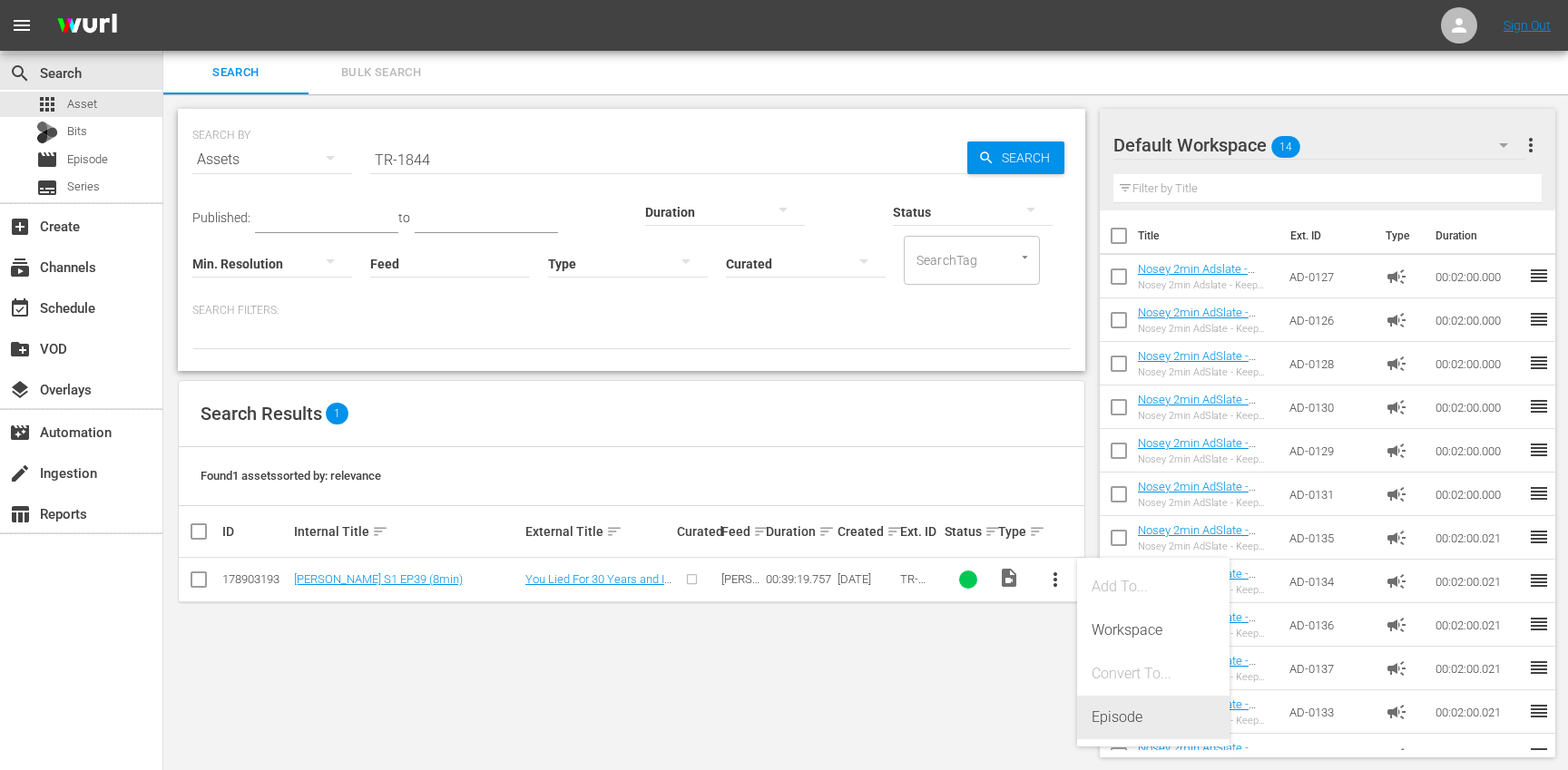
click at [1169, 716] on div "Episode" at bounding box center [1153, 717] width 123 height 44
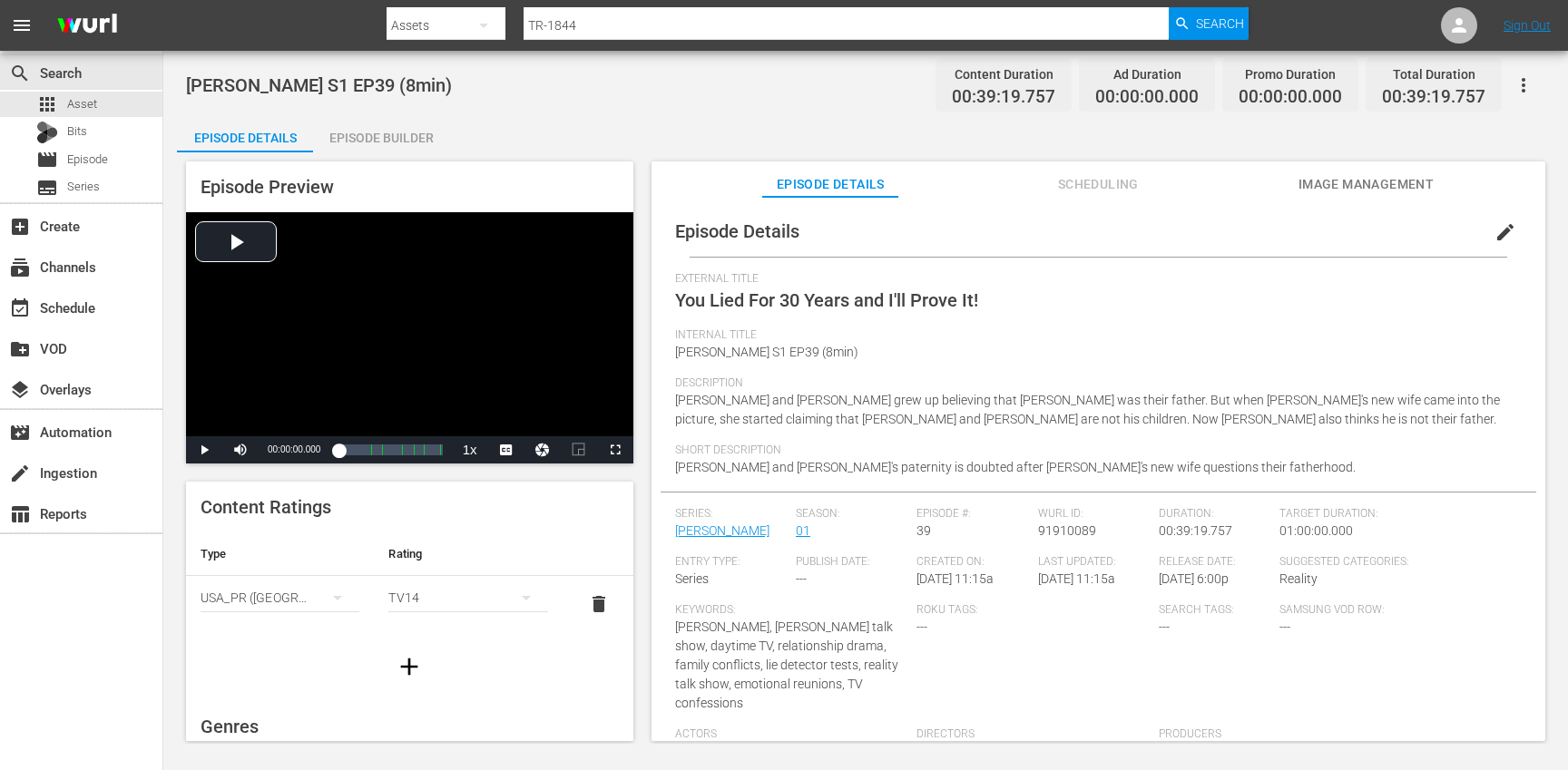
click at [1494, 225] on span "edit" at bounding box center [1505, 232] width 21 height 21
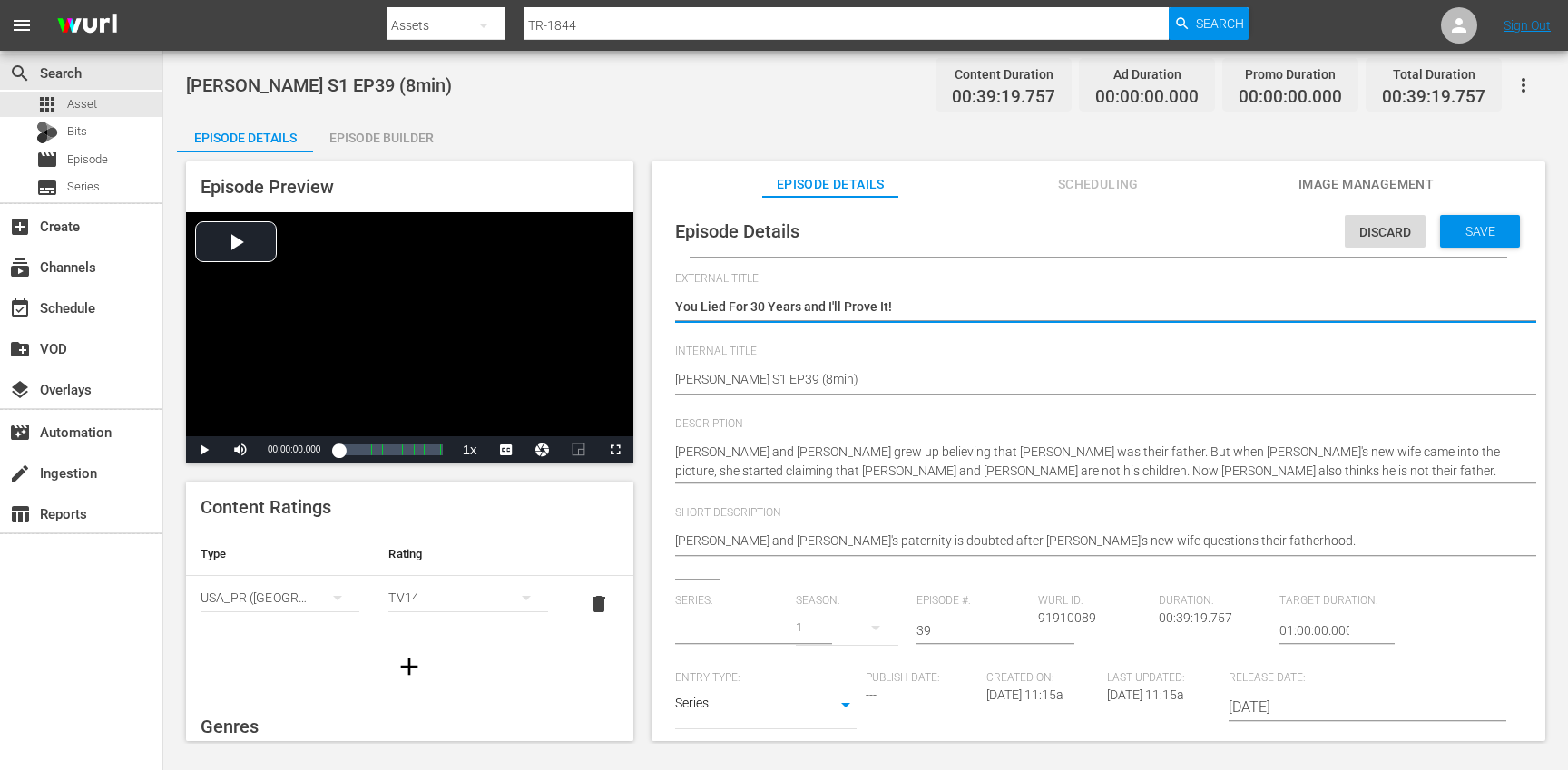
click at [730, 631] on input "text" at bounding box center [731, 629] width 112 height 44
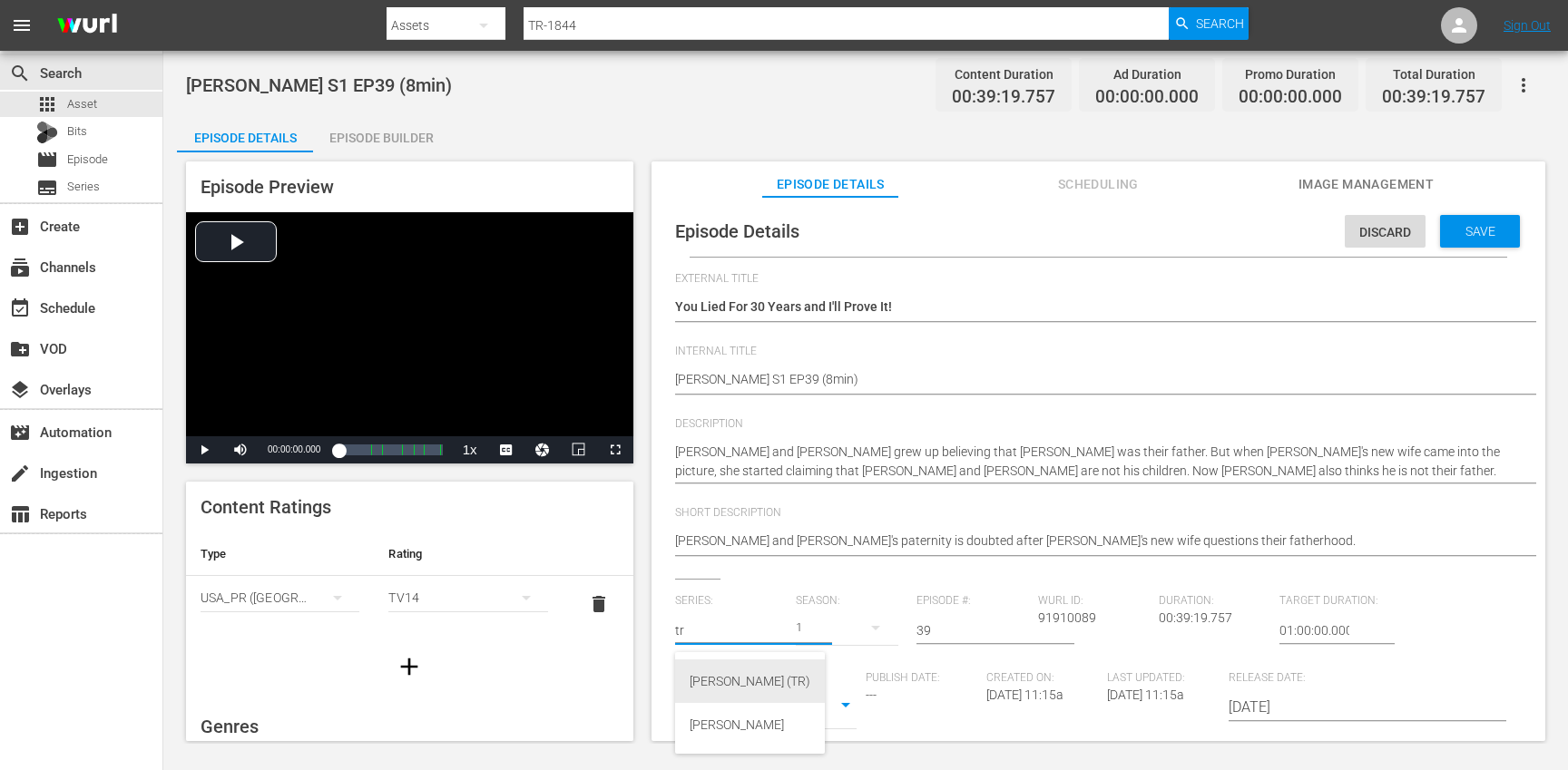
click at [729, 678] on div "[PERSON_NAME] (TR)" at bounding box center [750, 681] width 121 height 44
type input "[PERSON_NAME] (TR)"
click at [850, 628] on div "17" at bounding box center [847, 628] width 102 height 51
click at [831, 726] on div "1" at bounding box center [819, 732] width 50 height 18
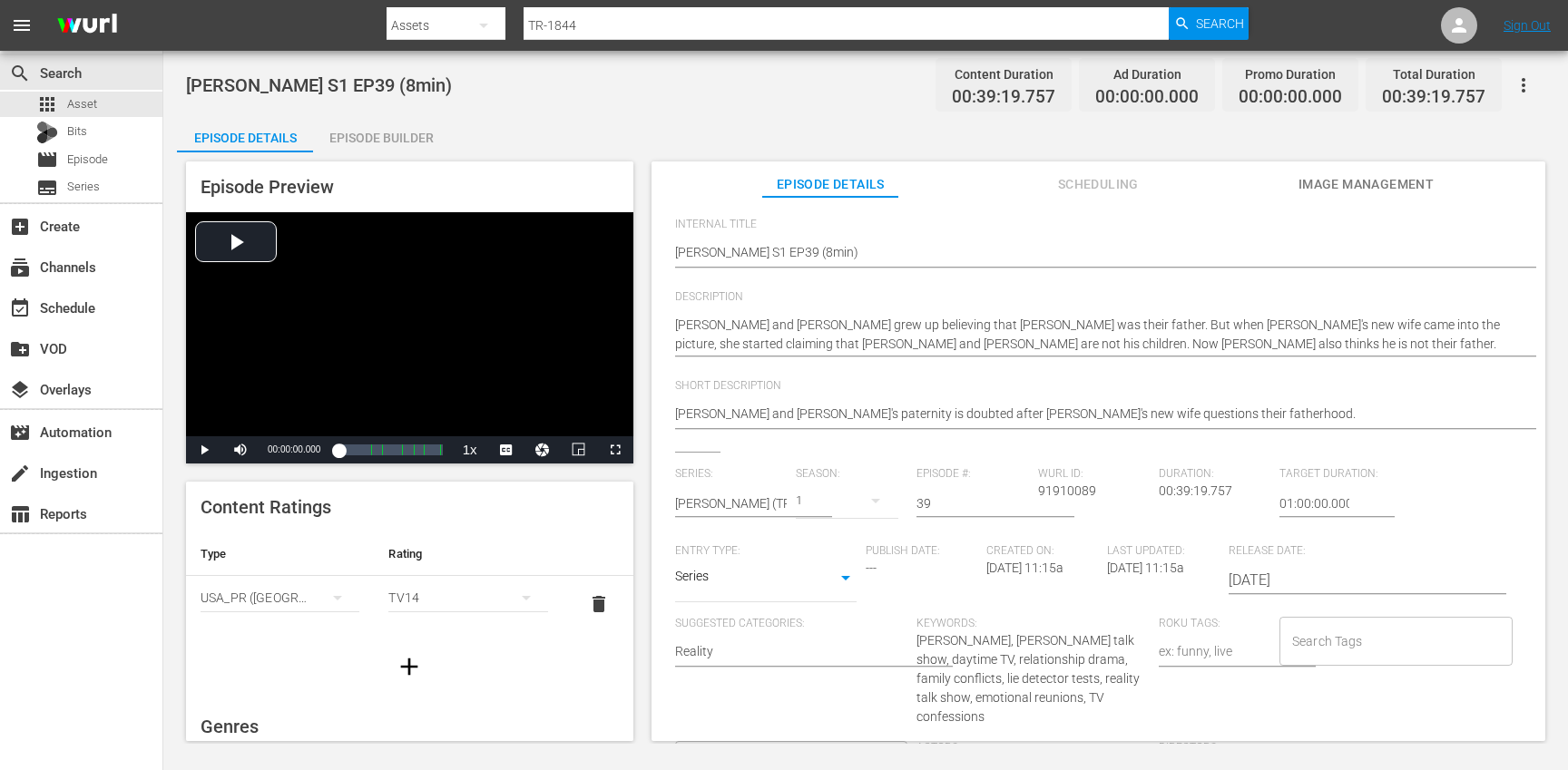
scroll to position [153, 0]
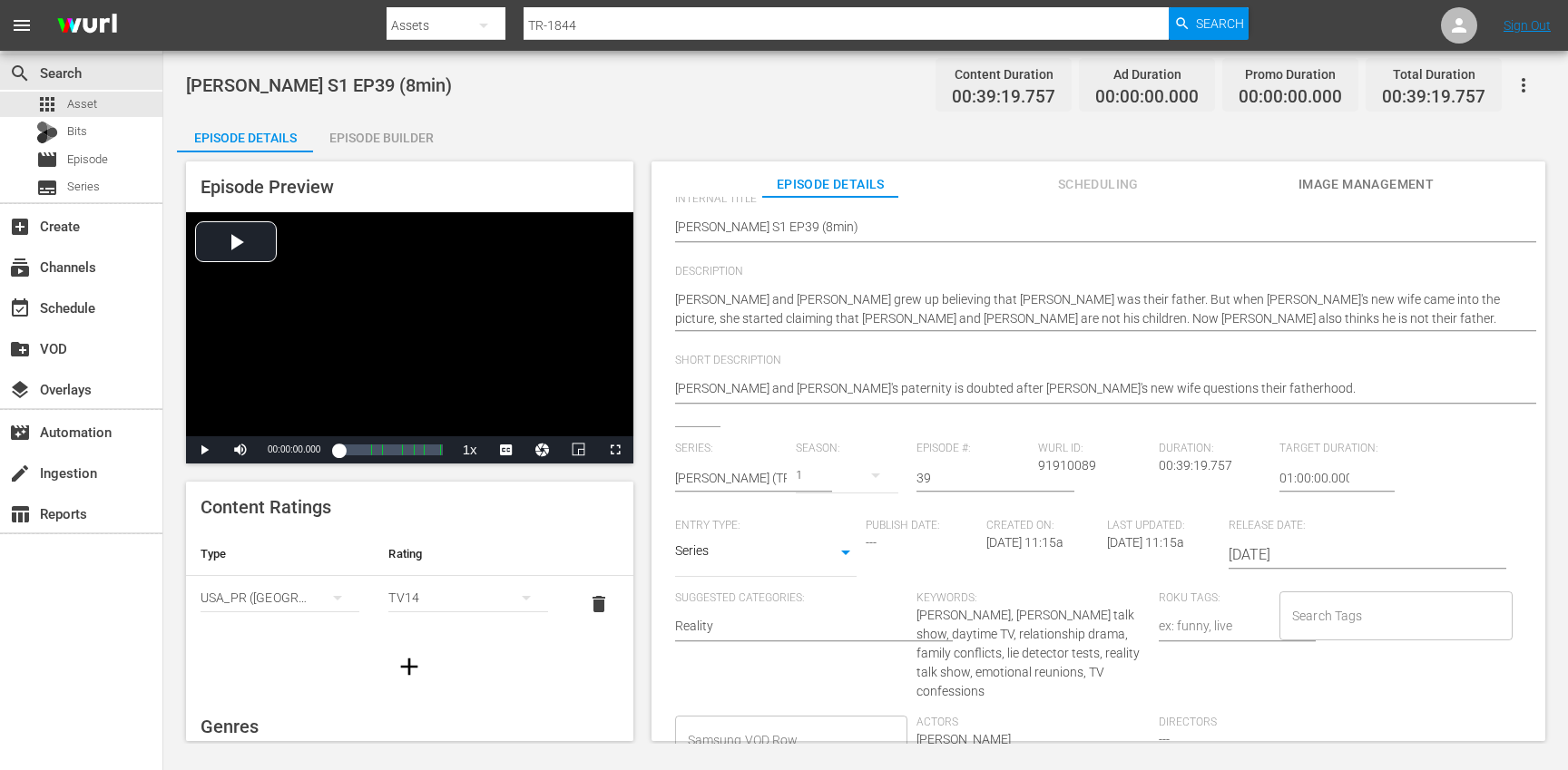
click at [1339, 623] on input "Search Tags" at bounding box center [1383, 615] width 190 height 33
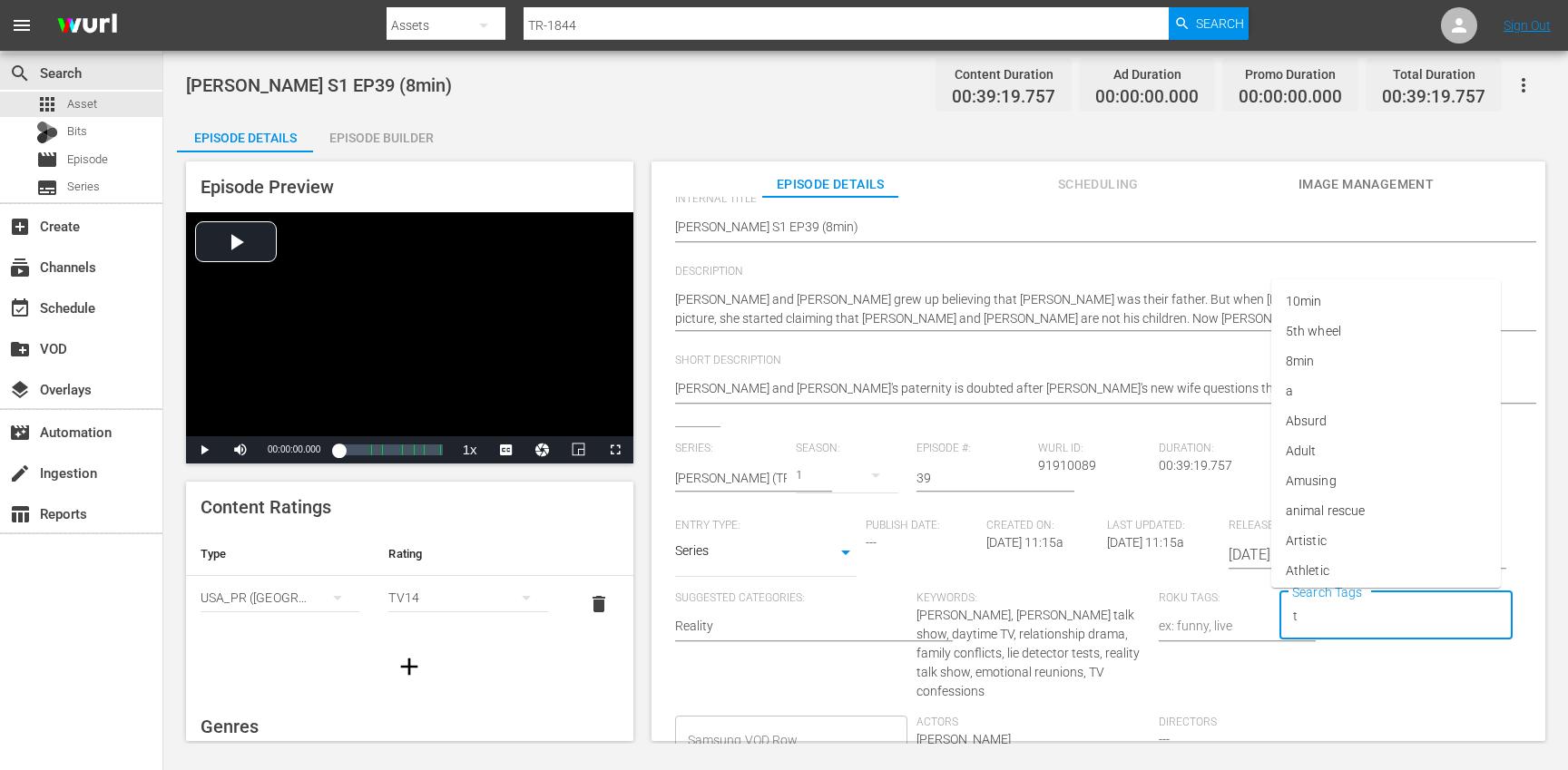
type input "tr"
click at [1335, 538] on li "[PERSON_NAME]" at bounding box center [1385, 541] width 229 height 30
type input "trc"
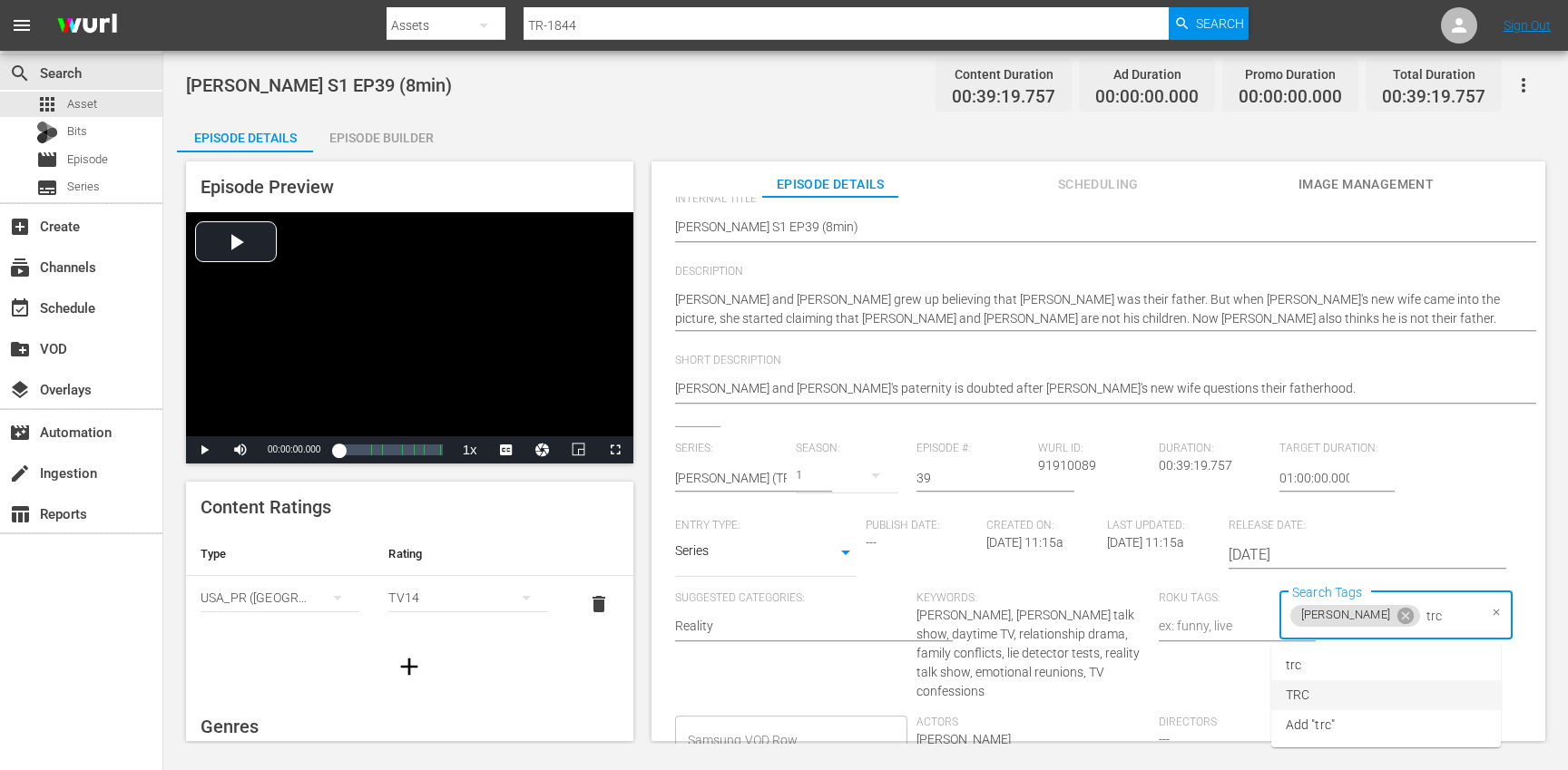
click at [1316, 696] on li "TRC" at bounding box center [1385, 695] width 229 height 30
type input "8"
click at [1323, 666] on li "8min" at bounding box center [1385, 665] width 229 height 30
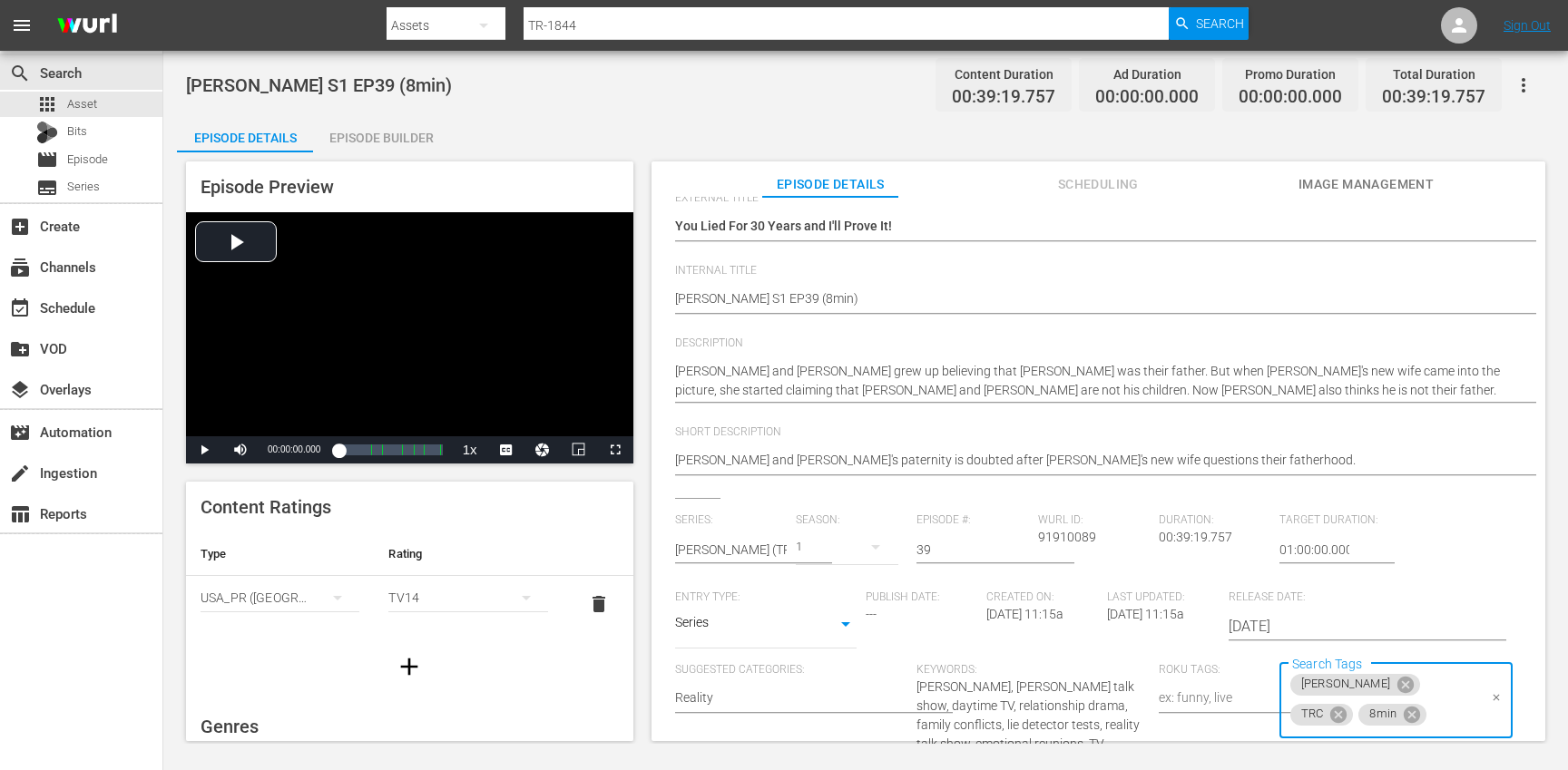
scroll to position [0, 0]
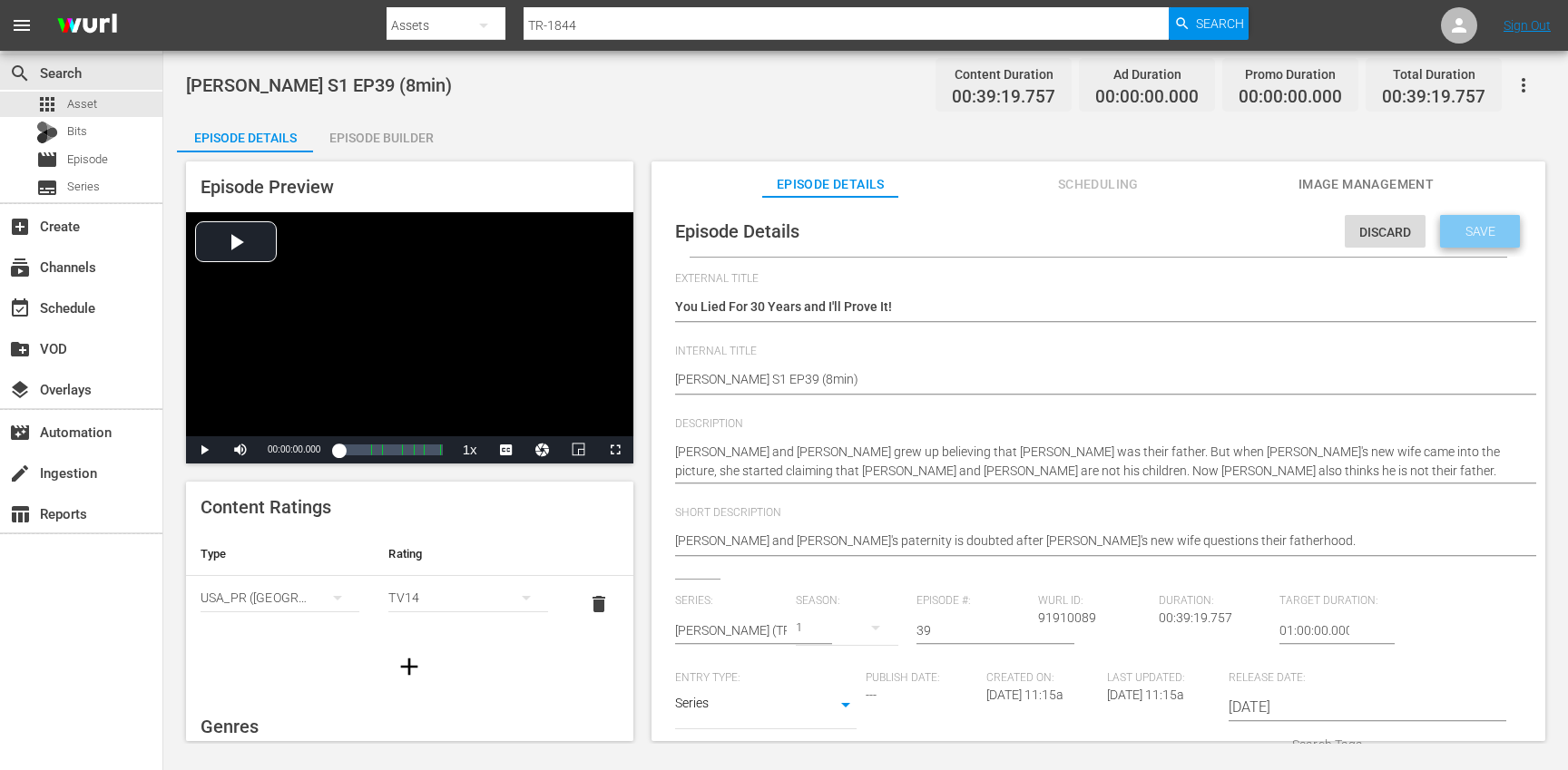
click at [1455, 226] on span "Save" at bounding box center [1479, 232] width 59 height 15
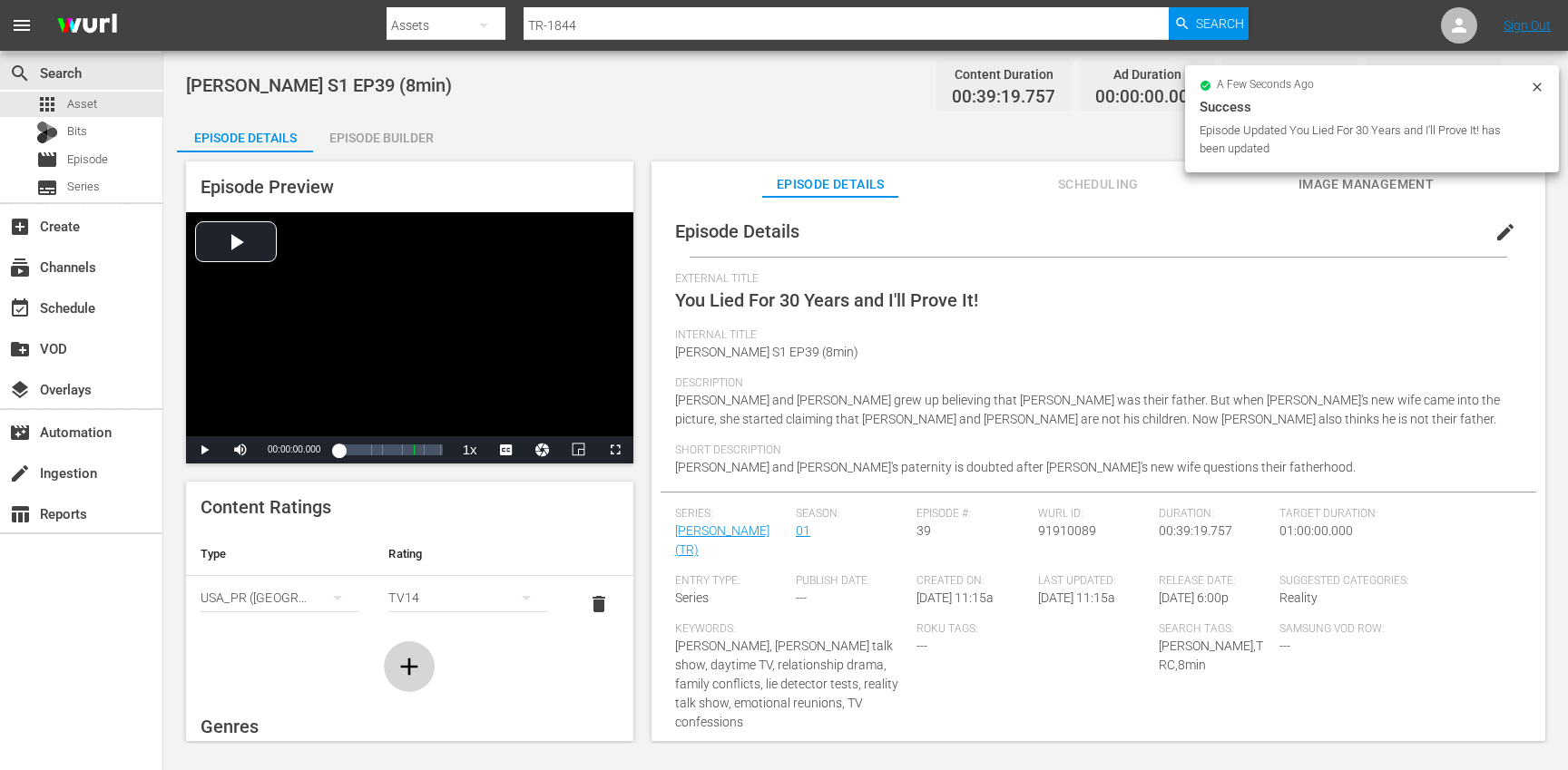
click at [412, 662] on icon "button" at bounding box center [409, 666] width 29 height 29
click at [271, 655] on div "simple table" at bounding box center [280, 654] width 158 height 51
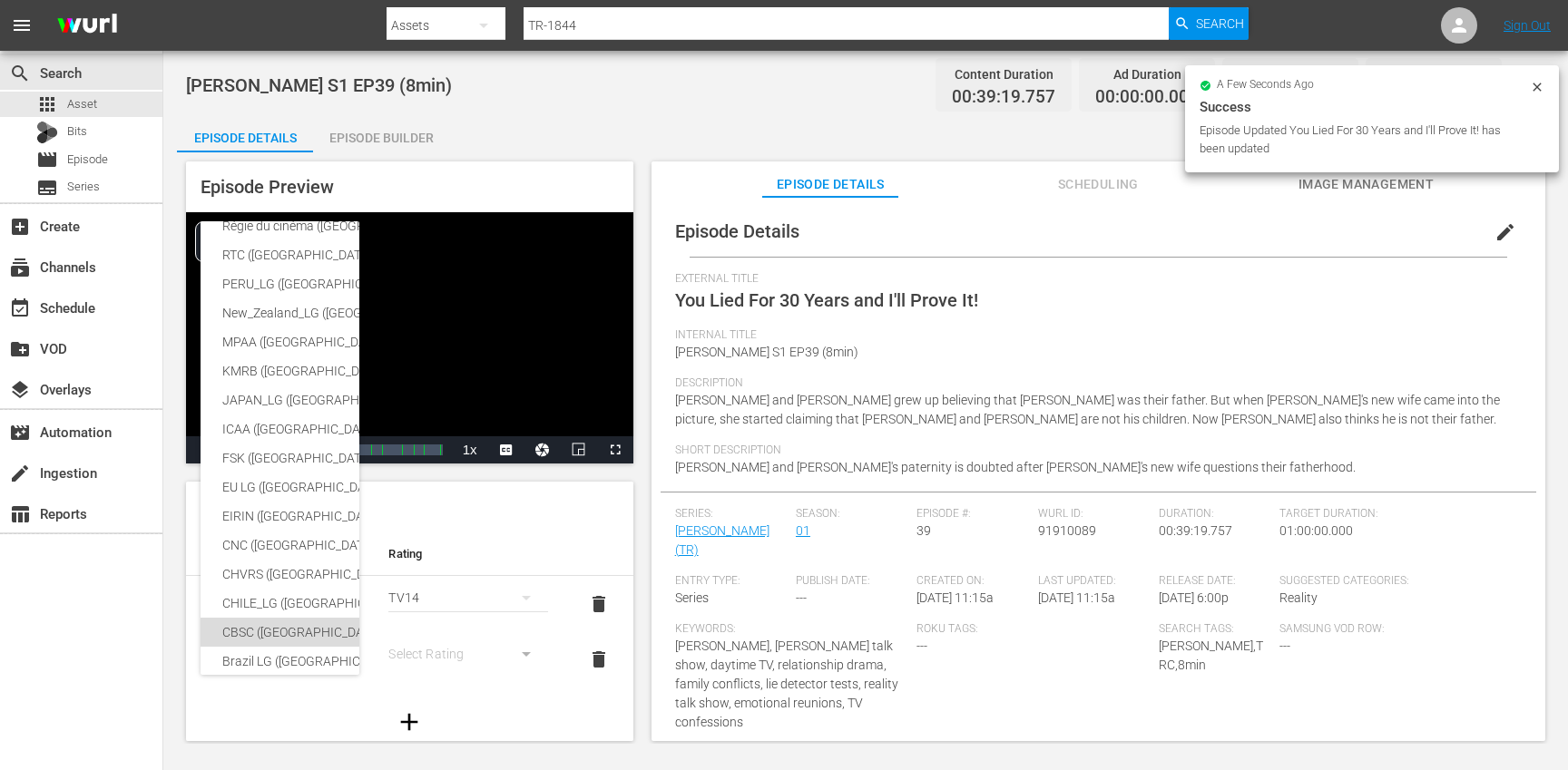
click at [270, 635] on div "CBSC ([GEOGRAPHIC_DATA])" at bounding box center [445, 631] width 445 height 29
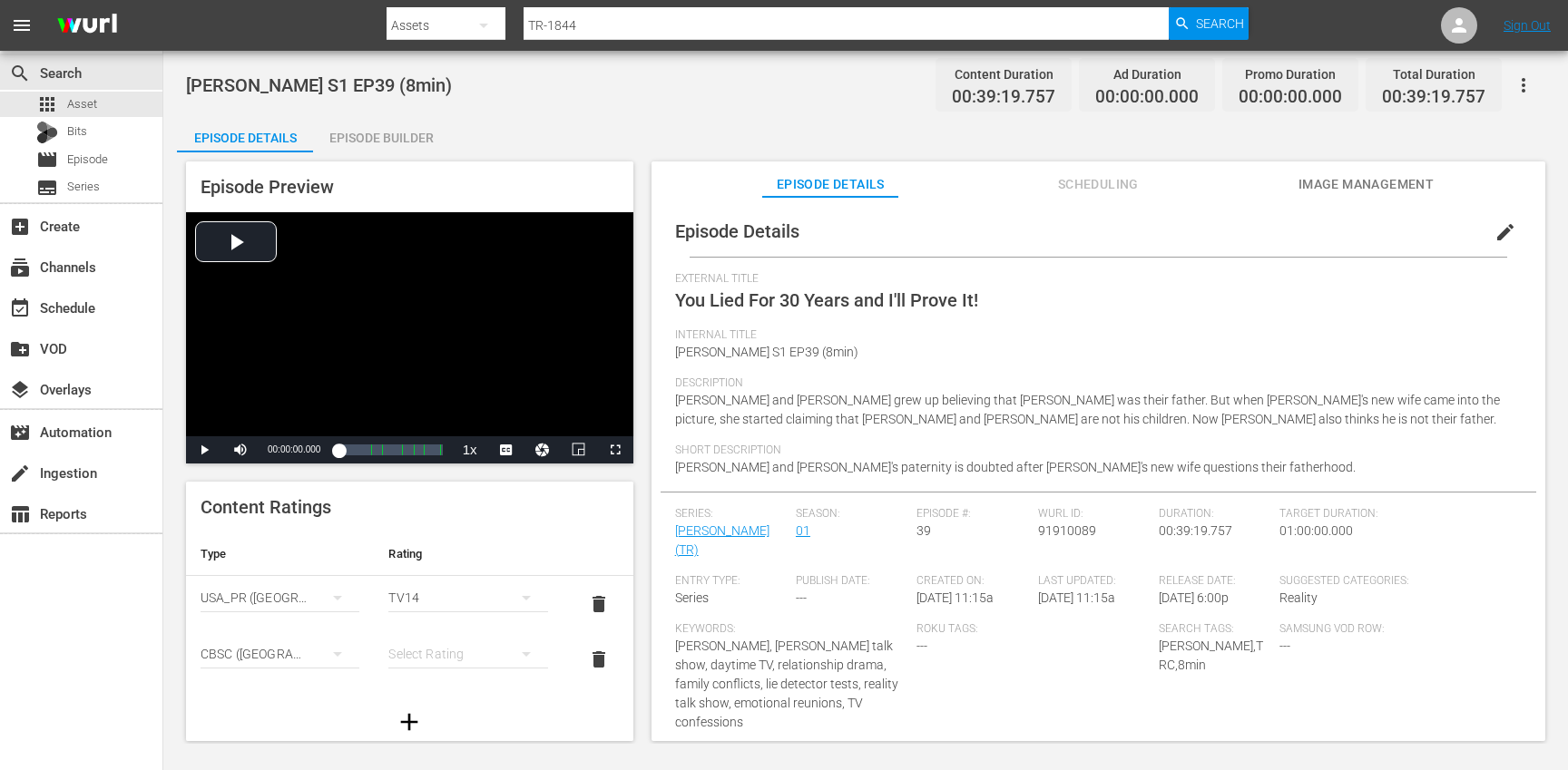
click at [445, 647] on div "simple table" at bounding box center [468, 654] width 158 height 51
click at [445, 621] on div "14+" at bounding box center [468, 616] width 116 height 29
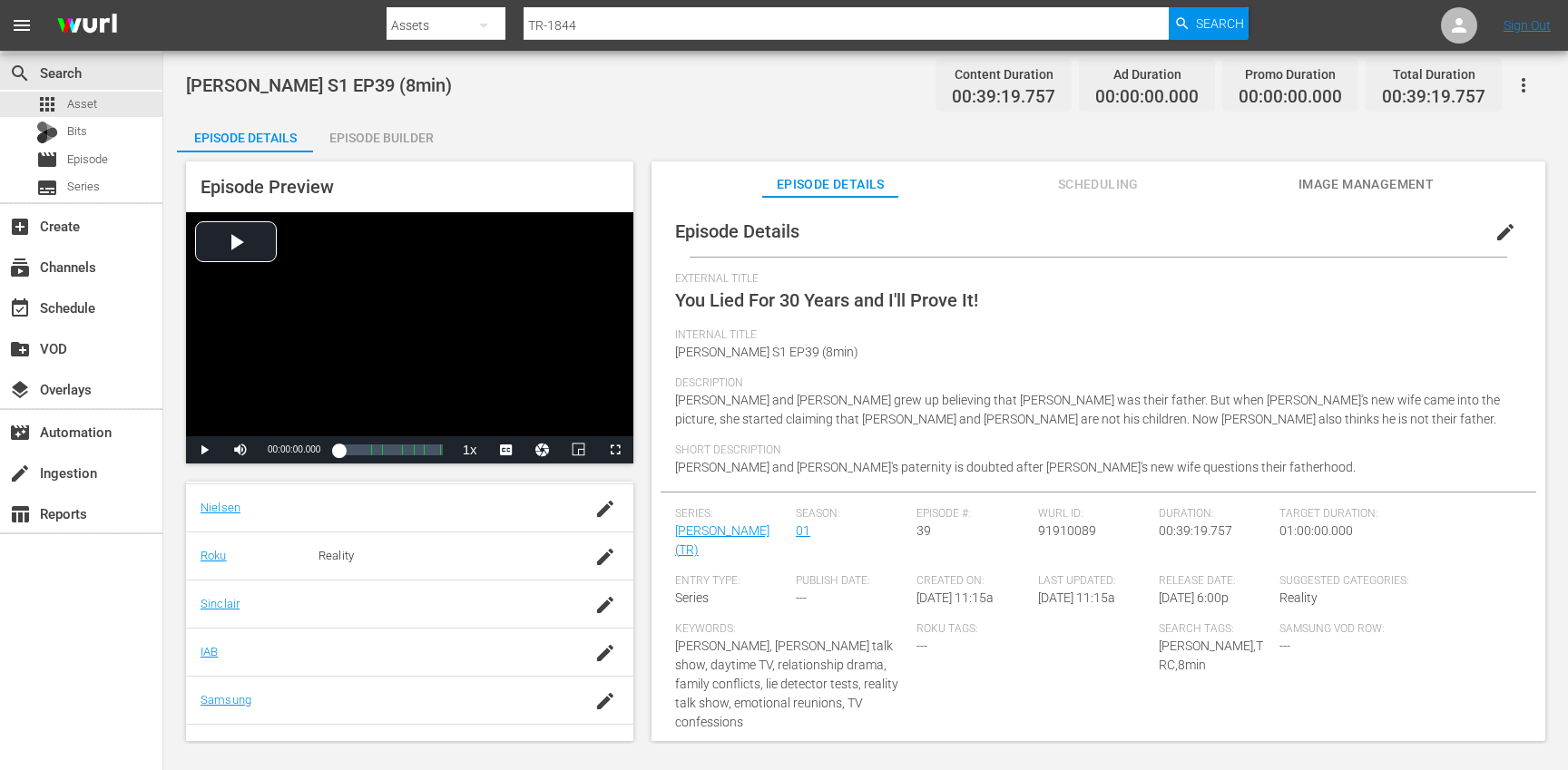
scroll to position [392, 0]
click at [604, 678] on icon "button" at bounding box center [606, 676] width 17 height 17
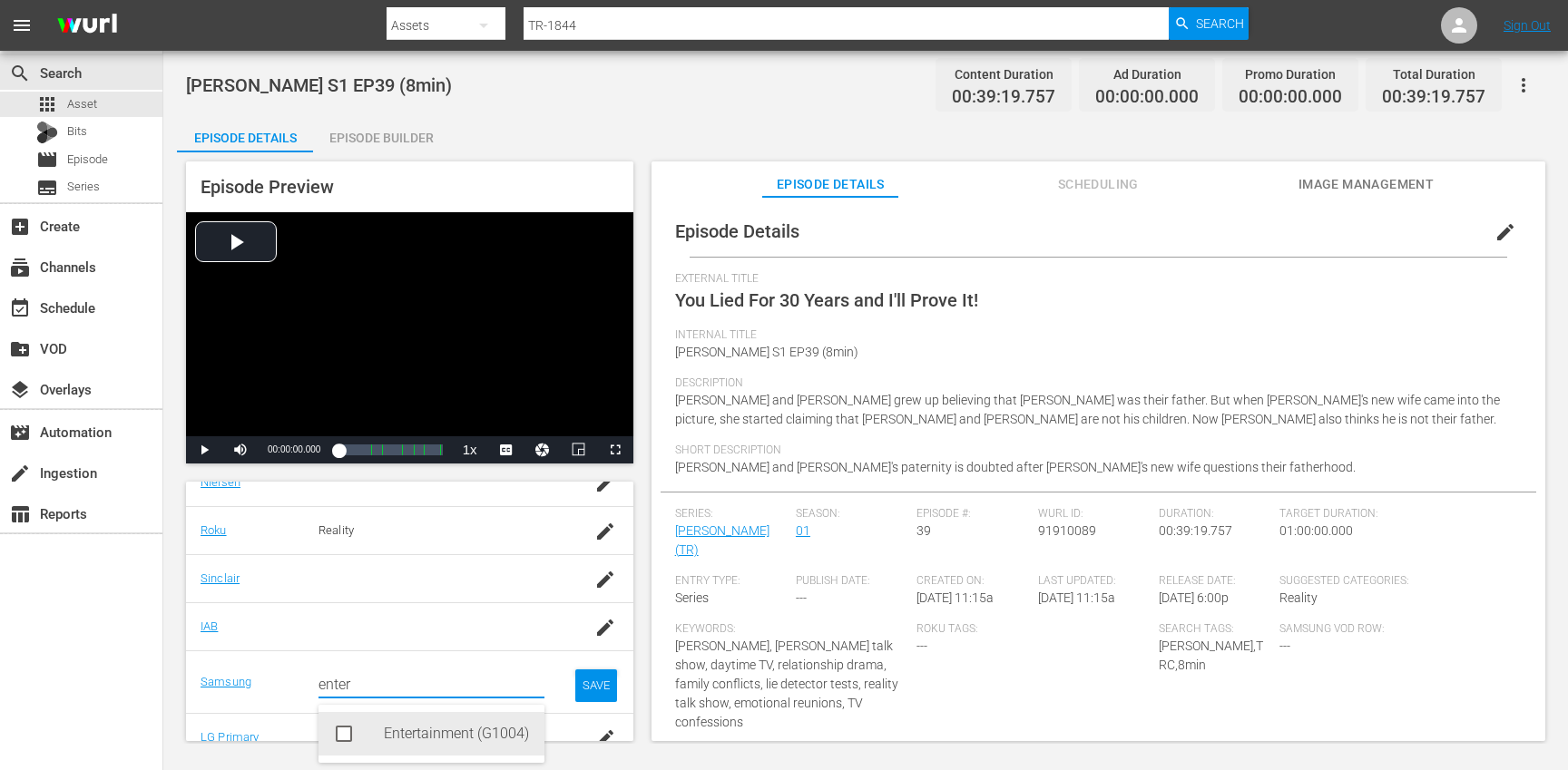
click at [451, 730] on div "Entertainment (G1004)" at bounding box center [457, 734] width 146 height 44
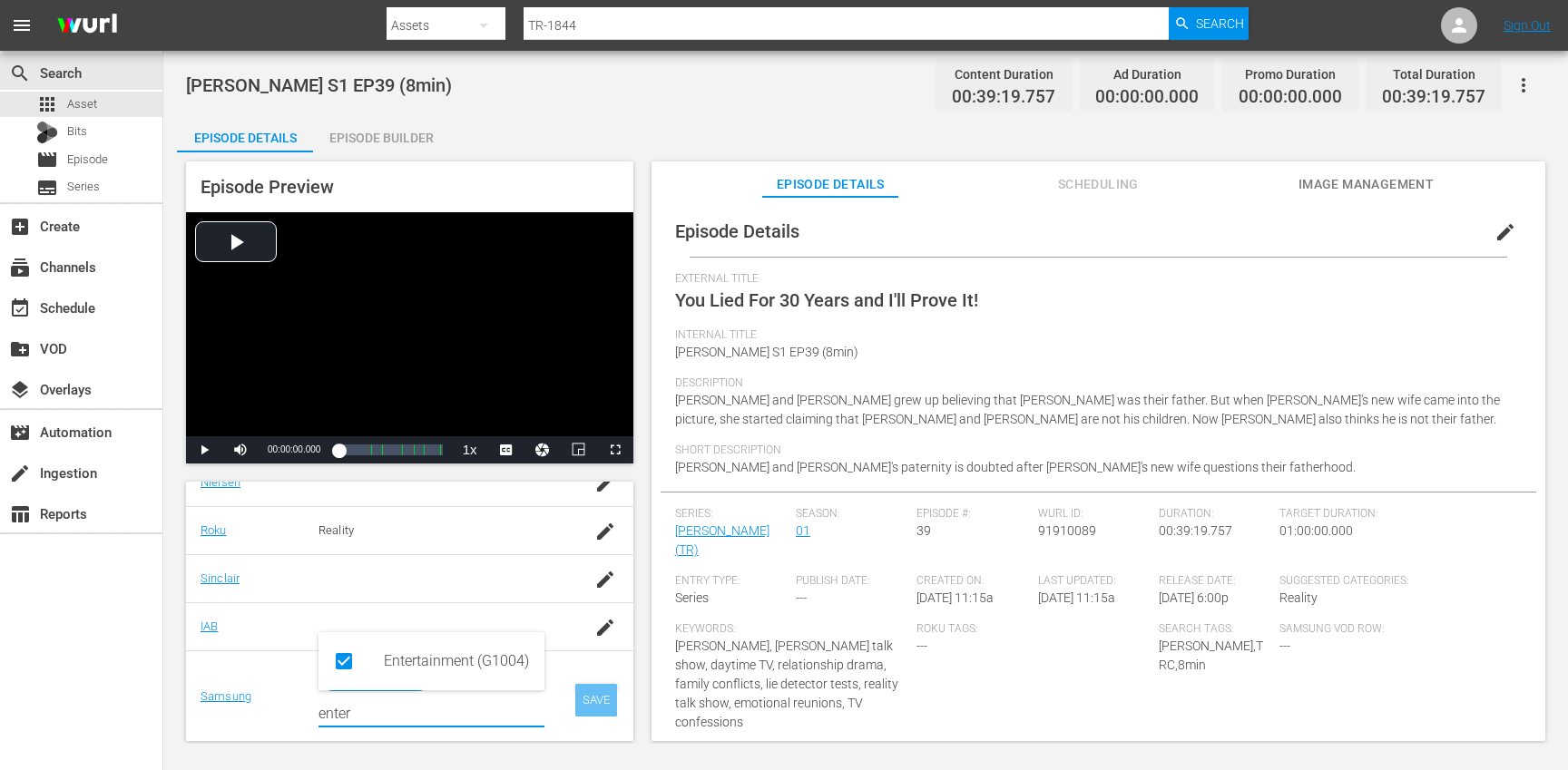
type input "enter"
click at [592, 702] on div "SAVE" at bounding box center [595, 699] width 42 height 33
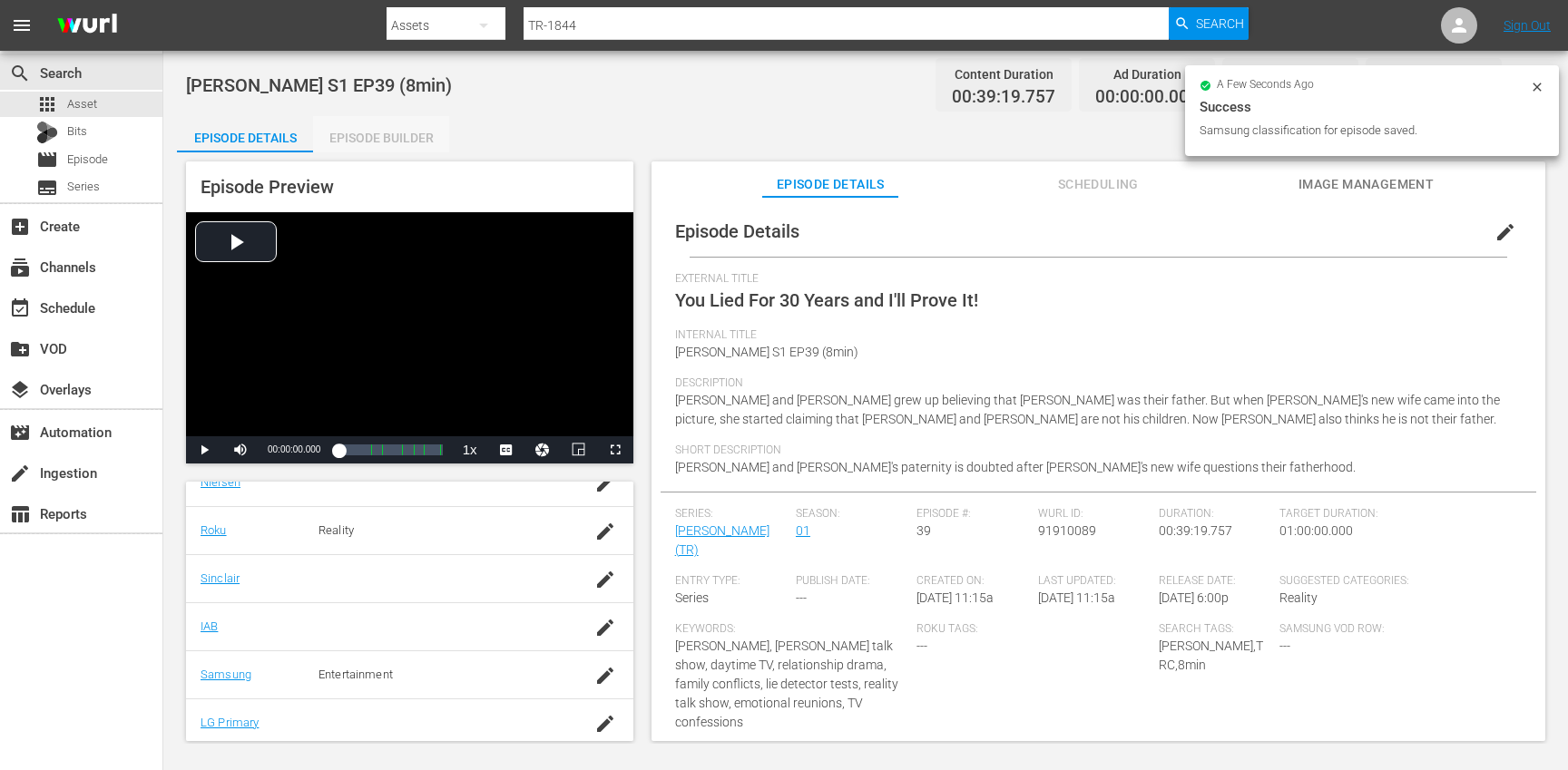
click at [370, 137] on div "Episode Builder" at bounding box center [381, 138] width 136 height 44
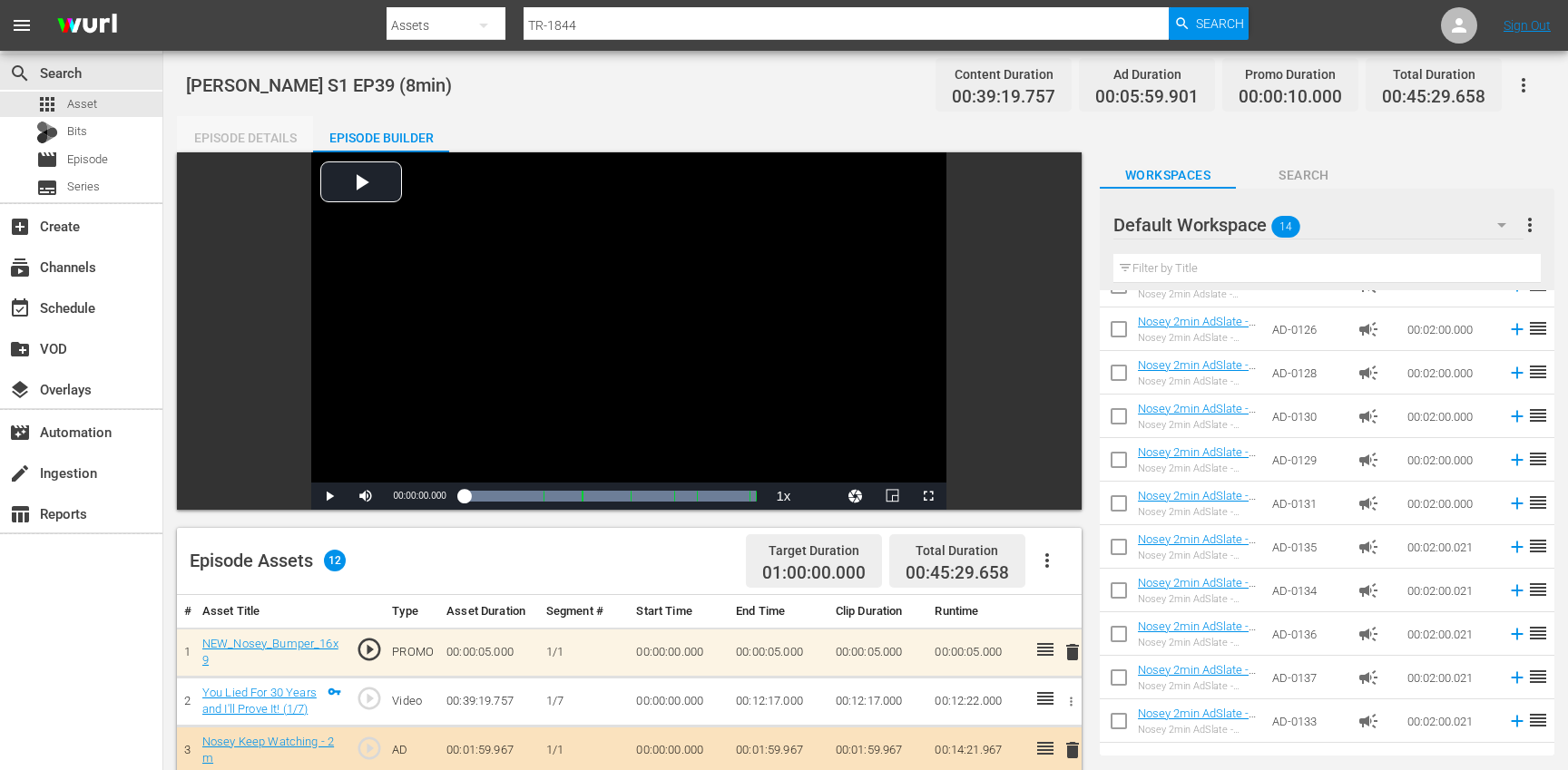
click at [282, 143] on div "Episode Details" at bounding box center [245, 138] width 136 height 44
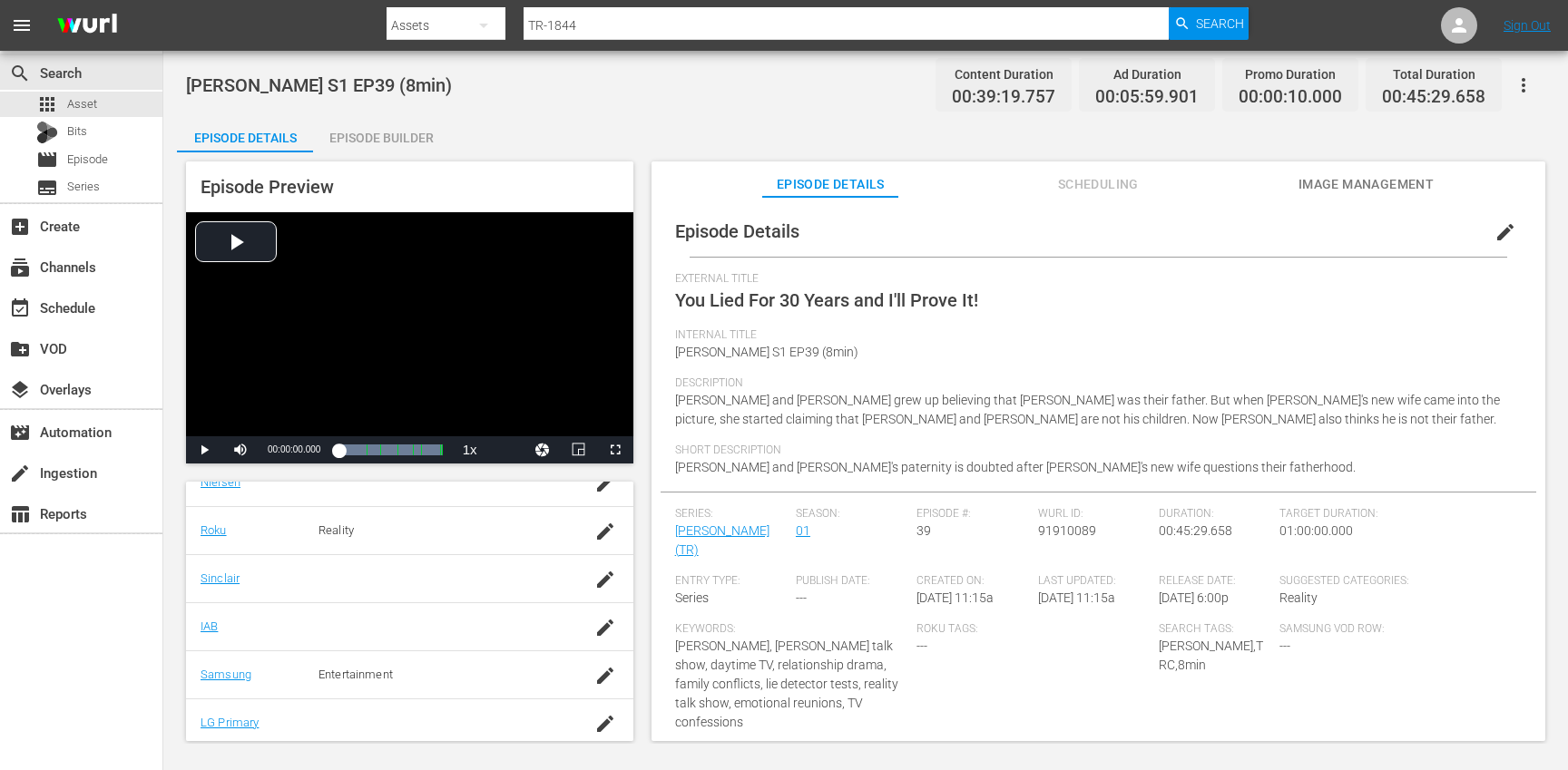
click at [1532, 93] on icon "button" at bounding box center [1523, 85] width 21 height 21
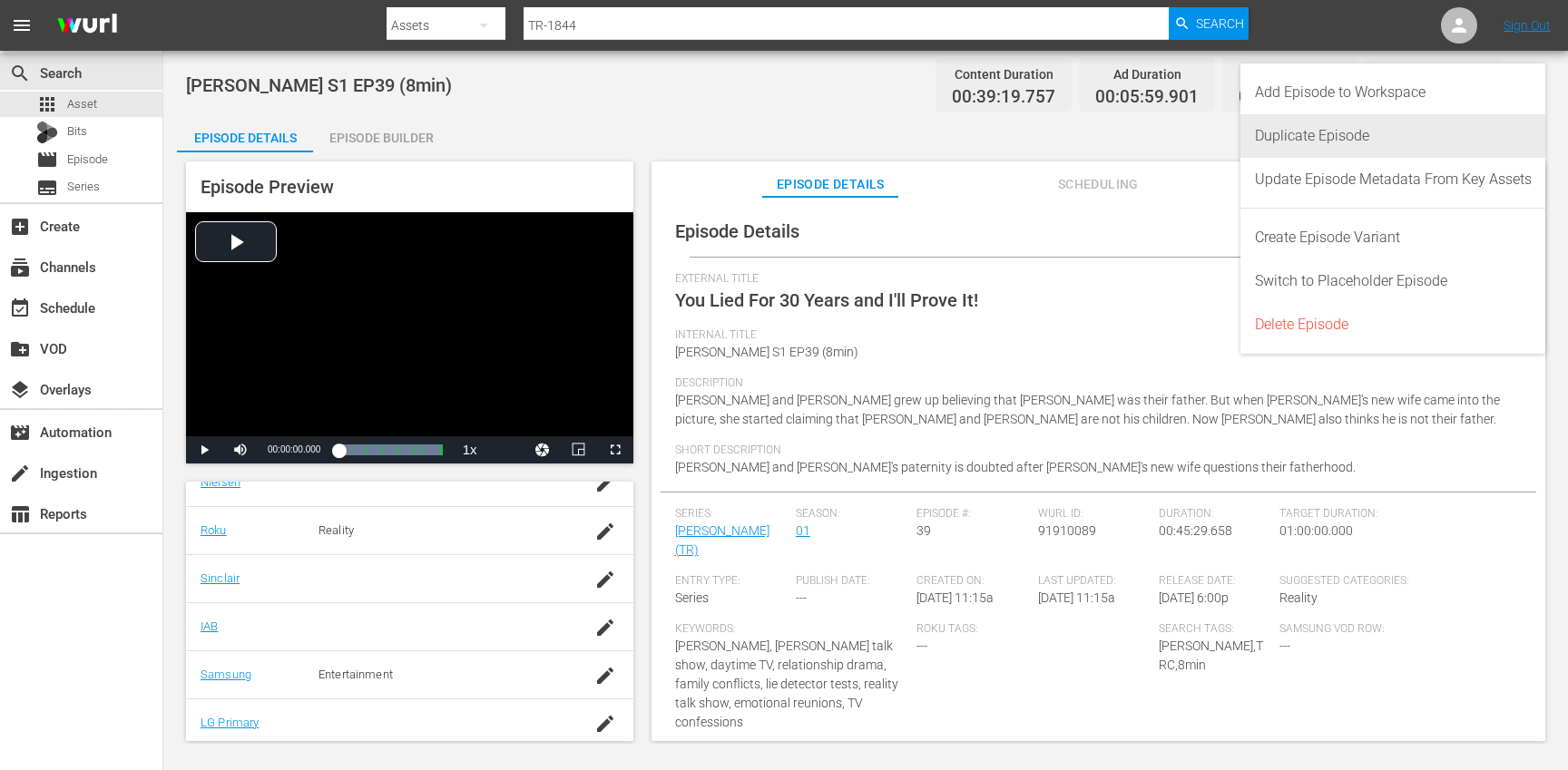
click at [1443, 129] on div "Duplicate Episode" at bounding box center [1393, 136] width 277 height 44
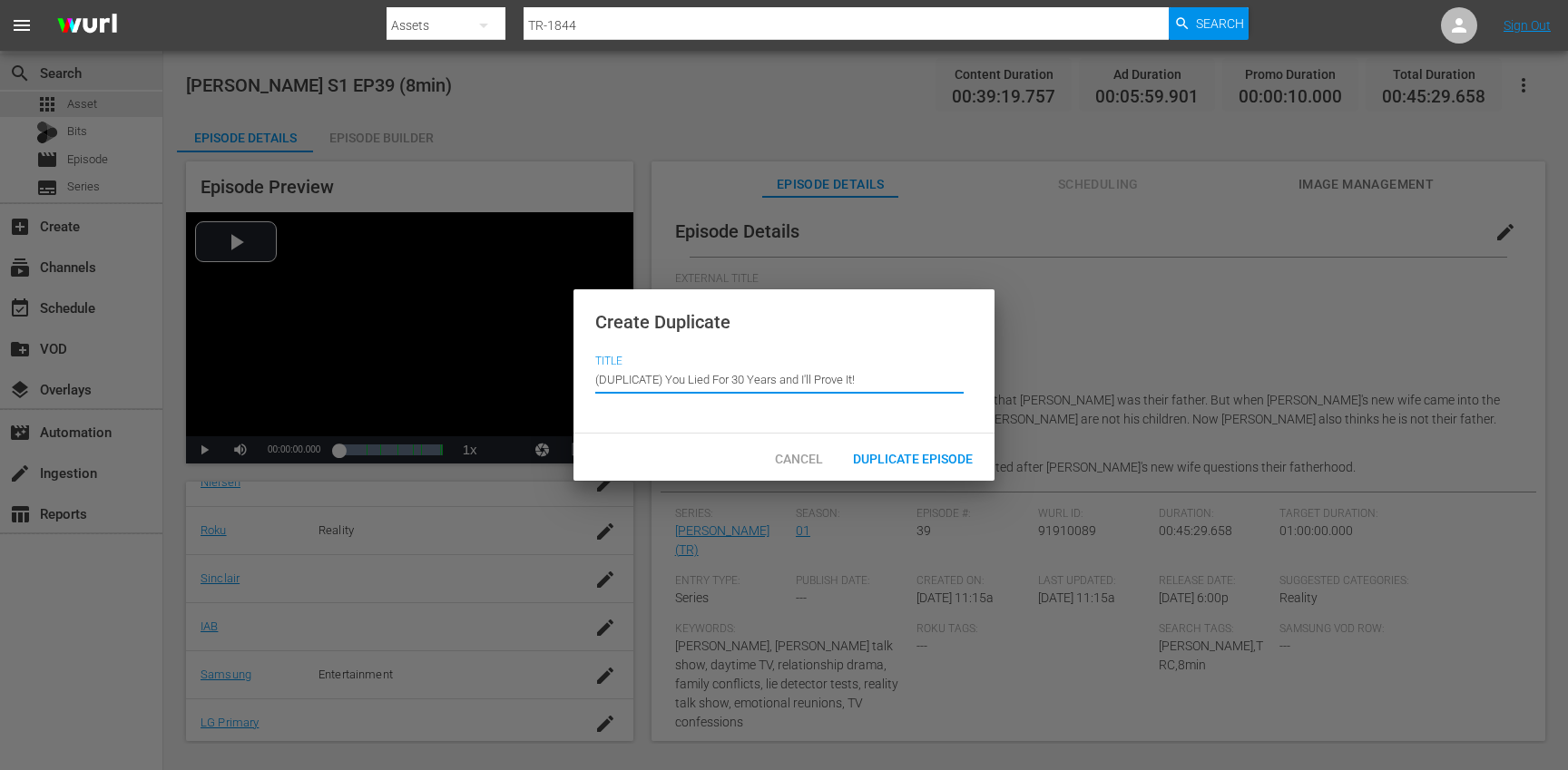
drag, startPoint x: 666, startPoint y: 381, endPoint x: 623, endPoint y: 344, distance: 56.7
click at [623, 344] on div "Create Duplicate Title Episode Title (DUPLICATE) You Lied For 30 Years and I'll…" at bounding box center [784, 362] width 421 height 145
type input "You Lied For 30 Years and I'll Prove It!"
click at [926, 459] on span "Duplicate Episode" at bounding box center [913, 459] width 149 height 15
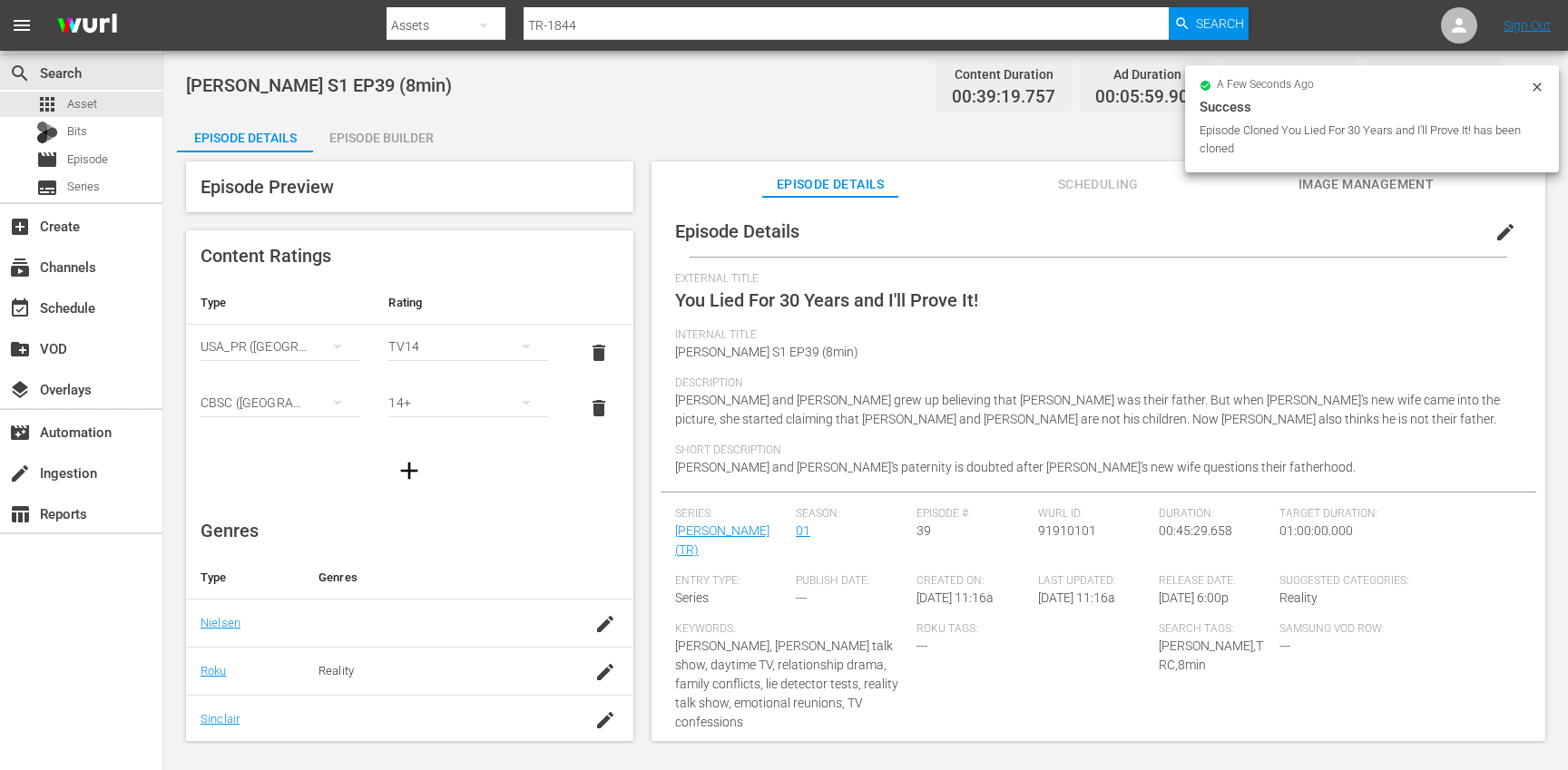
click at [1497, 231] on span "edit" at bounding box center [1505, 232] width 21 height 21
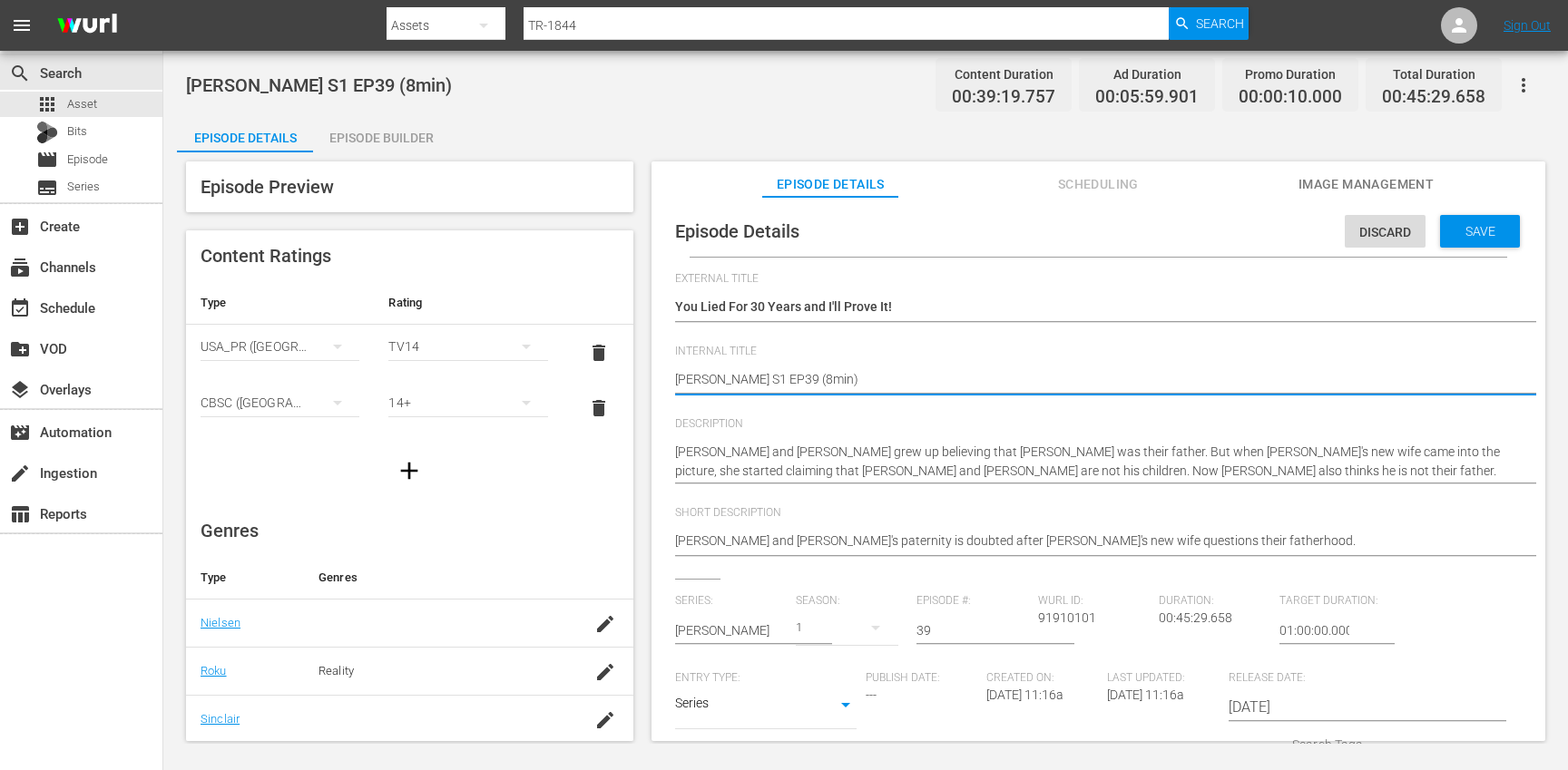
type textarea "[PERSON_NAME] S1 EP39 (min)"
type textarea "[PERSON_NAME] S1 EP39 (1min)"
type textarea "[PERSON_NAME] S1 EP39 (10min)"
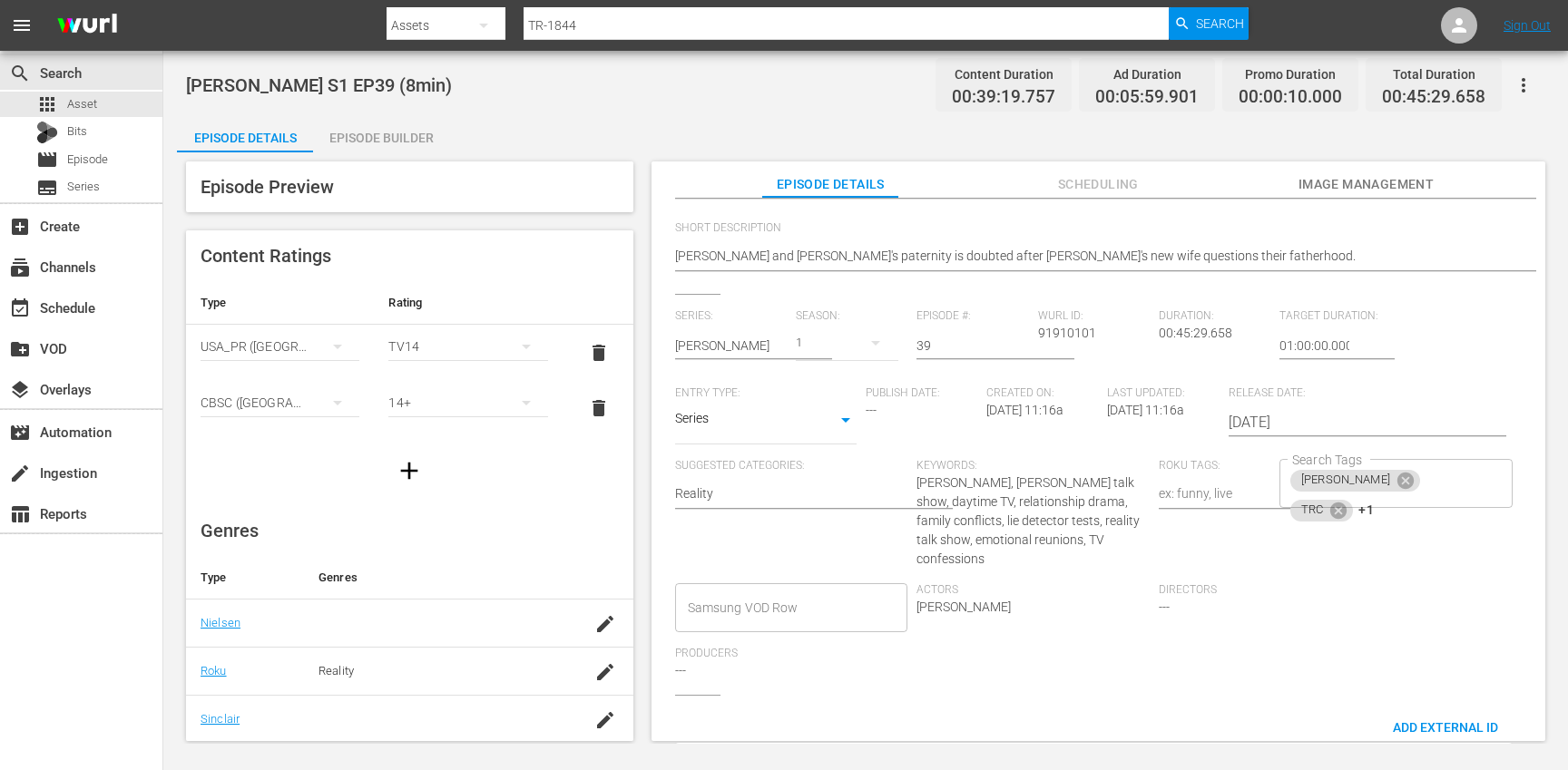
scroll to position [314, 0]
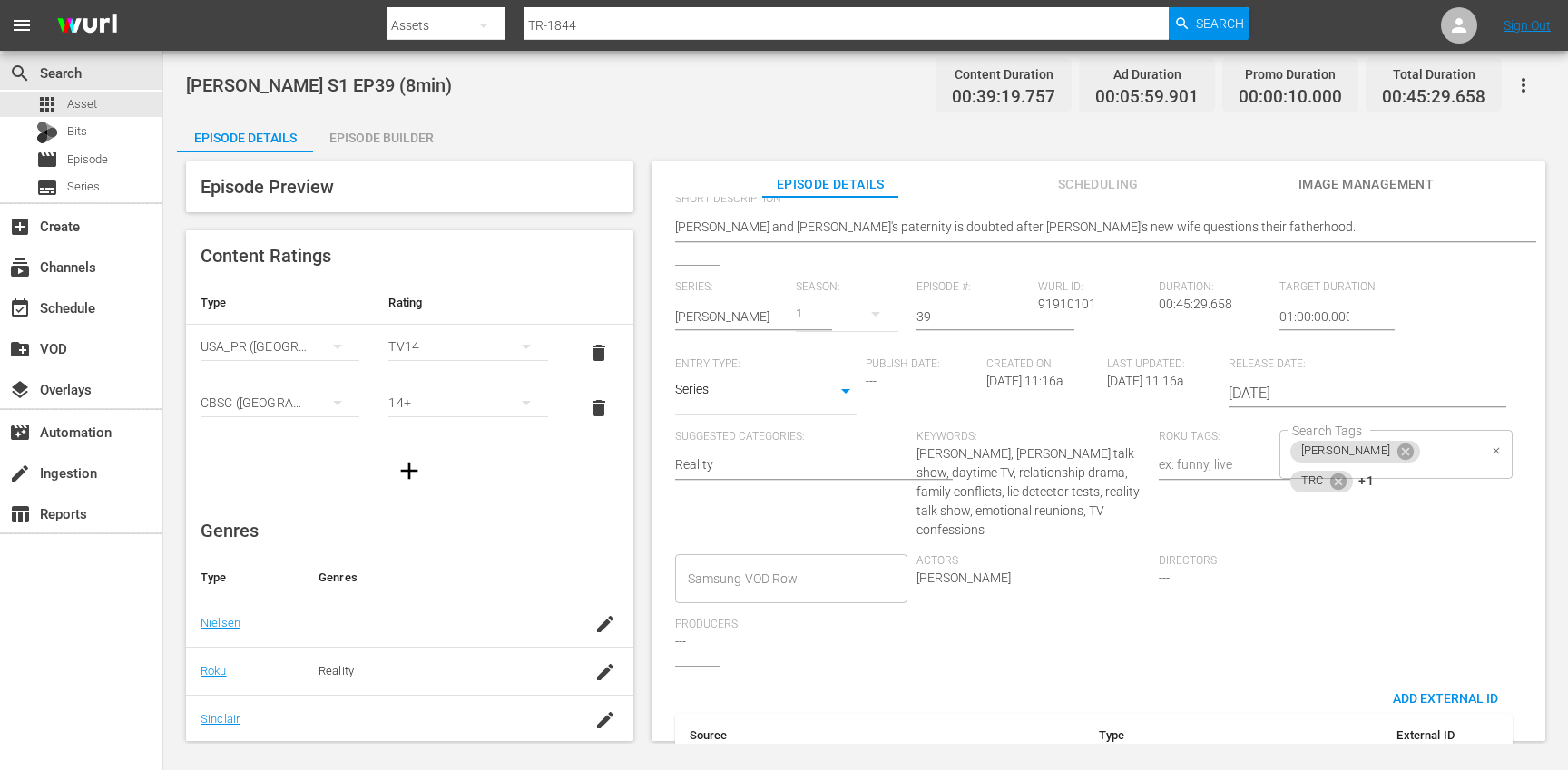
type textarea "[PERSON_NAME] S1 EP39 (10min)"
click at [1444, 466] on input "Search Tags" at bounding box center [1426, 481] width 101 height 33
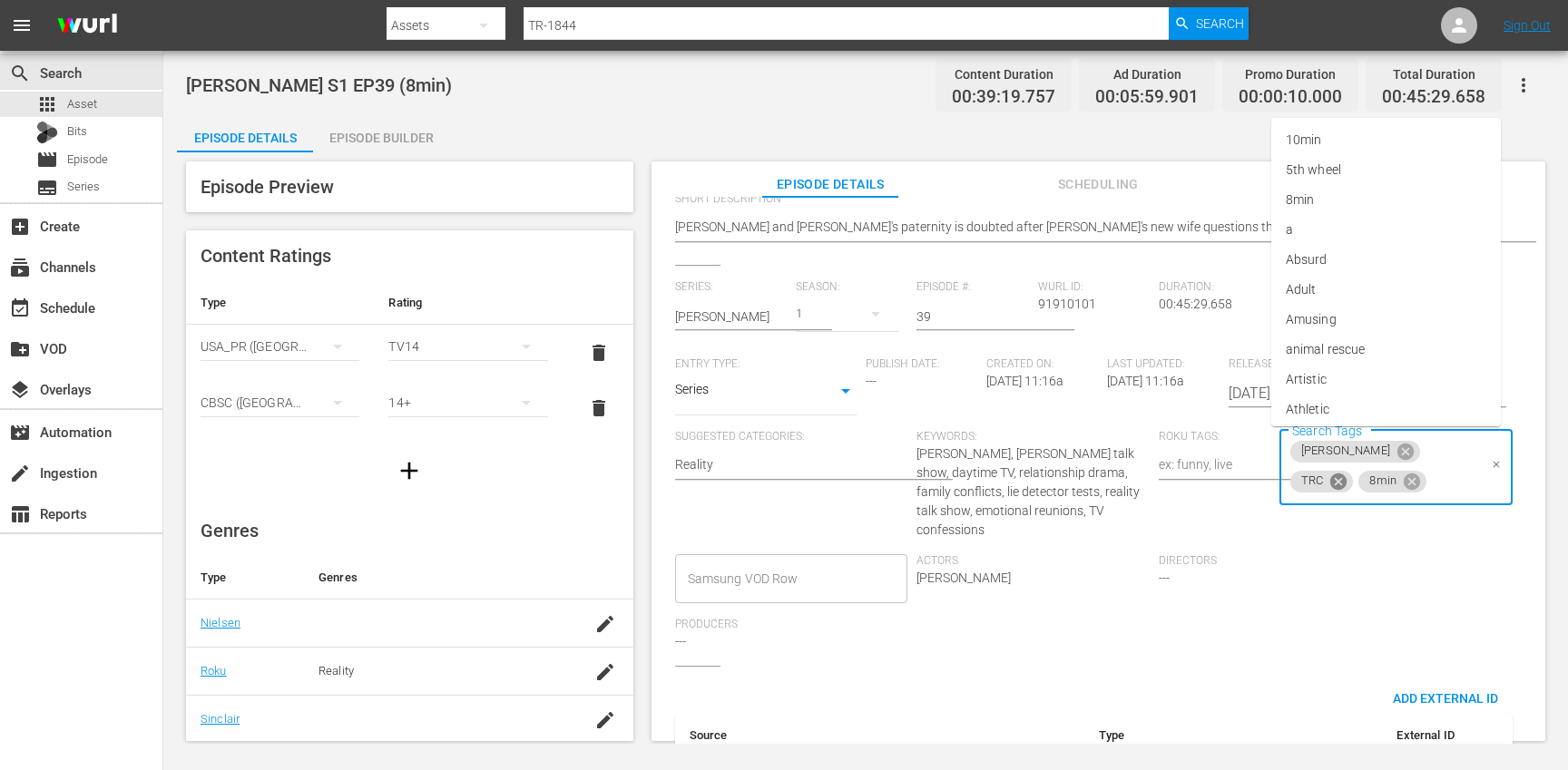
click at [1346, 472] on icon at bounding box center [1339, 480] width 17 height 17
click at [1351, 472] on icon at bounding box center [1343, 480] width 17 height 17
type input "0"
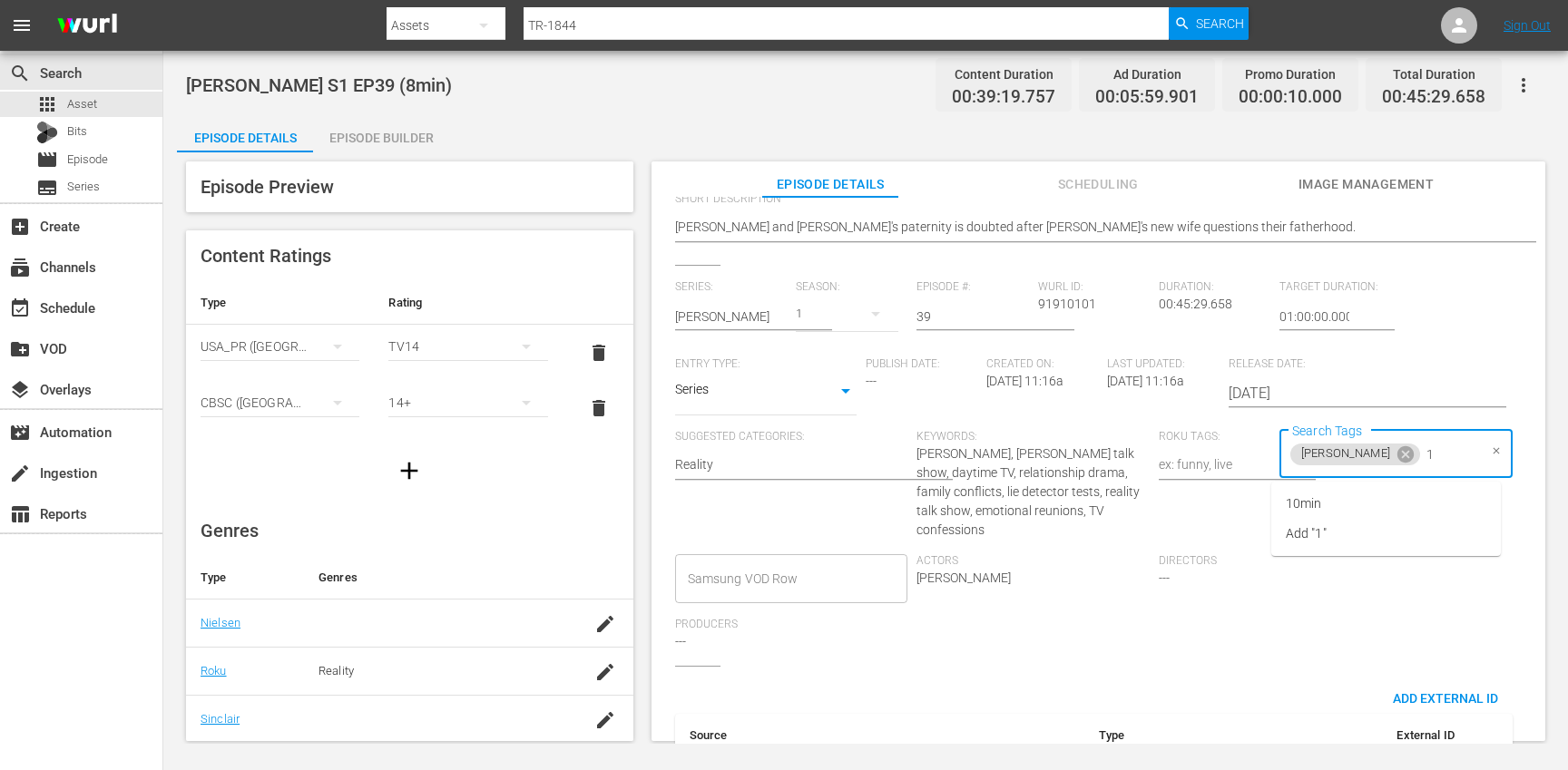
type input "10"
click at [1378, 506] on li "10min" at bounding box center [1385, 504] width 229 height 30
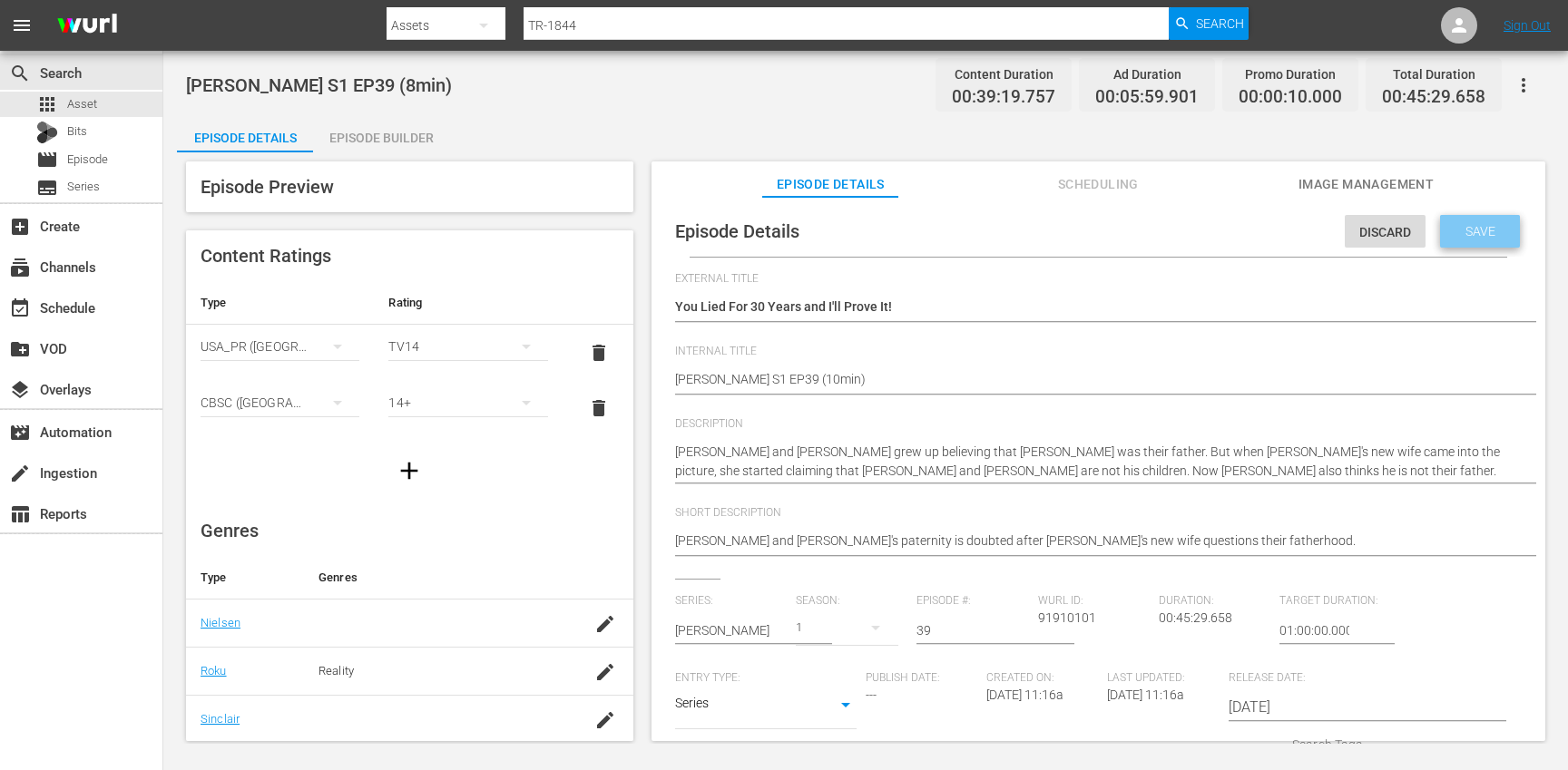
click at [1467, 244] on div "Save" at bounding box center [1480, 231] width 80 height 33
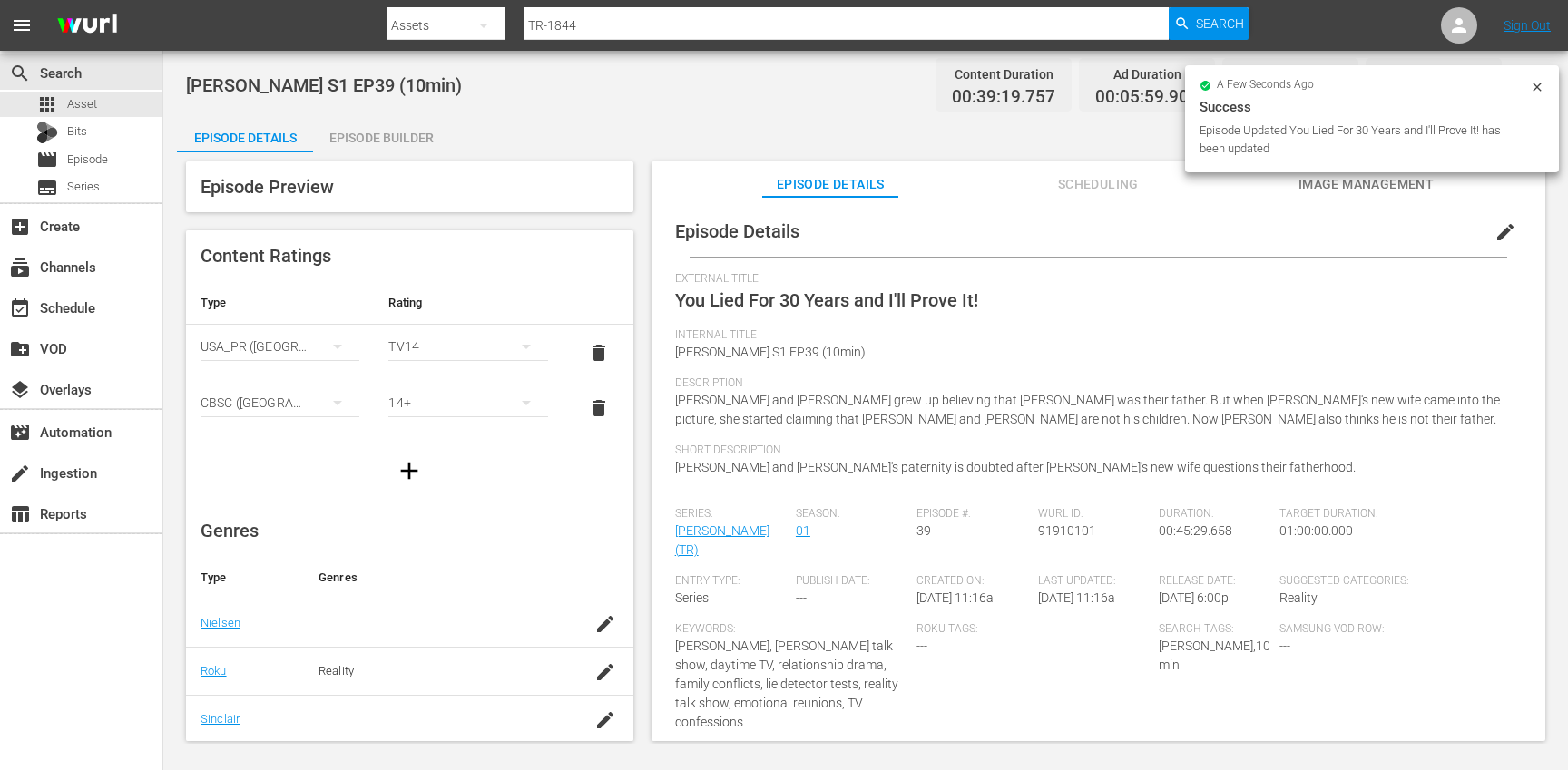
click at [369, 129] on div "Episode Builder" at bounding box center [381, 138] width 136 height 44
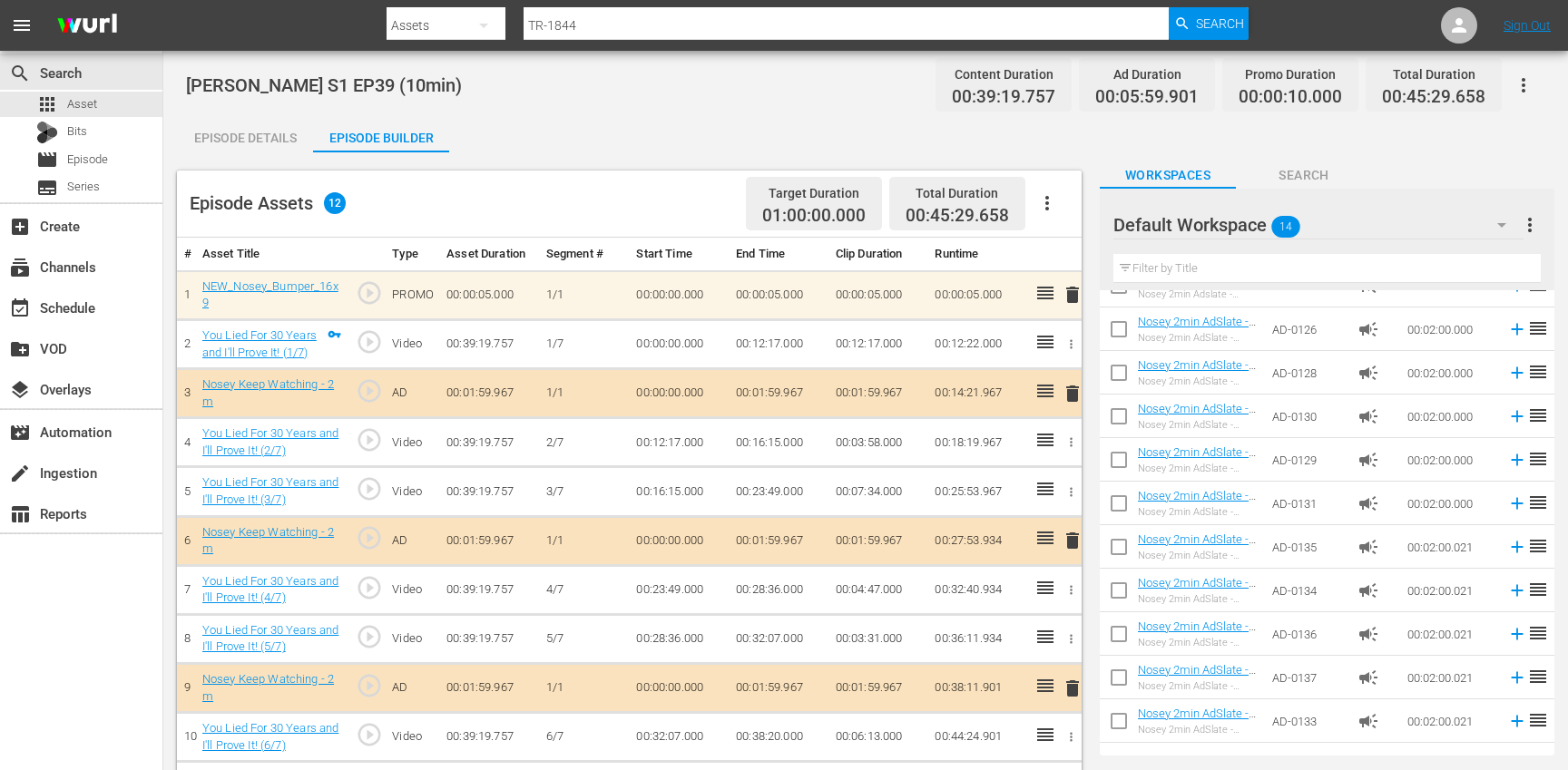
click at [1043, 208] on icon "button" at bounding box center [1046, 202] width 21 height 21
click at [1089, 257] on div "Clear Ads" at bounding box center [1101, 253] width 123 height 44
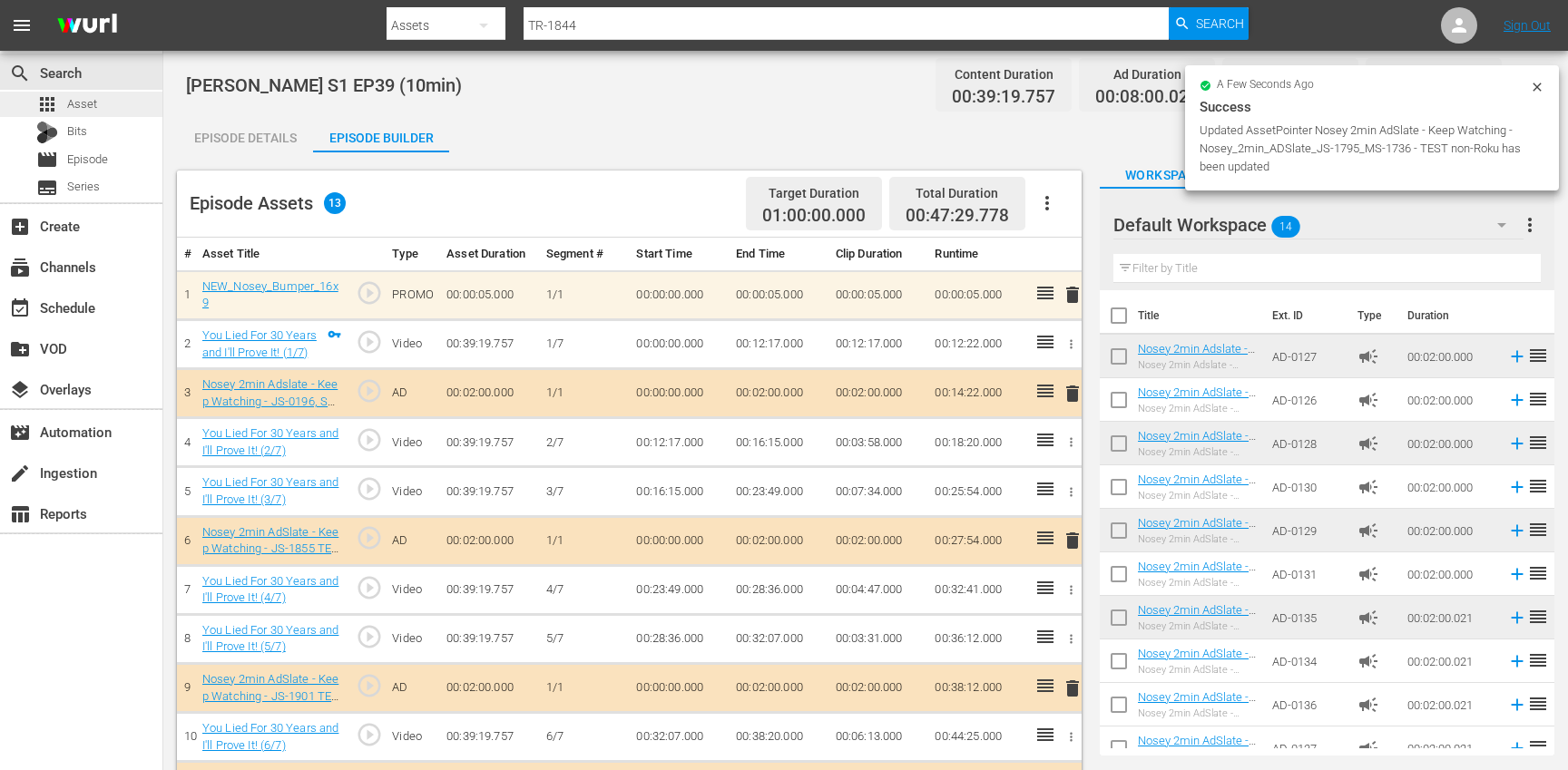
click at [92, 101] on span "Asset" at bounding box center [82, 103] width 30 height 18
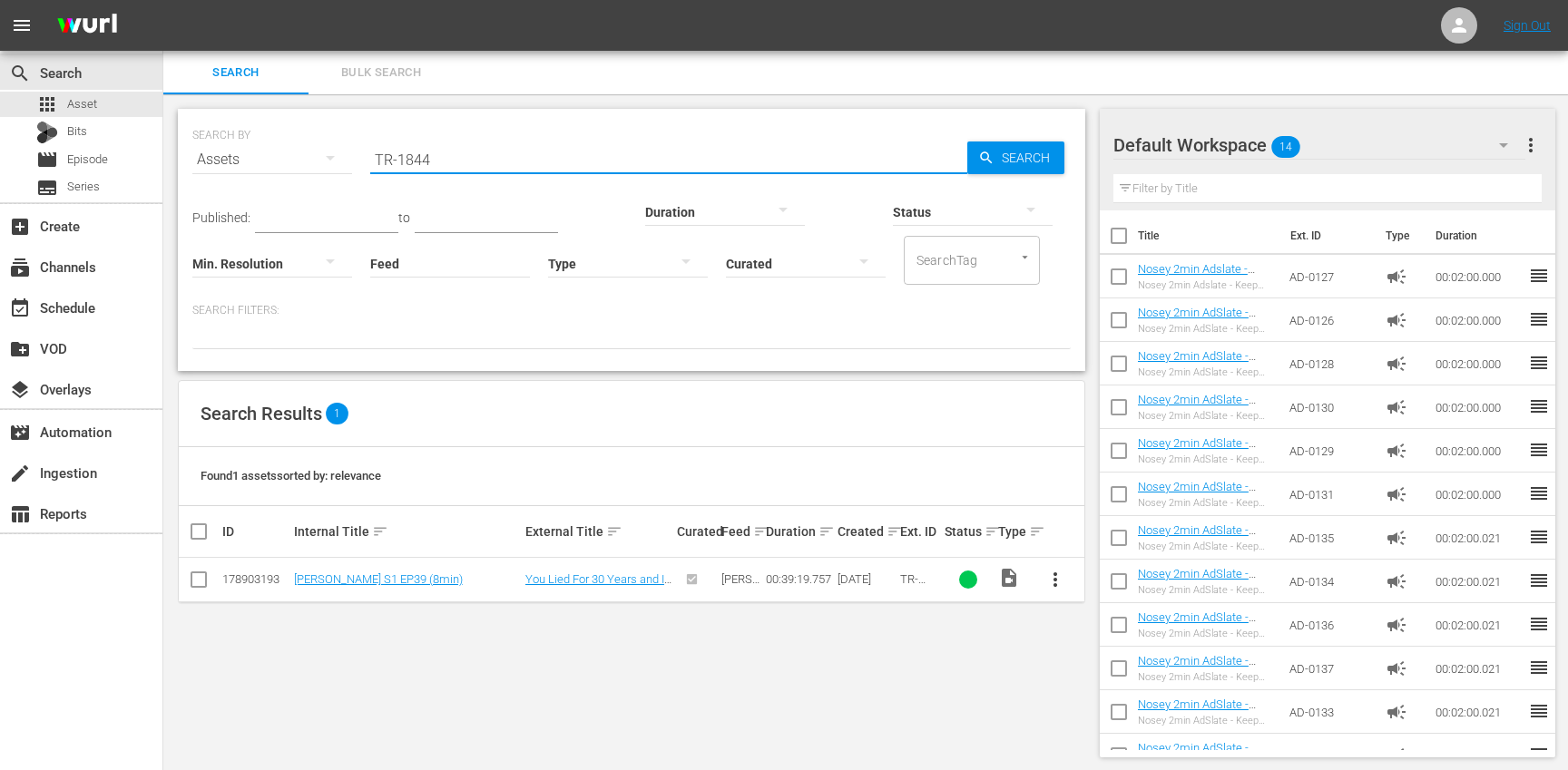
click at [468, 161] on input "TR-1844" at bounding box center [668, 159] width 597 height 44
paste input "5"
type input "TR-1845"
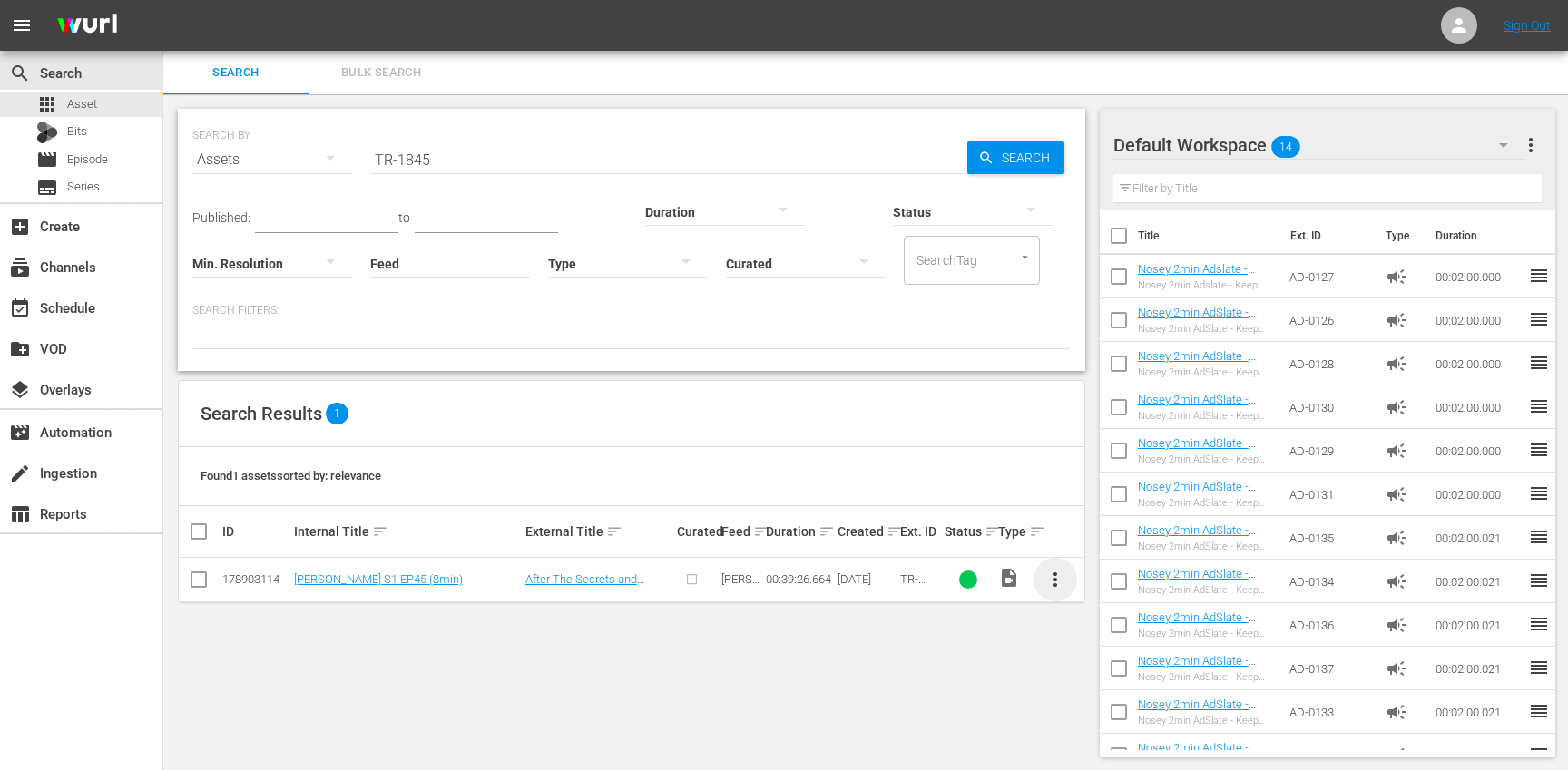
click at [1050, 584] on span "more_vert" at bounding box center [1055, 579] width 21 height 21
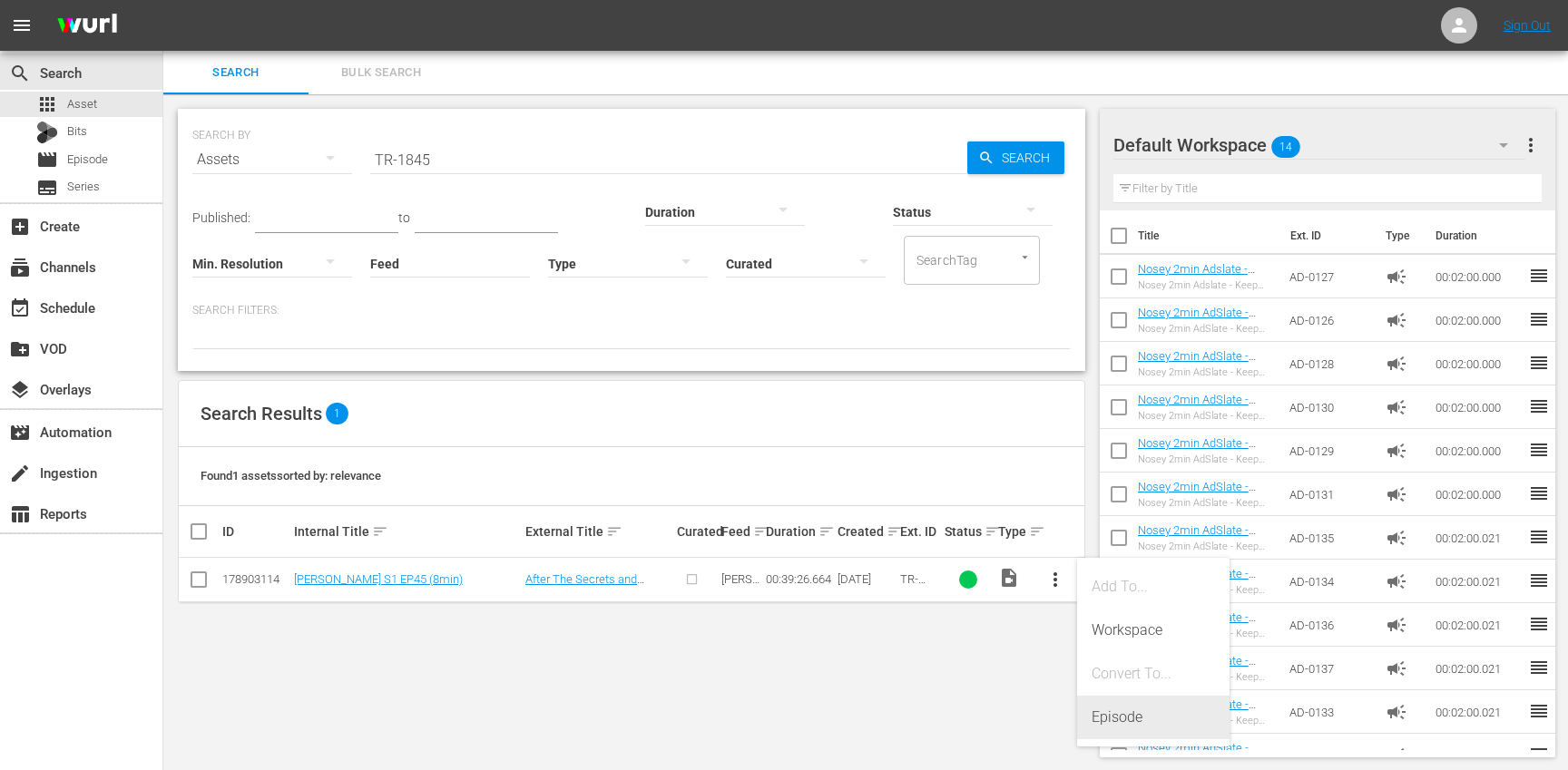
click at [1152, 714] on div "Episode" at bounding box center [1153, 717] width 123 height 44
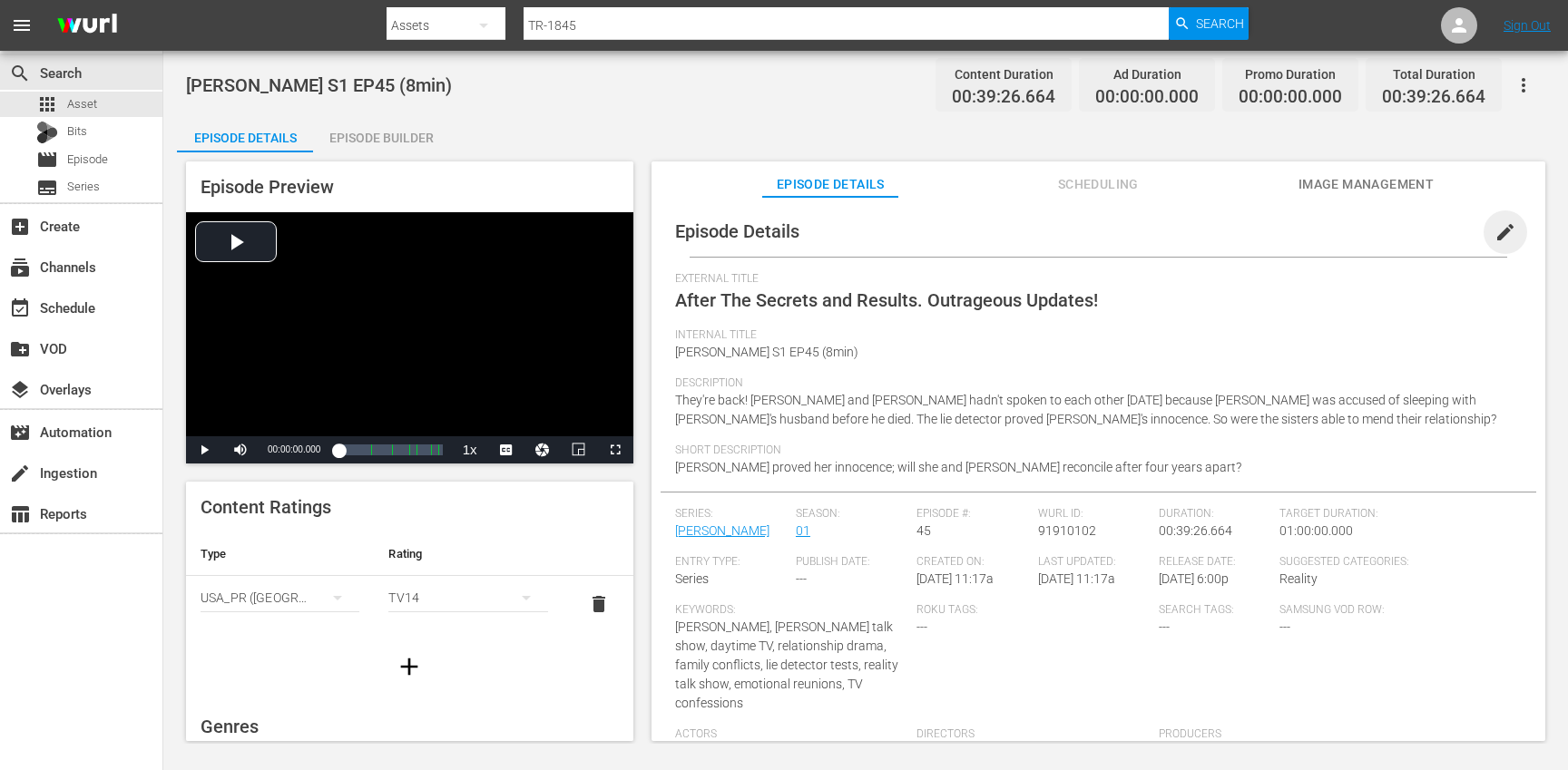
click at [1496, 239] on span "edit" at bounding box center [1505, 232] width 21 height 21
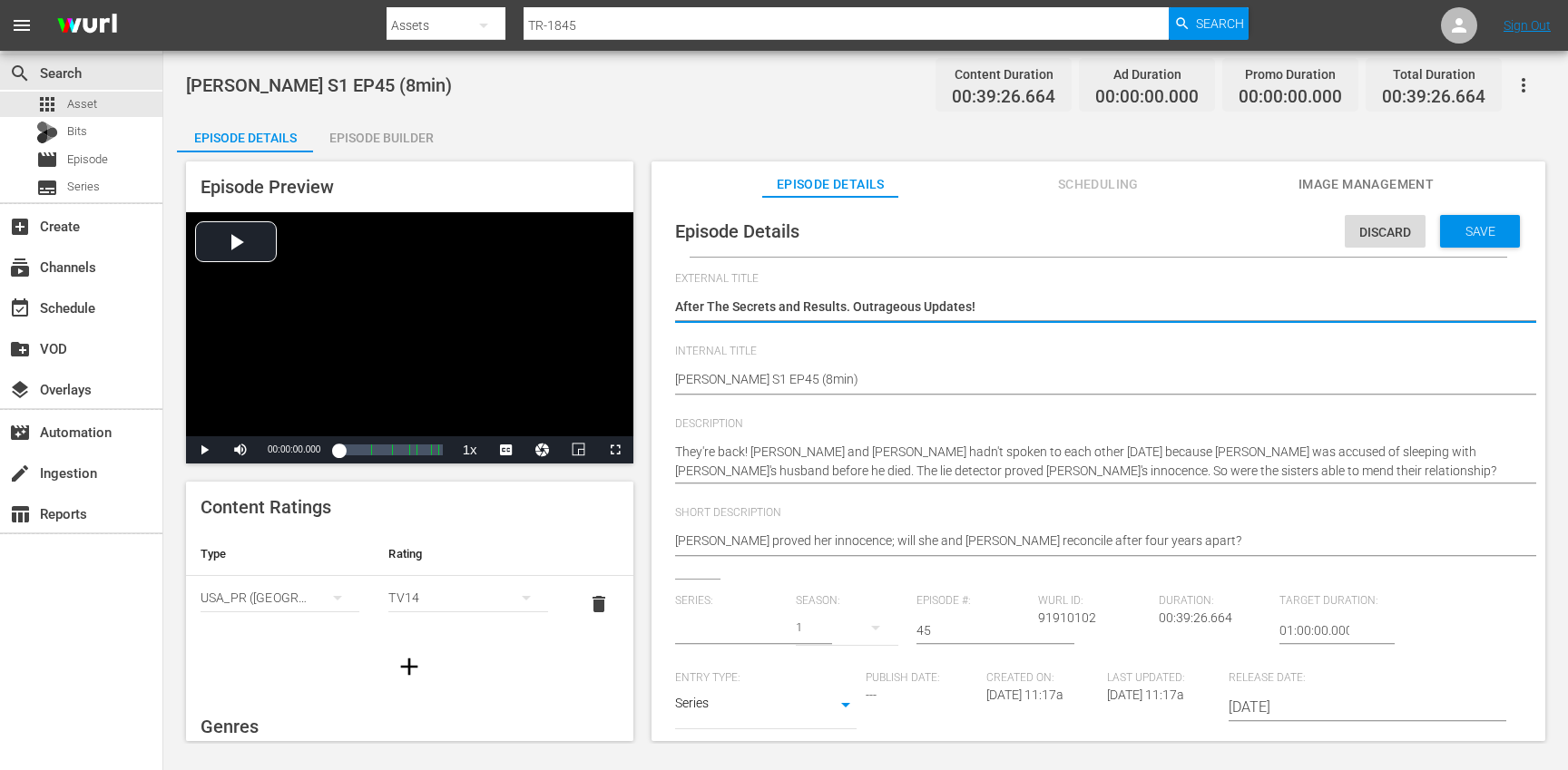
click at [743, 631] on input "text" at bounding box center [731, 629] width 112 height 44
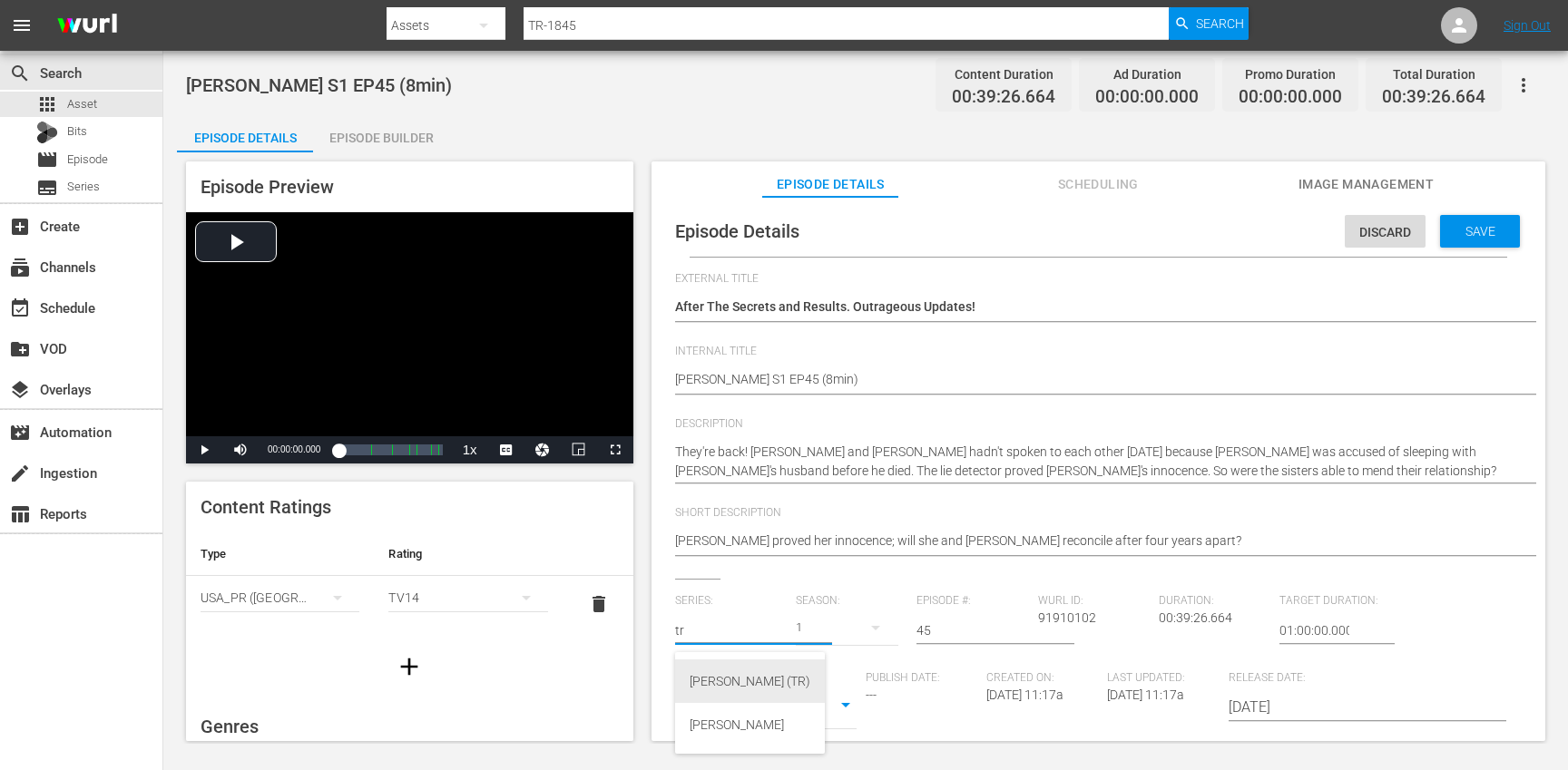
click at [703, 694] on div "[PERSON_NAME] (TR)" at bounding box center [750, 681] width 121 height 44
type input "[PERSON_NAME] (TR)"
click at [845, 629] on div "17" at bounding box center [847, 628] width 102 height 51
click at [823, 733] on div "1" at bounding box center [819, 732] width 50 height 18
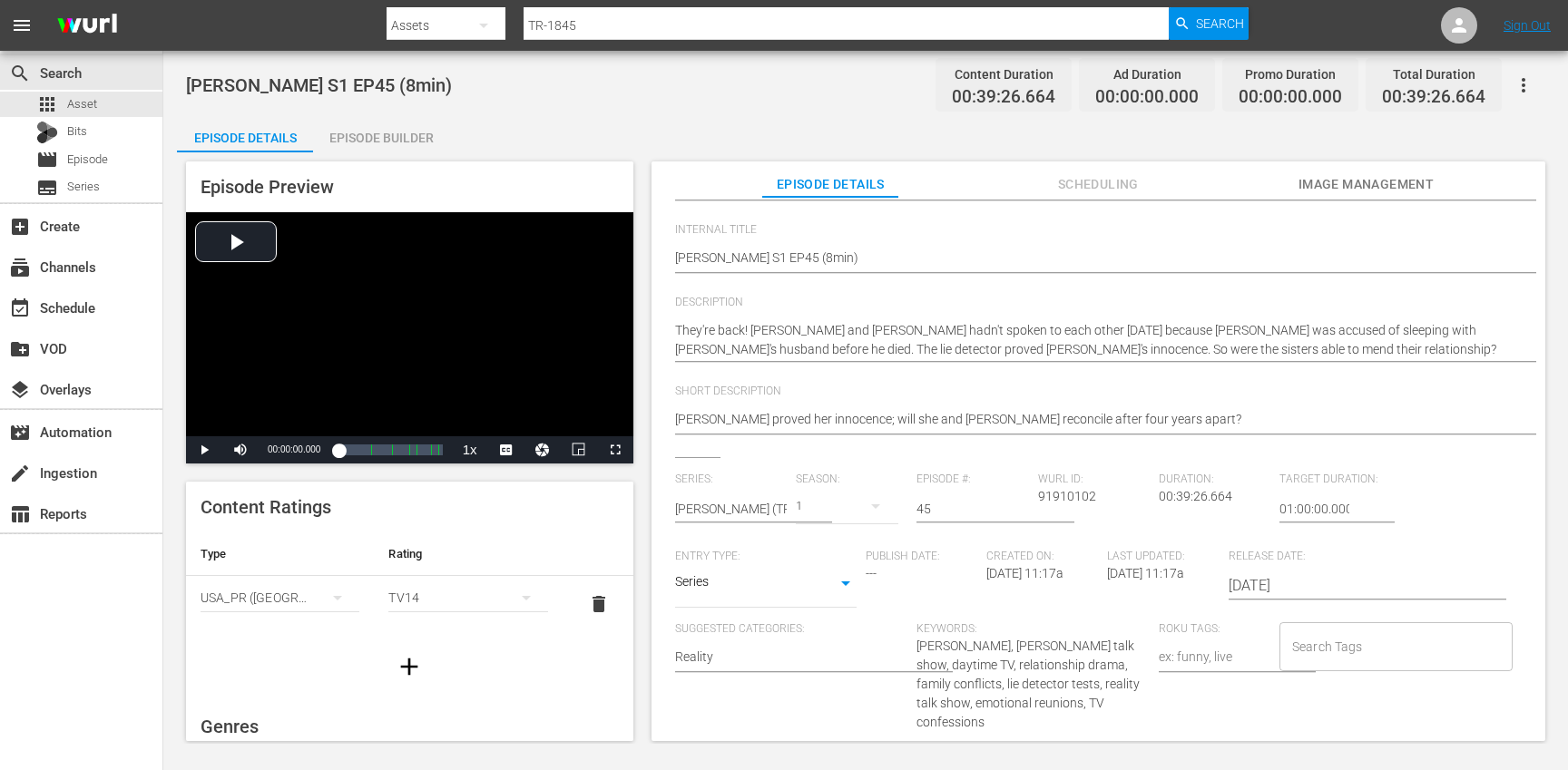
scroll to position [140, 0]
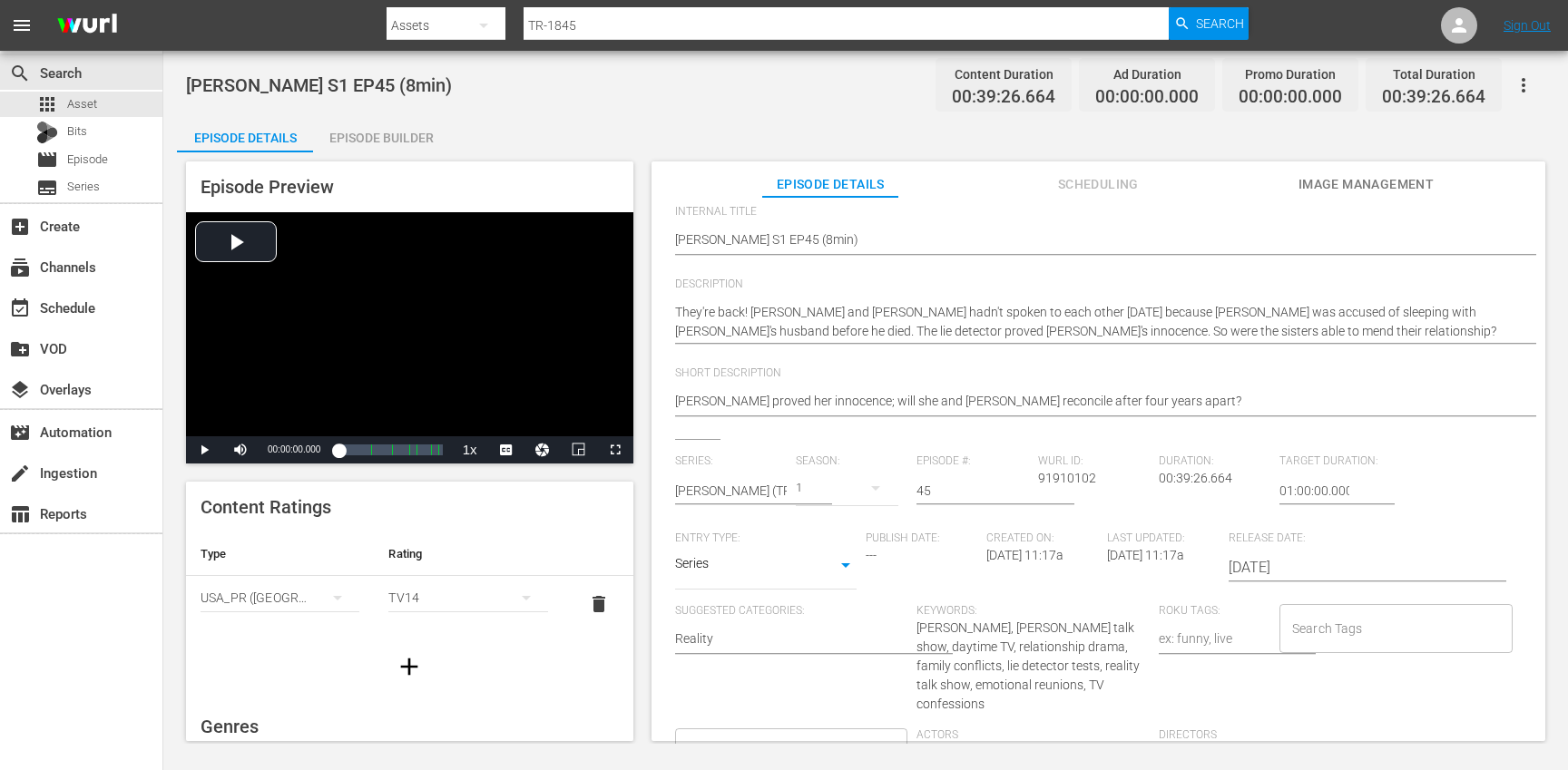
click at [1324, 634] on input "Search Tags" at bounding box center [1383, 628] width 190 height 33
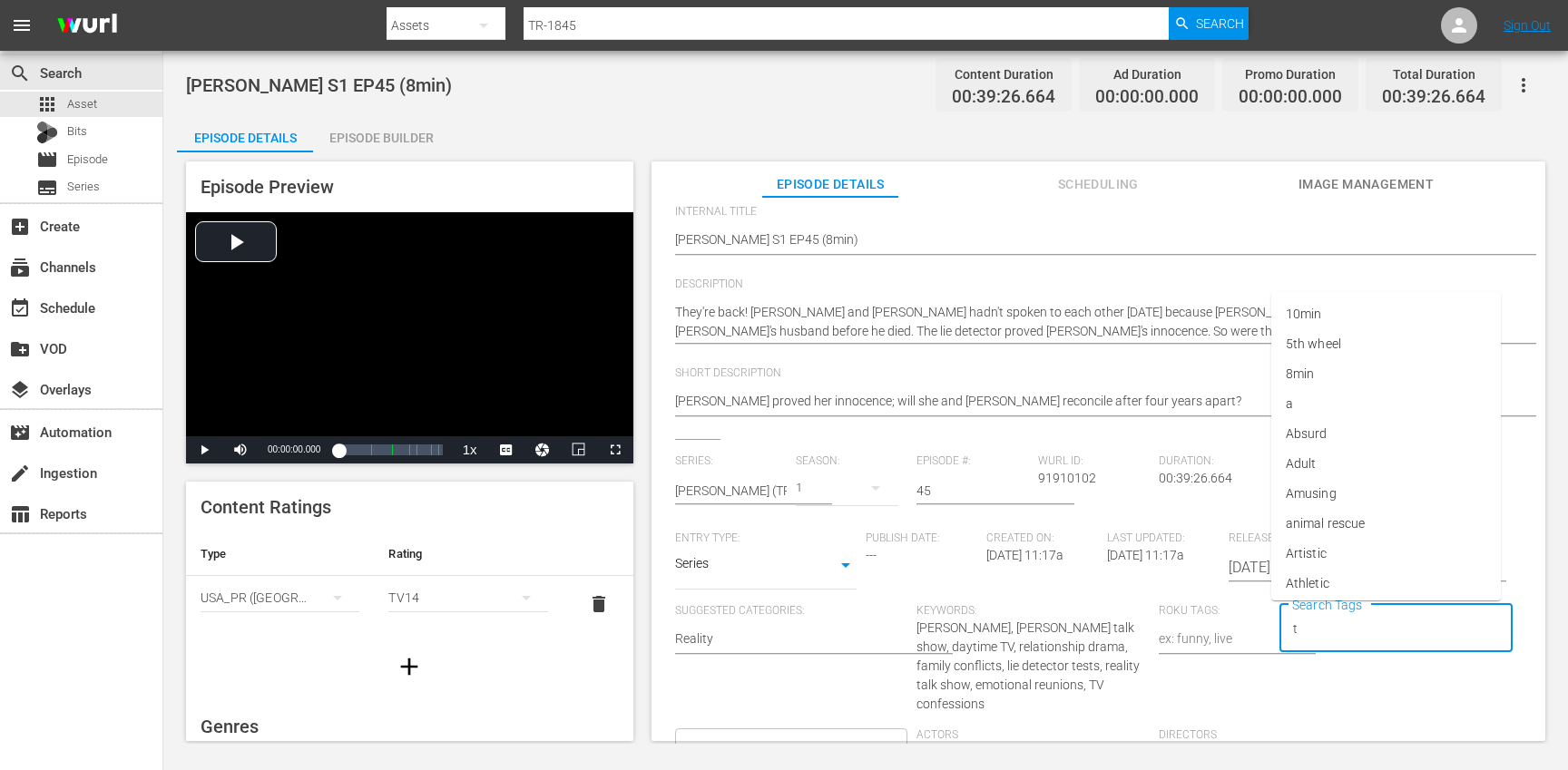
type input "tr"
click at [1320, 560] on li "[PERSON_NAME]" at bounding box center [1385, 554] width 229 height 30
type input "trc"
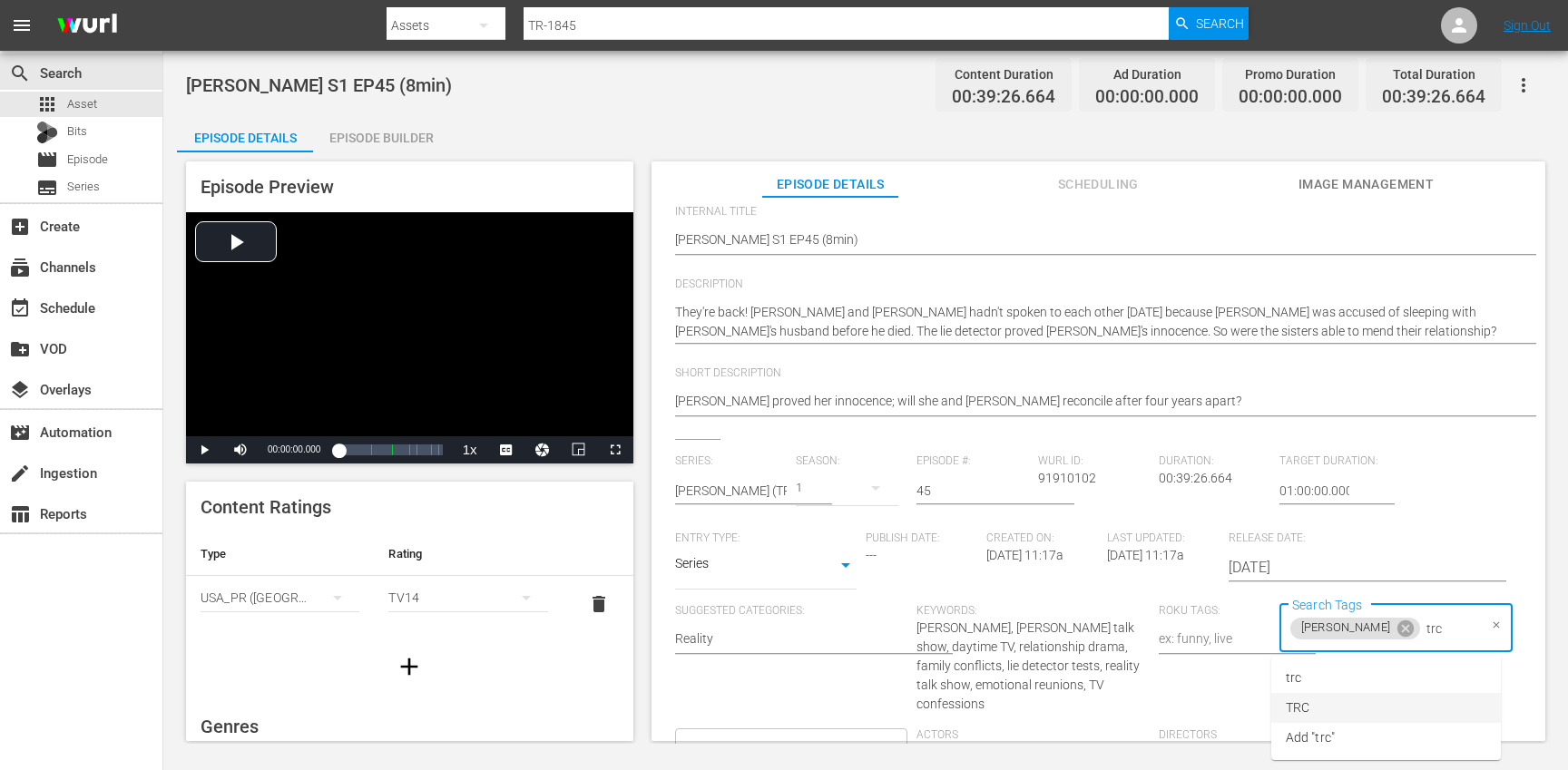
click at [1325, 709] on li "TRC" at bounding box center [1385, 708] width 229 height 30
type input "8"
click at [1311, 678] on span "8min" at bounding box center [1300, 678] width 28 height 19
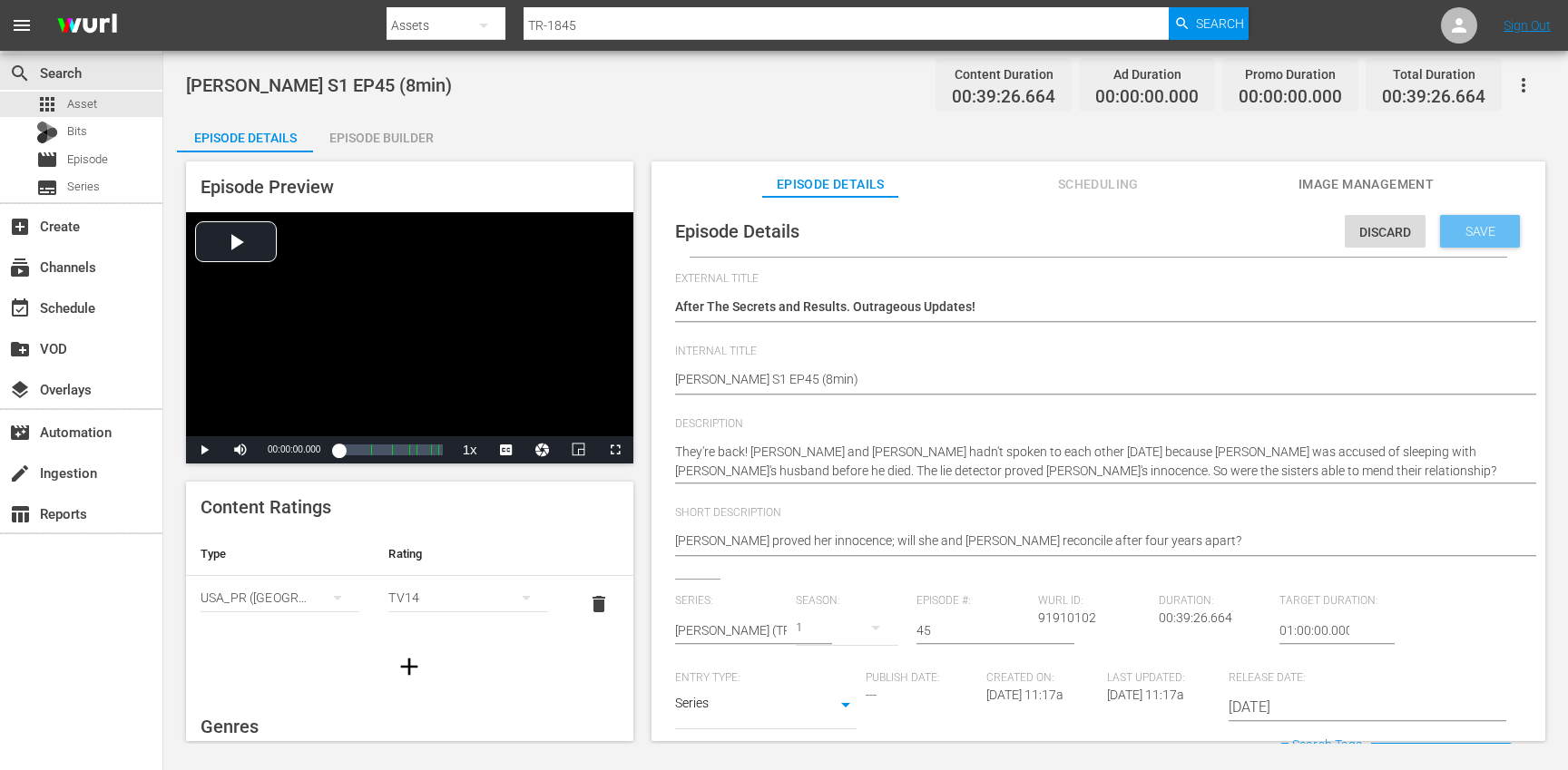
click at [1472, 223] on div "Save" at bounding box center [1480, 231] width 80 height 33
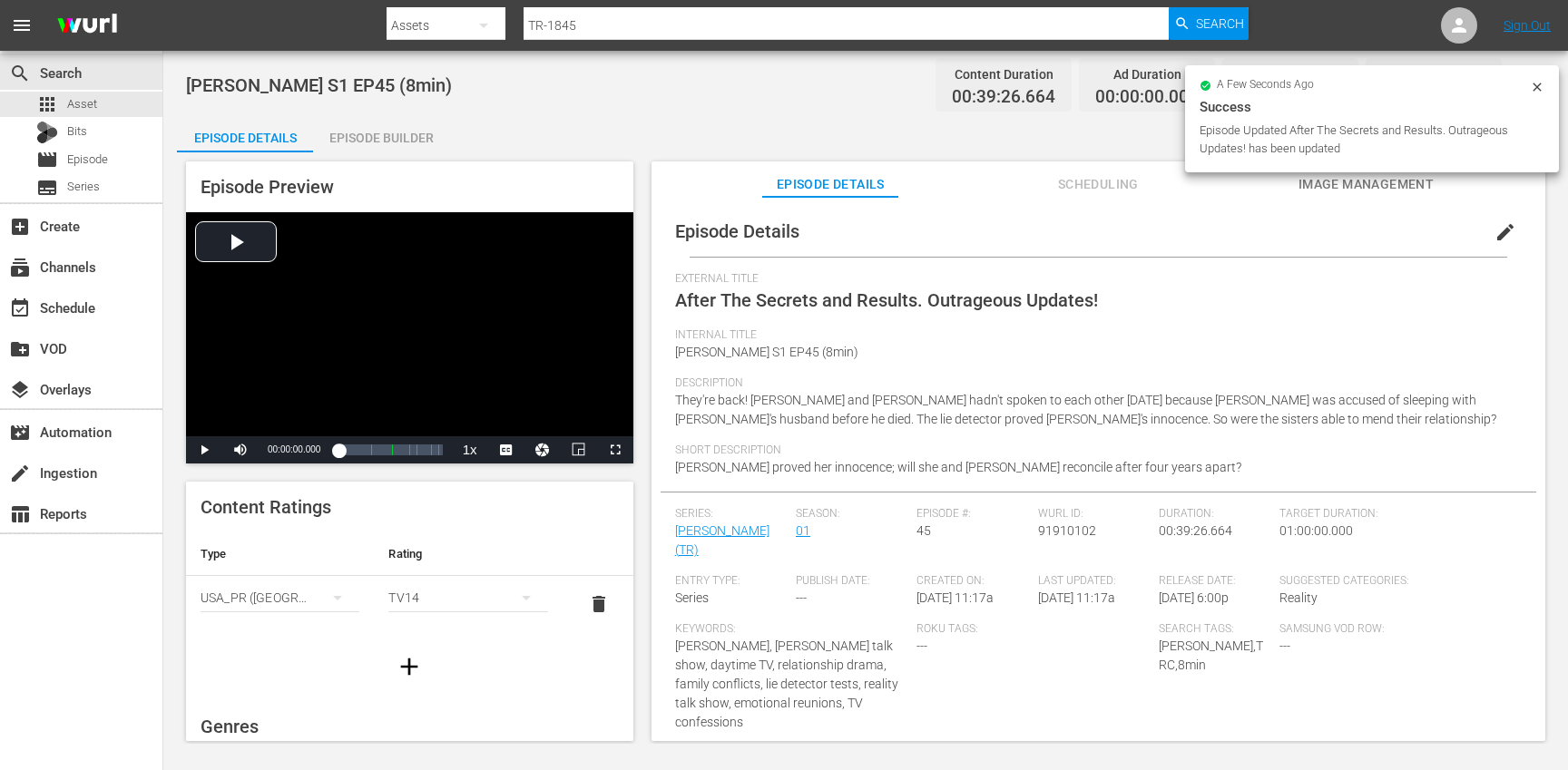
click at [409, 660] on icon "button" at bounding box center [409, 666] width 18 height 18
click at [290, 648] on div "simple table" at bounding box center [280, 654] width 158 height 51
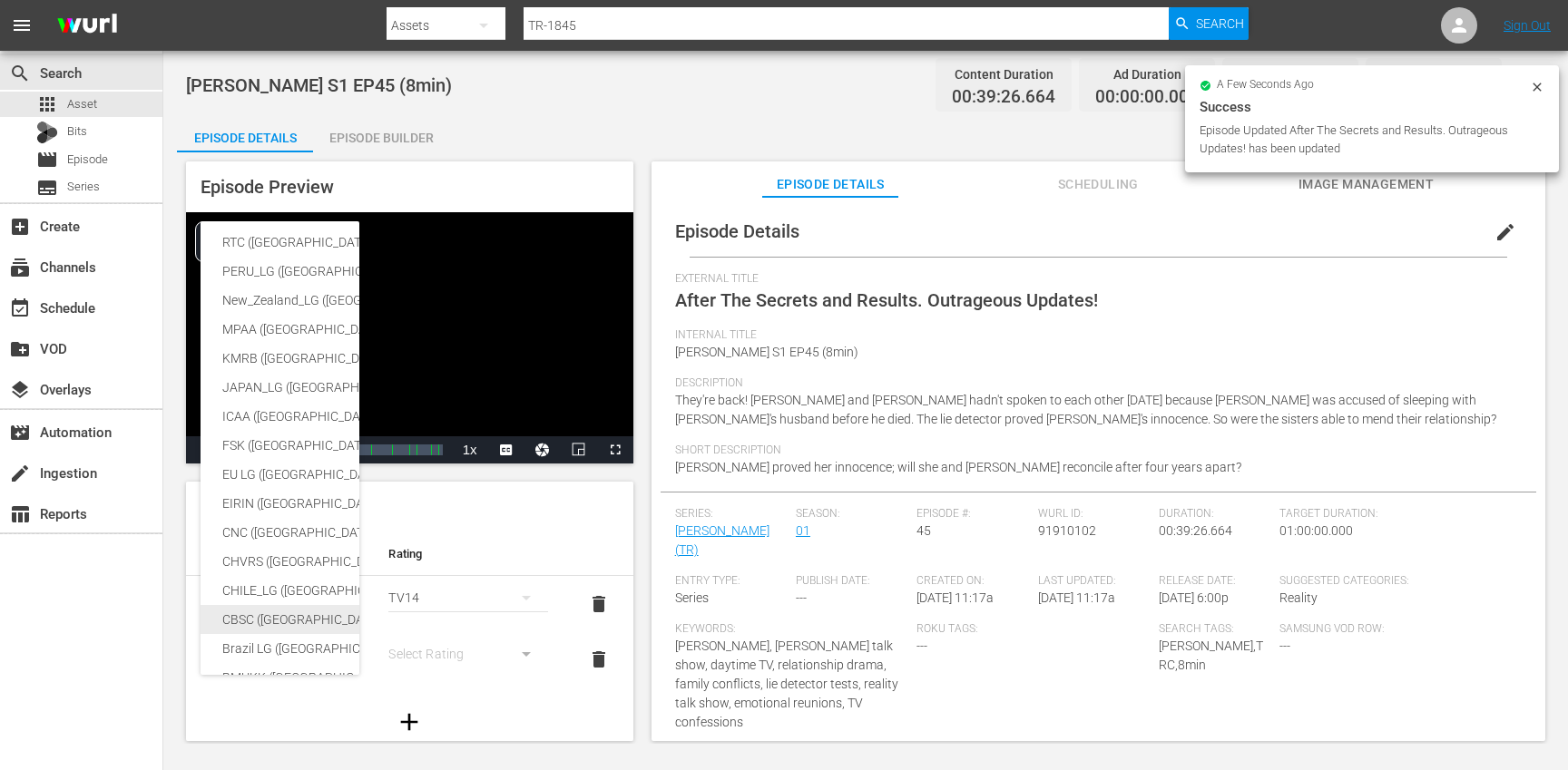
click at [272, 623] on div "CBSC ([GEOGRAPHIC_DATA])" at bounding box center [445, 619] width 445 height 29
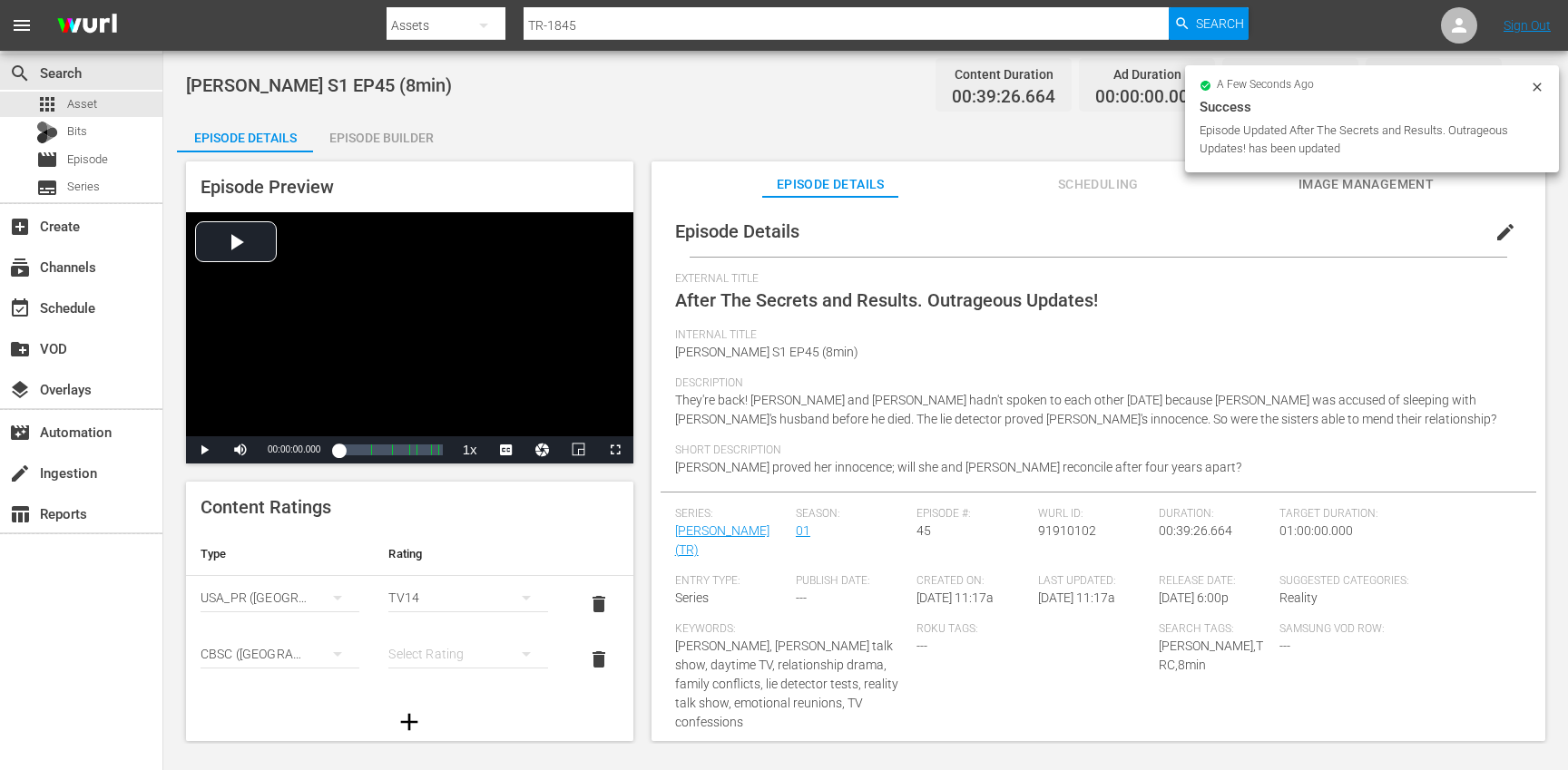
scroll to position [295, 0]
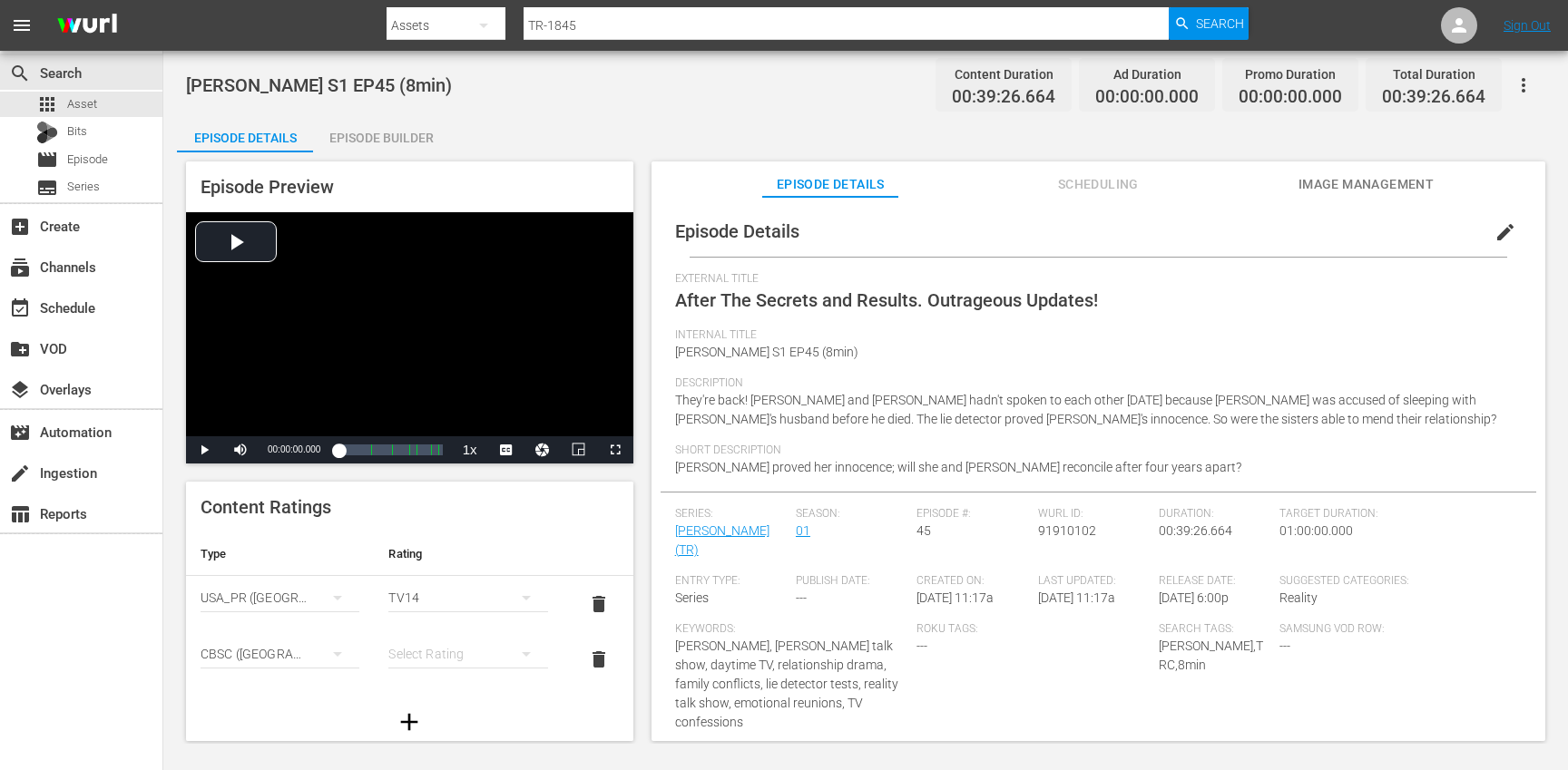
click at [440, 649] on div "simple table" at bounding box center [468, 654] width 158 height 51
click at [432, 611] on div "14+" at bounding box center [468, 616] width 116 height 29
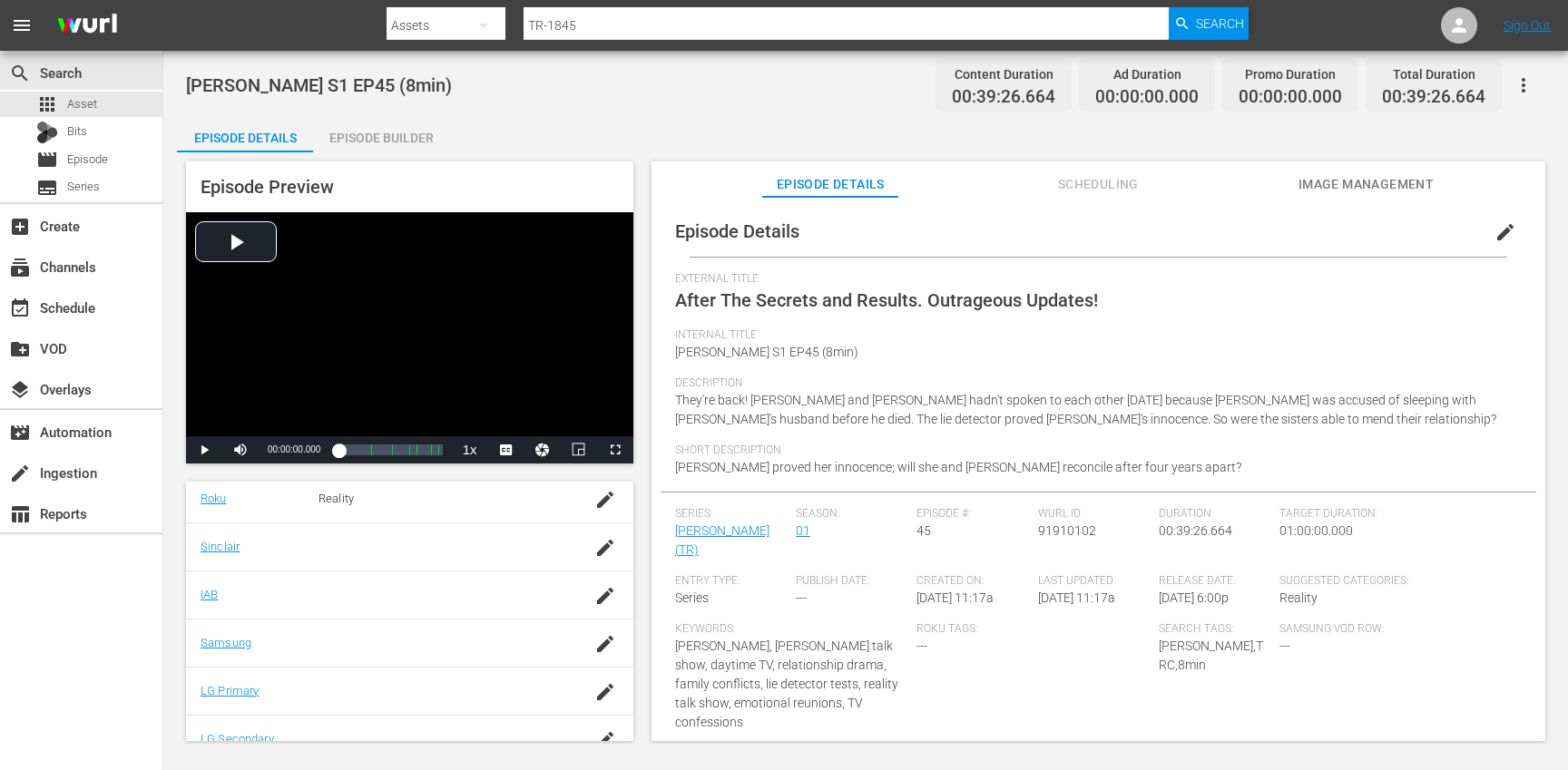
scroll to position [427, 0]
click at [595, 640] on icon "button" at bounding box center [605, 640] width 21 height 21
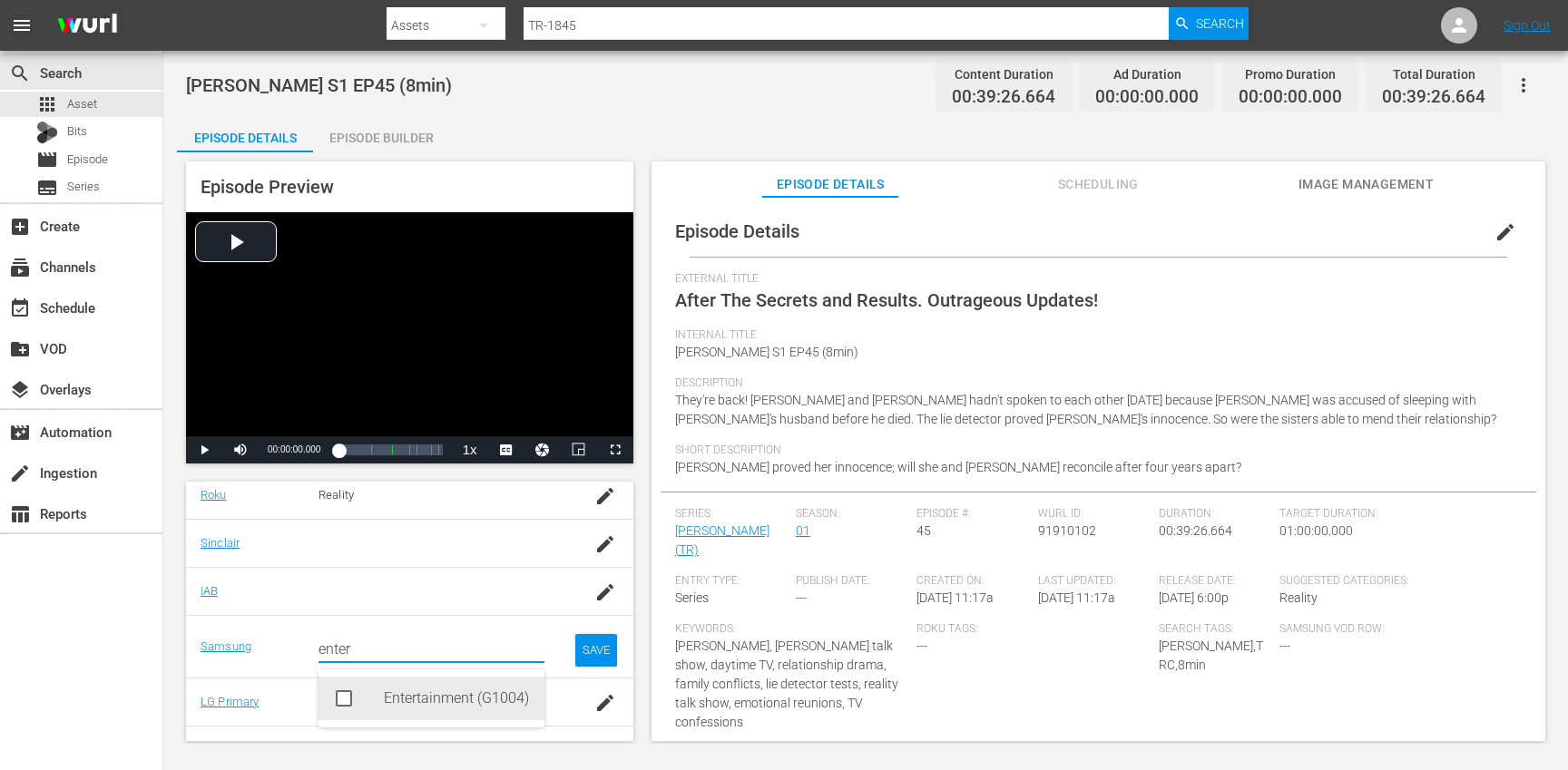
click at [479, 697] on div "Entertainment (G1004)" at bounding box center [457, 698] width 146 height 44
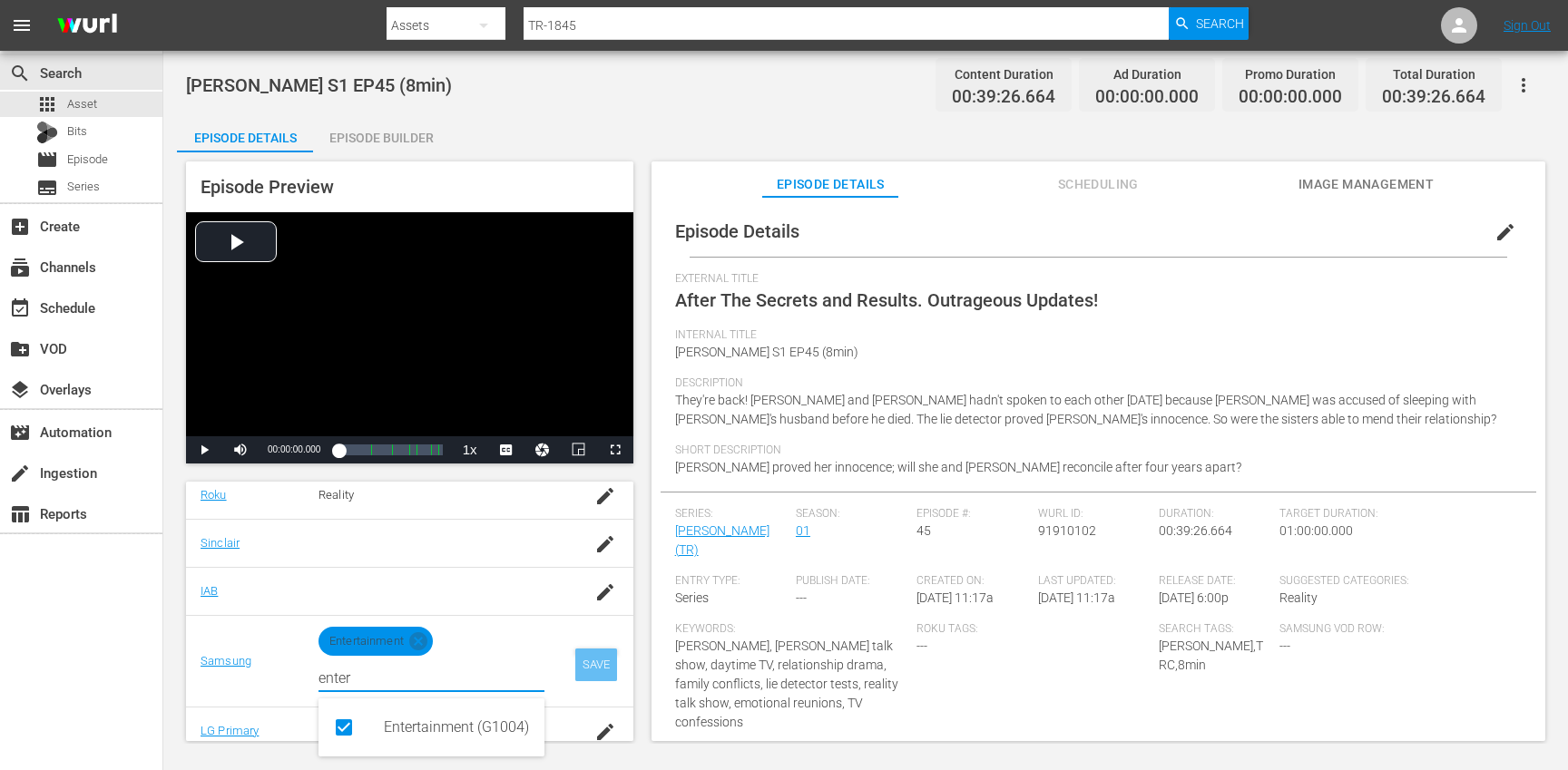
type input "enter"
click at [604, 669] on div "SAVE" at bounding box center [595, 664] width 42 height 33
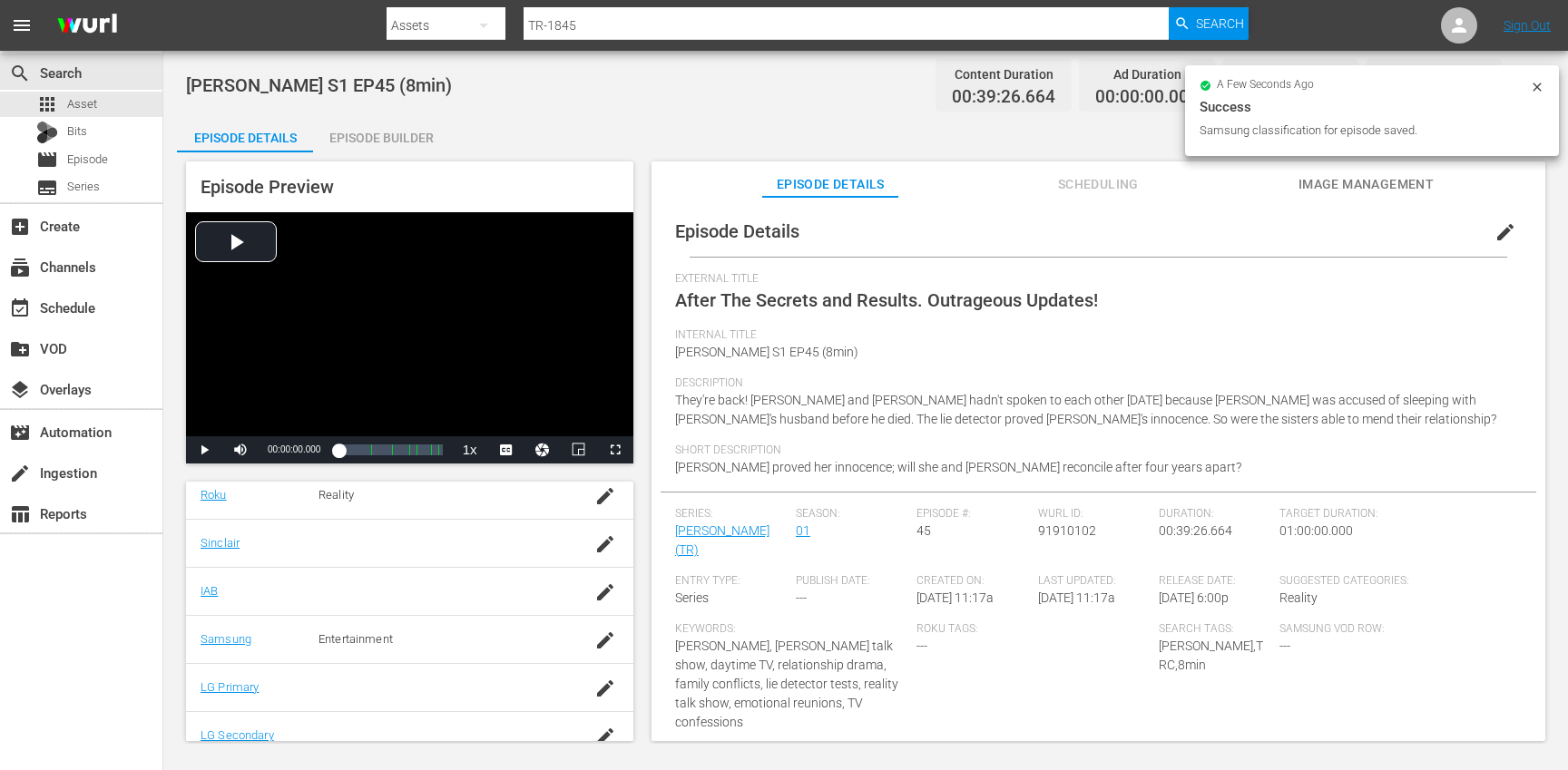
click at [405, 150] on div "Episode Builder" at bounding box center [381, 138] width 136 height 44
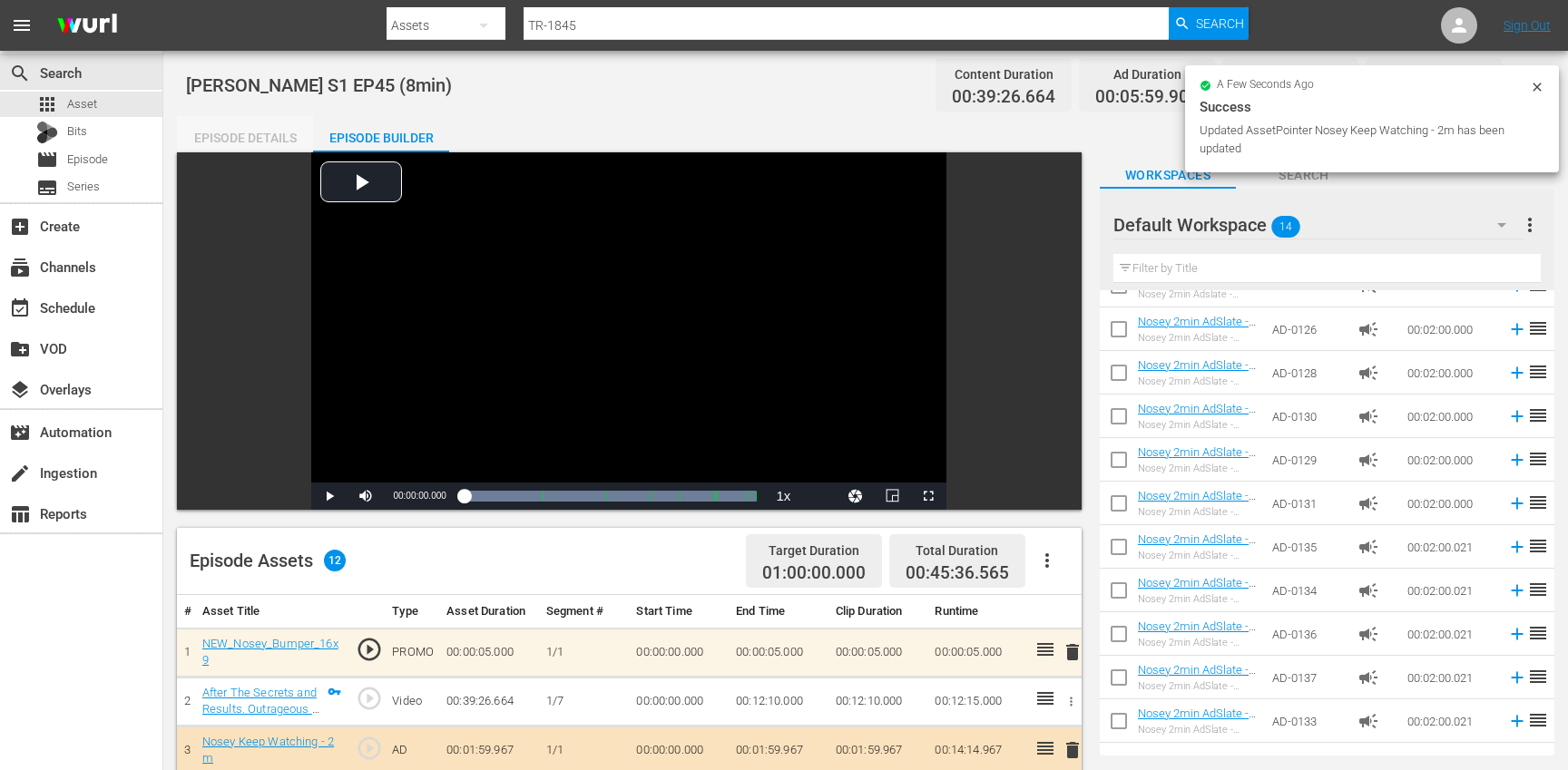
click at [279, 139] on div "Episode Details" at bounding box center [245, 138] width 136 height 44
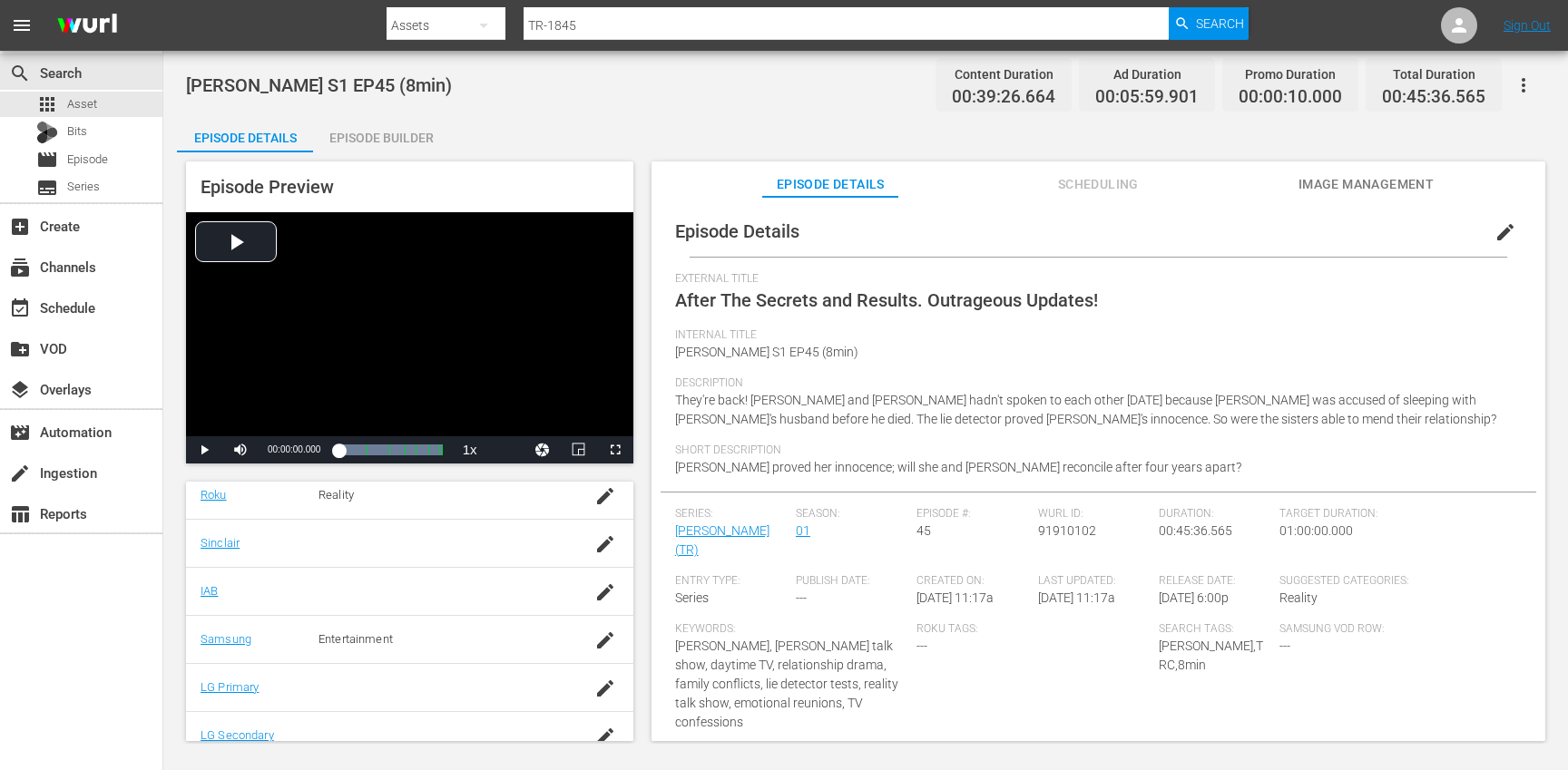
click at [1535, 87] on button "button" at bounding box center [1523, 85] width 44 height 44
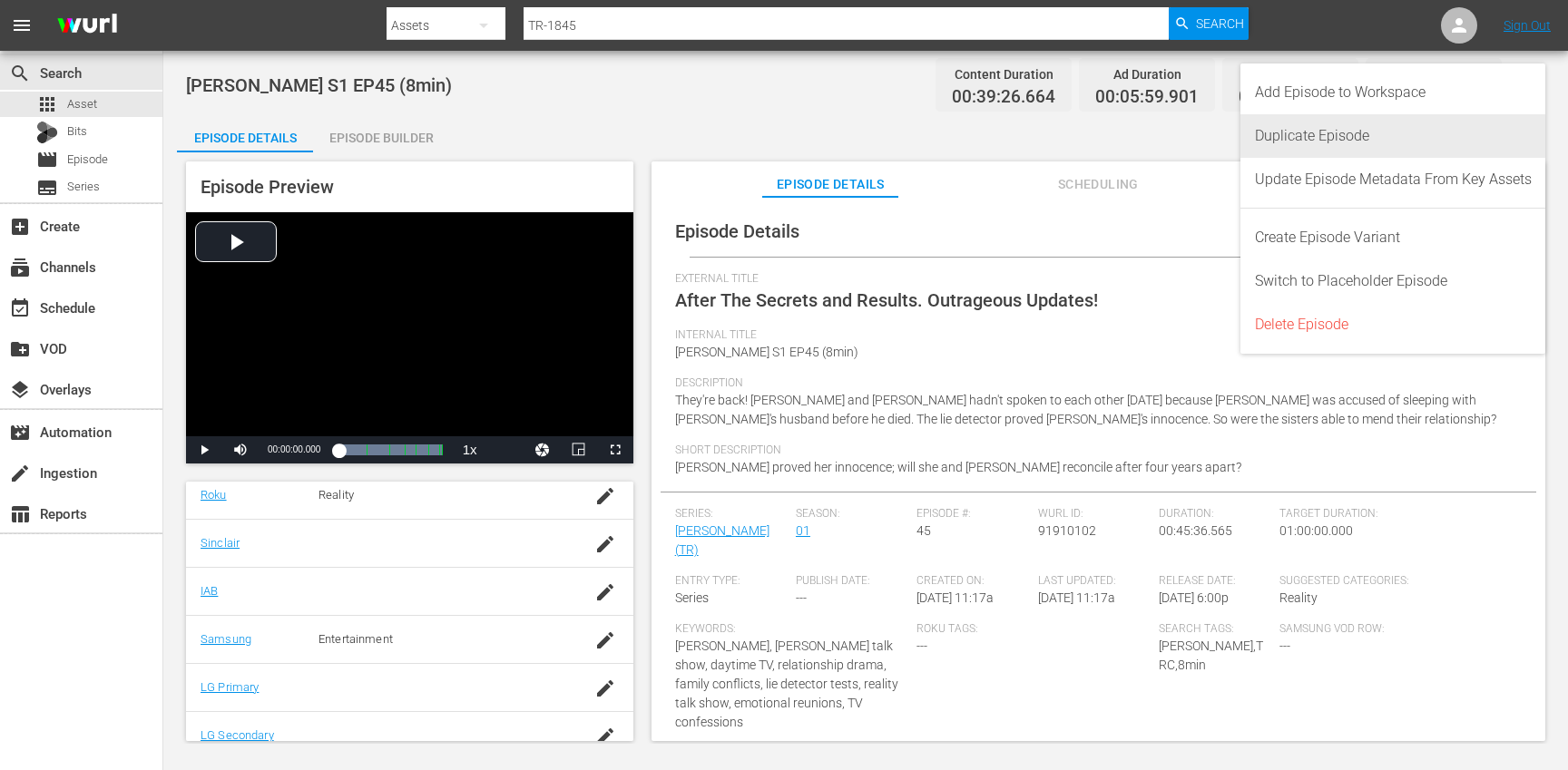
click at [1407, 141] on div "Duplicate Episode" at bounding box center [1393, 136] width 277 height 44
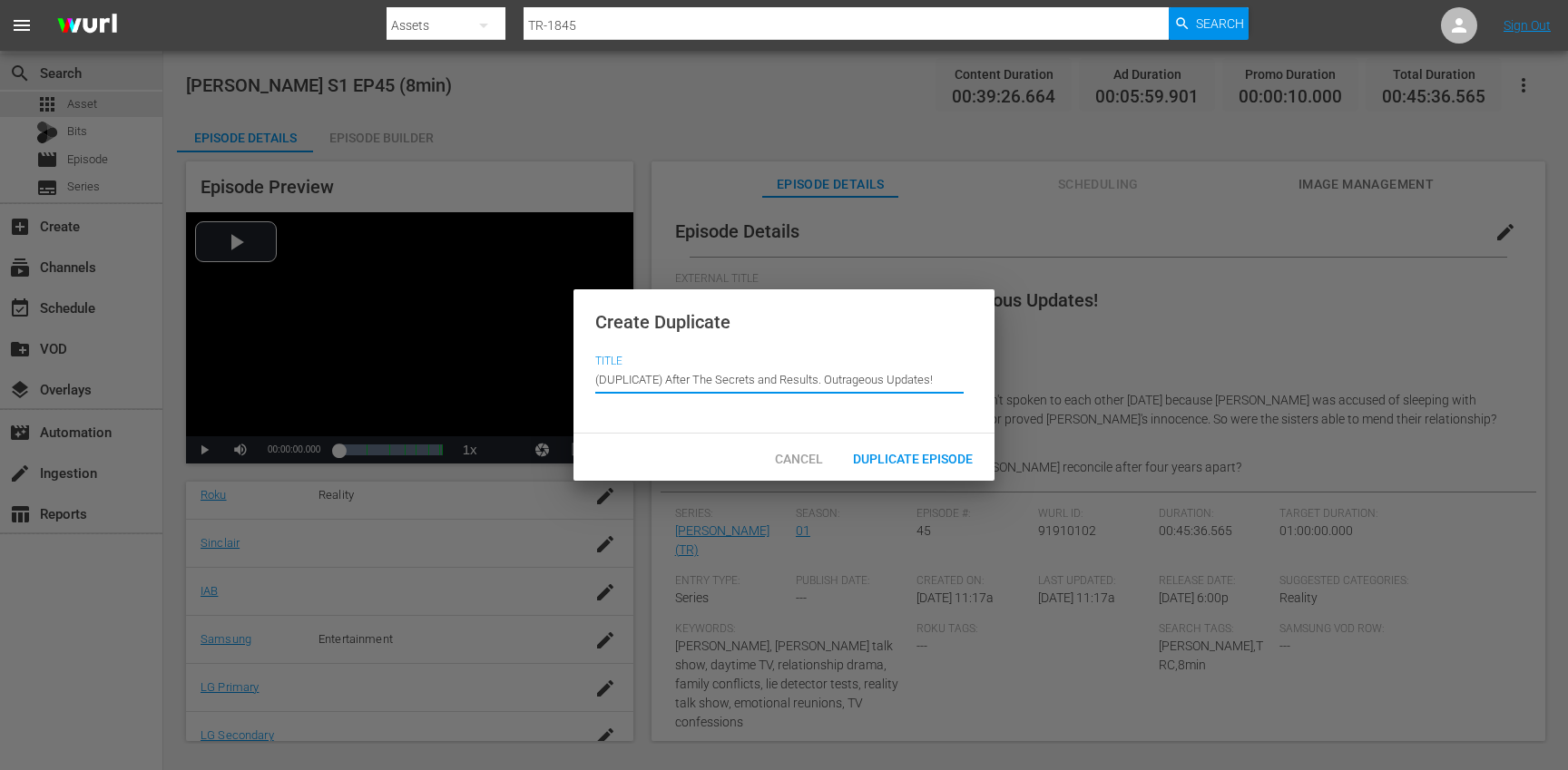
drag, startPoint x: 667, startPoint y: 381, endPoint x: 637, endPoint y: 337, distance: 53.3
click at [637, 337] on div "Create Duplicate Title Episode Title (DUPLICATE) After The Secrets and Results.…" at bounding box center [784, 362] width 421 height 145
type input "After The Secrets and Results. Outrageous Updates!"
click at [899, 466] on div "Duplicate Episode" at bounding box center [913, 457] width 149 height 34
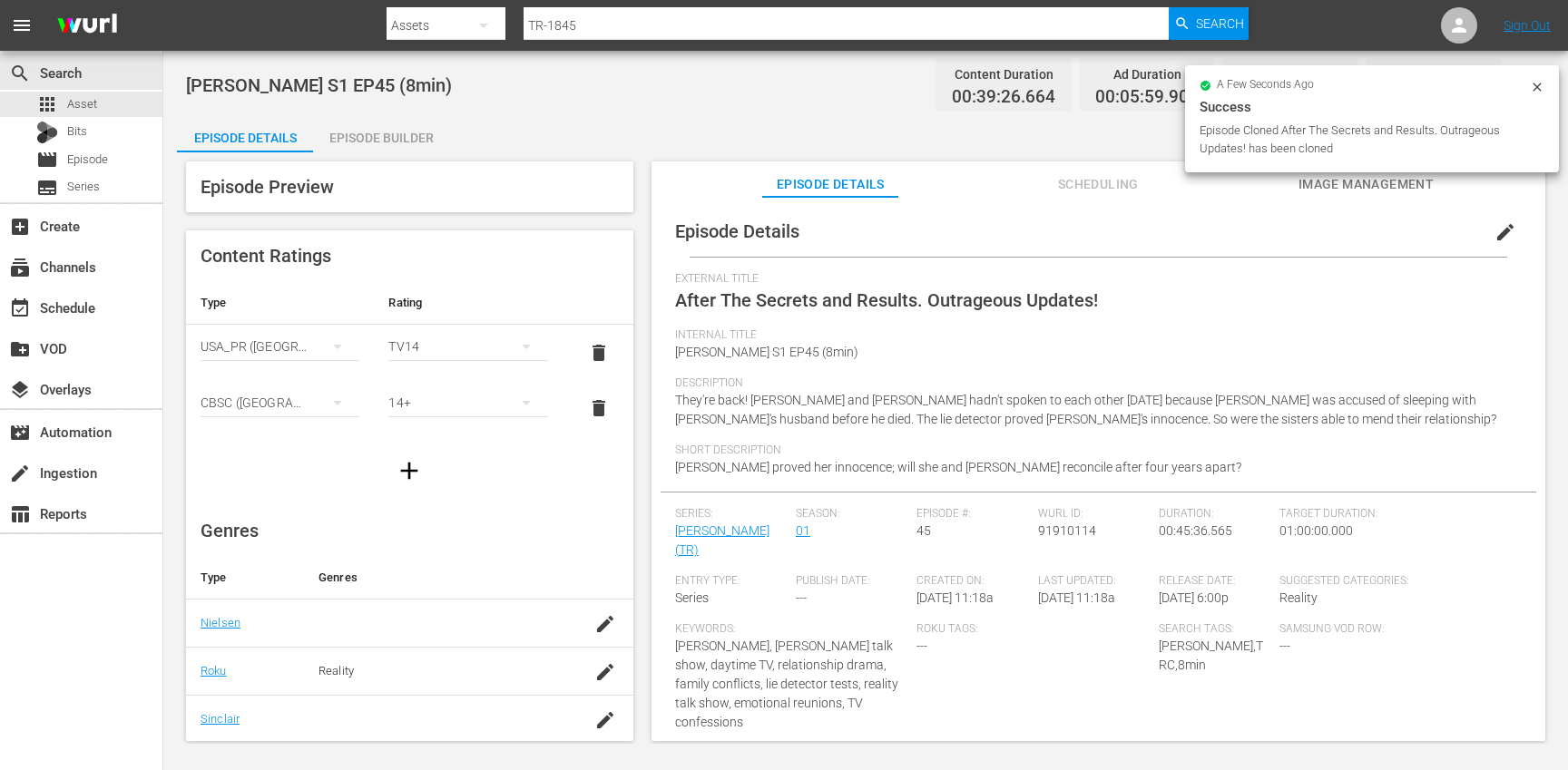
click at [1494, 231] on span "edit" at bounding box center [1505, 232] width 21 height 21
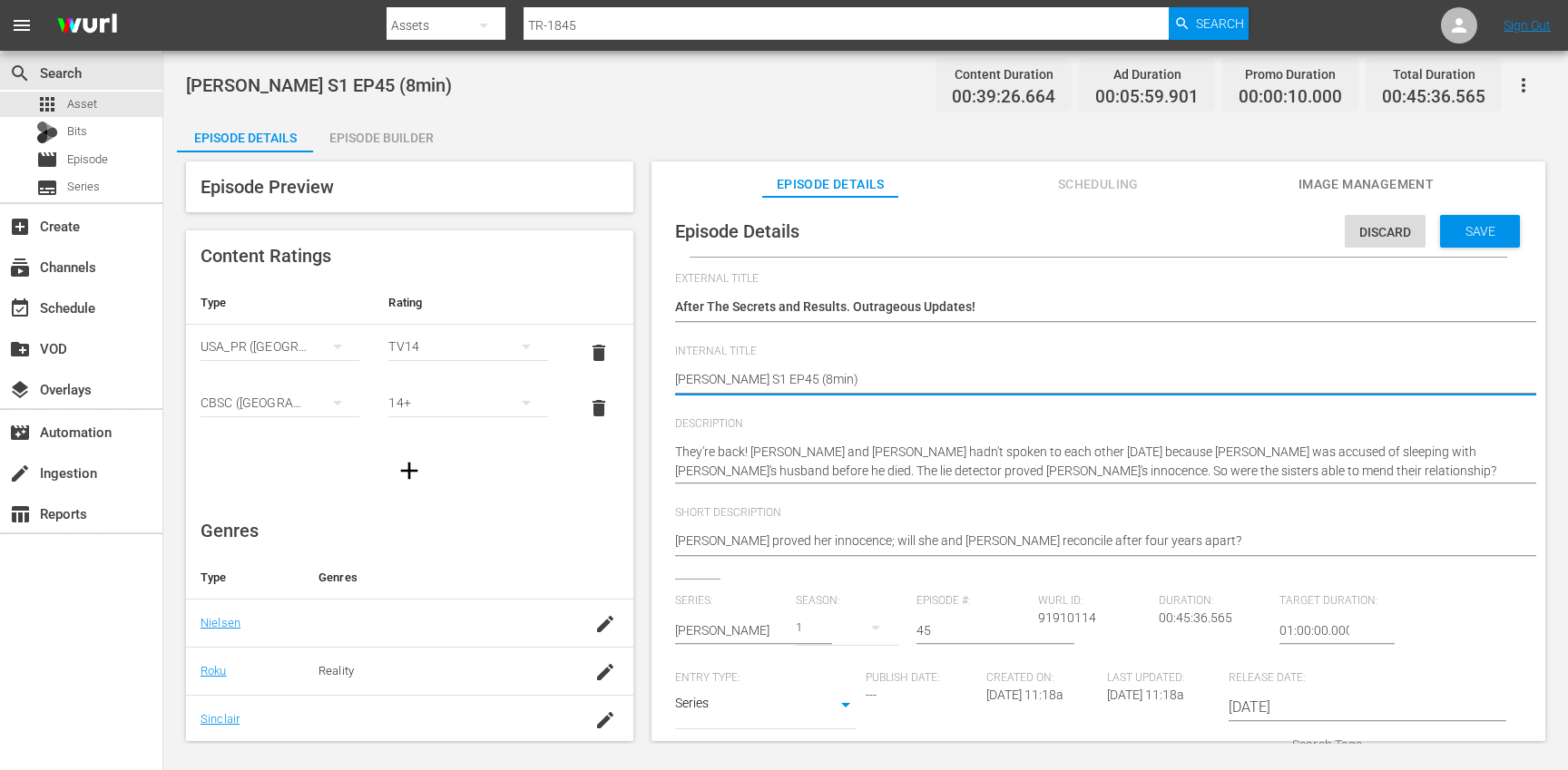
type textarea "[PERSON_NAME] S1 EP45 (min)"
type textarea "[PERSON_NAME] S1 EP45 (1min)"
type textarea "[PERSON_NAME] S1 EP45 (10min)"
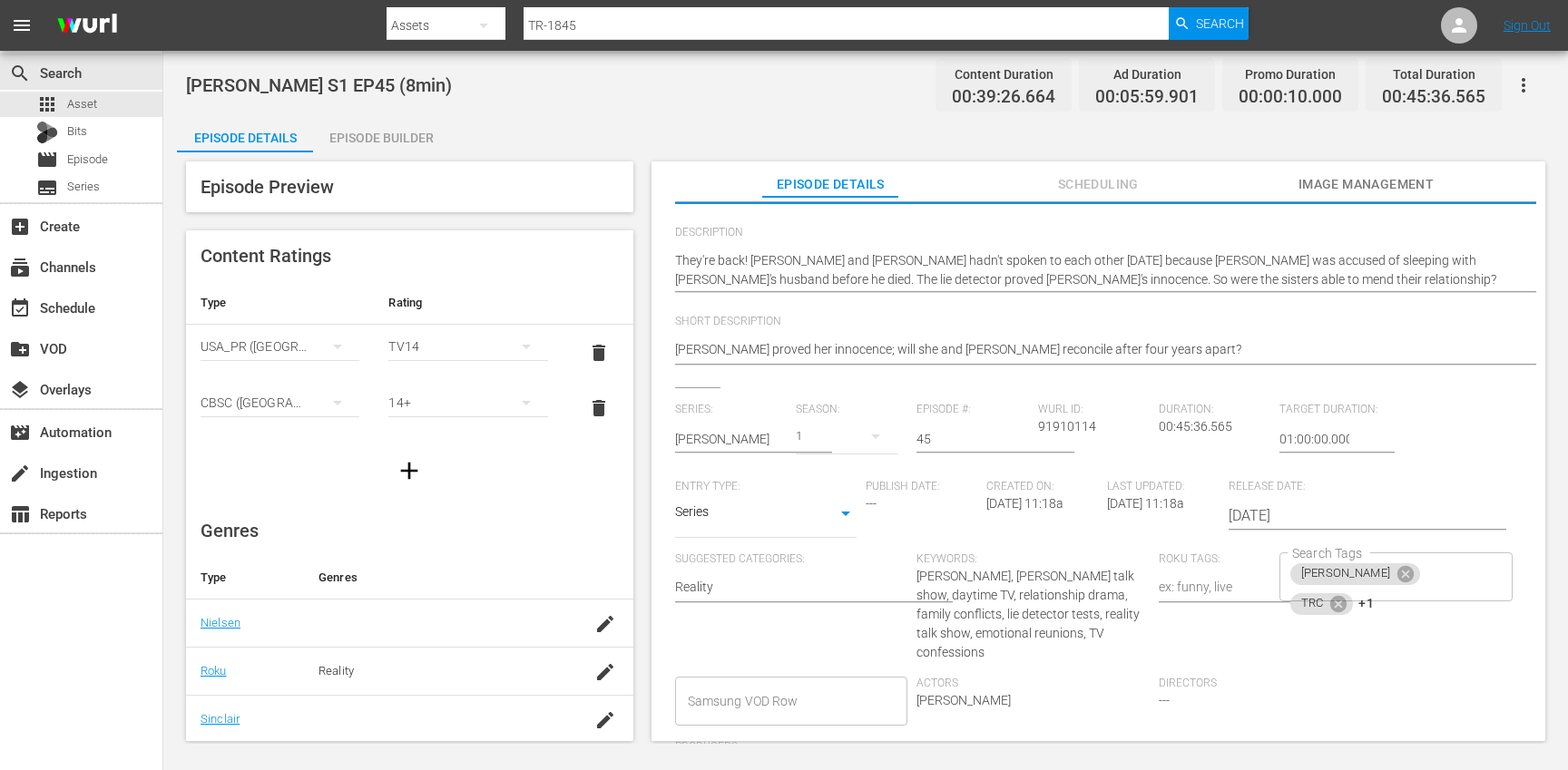
scroll to position [235, 0]
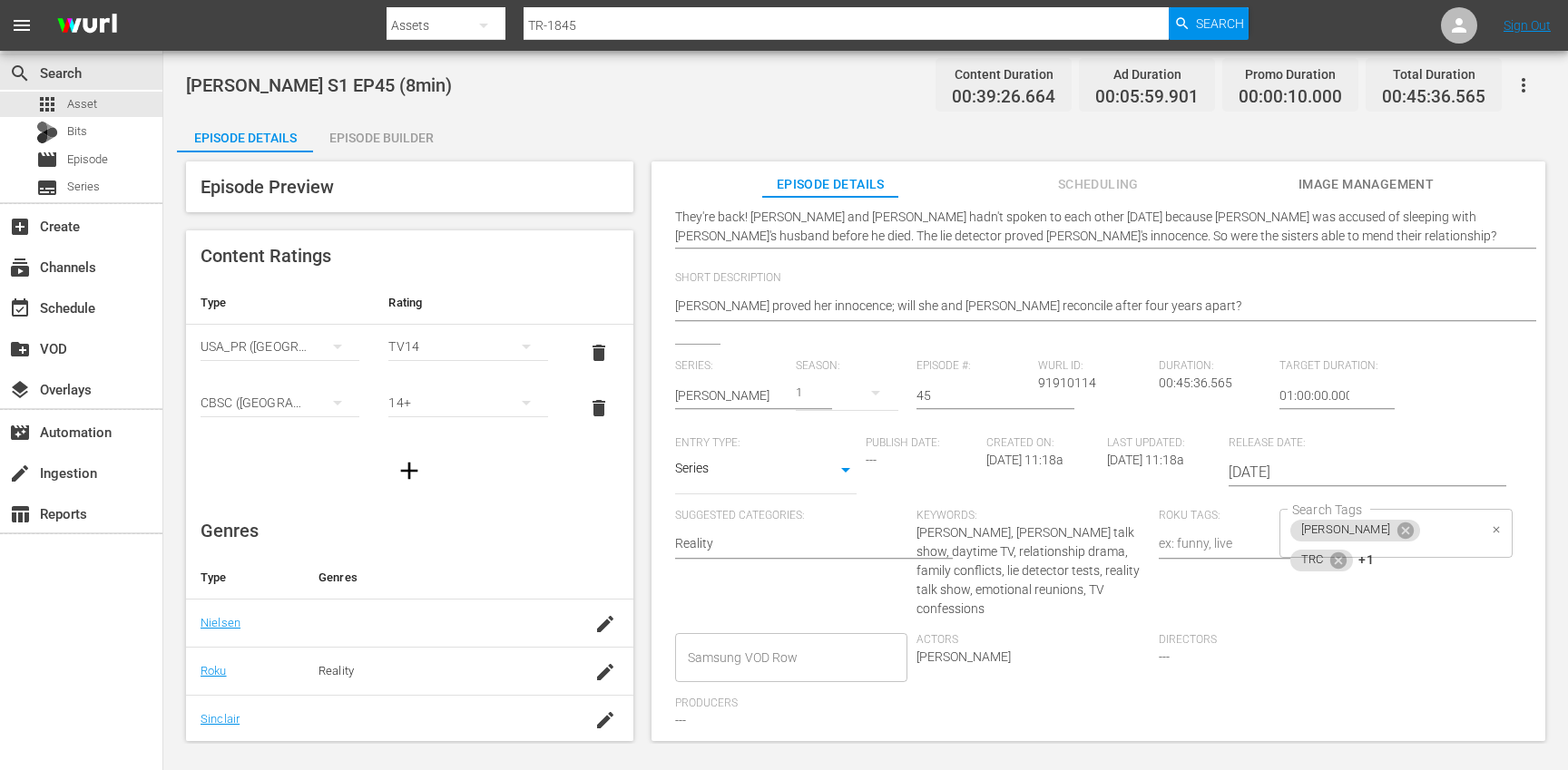
click at [1452, 530] on div "[PERSON_NAME] TRC +1 Search Tags" at bounding box center [1396, 533] width 233 height 49
type textarea "[PERSON_NAME] S1 EP45 (10min)"
click at [1346, 551] on icon at bounding box center [1339, 560] width 17 height 17
type input "10"
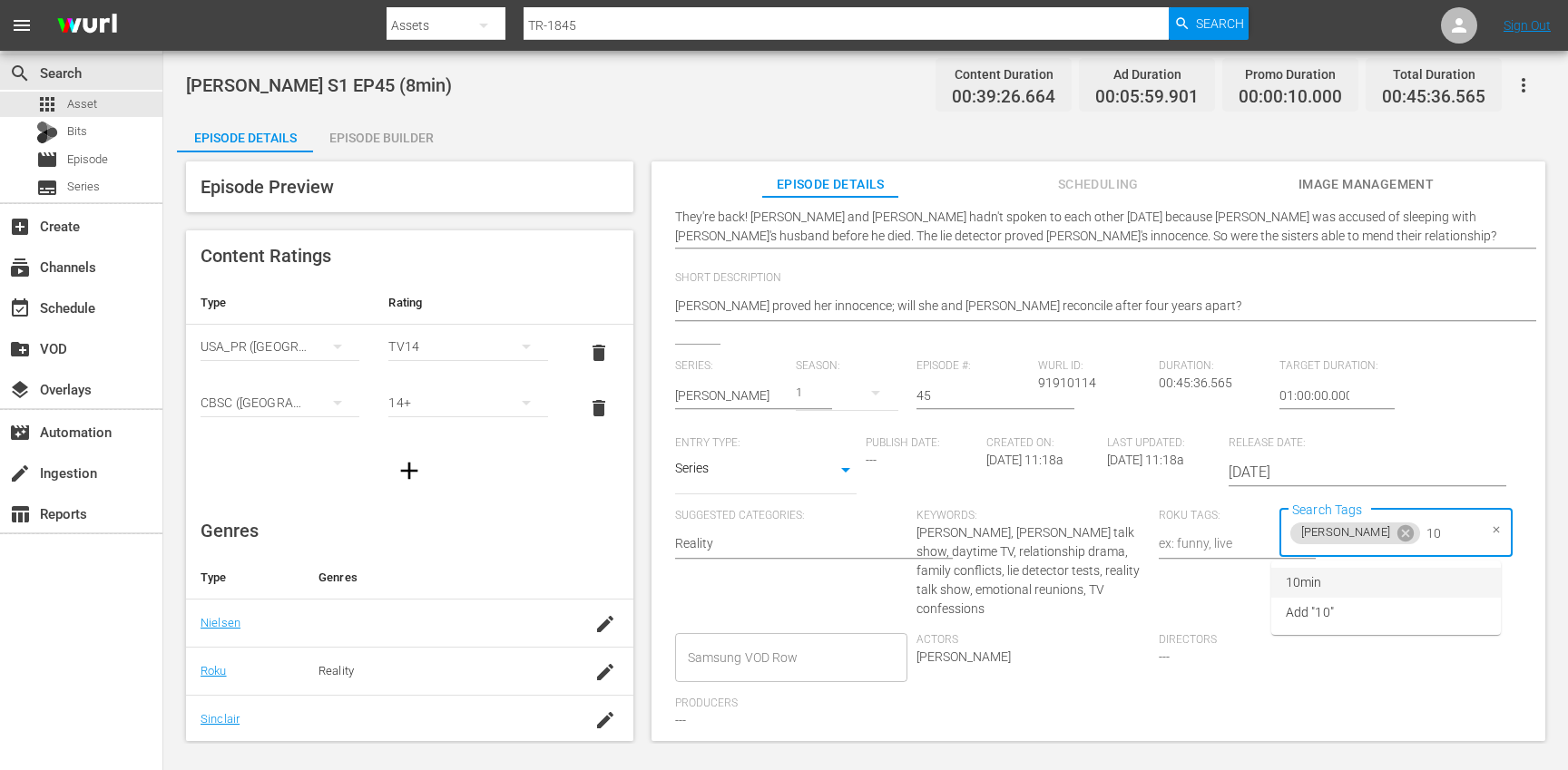
click at [1343, 595] on li "10min" at bounding box center [1385, 583] width 229 height 30
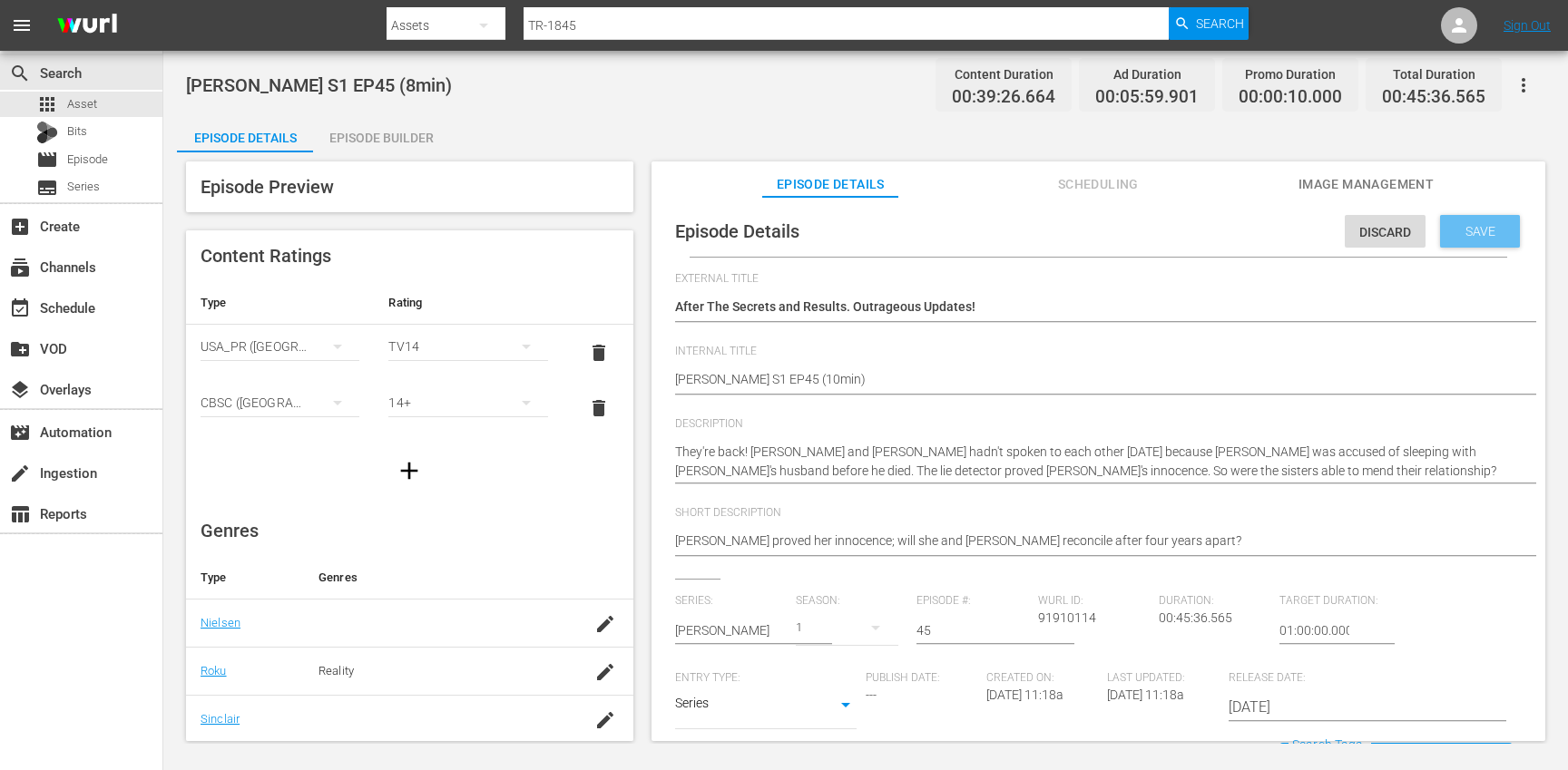
click at [1479, 236] on span "Save" at bounding box center [1479, 232] width 59 height 15
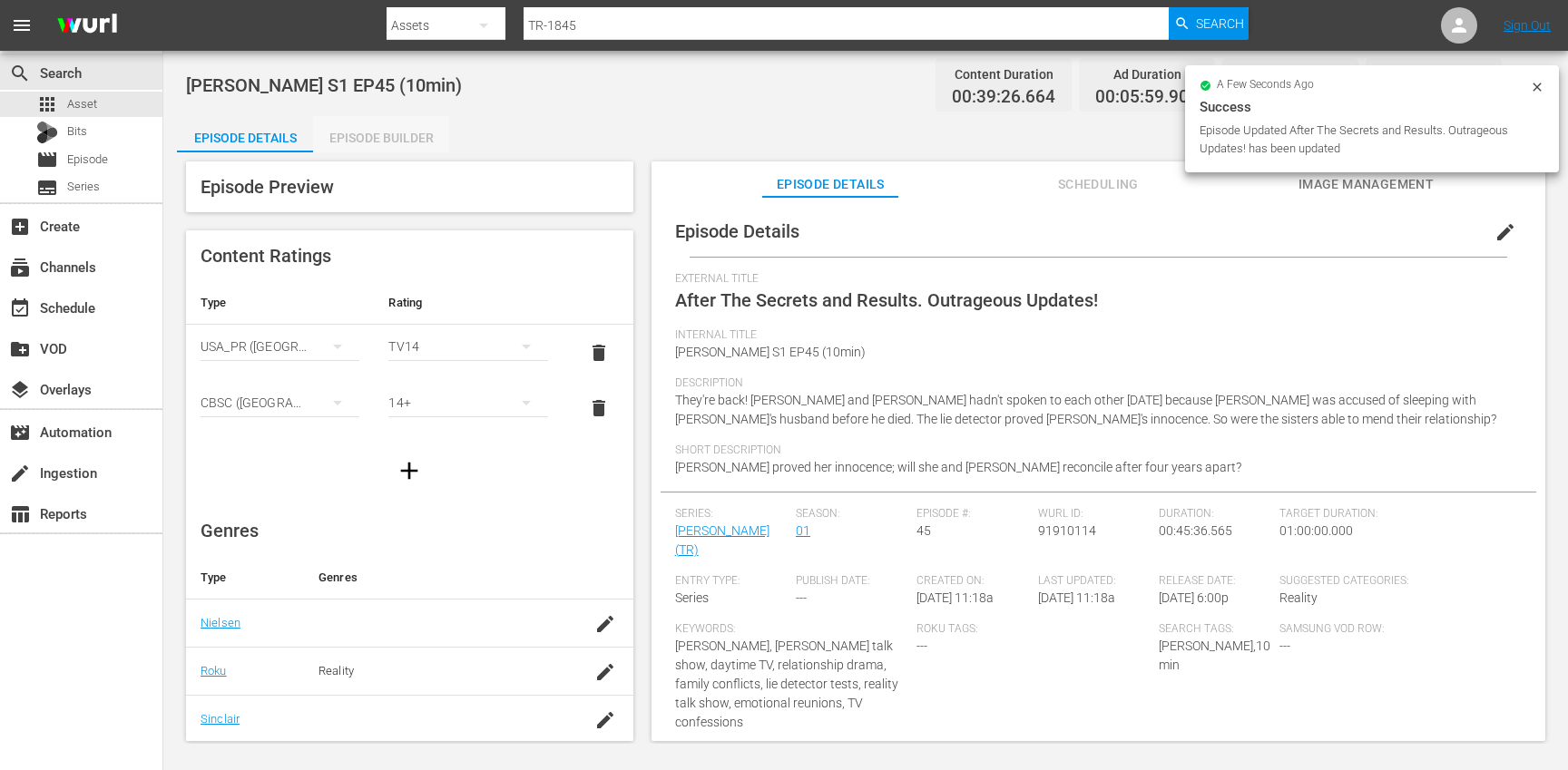
click at [409, 134] on div "Episode Builder" at bounding box center [381, 138] width 136 height 44
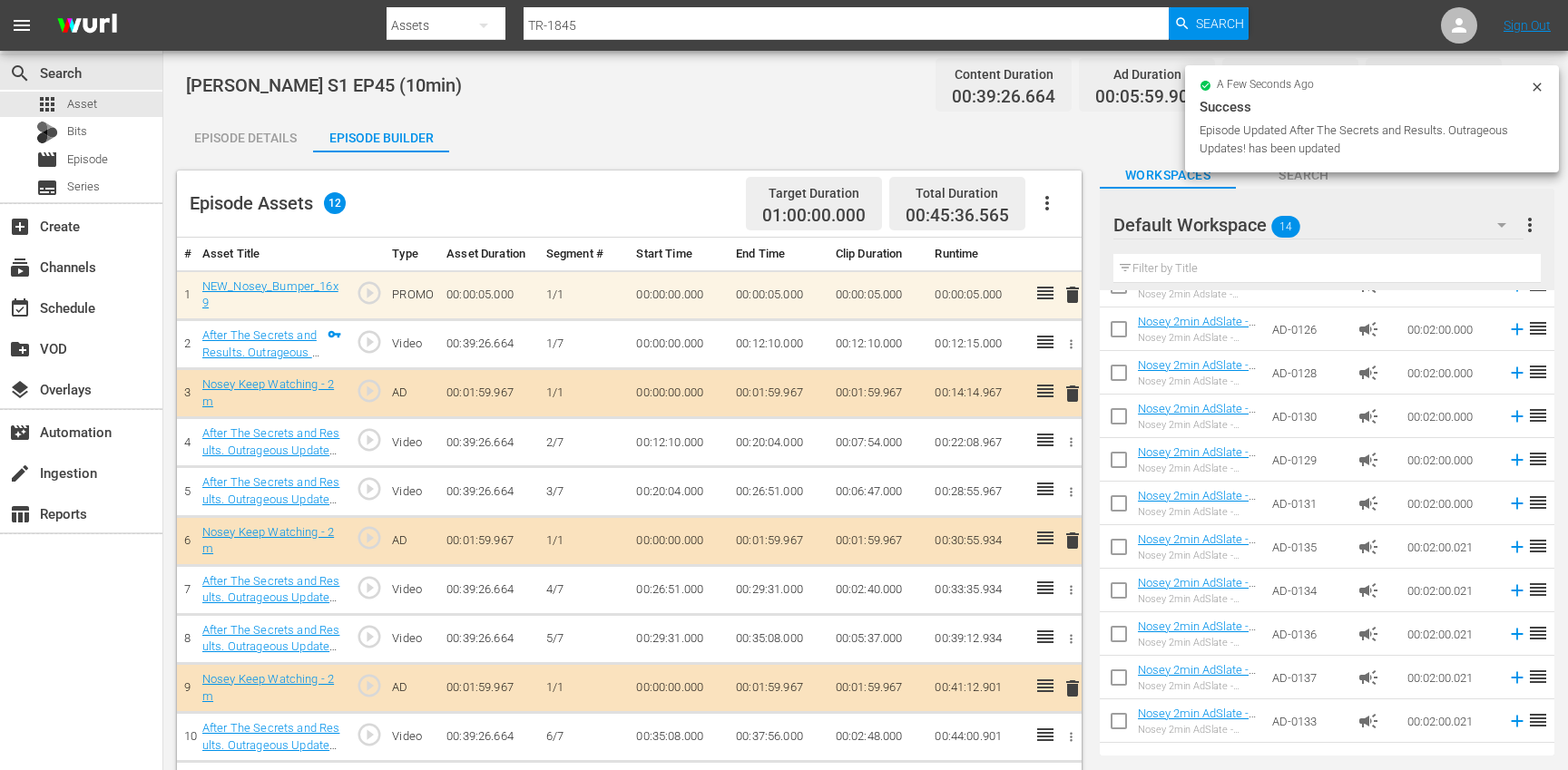
click at [1049, 208] on icon "button" at bounding box center [1046, 202] width 21 height 21
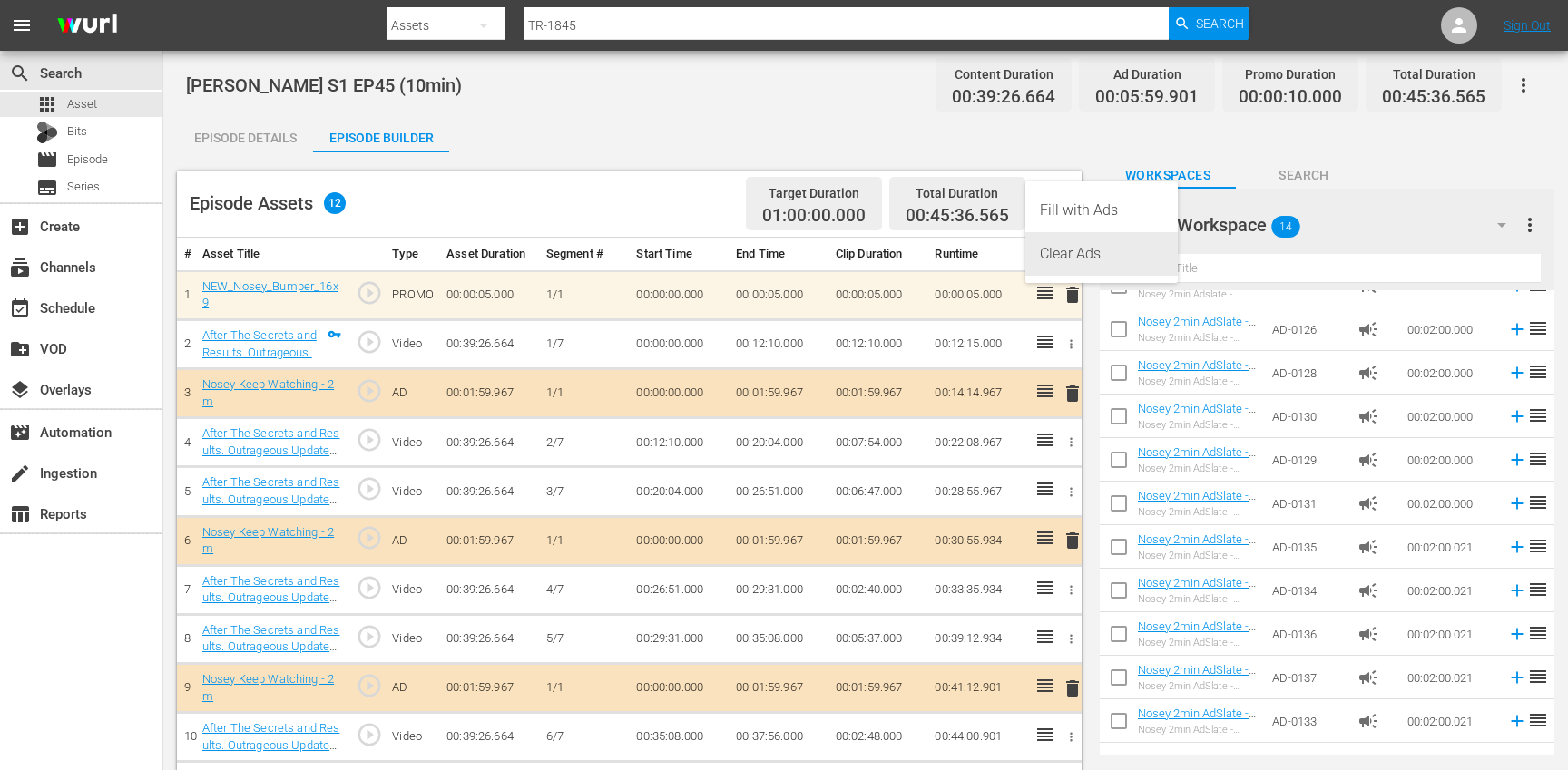
click at [1075, 263] on div "Clear Ads" at bounding box center [1101, 253] width 123 height 44
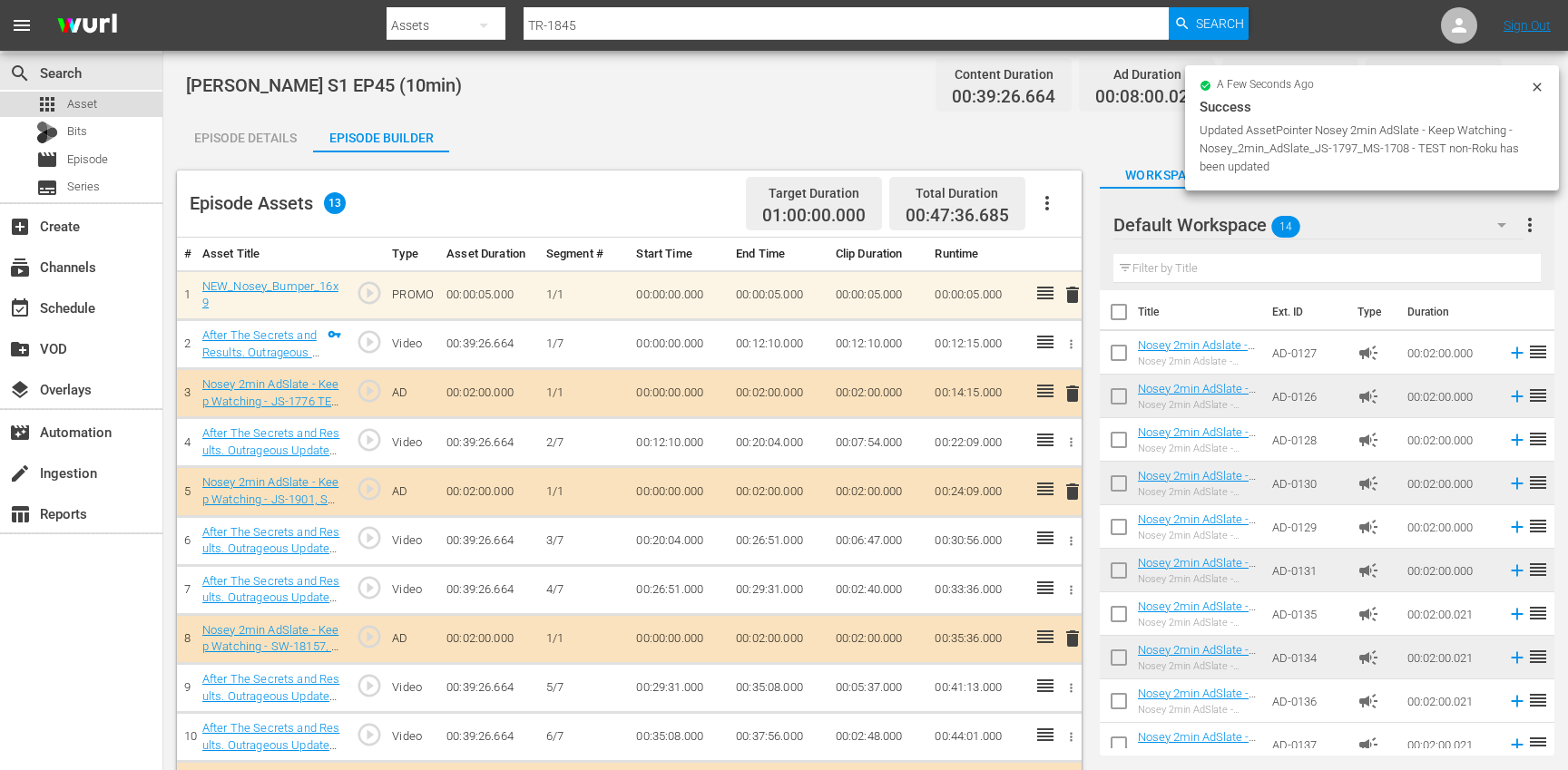
click at [123, 96] on div "apps Asset" at bounding box center [81, 103] width 162 height 25
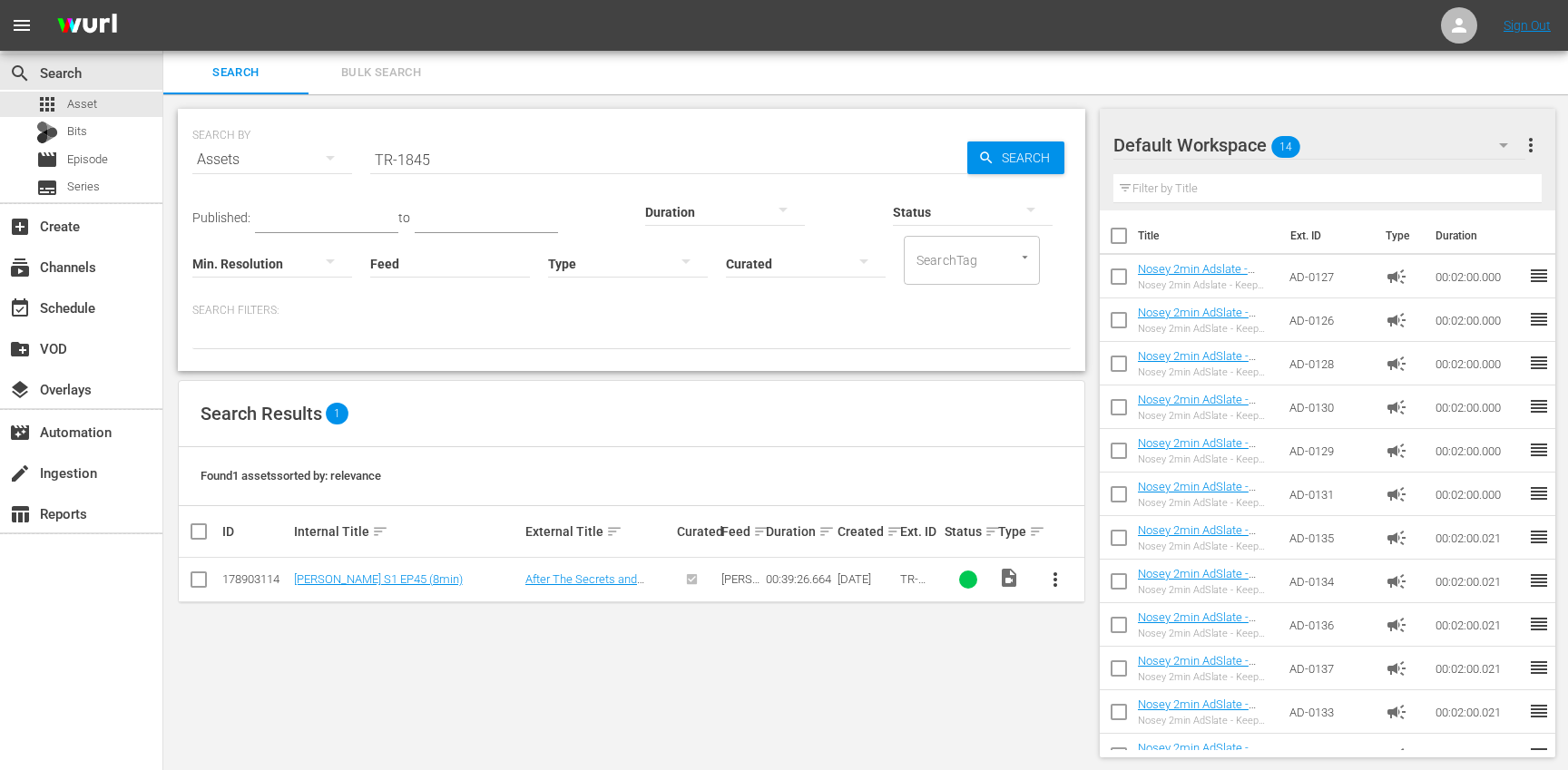
click at [454, 152] on input "TR-1845" at bounding box center [668, 159] width 597 height 44
paste input "6"
type input "TR-1846"
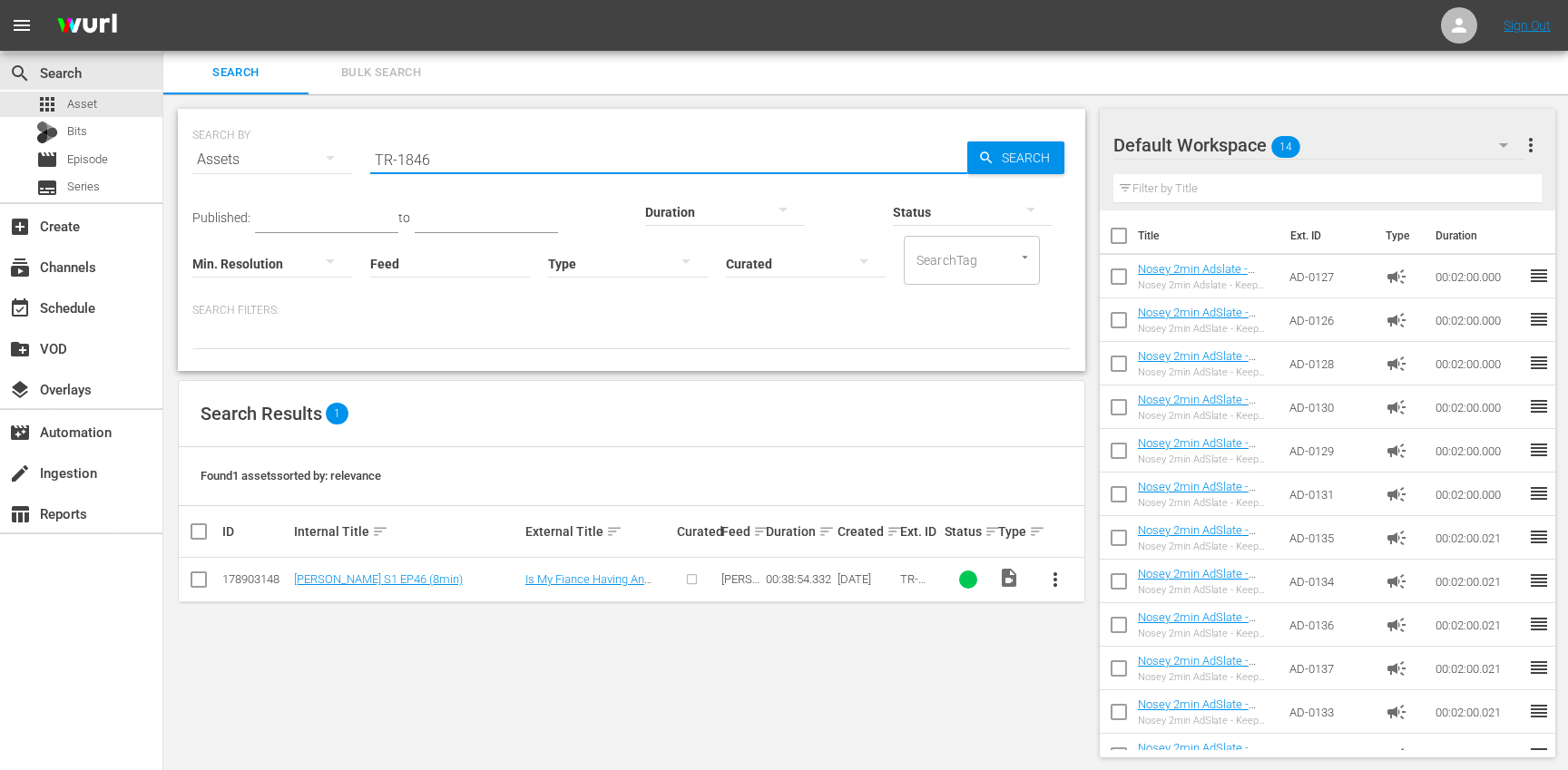
click at [1056, 585] on span "more_vert" at bounding box center [1055, 579] width 21 height 21
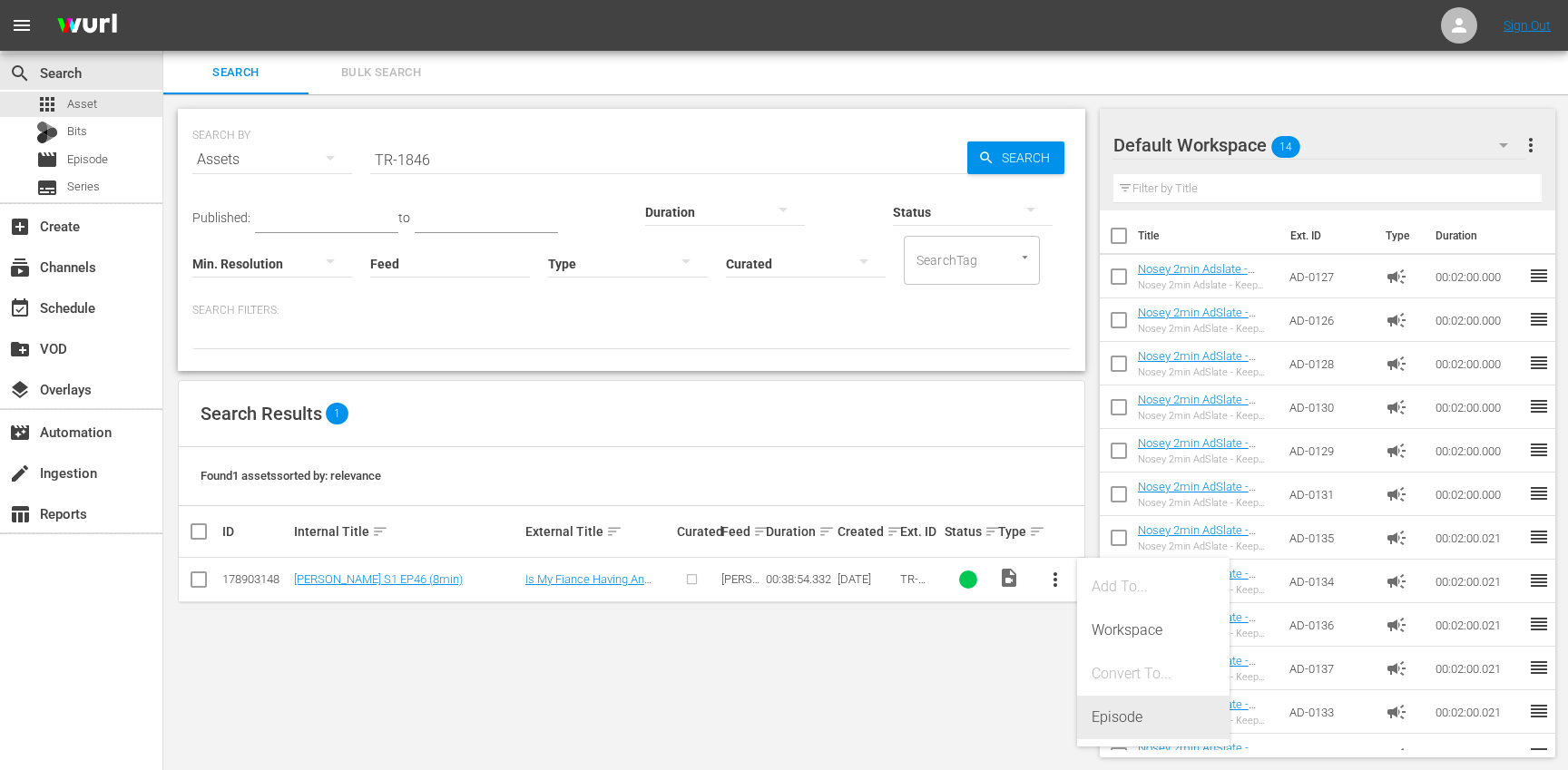
click at [1125, 715] on div "Episode" at bounding box center [1153, 717] width 123 height 44
click at [1161, 717] on div "Episode" at bounding box center [1153, 717] width 123 height 44
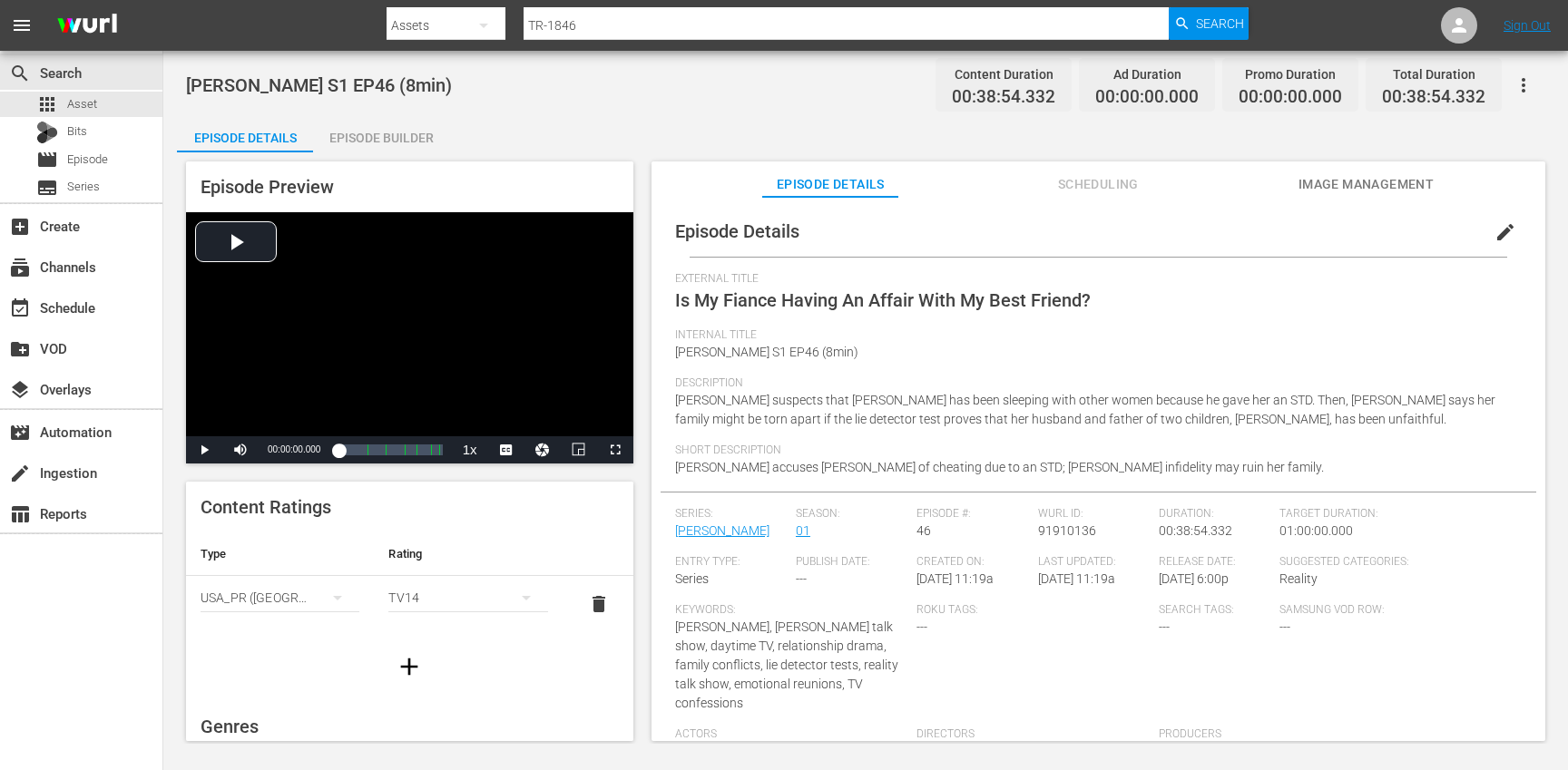
click at [1494, 235] on span "edit" at bounding box center [1505, 232] width 21 height 21
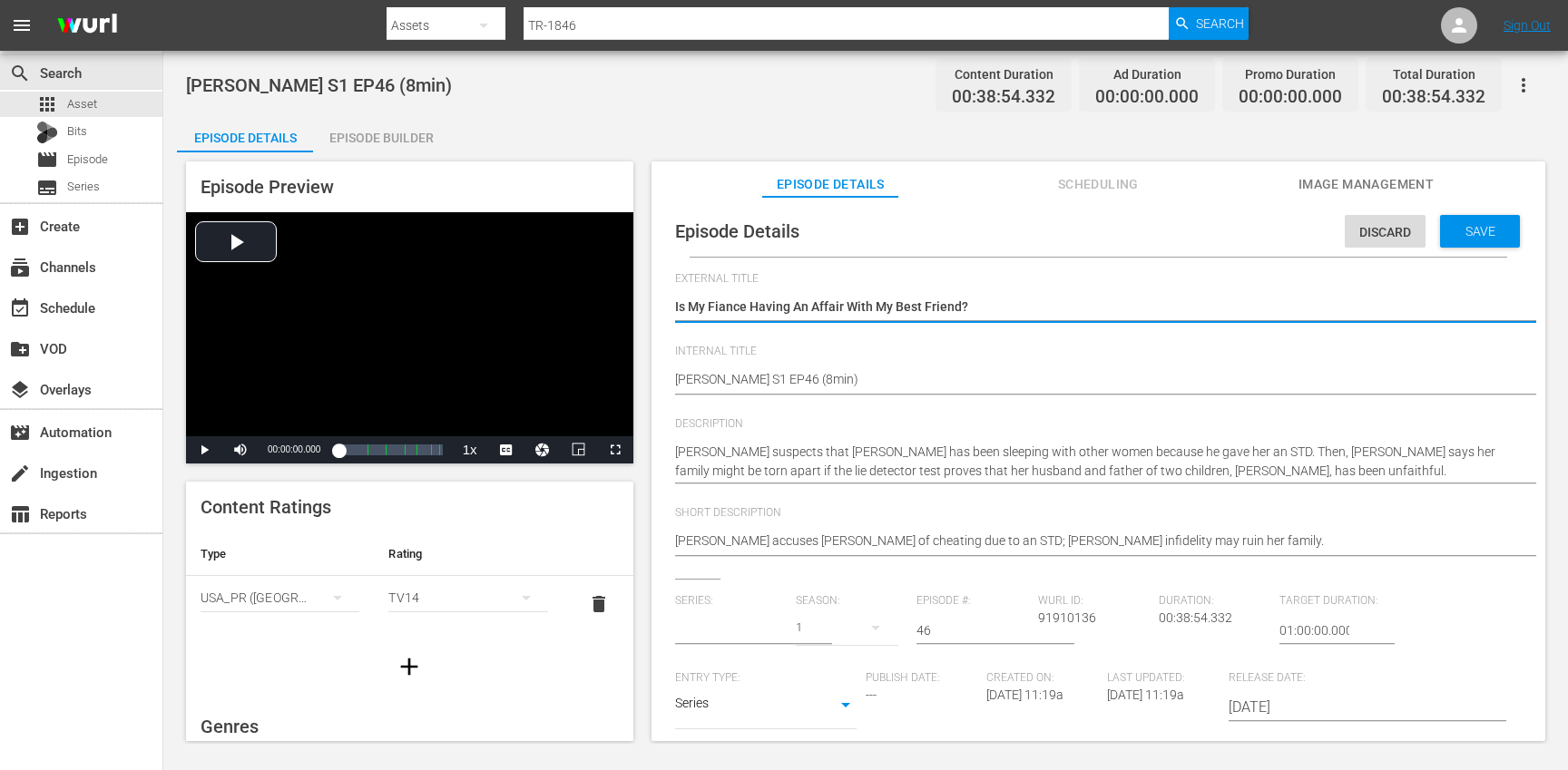
click at [733, 631] on input "text" at bounding box center [731, 629] width 112 height 44
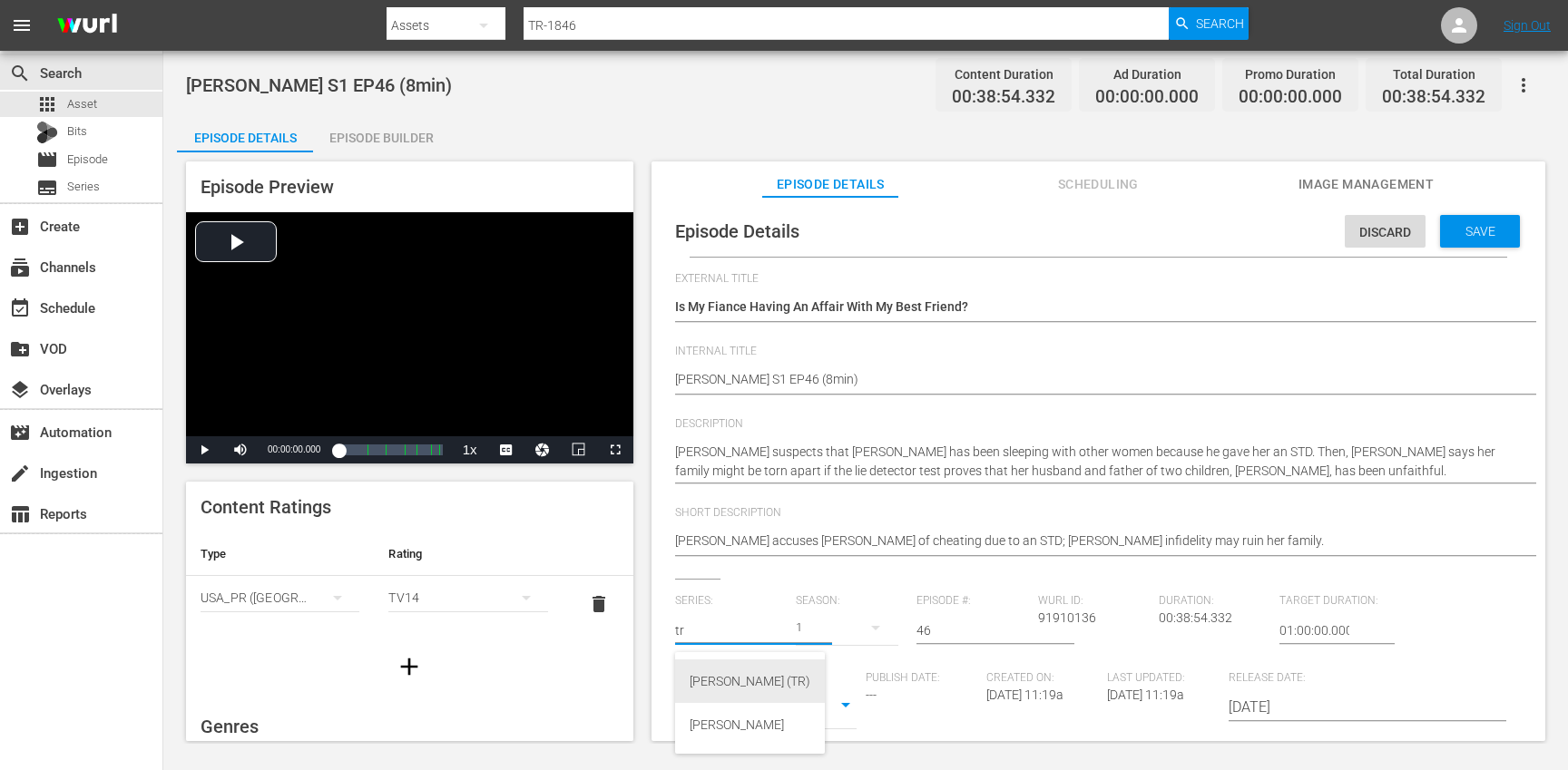
click at [720, 677] on div "[PERSON_NAME] (TR)" at bounding box center [750, 681] width 121 height 44
type input "[PERSON_NAME] (TR)"
click at [846, 632] on div "17" at bounding box center [847, 628] width 102 height 51
click at [820, 727] on div "1" at bounding box center [819, 732] width 7 height 18
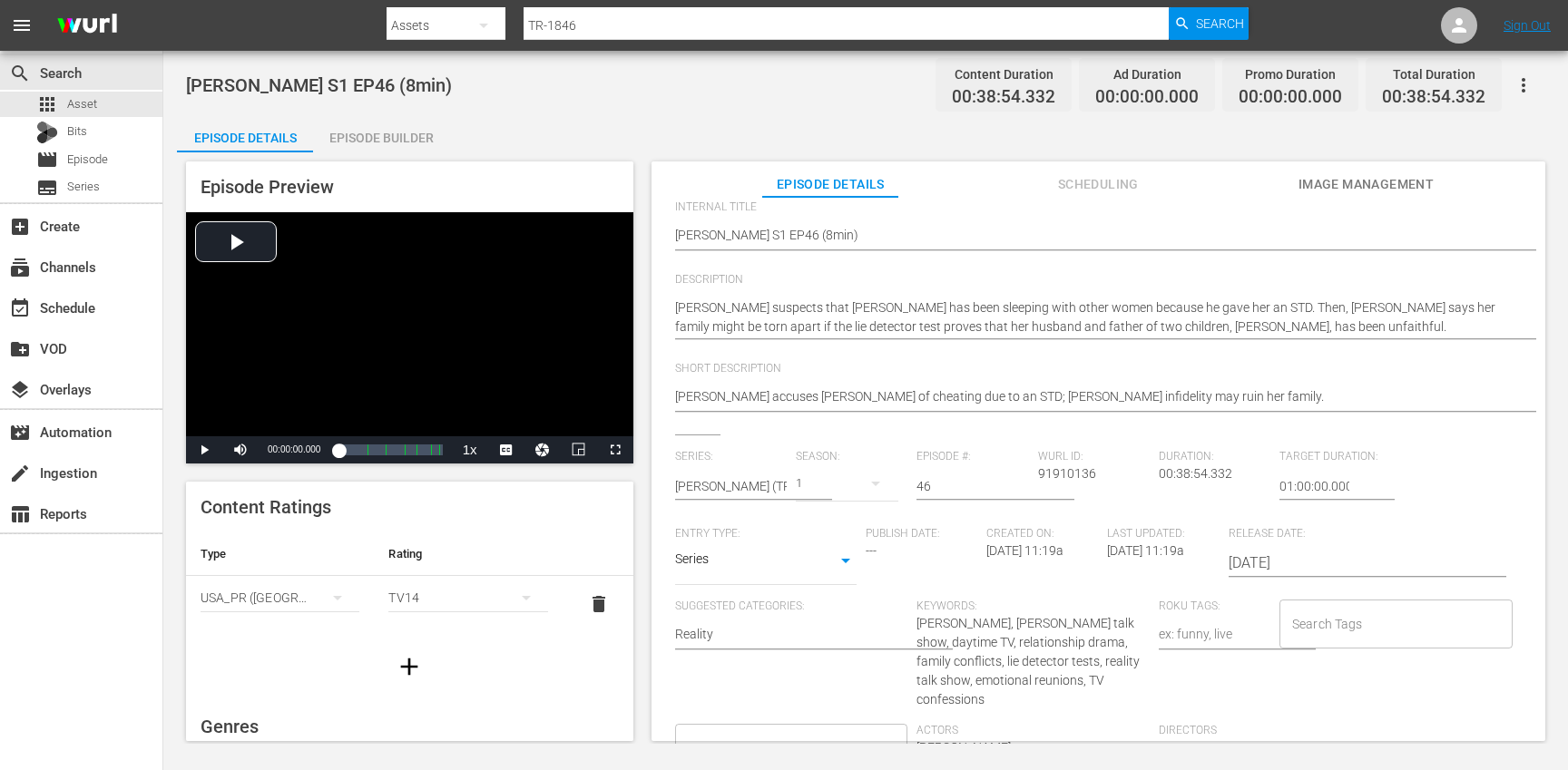
scroll to position [171, 0]
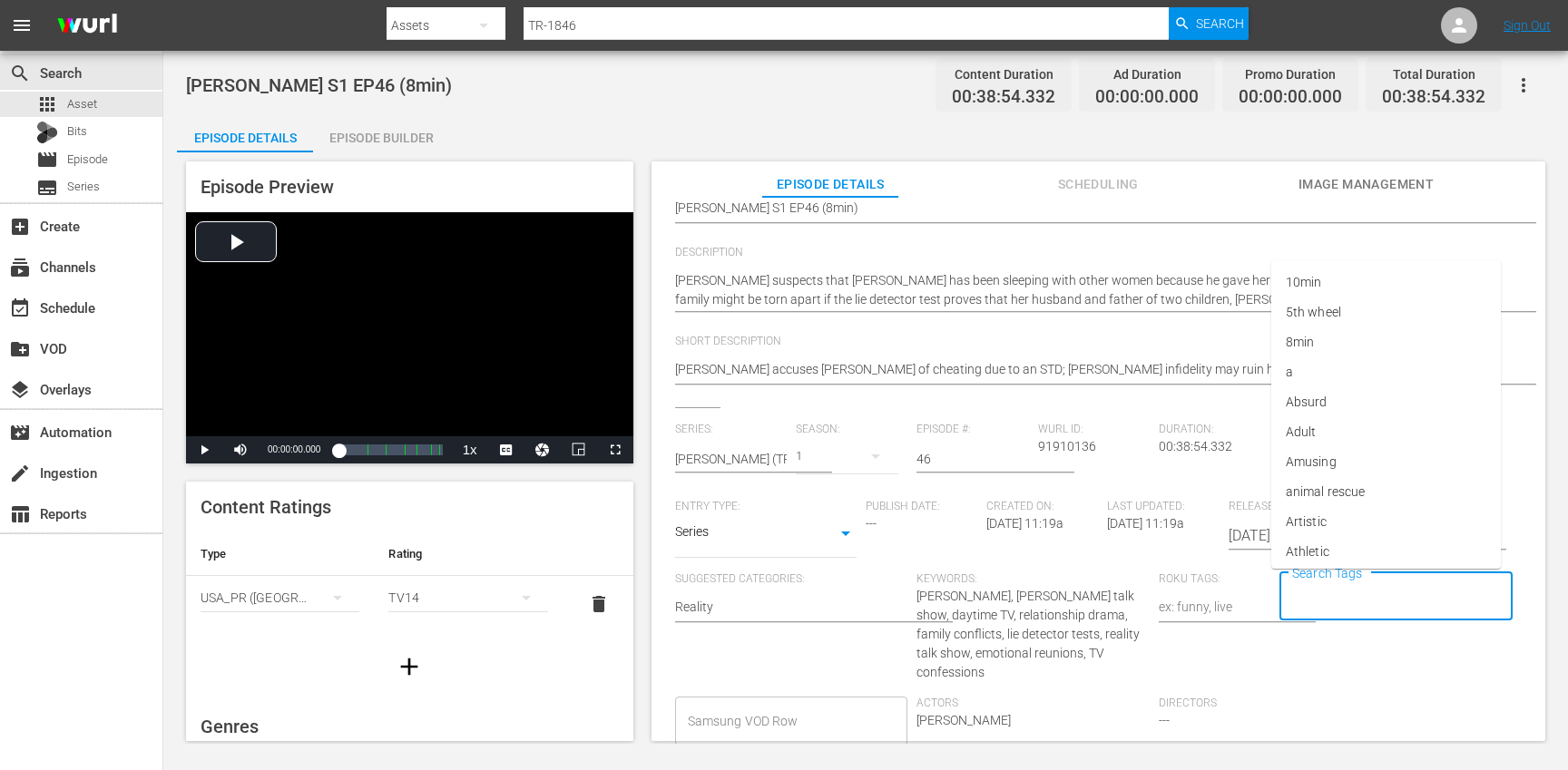
click at [1323, 603] on input "Search Tags" at bounding box center [1383, 596] width 190 height 33
type input "tr"
click at [1316, 538] on li "Add "tr"" at bounding box center [1385, 552] width 229 height 30
click at [1314, 593] on icon at bounding box center [1323, 596] width 20 height 20
click at [1315, 598] on input "Search Tags" at bounding box center [1383, 596] width 190 height 33
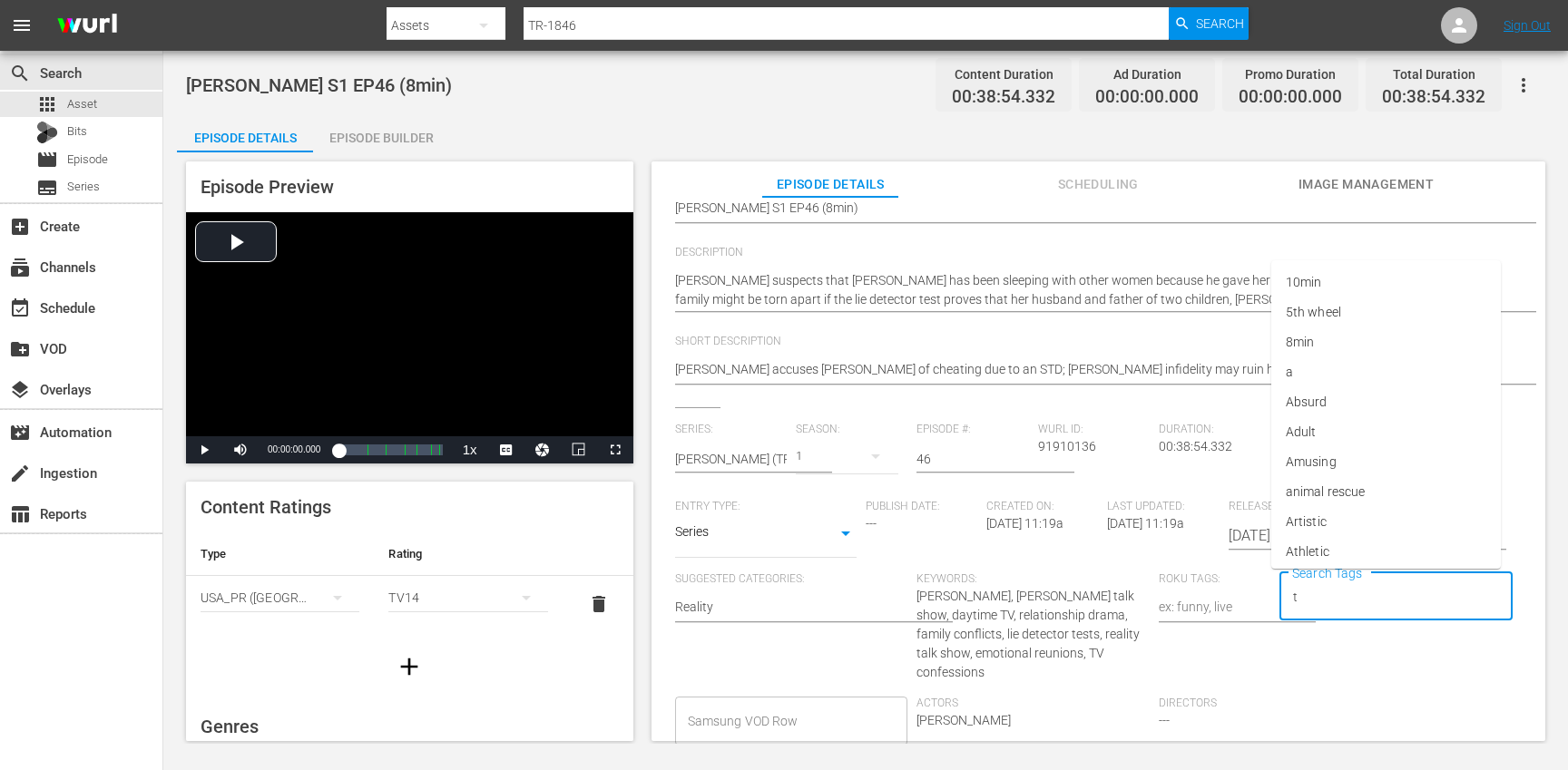
type input "tr"
click at [1338, 516] on li "[PERSON_NAME]" at bounding box center [1385, 521] width 229 height 30
type input "trc"
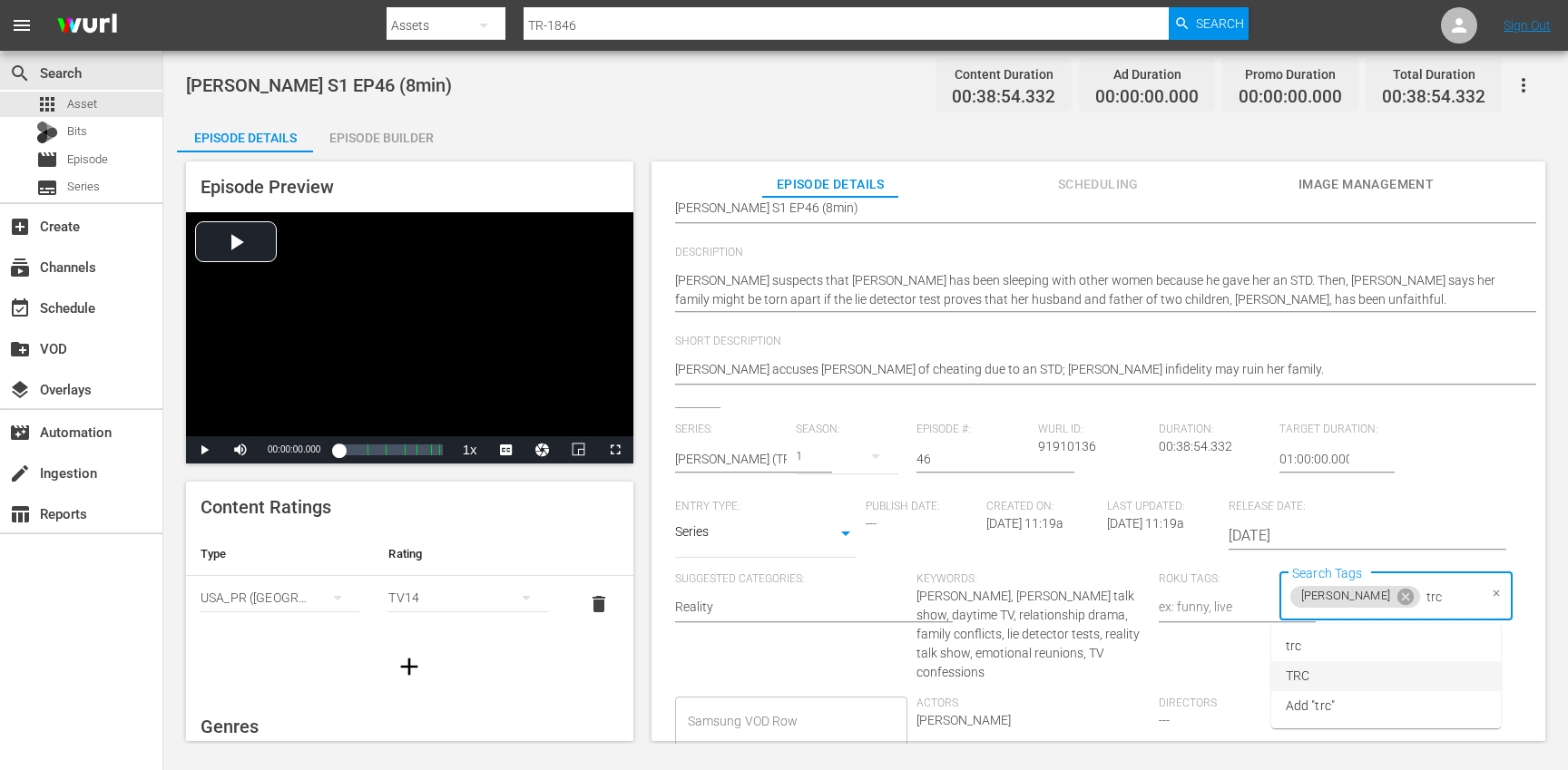
click at [1324, 676] on li "TRC" at bounding box center [1385, 676] width 229 height 30
type input "8"
click at [1316, 655] on li "8min" at bounding box center [1385, 646] width 229 height 30
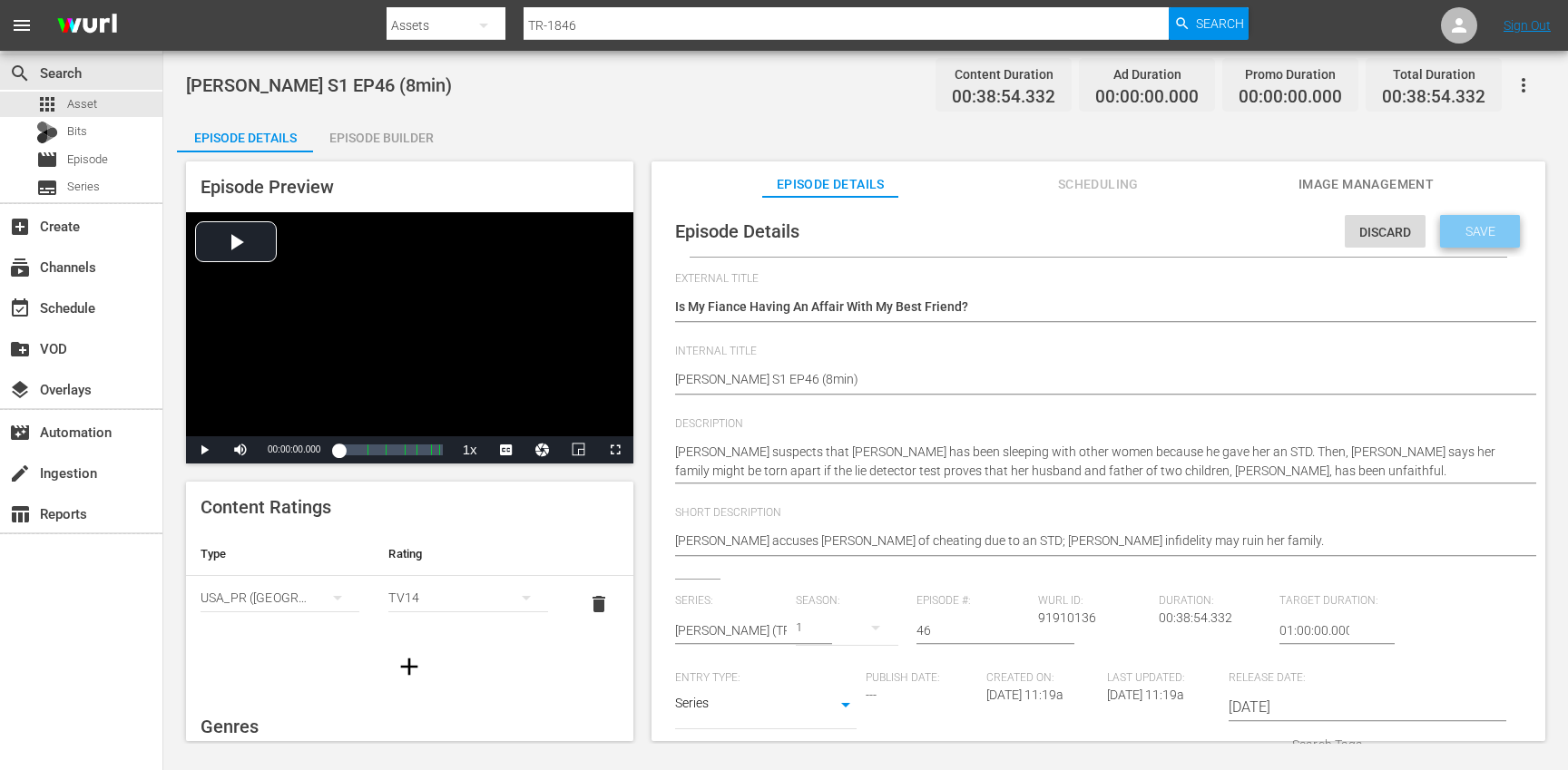
click at [1479, 226] on span "Save" at bounding box center [1479, 232] width 59 height 15
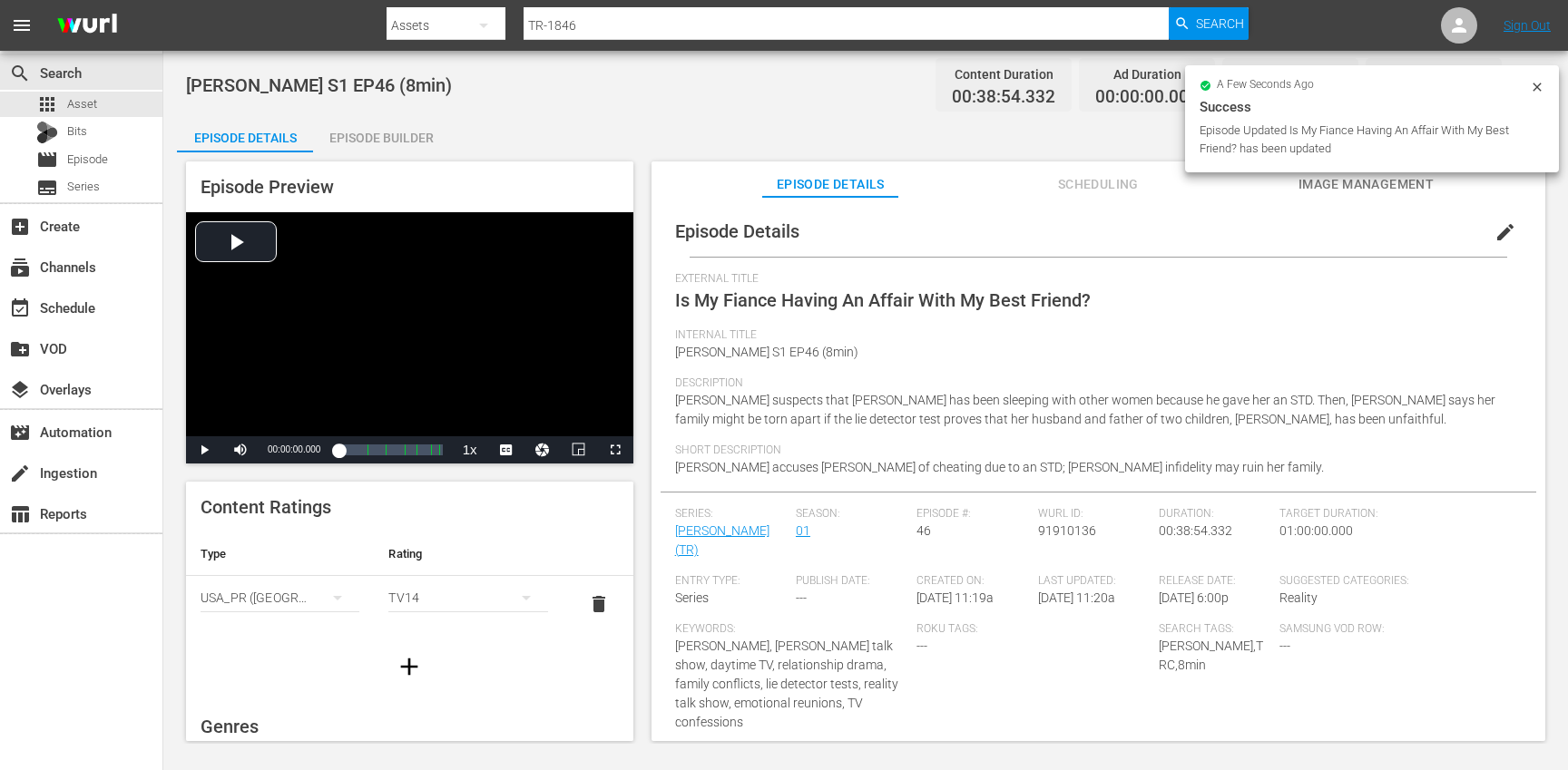
click at [381, 666] on div at bounding box center [410, 667] width 447 height 51
click at [426, 669] on button "button" at bounding box center [409, 667] width 51 height 51
click at [282, 649] on div "simple table" at bounding box center [280, 654] width 158 height 51
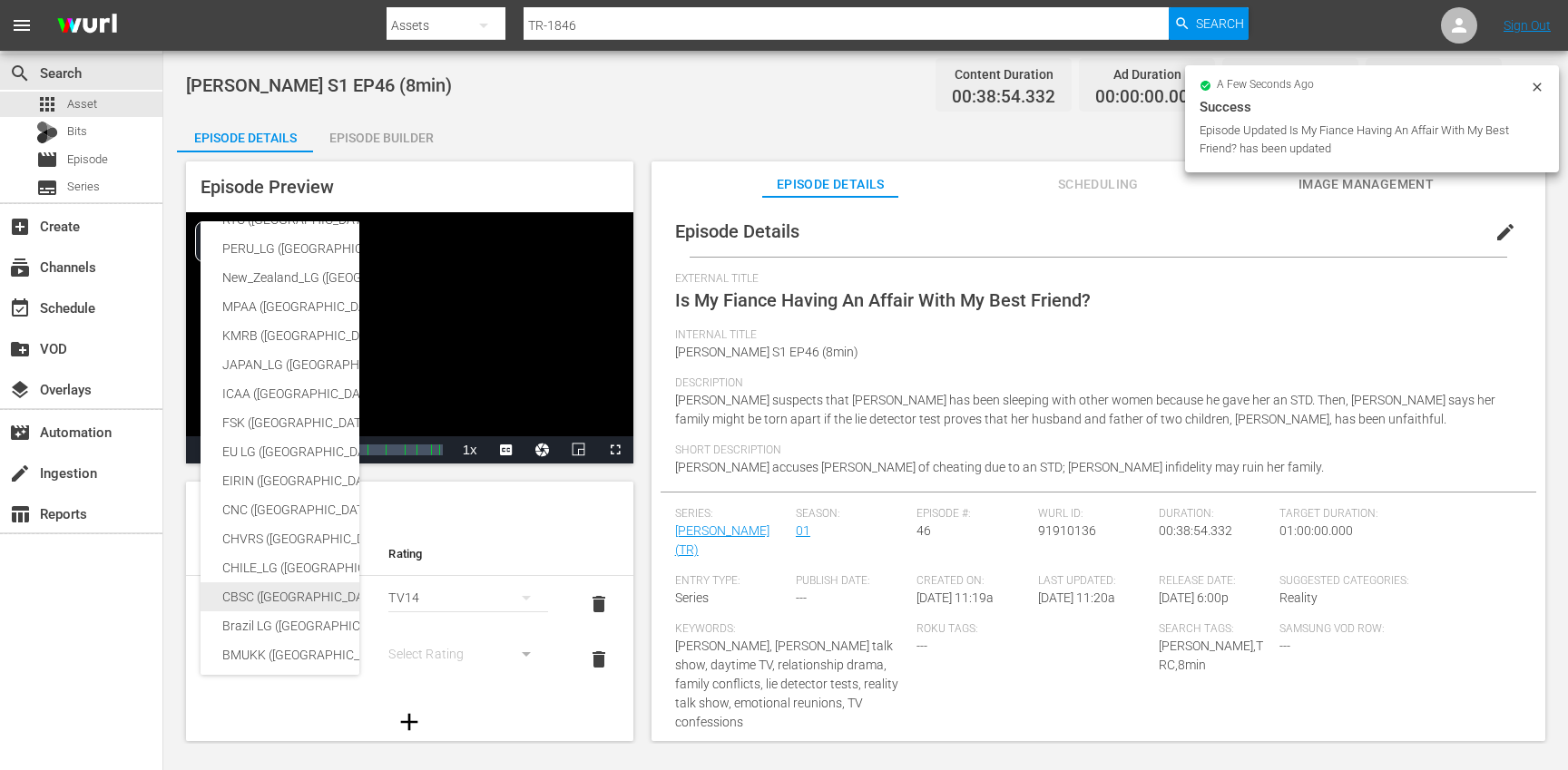
click at [289, 601] on div "CBSC ([GEOGRAPHIC_DATA])" at bounding box center [445, 596] width 445 height 29
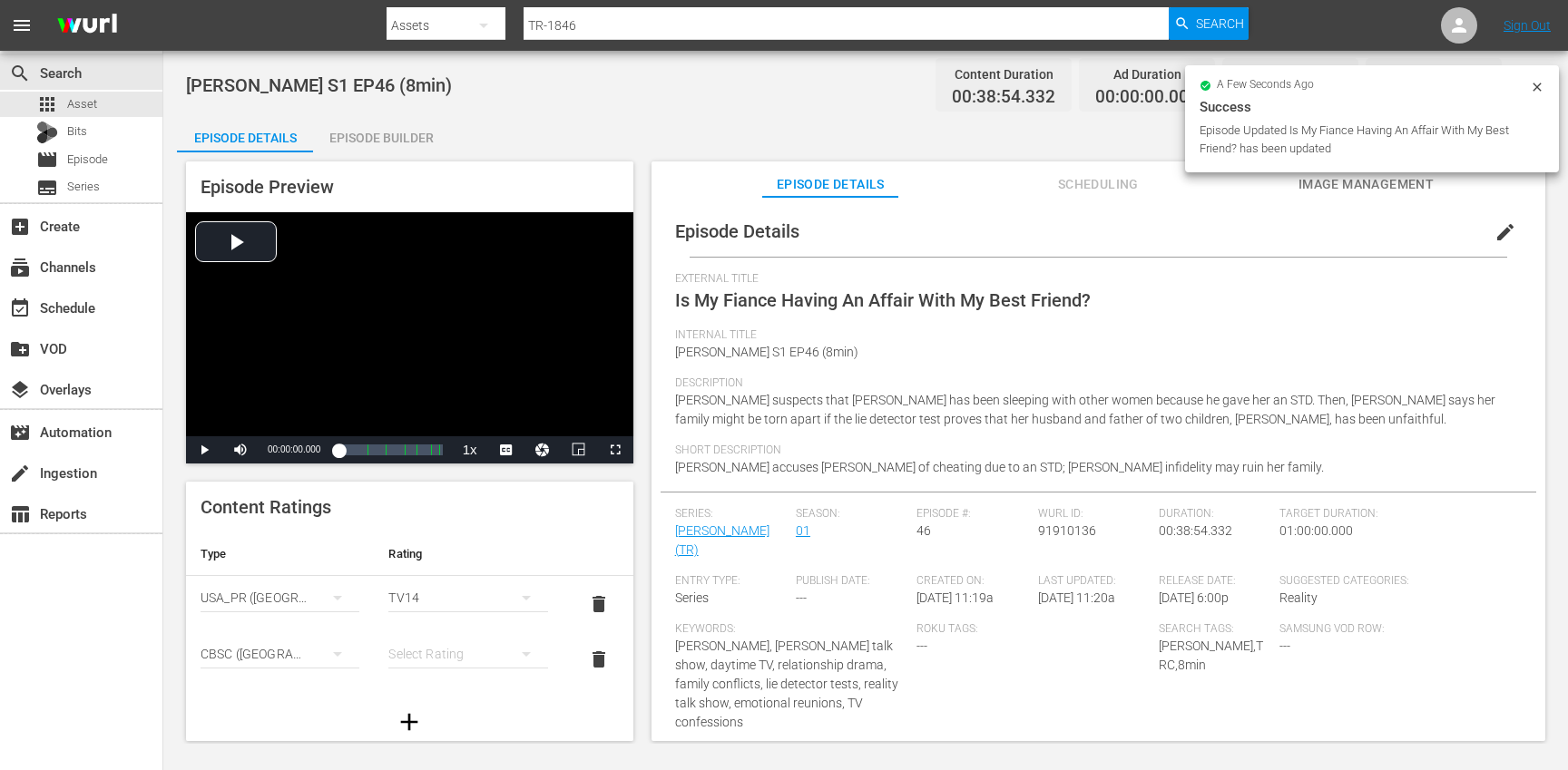
scroll to position [295, 0]
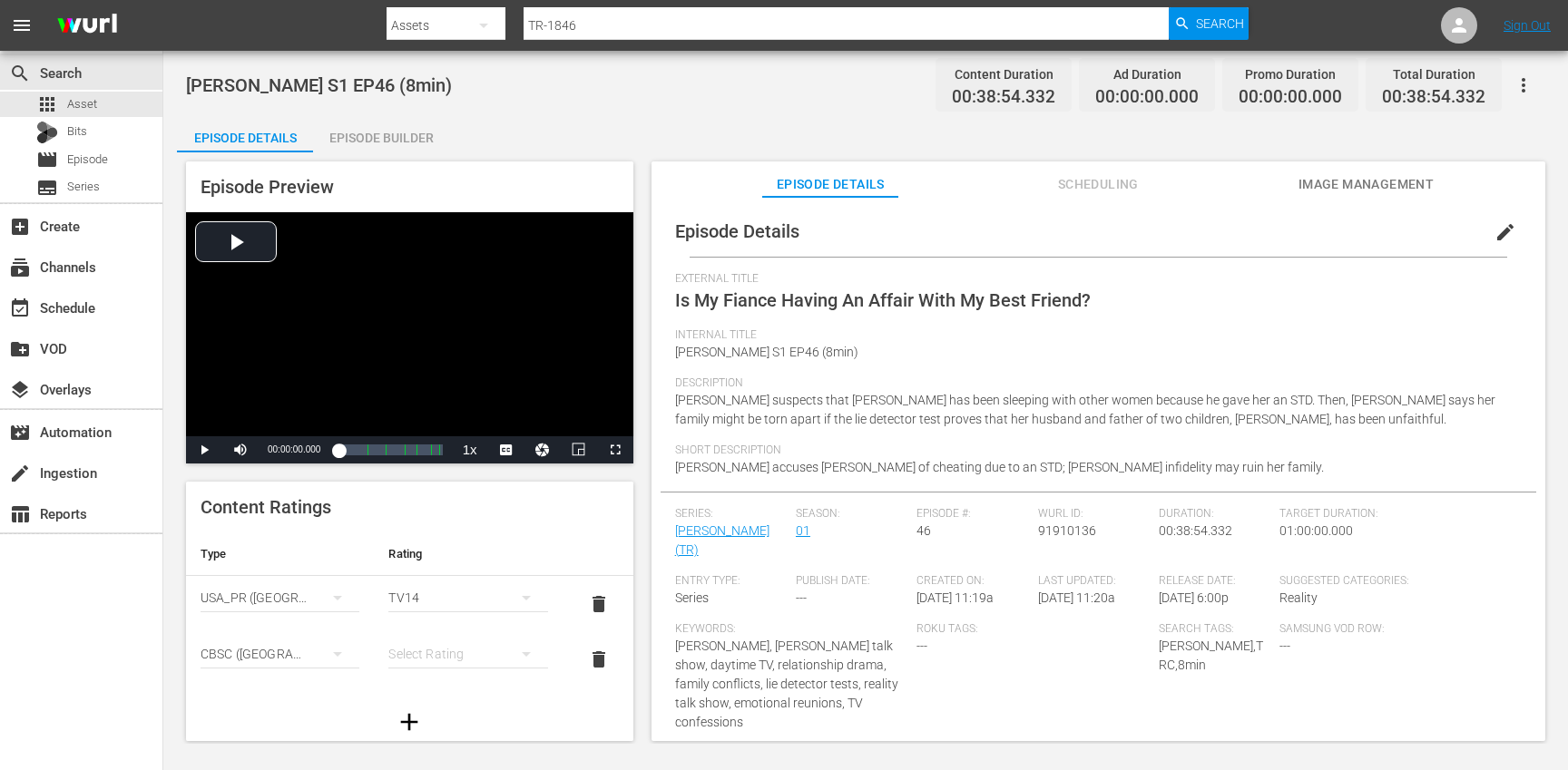
click at [470, 653] on div "simple table" at bounding box center [468, 654] width 158 height 51
click at [457, 615] on div "14+" at bounding box center [468, 616] width 116 height 29
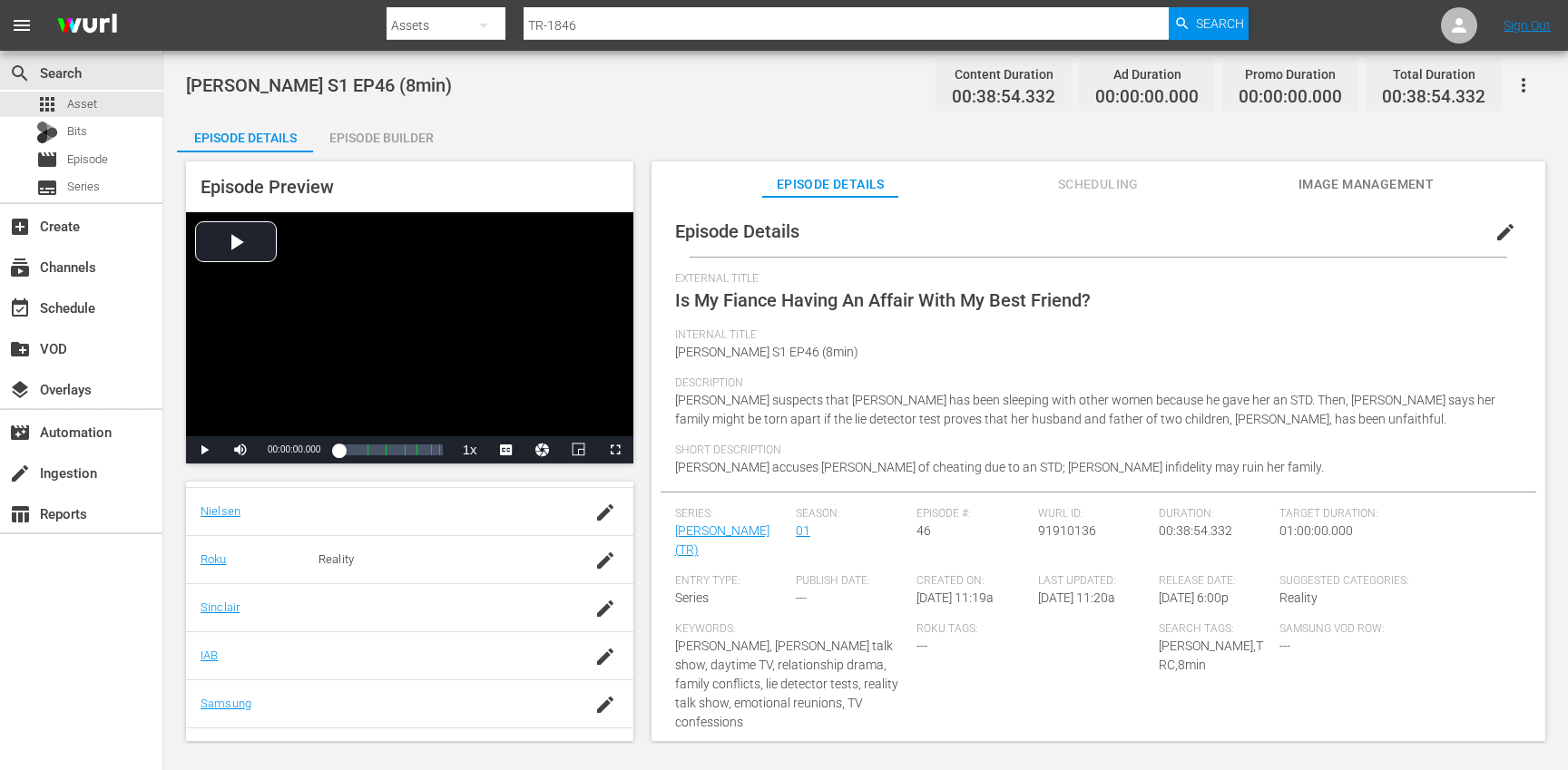
scroll to position [366, 0]
click at [596, 702] on icon "button" at bounding box center [605, 700] width 21 height 21
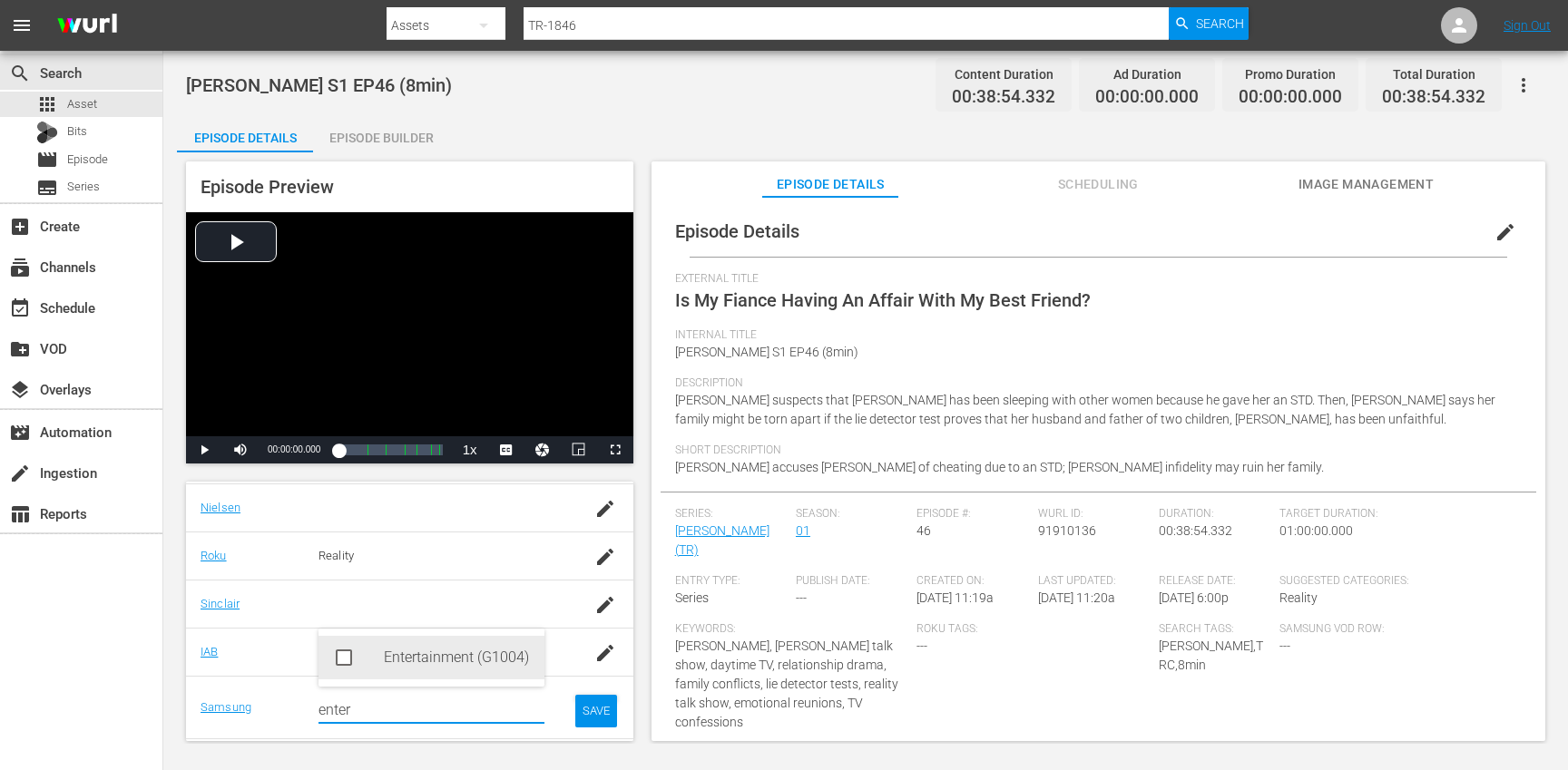
click at [464, 650] on div "Entertainment (G1004)" at bounding box center [457, 657] width 146 height 44
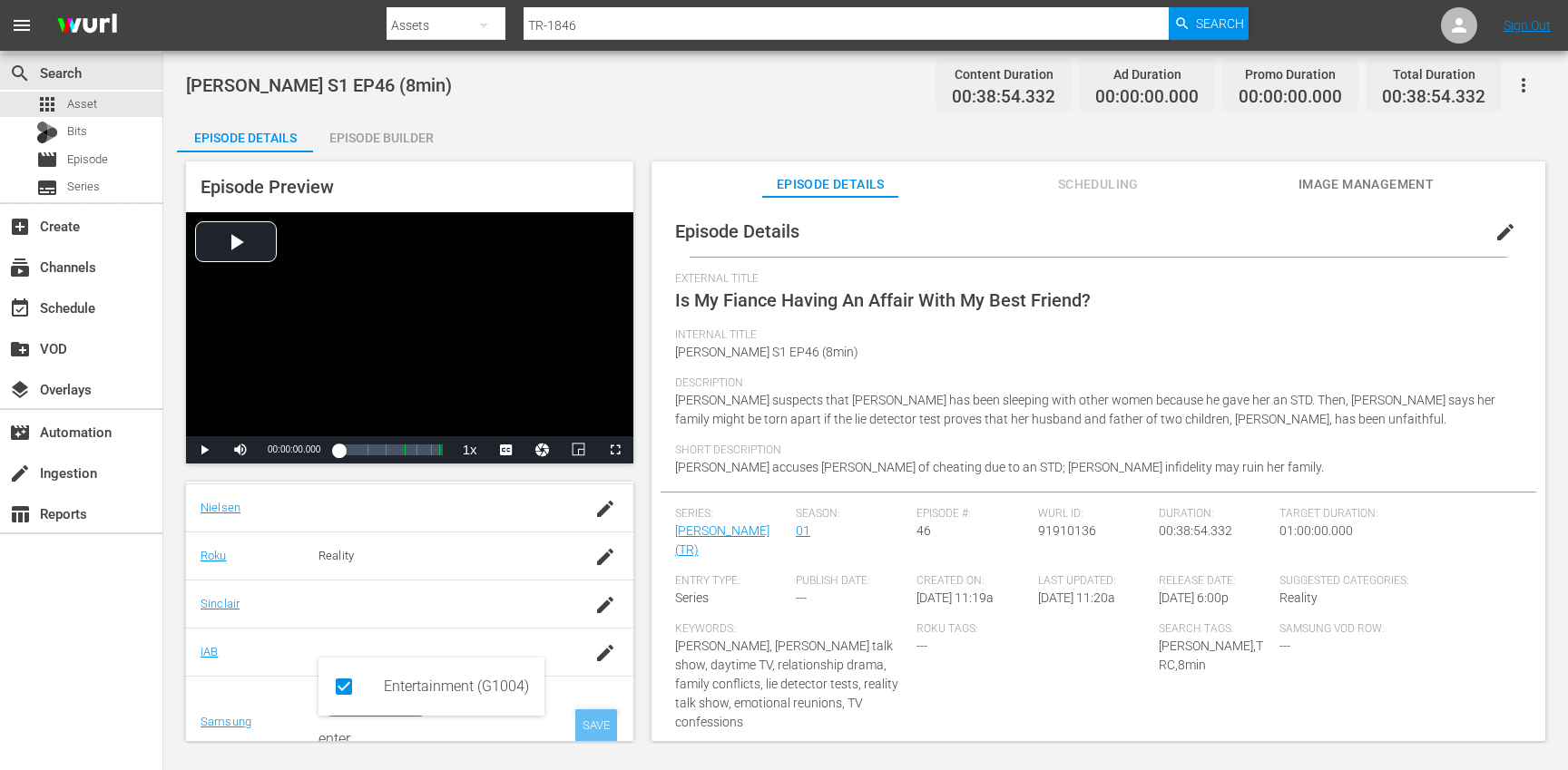
type input "enter"
click at [593, 728] on div "SAVE" at bounding box center [595, 725] width 42 height 33
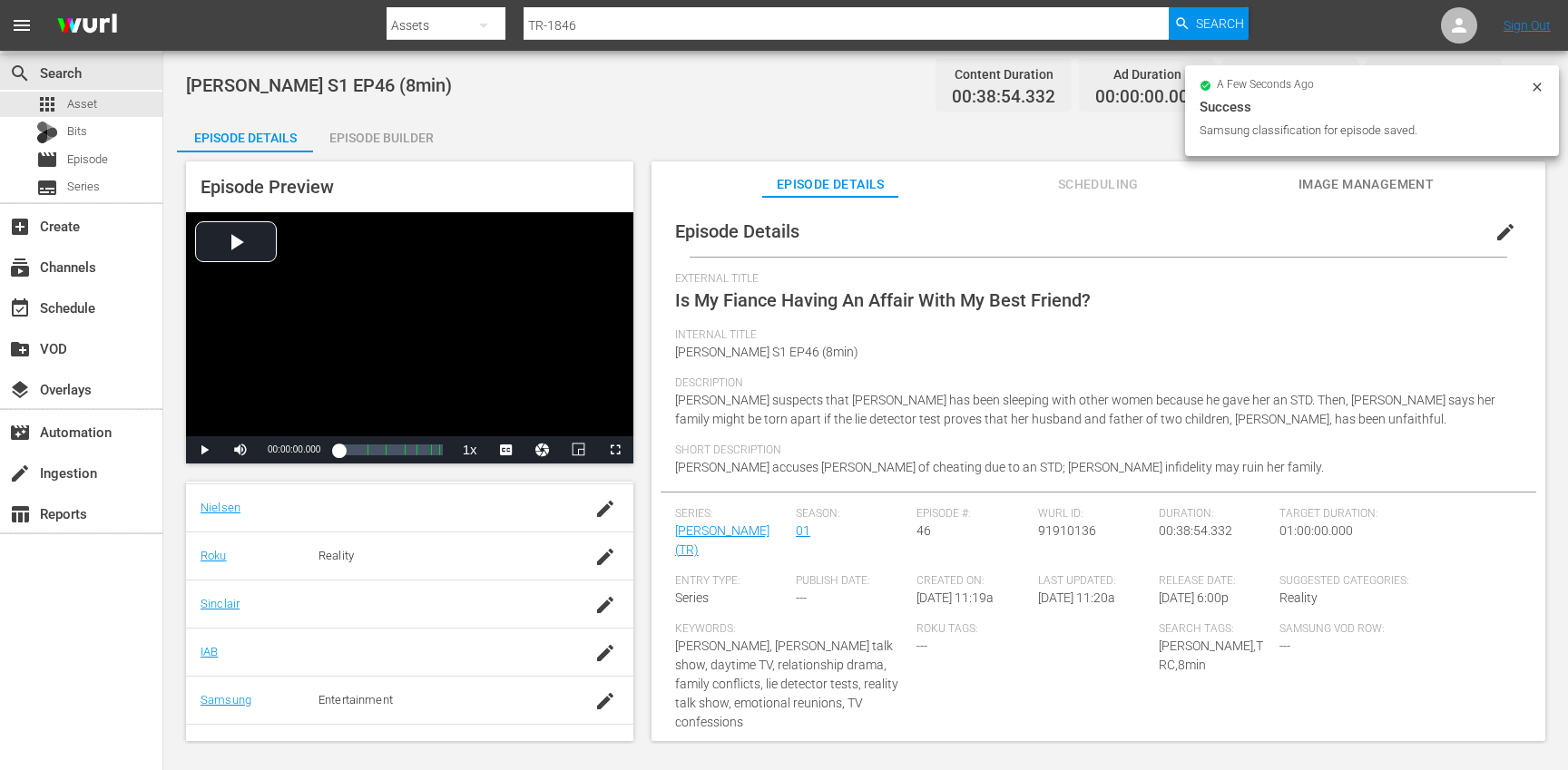
click at [380, 134] on div "Episode Builder" at bounding box center [381, 138] width 136 height 44
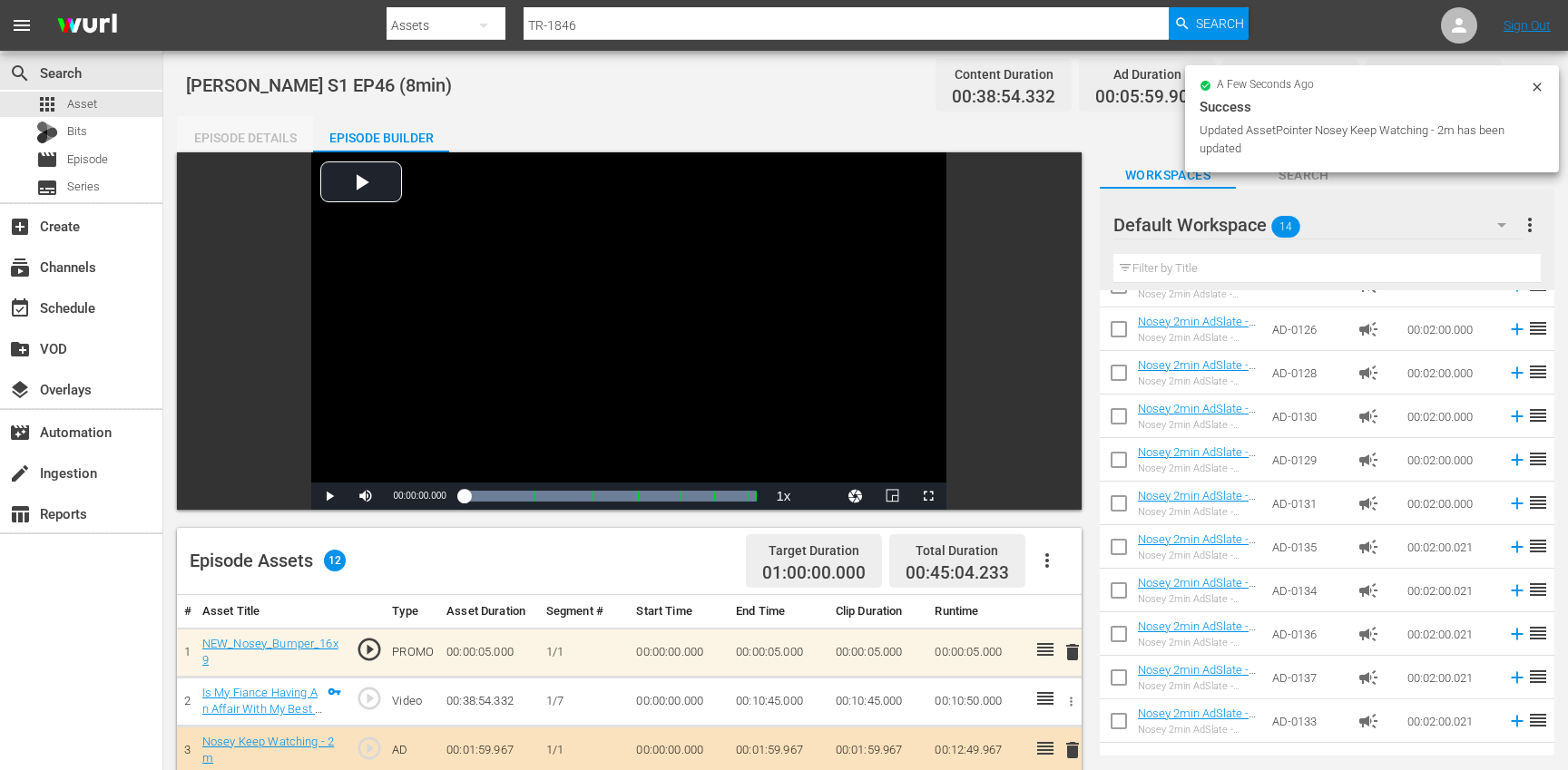
click at [246, 134] on div "Episode Details" at bounding box center [245, 138] width 136 height 44
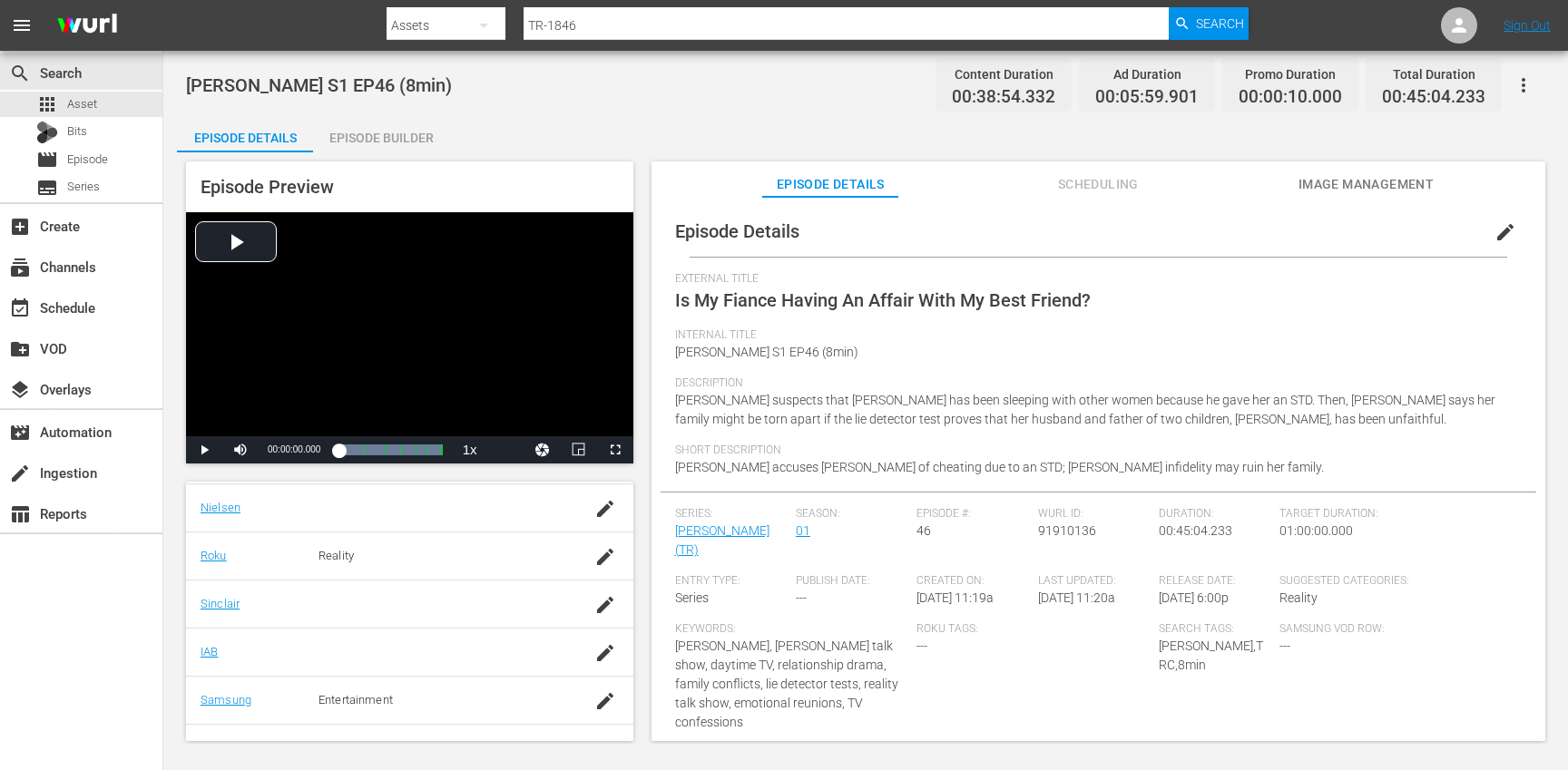
click at [1532, 86] on icon "button" at bounding box center [1523, 85] width 21 height 21
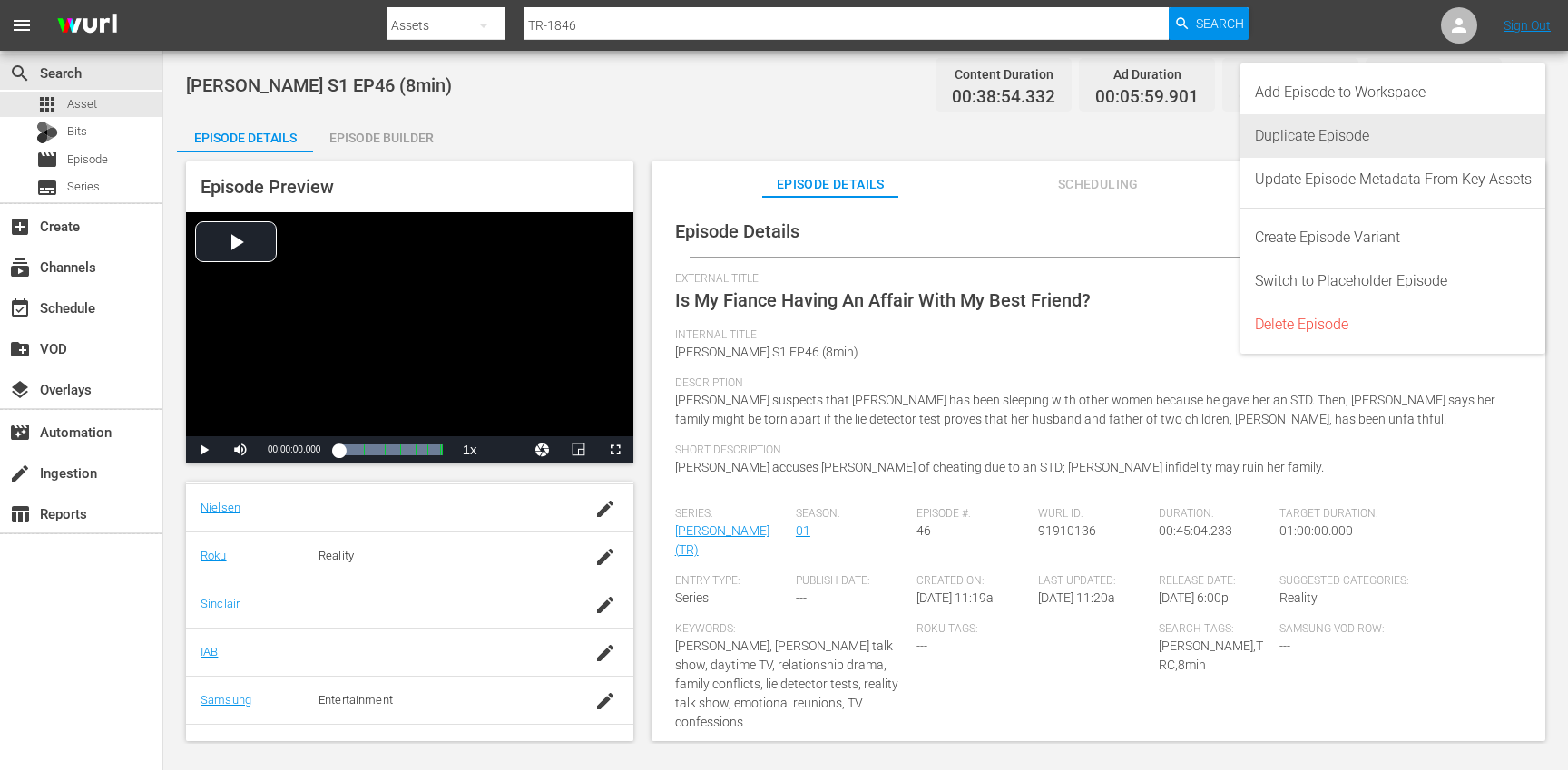
click at [1425, 136] on div "Duplicate Episode" at bounding box center [1393, 136] width 277 height 44
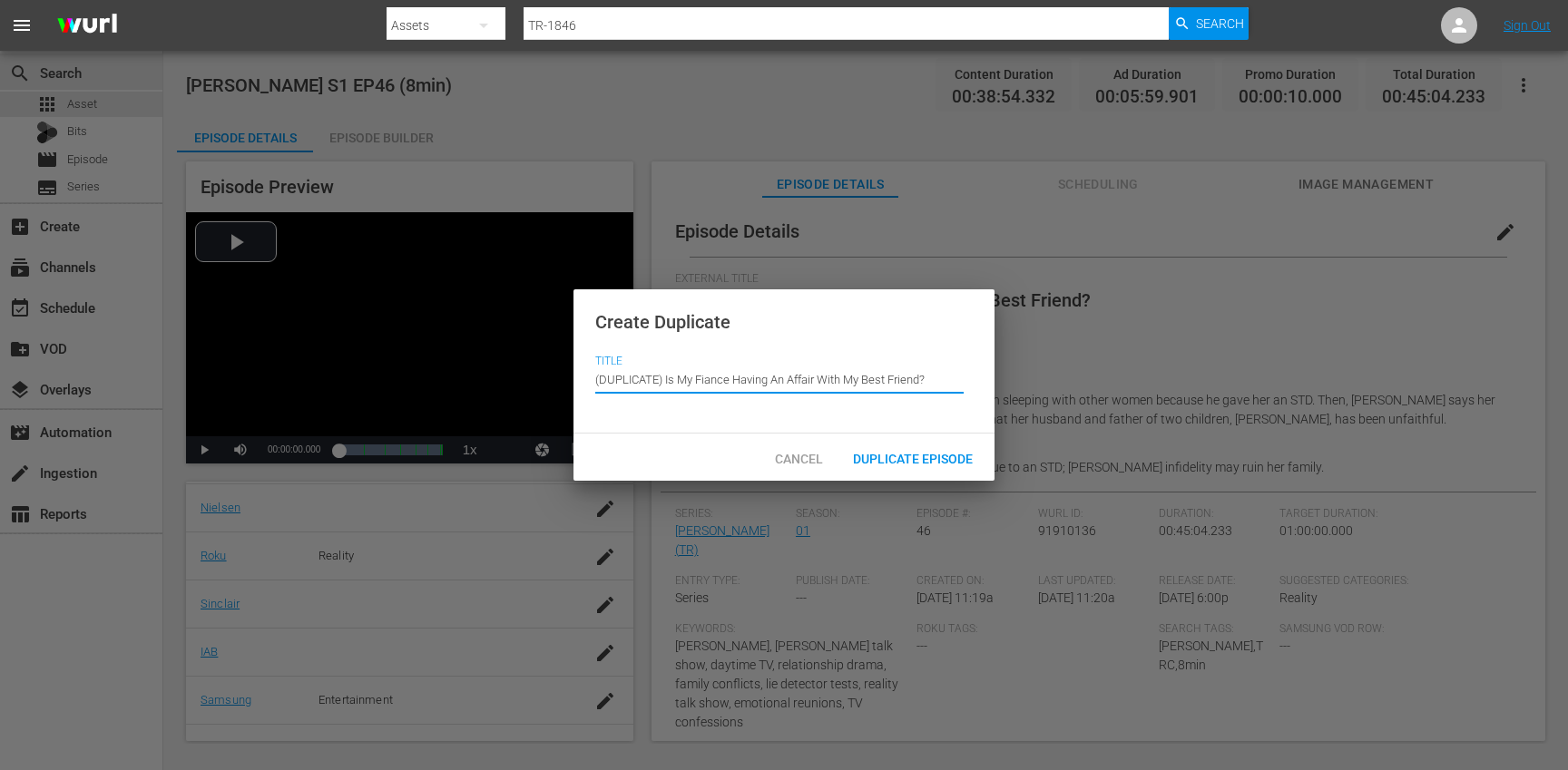
drag, startPoint x: 665, startPoint y: 383, endPoint x: 637, endPoint y: 356, distance: 38.9
click at [637, 356] on div "Title Episode Title (DUPLICATE) Is My Fiance Having An Affair With My Best Frie…" at bounding box center [784, 384] width 377 height 58
type input "Is My Fiance Having An Affair With My Best Friend?"
click at [923, 466] on div "Duplicate Episode" at bounding box center [913, 457] width 149 height 34
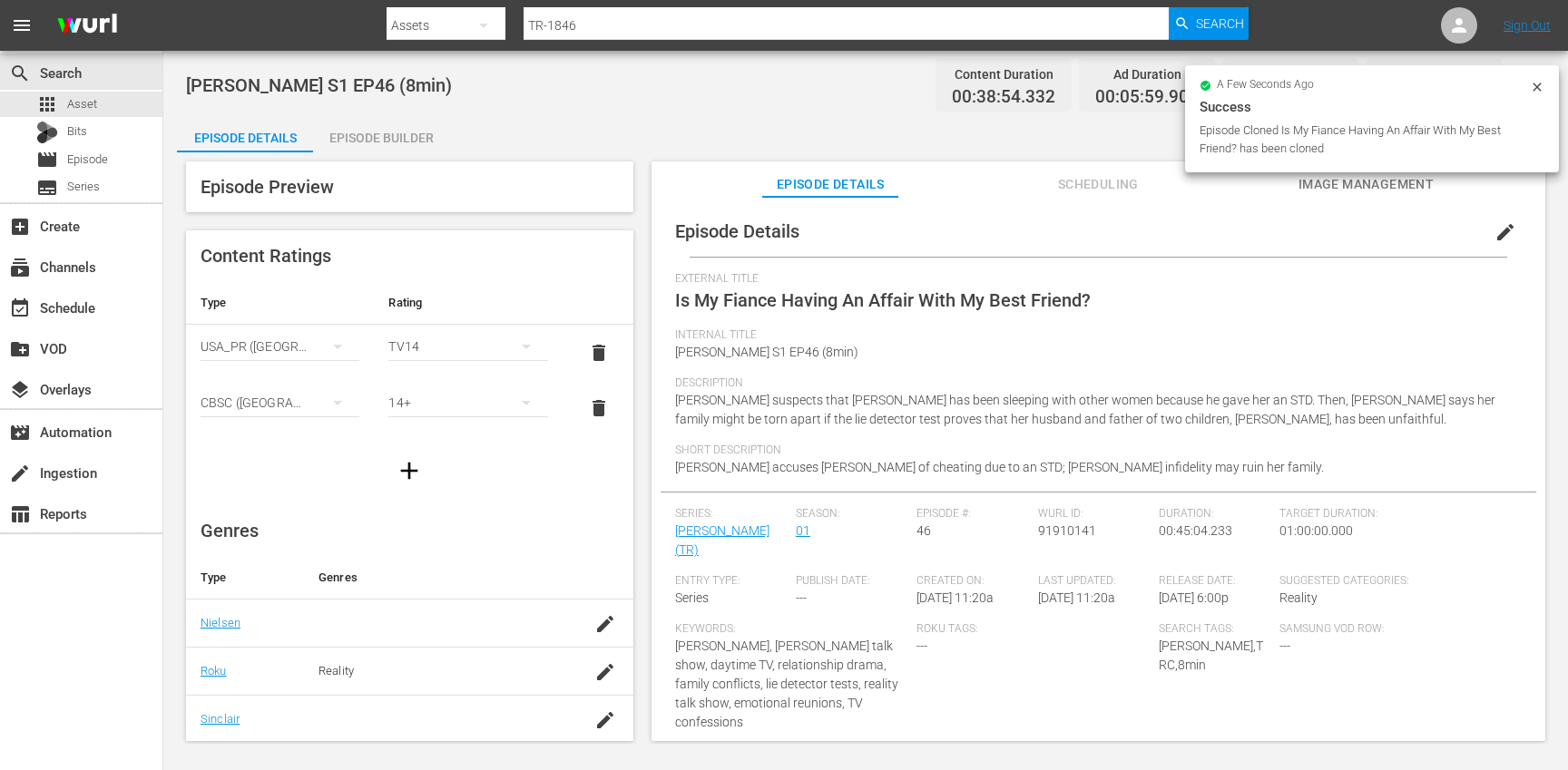
click at [1494, 232] on span "edit" at bounding box center [1505, 232] width 21 height 21
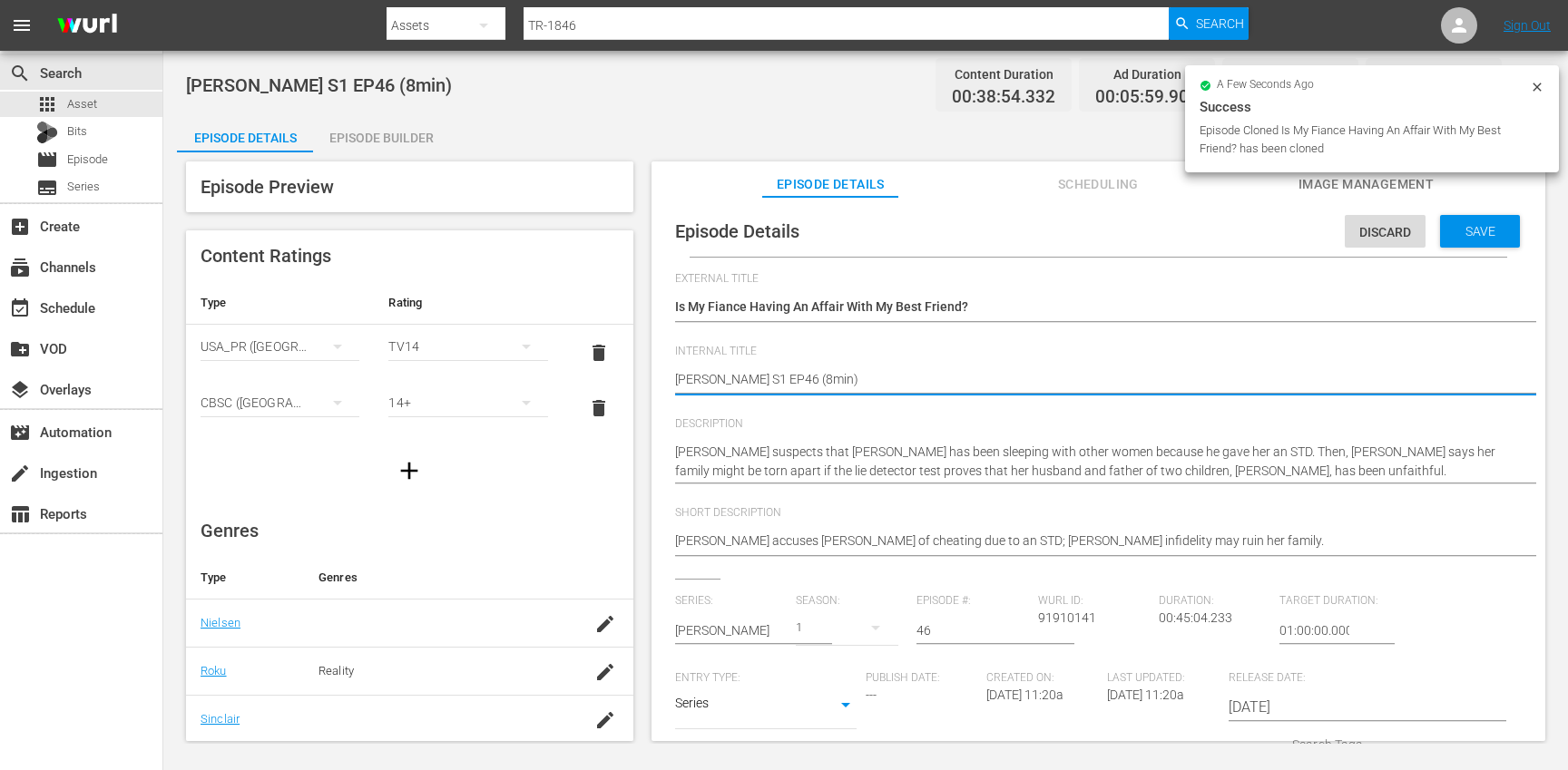
type textarea "[PERSON_NAME] S1 EP46 (min)"
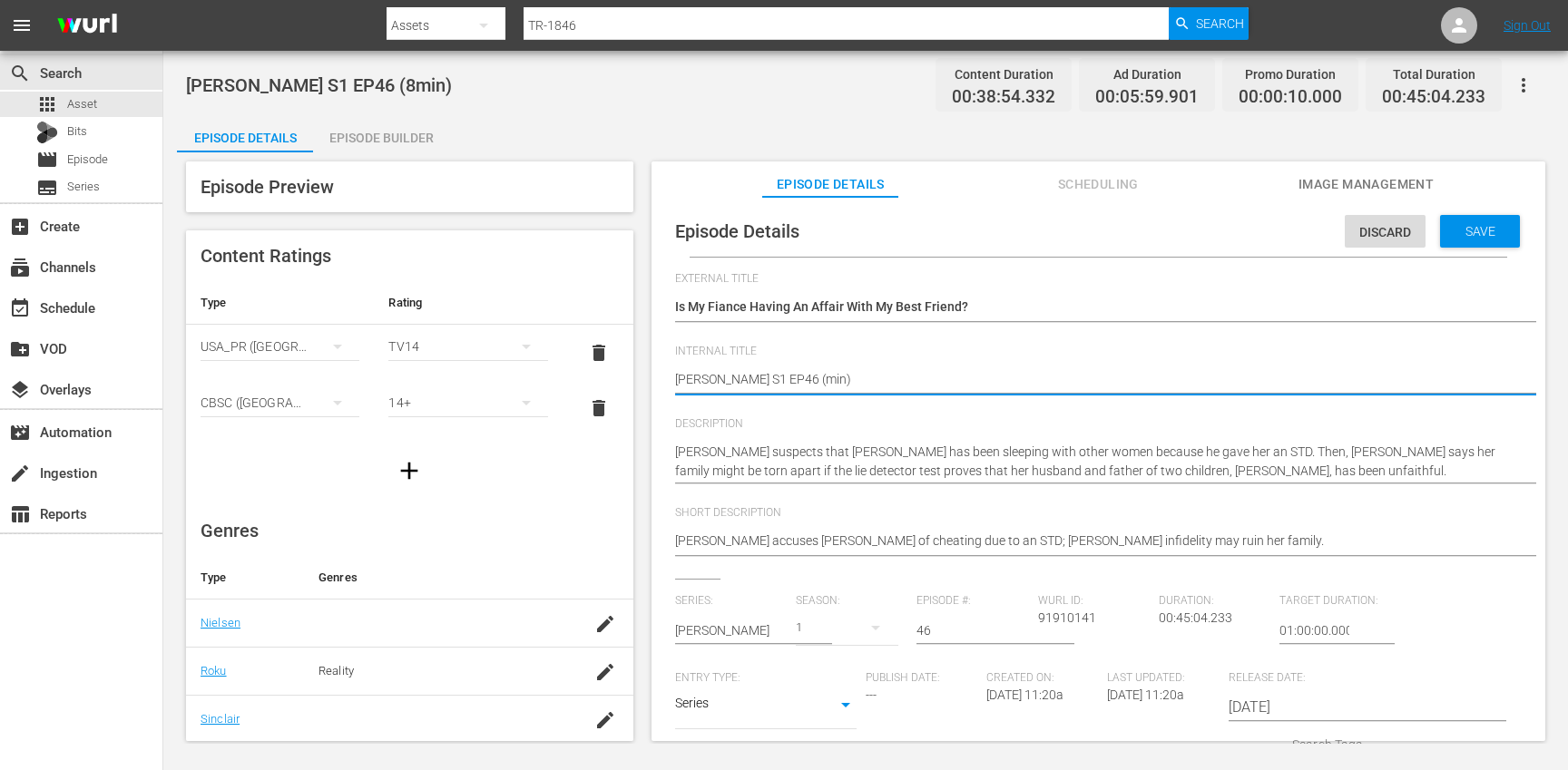
type textarea "[PERSON_NAME] S1 EP46 (1min)"
type textarea "[PERSON_NAME] S1 EP46 (10min)"
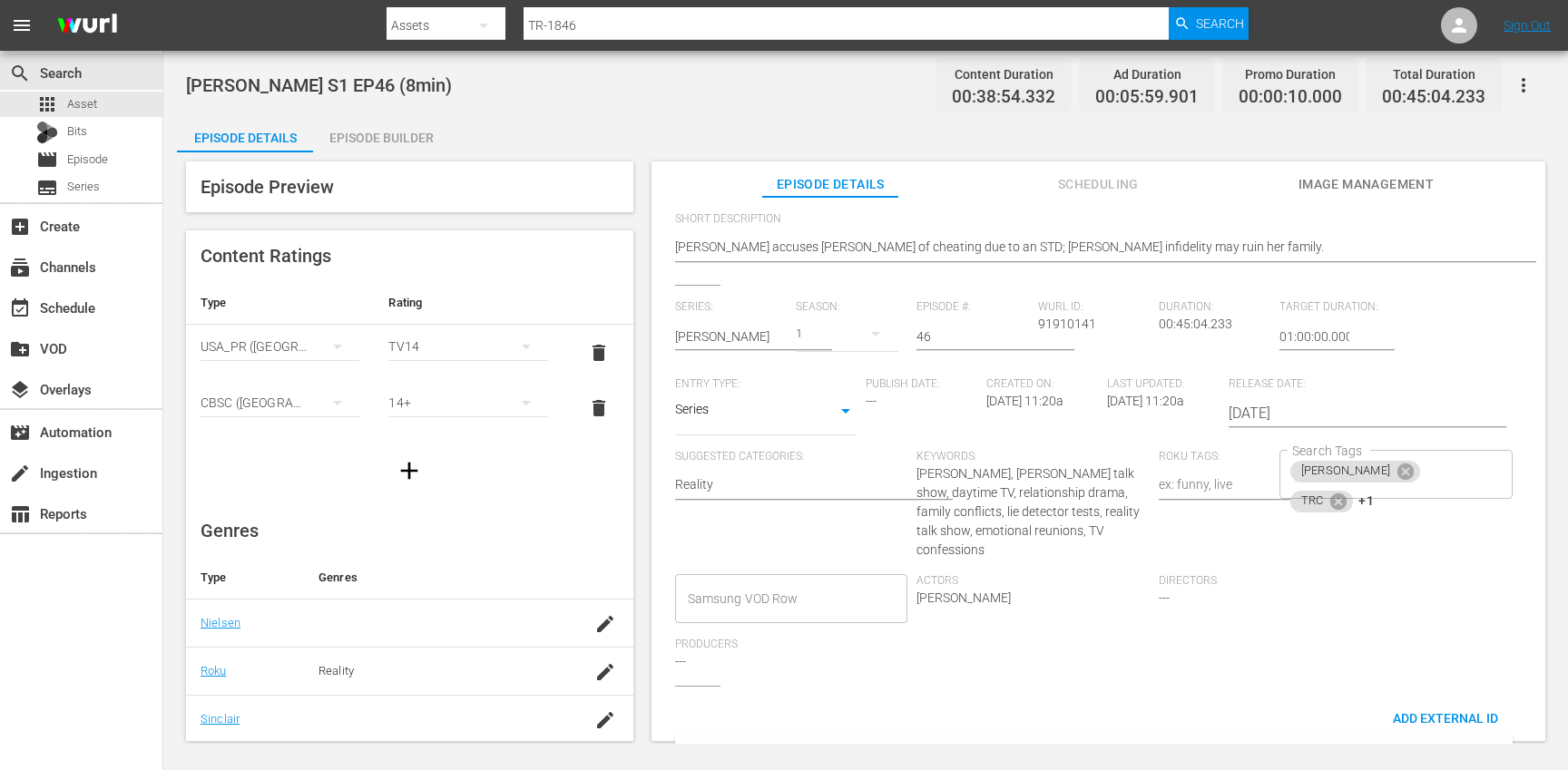
scroll to position [316, 0]
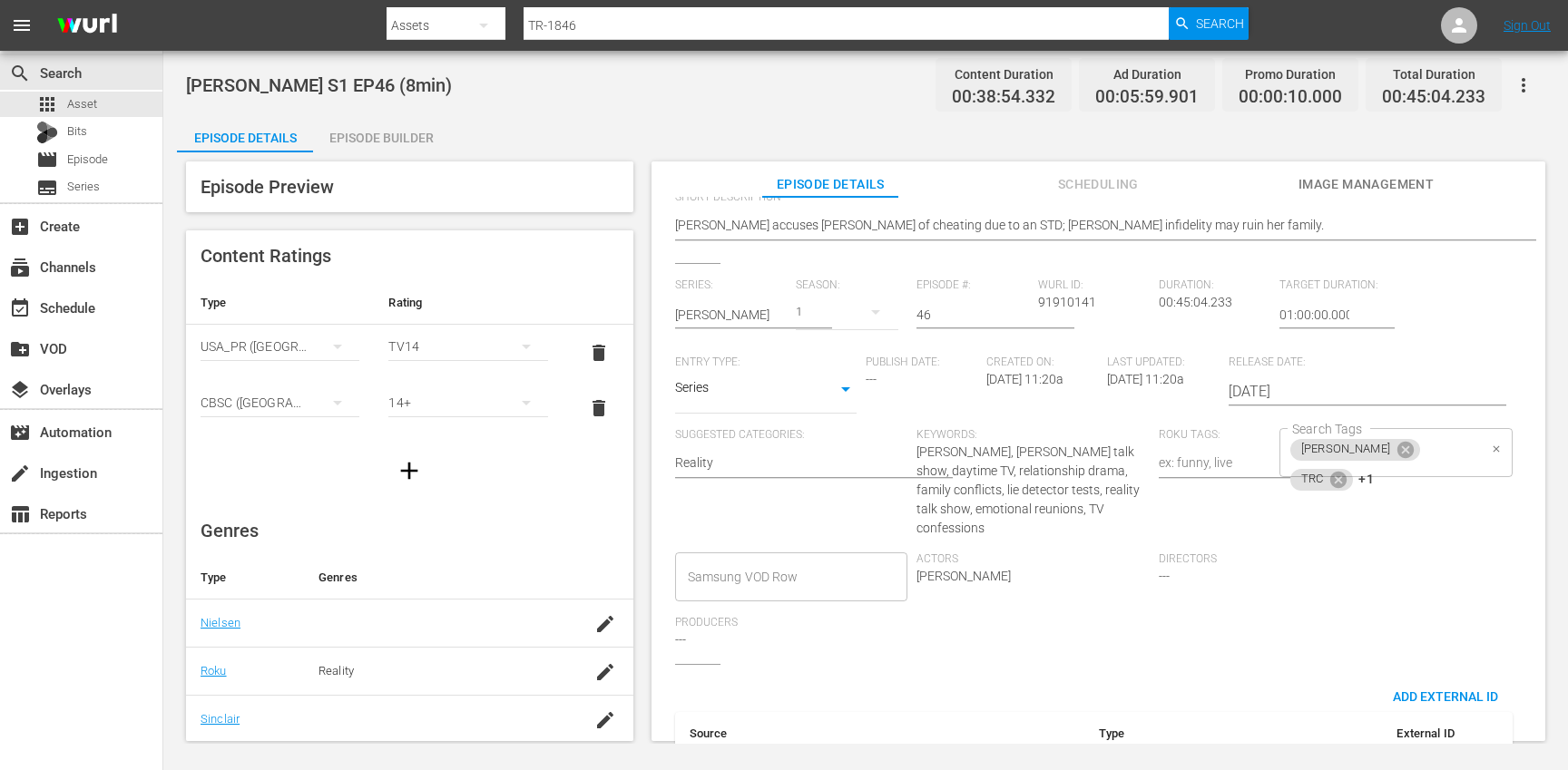
click at [1443, 457] on div "[PERSON_NAME] TRC +1 Search Tags" at bounding box center [1396, 453] width 233 height 49
type textarea "[PERSON_NAME] S1 EP46 (10min)"
click at [1346, 470] on icon at bounding box center [1339, 479] width 17 height 17
click at [1348, 469] on icon at bounding box center [1338, 479] width 20 height 20
type input "10"
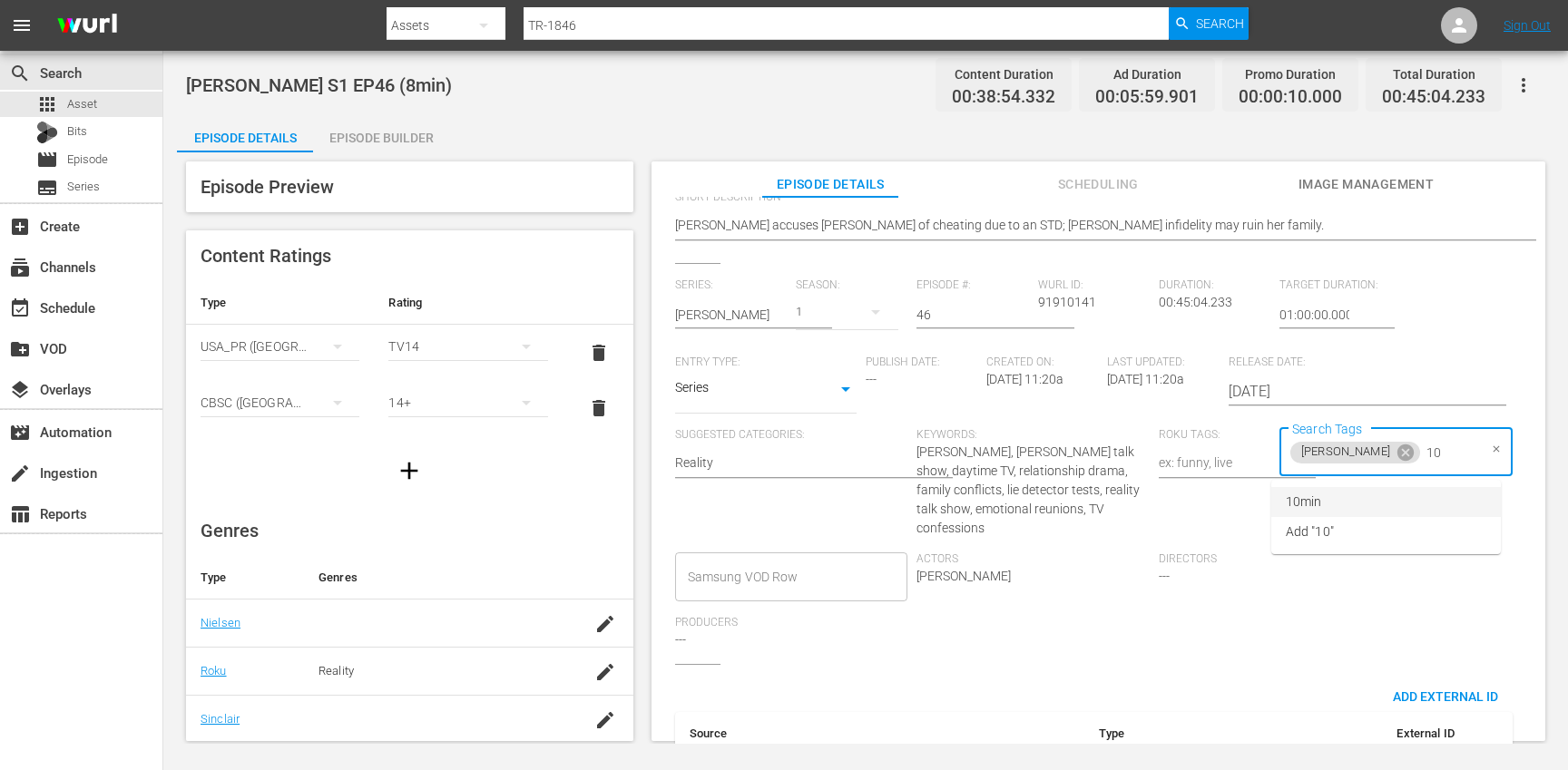
click at [1370, 499] on li "10min" at bounding box center [1385, 502] width 229 height 30
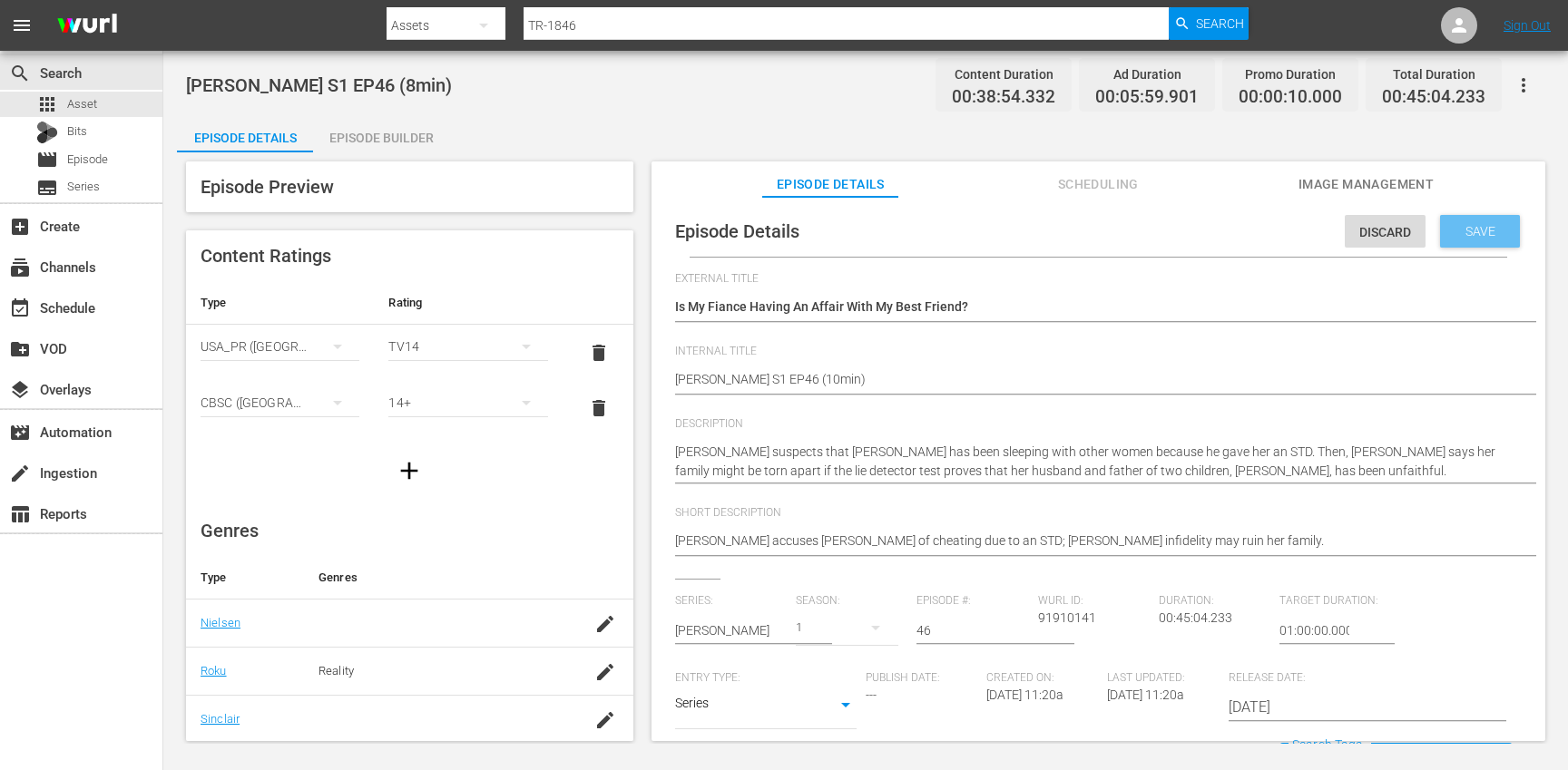
click at [1478, 234] on span "Save" at bounding box center [1479, 232] width 59 height 15
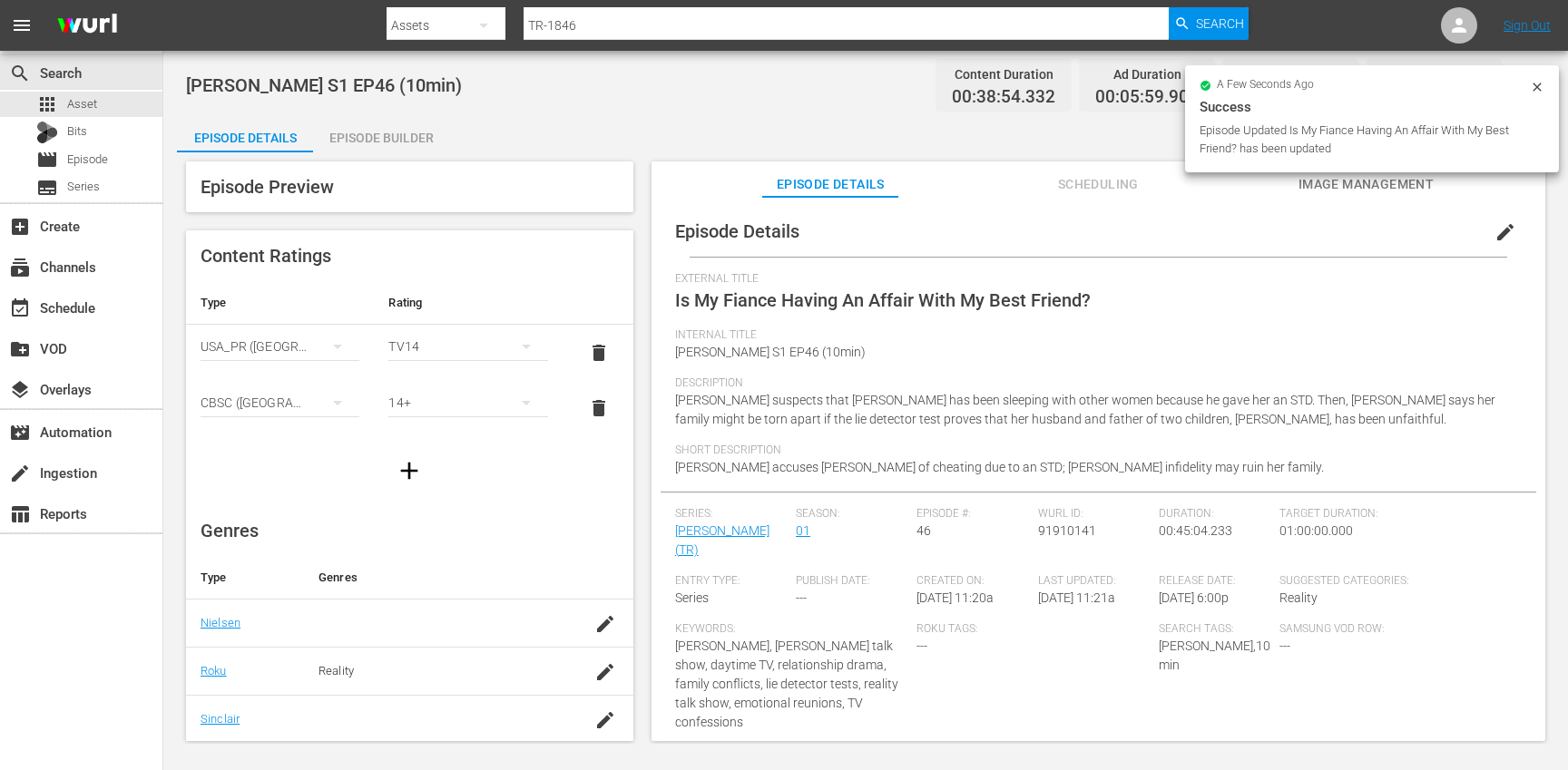
click at [386, 141] on div "Episode Builder" at bounding box center [381, 138] width 136 height 44
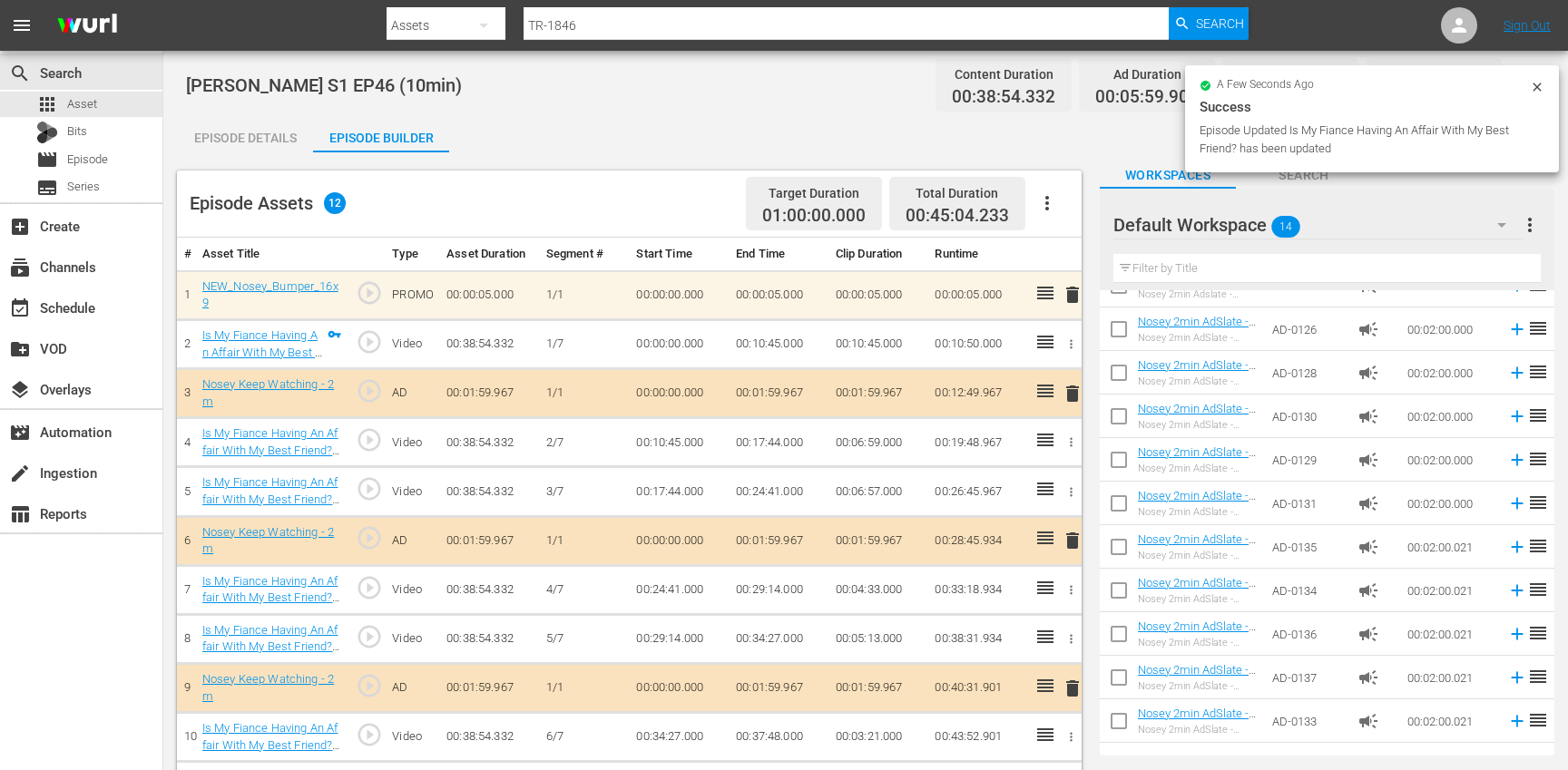
click at [1057, 206] on icon "button" at bounding box center [1046, 202] width 21 height 21
click at [1070, 261] on div "Clear Ads" at bounding box center [1101, 253] width 123 height 44
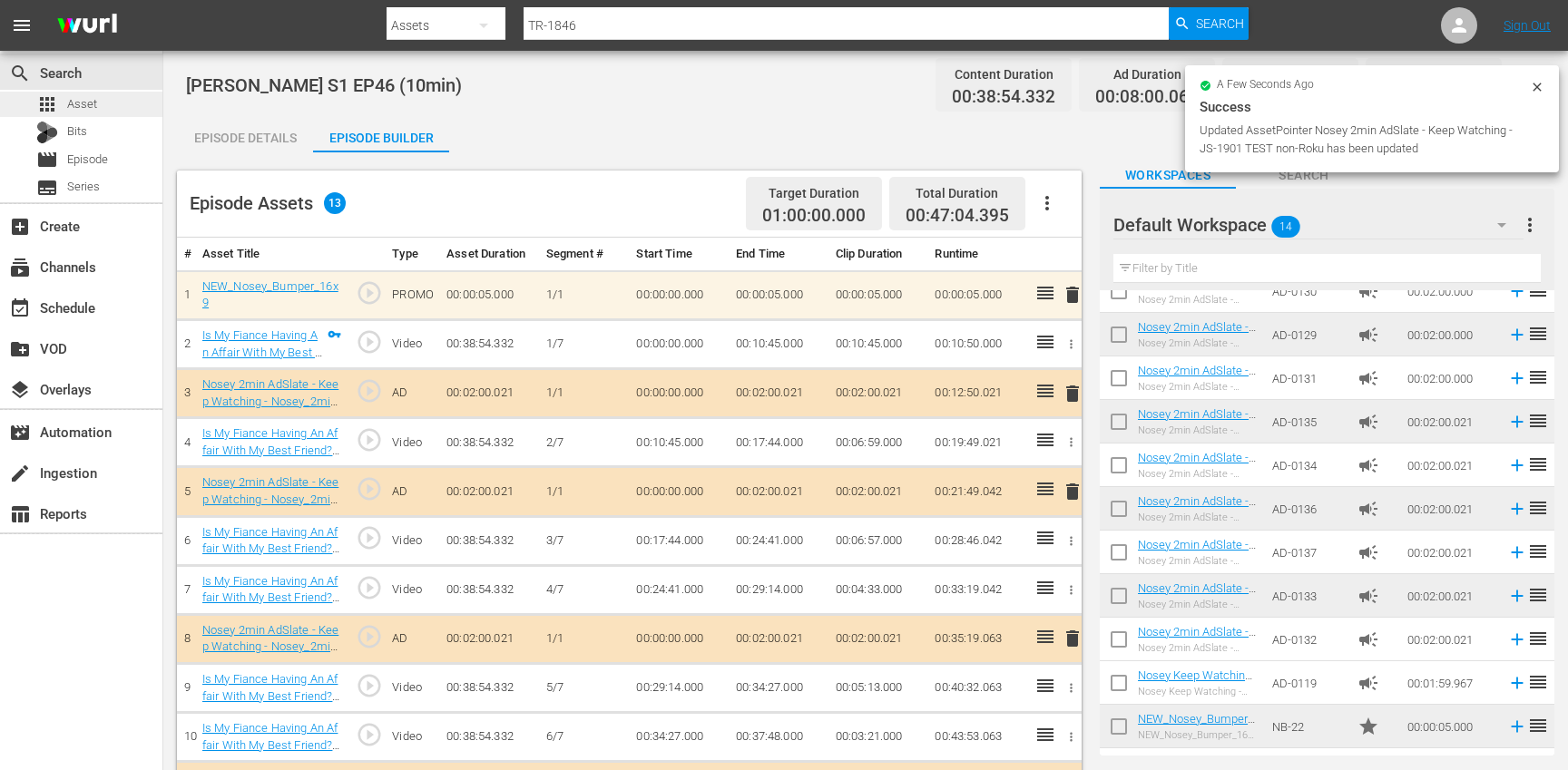
click at [135, 111] on div "apps Asset" at bounding box center [81, 103] width 162 height 25
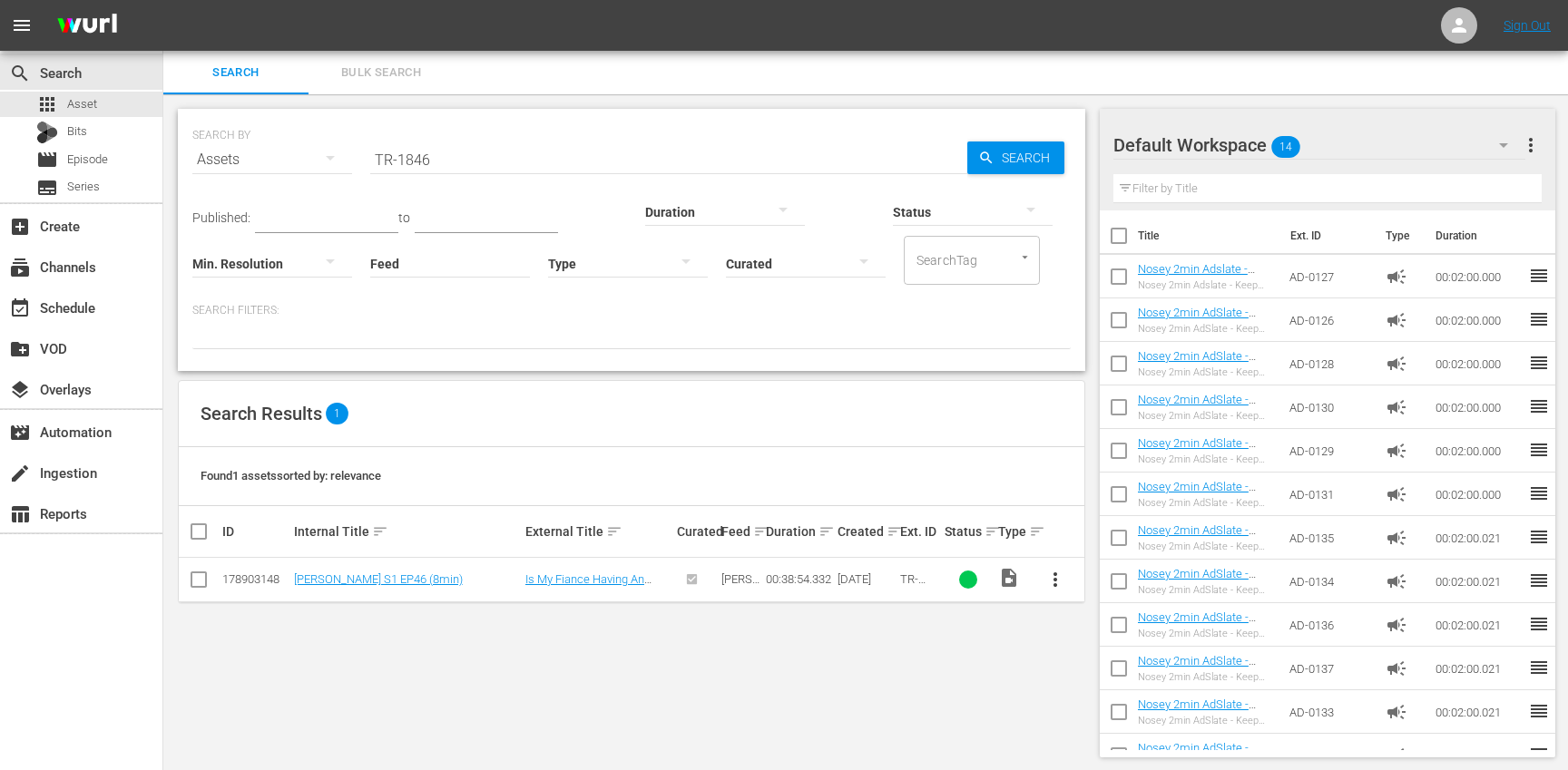
click at [524, 153] on input "TR-1846" at bounding box center [668, 159] width 597 height 44
paste input "7"
type input "TR-1847"
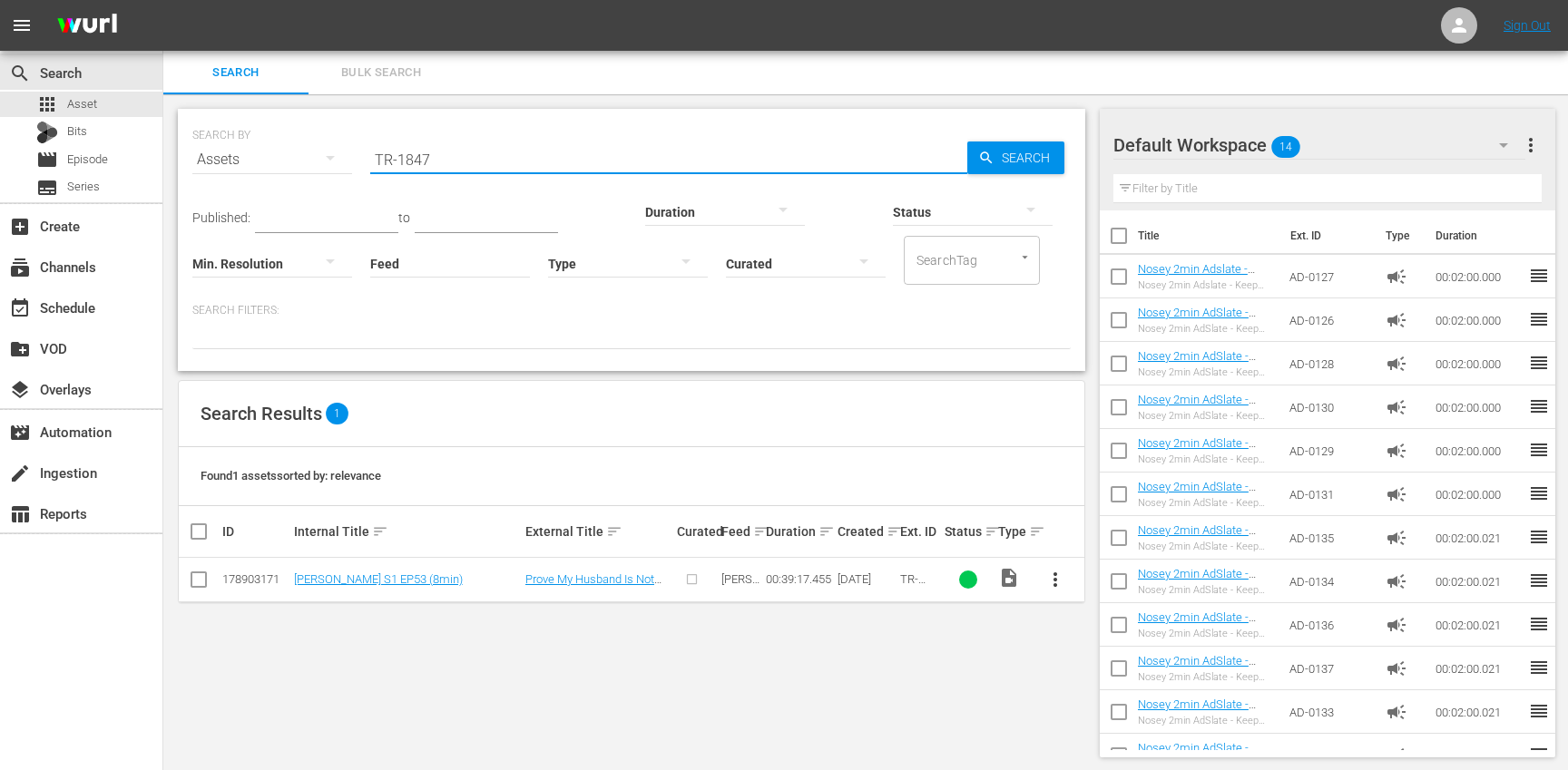
click at [1068, 580] on button "more_vert" at bounding box center [1055, 579] width 44 height 44
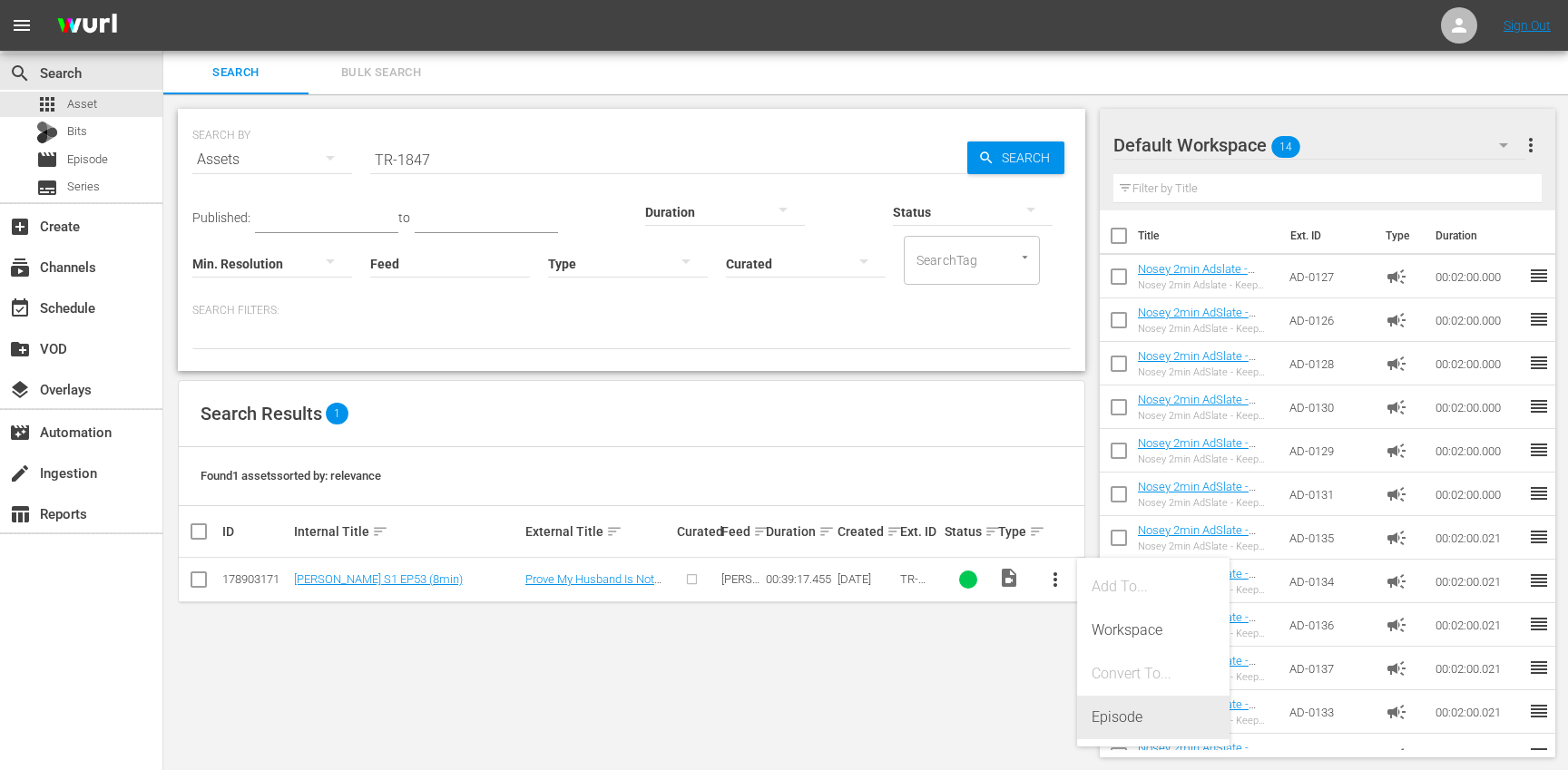
click at [1135, 703] on div "Episode" at bounding box center [1153, 717] width 123 height 44
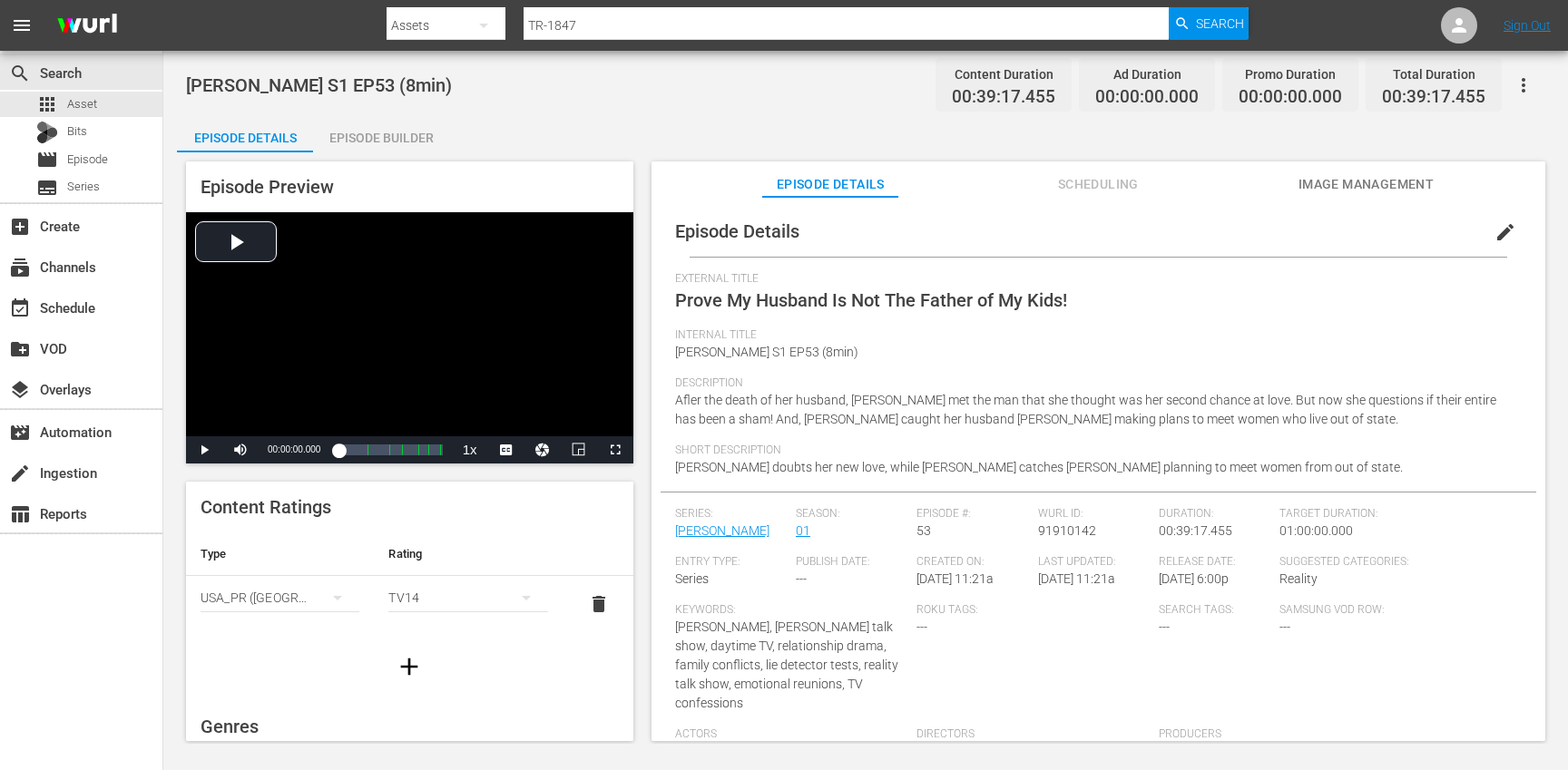
click at [1494, 241] on span "edit" at bounding box center [1505, 232] width 21 height 21
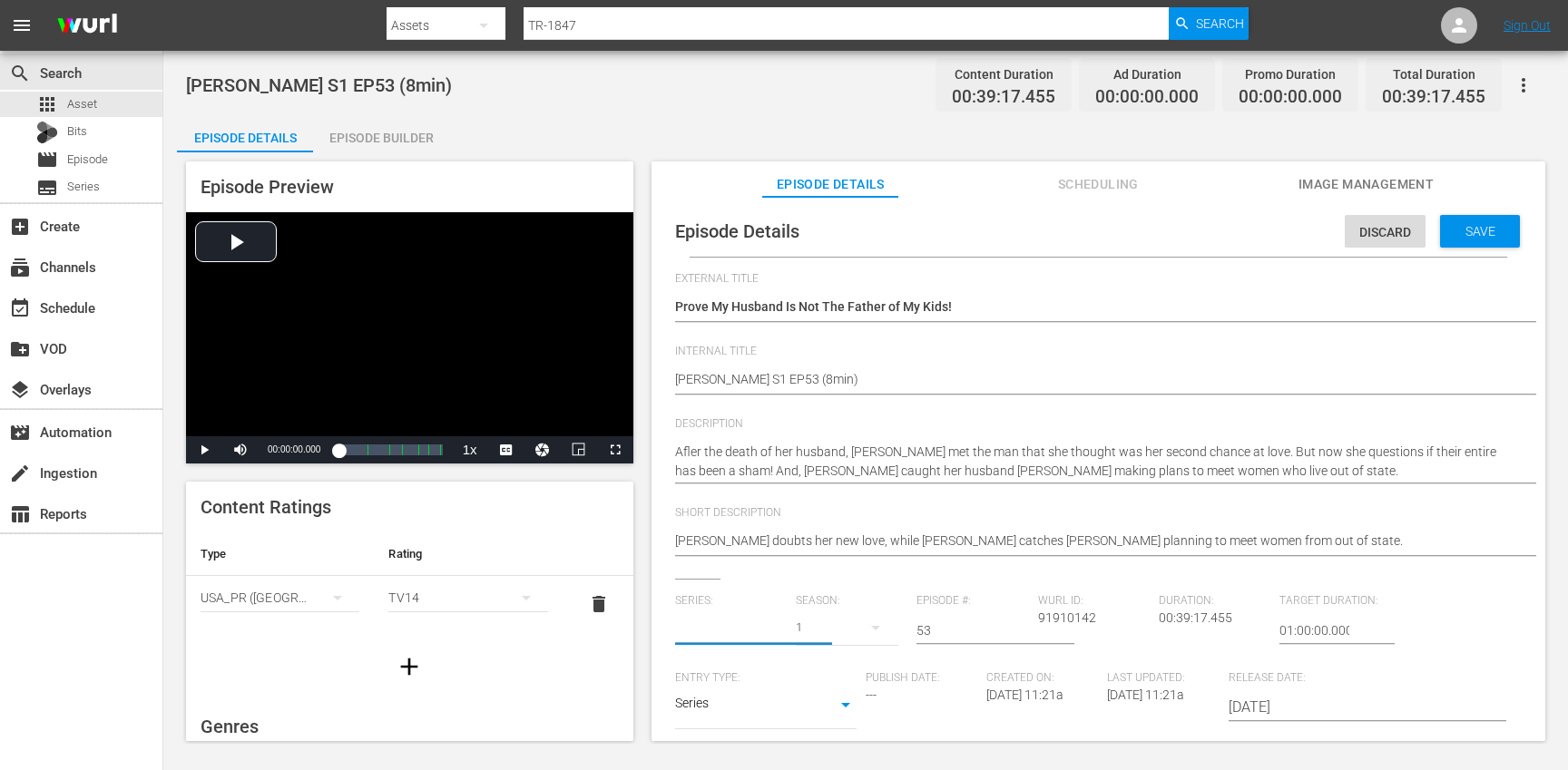
click at [729, 627] on input "text" at bounding box center [731, 629] width 112 height 44
click at [725, 683] on div "[PERSON_NAME] (TR)" at bounding box center [750, 681] width 121 height 44
type input "[PERSON_NAME] (TR)"
click at [853, 625] on button "button" at bounding box center [875, 628] width 44 height 44
click at [825, 726] on div "1" at bounding box center [819, 732] width 50 height 18
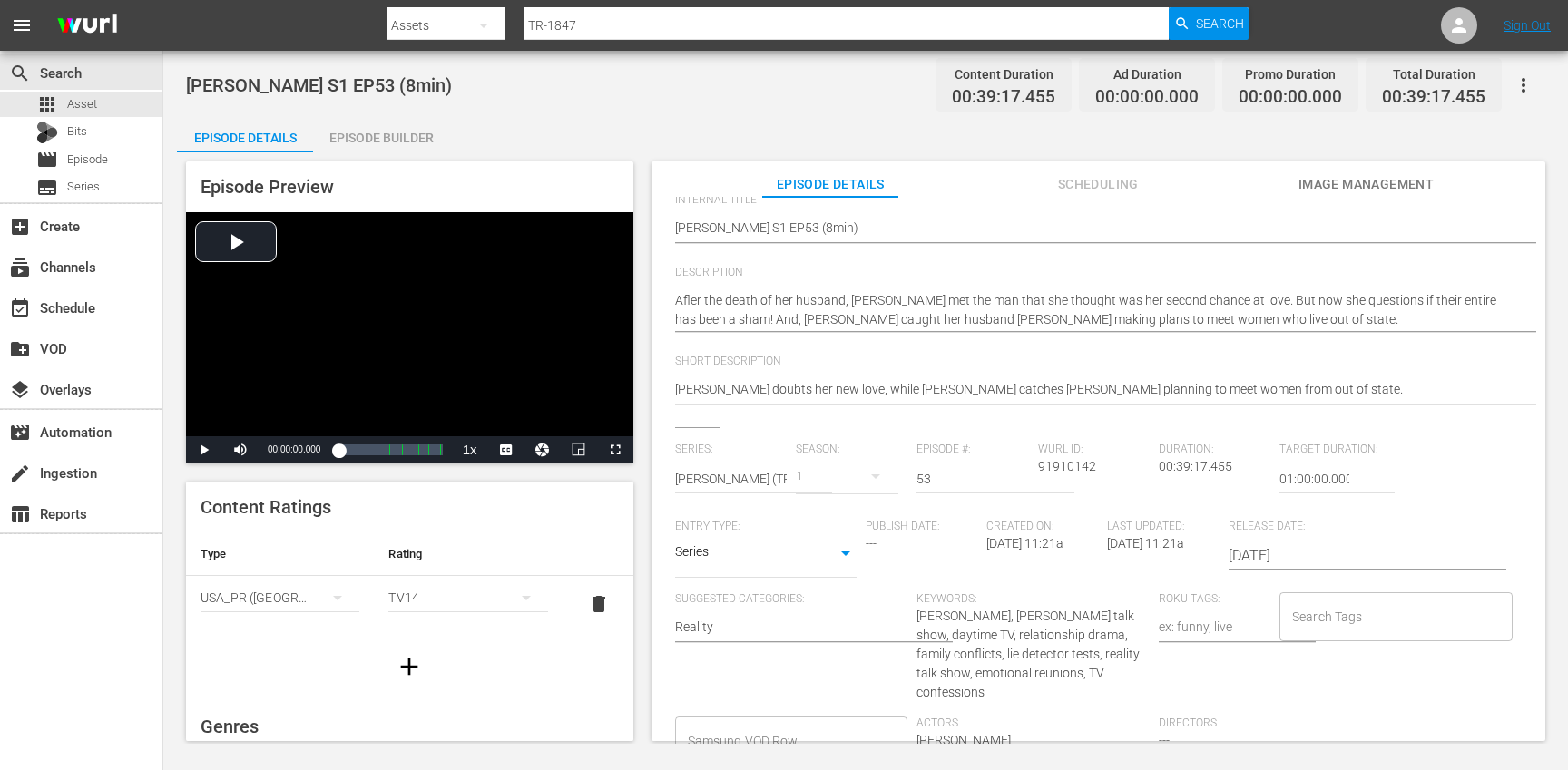
scroll to position [192, 0]
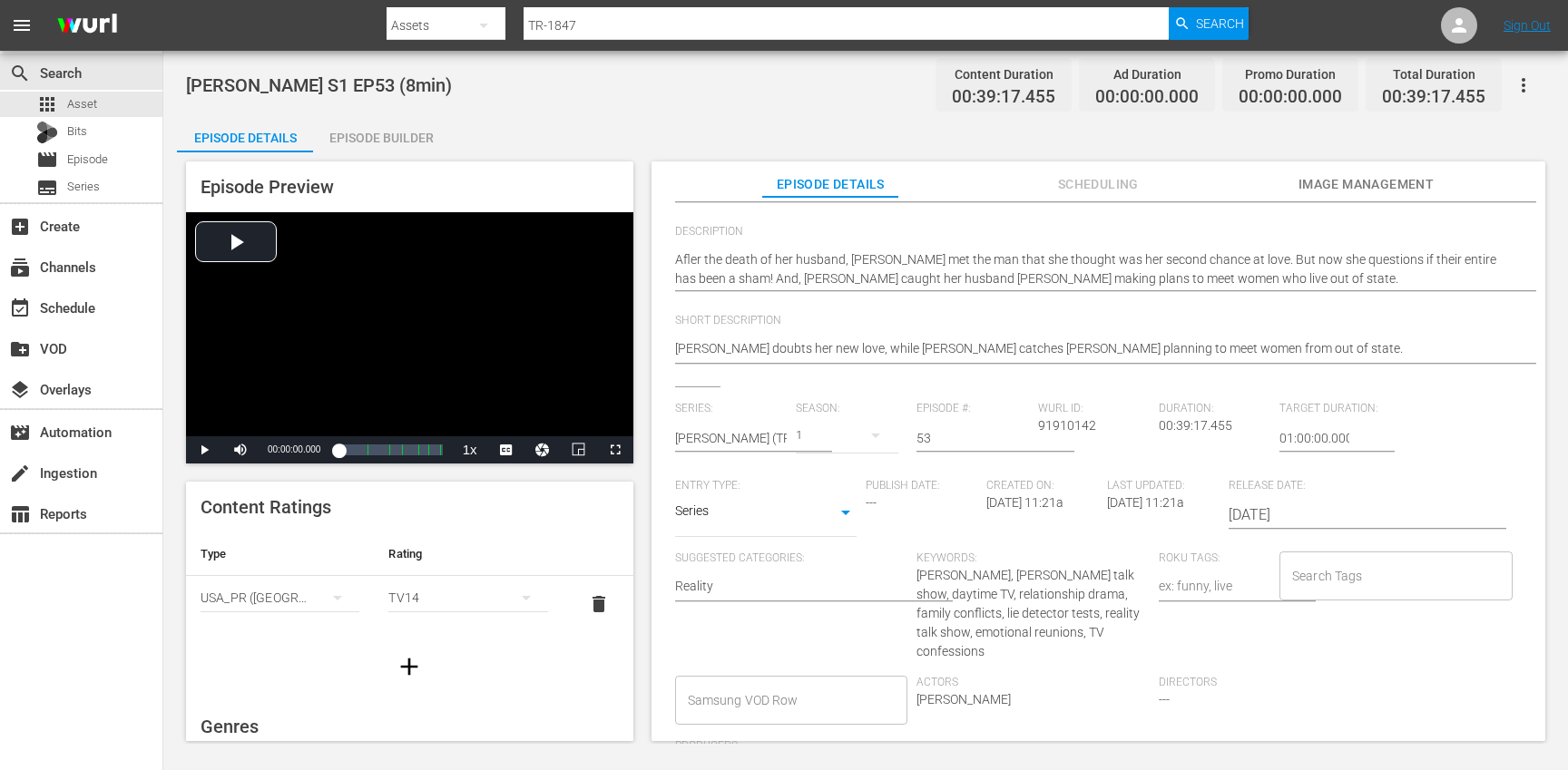
click at [1339, 557] on div "Search Tags" at bounding box center [1396, 575] width 233 height 49
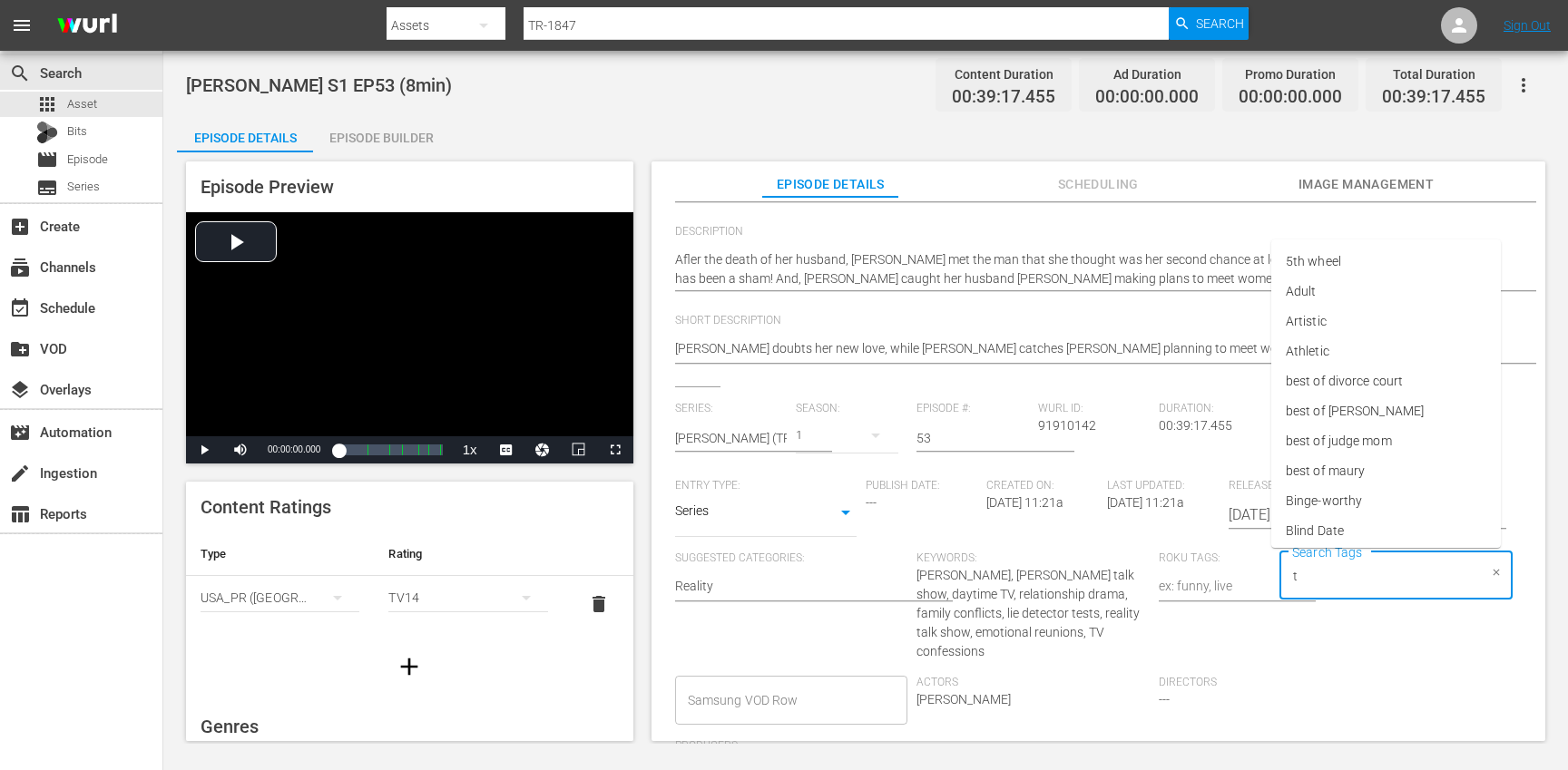
type input "tr"
click at [1323, 508] on li "[PERSON_NAME]" at bounding box center [1385, 501] width 229 height 30
type input "trc"
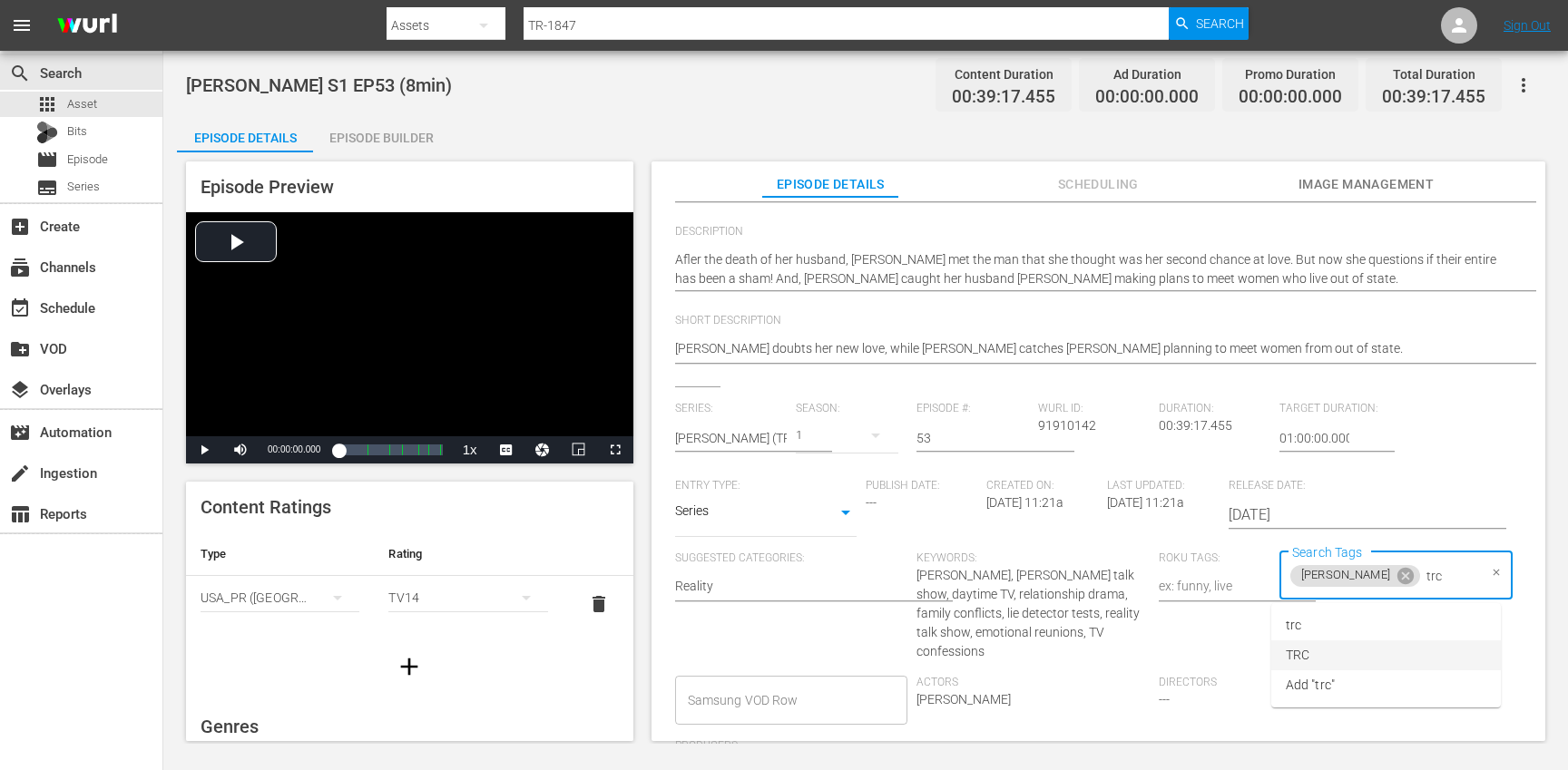
click at [1327, 657] on li "TRC" at bounding box center [1385, 655] width 229 height 30
type input "8"
click at [1320, 628] on li "8min" at bounding box center [1385, 625] width 229 height 30
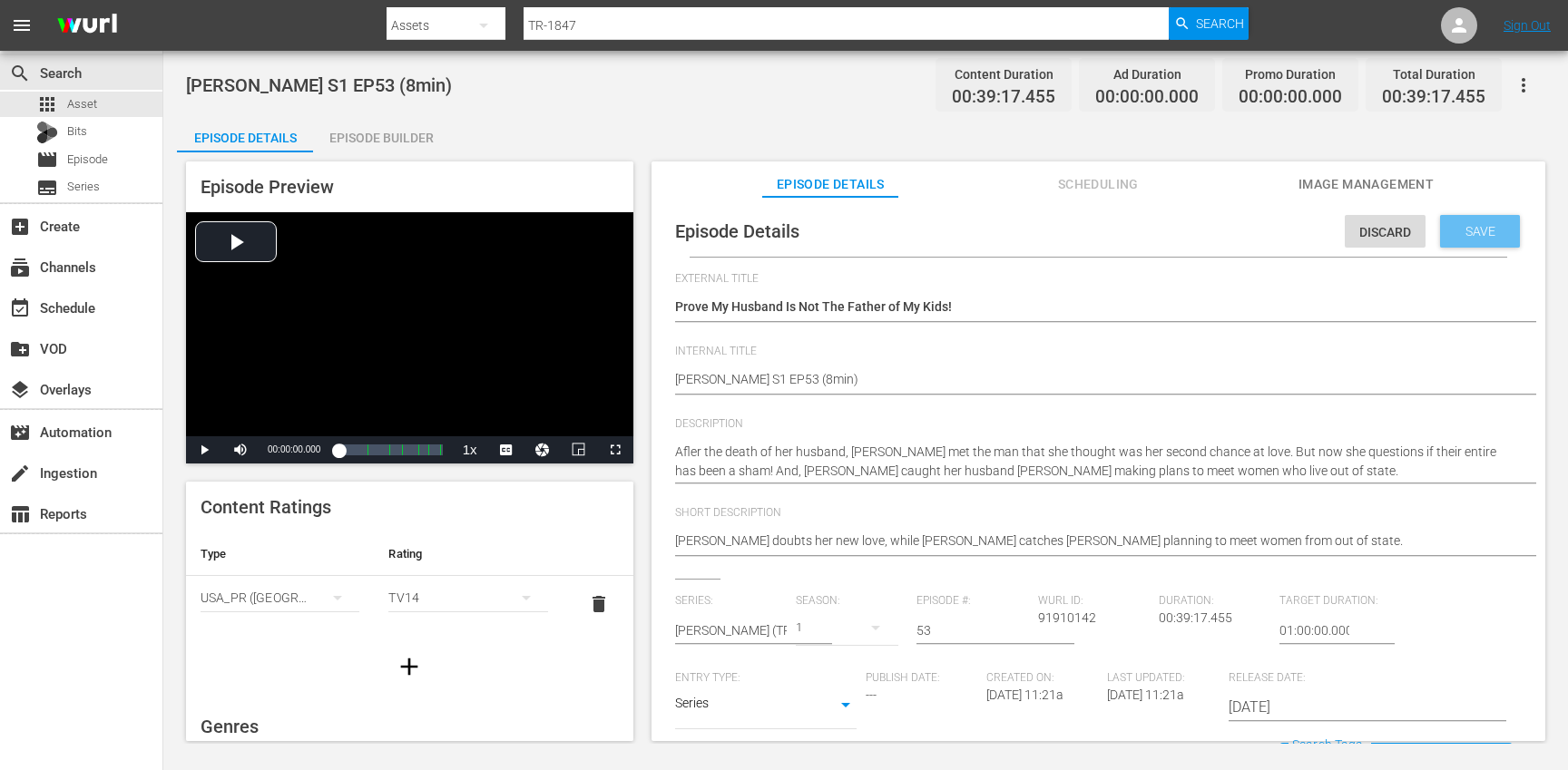
click at [1458, 229] on span "Save" at bounding box center [1479, 232] width 59 height 15
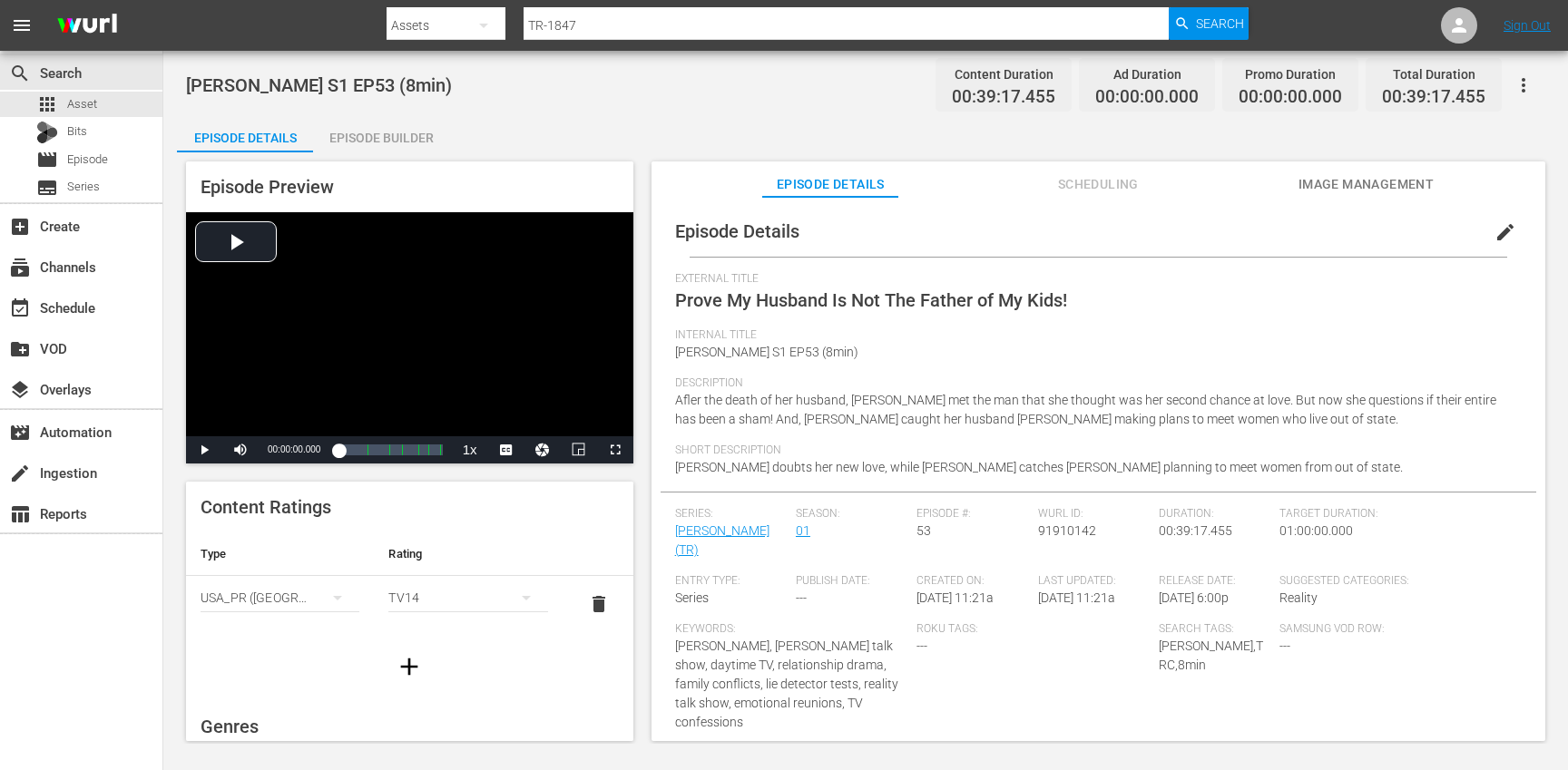
click at [407, 665] on icon "button" at bounding box center [409, 666] width 18 height 18
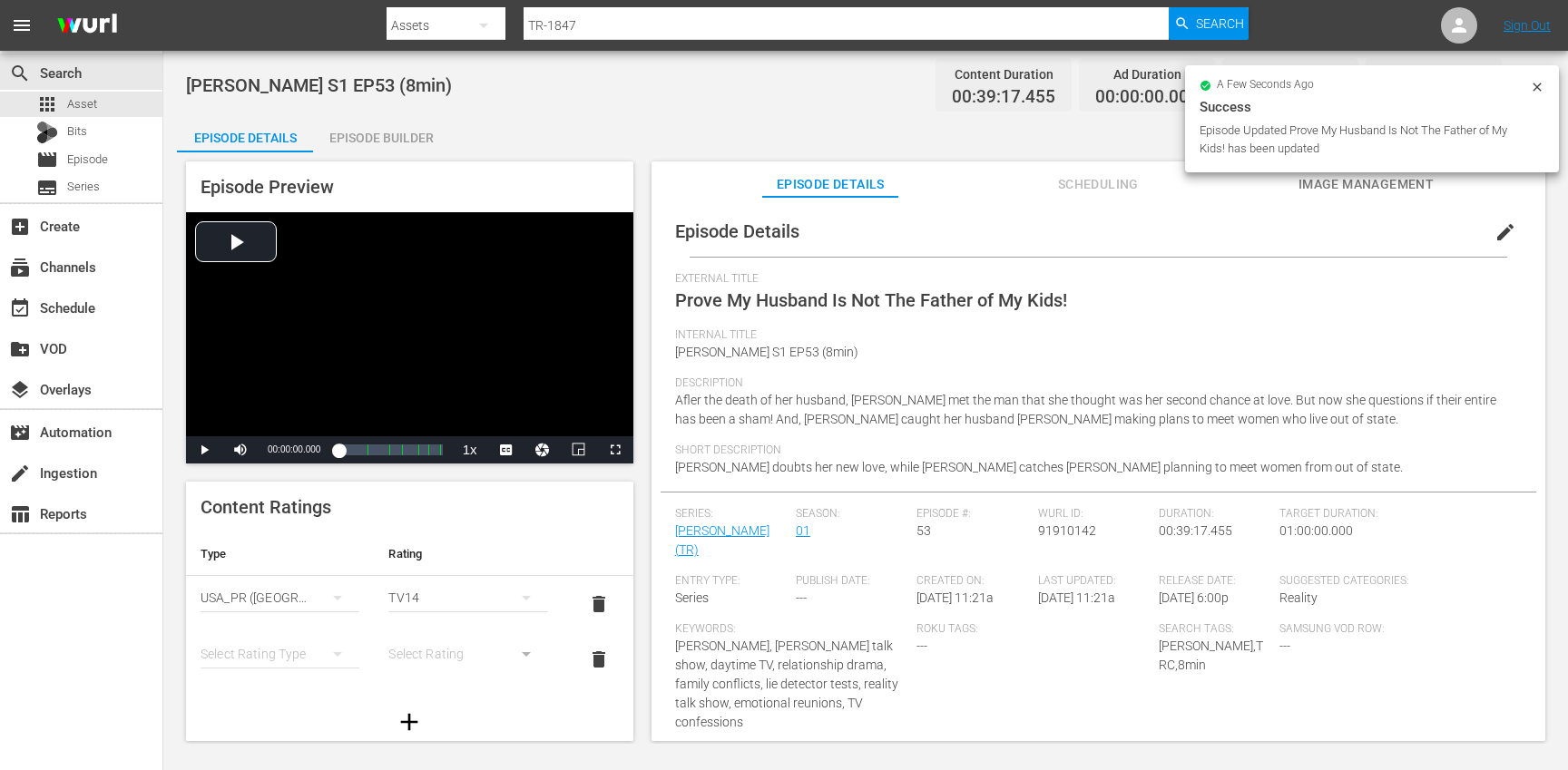
click at [288, 656] on div "simple table" at bounding box center [280, 654] width 158 height 51
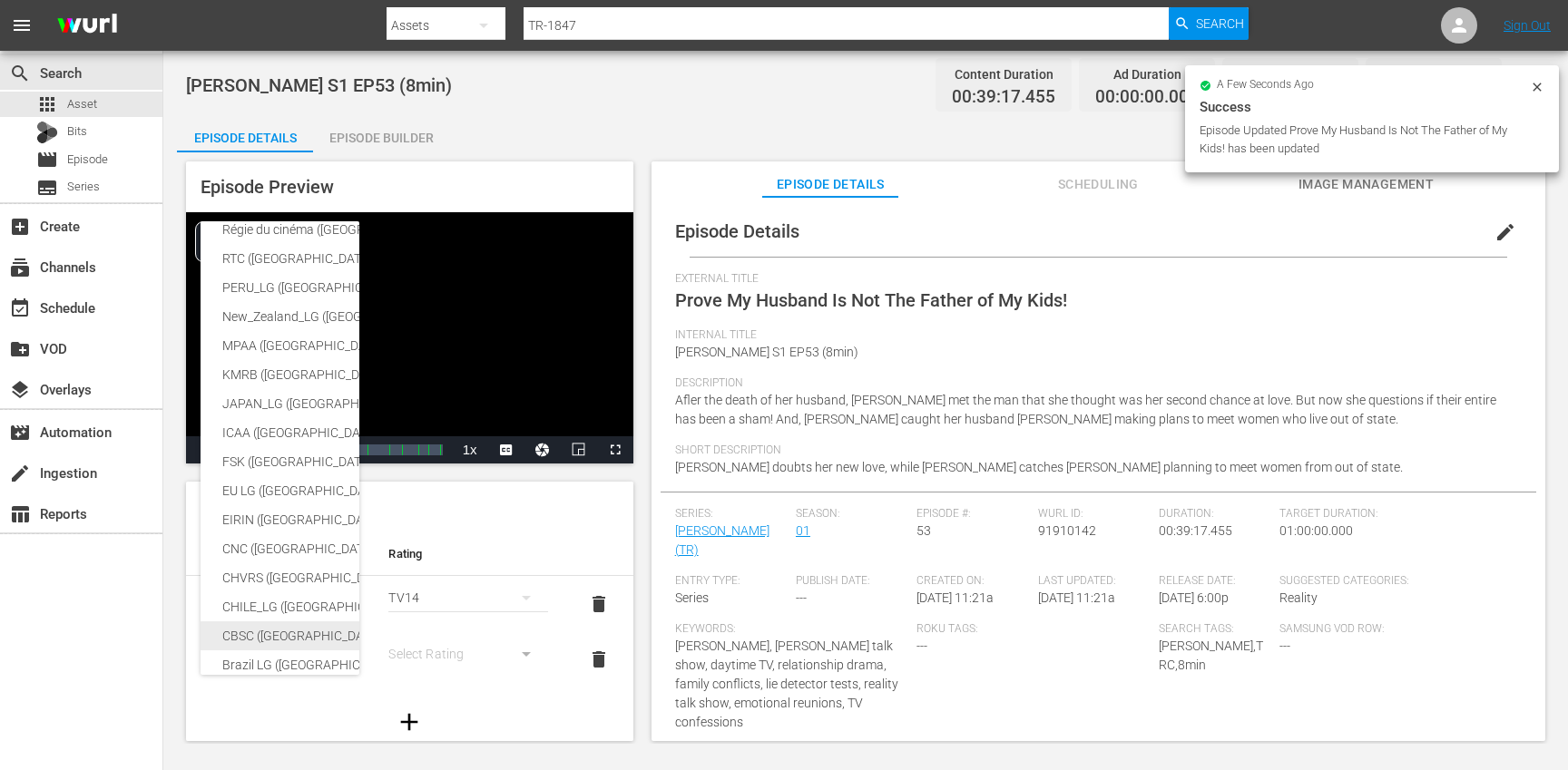
click at [267, 635] on div "CBSC ([GEOGRAPHIC_DATA])" at bounding box center [445, 635] width 445 height 29
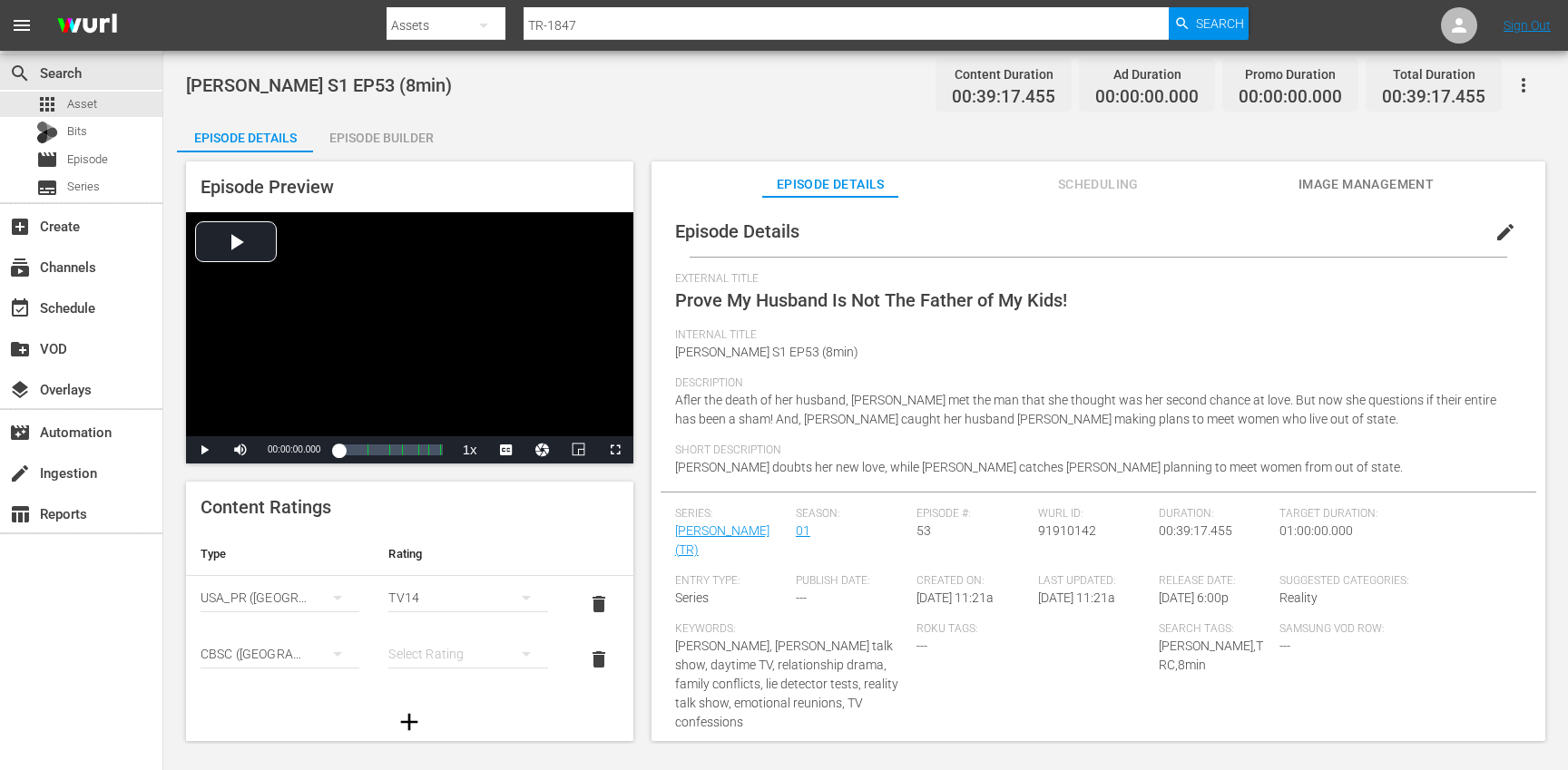
click at [456, 652] on div "simple table" at bounding box center [468, 654] width 158 height 51
click at [439, 614] on div "14+" at bounding box center [468, 616] width 116 height 29
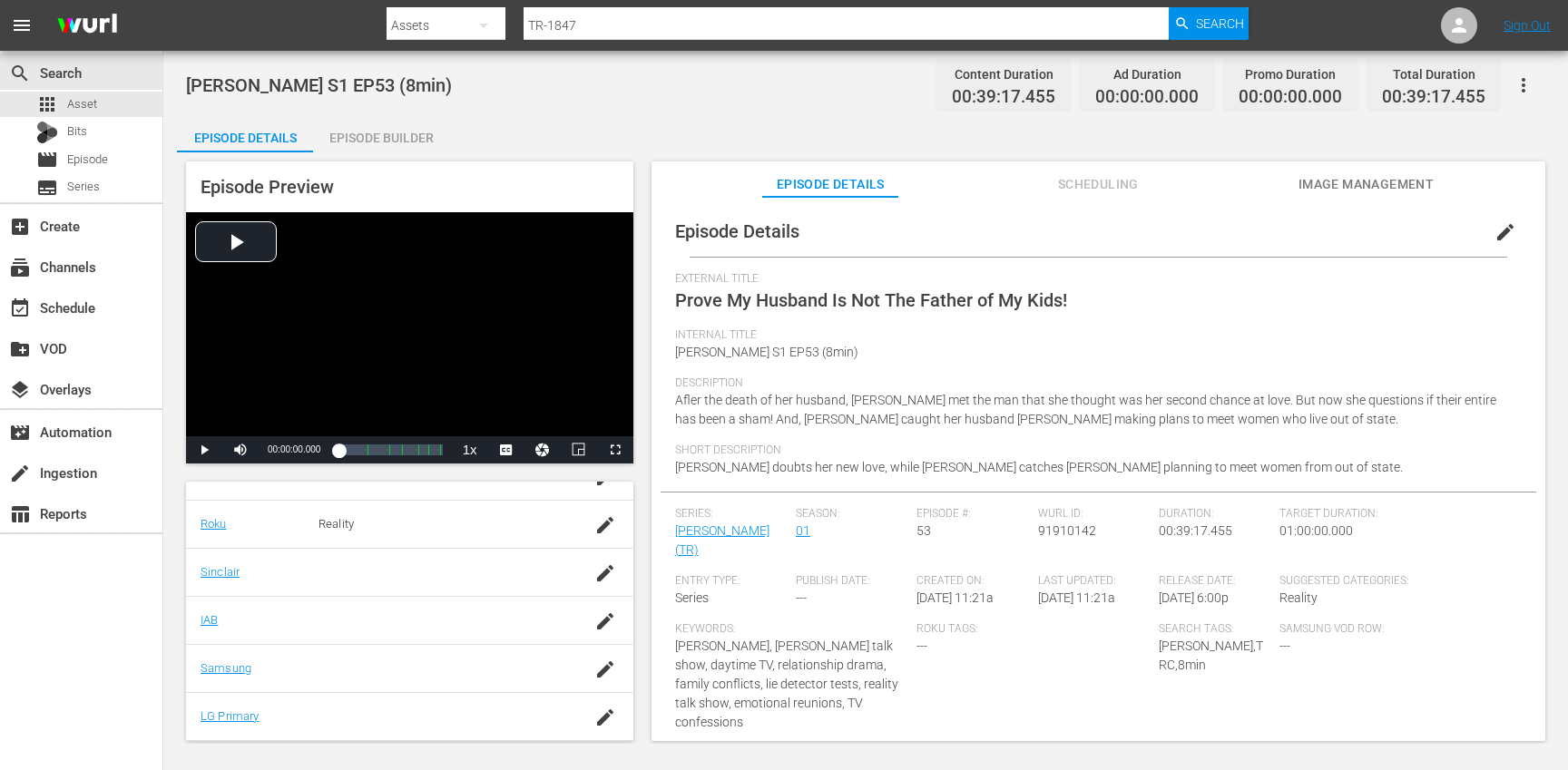
scroll to position [406, 0]
click at [597, 666] on icon "button" at bounding box center [606, 661] width 17 height 17
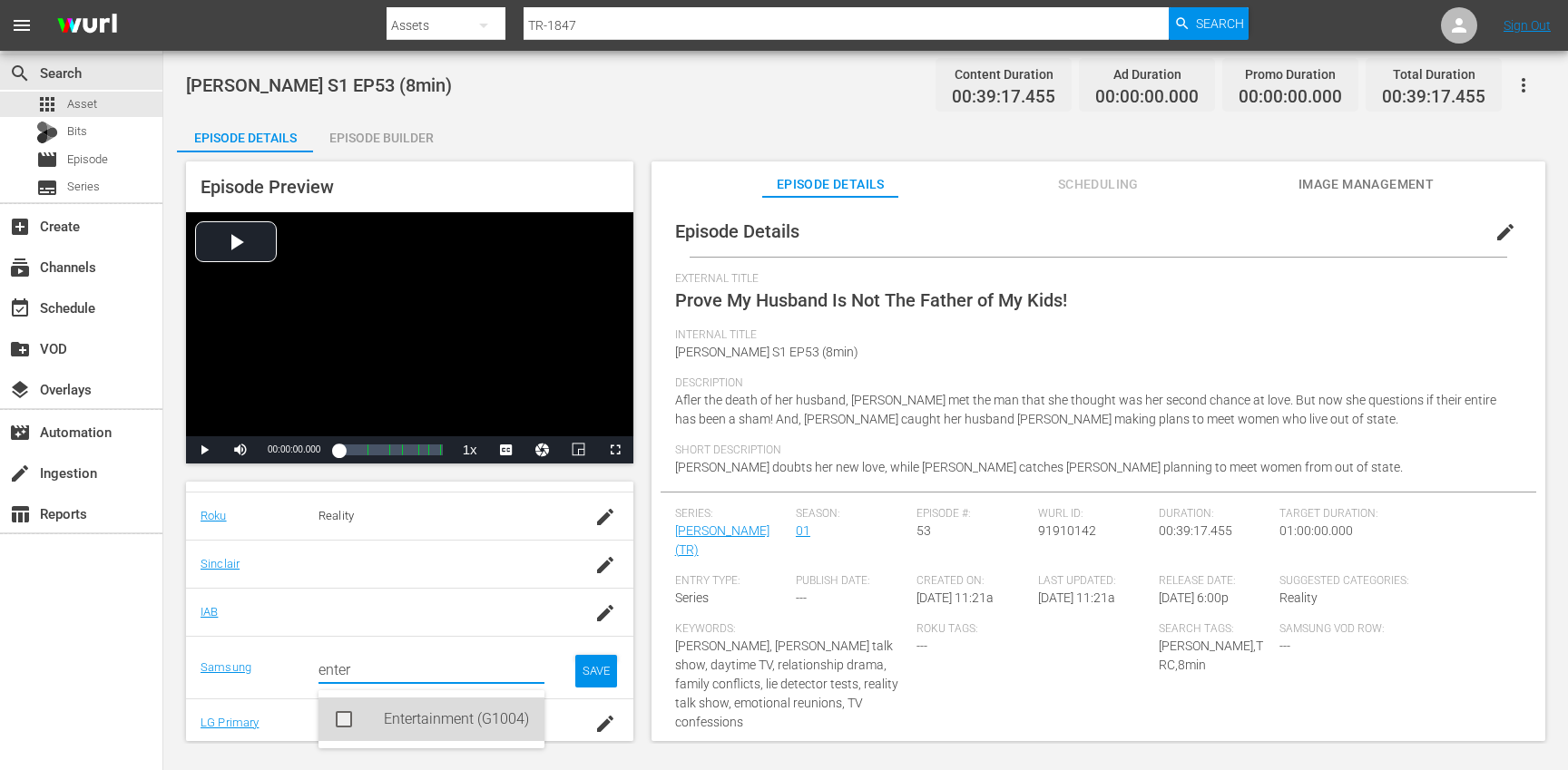
click at [453, 722] on div "Entertainment (G1004)" at bounding box center [457, 719] width 146 height 44
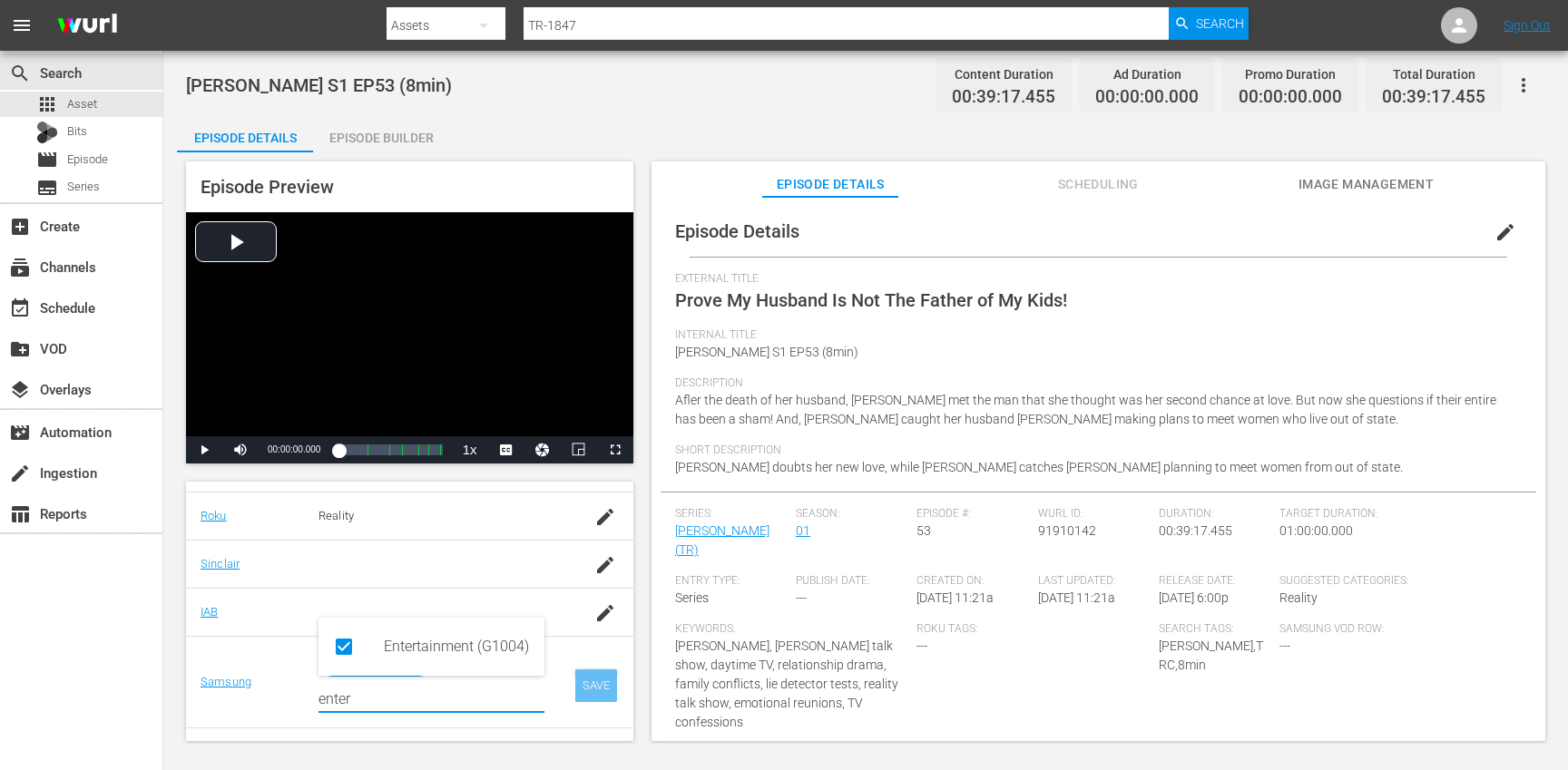
type input "enter"
click at [591, 697] on div "SAVE" at bounding box center [595, 685] width 42 height 33
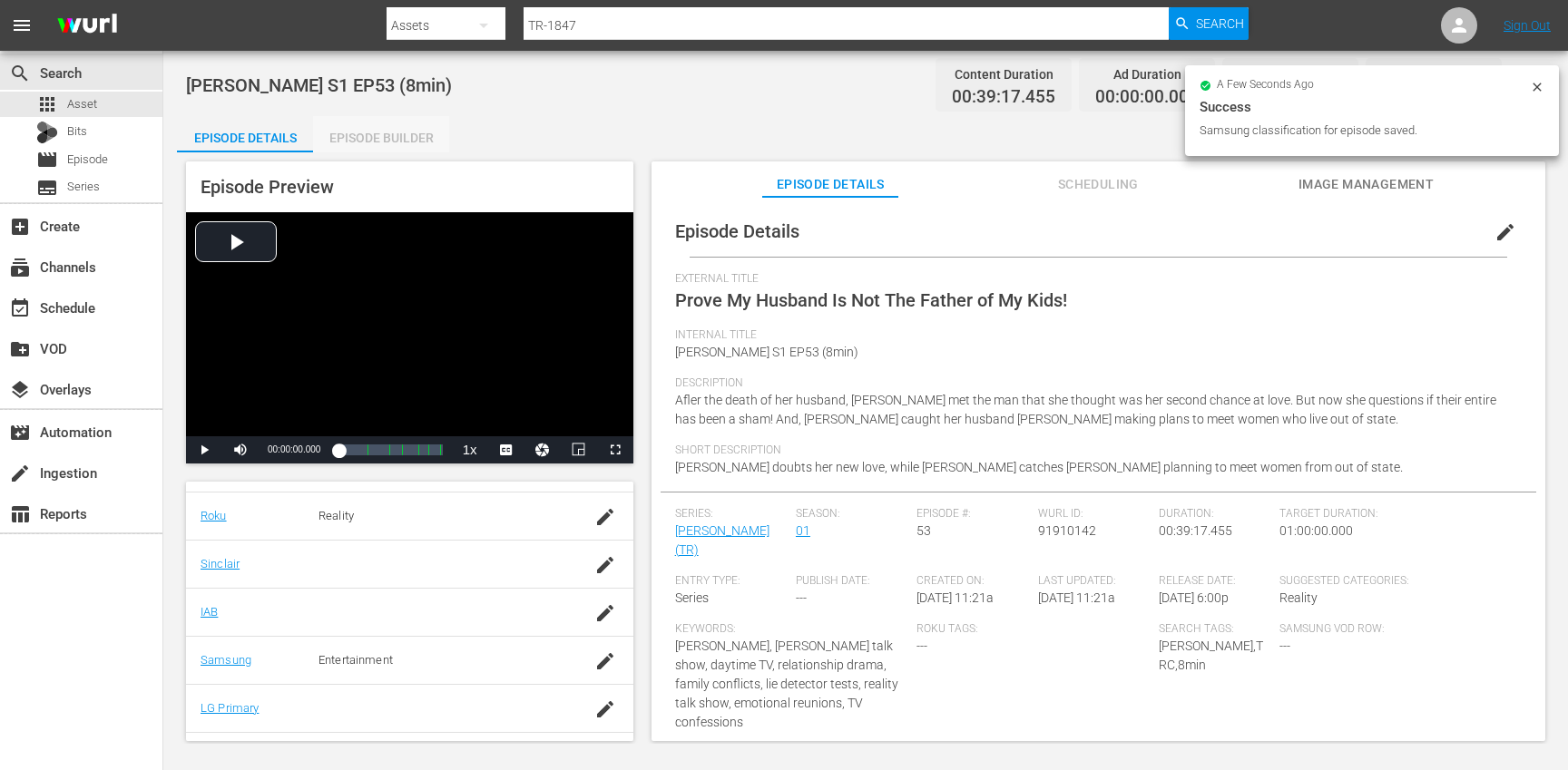
click at [409, 139] on div "Episode Builder" at bounding box center [381, 138] width 136 height 44
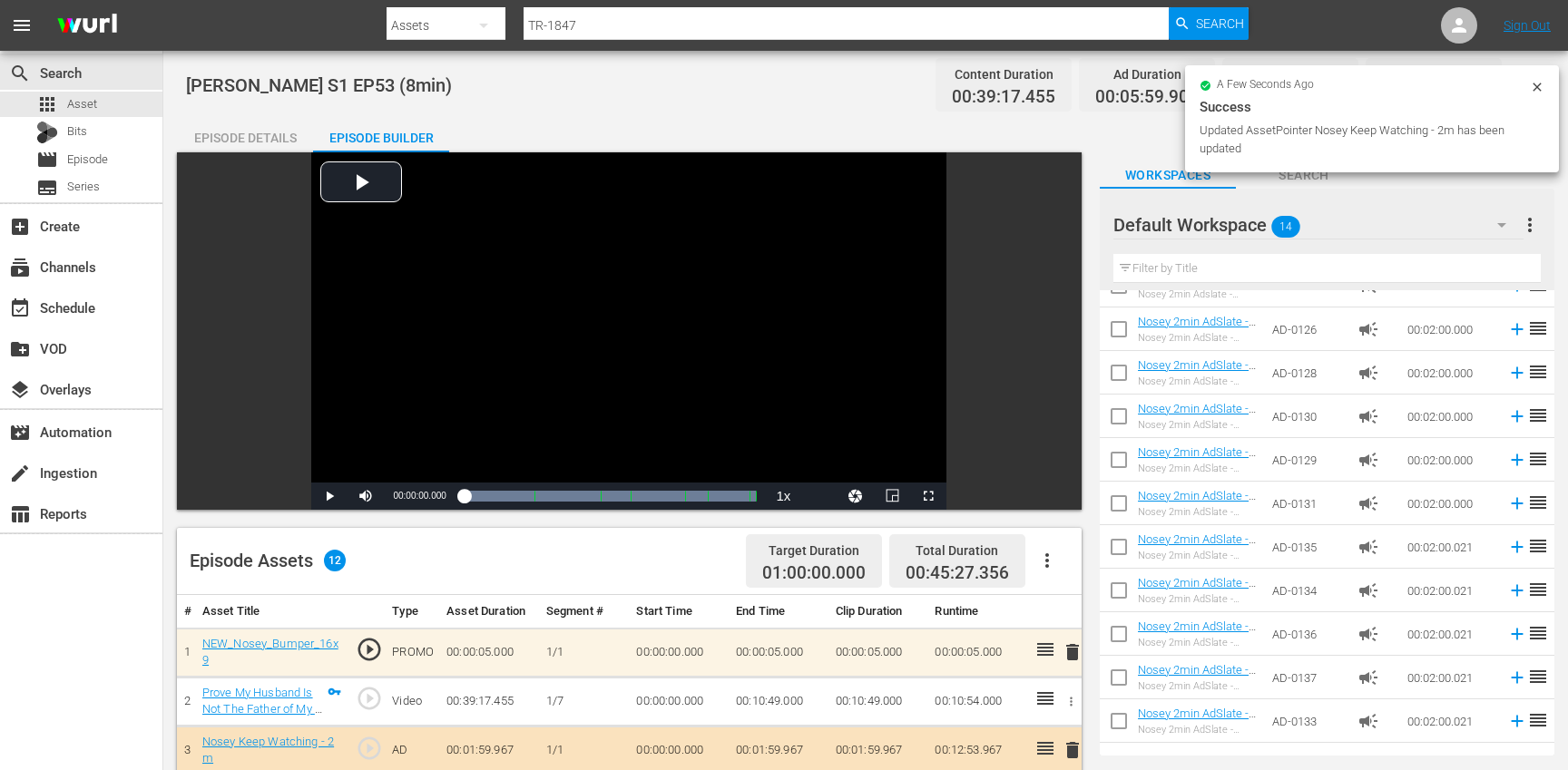
click at [282, 124] on div "Episode Details" at bounding box center [245, 138] width 136 height 44
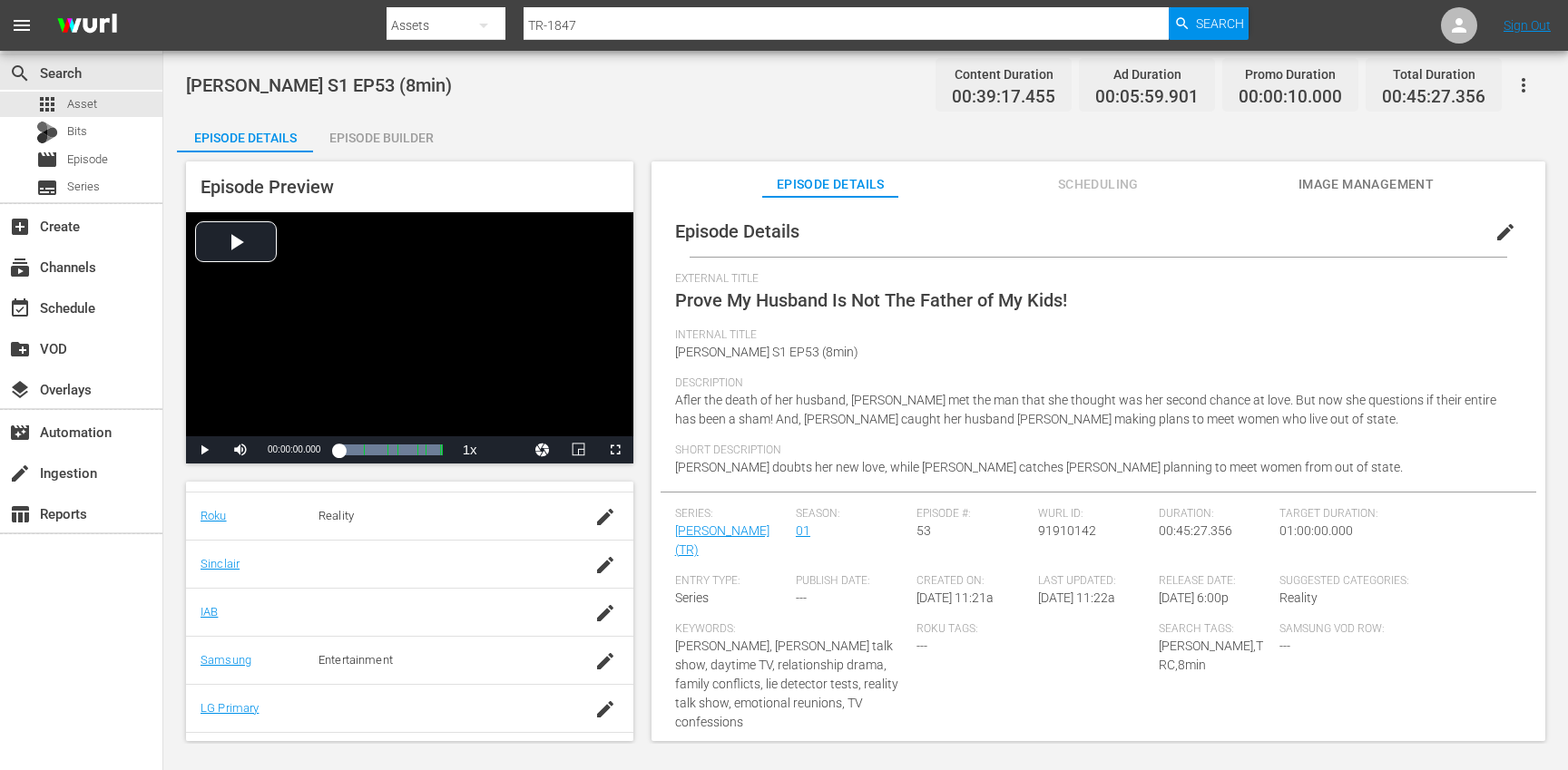
click at [1537, 92] on button "button" at bounding box center [1523, 85] width 44 height 44
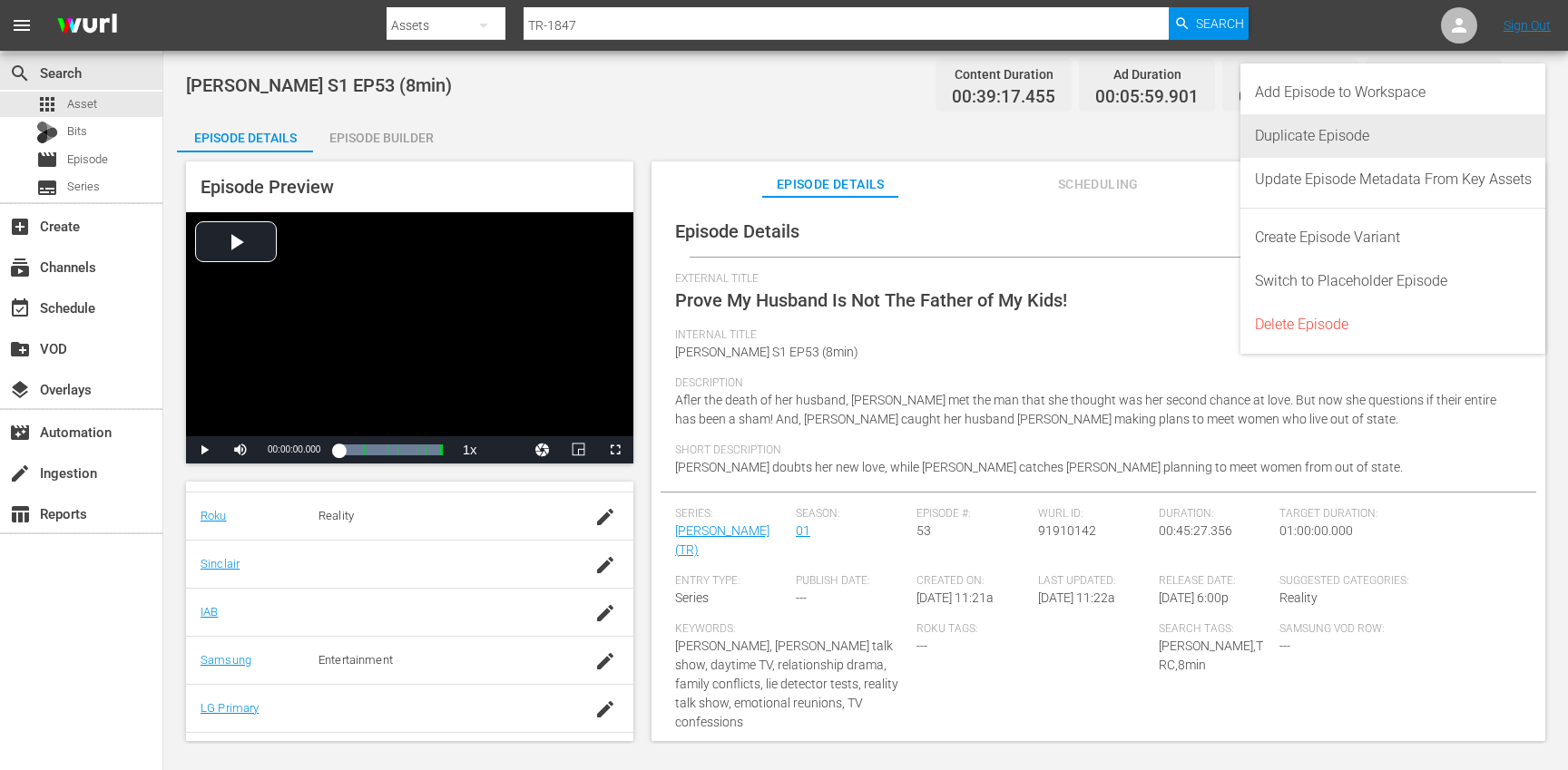
click at [1416, 122] on div "Duplicate Episode" at bounding box center [1393, 136] width 277 height 44
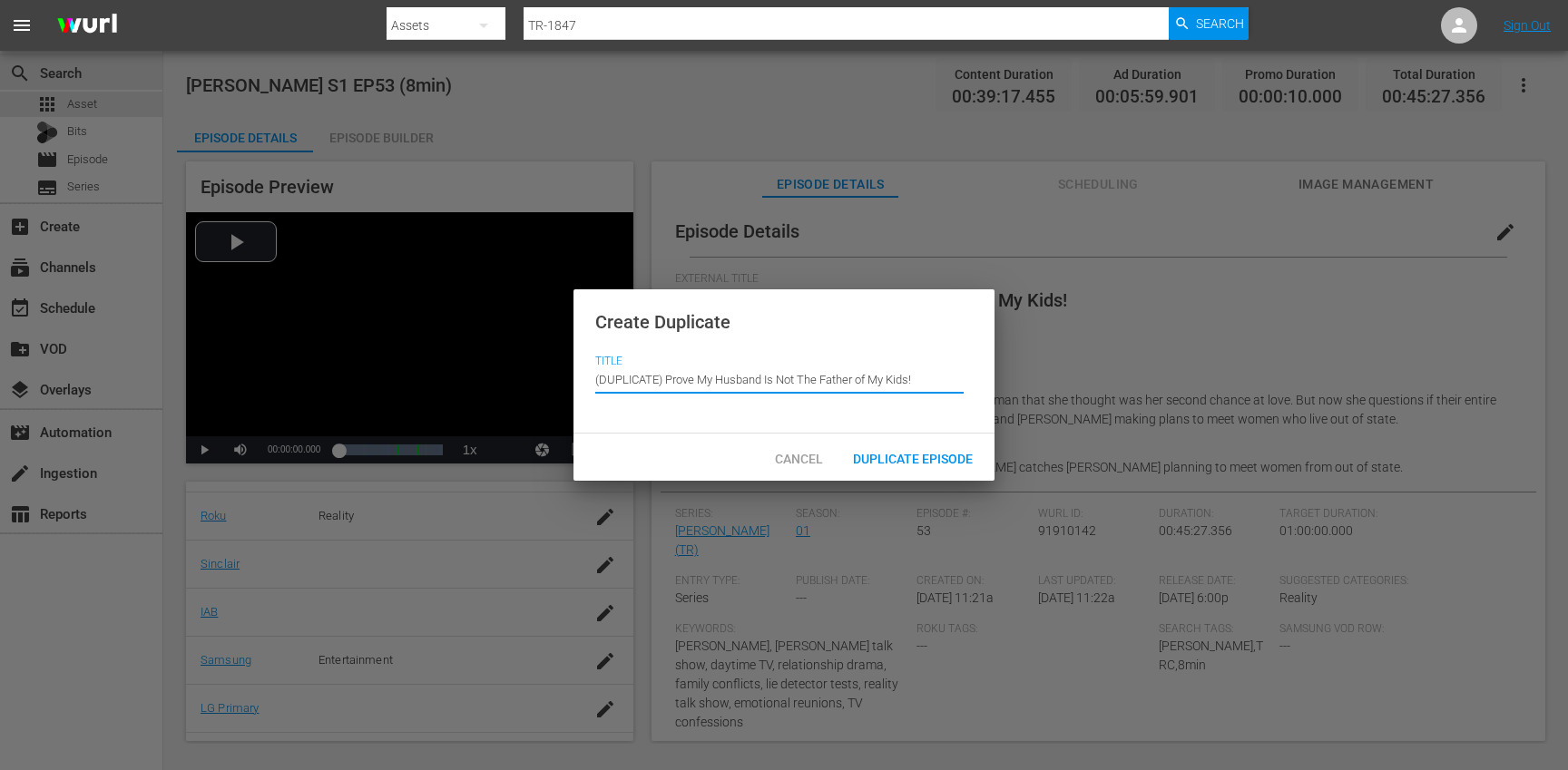
drag, startPoint x: 666, startPoint y: 377, endPoint x: 618, endPoint y: 348, distance: 56.1
click at [618, 348] on div "Create Duplicate Title Episode Title (DUPLICATE) Prove My Husband Is Not The Fa…" at bounding box center [784, 362] width 421 height 145
type input "Prove My Husband Is Not The Father of My Kids!"
click at [934, 448] on div "Duplicate Episode" at bounding box center [913, 457] width 149 height 34
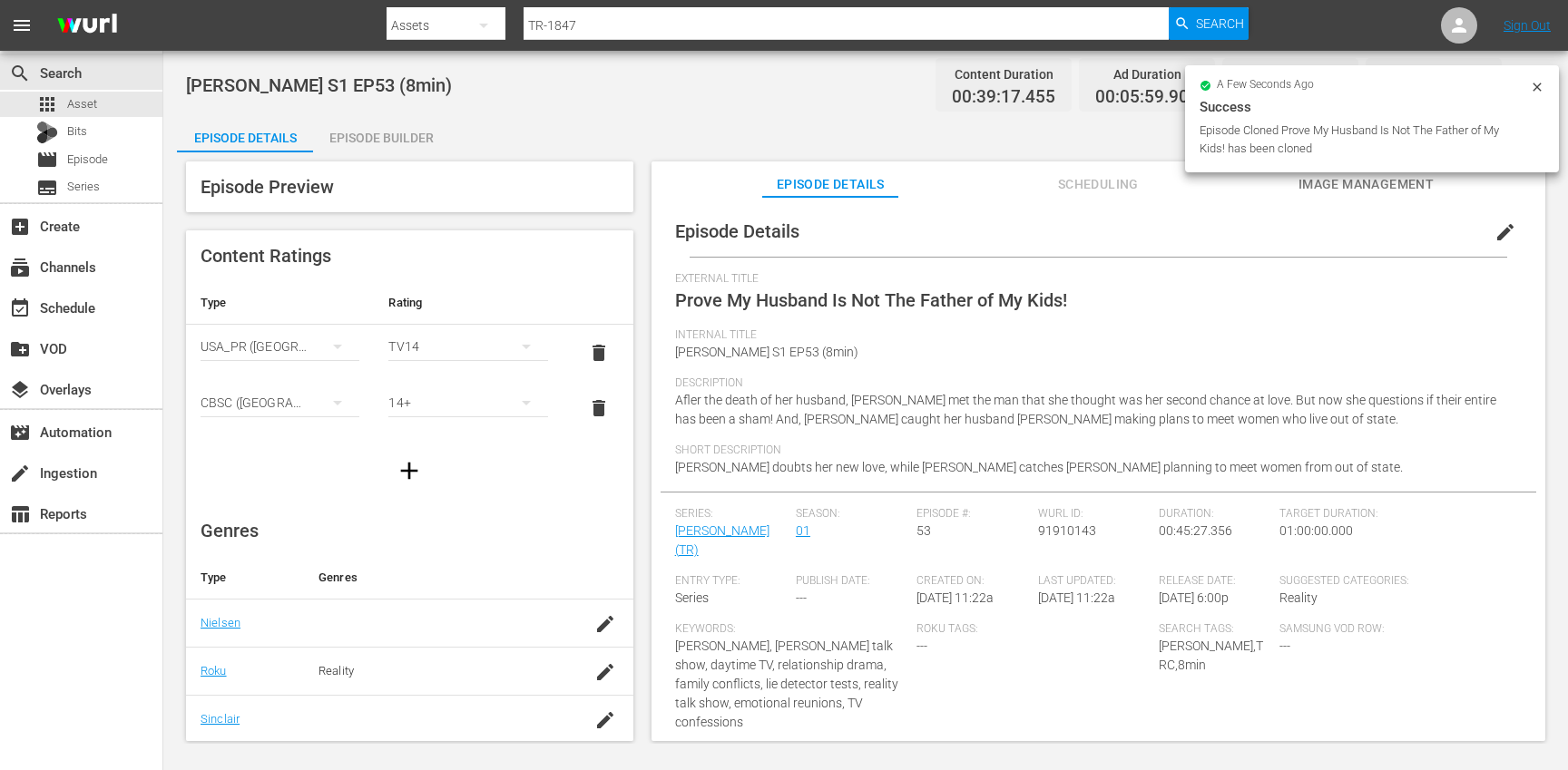
click at [1504, 228] on span "edit" at bounding box center [1505, 232] width 21 height 21
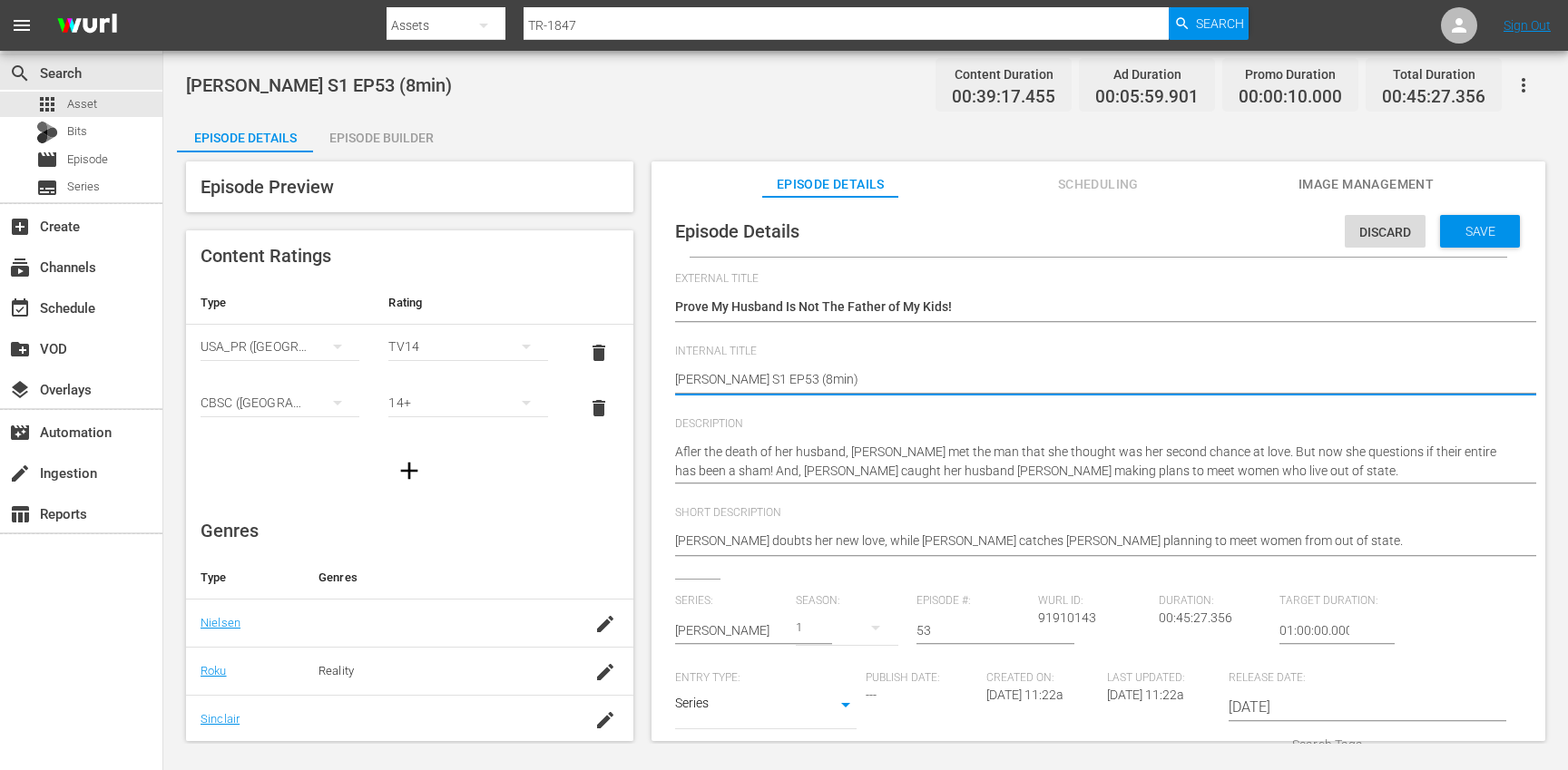
type textarea "[PERSON_NAME] S1 EP53 (min)"
type textarea "[PERSON_NAME] S1 EP53 (1min)"
type textarea "[PERSON_NAME] S1 EP53 (10min)"
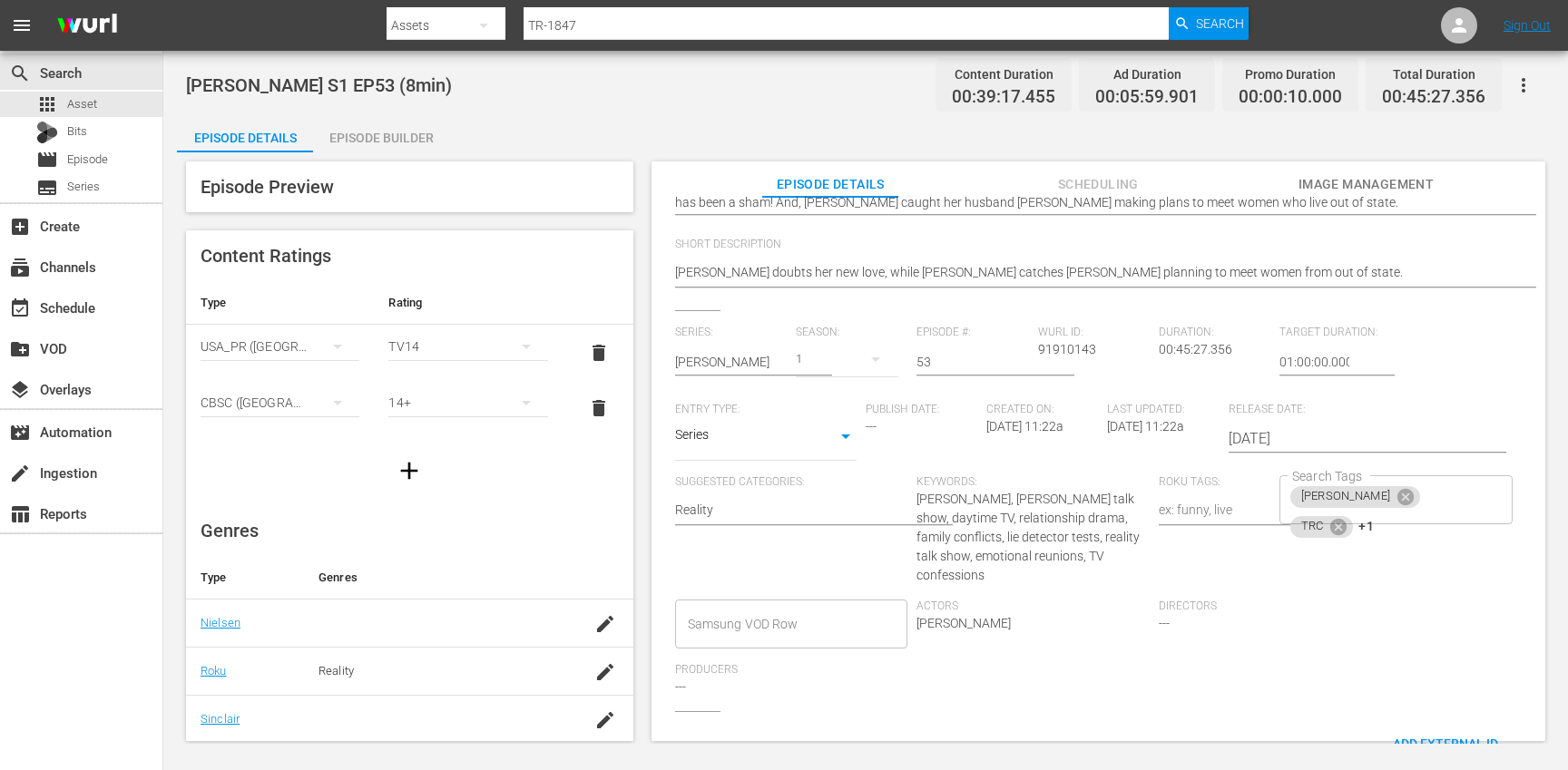
scroll to position [287, 0]
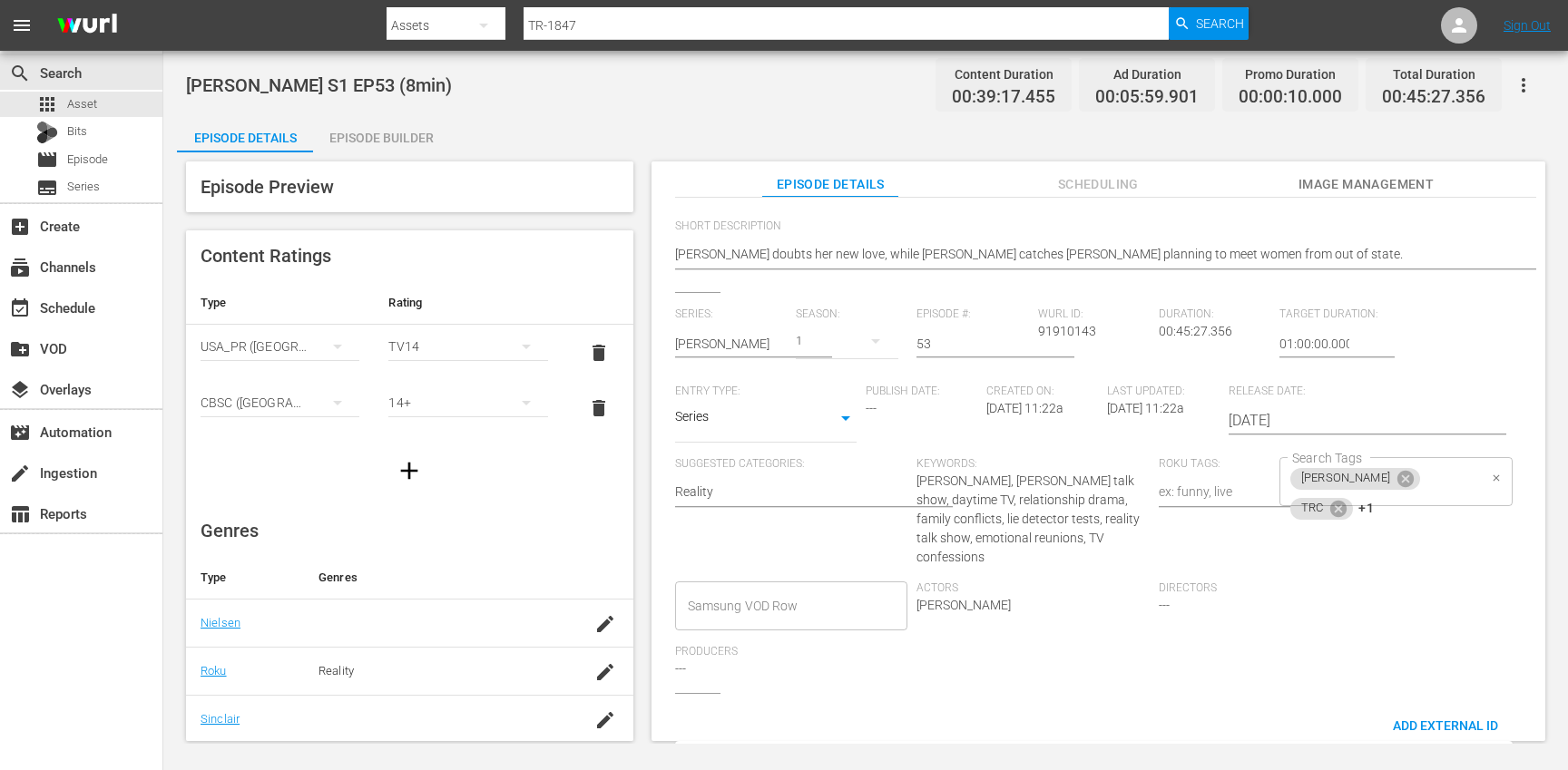
click at [1451, 472] on div "[PERSON_NAME] TRC +1 Search Tags" at bounding box center [1396, 481] width 233 height 49
type textarea "[PERSON_NAME] S1 EP53 (10min)"
click at [1346, 500] on icon at bounding box center [1339, 508] width 17 height 17
click at [1354, 499] on icon at bounding box center [1343, 508] width 20 height 20
type input "10"
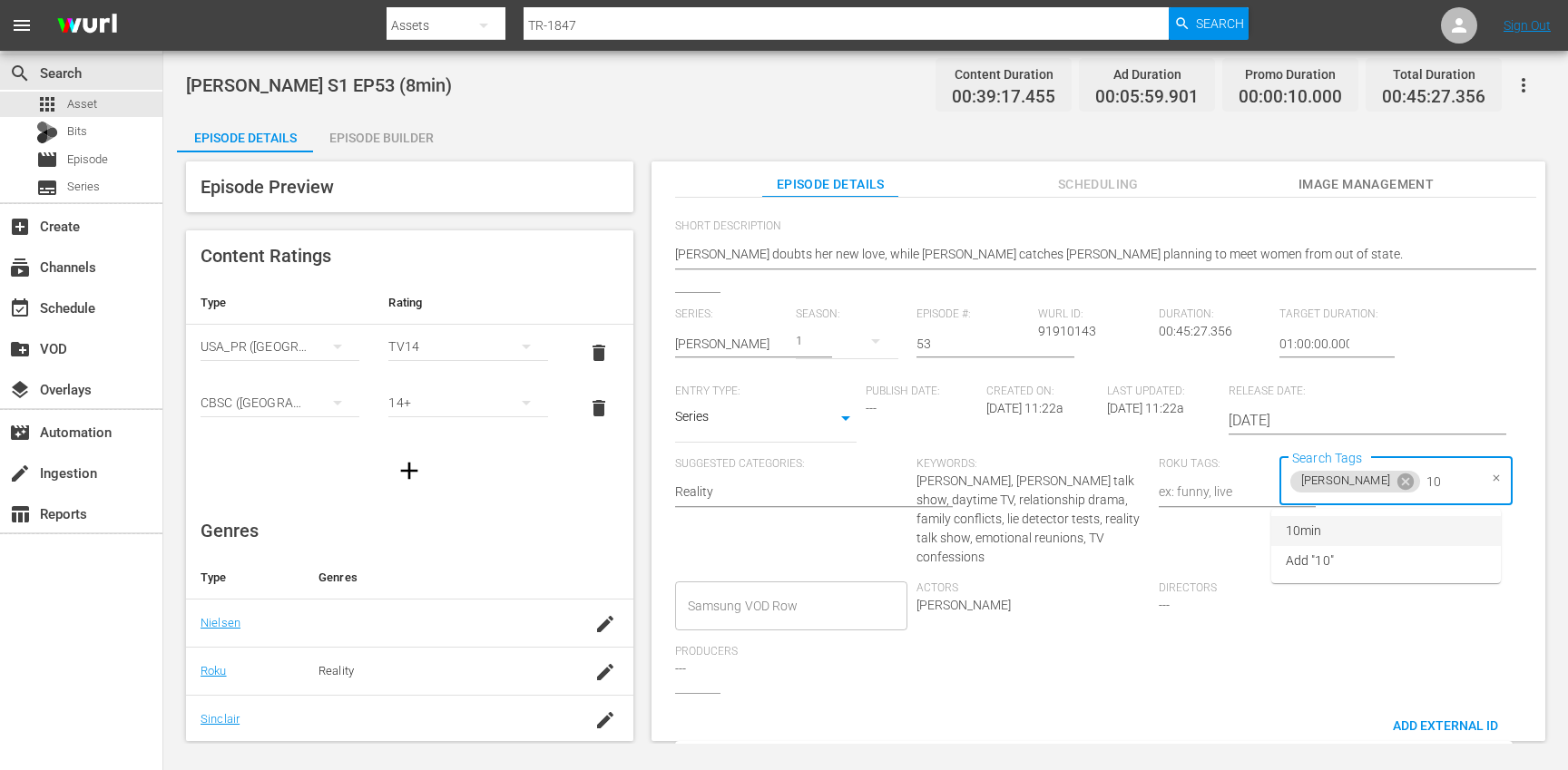
click at [1378, 522] on li "10min" at bounding box center [1385, 531] width 229 height 30
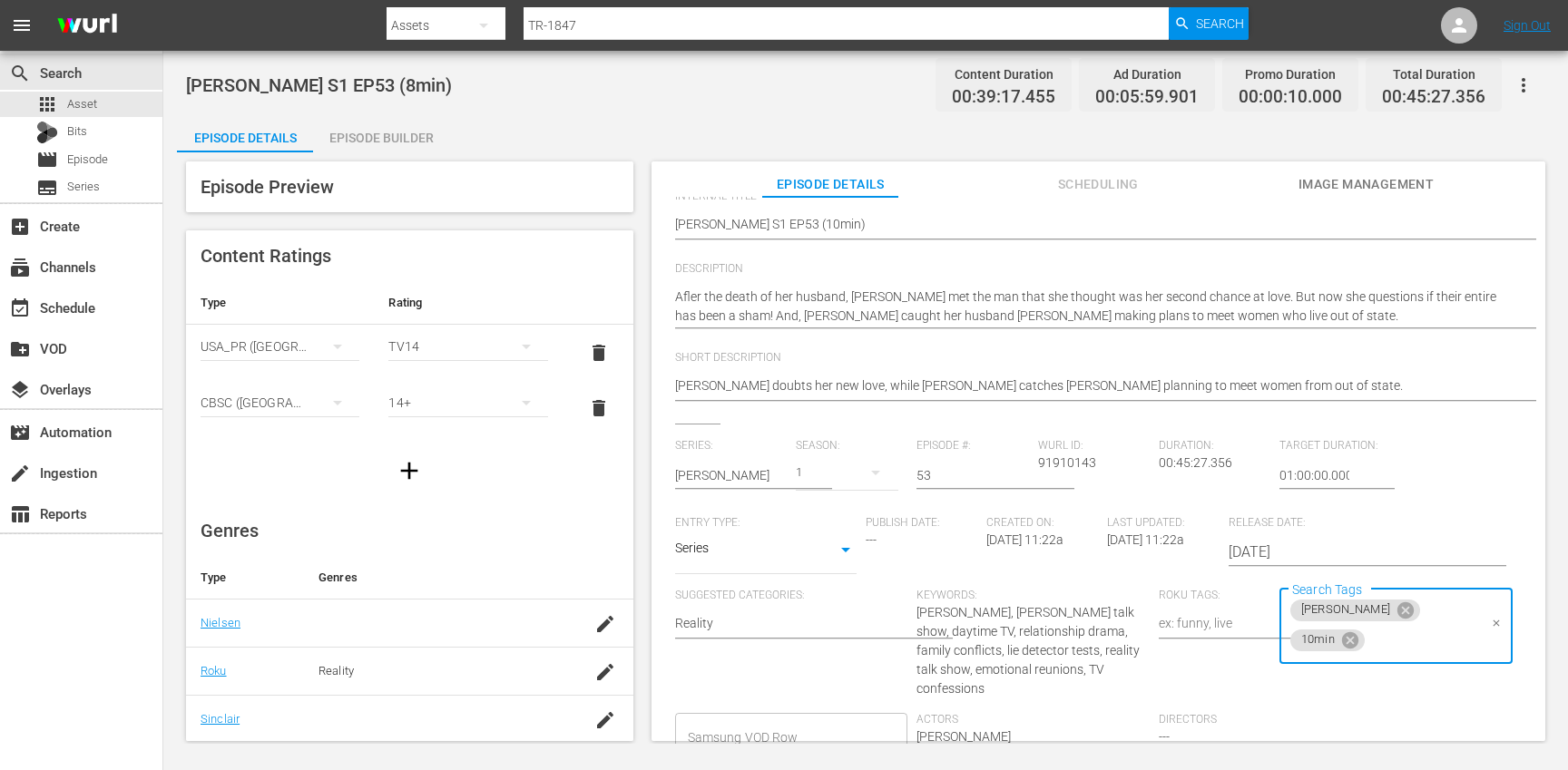
scroll to position [0, 0]
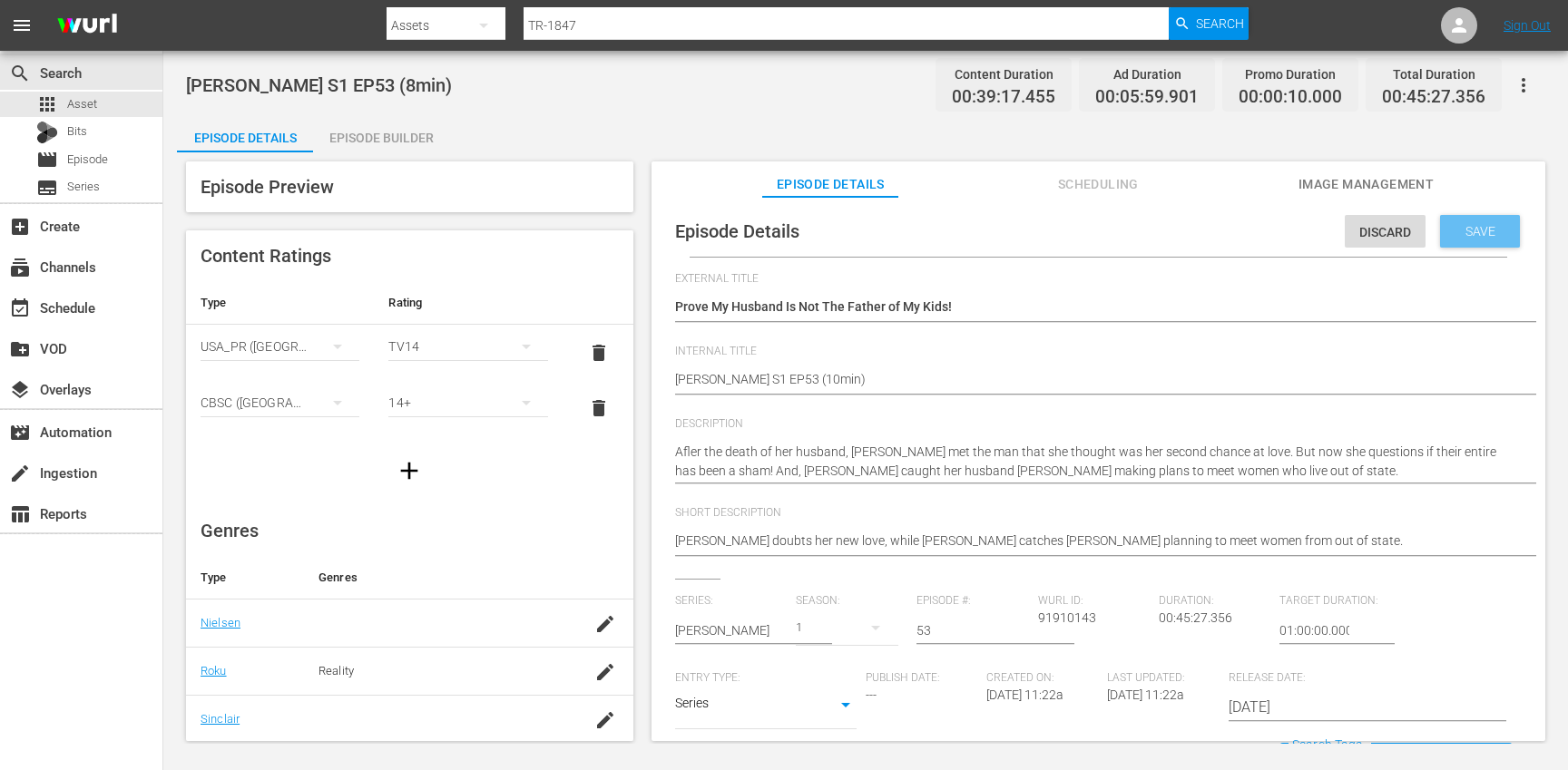
click at [1474, 240] on div "Save" at bounding box center [1480, 231] width 80 height 33
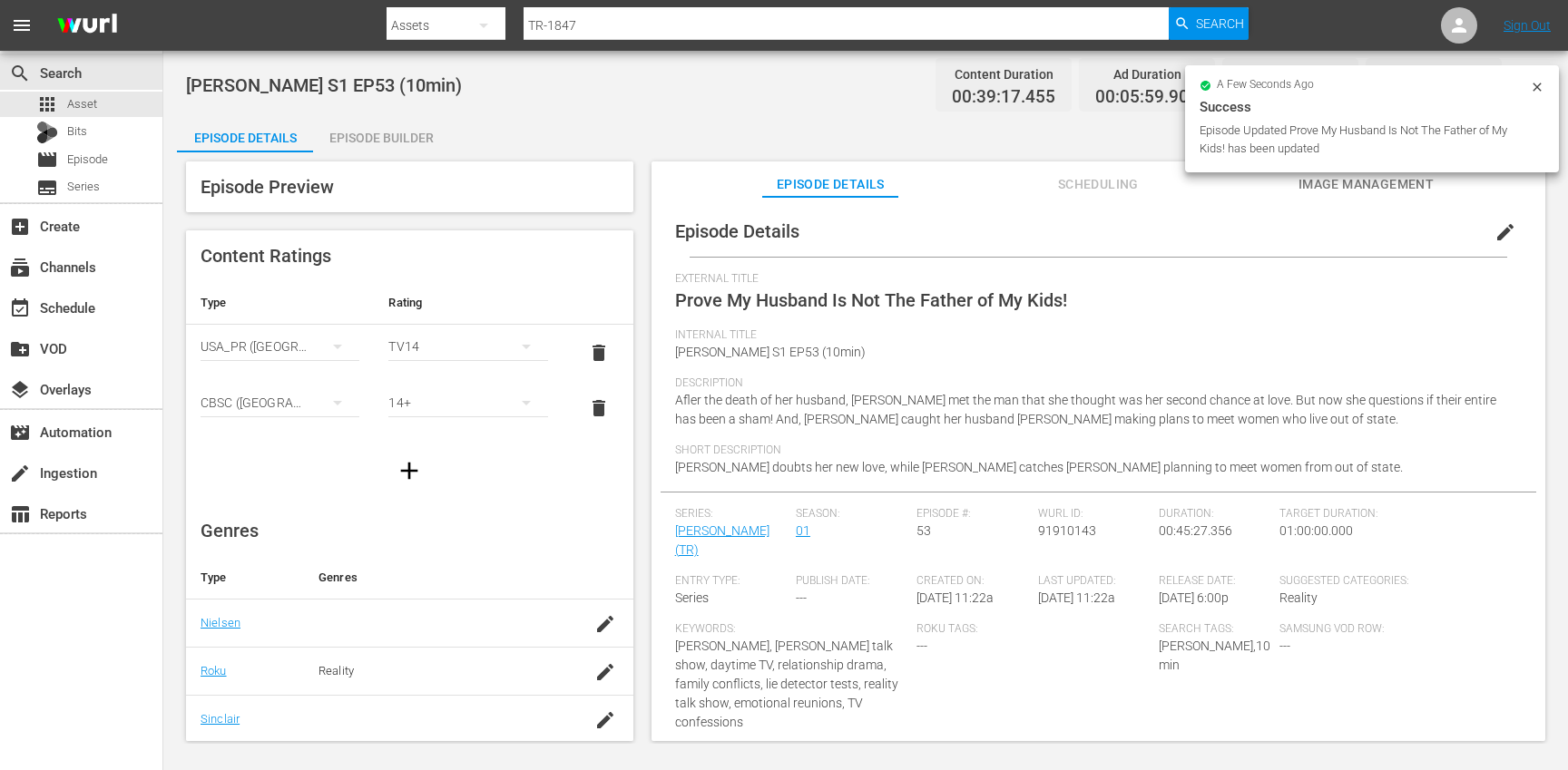
click at [386, 129] on div "Episode Builder" at bounding box center [381, 138] width 136 height 44
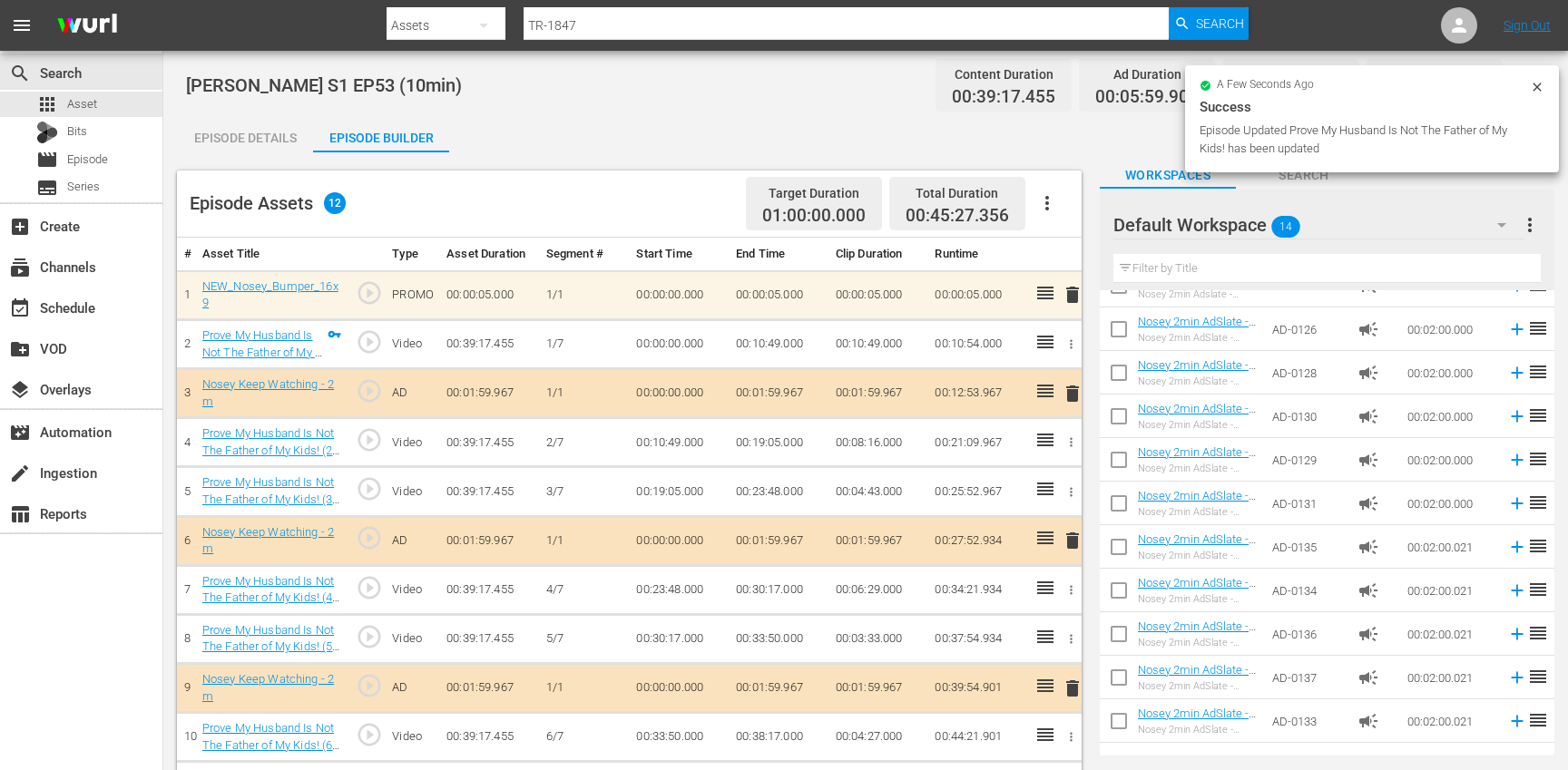
click at [1059, 200] on button "button" at bounding box center [1047, 203] width 44 height 44
click at [1071, 260] on div "Clear Ads" at bounding box center [1101, 253] width 123 height 44
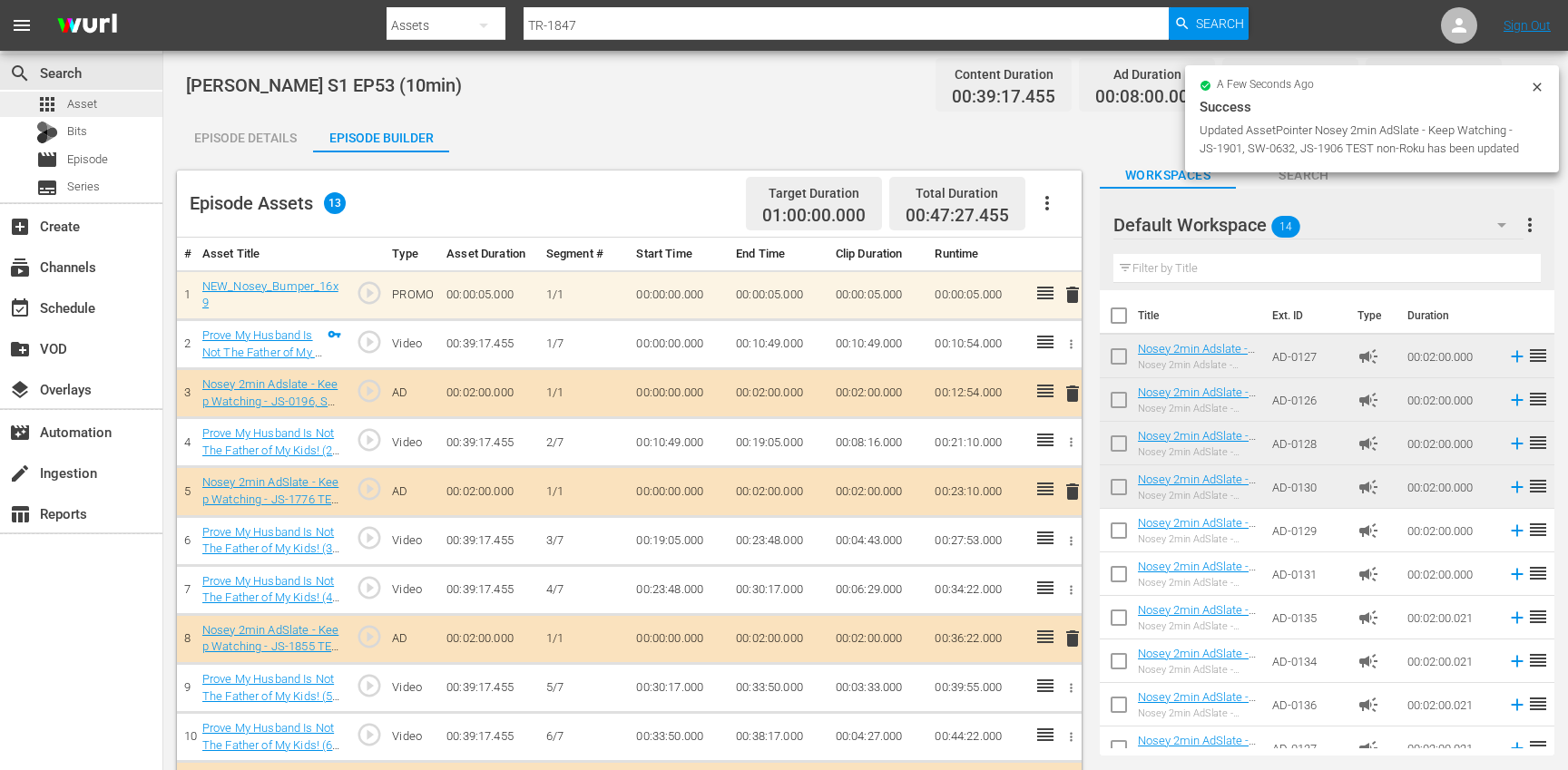
click at [141, 115] on div "apps Asset" at bounding box center [81, 103] width 162 height 25
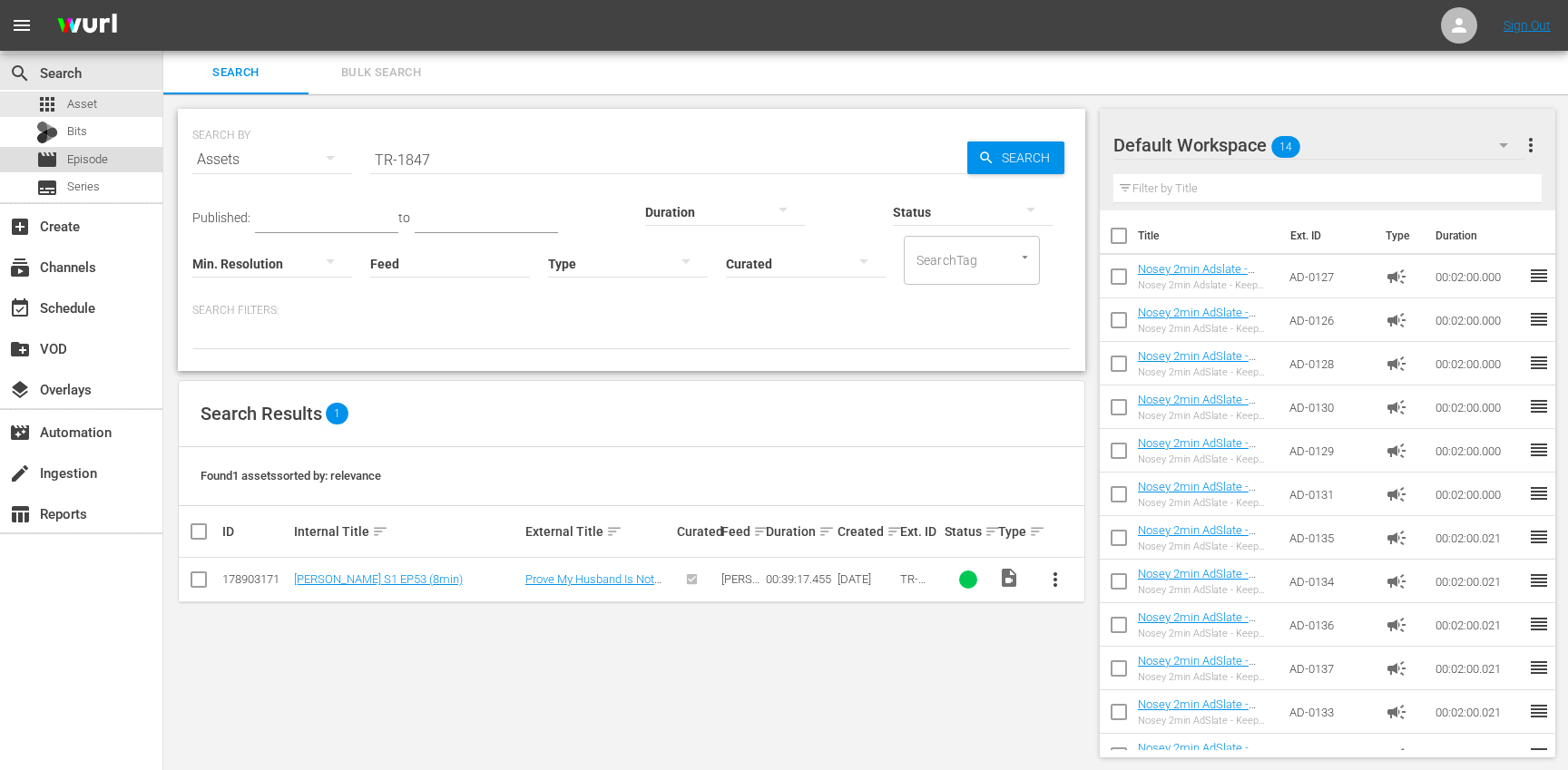
click at [125, 156] on div "movie Episode" at bounding box center [81, 159] width 162 height 25
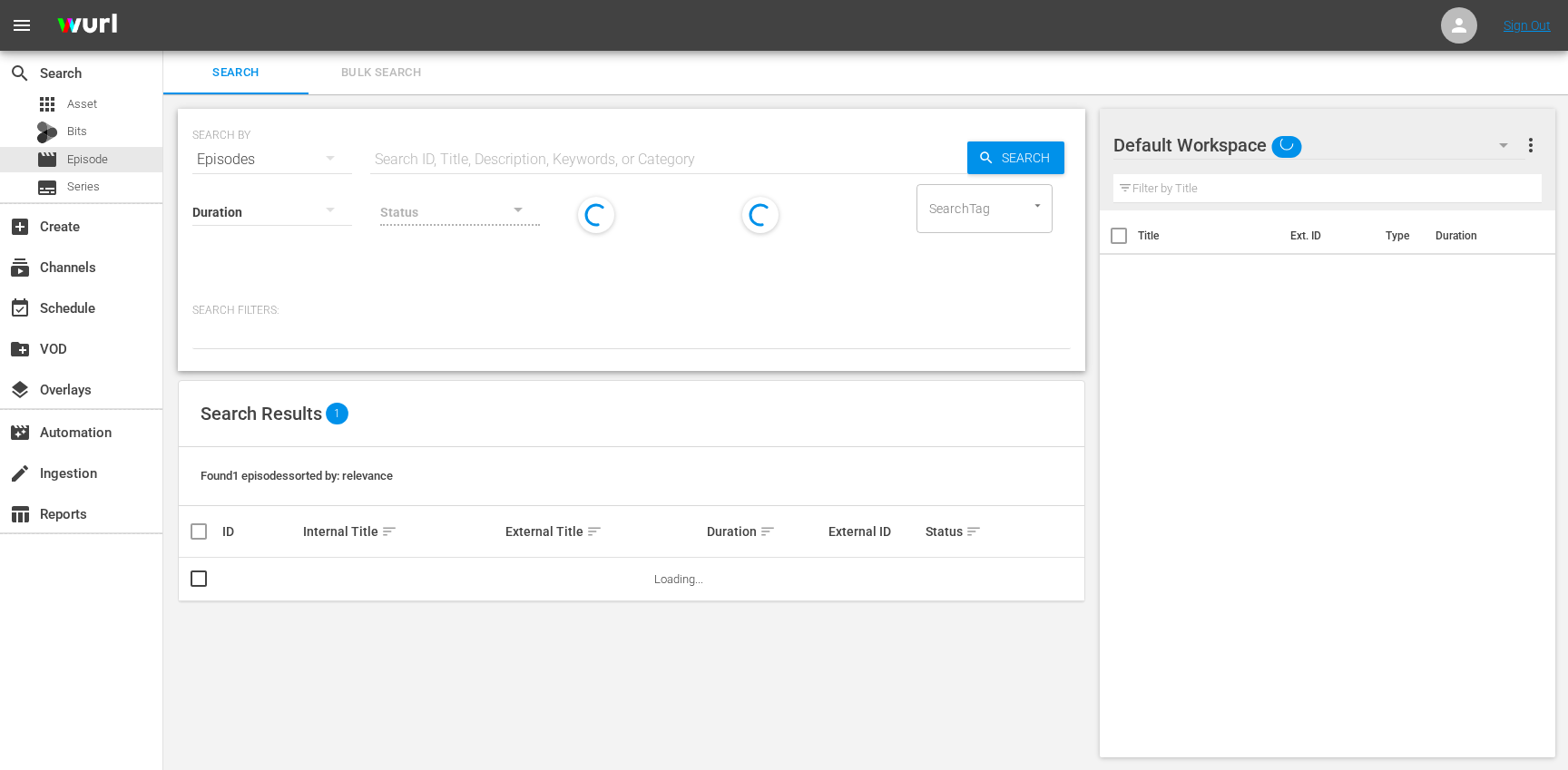
click at [383, 78] on span "Bulk Search" at bounding box center [381, 73] width 123 height 20
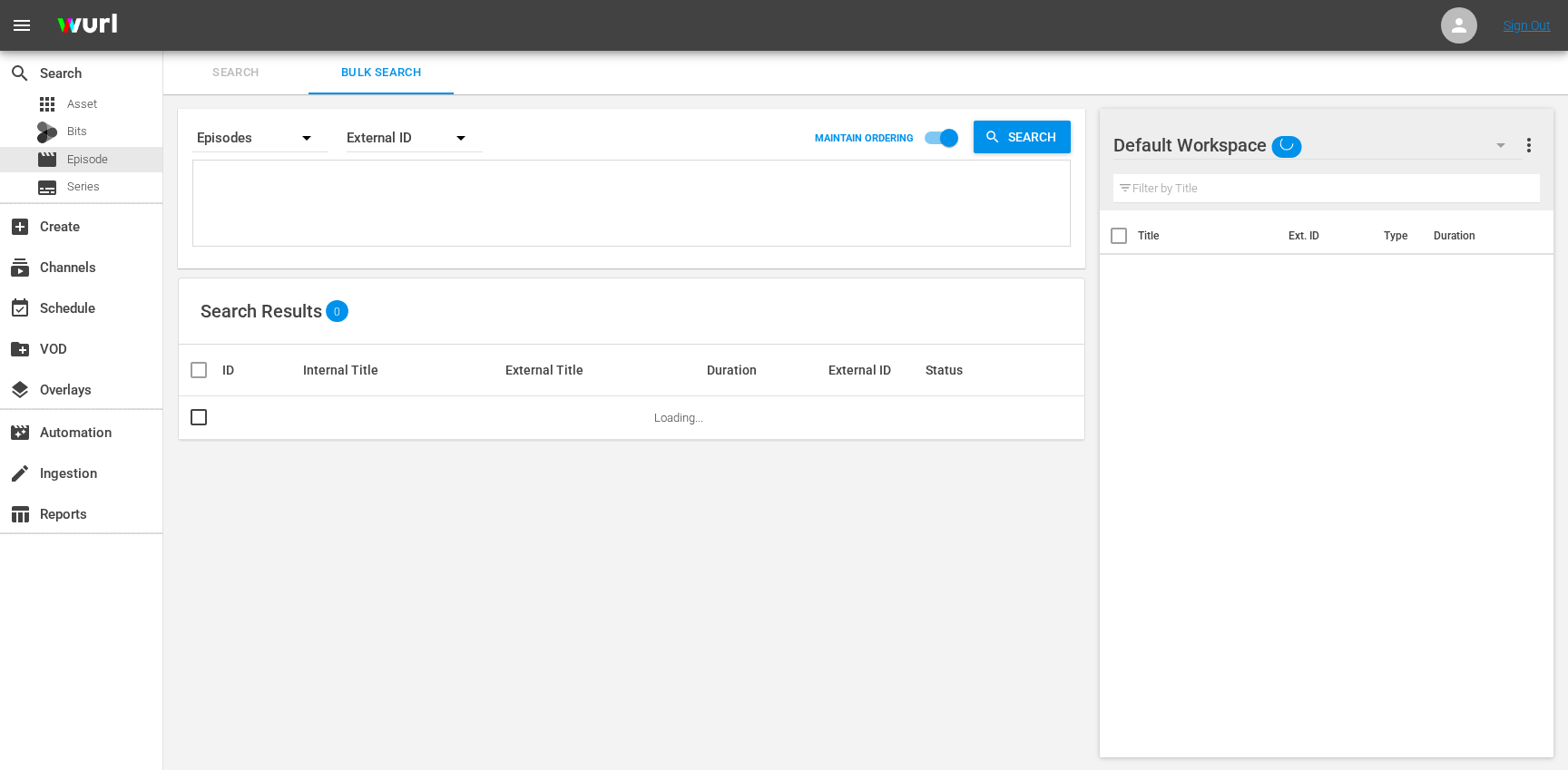
click at [356, 176] on textarea at bounding box center [634, 206] width 872 height 83
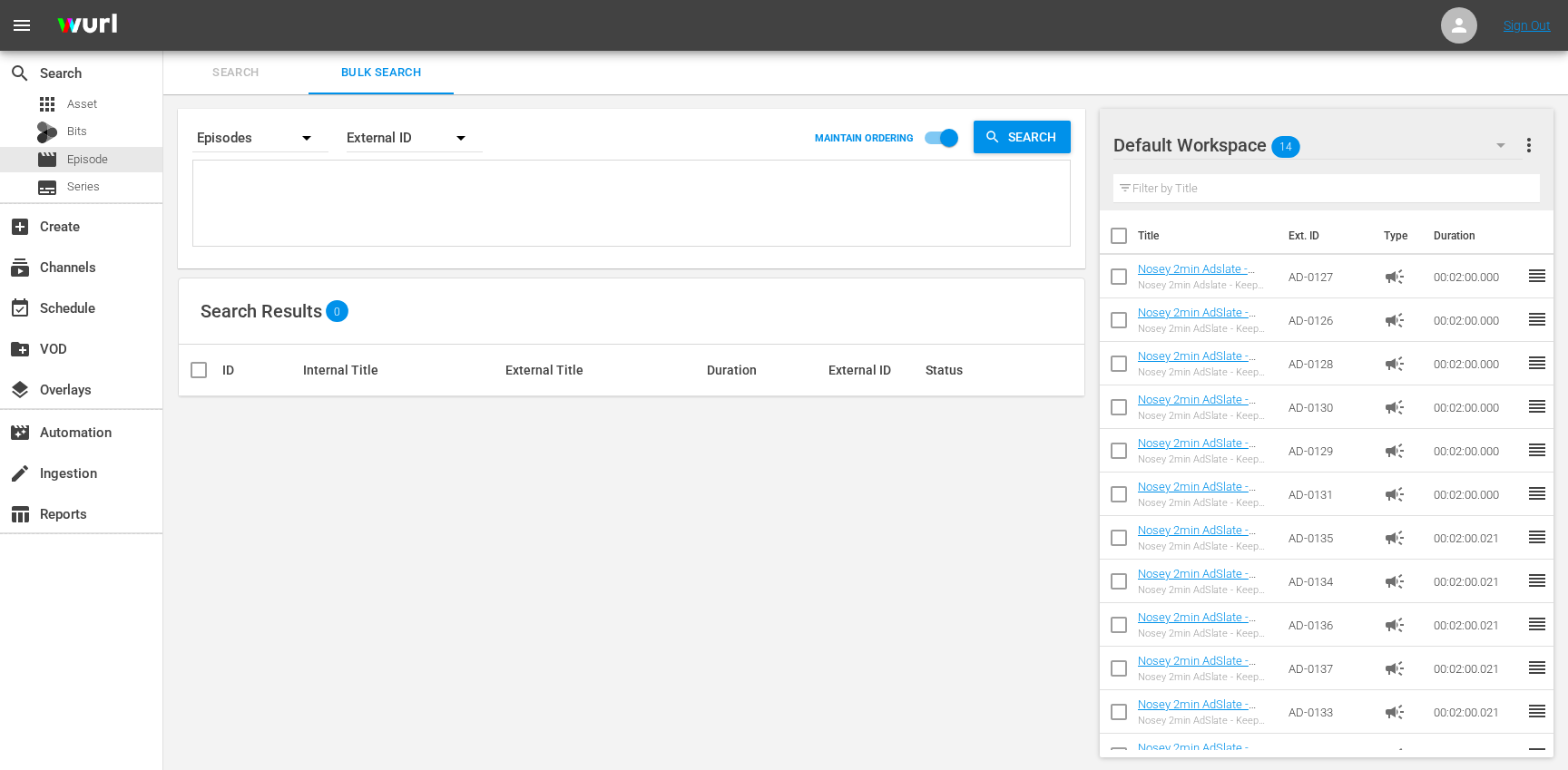
paste textarea "TR-1841 TR-1843 TR-1844 TR-1845 TR-1846 TR-1847"
type textarea "TR-1841 TR-1843 TR-1844 TR-1845 TR-1846 TR-1847"
click at [1500, 144] on icon "button" at bounding box center [1501, 145] width 9 height 5
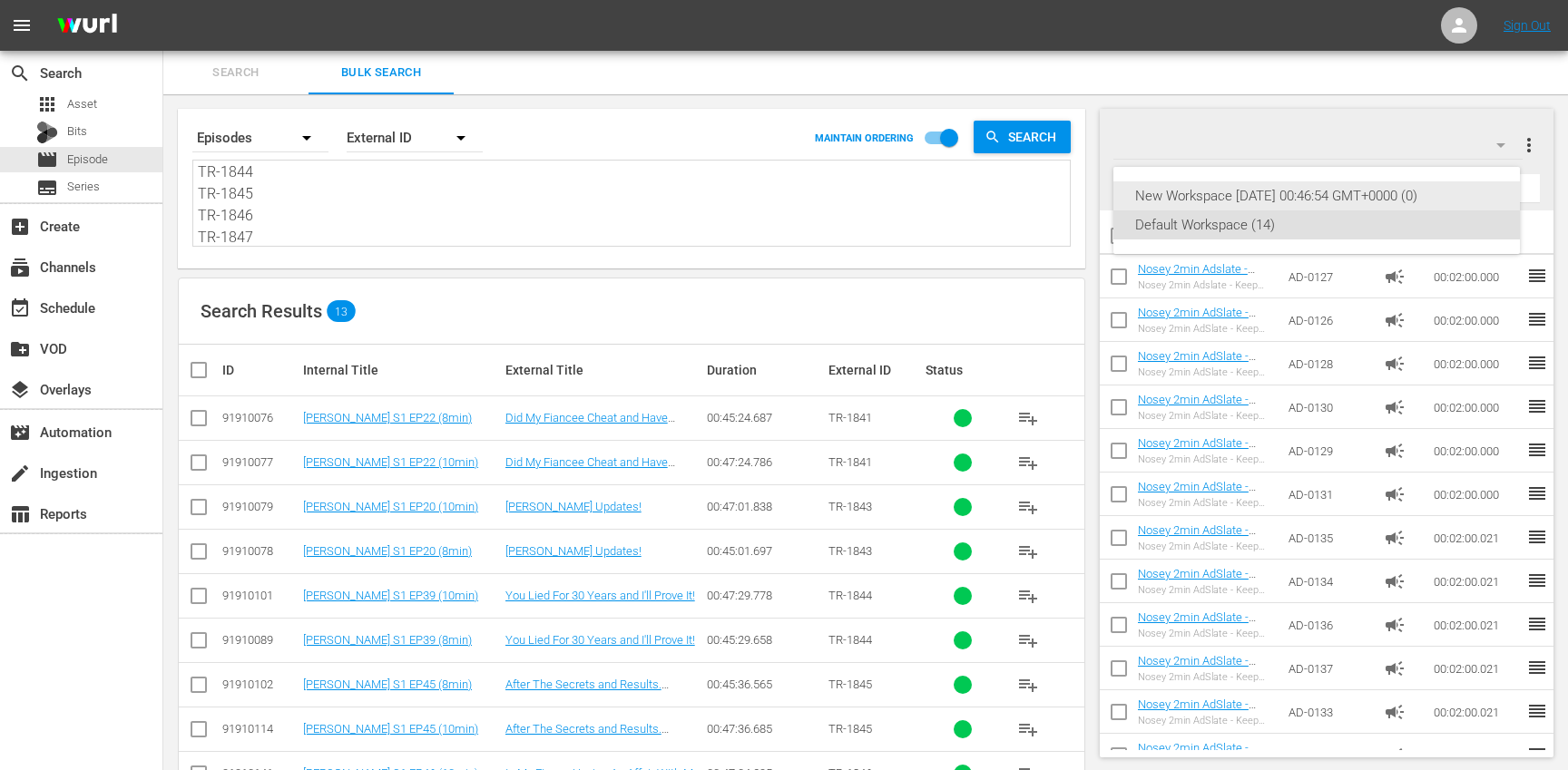
click at [1401, 183] on div "New Workspace [DATE] 00:46:54 GMT+0000 (0)" at bounding box center [1316, 196] width 363 height 29
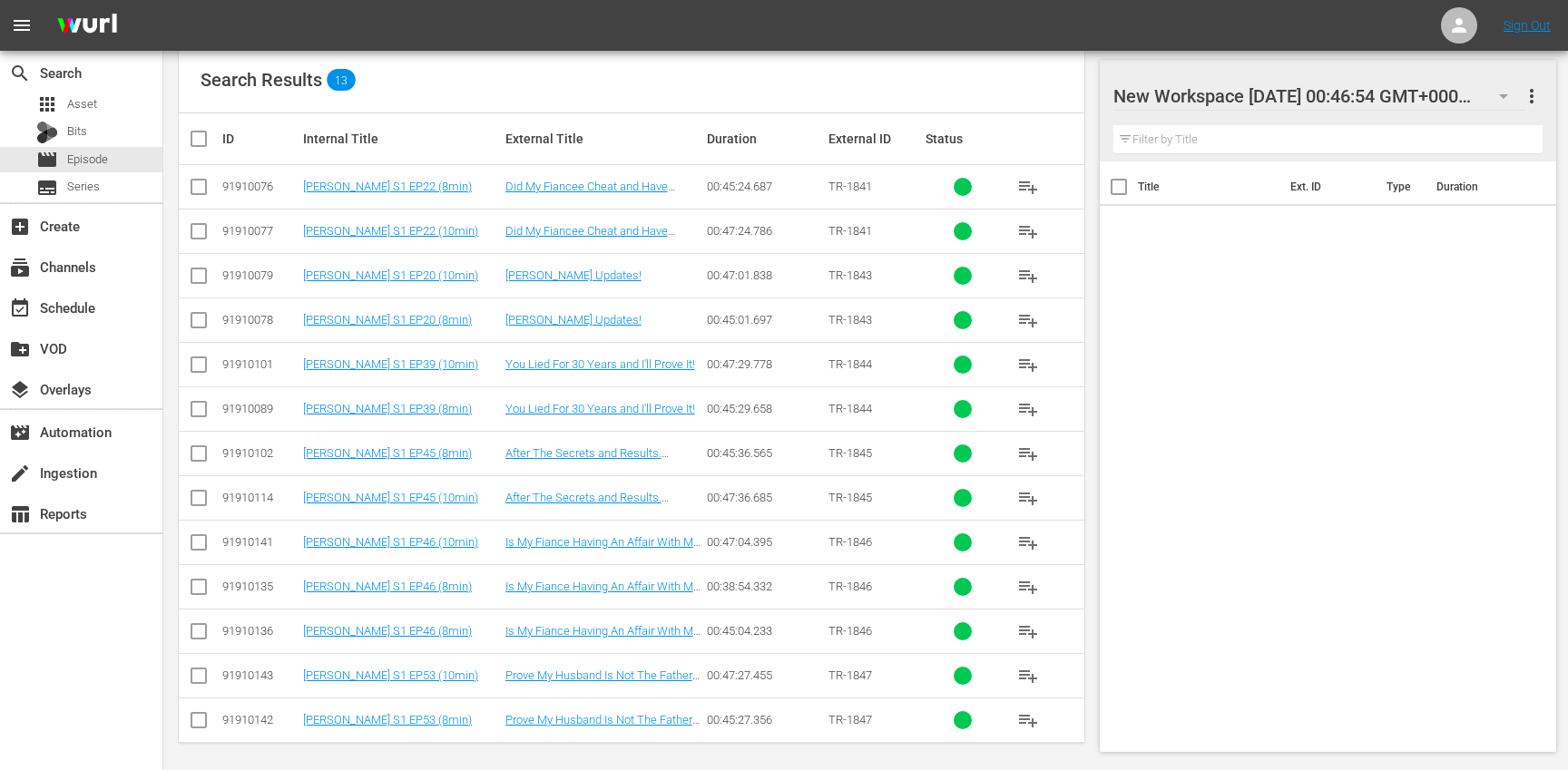
scroll to position [236, 0]
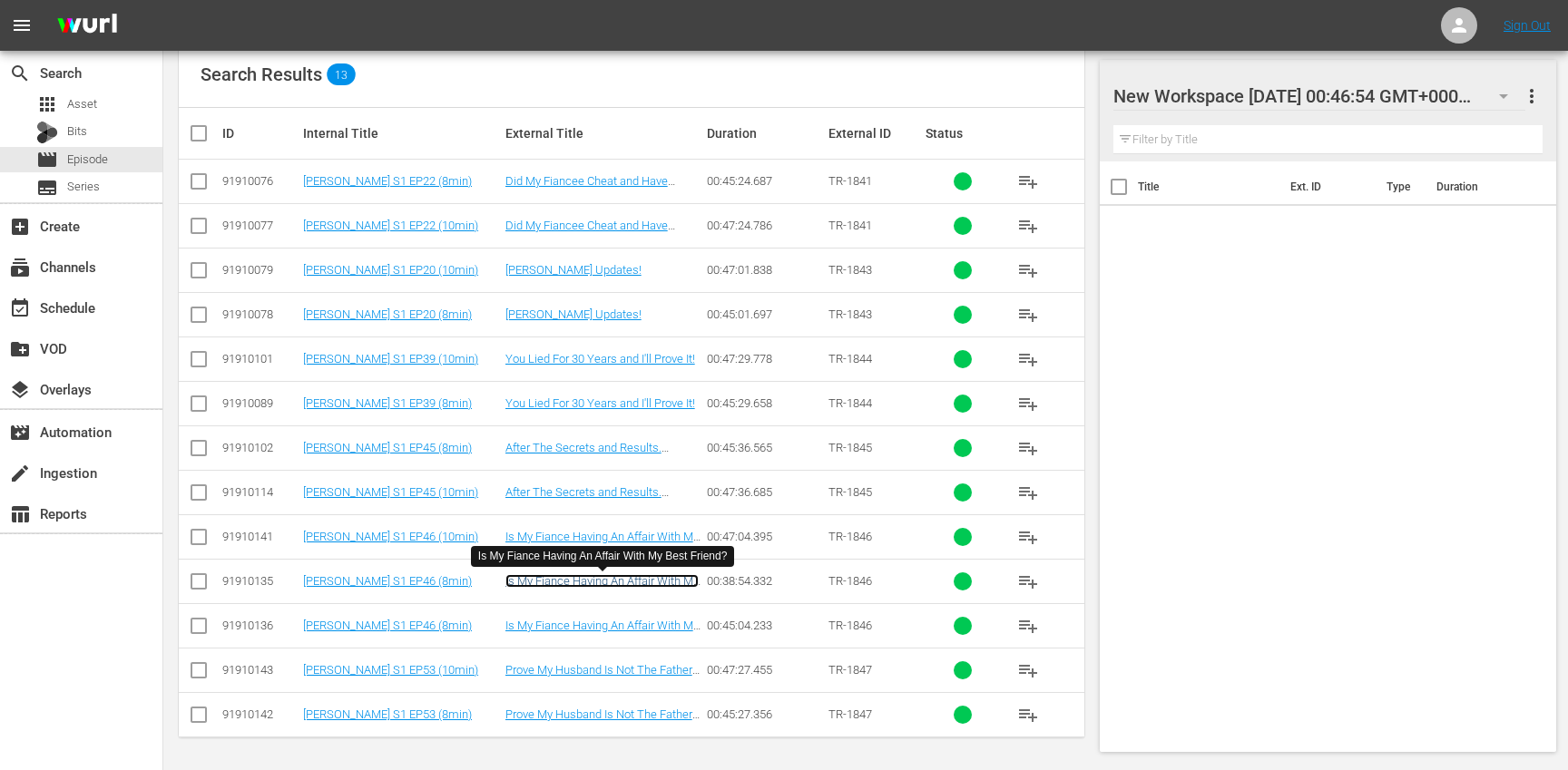
click at [568, 586] on link "Is My Fiance Having An Affair With My Best Friend?" at bounding box center [601, 587] width 193 height 27
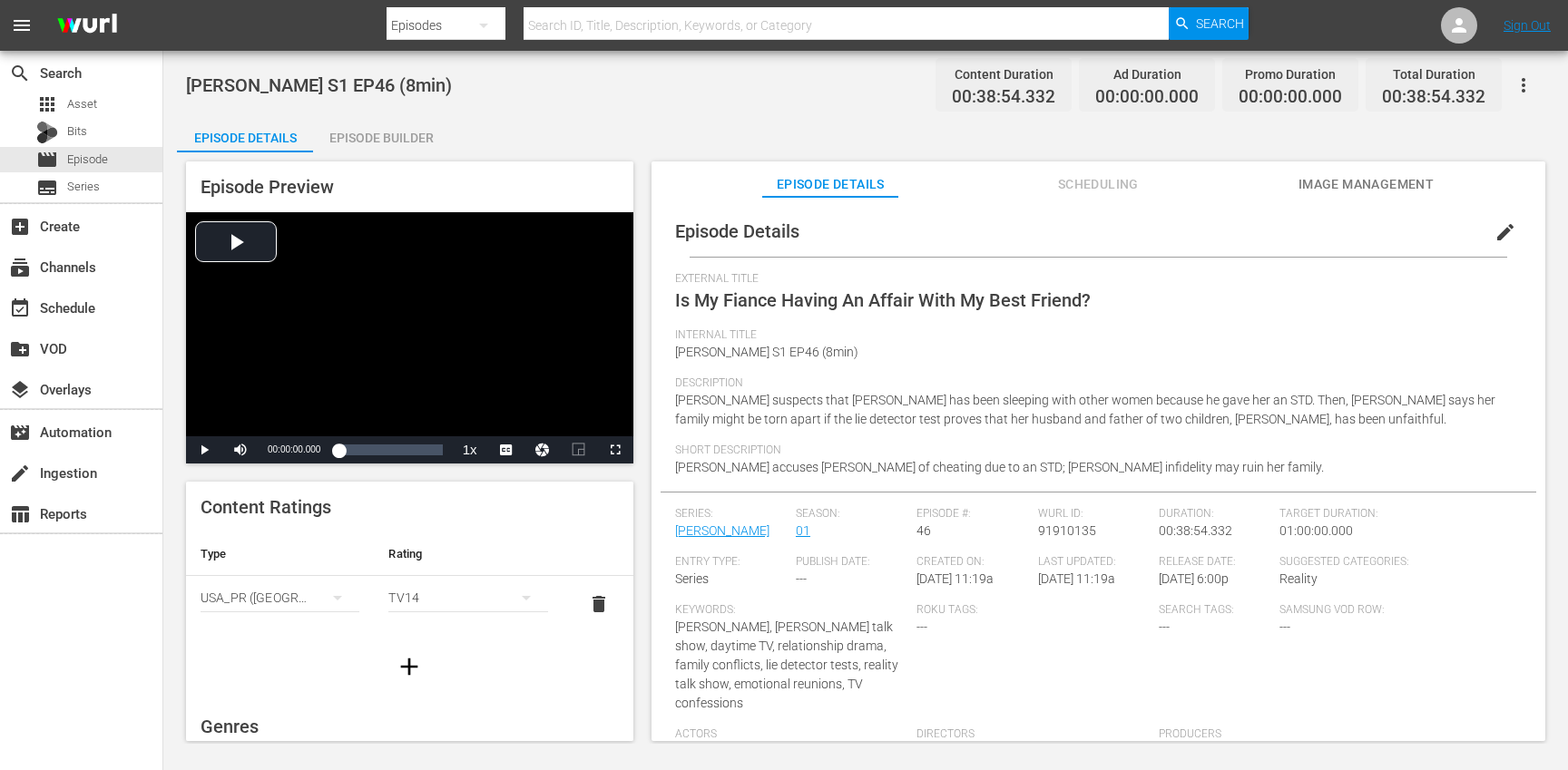
click at [1522, 87] on icon "button" at bounding box center [1523, 85] width 21 height 21
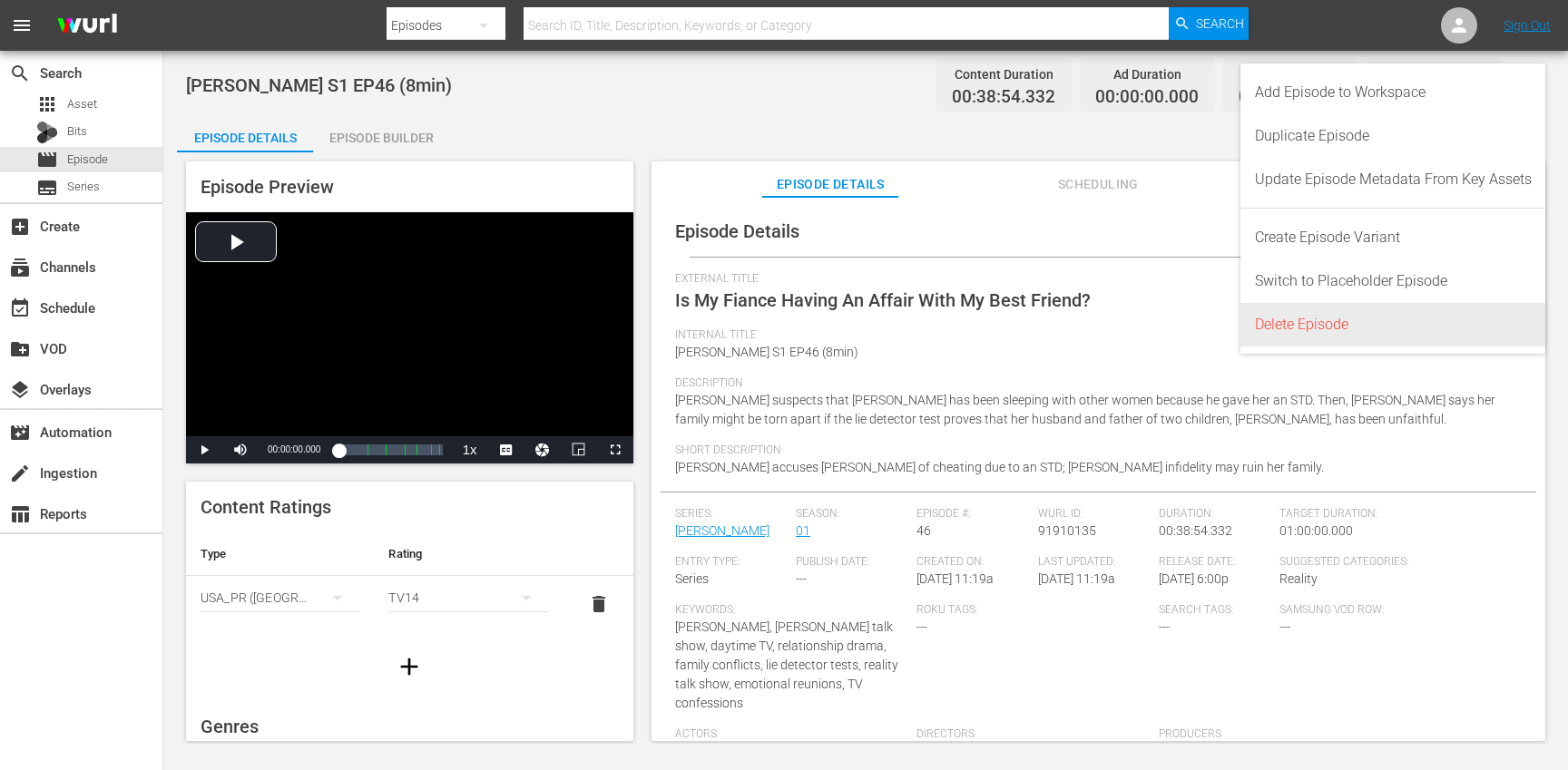
click at [1366, 329] on div "Delete Episode" at bounding box center [1393, 324] width 277 height 44
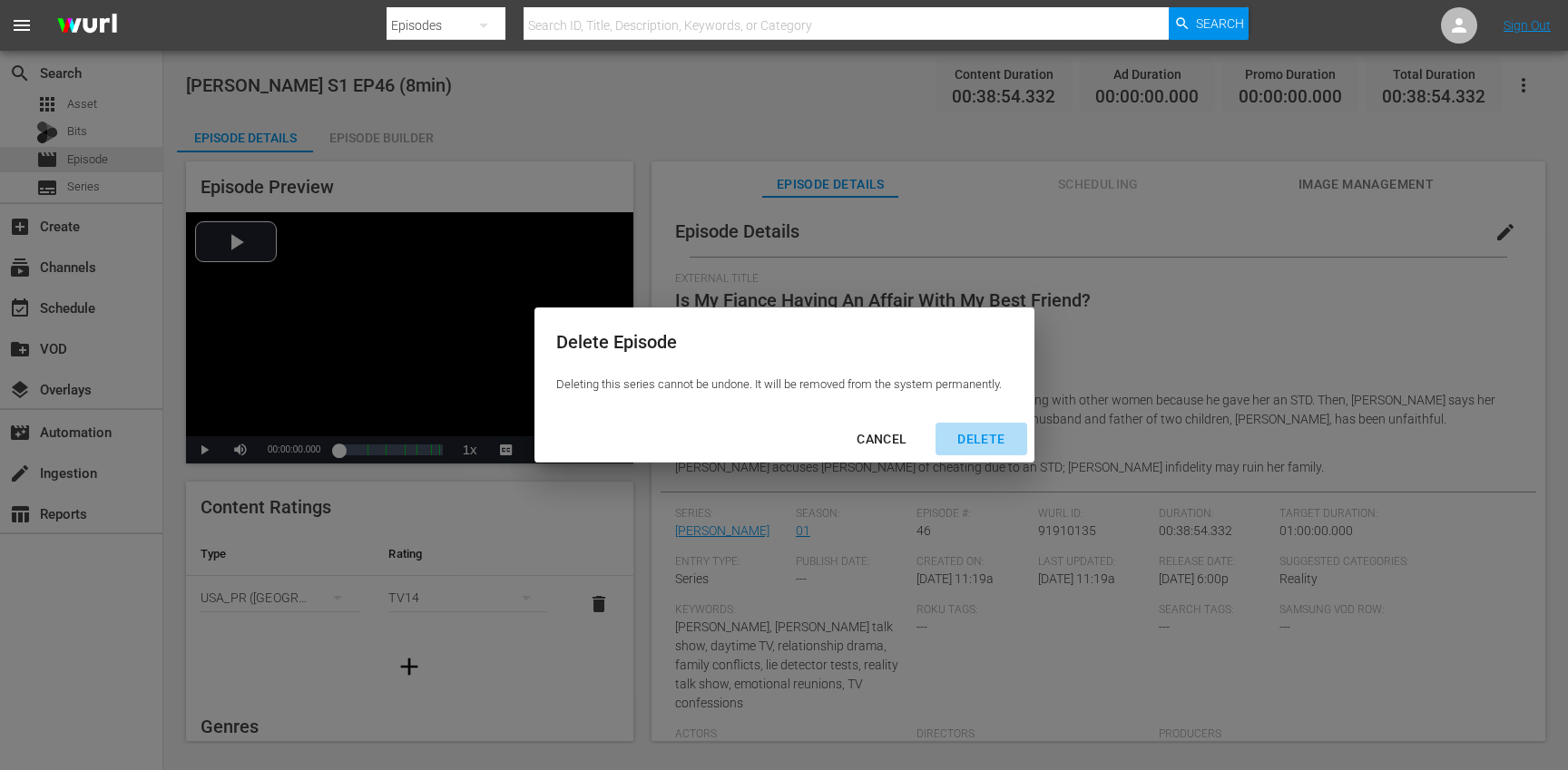
click at [975, 443] on div "DELETE" at bounding box center [981, 439] width 76 height 22
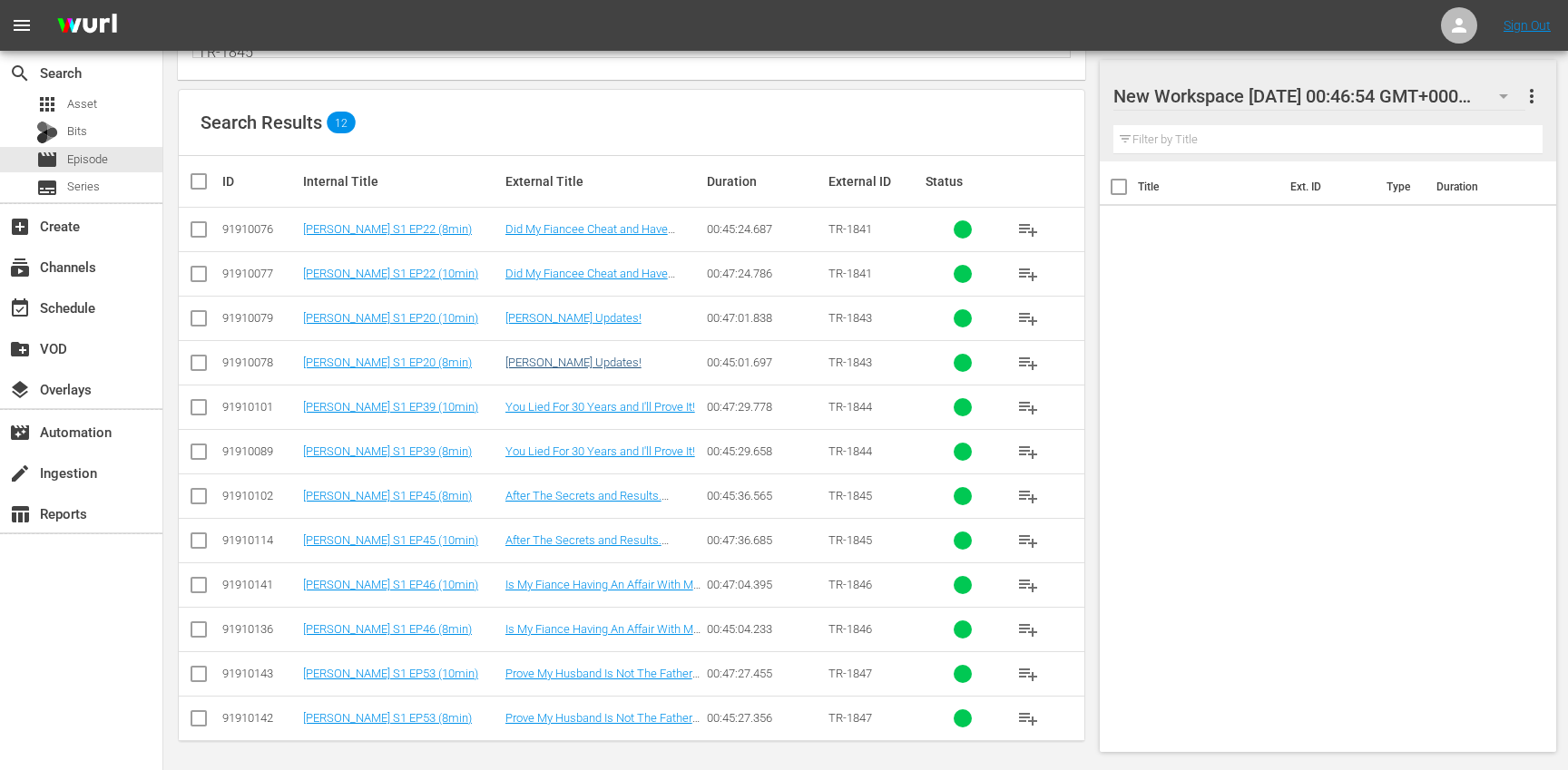
scroll to position [192, 0]
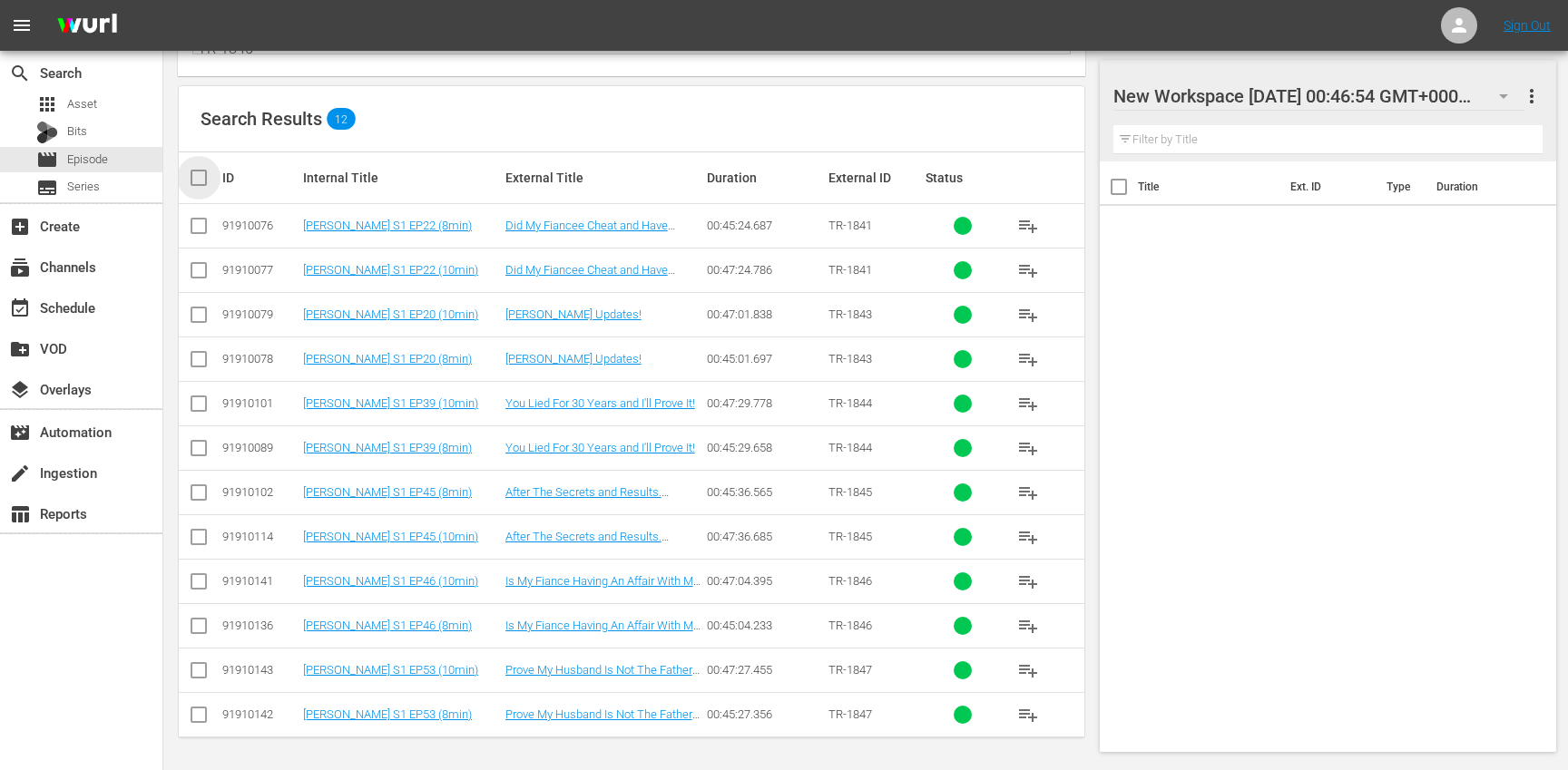
click at [195, 182] on input "checkbox" at bounding box center [206, 177] width 36 height 21
checkbox input "true"
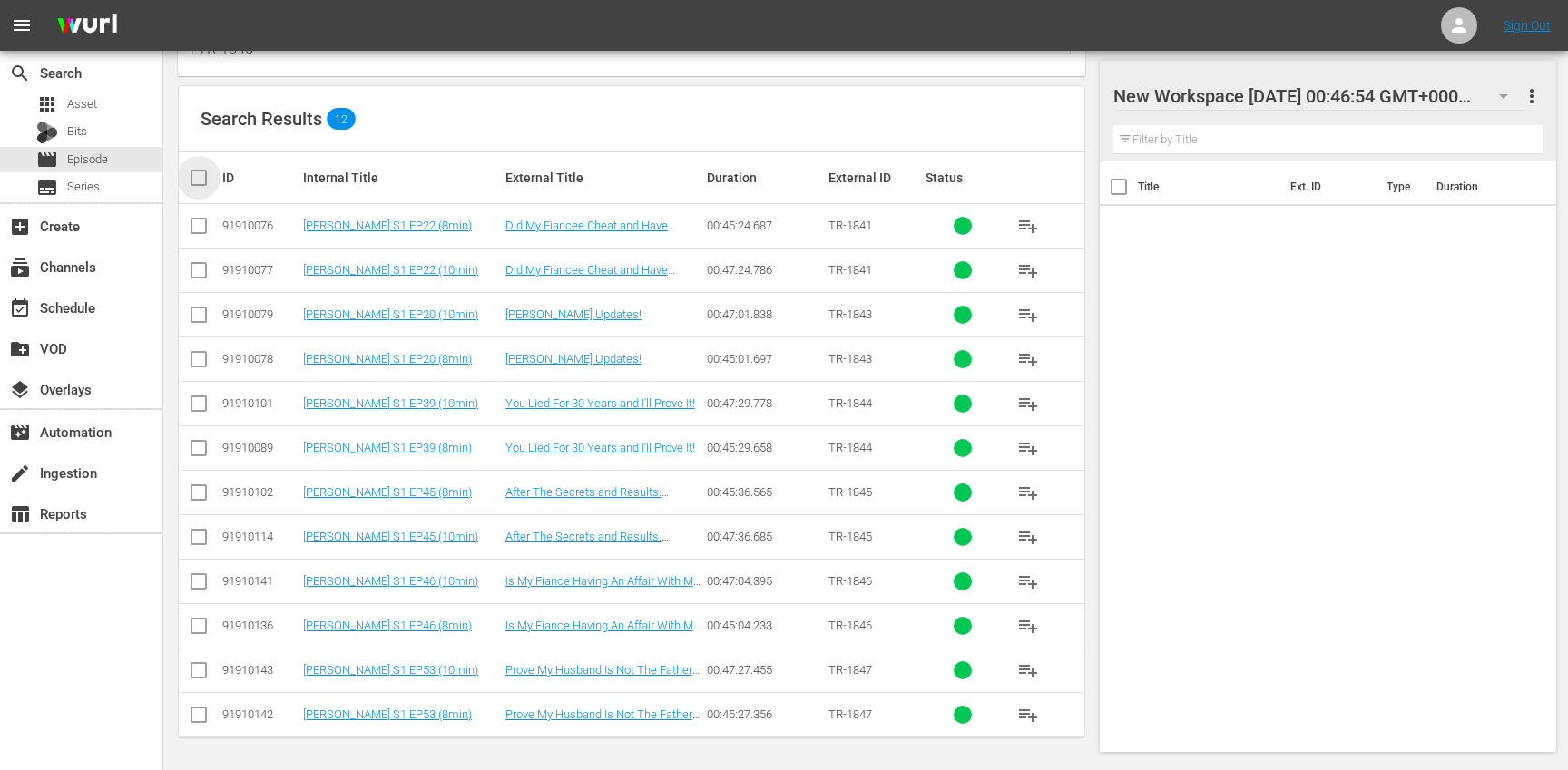
checkbox input "true"
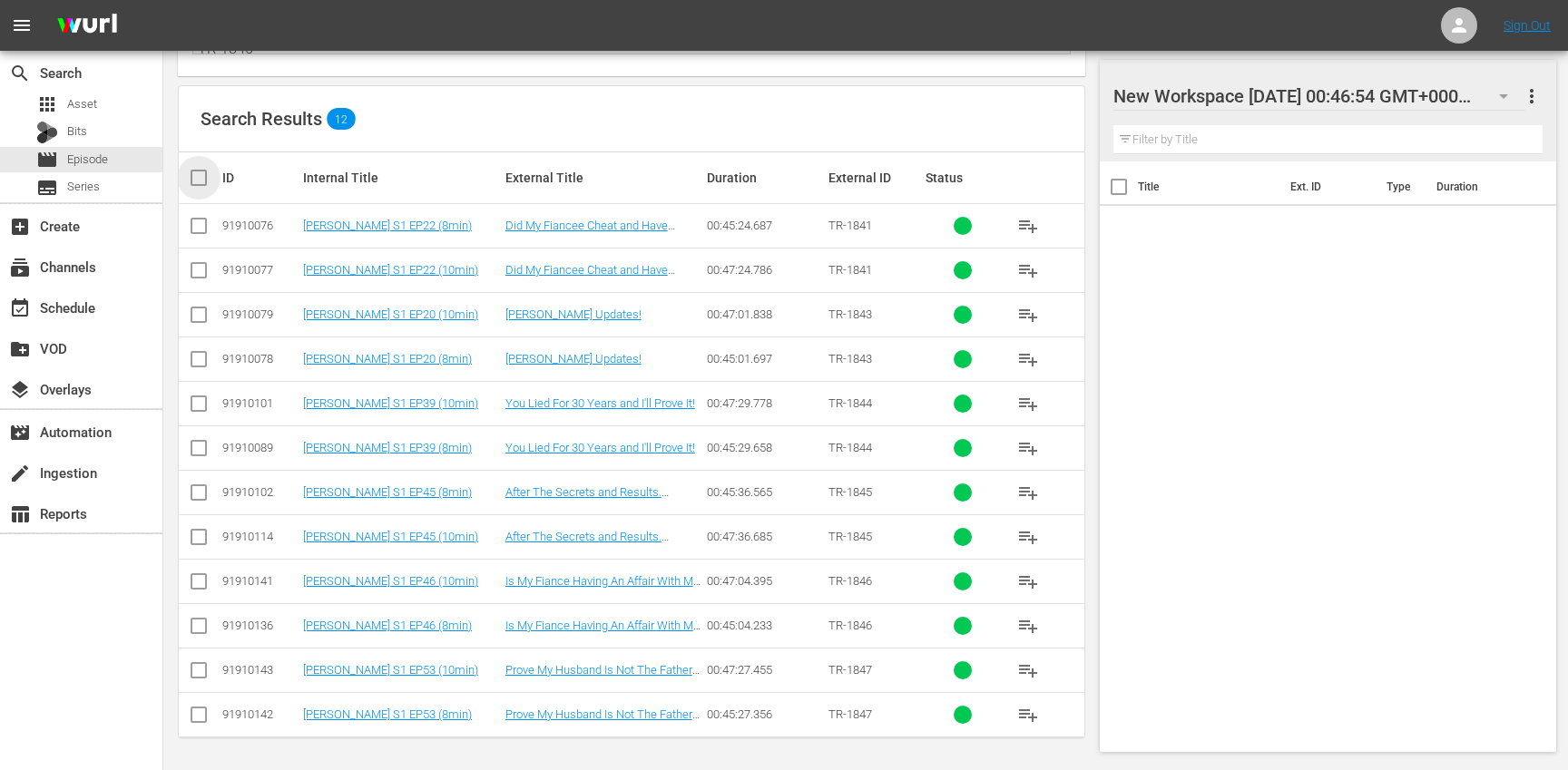
checkbox input "true"
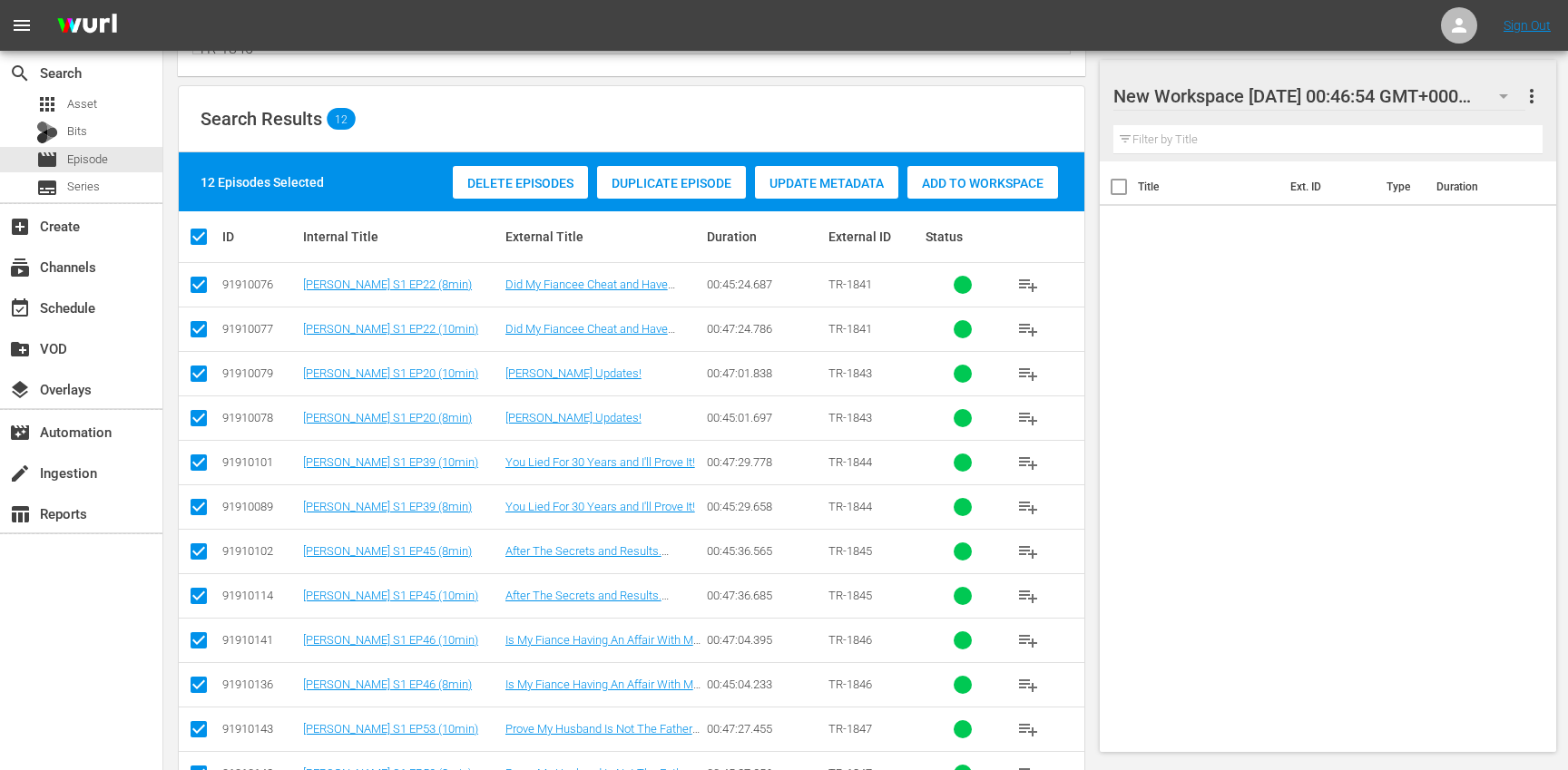
click at [979, 195] on div "Add to Workspace" at bounding box center [983, 182] width 151 height 34
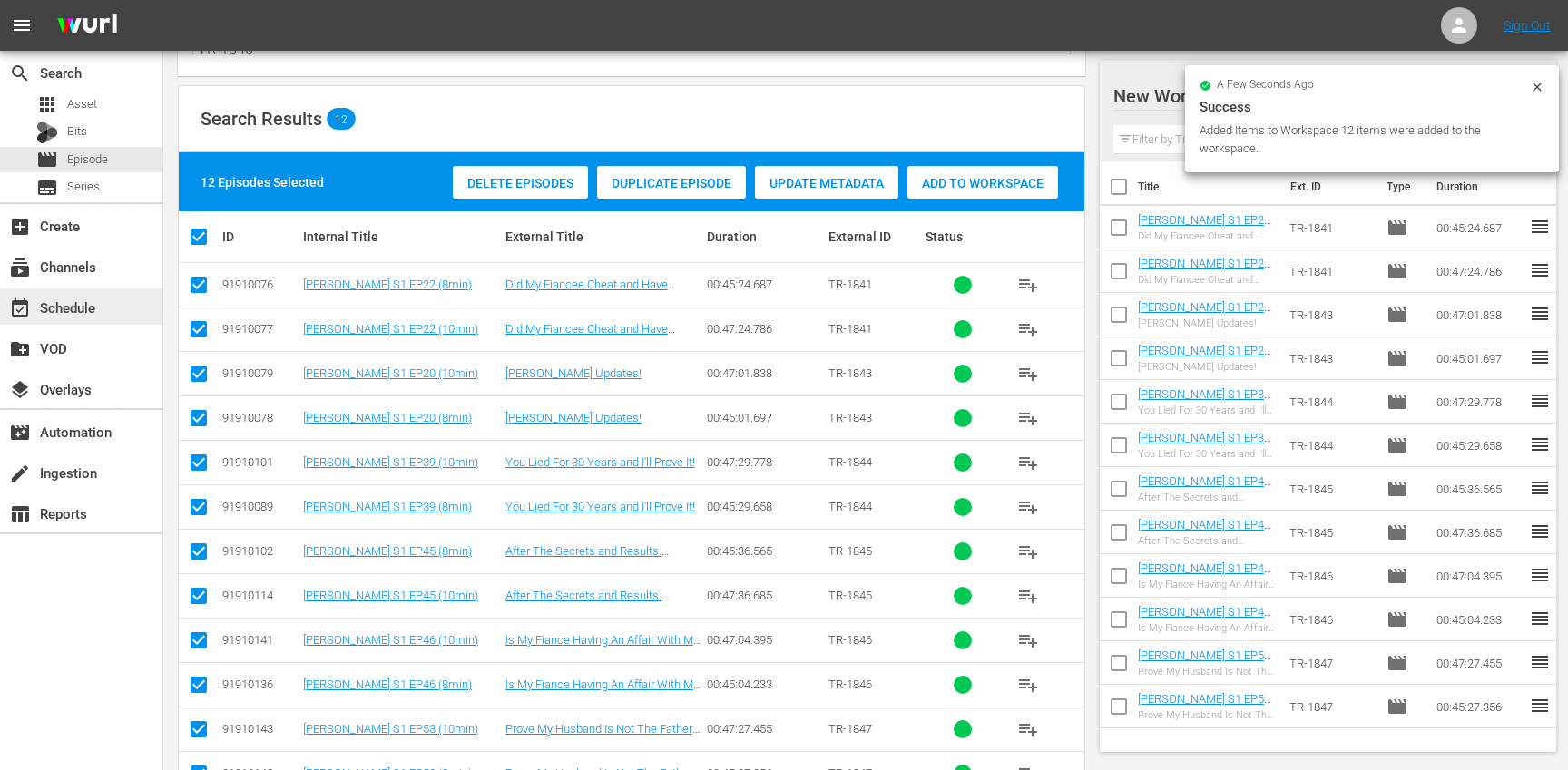
click at [110, 298] on div "event_available Schedule" at bounding box center [81, 306] width 162 height 36
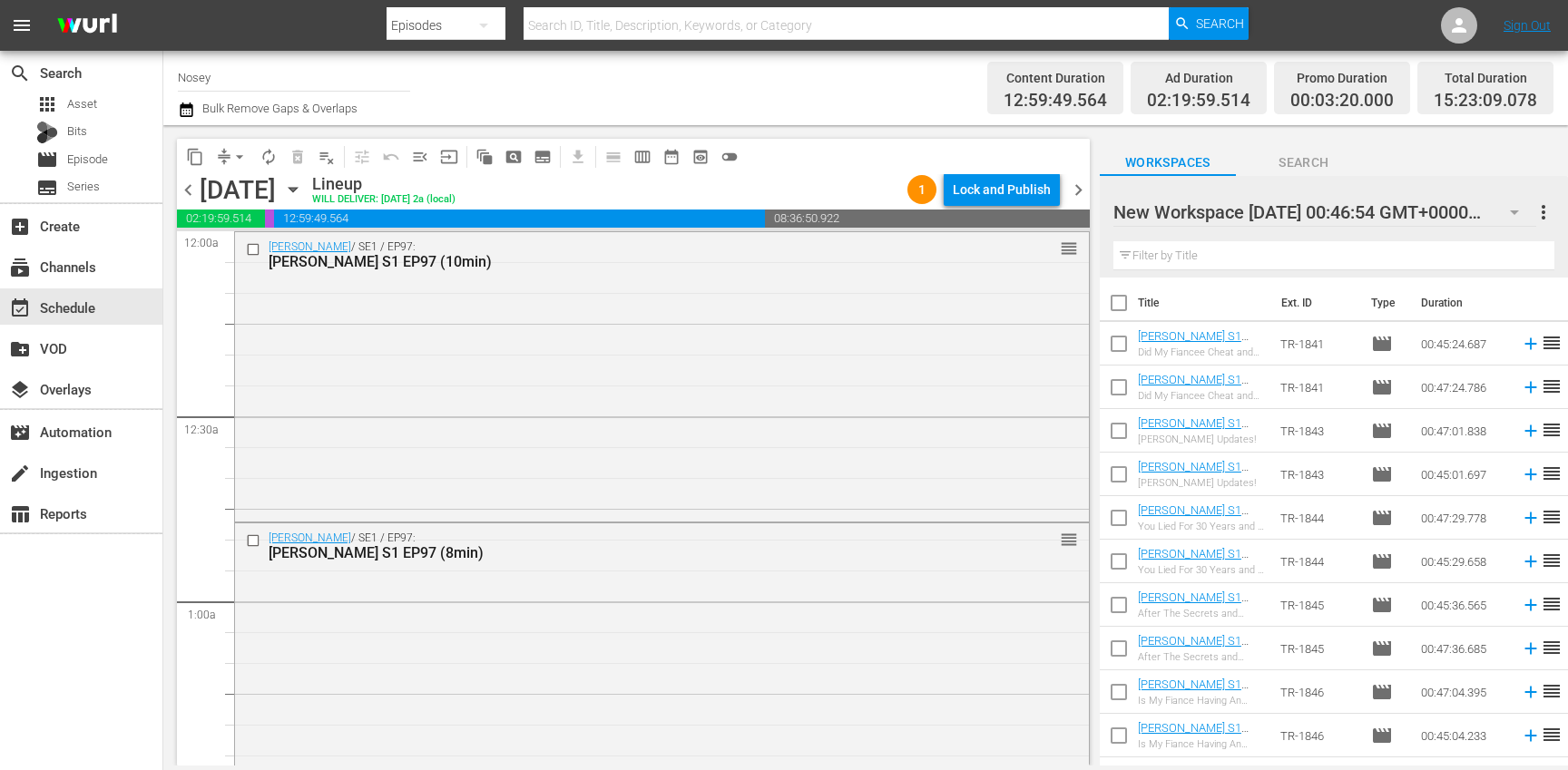
click at [1119, 306] on input "checkbox" at bounding box center [1118, 306] width 38 height 38
checkbox input "true"
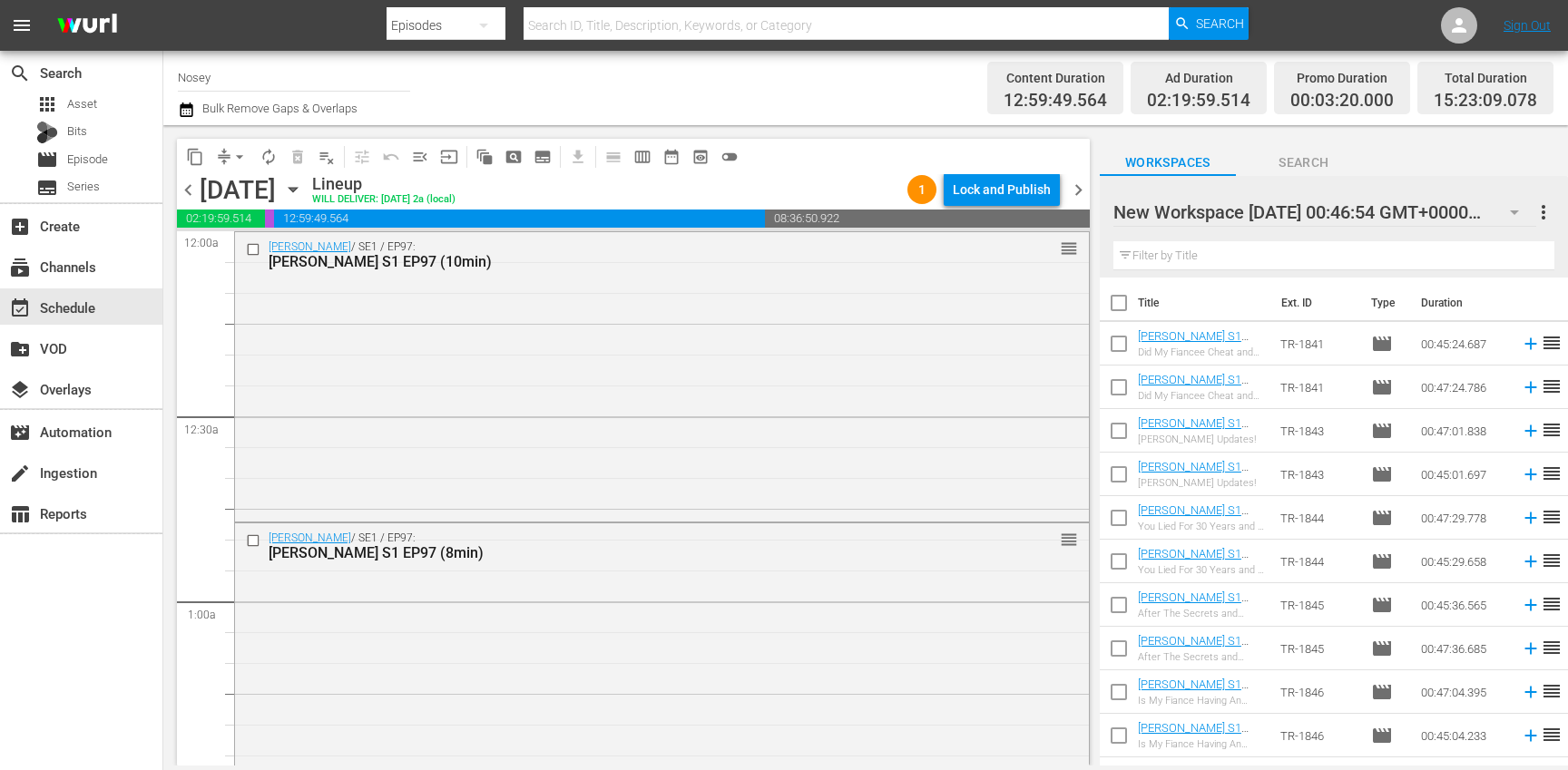
checkbox input "true"
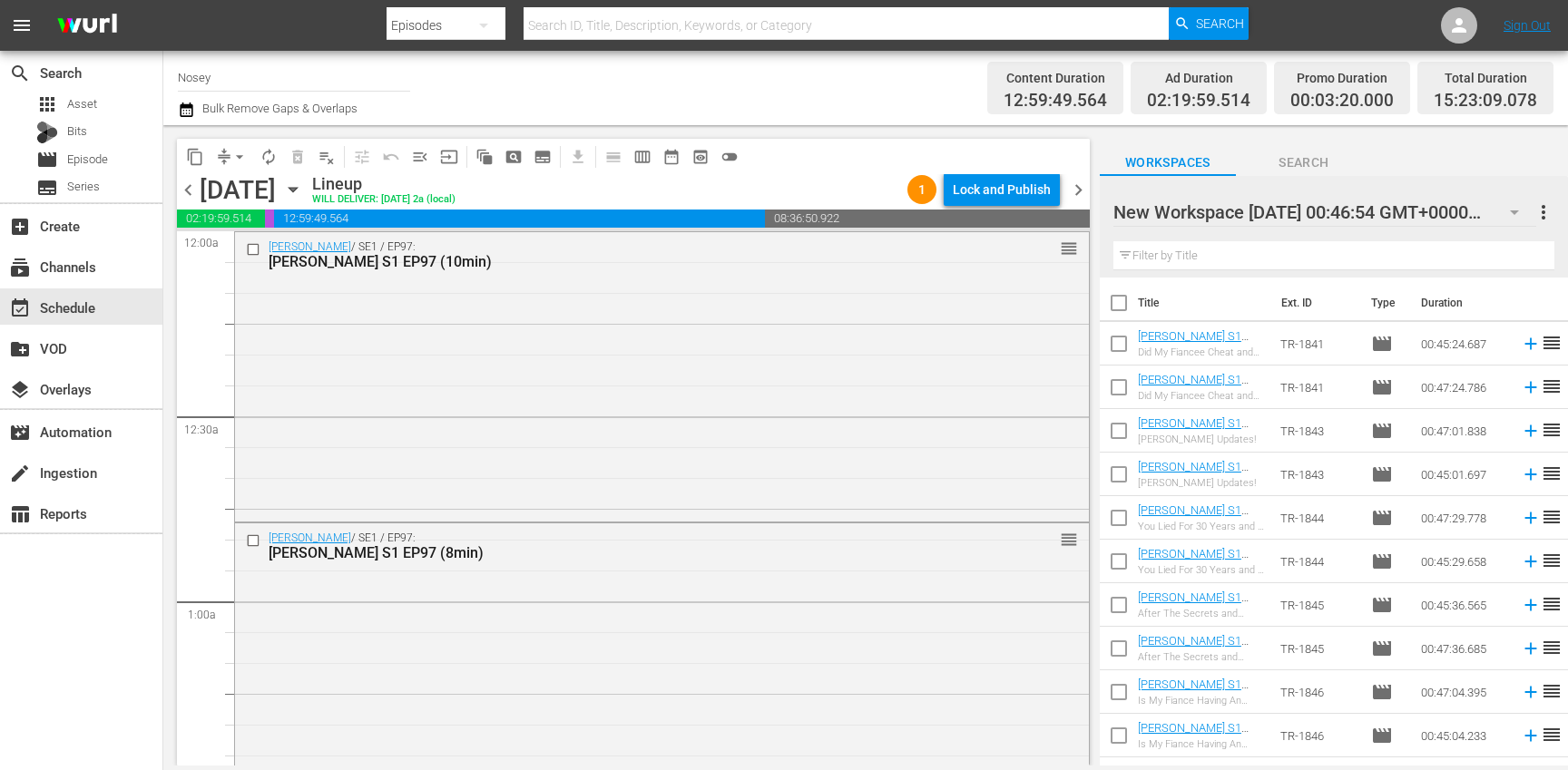
checkbox input "true"
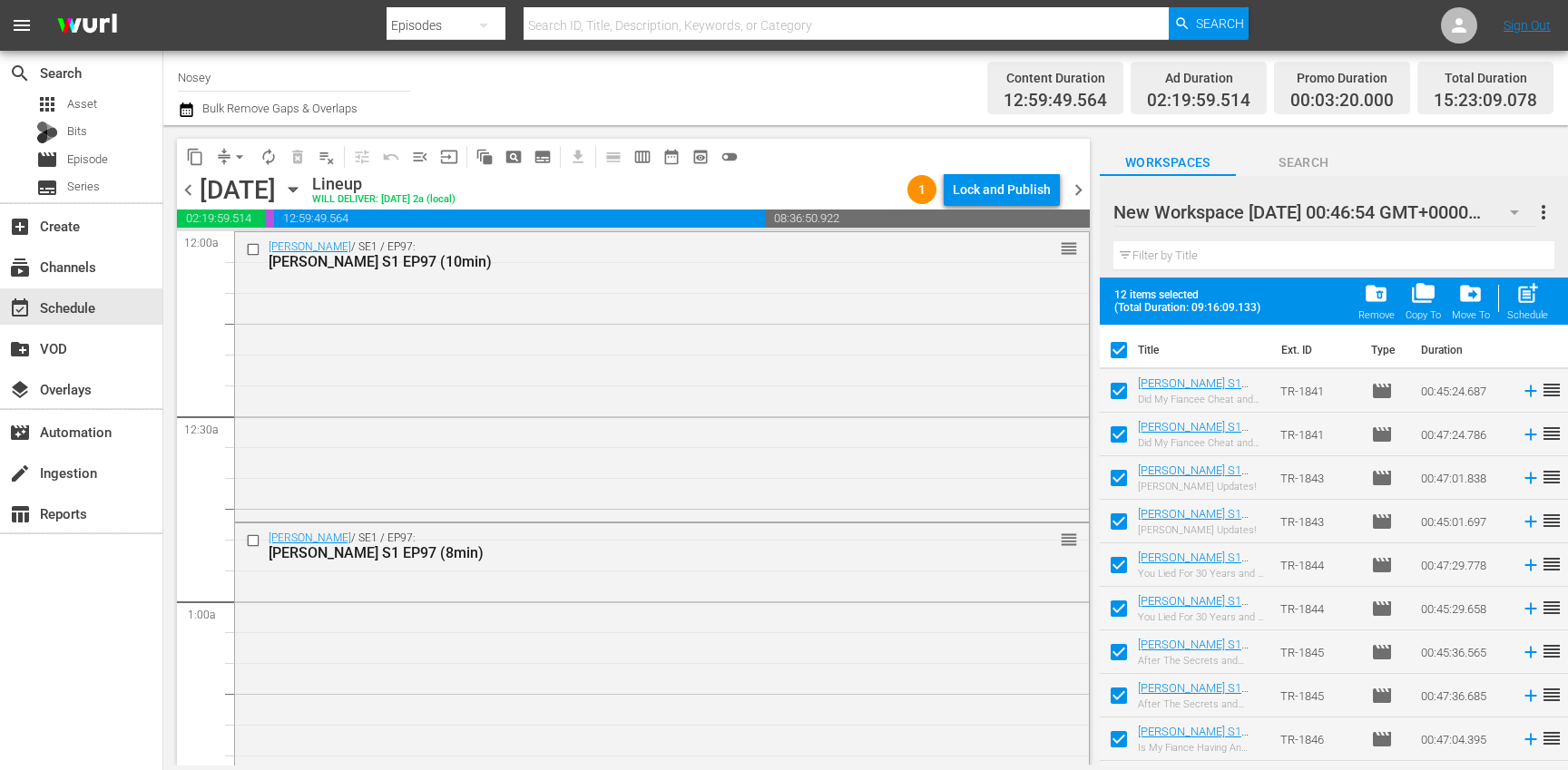
scroll to position [123, 0]
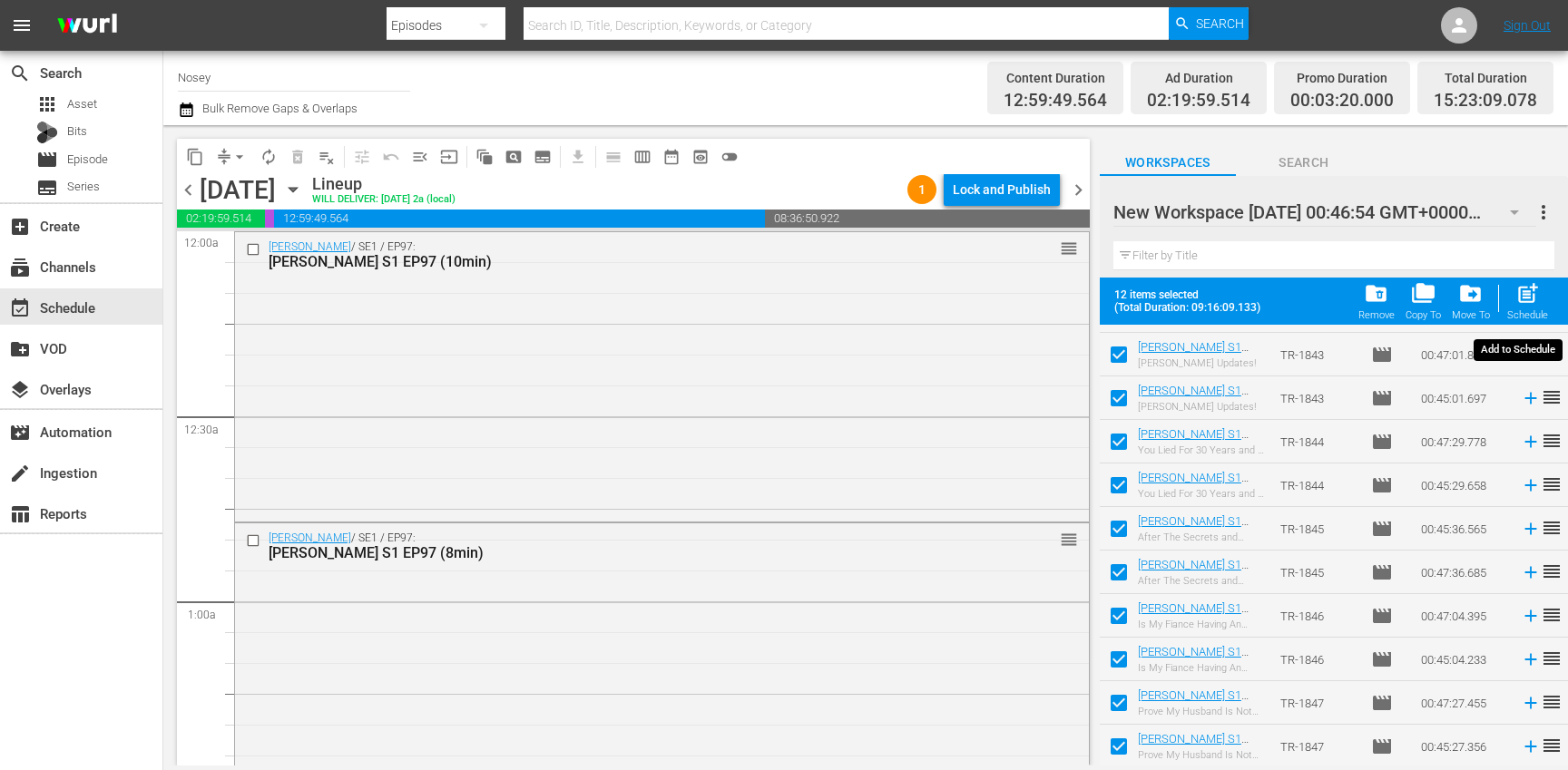
click at [1534, 288] on span "post_add" at bounding box center [1527, 293] width 24 height 24
checkbox input "false"
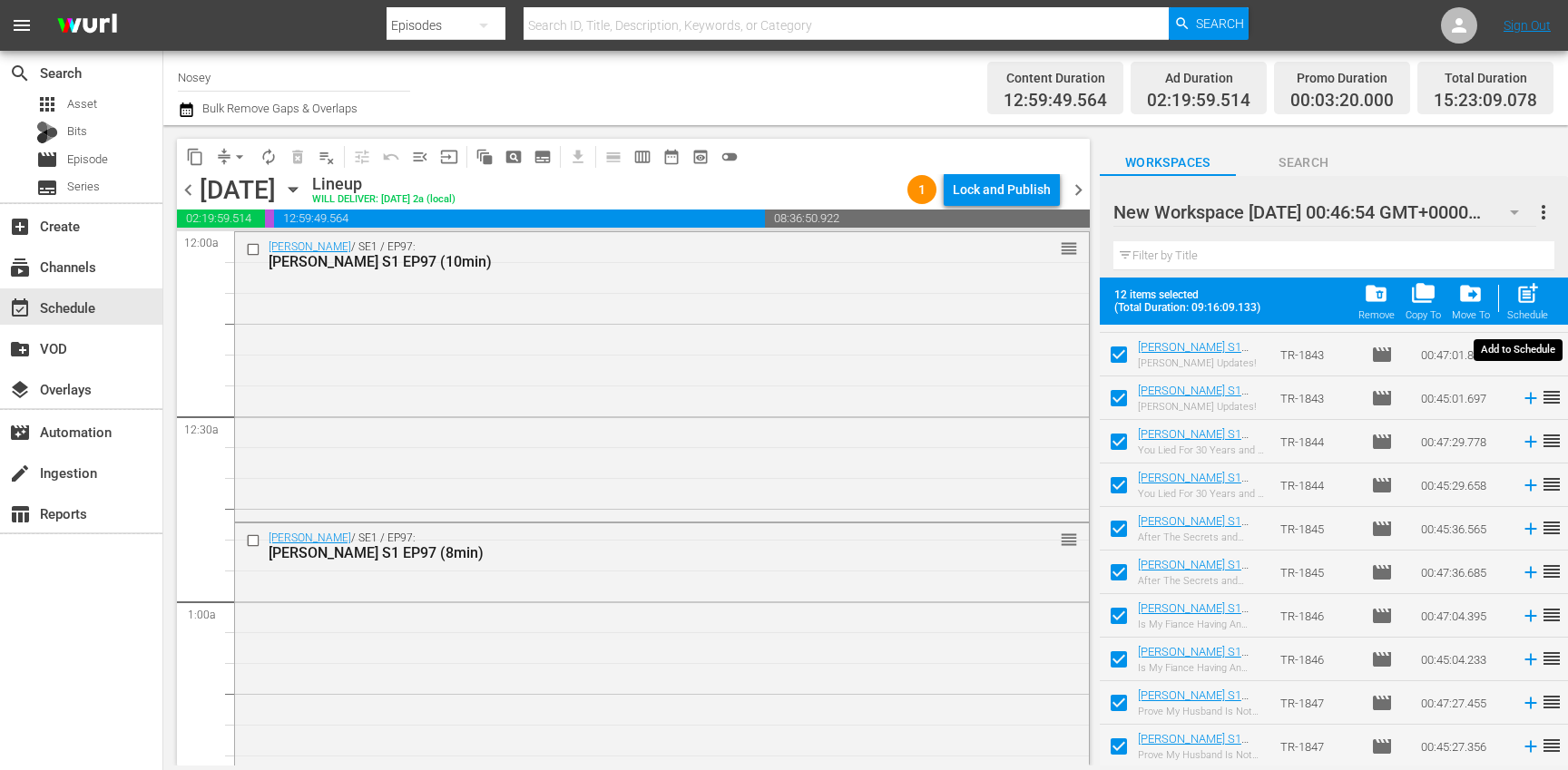
checkbox input "false"
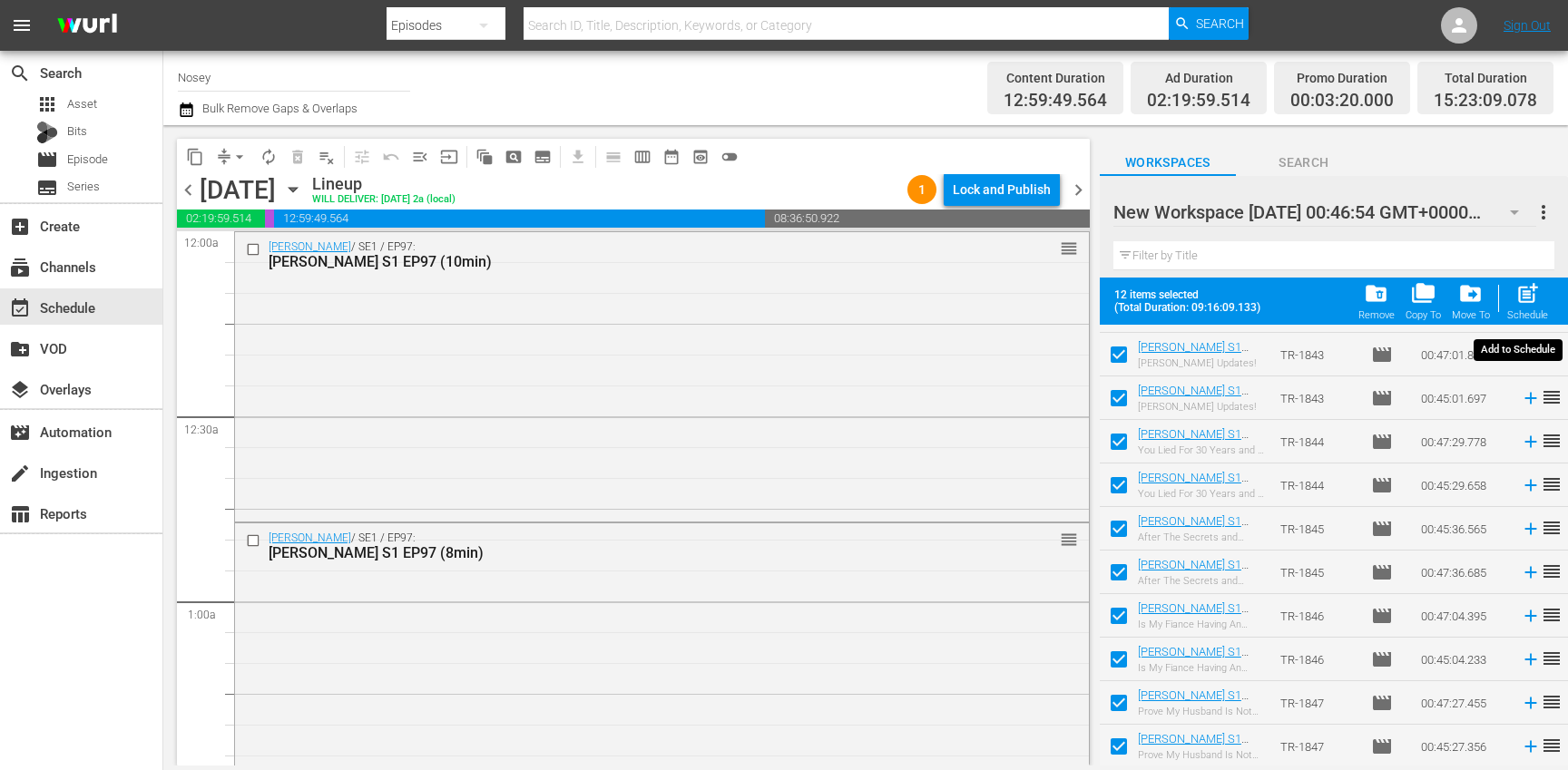
checkbox input "false"
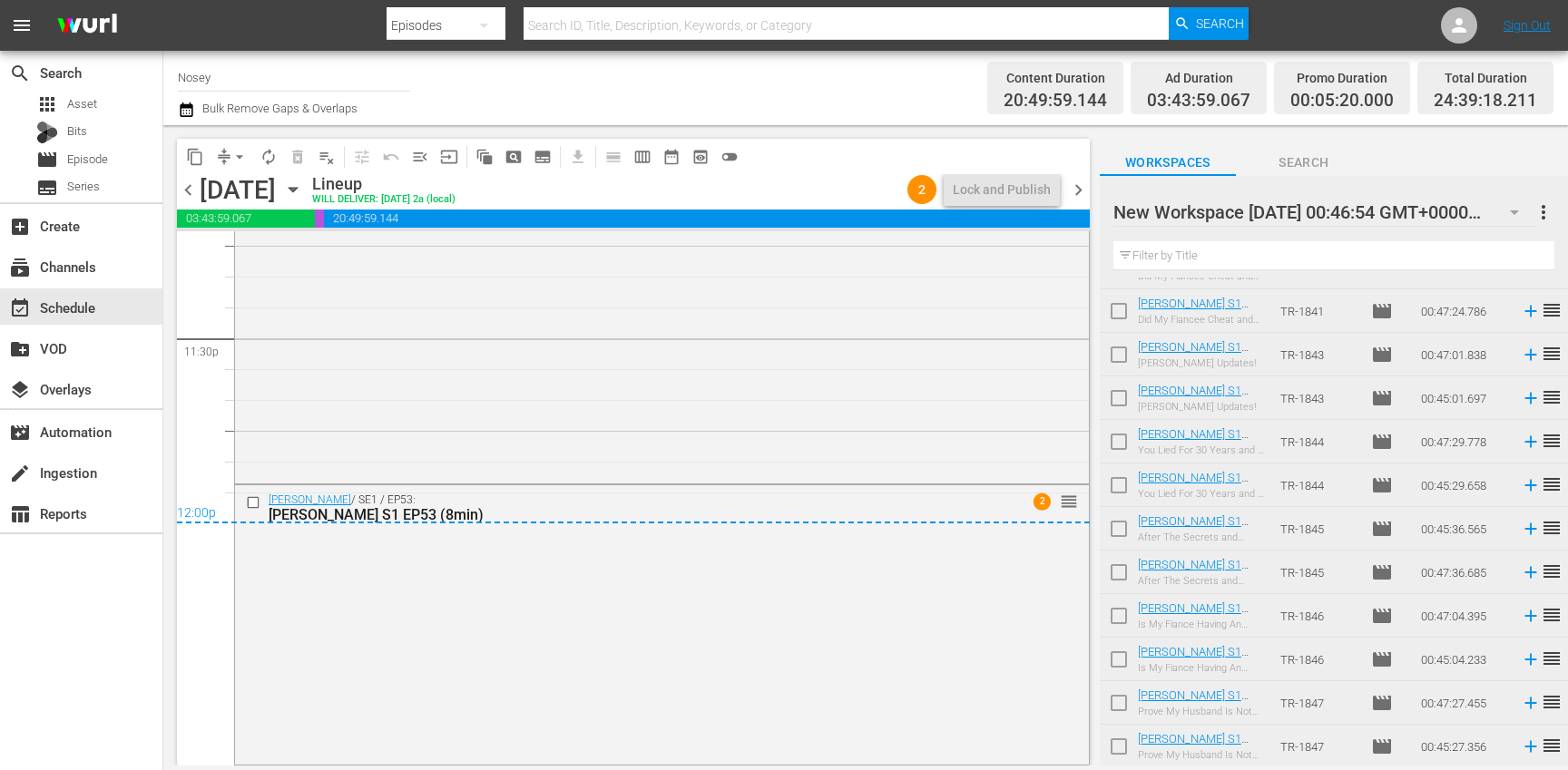
scroll to position [0, 0]
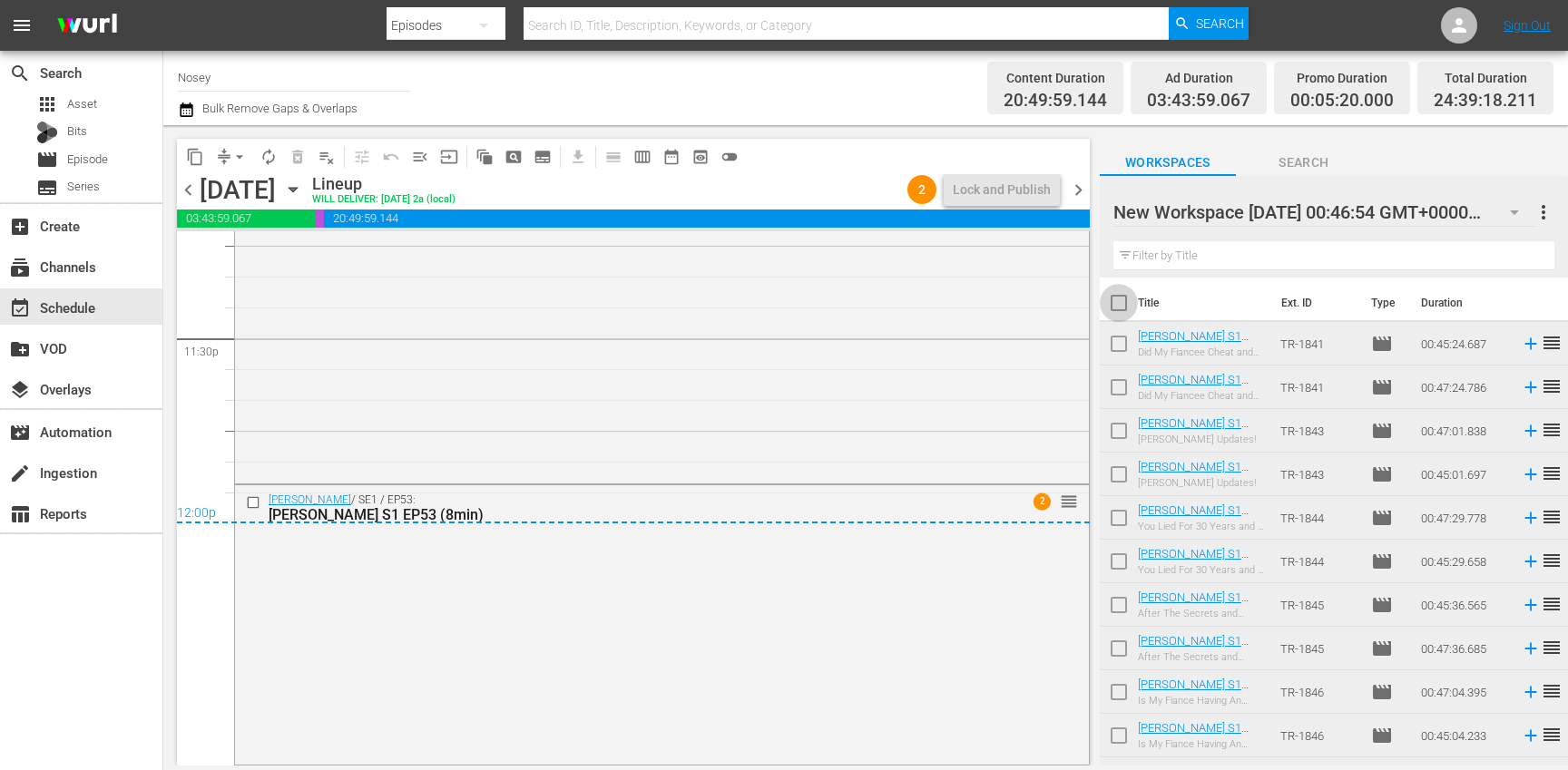
click at [1117, 300] on input "checkbox" at bounding box center [1118, 306] width 38 height 38
checkbox input "true"
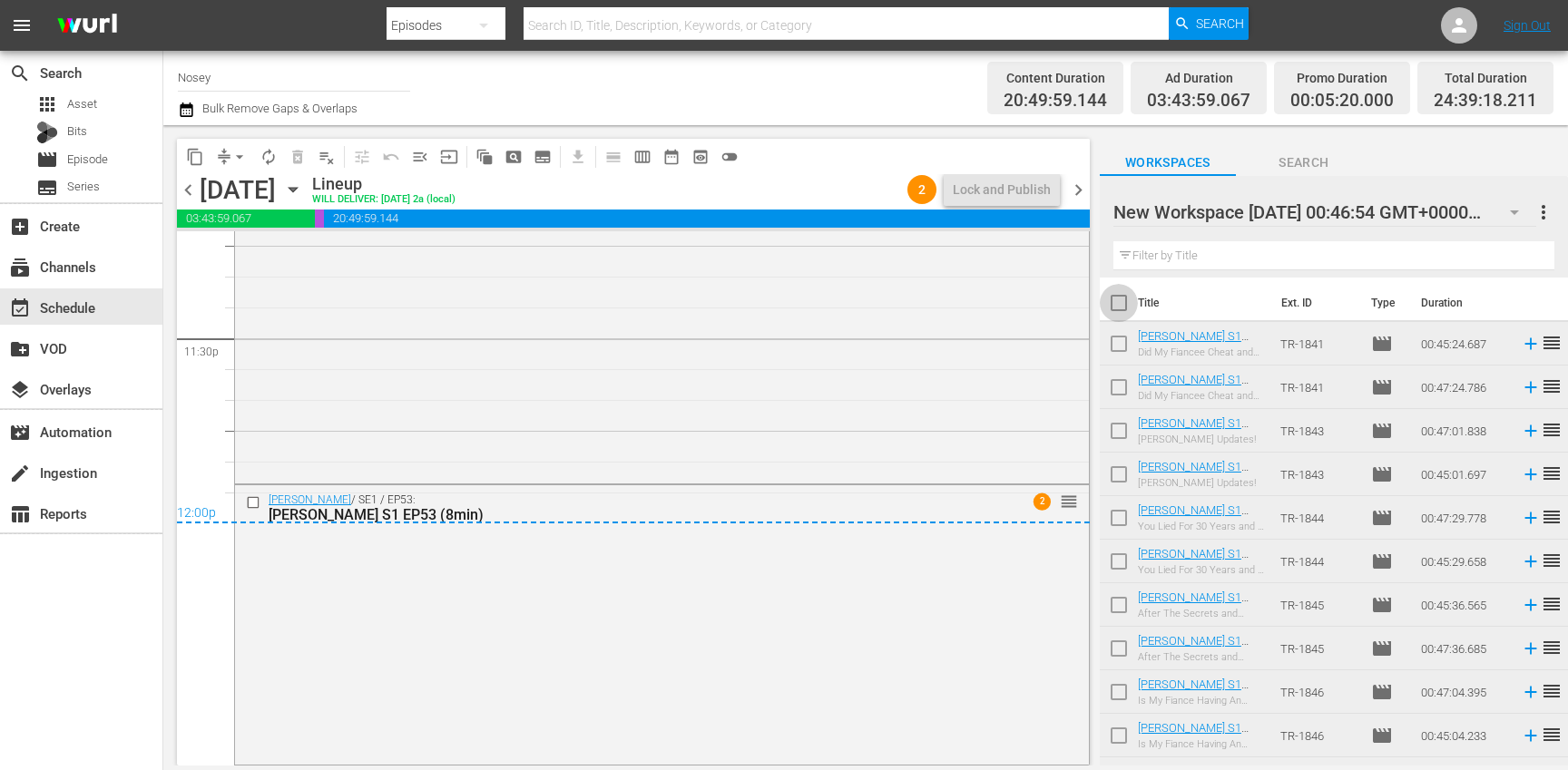
checkbox input "true"
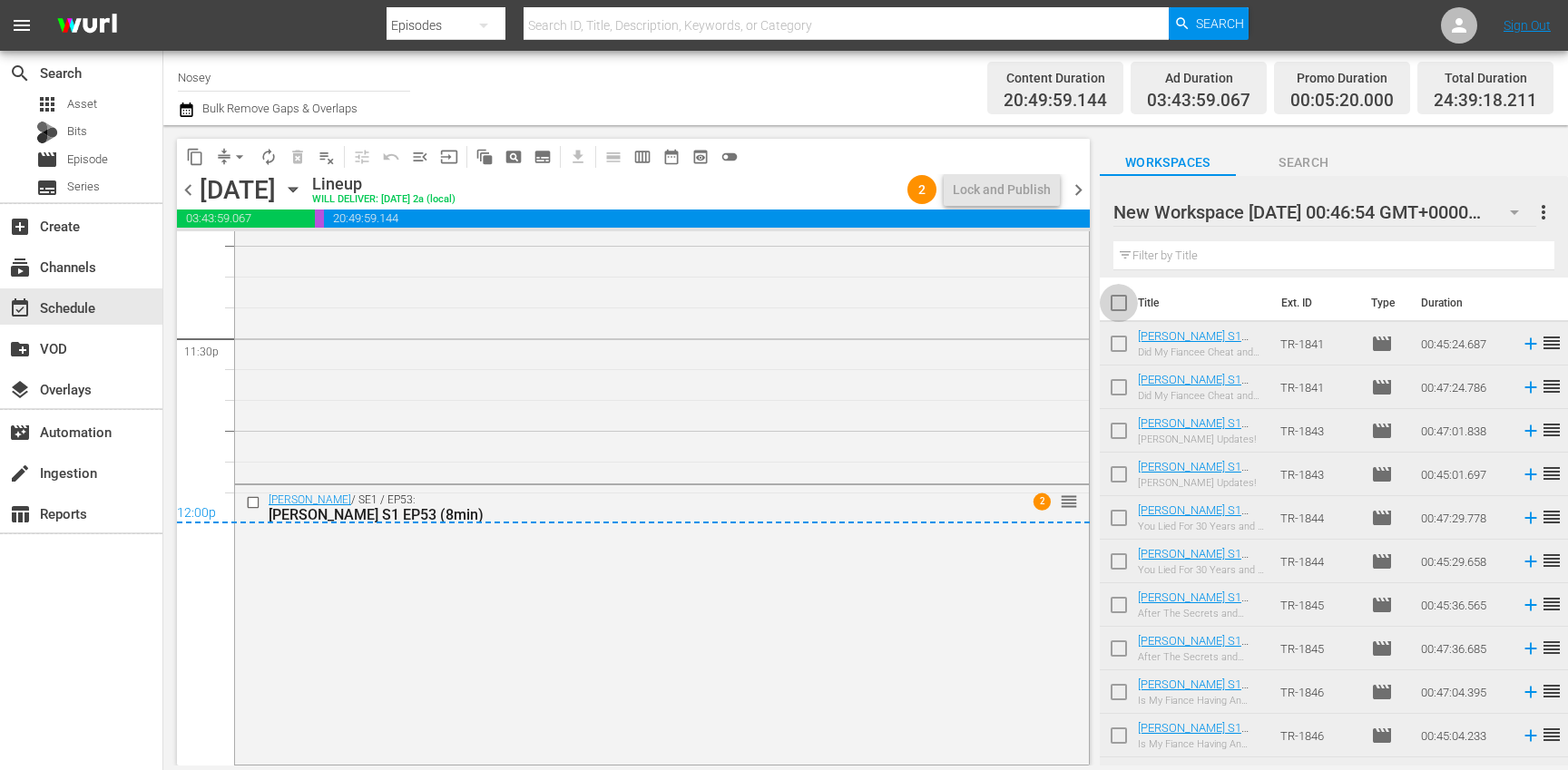
checkbox input "true"
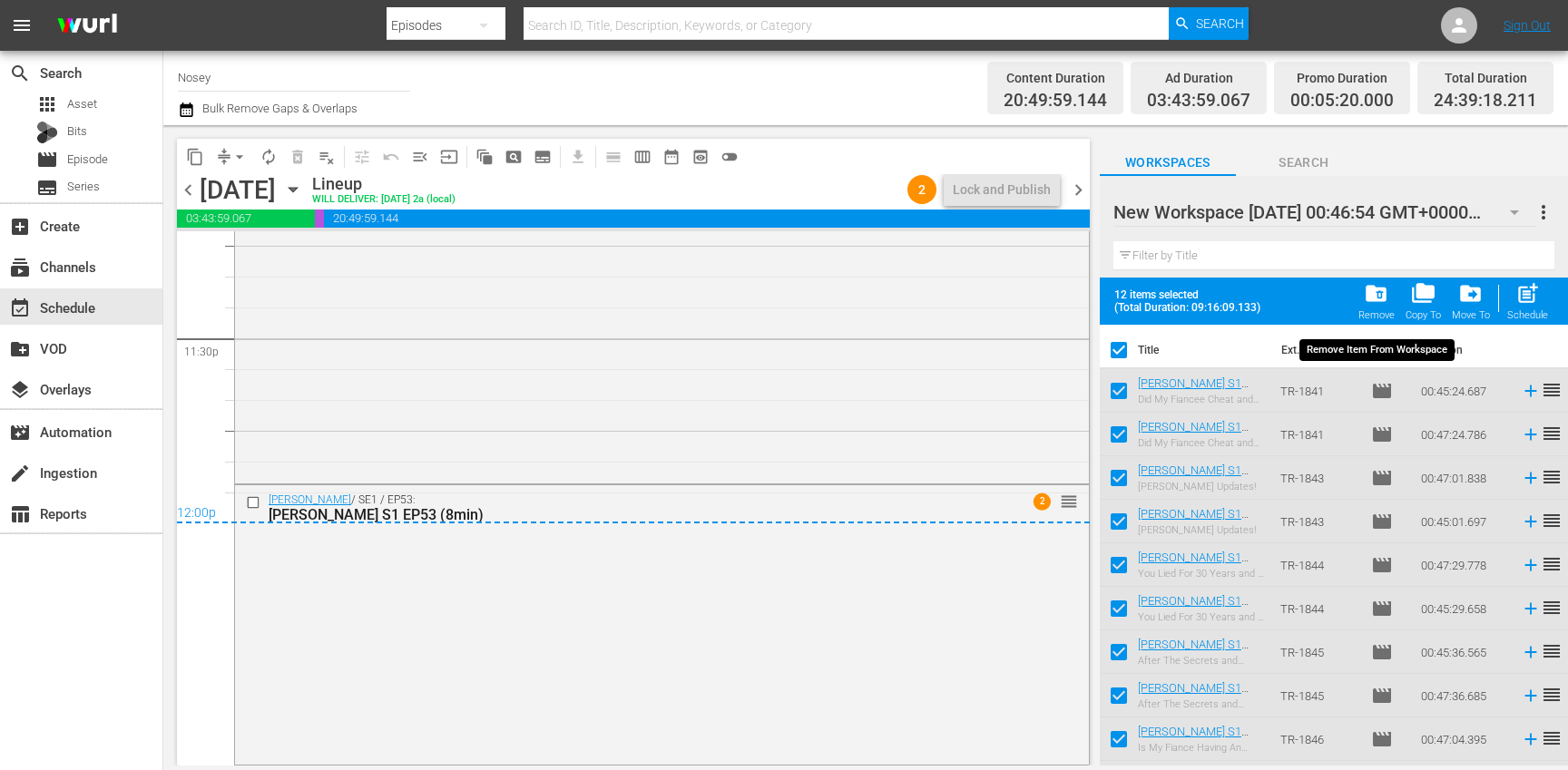
click at [1373, 293] on span "folder_delete" at bounding box center [1376, 293] width 24 height 24
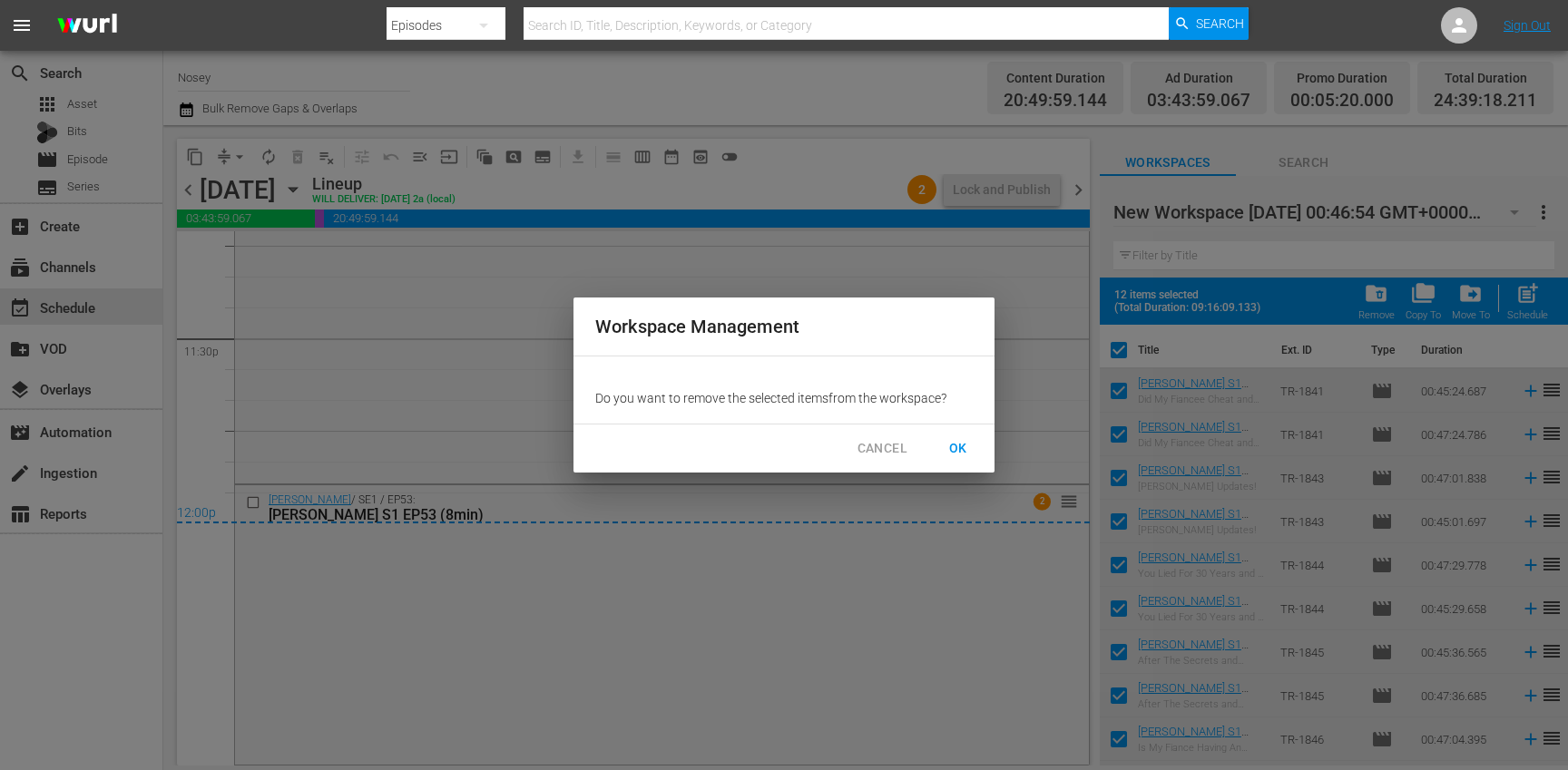
click at [968, 445] on span "OK" at bounding box center [958, 448] width 29 height 22
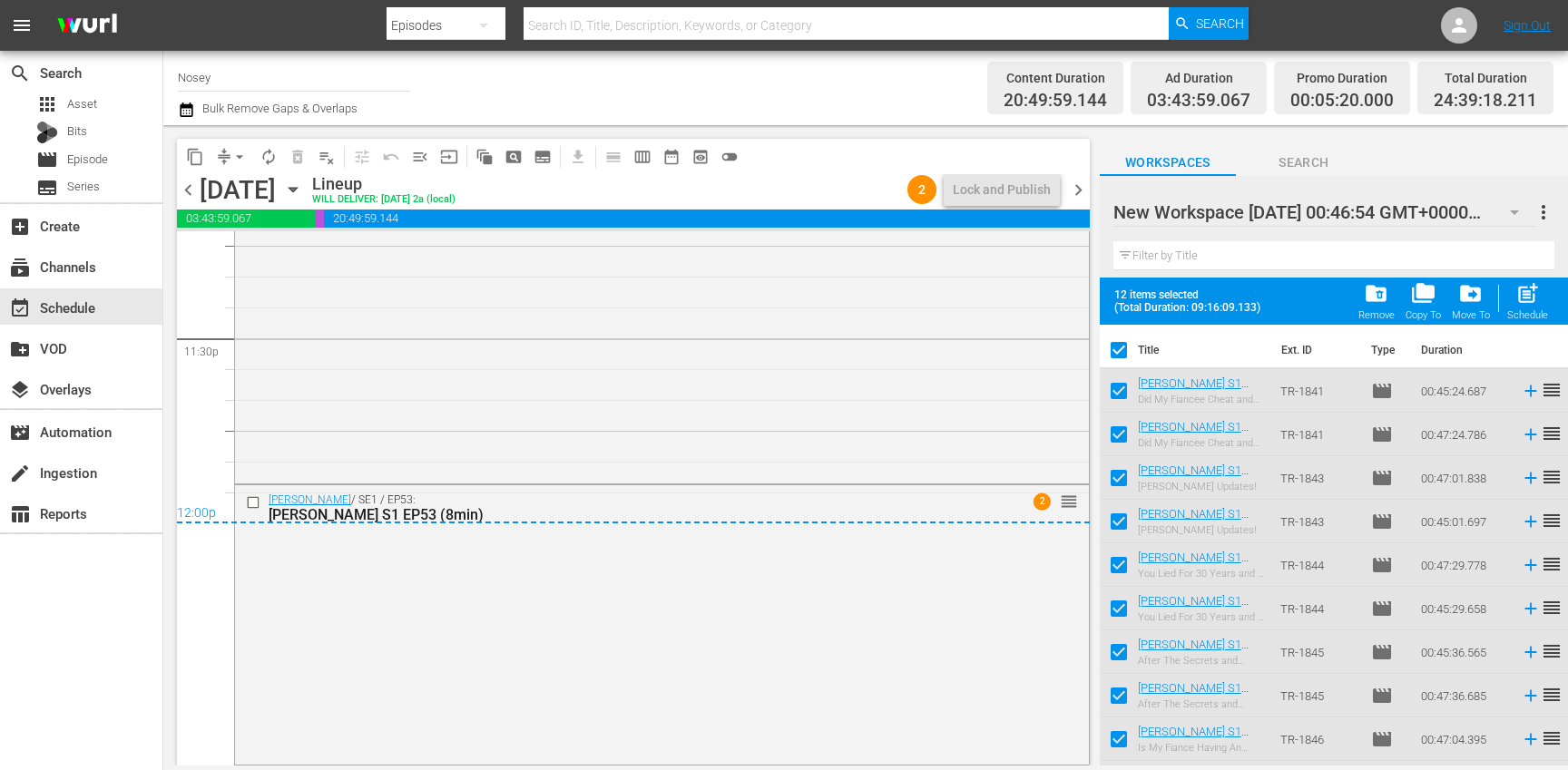
checkbox input "false"
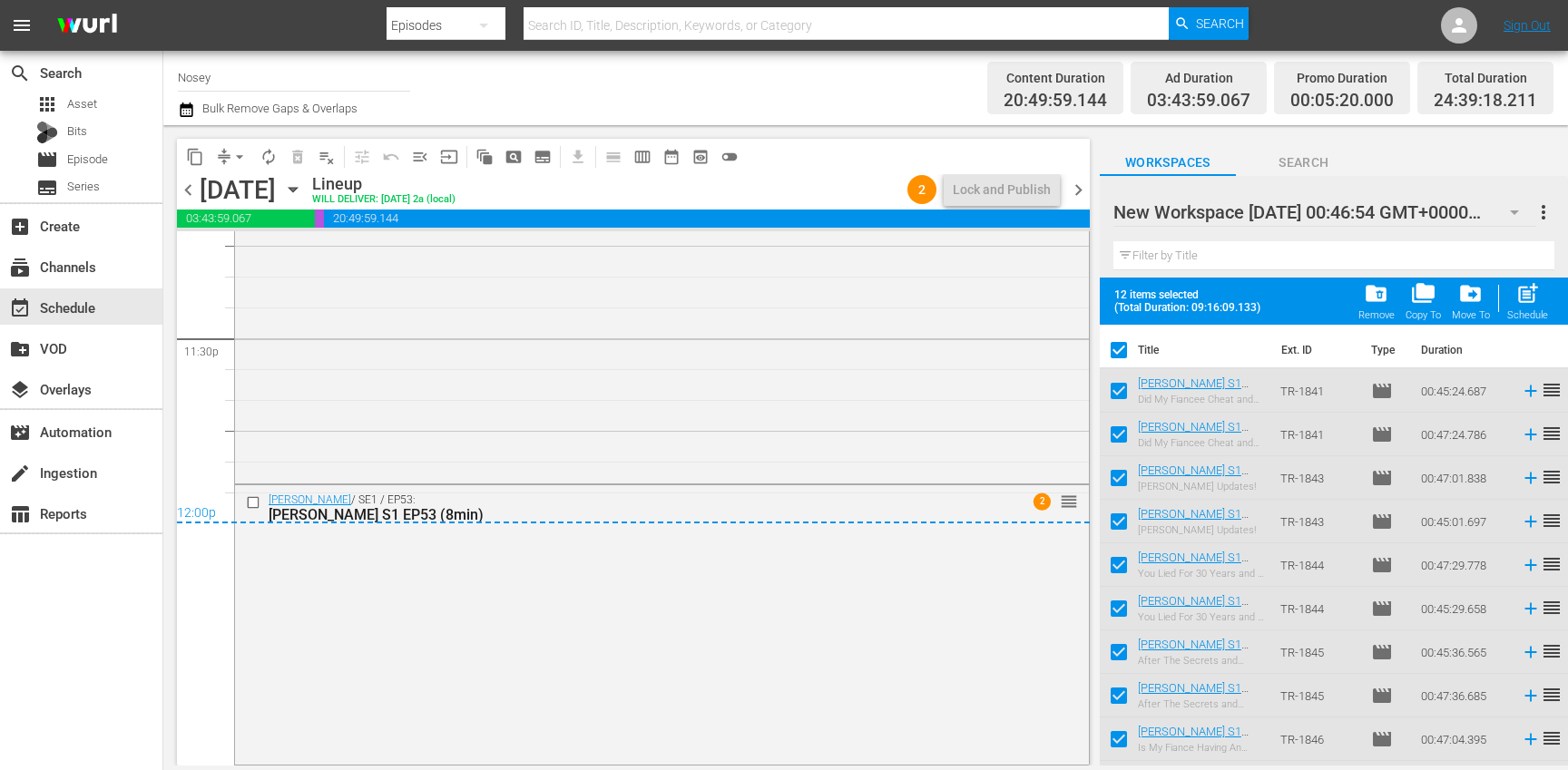
checkbox input "false"
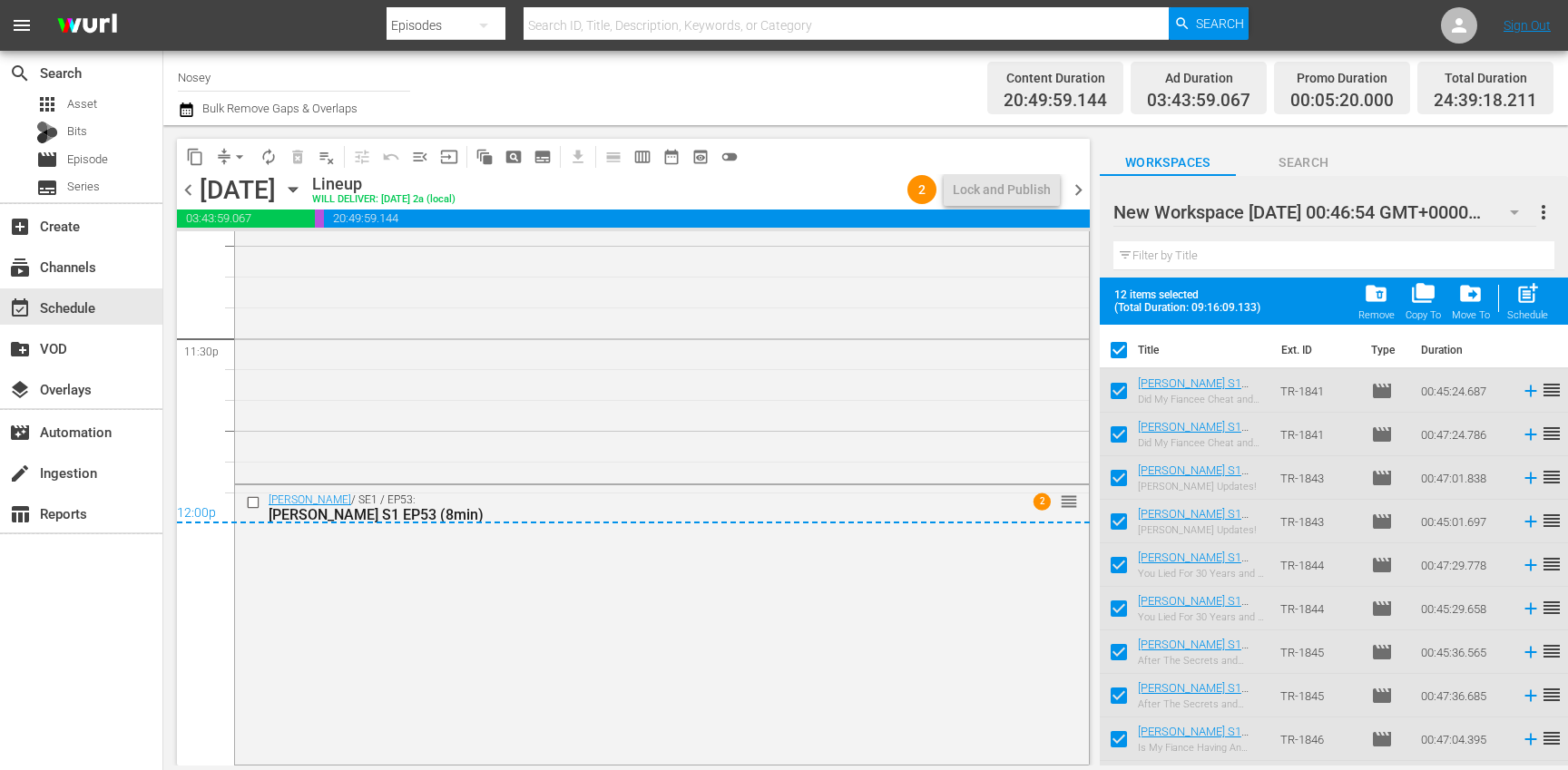
checkbox input "false"
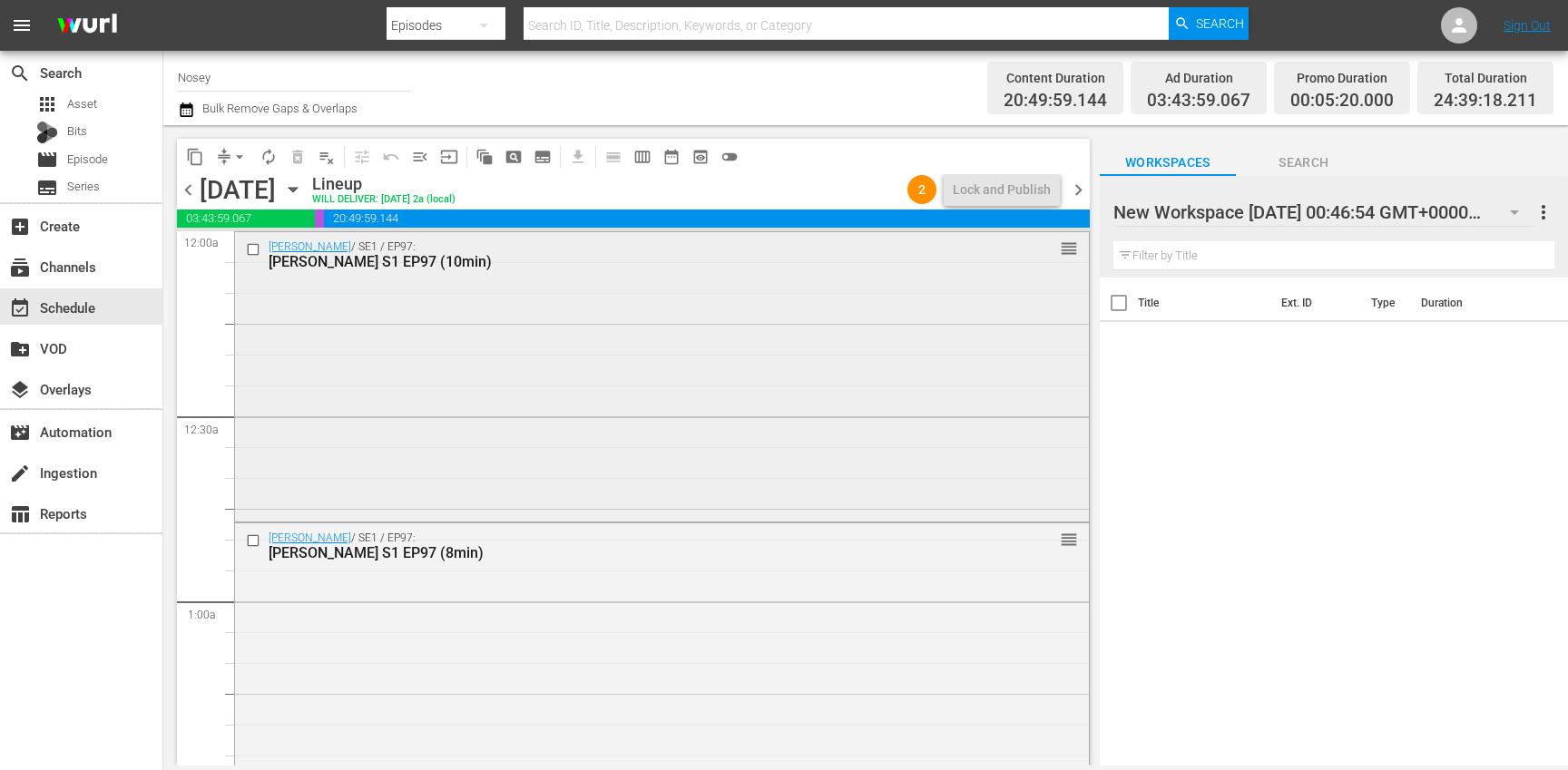
click at [252, 252] on input "checkbox" at bounding box center [255, 249] width 19 height 16
click at [253, 540] on input "checkbox" at bounding box center [255, 540] width 19 height 16
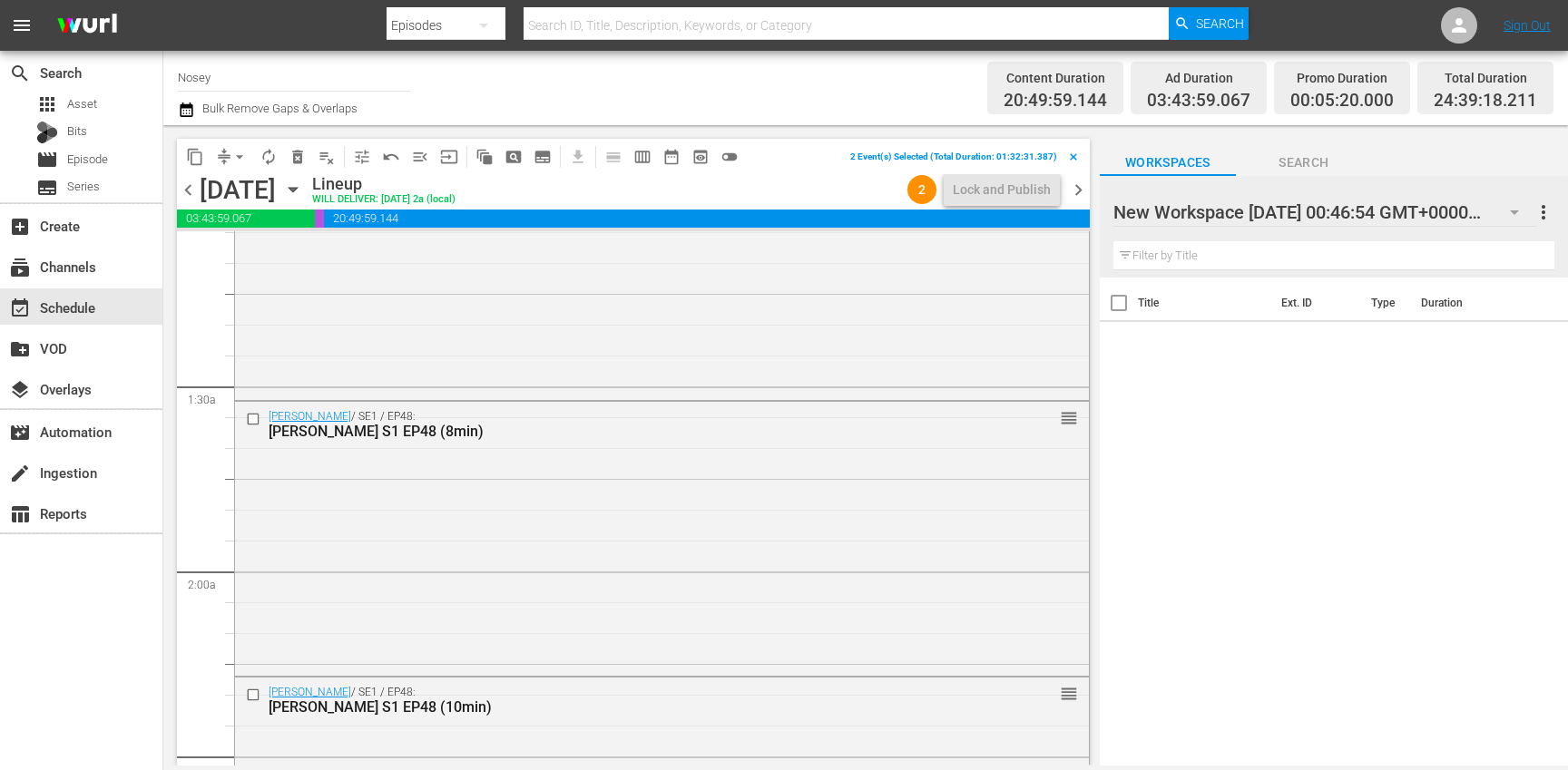
scroll to position [409, 0]
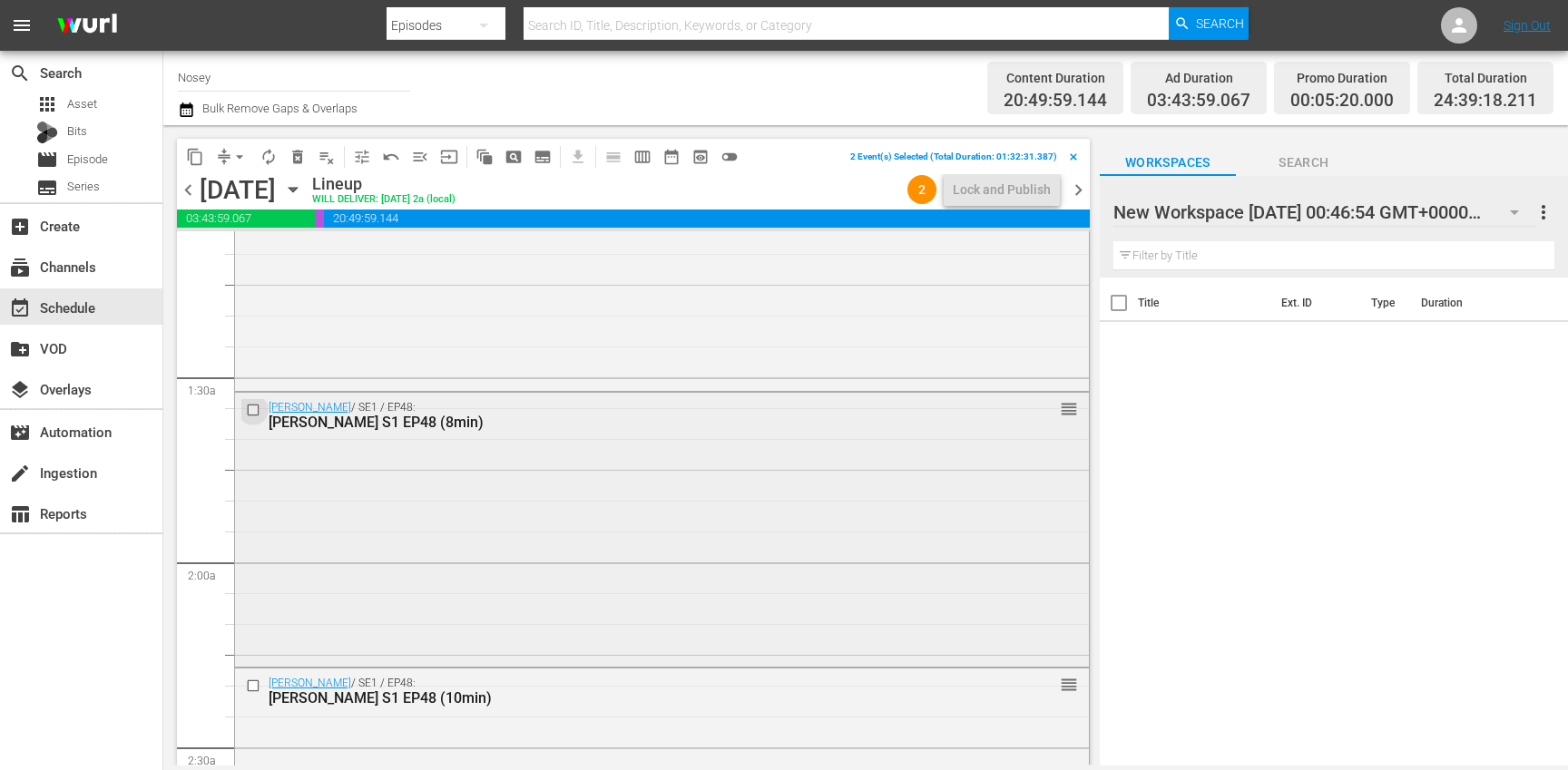
click at [254, 411] on input "checkbox" at bounding box center [255, 410] width 19 height 16
click at [254, 689] on input "checkbox" at bounding box center [255, 685] width 19 height 16
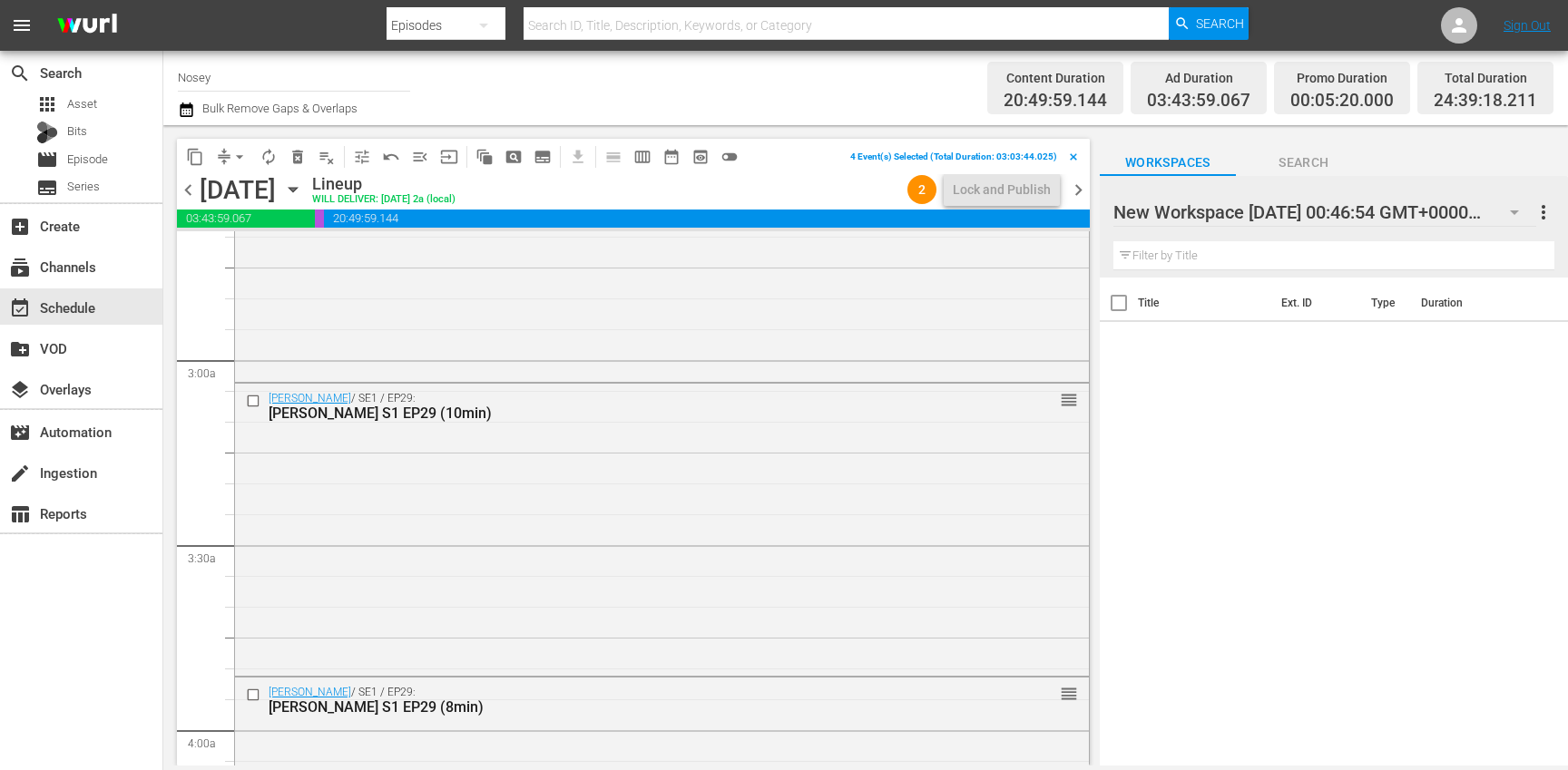
scroll to position [985, 0]
click at [254, 399] on input "checkbox" at bounding box center [255, 398] width 19 height 16
click at [252, 688] on input "checkbox" at bounding box center [255, 691] width 19 height 16
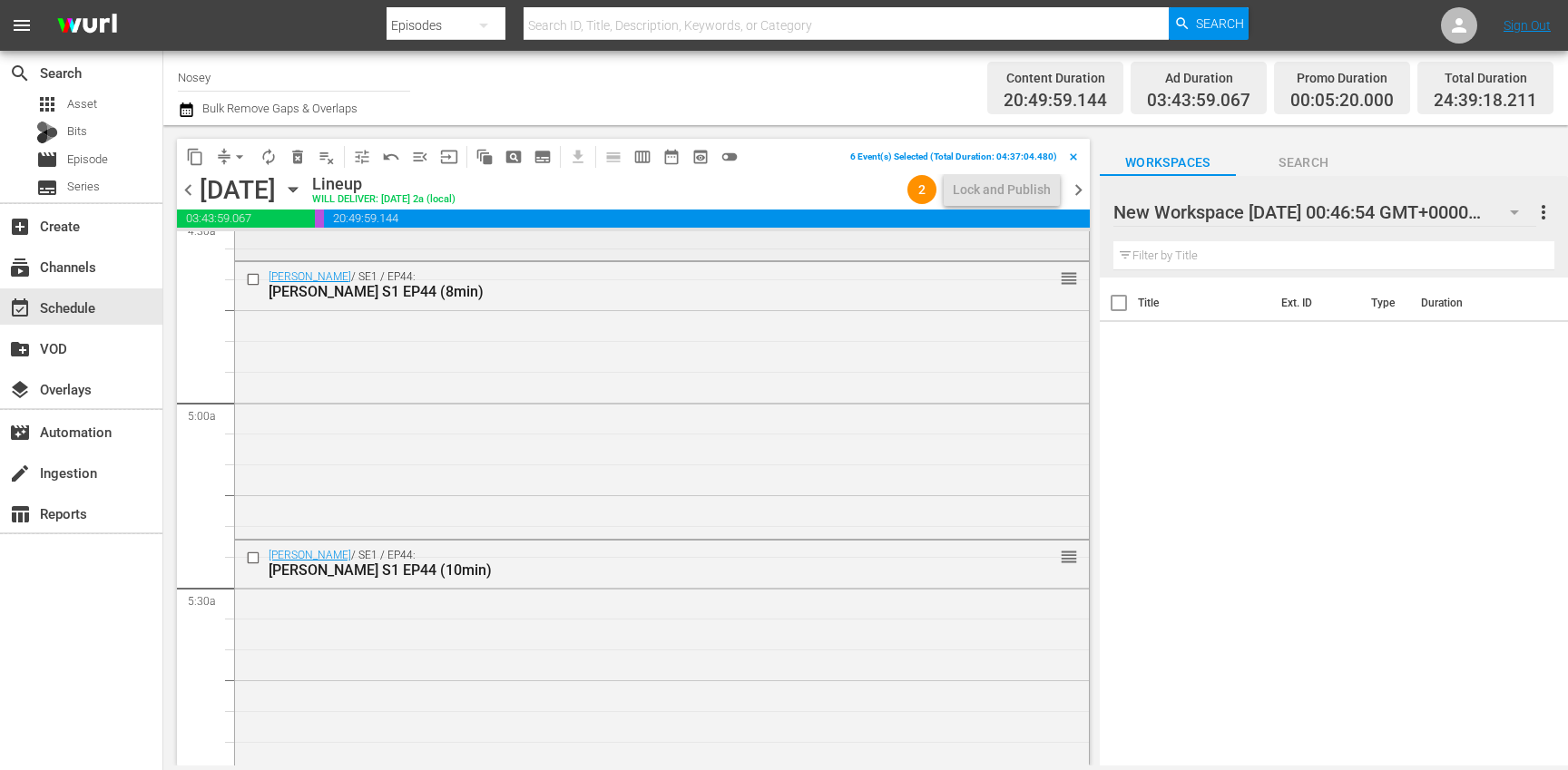
scroll to position [1682, 0]
click at [254, 278] on input "checkbox" at bounding box center [255, 276] width 19 height 16
click at [254, 555] on input "checkbox" at bounding box center [255, 555] width 19 height 16
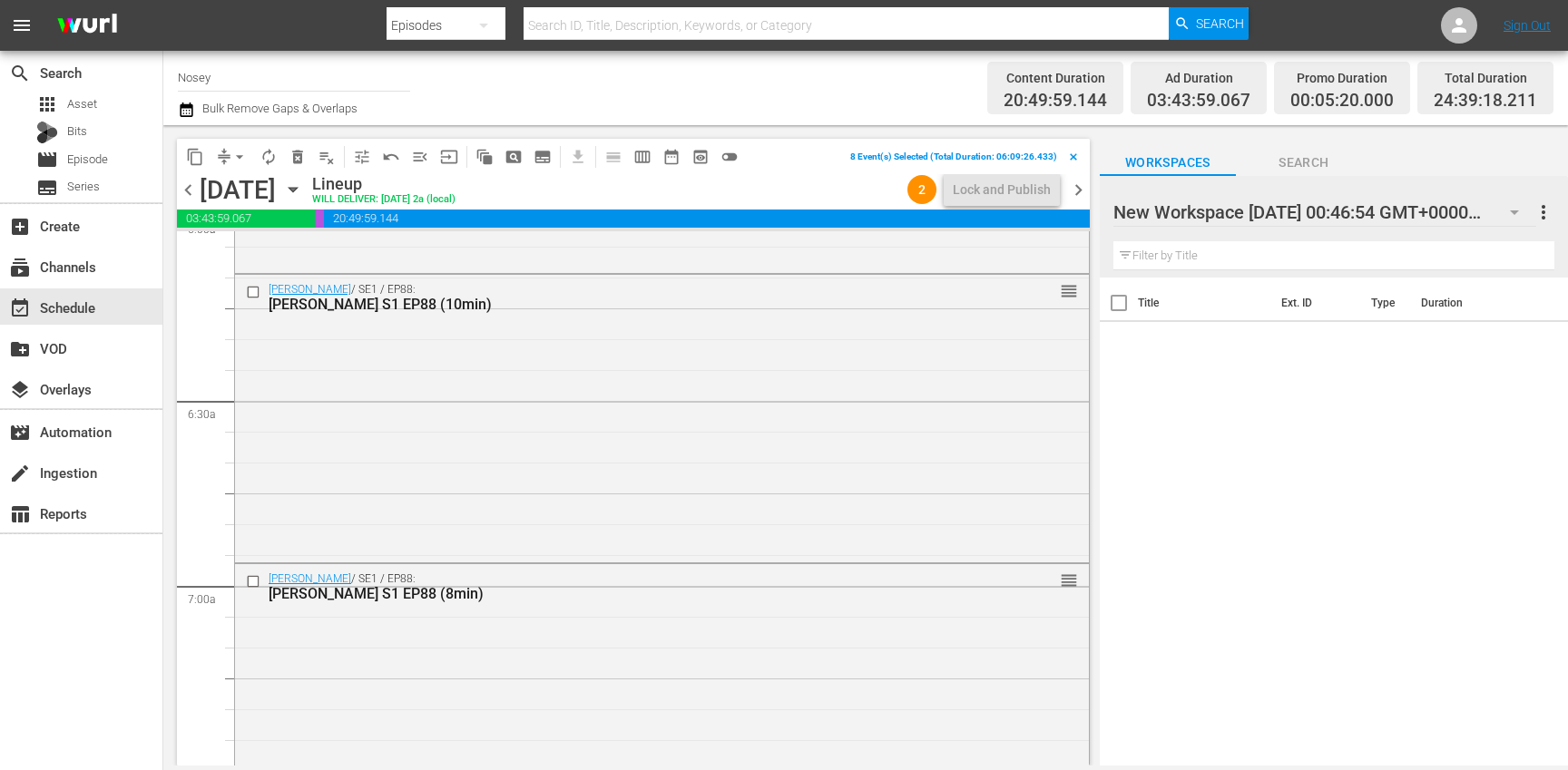
scroll to position [2239, 0]
click at [253, 288] on input "checkbox" at bounding box center [255, 289] width 19 height 16
click at [255, 576] on input "checkbox" at bounding box center [255, 578] width 19 height 16
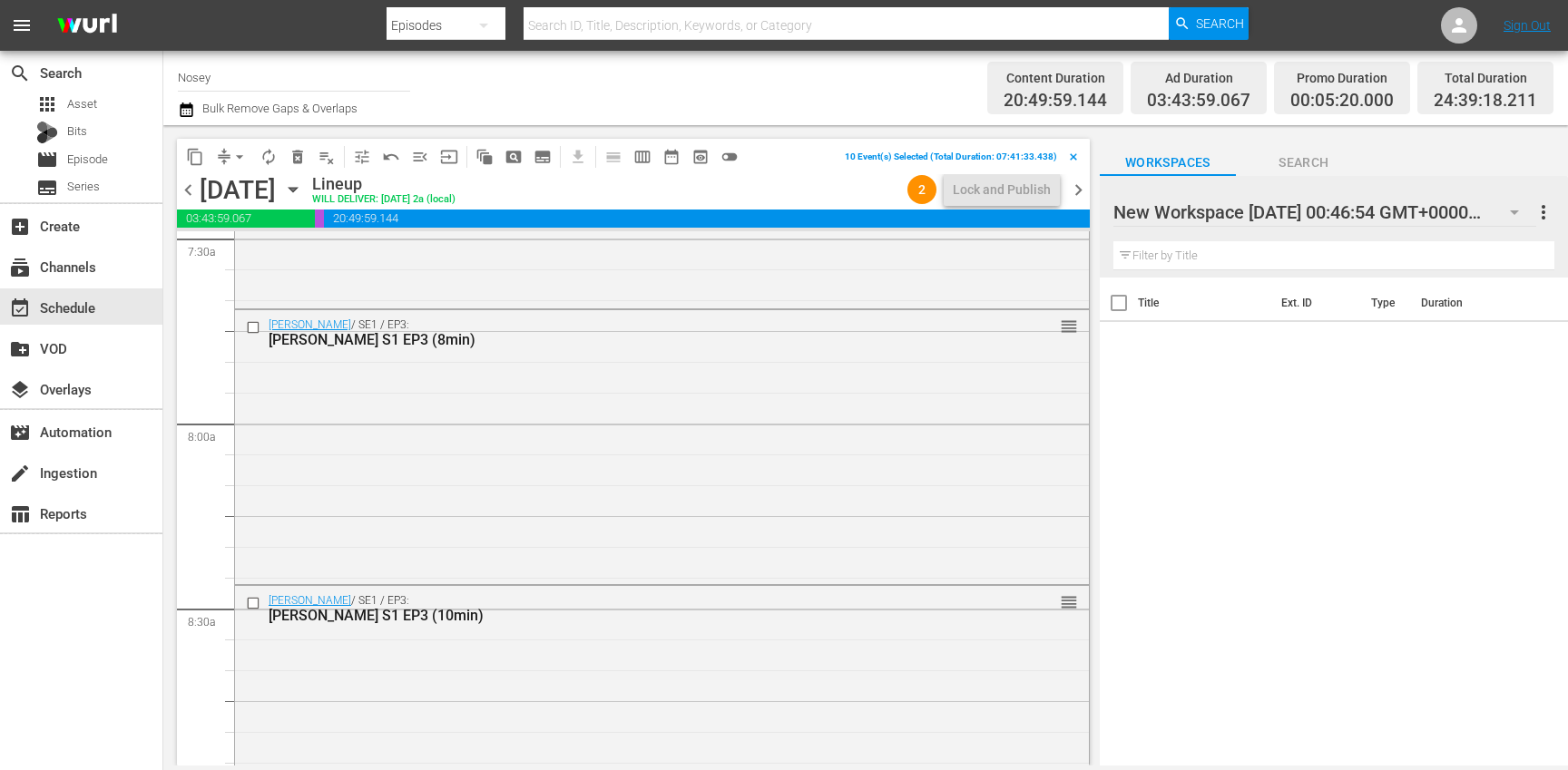
scroll to position [2768, 0]
click at [253, 328] on input "checkbox" at bounding box center [255, 326] width 19 height 16
click at [255, 603] on input "checkbox" at bounding box center [255, 602] width 19 height 16
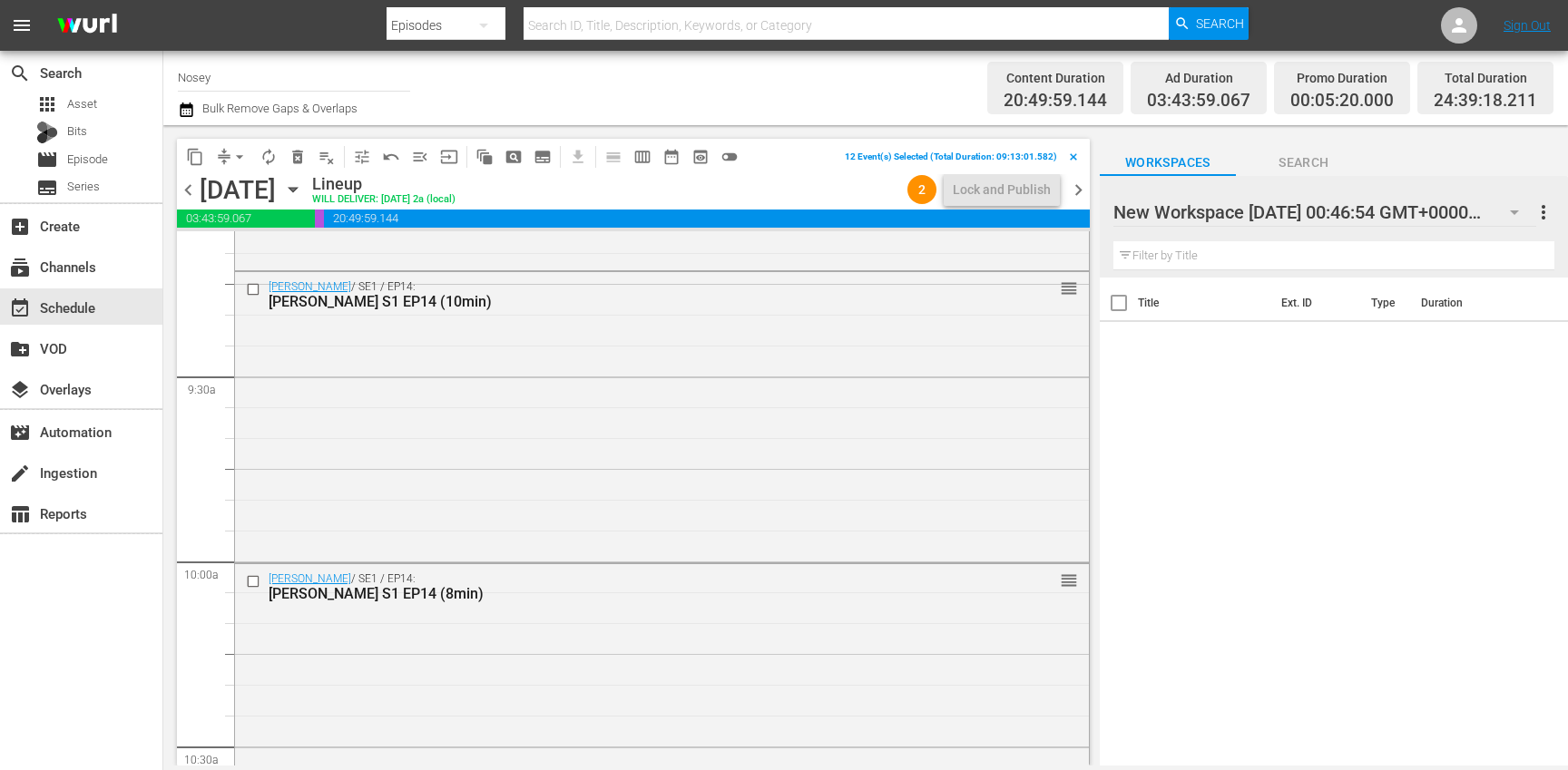
scroll to position [3381, 0]
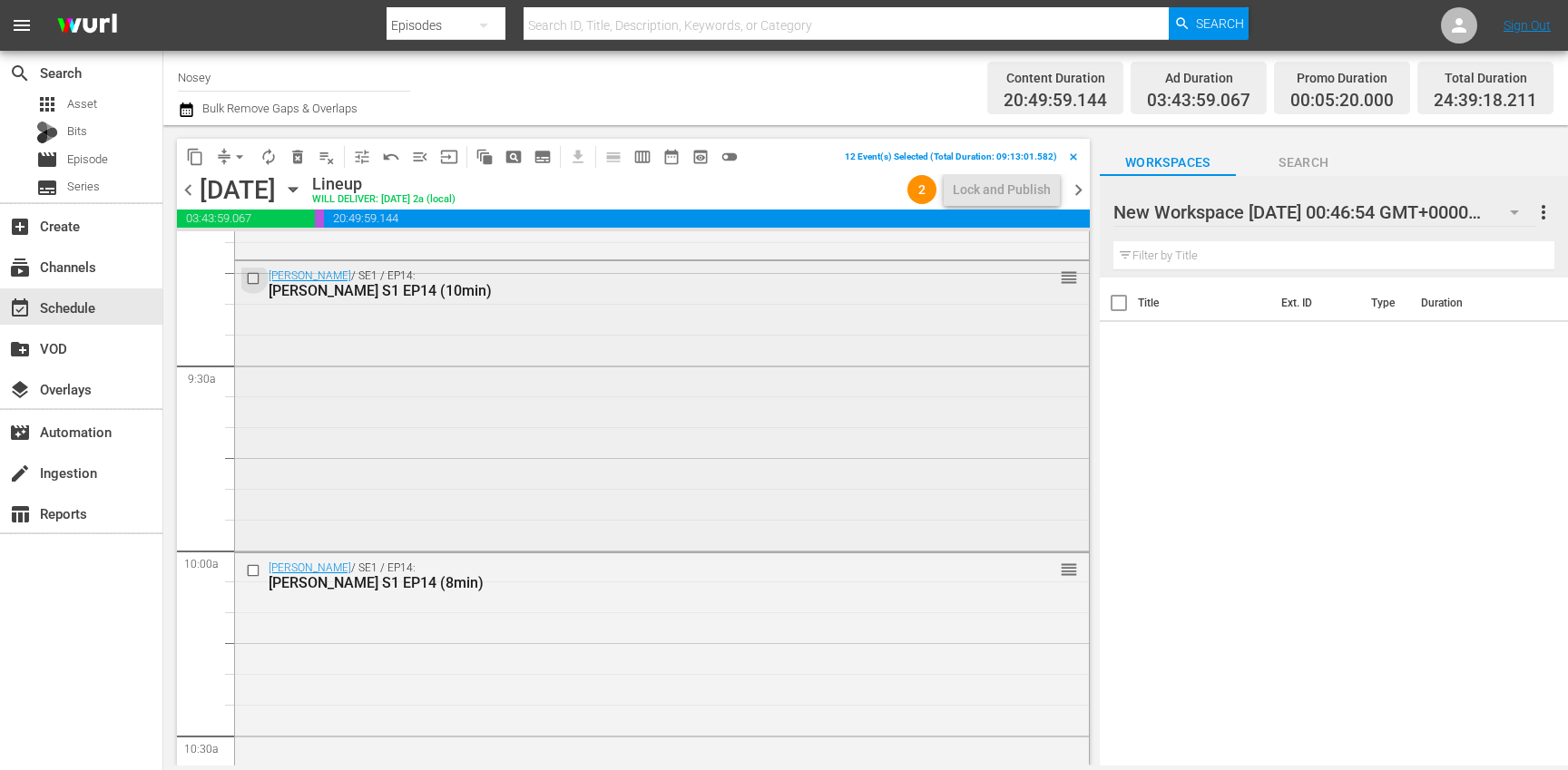
click at [254, 277] on input "checkbox" at bounding box center [255, 277] width 19 height 16
click at [255, 569] on input "checkbox" at bounding box center [255, 570] width 19 height 16
click at [251, 283] on input "checkbox" at bounding box center [255, 284] width 19 height 16
click at [254, 563] on input "checkbox" at bounding box center [255, 562] width 19 height 16
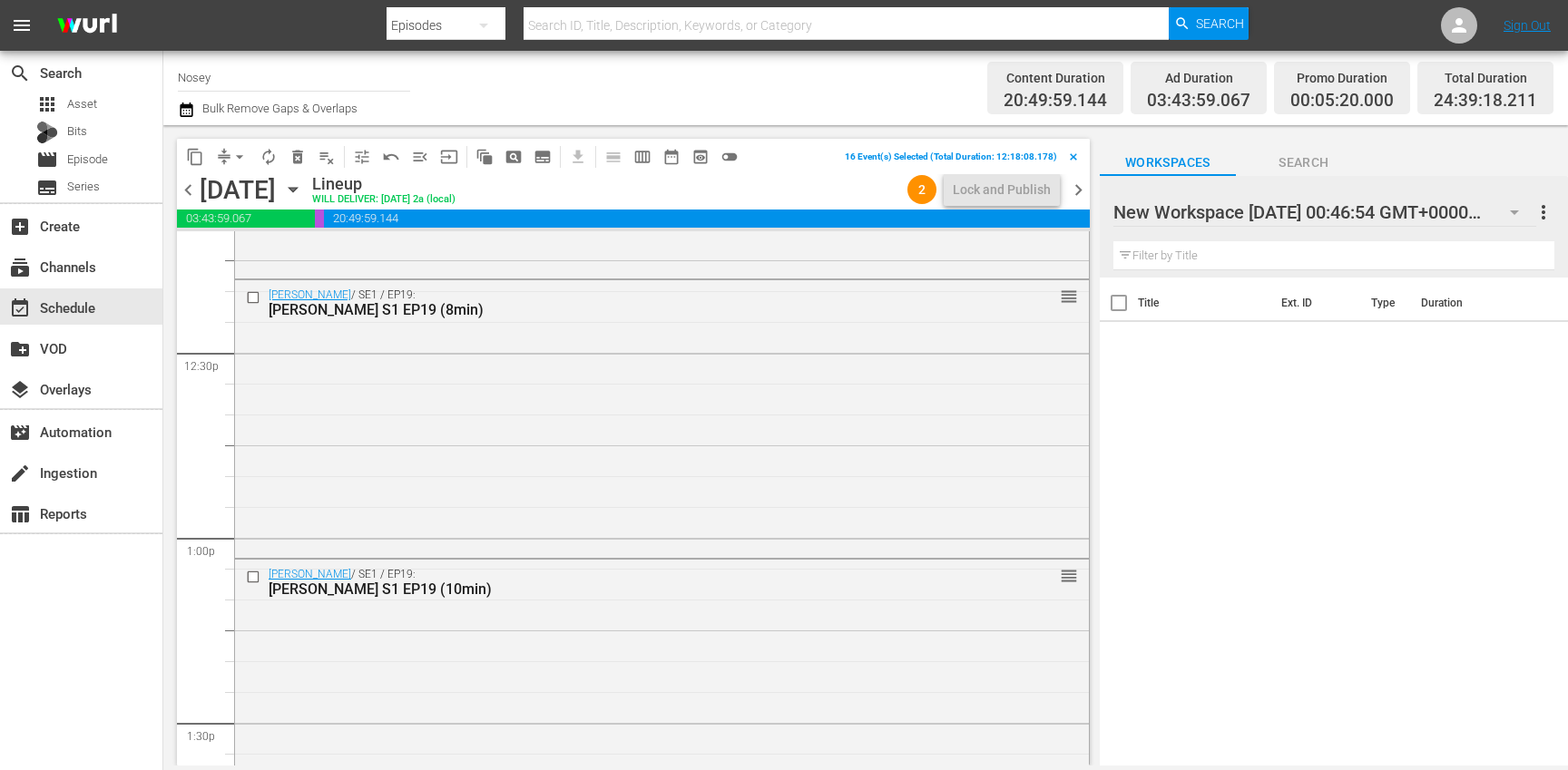
scroll to position [4510, 0]
click at [252, 294] on input "checkbox" at bounding box center [255, 290] width 19 height 16
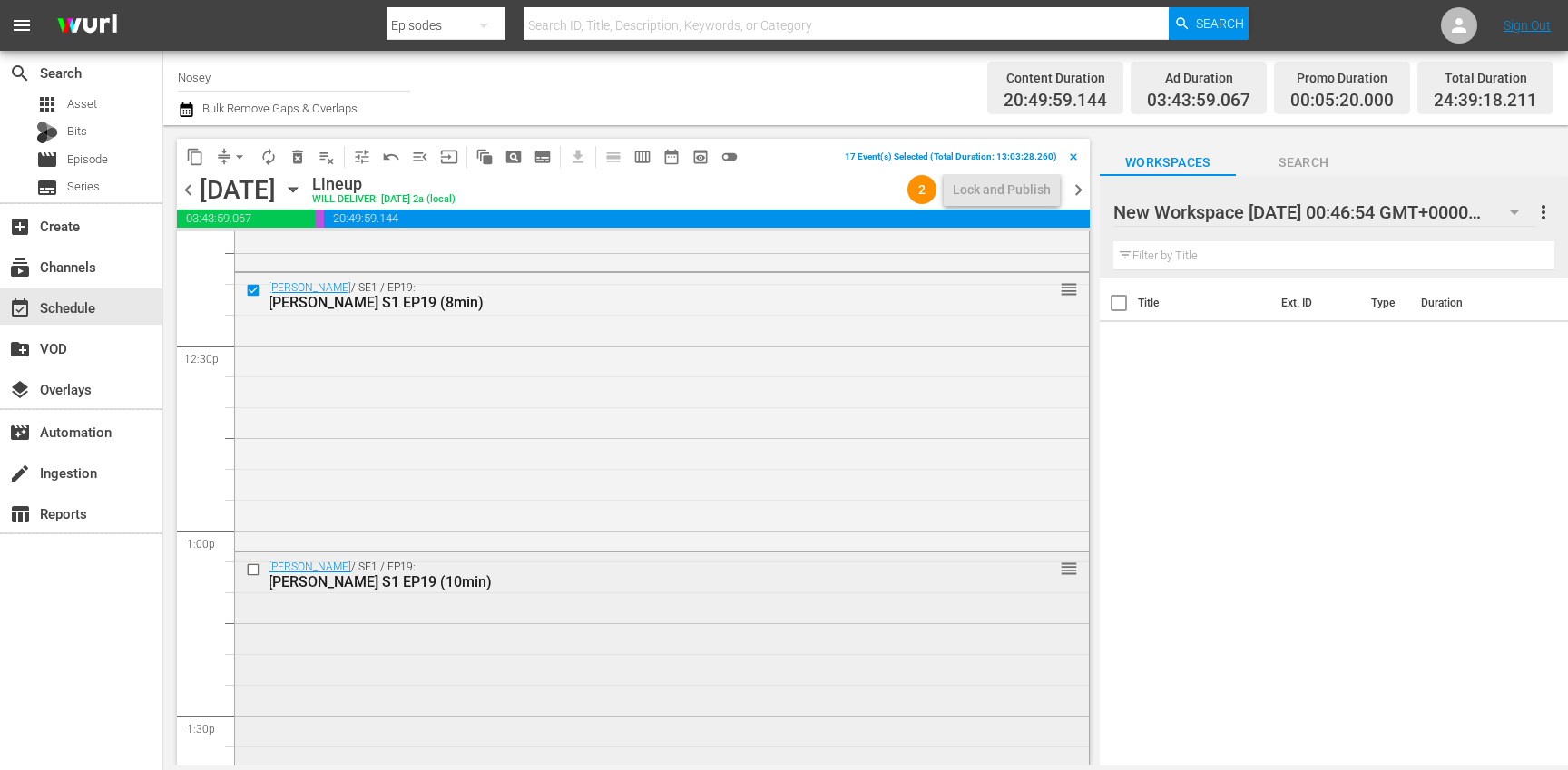
click at [255, 572] on input "checkbox" at bounding box center [255, 570] width 19 height 16
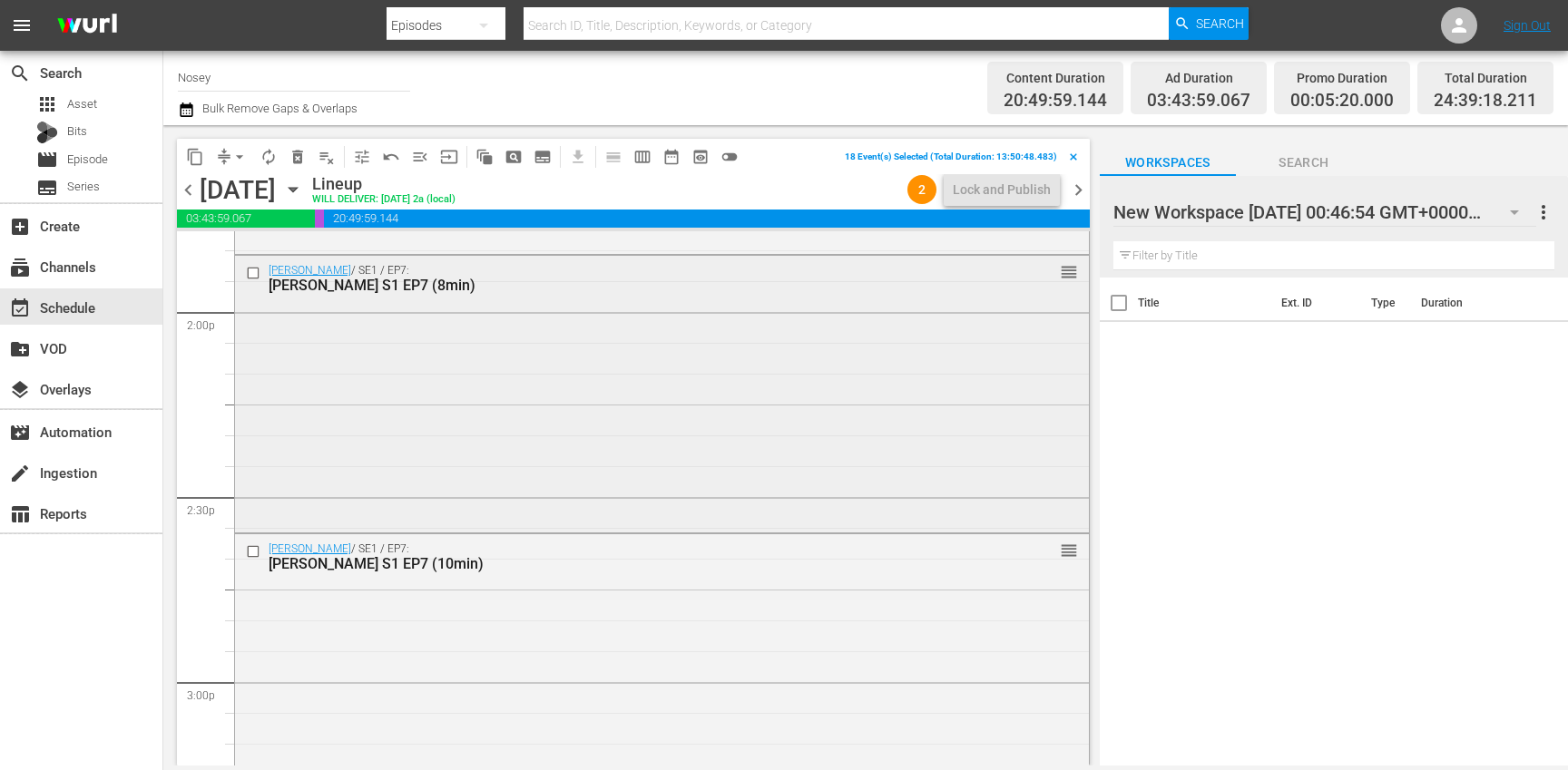
click at [254, 273] on input "checkbox" at bounding box center [255, 272] width 19 height 16
click at [253, 552] on input "checkbox" at bounding box center [255, 551] width 19 height 16
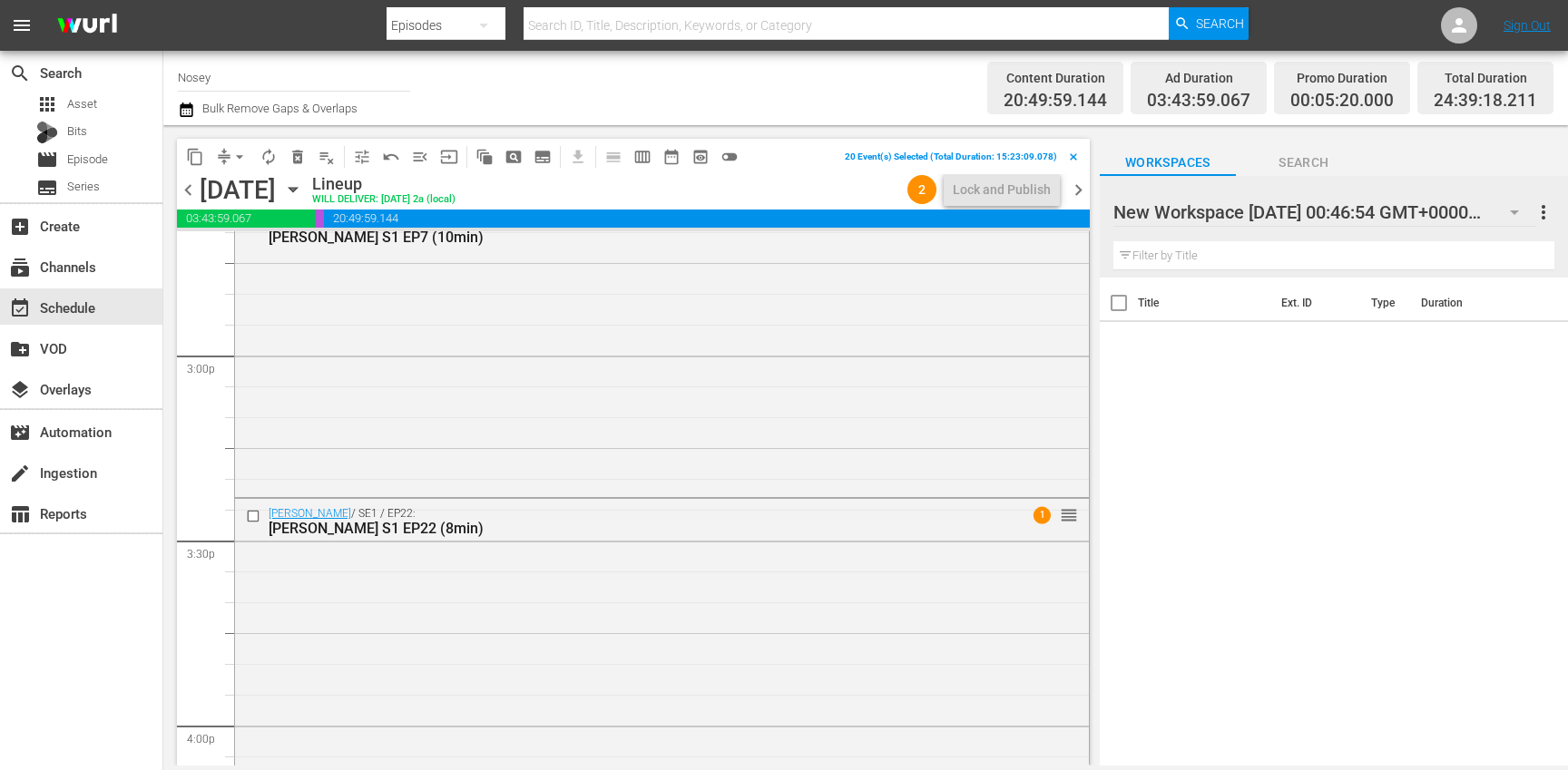
scroll to position [5395, 0]
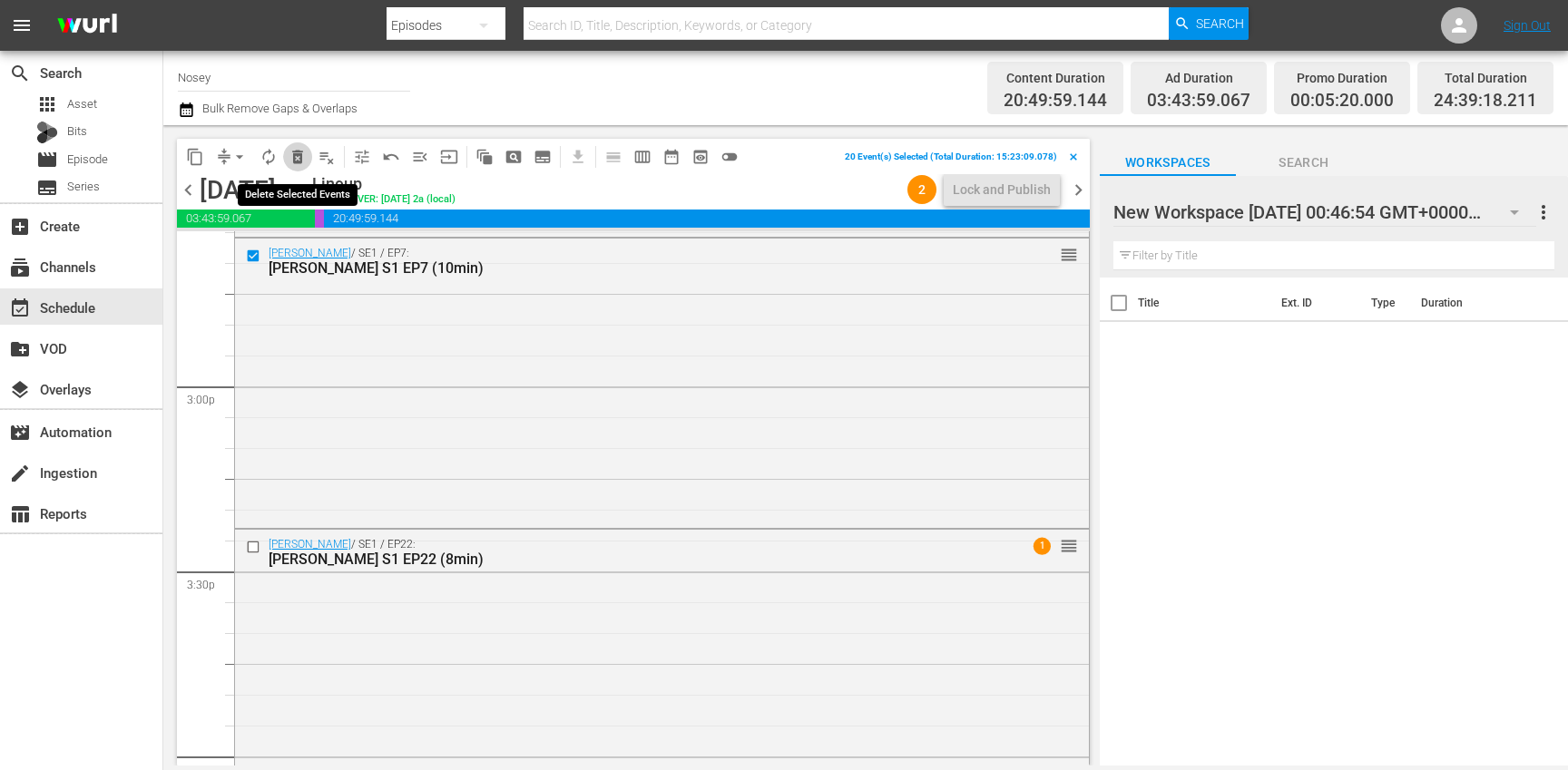
click at [292, 159] on span "delete_forever_outlined" at bounding box center [297, 156] width 18 height 18
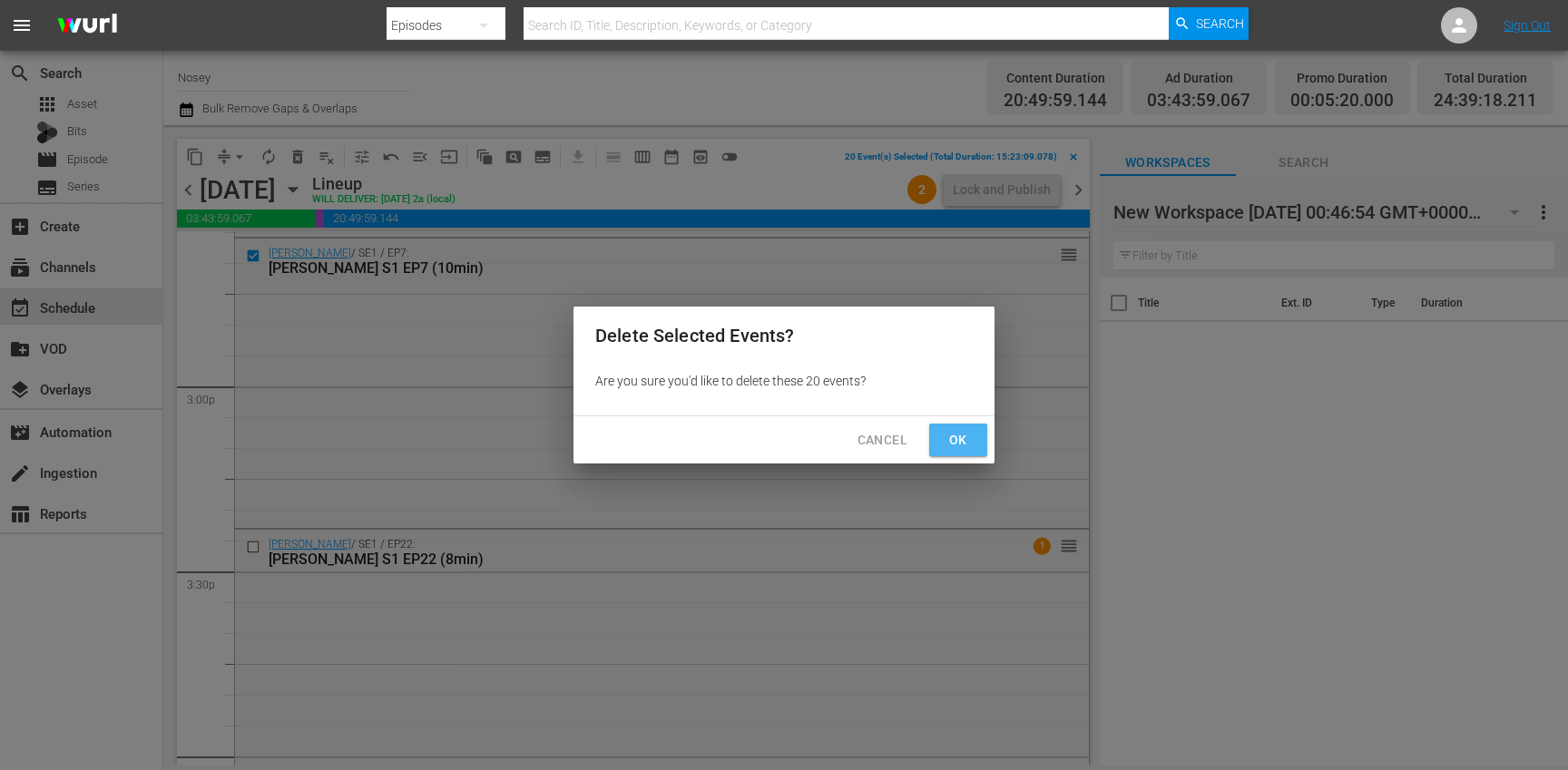
click at [967, 435] on span "Ok" at bounding box center [958, 440] width 29 height 22
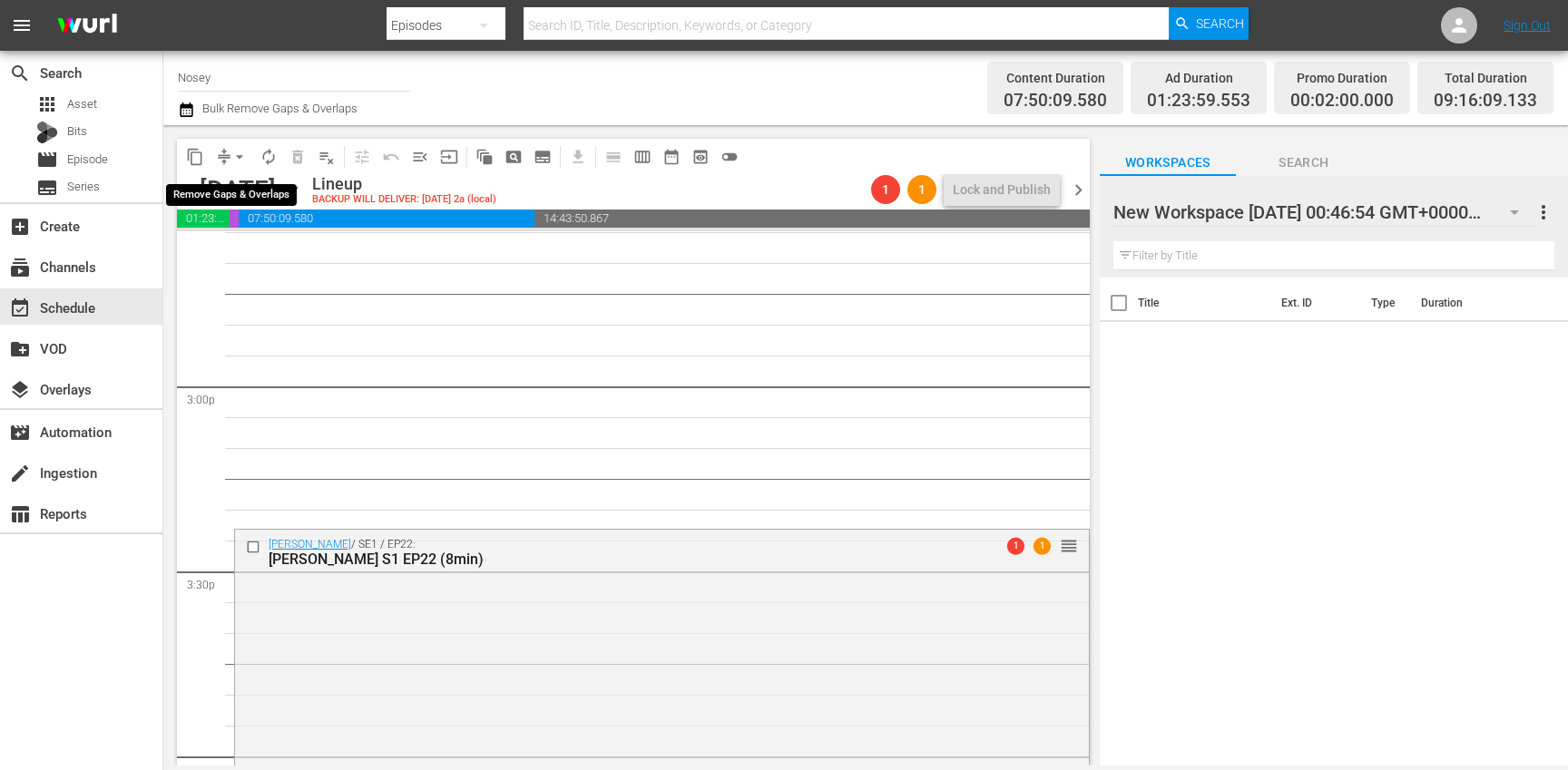
click at [240, 154] on span "arrow_drop_down" at bounding box center [239, 156] width 18 height 18
click at [275, 219] on li "Align to First Episode" at bounding box center [239, 223] width 150 height 30
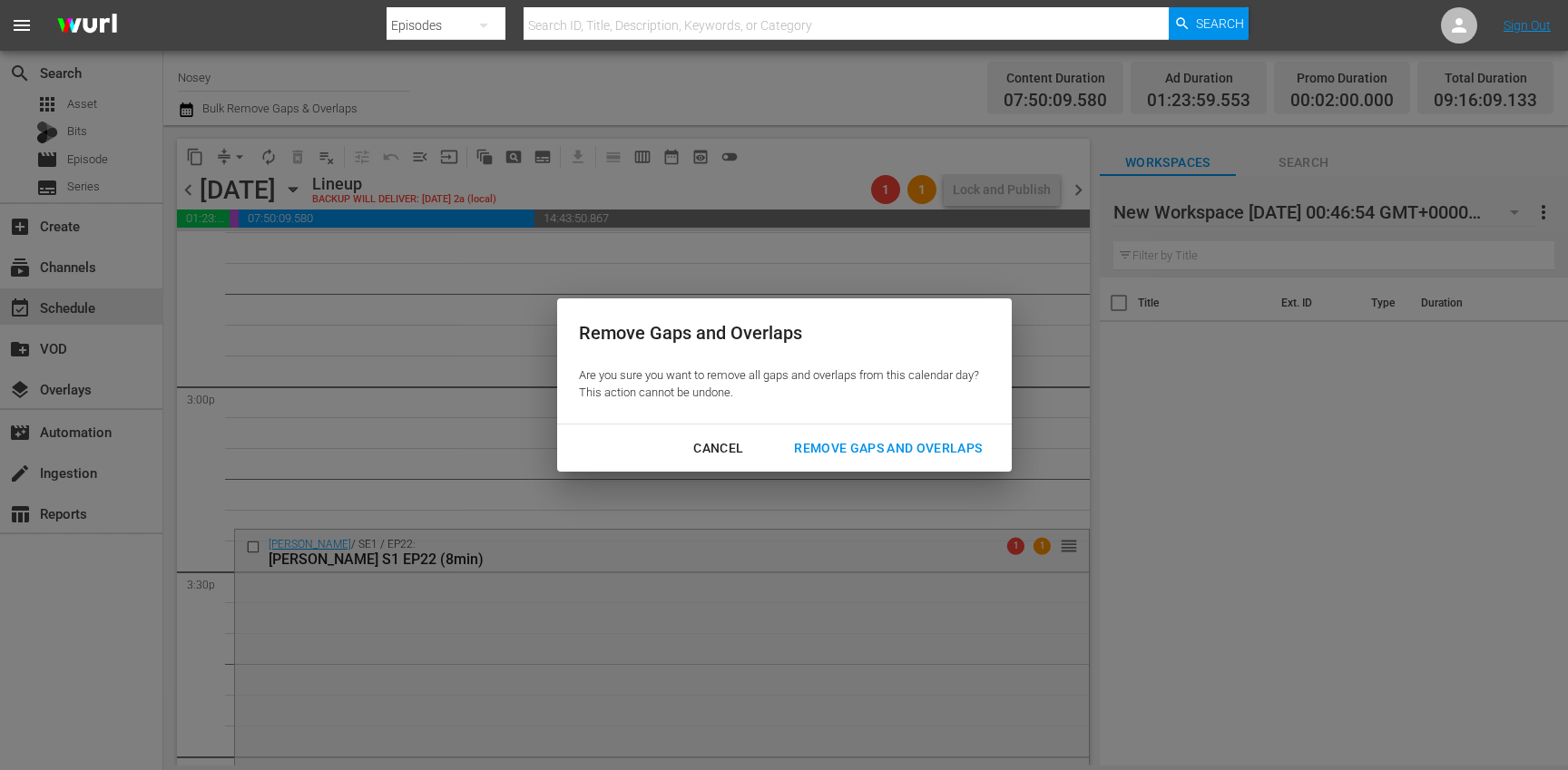
click at [713, 450] on div "Cancel" at bounding box center [717, 448] width 79 height 22
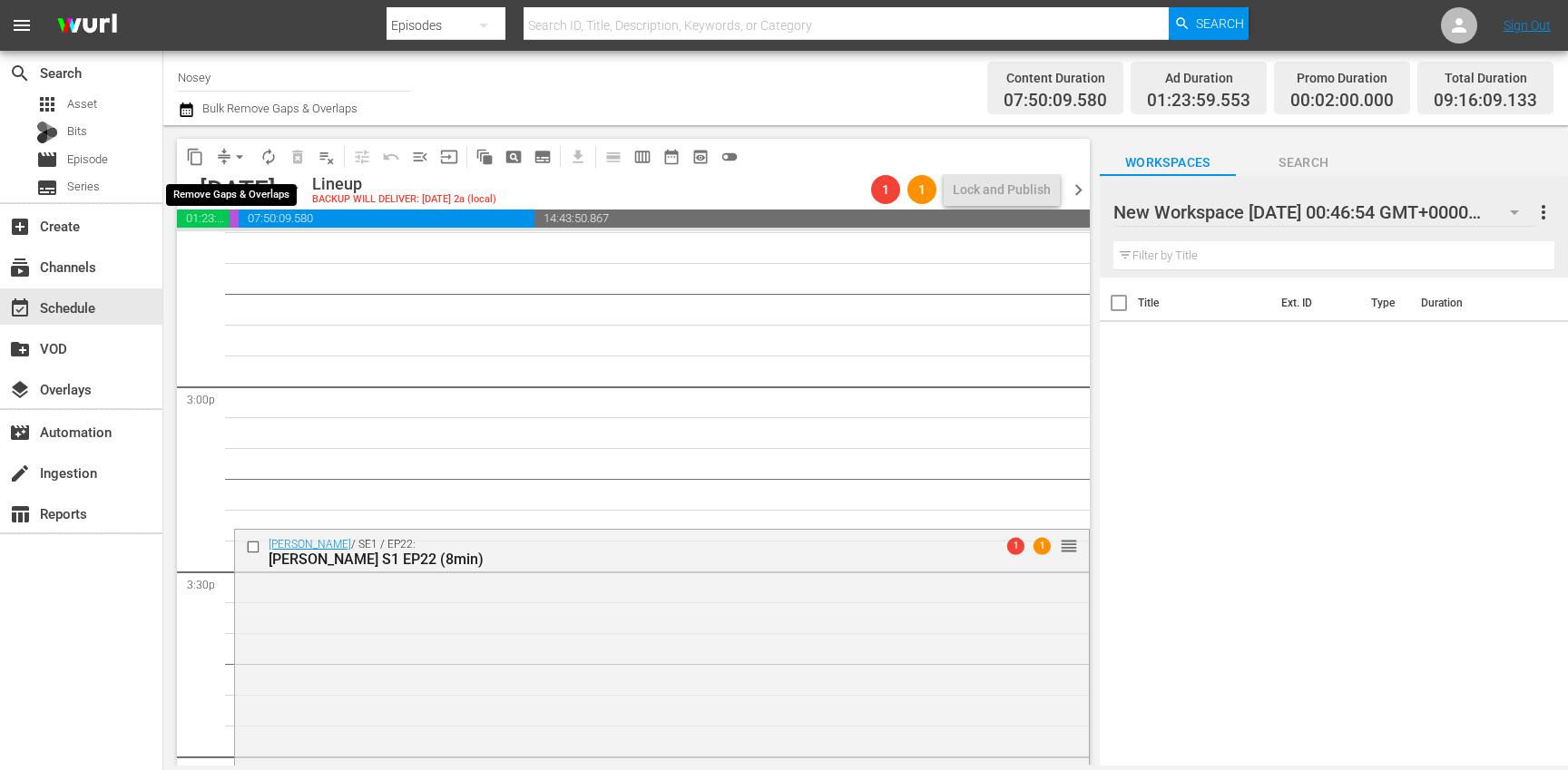
click at [235, 154] on span "arrow_drop_down" at bounding box center [239, 156] width 18 height 18
click at [255, 199] on li "Align to Midnight" at bounding box center [239, 194] width 150 height 30
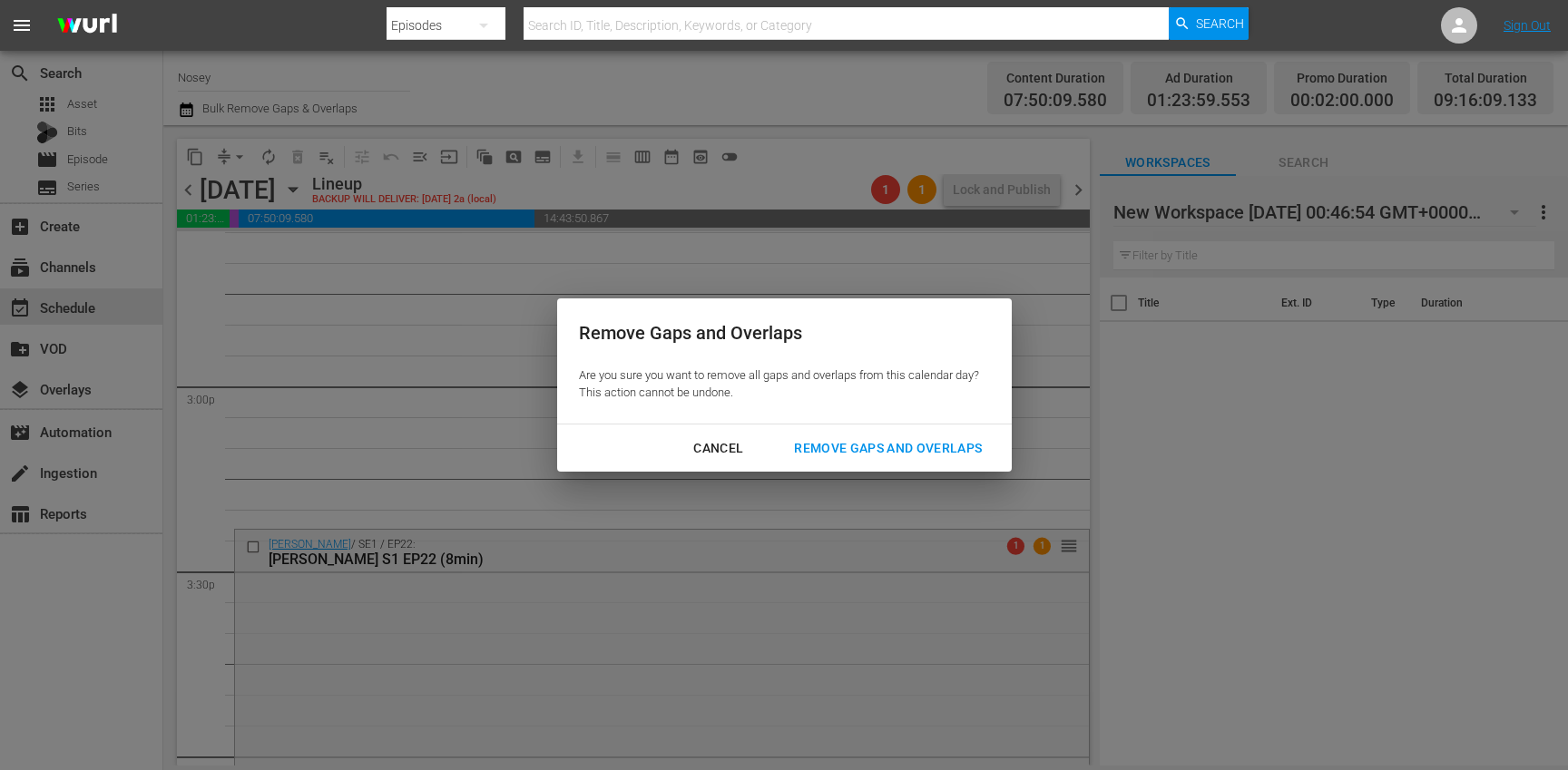
click at [860, 454] on div "Remove Gaps and Overlaps" at bounding box center [888, 448] width 217 height 22
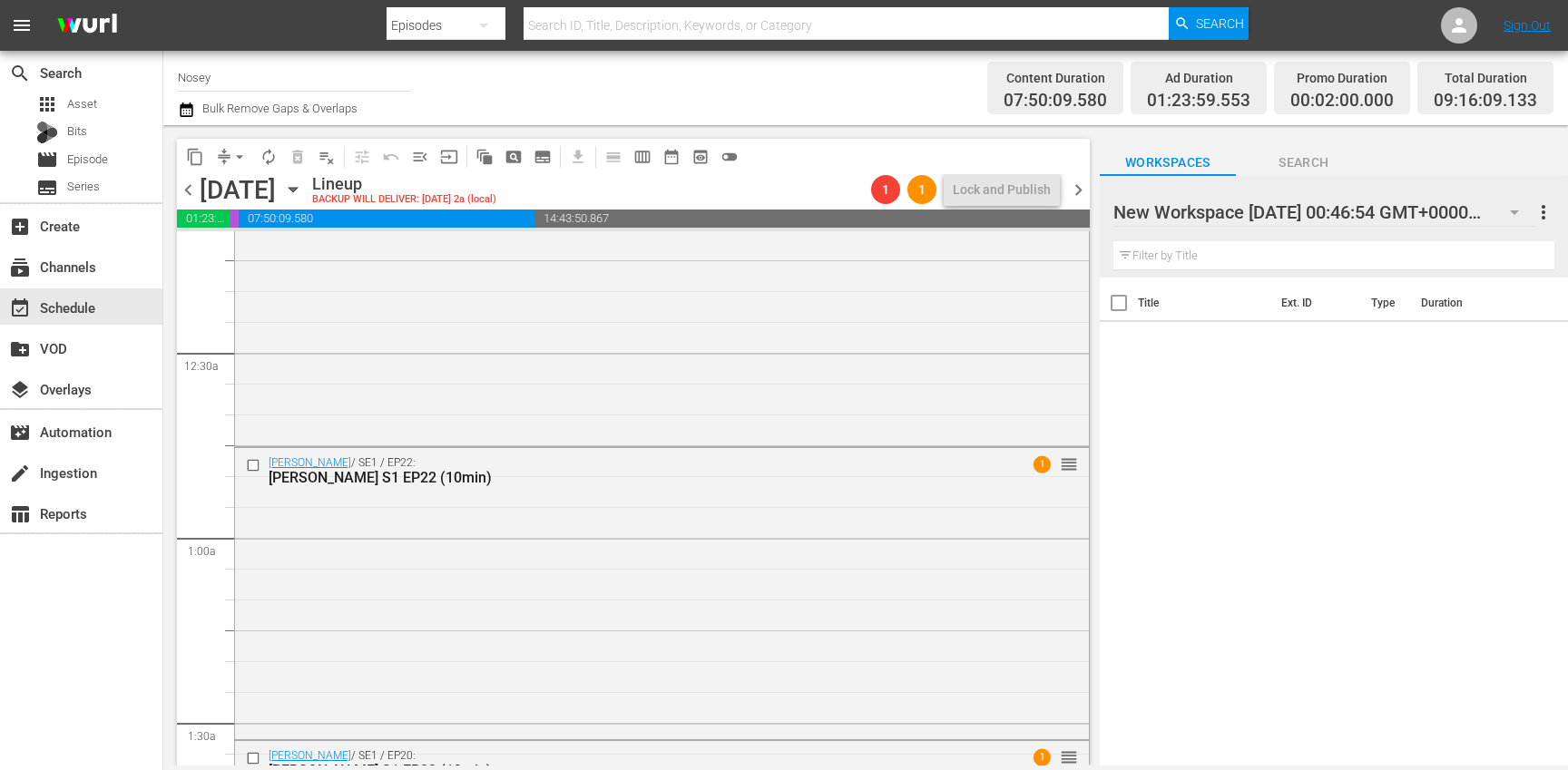
scroll to position [0, 0]
